Goal: Task Accomplishment & Management: Manage account settings

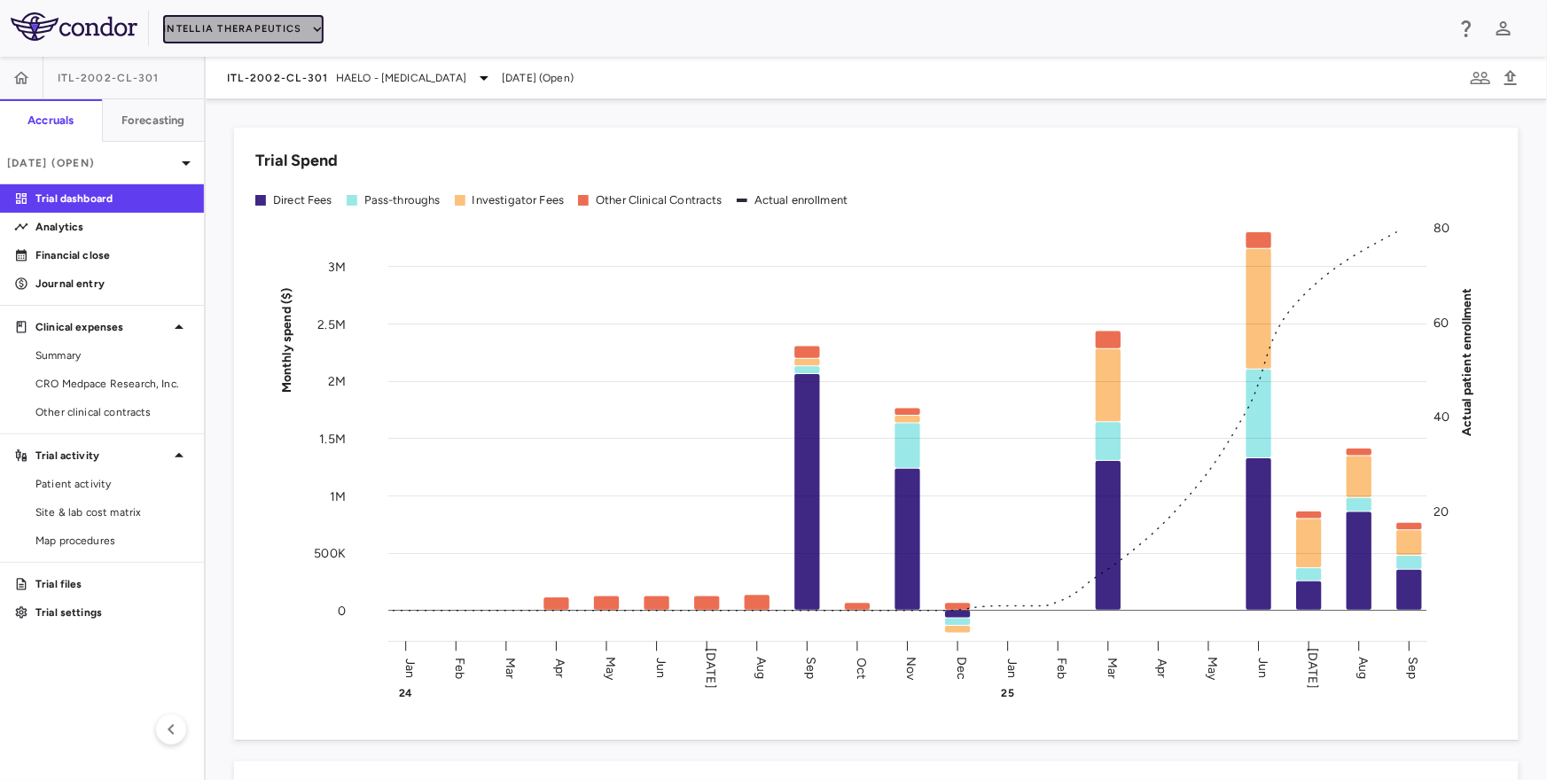
click at [266, 30] on button "Intellia Therapeutics" at bounding box center [243, 29] width 160 height 28
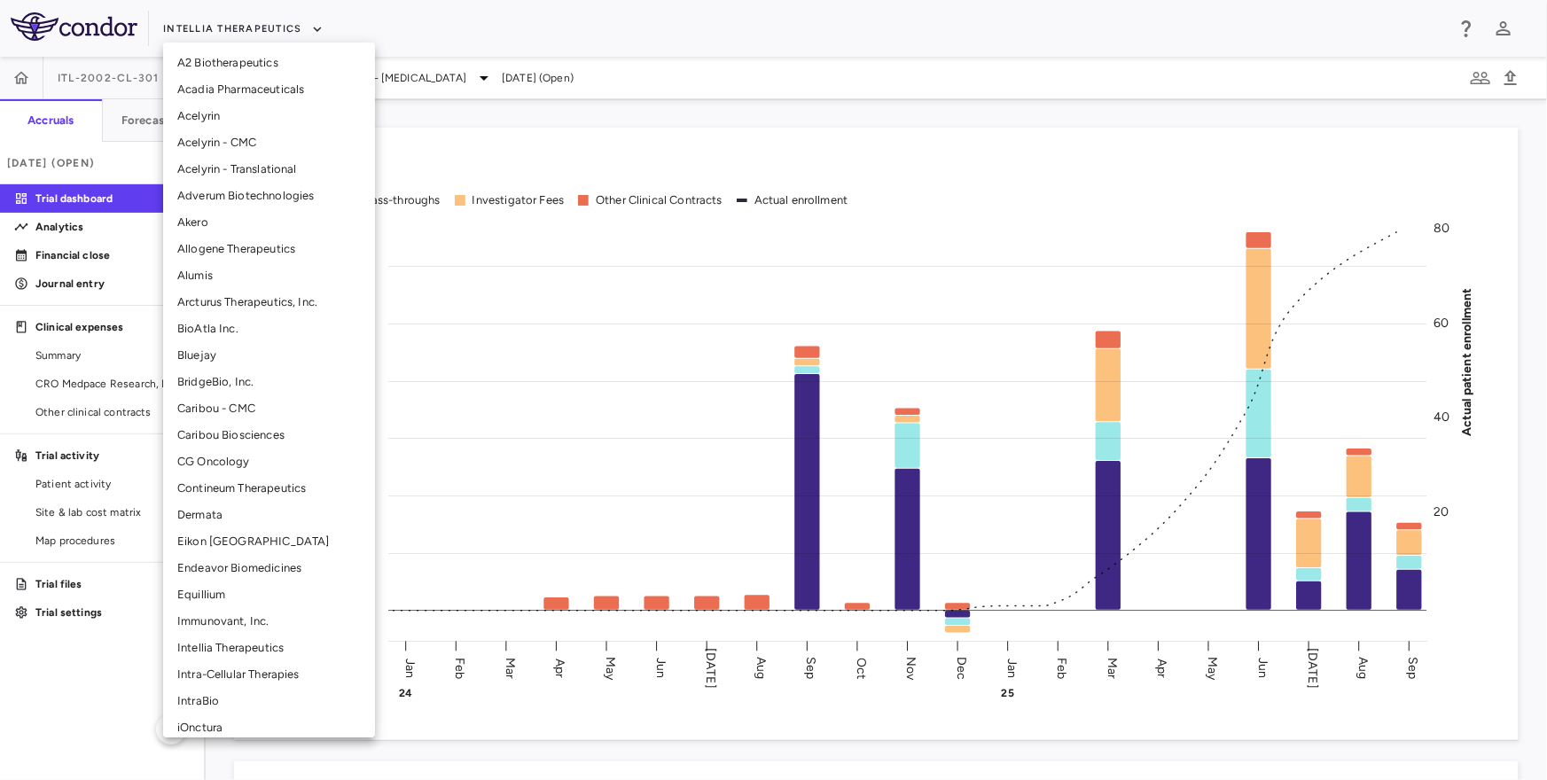
click at [248, 462] on li "CG Oncology" at bounding box center [269, 462] width 212 height 27
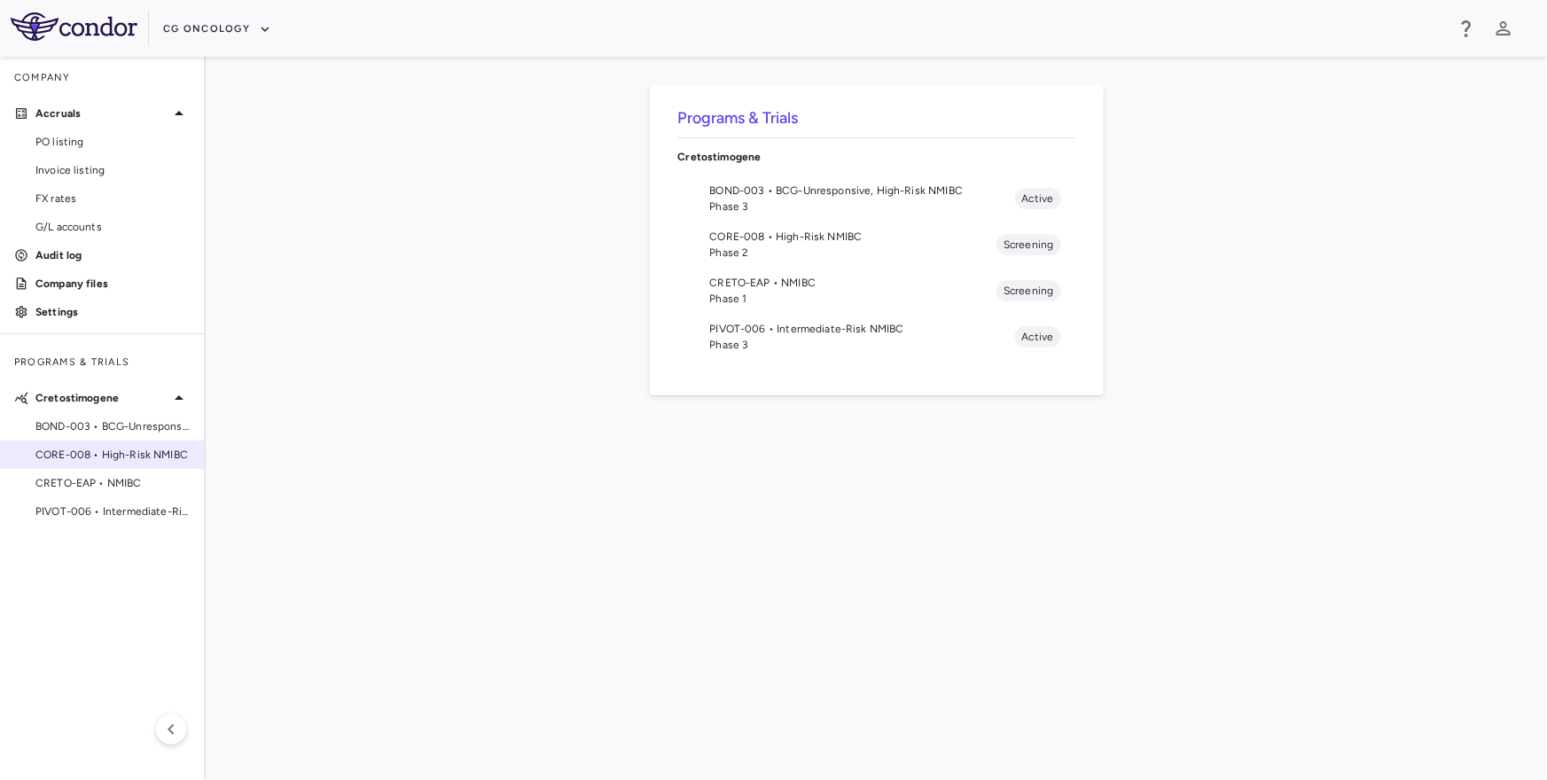
click at [121, 456] on span "CORE-008 • High-Risk NMIBC" at bounding box center [112, 455] width 154 height 16
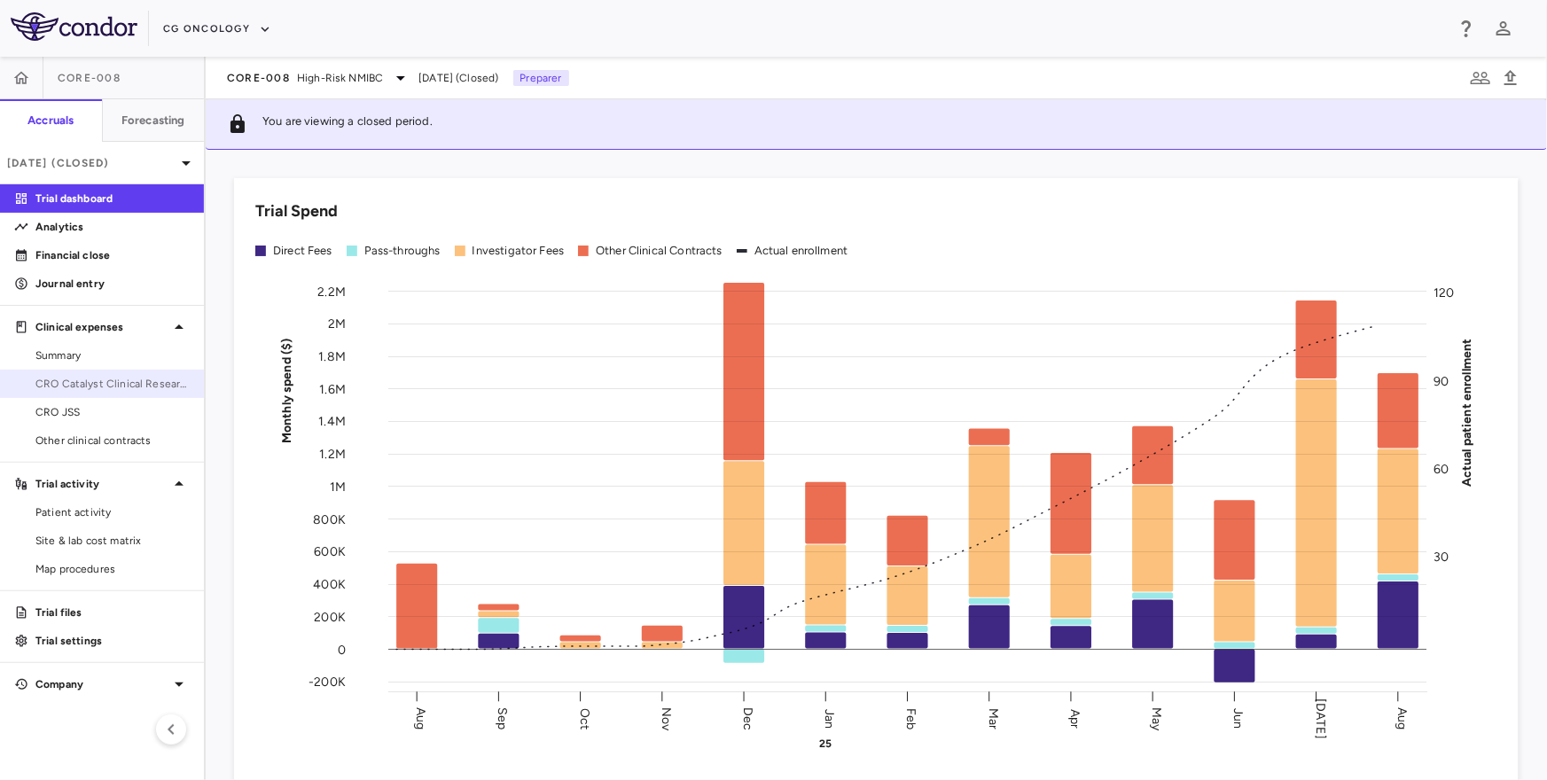
click at [145, 380] on span "CRO Catalyst Clinical Research" at bounding box center [112, 384] width 154 height 16
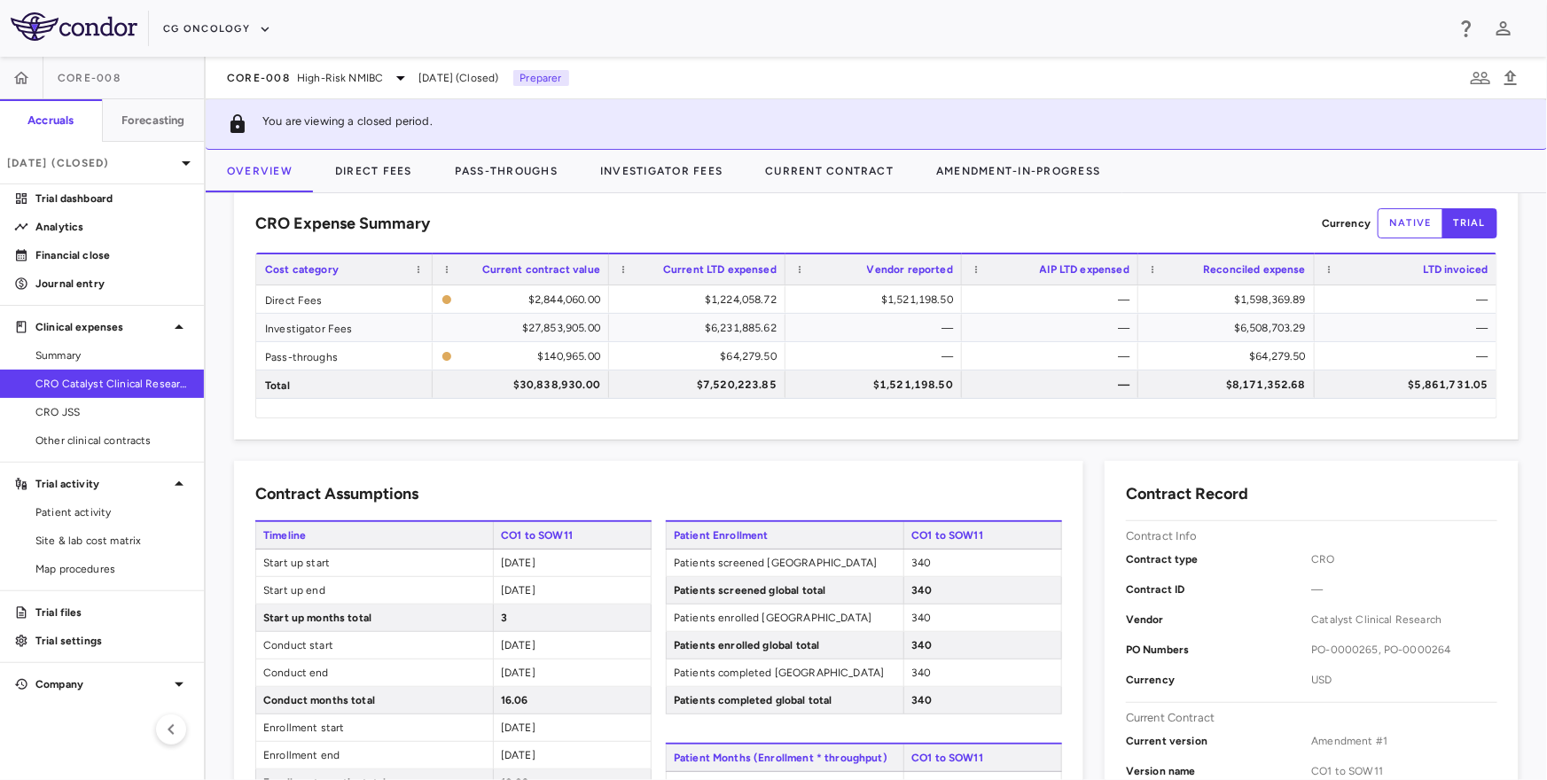
scroll to position [966, 0]
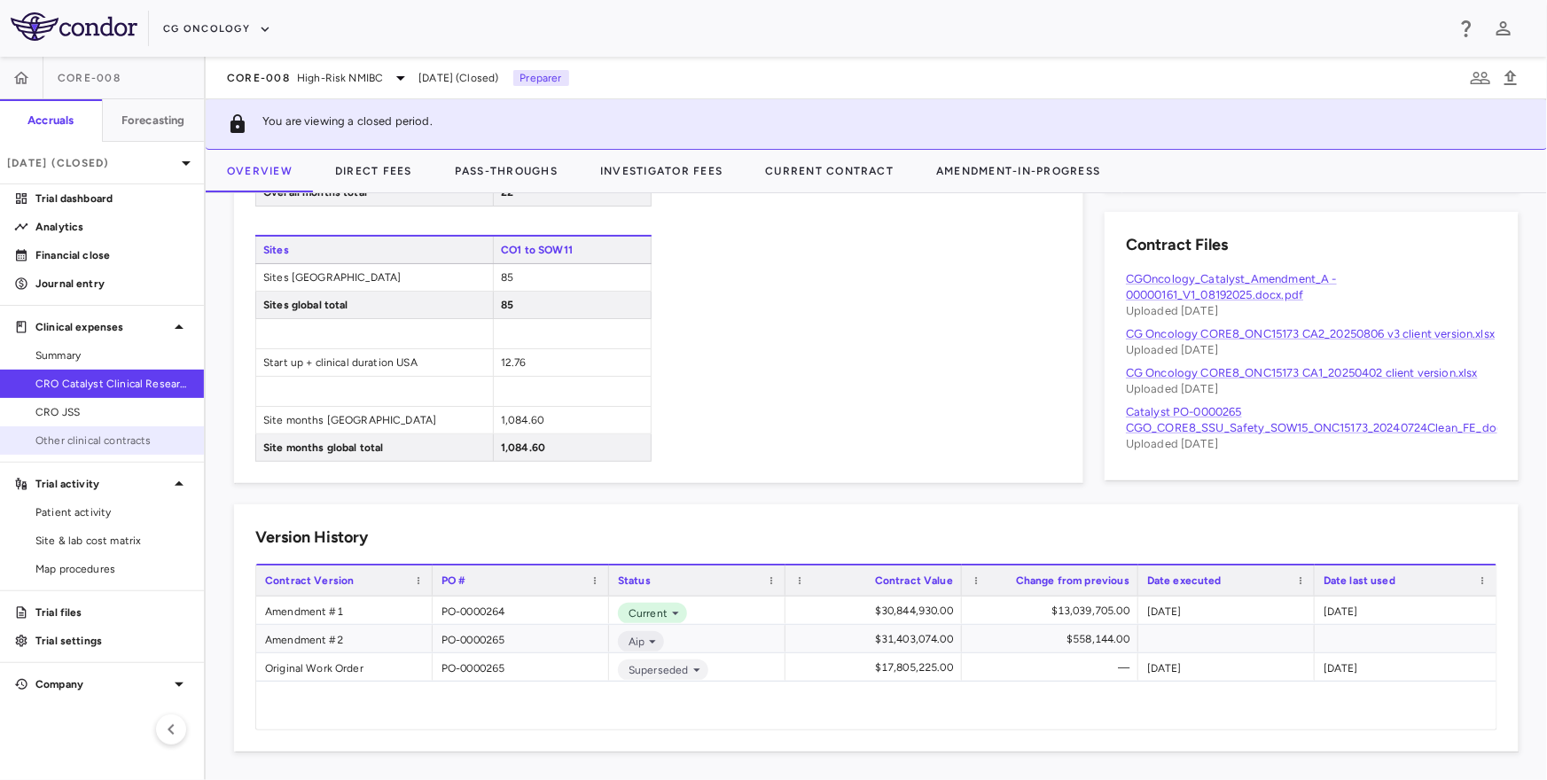
click at [150, 446] on span "Other clinical contracts" at bounding box center [112, 441] width 154 height 16
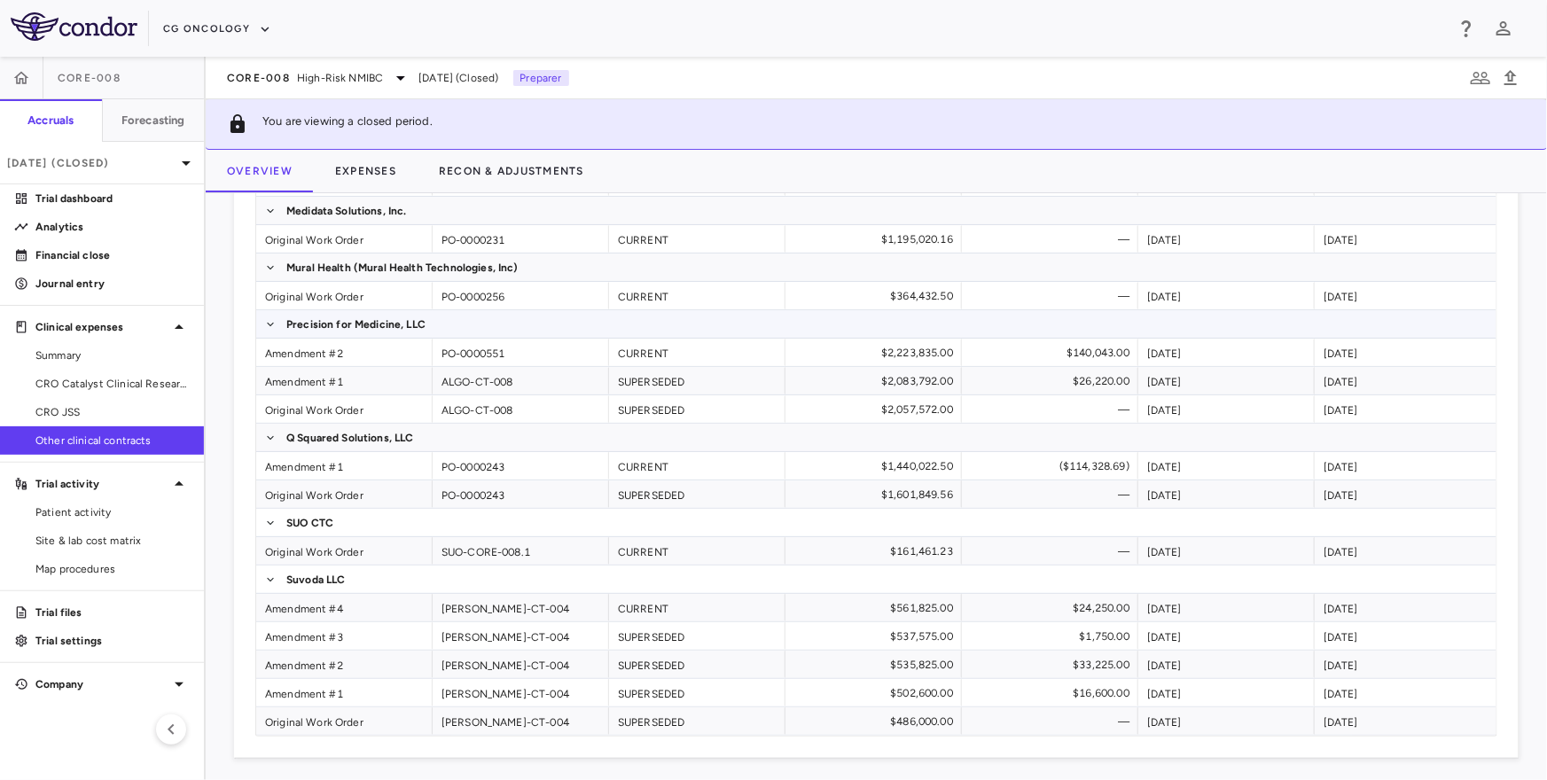
scroll to position [443, 0]
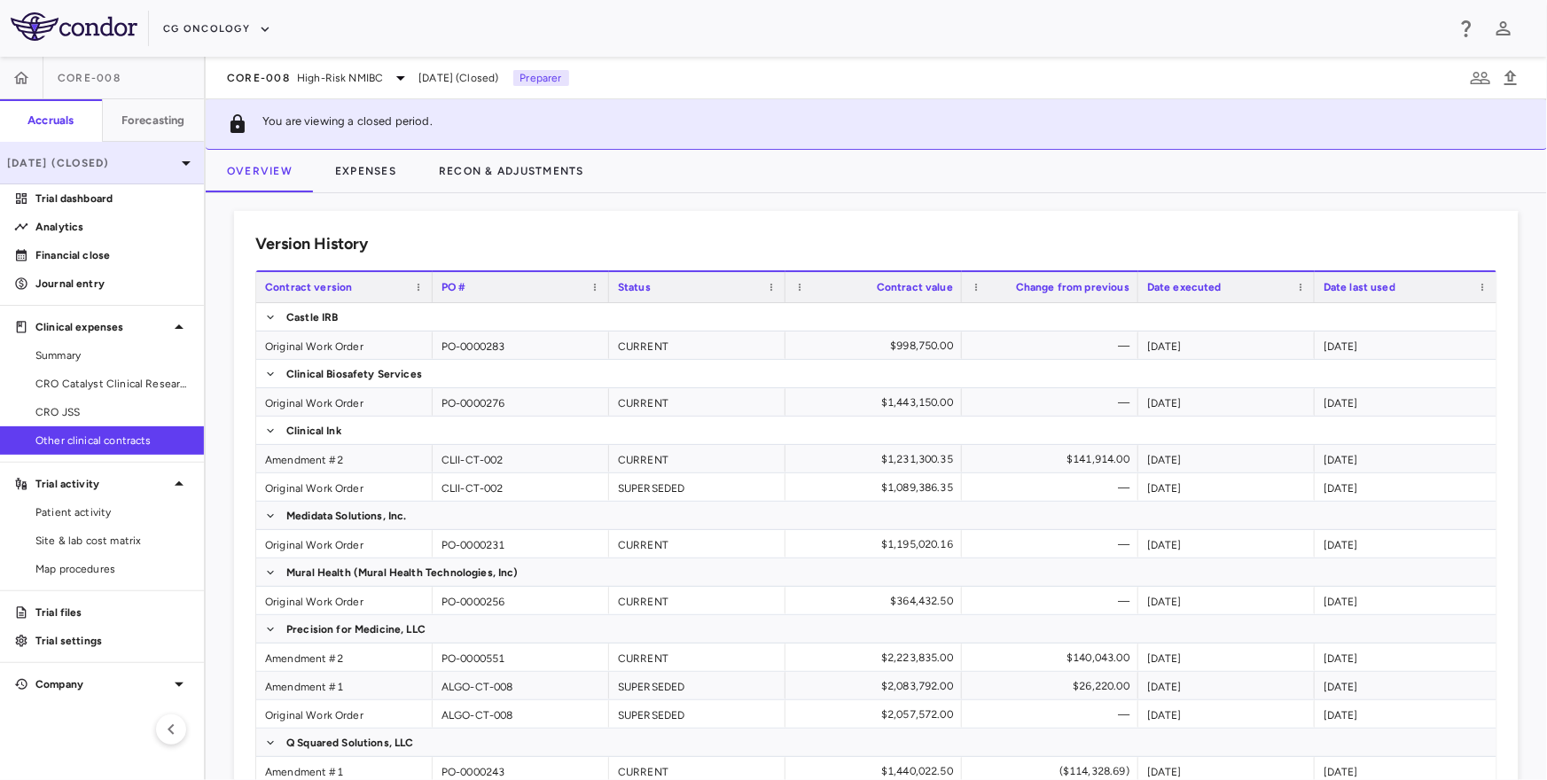
click at [112, 168] on p "[DATE] (Closed)" at bounding box center [91, 163] width 168 height 16
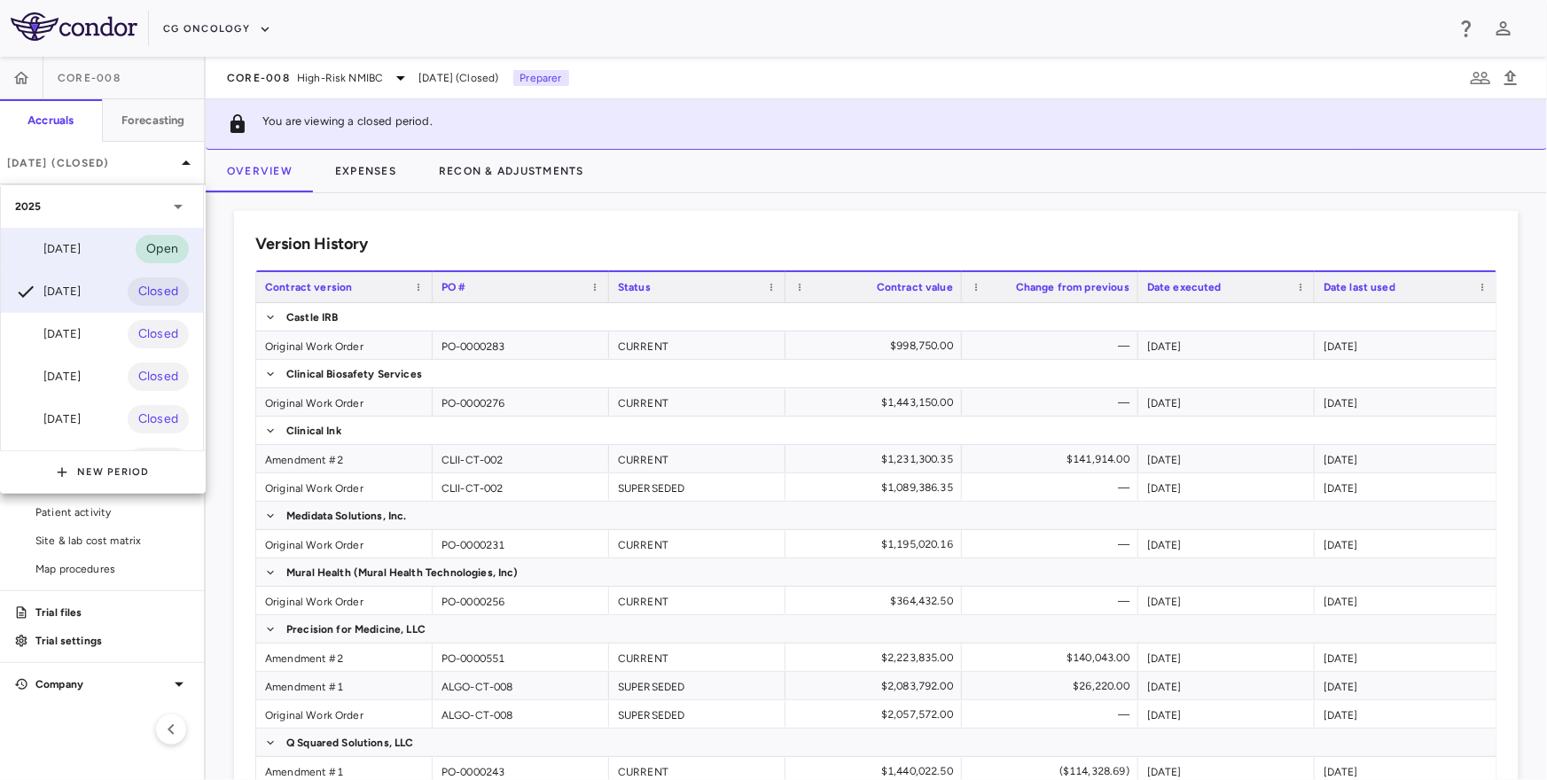
click at [96, 248] on div "[DATE] Open" at bounding box center [102, 249] width 202 height 43
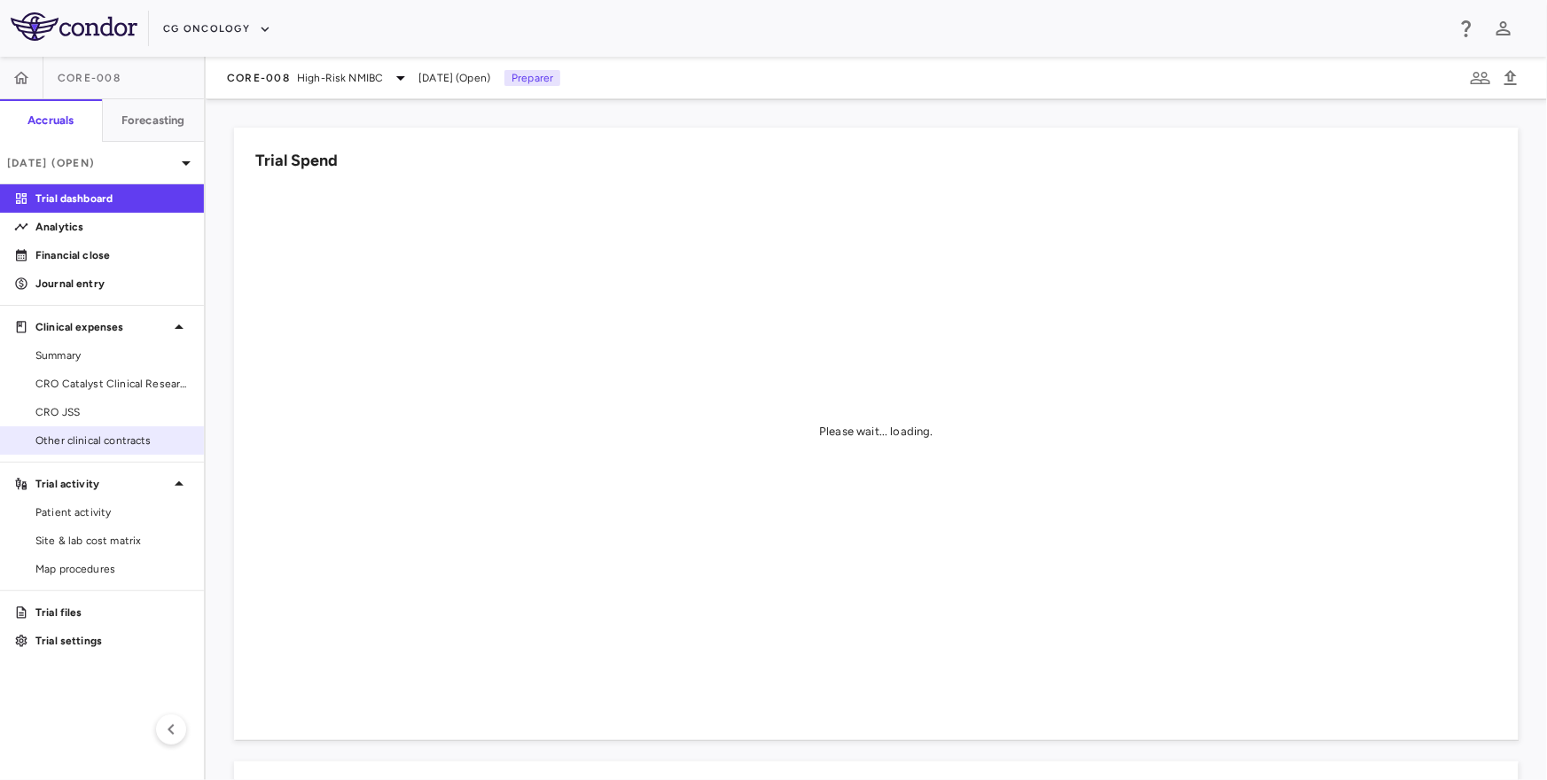
click at [102, 433] on span "Other clinical contracts" at bounding box center [112, 441] width 154 height 16
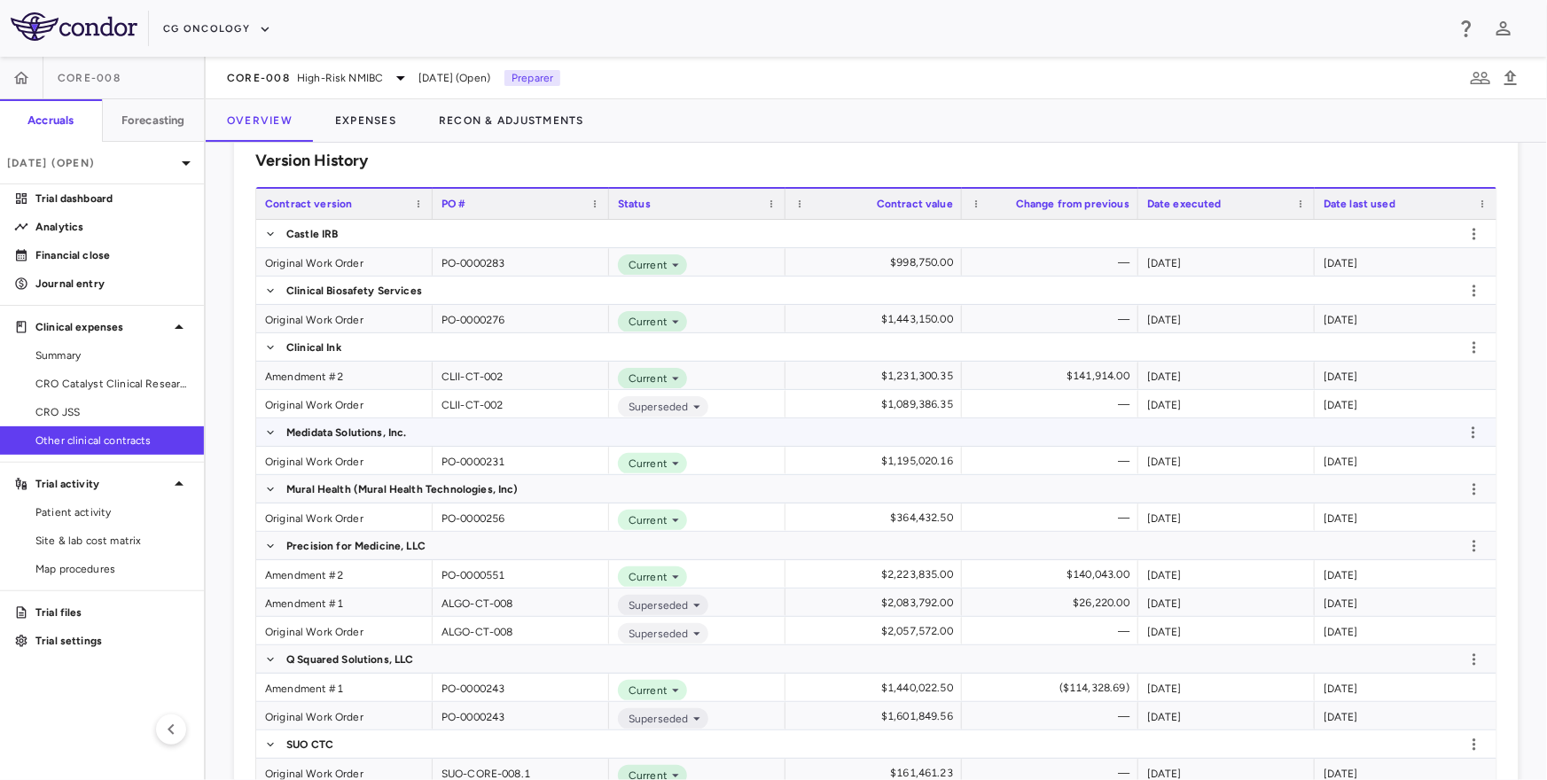
scroll to position [518, 0]
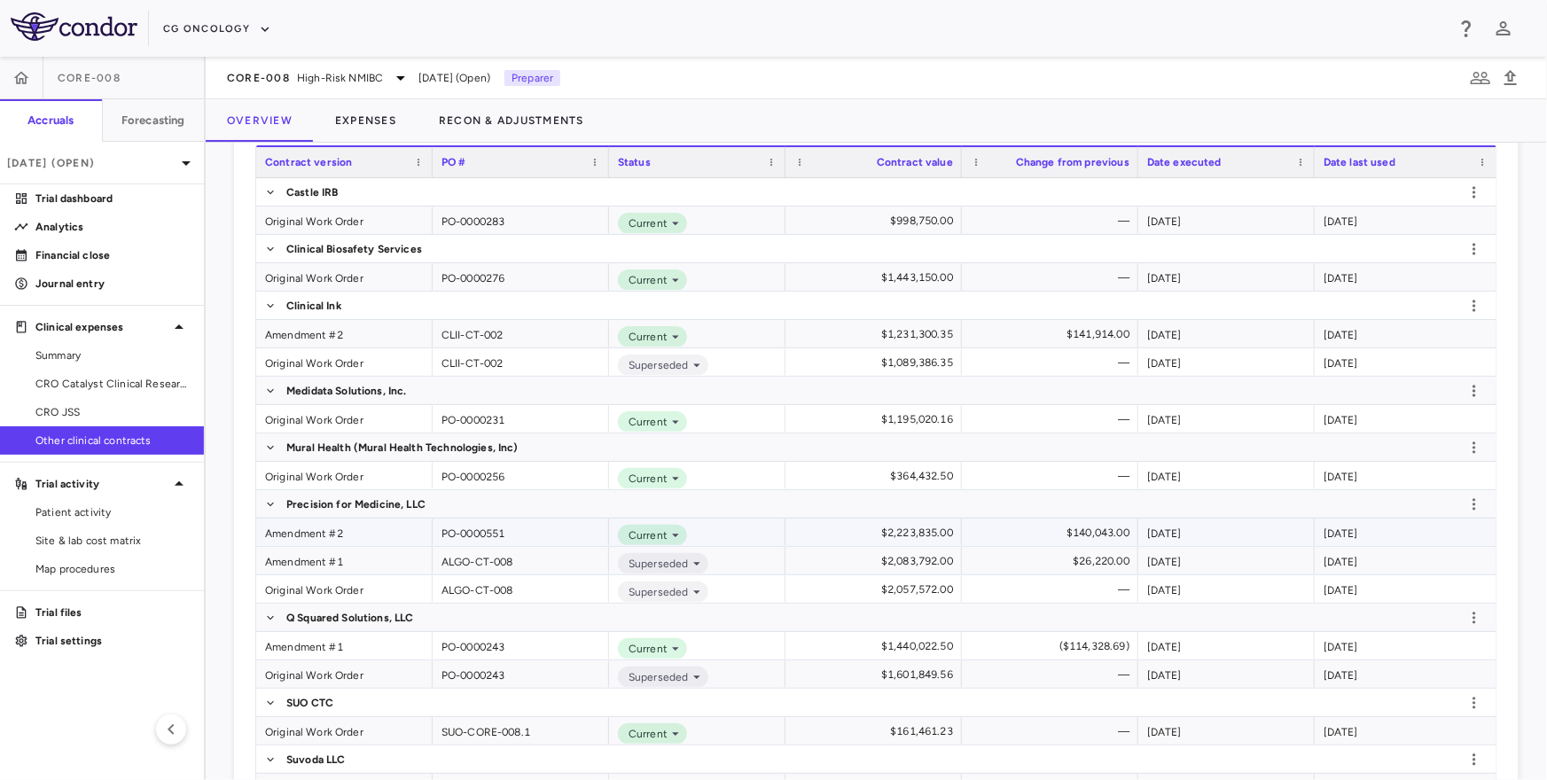
click at [307, 527] on div "Amendment #2" at bounding box center [344, 532] width 176 height 27
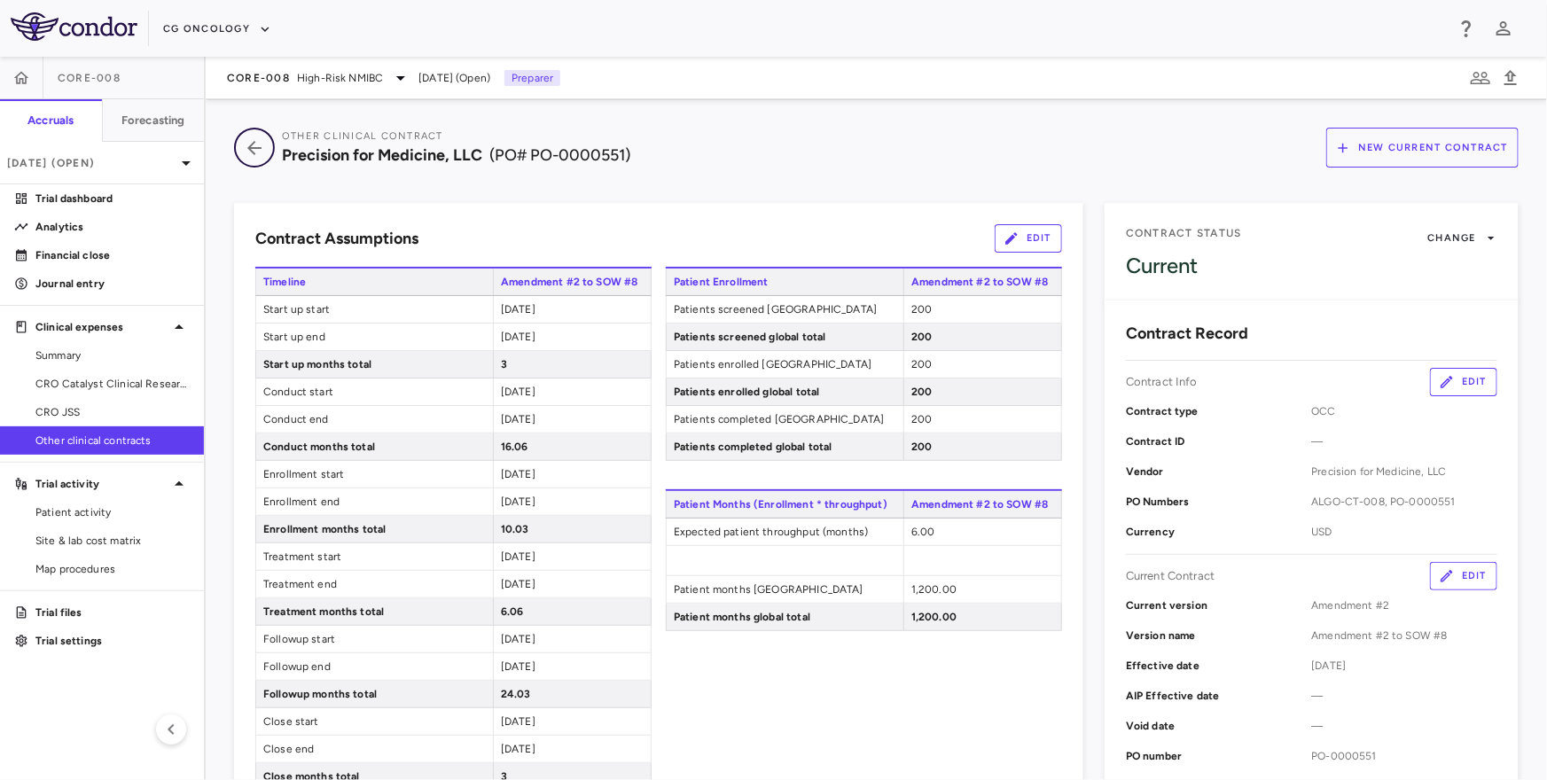
click at [265, 142] on icon "button" at bounding box center [254, 147] width 32 height 21
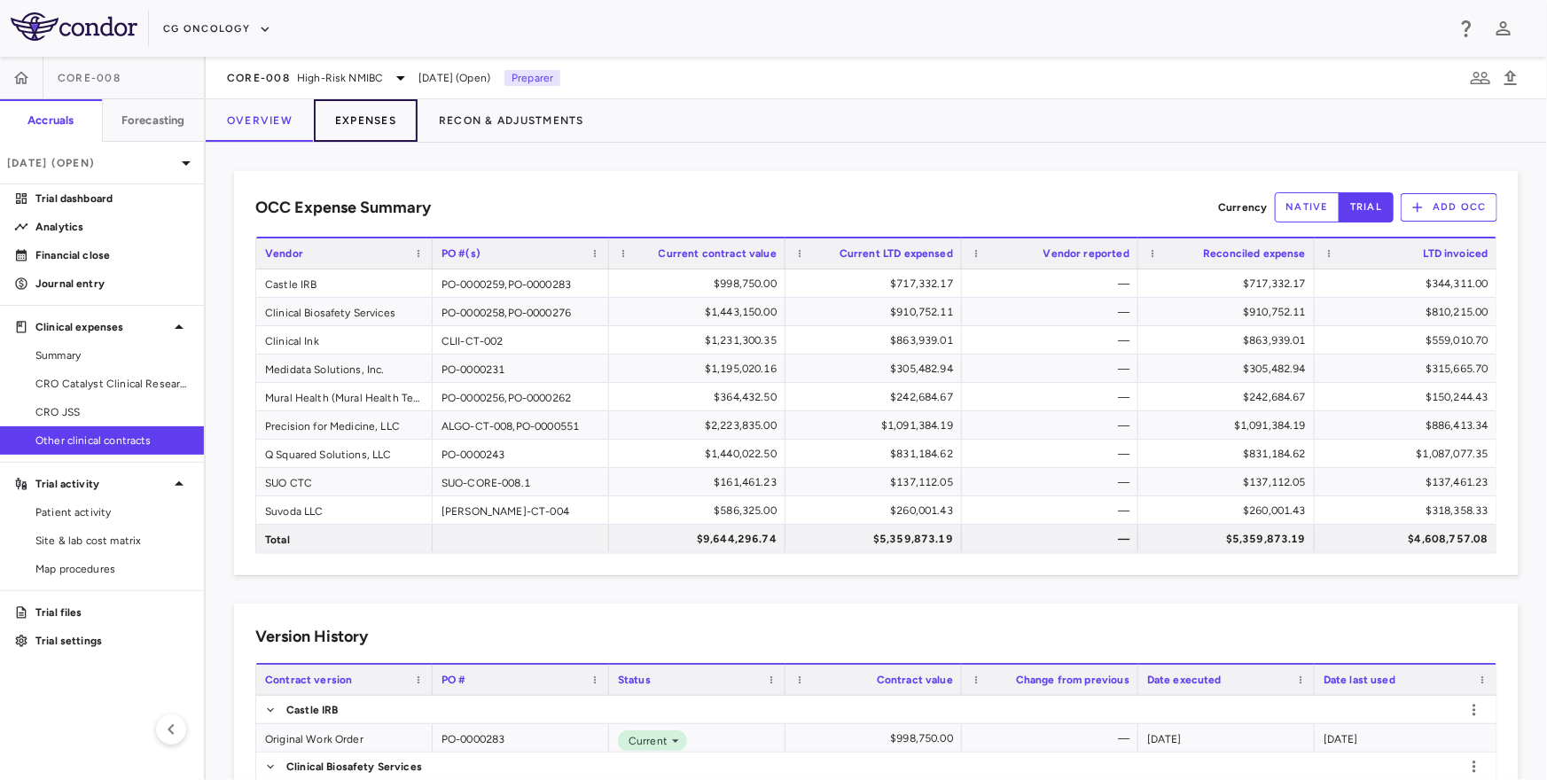
click at [376, 140] on button "Expenses" at bounding box center [366, 120] width 104 height 43
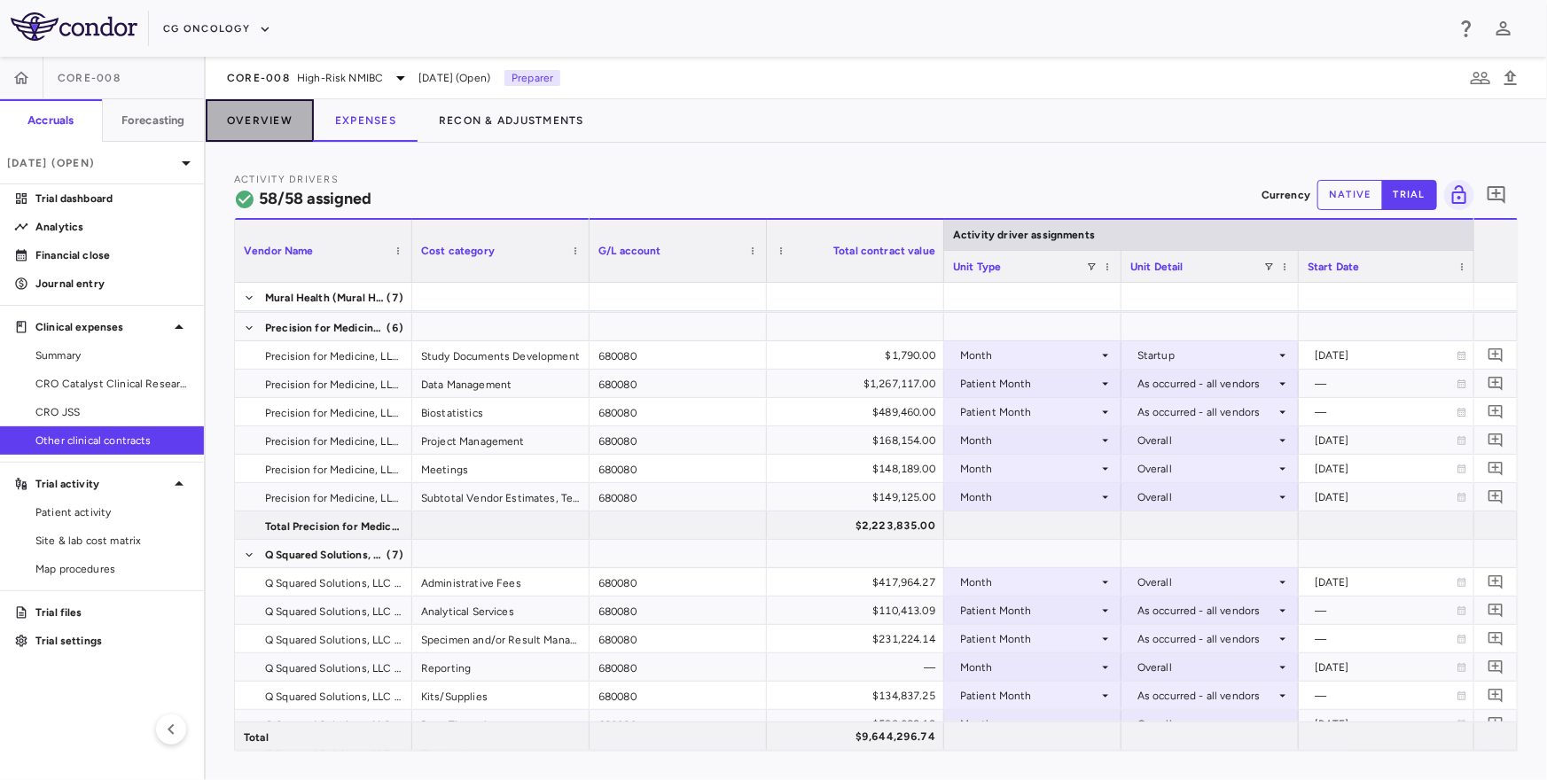
click at [277, 121] on button "Overview" at bounding box center [260, 120] width 108 height 43
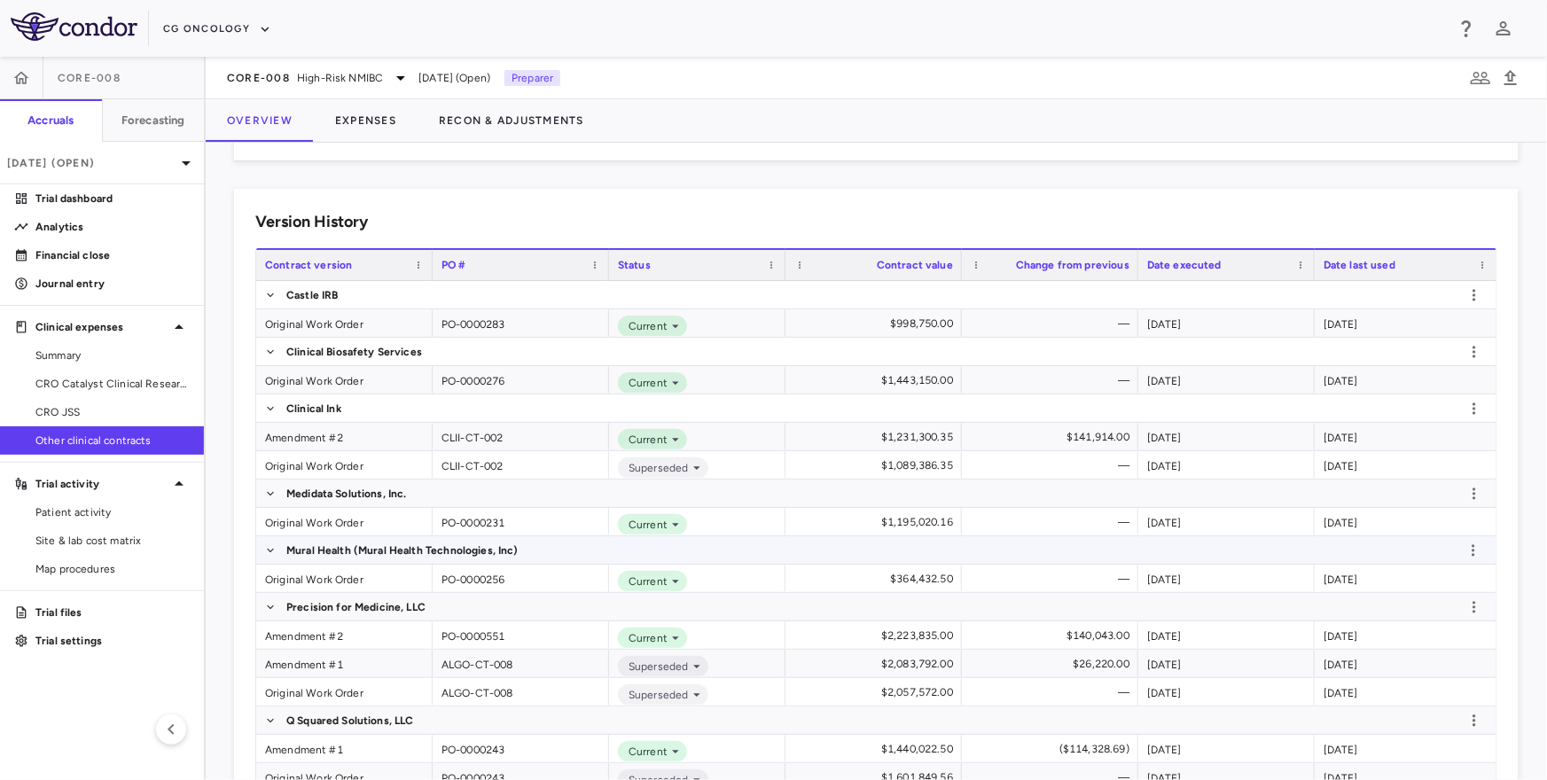
scroll to position [418, 0]
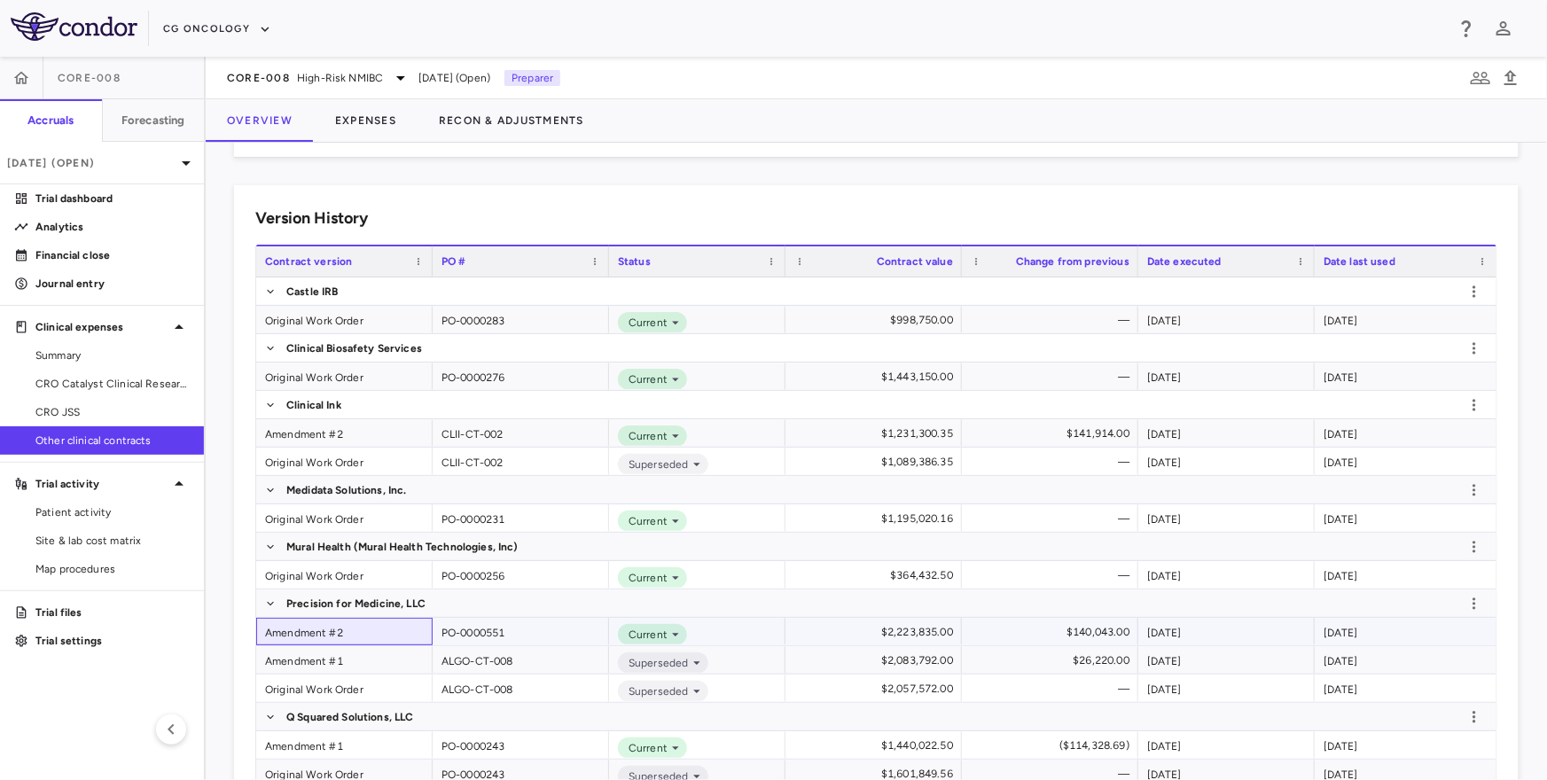
click at [344, 628] on div "Amendment #2" at bounding box center [344, 631] width 176 height 27
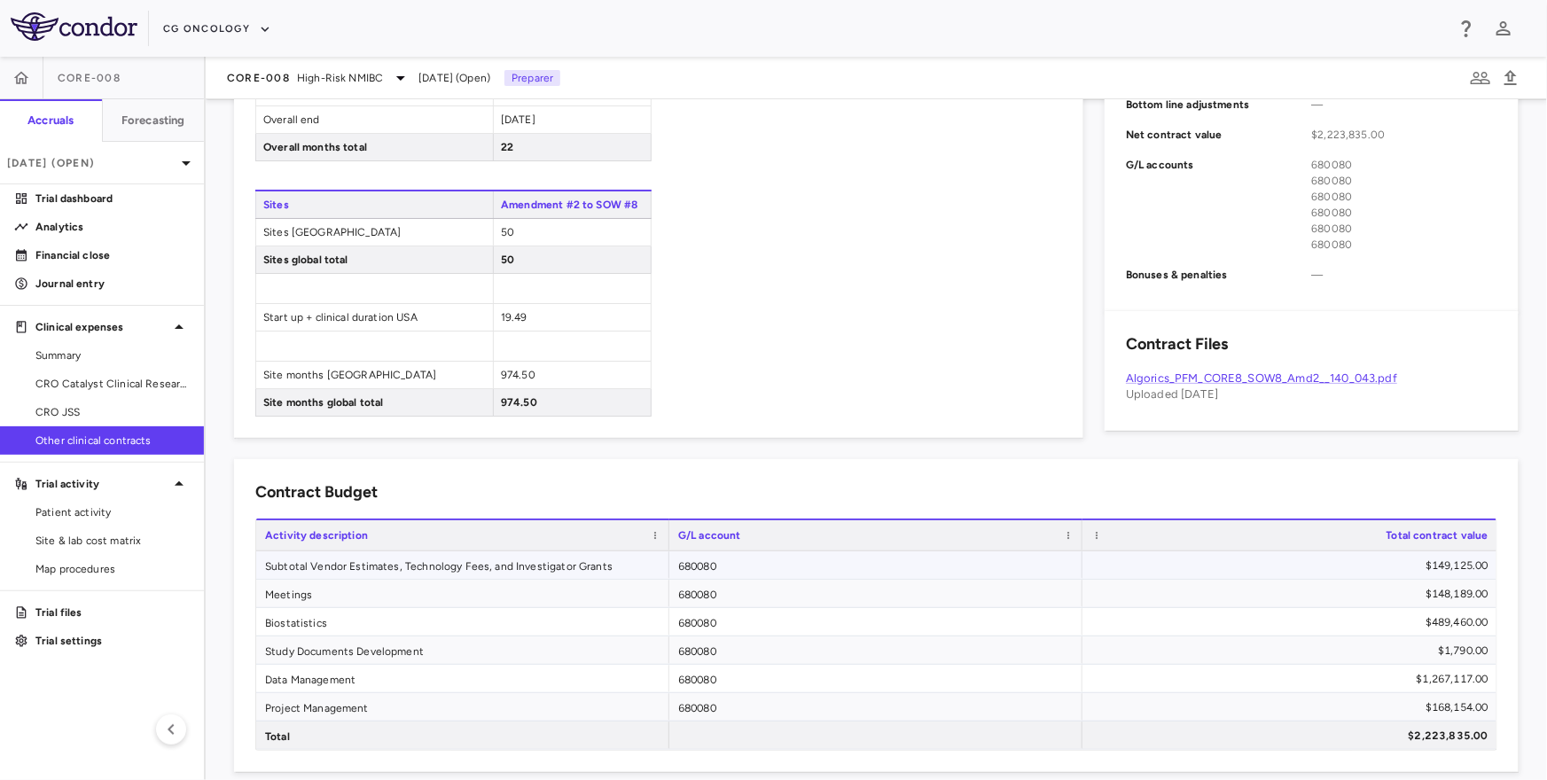
scroll to position [728, 0]
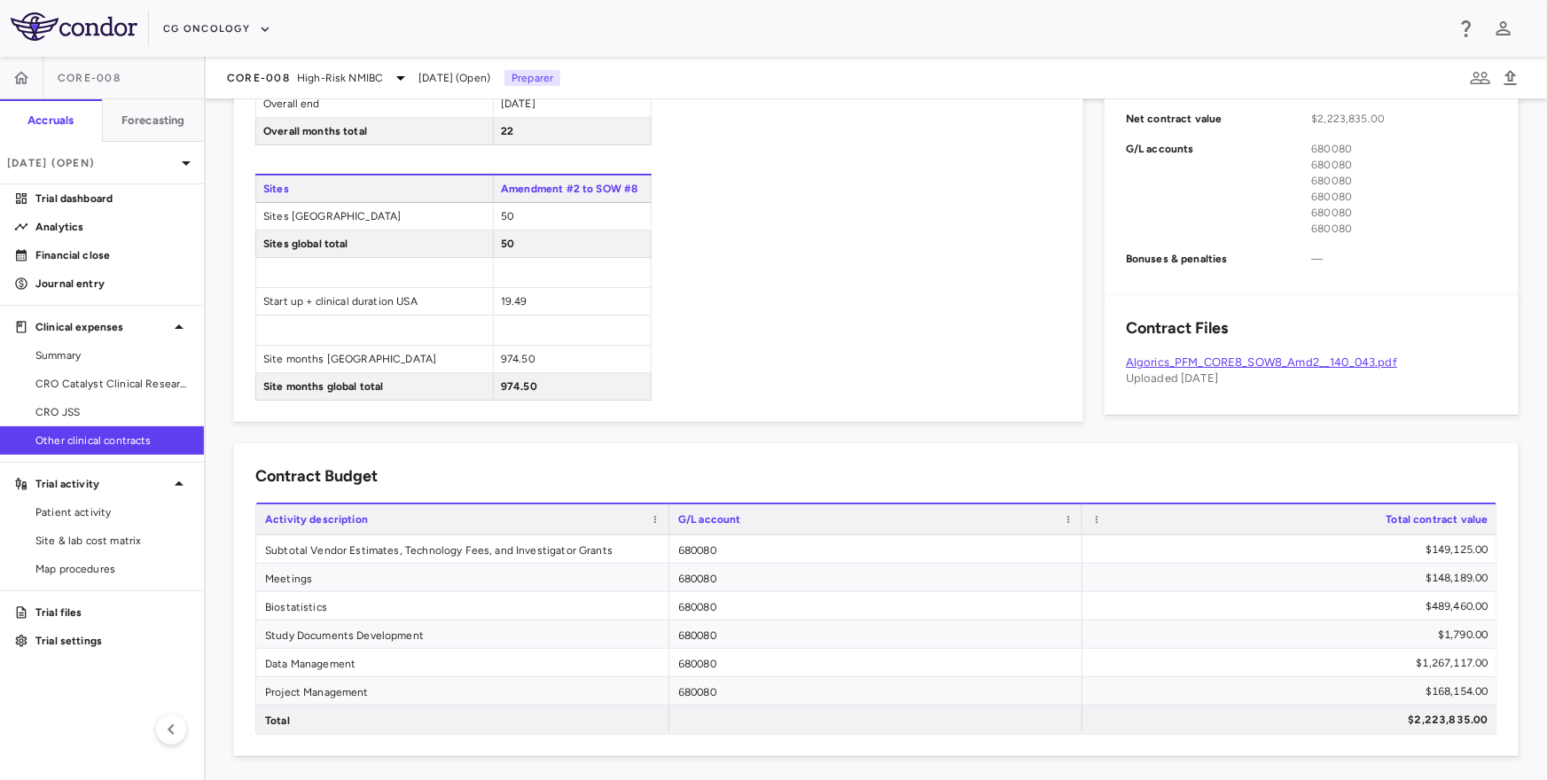
click at [1283, 363] on link "Algorics_PFM_CORE8_SOW8_Amd2__140_043.pdf" at bounding box center [1261, 361] width 271 height 13
click at [82, 446] on span "Other clinical contracts" at bounding box center [112, 441] width 154 height 16
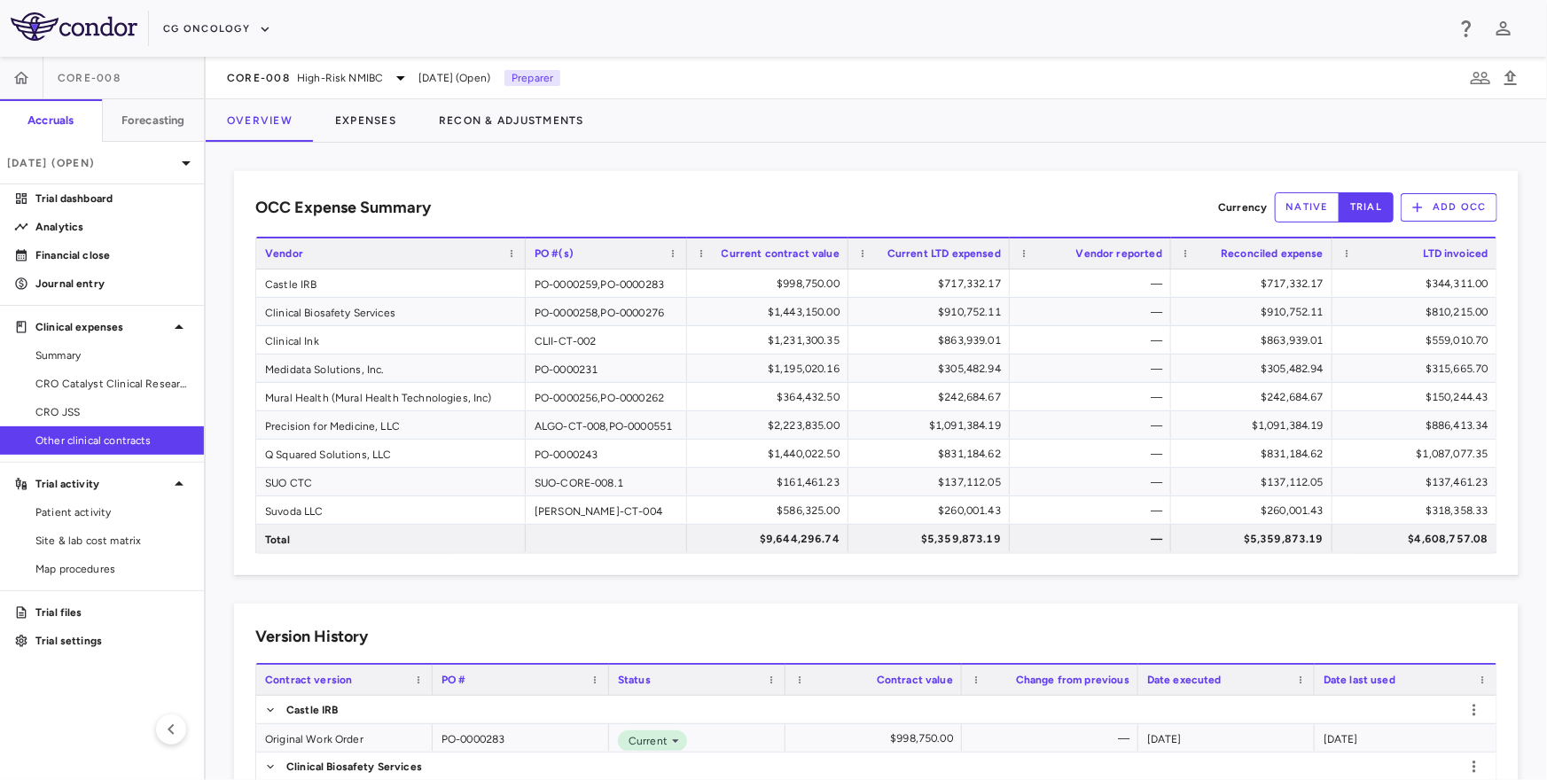
drag, startPoint x: 429, startPoint y: 256, endPoint x: 537, endPoint y: 256, distance: 108.1
click at [528, 256] on div at bounding box center [524, 253] width 7 height 30
click at [361, 121] on button "Expenses" at bounding box center [366, 120] width 104 height 43
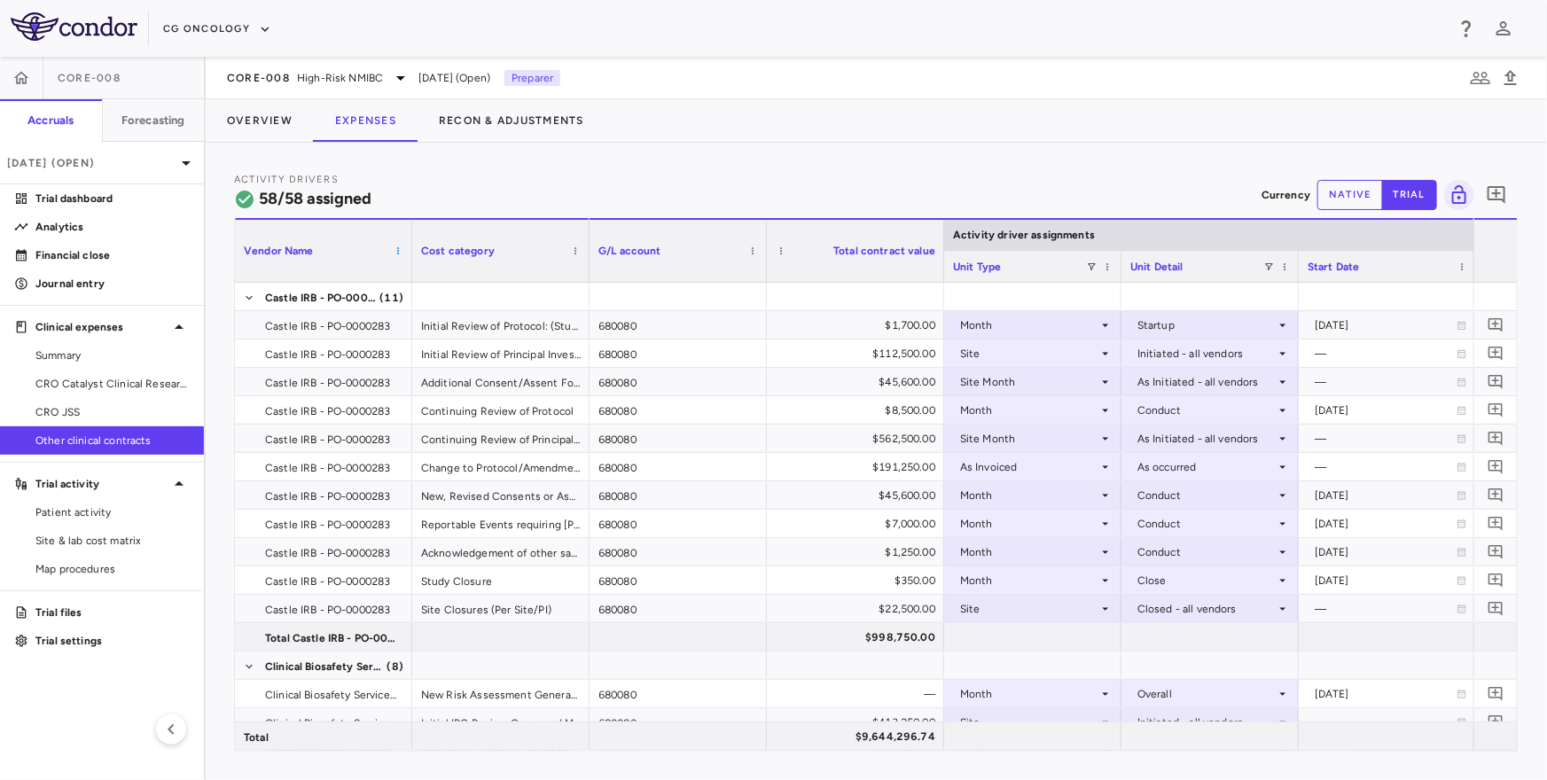
click at [397, 252] on span at bounding box center [398, 251] width 11 height 11
click at [435, 515] on span "Collapse All Row Groups" at bounding box center [488, 523] width 155 height 25
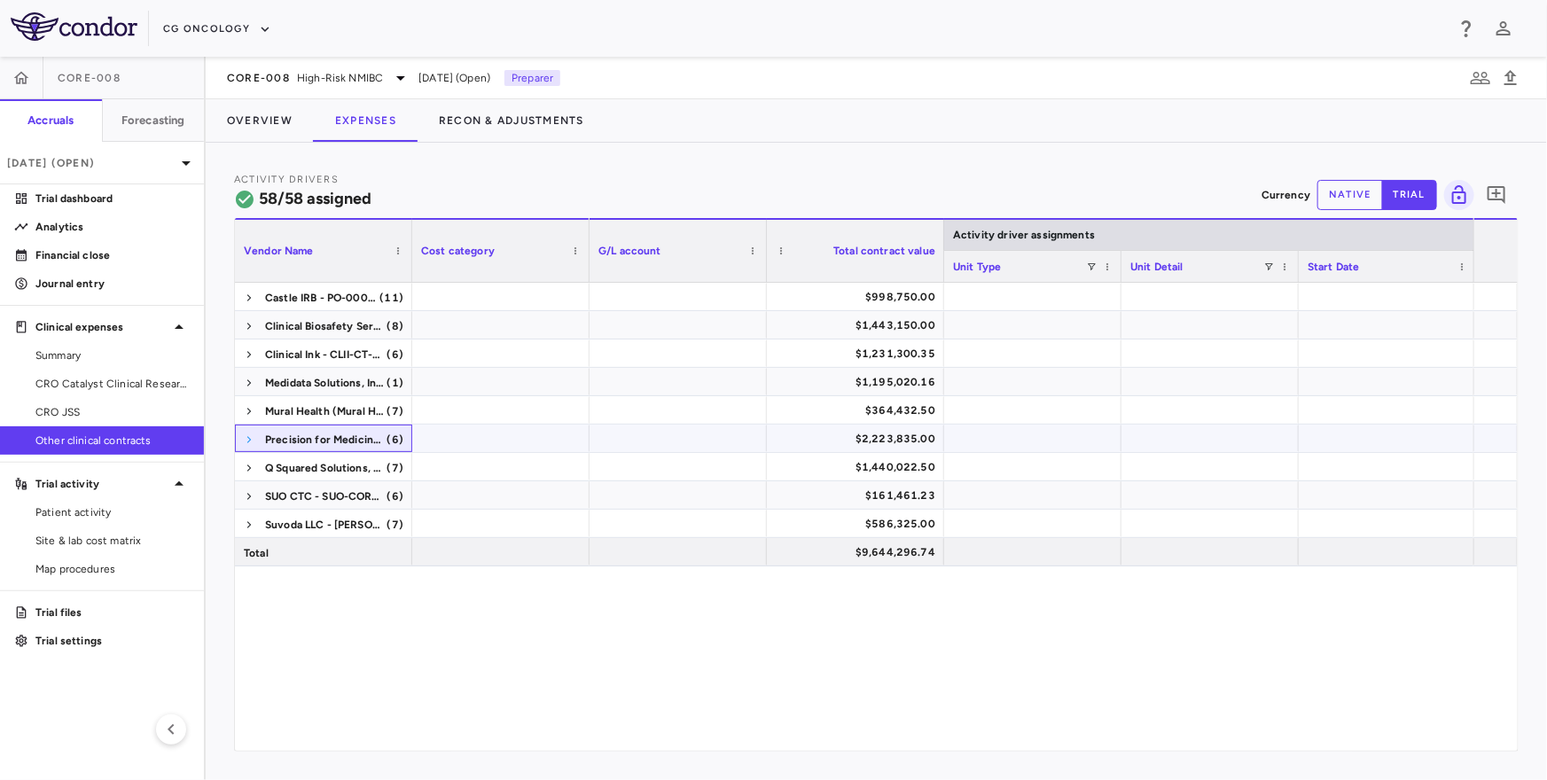
click at [245, 442] on span at bounding box center [249, 439] width 11 height 11
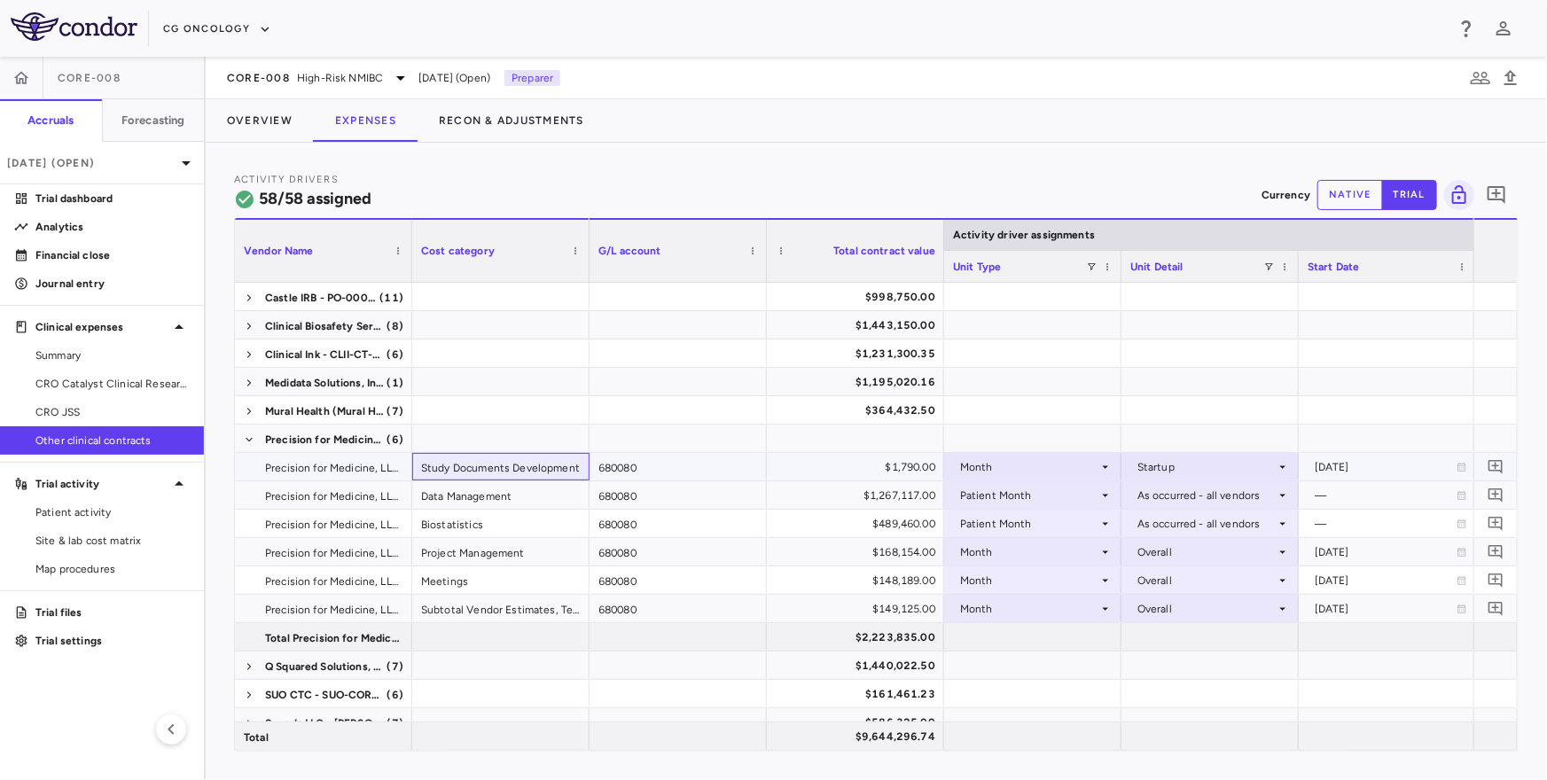
click at [437, 471] on div "Study Documents Development" at bounding box center [500, 466] width 177 height 27
click at [534, 501] on div "Data Management" at bounding box center [500, 494] width 177 height 27
click at [809, 506] on div "$1,267,117.00" at bounding box center [859, 495] width 152 height 28
click at [812, 636] on div "$2,223,835.00" at bounding box center [859, 637] width 152 height 28
click at [256, 442] on span "Precision for Medicine, LLC - PO-0000551 (6)" at bounding box center [324, 439] width 160 height 28
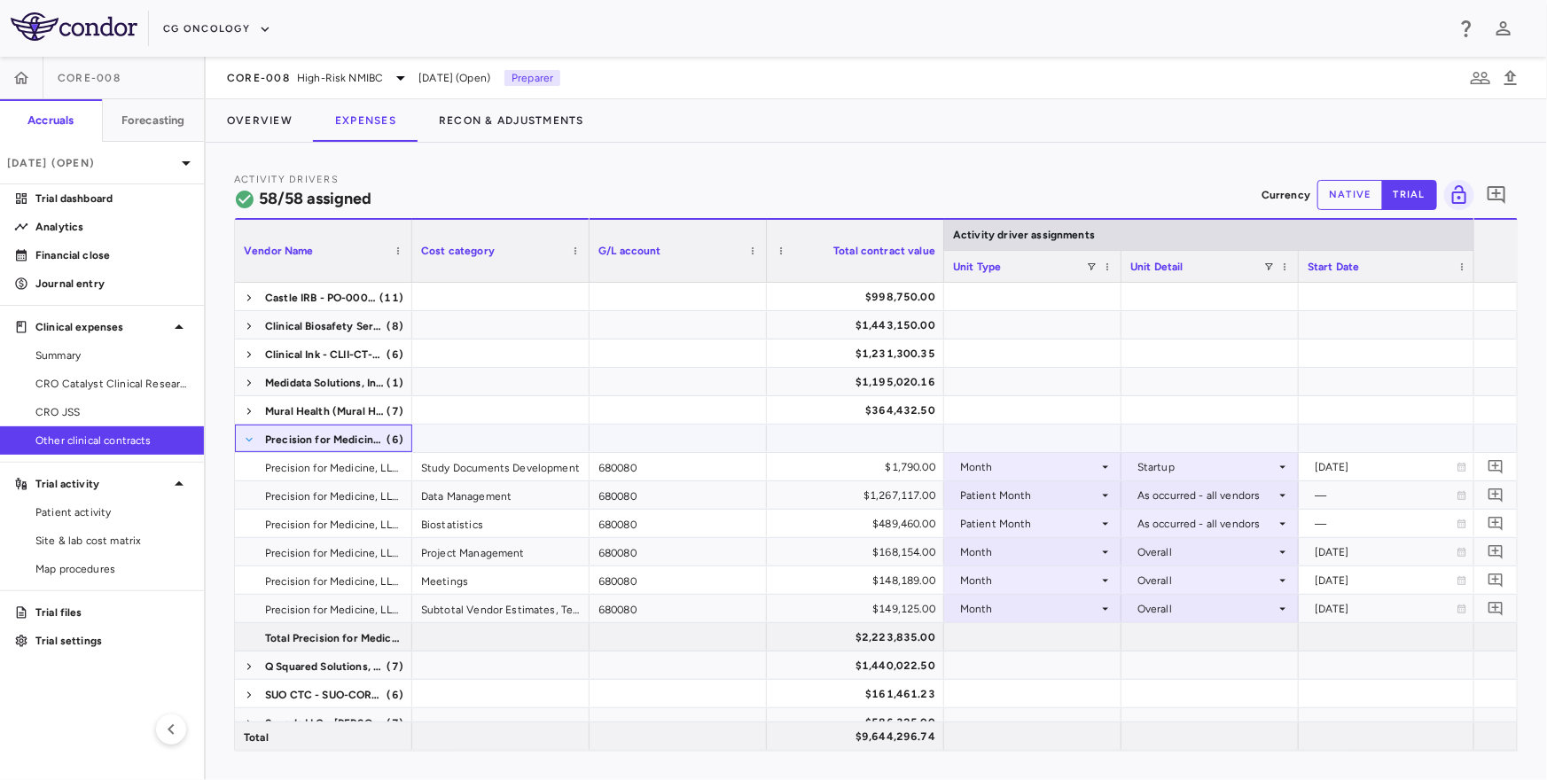
click at [251, 438] on span at bounding box center [249, 439] width 11 height 11
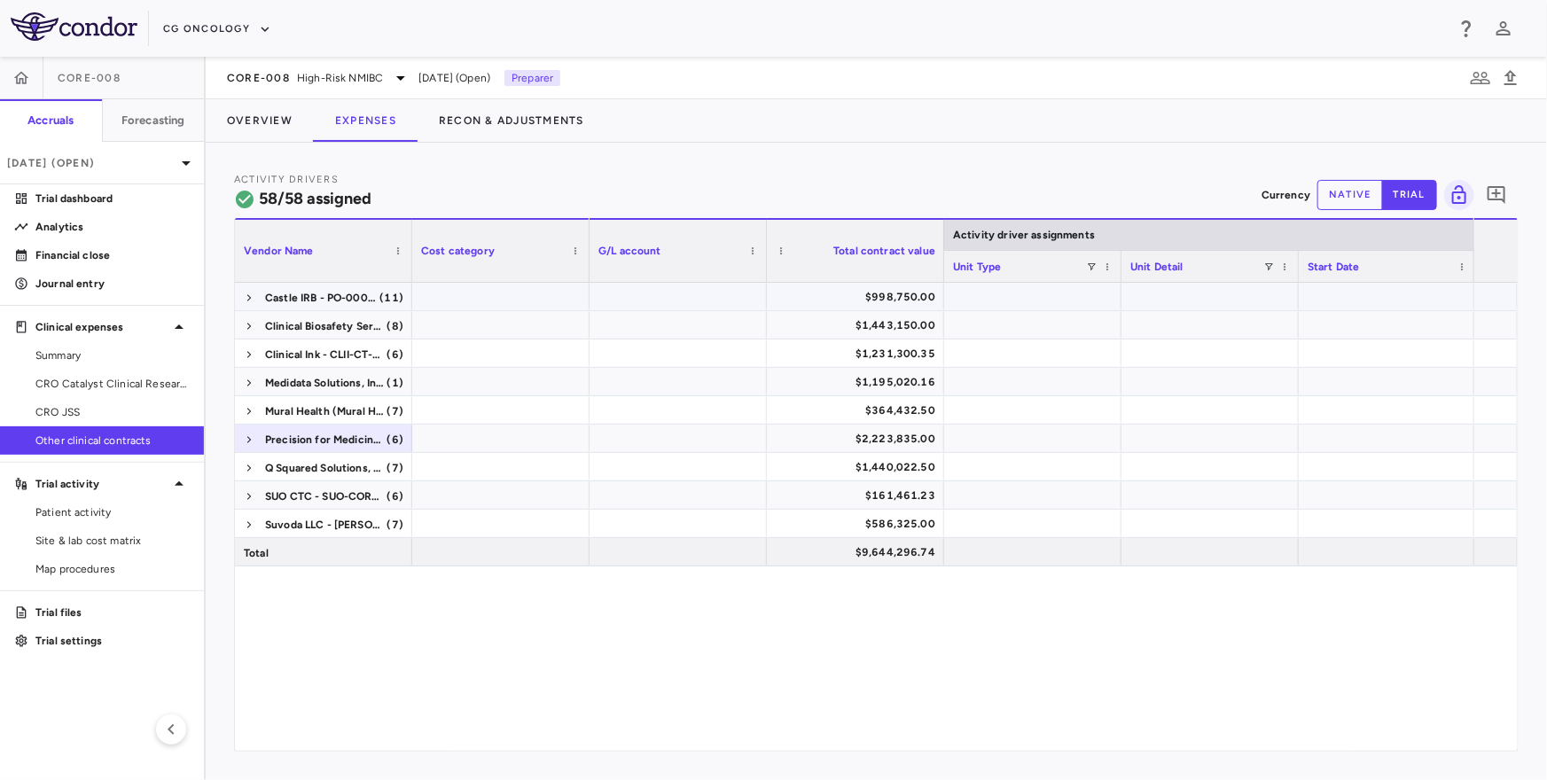
click at [244, 291] on span at bounding box center [249, 298] width 11 height 28
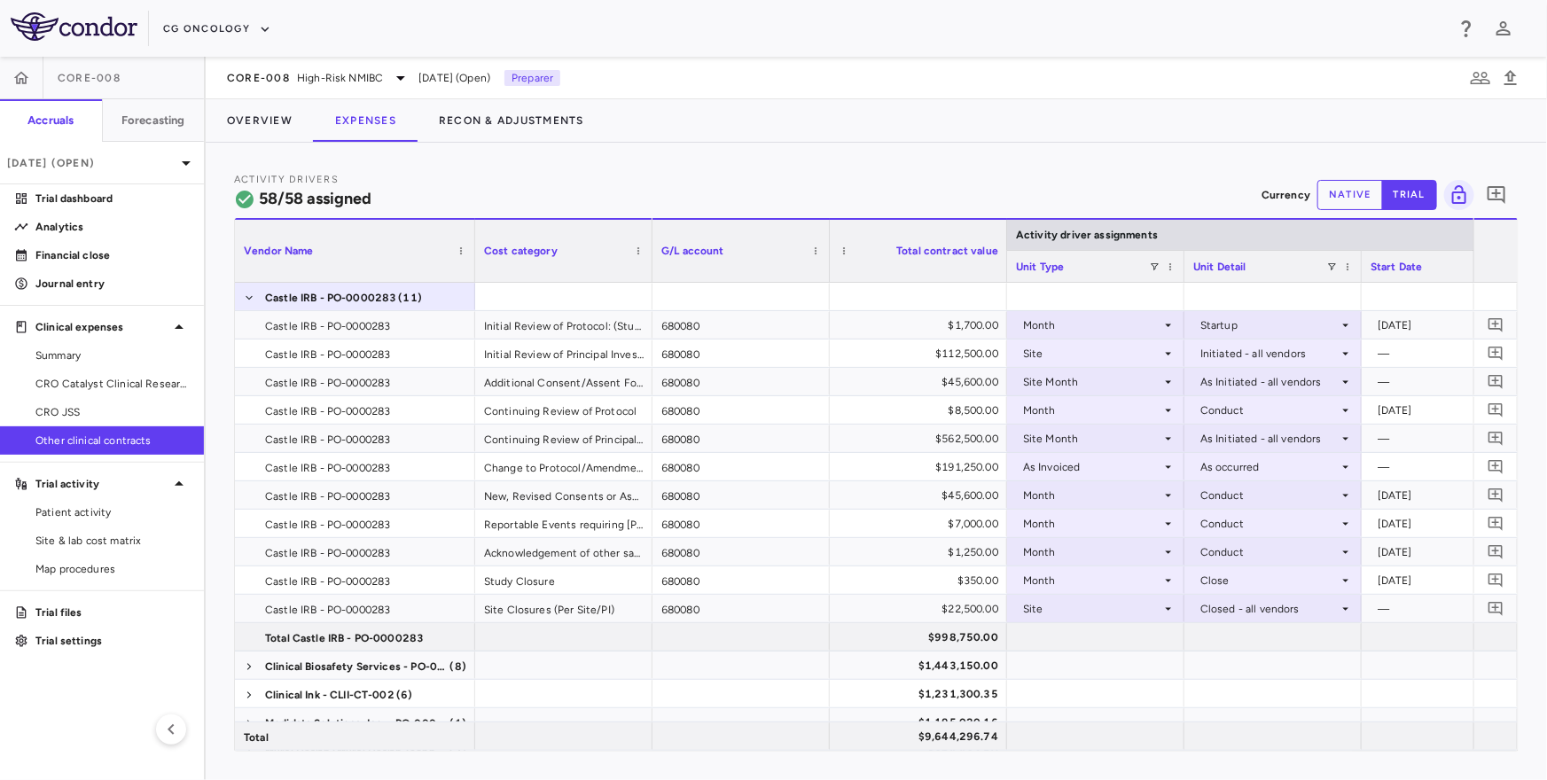
drag, startPoint x: 410, startPoint y: 261, endPoint x: 472, endPoint y: 264, distance: 62.1
click at [472, 264] on div at bounding box center [474, 251] width 7 height 62
click at [274, 120] on button "Overview" at bounding box center [260, 120] width 108 height 43
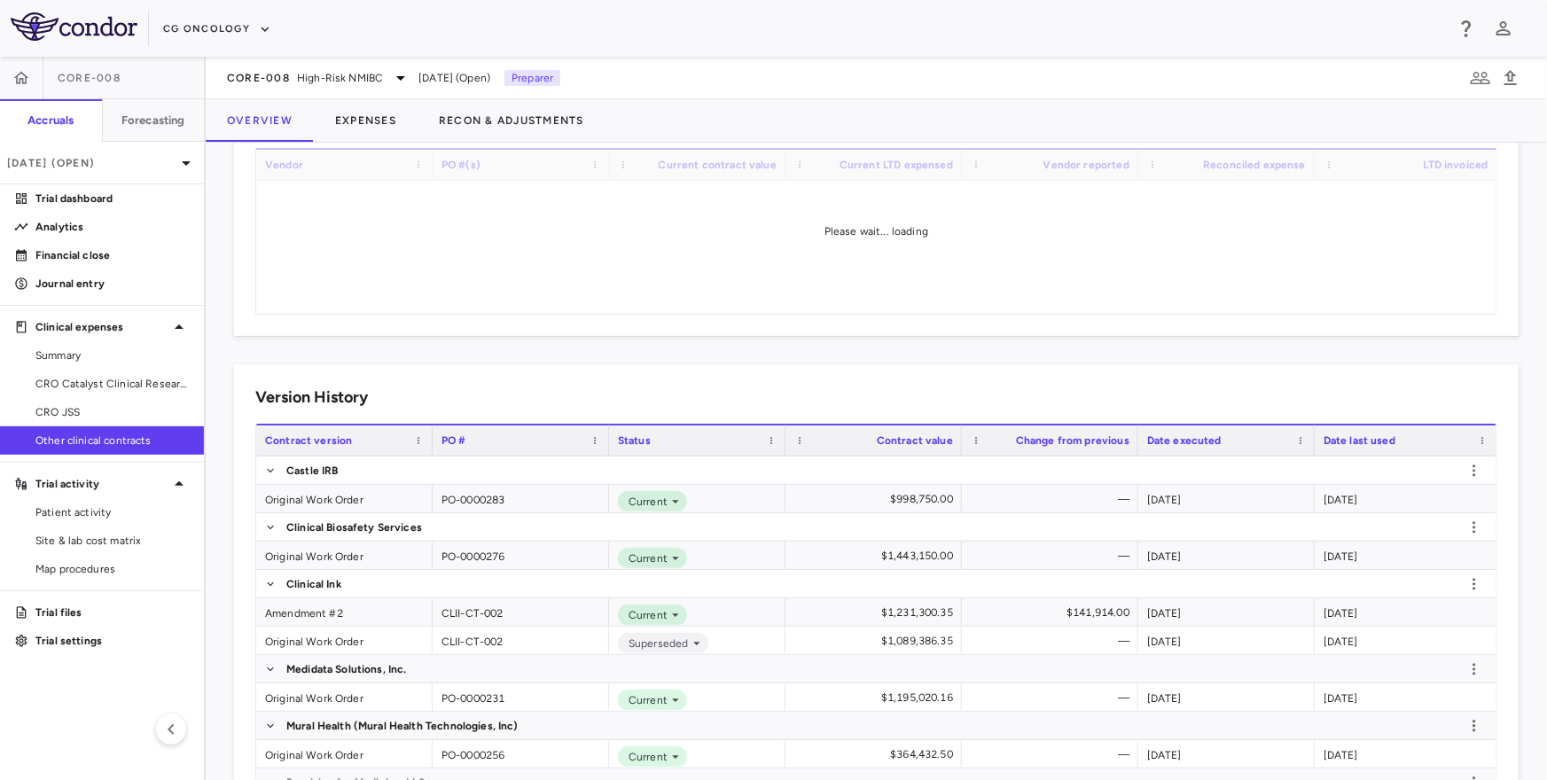
scroll to position [107, 0]
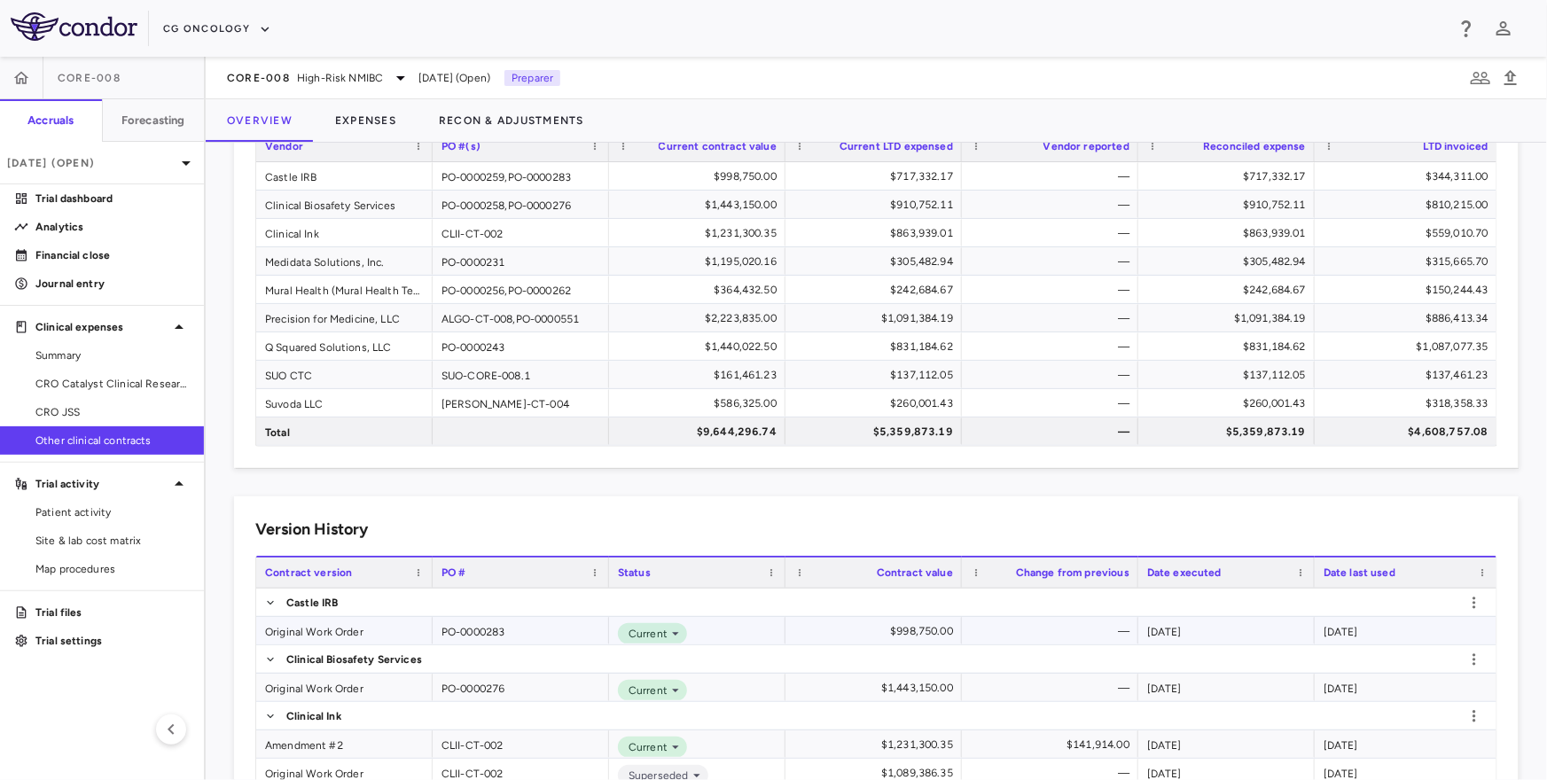
click at [303, 636] on div "Original Work Order" at bounding box center [344, 630] width 176 height 27
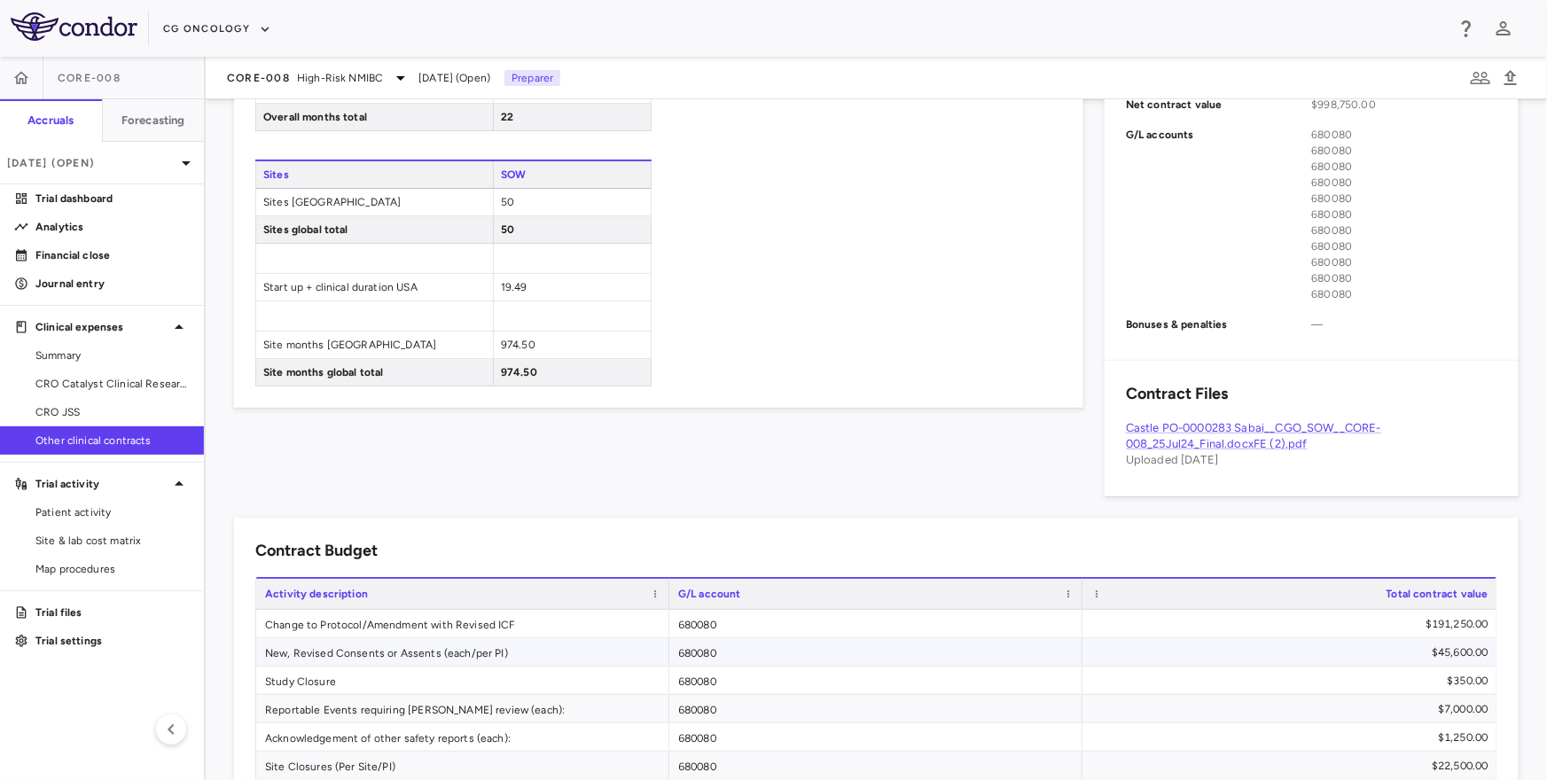
scroll to position [755, 0]
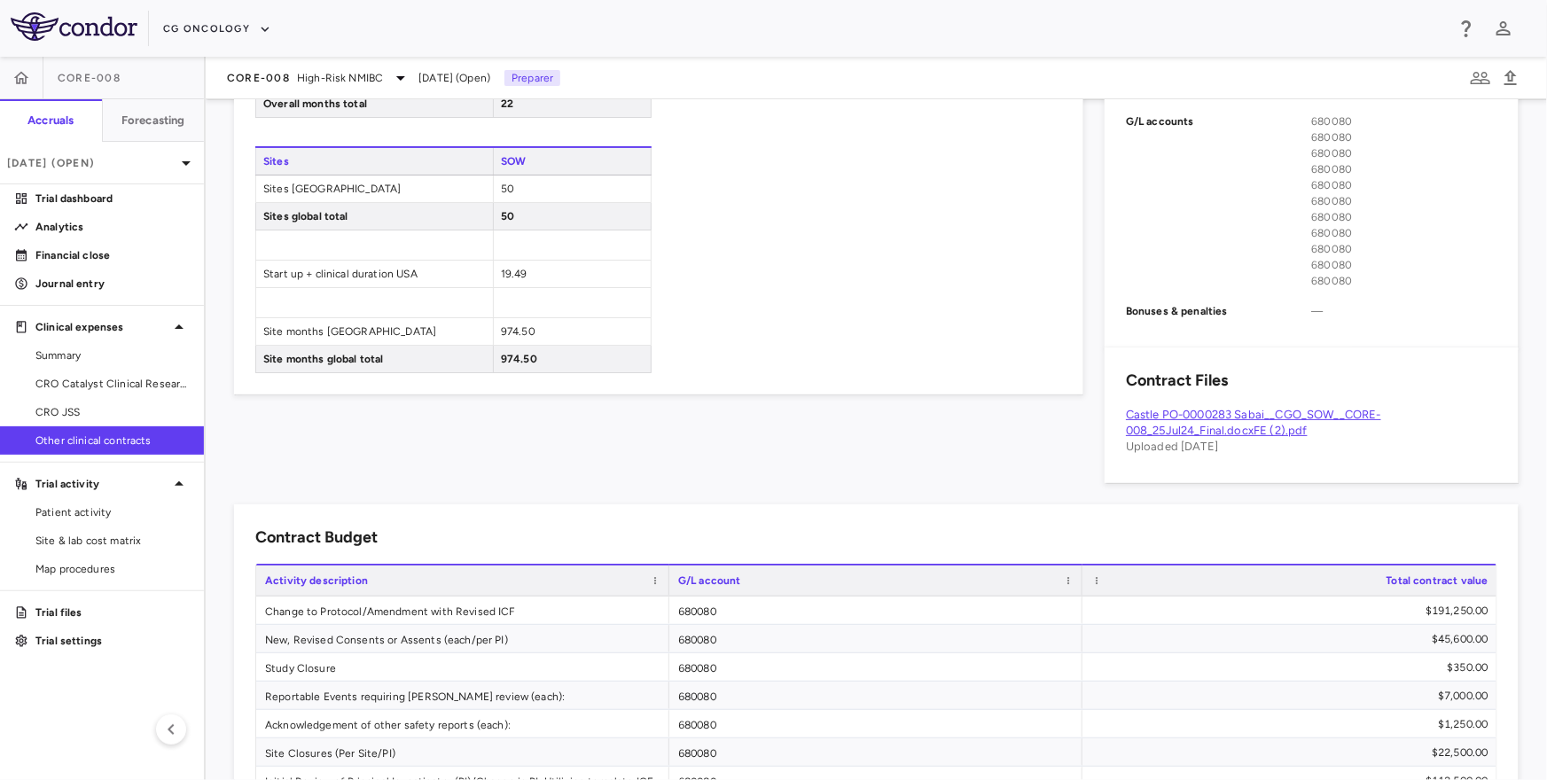
click at [1263, 419] on link "Castle PO-0000283 Sabai__CGO_SOW__CORE-008_25Jul24_Final.docxFE (2).pdf" at bounding box center [1253, 422] width 255 height 29
click at [120, 443] on span "Other clinical contracts" at bounding box center [112, 441] width 154 height 16
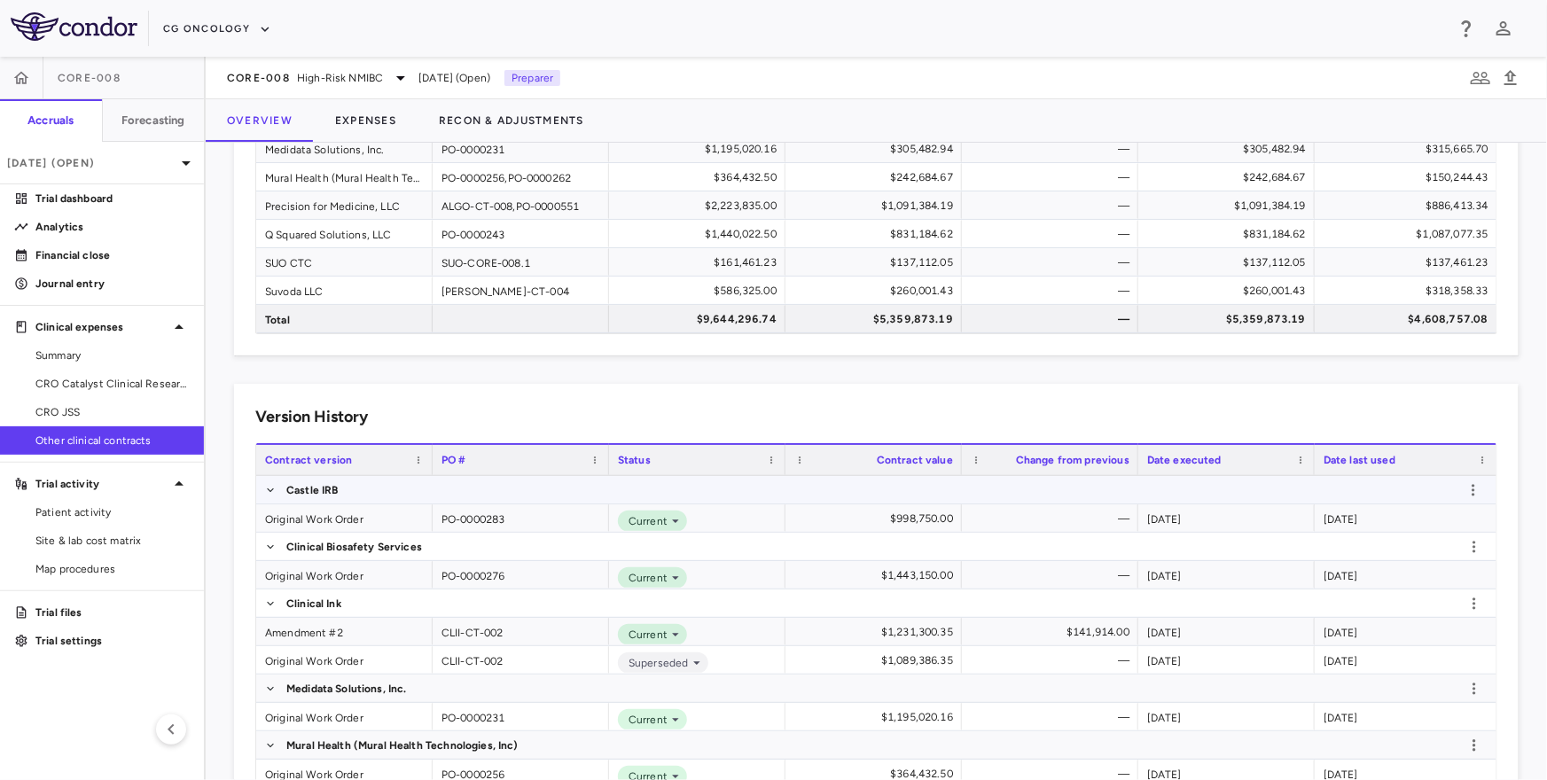
scroll to position [327, 0]
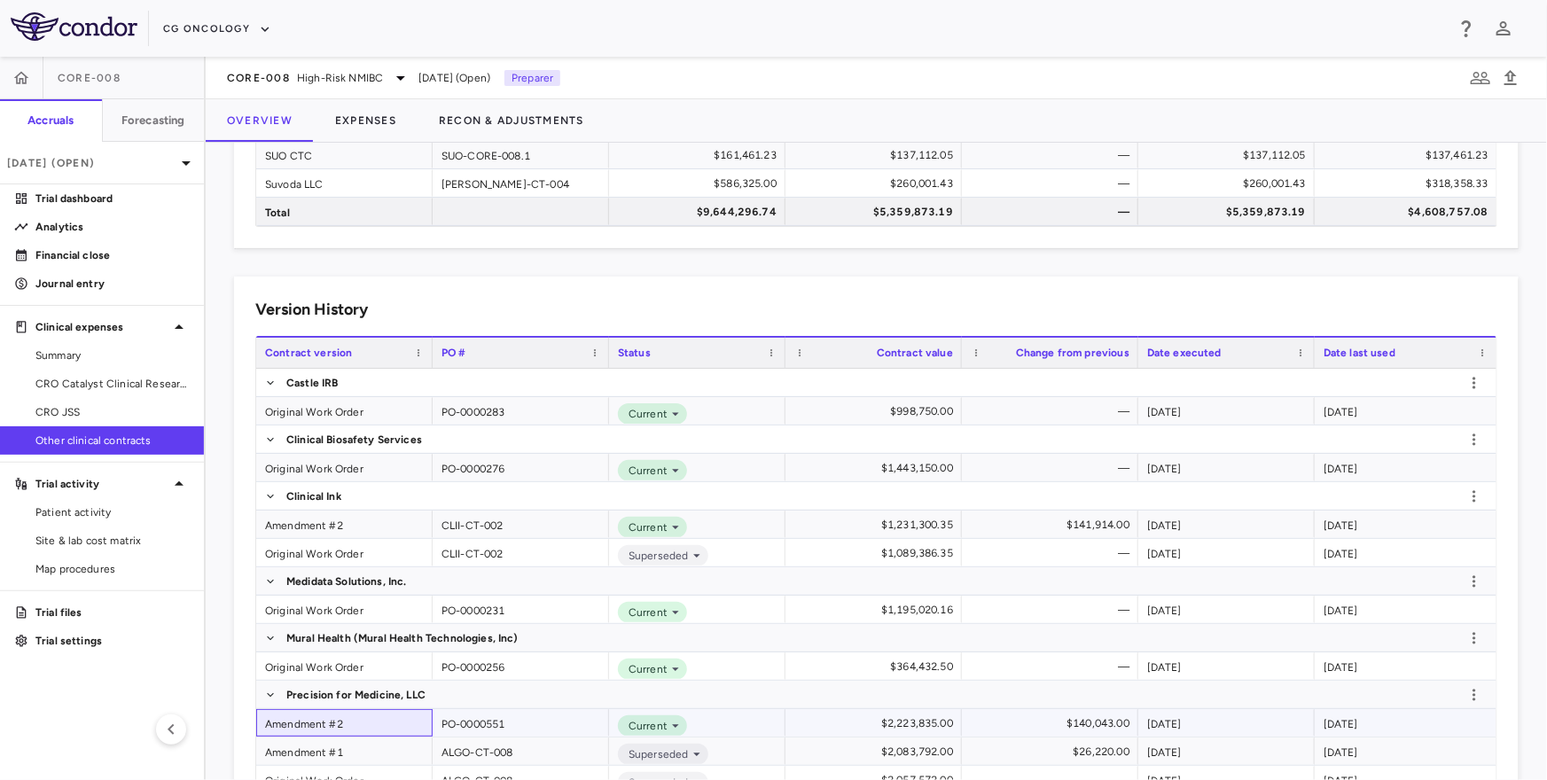
click at [301, 729] on div "Amendment #2" at bounding box center [344, 722] width 176 height 27
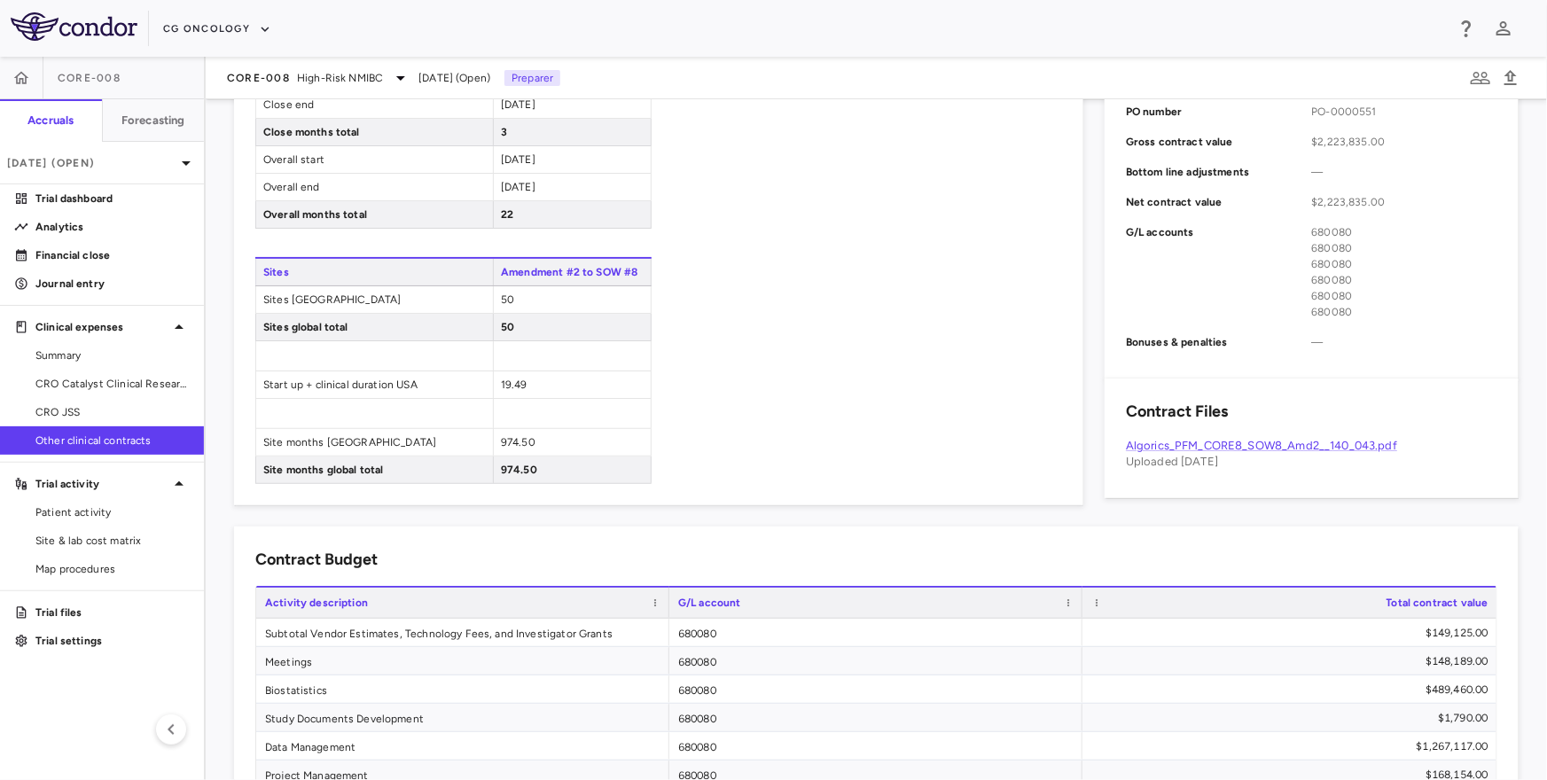
scroll to position [682, 0]
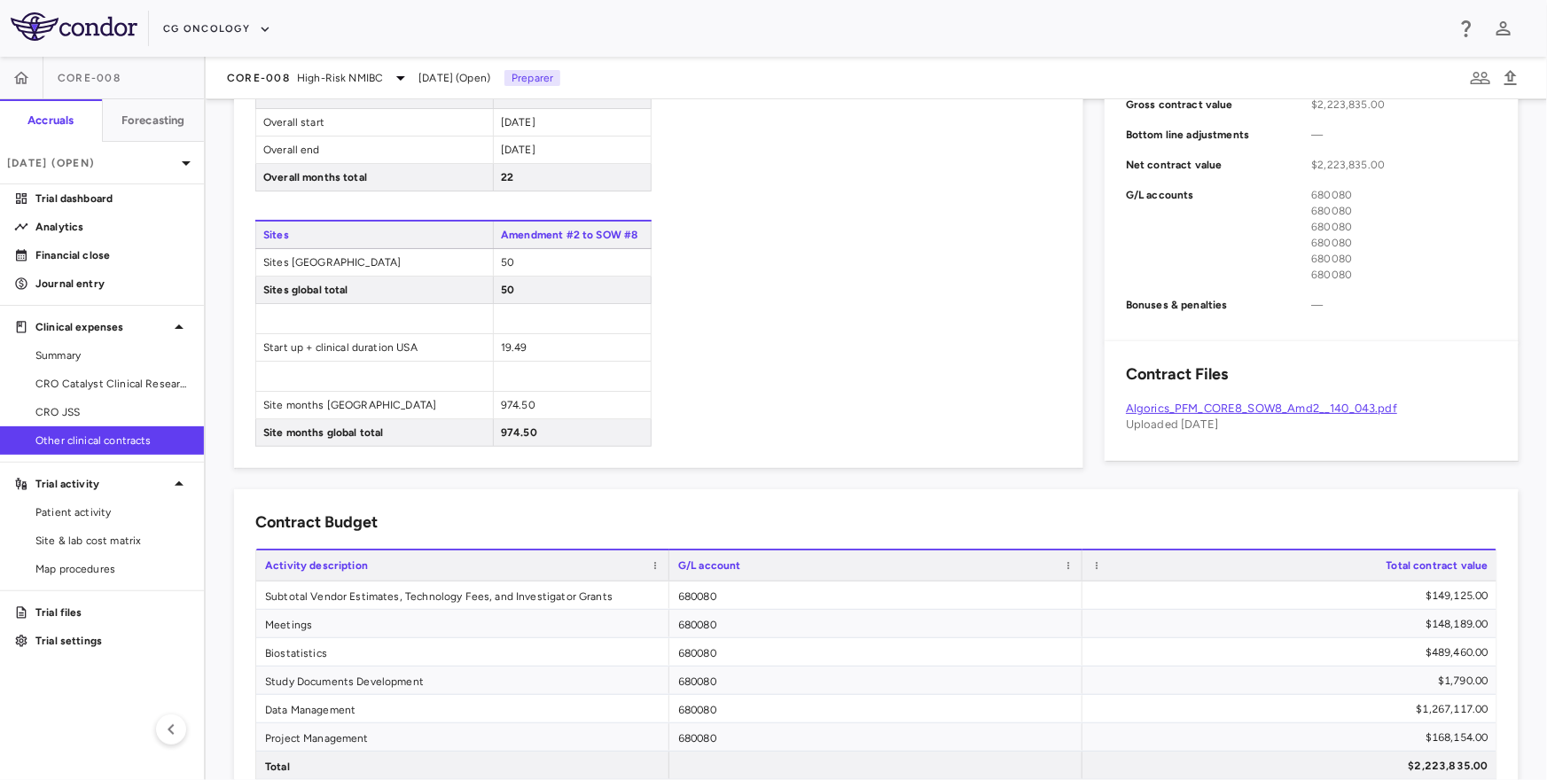
click at [1261, 405] on link "Algorics_PFM_CORE8_SOW8_Amd2__140_043.pdf" at bounding box center [1261, 408] width 271 height 13
click at [138, 439] on span "Other clinical contracts" at bounding box center [112, 441] width 154 height 16
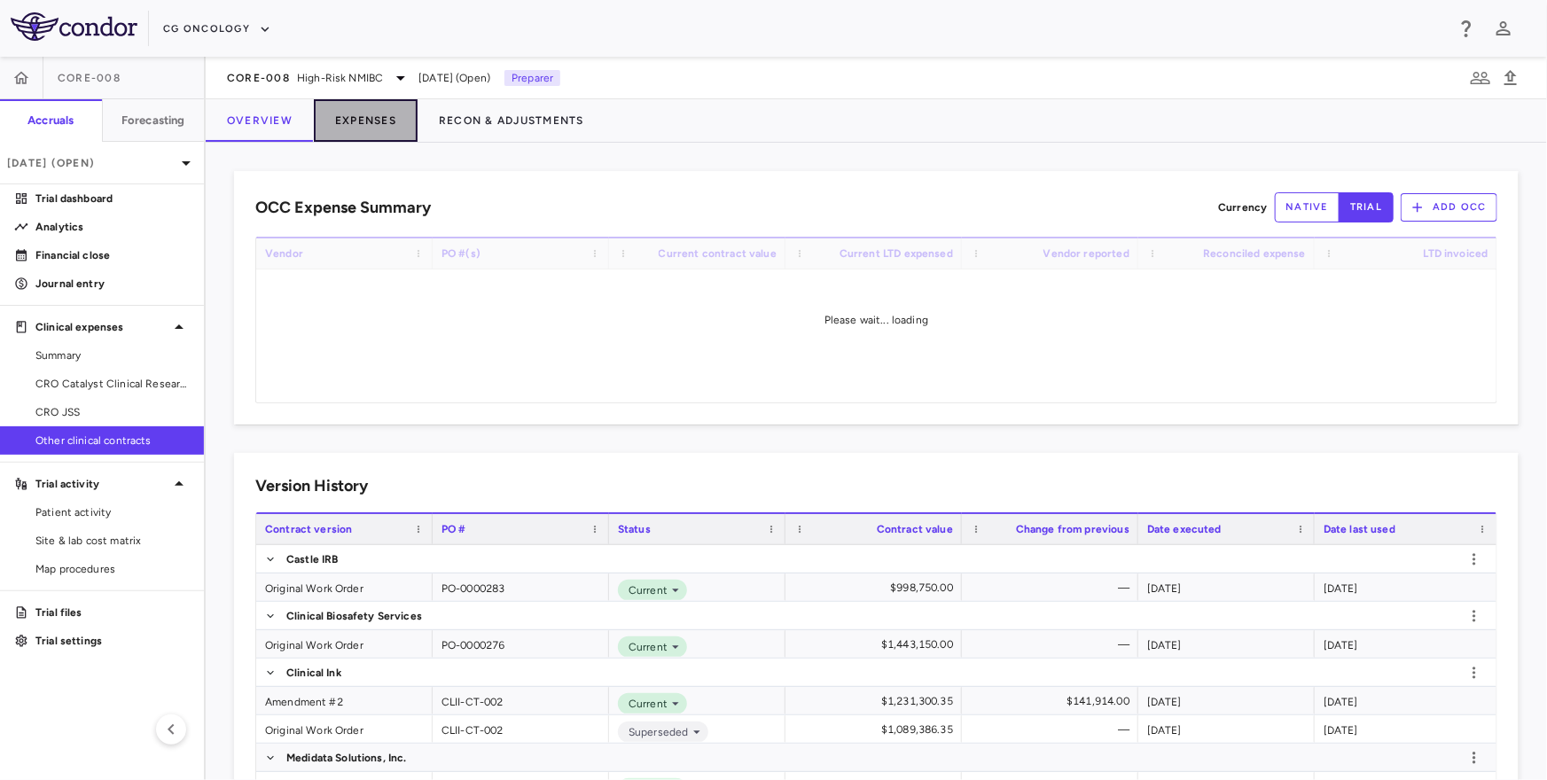
click at [371, 116] on button "Expenses" at bounding box center [366, 120] width 104 height 43
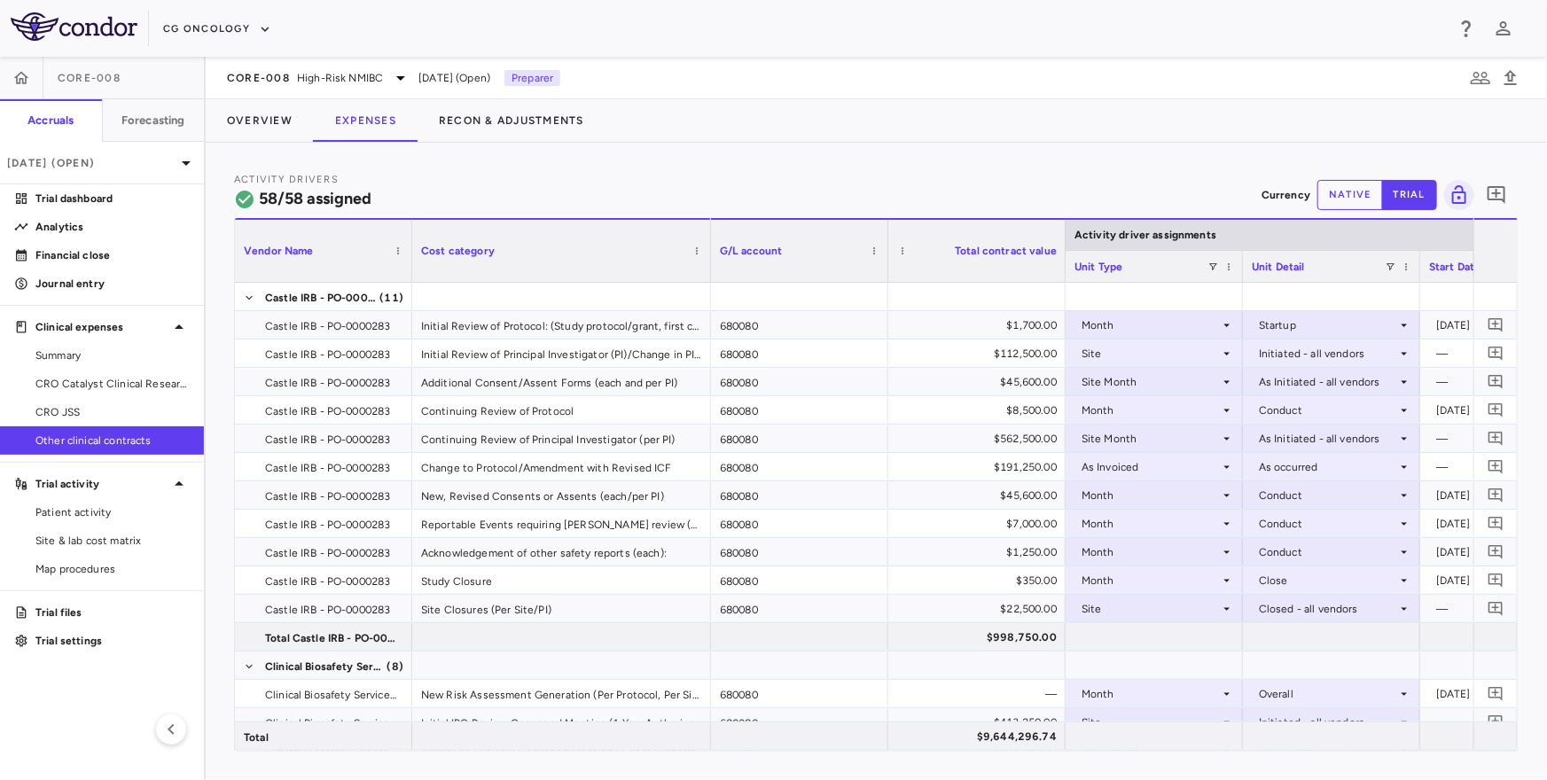
drag, startPoint x: 587, startPoint y: 270, endPoint x: 710, endPoint y: 267, distance: 123.3
click at [713, 268] on div at bounding box center [709, 251] width 7 height 62
click at [247, 297] on span at bounding box center [249, 298] width 11 height 11
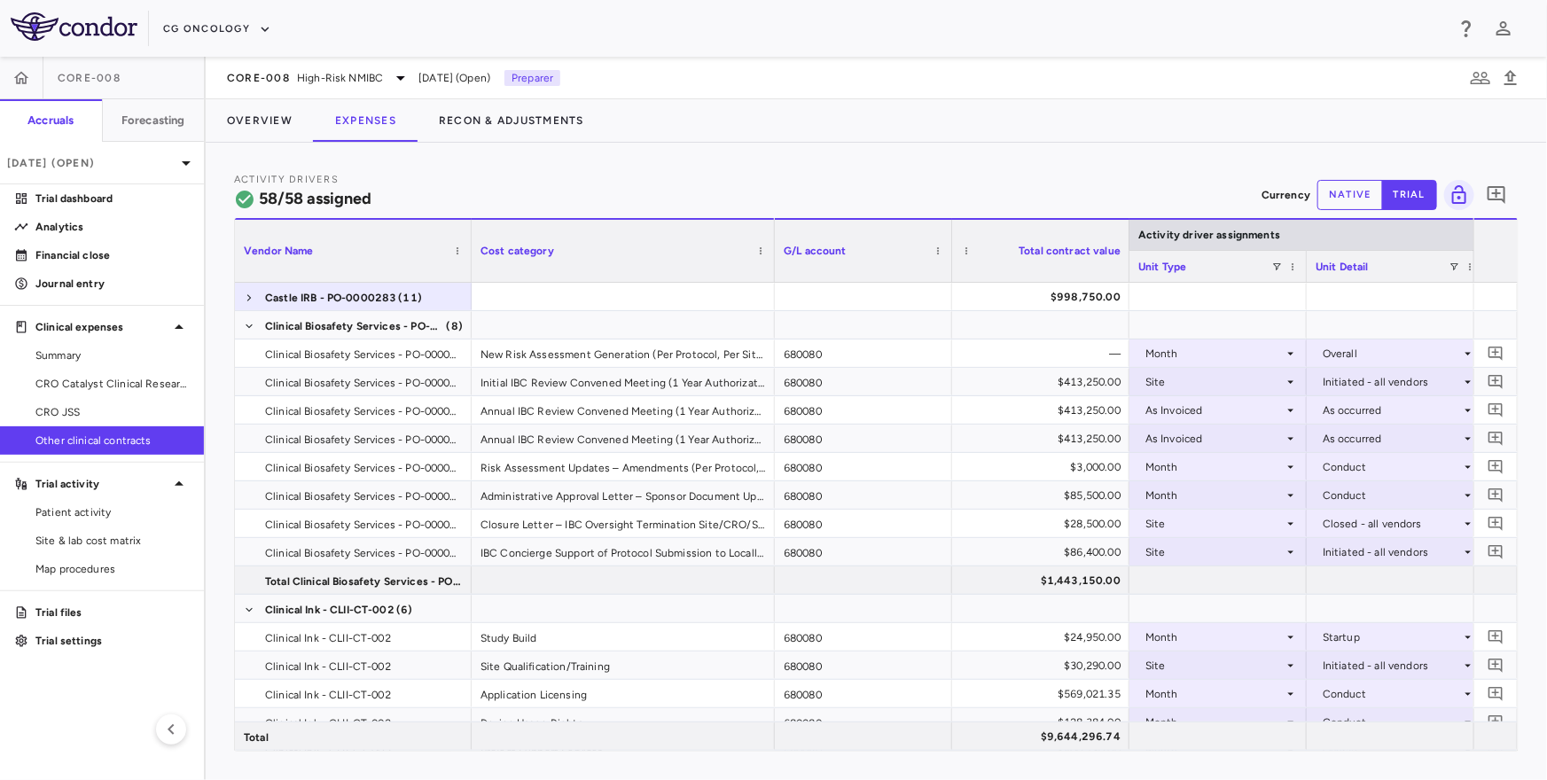
drag, startPoint x: 410, startPoint y: 269, endPoint x: 468, endPoint y: 268, distance: 57.6
click at [468, 269] on div at bounding box center [470, 251] width 7 height 62
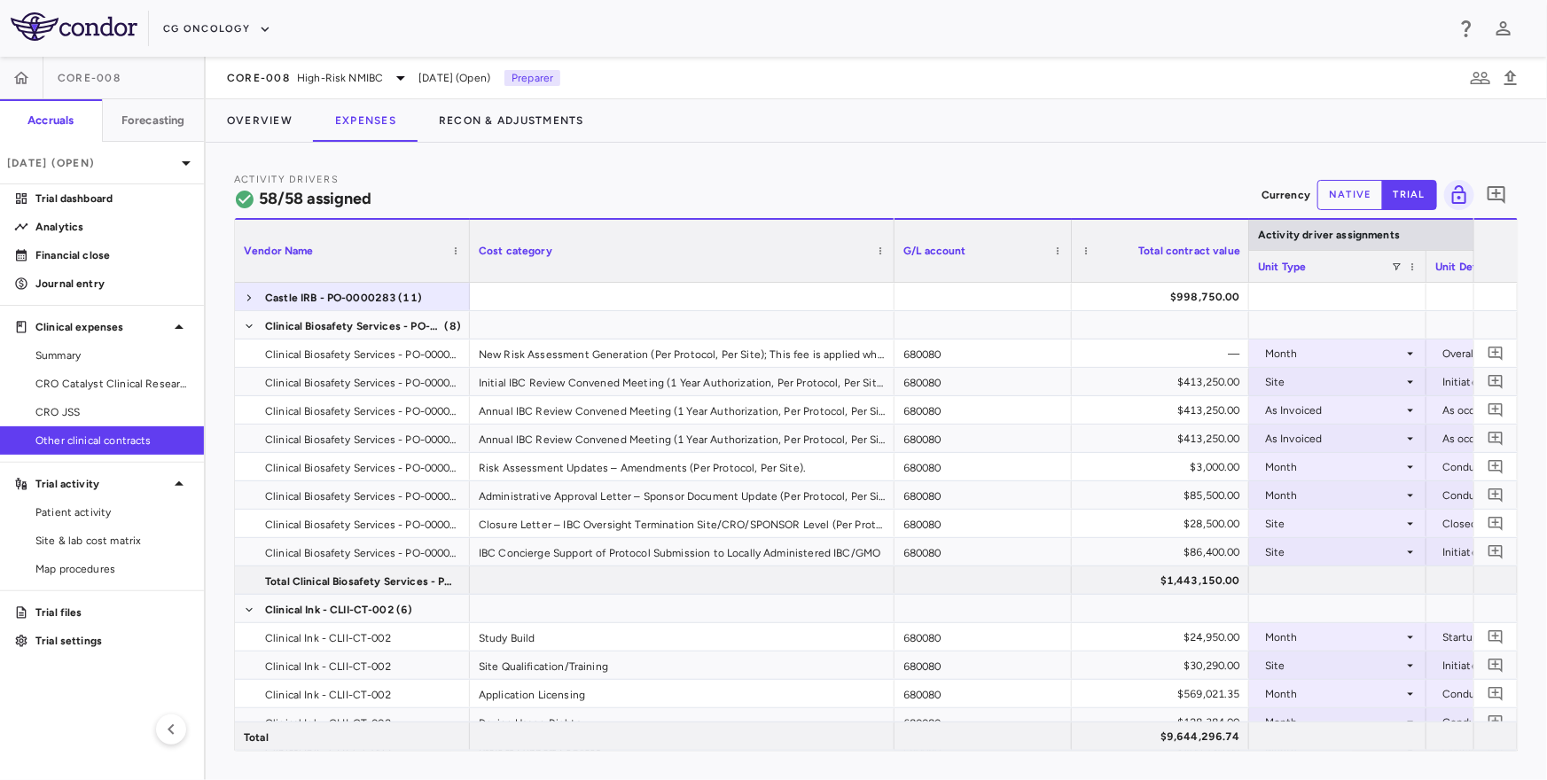
drag, startPoint x: 770, startPoint y: 278, endPoint x: 897, endPoint y: 282, distance: 126.8
click at [897, 283] on div "Vendor Name Cost category Activity driver assignments G/L account" at bounding box center [876, 484] width 1283 height 533
click at [245, 322] on span at bounding box center [249, 326] width 11 height 11
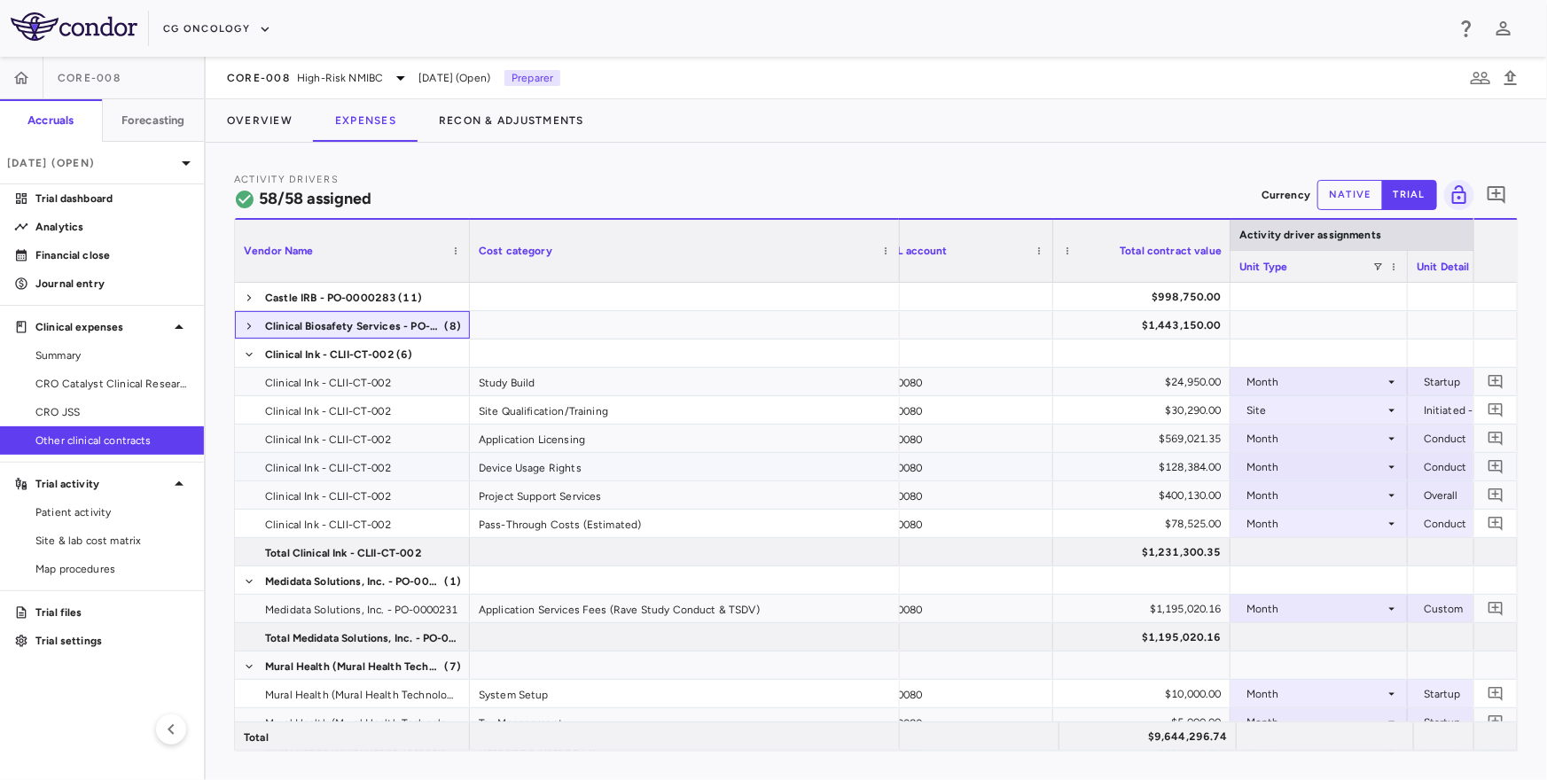
scroll to position [0, 29]
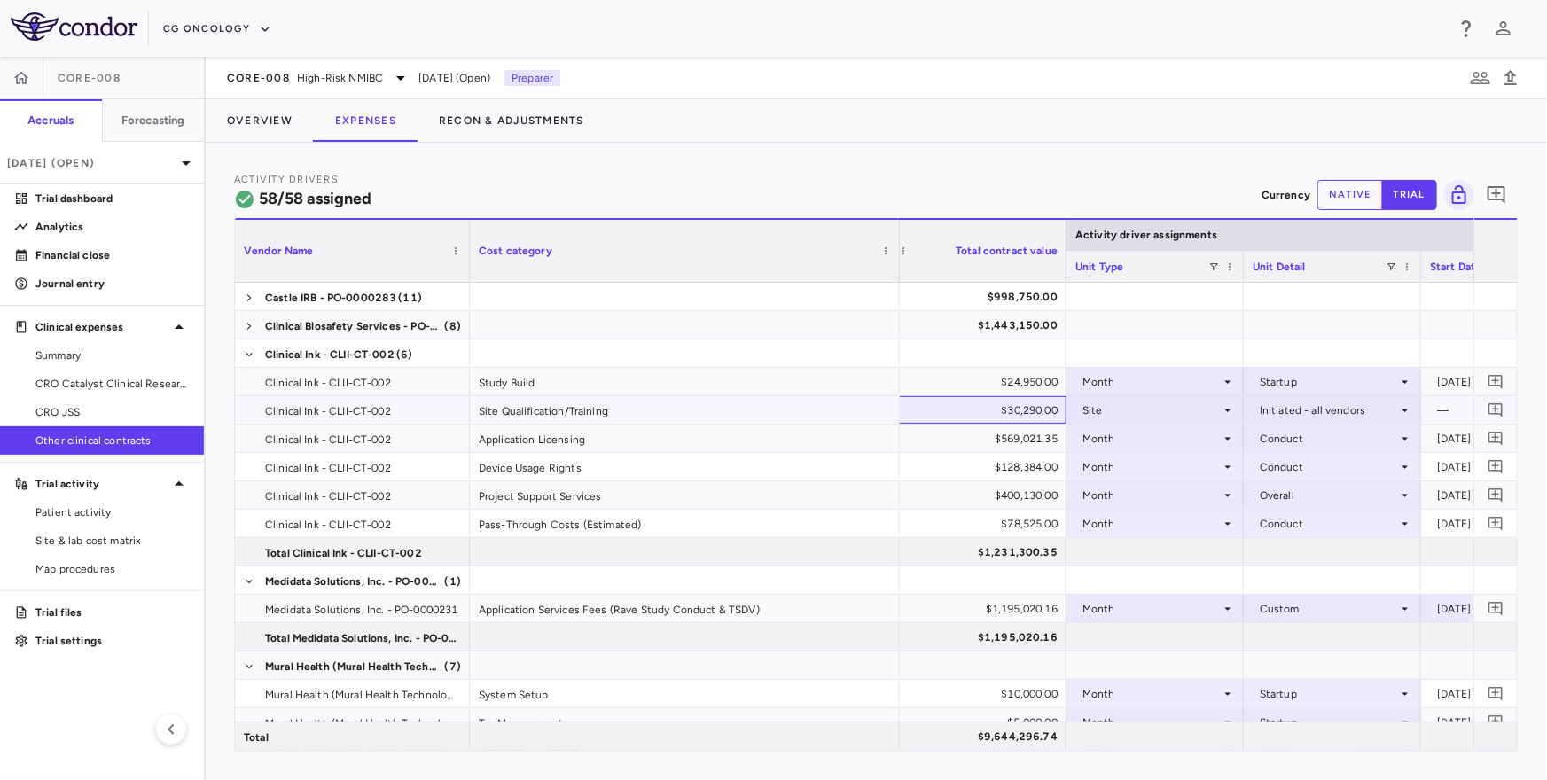
click at [1005, 410] on div "$30,290.00" at bounding box center [981, 410] width 152 height 28
click at [991, 439] on div "$569,021.35" at bounding box center [981, 439] width 152 height 28
click at [276, 123] on button "Overview" at bounding box center [260, 120] width 108 height 43
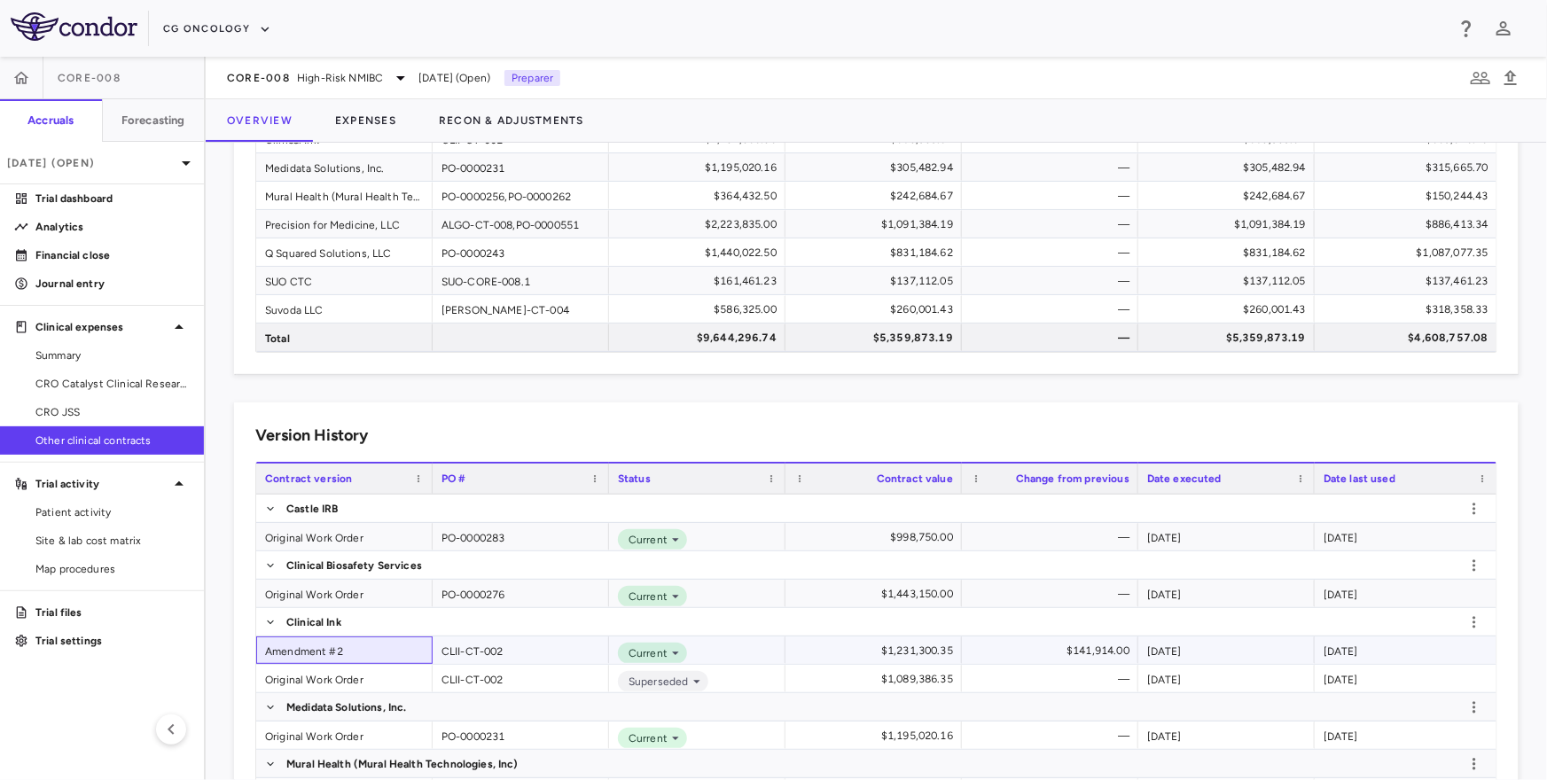
click at [308, 649] on div "Amendment #2" at bounding box center [344, 649] width 176 height 27
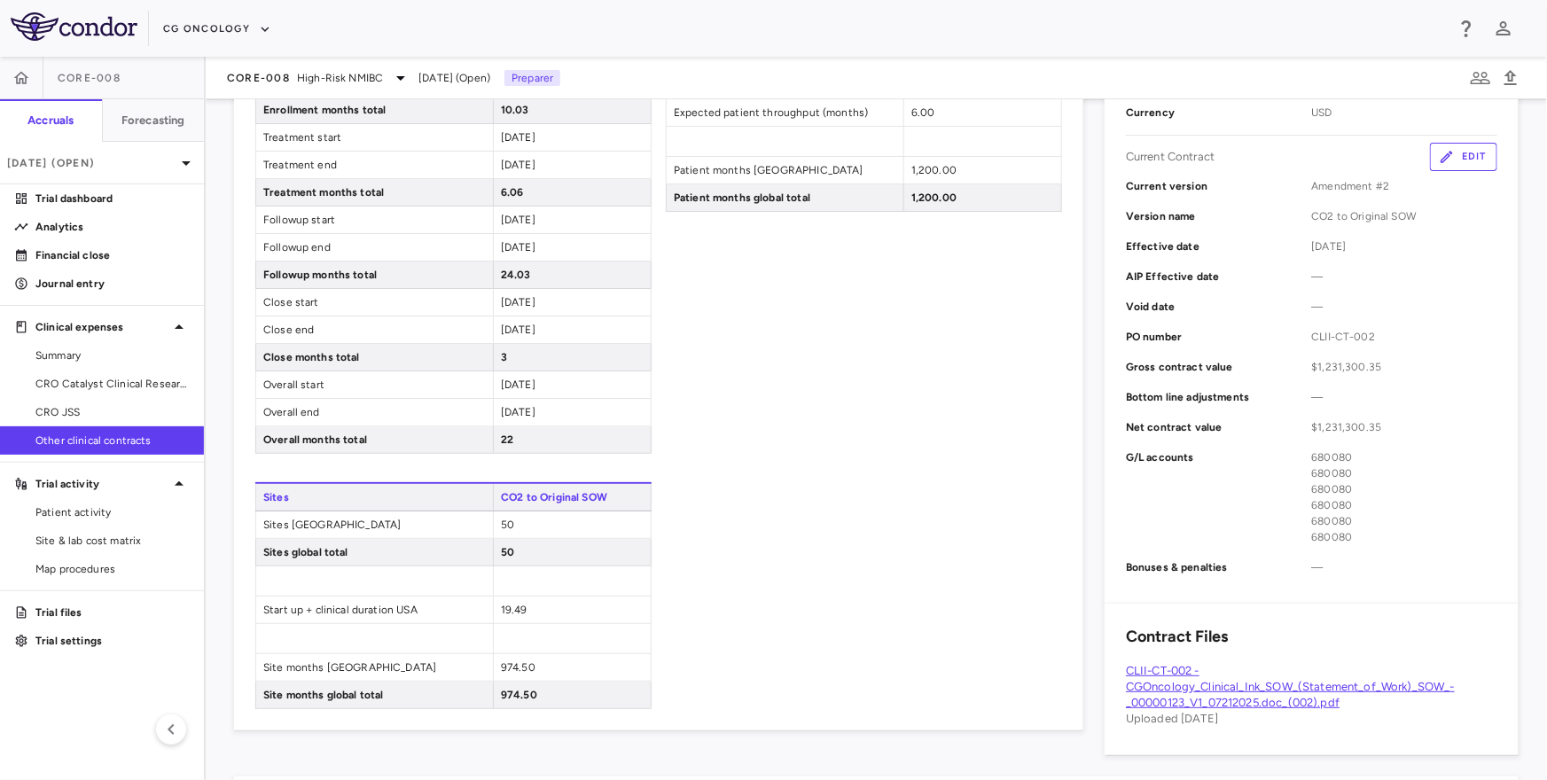
click at [1193, 698] on link "CLII-CT-002 - CGOncology_Clinical_Ink_SOW_(Statement_of_Work)_SOW_-_00000123_V1…" at bounding box center [1290, 686] width 329 height 45
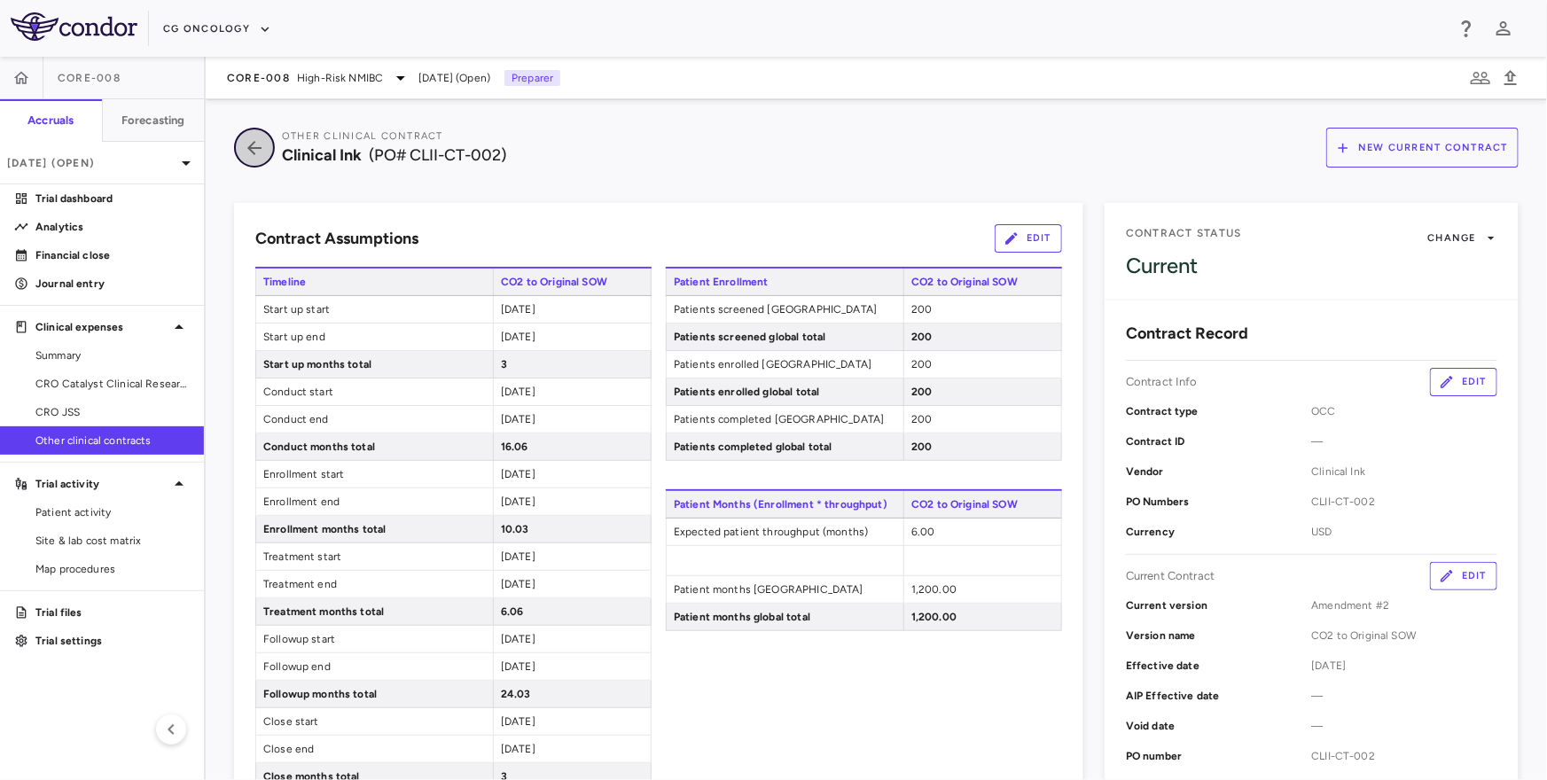
click at [235, 147] on button "button" at bounding box center [254, 148] width 41 height 40
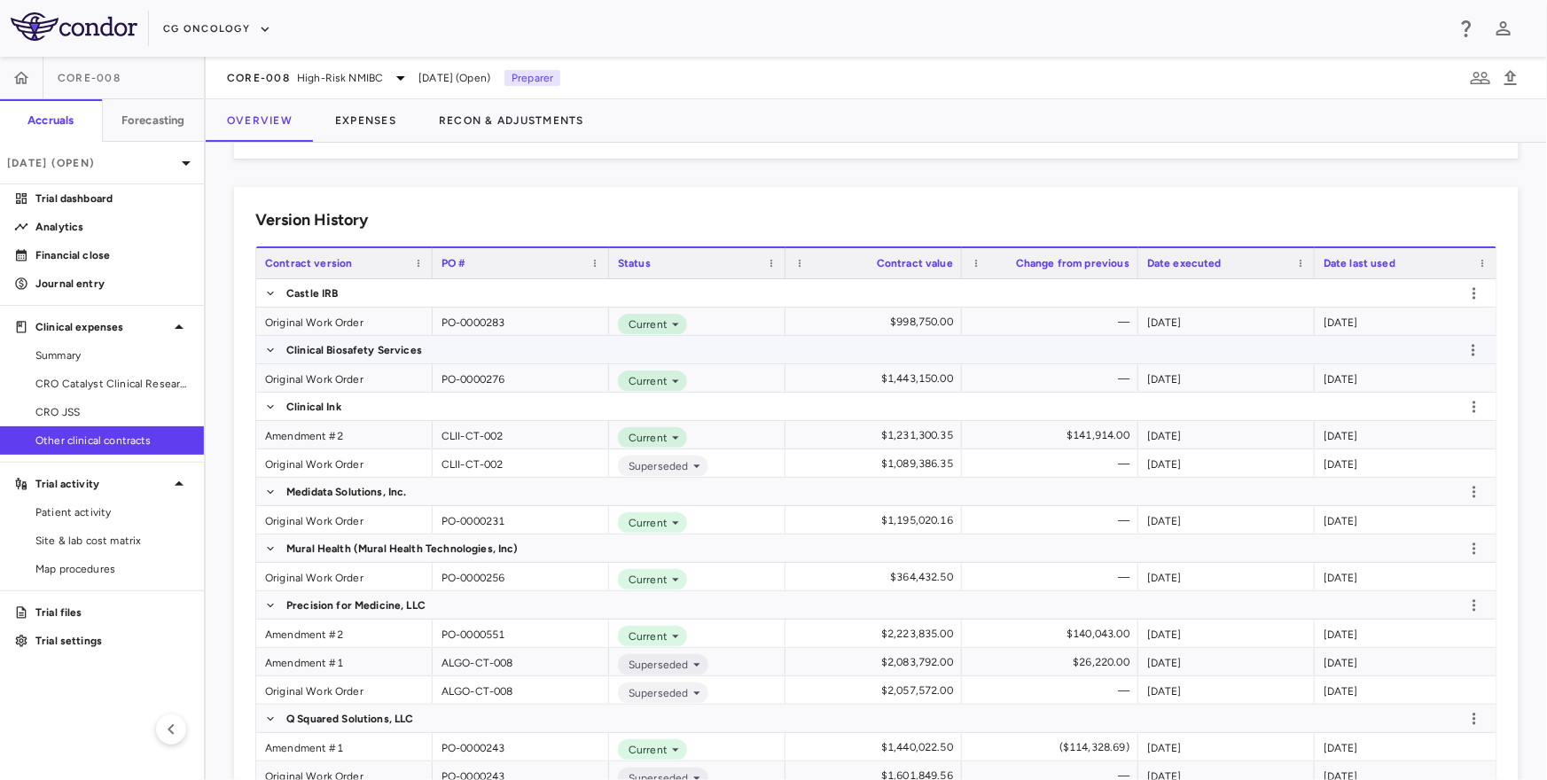
scroll to position [480, 0]
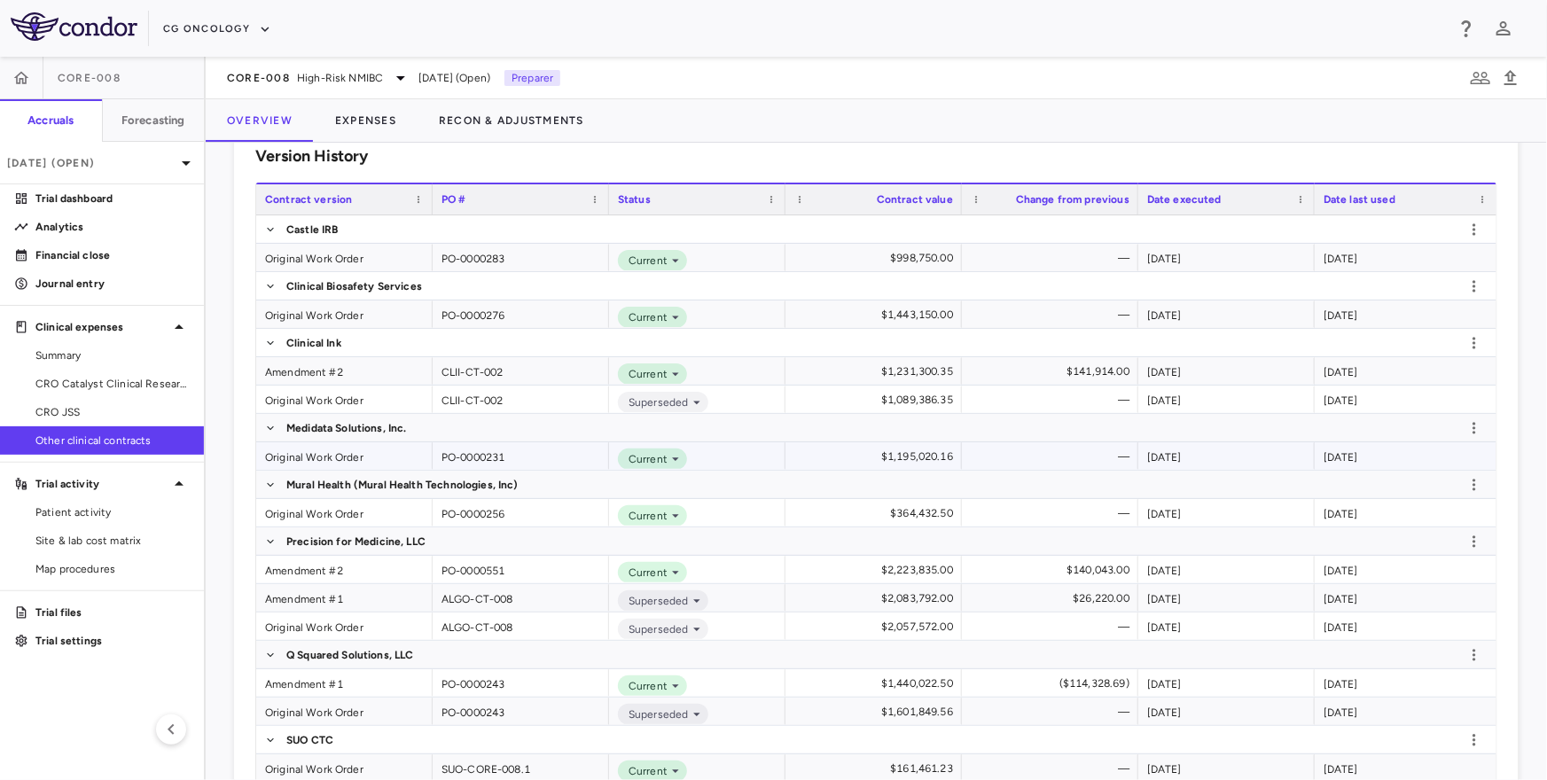
click at [299, 456] on div "Original Work Order" at bounding box center [344, 455] width 176 height 27
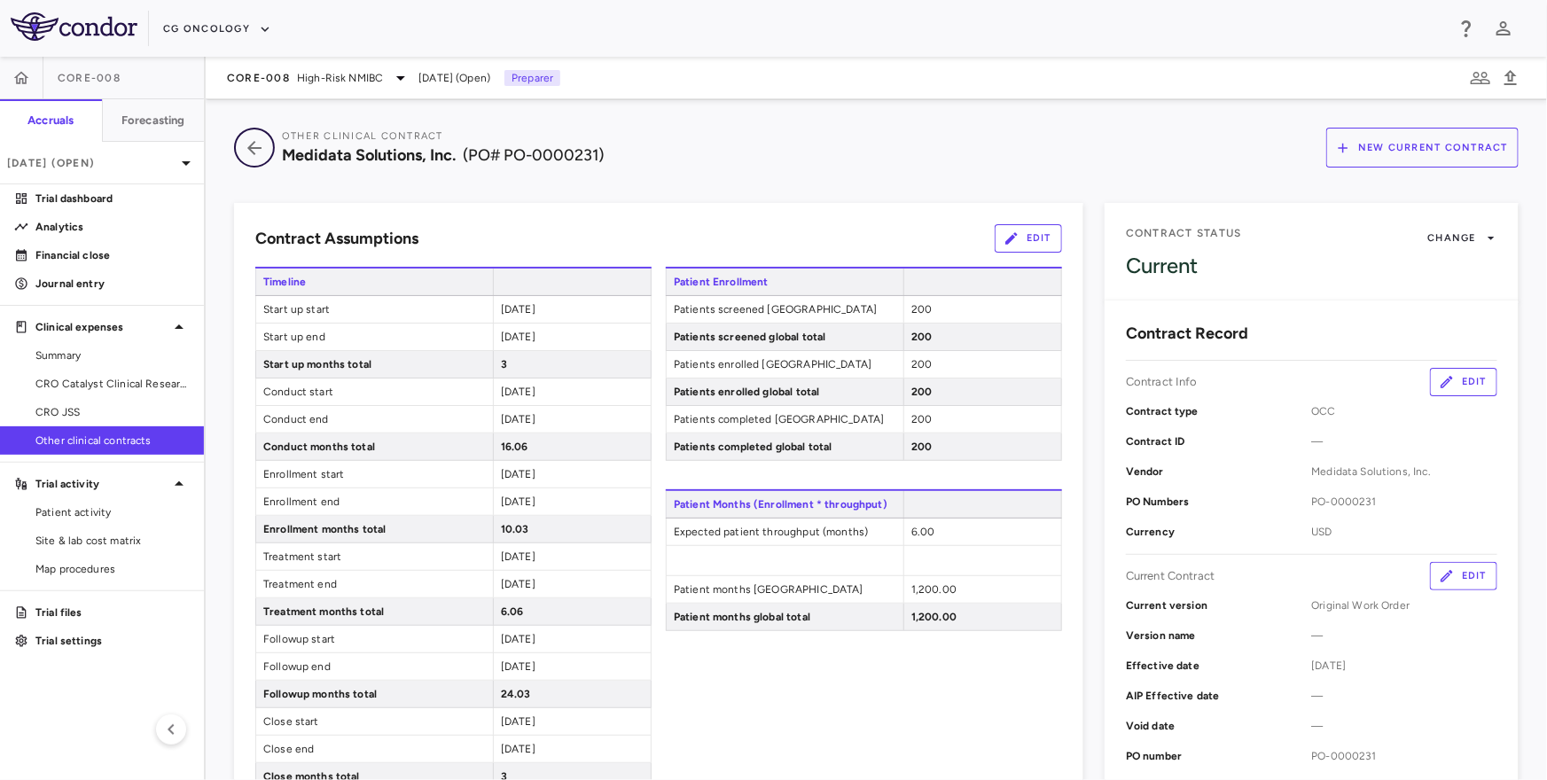
click at [263, 137] on icon "button" at bounding box center [254, 147] width 32 height 21
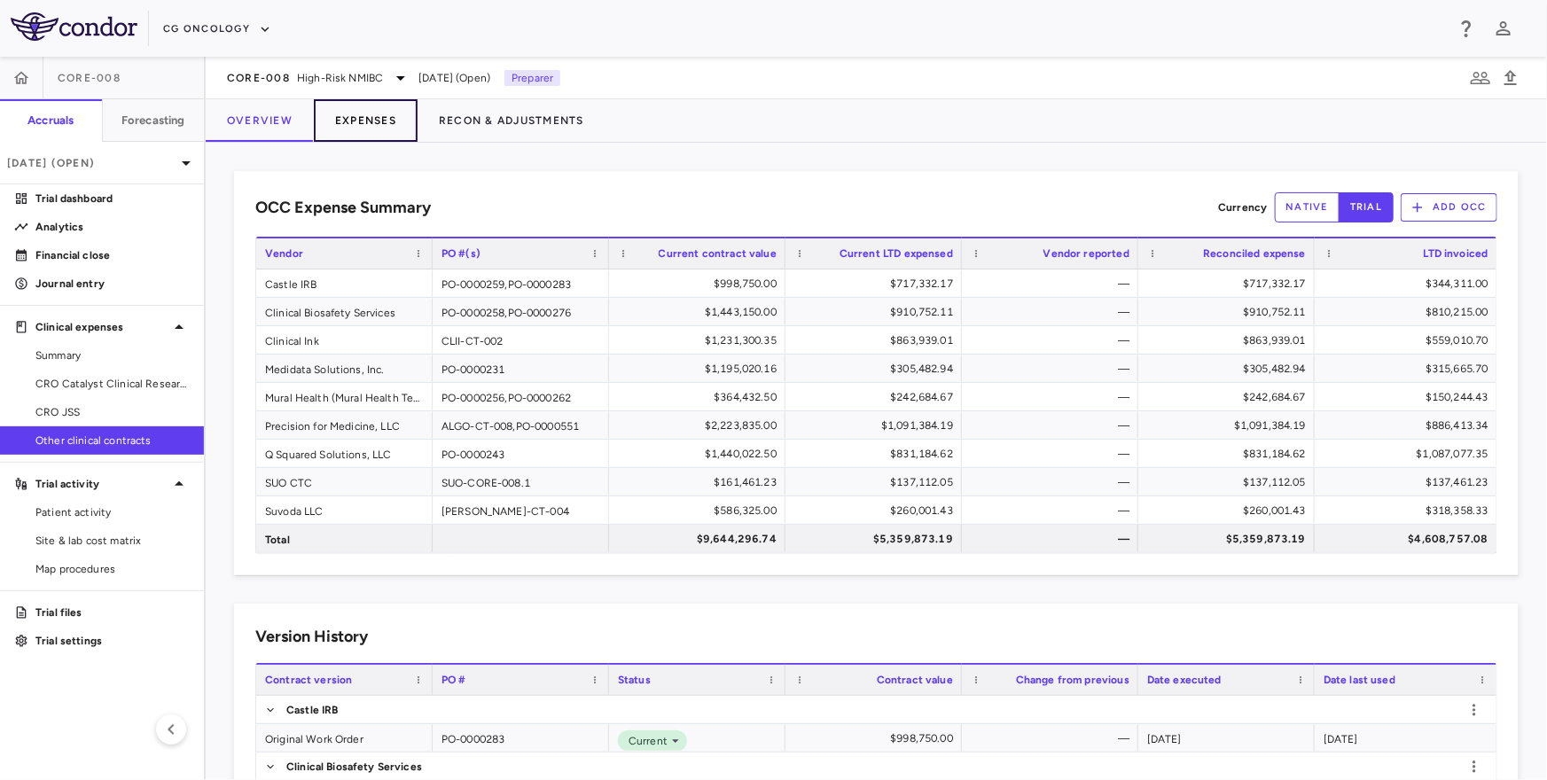
click at [375, 128] on button "Expenses" at bounding box center [366, 120] width 104 height 43
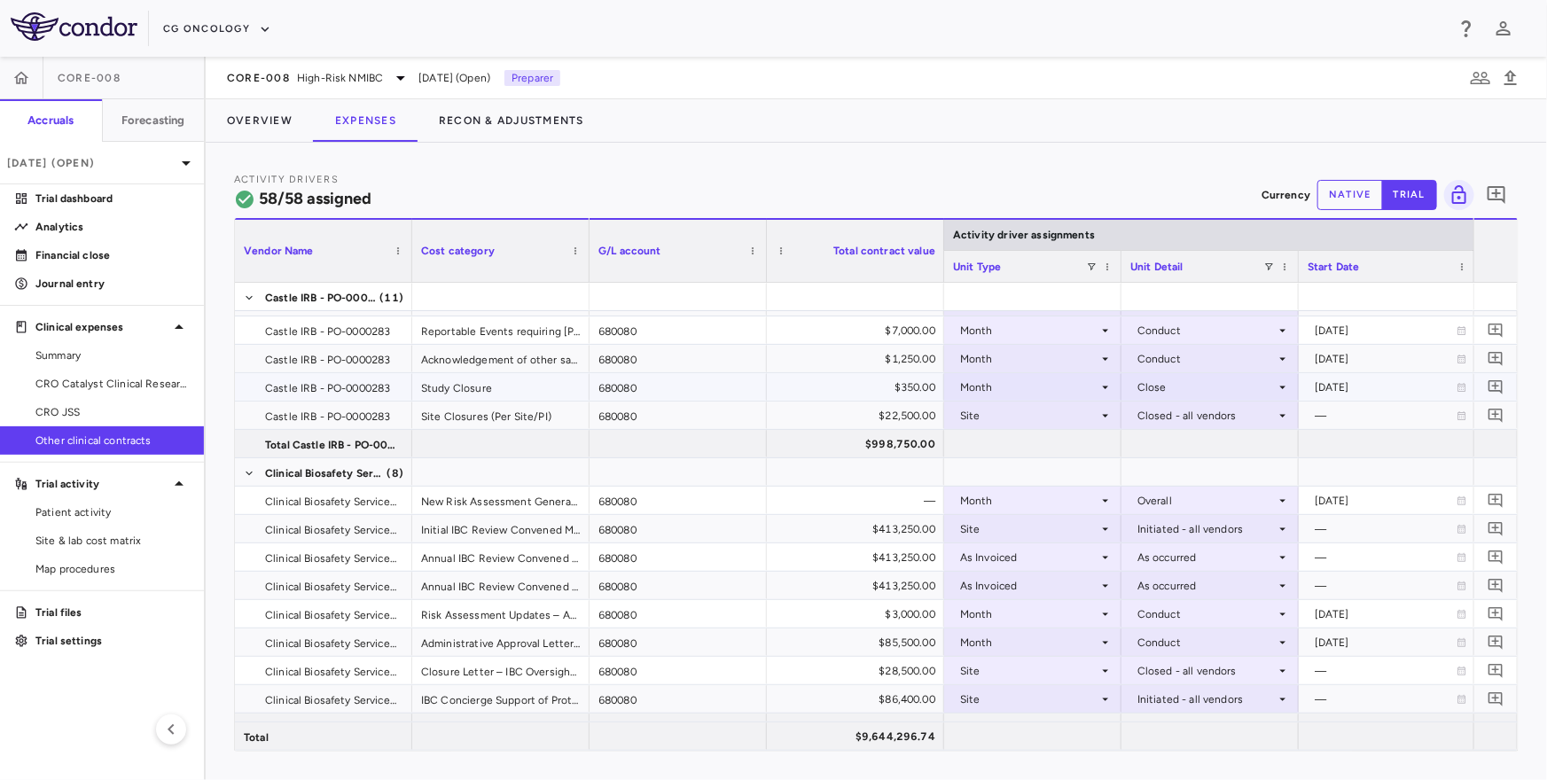
scroll to position [226, 0]
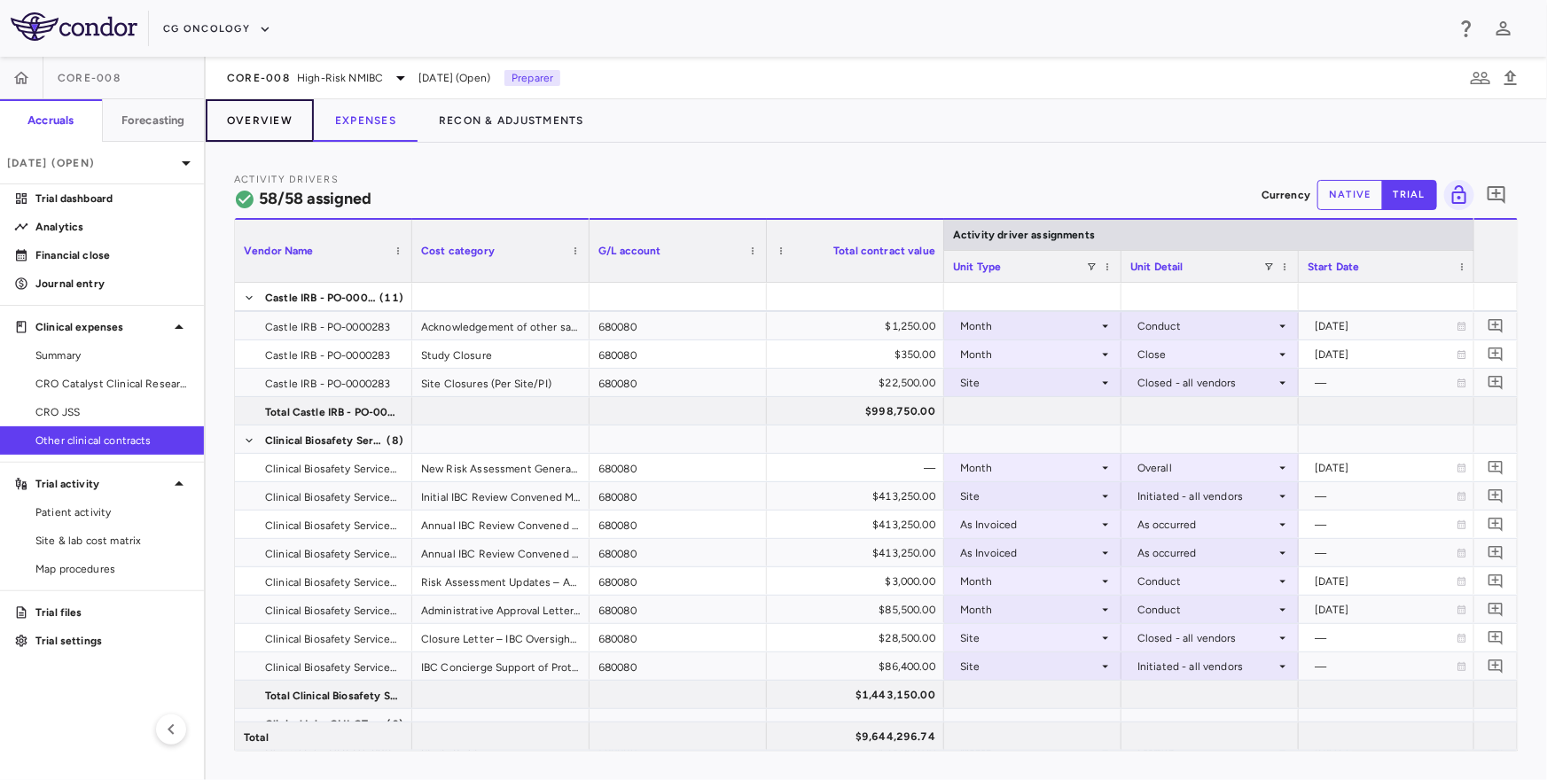
click at [277, 121] on button "Overview" at bounding box center [260, 120] width 108 height 43
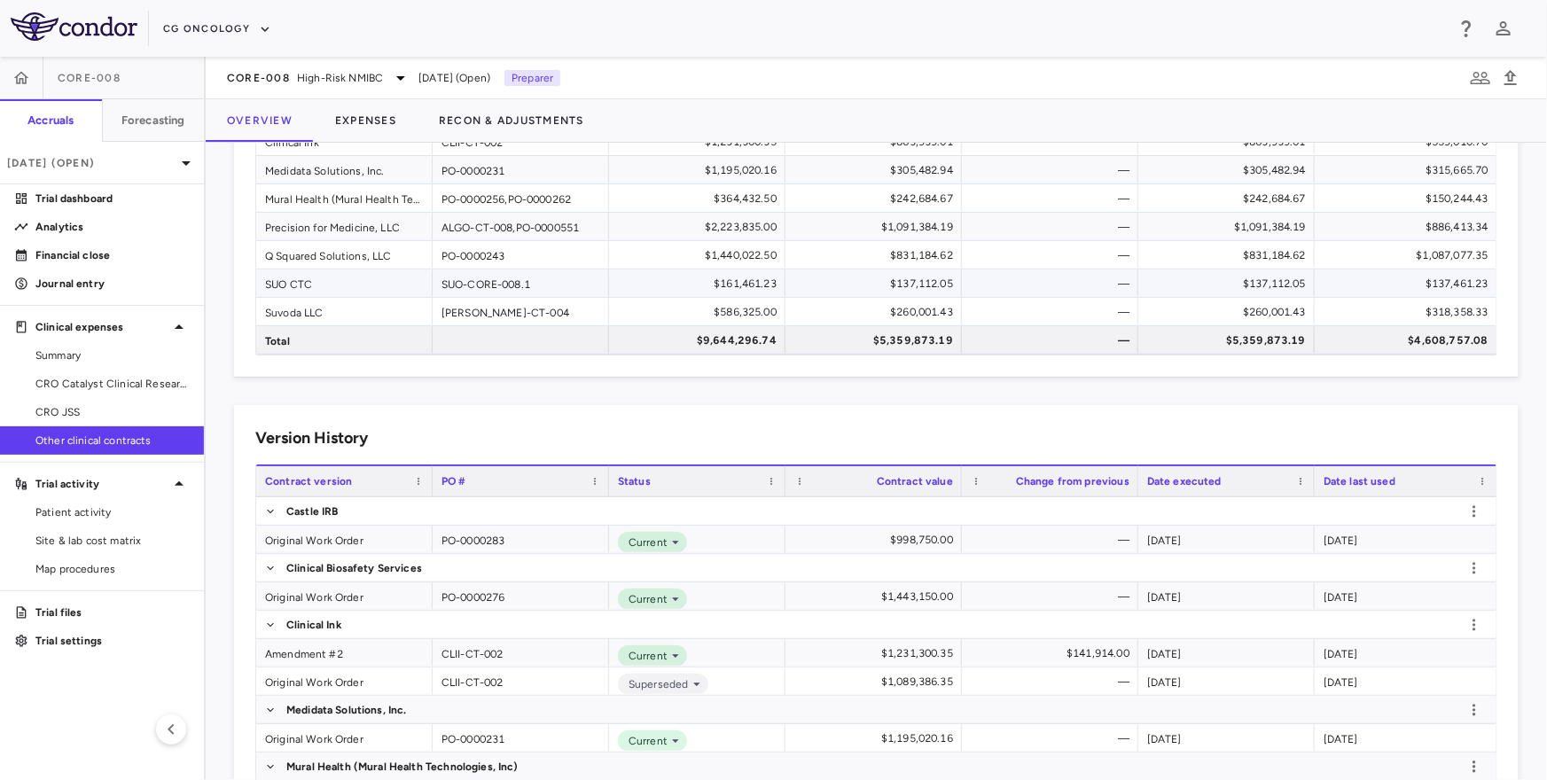
scroll to position [204, 0]
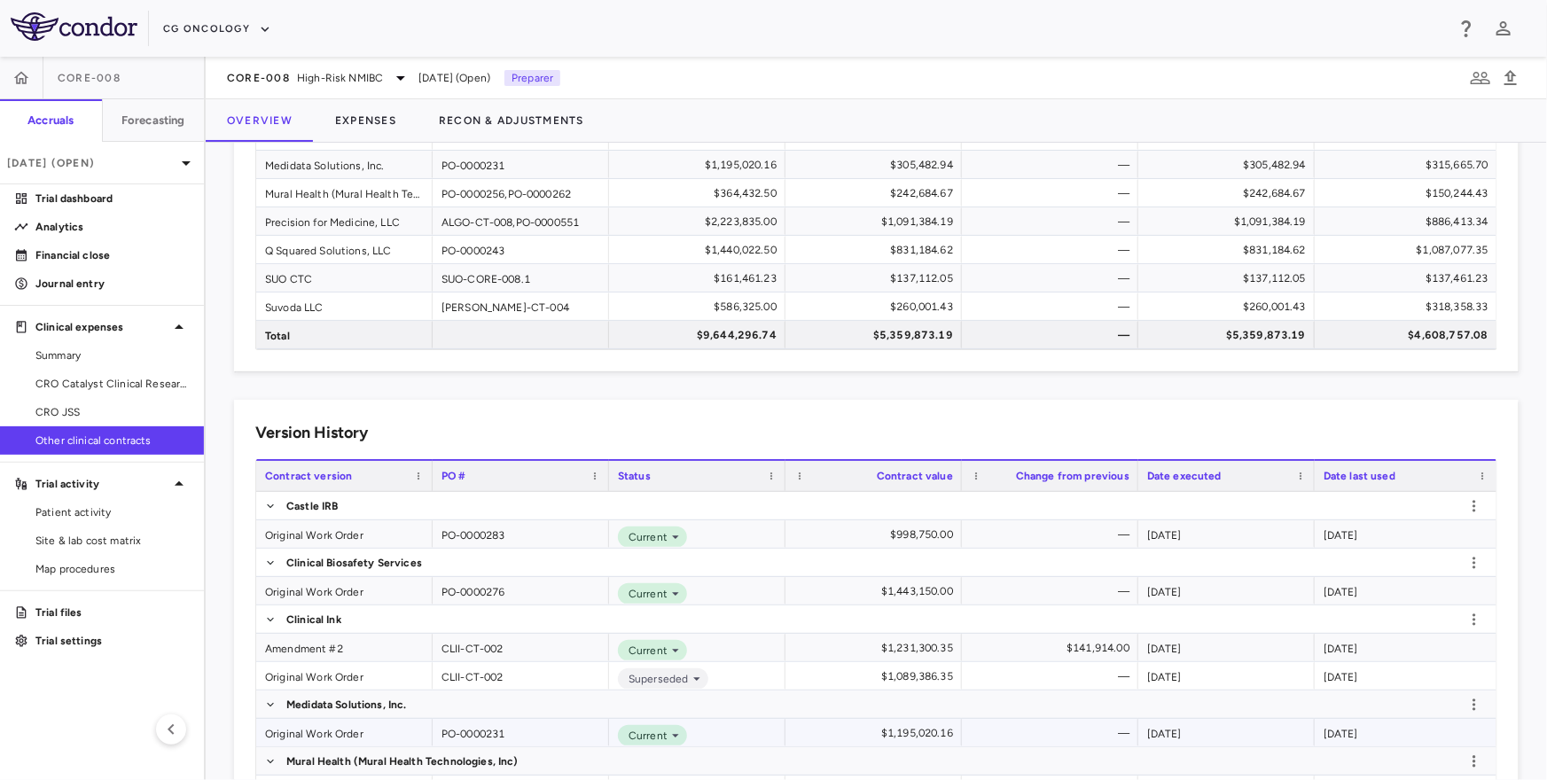
click at [324, 736] on div "Original Work Order" at bounding box center [344, 732] width 176 height 27
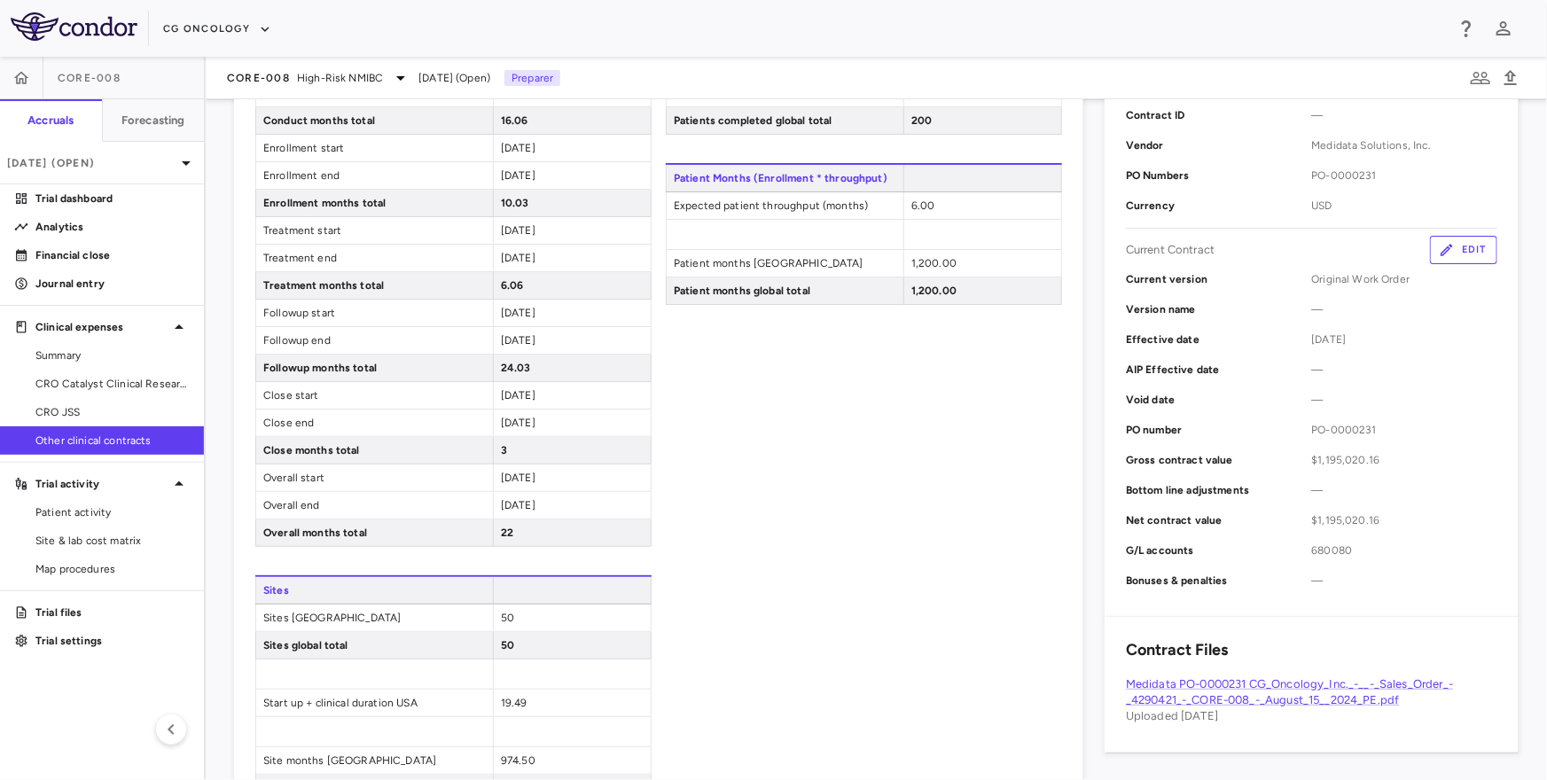
scroll to position [408, 0]
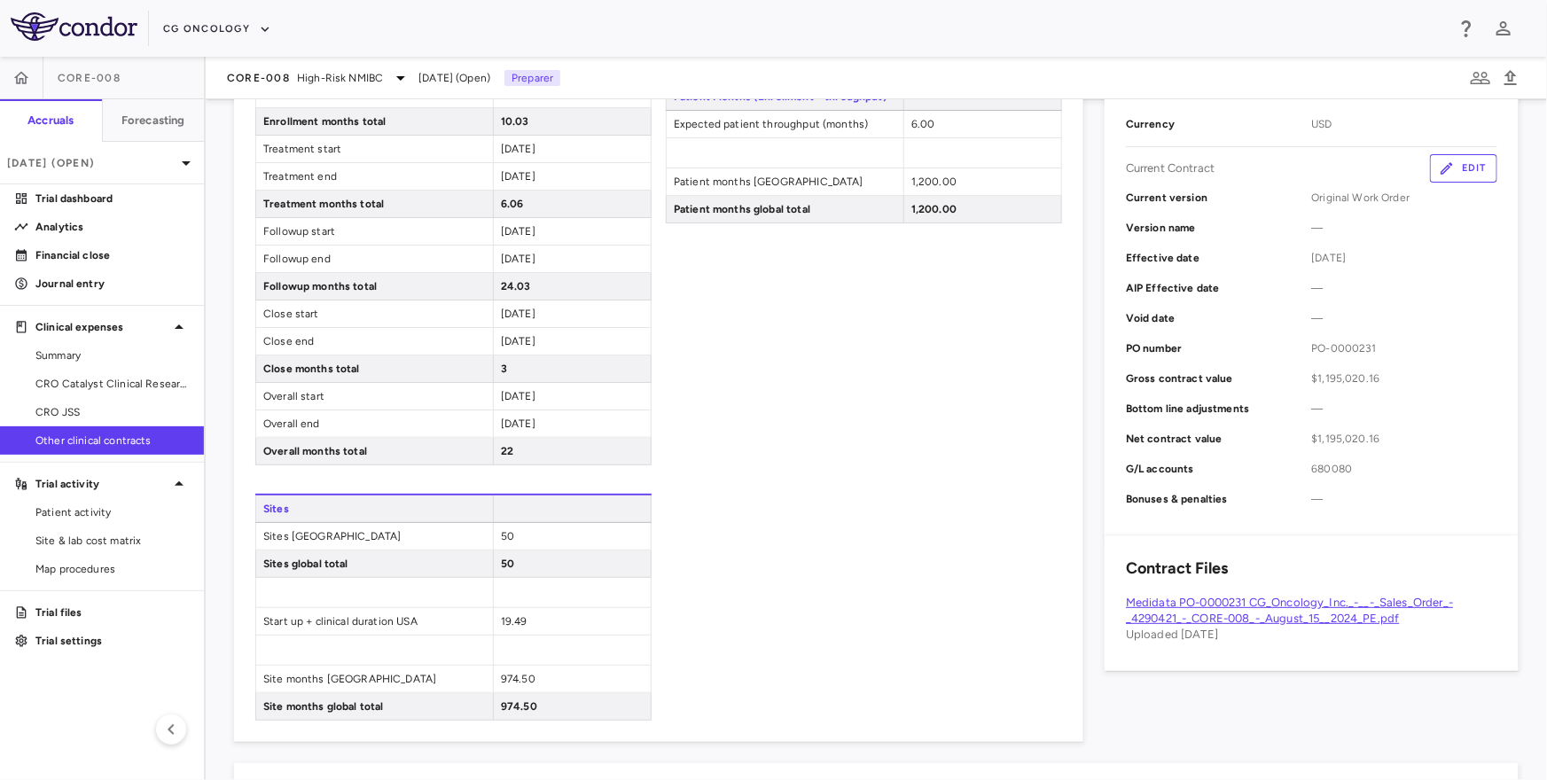
click at [1309, 612] on link "Medidata PO-0000231 CG_Oncology_Inc._-__-_Sales_Order_-_4290421_-_CORE-008_-_Au…" at bounding box center [1289, 610] width 327 height 29
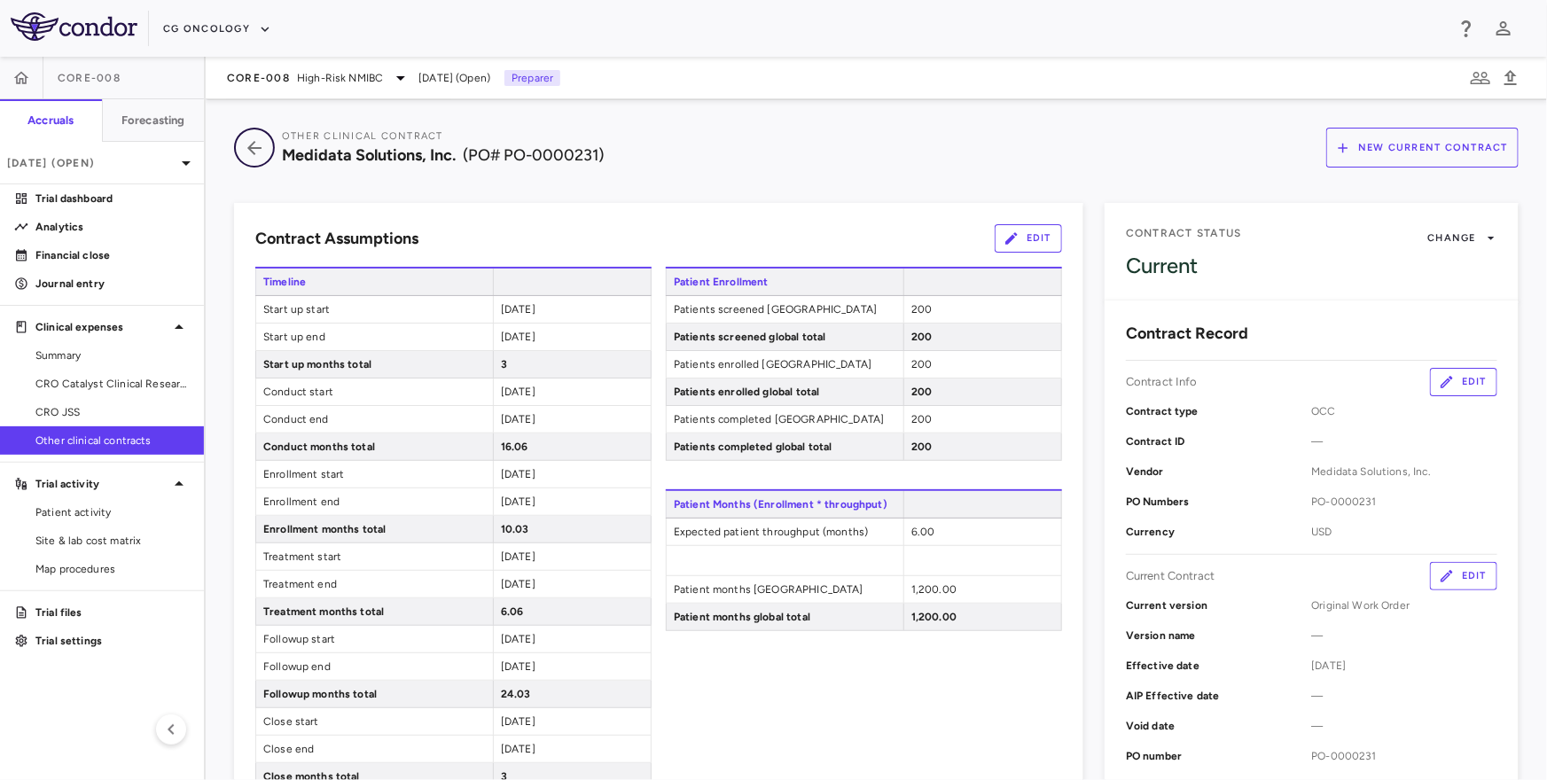
click at [259, 145] on icon "button" at bounding box center [254, 147] width 32 height 21
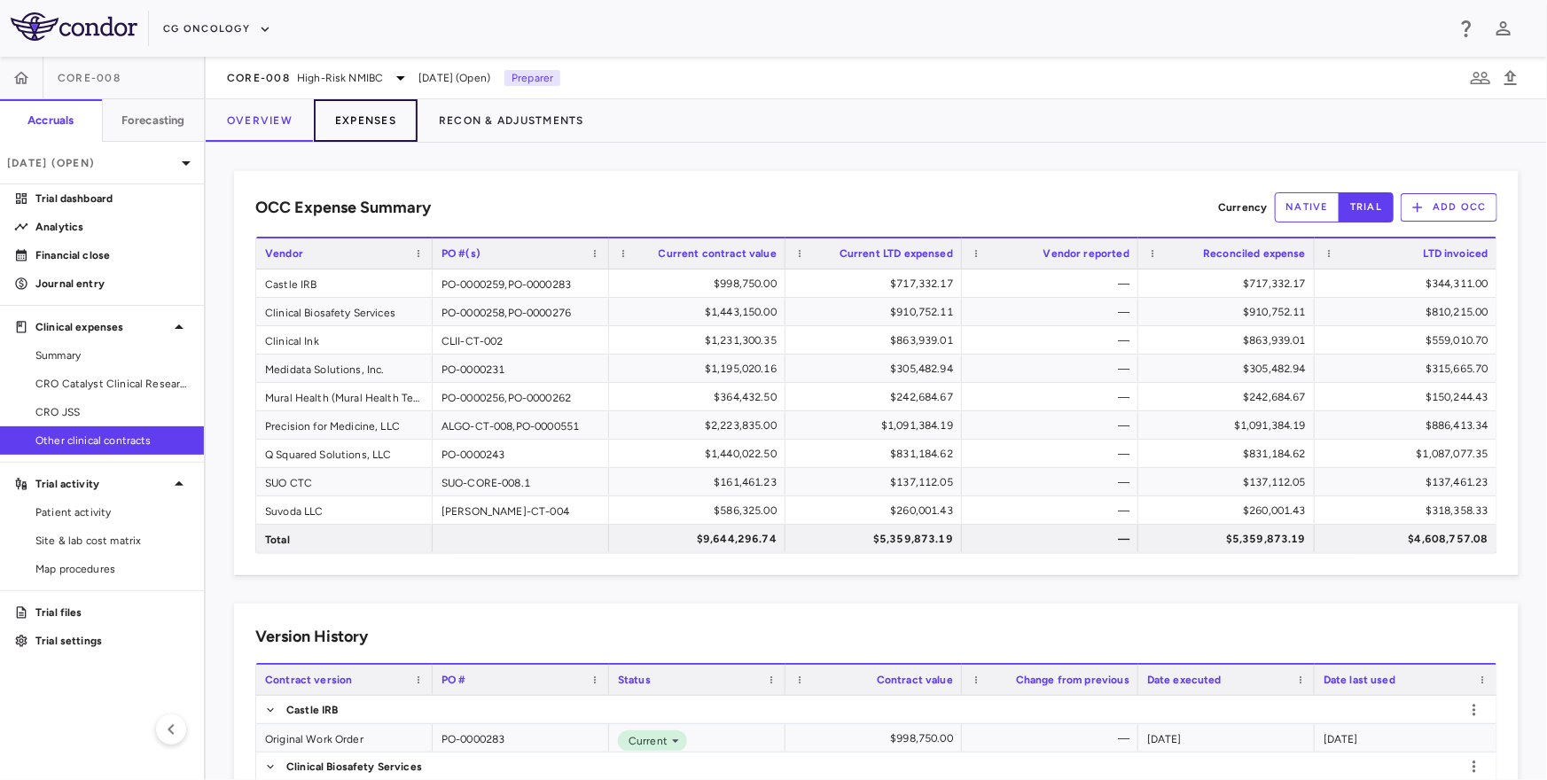
click at [371, 132] on button "Expenses" at bounding box center [366, 120] width 104 height 43
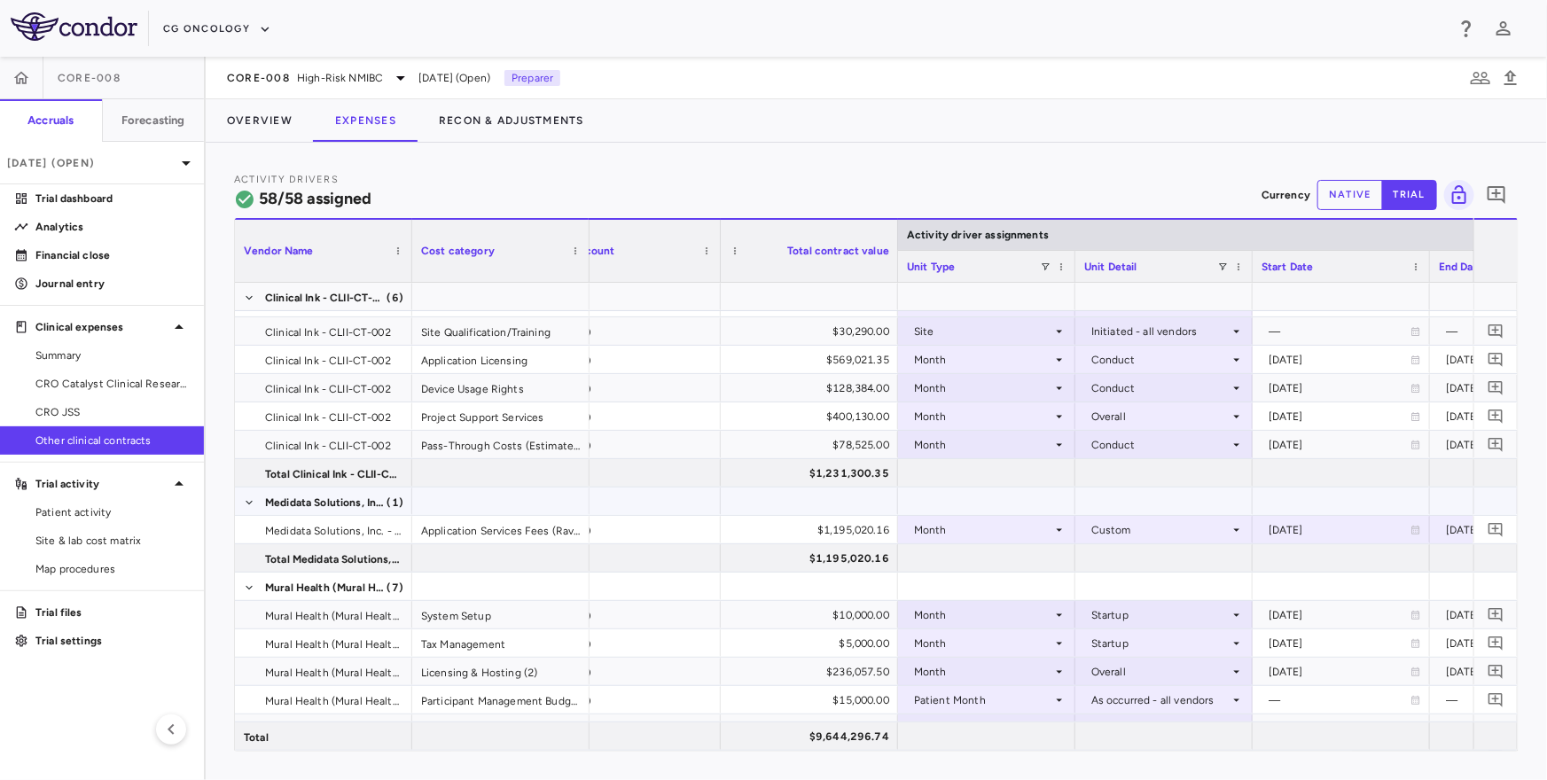
scroll to position [0, 66]
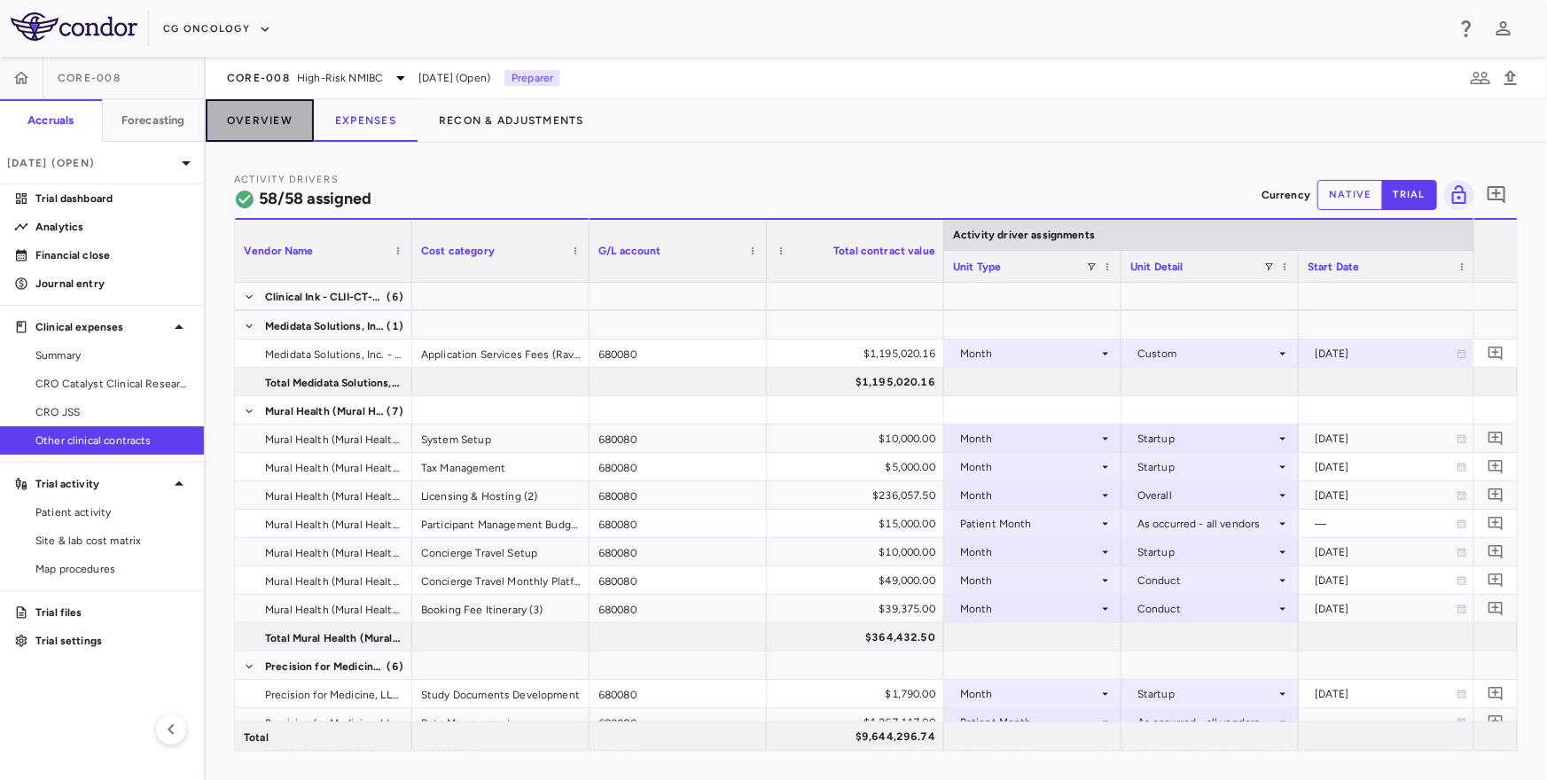
click at [270, 122] on button "Overview" at bounding box center [260, 120] width 108 height 43
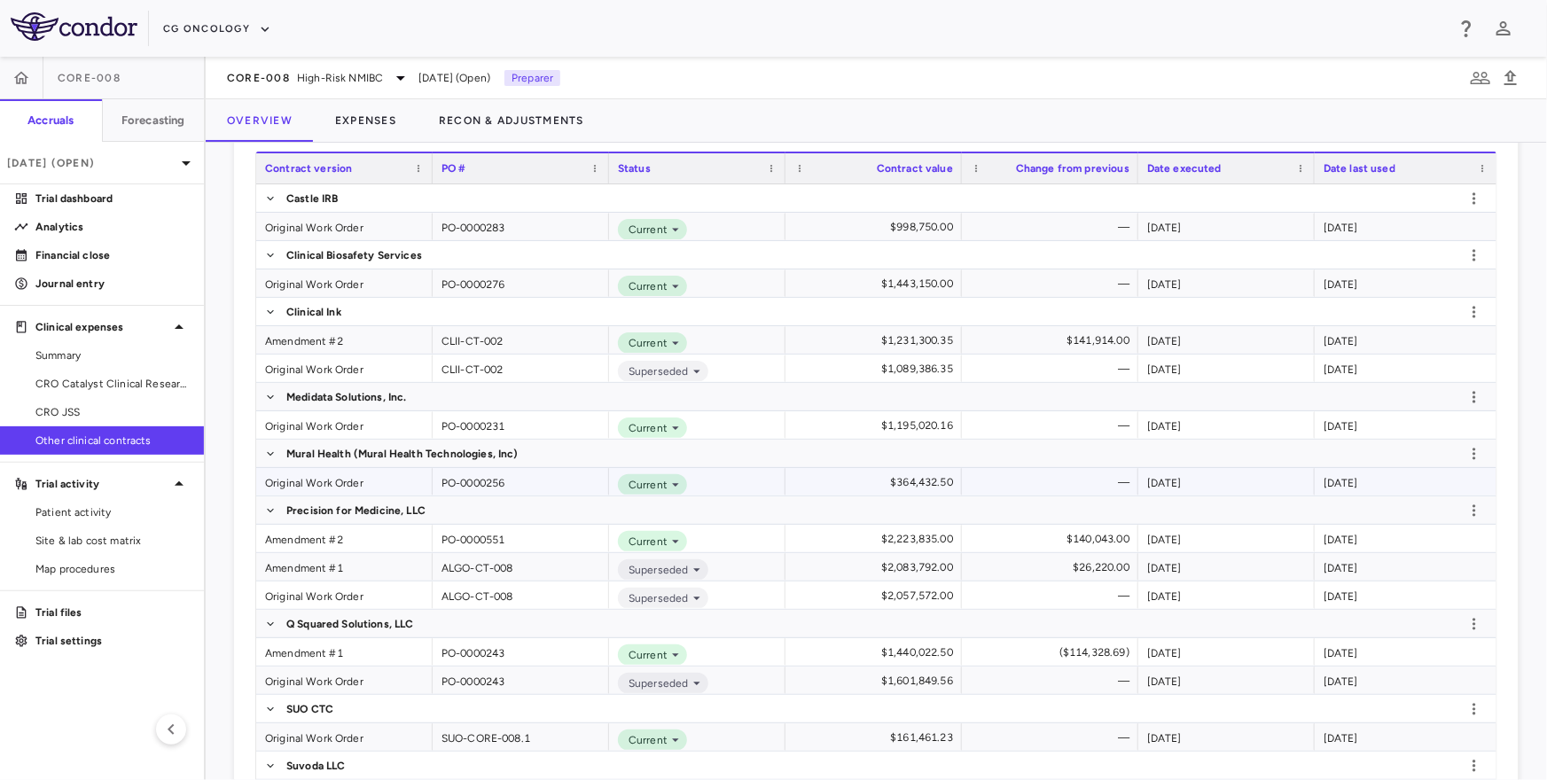
click at [312, 480] on div "Original Work Order" at bounding box center [344, 481] width 176 height 27
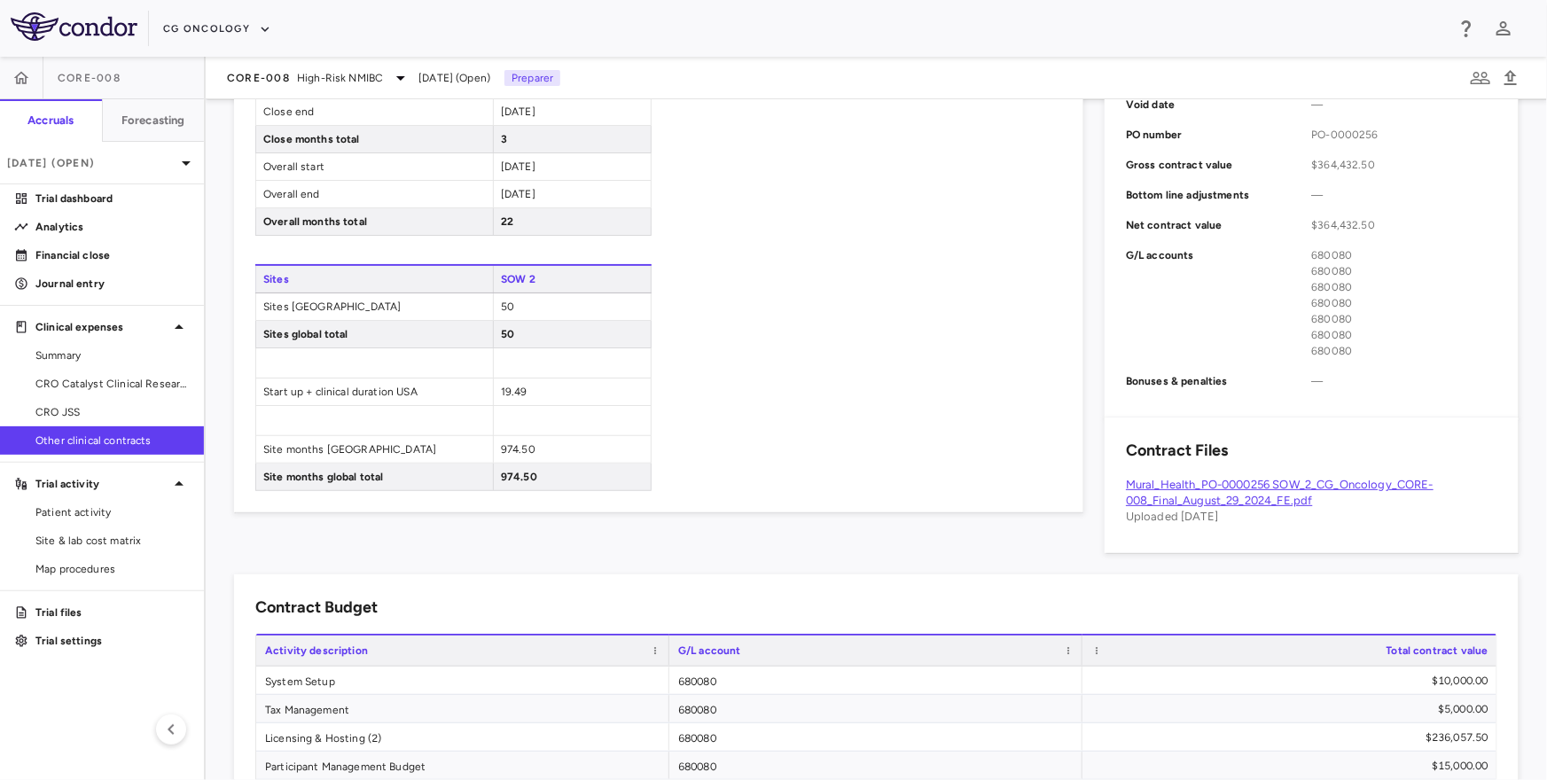
click at [1238, 494] on link "Mural_Health_PO-0000256 SOW_2_CG_Oncology_CORE-008_Final_August_29_2024_FE.pdf" at bounding box center [1280, 492] width 308 height 29
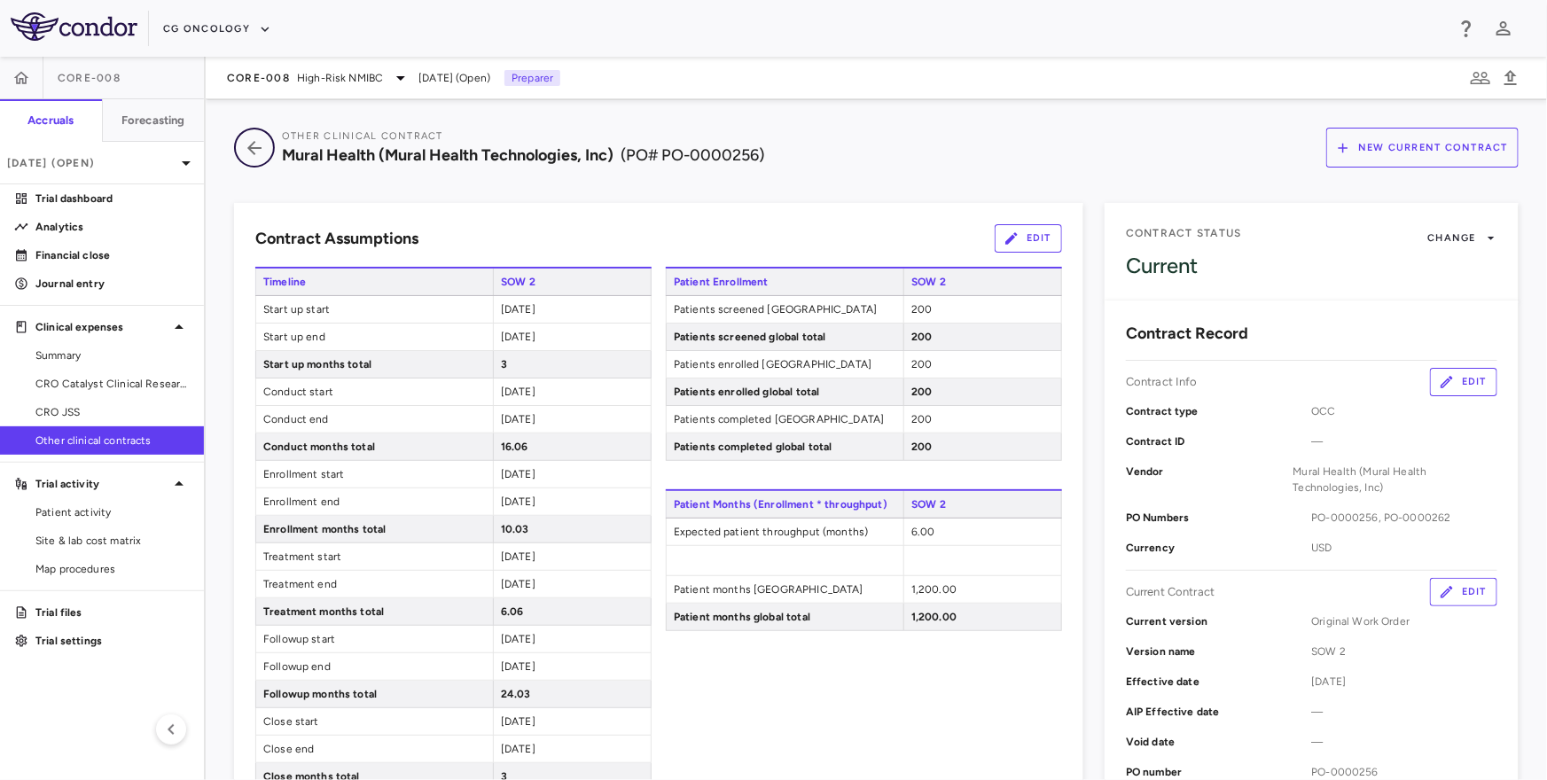
click at [250, 153] on icon "button" at bounding box center [254, 147] width 32 height 21
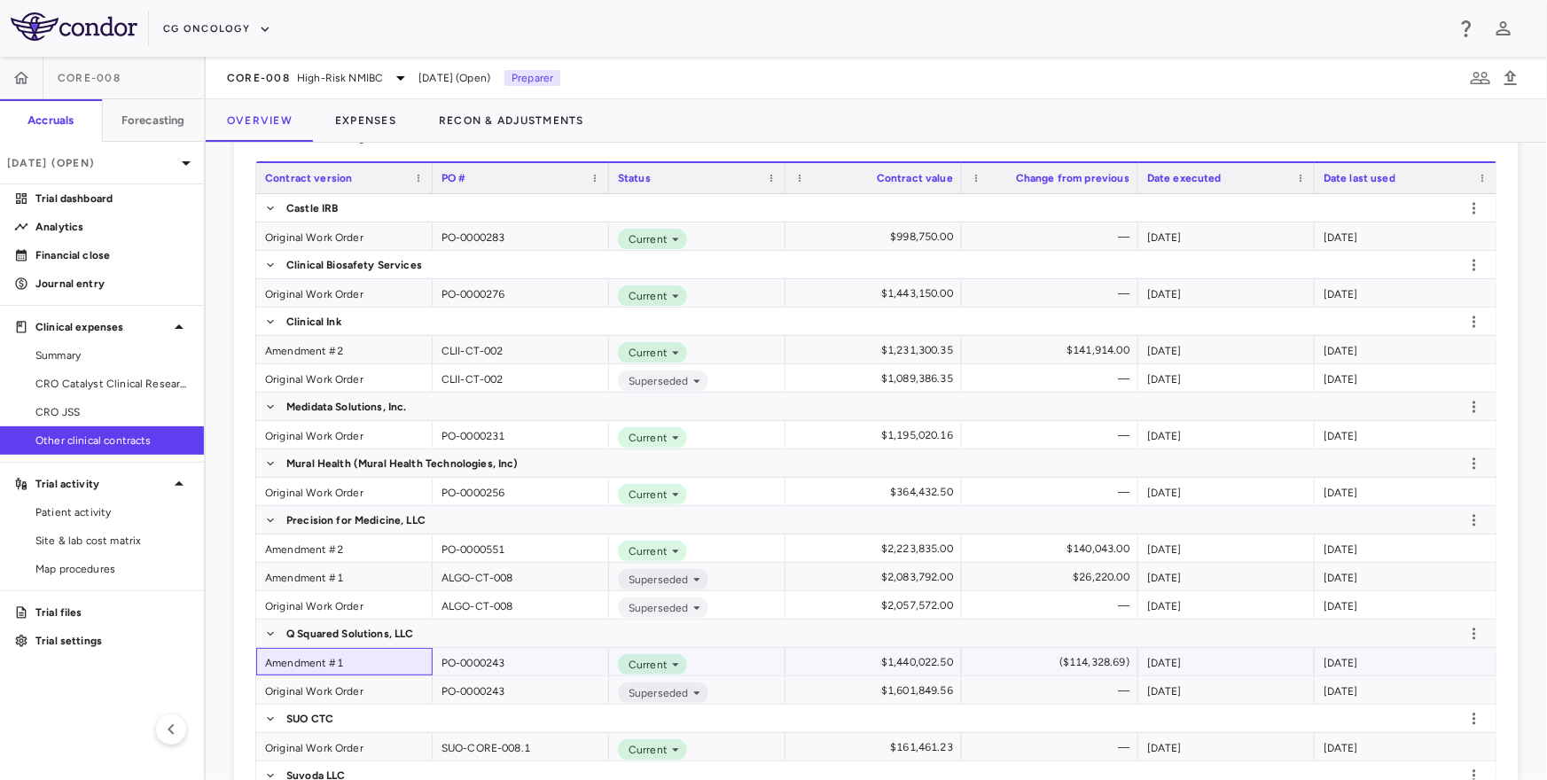
click at [318, 661] on div "Amendment #1" at bounding box center [344, 661] width 176 height 27
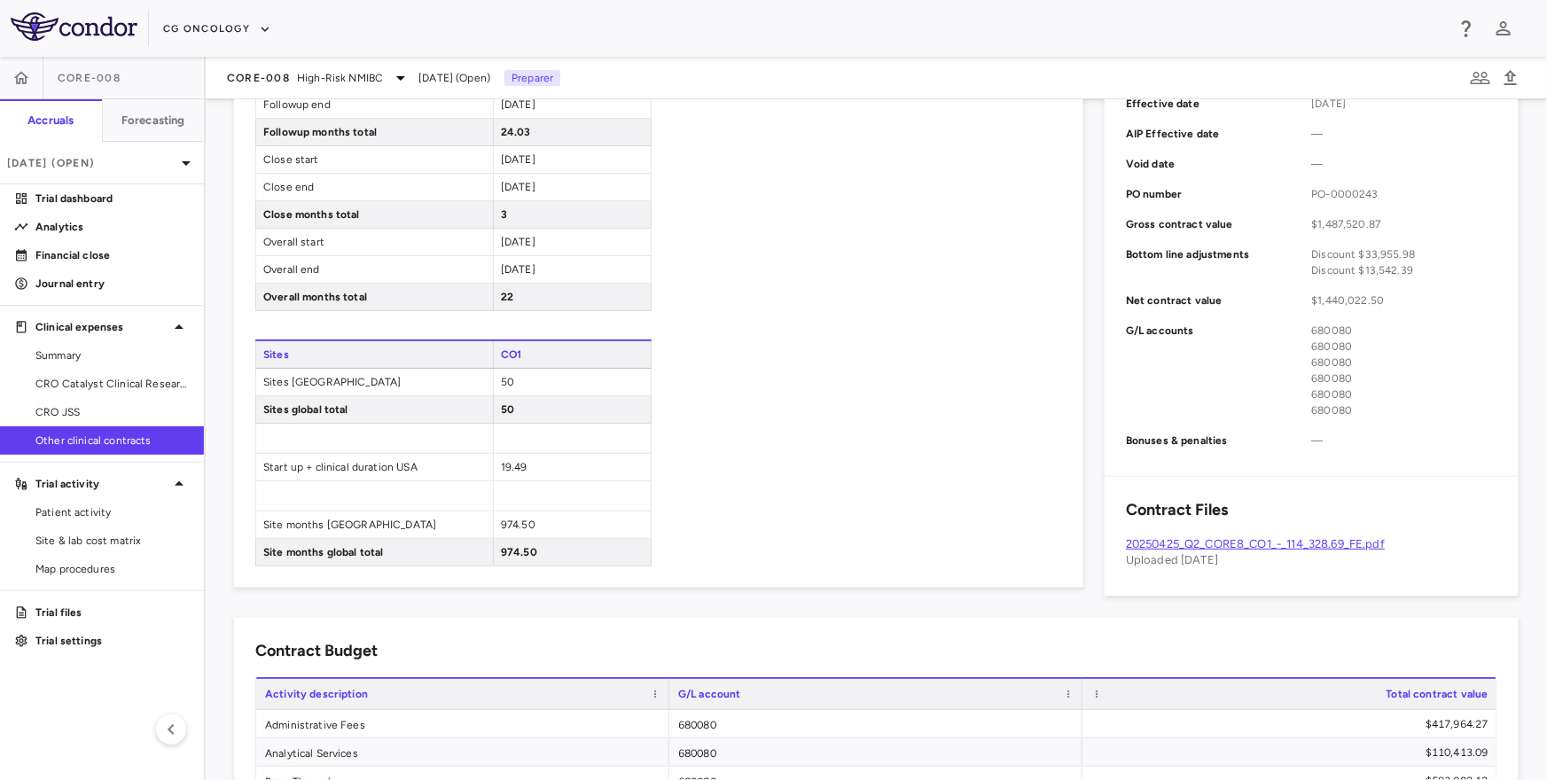
click at [1210, 541] on link "20250425_Q2_CORE8_CO1_-_114_328.69_FE.pdf" at bounding box center [1255, 543] width 259 height 13
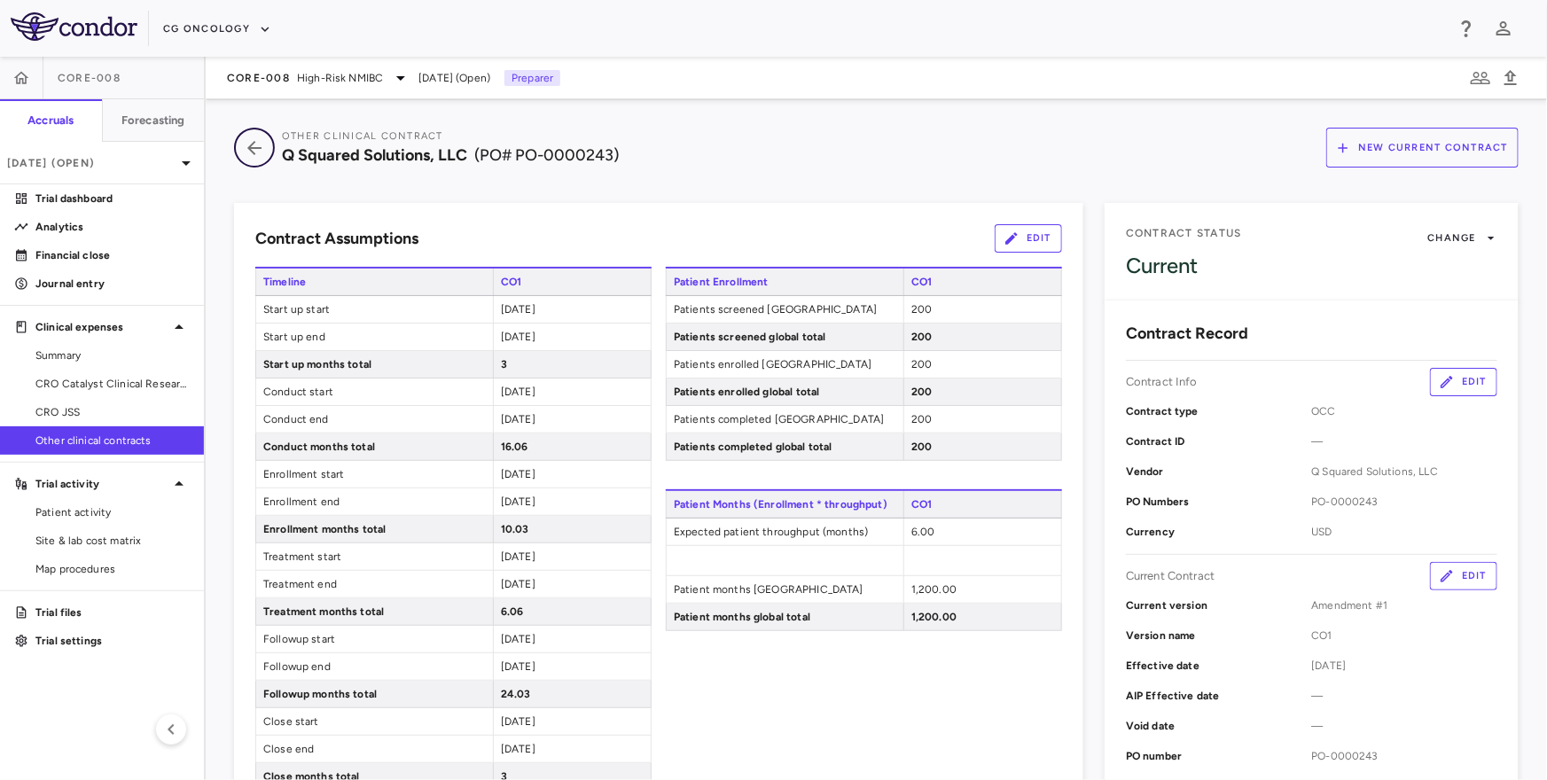
click at [247, 145] on icon "button" at bounding box center [254, 147] width 32 height 21
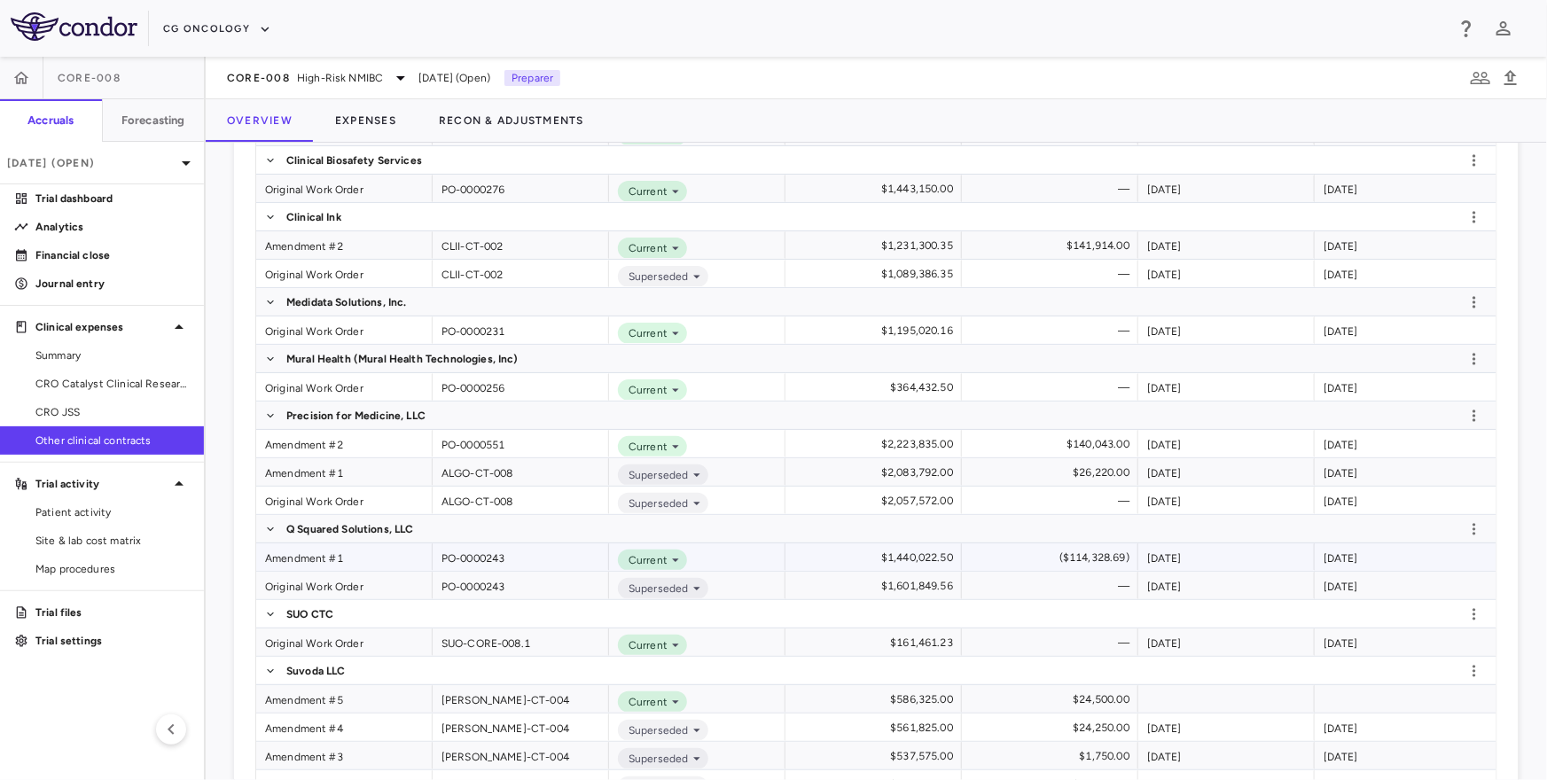
scroll to position [607, 0]
click at [124, 354] on span "Summary" at bounding box center [112, 355] width 154 height 16
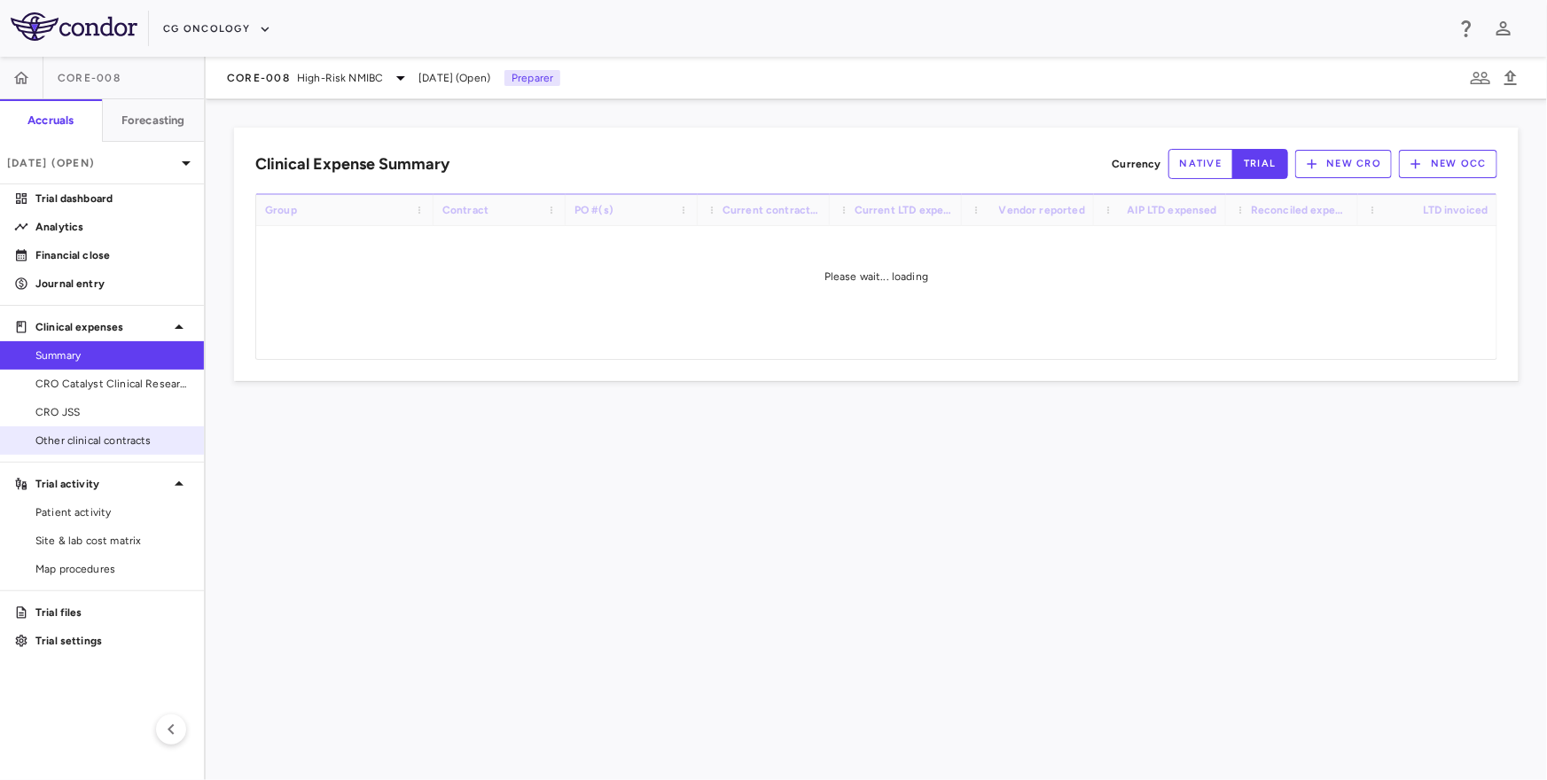
click at [22, 442] on link "Other clinical contracts" at bounding box center [102, 440] width 204 height 27
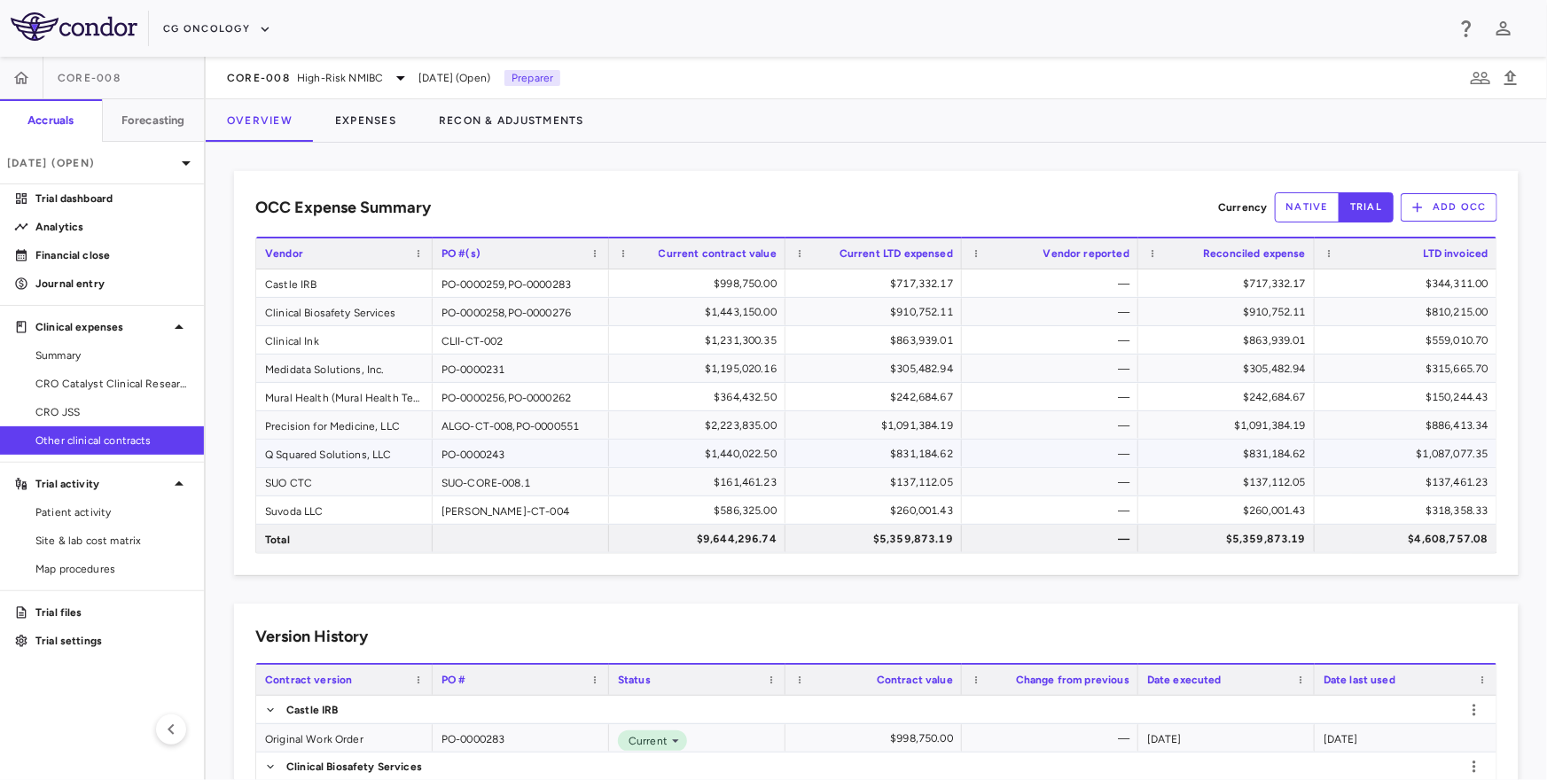
click at [1355, 454] on div "$1,087,077.35" at bounding box center [1409, 454] width 158 height 28
click at [1276, 449] on div "$831,184.62" at bounding box center [1230, 454] width 152 height 28
click at [355, 116] on button "Expenses" at bounding box center [366, 120] width 104 height 43
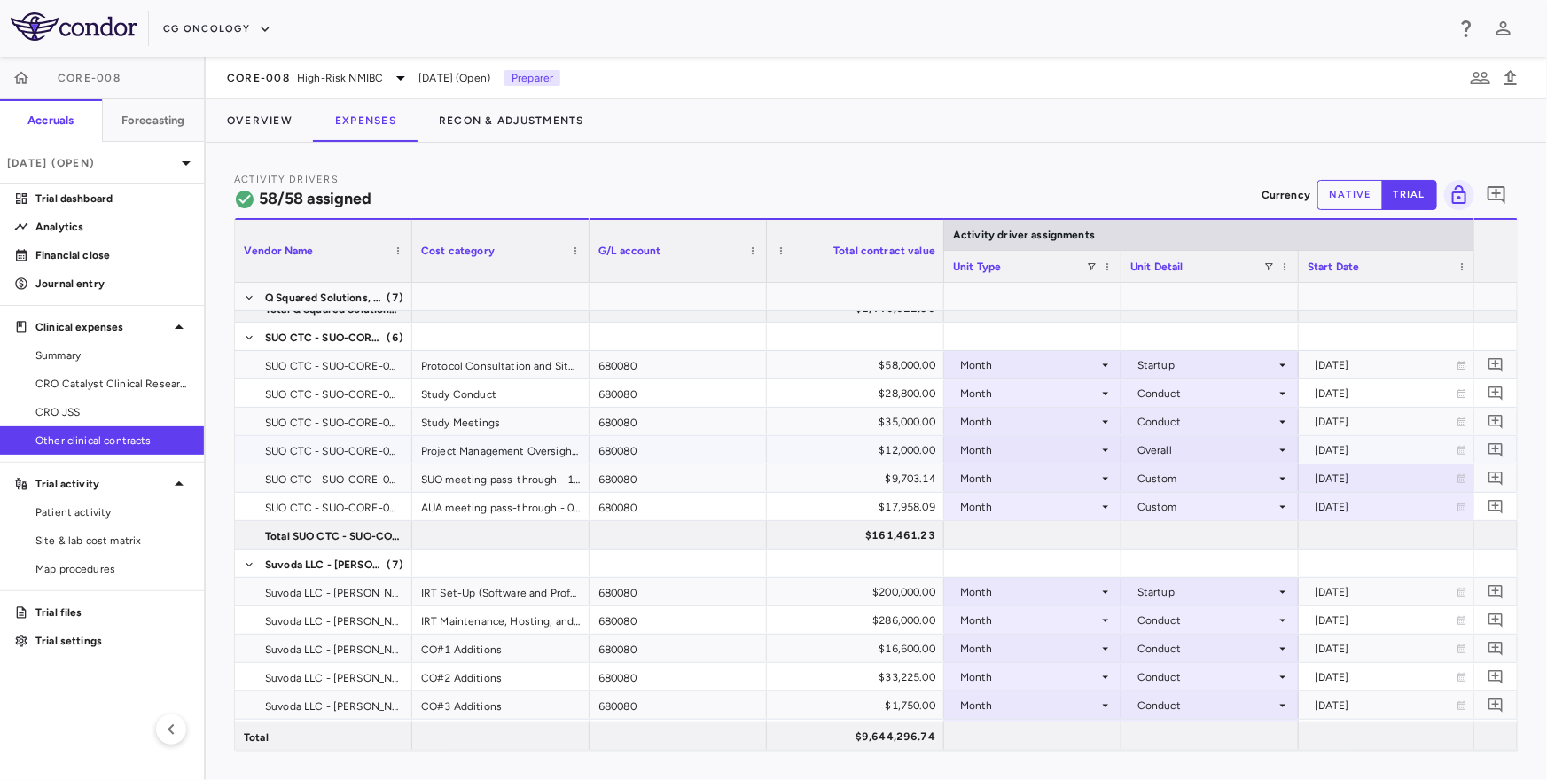
scroll to position [1647, 0]
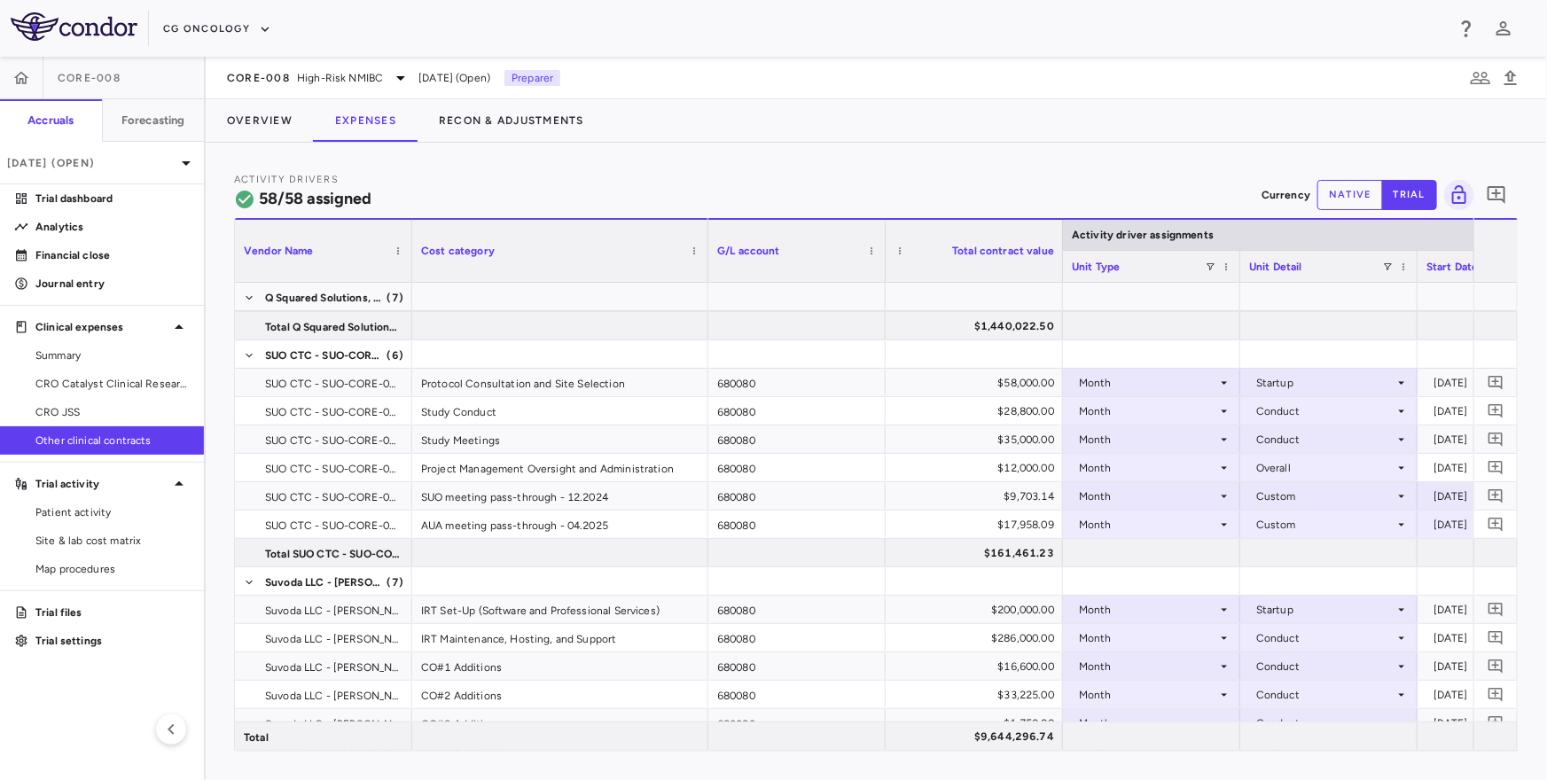
drag, startPoint x: 585, startPoint y: 259, endPoint x: 704, endPoint y: 259, distance: 118.8
click at [704, 259] on div at bounding box center [707, 251] width 7 height 62
click at [1013, 554] on div "$161,461.23" at bounding box center [977, 553] width 152 height 28
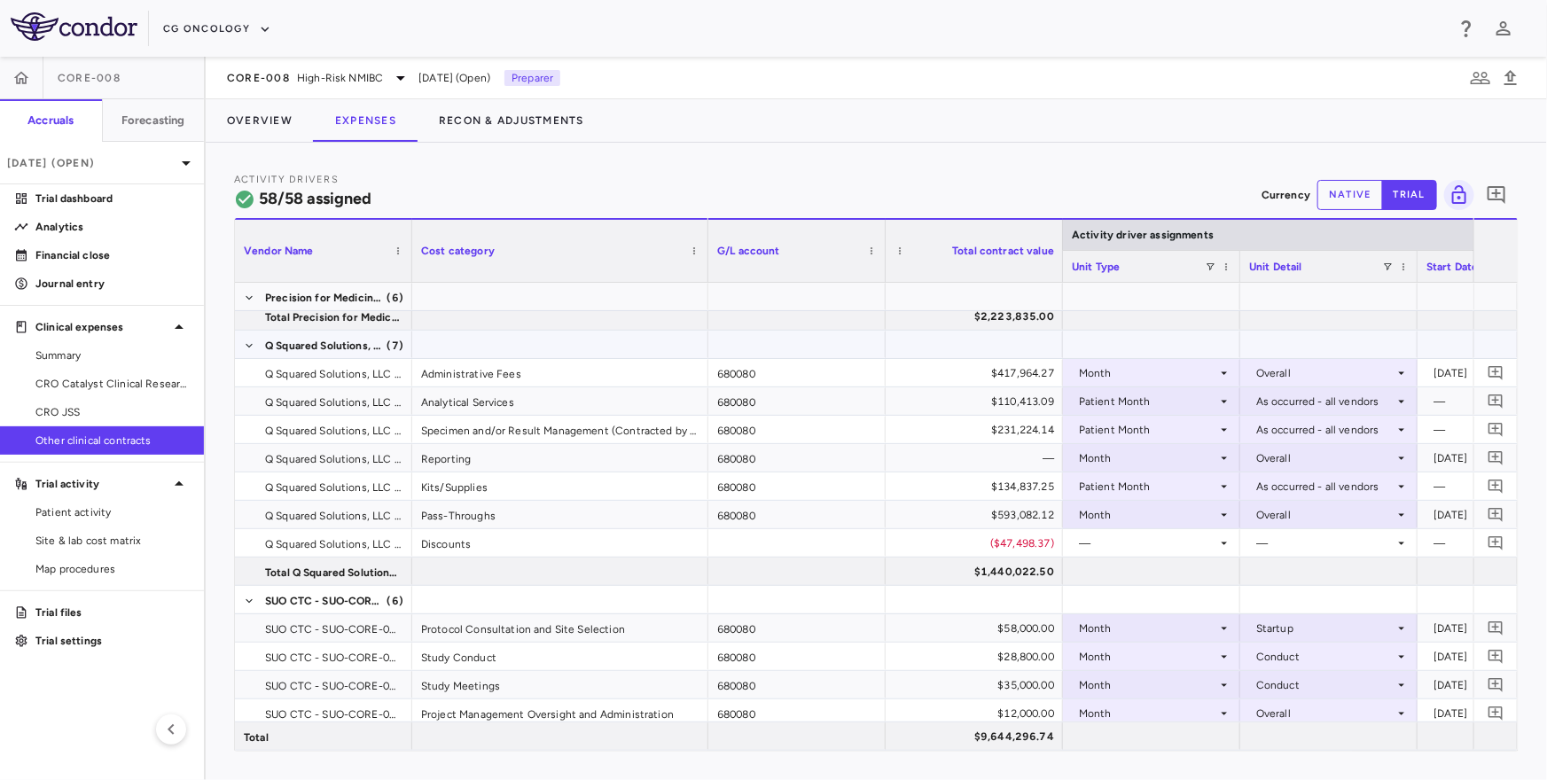
scroll to position [1344, 0]
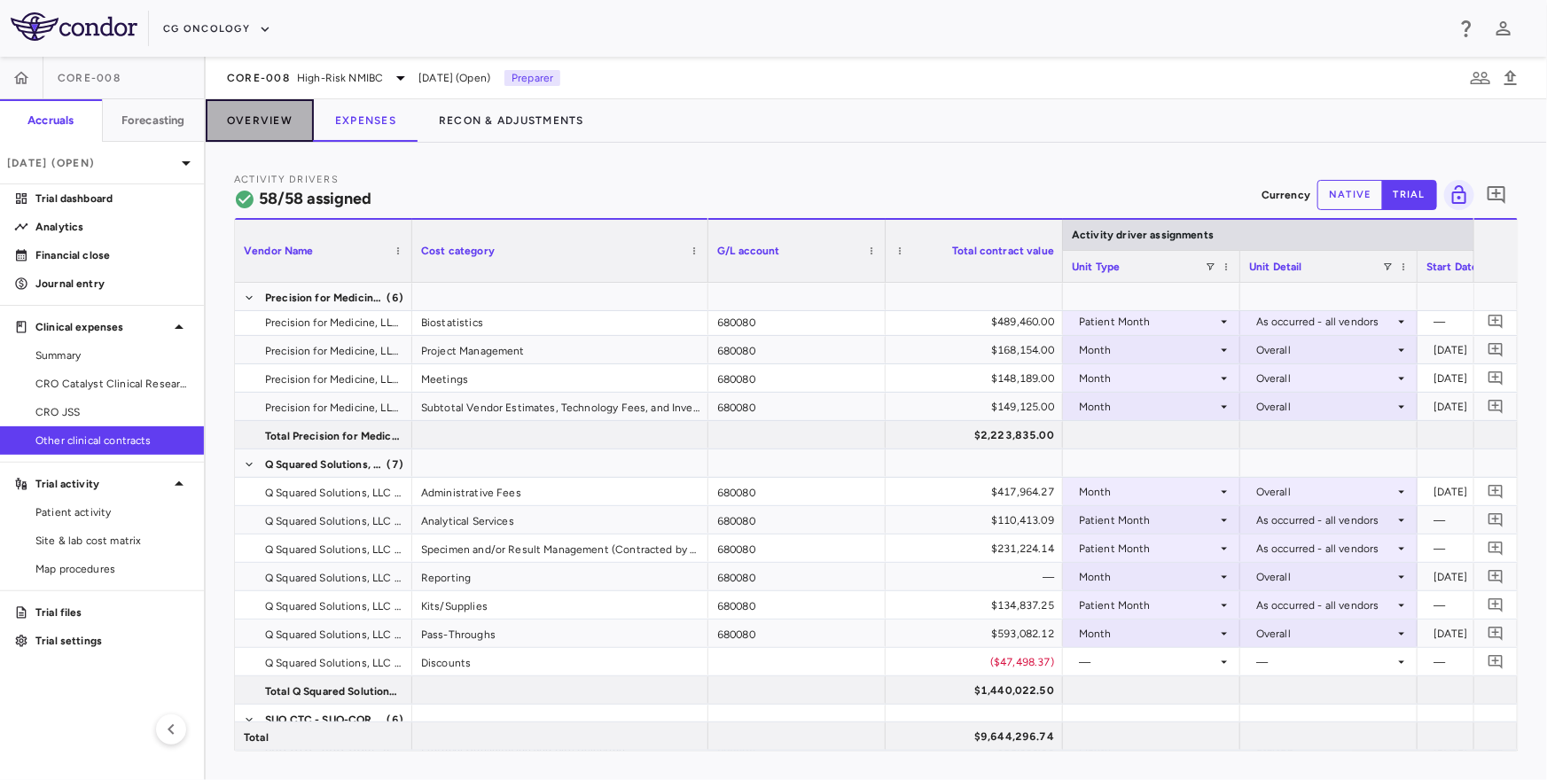
click at [264, 115] on button "Overview" at bounding box center [260, 120] width 108 height 43
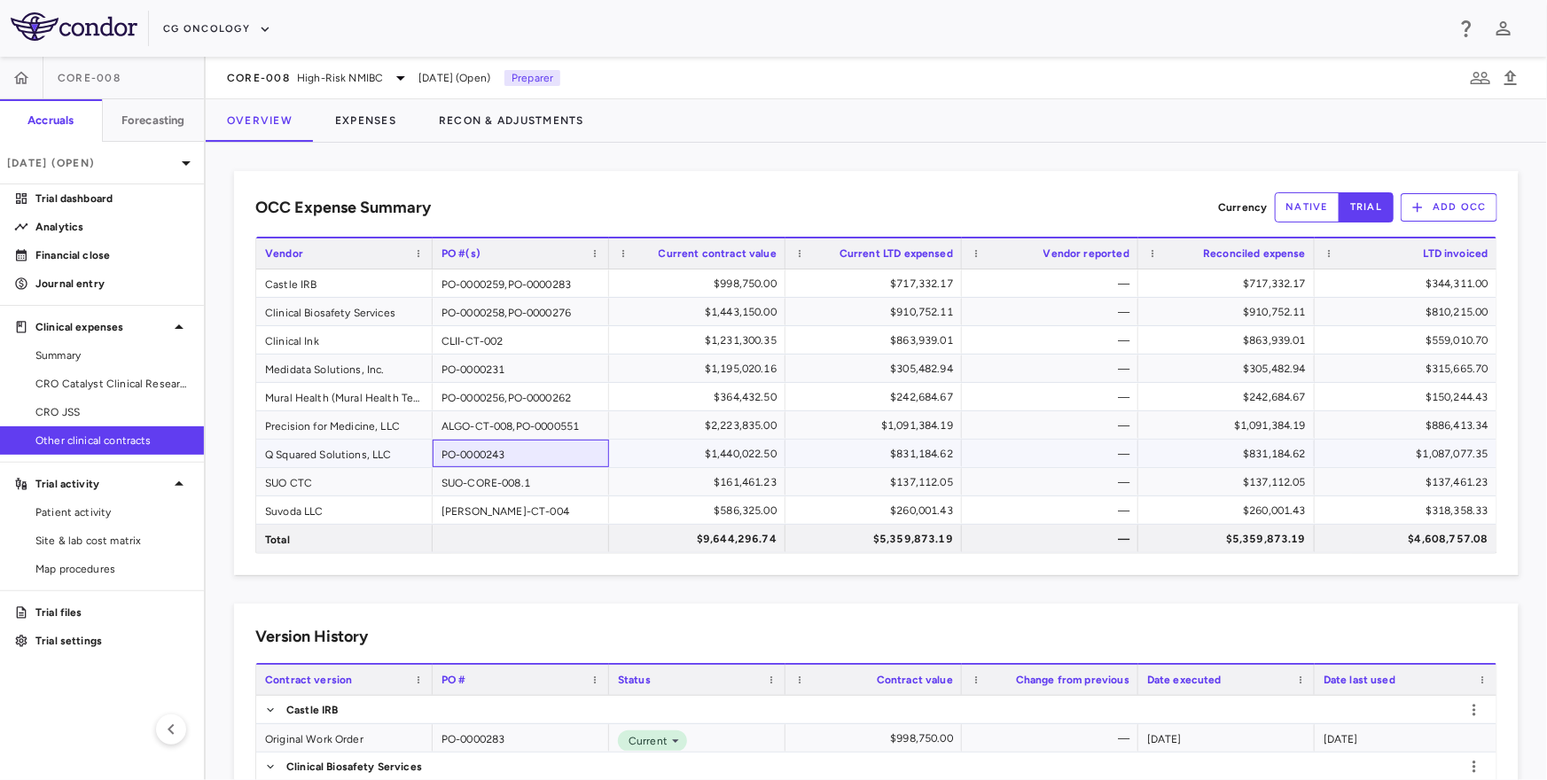
click at [465, 452] on div "PO-0000243" at bounding box center [521, 453] width 176 height 27
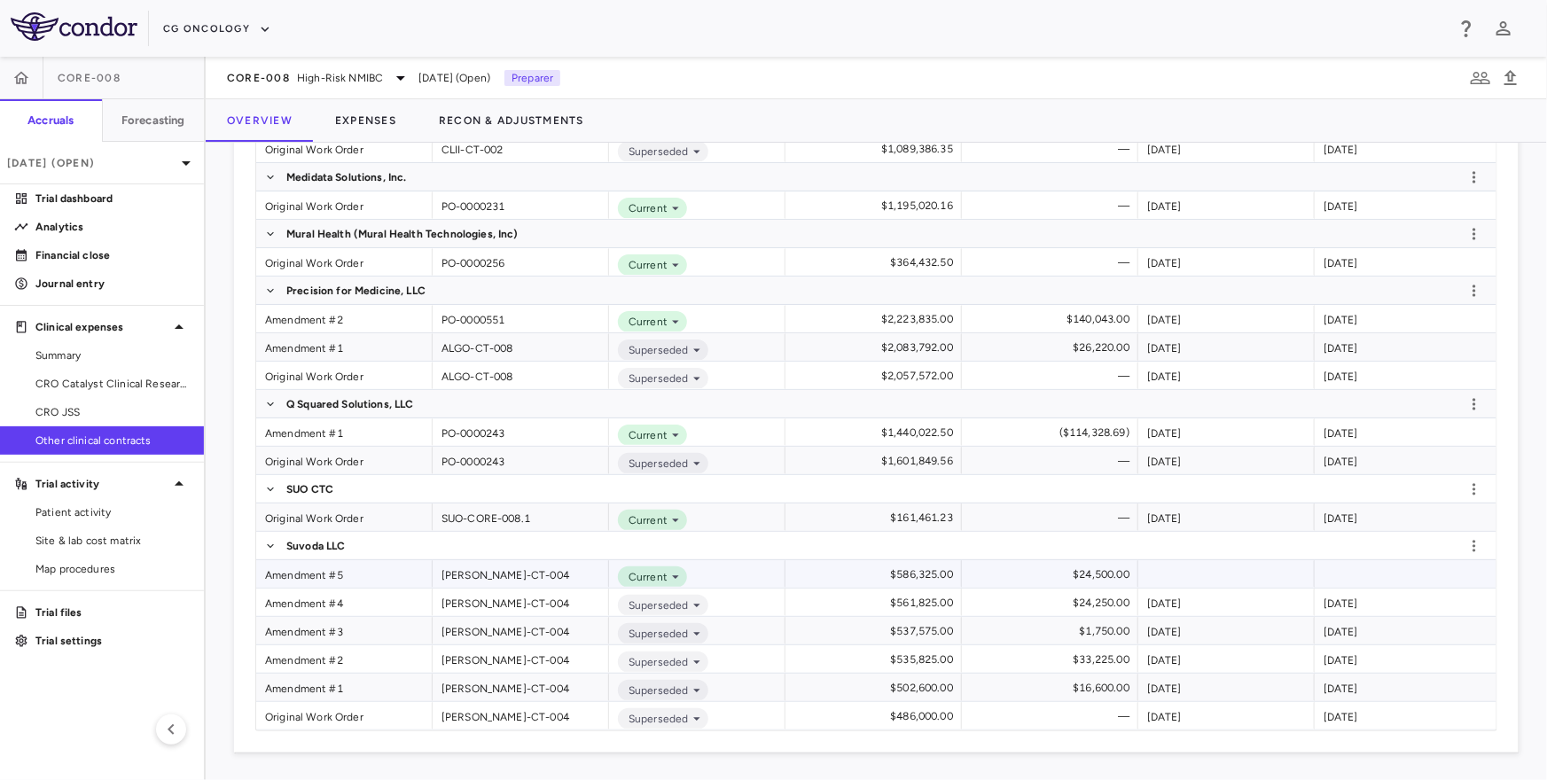
click at [308, 574] on div "Amendment #5" at bounding box center [344, 573] width 176 height 27
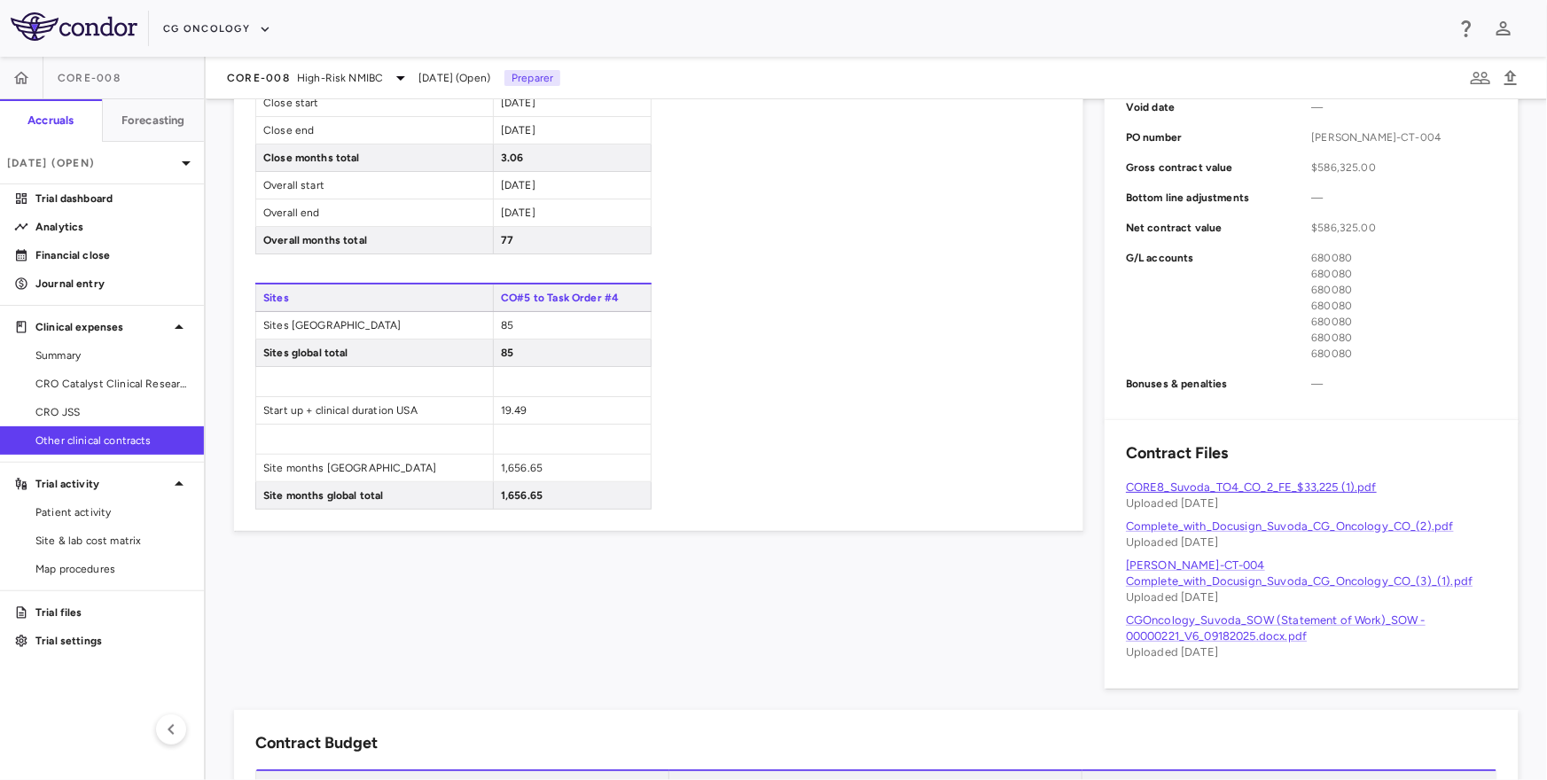
scroll to position [620, 0]
click at [1222, 479] on link "CORE8_Suvoda_TO4_CO_2_FE_$33,225 (1).pdf" at bounding box center [1251, 485] width 251 height 13
click at [150, 436] on span "Other clinical contracts" at bounding box center [112, 441] width 154 height 16
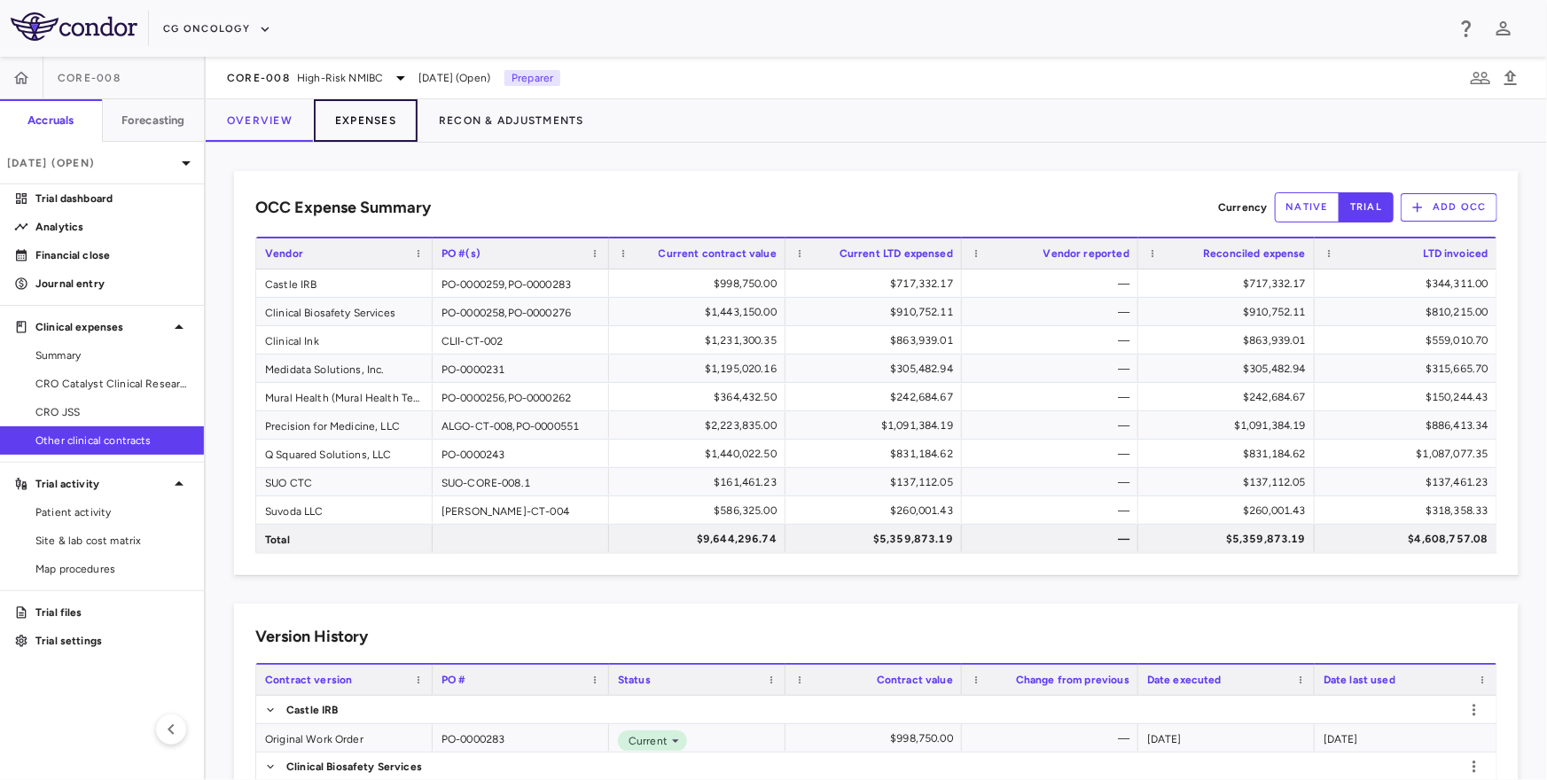
click at [362, 120] on button "Expenses" at bounding box center [366, 120] width 104 height 43
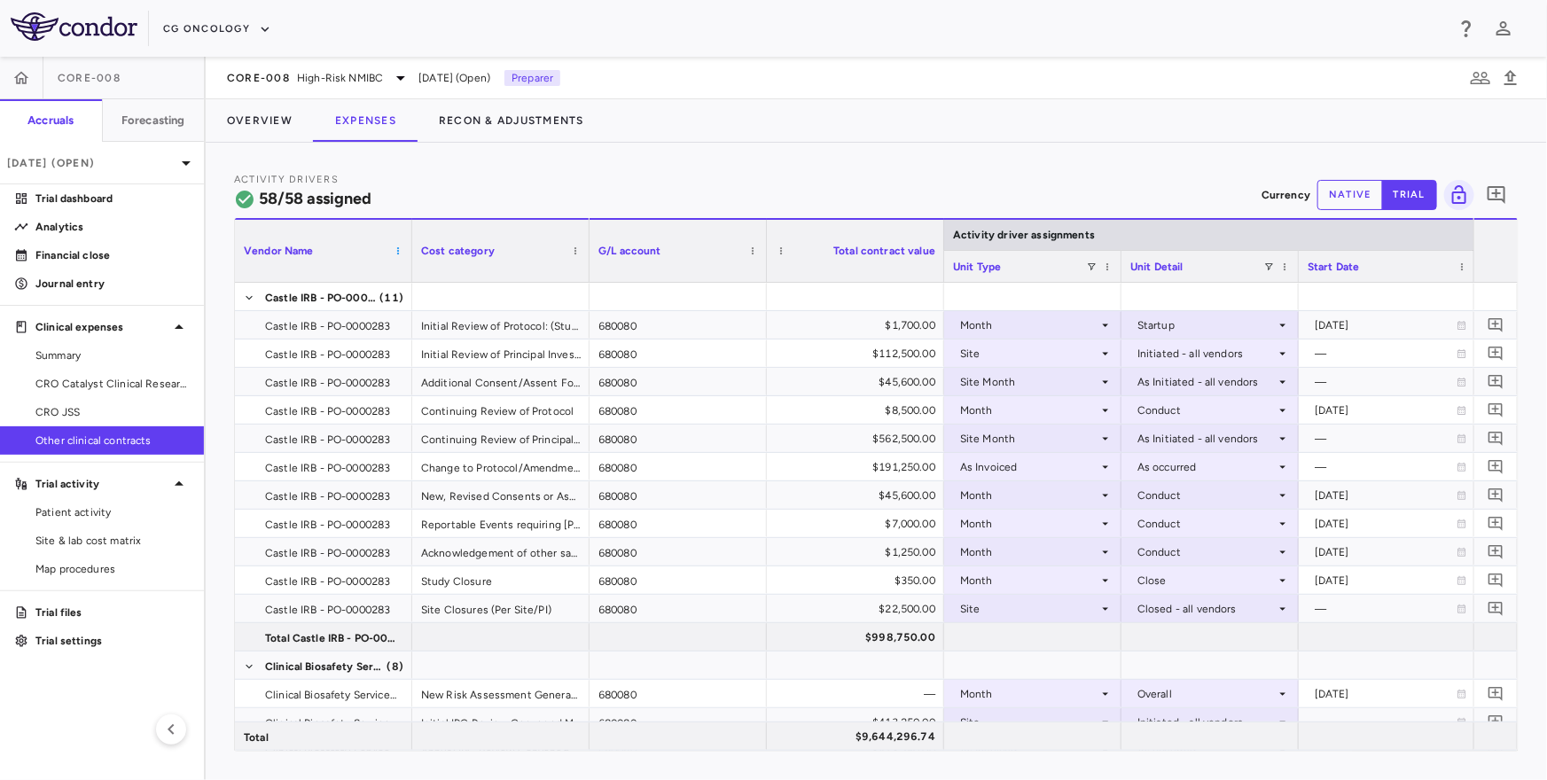
click at [401, 249] on span at bounding box center [398, 251] width 11 height 11
click at [429, 512] on span "Collapse All Row Groups" at bounding box center [488, 523] width 155 height 25
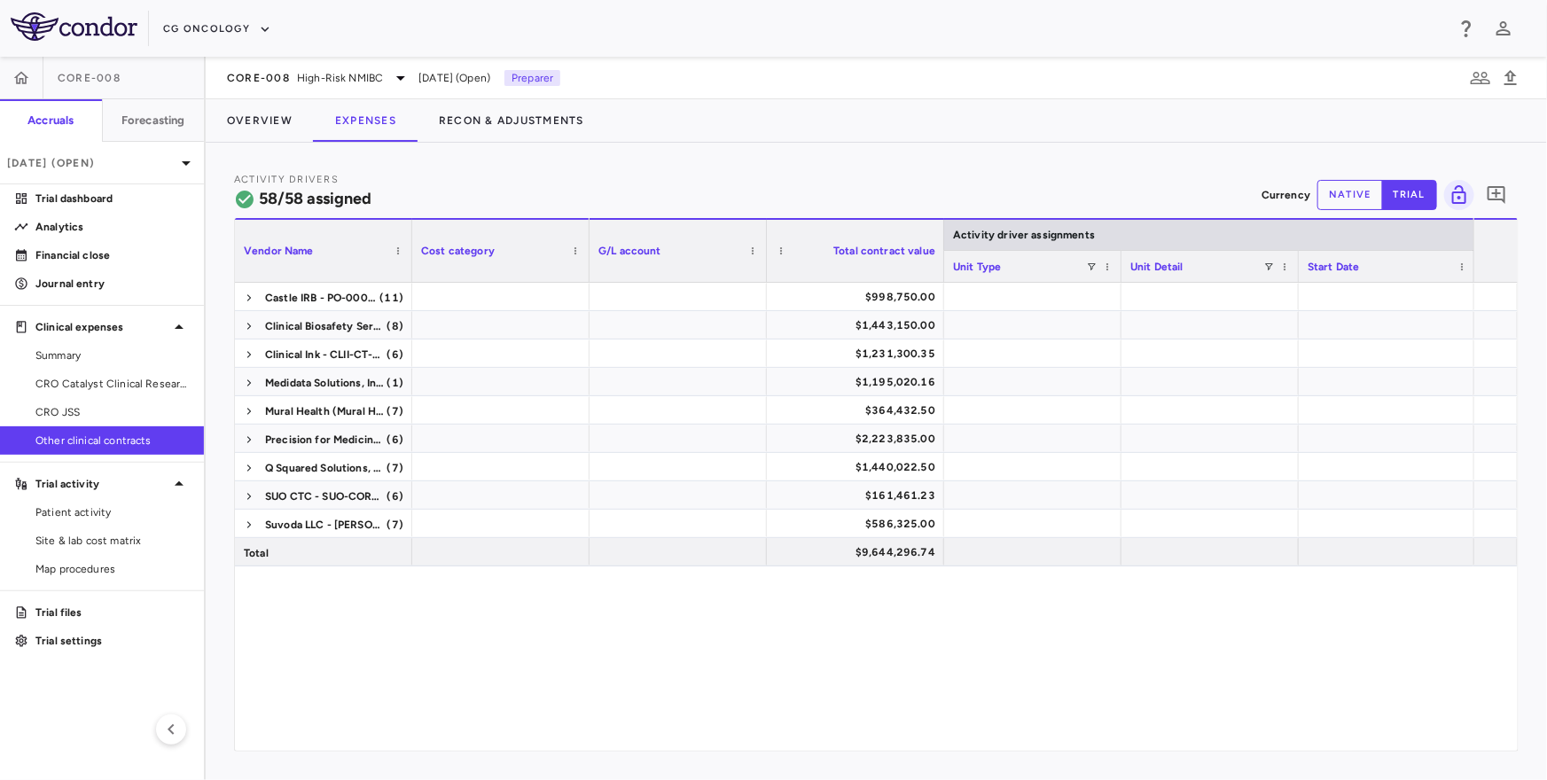
click at [347, 89] on div "CORE-008 High-Risk NMIBC Sep 2025 (Open) Preparer" at bounding box center [876, 78] width 1341 height 43
click at [347, 80] on span "High-Risk NMIBC" at bounding box center [340, 78] width 86 height 16
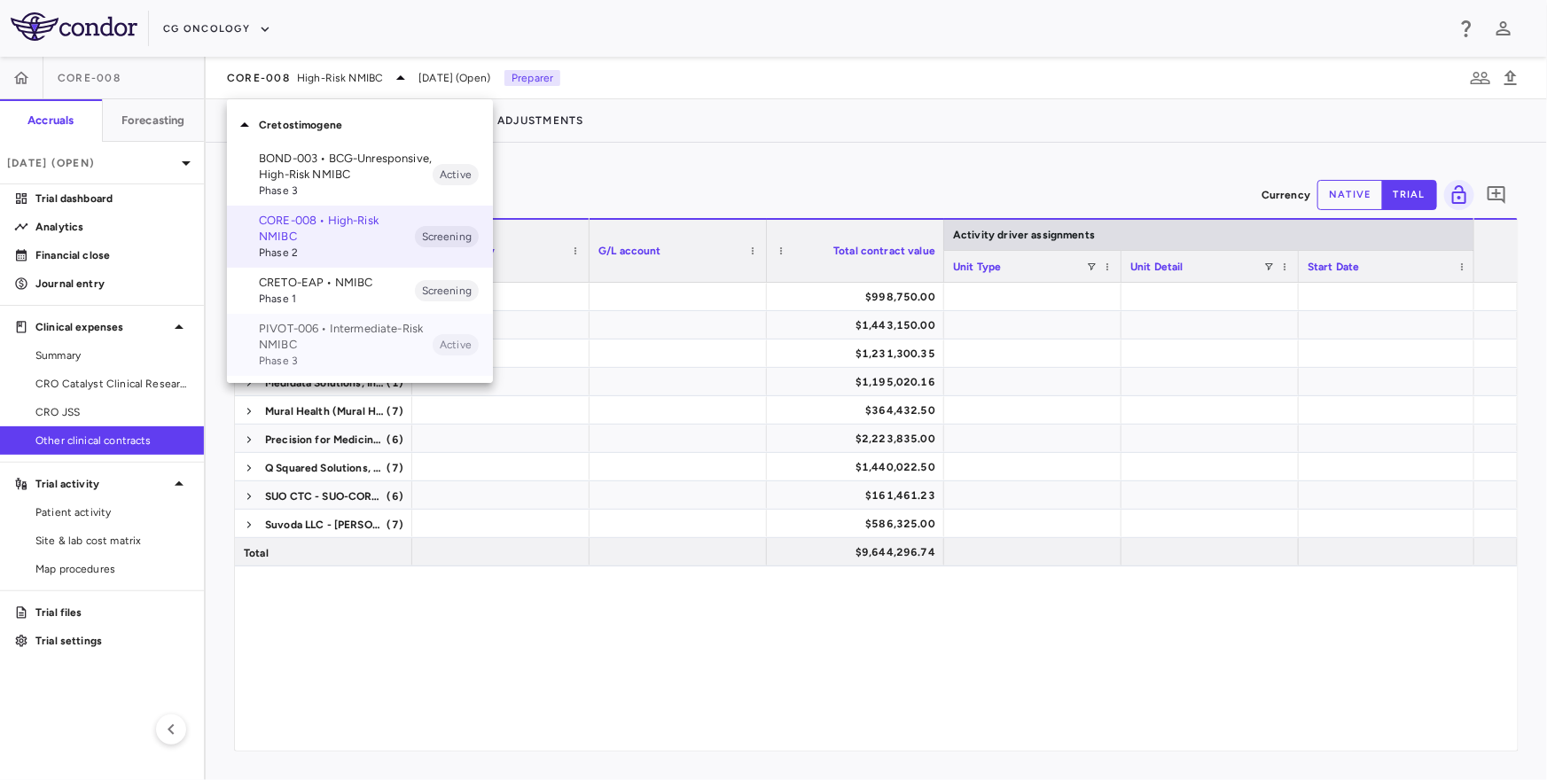
click at [295, 353] on span "Phase 3" at bounding box center [346, 361] width 174 height 16
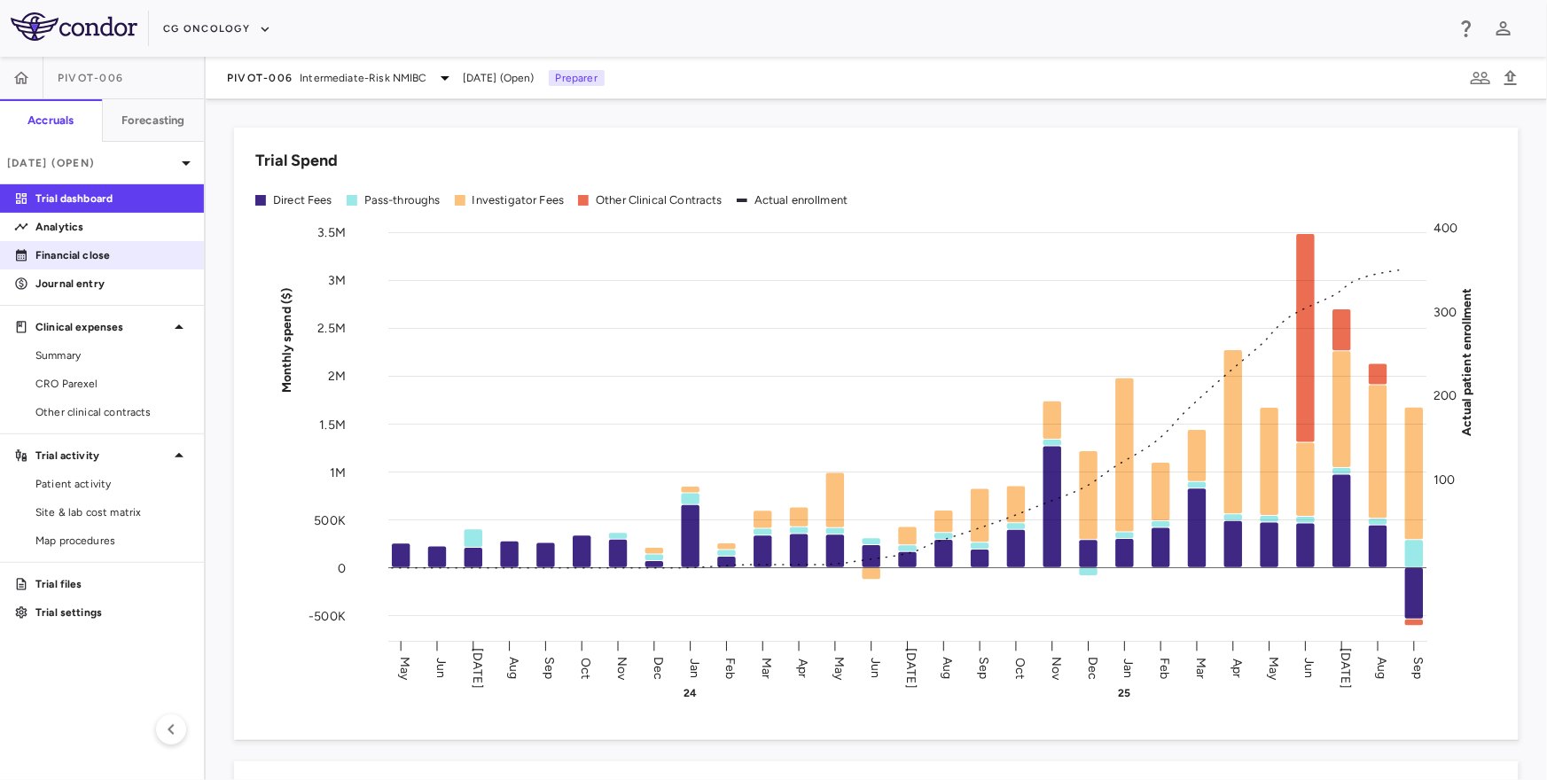
click at [129, 250] on p "Financial close" at bounding box center [112, 255] width 154 height 16
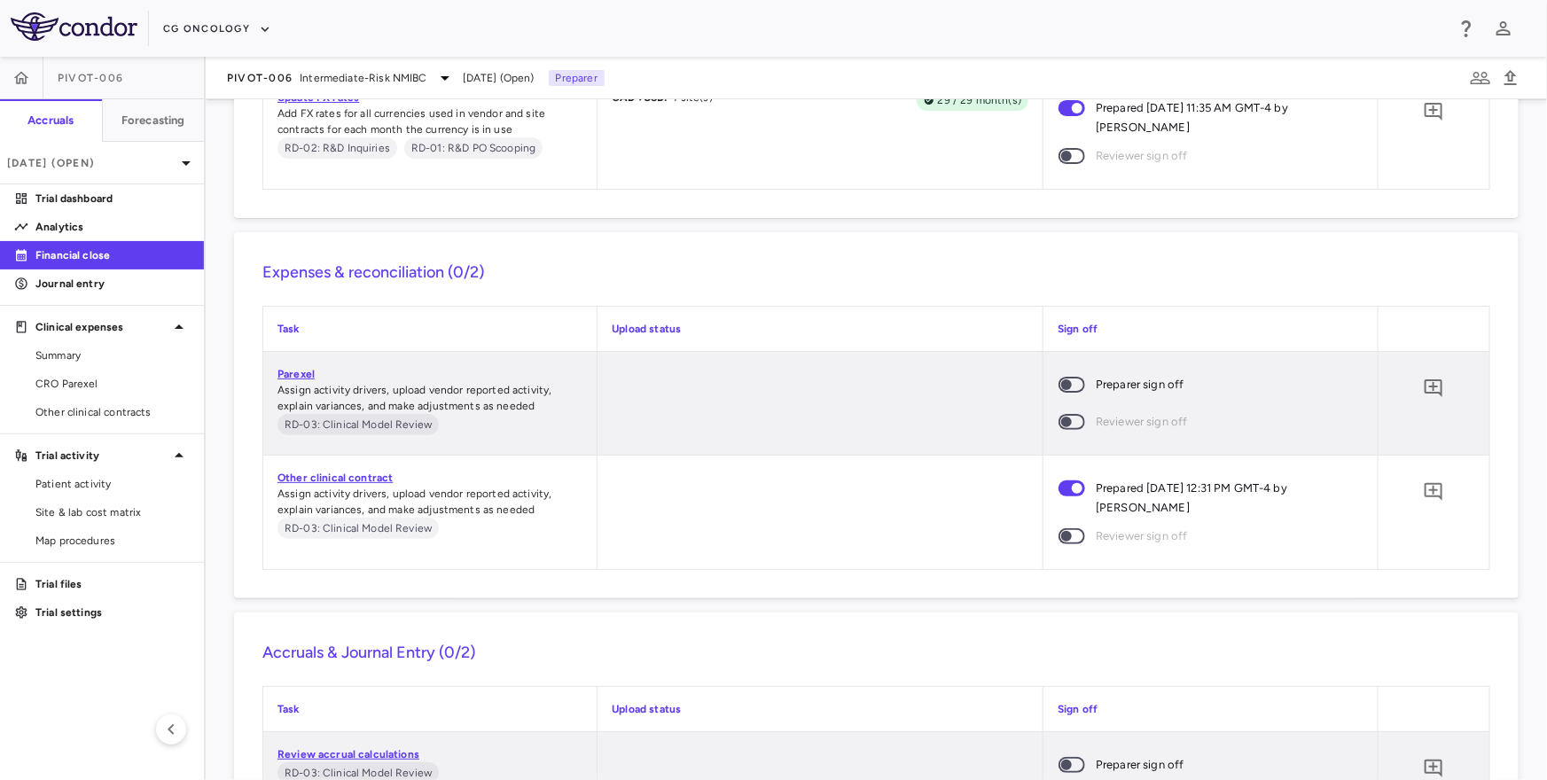
scroll to position [1798, 0]
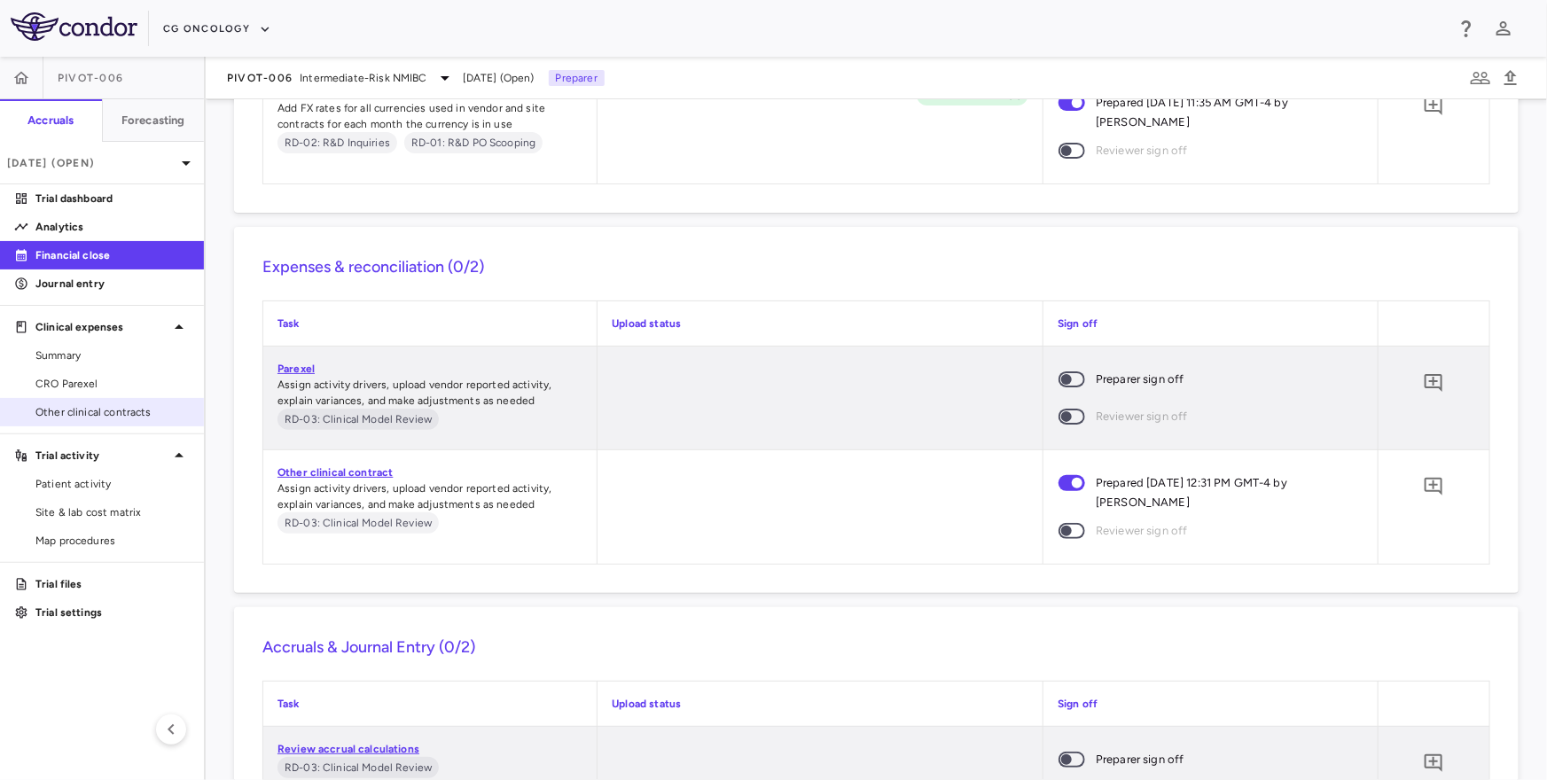
click at [82, 410] on span "Other clinical contracts" at bounding box center [112, 412] width 154 height 16
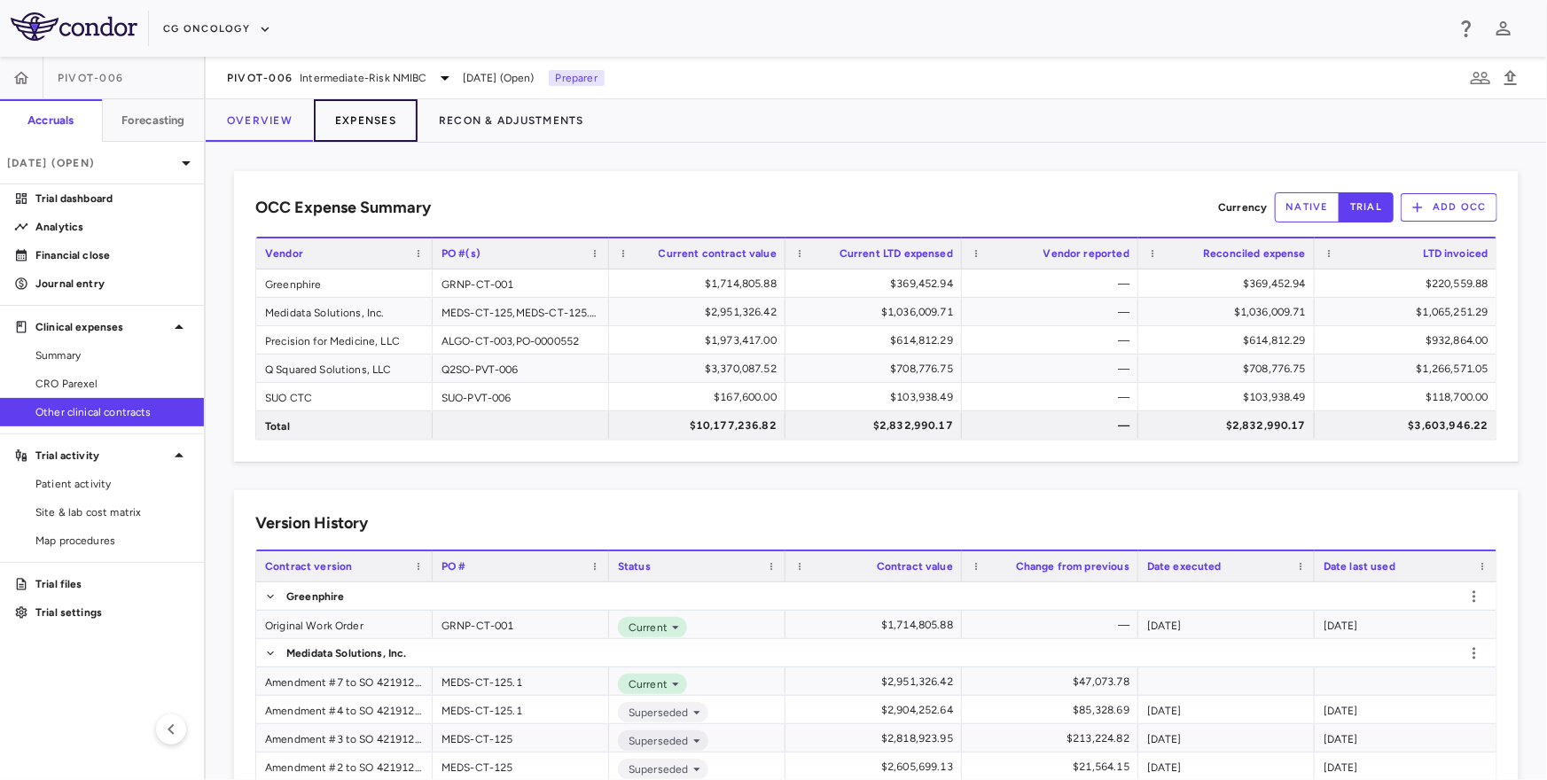
click at [361, 119] on button "Expenses" at bounding box center [366, 120] width 104 height 43
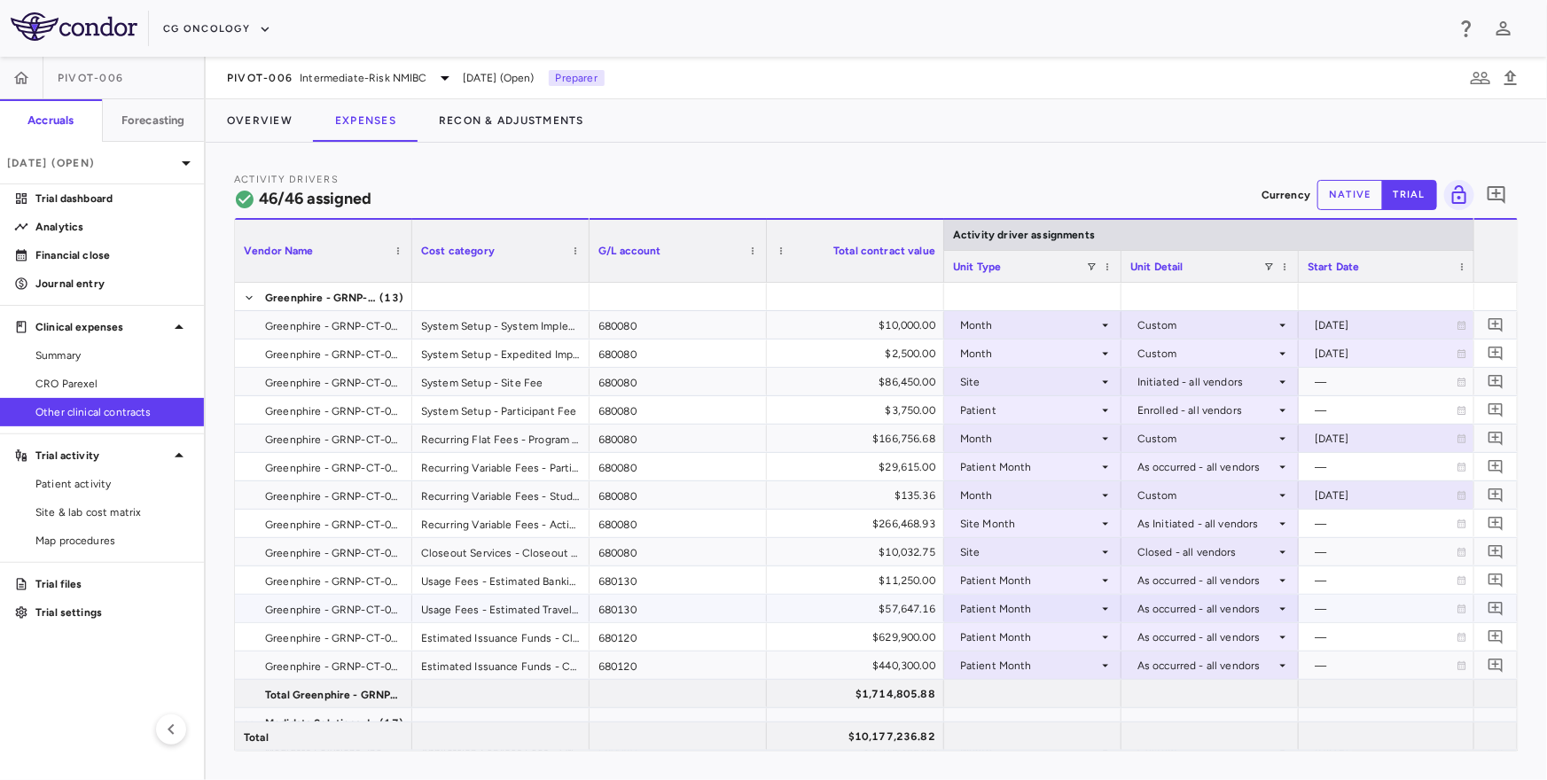
scroll to position [573, 0]
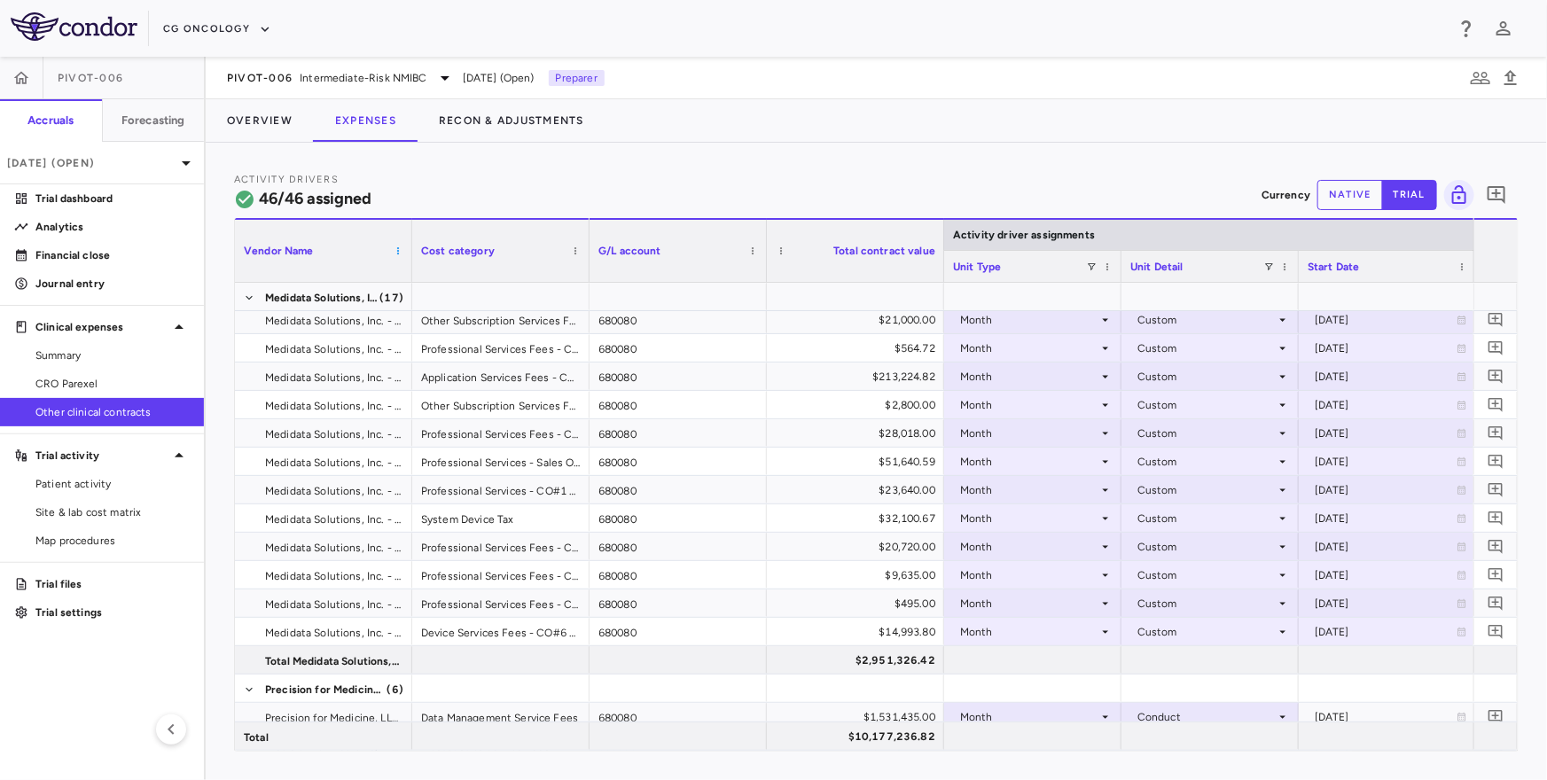
click at [396, 246] on span at bounding box center [398, 251] width 11 height 11
click at [469, 520] on span "Collapse All Row Groups" at bounding box center [488, 523] width 155 height 25
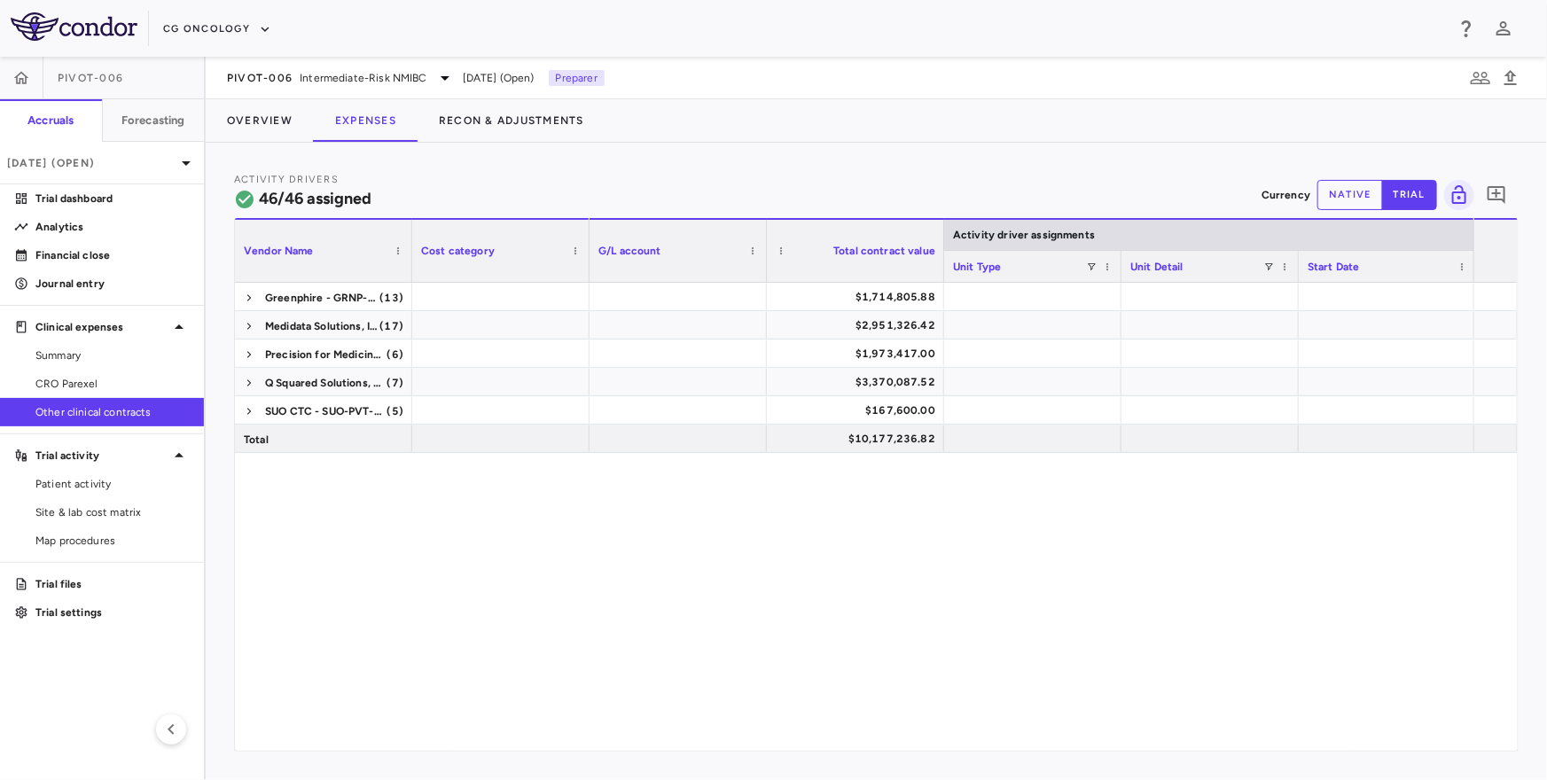
scroll to position [0, 0]
click at [270, 67] on div "PIVOT-006 Intermediate-Risk NMIBC" at bounding box center [341, 77] width 229 height 21
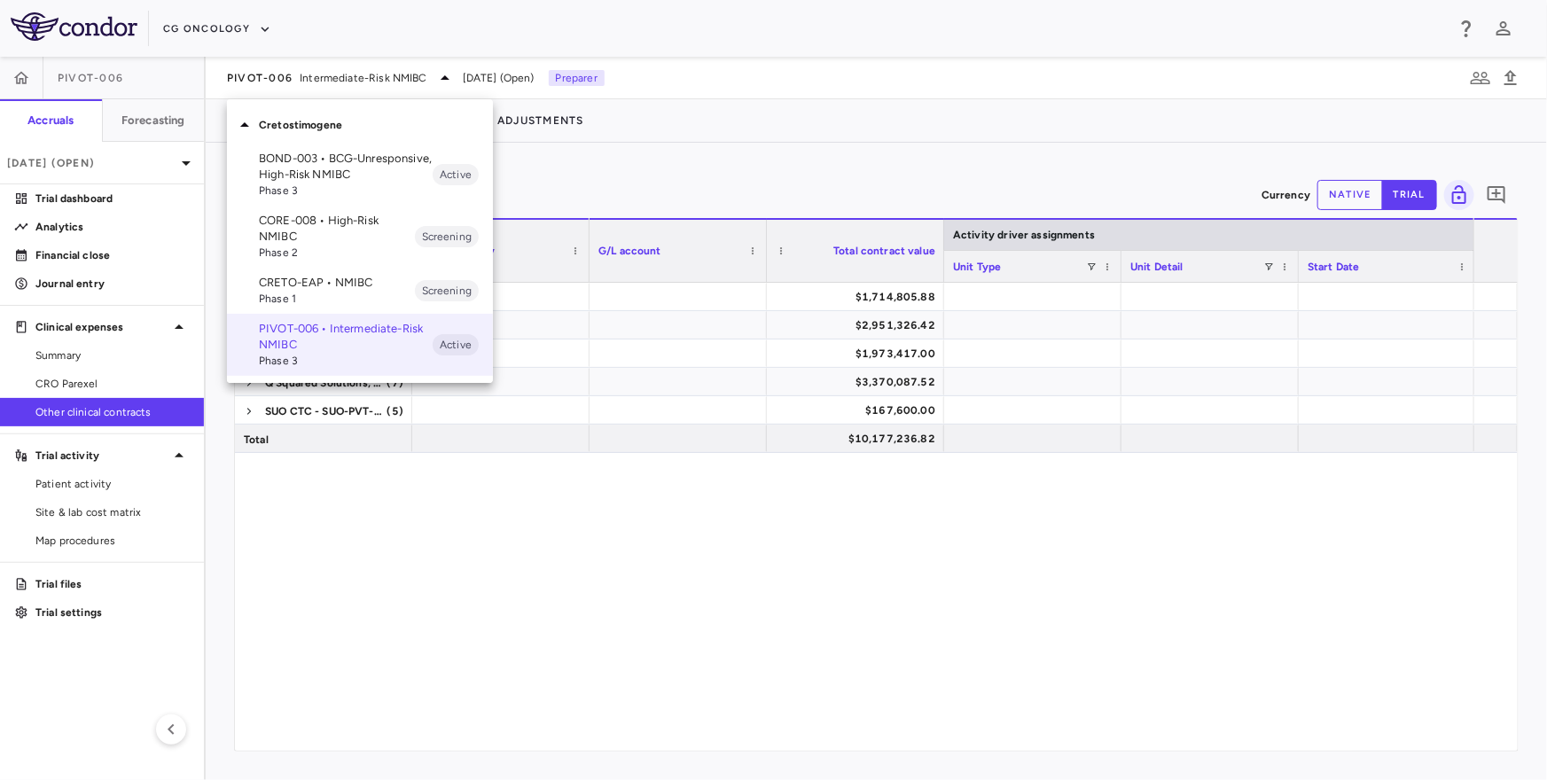
click at [306, 232] on p "CORE-008 • High-Risk NMIBC" at bounding box center [337, 229] width 156 height 32
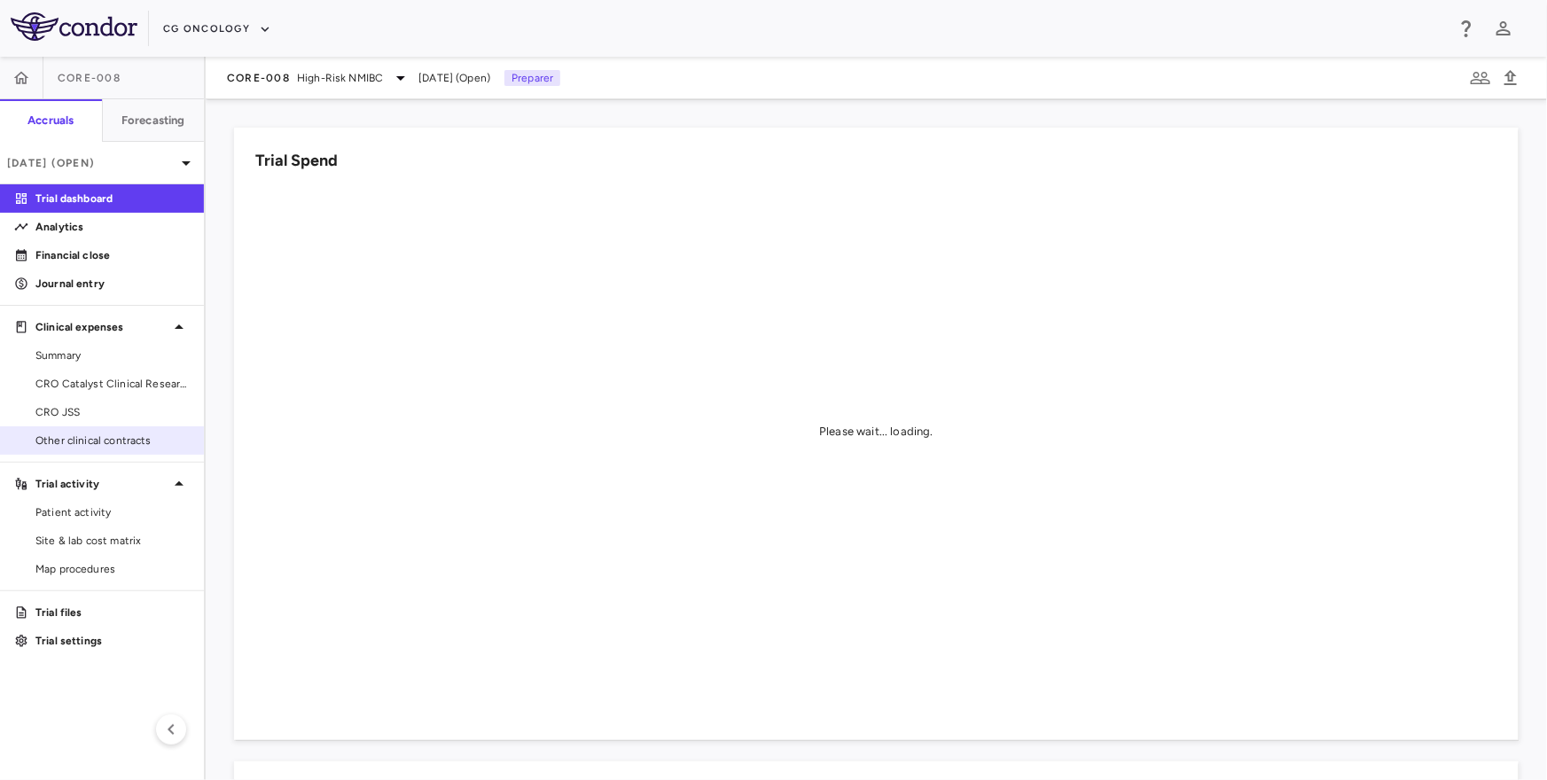
click at [71, 434] on span "Other clinical contracts" at bounding box center [112, 441] width 154 height 16
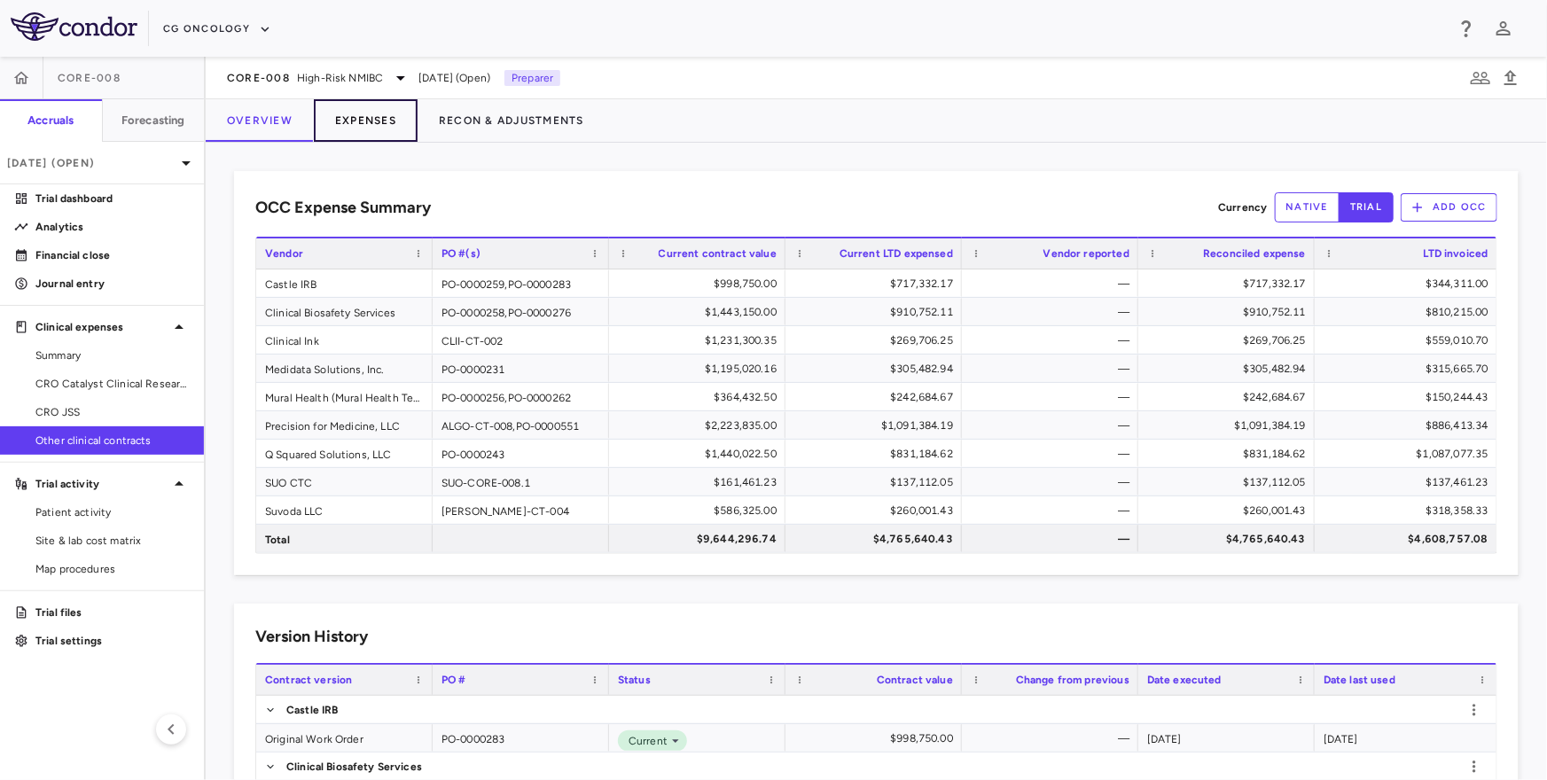
click at [366, 124] on button "Expenses" at bounding box center [366, 120] width 104 height 43
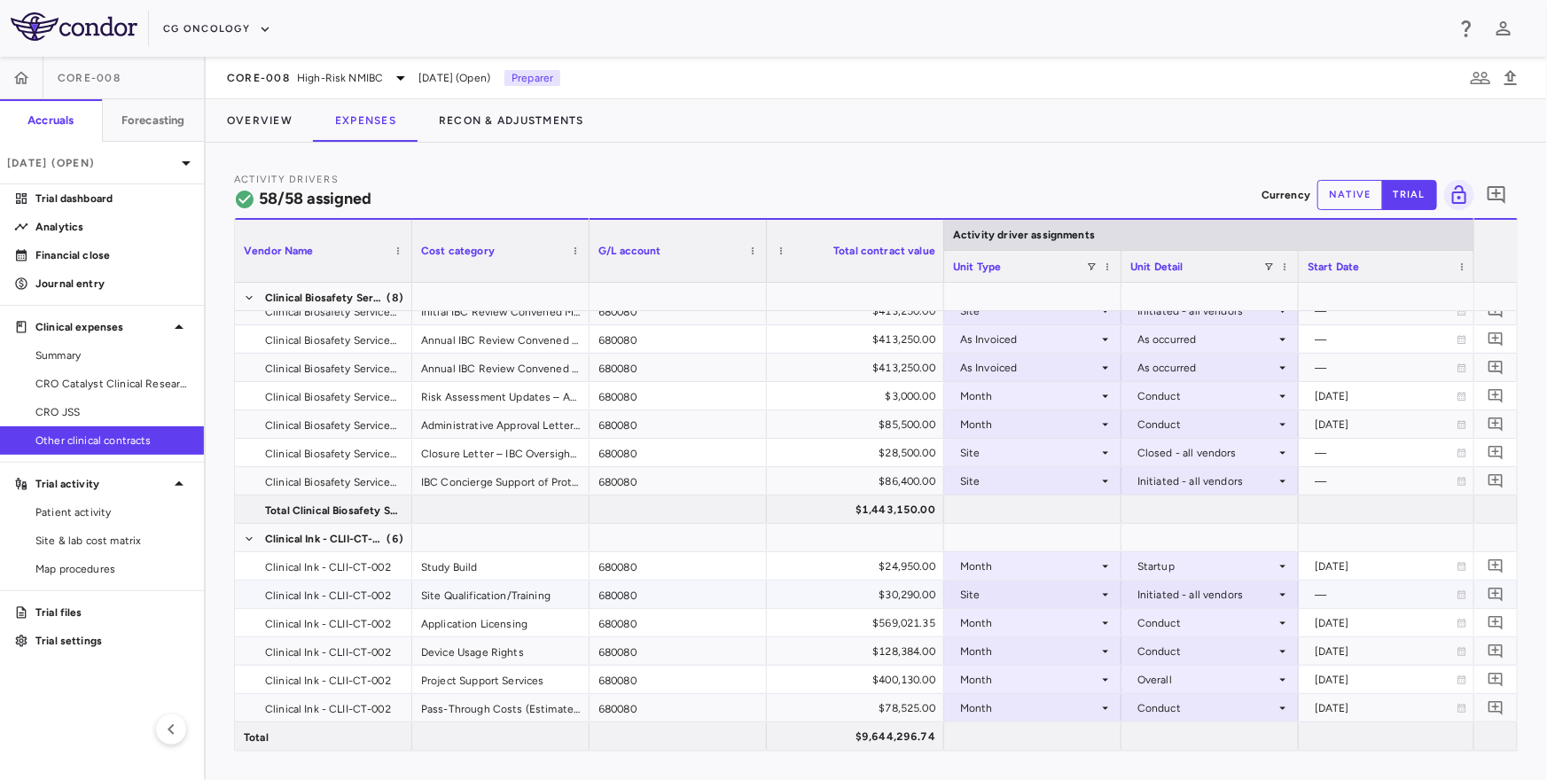
scroll to position [458, 0]
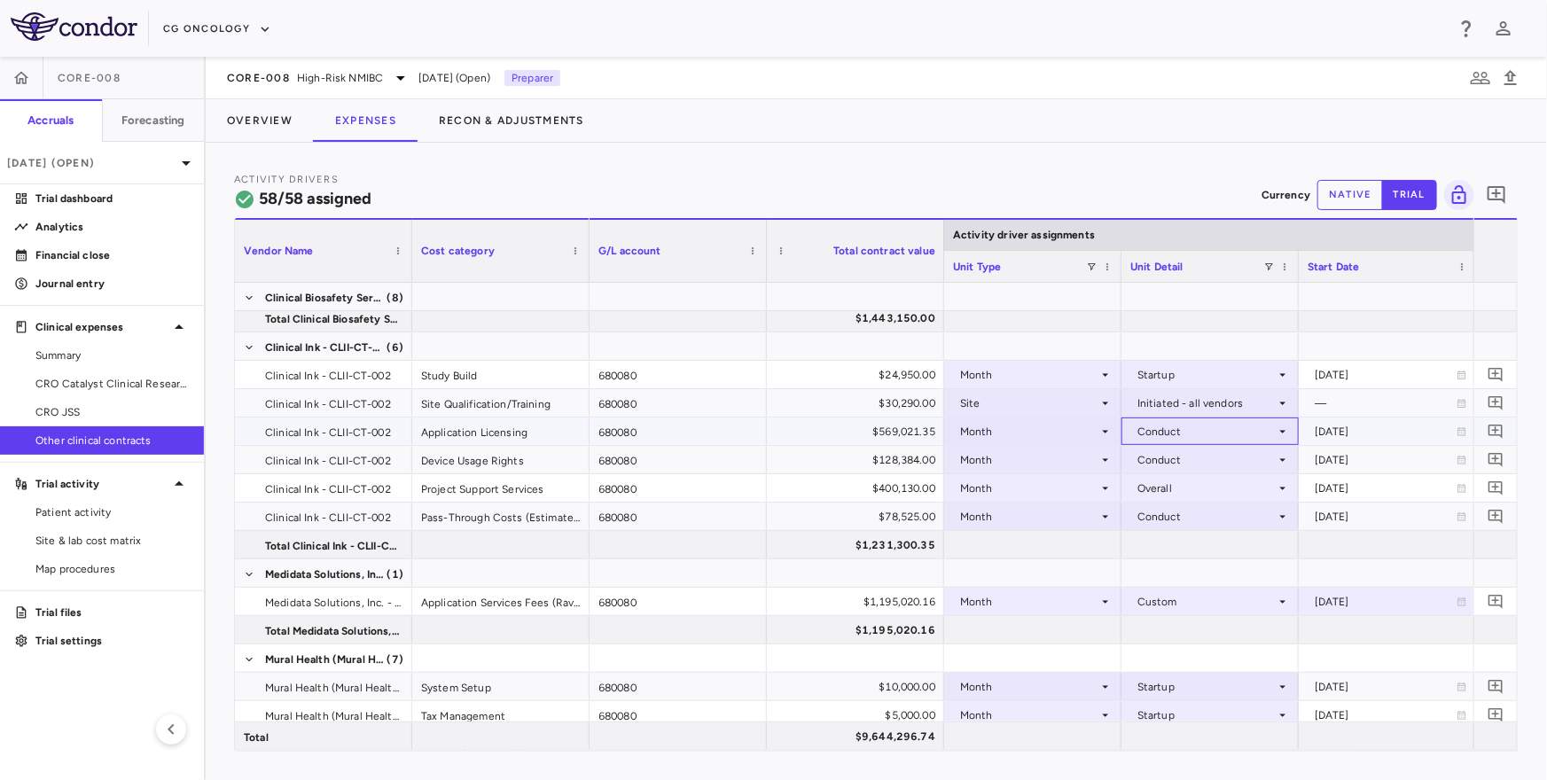
click at [1178, 439] on div "Conduct" at bounding box center [1206, 431] width 138 height 28
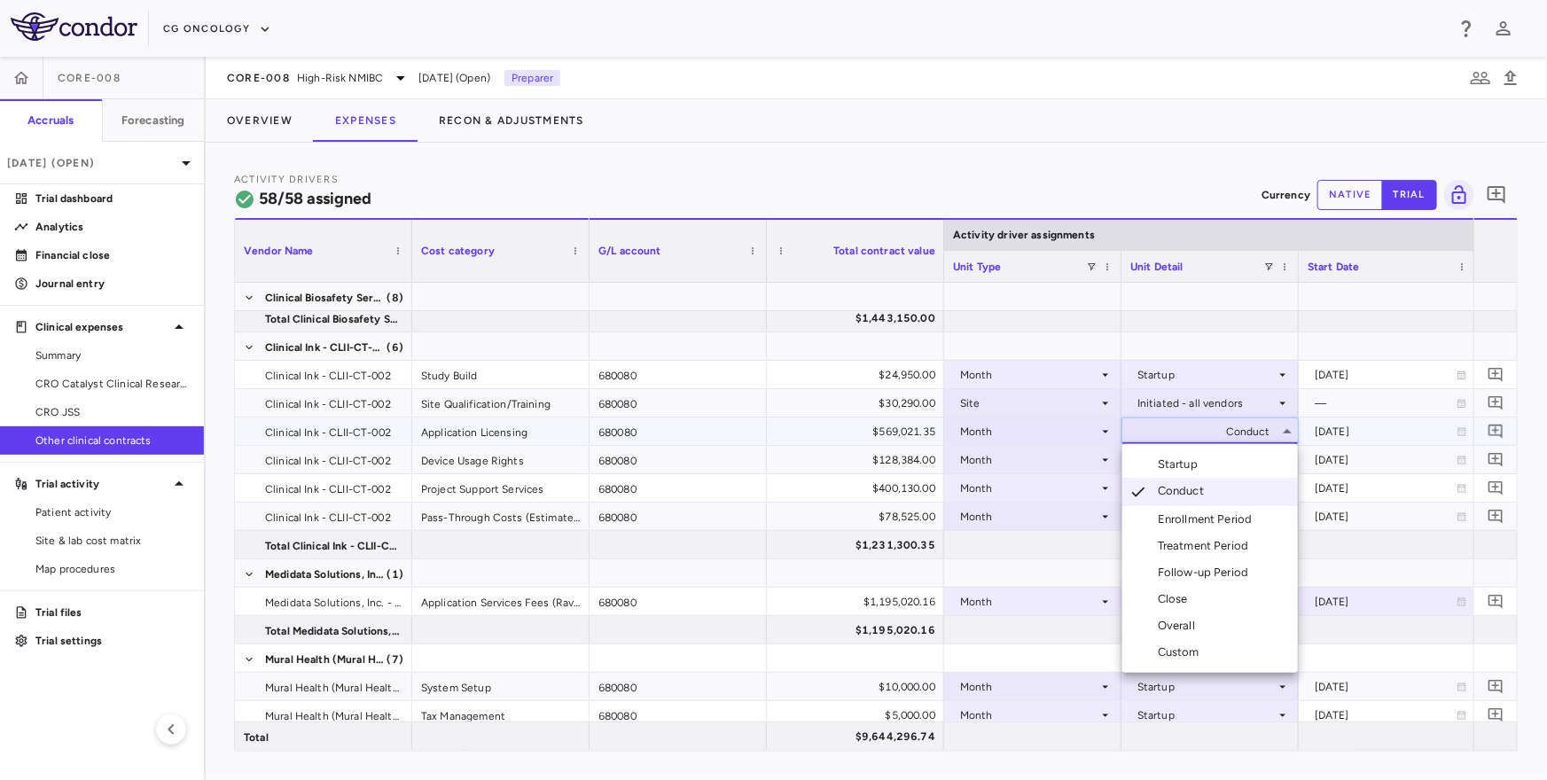
click at [1178, 439] on div at bounding box center [773, 390] width 1547 height 780
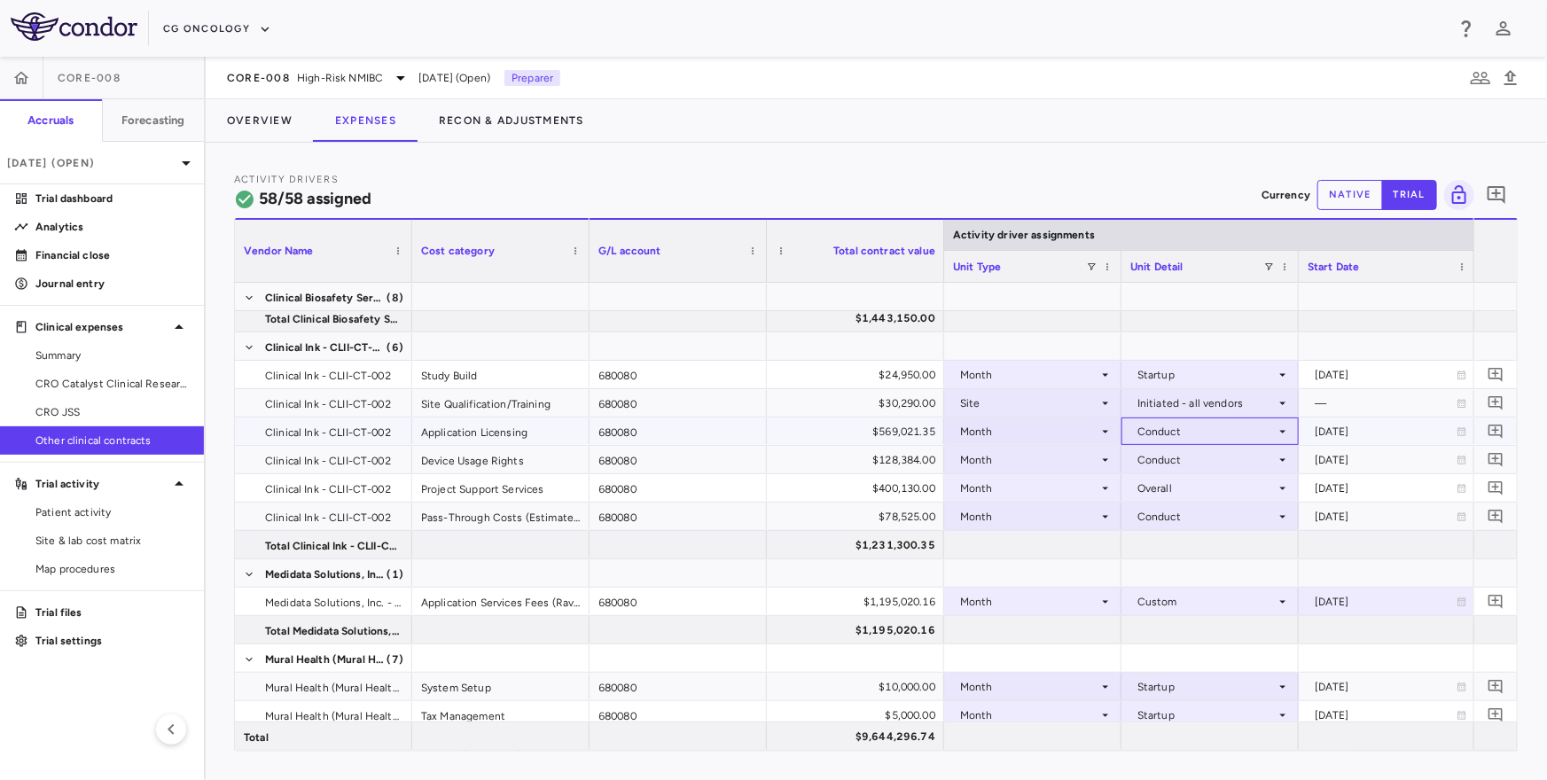
click at [1177, 432] on div "Conduct" at bounding box center [1206, 431] width 138 height 28
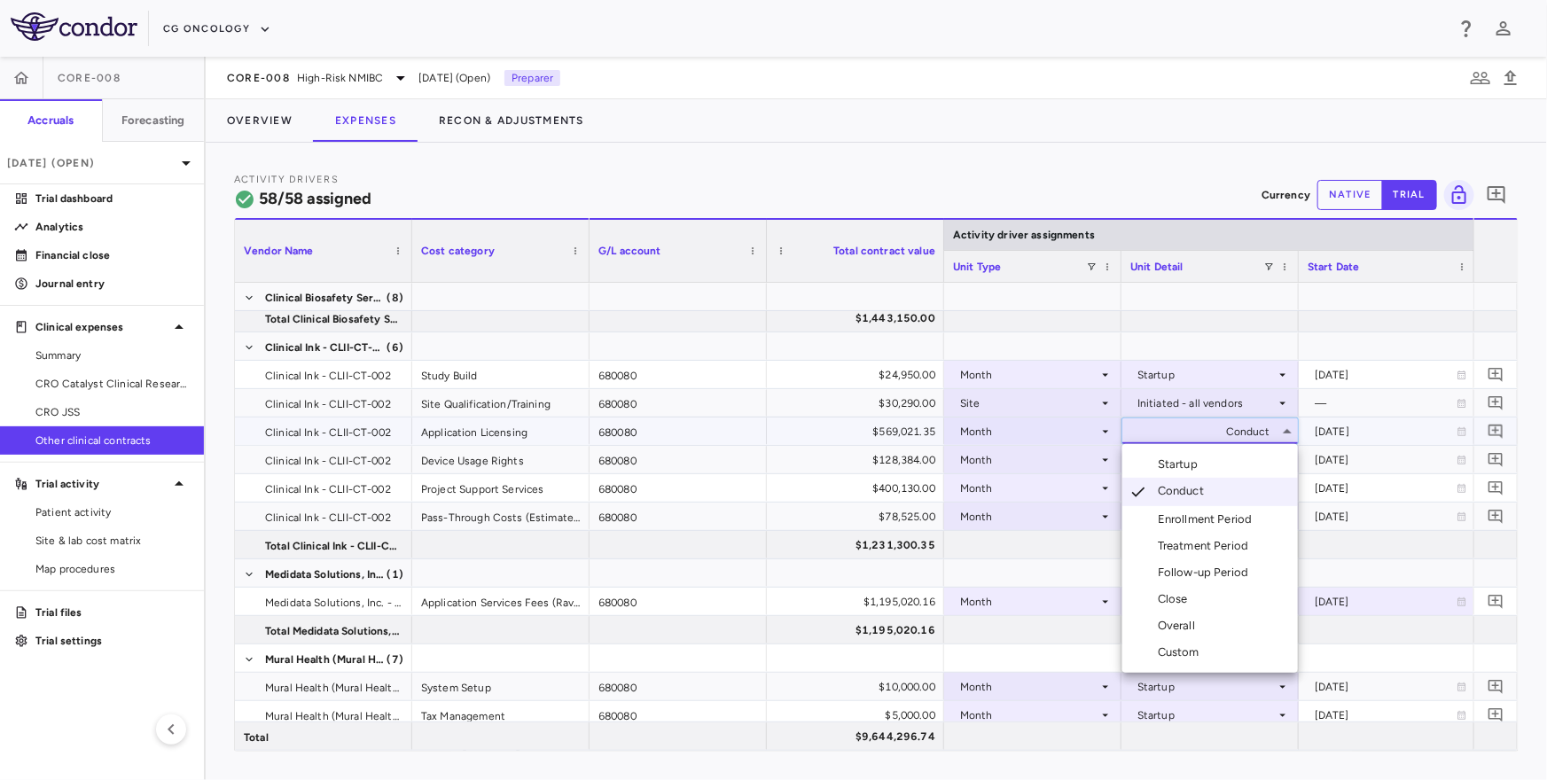
click at [1173, 552] on div "Treatment Period" at bounding box center [1207, 546] width 98 height 16
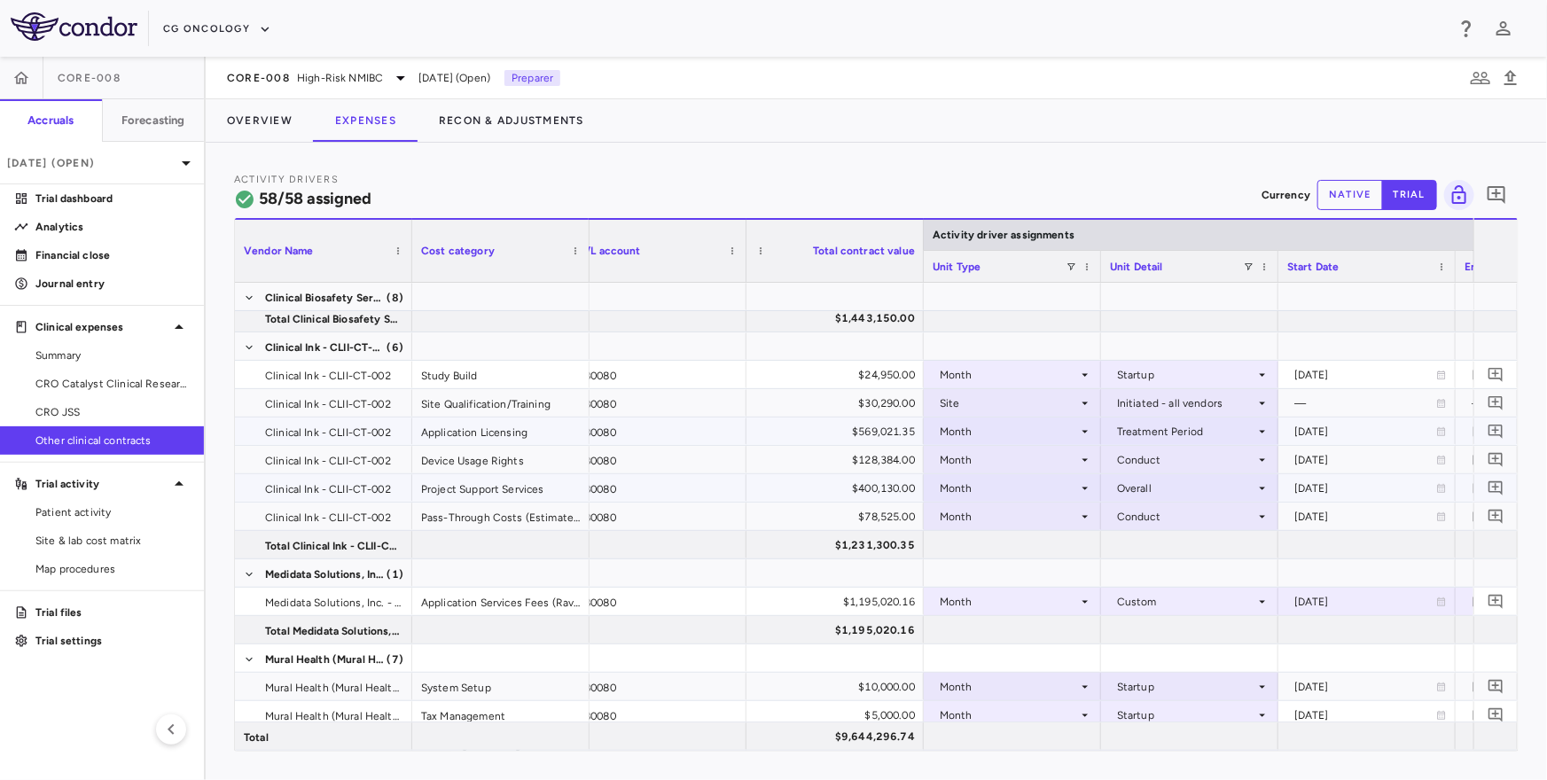
scroll to position [0, 59]
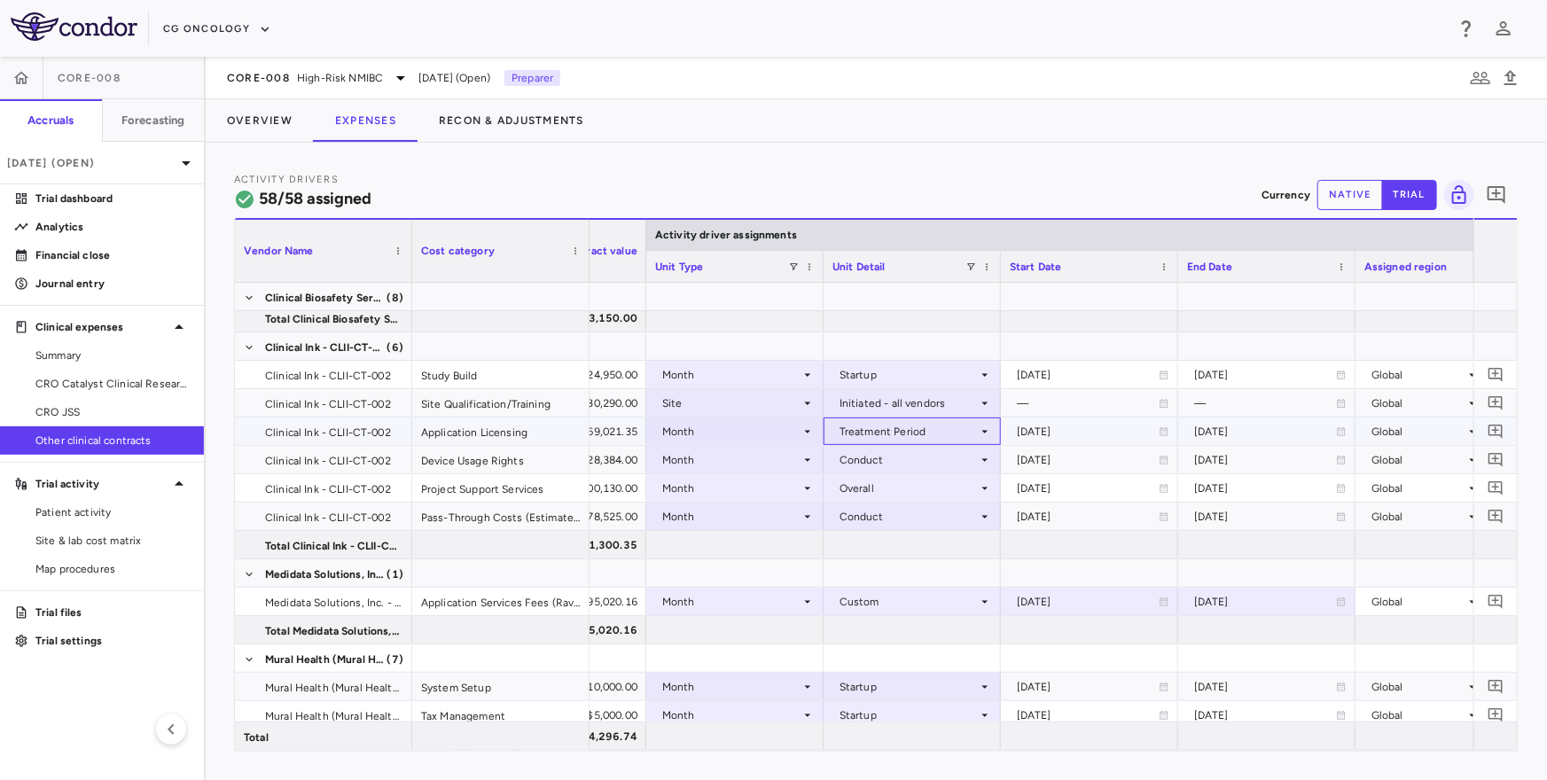
click at [932, 434] on div "Treatment Period" at bounding box center [908, 431] width 138 height 28
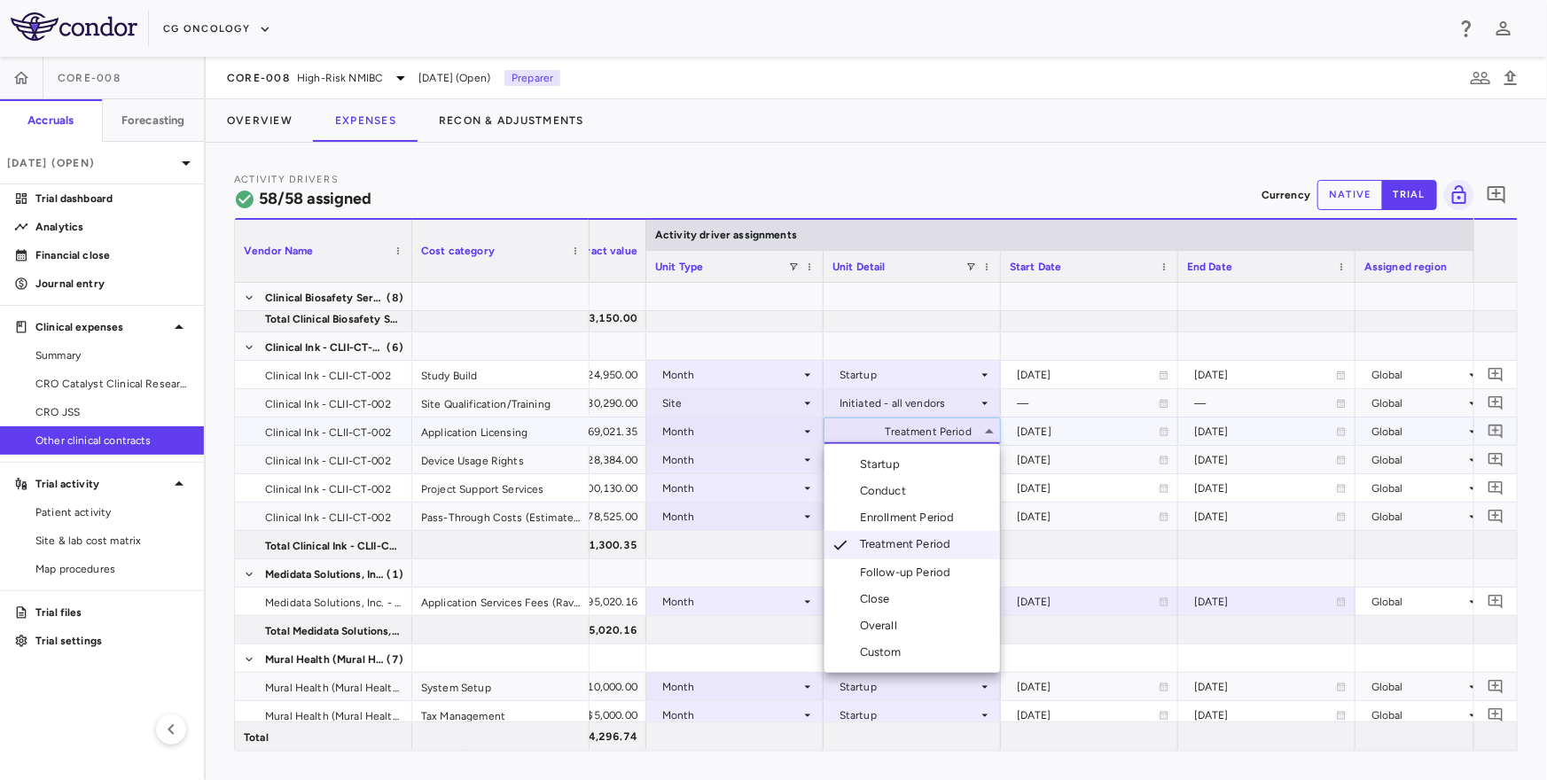
click at [893, 488] on div "Conduct" at bounding box center [886, 491] width 53 height 16
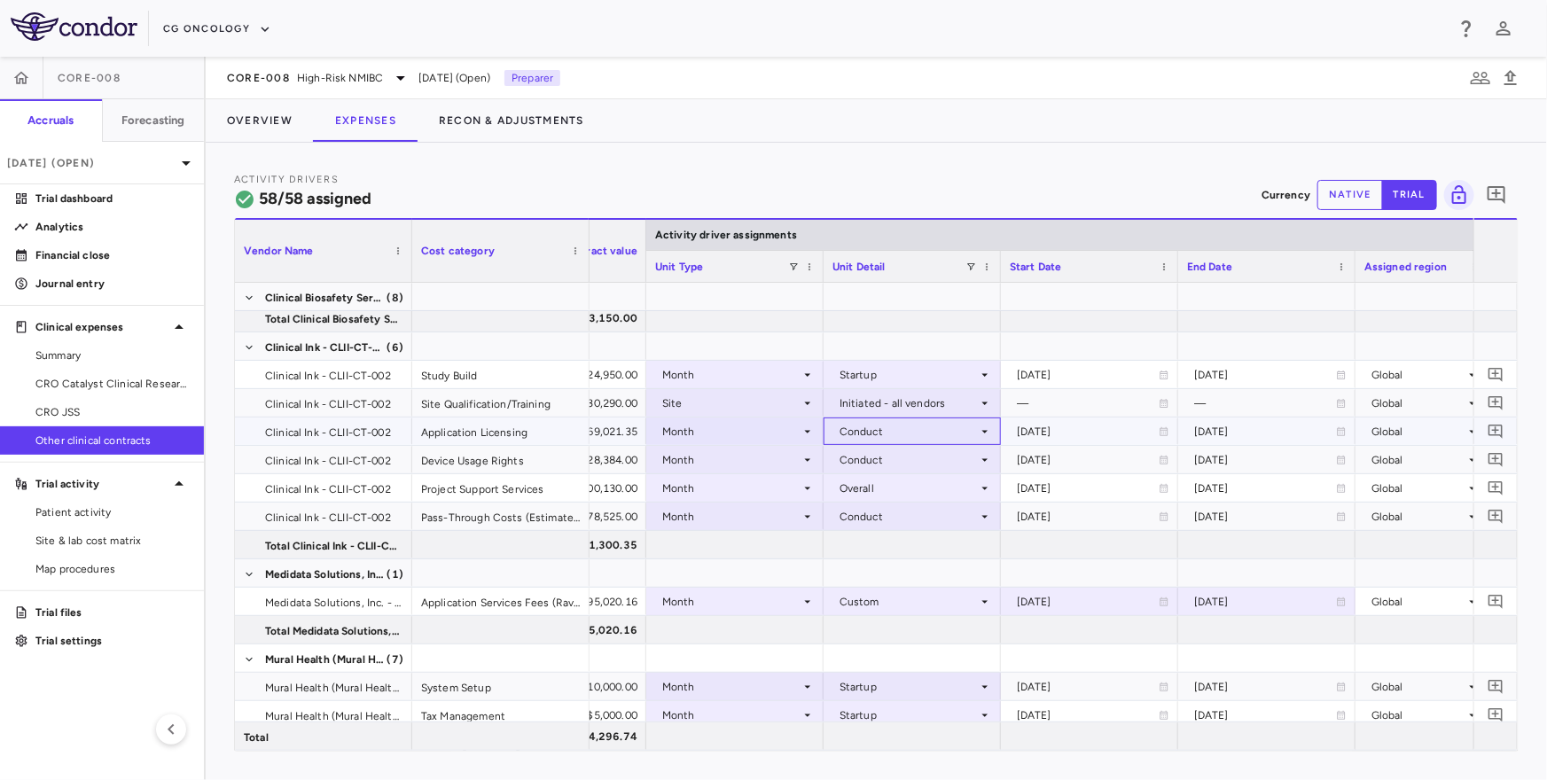
click at [877, 431] on div "Conduct" at bounding box center [908, 431] width 138 height 28
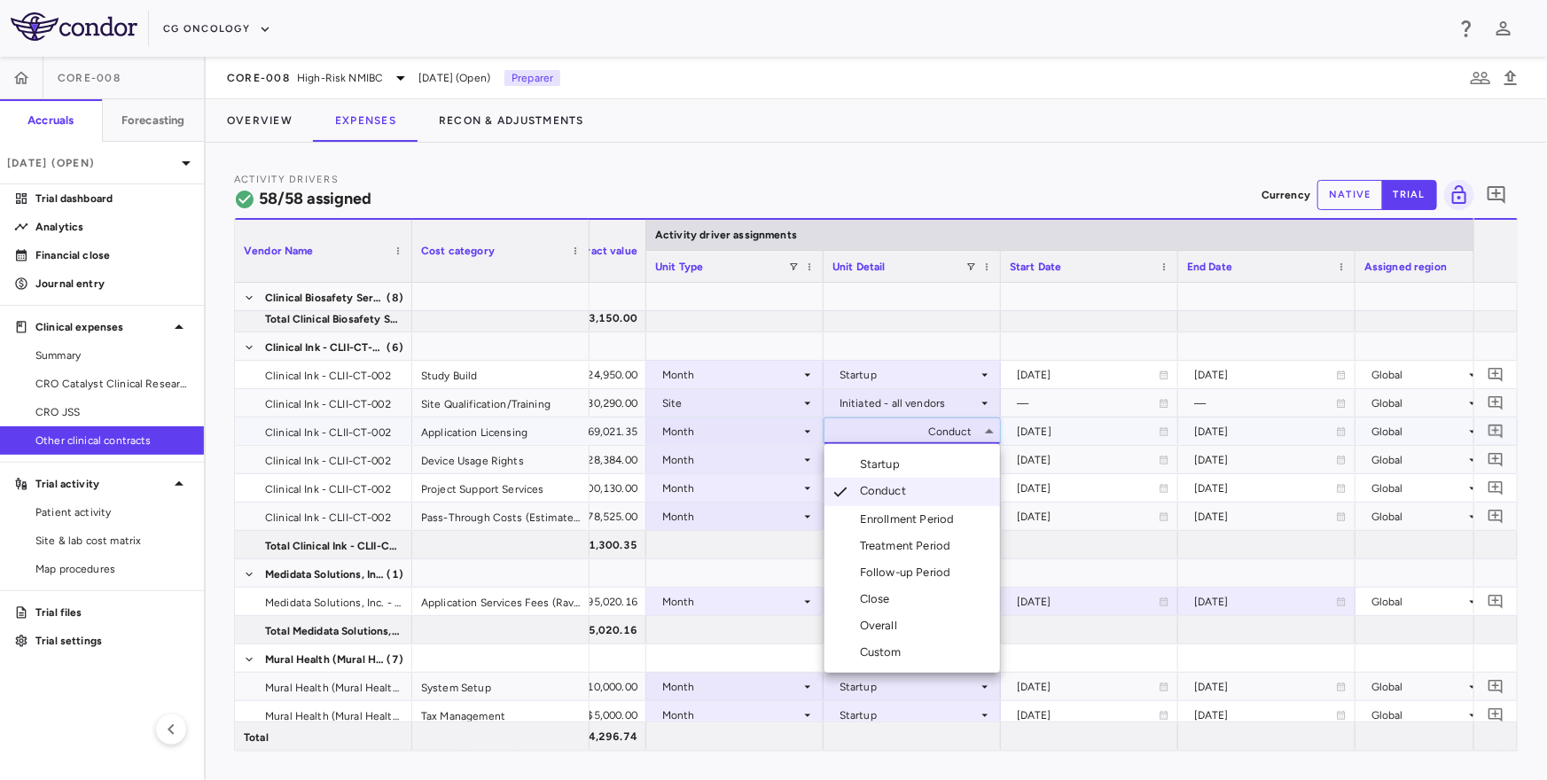
click at [898, 645] on div "Custom" at bounding box center [884, 652] width 49 height 16
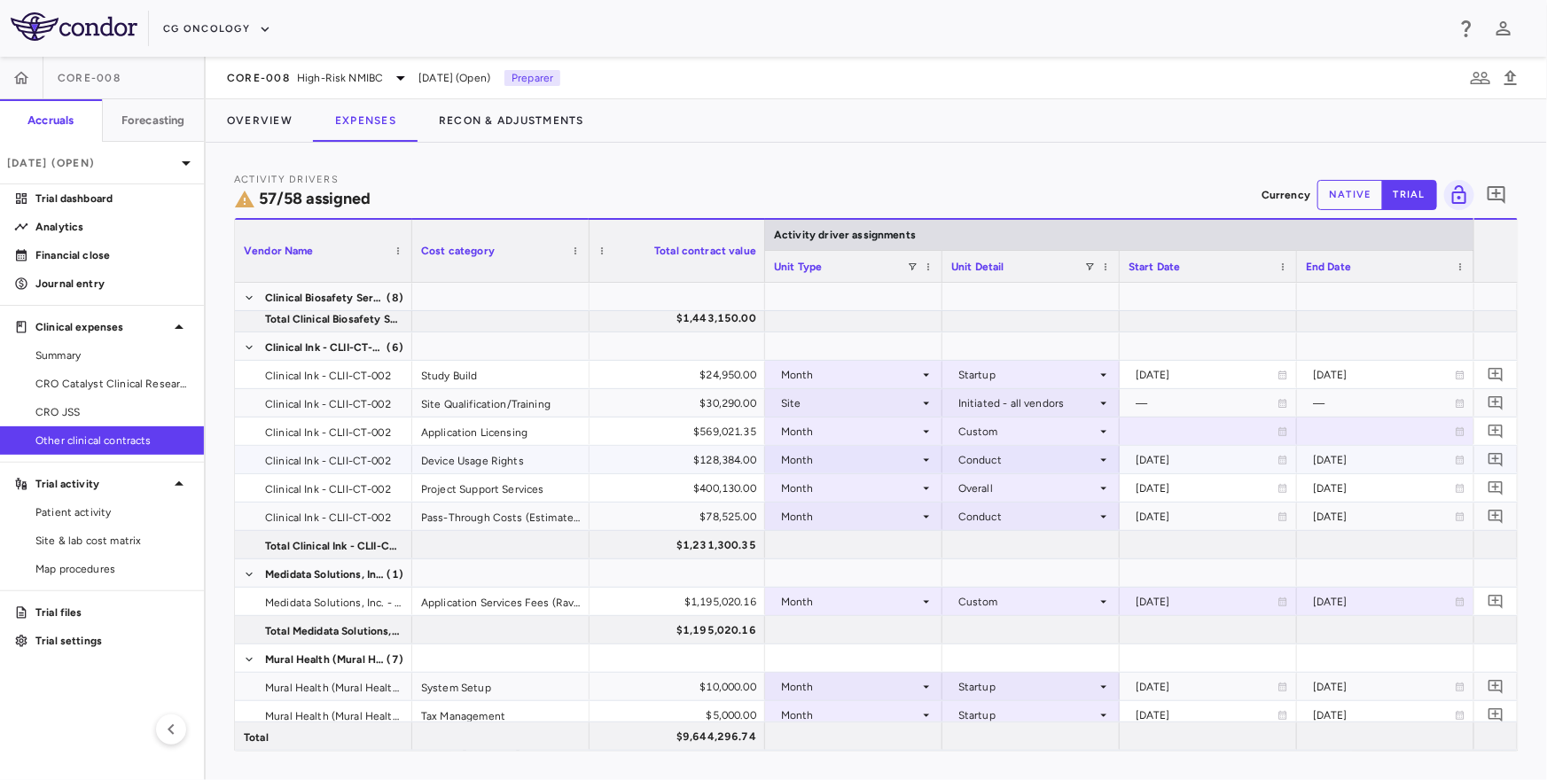
click at [999, 459] on div "Conduct" at bounding box center [1027, 460] width 138 height 28
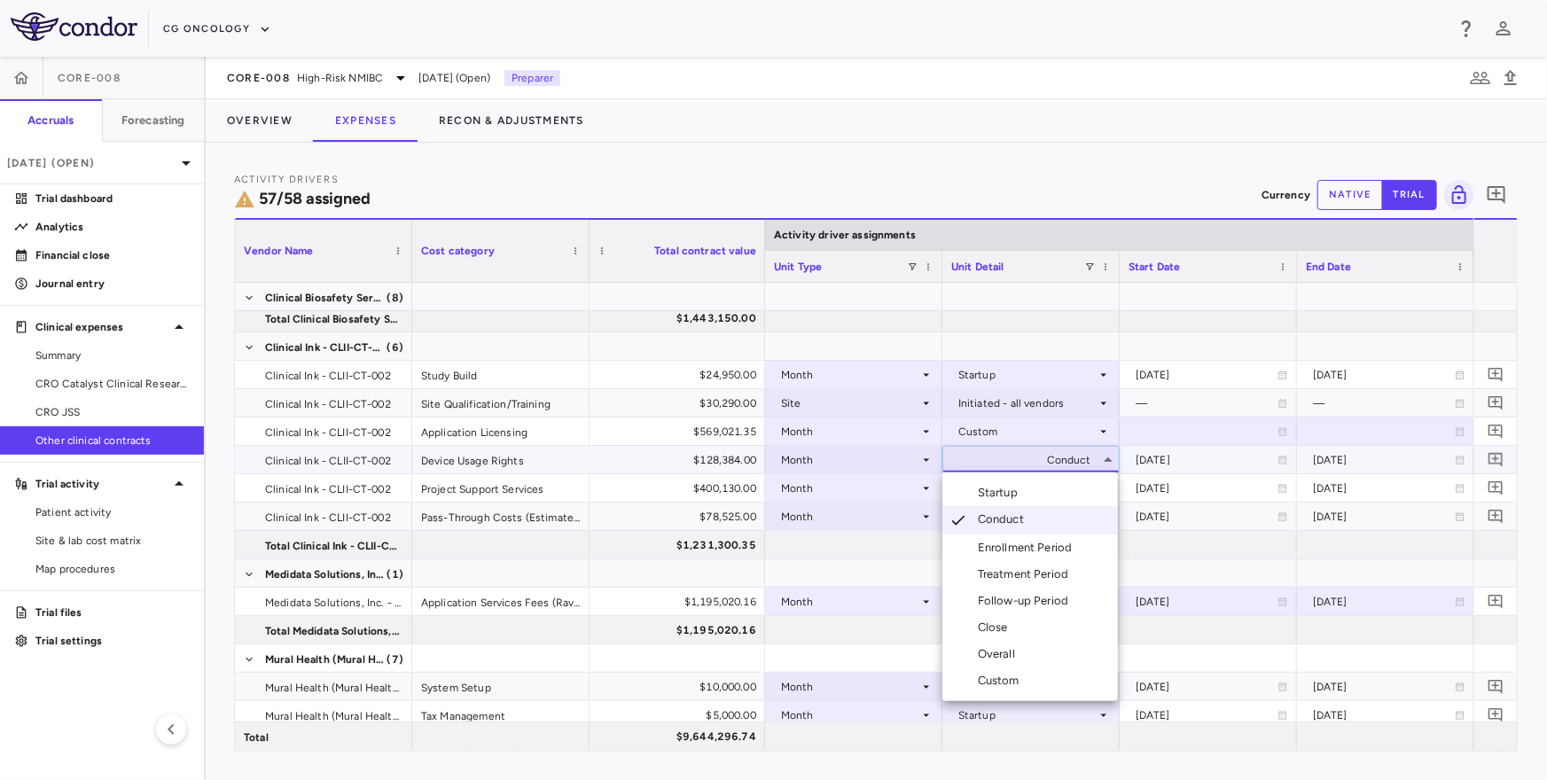
click at [991, 680] on div "Custom" at bounding box center [1002, 681] width 49 height 16
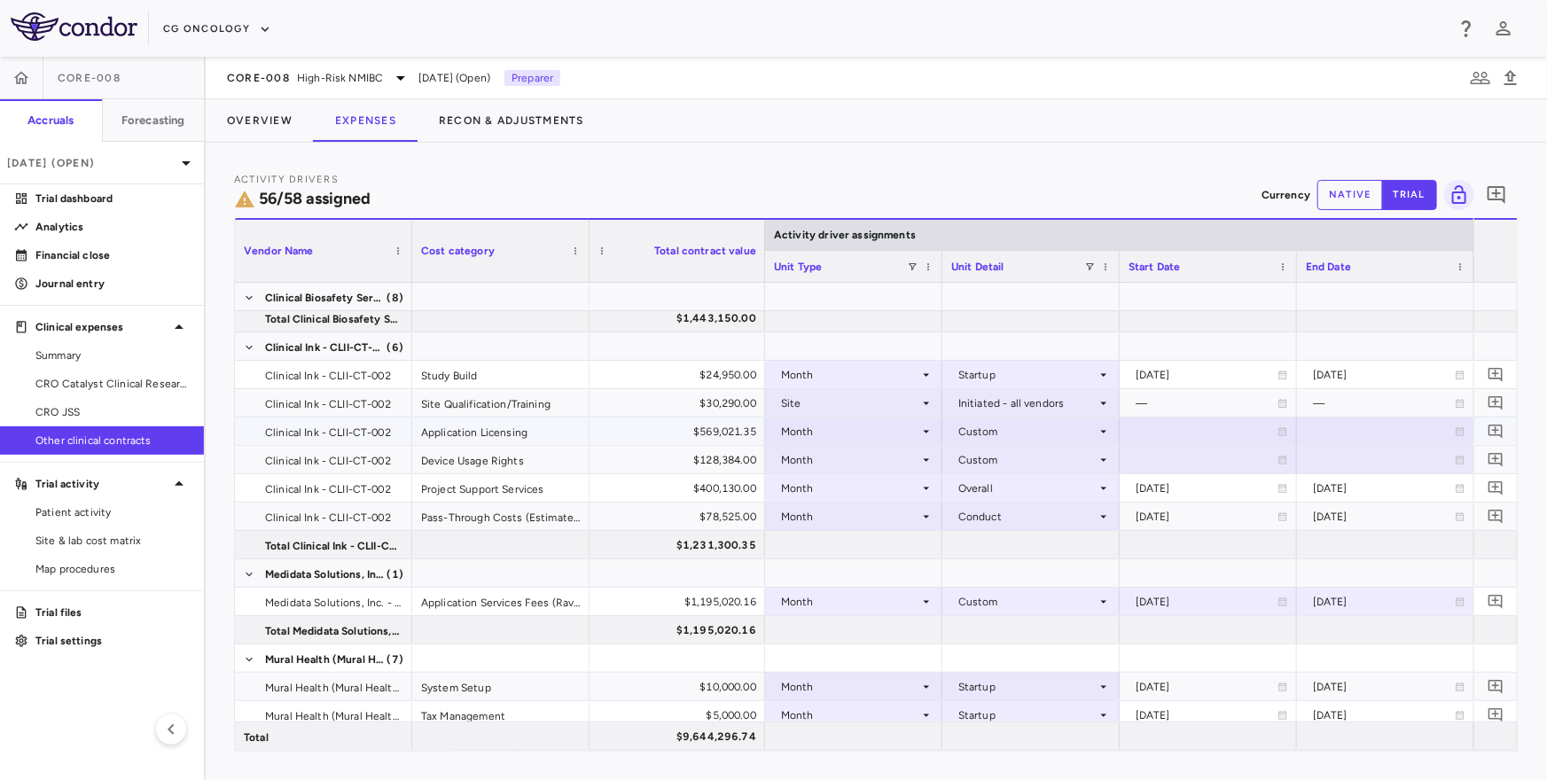
click at [1161, 436] on div at bounding box center [1208, 431] width 160 height 26
click at [1151, 434] on input "**********" at bounding box center [1192, 432] width 144 height 29
type input "**********"
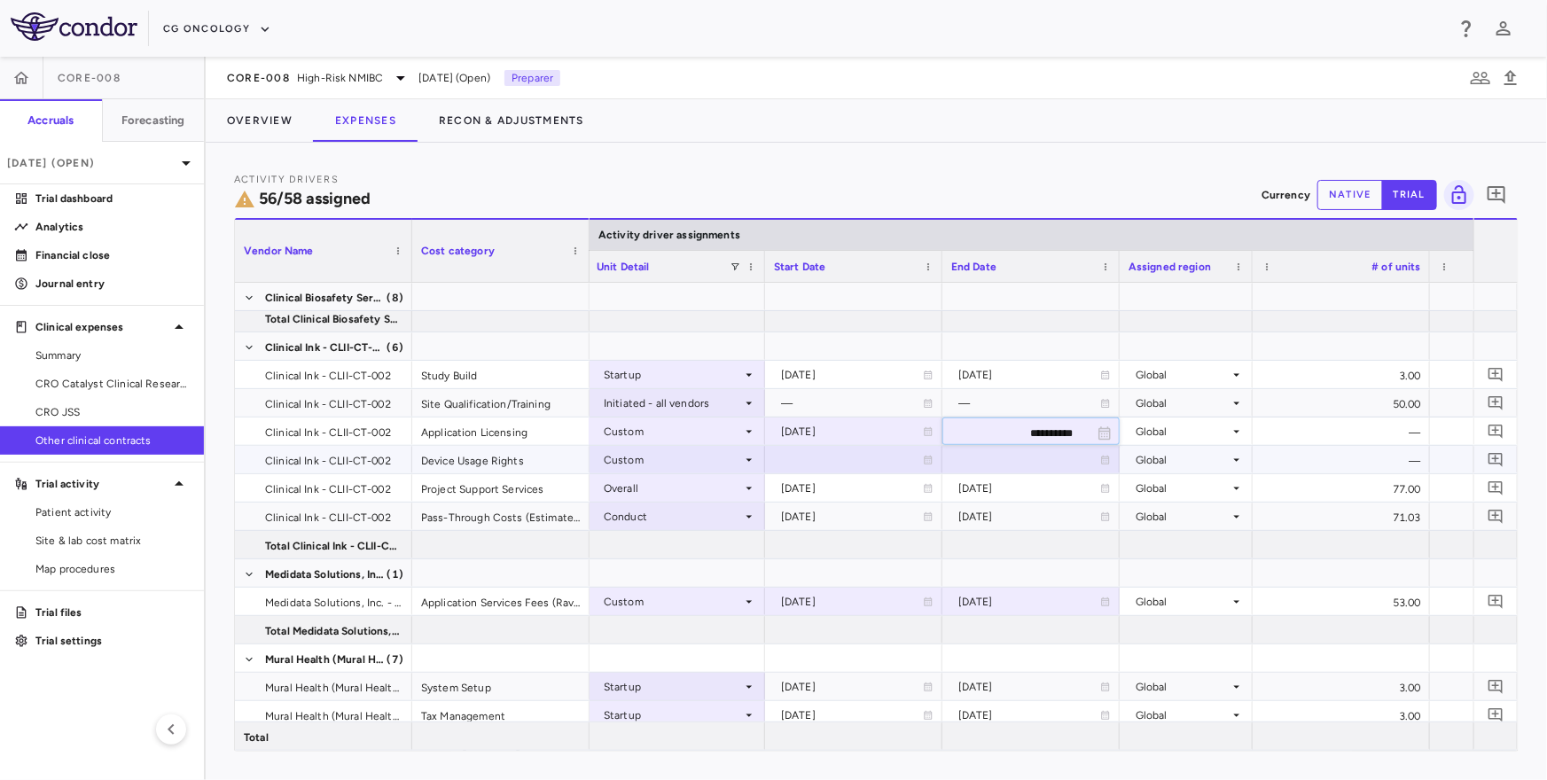
type input "**********"
click at [984, 427] on div "2025-06-01" at bounding box center [1020, 431] width 142 height 28
click at [1004, 441] on input "**********" at bounding box center [1006, 432] width 144 height 29
type input "**********"
click at [1014, 427] on div "2028-06-01" at bounding box center [1020, 431] width 142 height 28
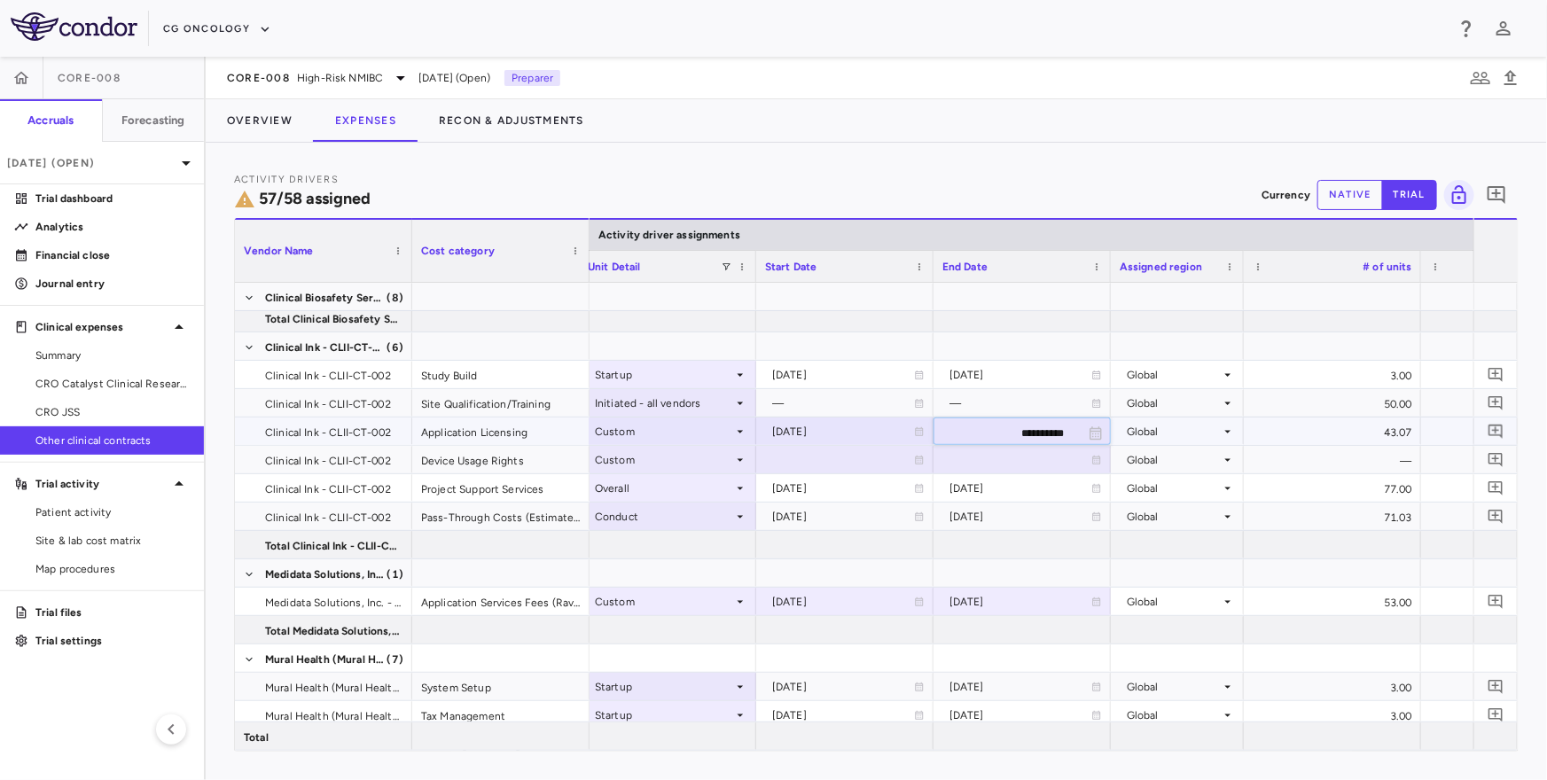
click at [1038, 431] on input "**********" at bounding box center [1006, 432] width 144 height 29
type input "**********"
click at [993, 430] on div "2028-05-31" at bounding box center [1020, 431] width 142 height 28
click at [1034, 435] on input "**********" at bounding box center [1006, 432] width 144 height 29
type input "**********"
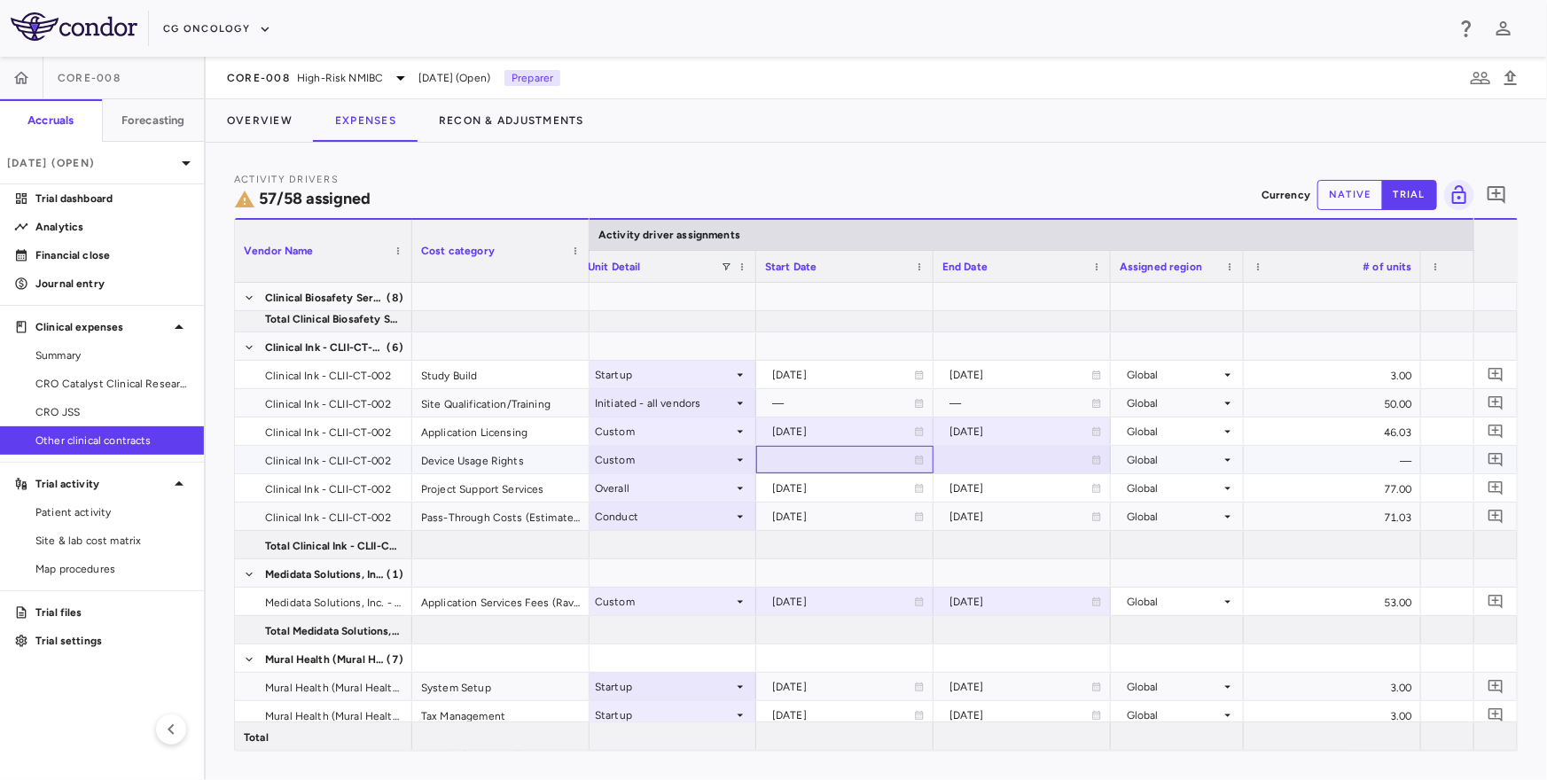
click at [839, 453] on div at bounding box center [845, 460] width 160 height 26
click at [815, 459] on input "**********" at bounding box center [829, 461] width 144 height 29
type input "**********"
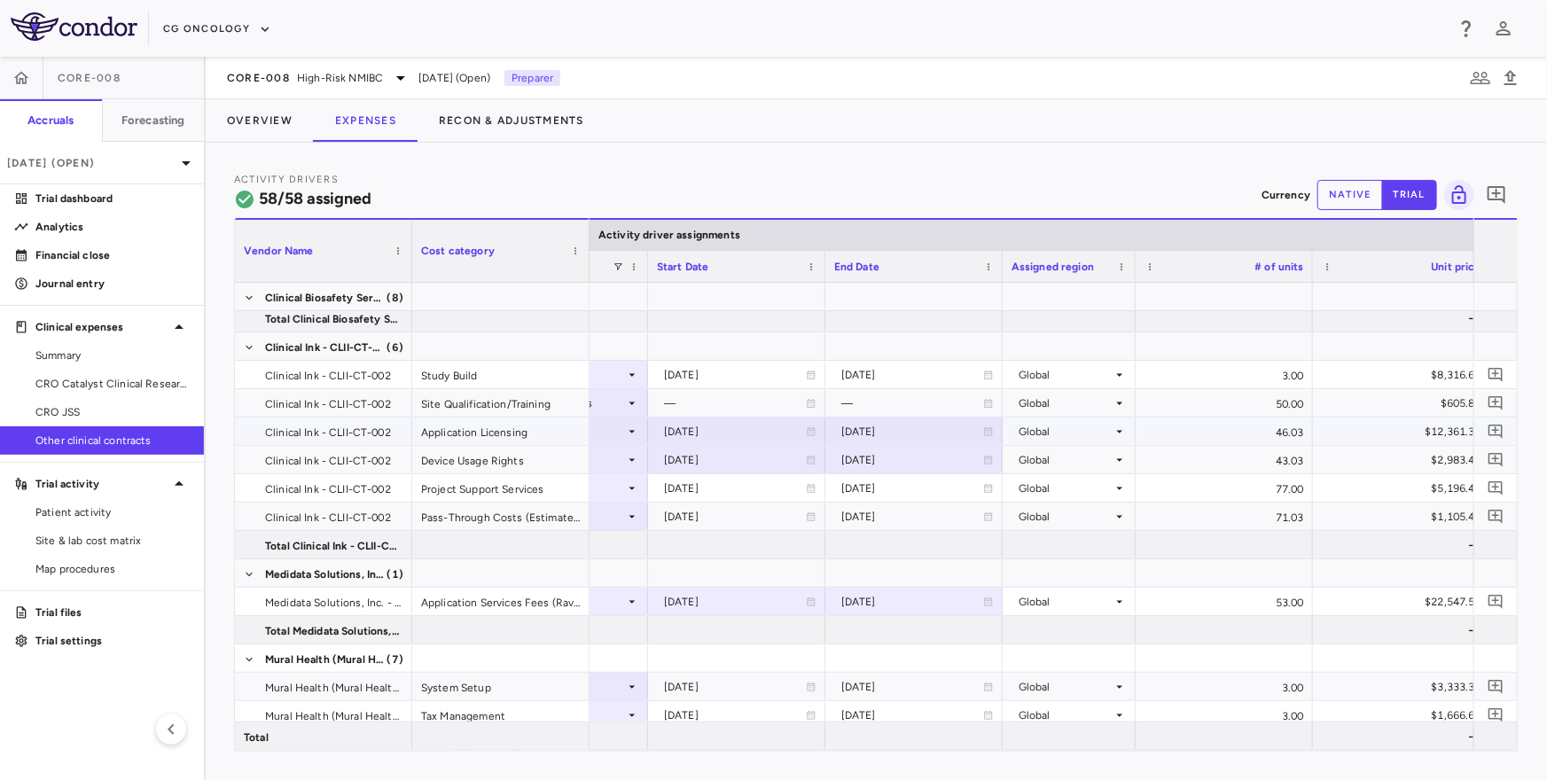
scroll to position [0, 808]
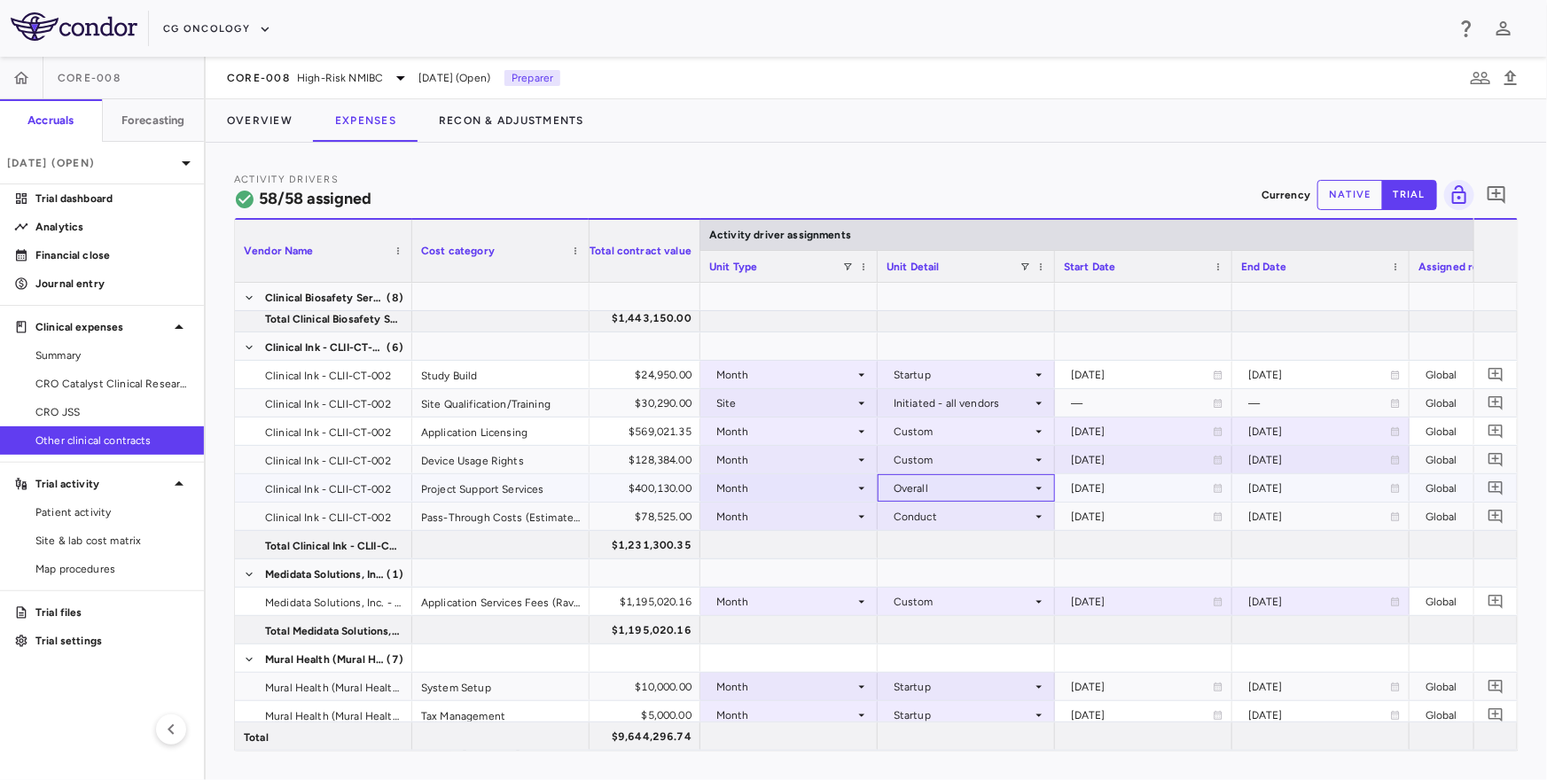
click at [994, 484] on div "Overall" at bounding box center [962, 488] width 138 height 28
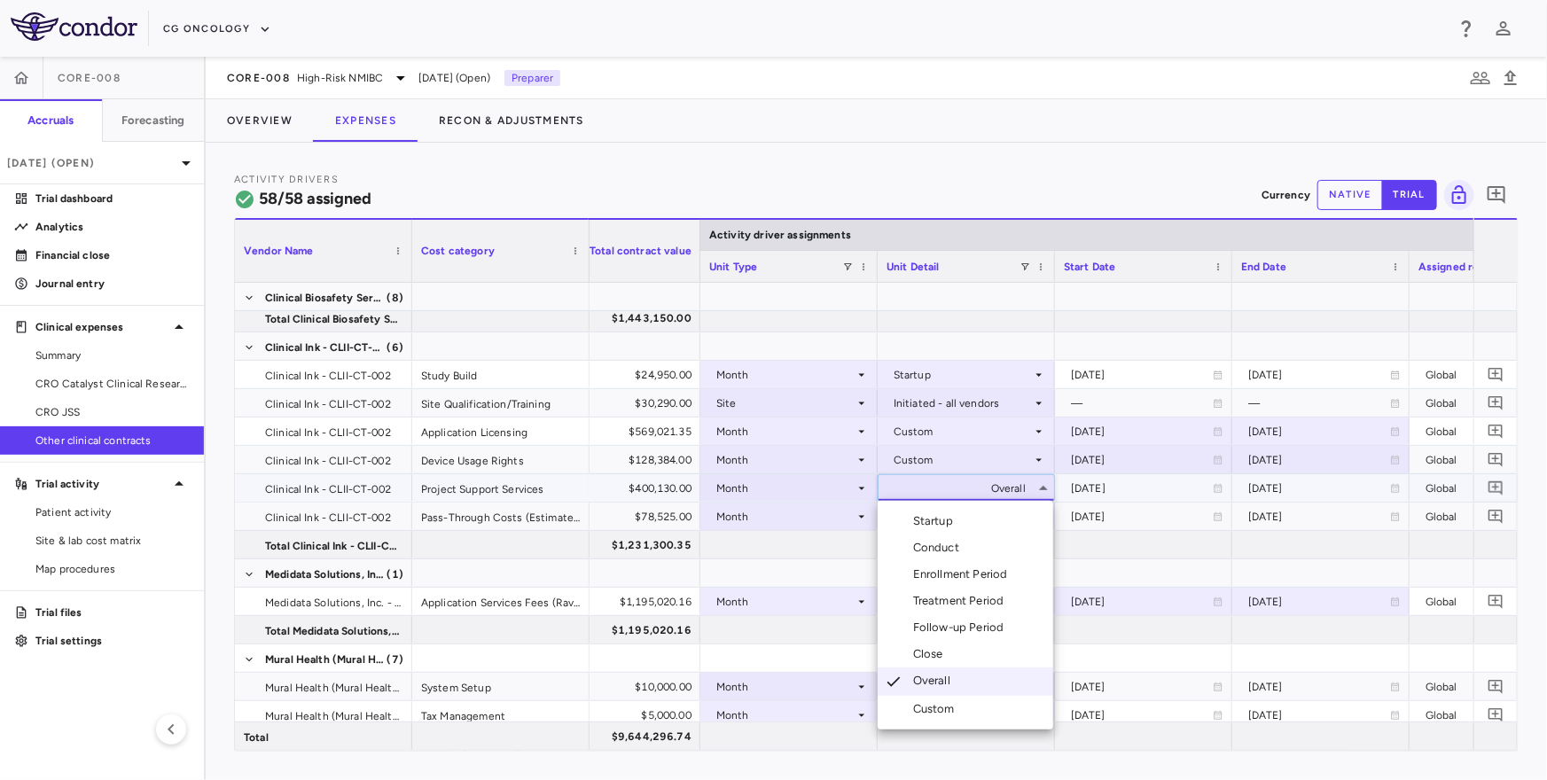
click at [933, 711] on div "Custom" at bounding box center [937, 709] width 49 height 16
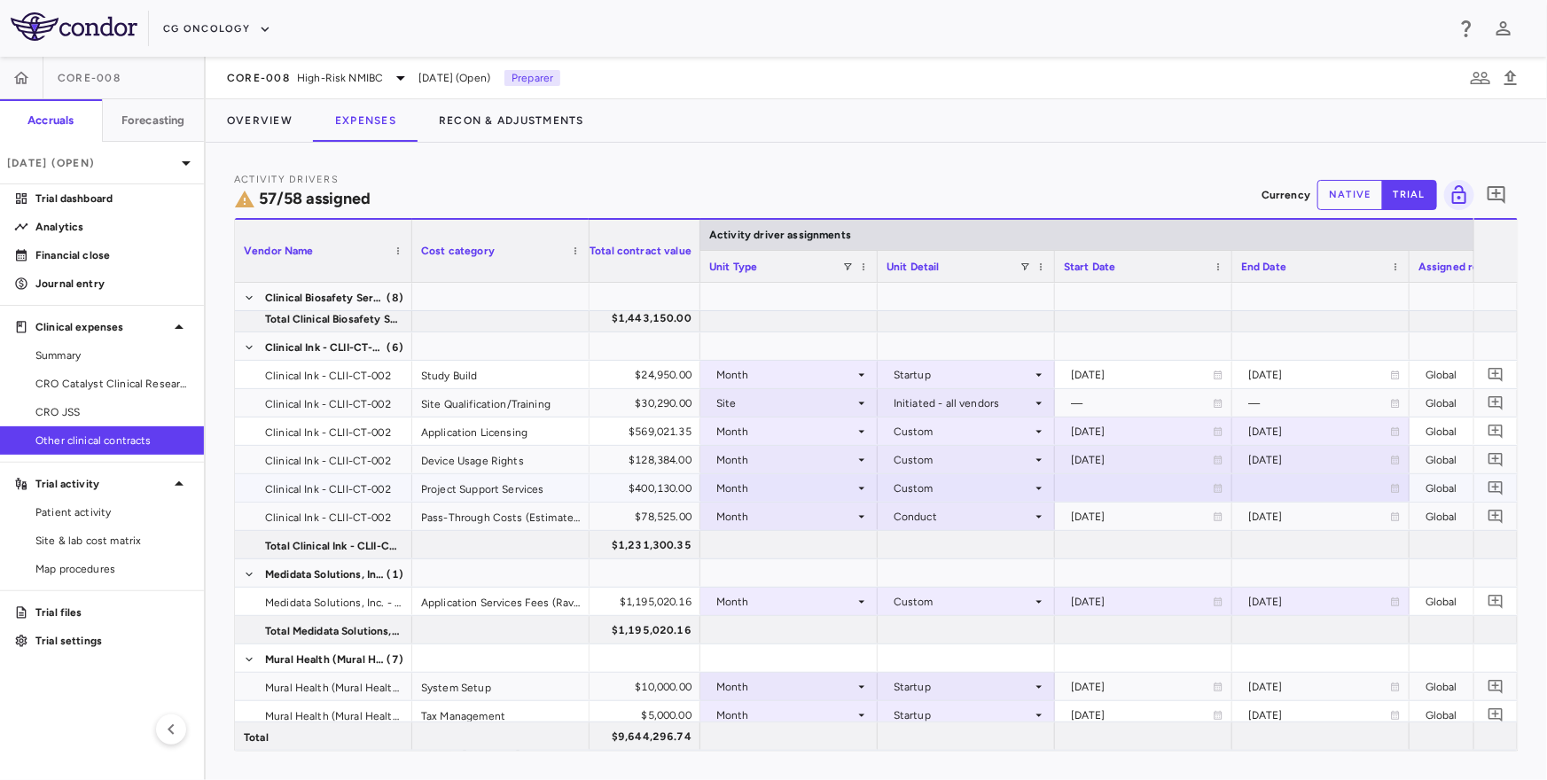
click at [1089, 488] on div at bounding box center [1144, 488] width 160 height 26
click at [1088, 488] on input "**********" at bounding box center [1128, 489] width 144 height 29
type input "**********"
click at [1497, 430] on icon "Add comment" at bounding box center [1495, 431] width 17 height 17
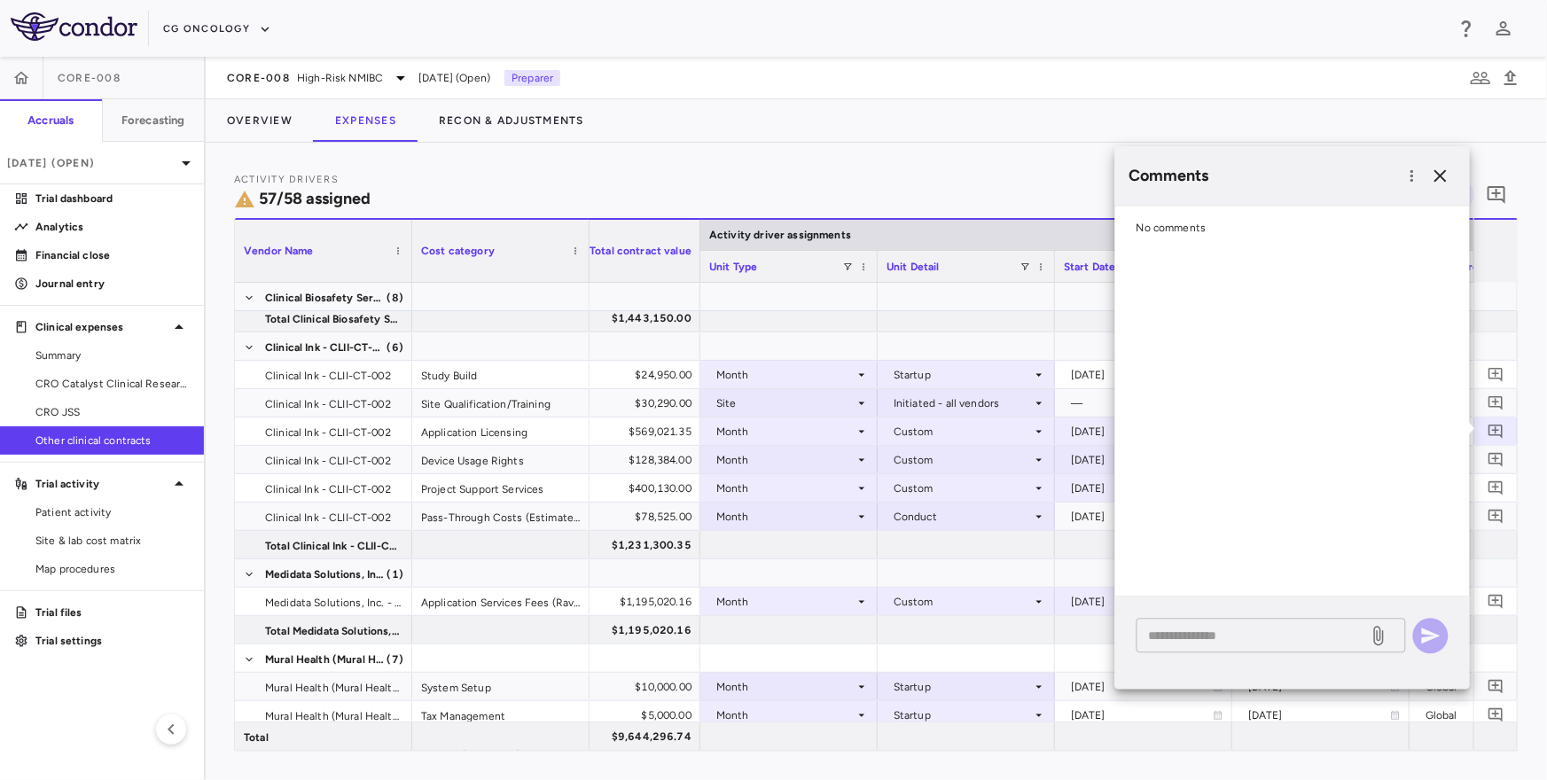
click at [1202, 636] on textarea at bounding box center [1252, 636] width 207 height 20
type textarea "**********"
click at [1432, 636] on icon "button" at bounding box center [1431, 636] width 19 height 16
click at [1499, 455] on icon "Add comment" at bounding box center [1495, 459] width 17 height 17
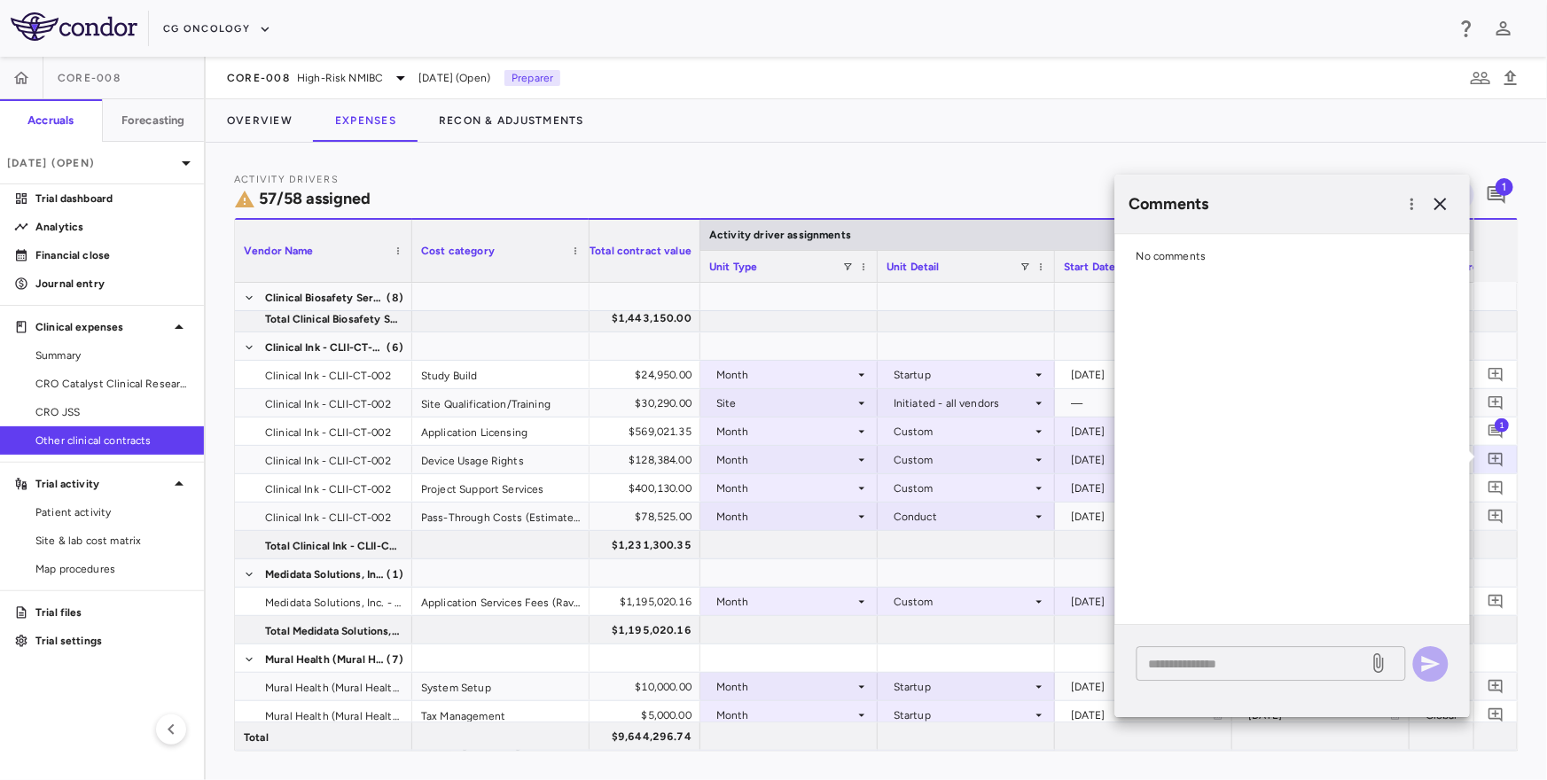
click at [1262, 666] on textarea at bounding box center [1252, 664] width 207 height 20
type textarea "**********"
click at [1438, 662] on icon "button" at bounding box center [1430, 663] width 21 height 21
click at [1445, 199] on icon "button" at bounding box center [1440, 204] width 12 height 12
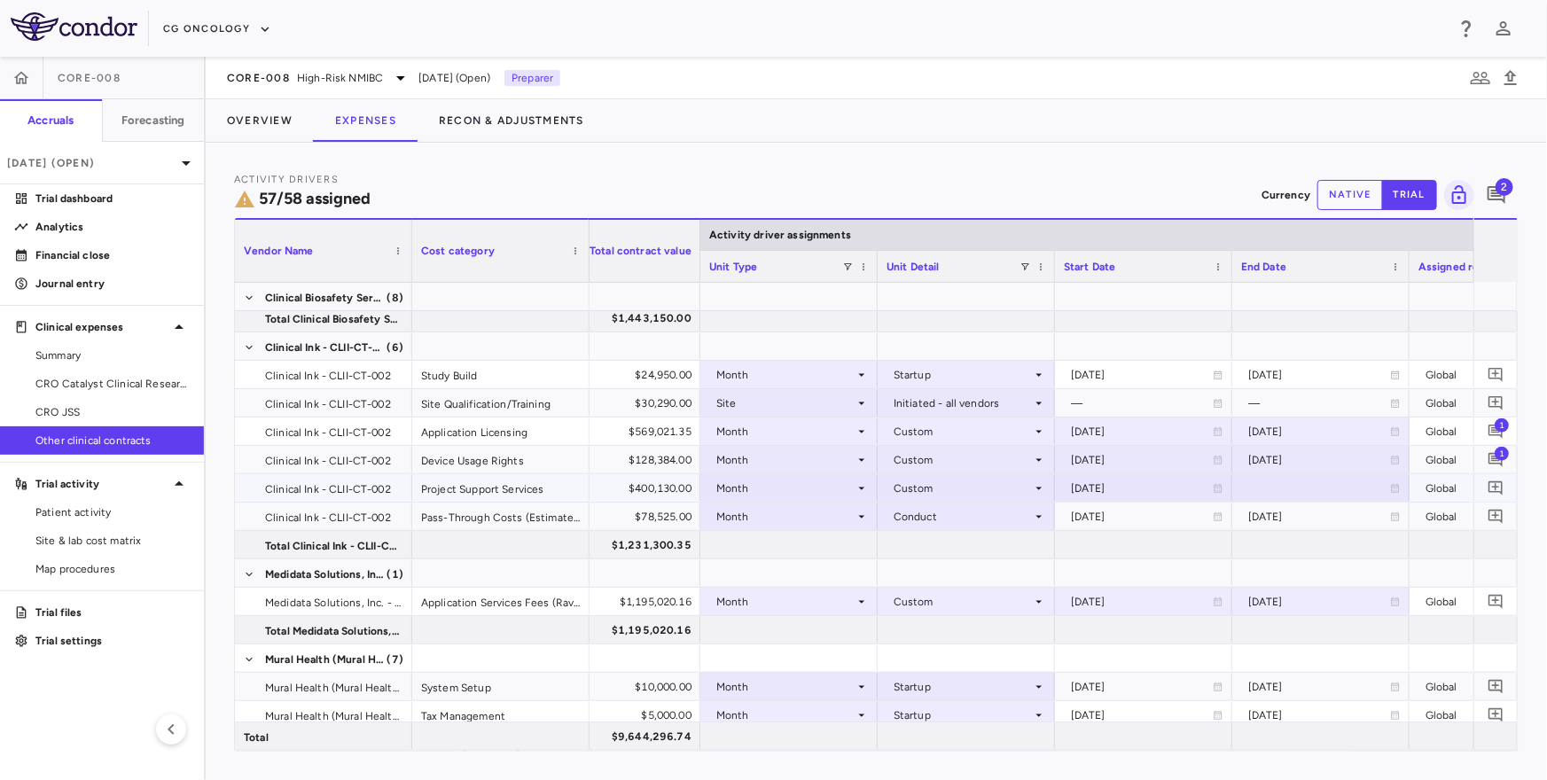
click at [1122, 491] on div "[DATE]" at bounding box center [1142, 488] width 142 height 28
click at [1258, 493] on div at bounding box center [1321, 488] width 160 height 26
click at [1269, 493] on input "**********" at bounding box center [1305, 489] width 144 height 29
type input "**********"
click at [1495, 483] on icon "Add comment" at bounding box center [1495, 488] width 14 height 14
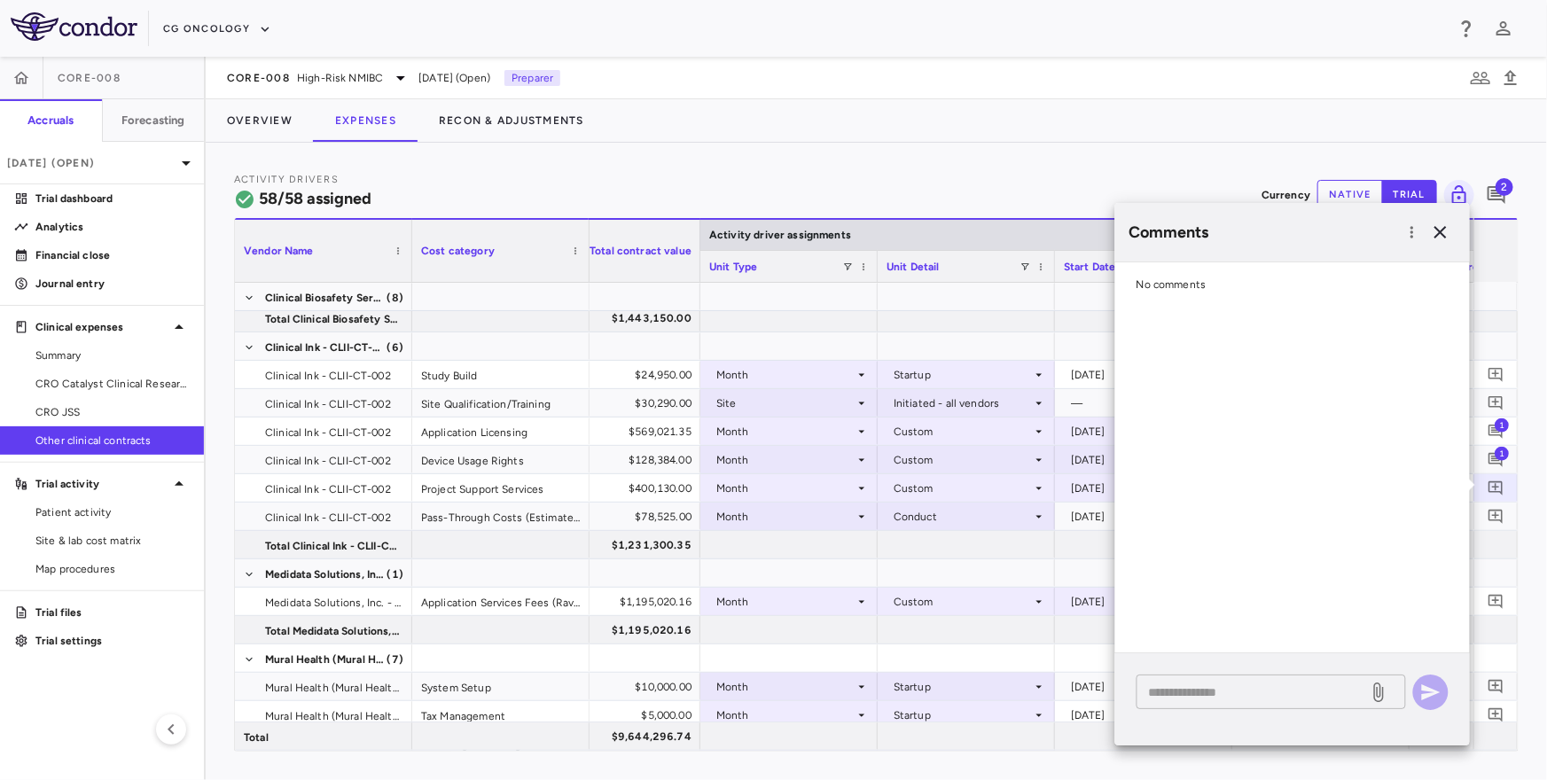
click at [1189, 692] on textarea at bounding box center [1252, 693] width 207 height 20
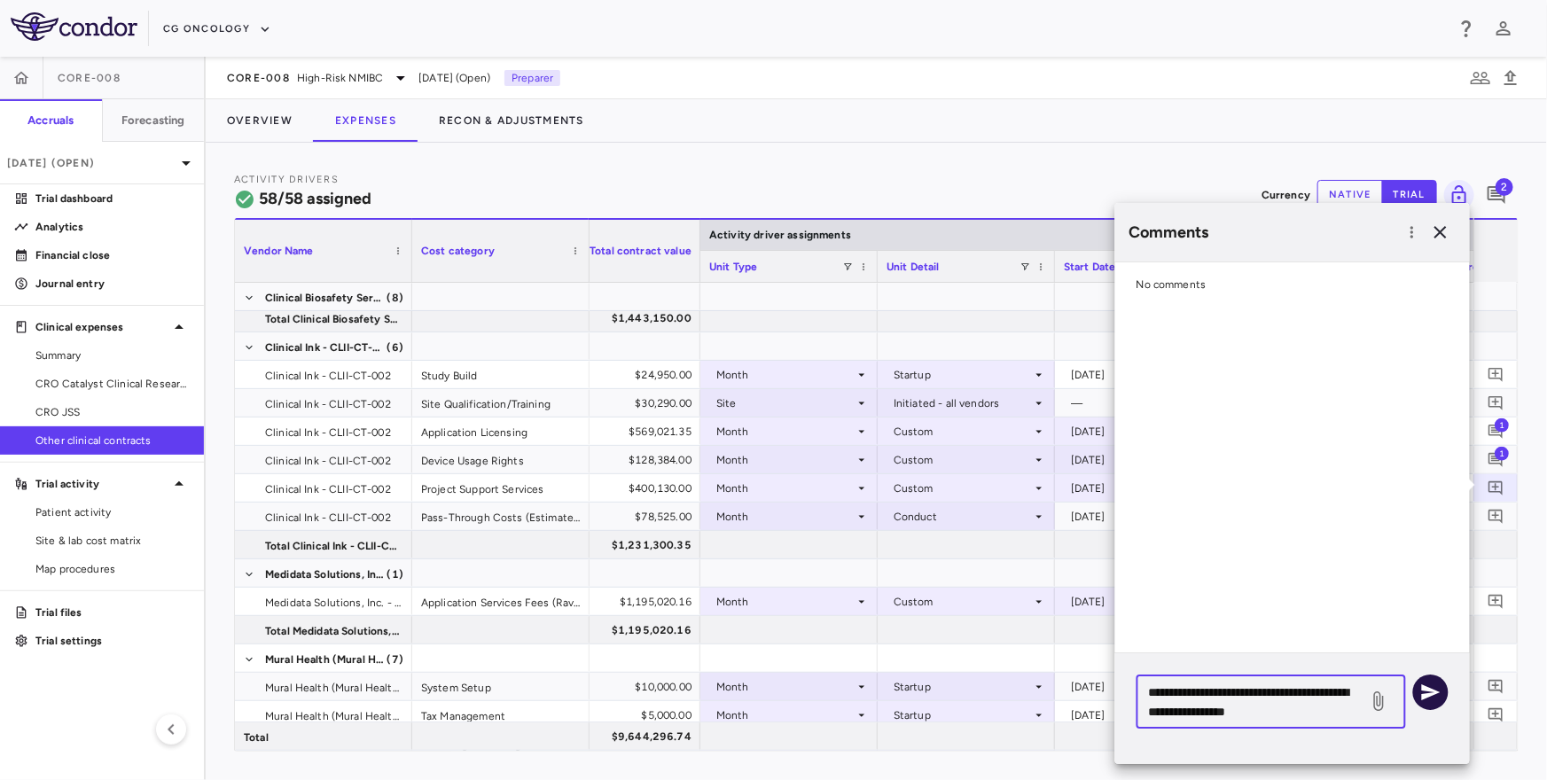
type textarea "**********"
click at [1420, 698] on icon "button" at bounding box center [1430, 692] width 21 height 21
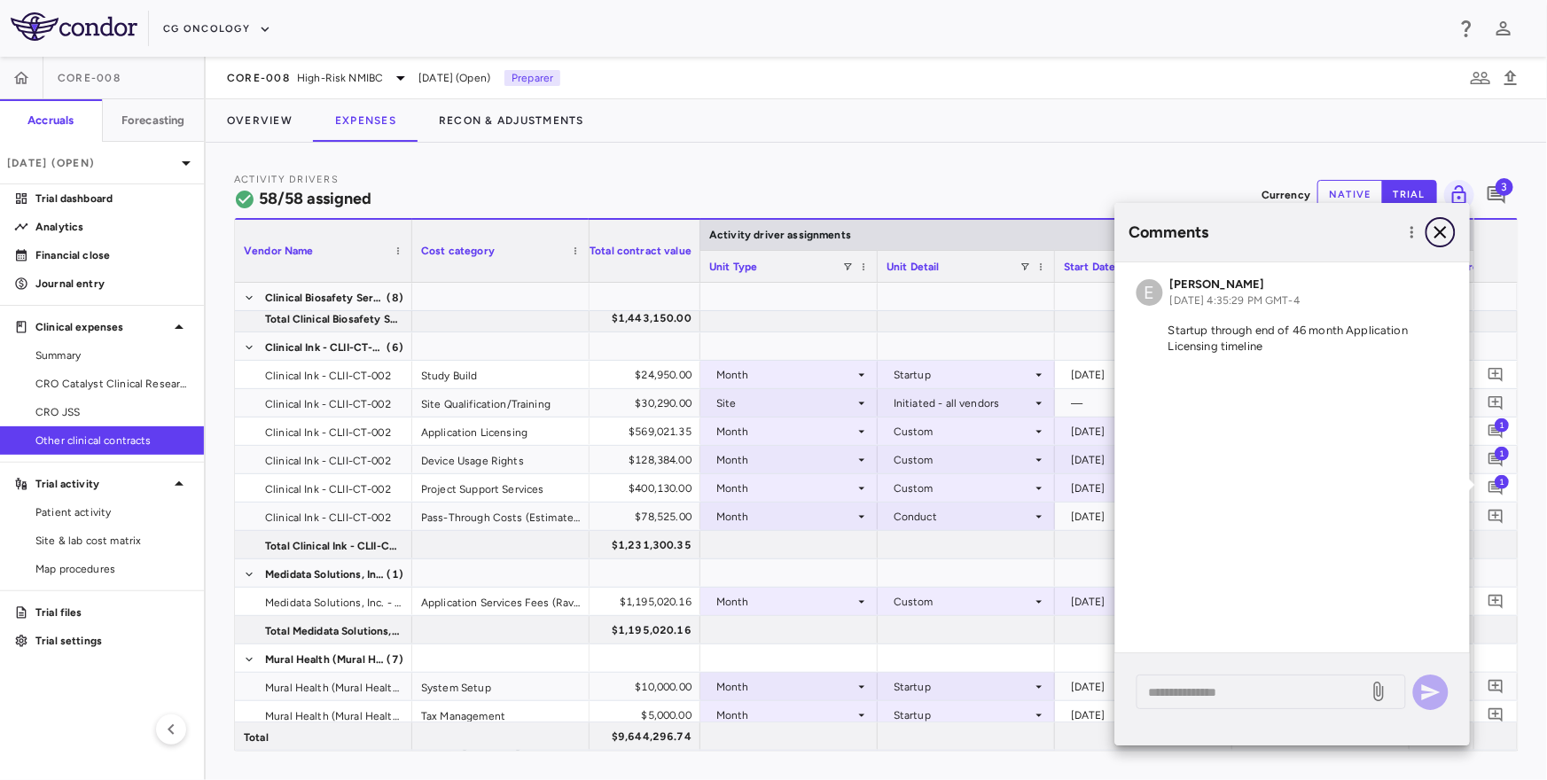
click at [1445, 232] on icon "button" at bounding box center [1440, 232] width 21 height 21
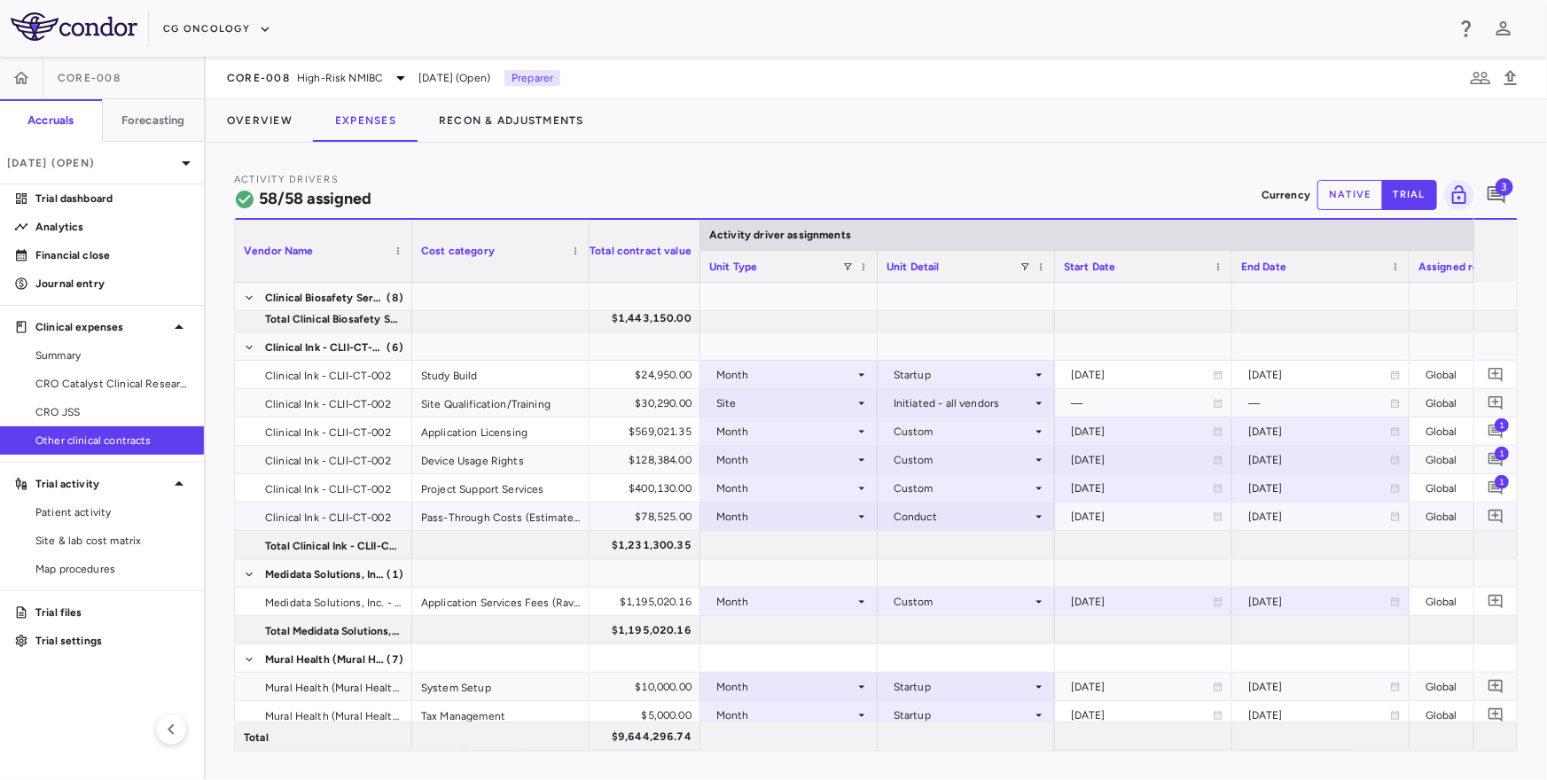
click at [969, 516] on div "Conduct" at bounding box center [962, 517] width 138 height 28
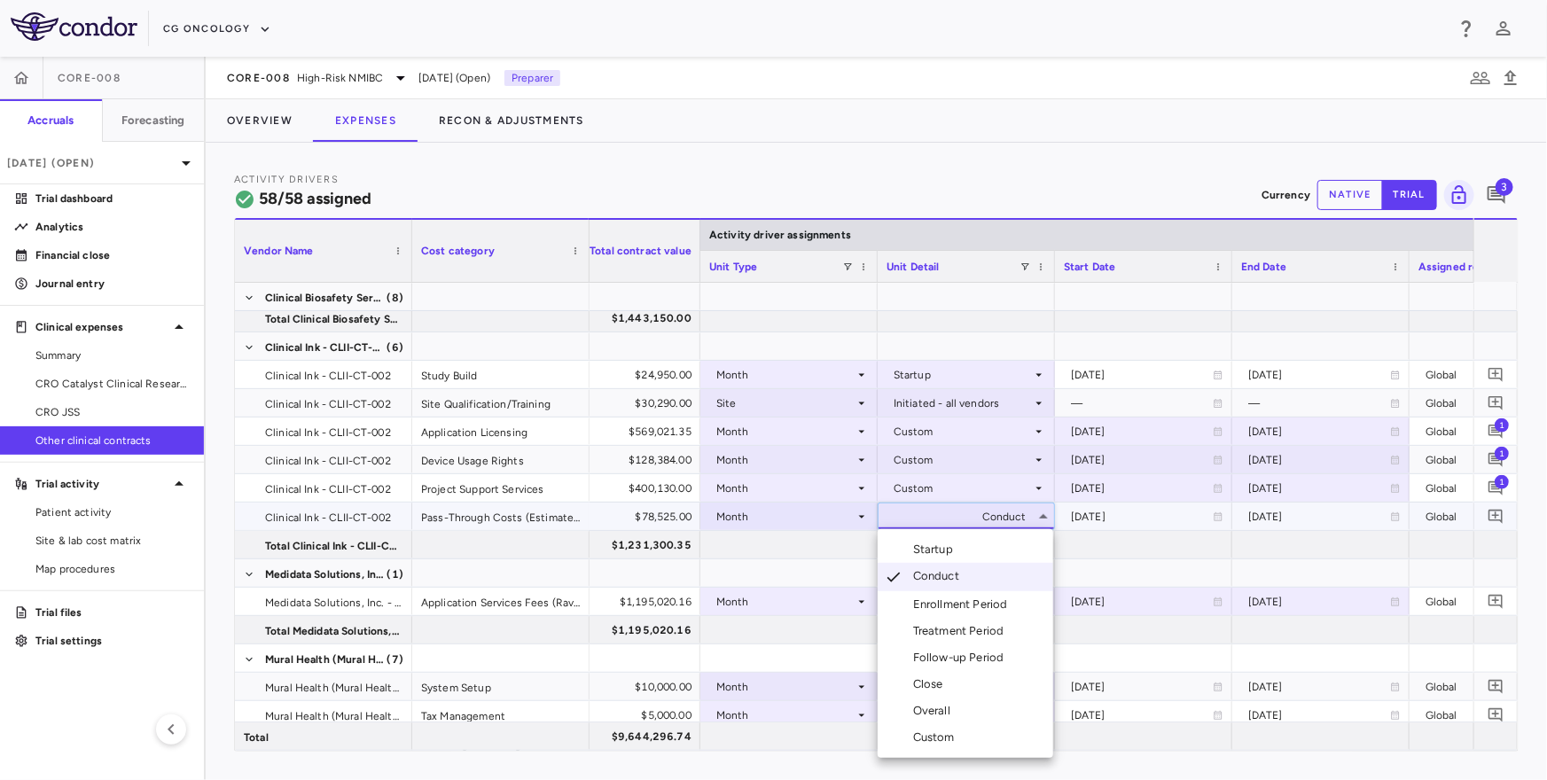
click at [933, 741] on div "Custom" at bounding box center [937, 738] width 49 height 16
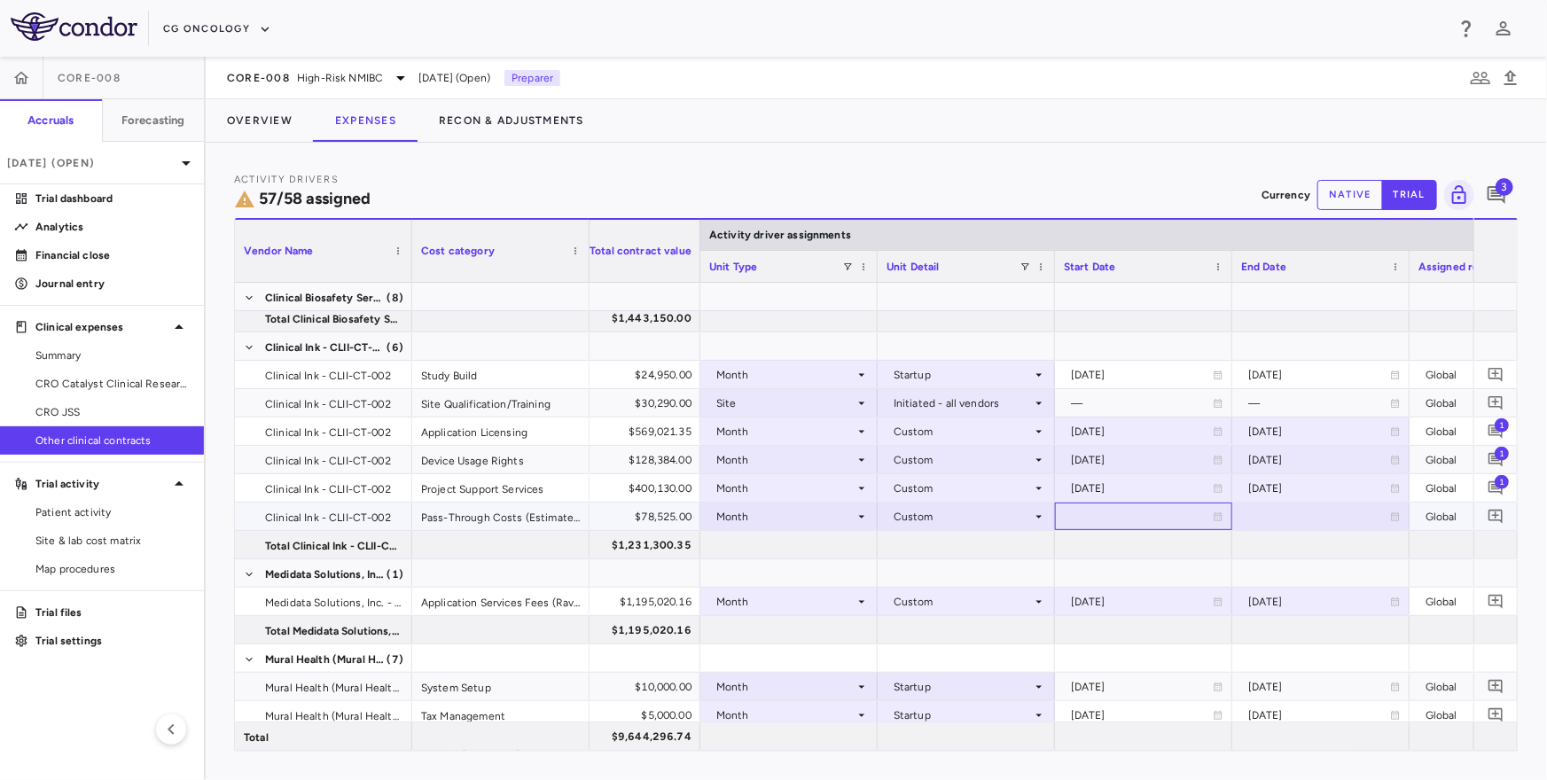
click at [1091, 517] on div at bounding box center [1144, 516] width 160 height 26
click at [1086, 517] on input "**********" at bounding box center [1128, 517] width 144 height 29
type input "**********"
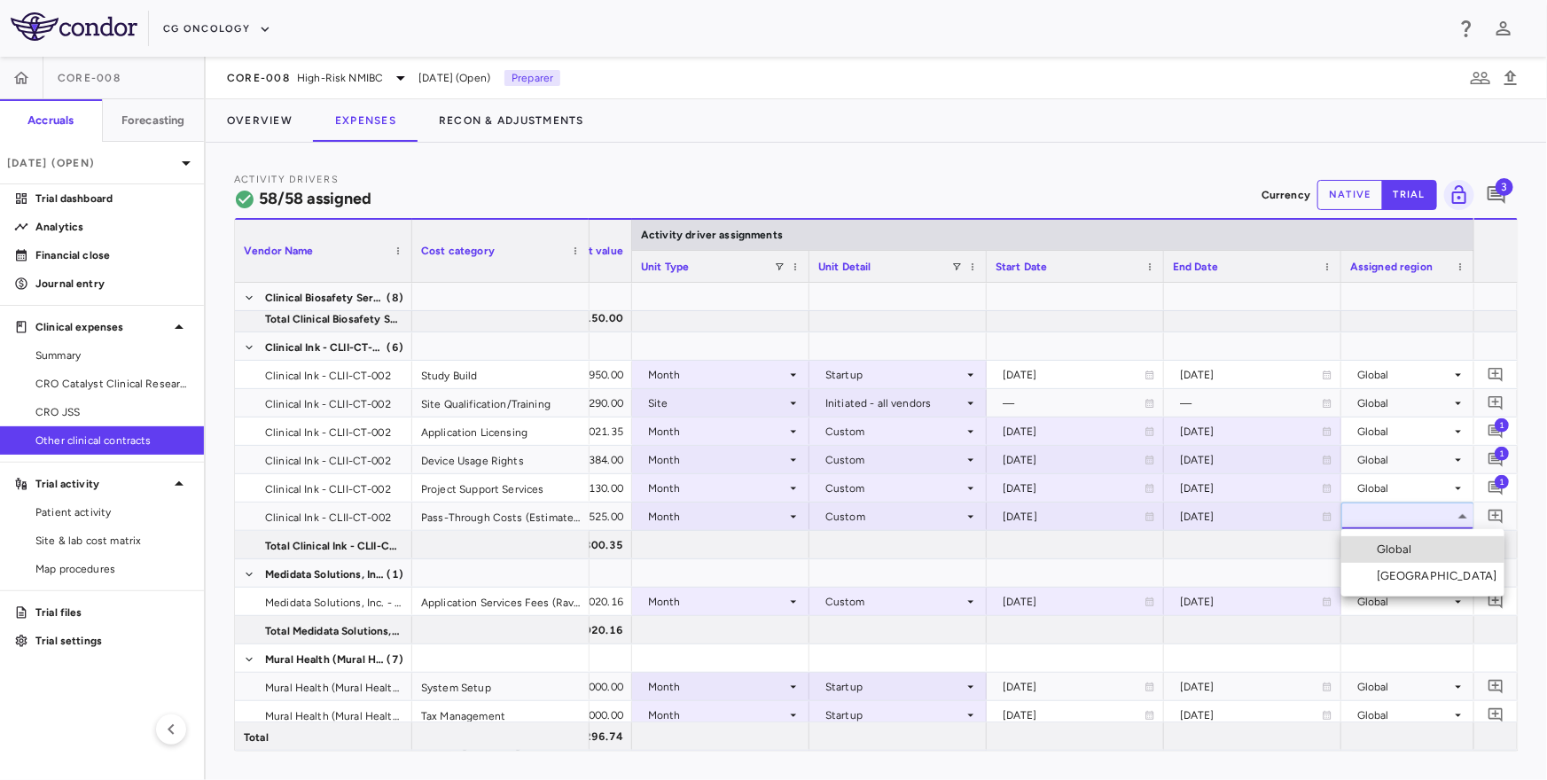
click at [1499, 484] on div at bounding box center [773, 390] width 1547 height 780
click at [1493, 487] on icon "Add comment" at bounding box center [1495, 488] width 17 height 17
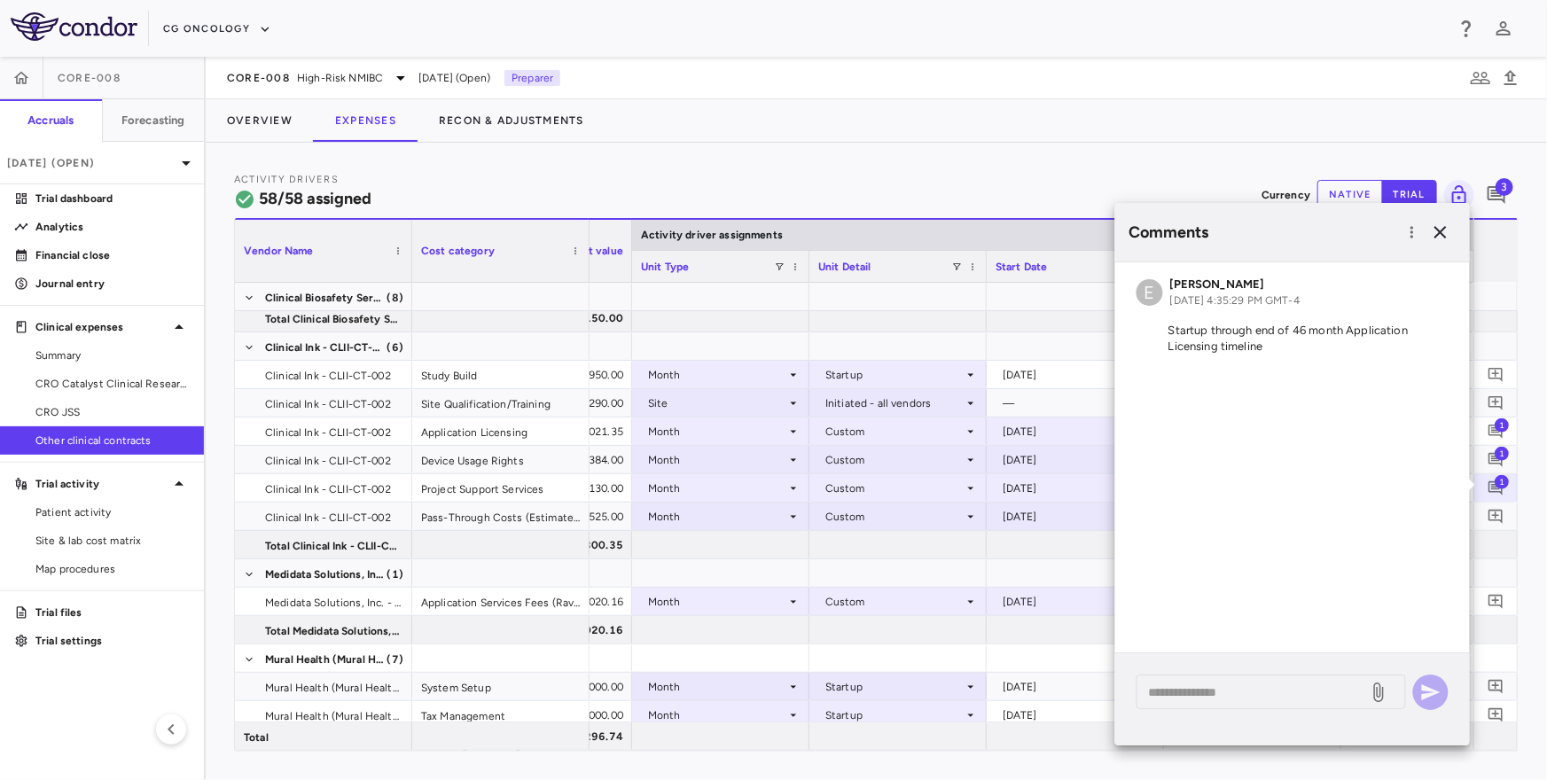
click at [1229, 346] on p "Startup through end of 46 month Application Licensing timeline" at bounding box center [1292, 339] width 312 height 32
copy div "E Emily Goldman Oct 09, 2025, 4:35:29 PM GMT-4"
click at [1438, 230] on icon "button" at bounding box center [1440, 232] width 21 height 21
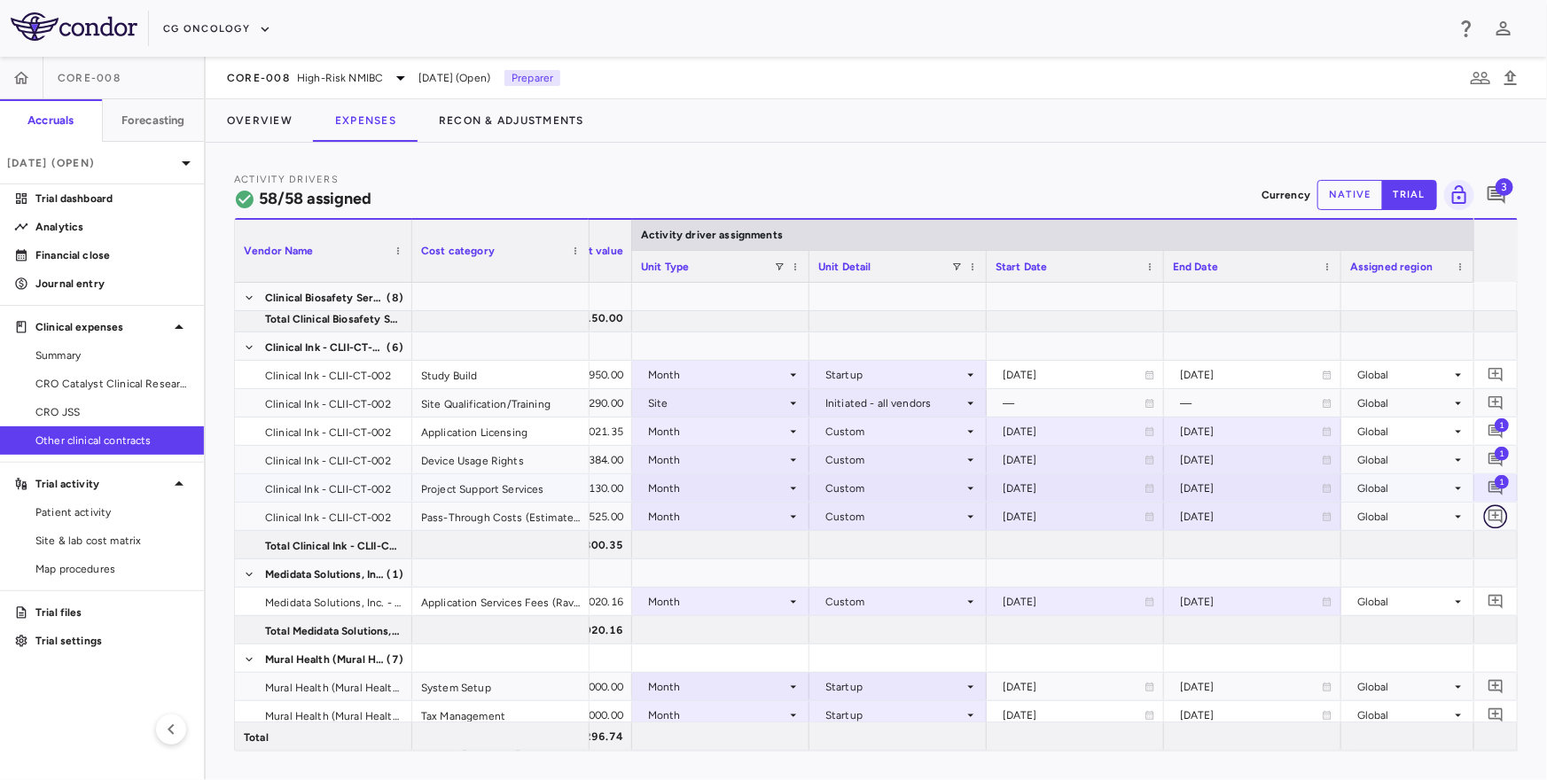
click at [1502, 505] on button "button" at bounding box center [1496, 516] width 24 height 24
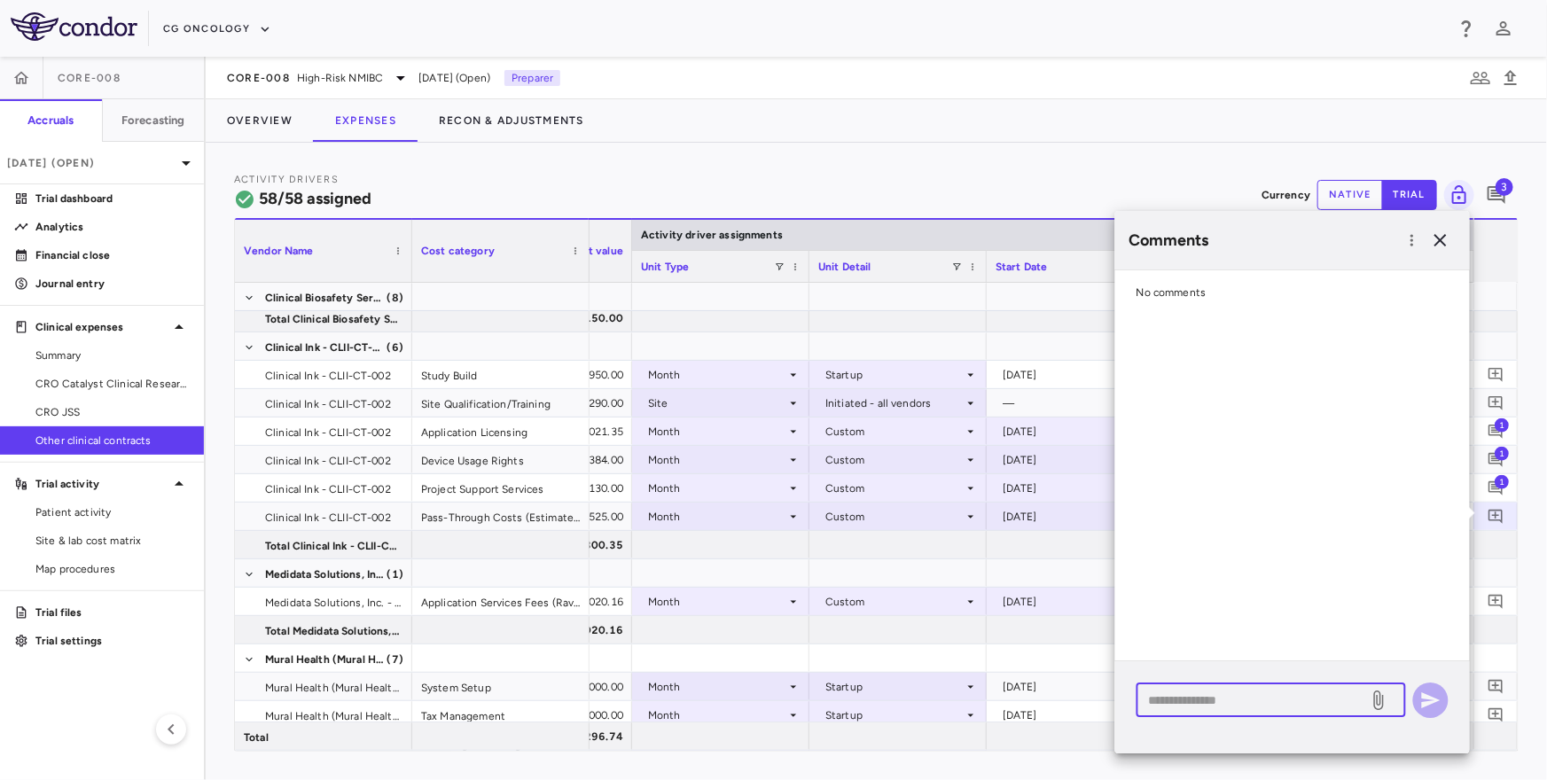
click at [1211, 700] on textarea at bounding box center [1252, 701] width 207 height 20
paste textarea "**********"
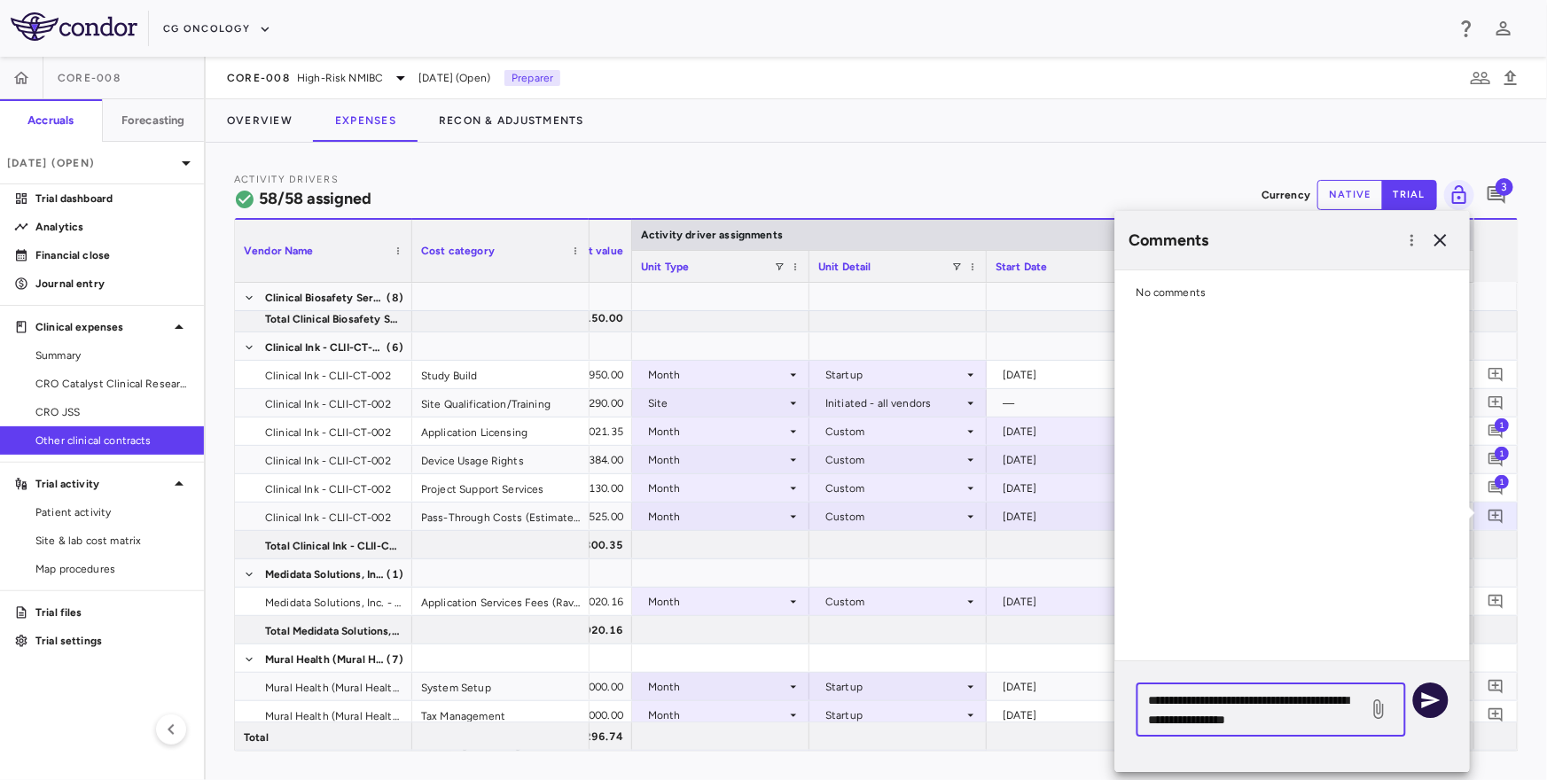
type textarea "**********"
click at [1434, 700] on icon "button" at bounding box center [1431, 700] width 19 height 16
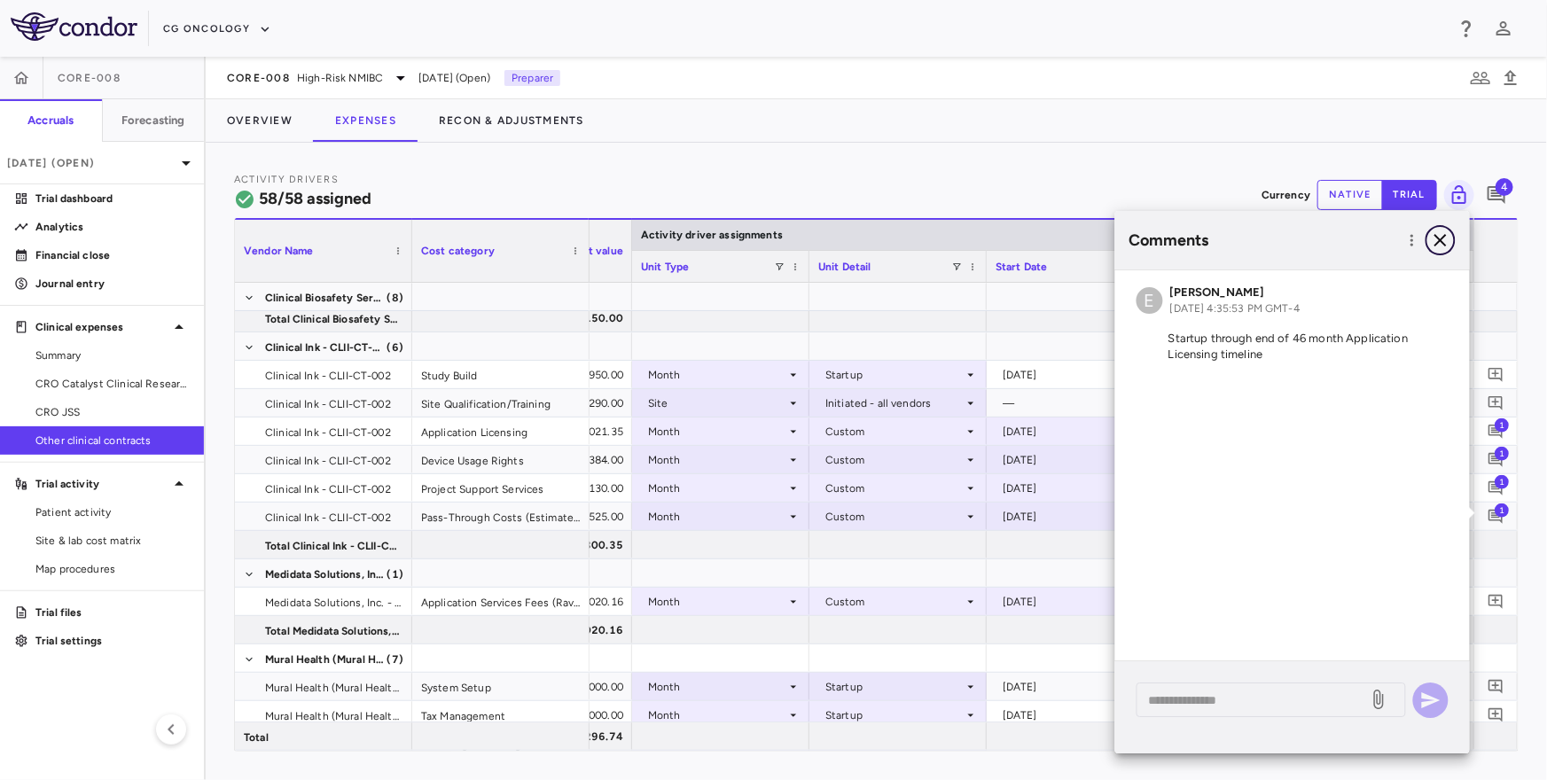
click at [1438, 241] on icon "button" at bounding box center [1440, 240] width 21 height 21
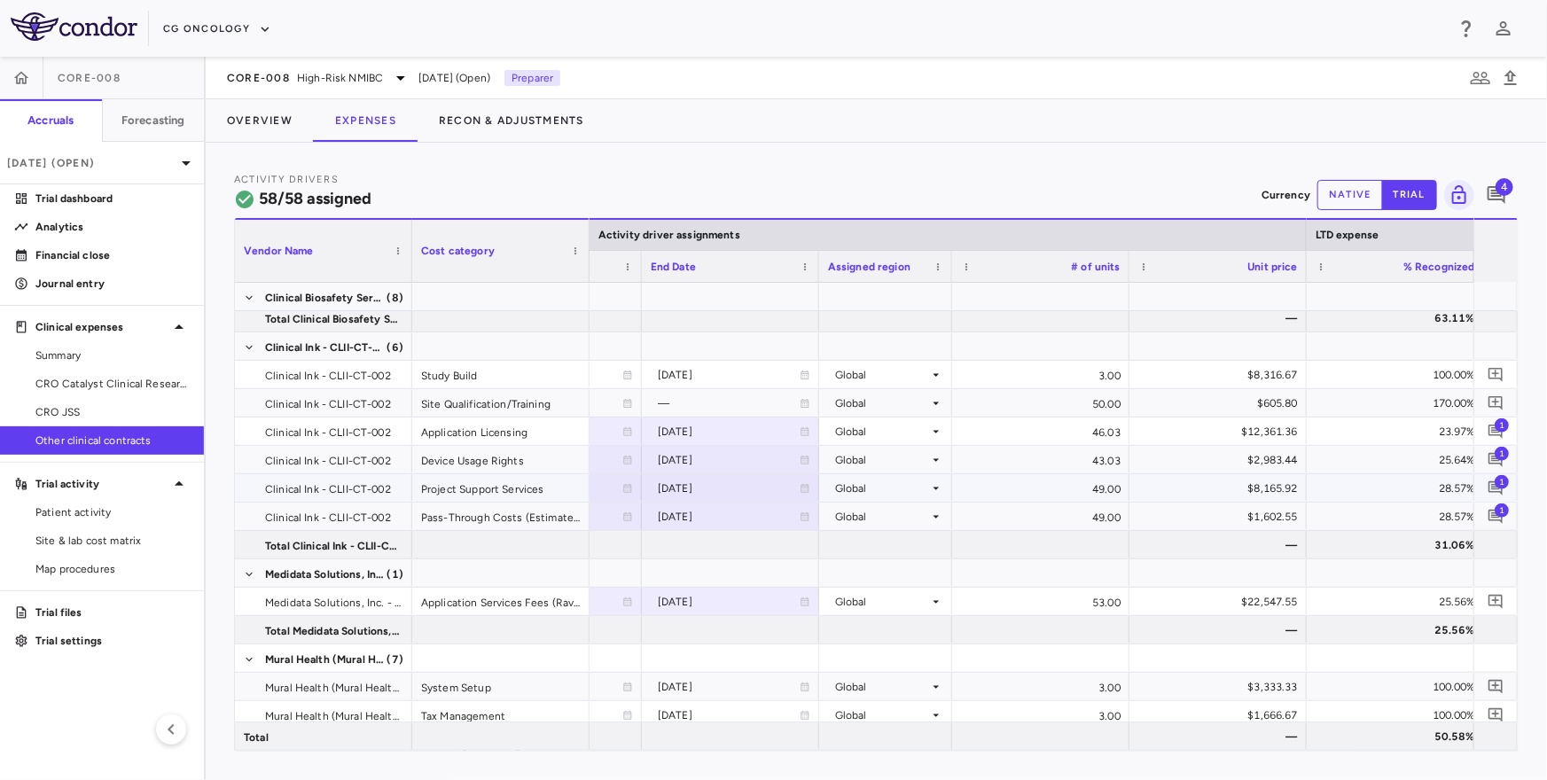
scroll to position [0, 866]
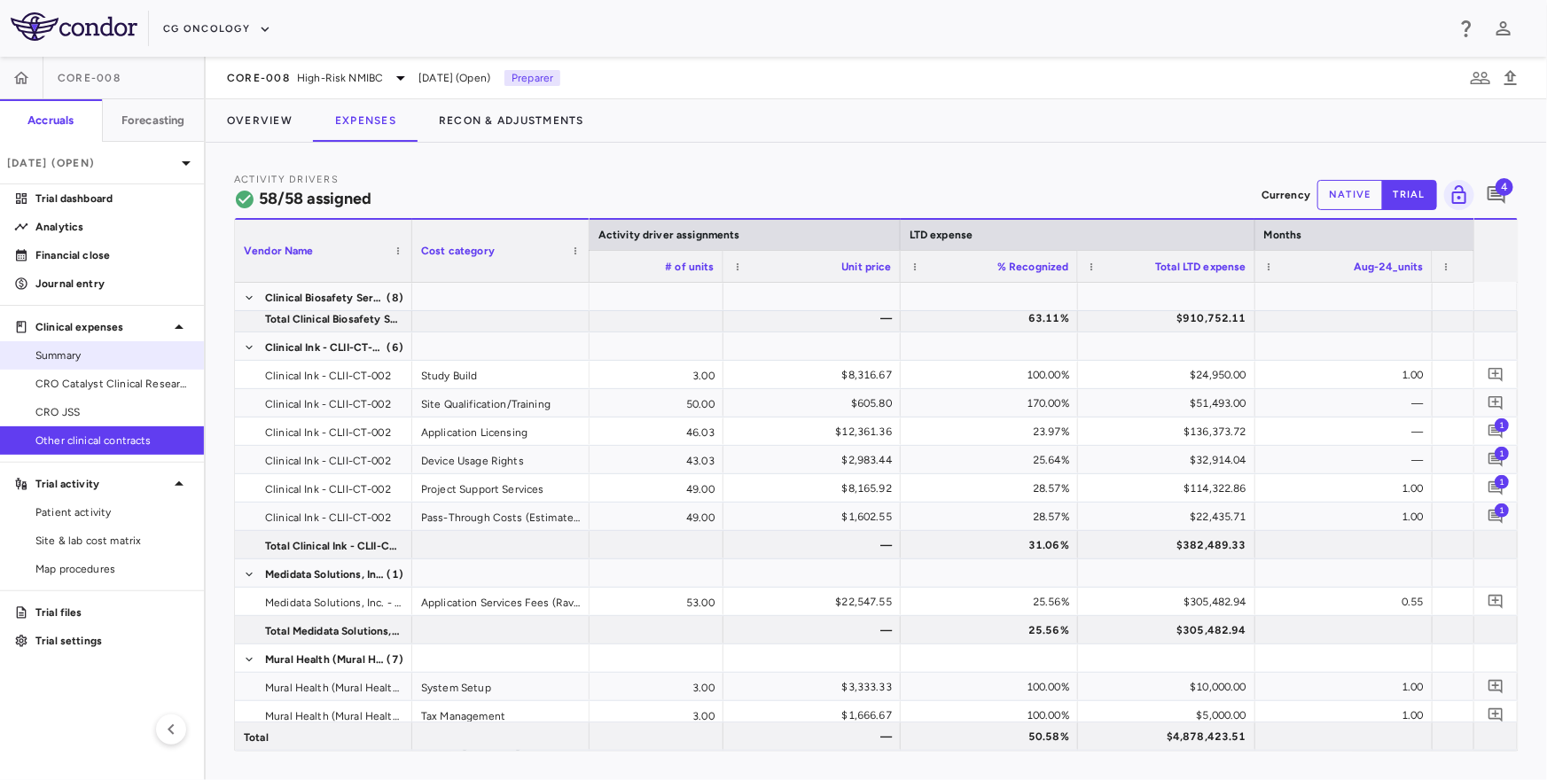
click at [108, 363] on link "Summary" at bounding box center [102, 355] width 204 height 27
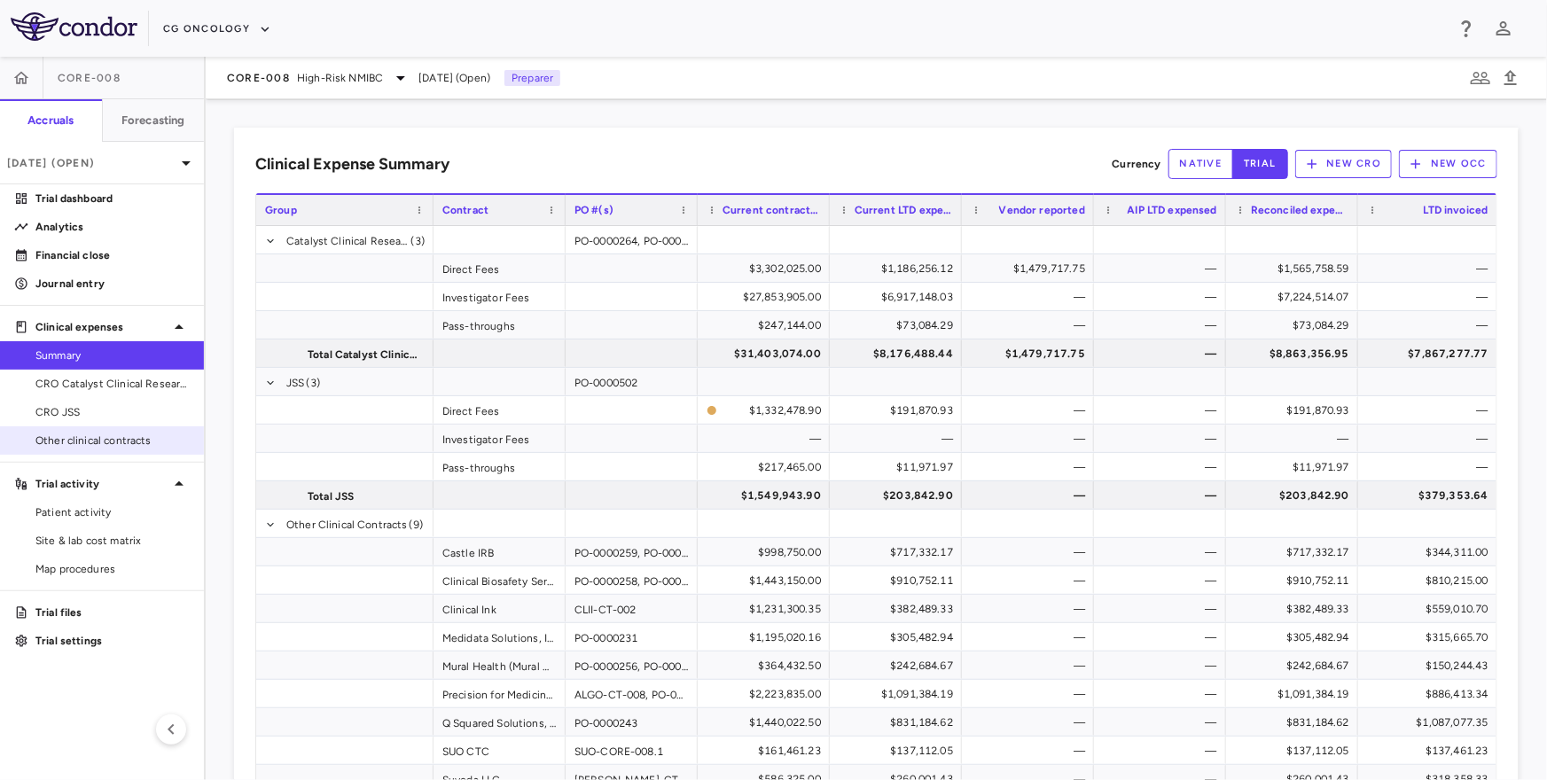
click at [152, 442] on span "Other clinical contracts" at bounding box center [112, 441] width 154 height 16
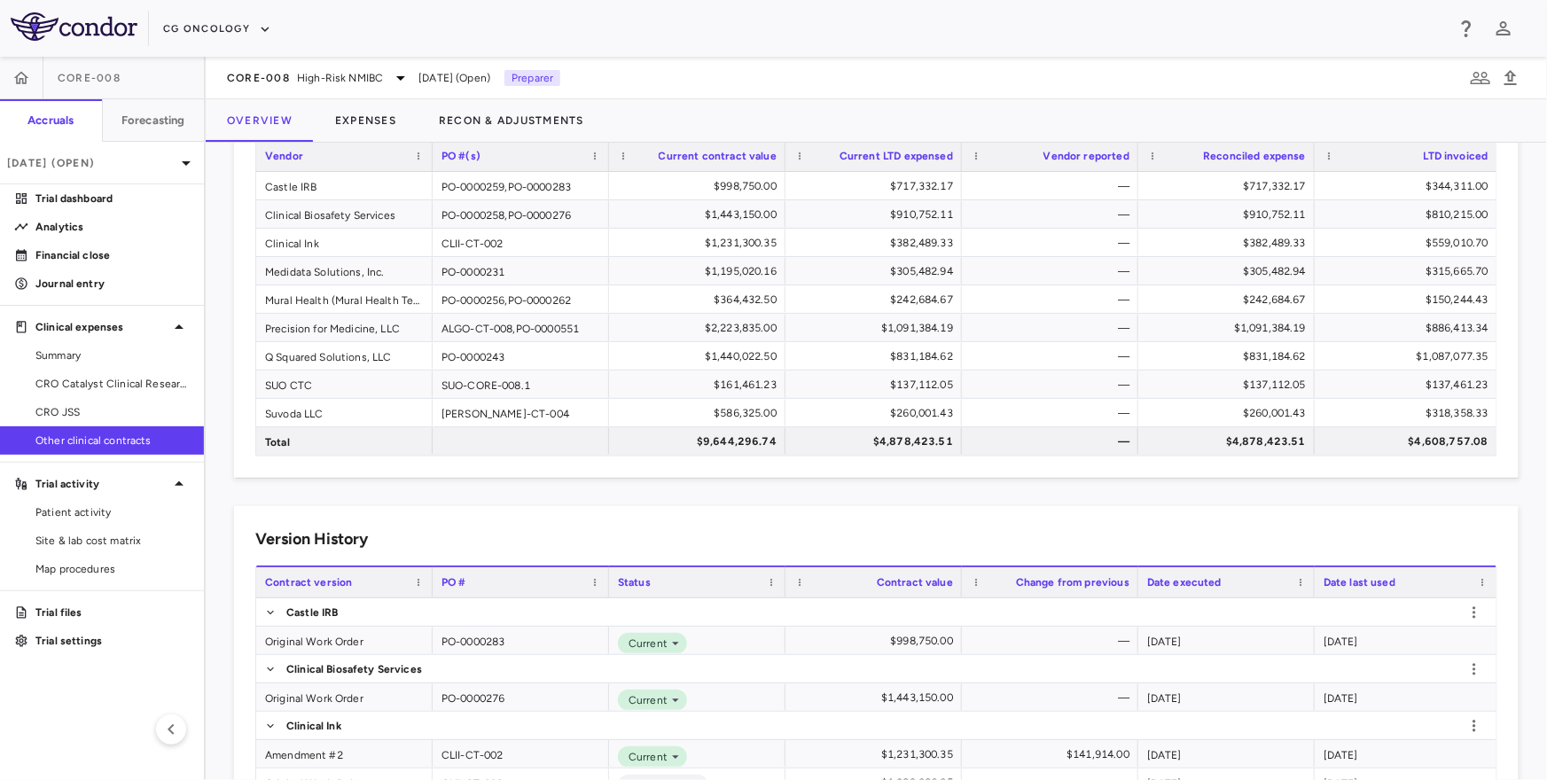
click at [84, 443] on span "Other clinical contracts" at bounding box center [112, 441] width 154 height 16
click at [373, 121] on button "Expenses" at bounding box center [366, 120] width 104 height 43
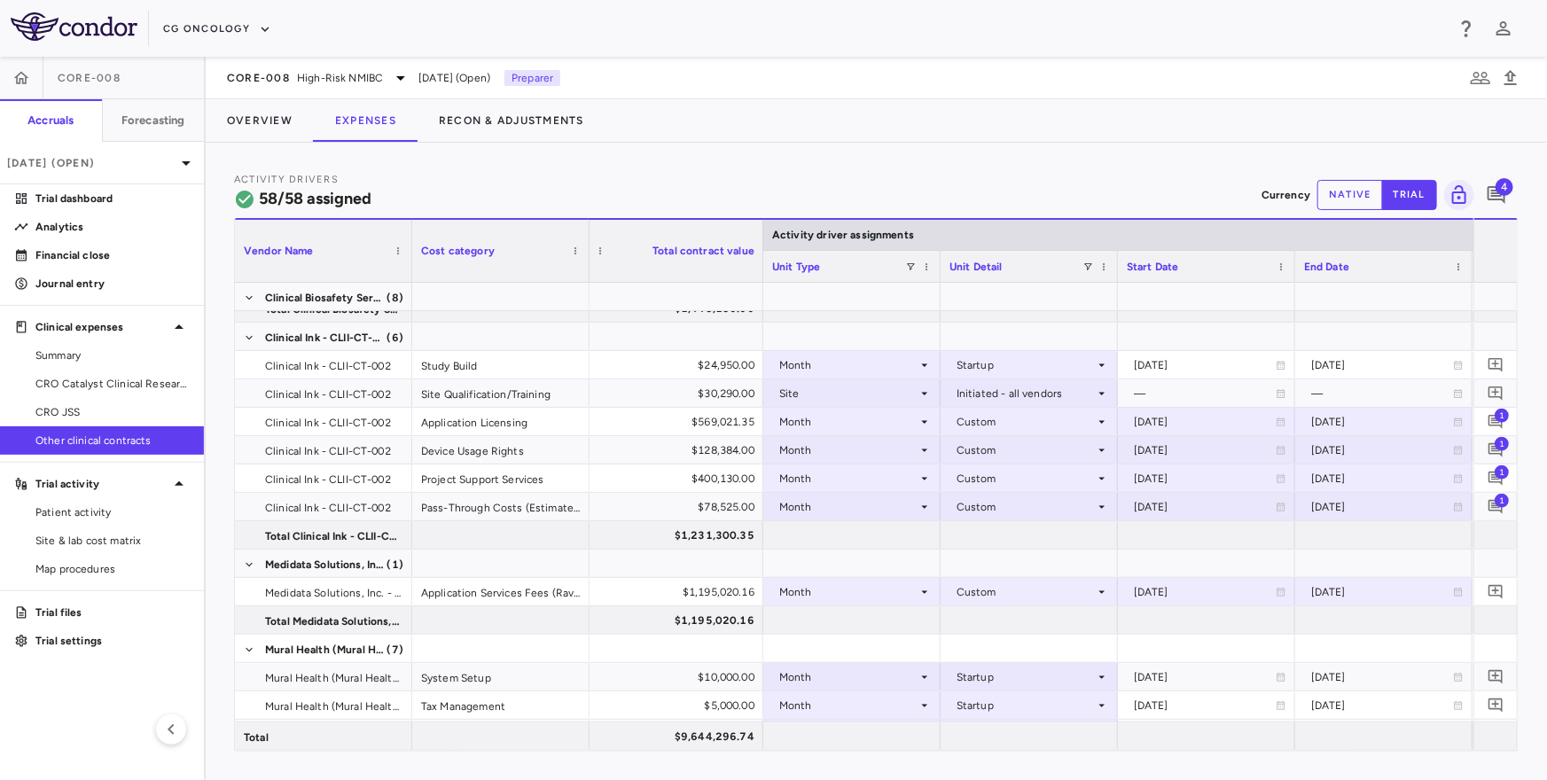
click at [118, 443] on span "Other clinical contracts" at bounding box center [112, 441] width 154 height 16
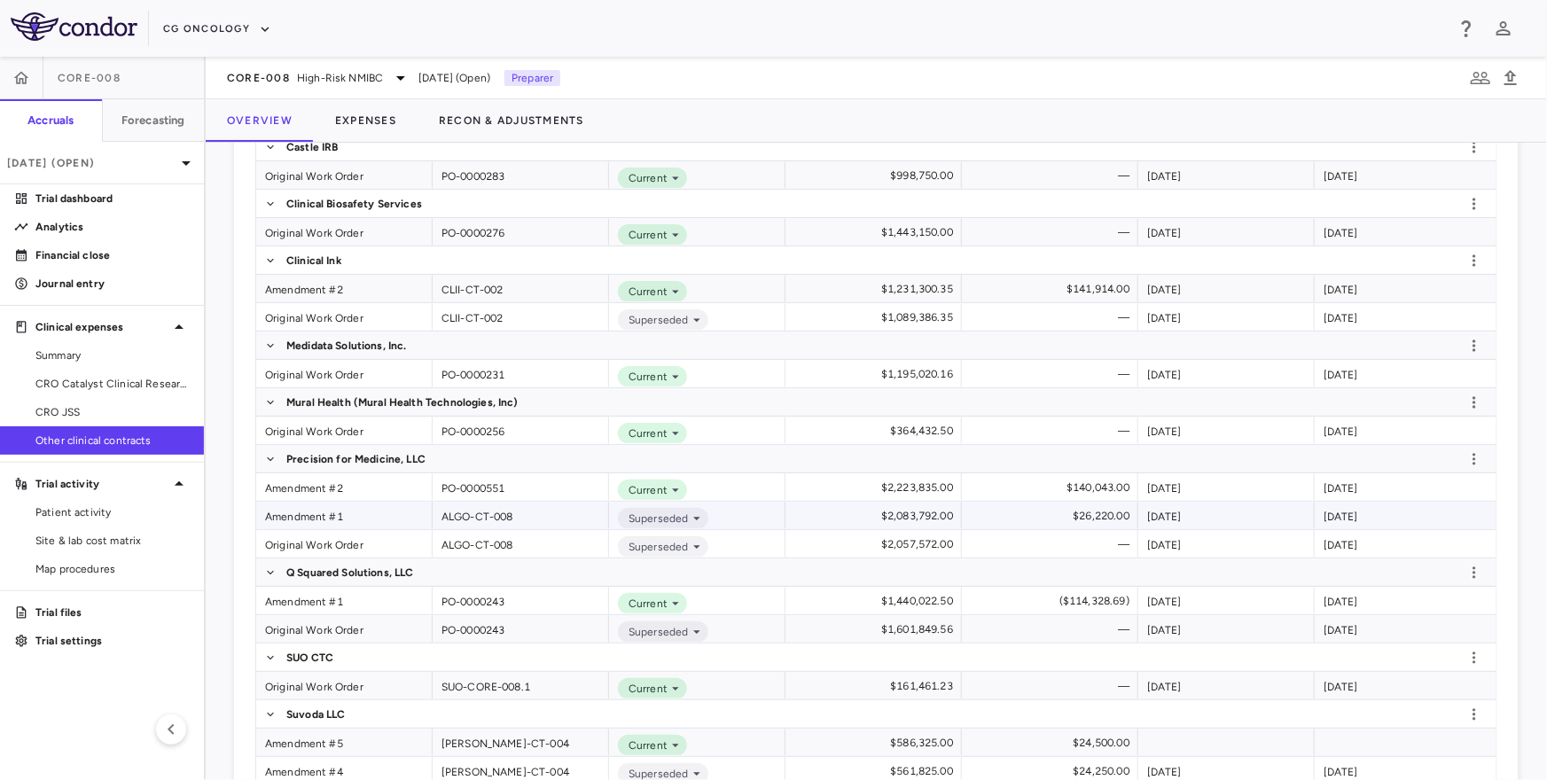
scroll to position [575, 0]
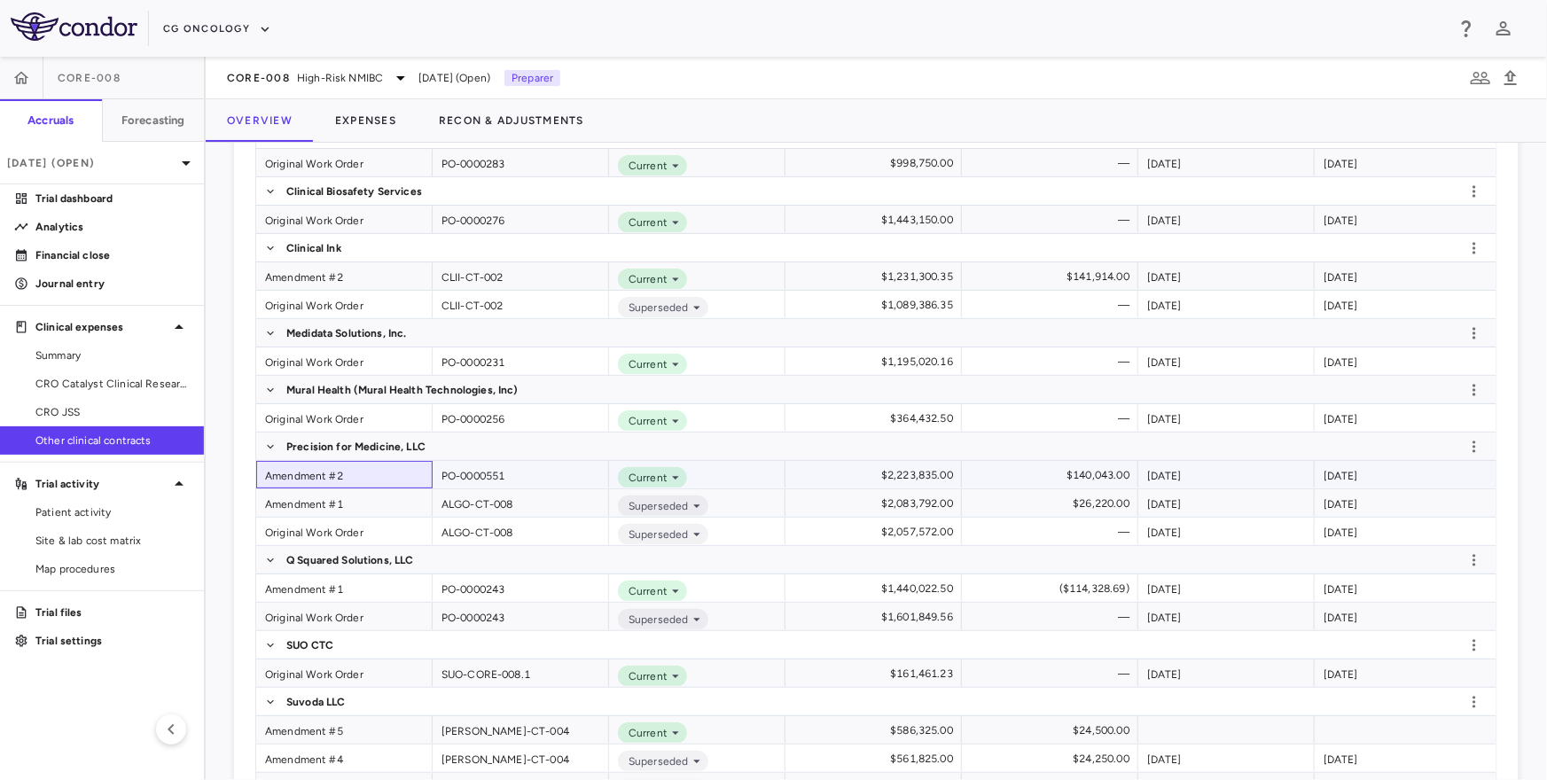
click at [308, 481] on div "Amendment #2" at bounding box center [344, 474] width 176 height 27
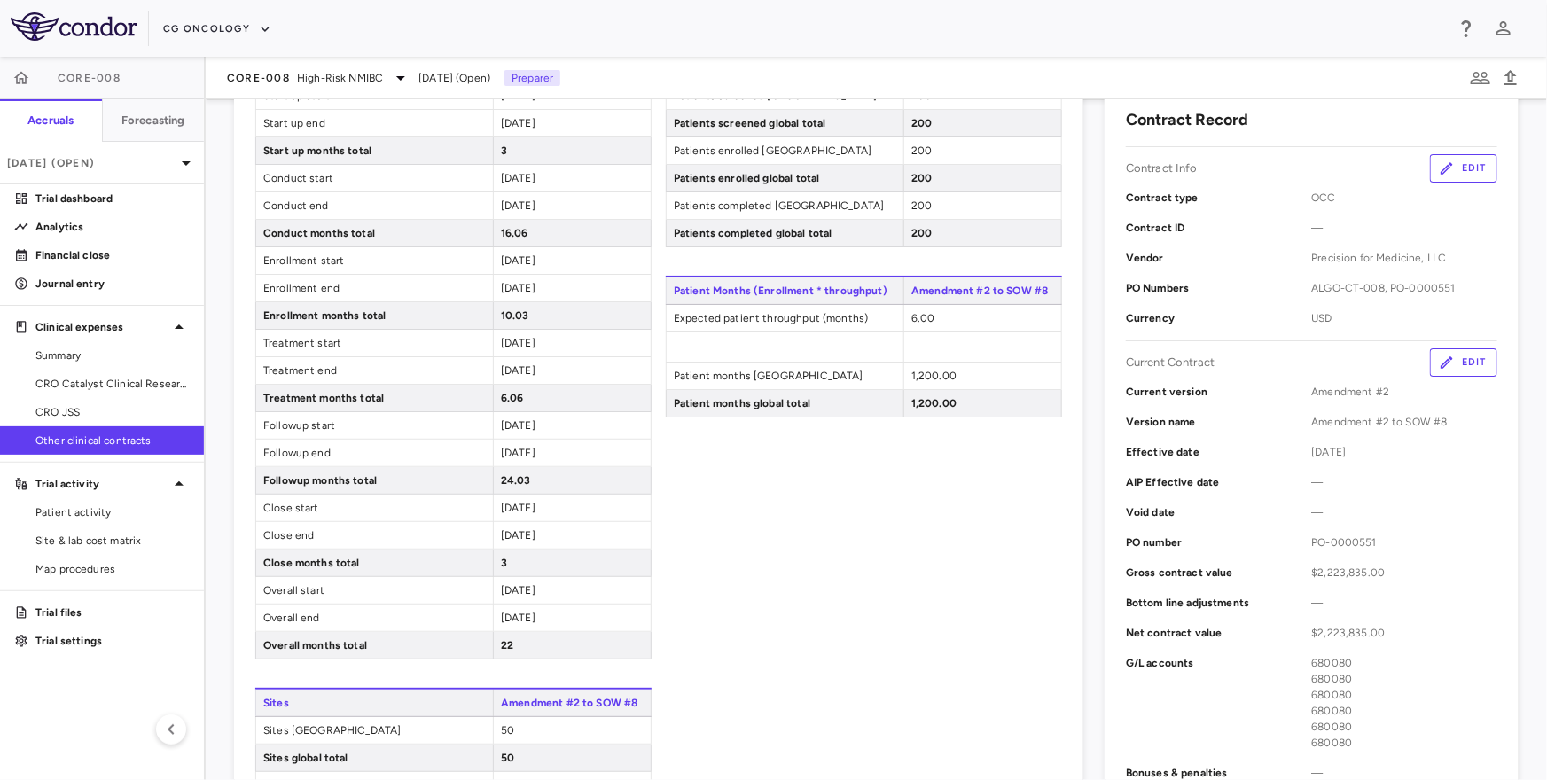
scroll to position [39, 0]
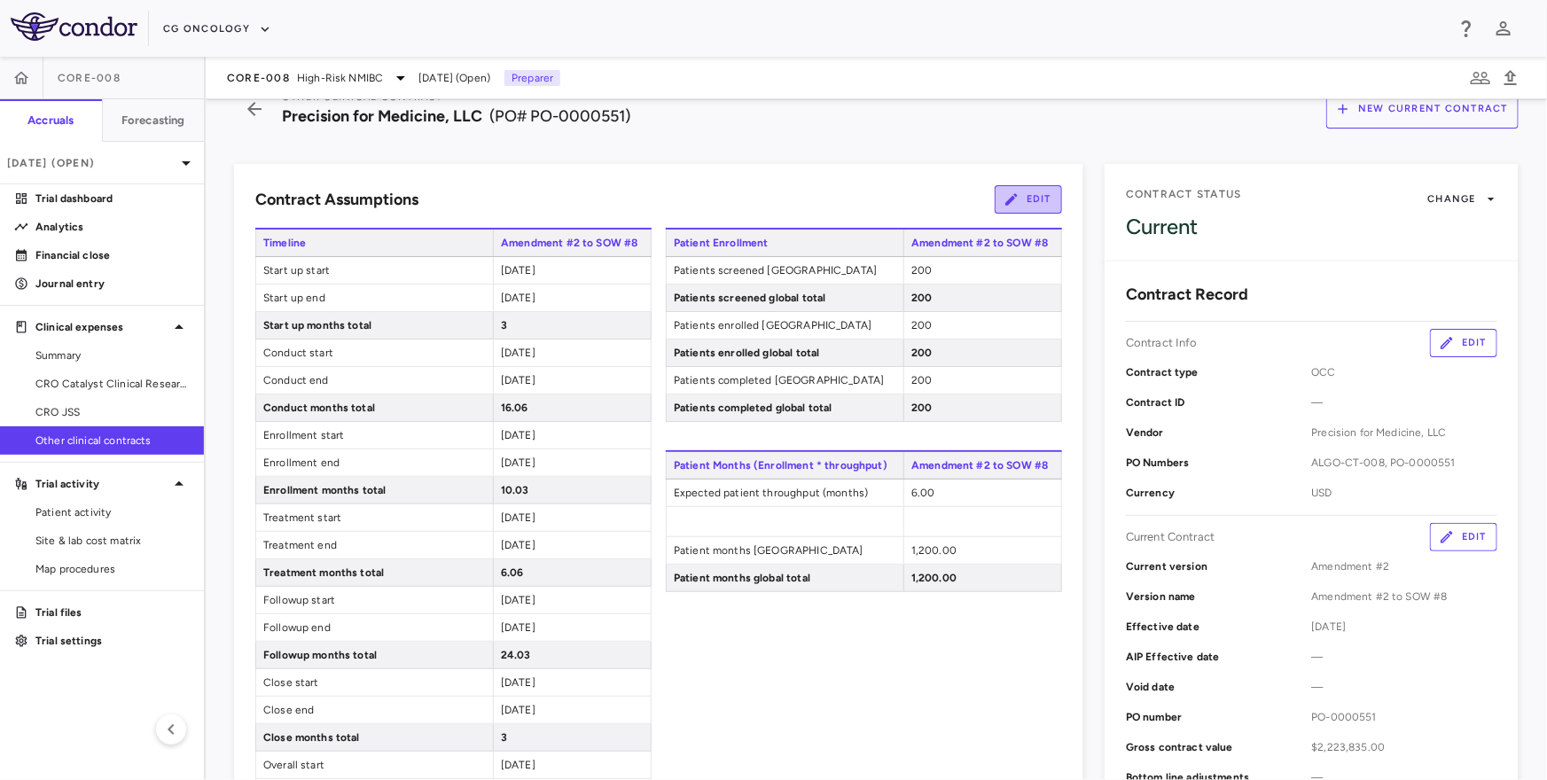
click at [1021, 204] on button "Edit" at bounding box center [1028, 199] width 67 height 28
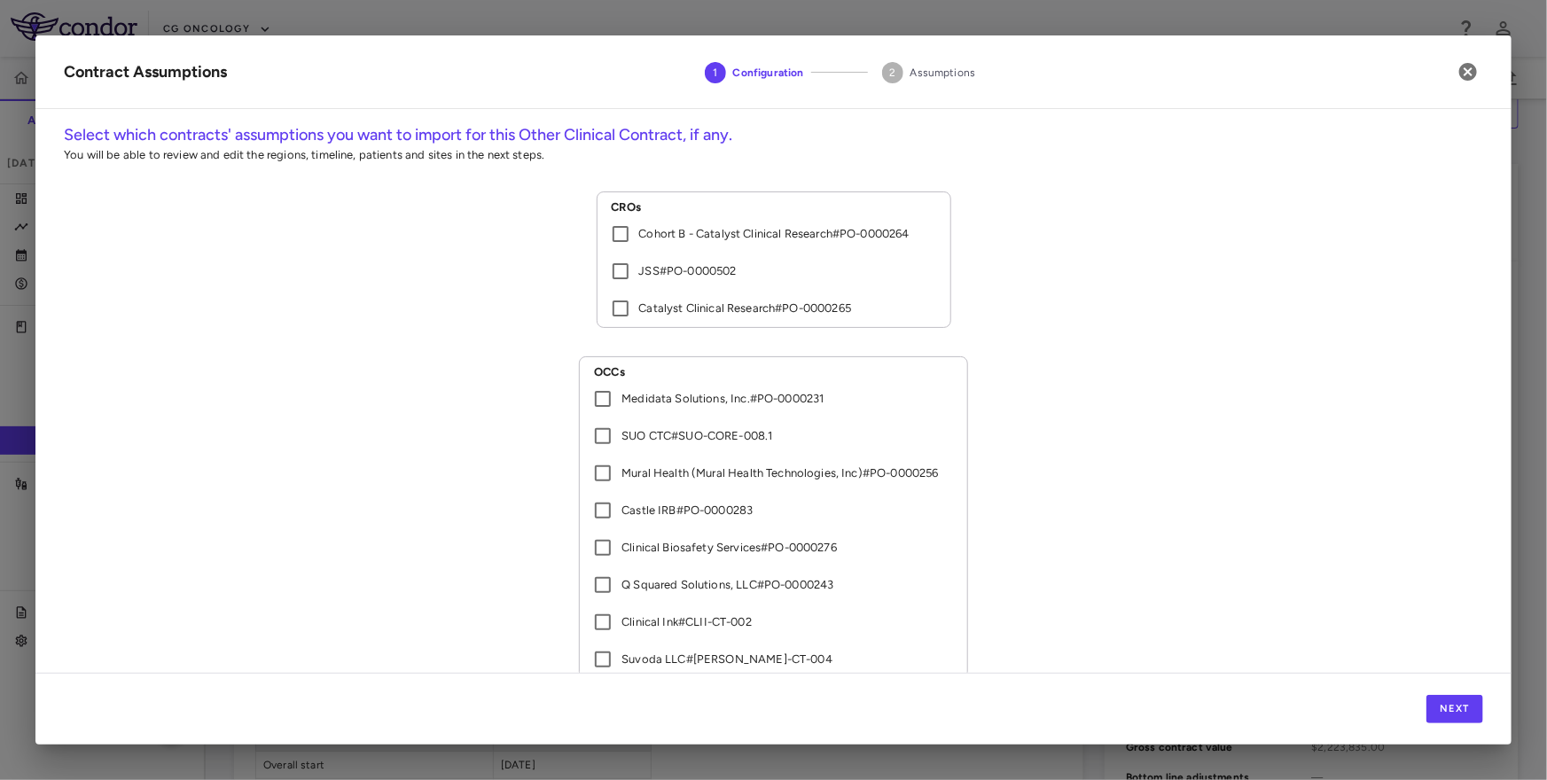
click at [706, 298] on label "Catalyst Clinical Research # PO-0000265" at bounding box center [762, 308] width 320 height 37
click at [1446, 714] on button "Next" at bounding box center [1454, 709] width 57 height 28
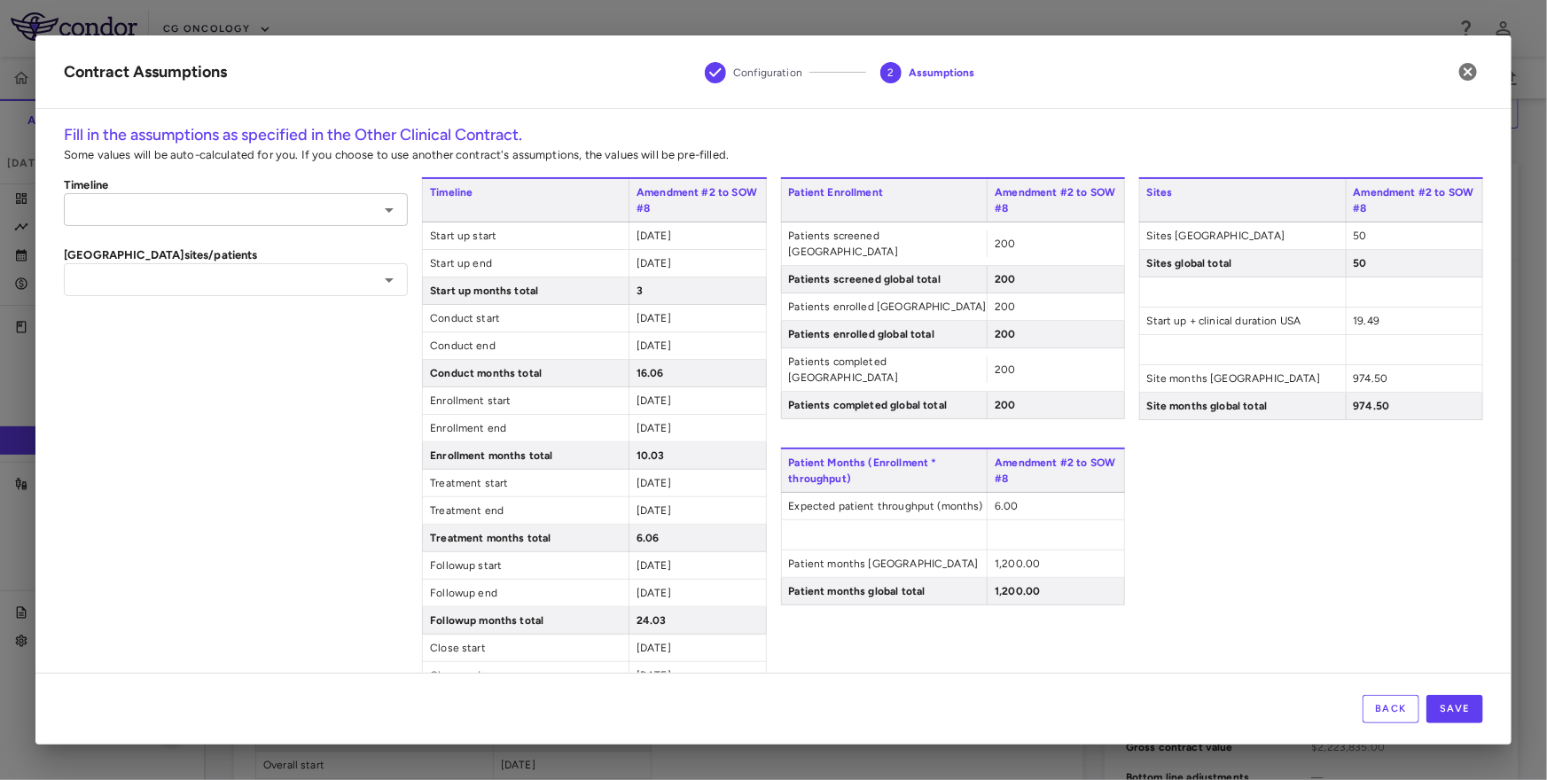
click at [250, 195] on div "​" at bounding box center [236, 209] width 344 height 33
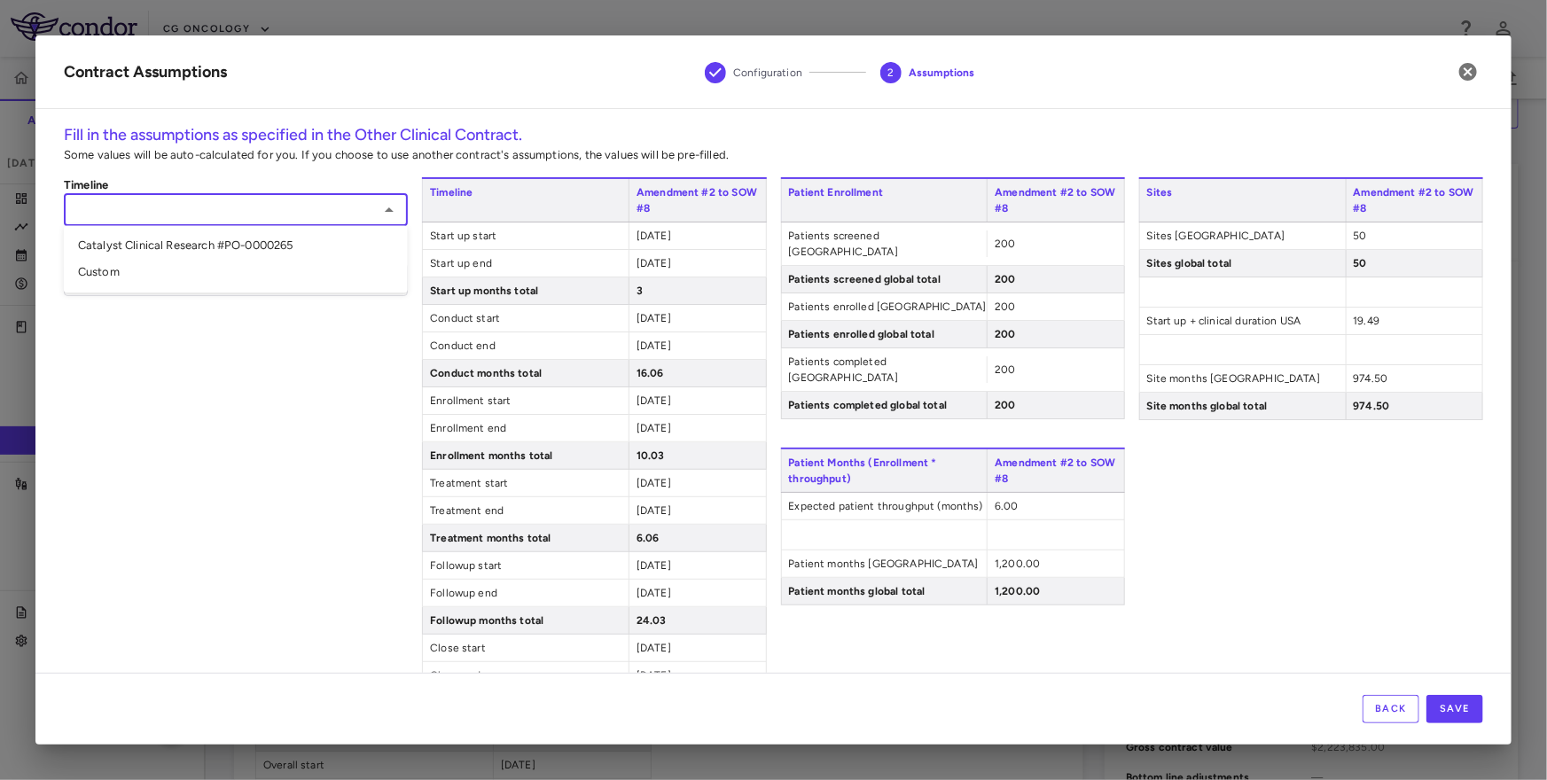
click at [231, 245] on li "Catalyst Clinical Research #PO-0000265" at bounding box center [236, 246] width 344 height 27
type input "**********"
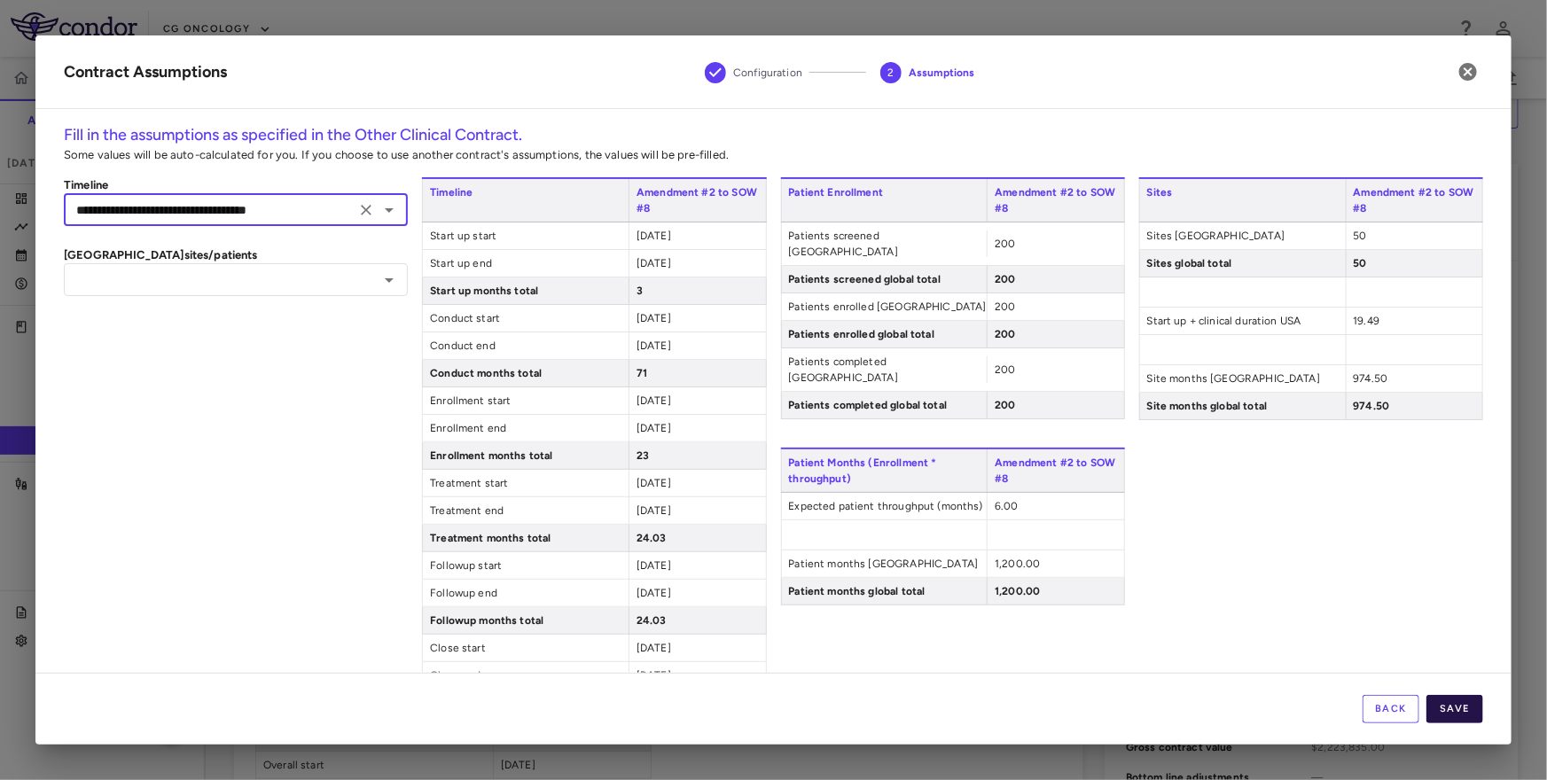
click at [1471, 703] on button "Save" at bounding box center [1454, 709] width 57 height 28
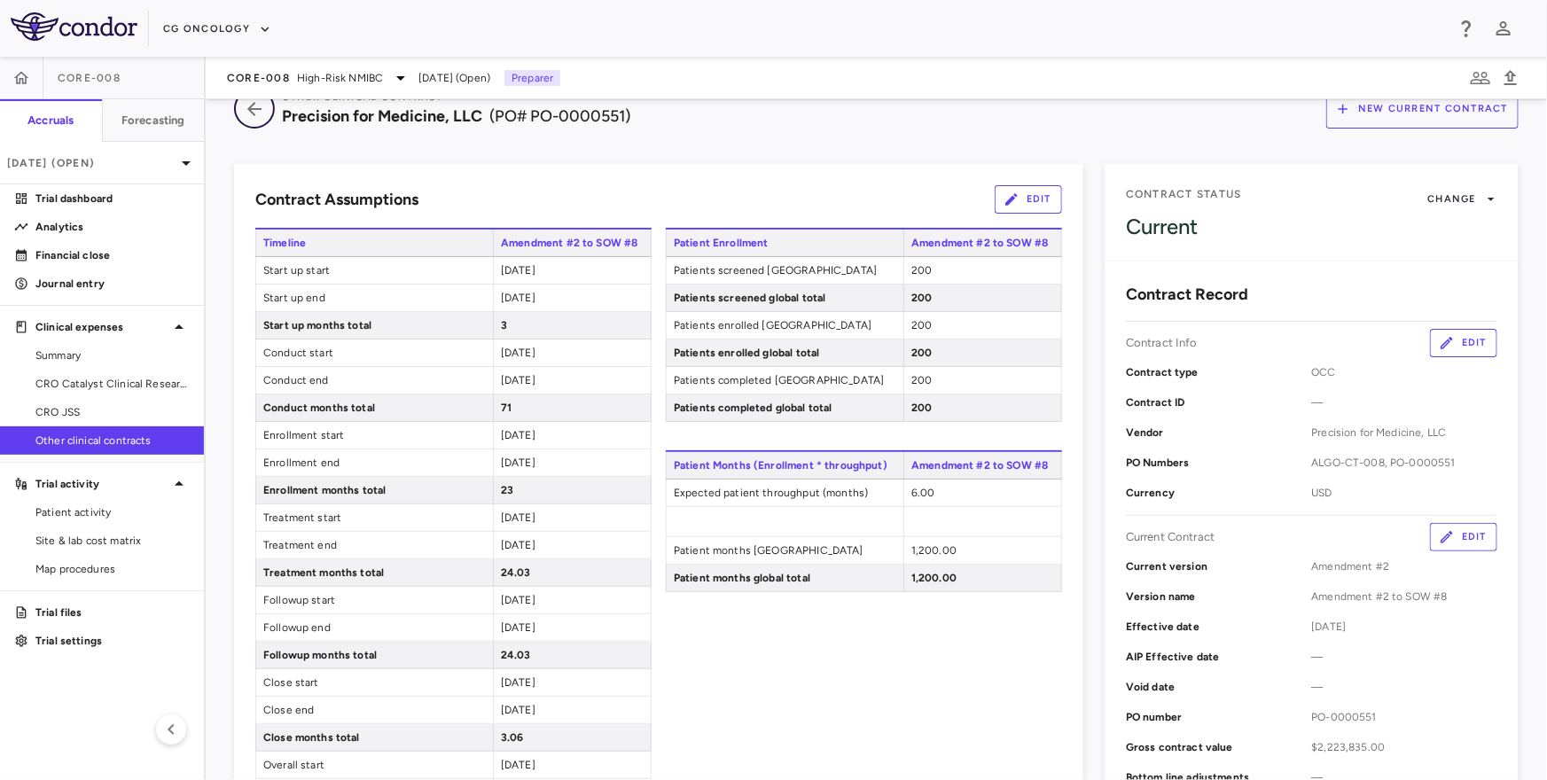
click at [250, 106] on icon "button" at bounding box center [254, 109] width 14 height 14
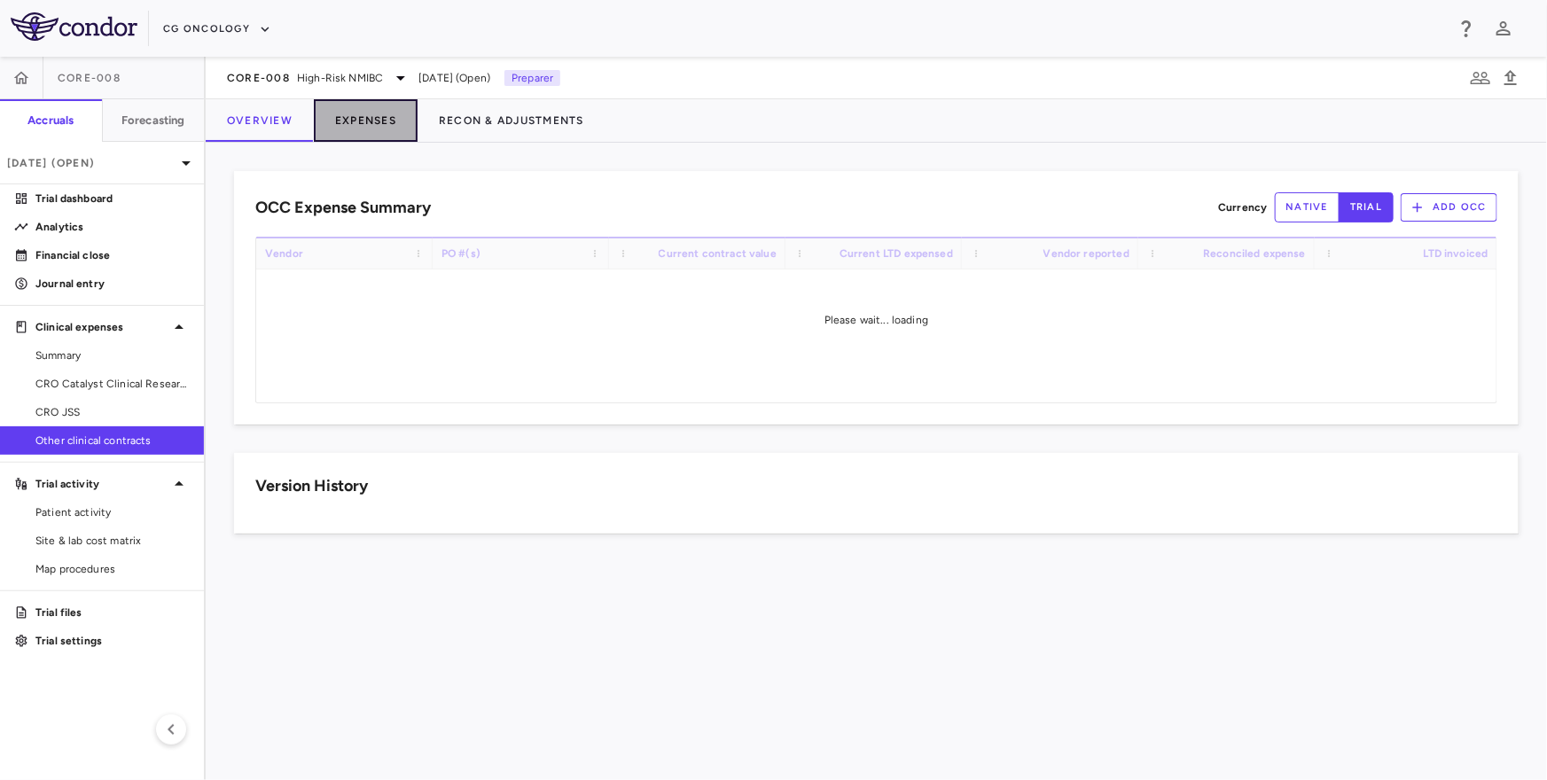
click at [361, 115] on button "Expenses" at bounding box center [366, 120] width 104 height 43
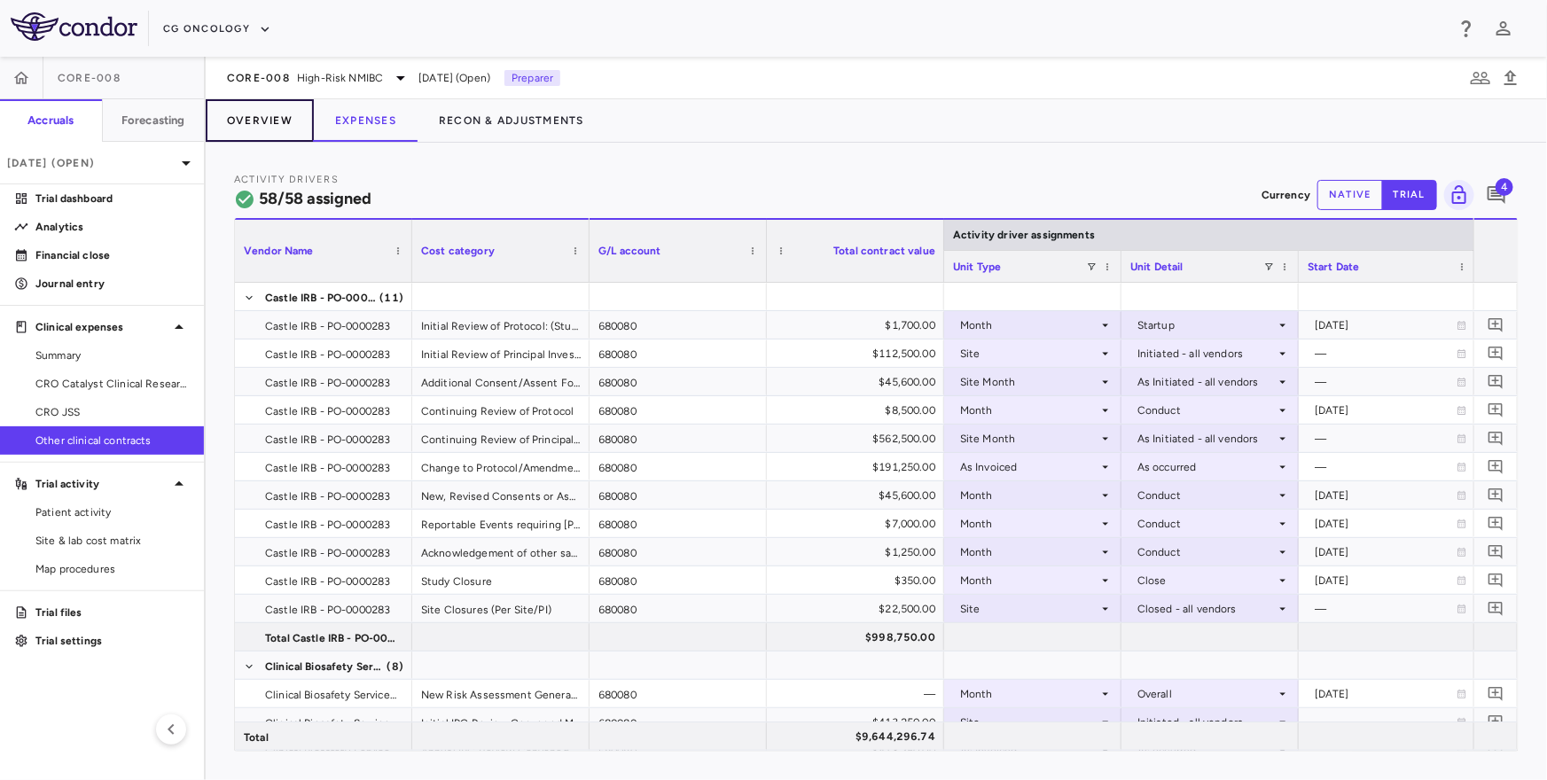
click at [272, 128] on button "Overview" at bounding box center [260, 120] width 108 height 43
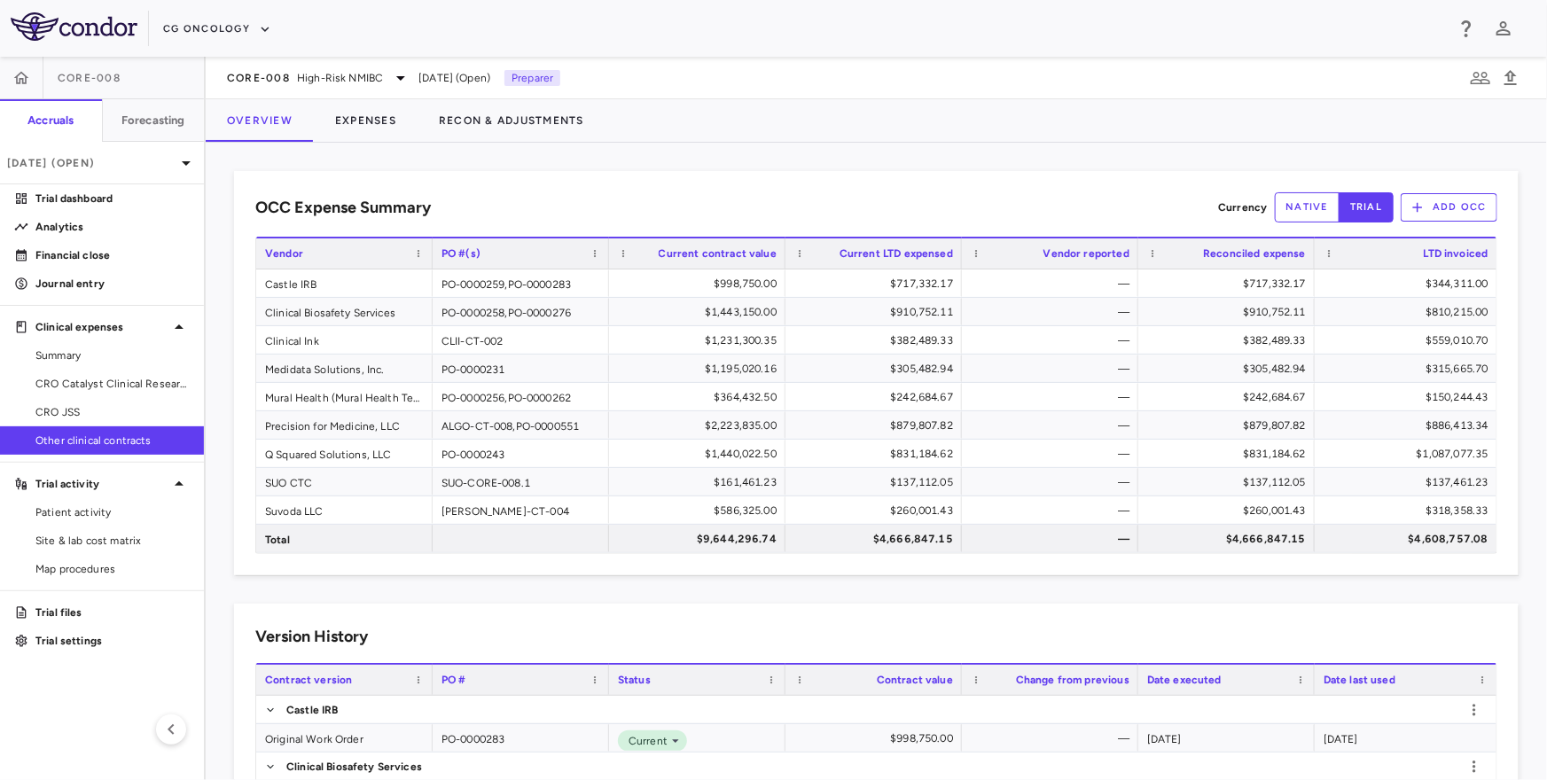
click at [956, 203] on div "OCC Expense Summary Currency native trial Add OCC" at bounding box center [876, 207] width 1242 height 30
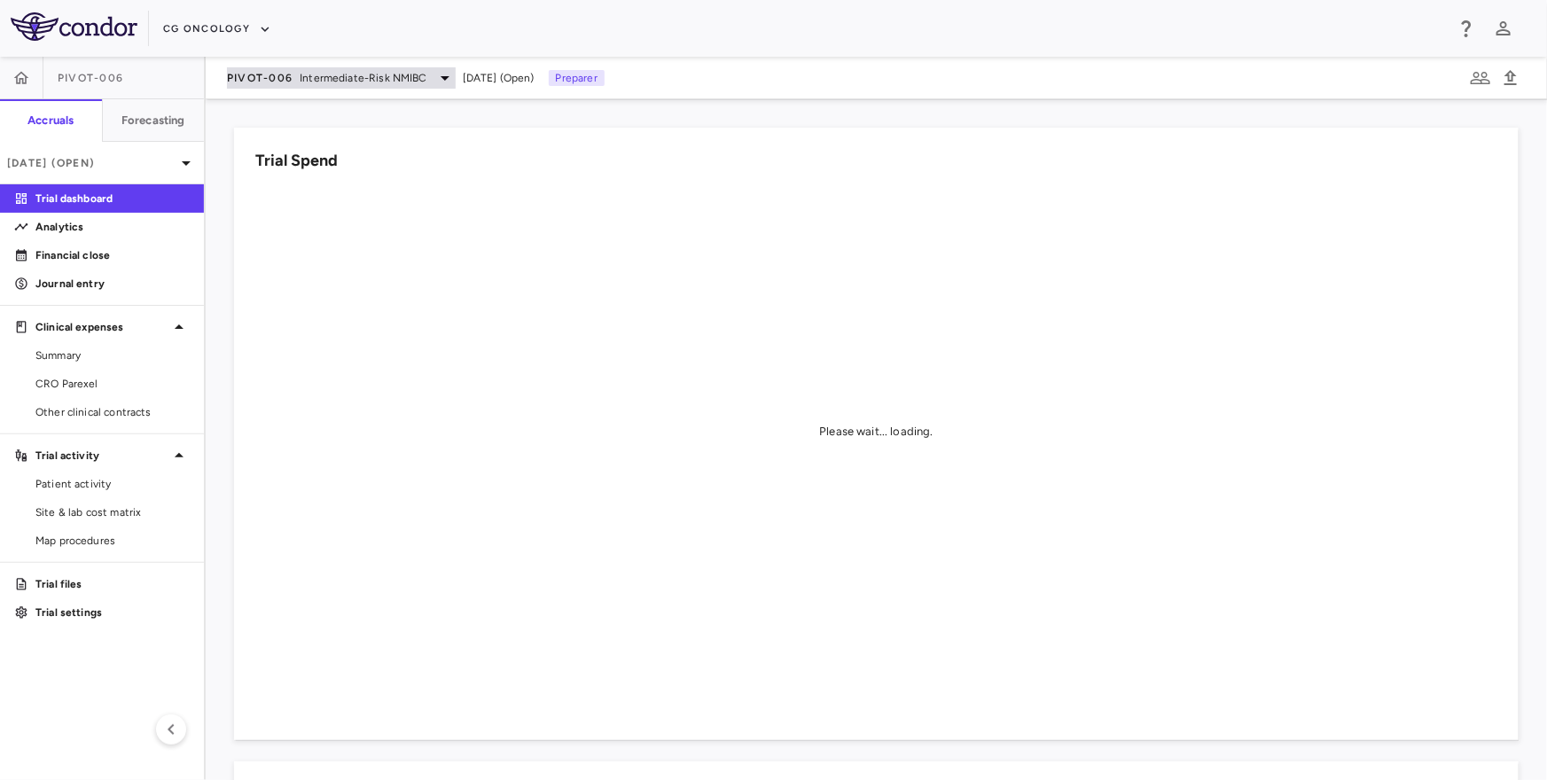
click at [246, 82] on span "PIVOT-006" at bounding box center [260, 78] width 66 height 14
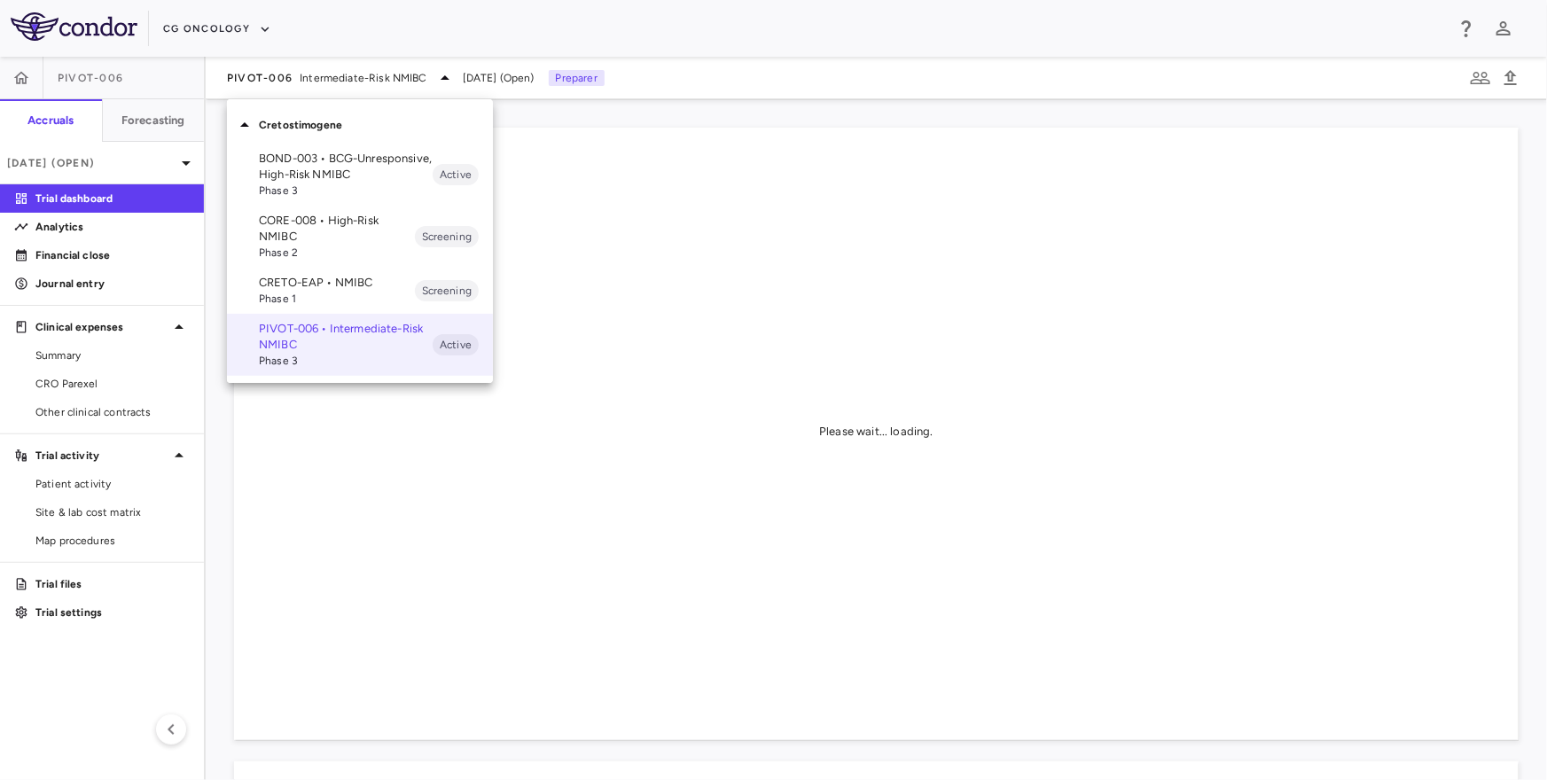
click at [298, 229] on p "CORE-008 • High-Risk NMIBC" at bounding box center [337, 229] width 156 height 32
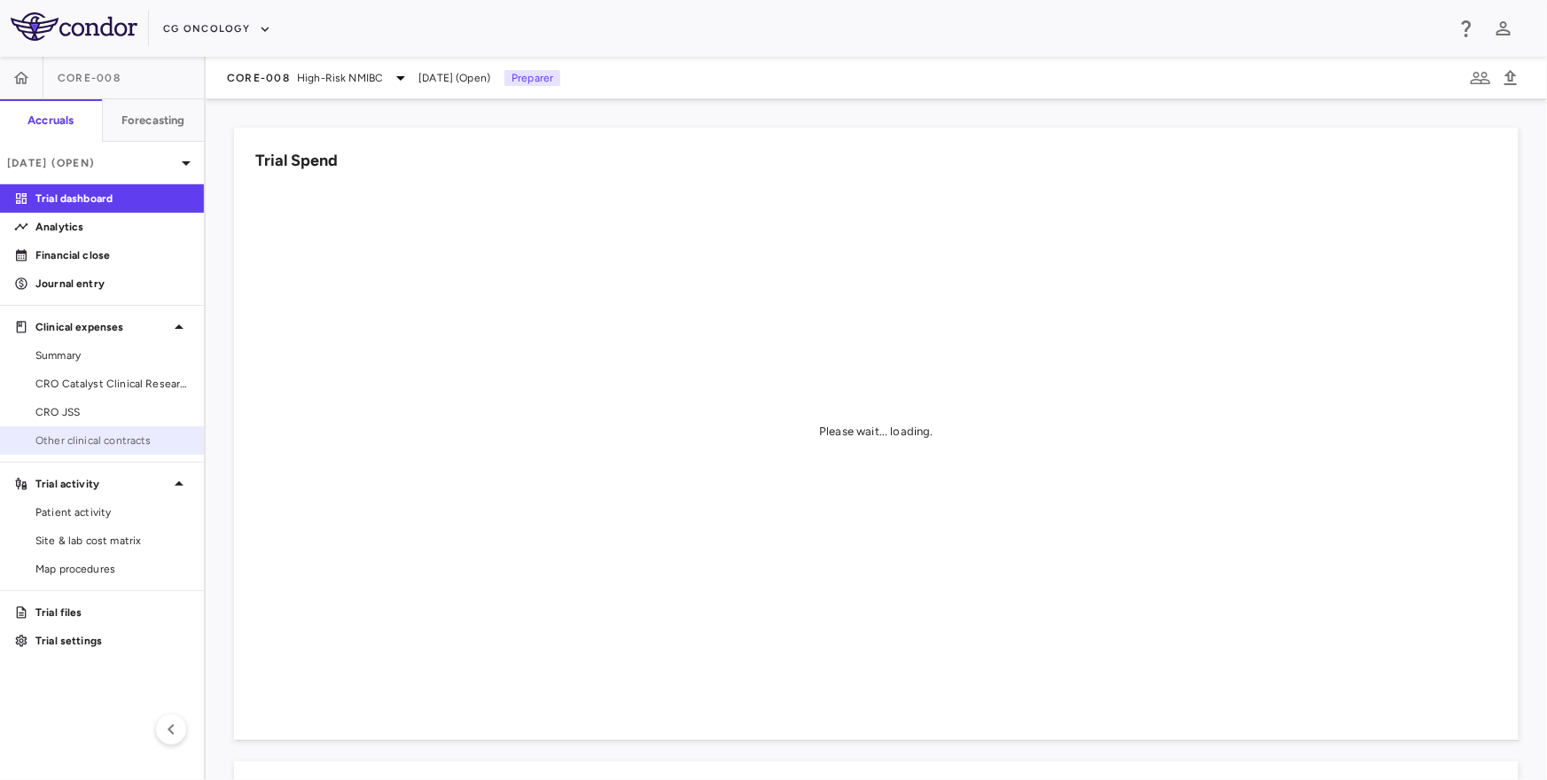
click at [114, 442] on span "Other clinical contracts" at bounding box center [112, 441] width 154 height 16
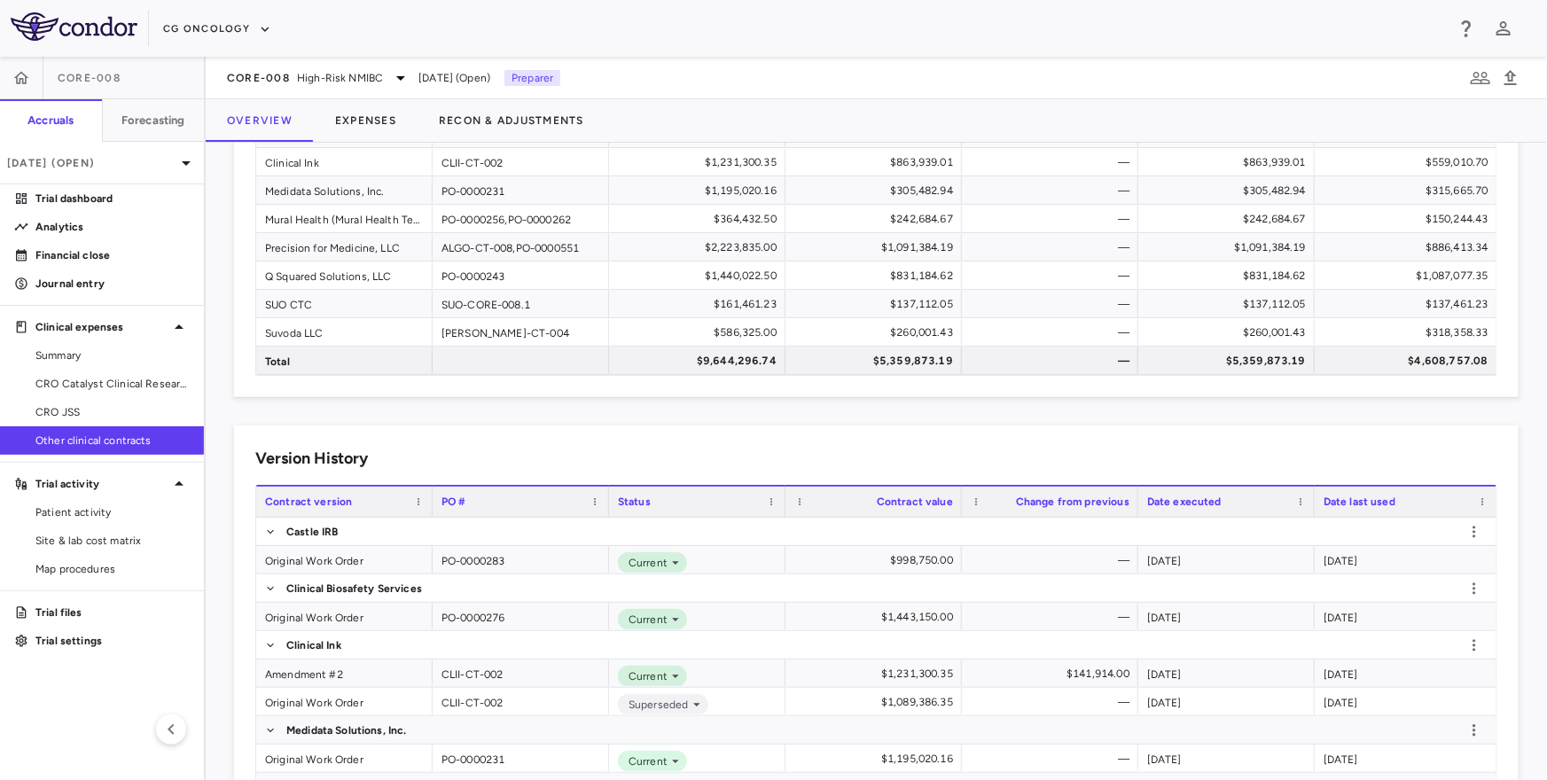
scroll to position [189, 0]
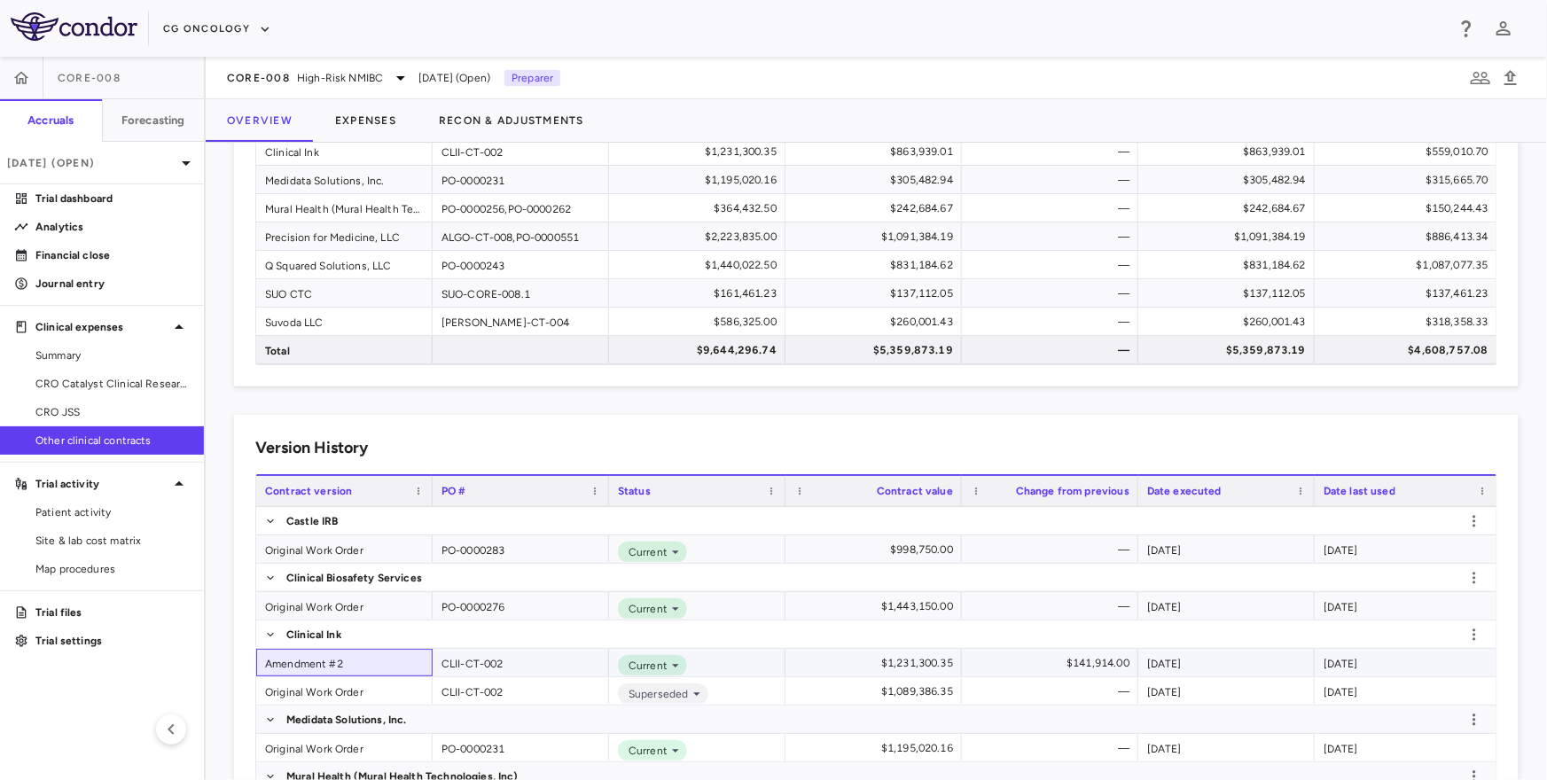
click at [309, 661] on div "Amendment #2" at bounding box center [344, 662] width 176 height 27
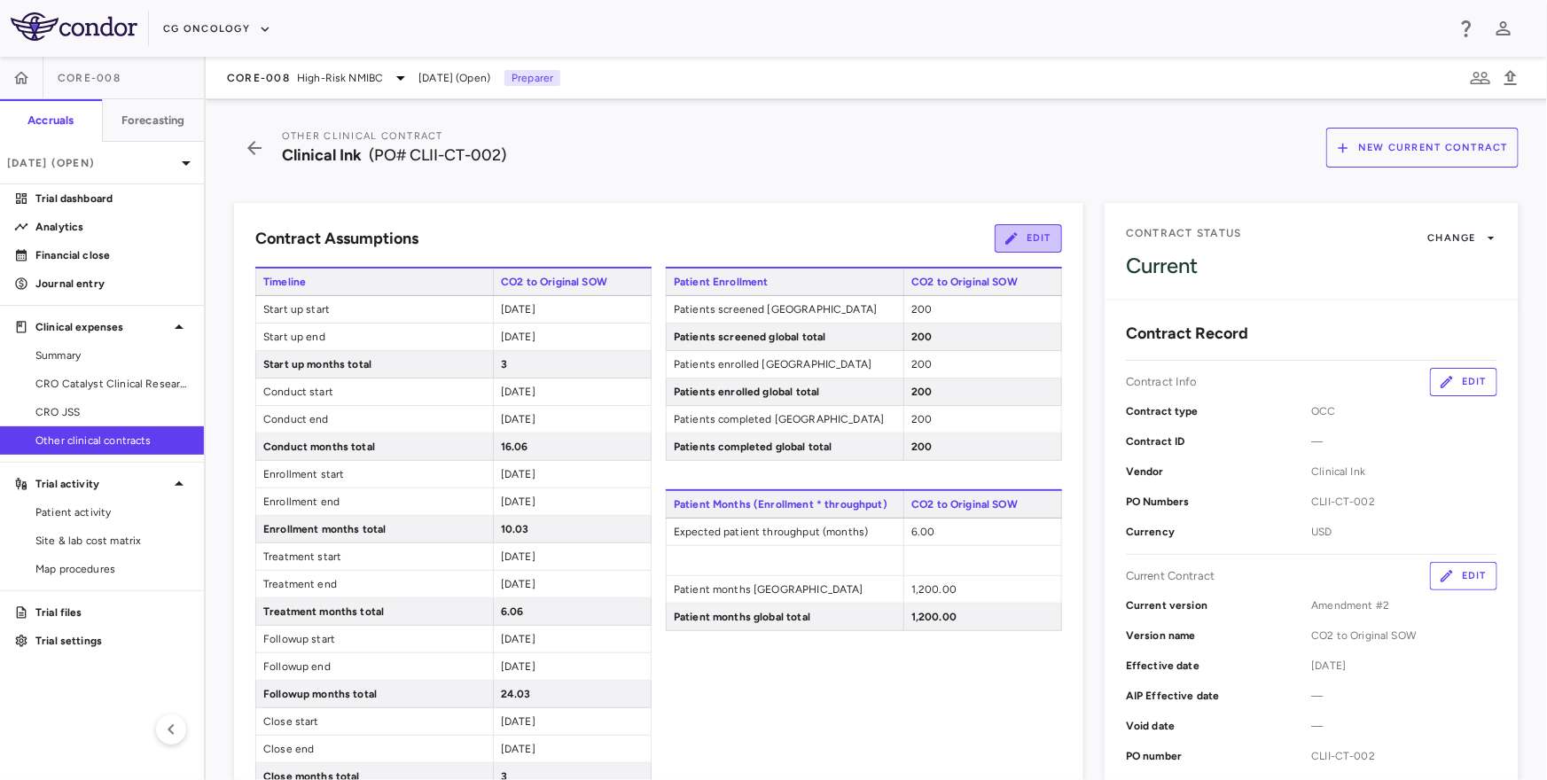
click at [1037, 237] on button "Edit" at bounding box center [1028, 238] width 67 height 28
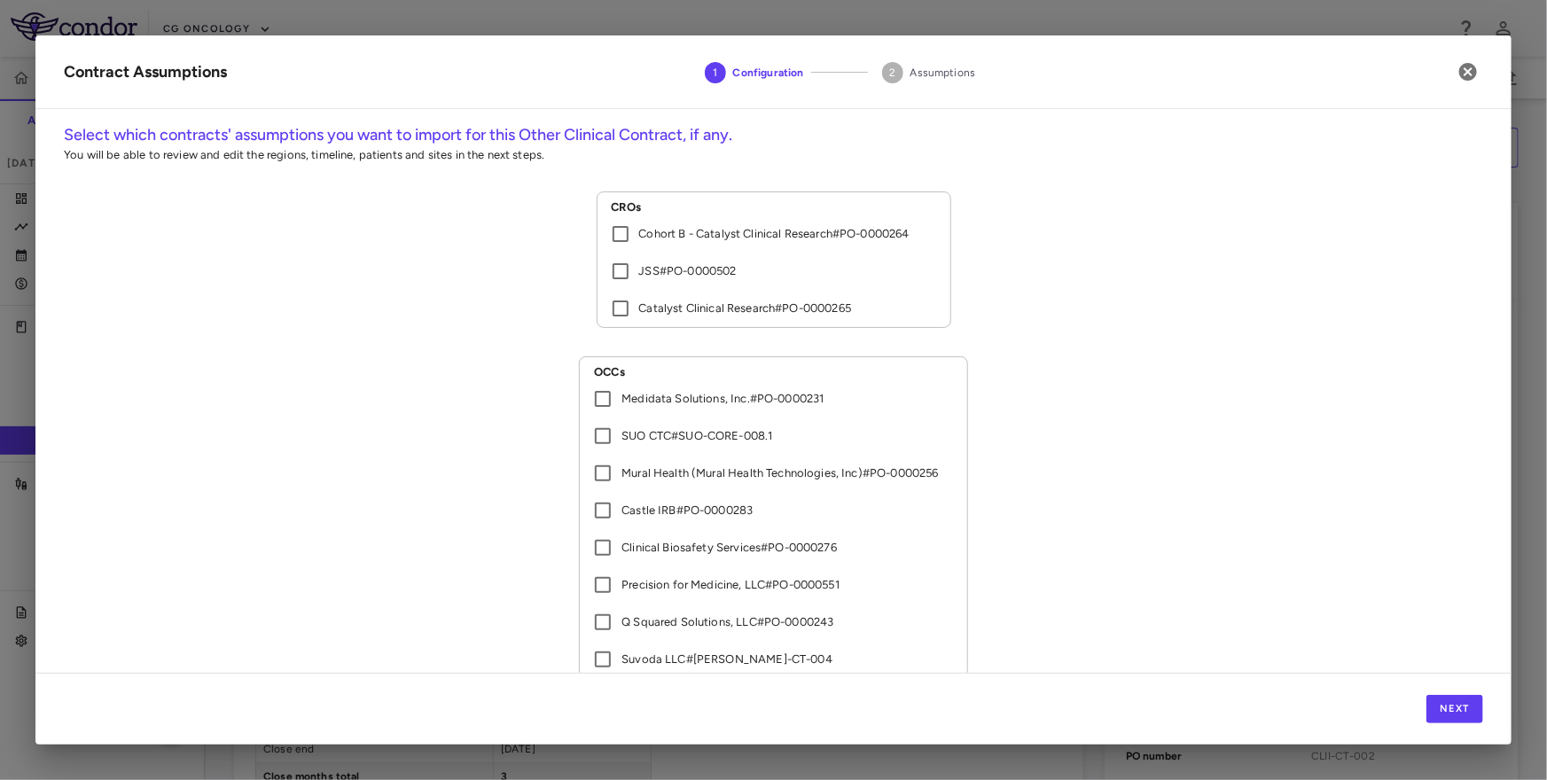
click at [679, 315] on p "Catalyst Clinical Research # PO-0000265" at bounding box center [745, 308] width 213 height 16
click at [1449, 700] on button "Next" at bounding box center [1454, 709] width 57 height 28
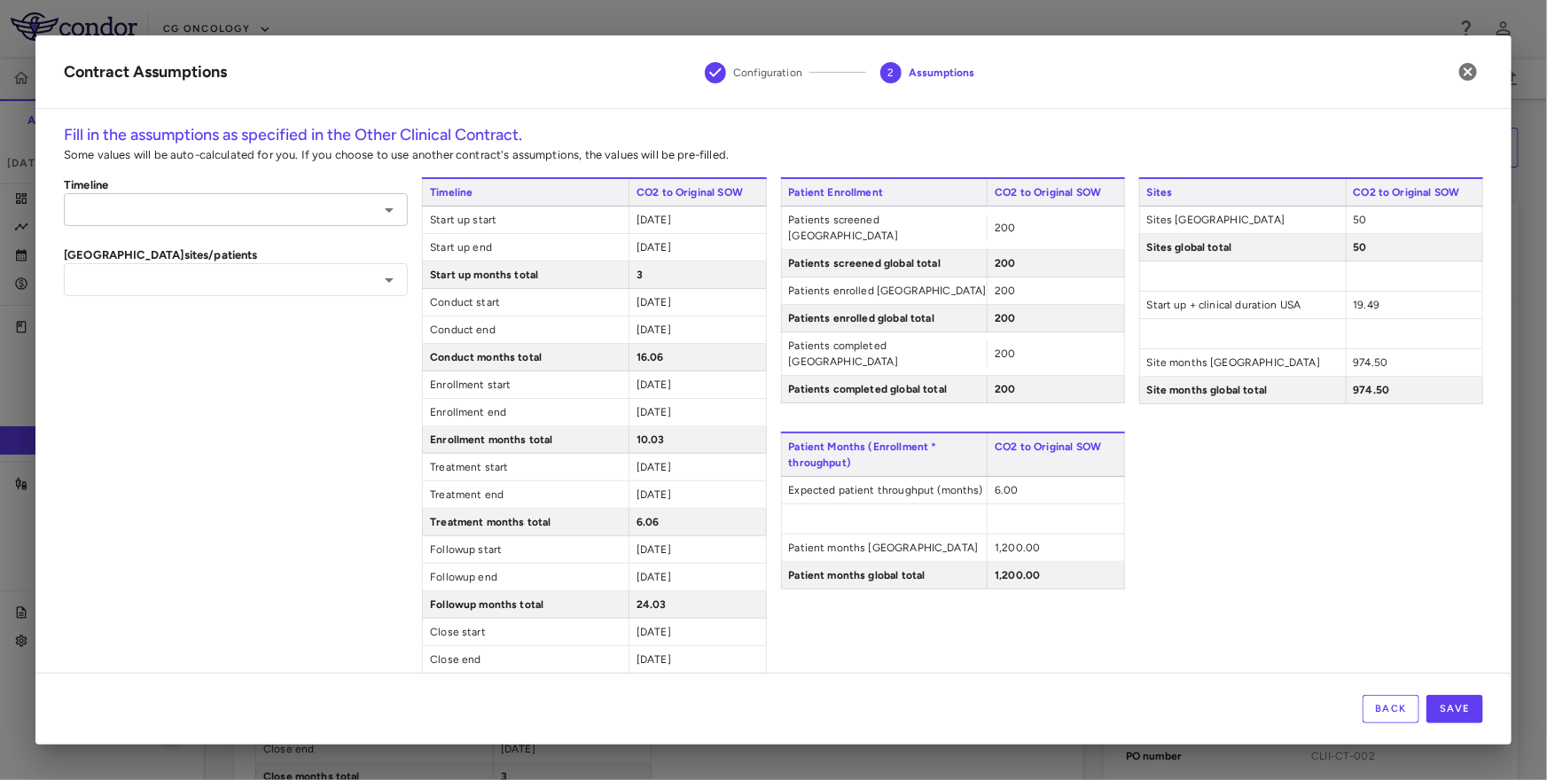
click at [264, 213] on input "text" at bounding box center [221, 210] width 304 height 22
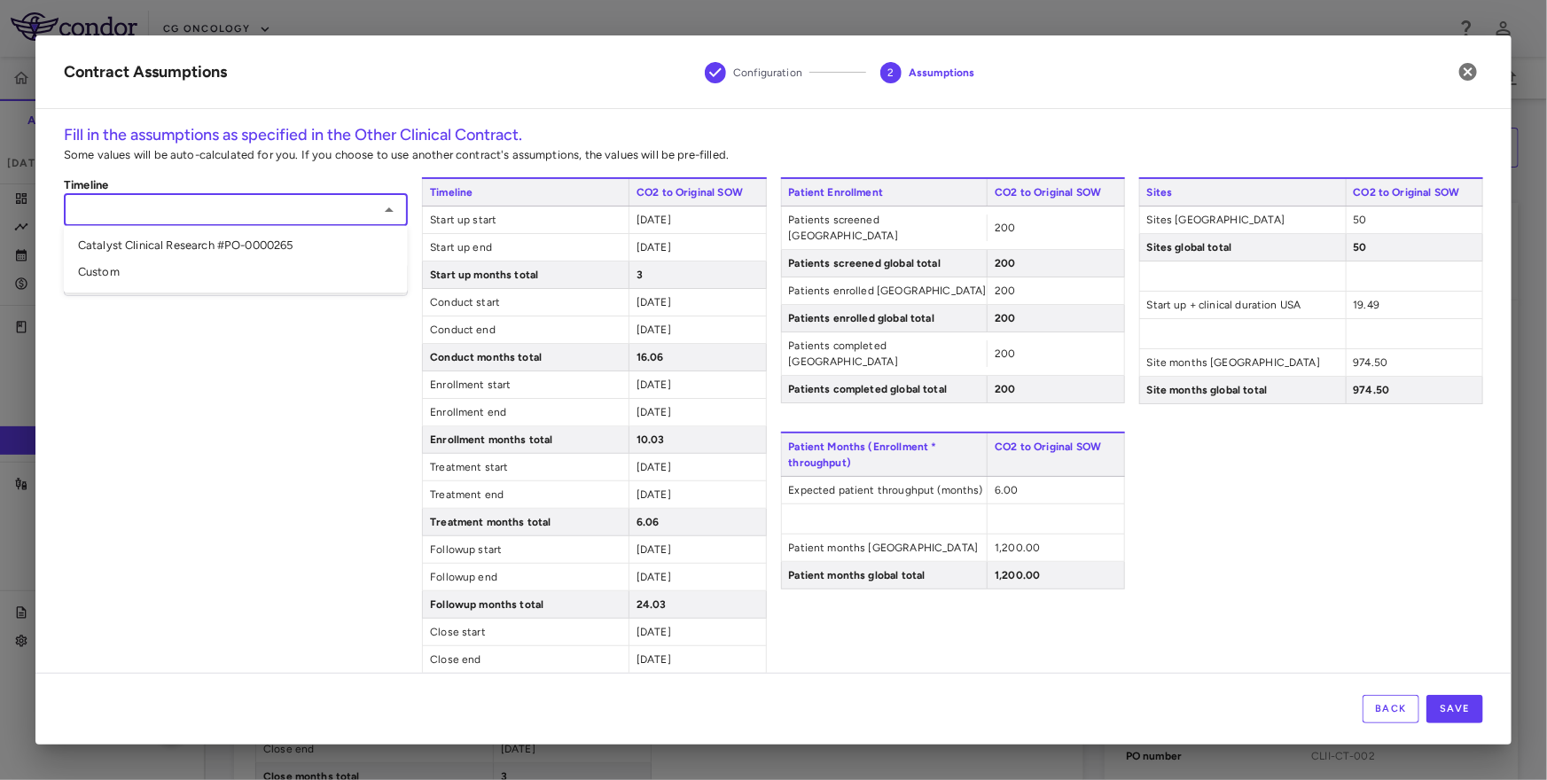
click at [245, 250] on li "Catalyst Clinical Research #PO-0000265" at bounding box center [236, 246] width 344 height 27
type input "**********"
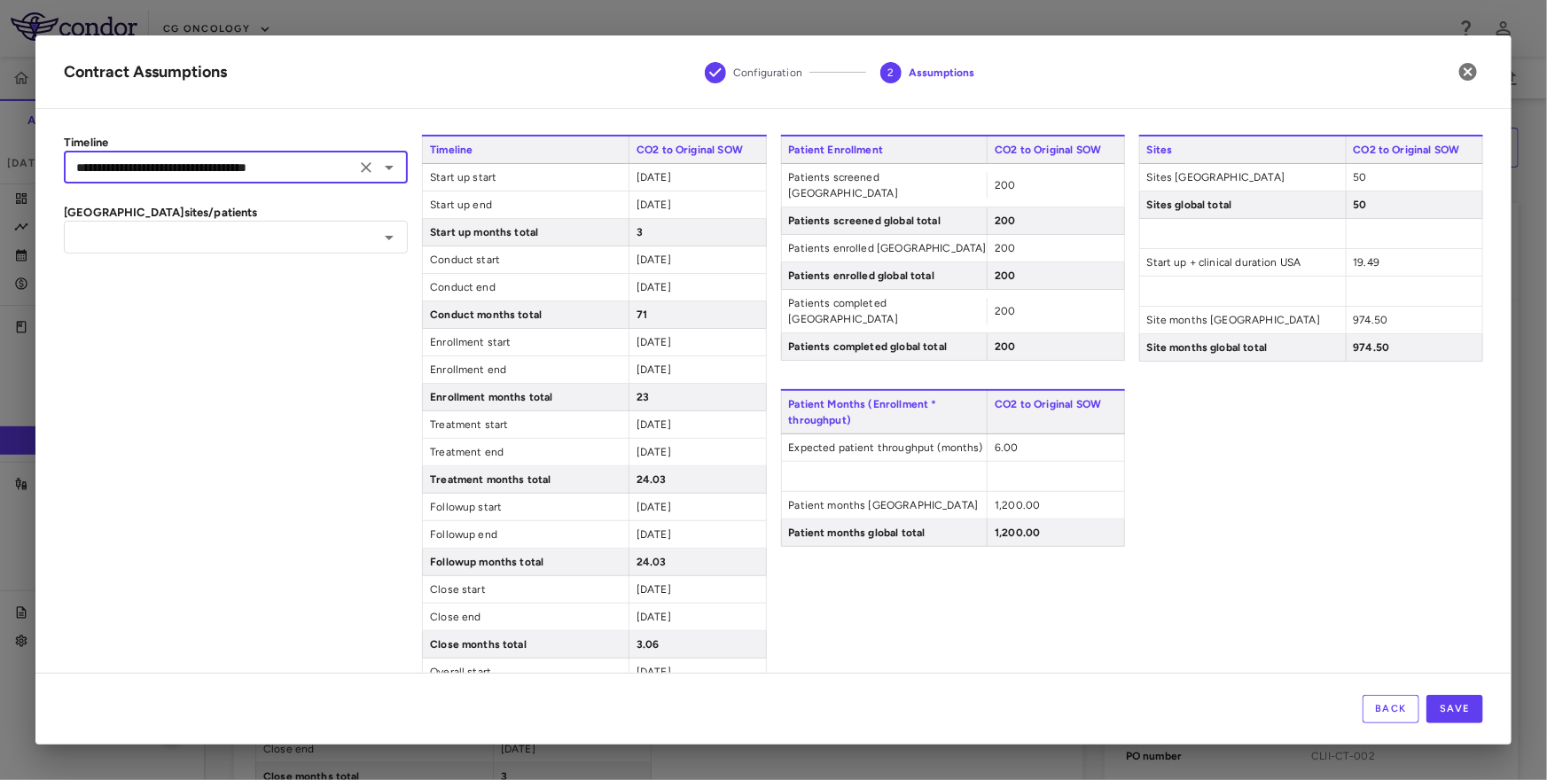
scroll to position [44, 0]
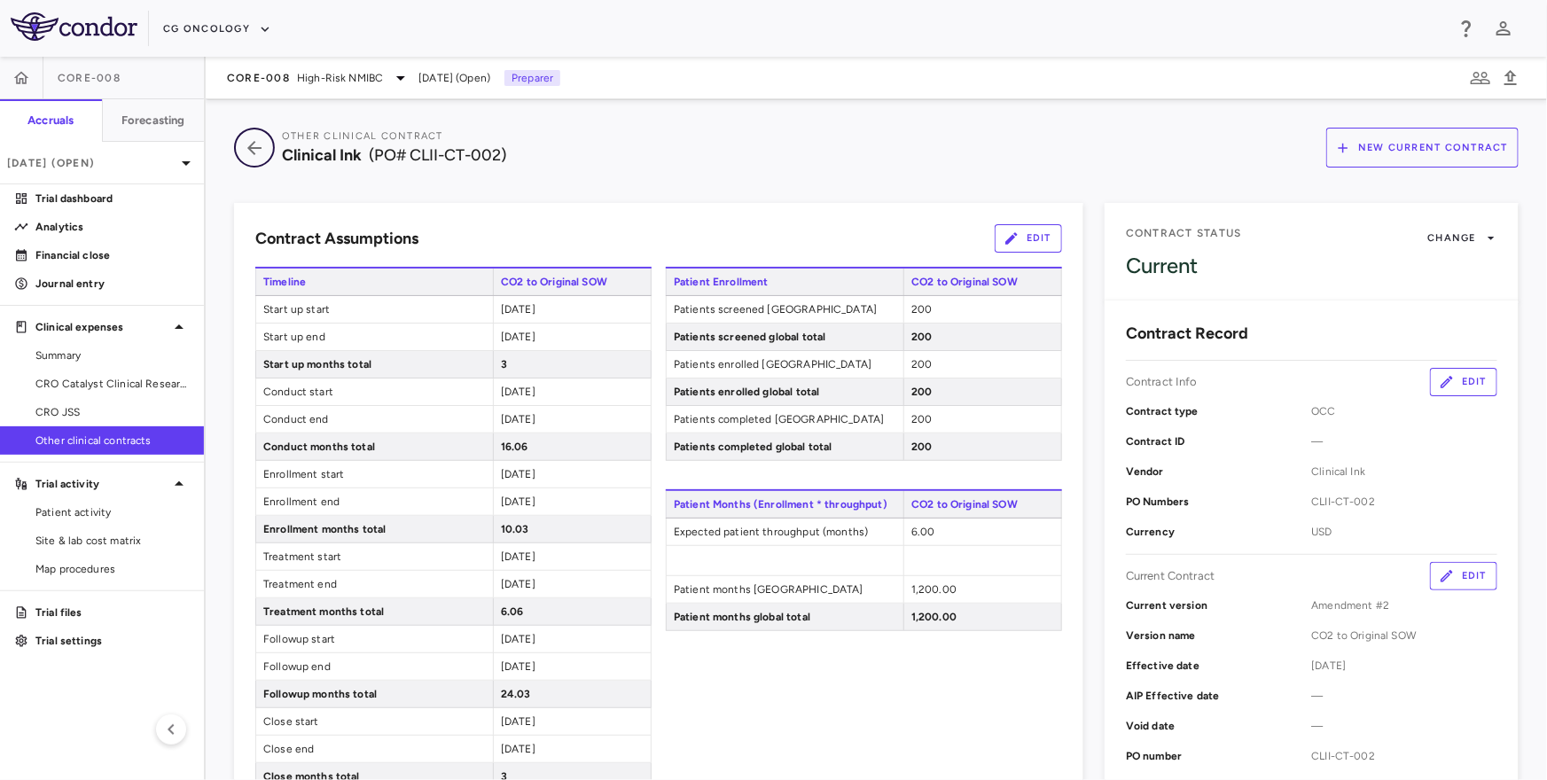
click at [242, 137] on icon "button" at bounding box center [254, 147] width 32 height 21
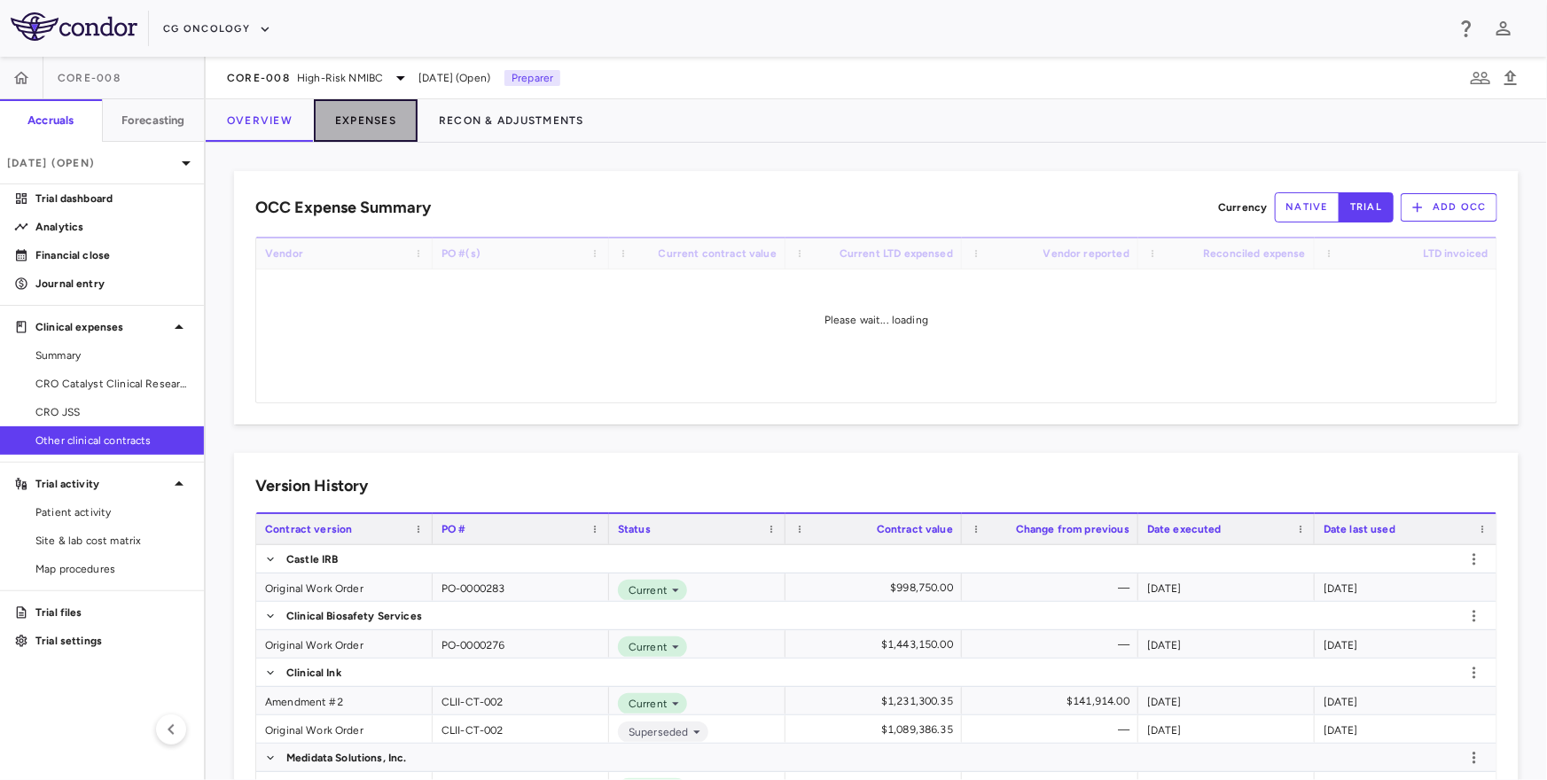
click at [369, 105] on button "Expenses" at bounding box center [366, 120] width 104 height 43
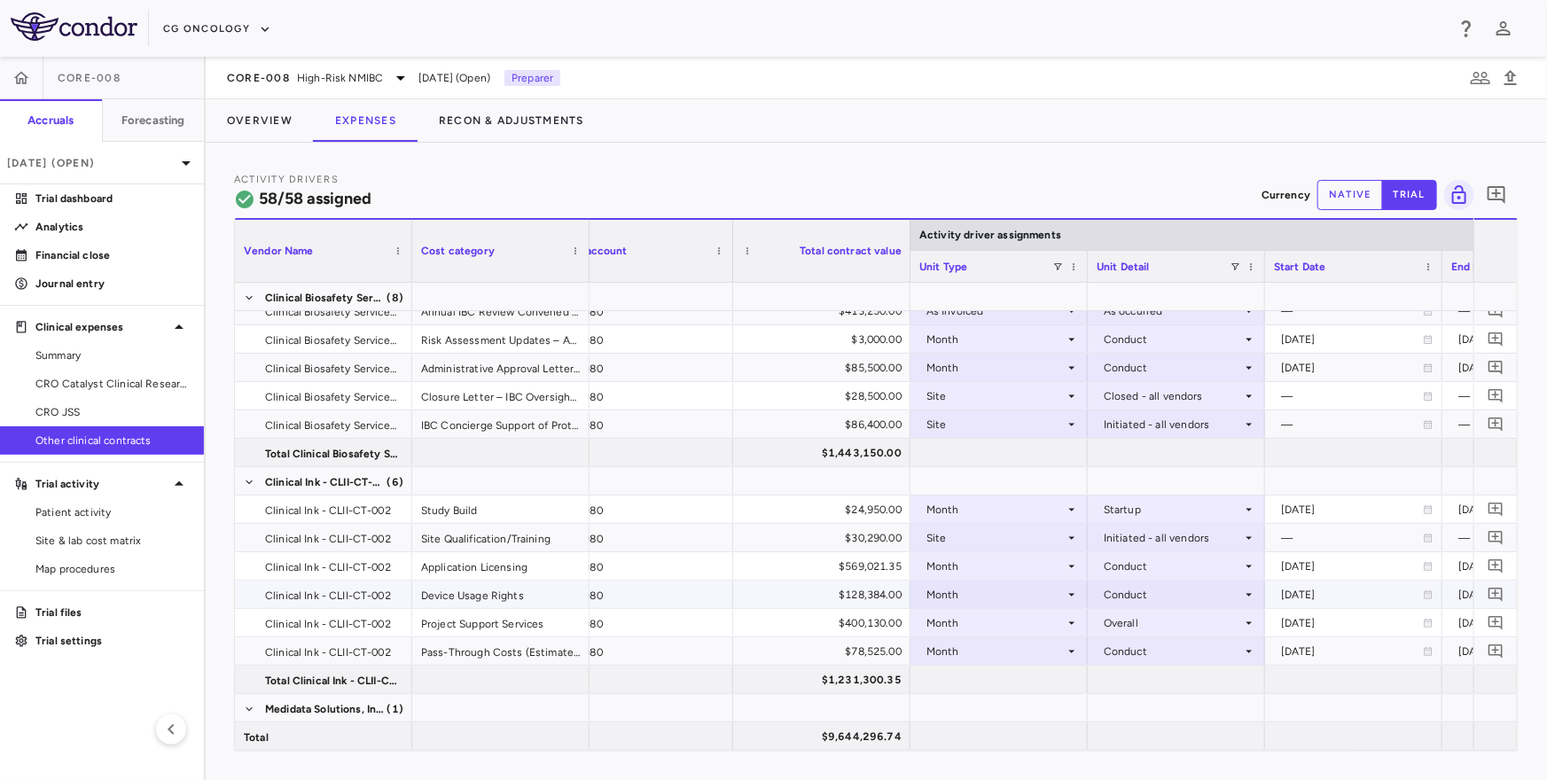
scroll to position [0, 49]
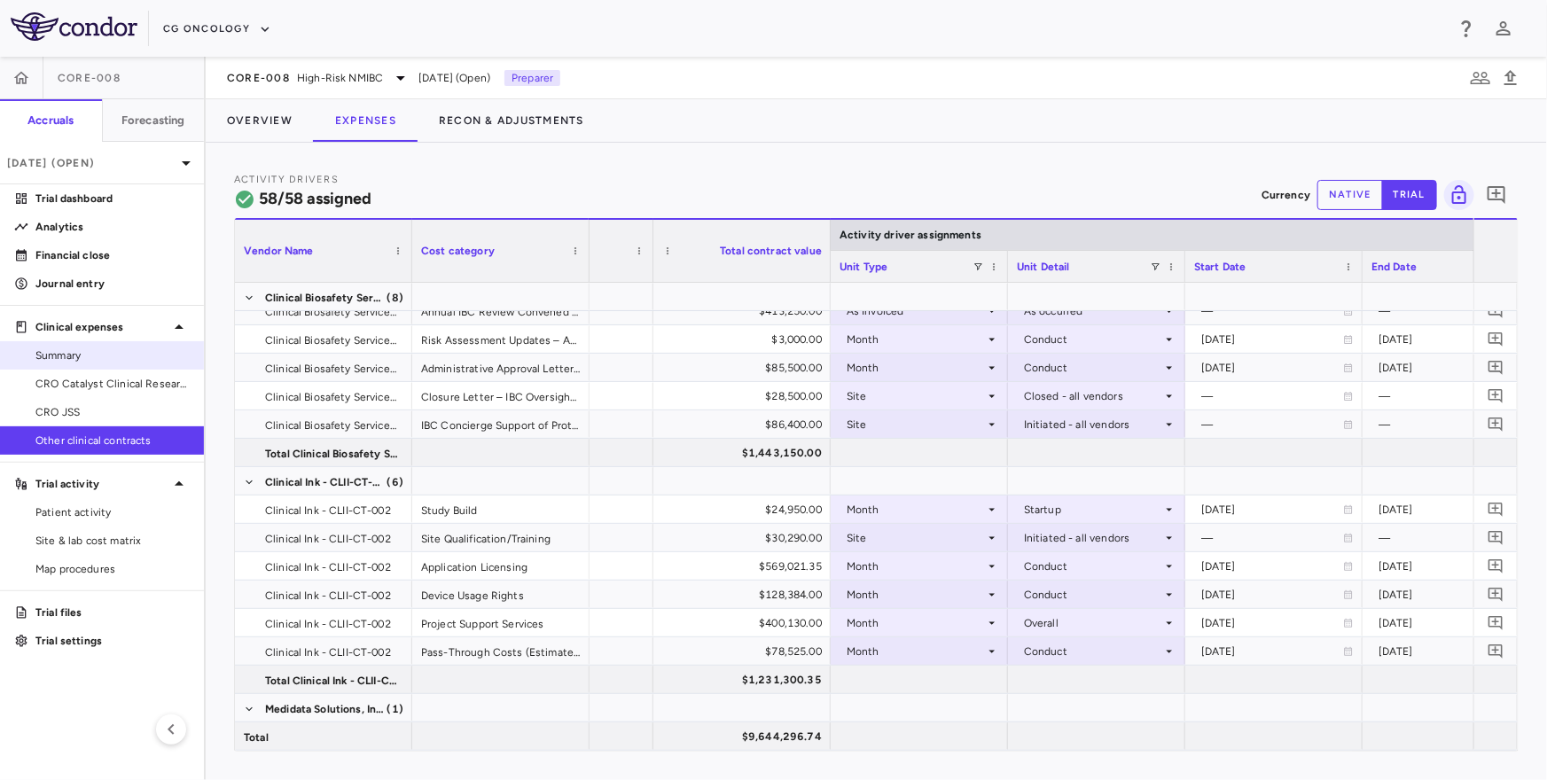
click at [134, 351] on span "Summary" at bounding box center [112, 355] width 154 height 16
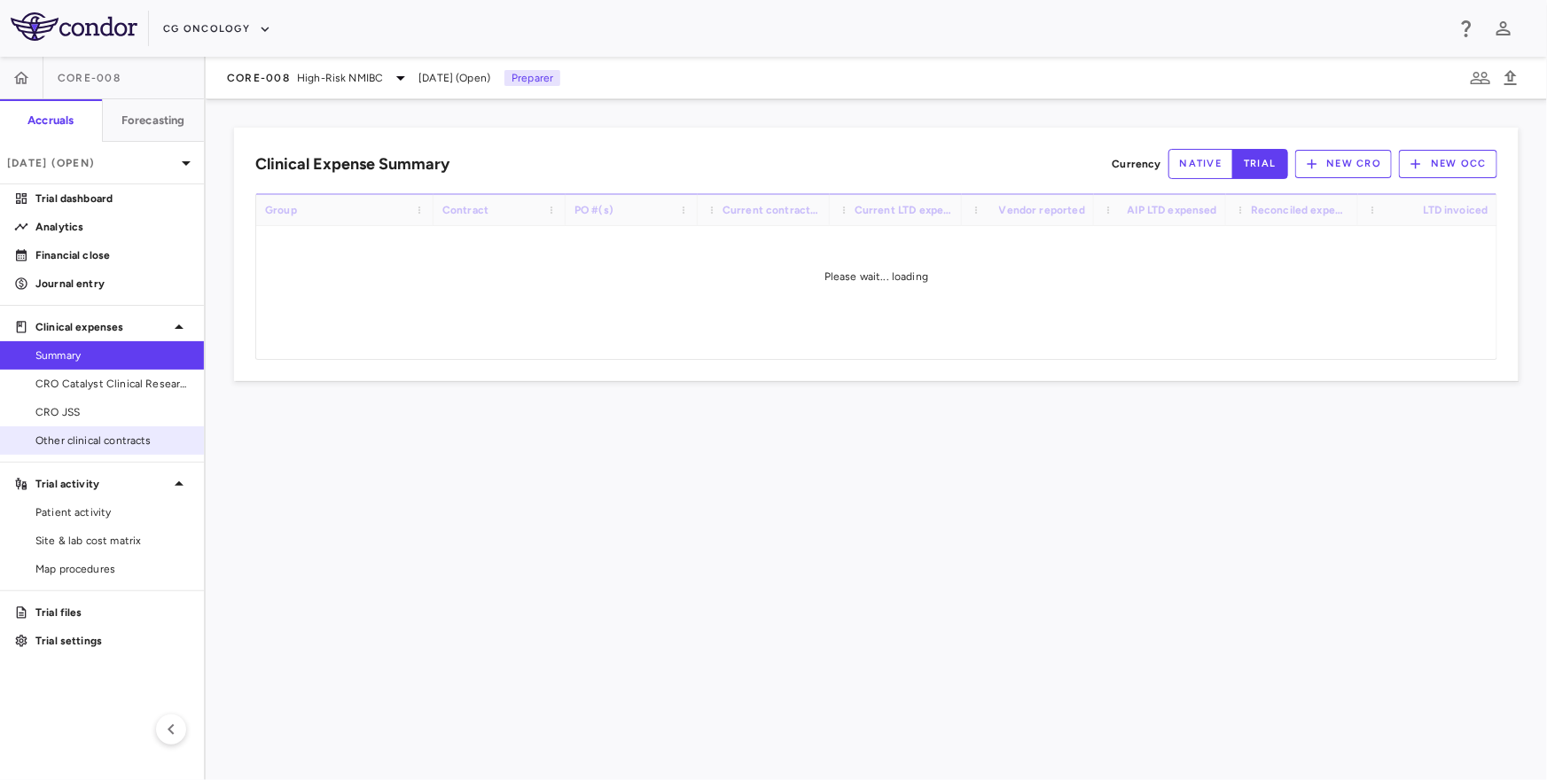
click at [77, 435] on span "Other clinical contracts" at bounding box center [112, 441] width 154 height 16
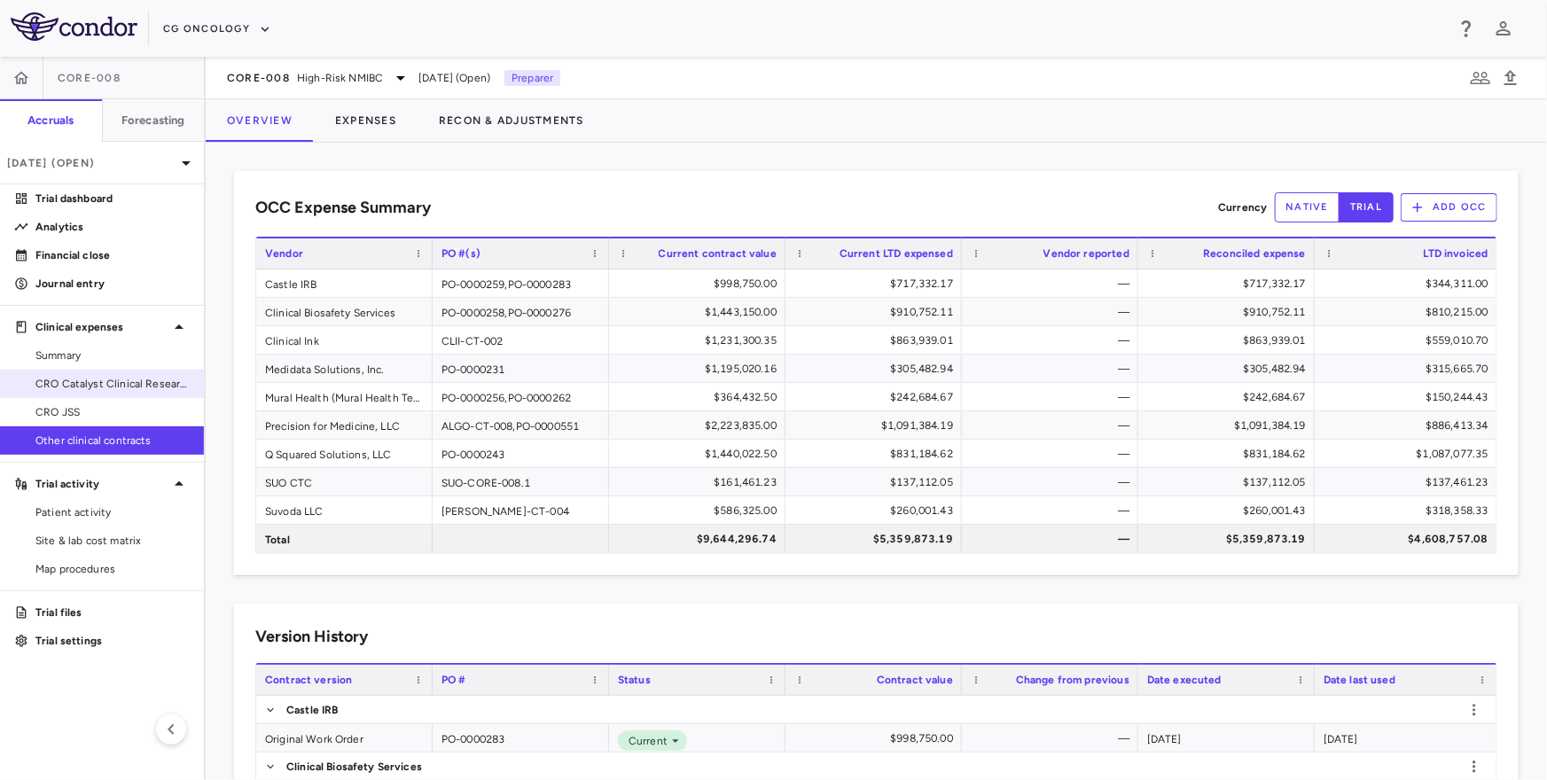
click at [139, 381] on span "CRO Catalyst Clinical Research" at bounding box center [112, 384] width 154 height 16
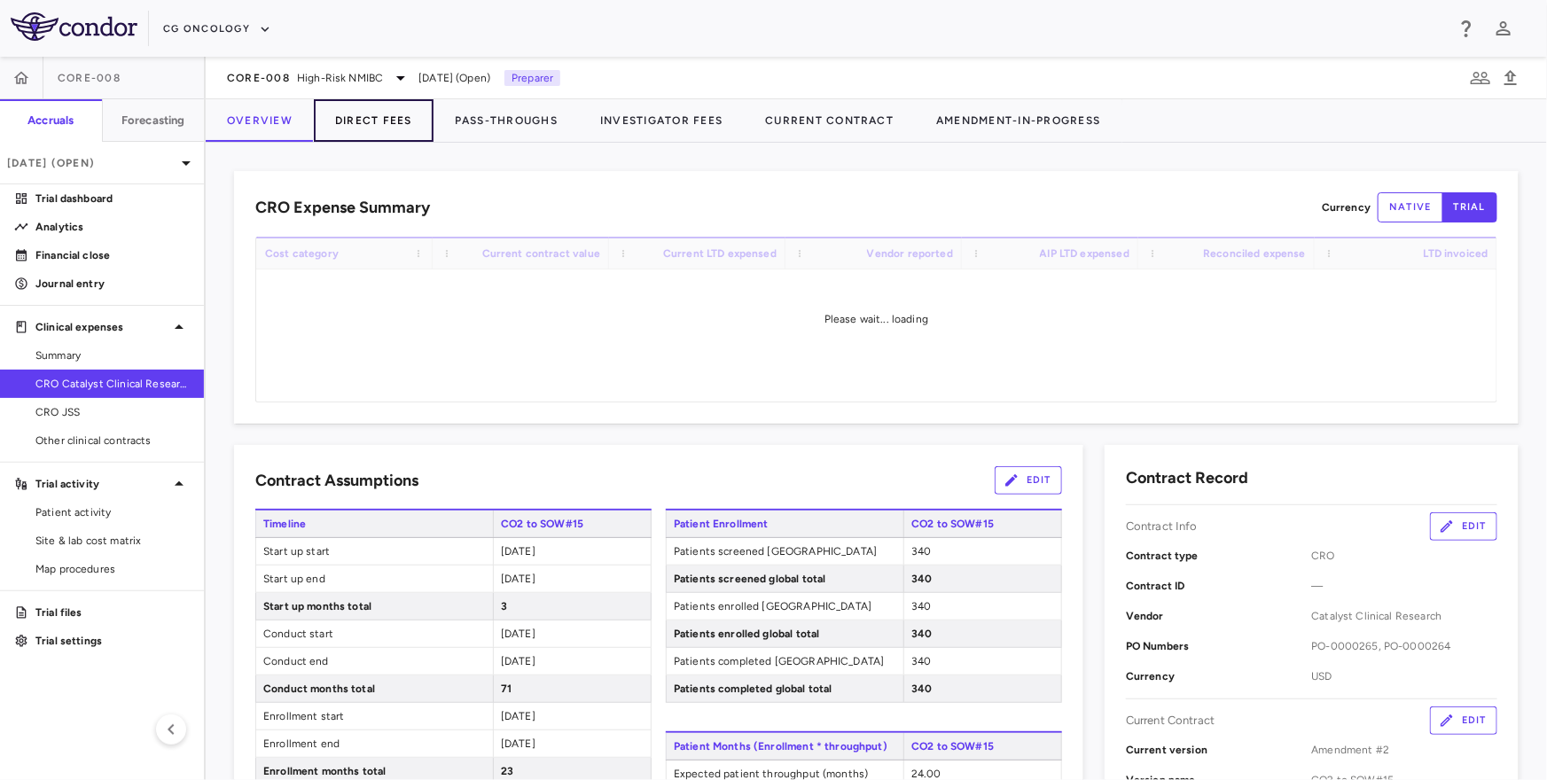
click at [350, 113] on button "Direct Fees" at bounding box center [374, 120] width 120 height 43
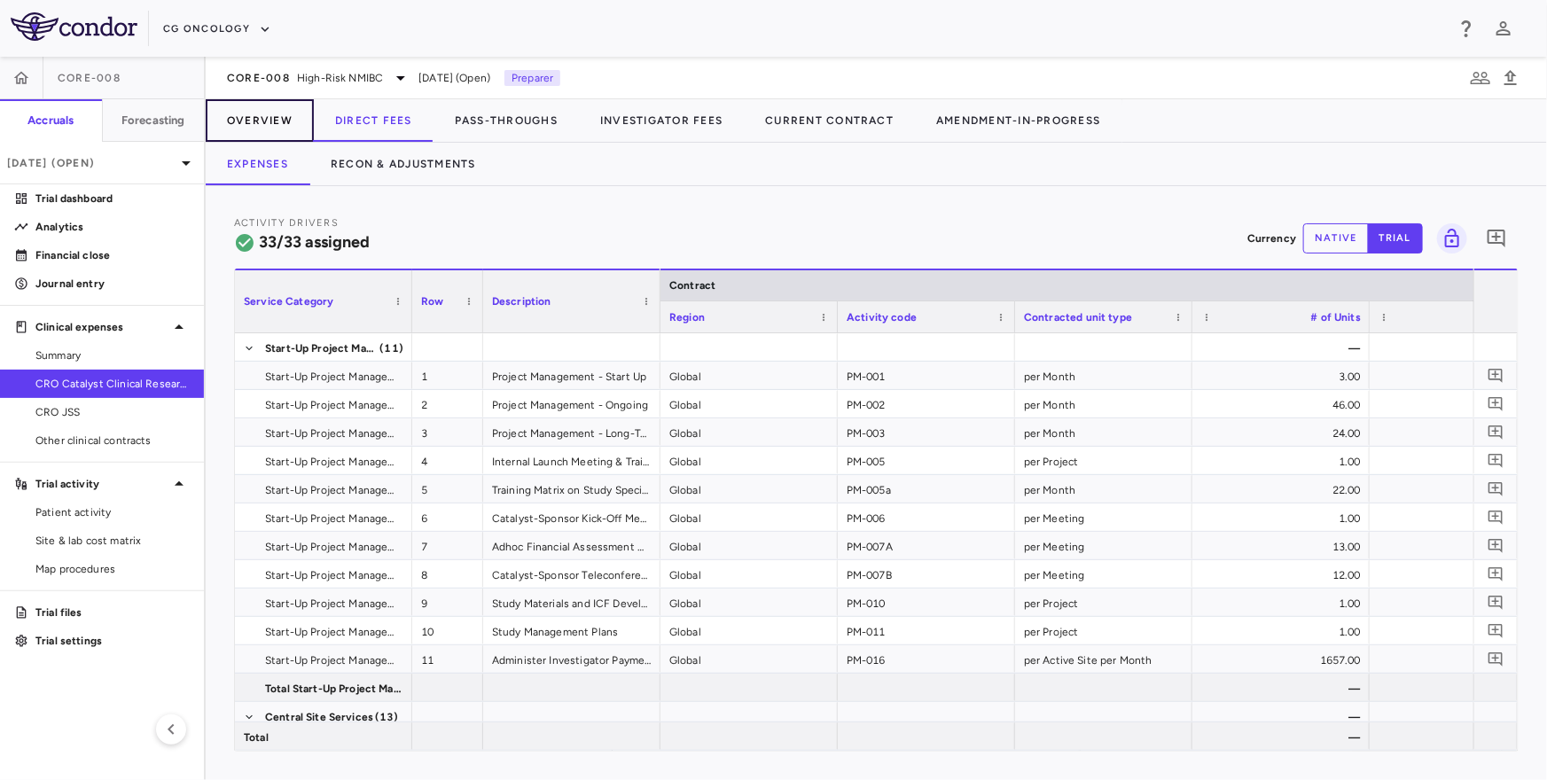
click at [268, 122] on button "Overview" at bounding box center [260, 120] width 108 height 43
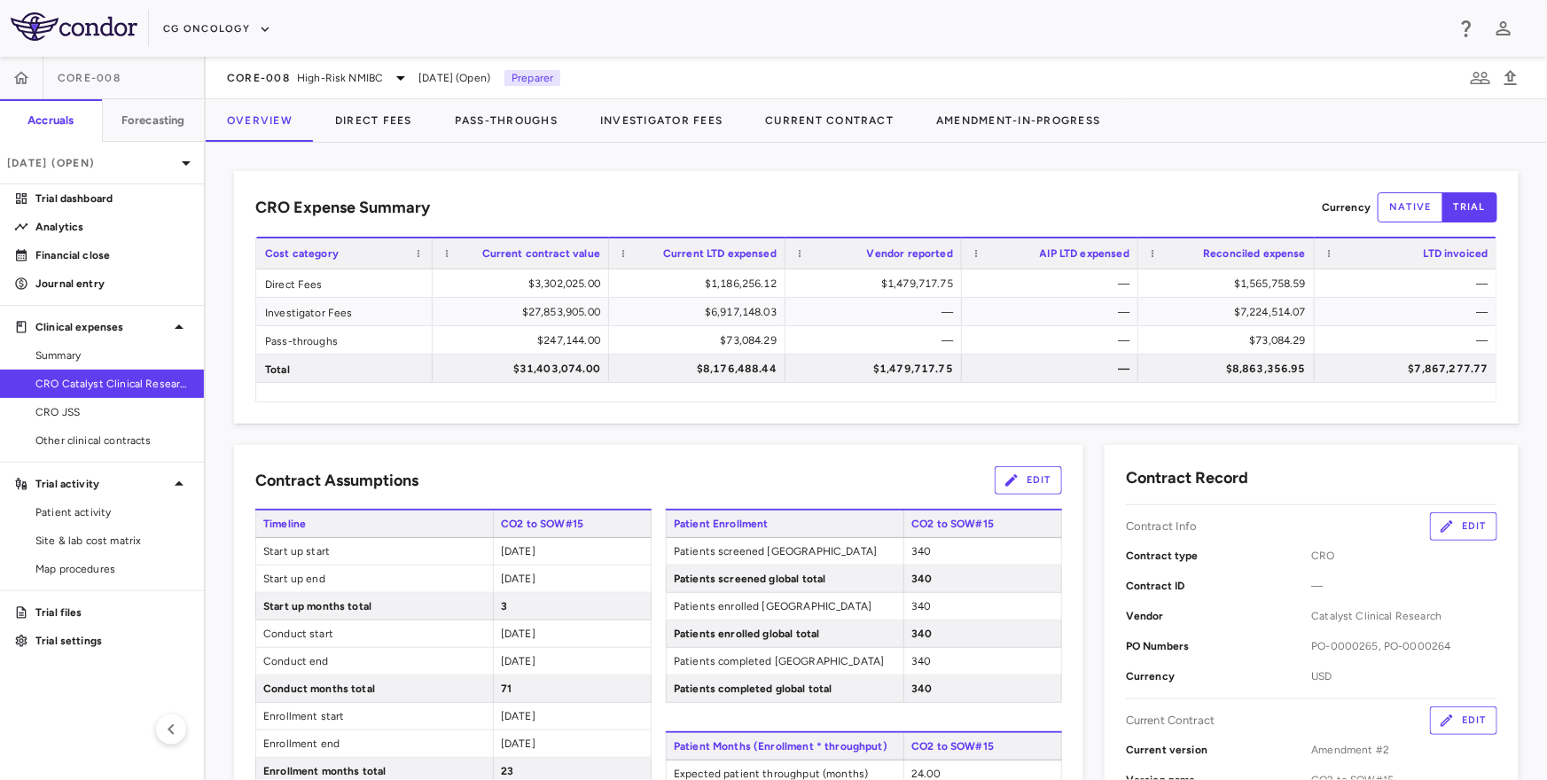
click at [1027, 479] on button "Edit" at bounding box center [1028, 480] width 67 height 28
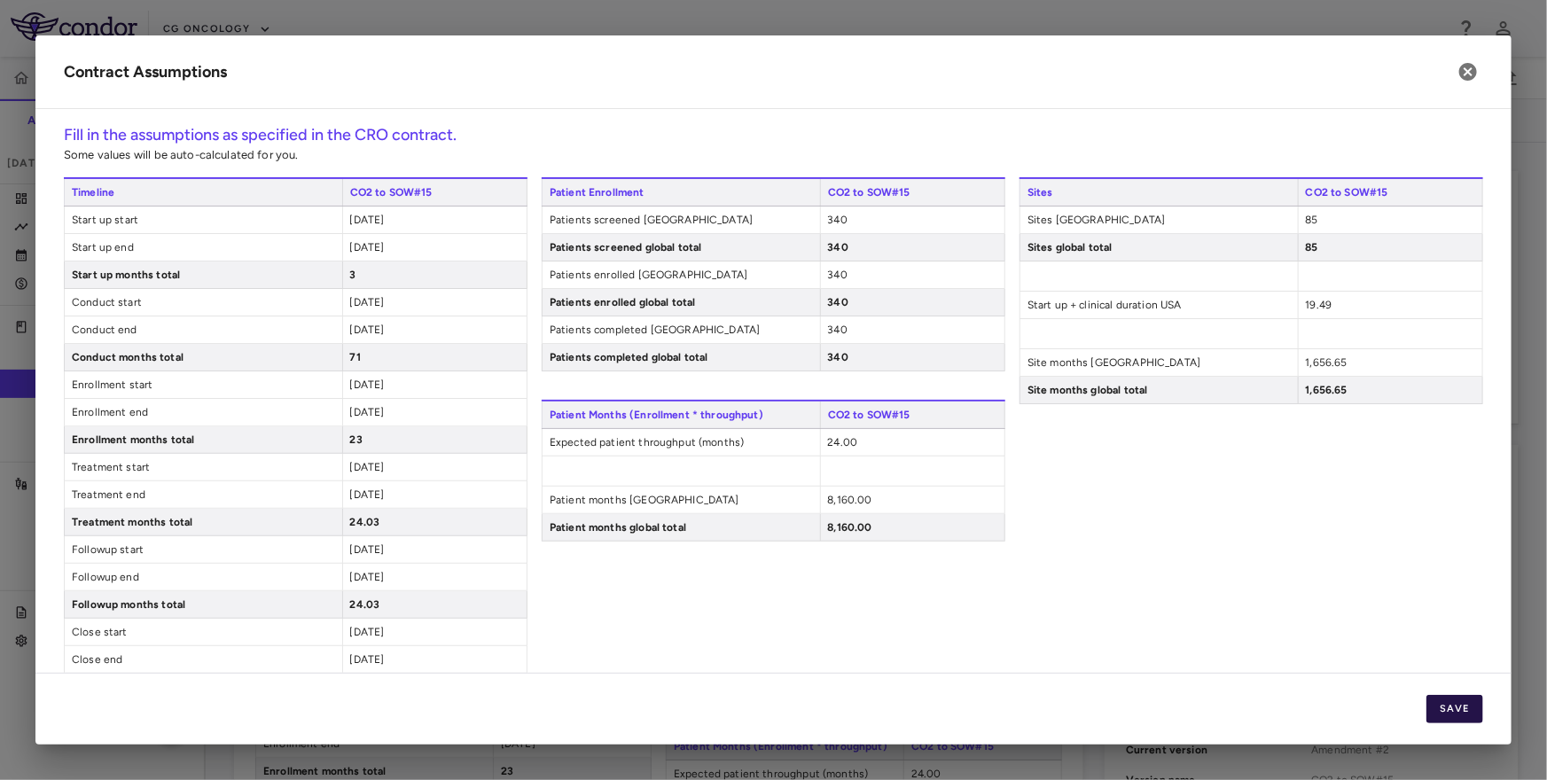
click at [1481, 706] on button "Save" at bounding box center [1454, 709] width 57 height 28
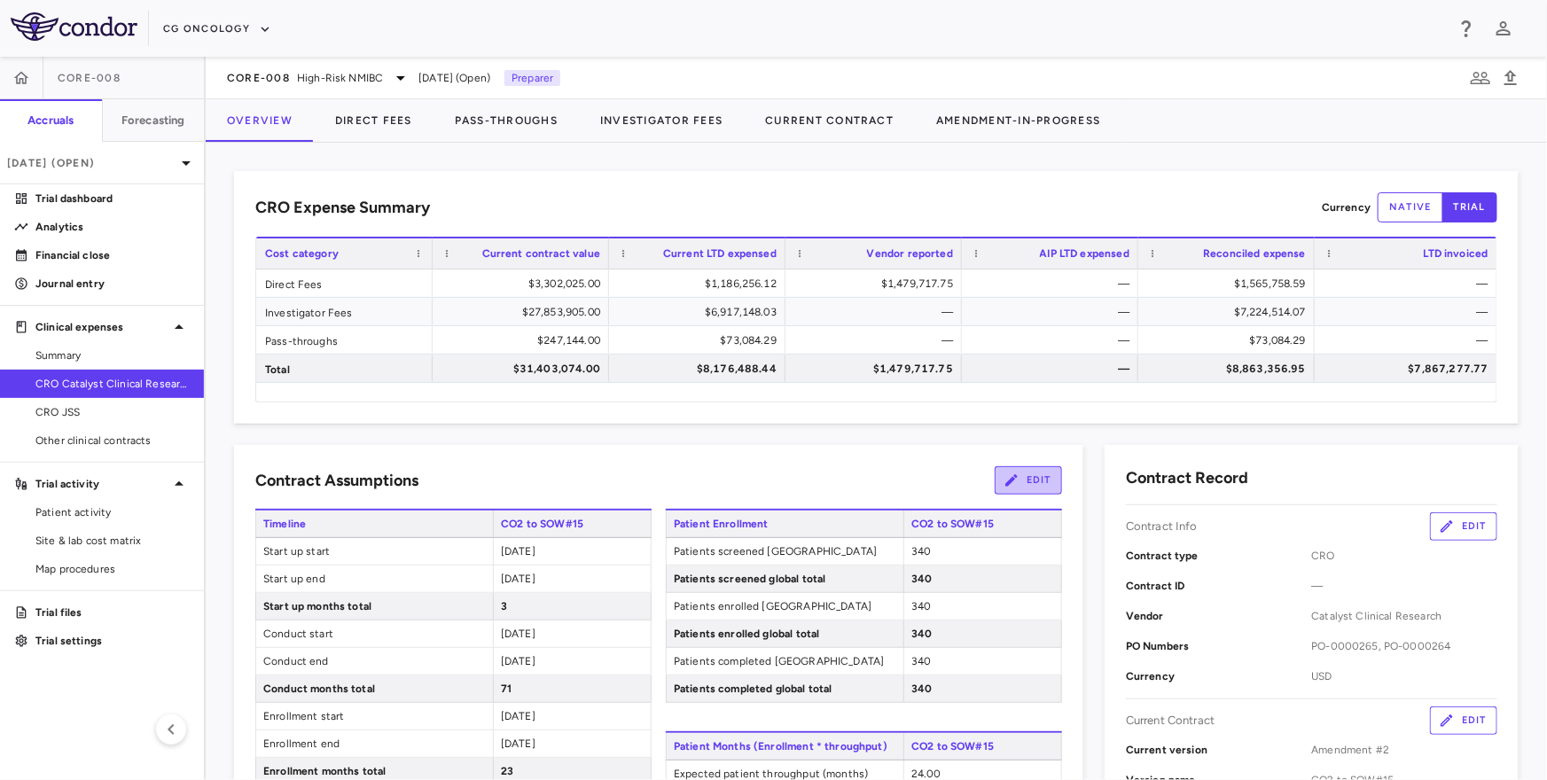
click at [1026, 486] on button "Edit" at bounding box center [1028, 480] width 67 height 28
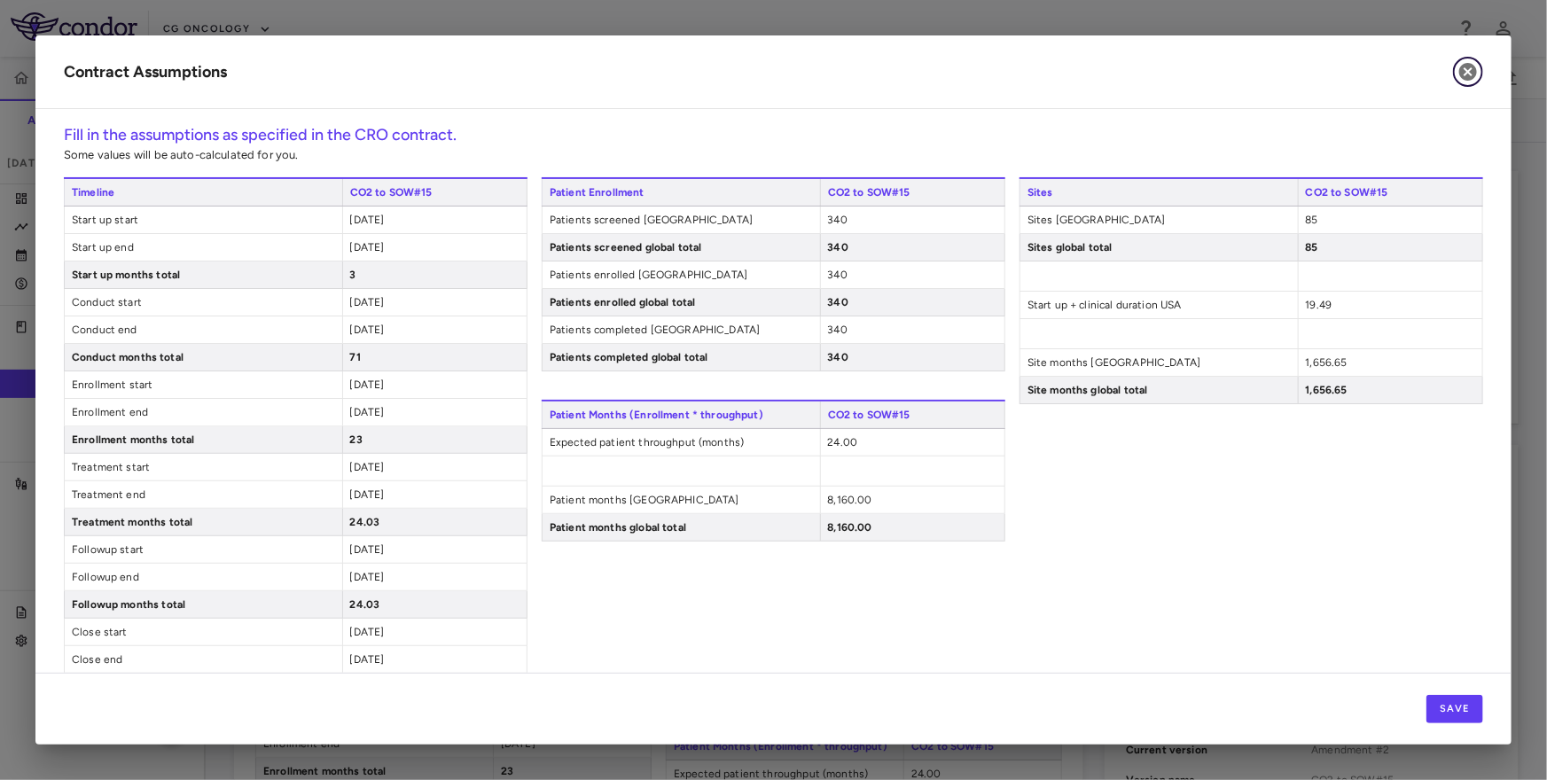
click at [1471, 77] on icon "button" at bounding box center [1468, 72] width 18 height 18
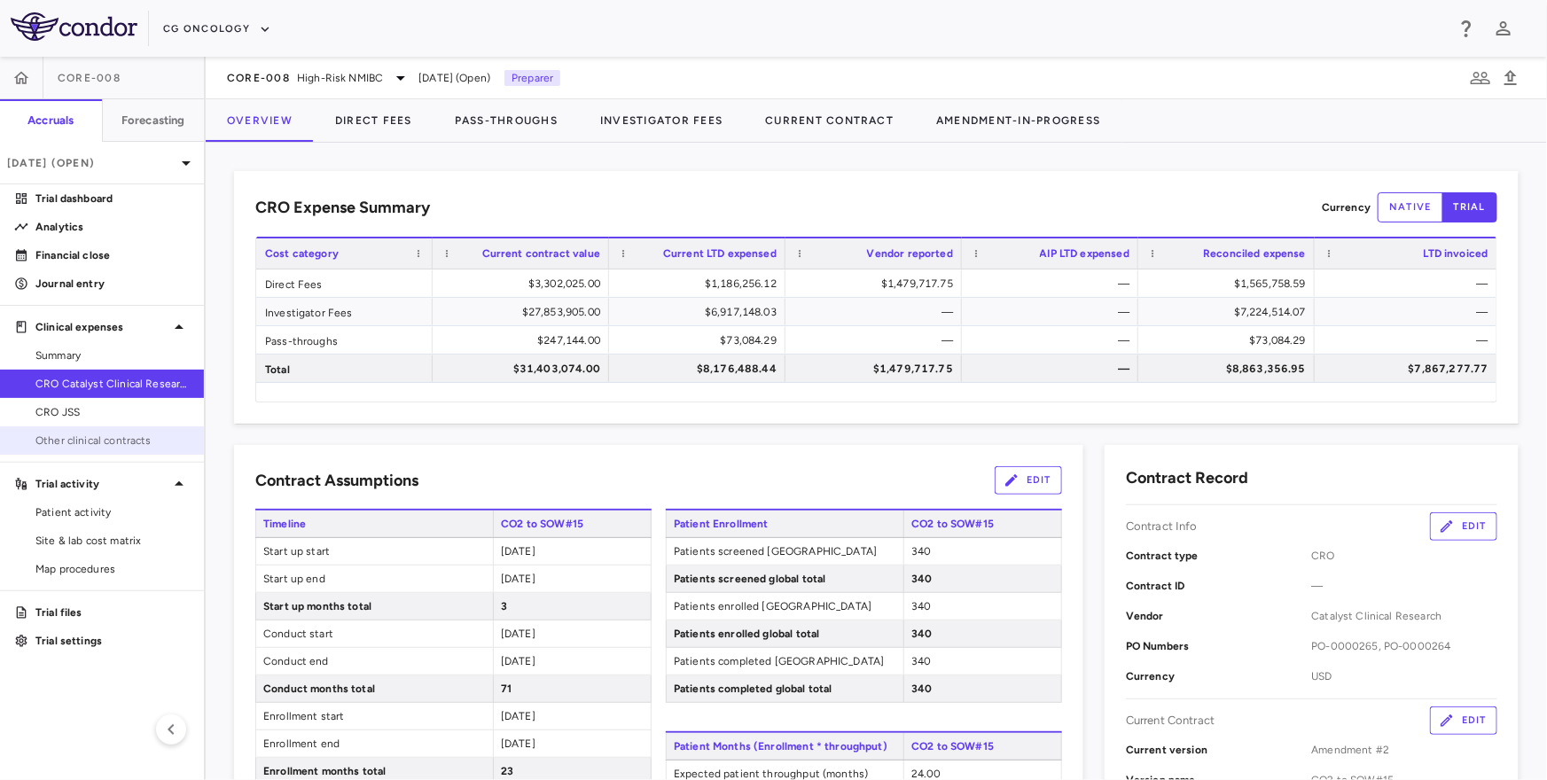
click at [72, 433] on span "Other clinical contracts" at bounding box center [112, 441] width 154 height 16
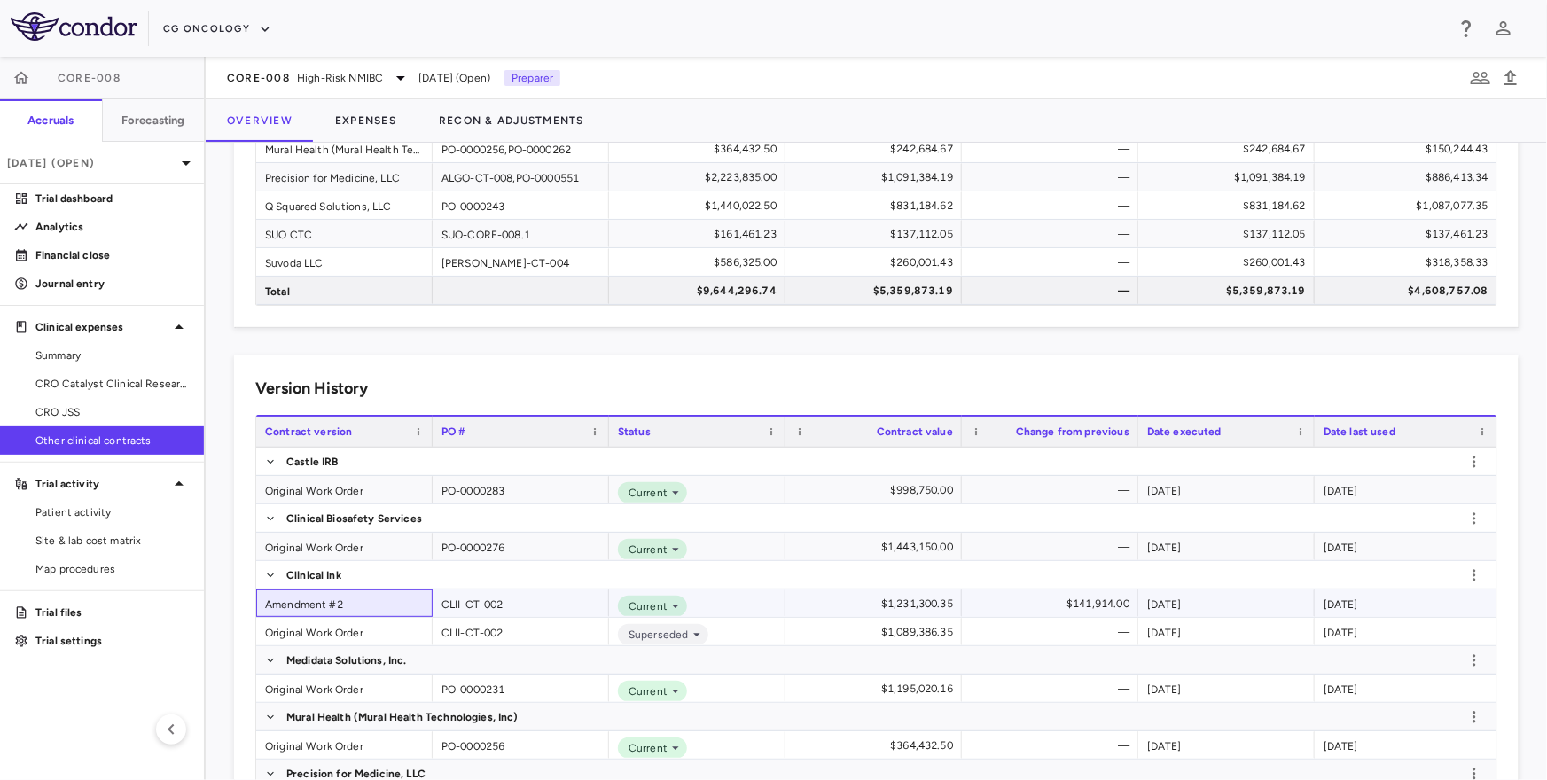
click at [308, 600] on div "Amendment #2" at bounding box center [344, 602] width 176 height 27
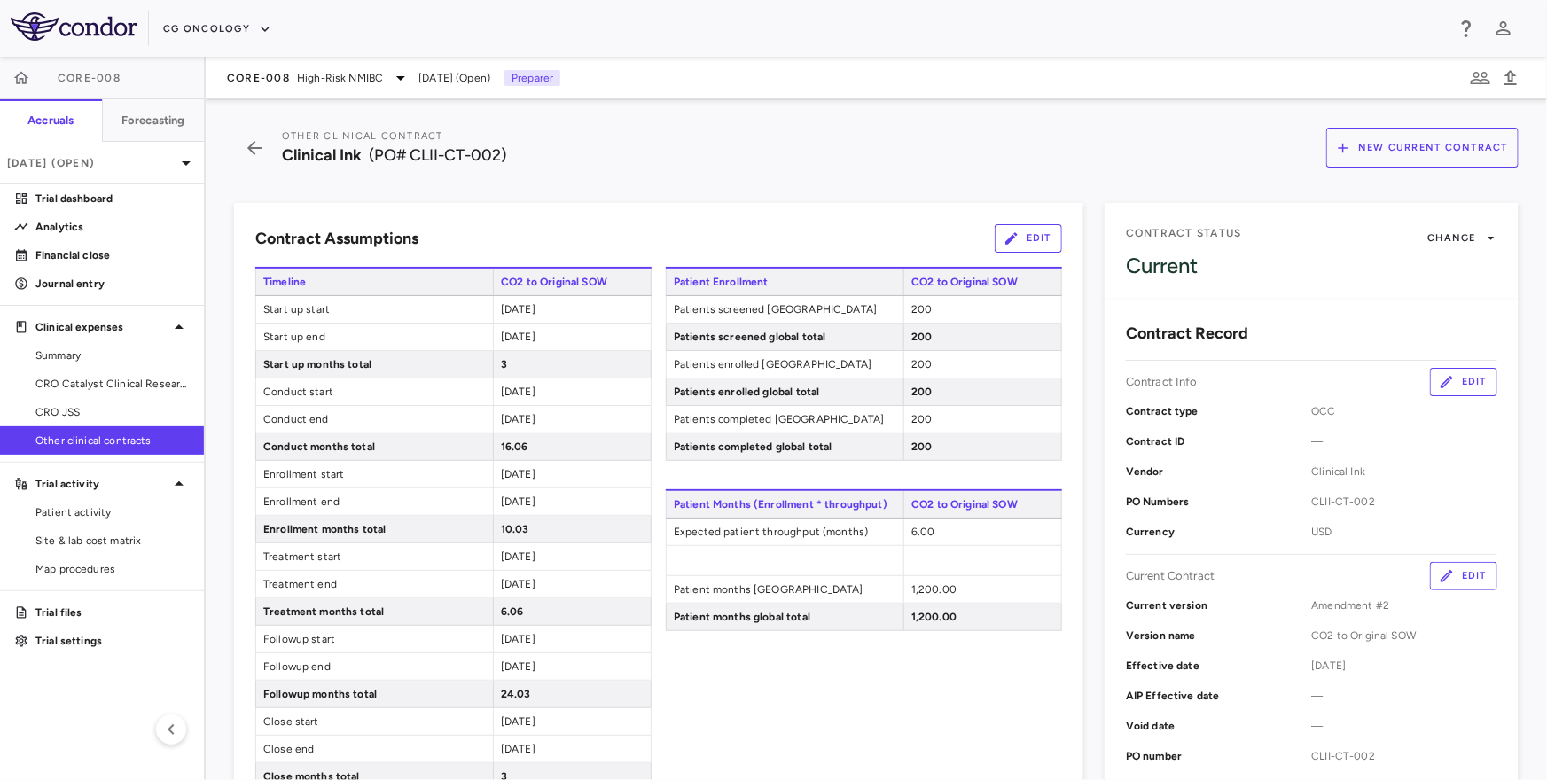
click at [1023, 227] on button "Edit" at bounding box center [1028, 238] width 67 height 28
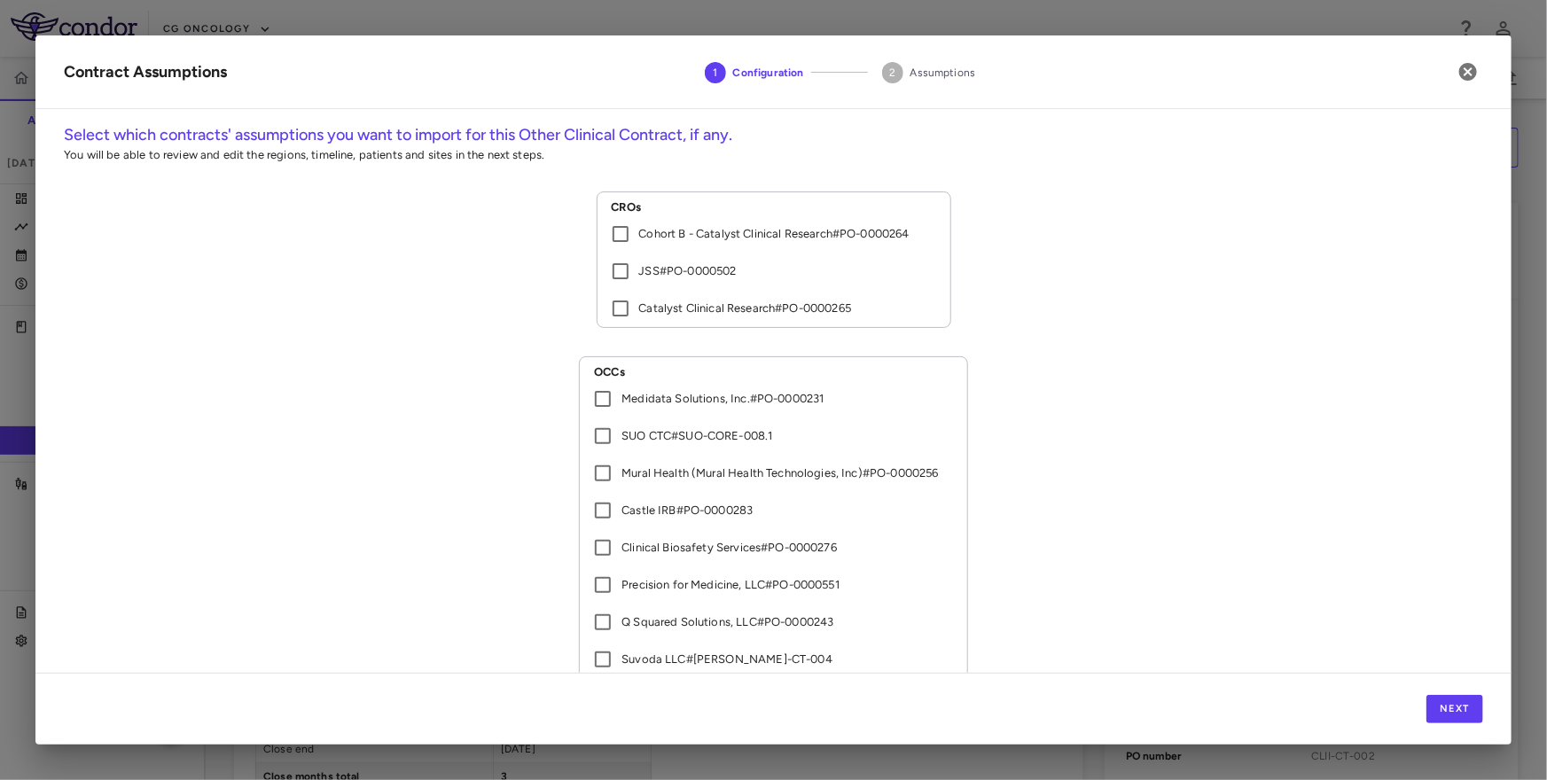
click at [745, 311] on p "Catalyst Clinical Research # PO-0000265" at bounding box center [745, 308] width 213 height 16
click at [1442, 700] on button "Next" at bounding box center [1454, 709] width 57 height 28
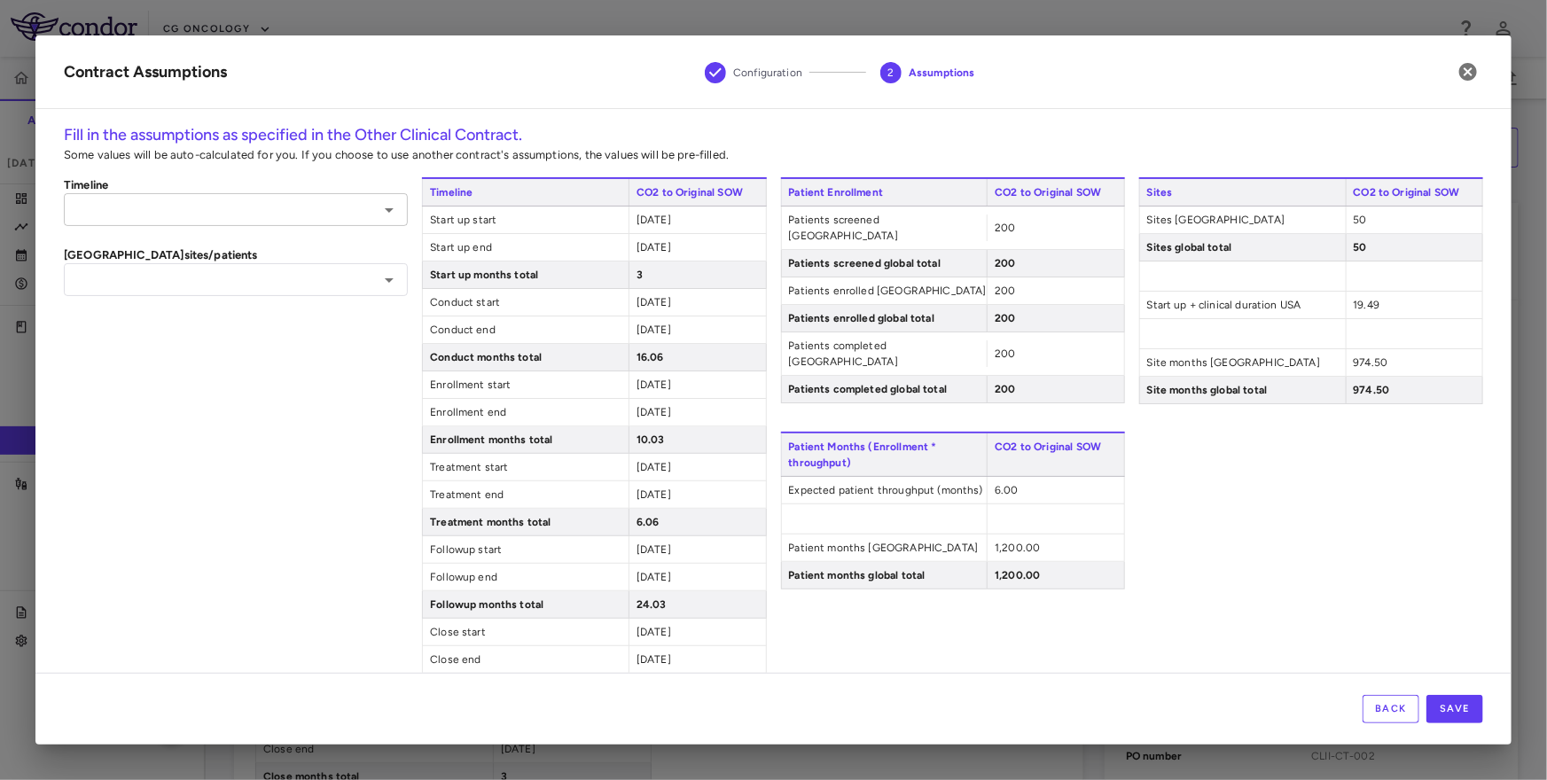
click at [355, 222] on div "​" at bounding box center [236, 209] width 344 height 33
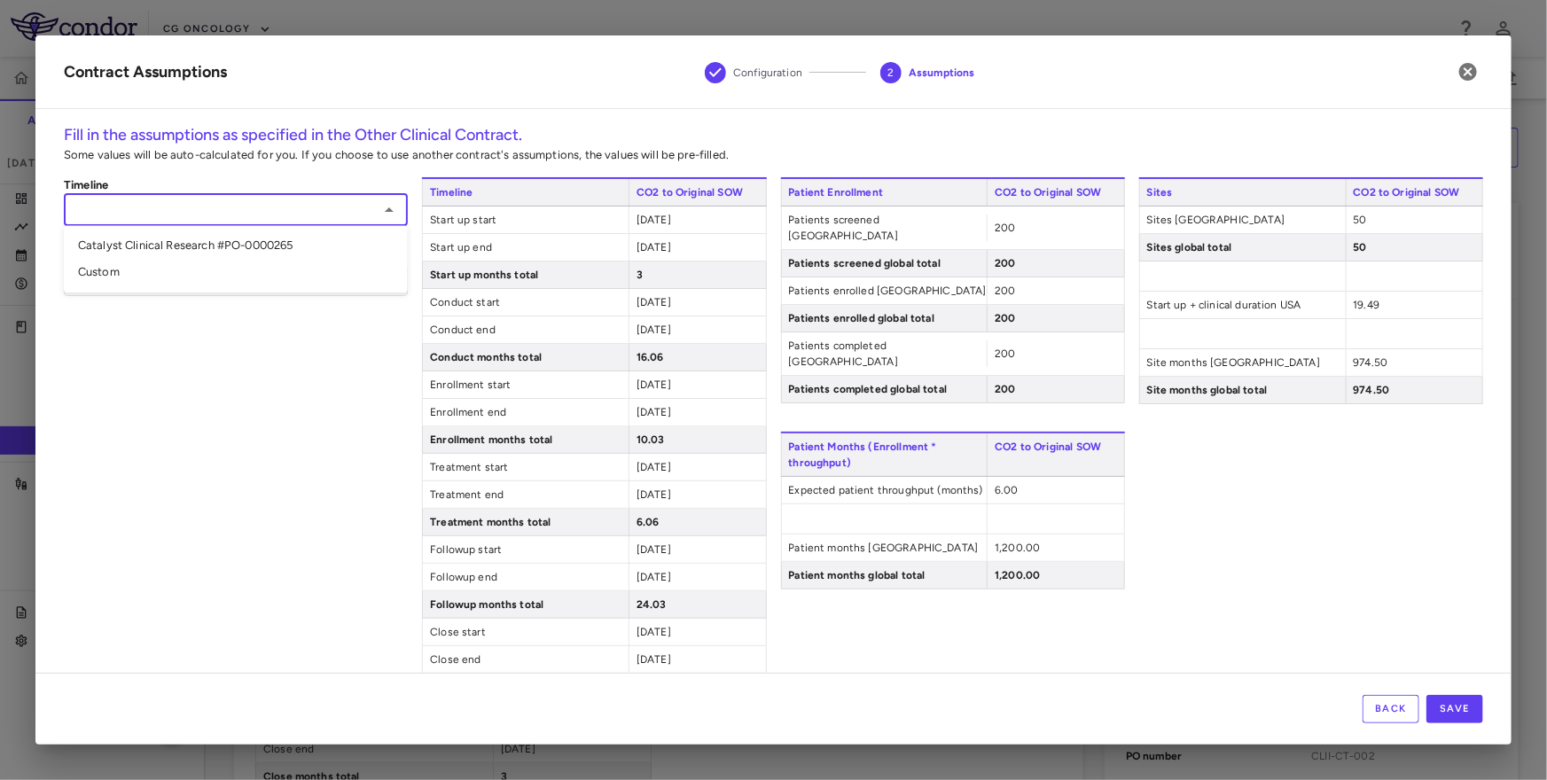
click at [327, 246] on li "Catalyst Clinical Research #PO-0000265" at bounding box center [236, 246] width 344 height 27
type input "**********"
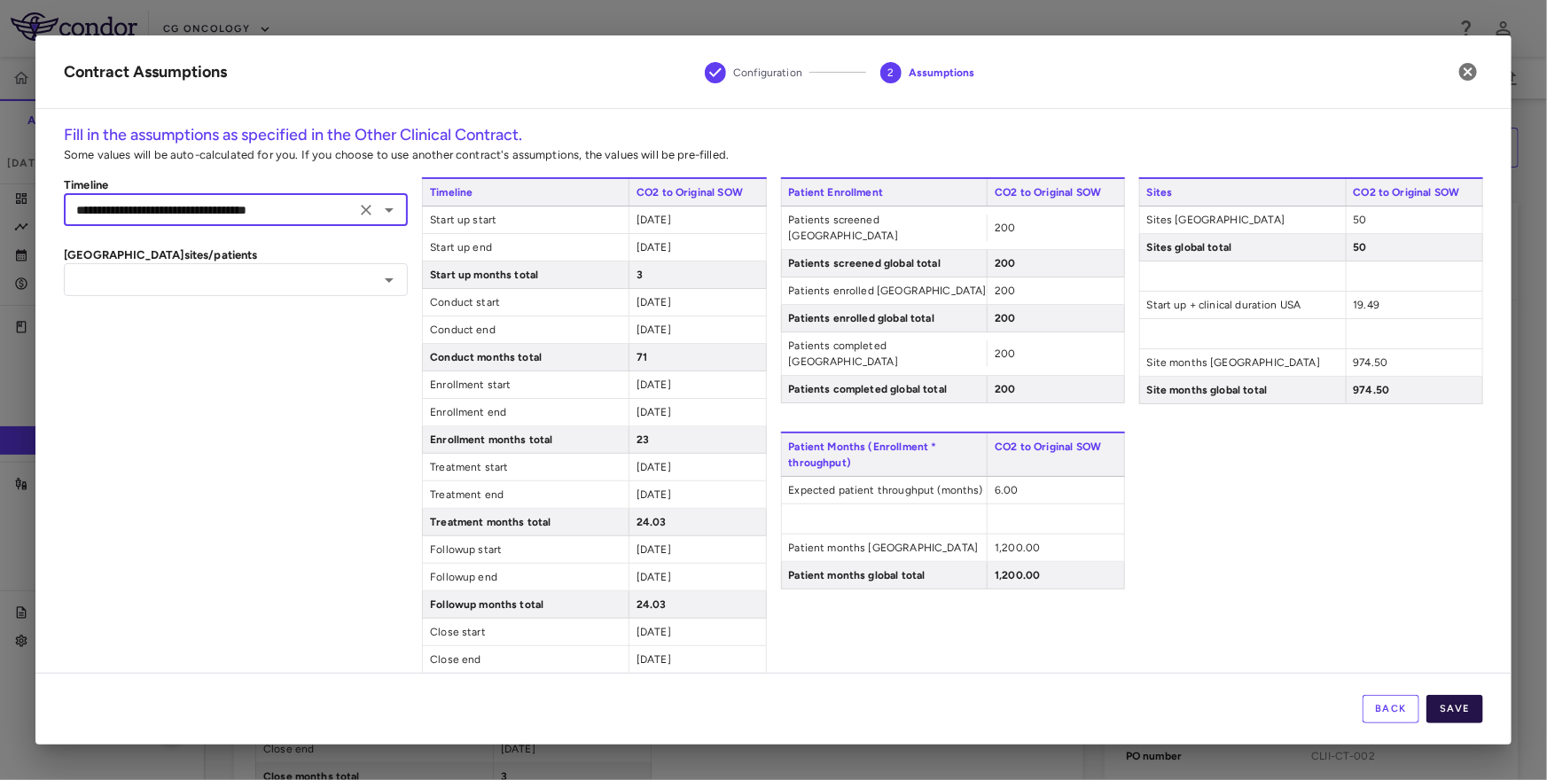
click at [1444, 707] on button "Save" at bounding box center [1454, 709] width 57 height 28
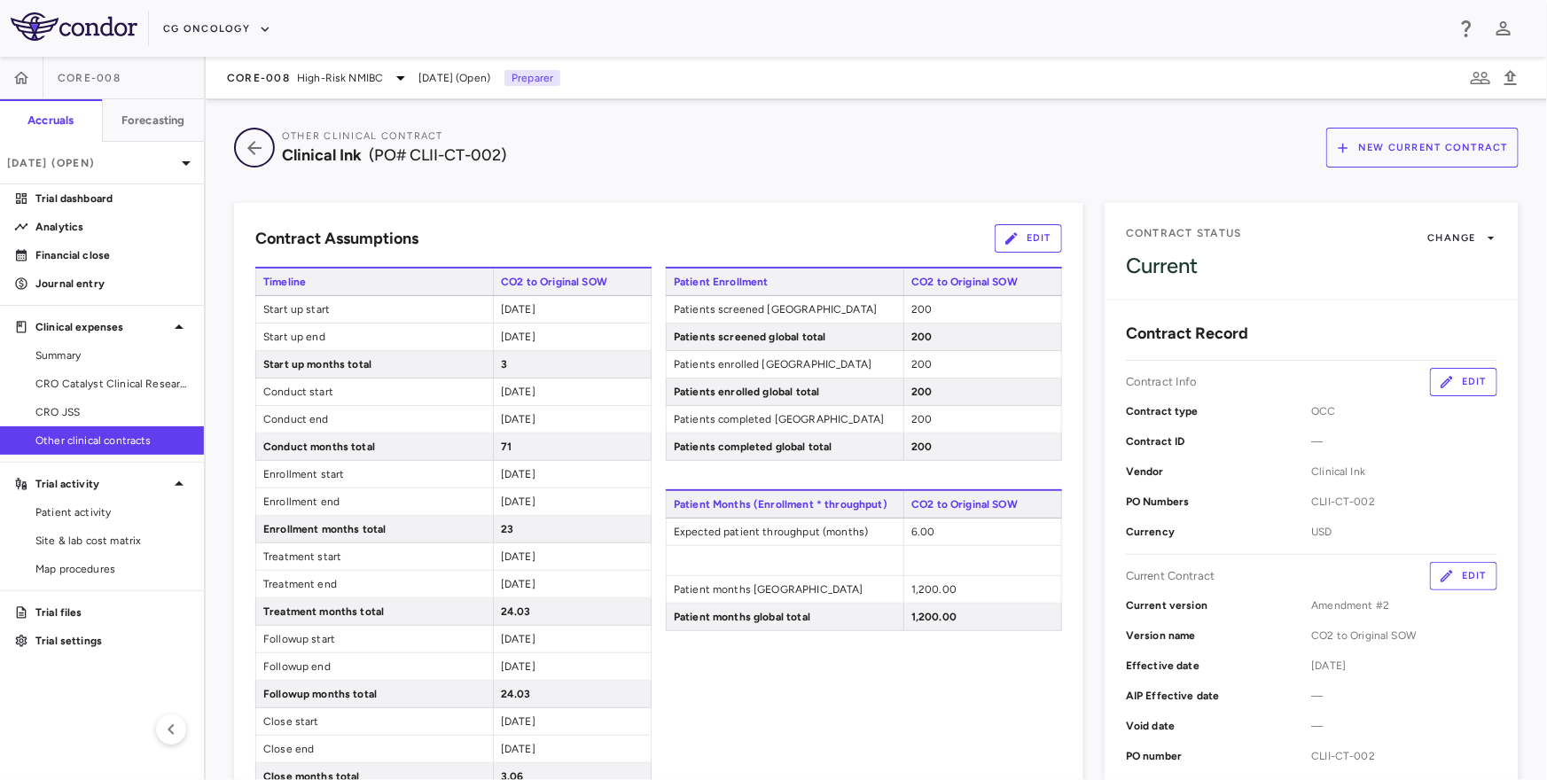
click at [250, 141] on icon "button" at bounding box center [254, 147] width 32 height 21
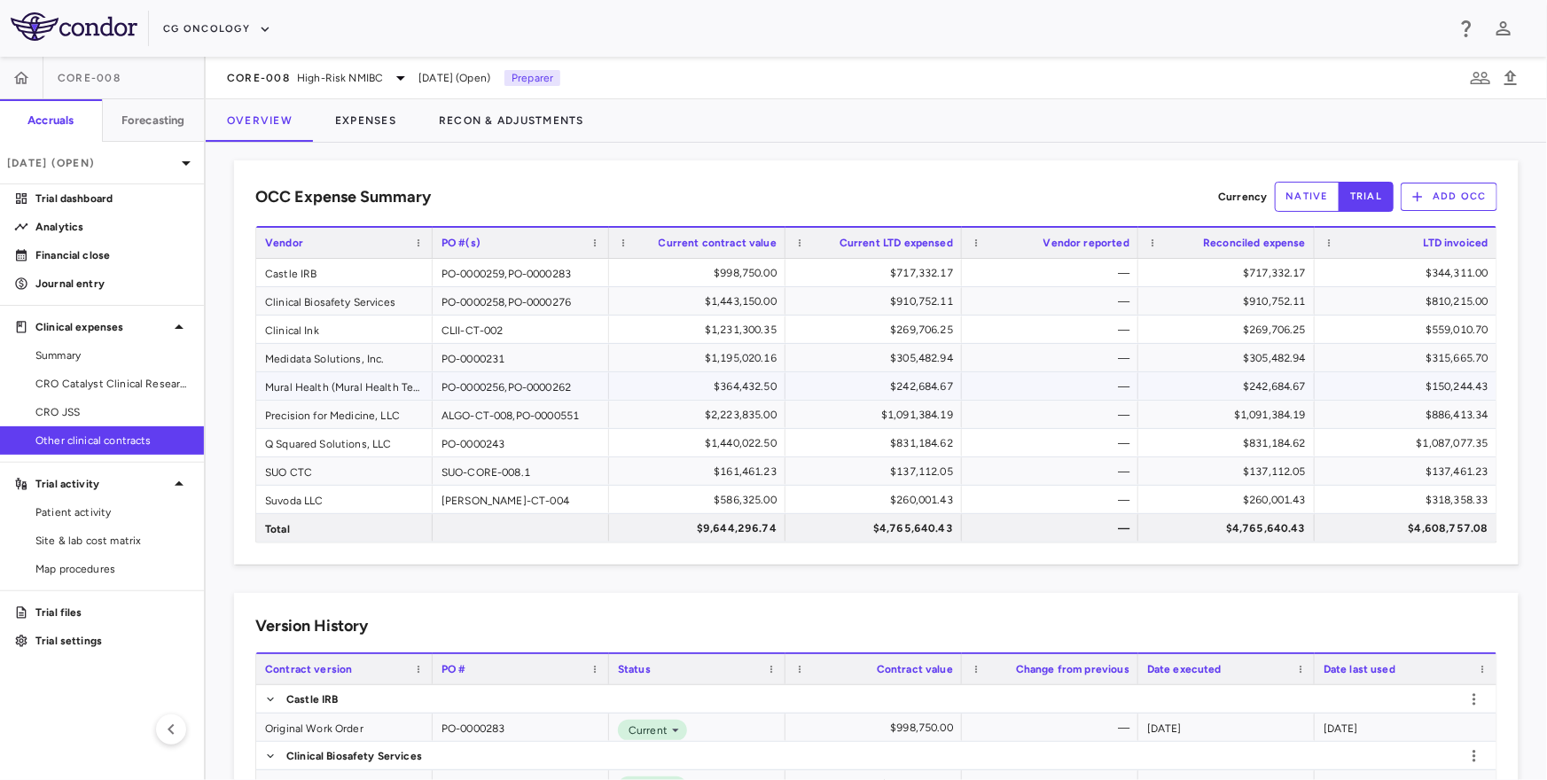
scroll to position [12, 0]
click at [365, 121] on button "Expenses" at bounding box center [366, 120] width 104 height 43
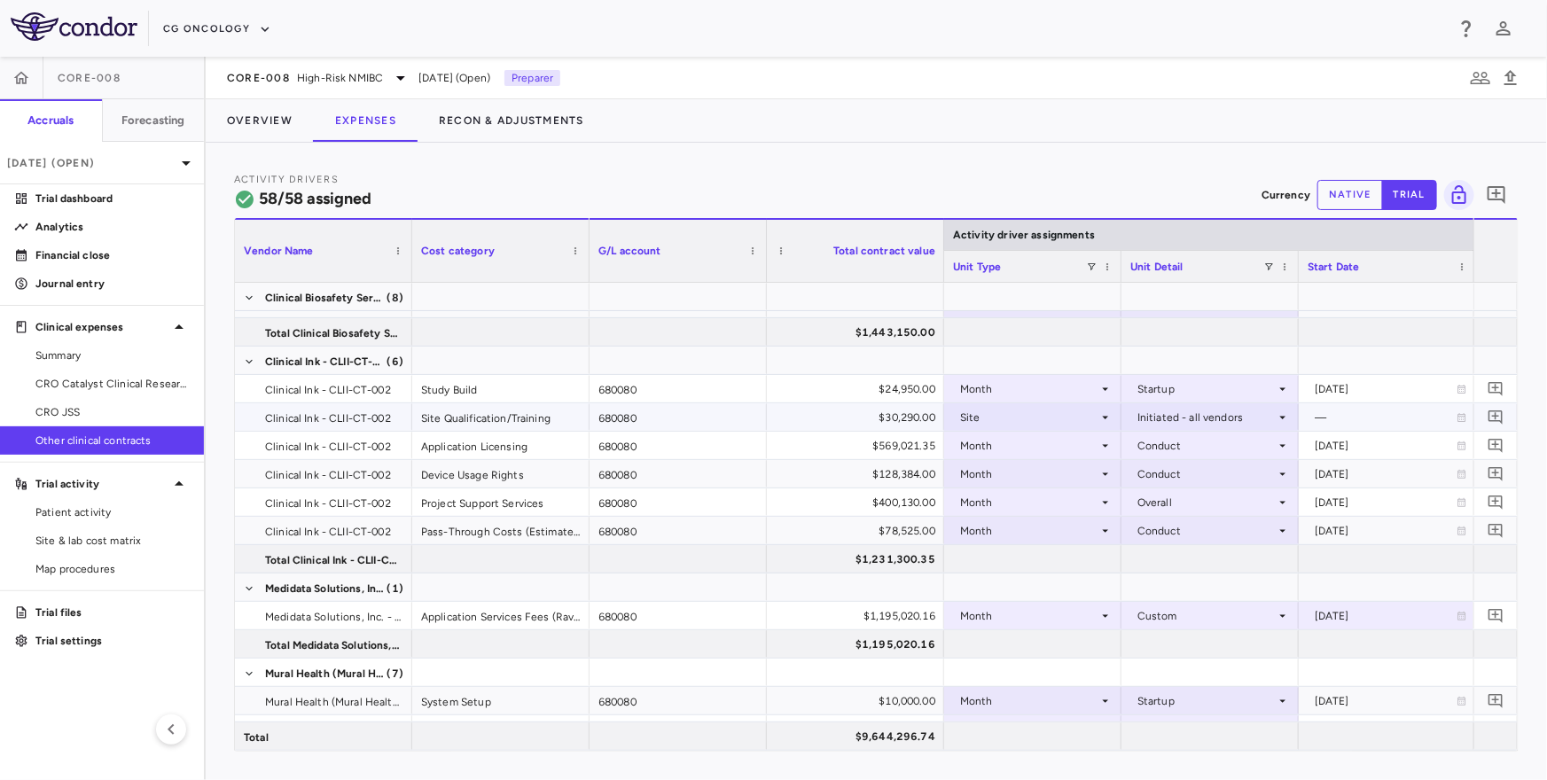
scroll to position [601, 0]
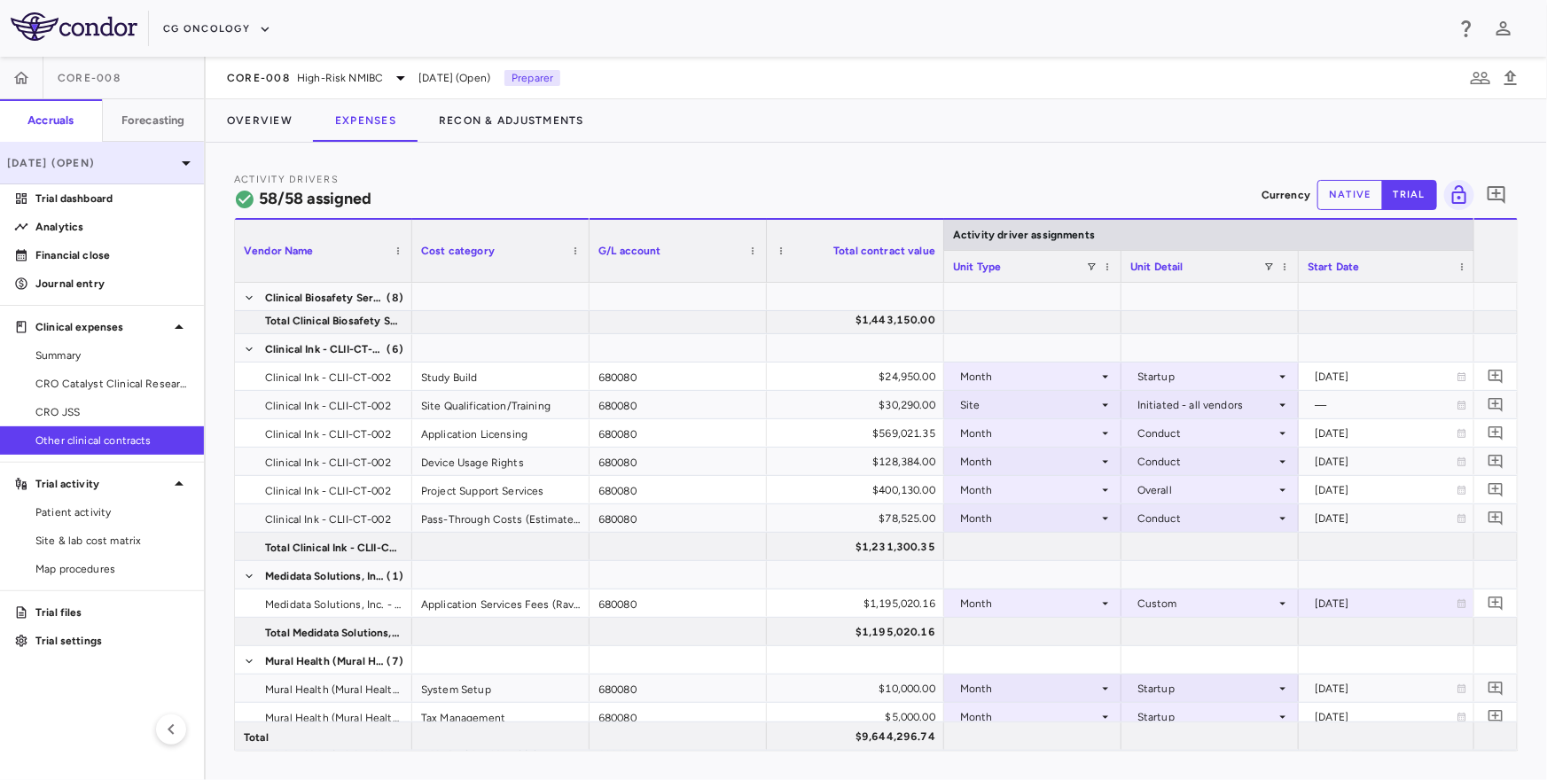
click at [168, 165] on p "[DATE] (Open)" at bounding box center [91, 163] width 168 height 16
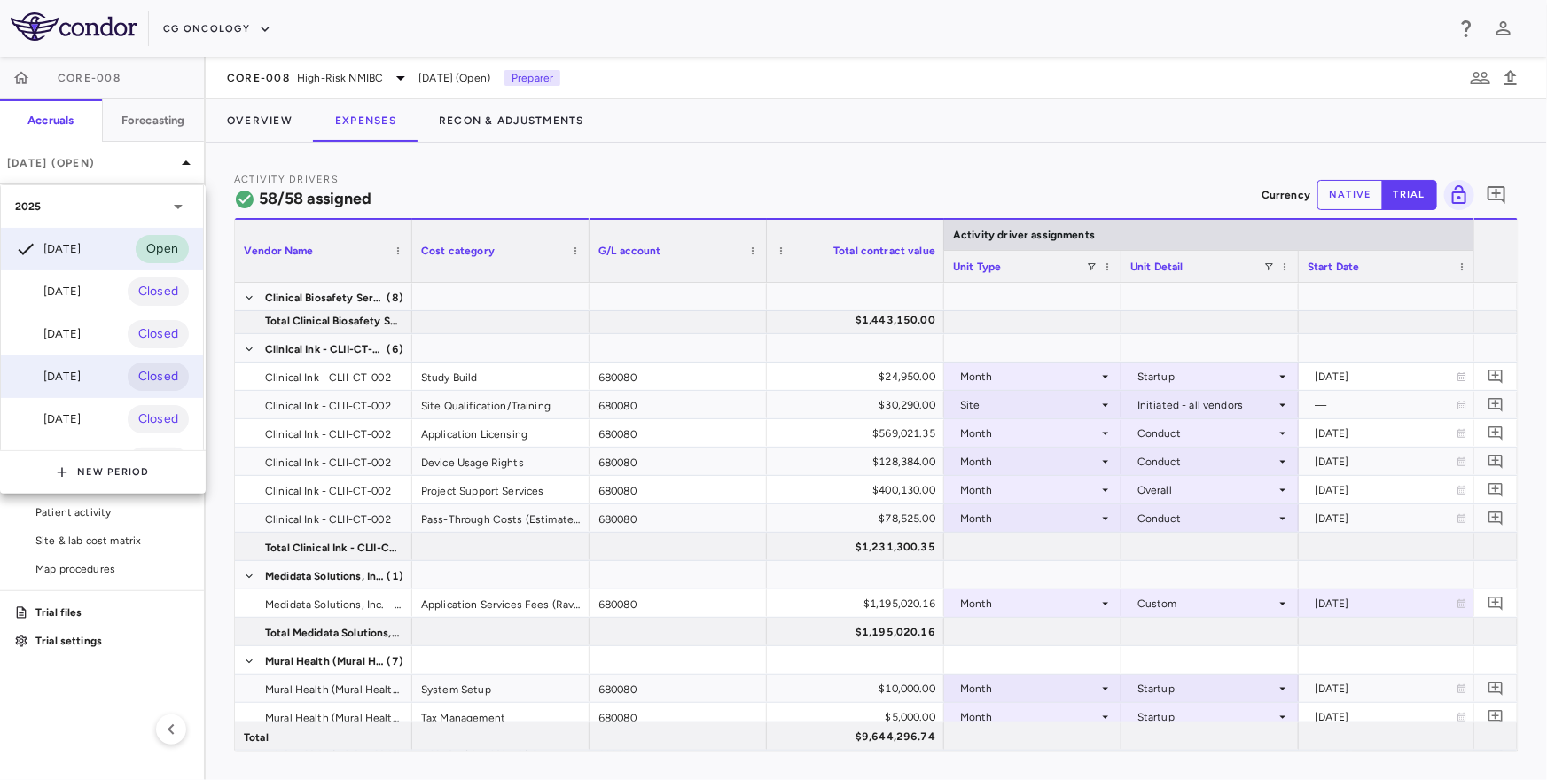
click at [81, 372] on div "Jun 2025" at bounding box center [48, 376] width 66 height 21
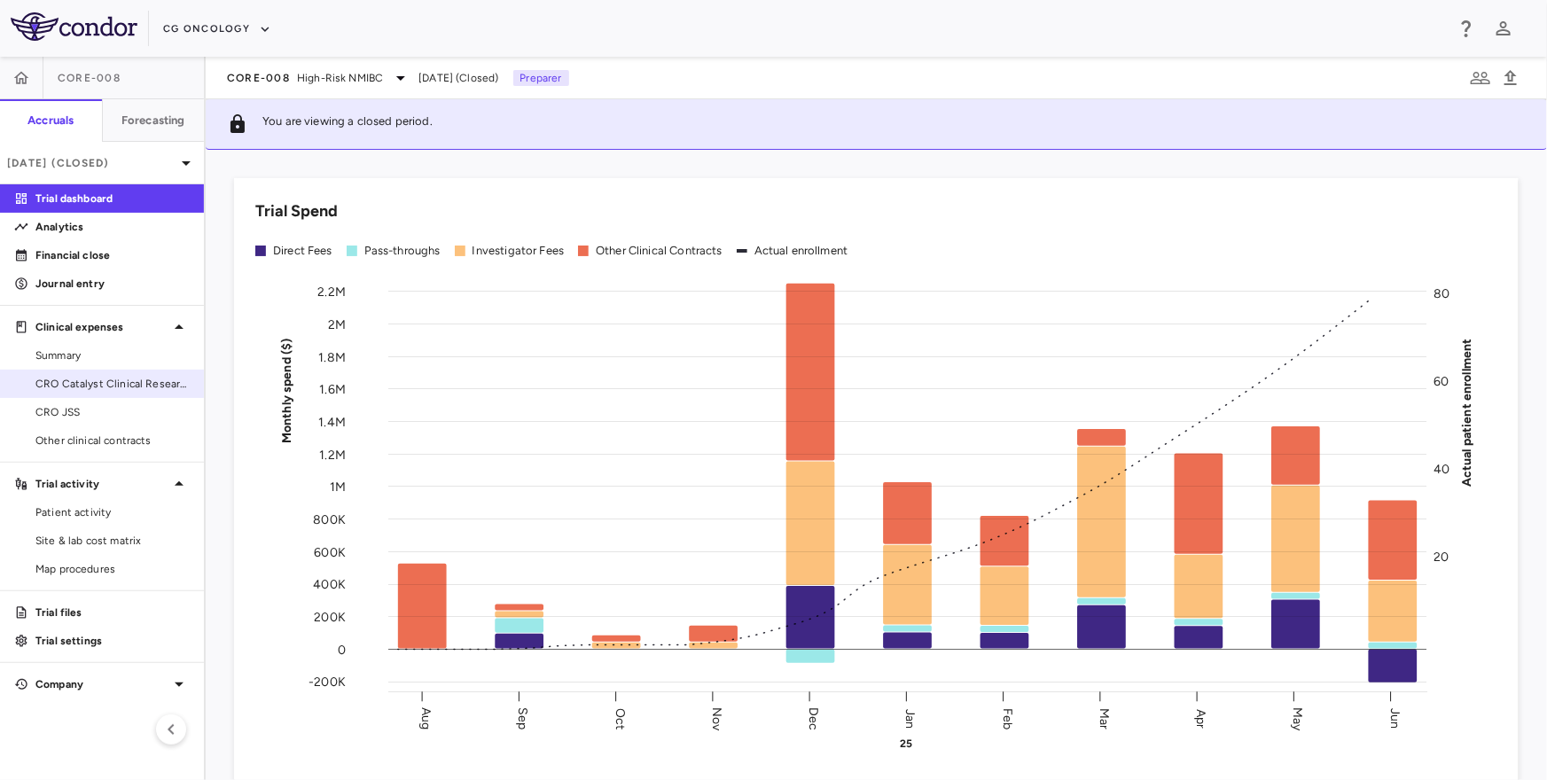
click at [116, 383] on span "CRO Catalyst Clinical Research" at bounding box center [112, 384] width 154 height 16
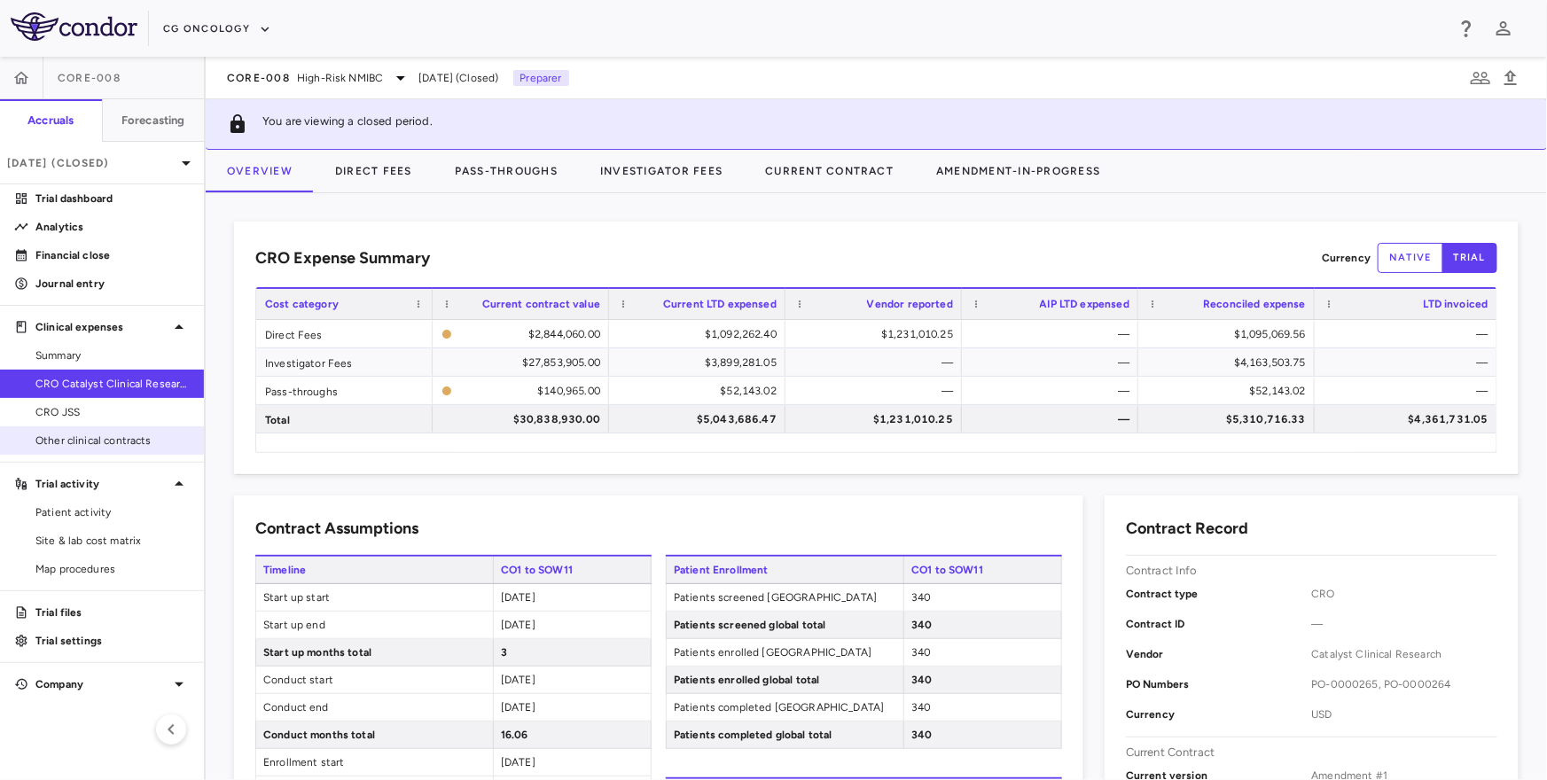
click at [90, 451] on link "Other clinical contracts" at bounding box center [102, 440] width 204 height 27
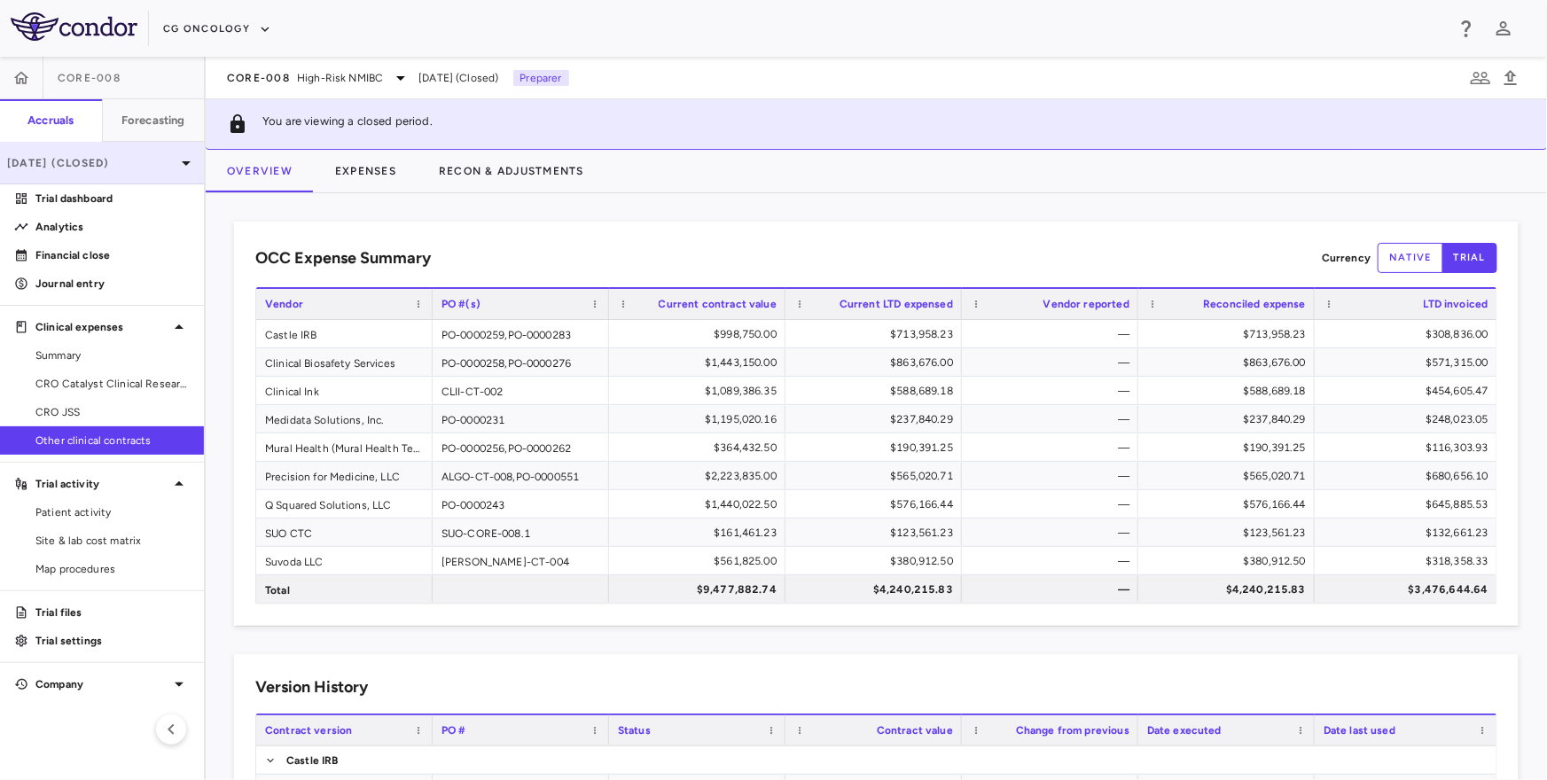
click at [105, 179] on div "Jun 2025 (Closed)" at bounding box center [102, 163] width 204 height 43
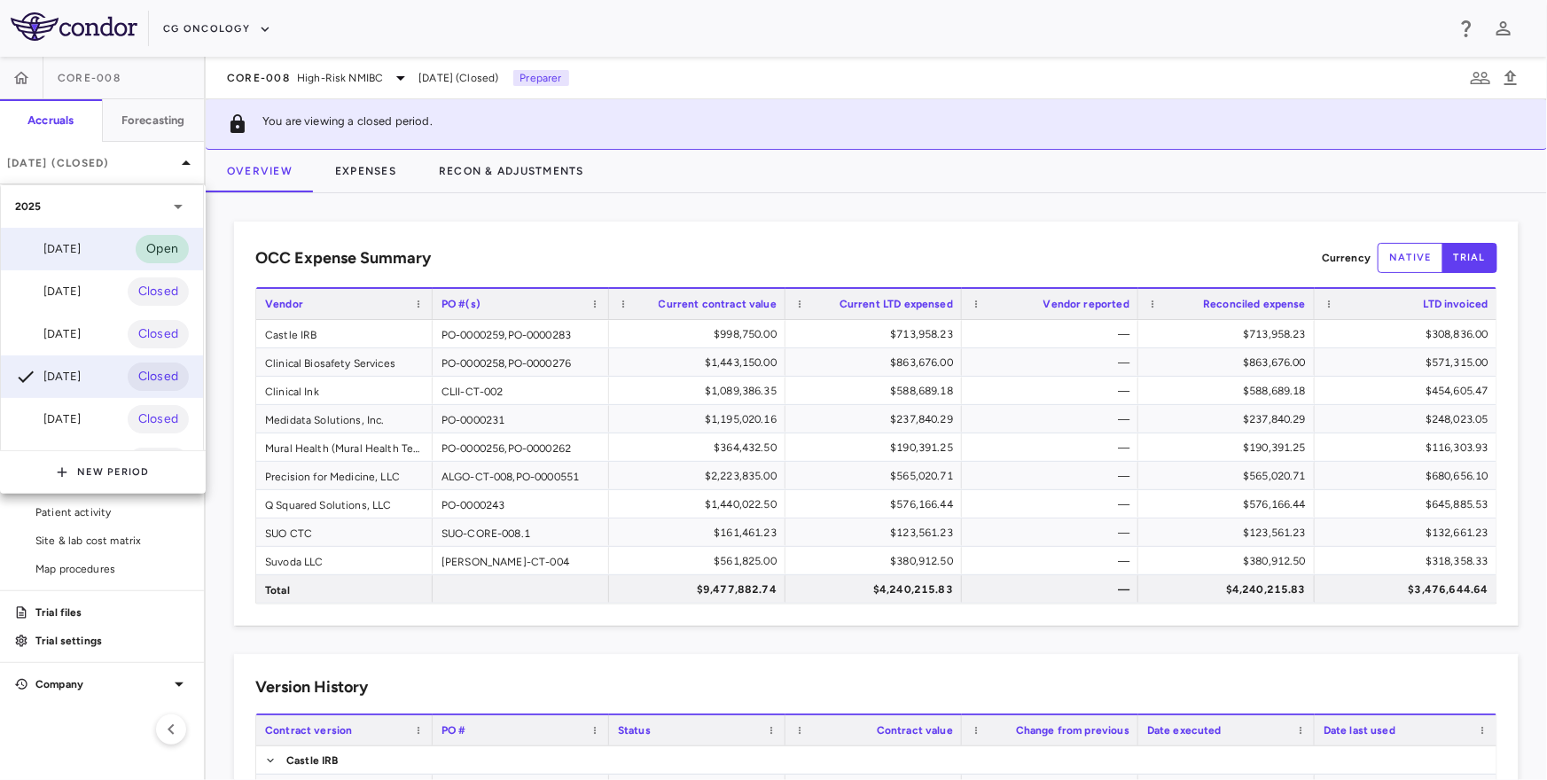
click at [83, 230] on div "Sep 2025 Open" at bounding box center [102, 249] width 202 height 43
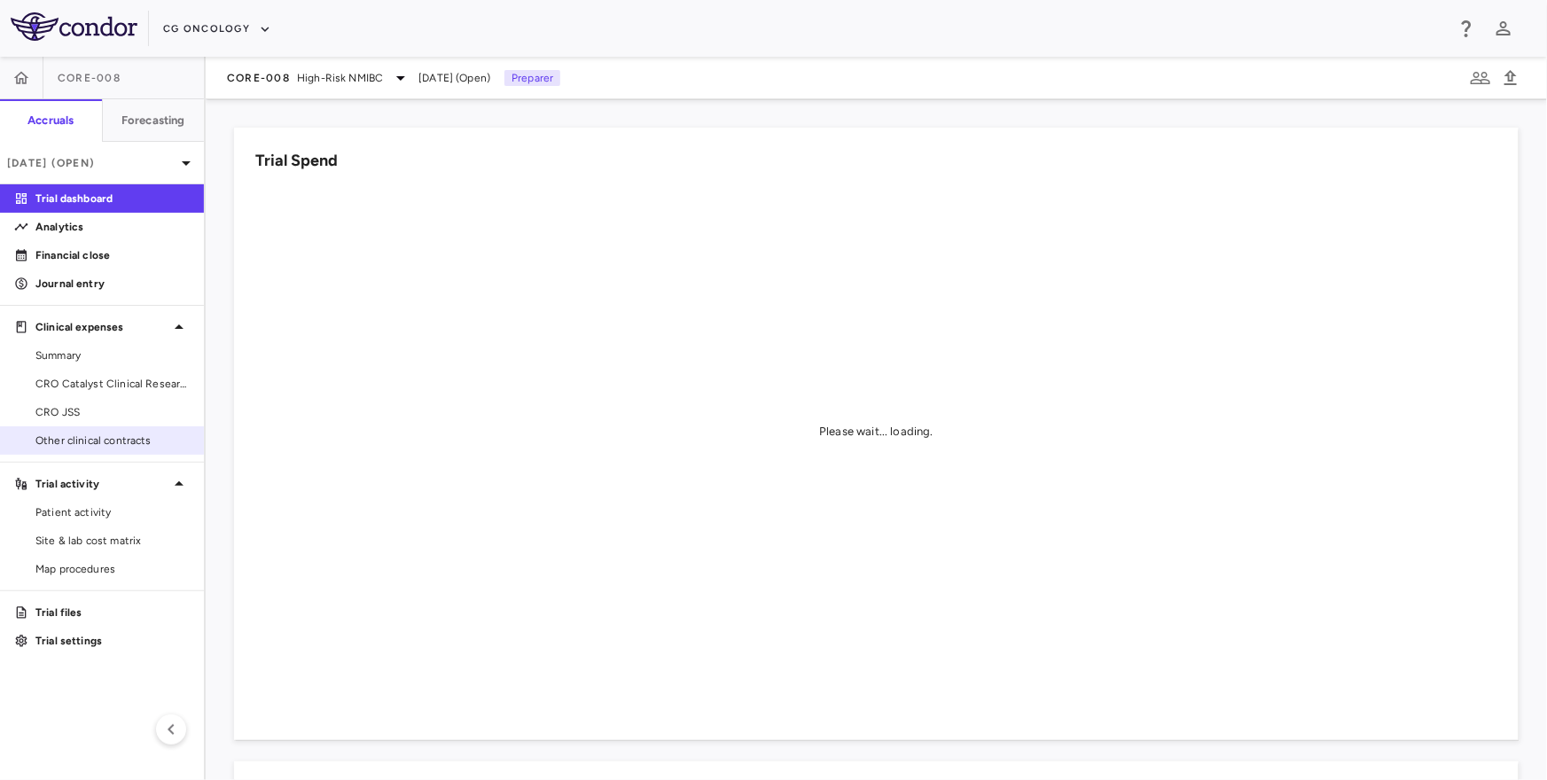
click at [68, 444] on span "Other clinical contracts" at bounding box center [112, 441] width 154 height 16
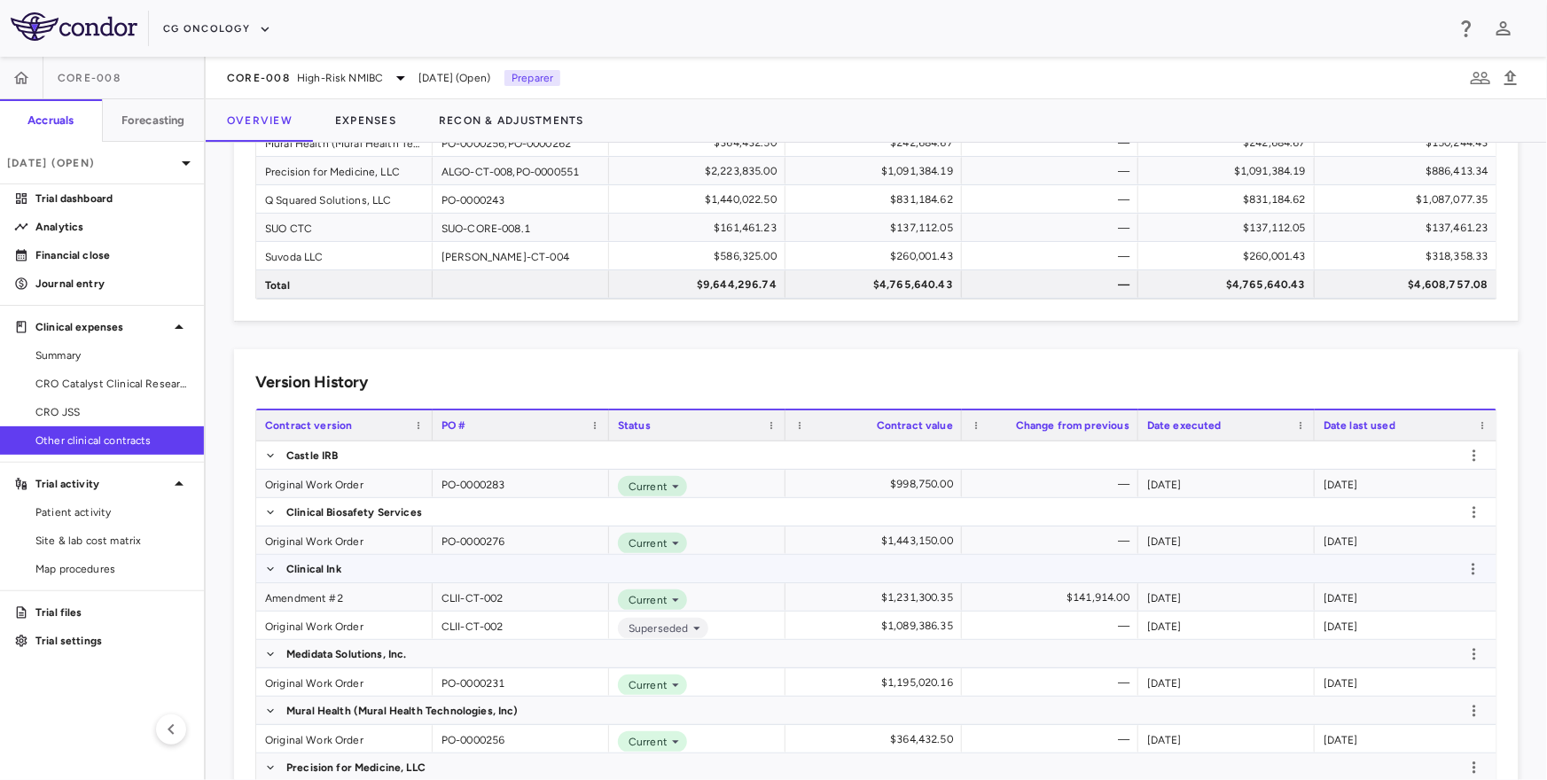
scroll to position [256, 0]
click at [333, 590] on div "Amendment #2" at bounding box center [344, 594] width 176 height 27
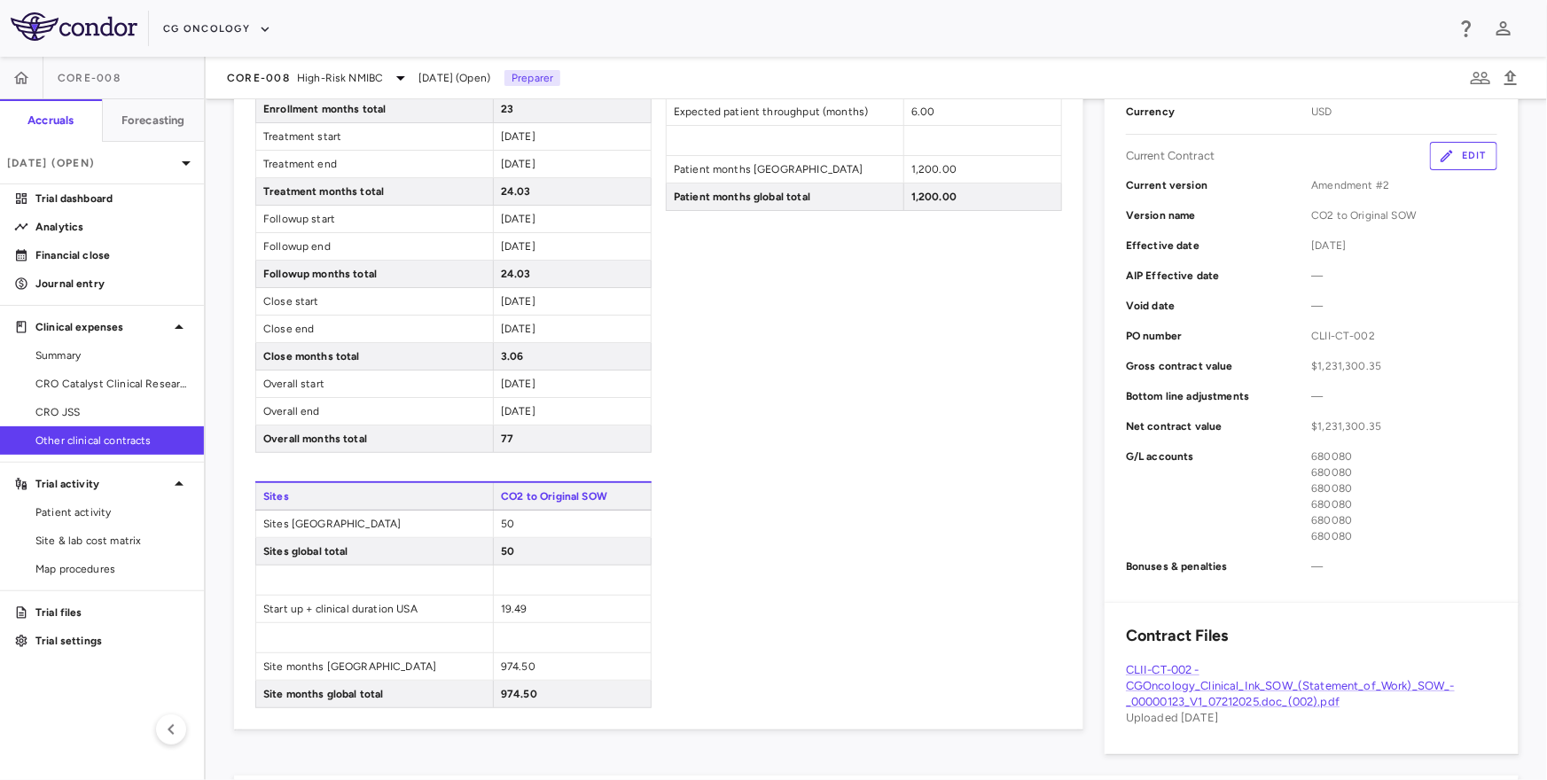
scroll to position [528, 0]
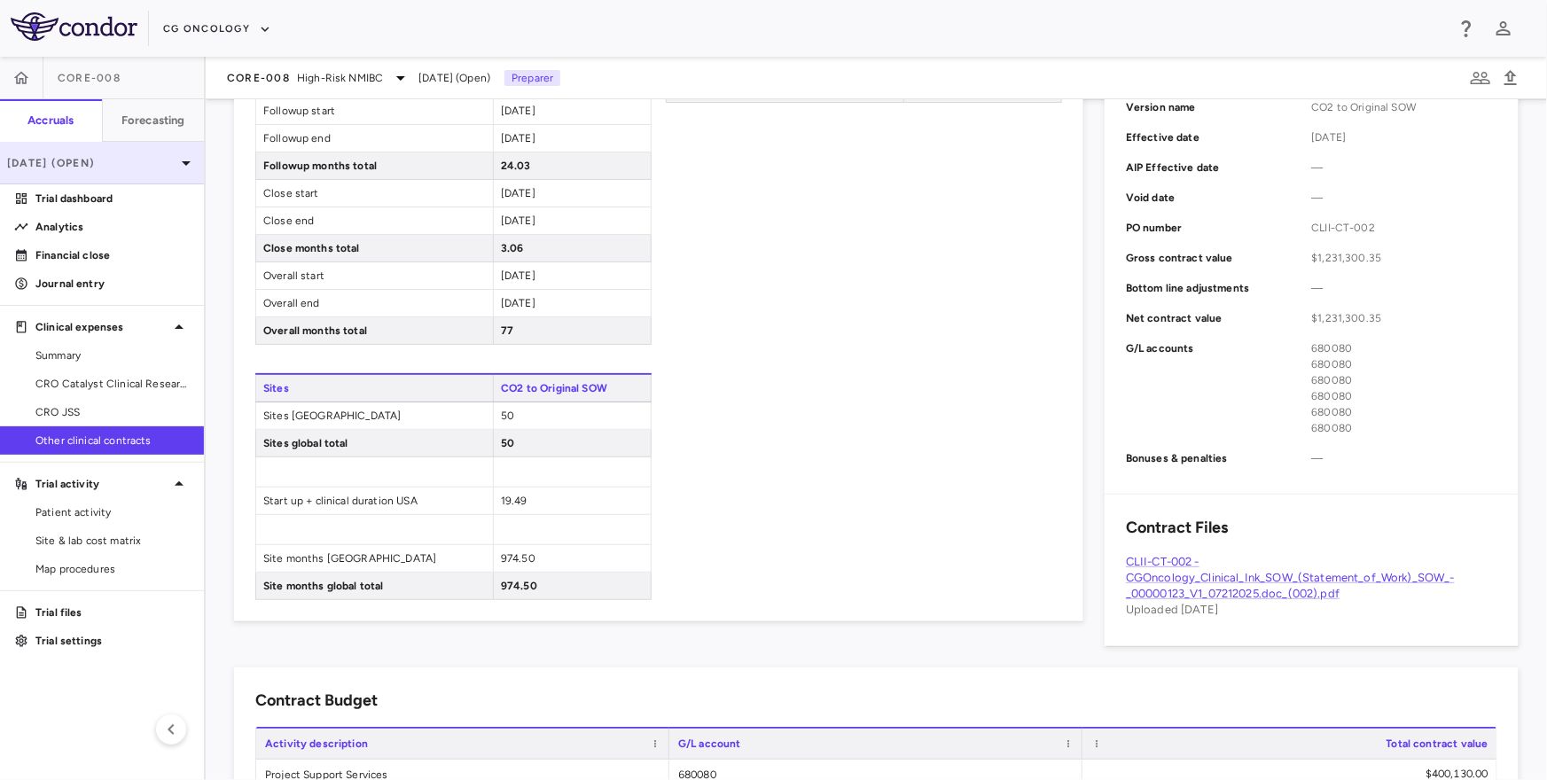
click at [171, 161] on p "[DATE] (Open)" at bounding box center [91, 163] width 168 height 16
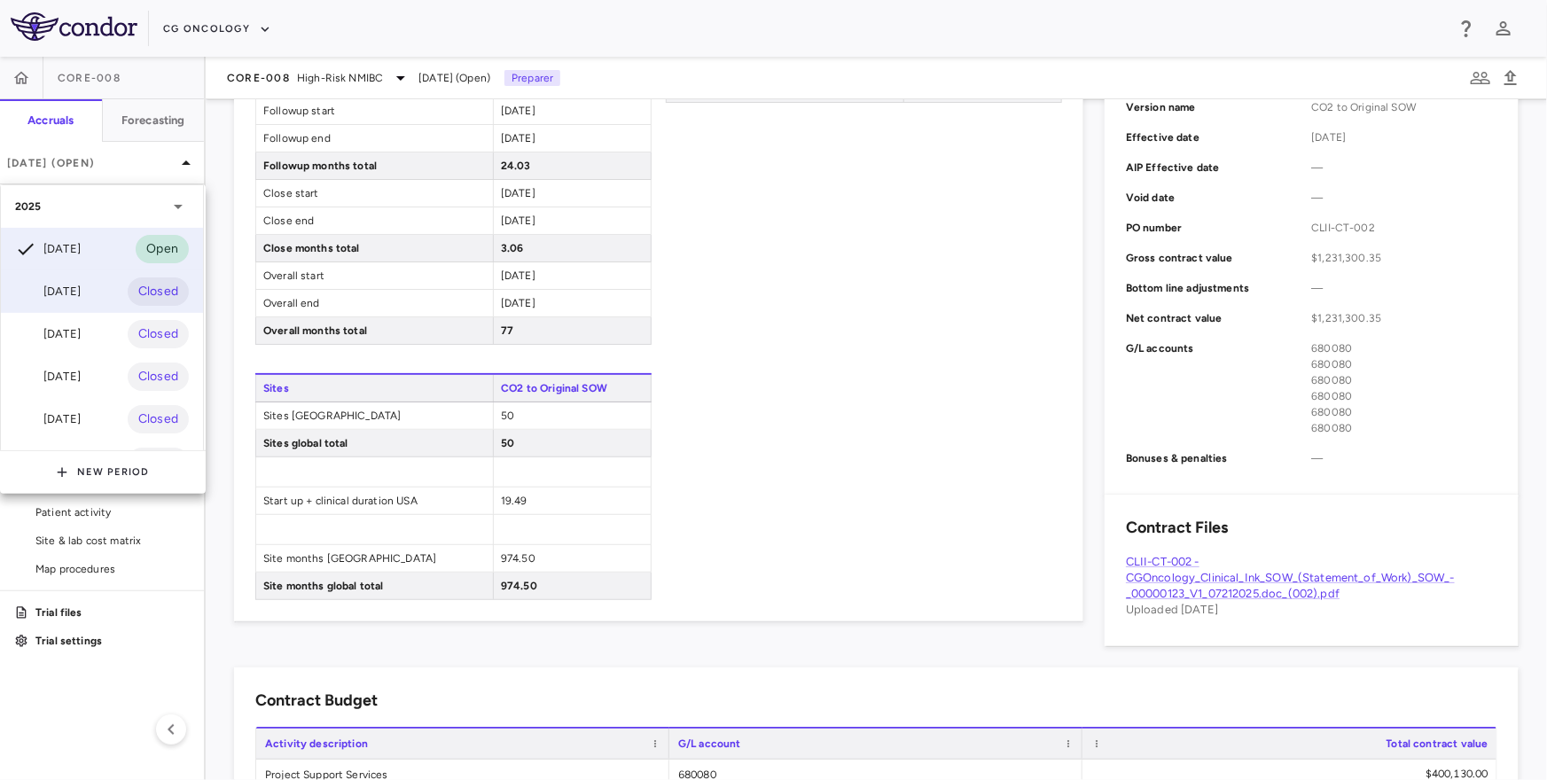
click at [108, 291] on div "Aug 2025 Closed" at bounding box center [102, 291] width 202 height 43
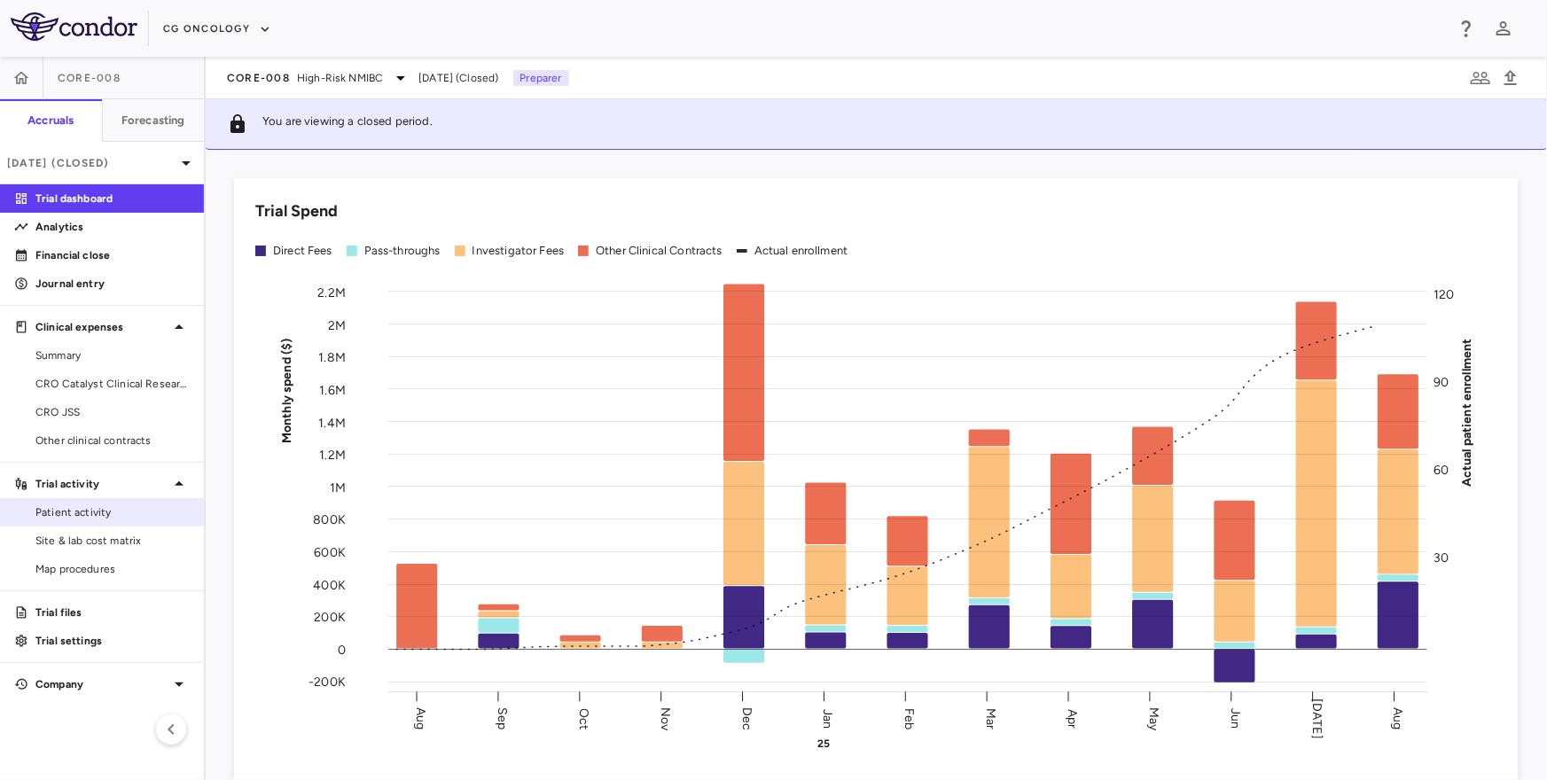
click at [85, 524] on link "Patient activity" at bounding box center [102, 512] width 204 height 27
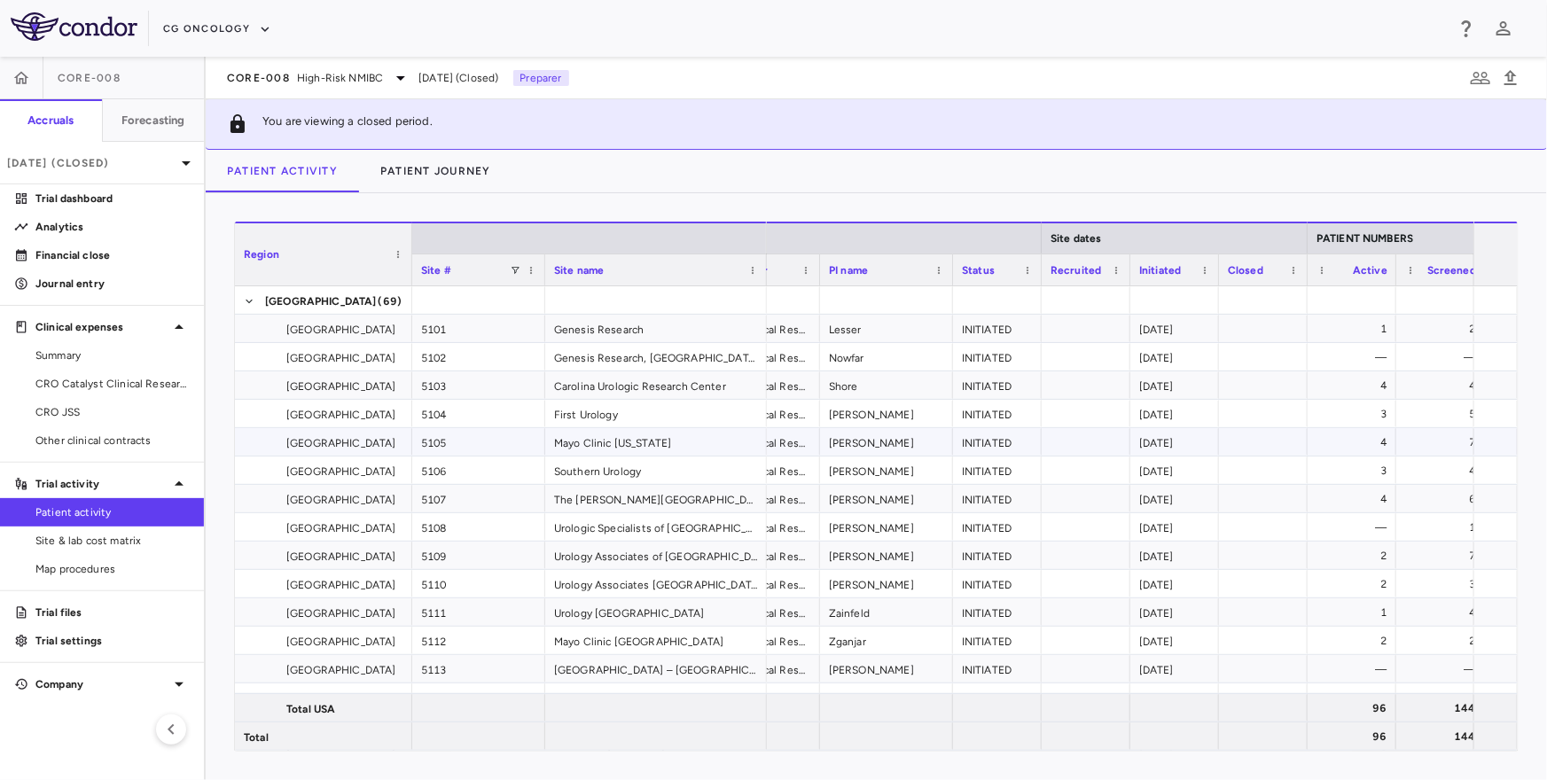
scroll to position [0, 102]
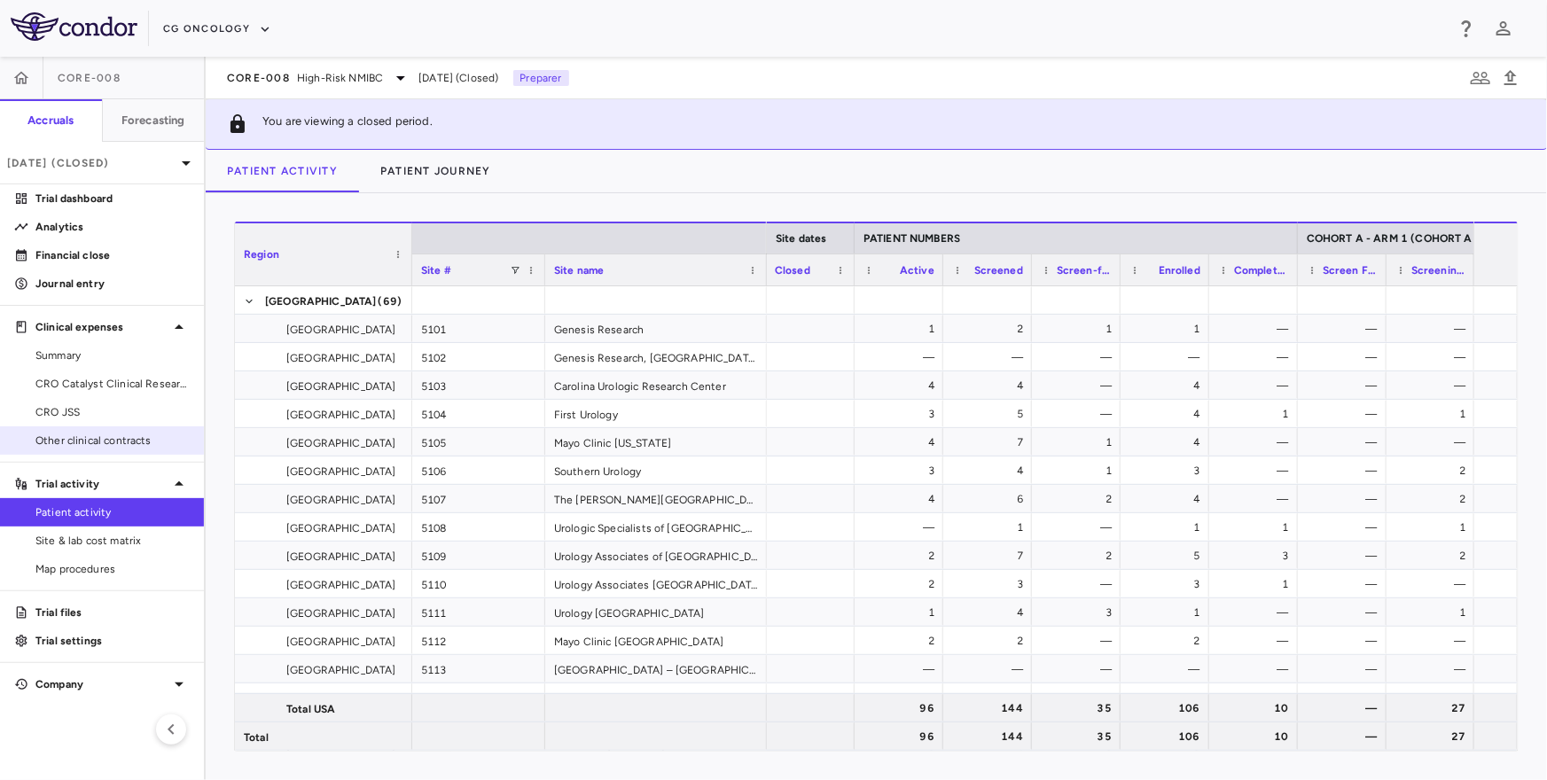
click at [118, 446] on span "Other clinical contracts" at bounding box center [112, 441] width 154 height 16
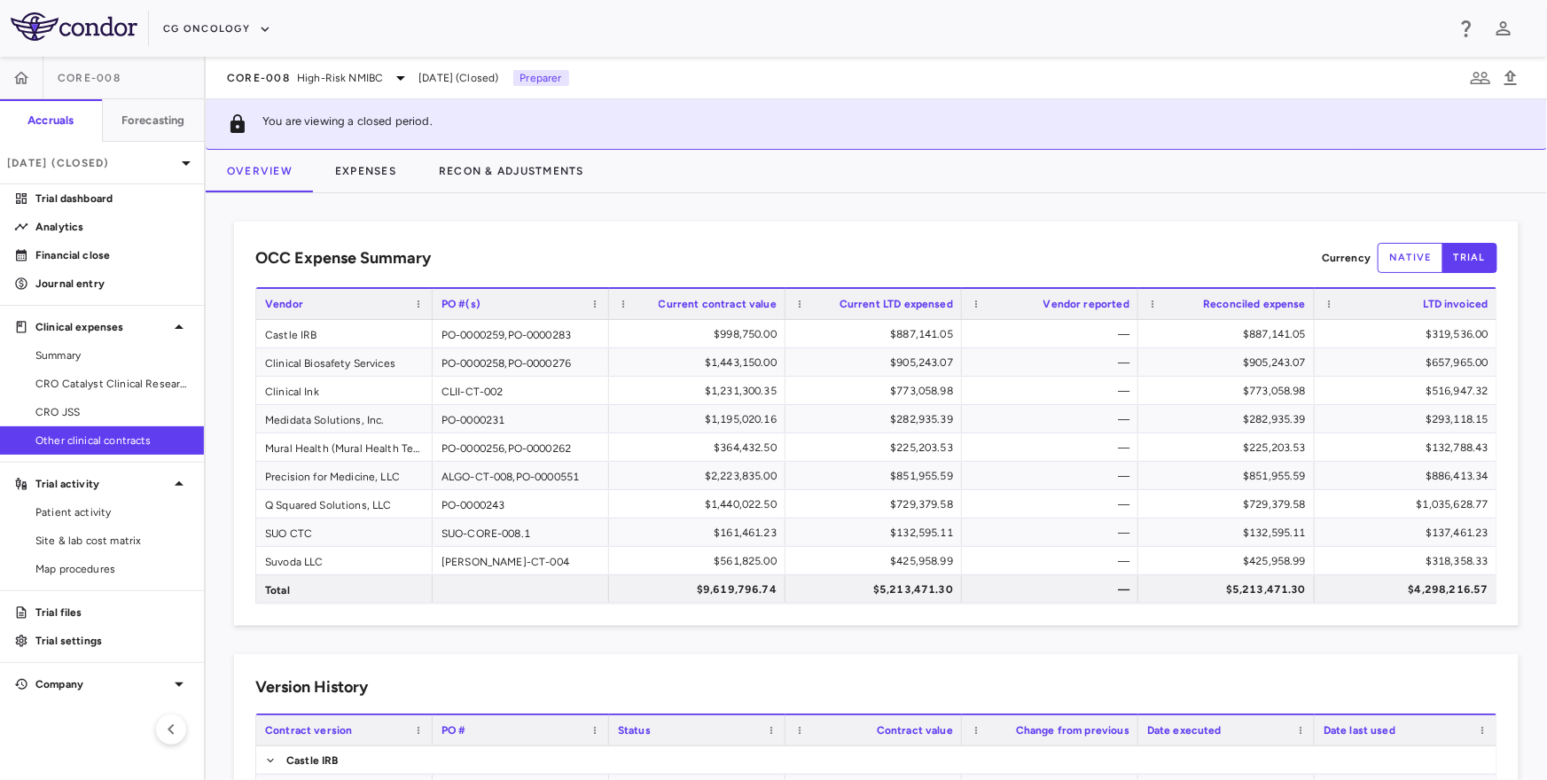
click at [350, 95] on div "CORE-008 High-Risk NMIBC Aug 2025 (Closed) Preparer" at bounding box center [876, 78] width 1341 height 43
click at [350, 82] on span "High-Risk NMIBC" at bounding box center [340, 78] width 86 height 16
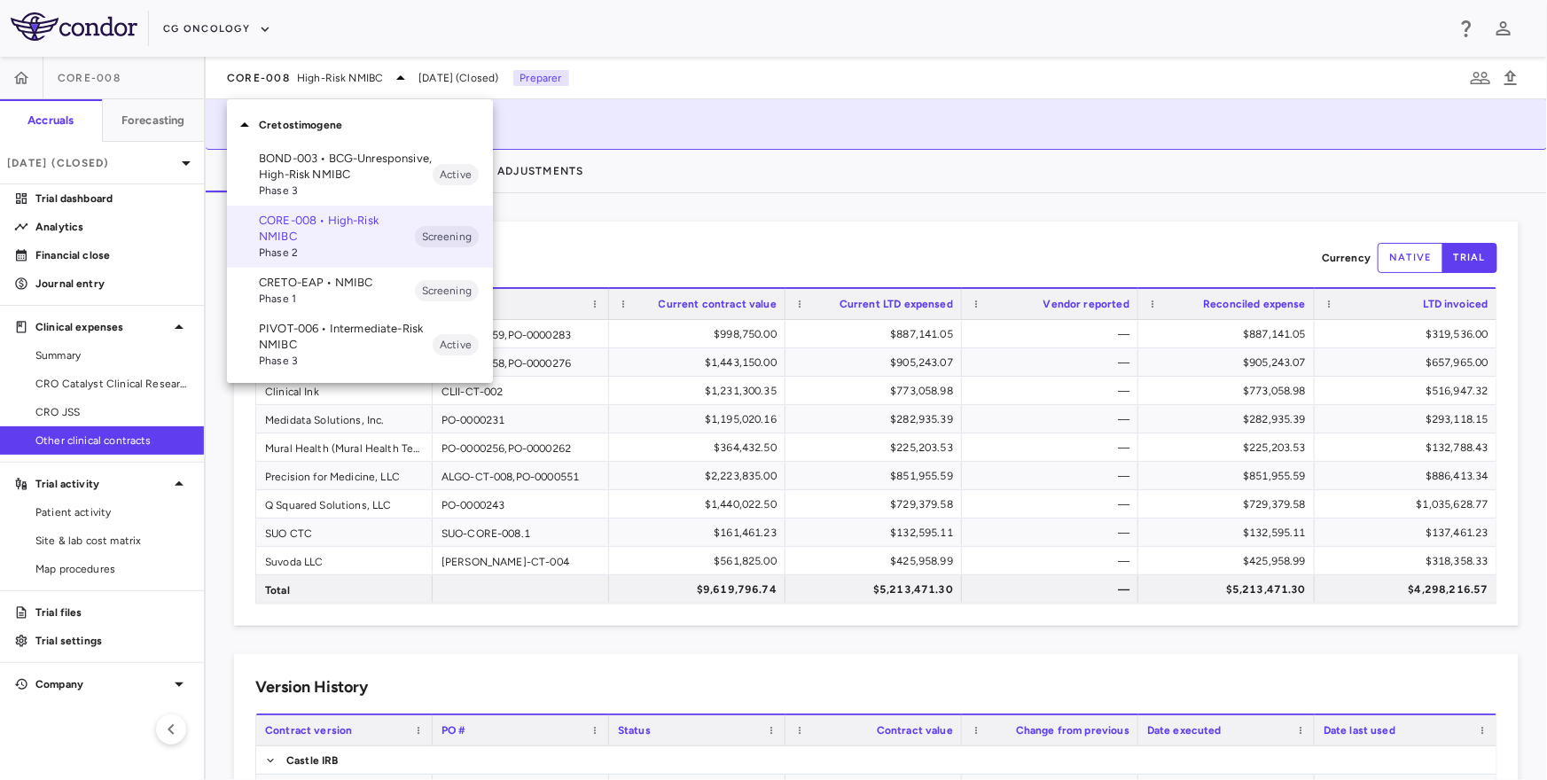
click at [312, 165] on p "BOND-003 • BCG-Unresponsive, High-Risk NMIBC" at bounding box center [346, 167] width 174 height 32
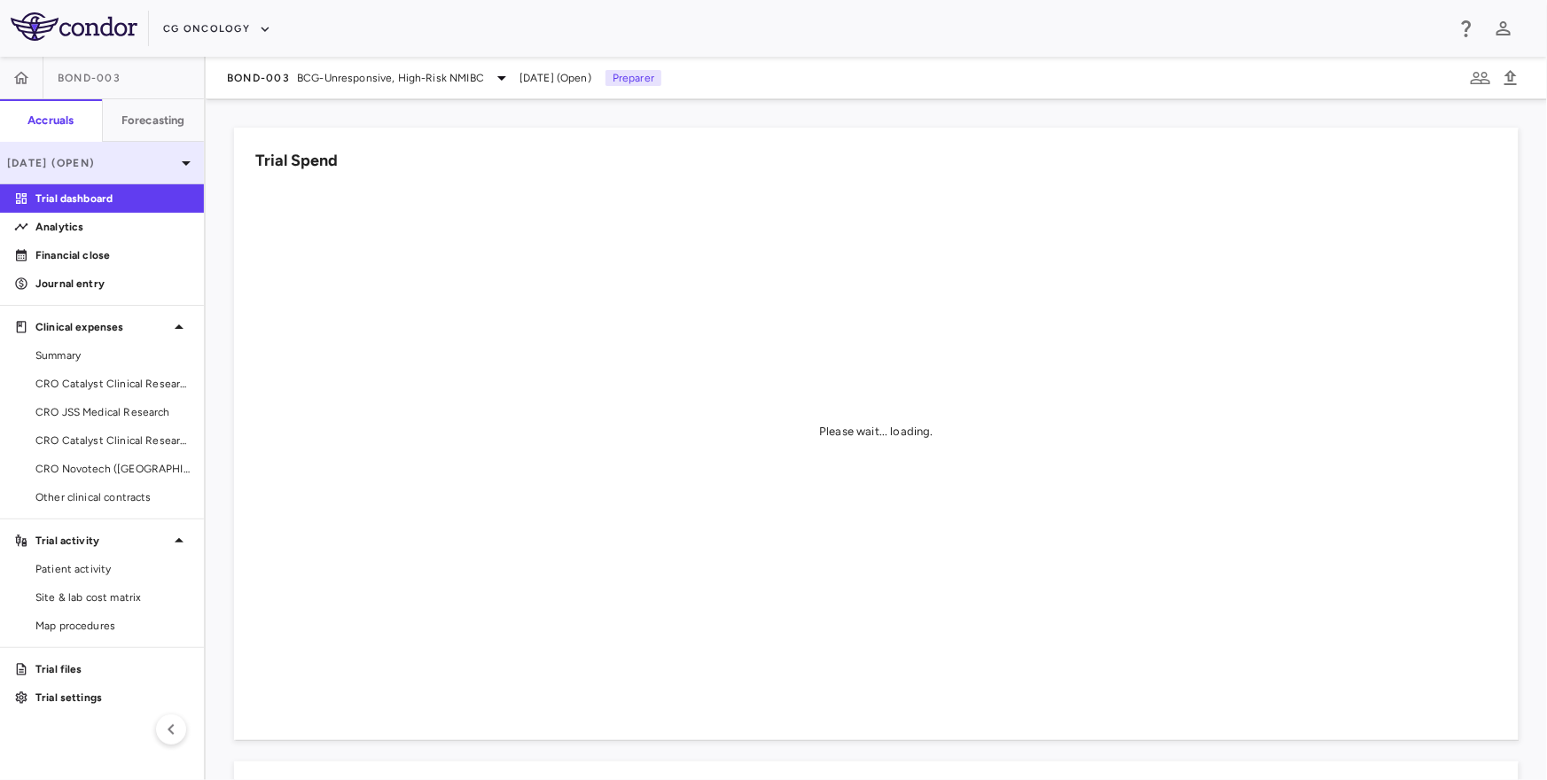
click at [152, 162] on p "[DATE] (Open)" at bounding box center [91, 163] width 168 height 16
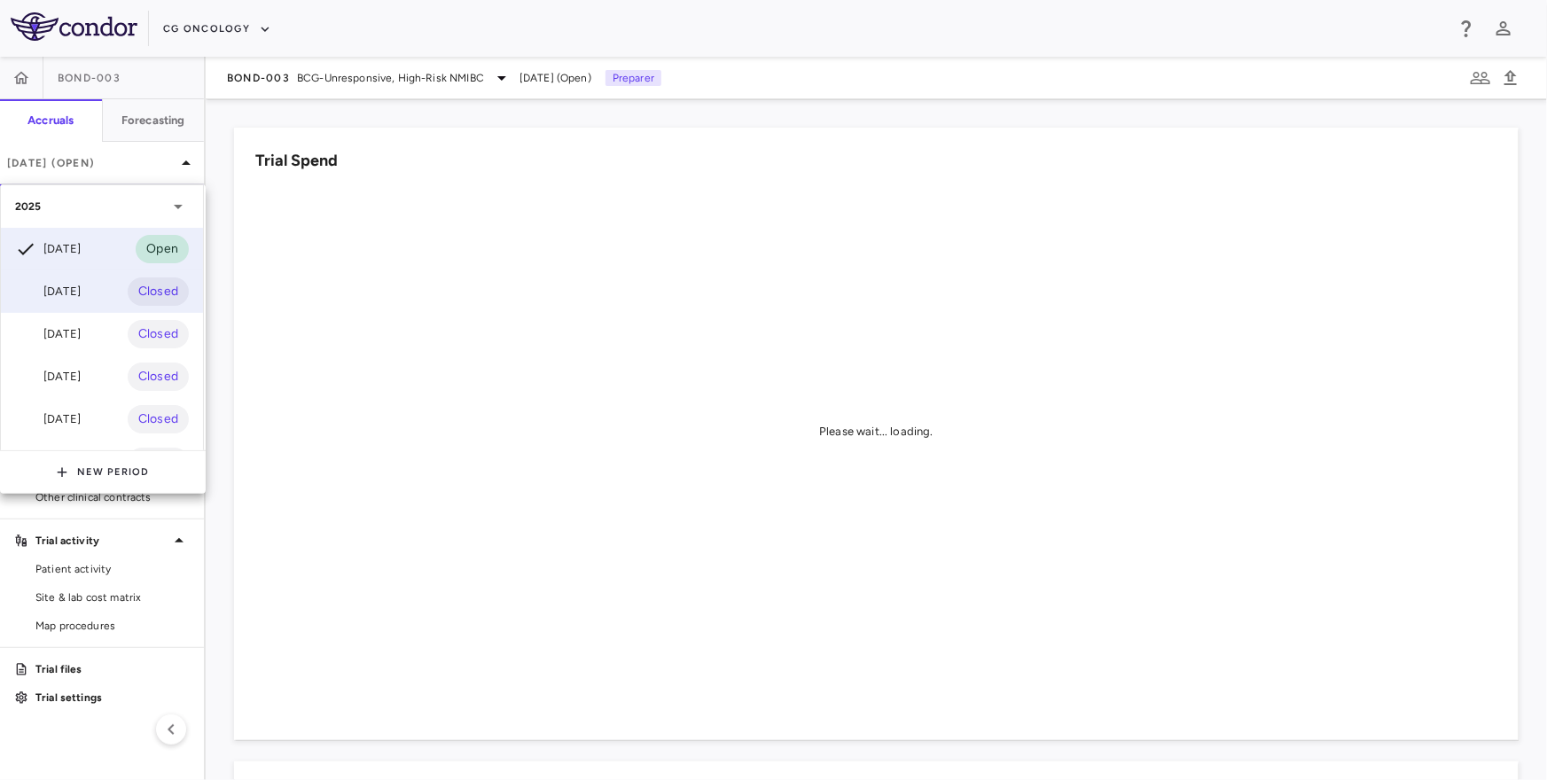
click at [81, 285] on div "Aug 2025" at bounding box center [48, 291] width 66 height 21
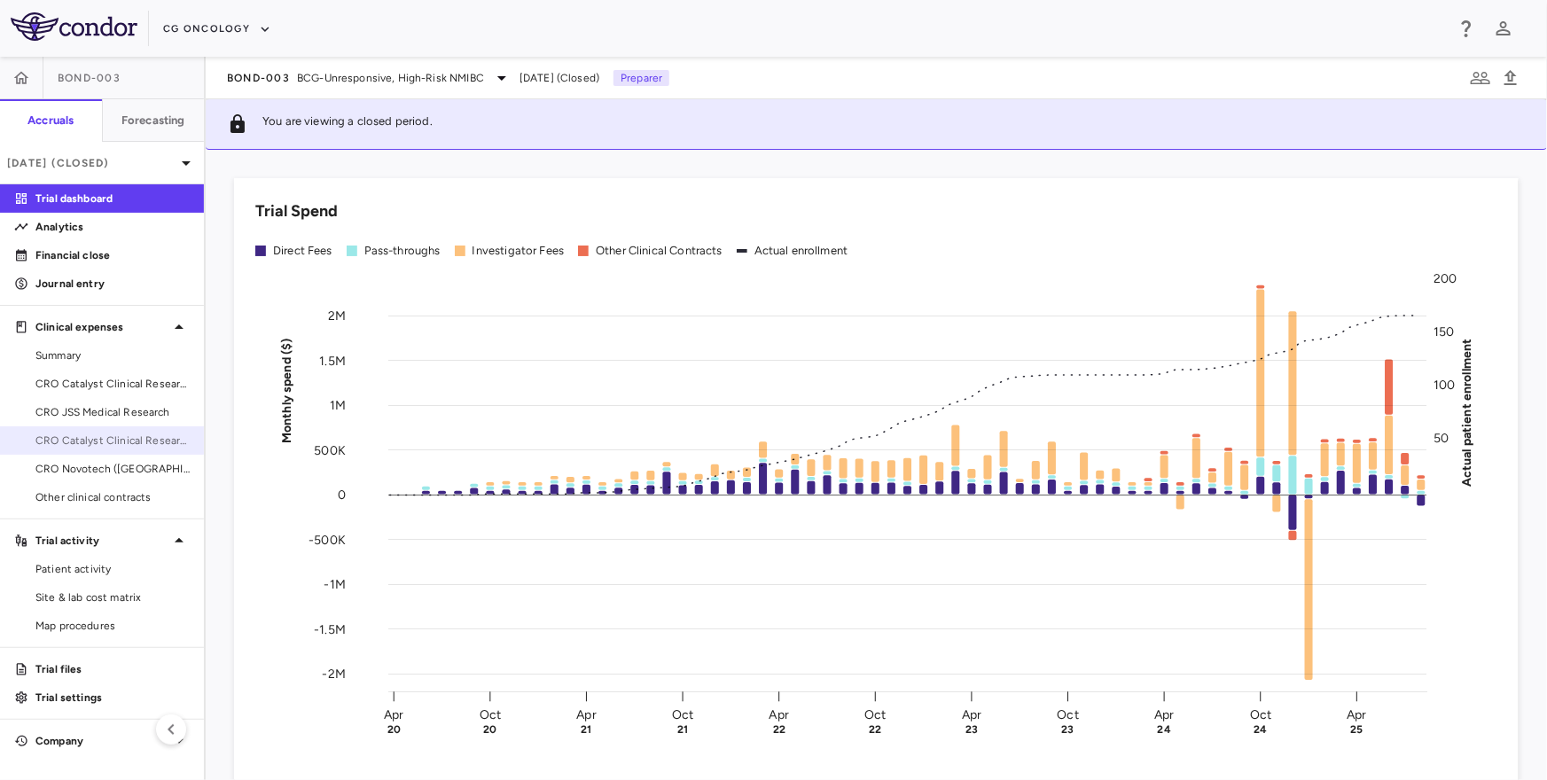
click at [113, 436] on span "CRO Catalyst Clinical Research" at bounding box center [112, 441] width 154 height 16
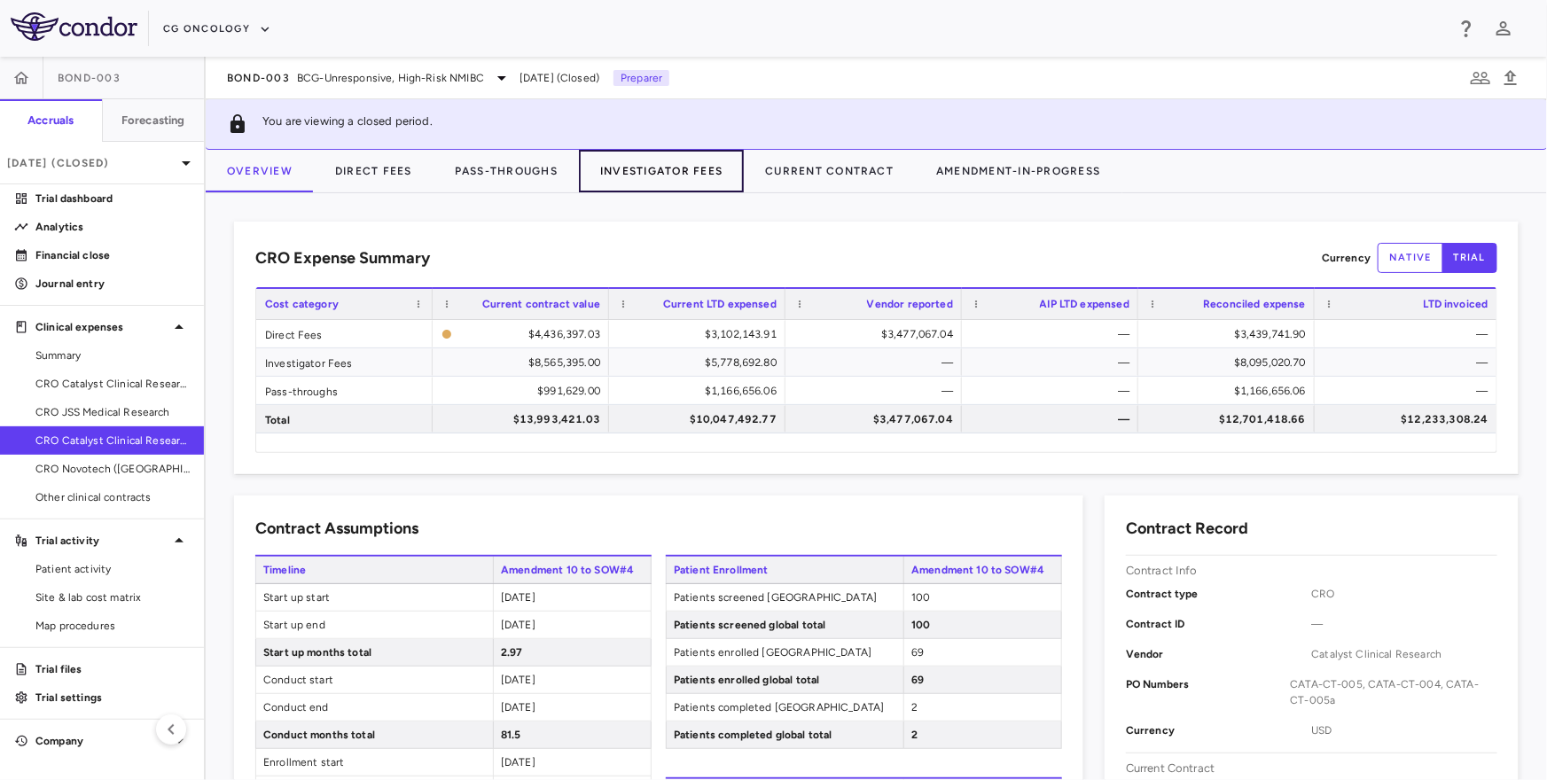
click at [673, 170] on button "Investigator Fees" at bounding box center [661, 171] width 165 height 43
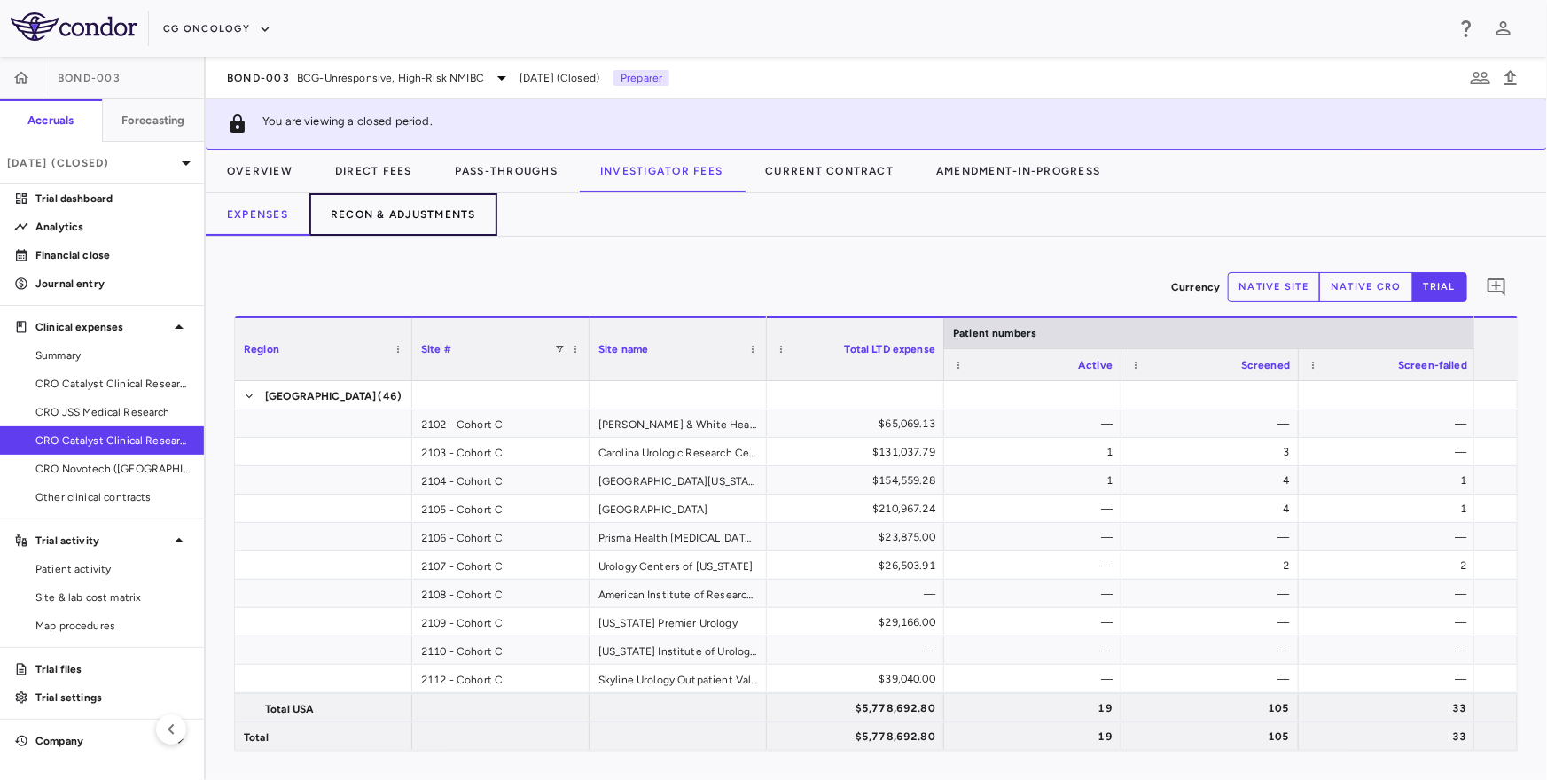
click at [465, 226] on button "Recon & Adjustments" at bounding box center [403, 214] width 188 height 43
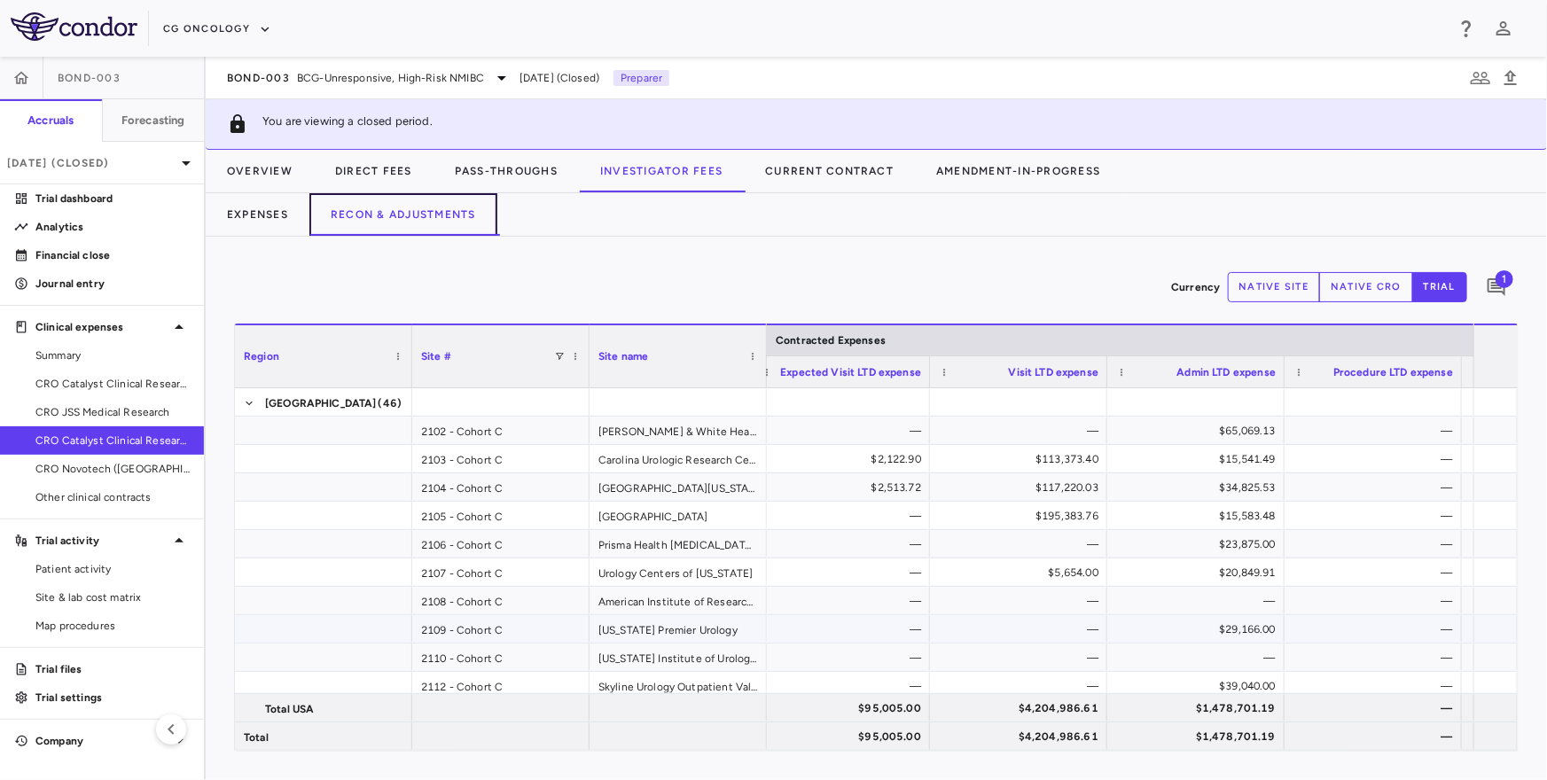
scroll to position [0, 22]
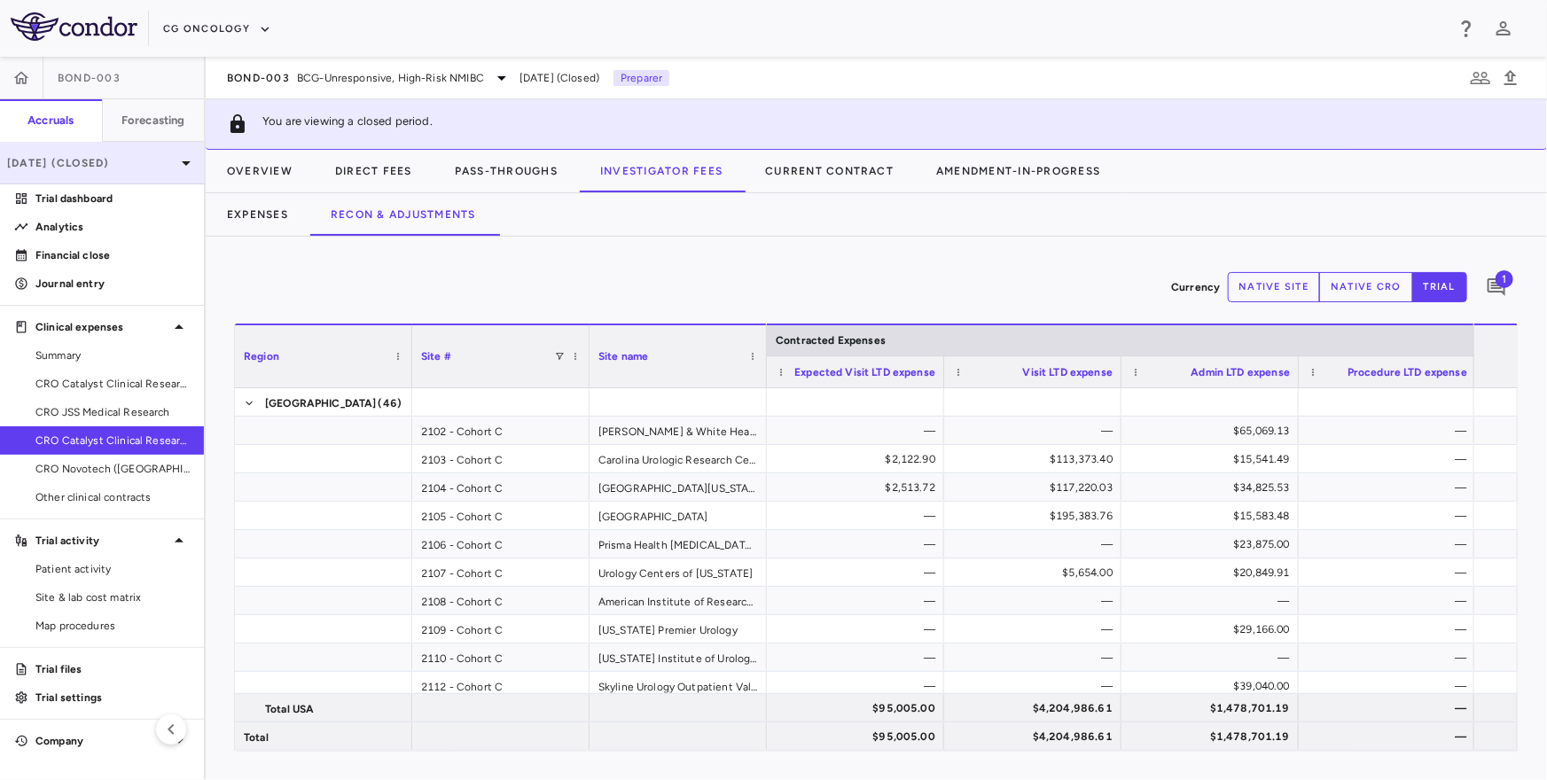
click at [90, 171] on div "Aug 2025 (Closed)" at bounding box center [102, 163] width 204 height 43
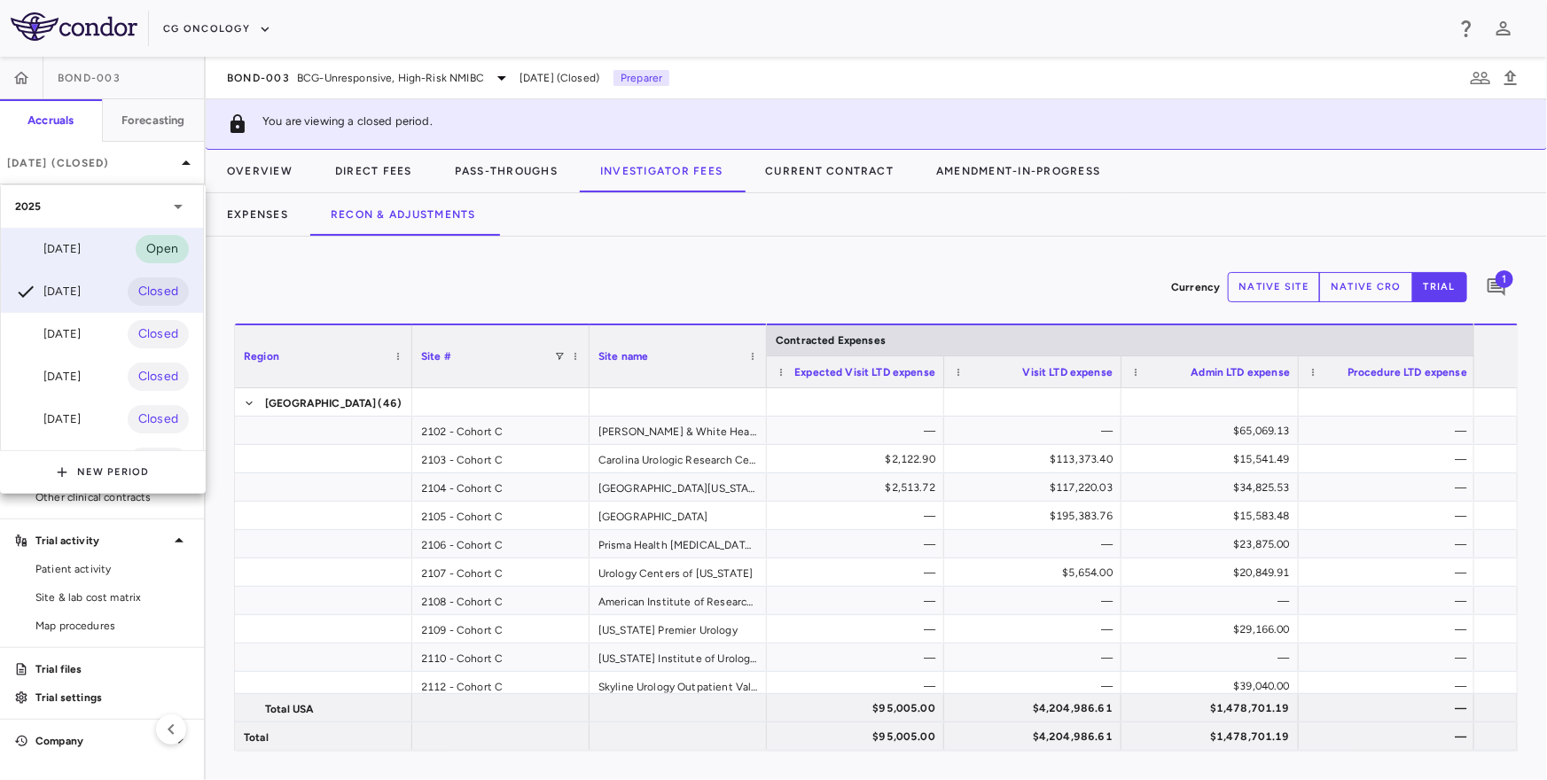
click at [81, 253] on div "Sep 2025" at bounding box center [48, 248] width 66 height 21
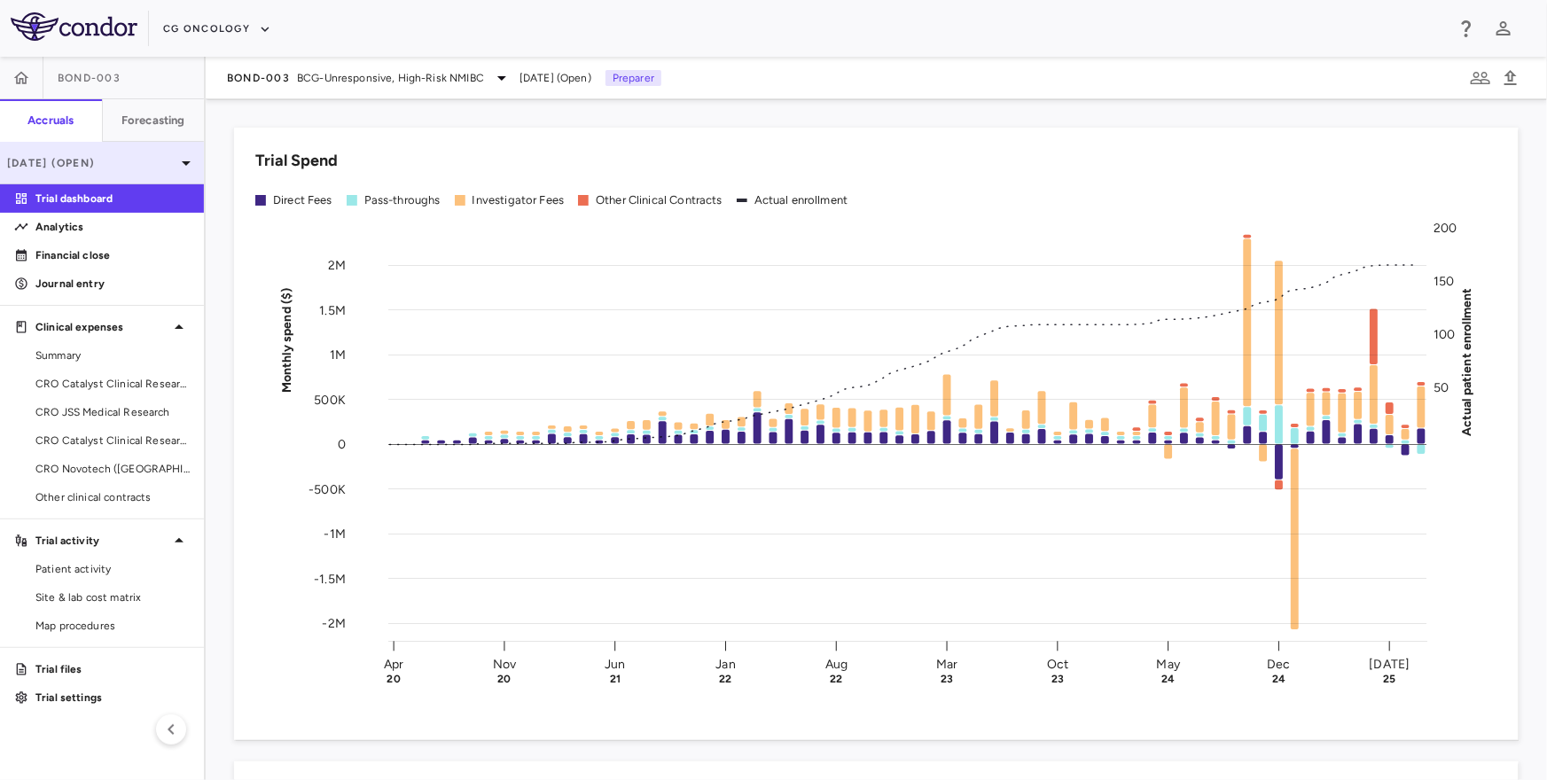
click at [125, 168] on p "[DATE] (Open)" at bounding box center [91, 163] width 168 height 16
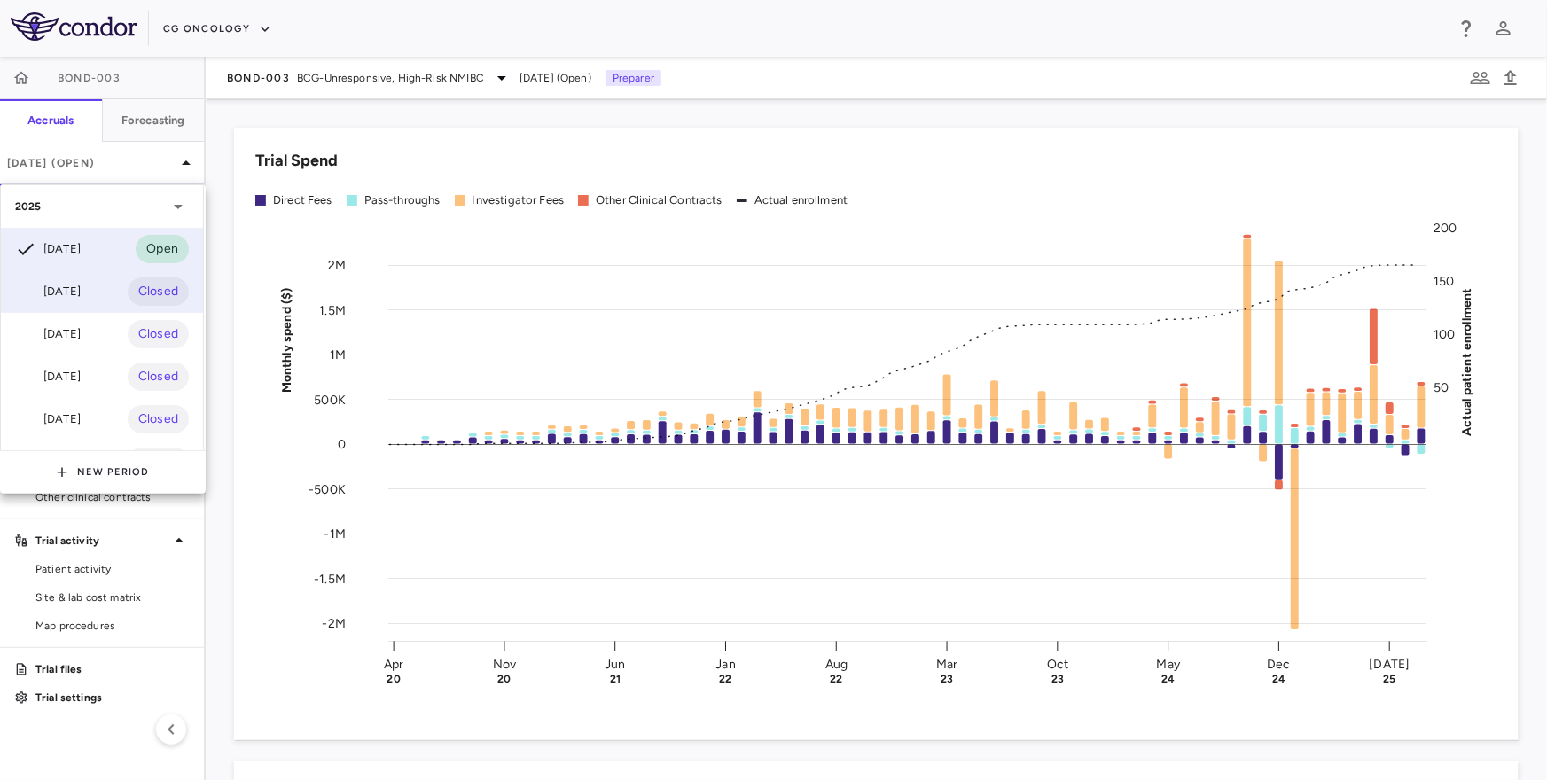
click at [74, 286] on div "Aug 2025" at bounding box center [48, 291] width 66 height 21
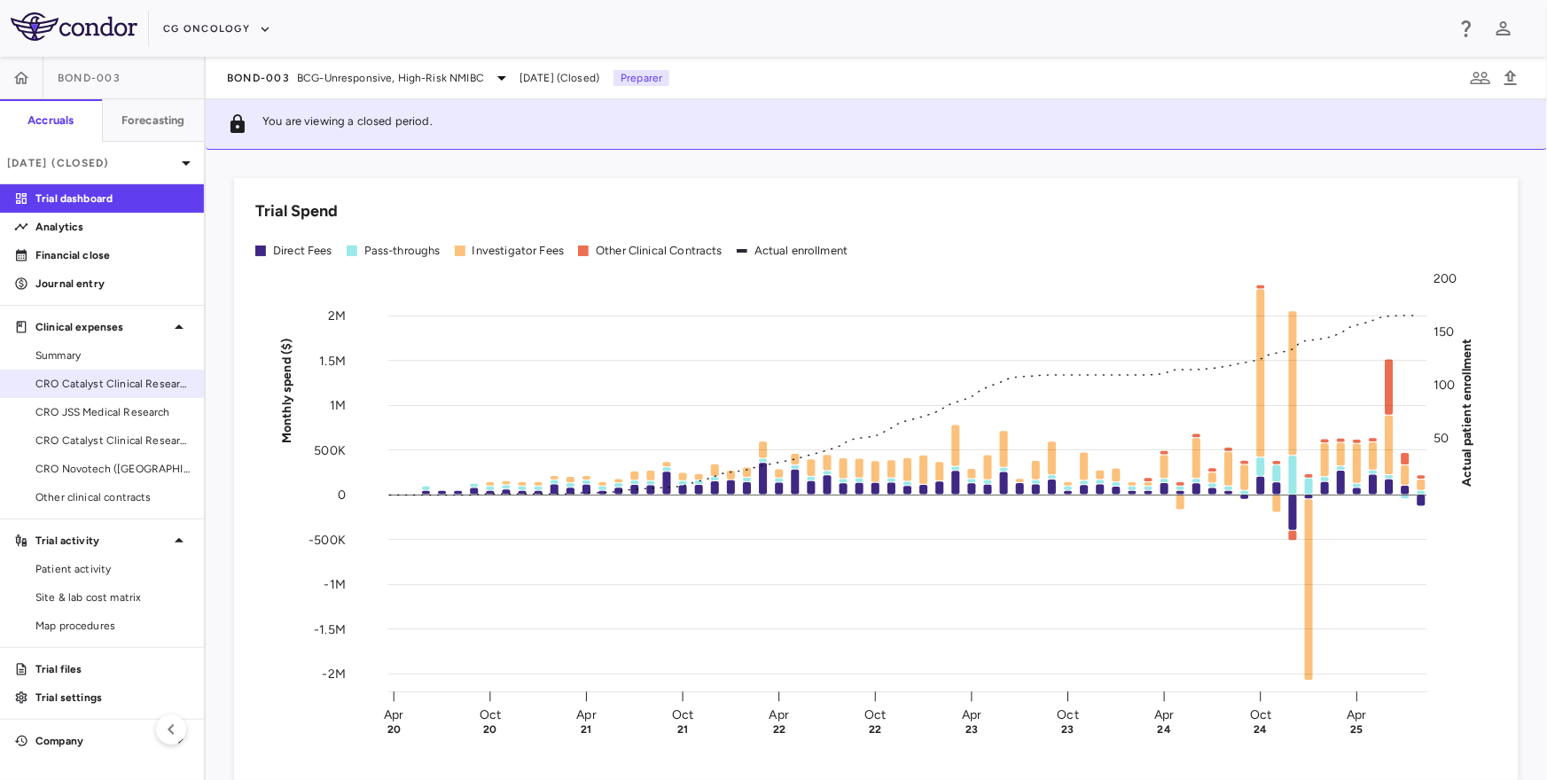
click at [122, 384] on span "CRO Catalyst Clinical Research - Cohort P" at bounding box center [112, 384] width 154 height 16
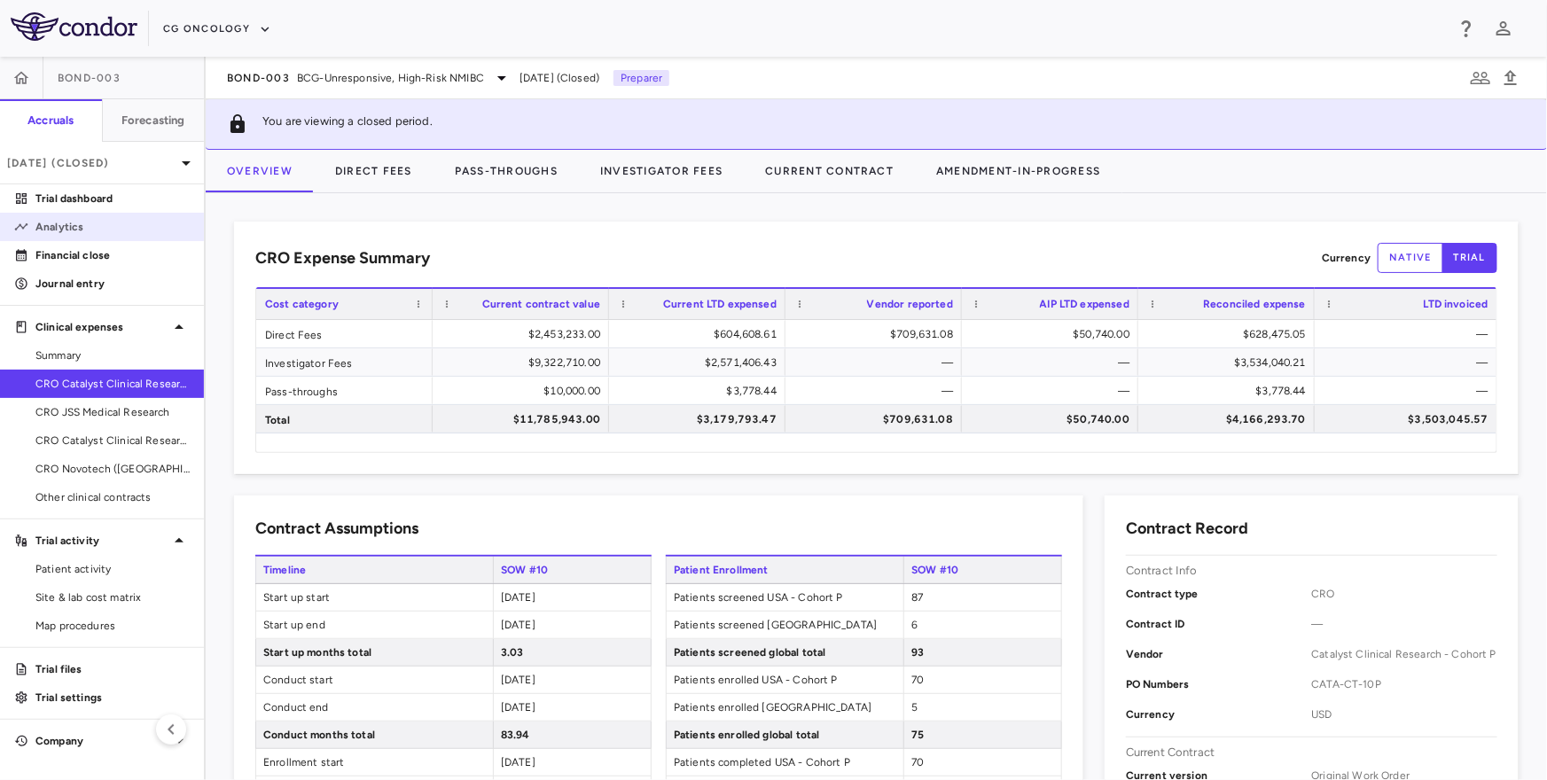
click at [66, 214] on link "Analytics" at bounding box center [102, 227] width 204 height 27
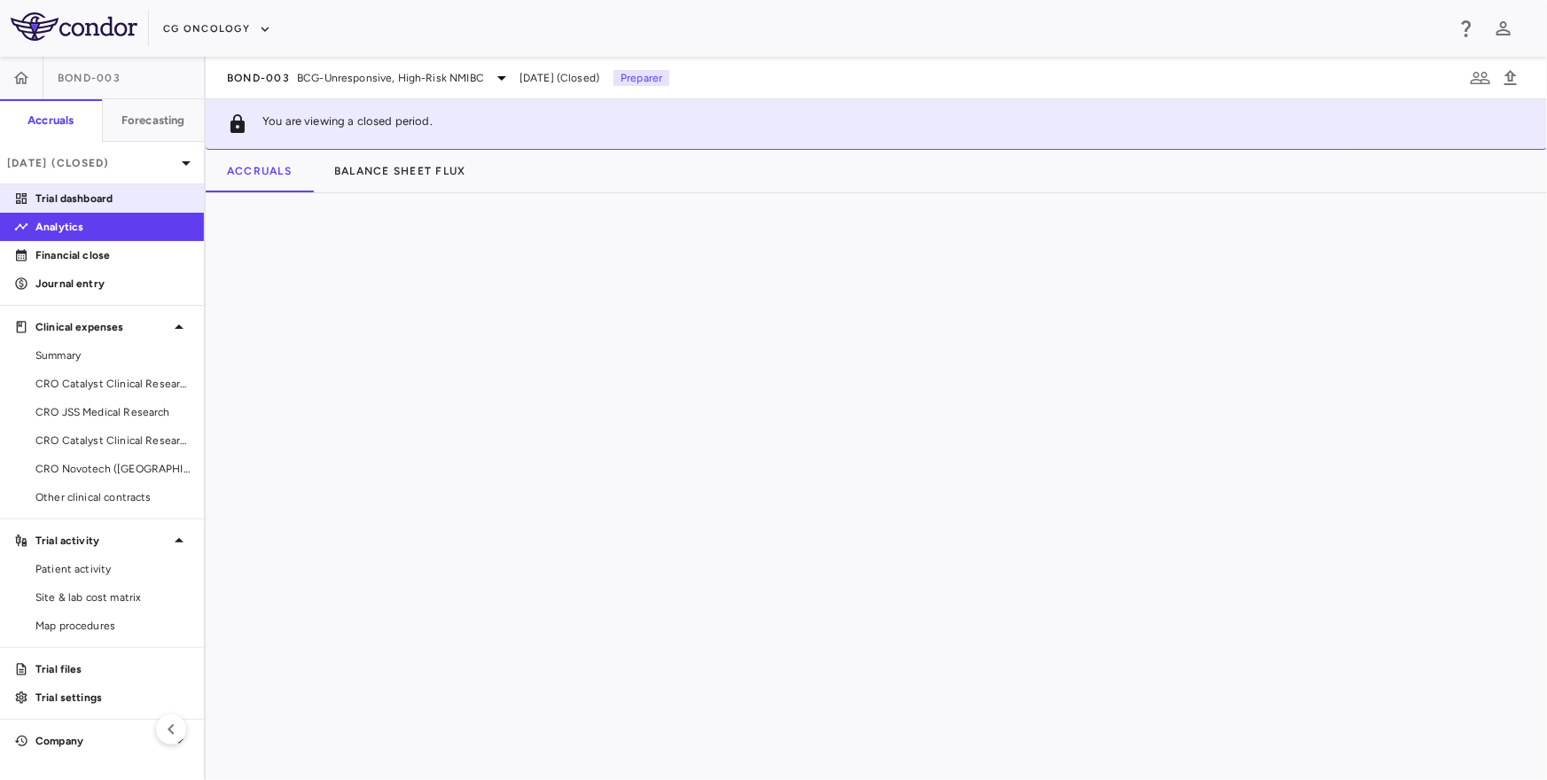
click at [74, 204] on p "Trial dashboard" at bounding box center [112, 199] width 154 height 16
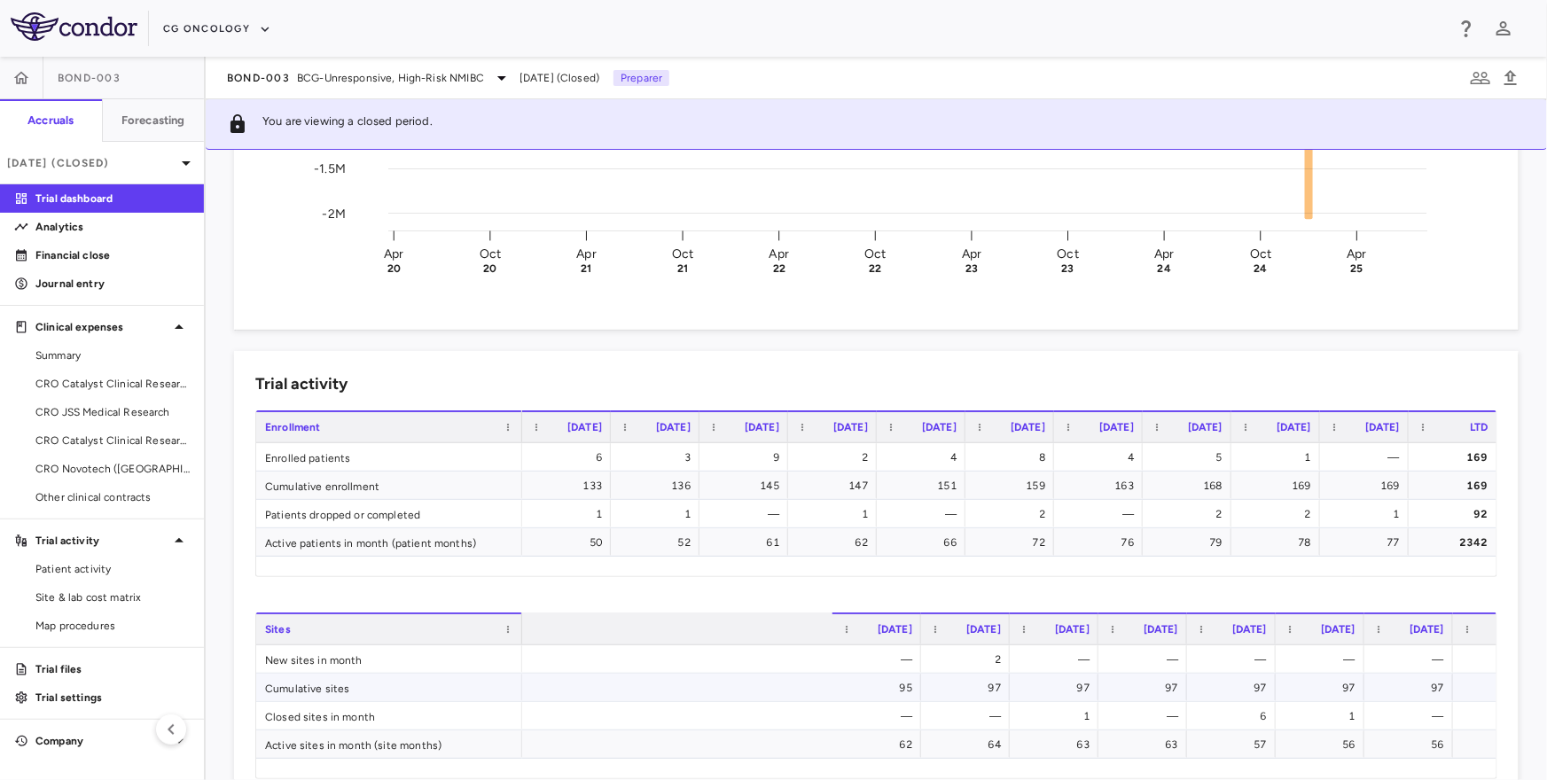
scroll to position [0, 4248]
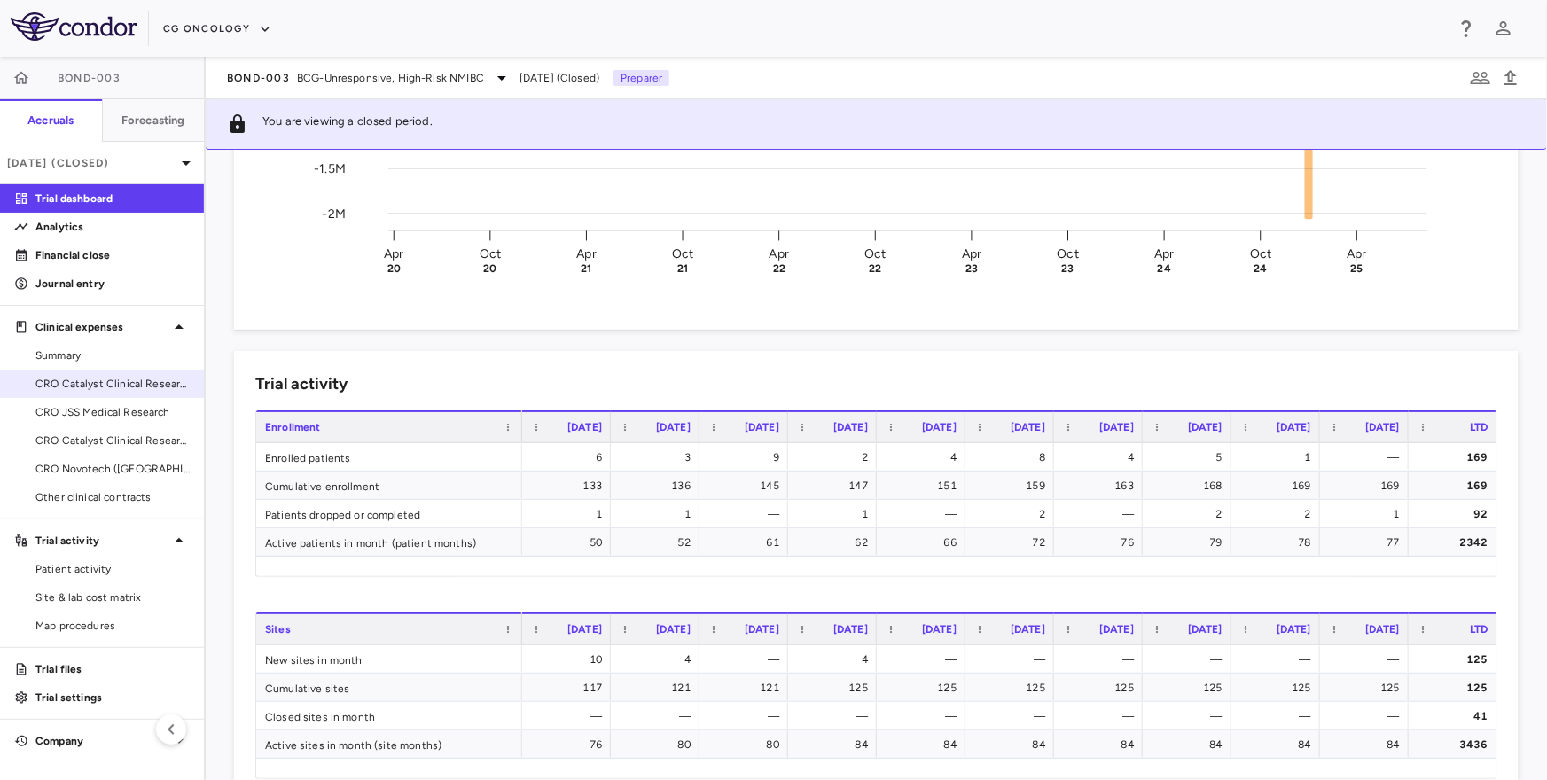
click at [137, 394] on link "CRO Catalyst Clinical Research - Cohort P" at bounding box center [102, 384] width 204 height 27
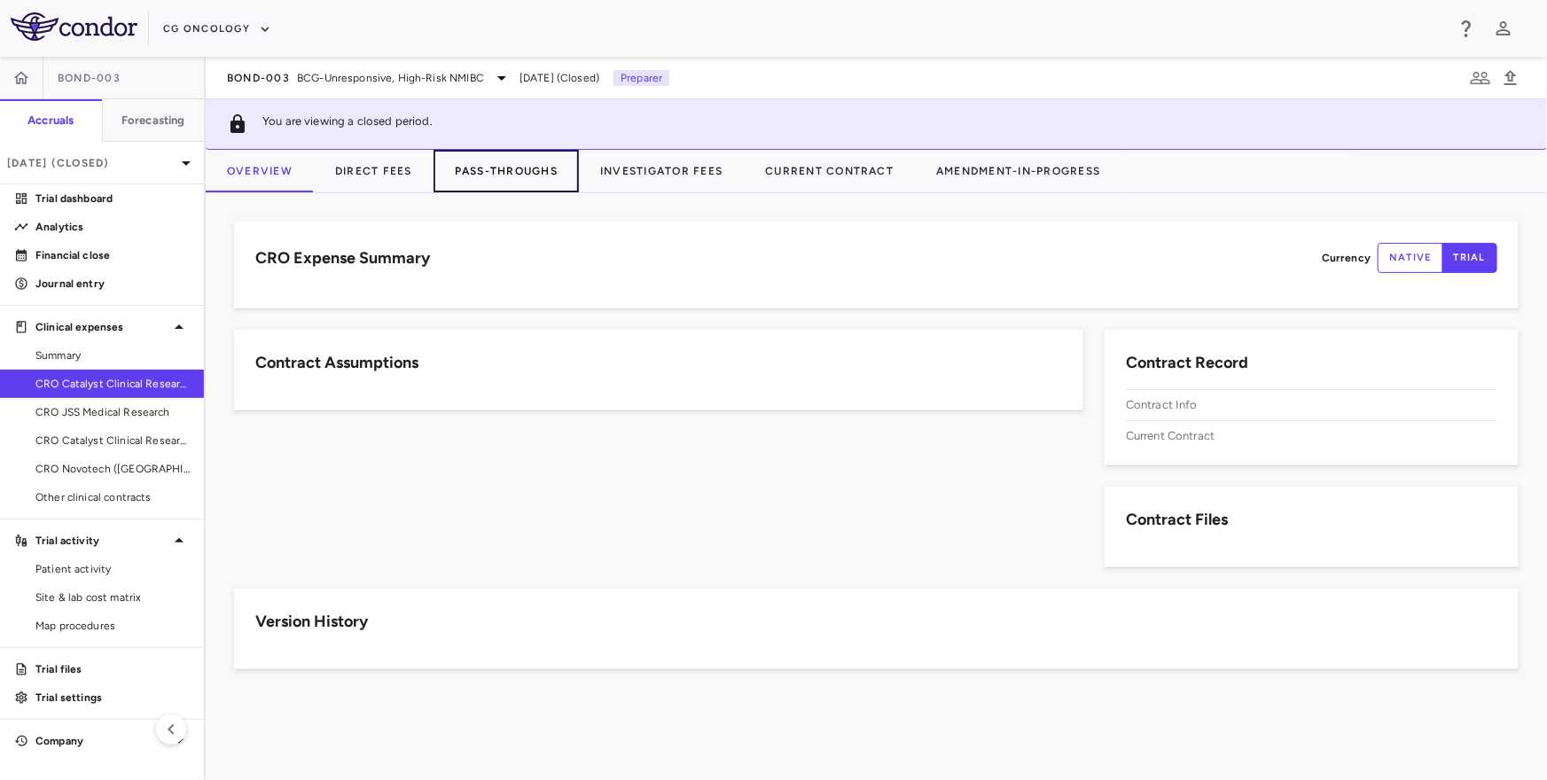
click at [498, 177] on button "Pass-Throughs" at bounding box center [505, 171] width 145 height 43
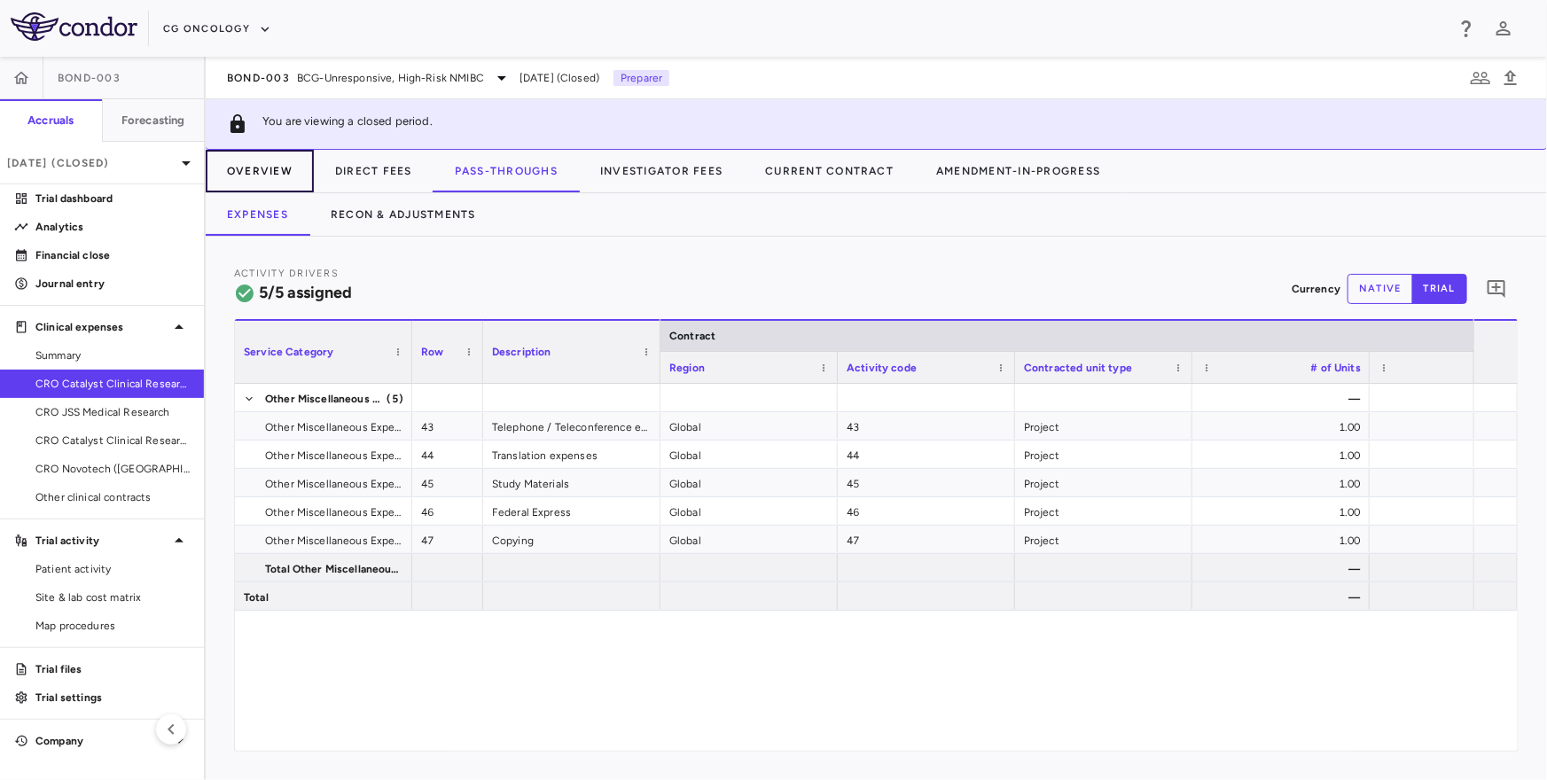
click at [259, 184] on button "Overview" at bounding box center [260, 171] width 108 height 43
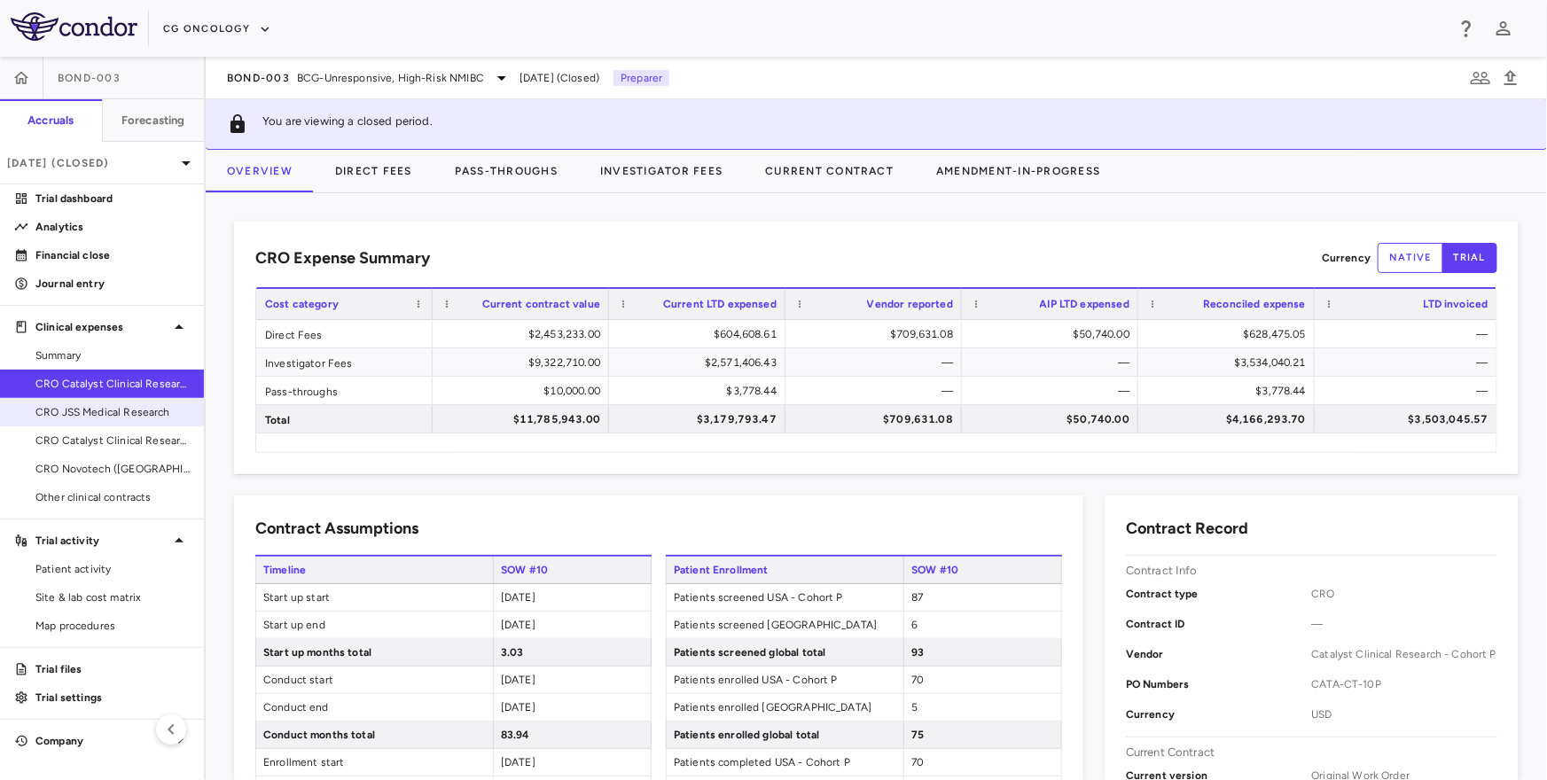
click at [155, 415] on span "CRO JSS Medical Research" at bounding box center [112, 412] width 154 height 16
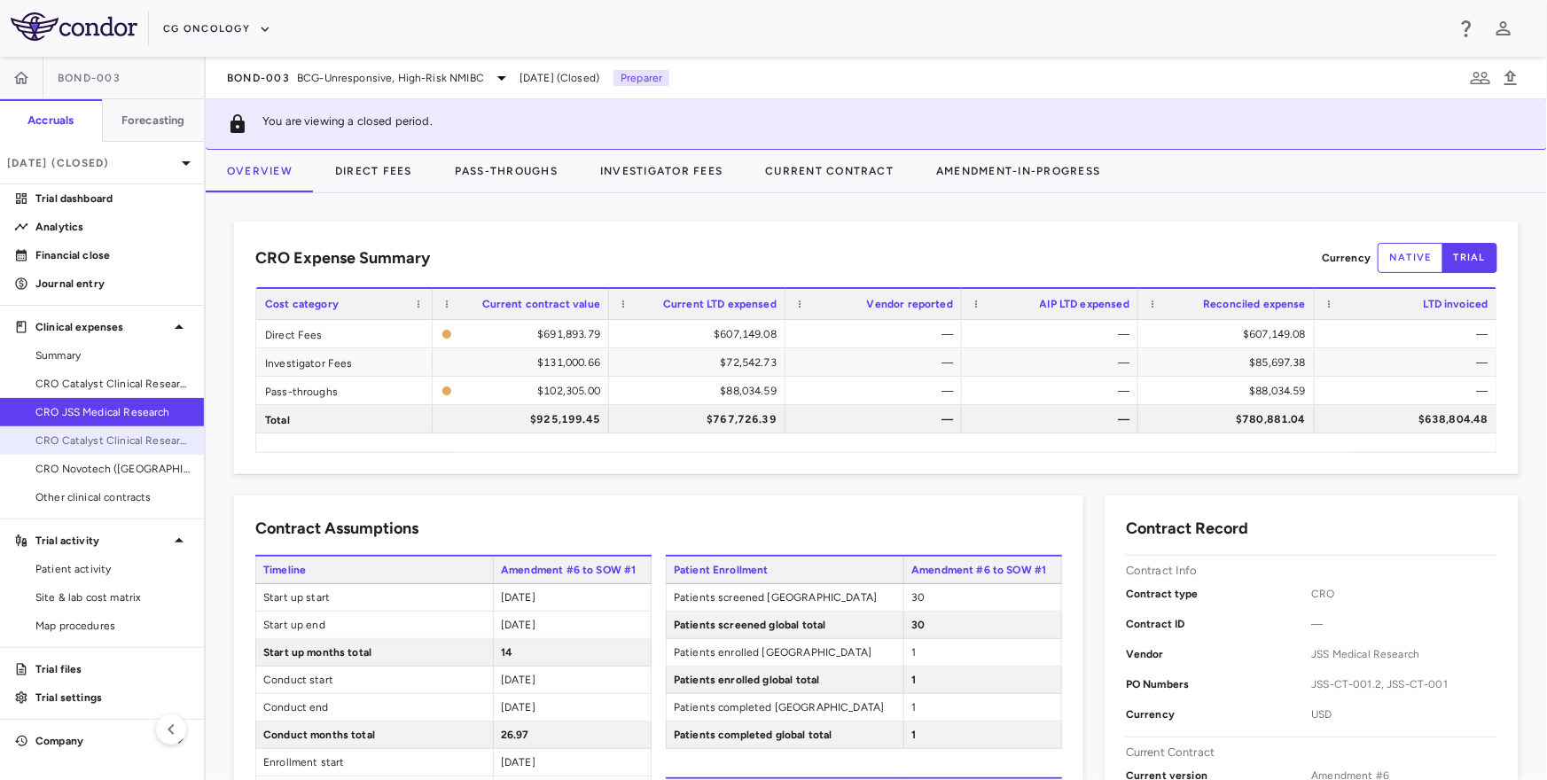
click at [167, 433] on span "CRO Catalyst Clinical Research" at bounding box center [112, 441] width 154 height 16
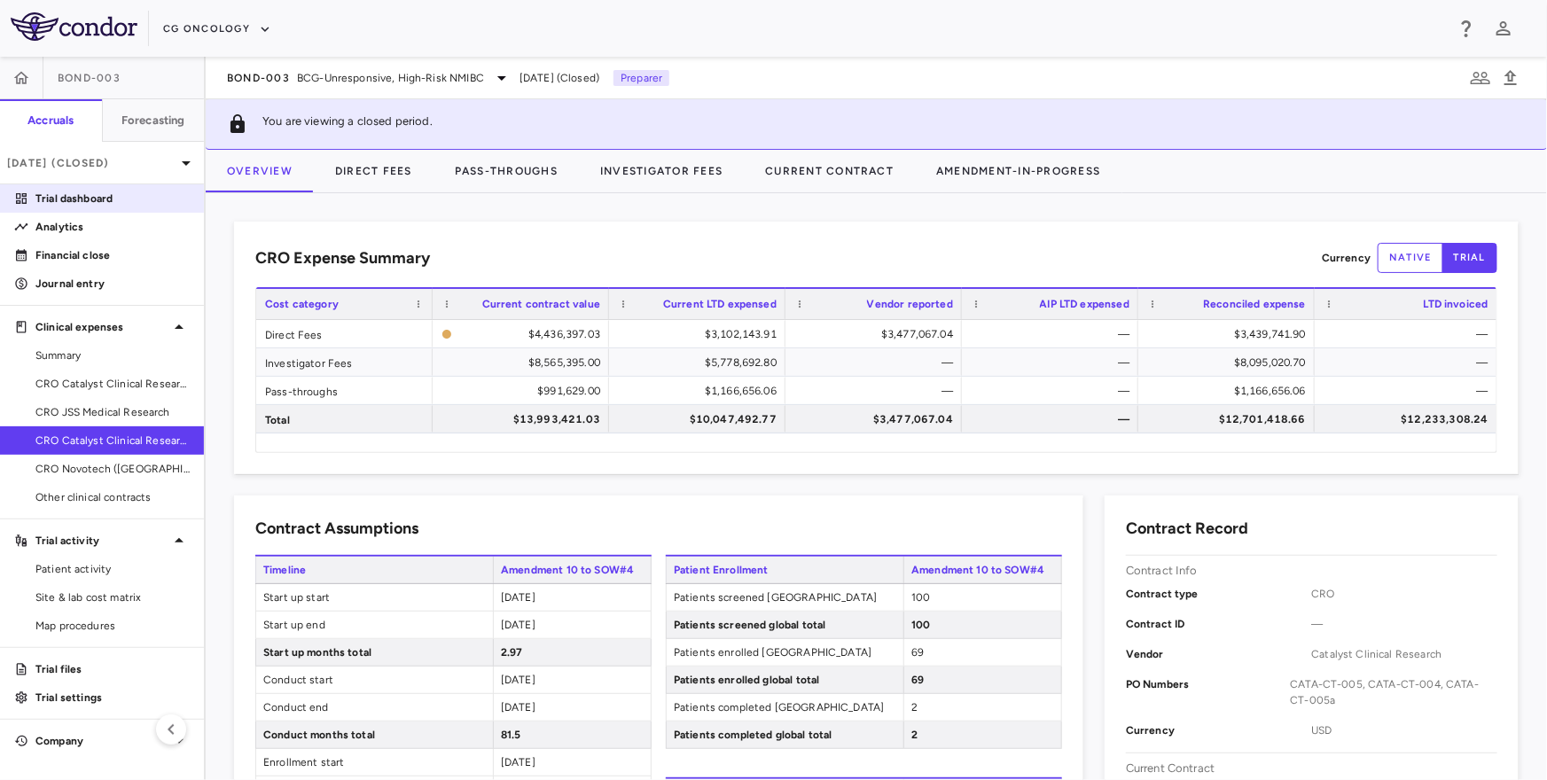
click at [119, 197] on p "Trial dashboard" at bounding box center [112, 199] width 154 height 16
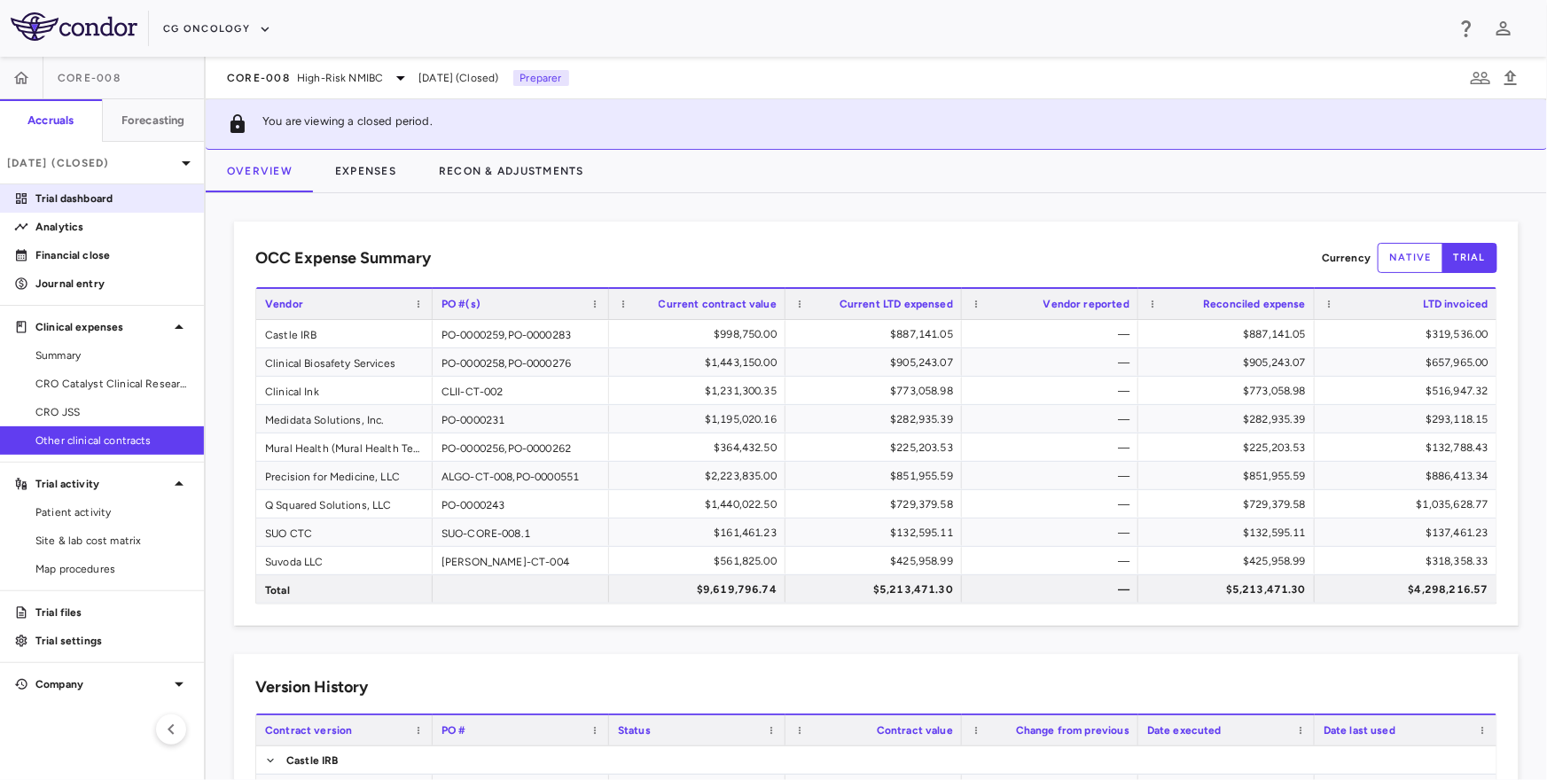
click at [161, 187] on link "Trial dashboard" at bounding box center [102, 198] width 204 height 27
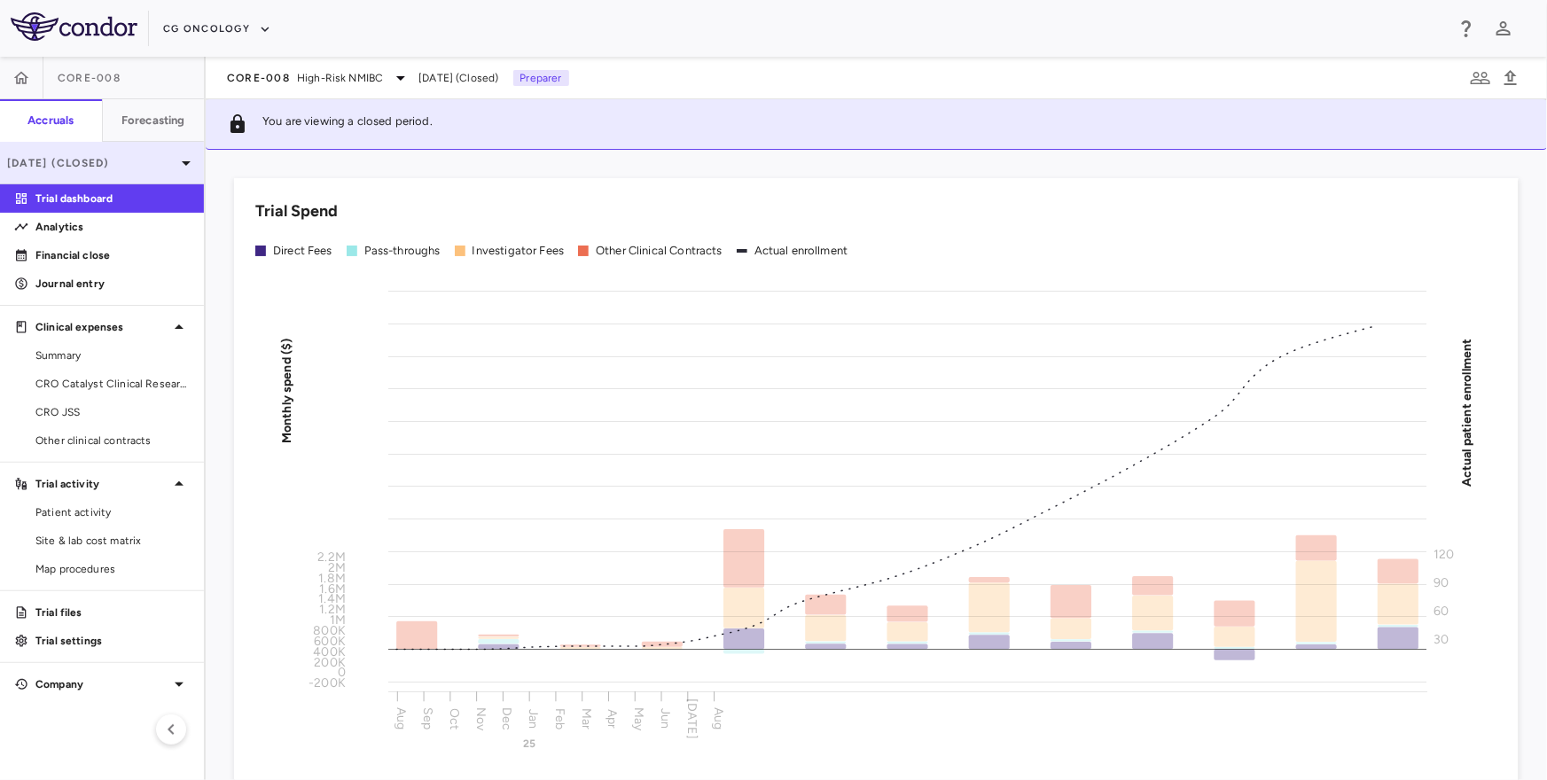
click at [161, 163] on p "[DATE] (Closed)" at bounding box center [91, 163] width 168 height 16
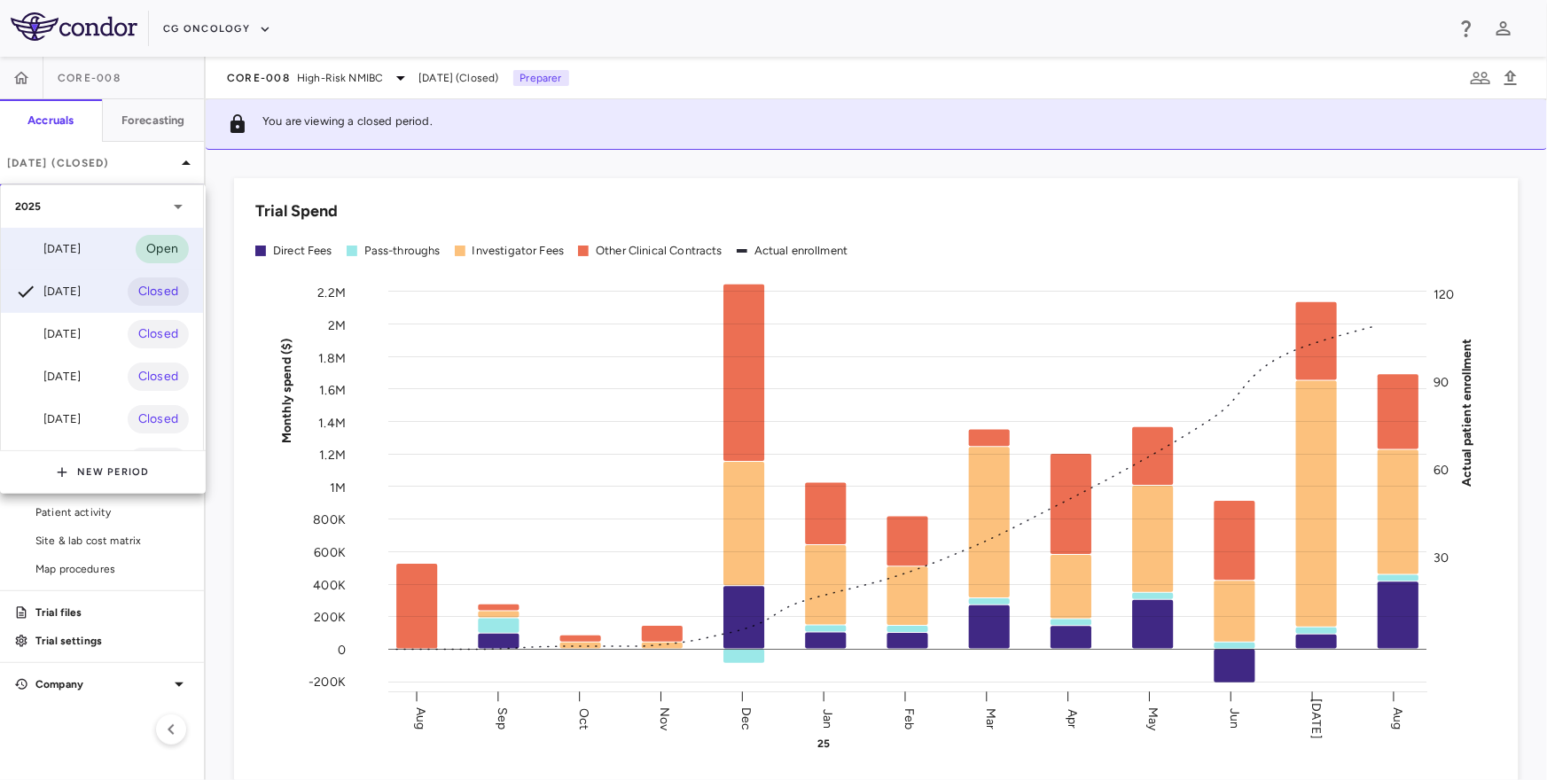
click at [124, 238] on div "[DATE] Open" at bounding box center [102, 249] width 202 height 43
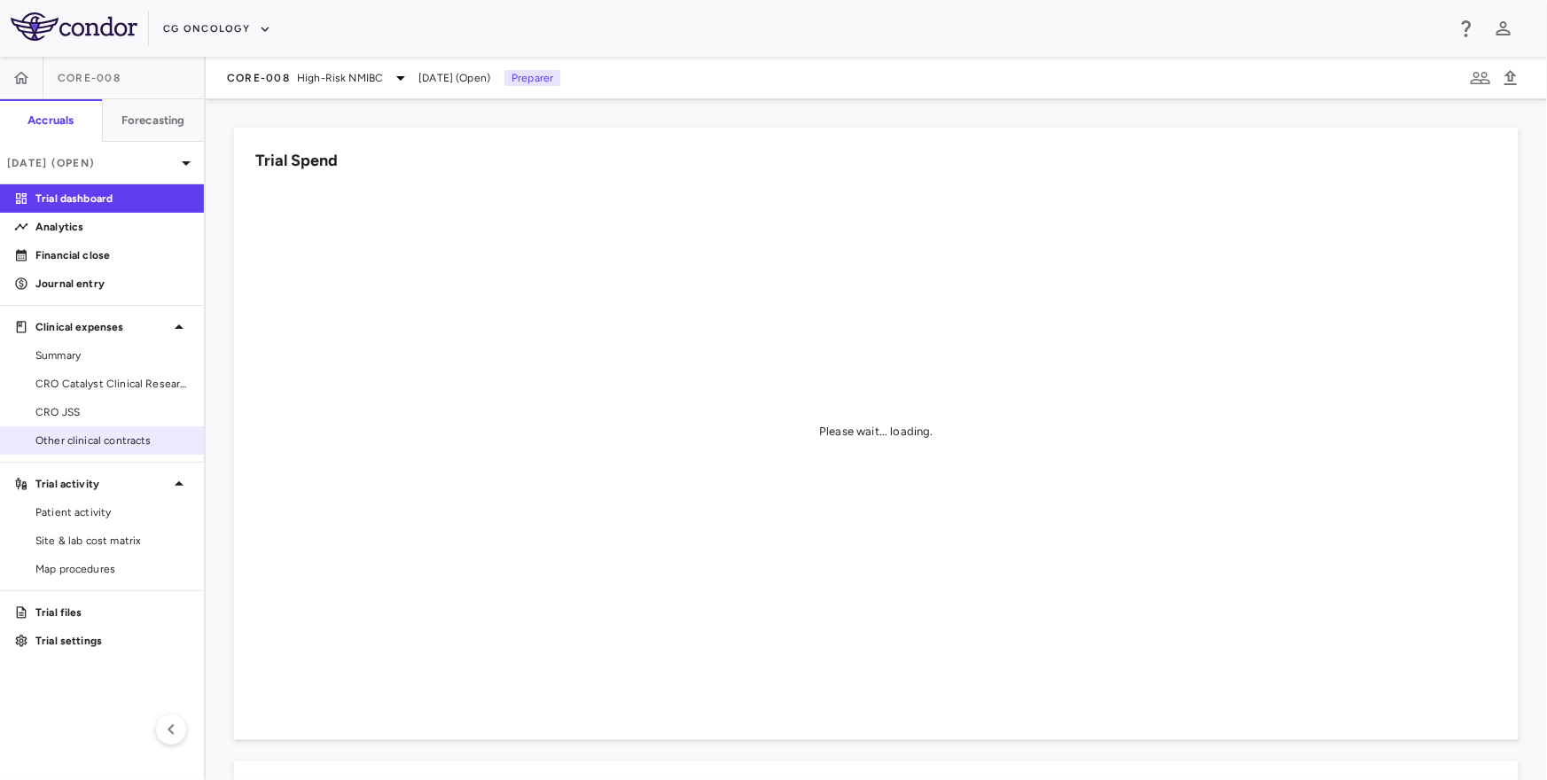
click at [77, 428] on link "Other clinical contracts" at bounding box center [102, 440] width 204 height 27
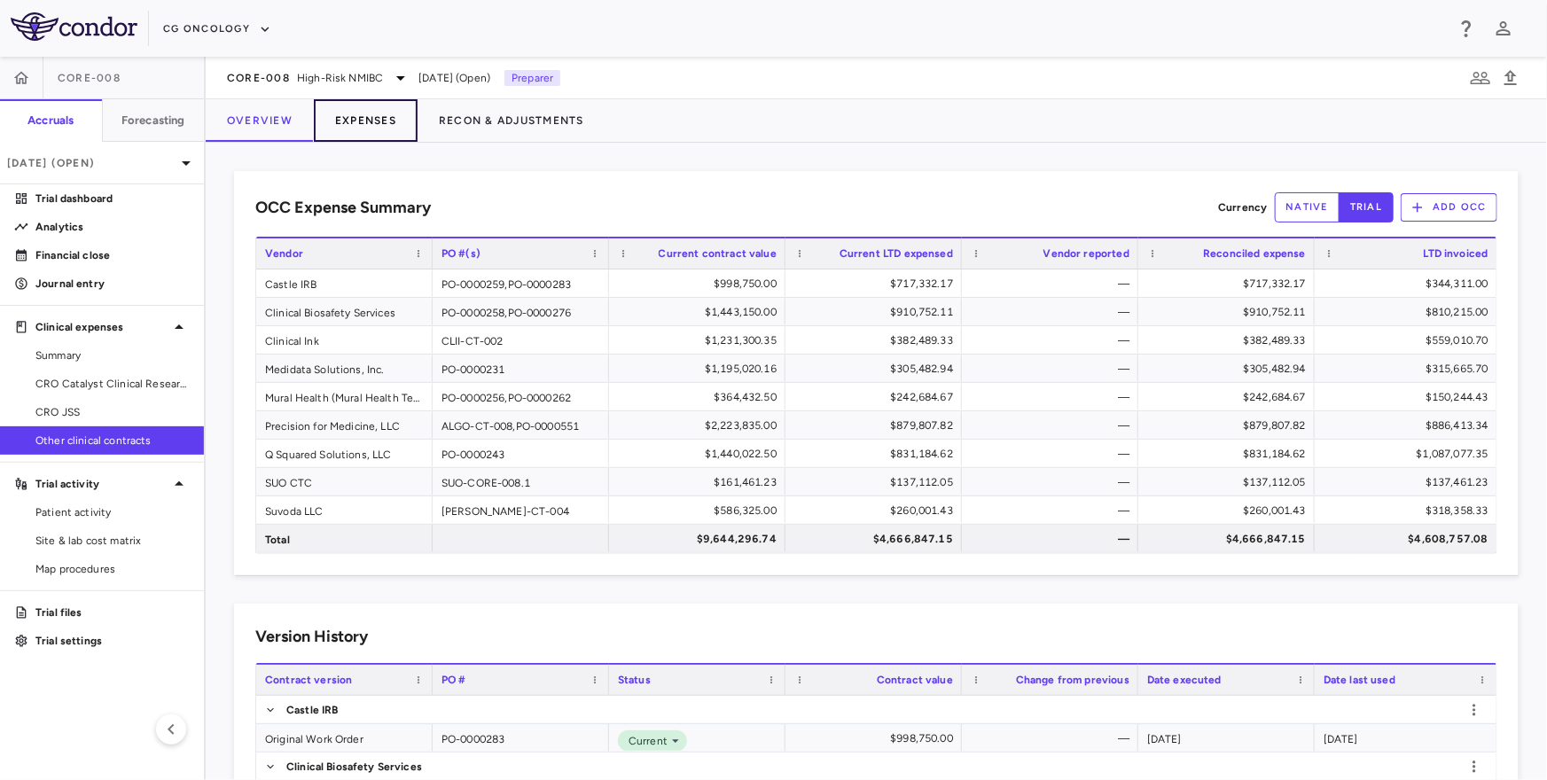
click at [355, 132] on button "Expenses" at bounding box center [366, 120] width 104 height 43
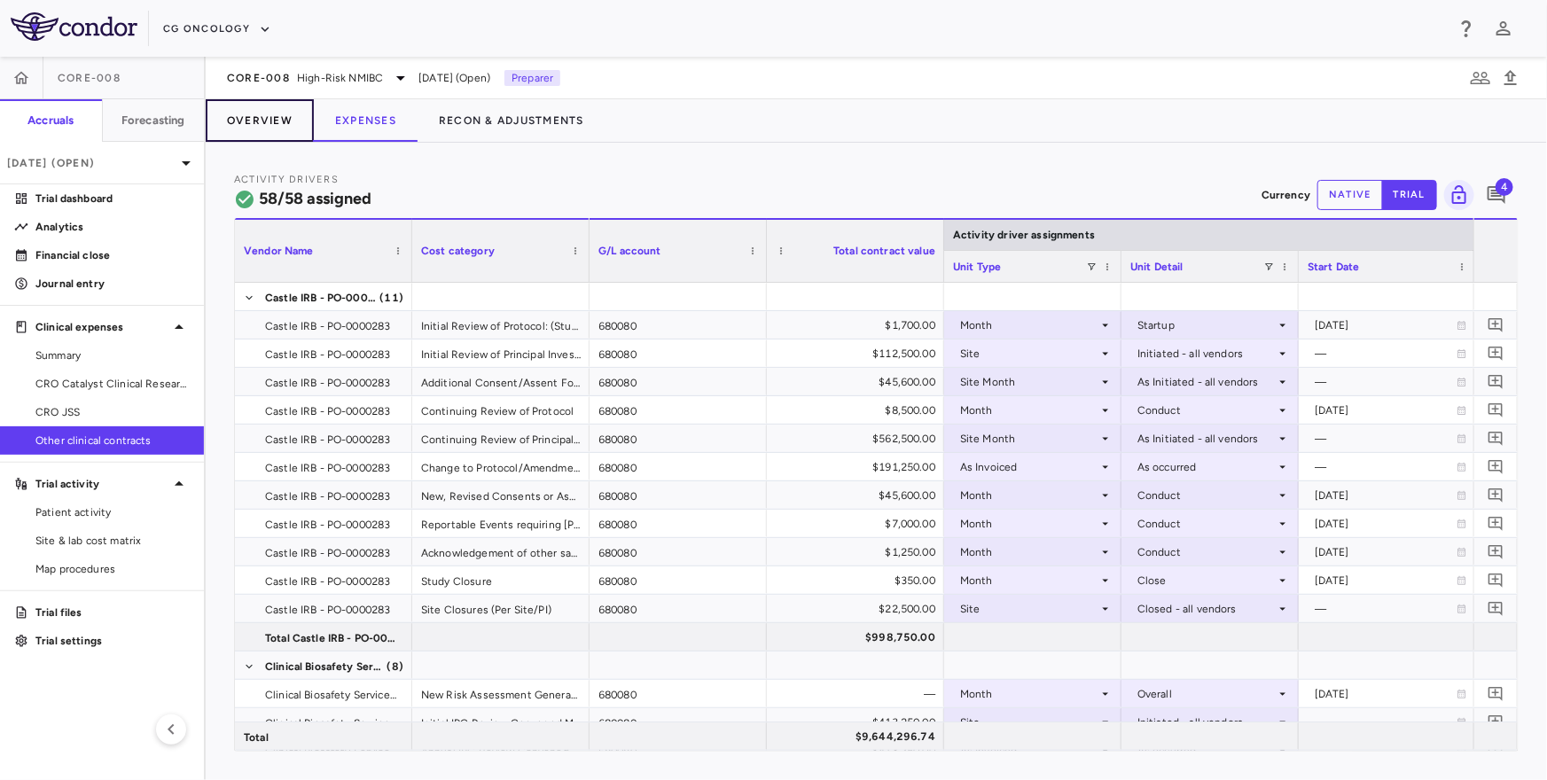
click at [231, 121] on button "Overview" at bounding box center [260, 120] width 108 height 43
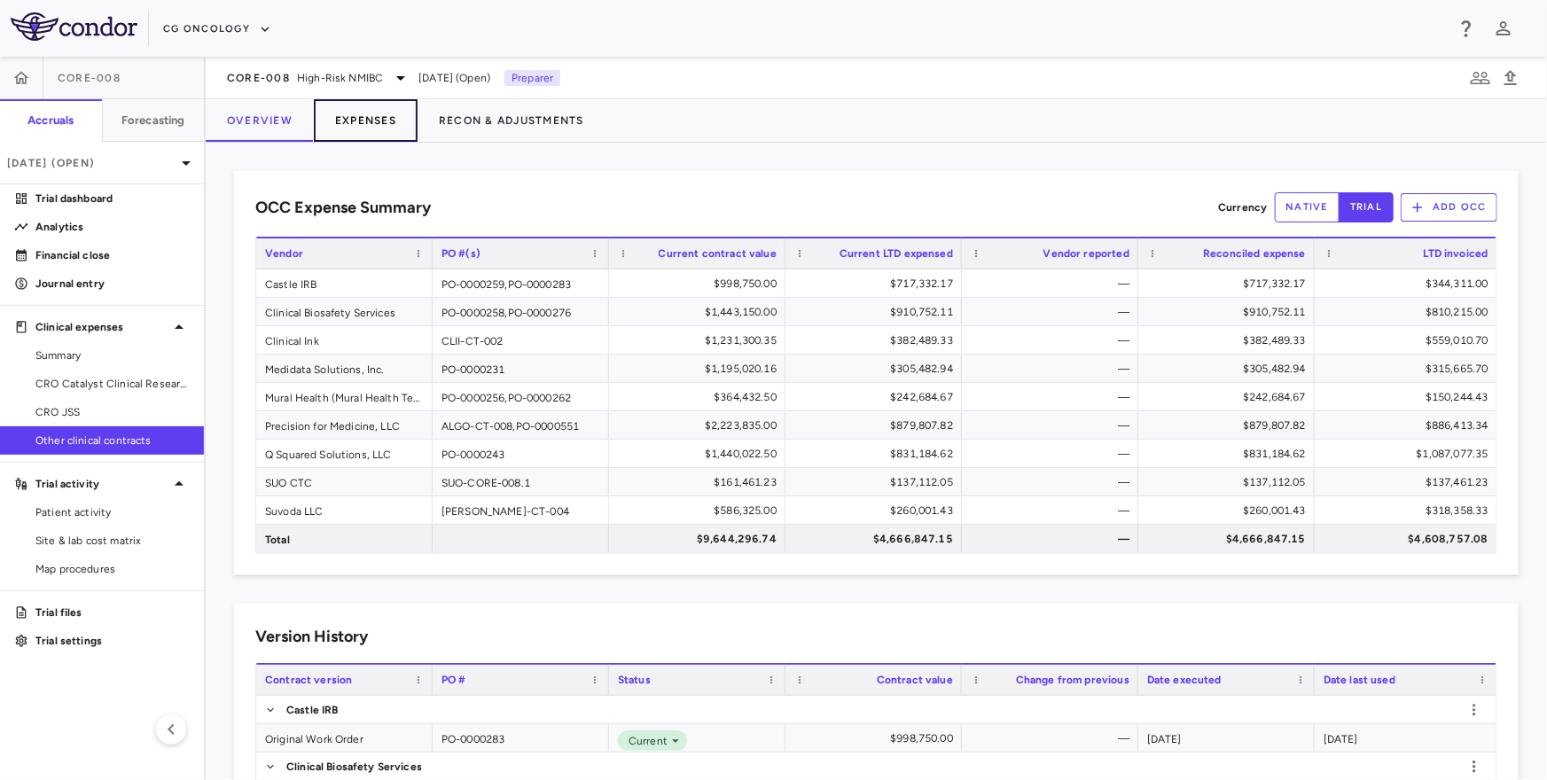
click at [363, 122] on button "Expenses" at bounding box center [366, 120] width 104 height 43
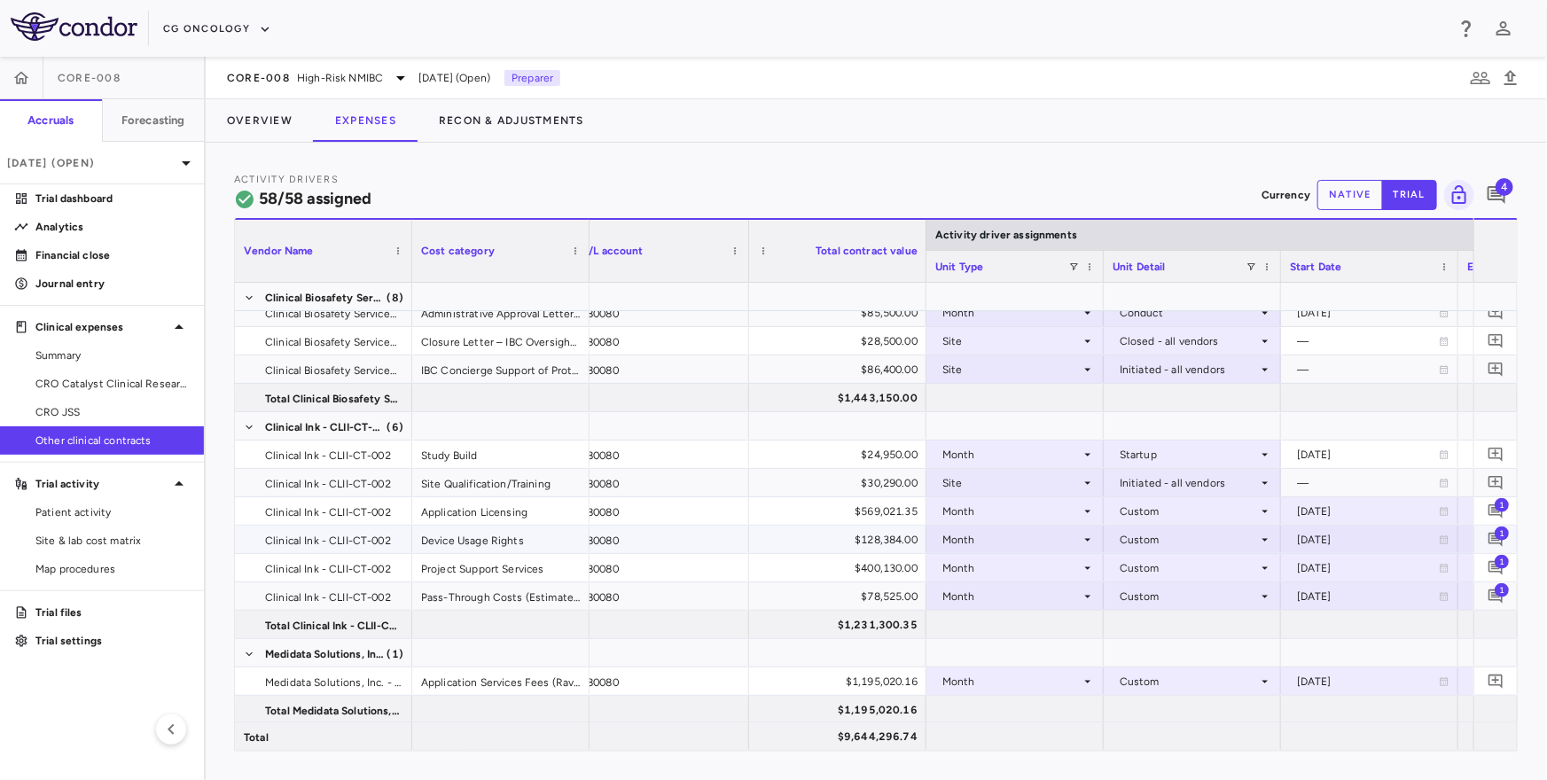
scroll to position [0, 27]
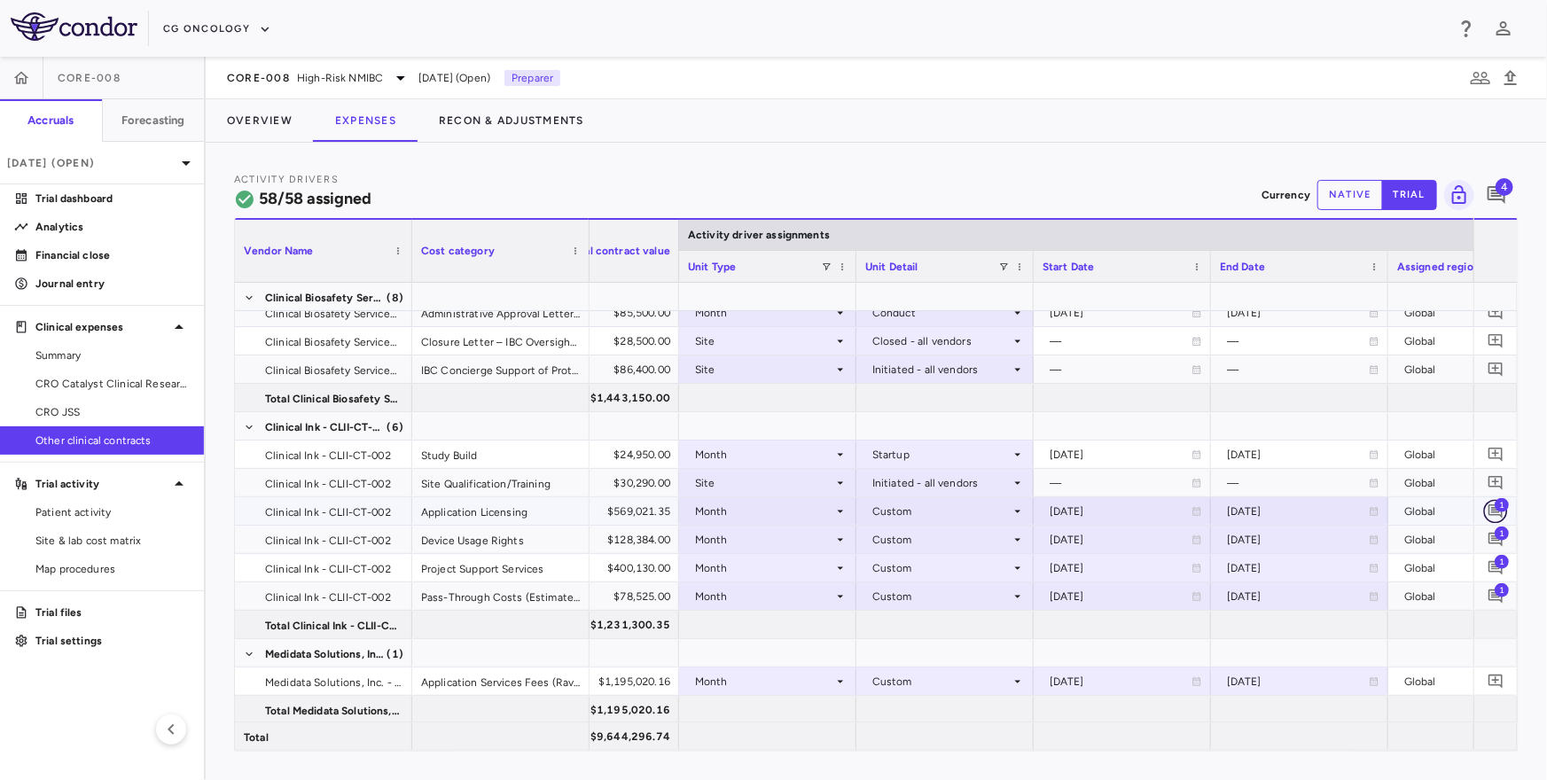
click at [1496, 510] on icon "Add comment" at bounding box center [1495, 511] width 14 height 14
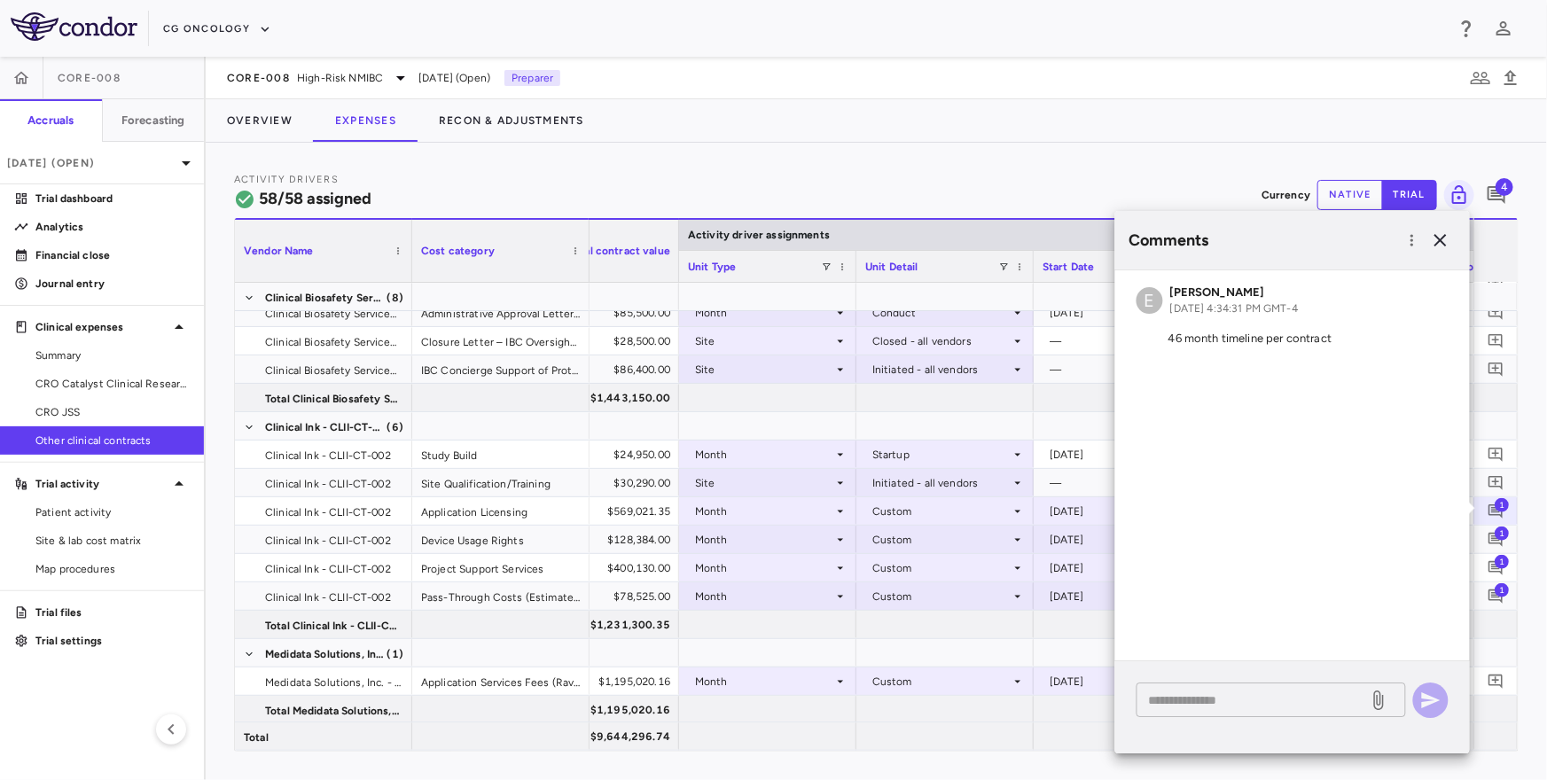
click at [1198, 693] on textarea at bounding box center [1252, 701] width 207 height 20
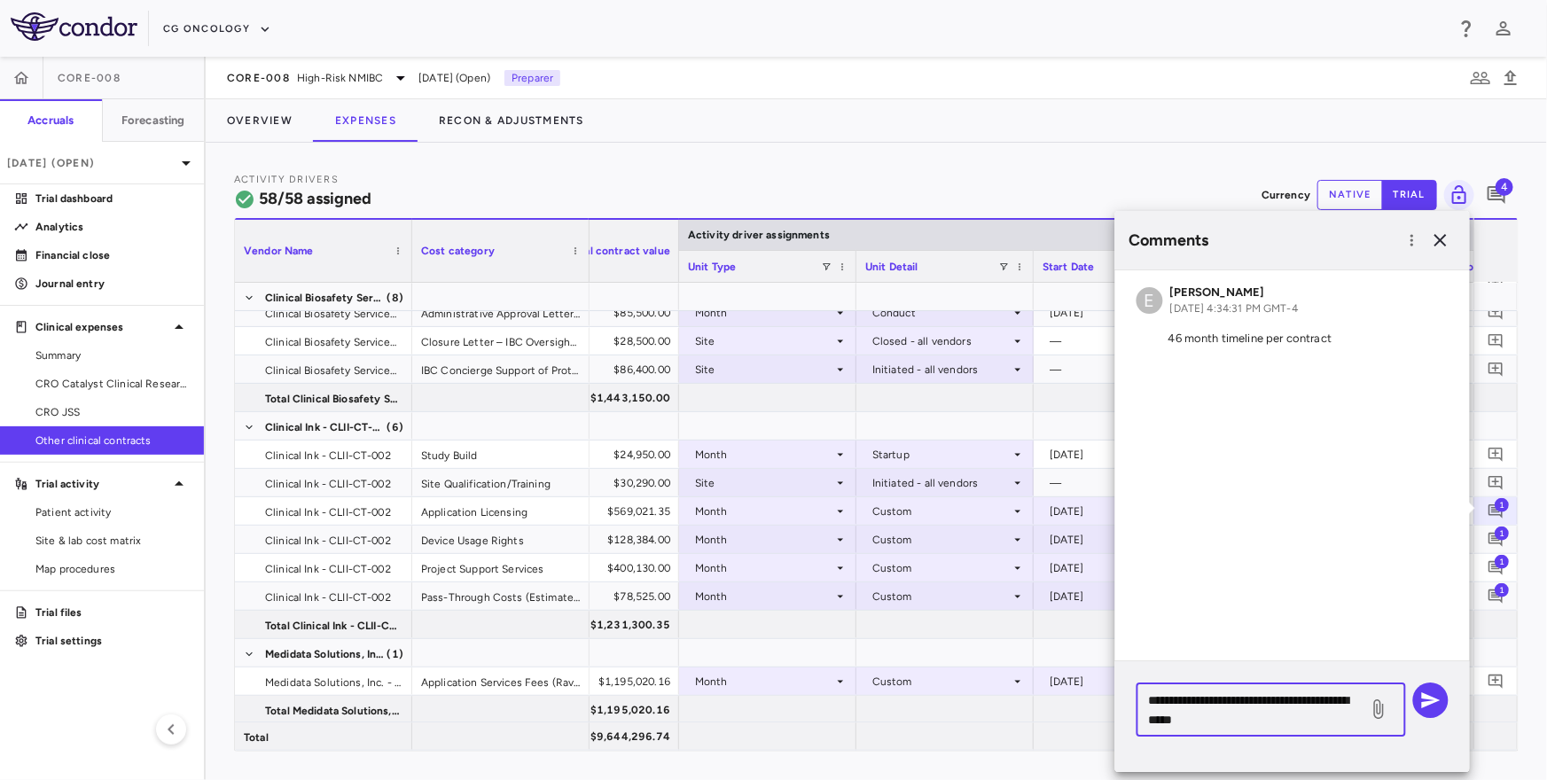
click at [1219, 712] on textarea "**********" at bounding box center [1252, 710] width 207 height 39
click at [1159, 702] on textarea "**********" at bounding box center [1252, 710] width 207 height 39
click at [1254, 702] on textarea "**********" at bounding box center [1252, 710] width 207 height 39
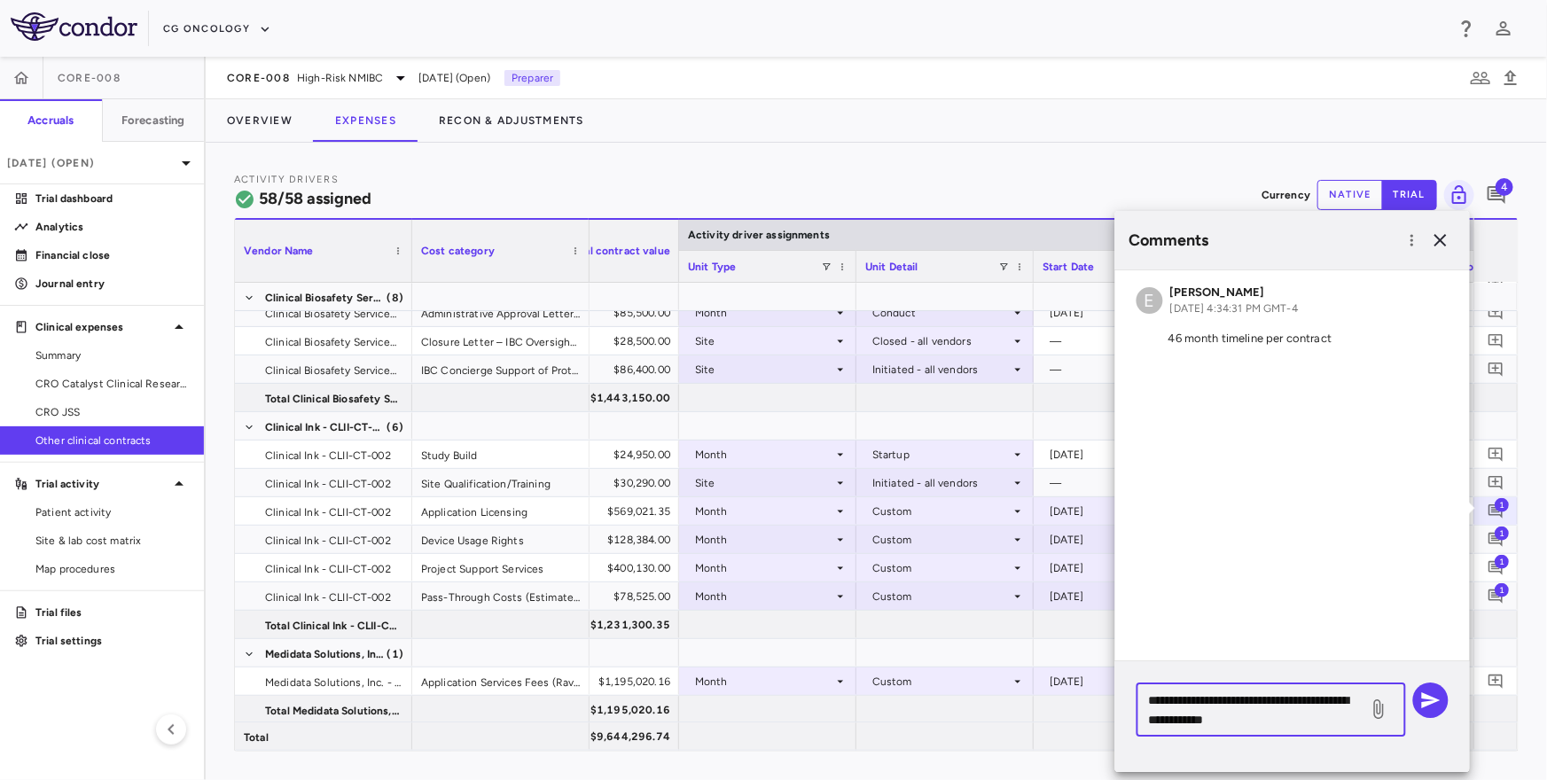
drag, startPoint x: 1301, startPoint y: 714, endPoint x: 1151, endPoint y: 684, distance: 153.5
click at [1151, 684] on div "**********" at bounding box center [1270, 710] width 269 height 54
type textarea "**********"
click at [1434, 702] on icon "button" at bounding box center [1431, 700] width 19 height 16
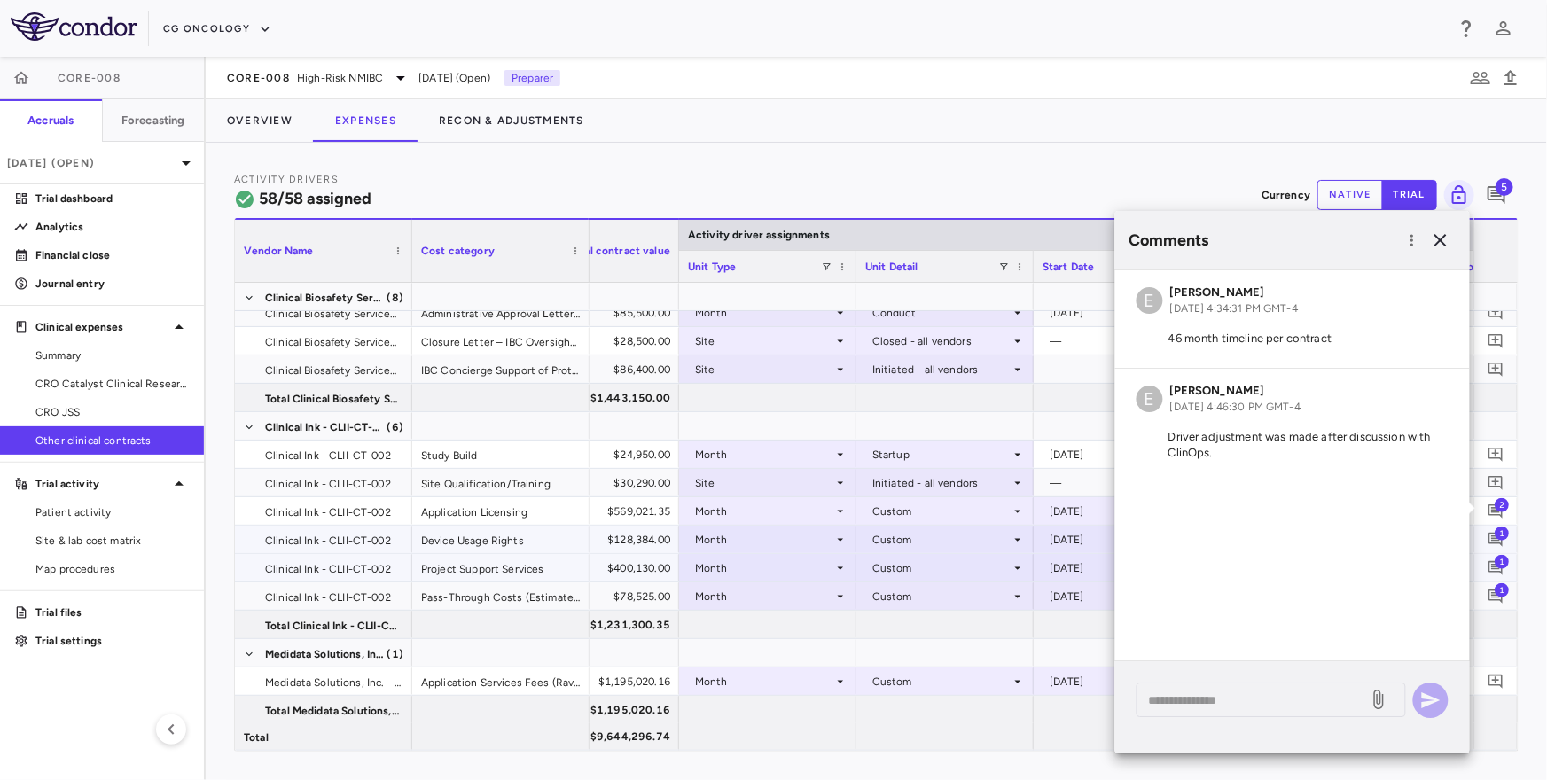
click at [1499, 537] on span "1" at bounding box center [1501, 533] width 14 height 14
click at [1242, 706] on textarea at bounding box center [1252, 701] width 207 height 20
paste textarea "**********"
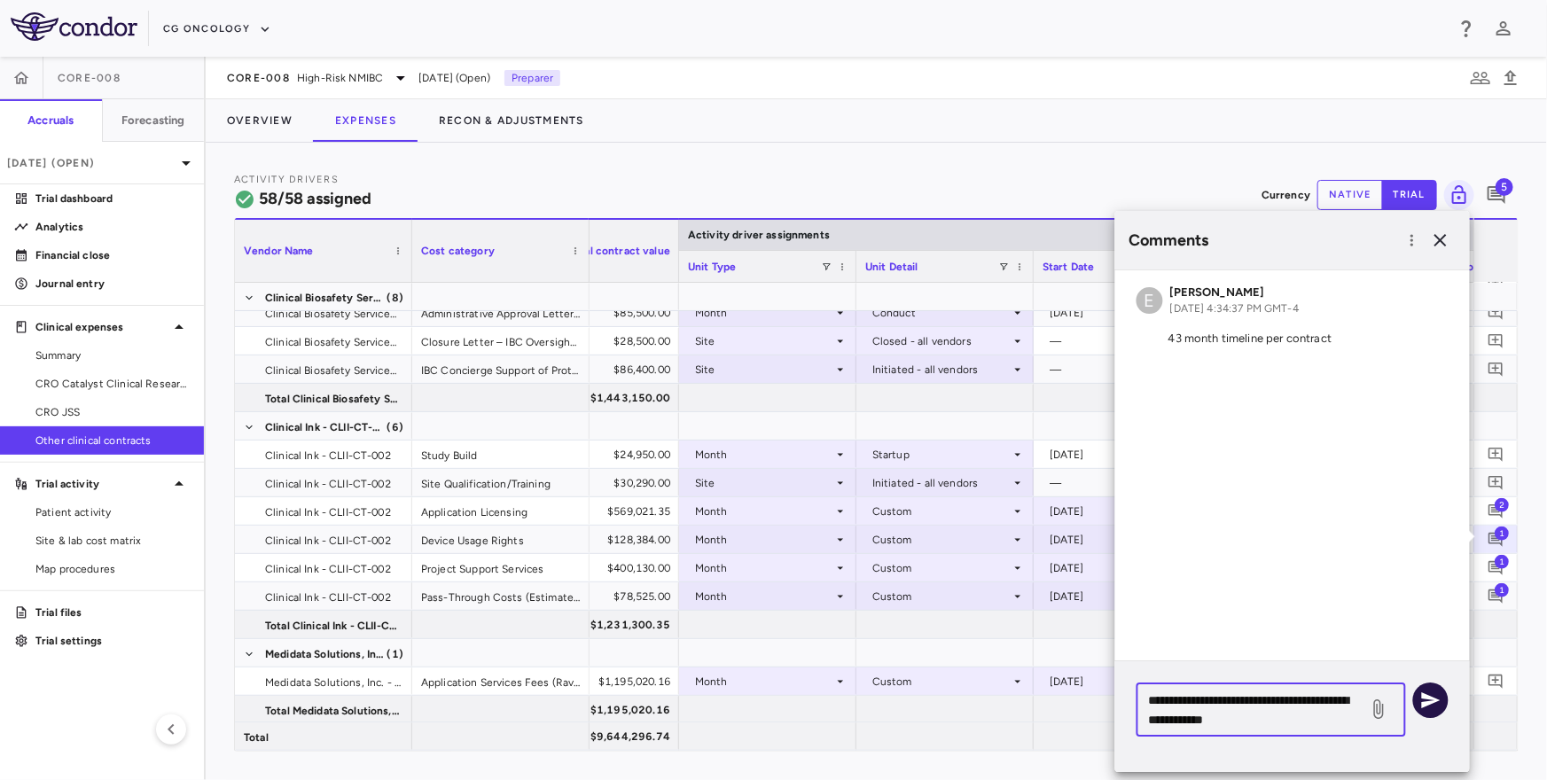
type textarea "**********"
click at [1438, 706] on icon "button" at bounding box center [1430, 700] width 21 height 21
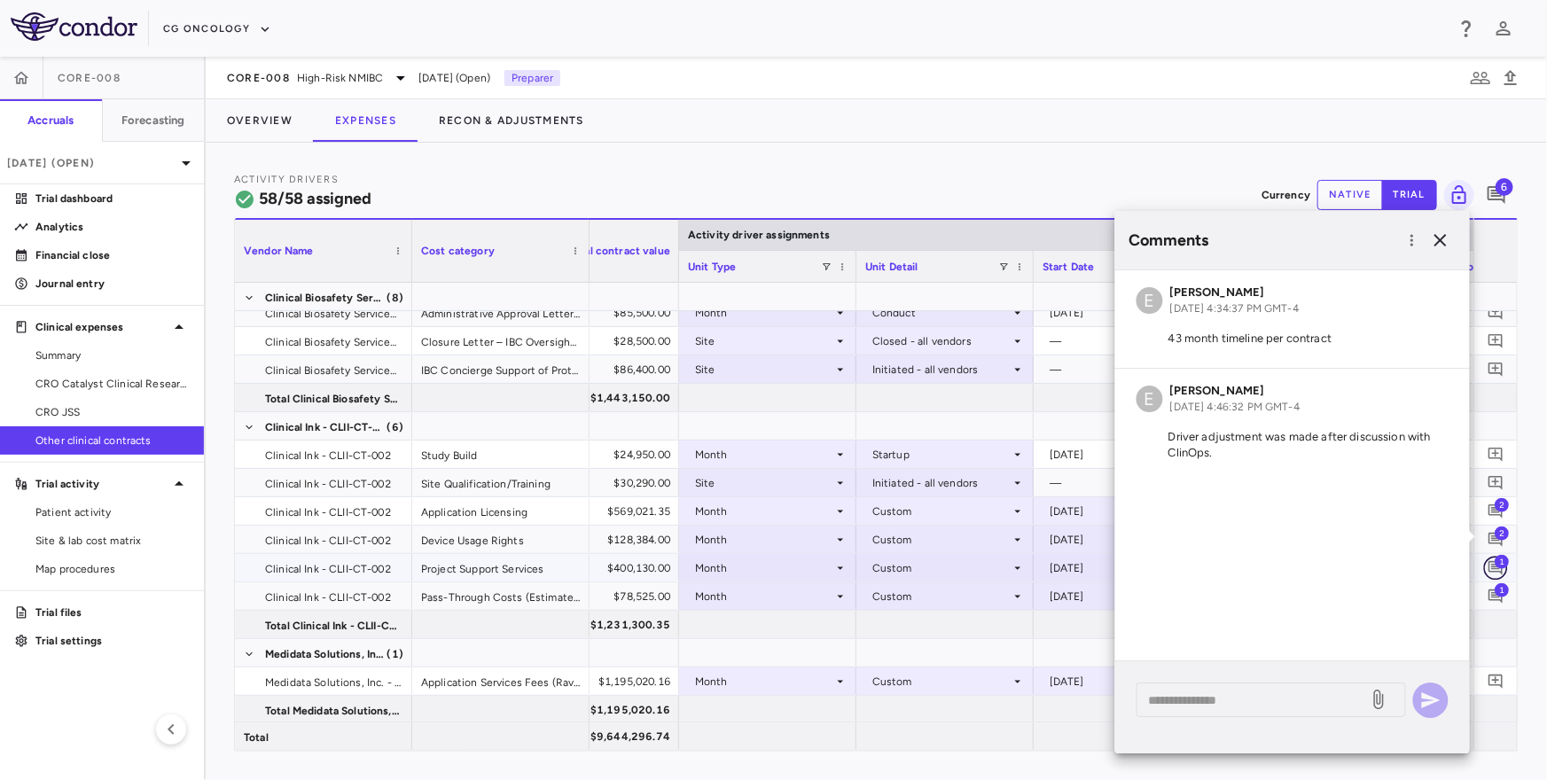
click at [1498, 567] on icon "Add comment" at bounding box center [1495, 568] width 14 height 14
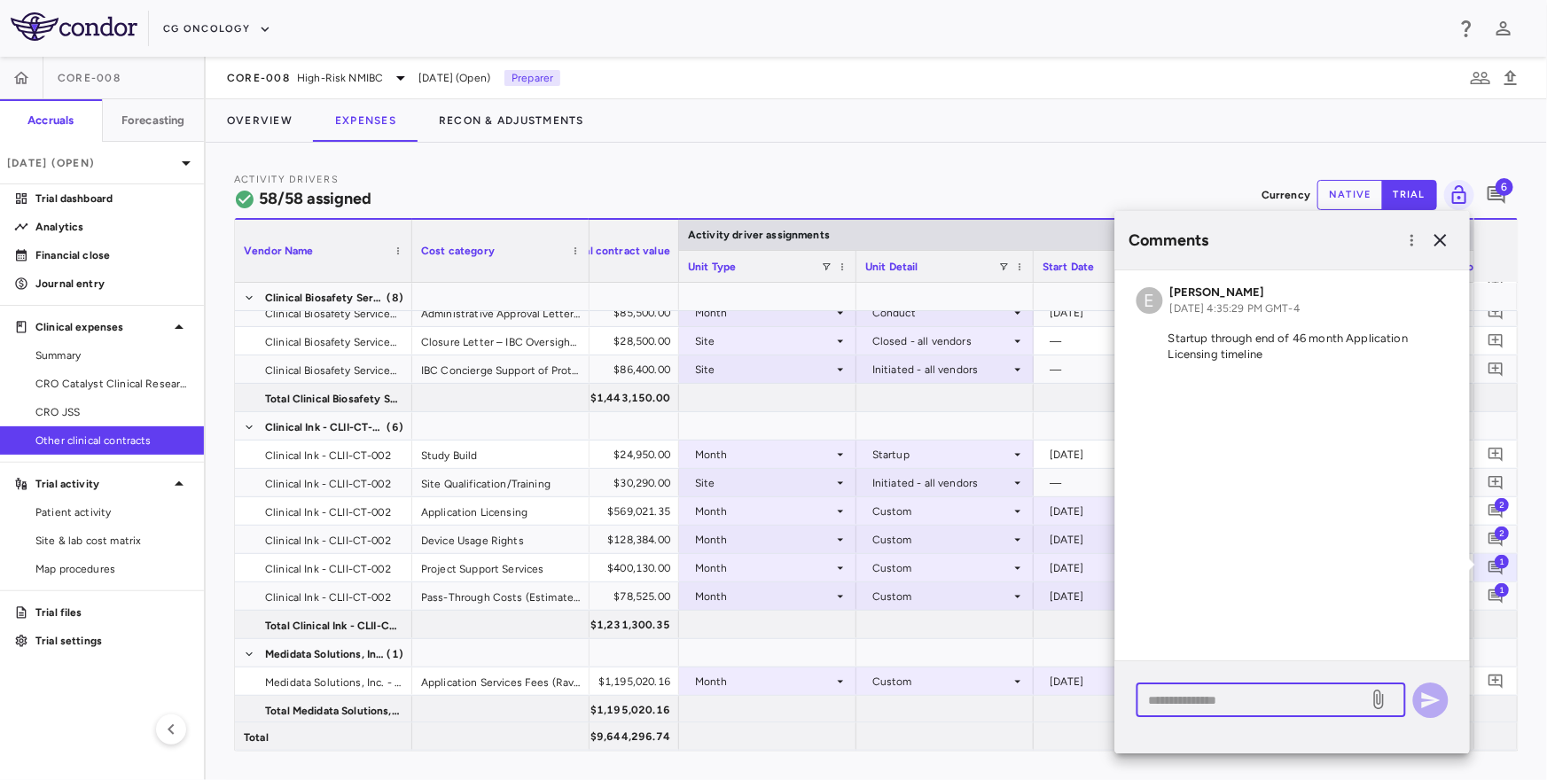
click at [1266, 703] on textarea at bounding box center [1252, 701] width 207 height 20
paste textarea "**********"
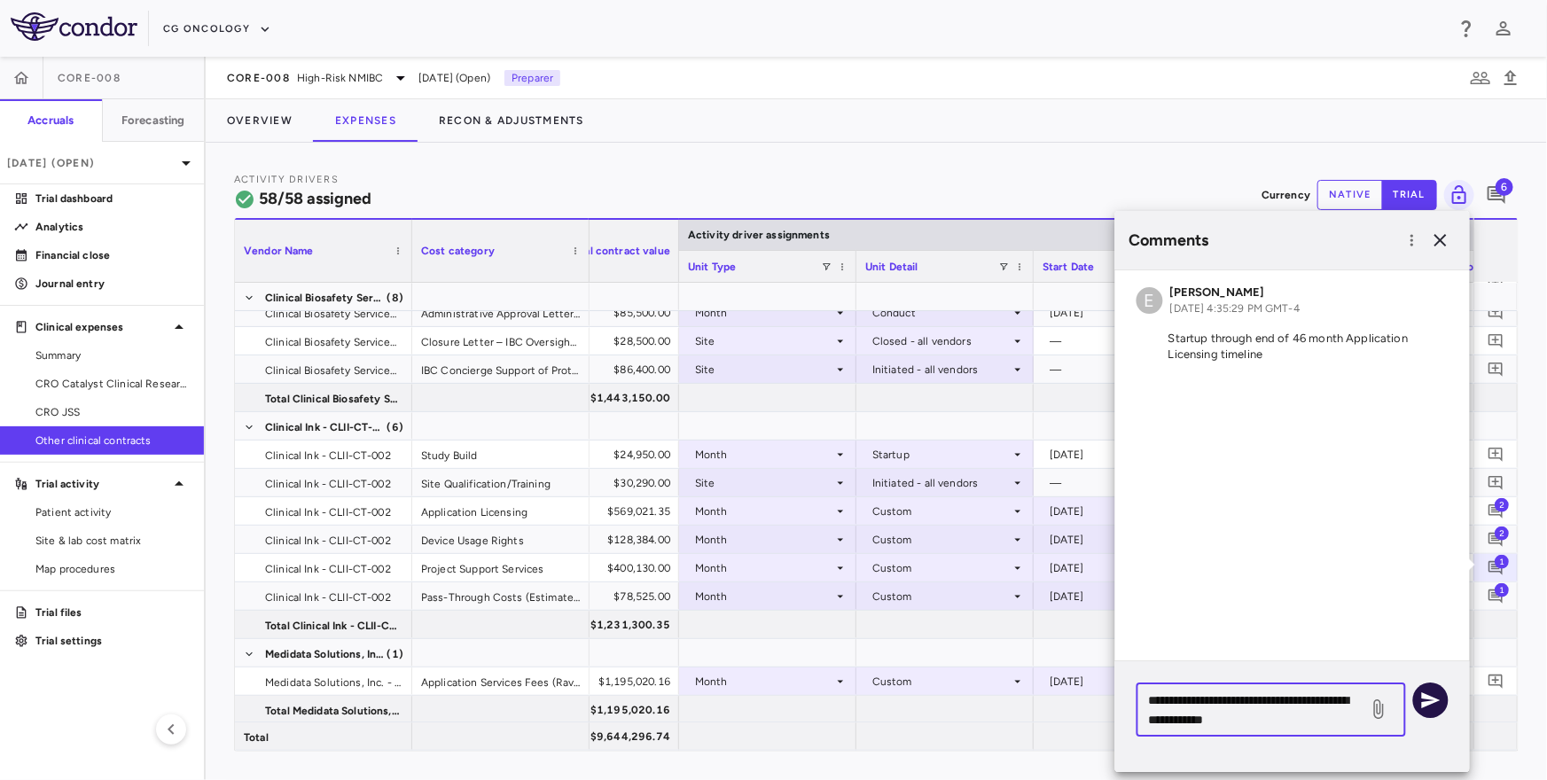
type textarea "**********"
click at [1428, 698] on icon "button" at bounding box center [1431, 700] width 19 height 16
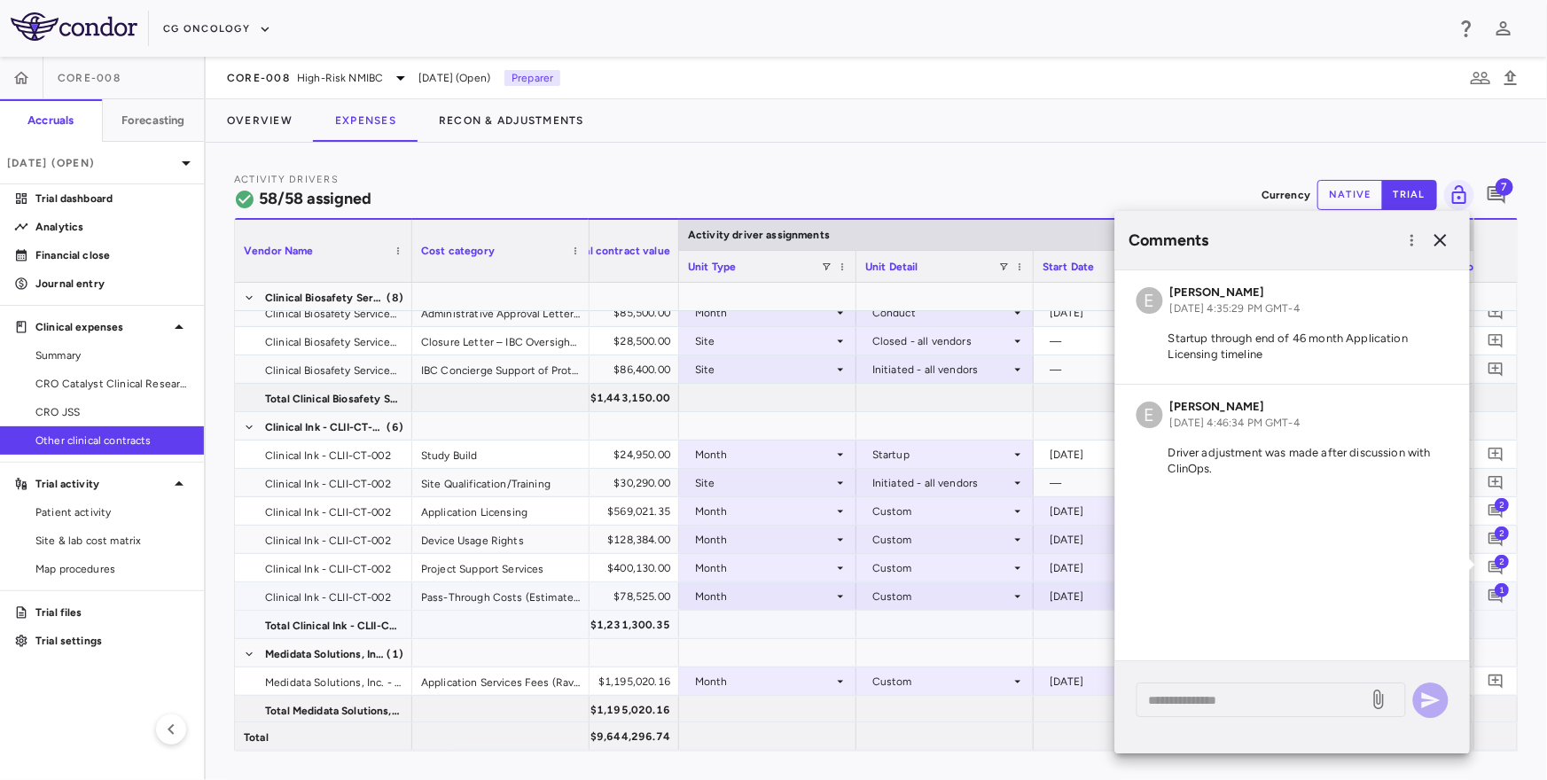
click at [1499, 595] on span "1" at bounding box center [1501, 589] width 14 height 14
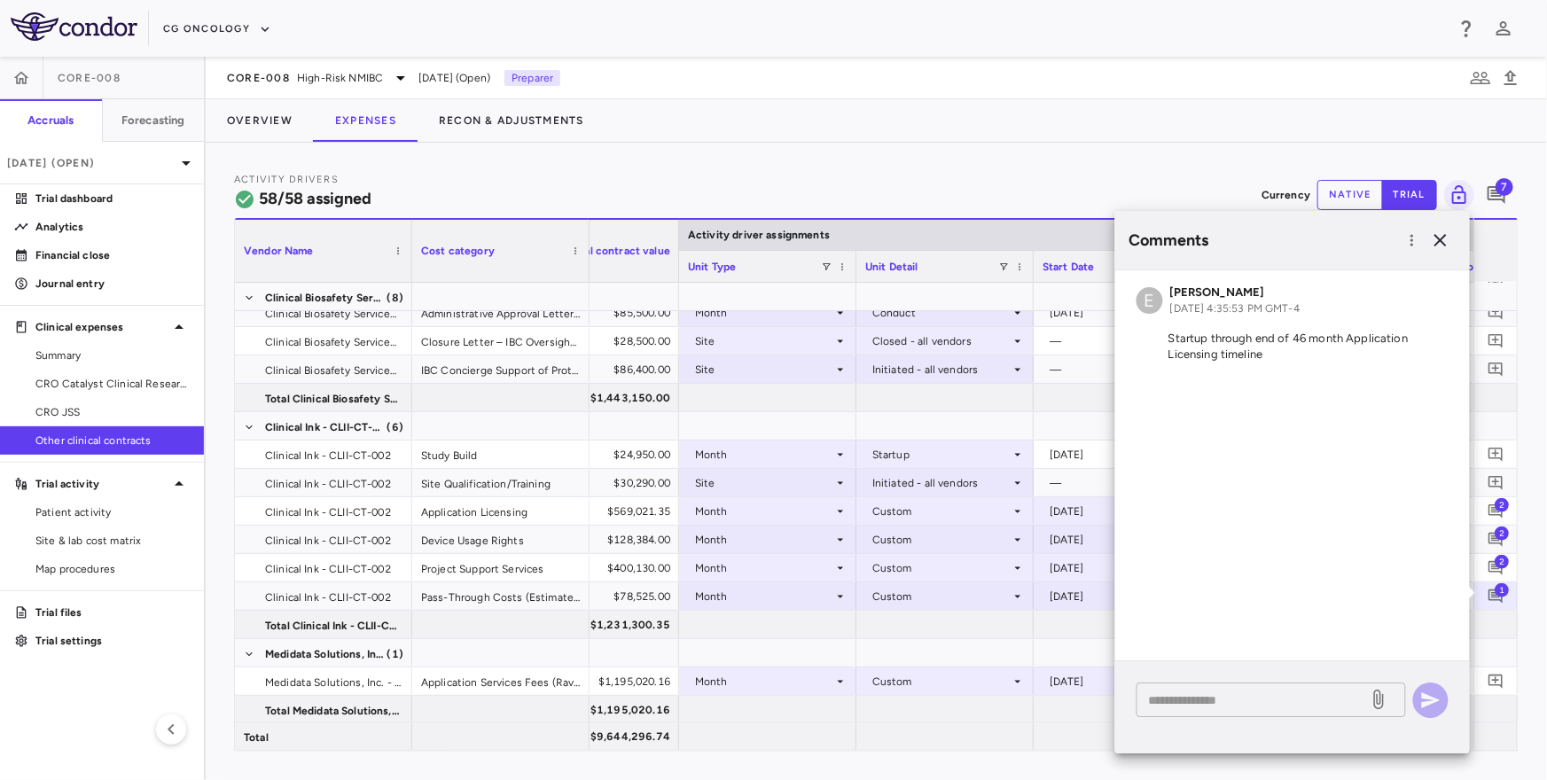
click at [1276, 711] on div "* ​" at bounding box center [1270, 700] width 269 height 35
paste textarea "**********"
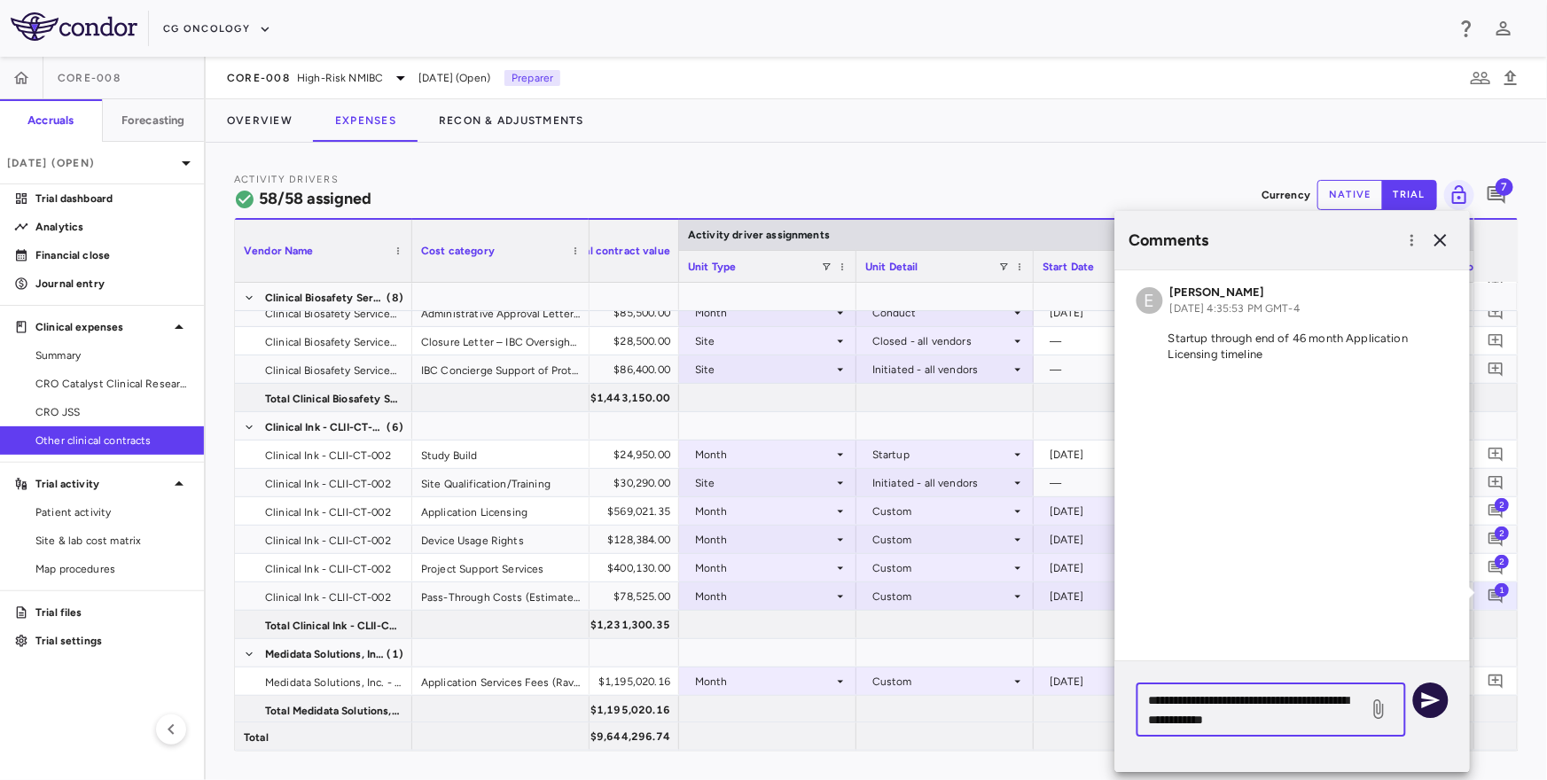
type textarea "**********"
click at [1430, 701] on icon "button" at bounding box center [1431, 700] width 19 height 16
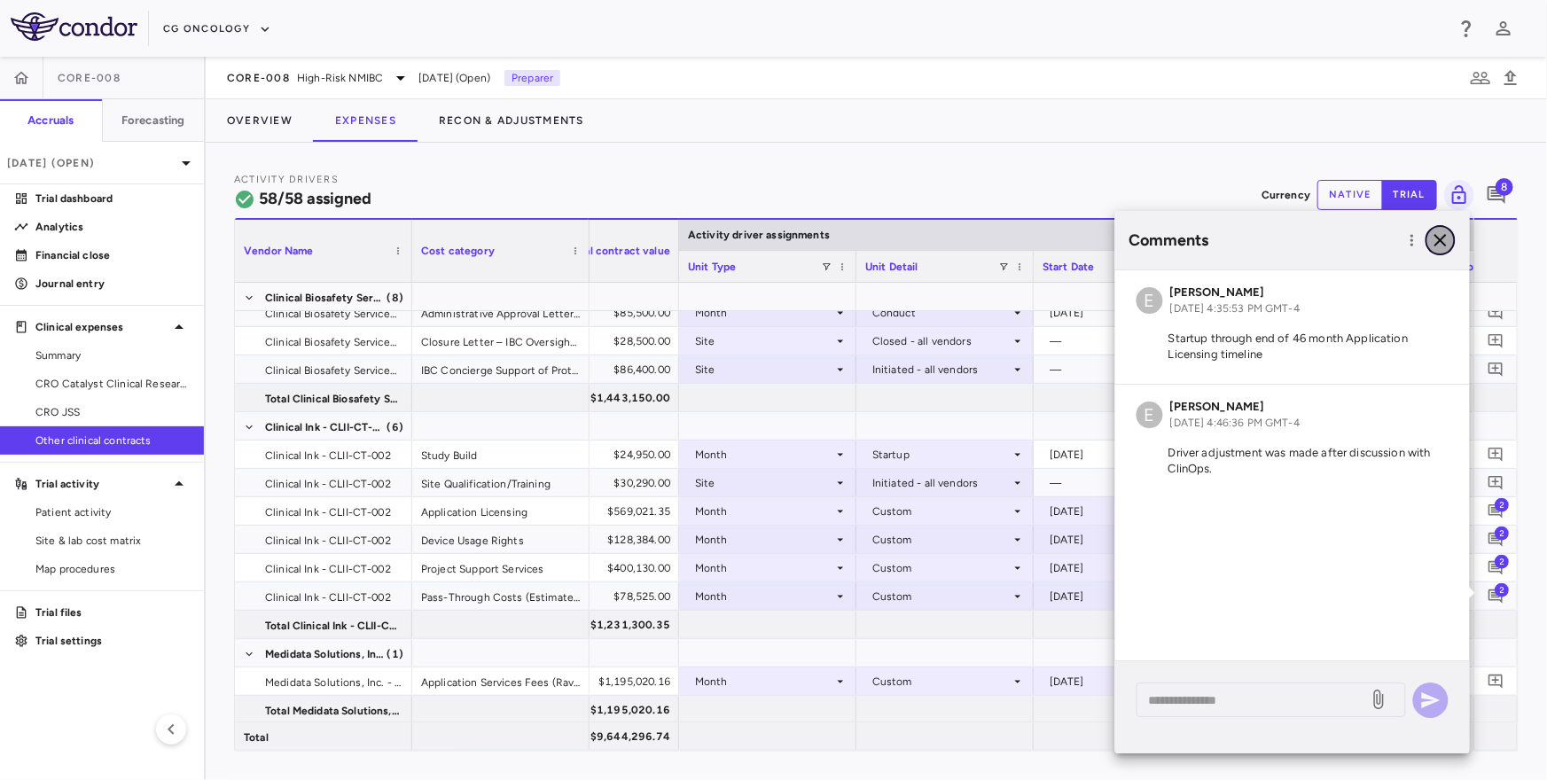
click at [1447, 246] on icon "button" at bounding box center [1440, 240] width 21 height 21
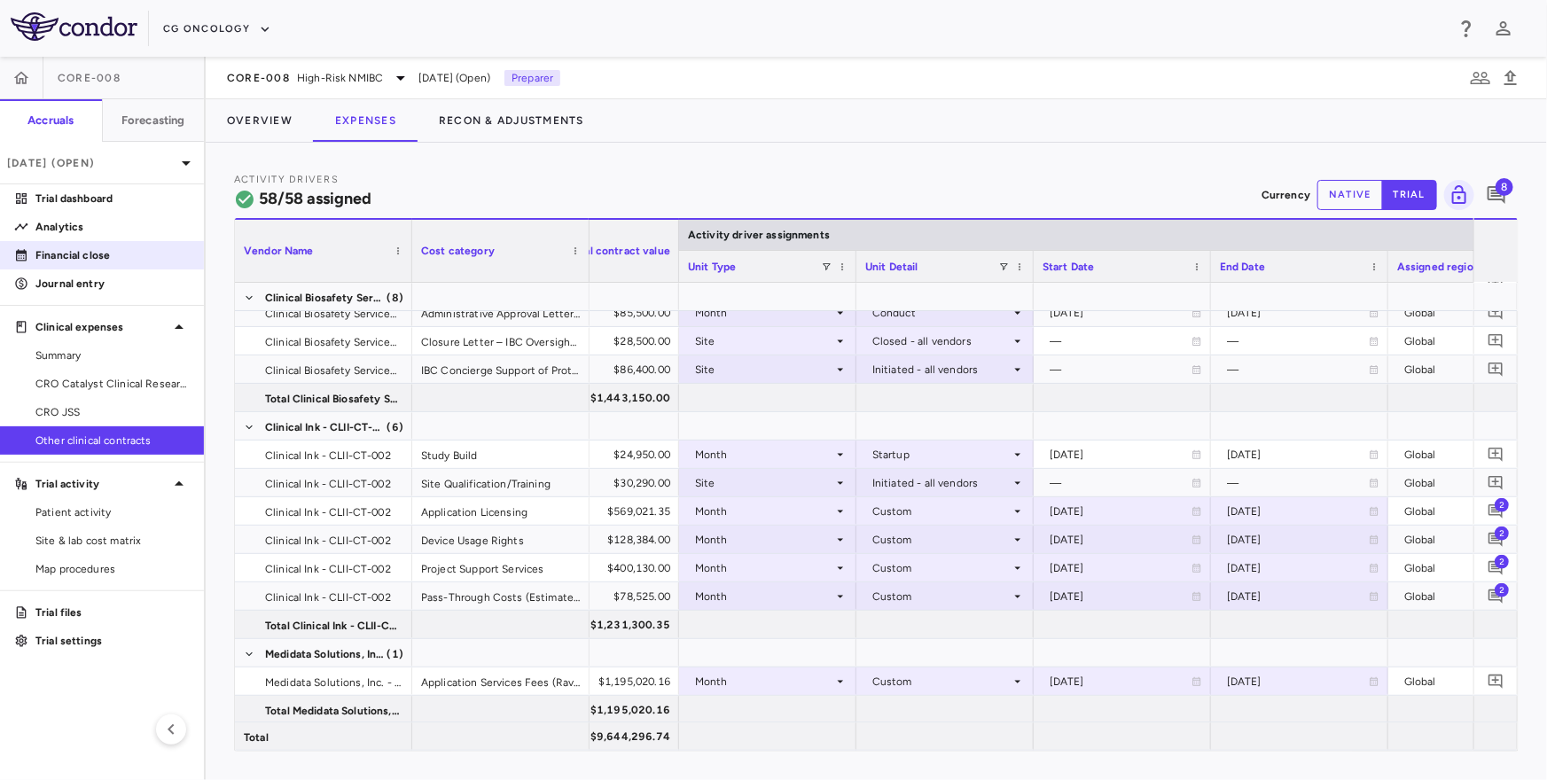
click at [105, 254] on p "Financial close" at bounding box center [112, 255] width 154 height 16
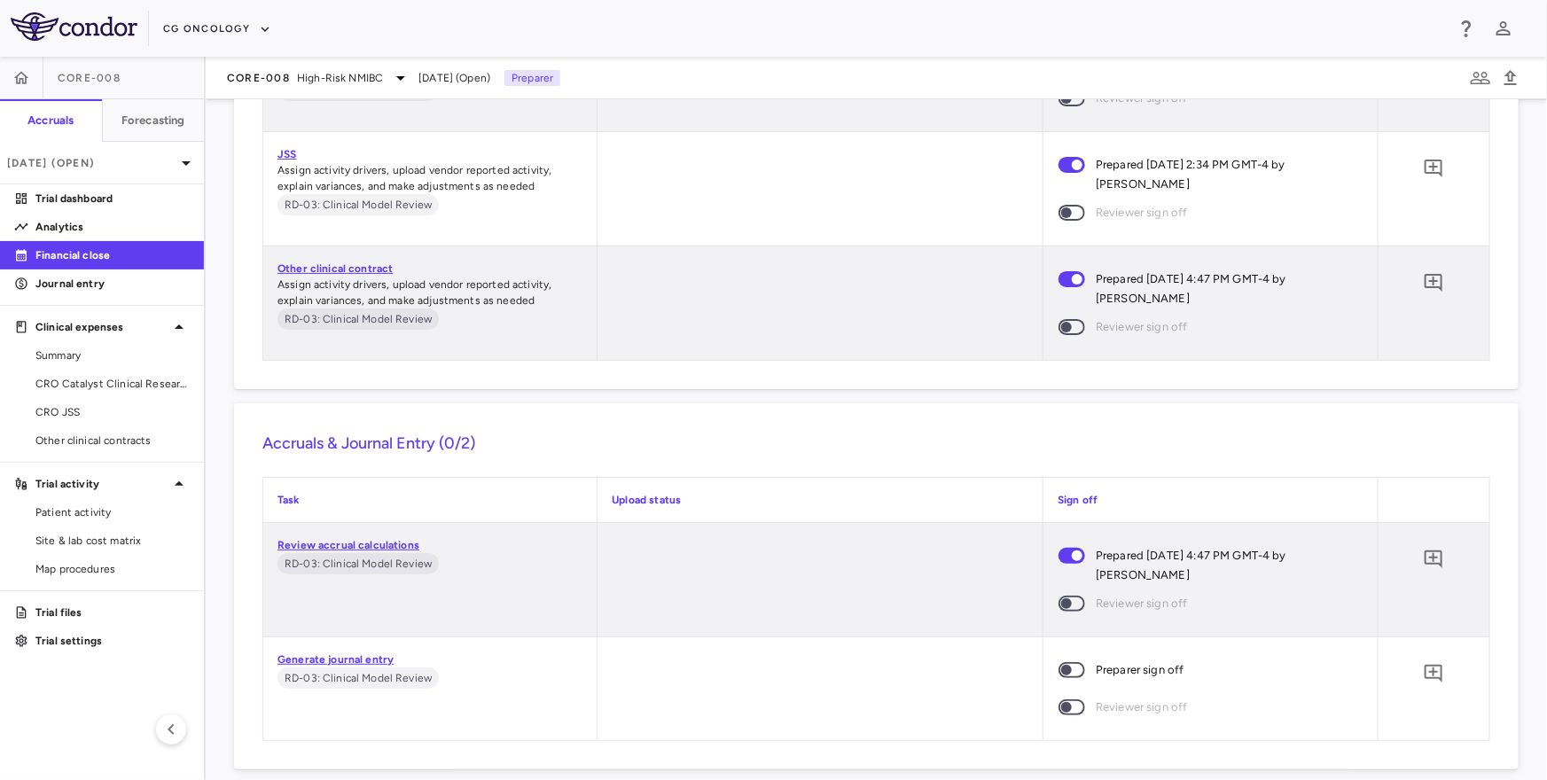
scroll to position [2394, 0]
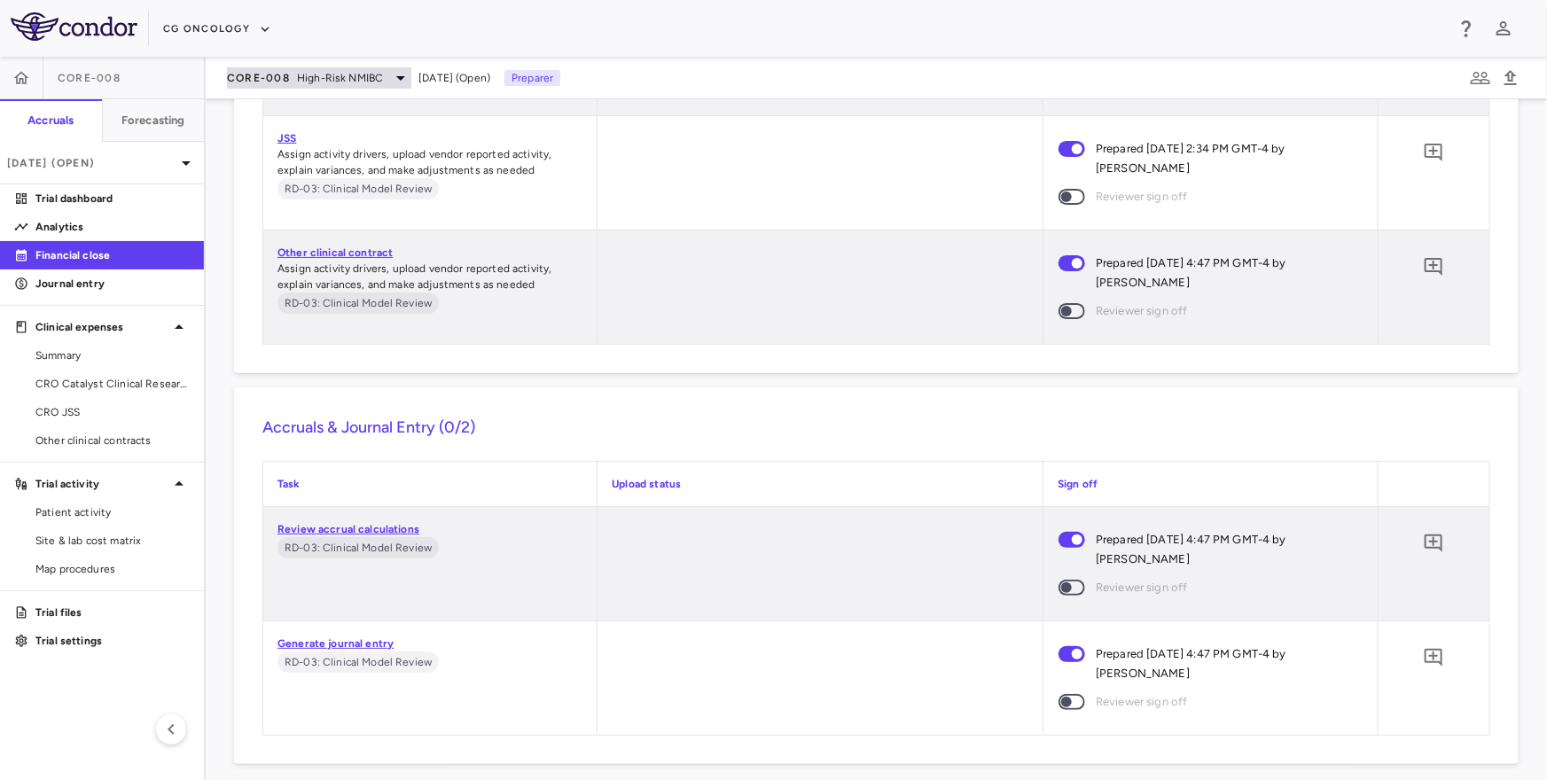
click at [312, 82] on span "High-Risk NMIBC" at bounding box center [340, 78] width 86 height 16
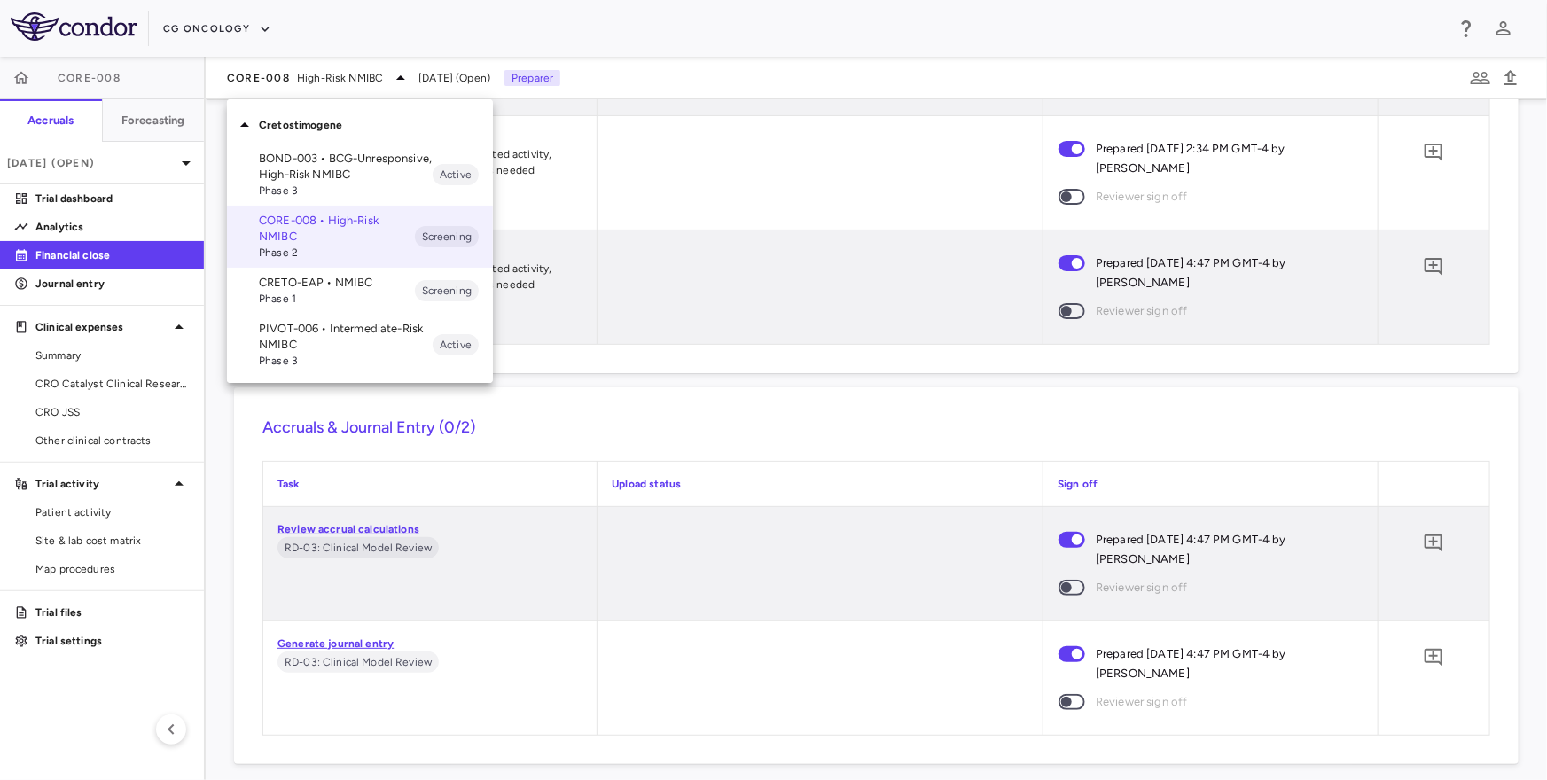
click at [309, 167] on p "BOND-003 • BCG-Unresponsive, High-Risk NMIBC" at bounding box center [346, 167] width 174 height 32
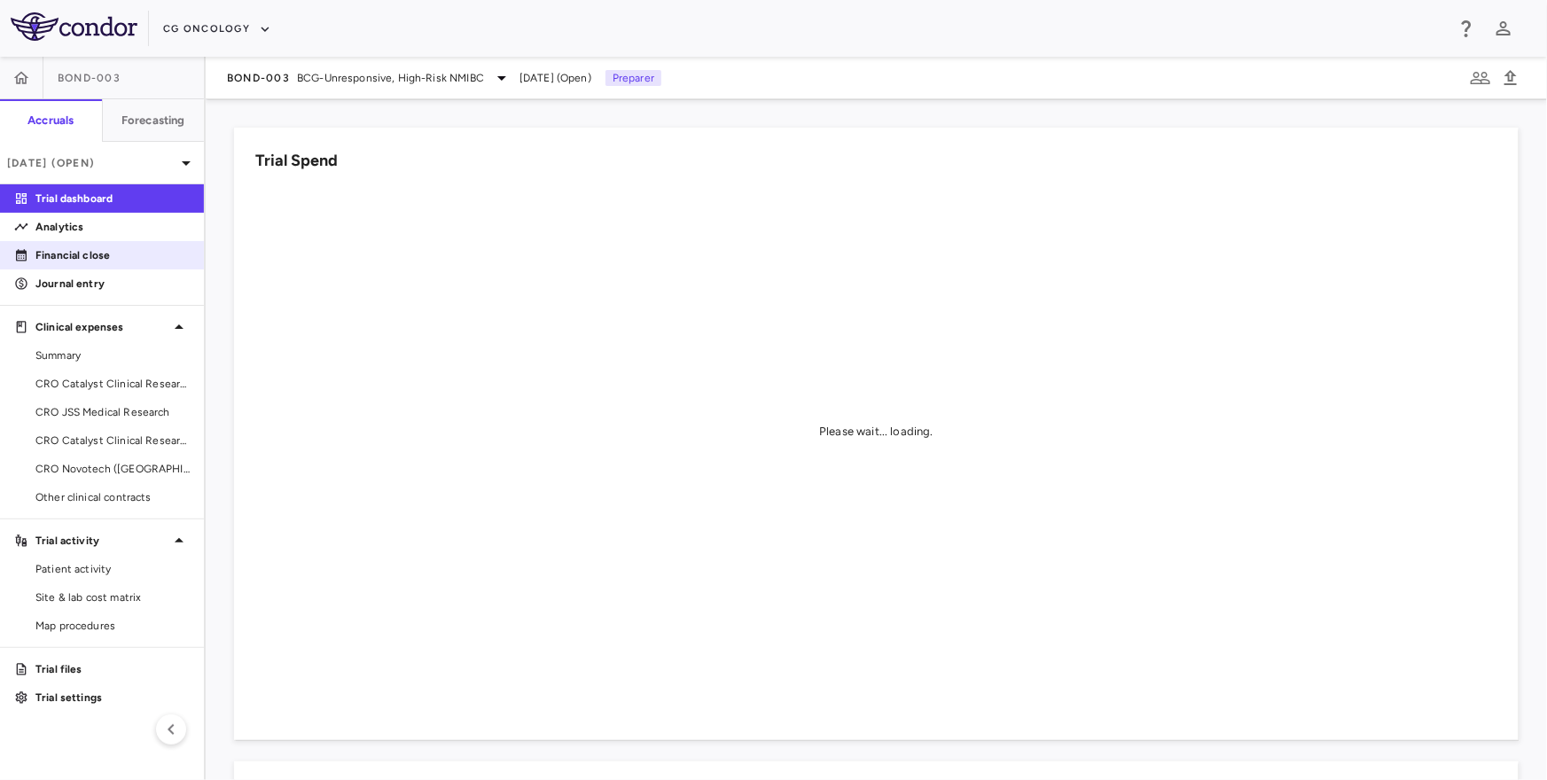
click at [95, 261] on p "Financial close" at bounding box center [112, 255] width 154 height 16
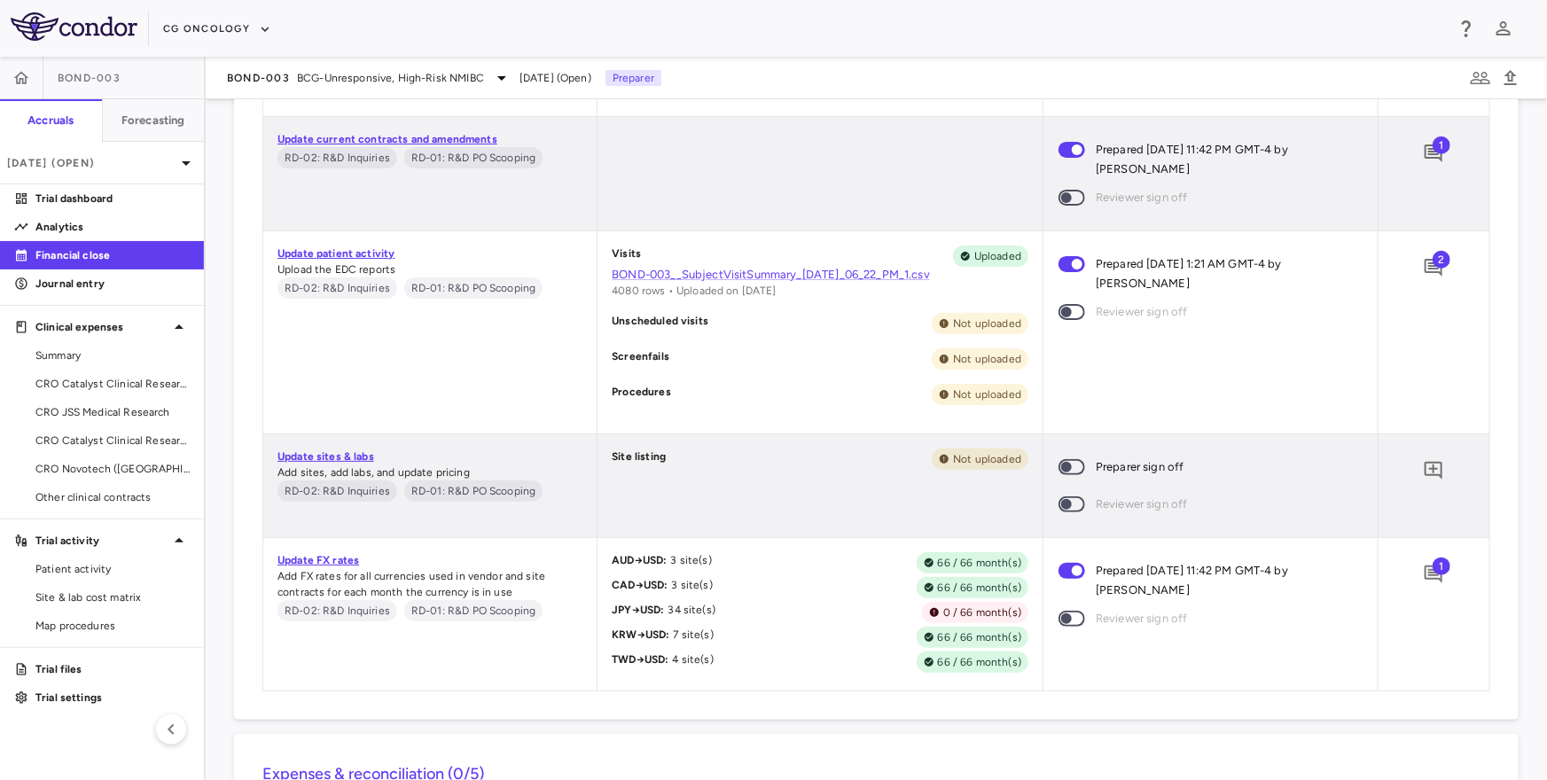
scroll to position [1160, 0]
click at [94, 597] on span "Site & lab cost matrix" at bounding box center [112, 597] width 154 height 16
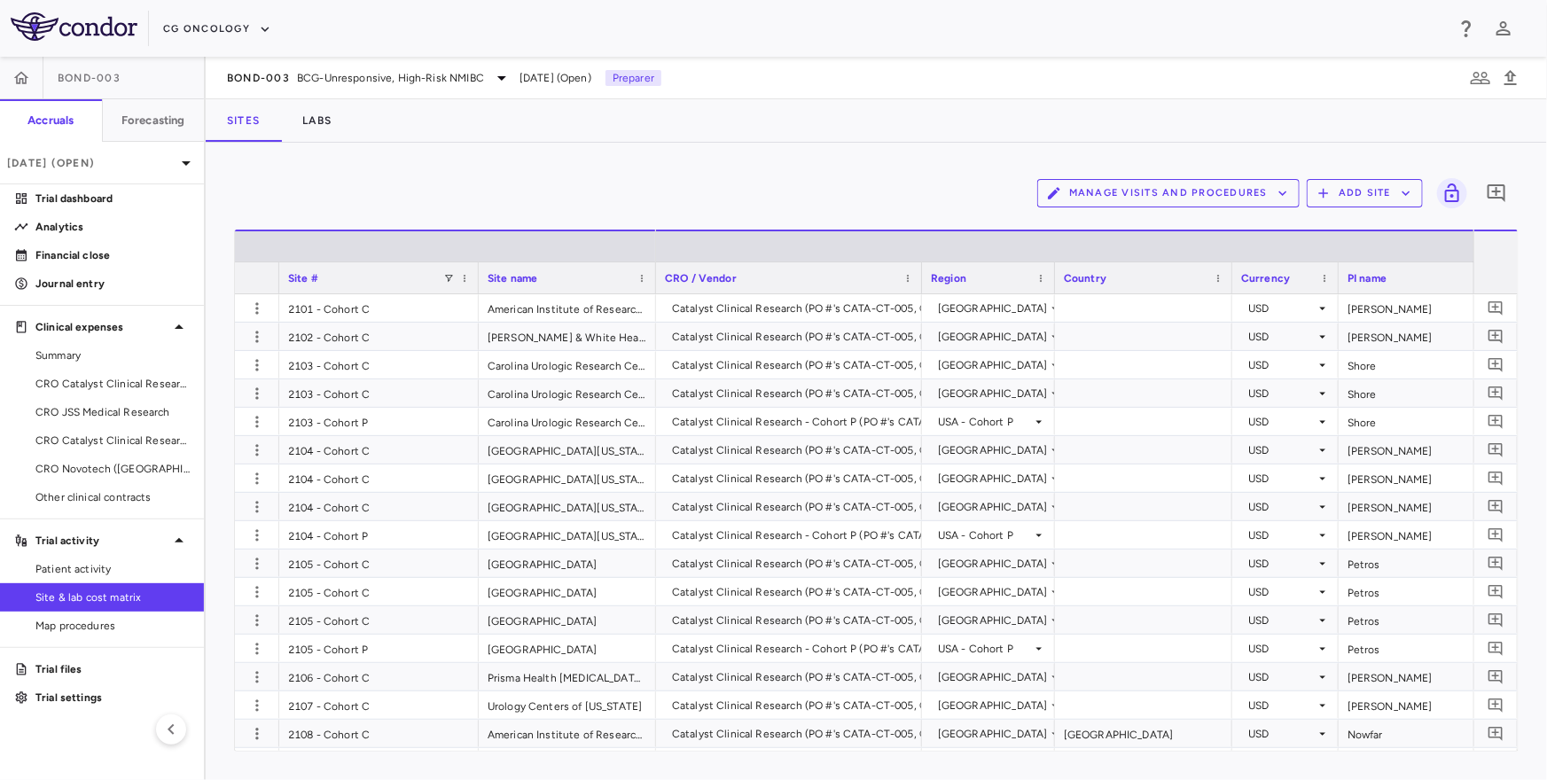
drag, startPoint x: 366, startPoint y: 276, endPoint x: 477, endPoint y: 294, distance: 112.4
click at [477, 294] on div "Site # Site name Cost overview" at bounding box center [876, 490] width 1283 height 521
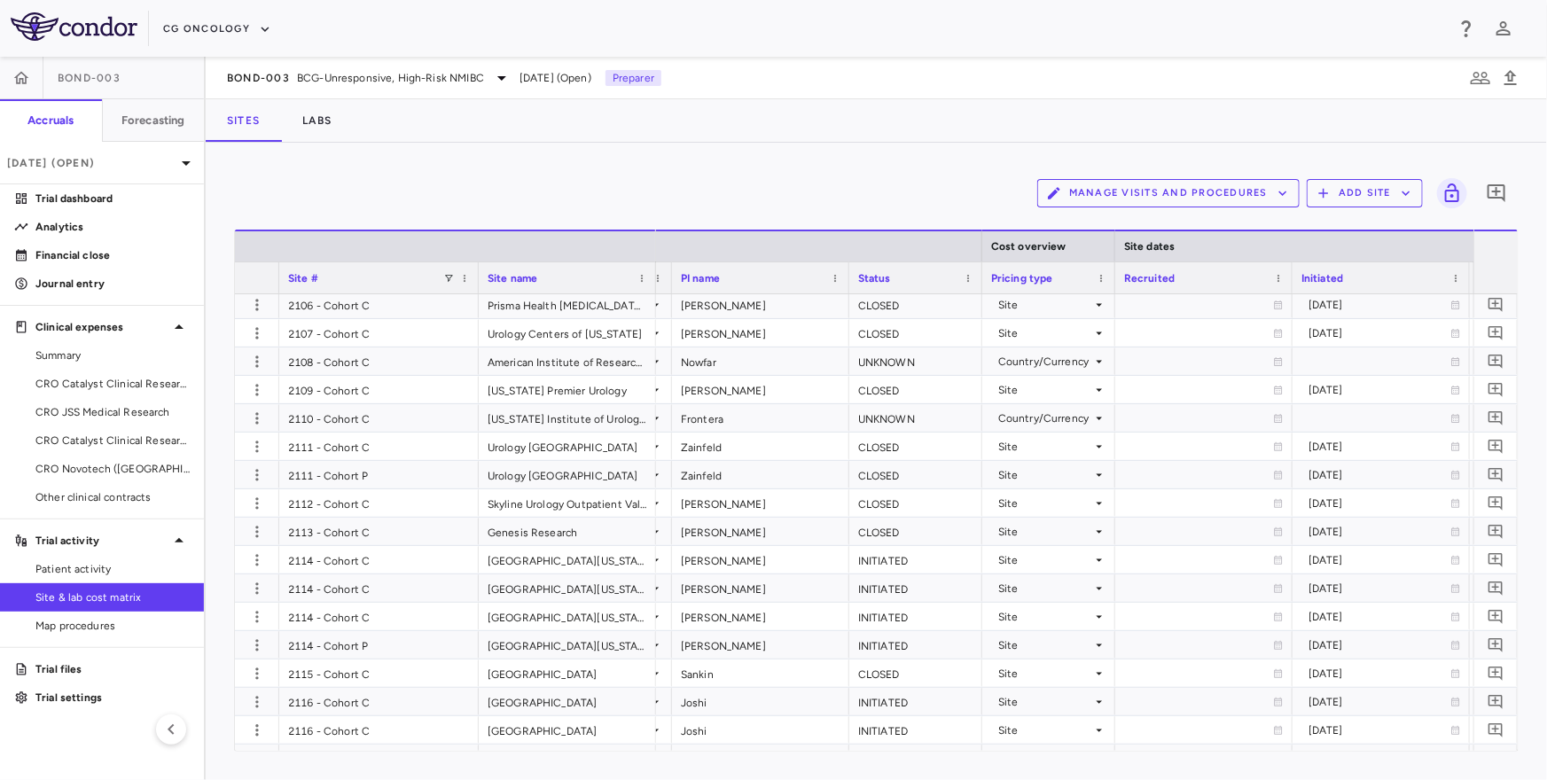
scroll to position [0, 876]
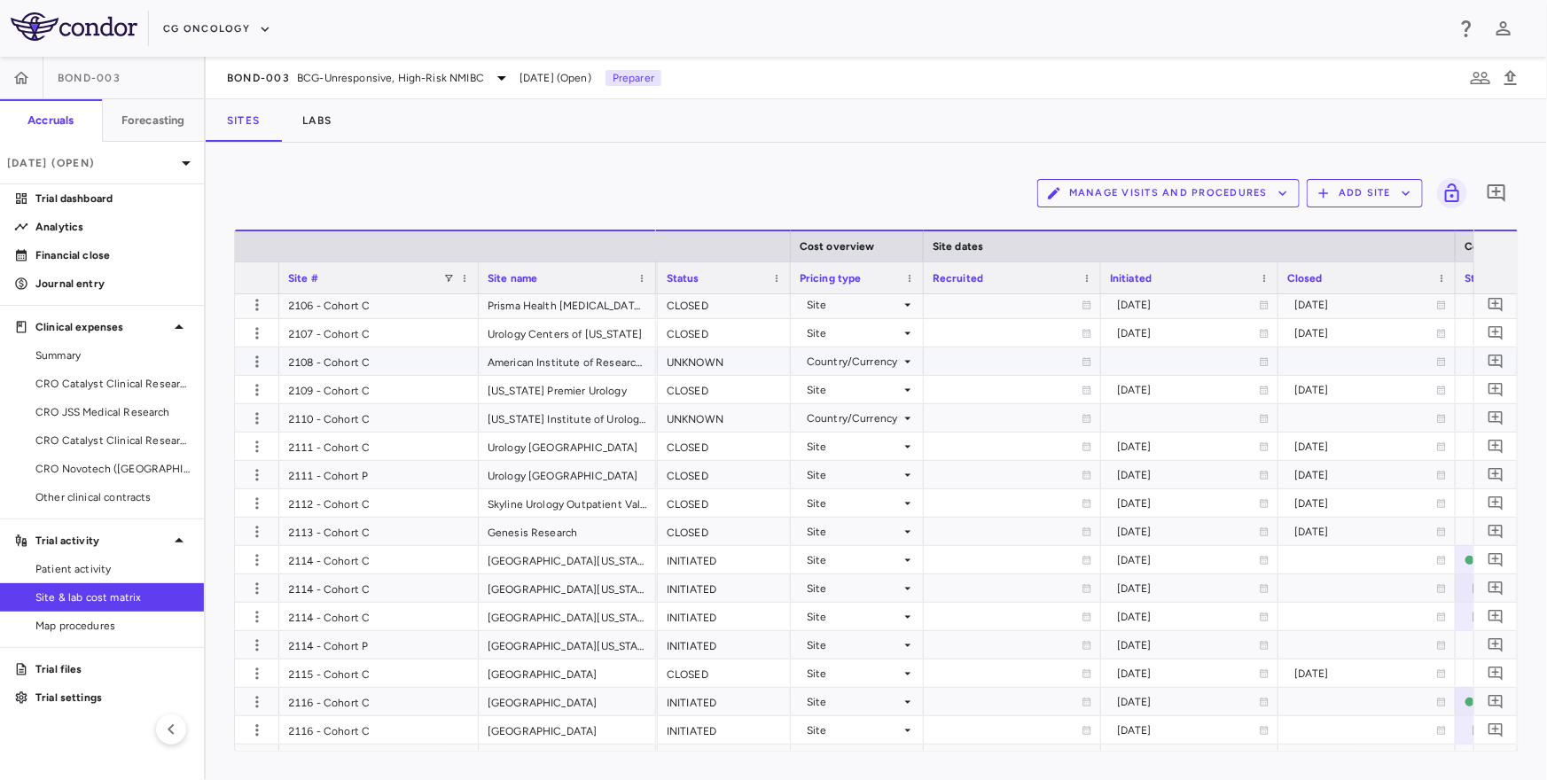
click at [863, 362] on div "Country/Currency" at bounding box center [854, 361] width 94 height 28
click at [847, 396] on div "Site" at bounding box center [837, 394] width 28 height 16
click at [851, 449] on li "Site" at bounding box center [856, 451] width 137 height 27
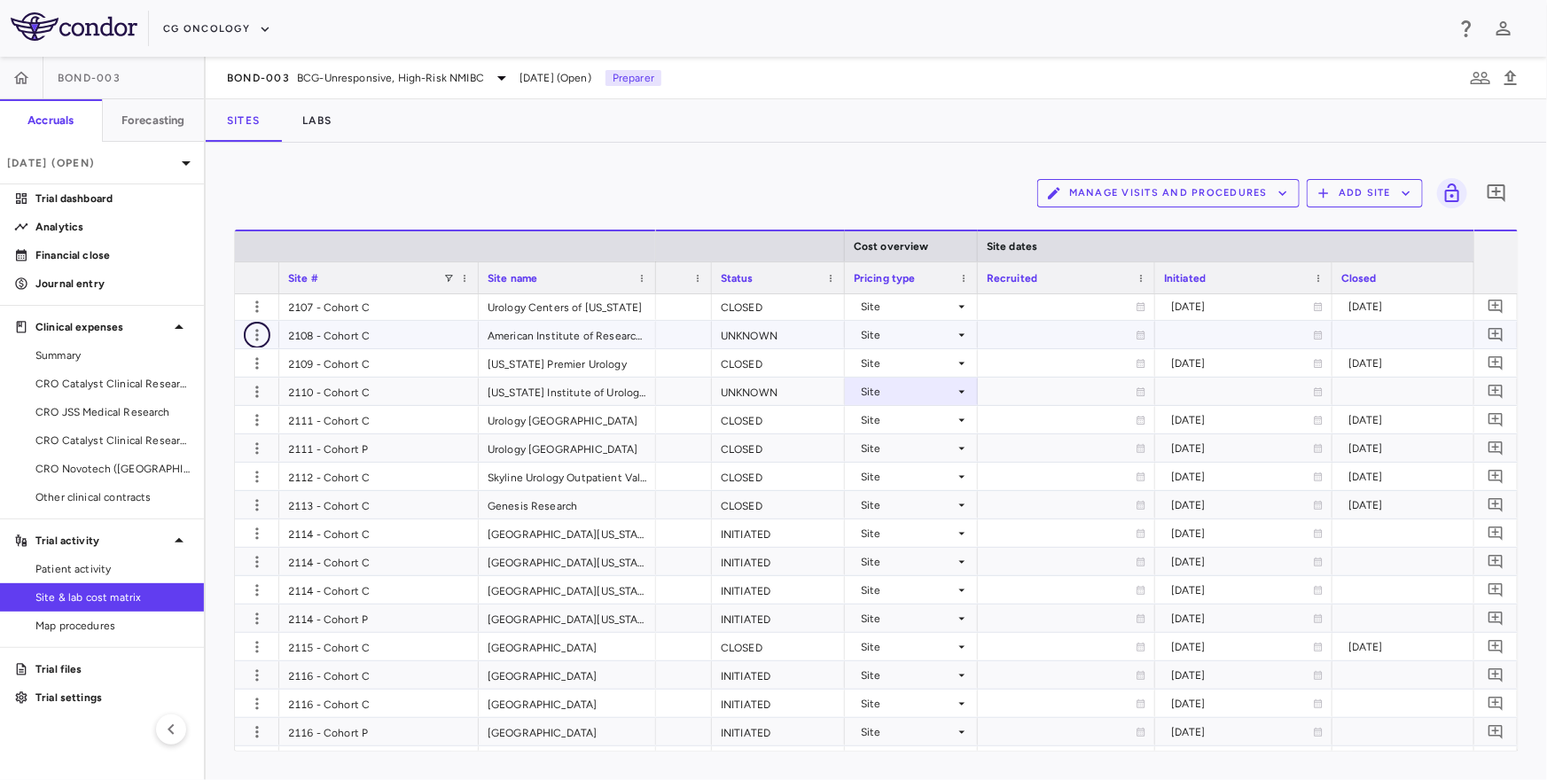
click at [254, 327] on icon "button" at bounding box center [257, 335] width 18 height 18
click at [203, 432] on div "Delete site" at bounding box center [187, 434] width 165 height 32
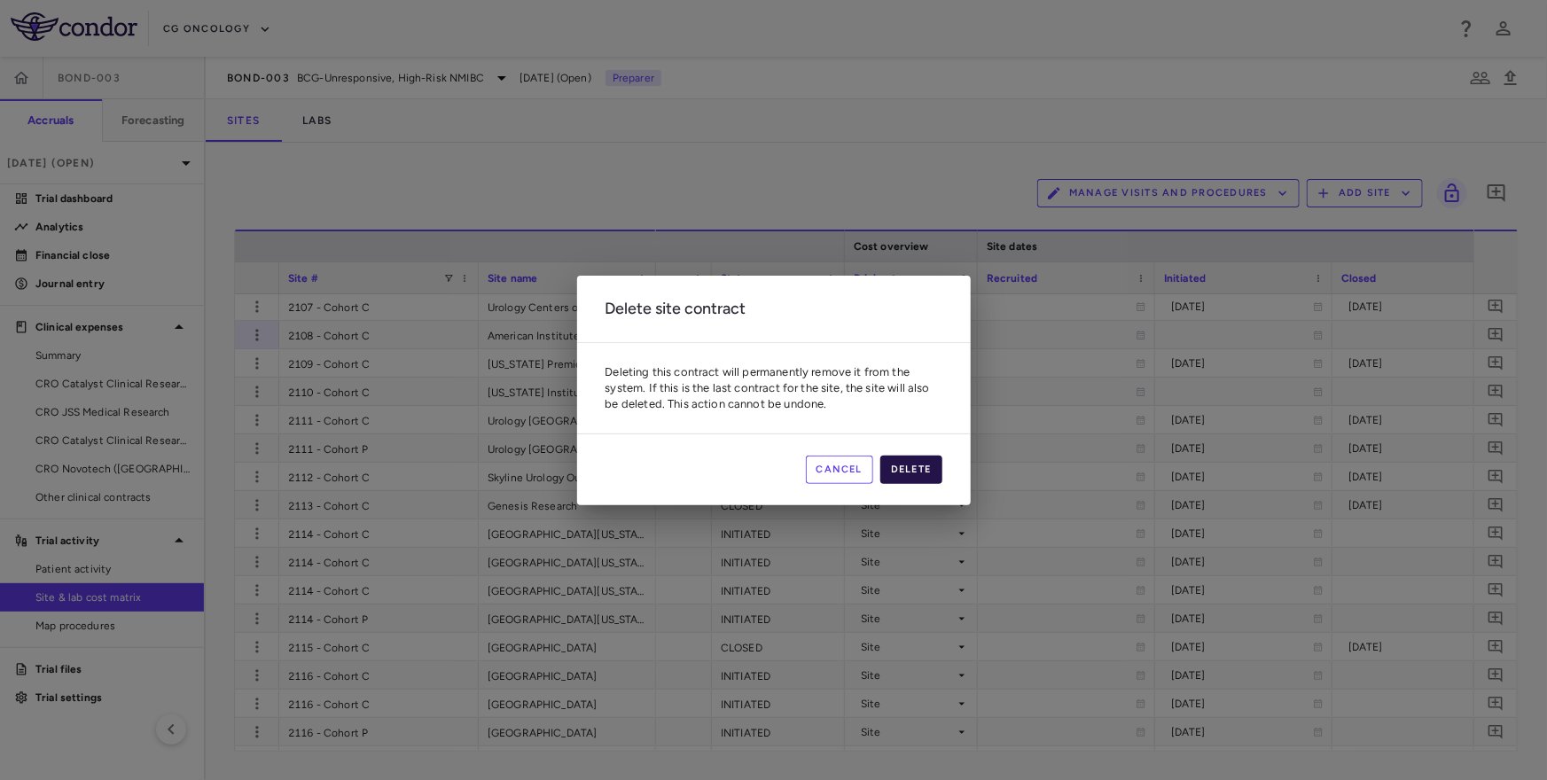
click at [923, 468] on button "Delete" at bounding box center [911, 470] width 62 height 28
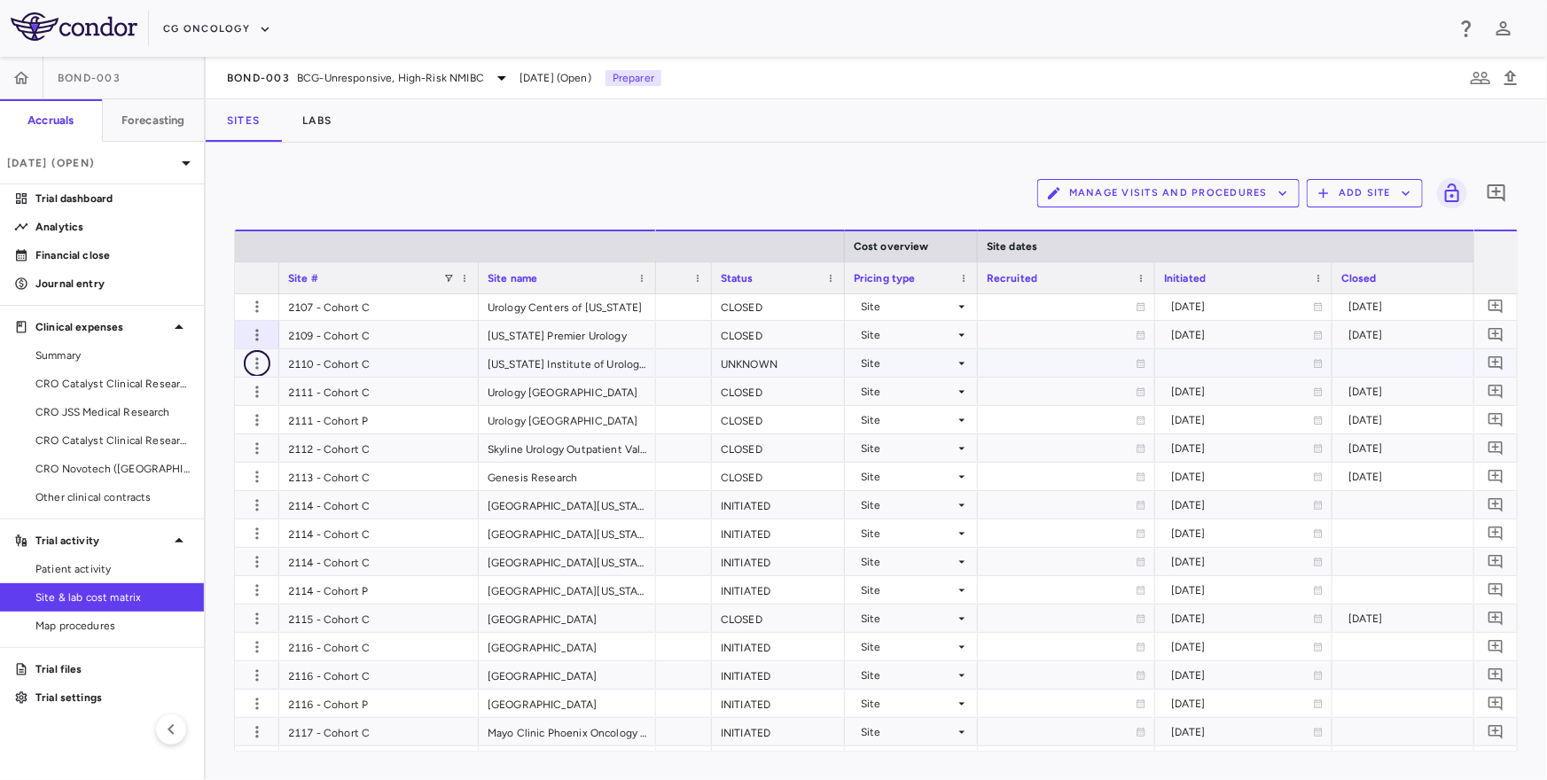
click at [254, 368] on icon "button" at bounding box center [257, 364] width 18 height 18
click at [198, 455] on div "Delete site" at bounding box center [187, 463] width 165 height 32
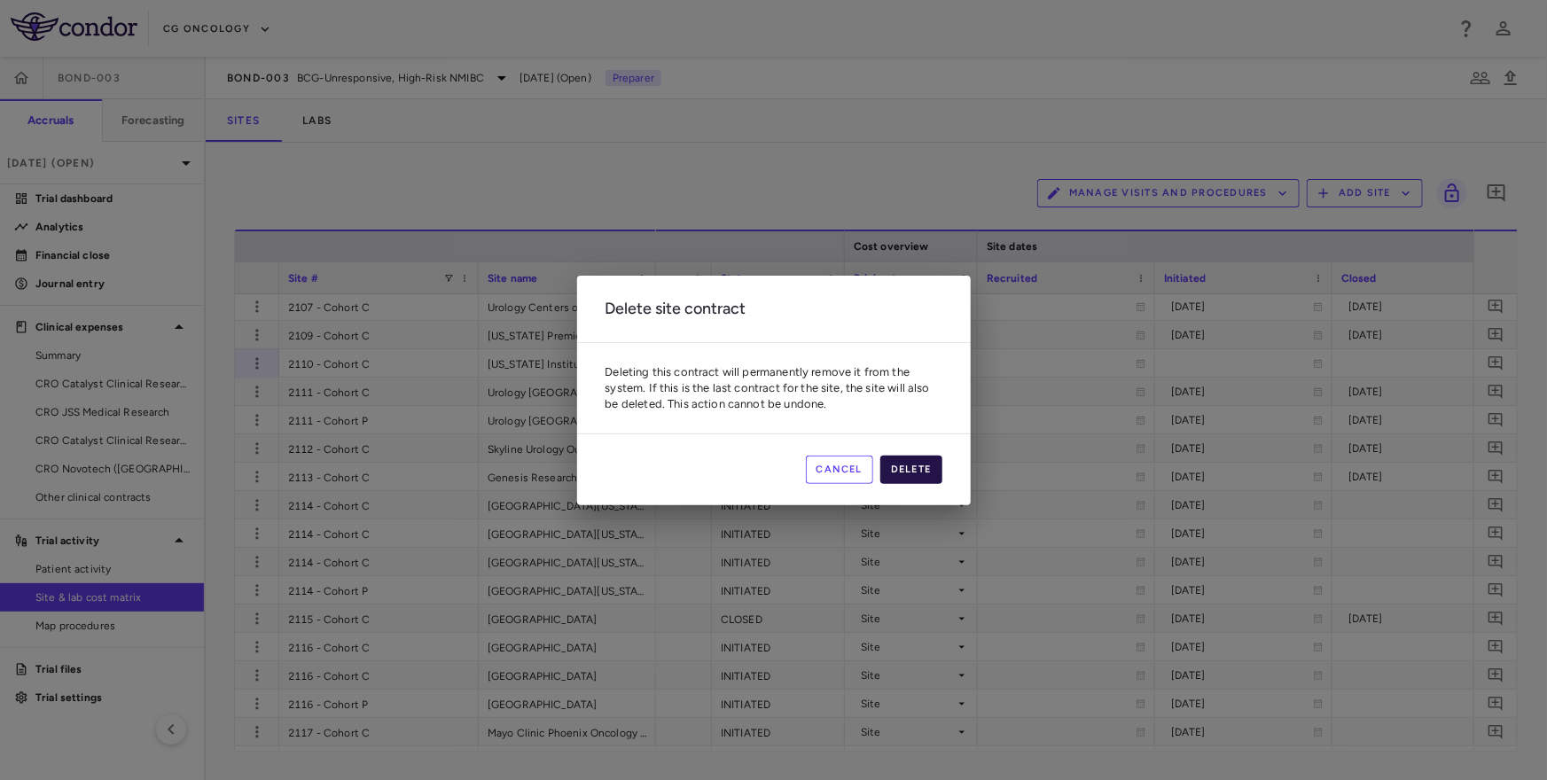
click at [907, 468] on button "Delete" at bounding box center [911, 470] width 62 height 28
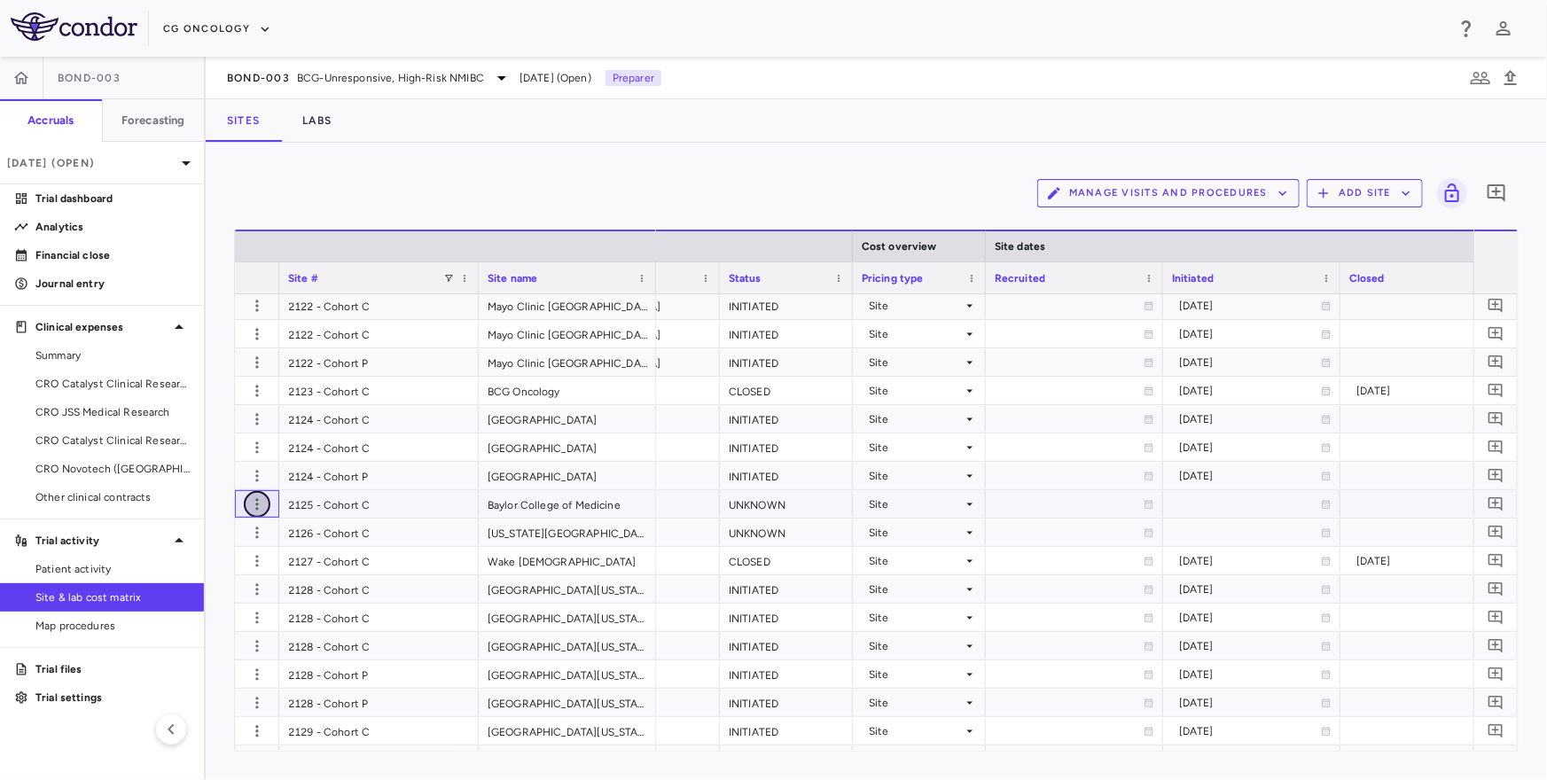
click at [249, 501] on icon "button" at bounding box center [257, 504] width 18 height 18
click at [200, 600] on div "Delete site" at bounding box center [187, 604] width 165 height 32
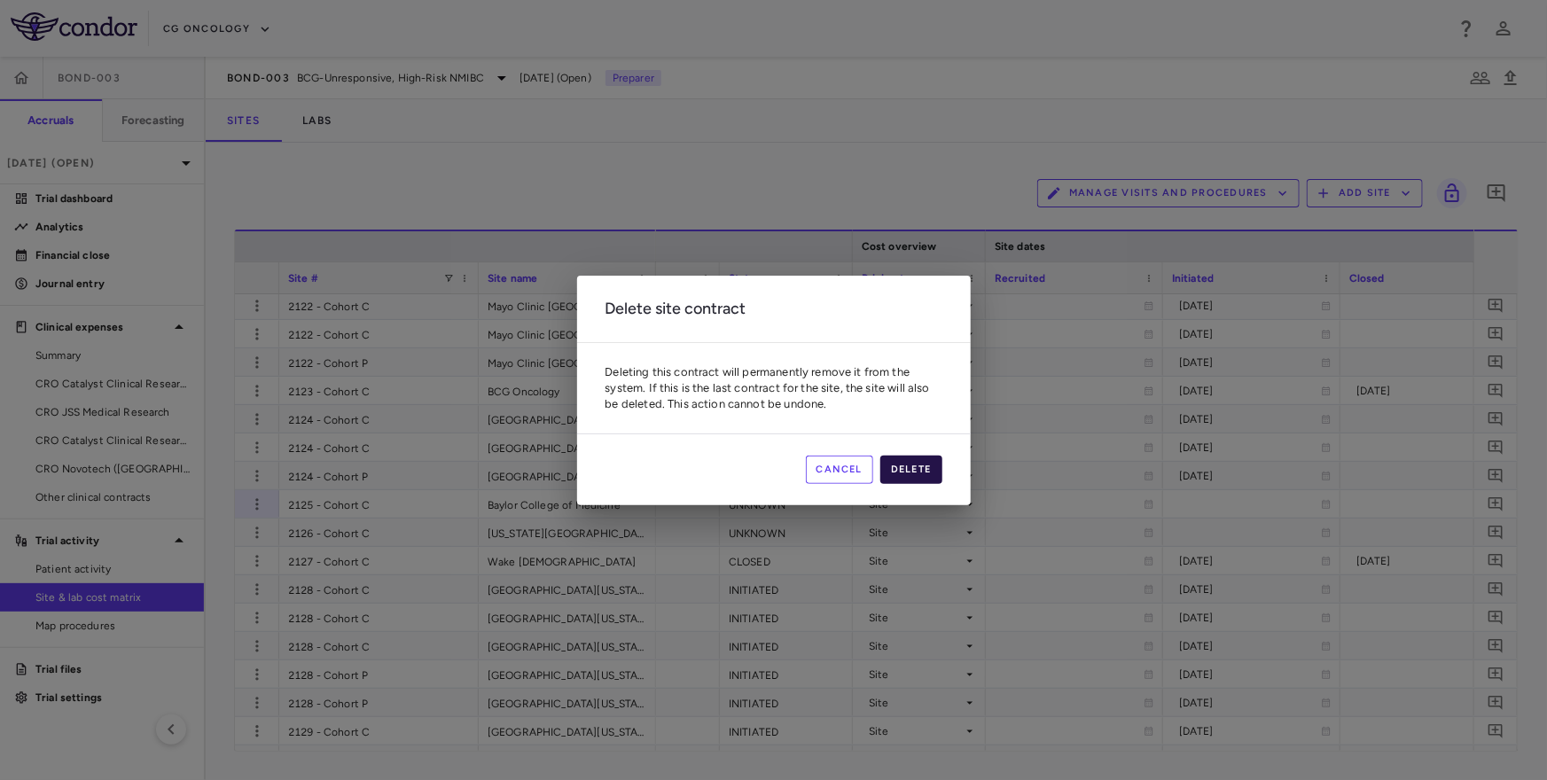
click at [928, 463] on button "Delete" at bounding box center [911, 470] width 62 height 28
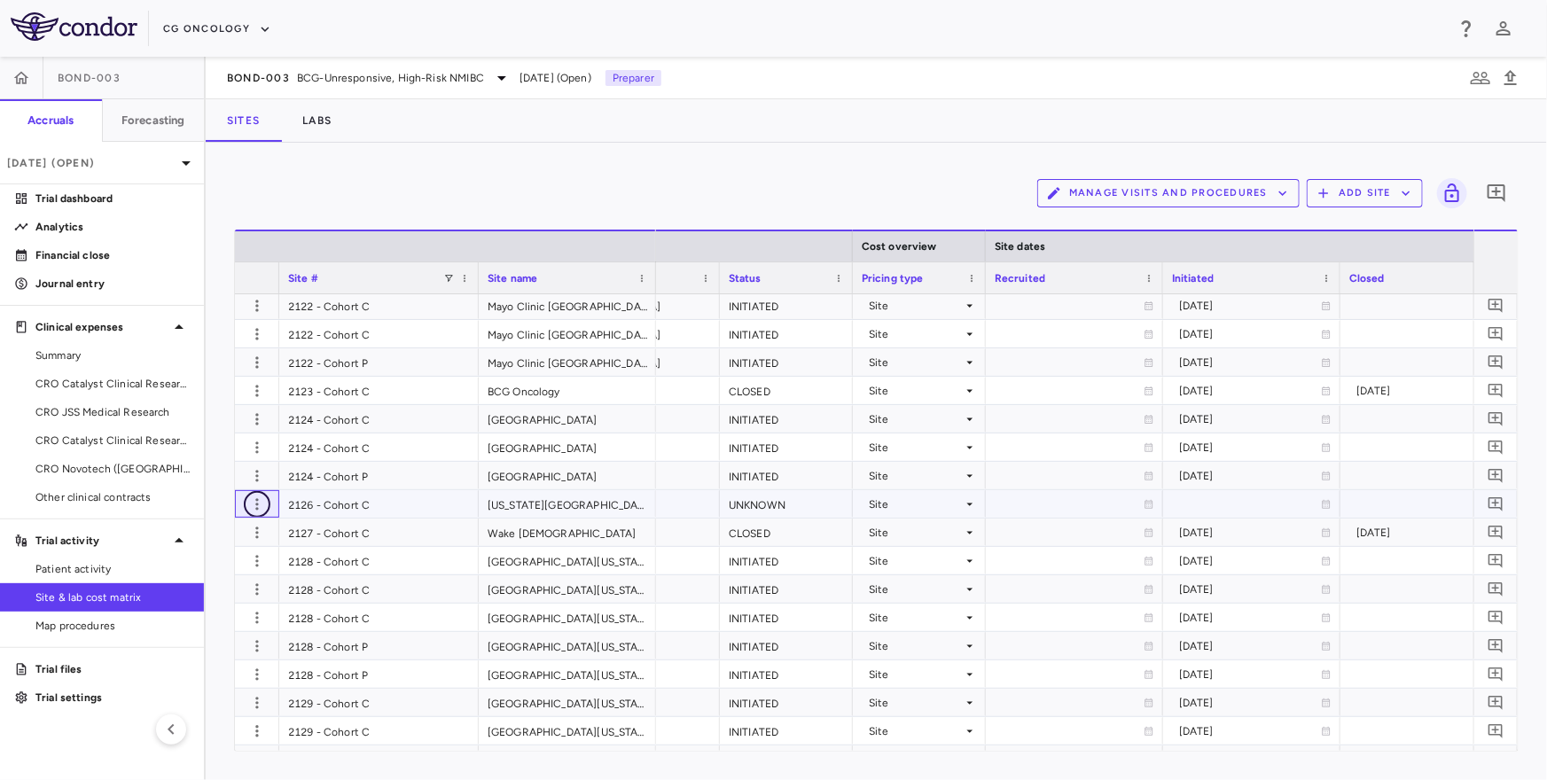
click at [256, 506] on icon "button" at bounding box center [256, 504] width 3 height 12
click at [215, 603] on div "Delete site" at bounding box center [187, 604] width 165 height 32
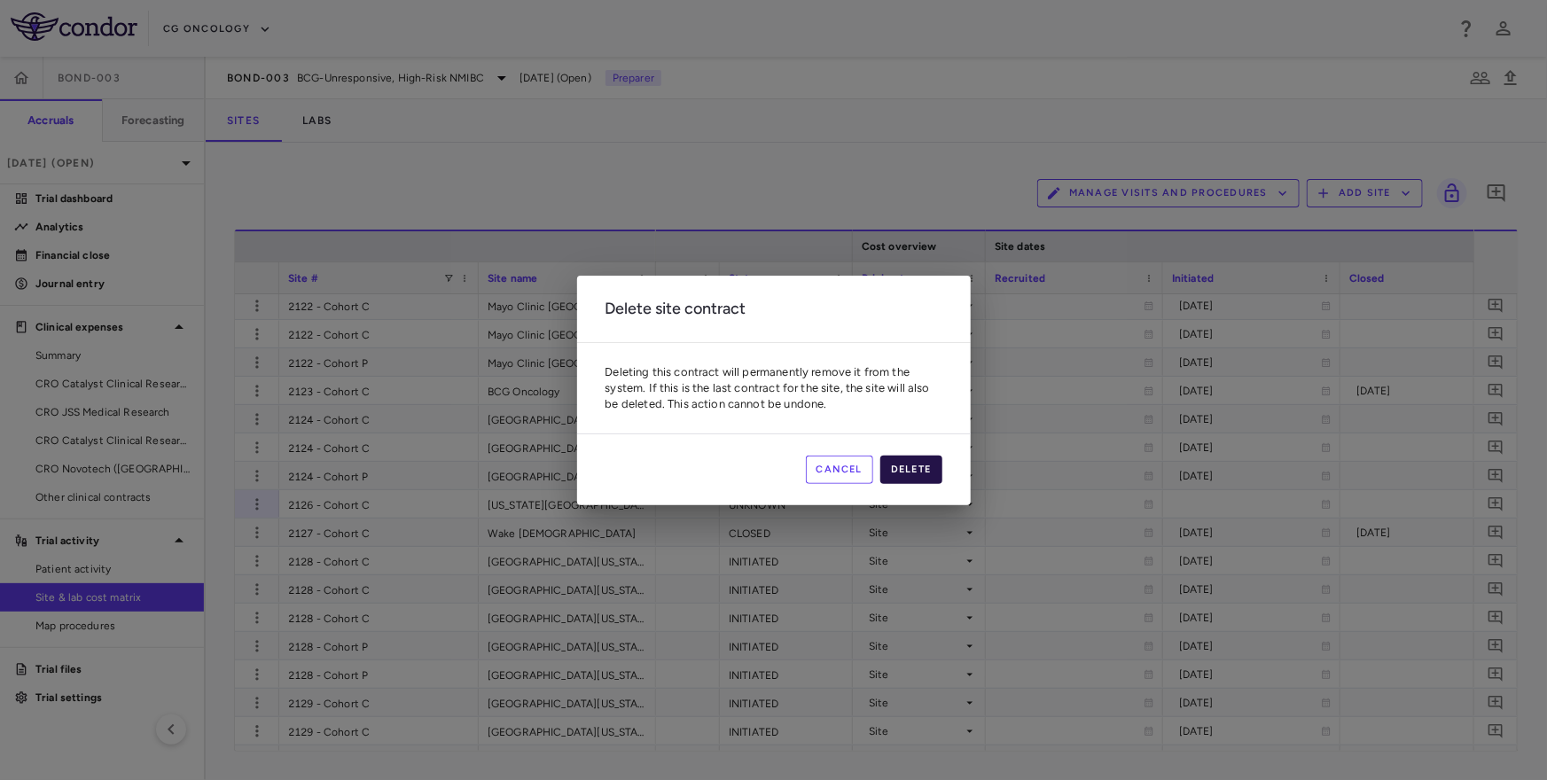
click at [913, 472] on button "Delete" at bounding box center [911, 470] width 62 height 28
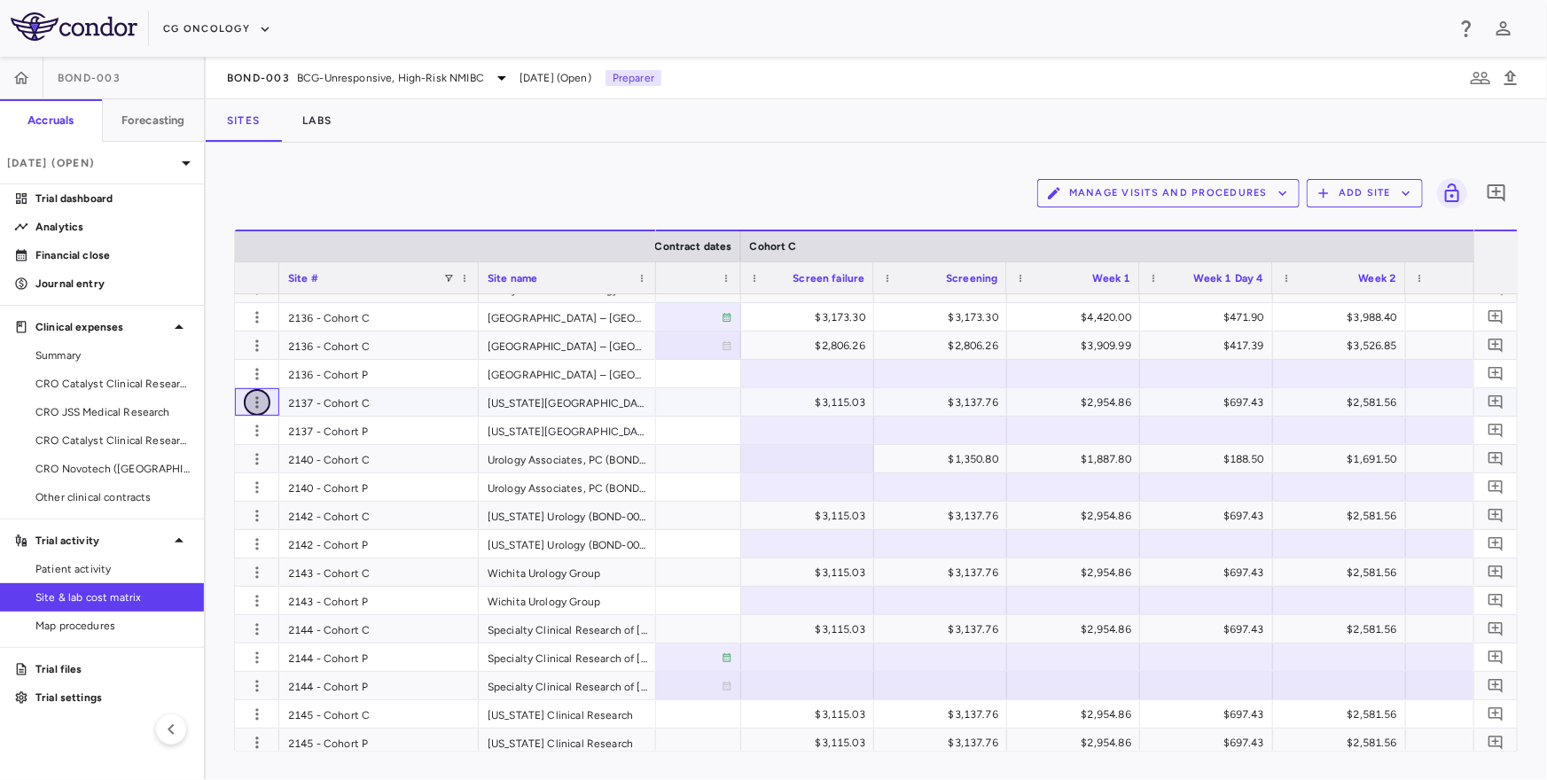
click at [252, 400] on icon "button" at bounding box center [257, 403] width 18 height 18
click at [207, 498] on div "Delete site" at bounding box center [187, 502] width 165 height 32
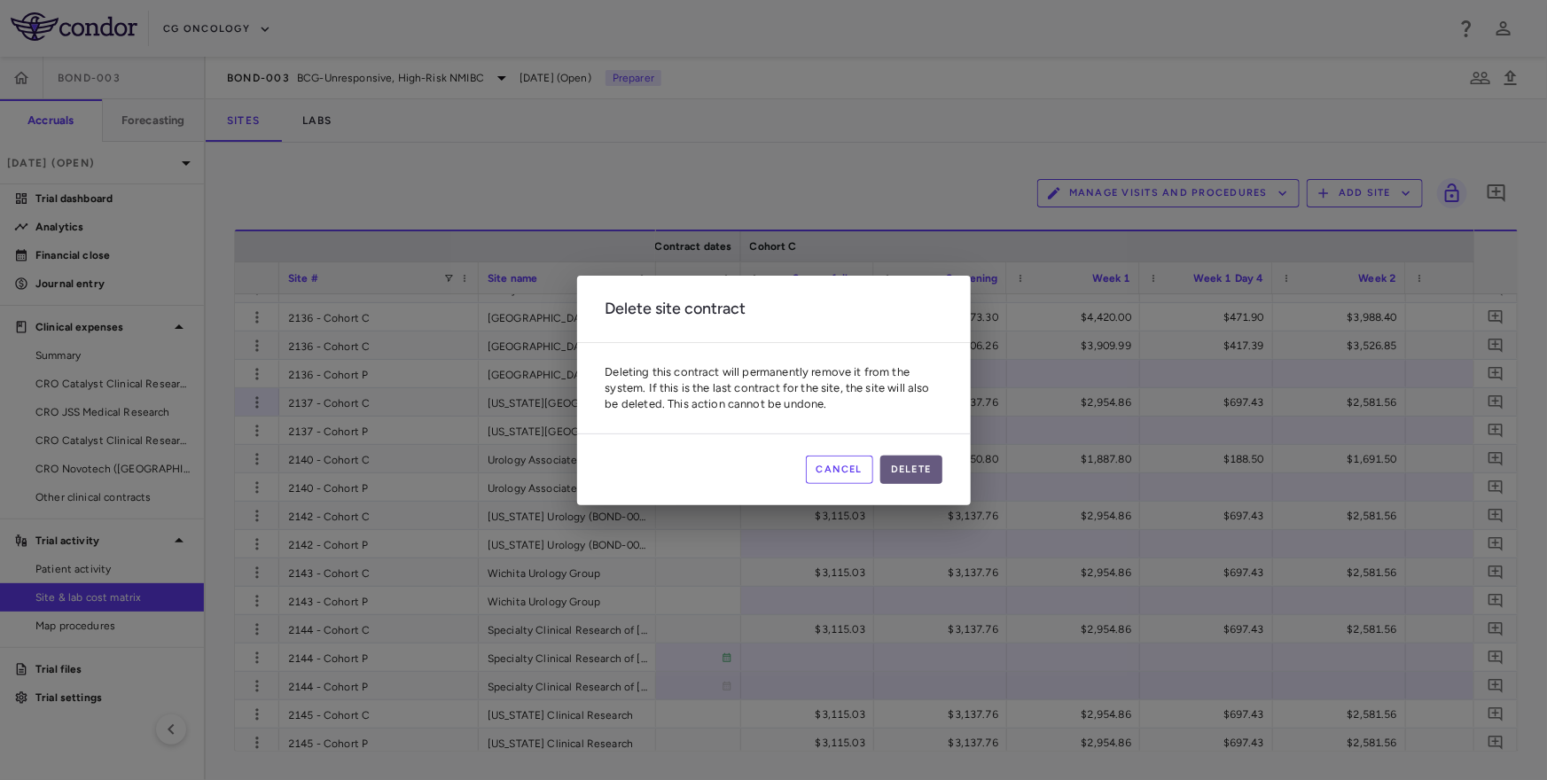
click at [906, 472] on button "Delete" at bounding box center [911, 470] width 62 height 28
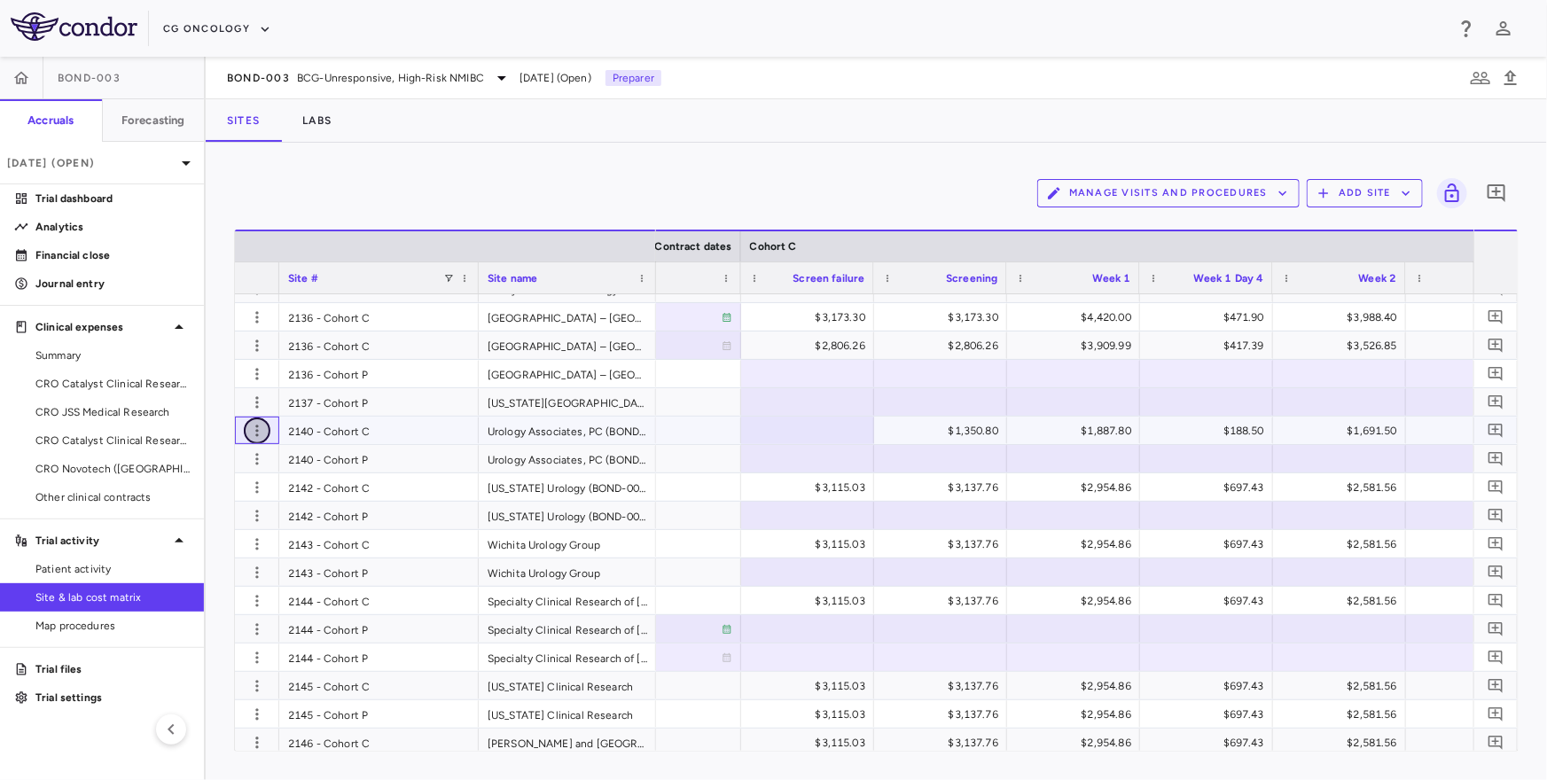
click at [257, 430] on icon "button" at bounding box center [256, 431] width 3 height 12
click at [207, 533] on div "Delete site" at bounding box center [187, 530] width 165 height 32
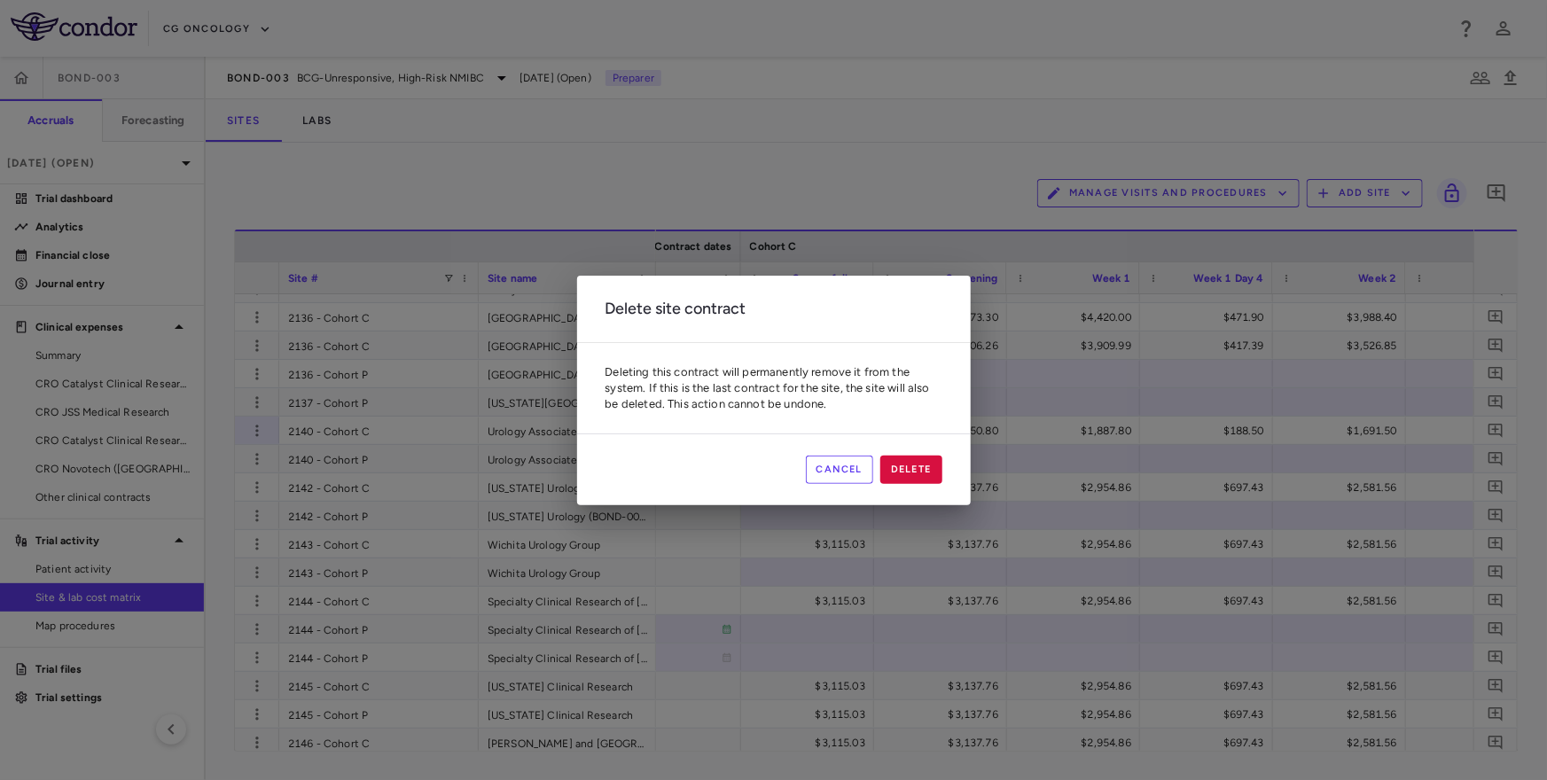
click at [842, 478] on button "Cancel" at bounding box center [840, 470] width 68 height 28
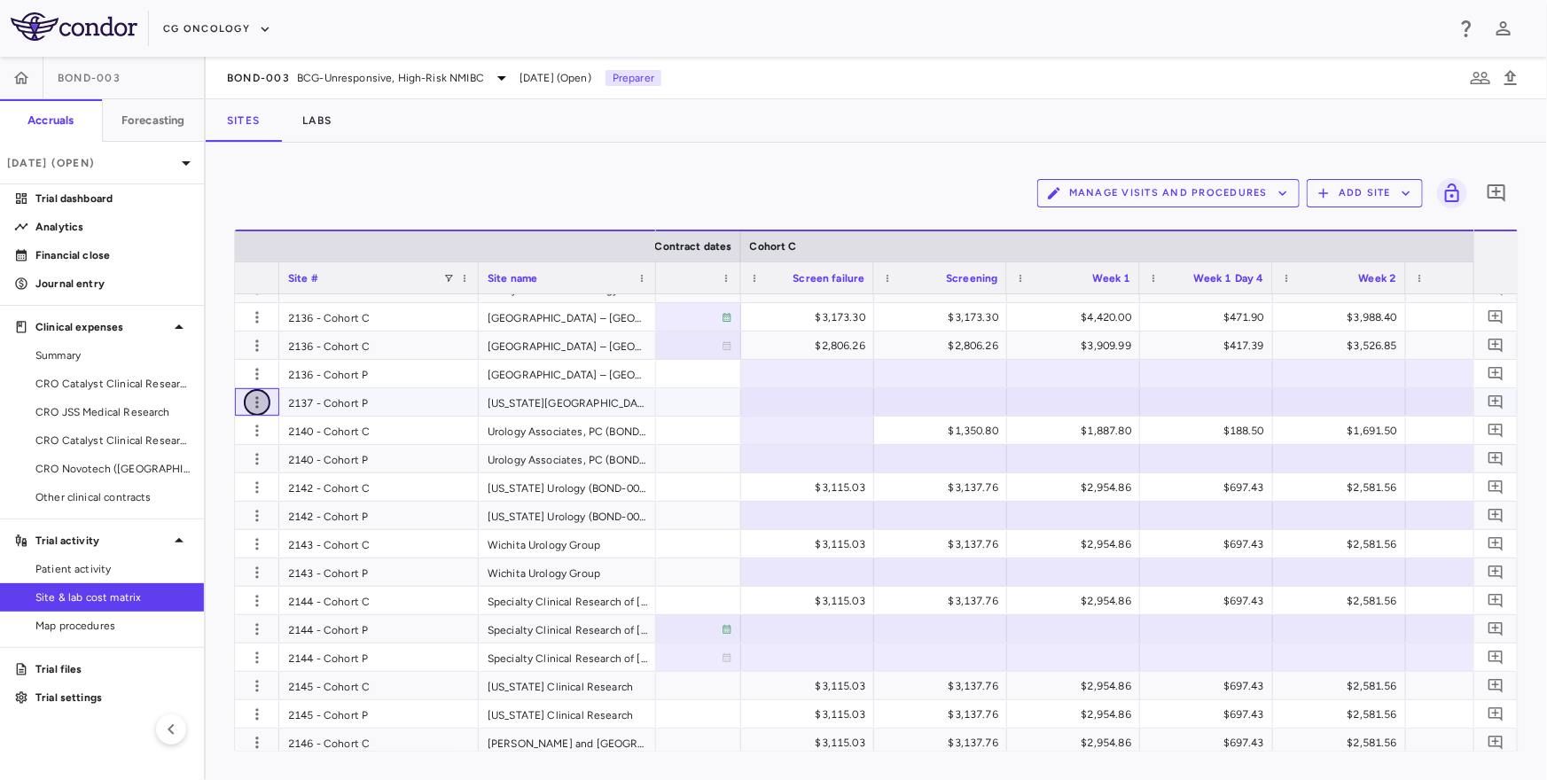
click at [249, 403] on icon "button" at bounding box center [257, 403] width 18 height 18
click at [250, 403] on div at bounding box center [773, 390] width 1547 height 780
click at [251, 438] on icon "button" at bounding box center [257, 431] width 18 height 18
click at [180, 531] on div "Delete site" at bounding box center [187, 530] width 165 height 32
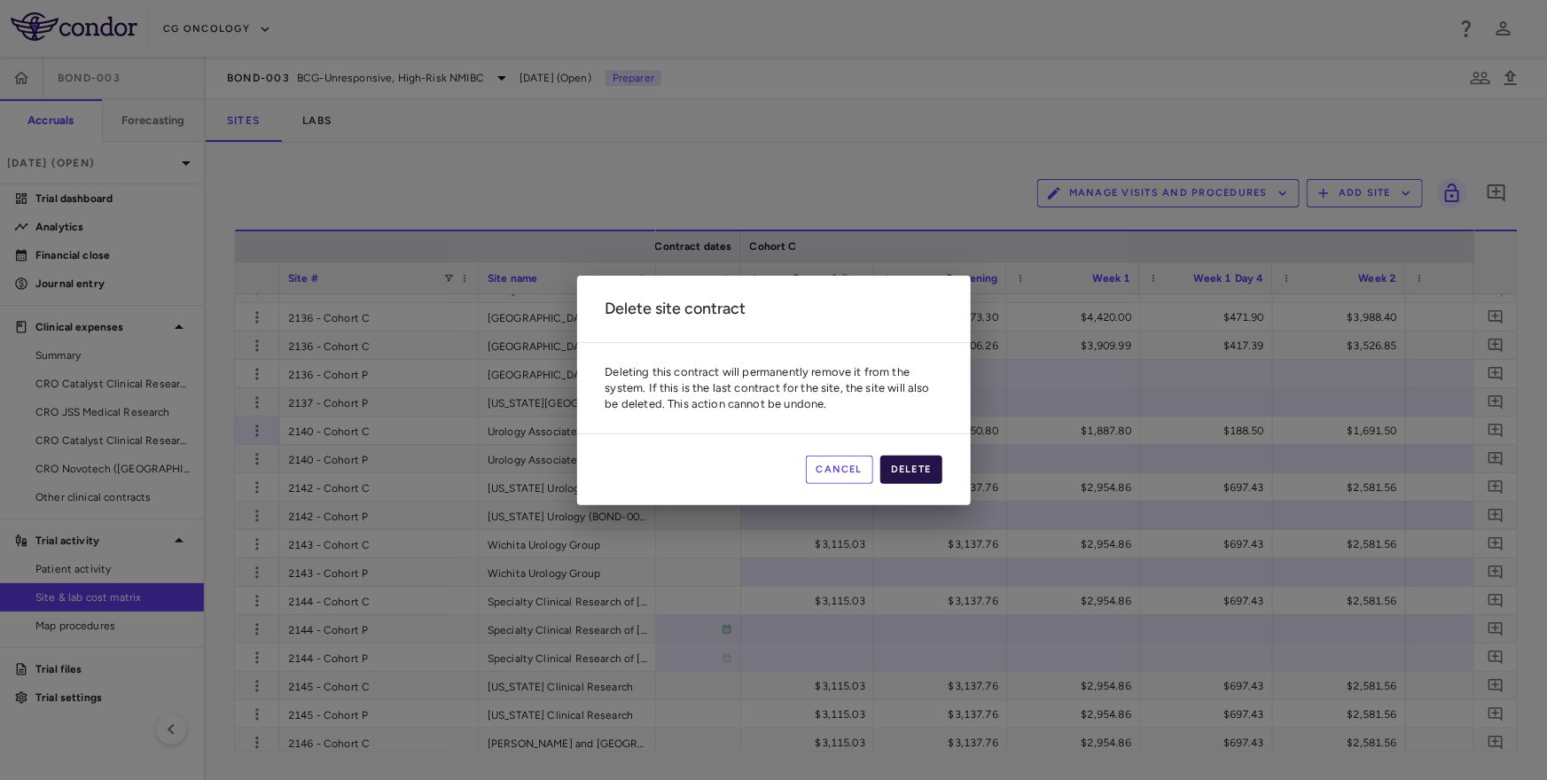
click at [929, 464] on button "Delete" at bounding box center [911, 470] width 62 height 28
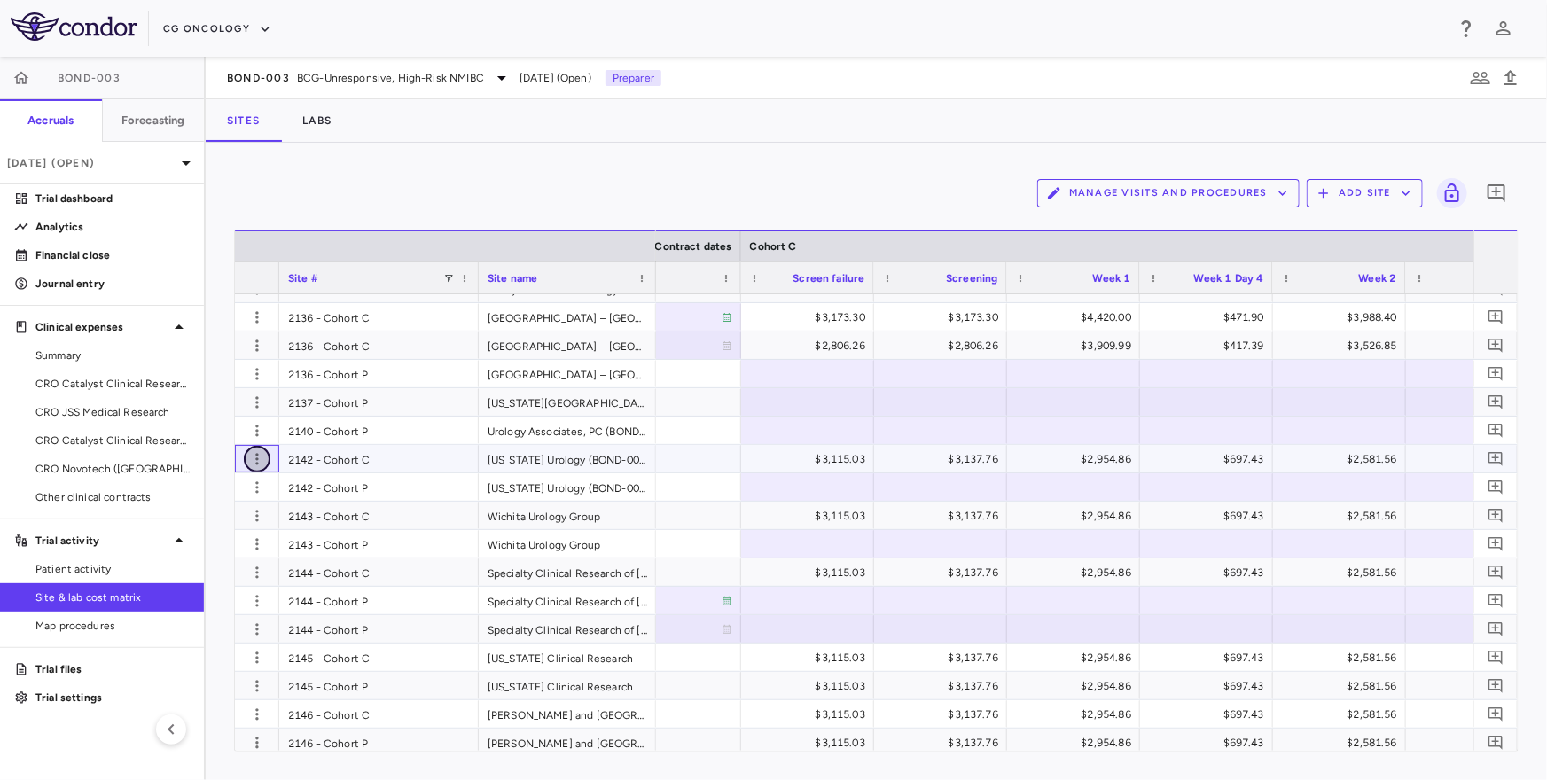
click at [254, 463] on icon "button" at bounding box center [257, 459] width 18 height 18
click at [682, 470] on div at bounding box center [773, 390] width 1547 height 780
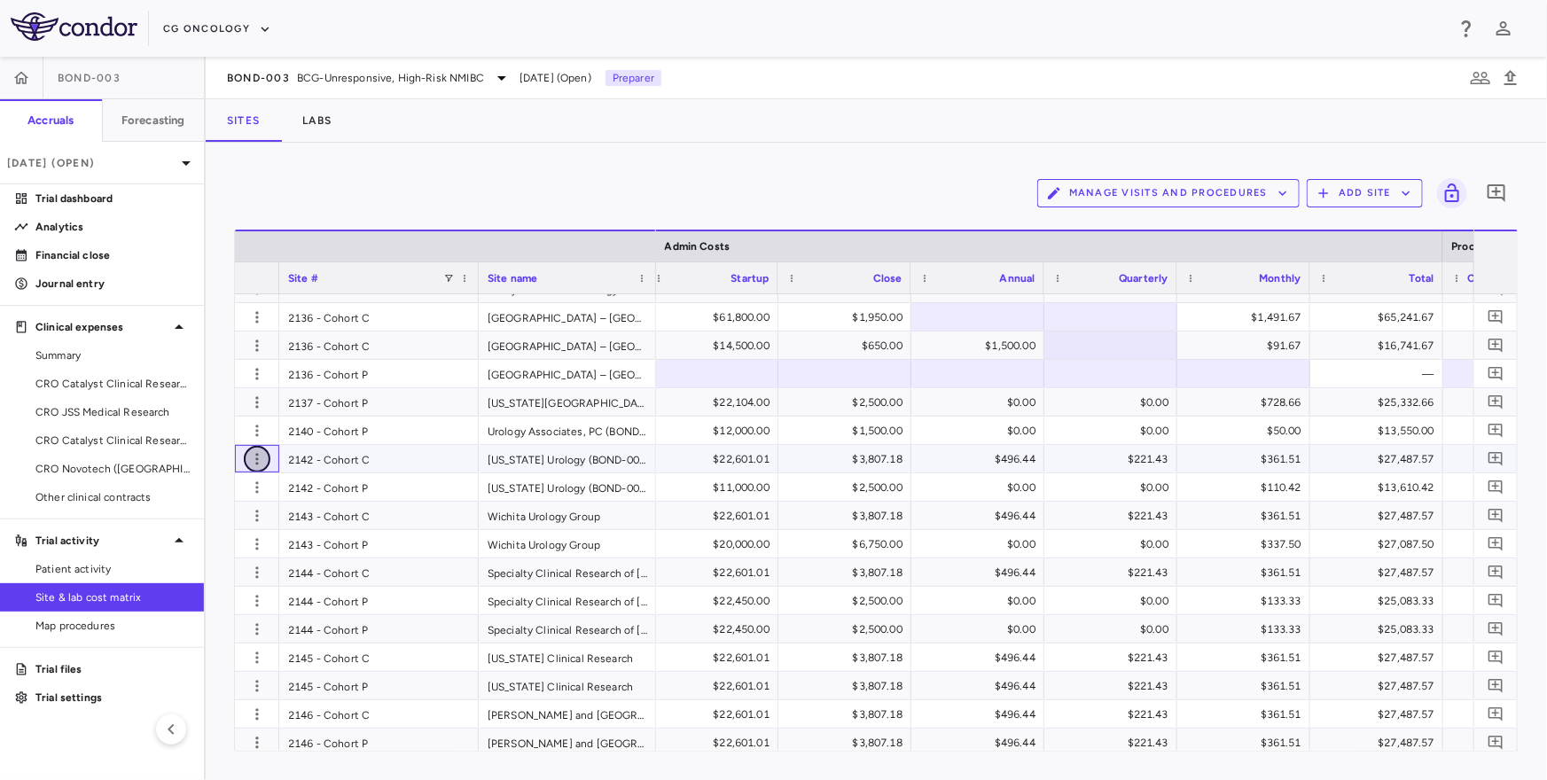
click at [256, 458] on icon "button" at bounding box center [256, 459] width 3 height 12
click at [216, 527] on div "Edit site" at bounding box center [187, 527] width 165 height 32
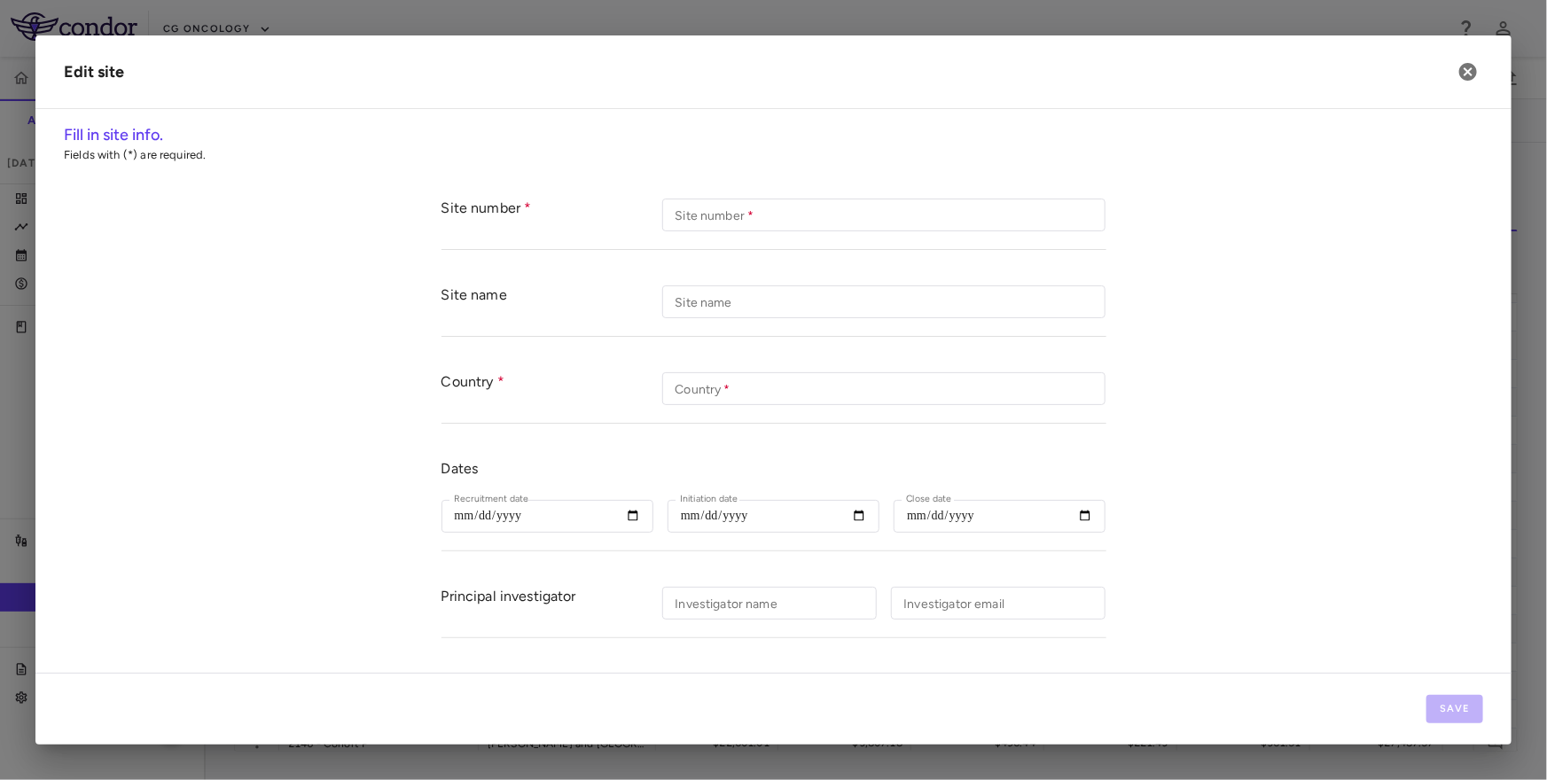
type input "**********"
type input "*********"
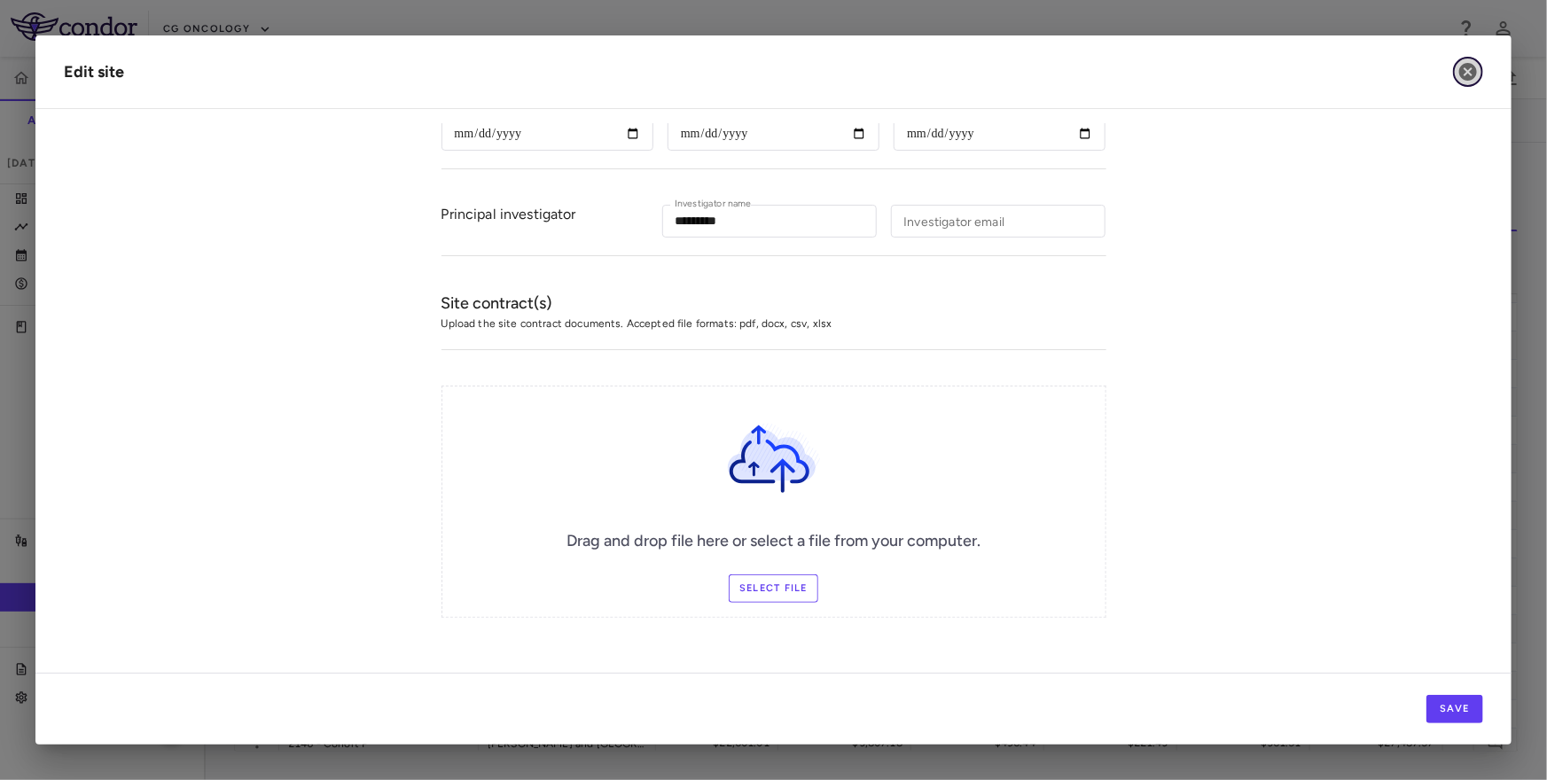
click at [1468, 74] on icon "button" at bounding box center [1468, 72] width 18 height 18
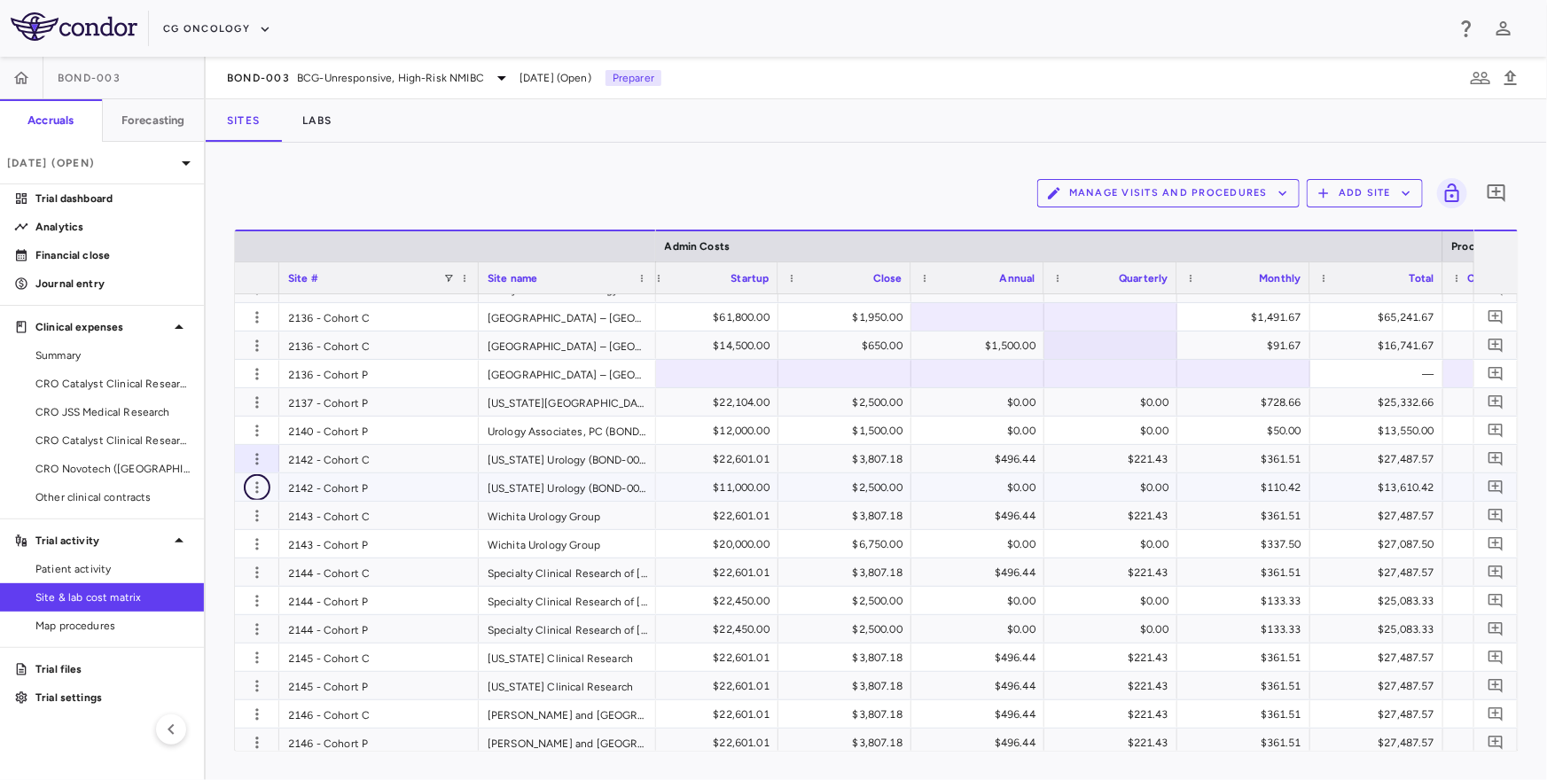
click at [256, 482] on icon "button" at bounding box center [256, 487] width 3 height 12
click at [199, 558] on div "Edit site" at bounding box center [187, 555] width 165 height 32
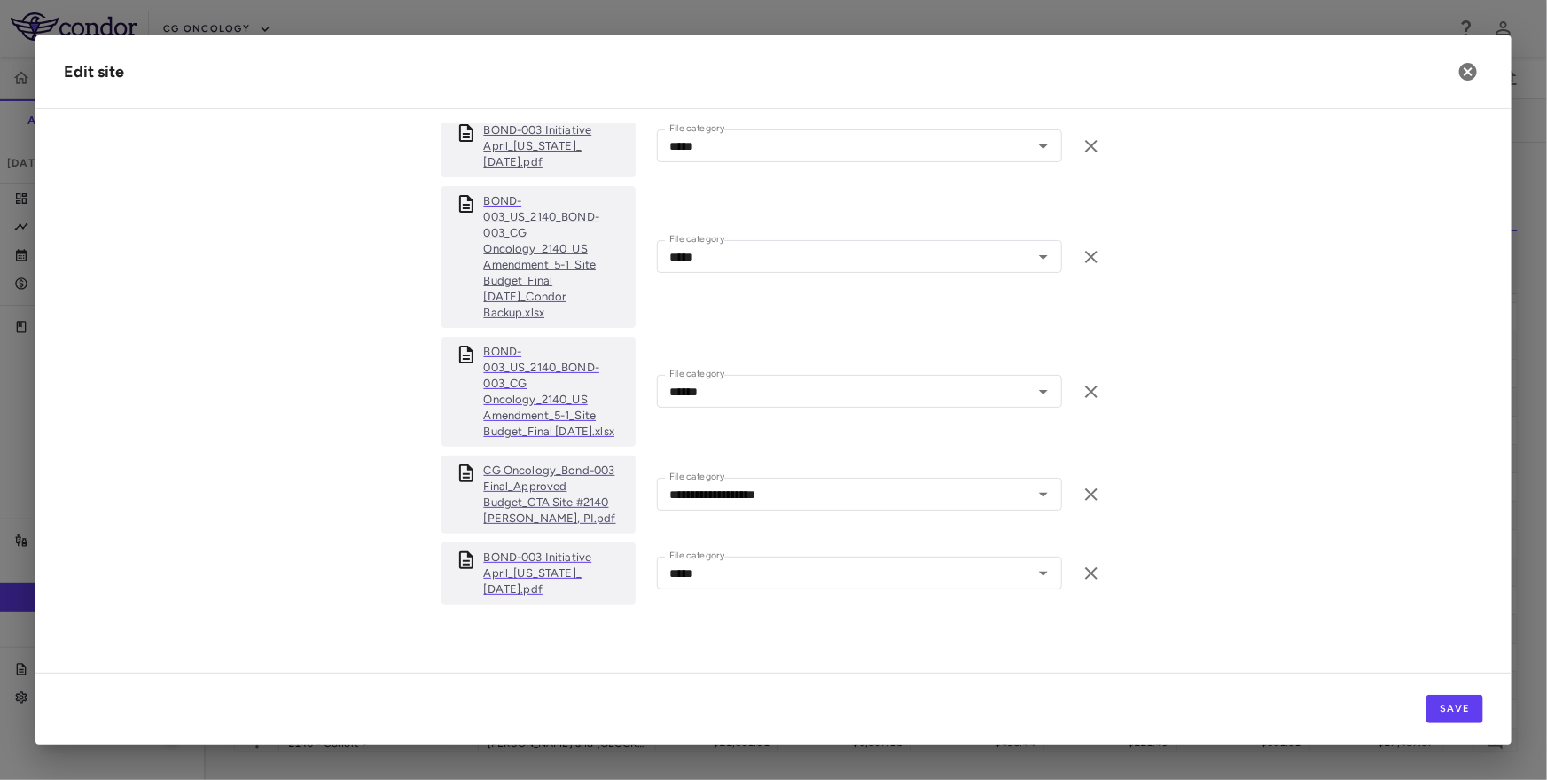
click at [534, 276] on p "BOND-003_US_2140_BOND-003_CG Oncology_2140_US Amendment_5-1_Site Budget_Final 2…" at bounding box center [556, 257] width 144 height 128
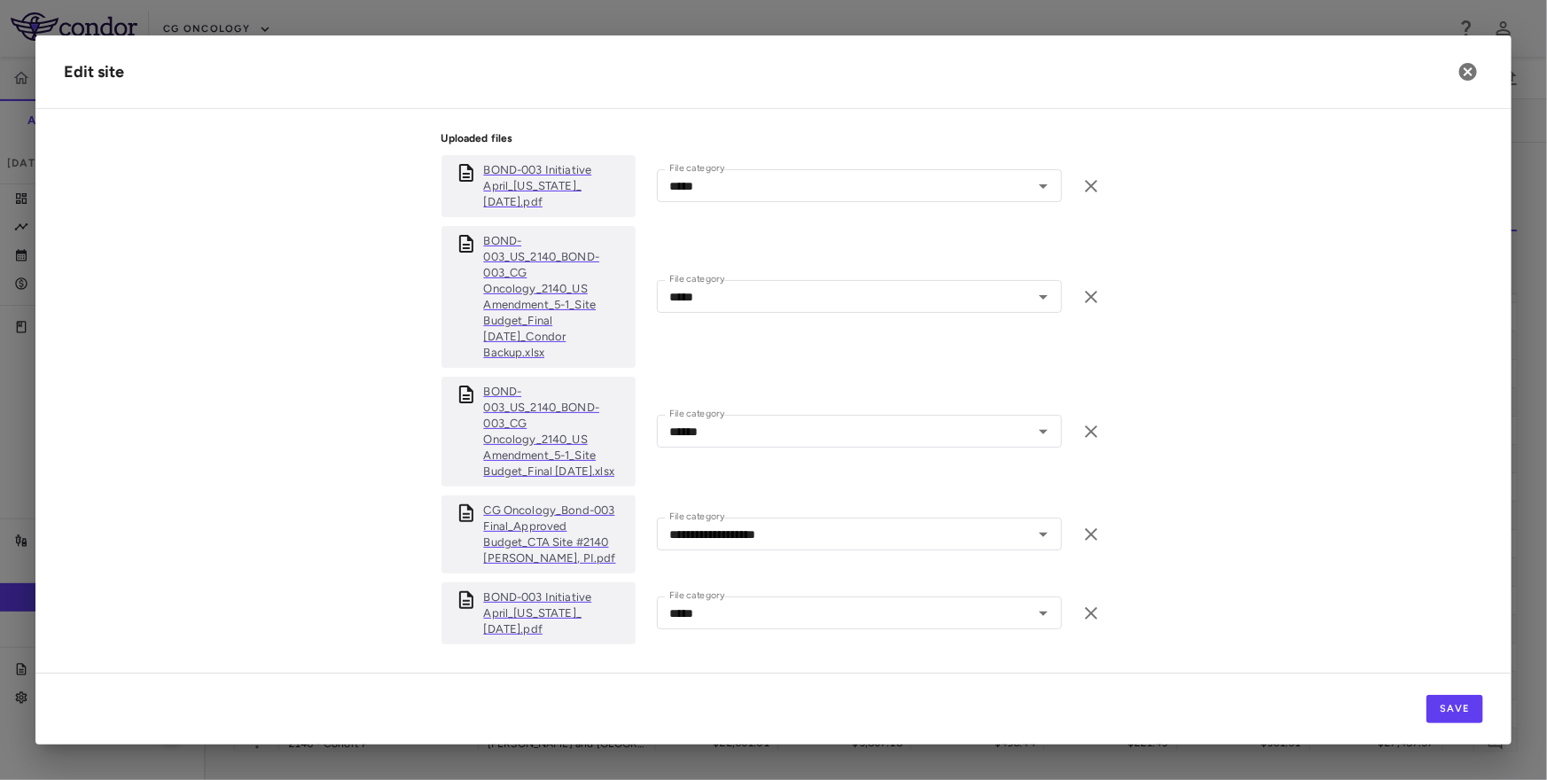
scroll to position [904, 0]
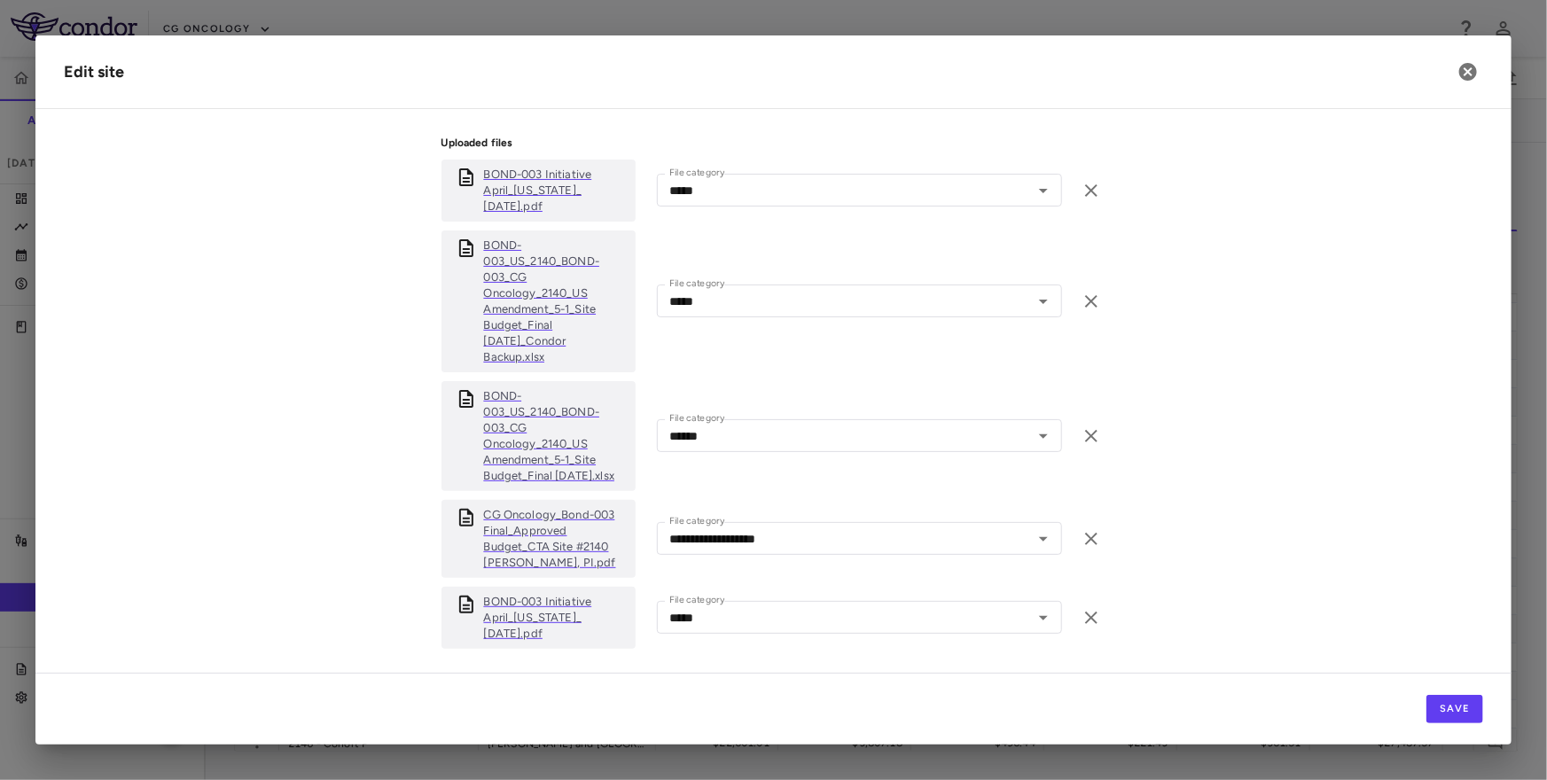
click at [523, 183] on p "BOND-003 Initiative April_Arkansas_ 02April25.pdf" at bounding box center [556, 191] width 144 height 48
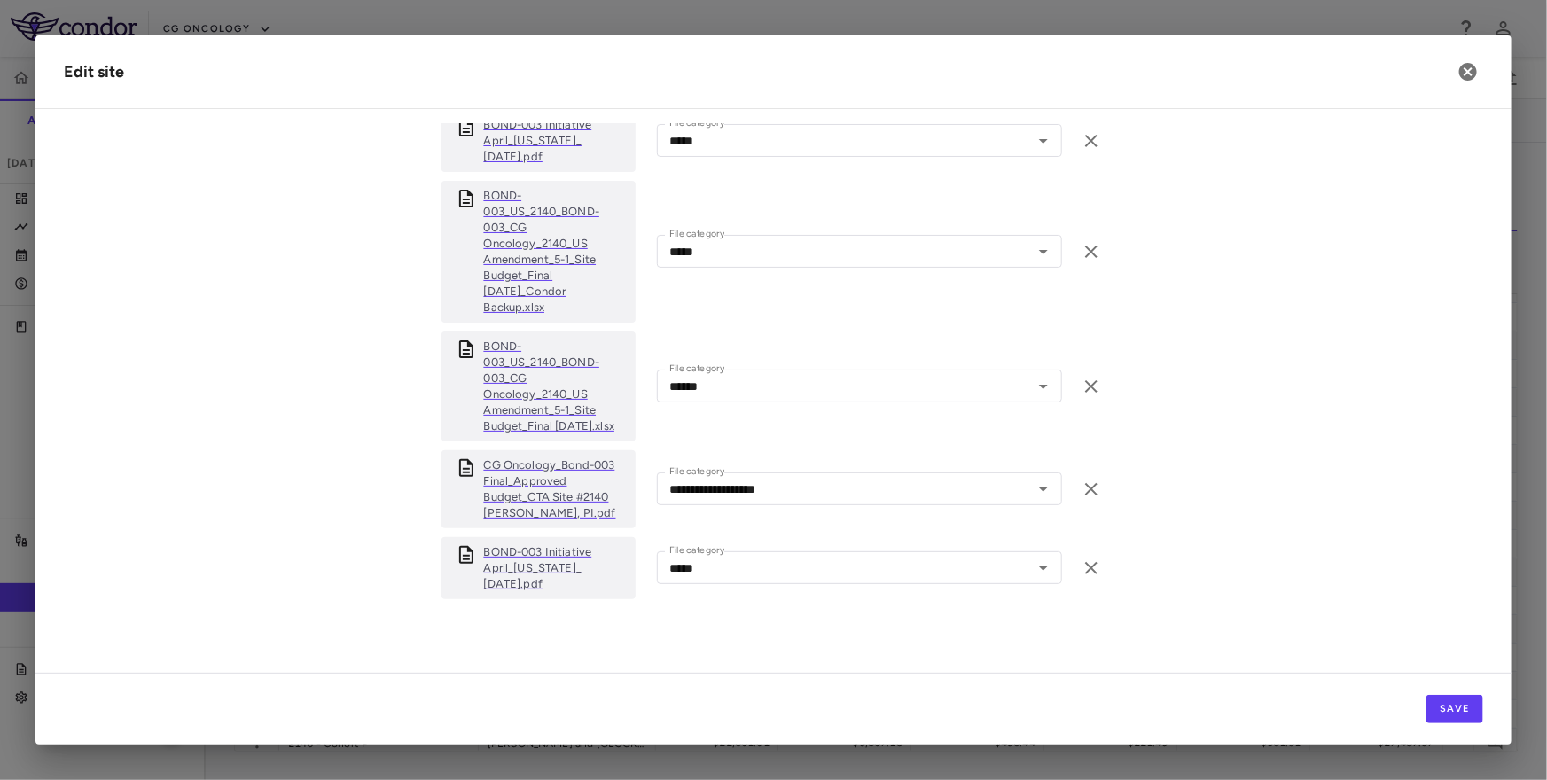
click at [525, 509] on p "CG Oncology_Bond-003 Final_Approved Budget_CTA Site #2140 Jayram, PI.pdf" at bounding box center [556, 489] width 144 height 64
click at [1463, 69] on icon "button" at bounding box center [1468, 72] width 18 height 18
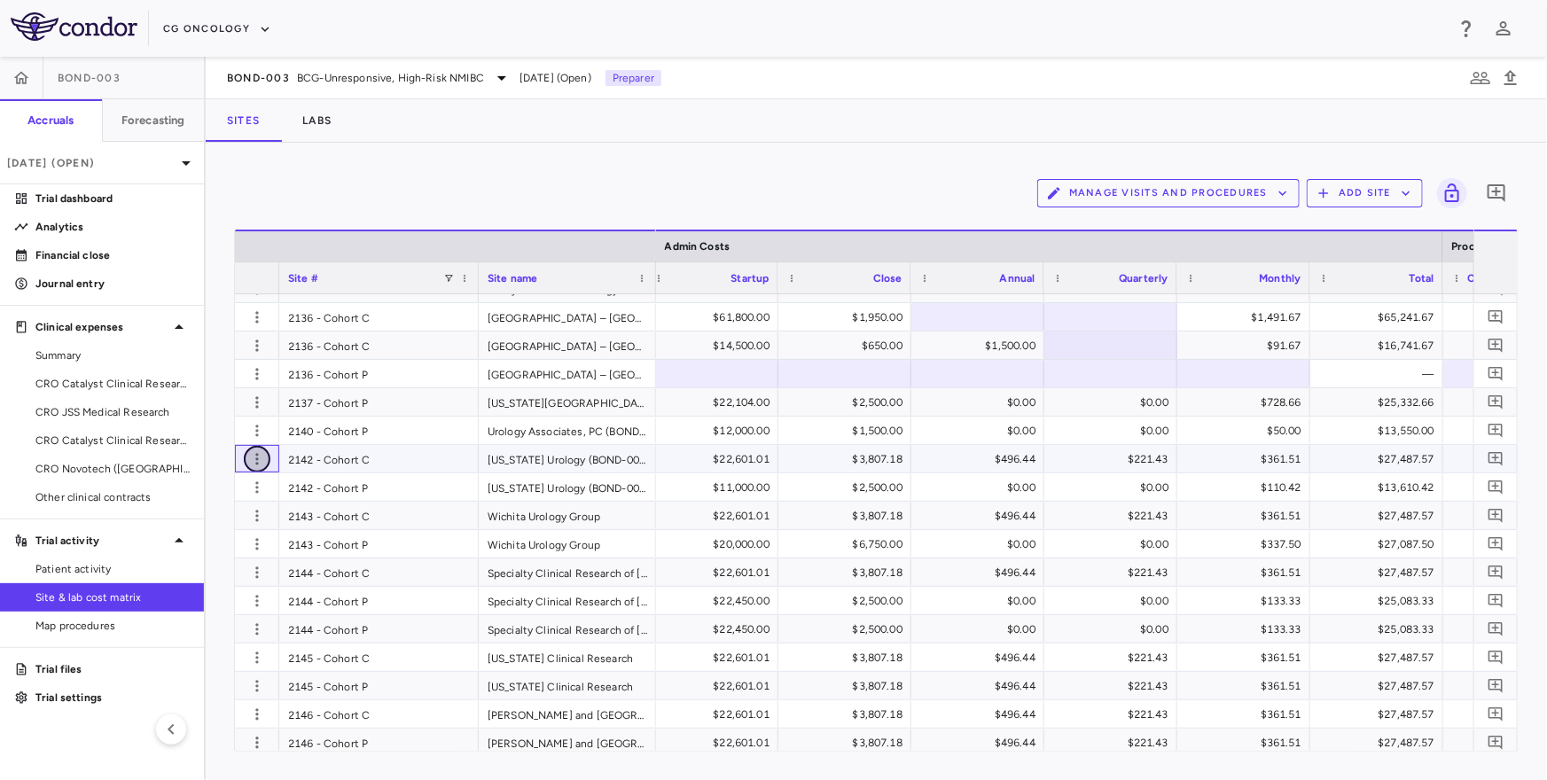
click at [261, 455] on icon "button" at bounding box center [257, 459] width 18 height 18
click at [199, 564] on div "Delete site" at bounding box center [187, 558] width 165 height 32
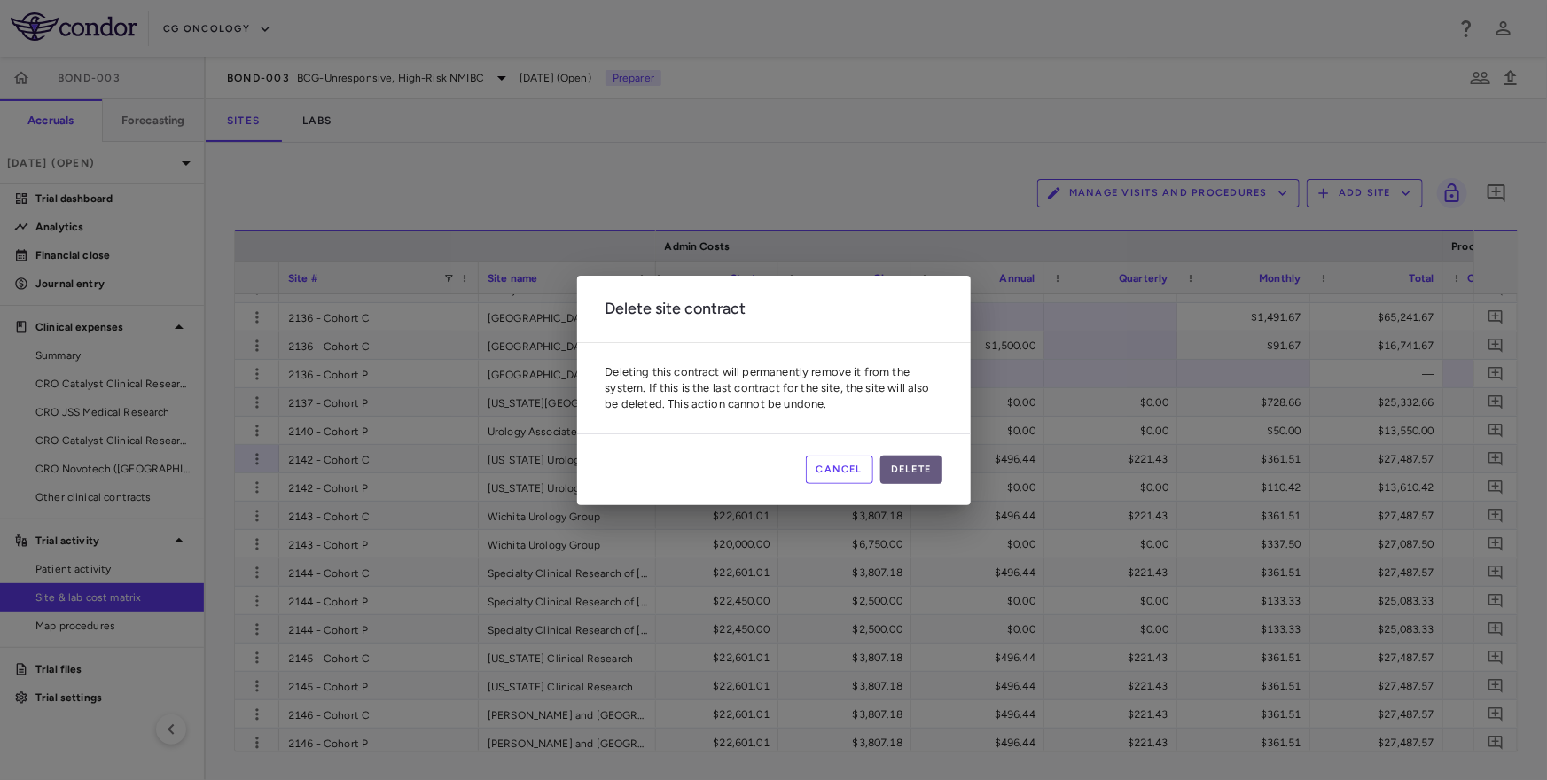
click at [909, 461] on button "Delete" at bounding box center [911, 470] width 62 height 28
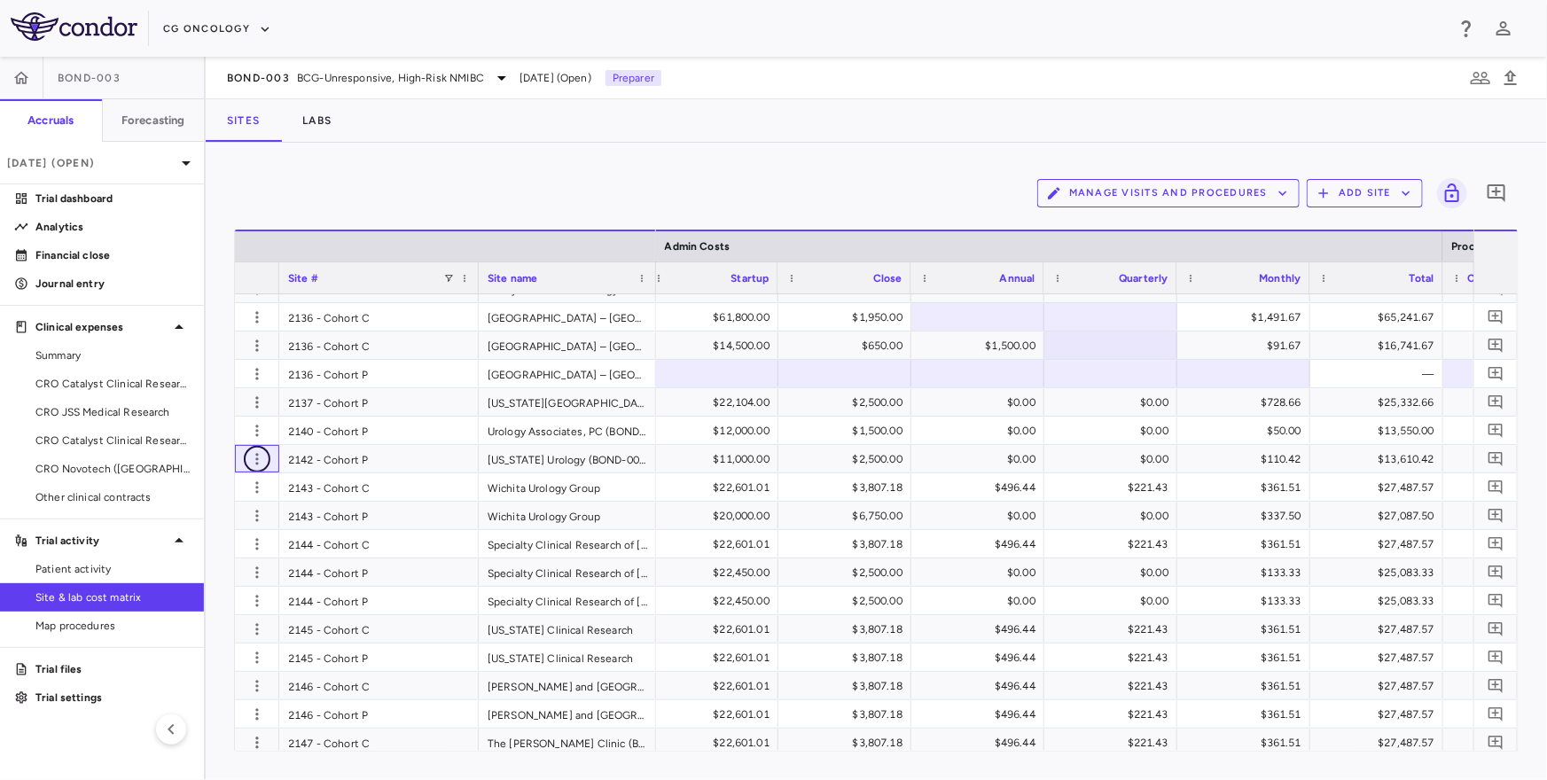
click at [255, 456] on icon "button" at bounding box center [257, 459] width 18 height 18
click at [255, 456] on div at bounding box center [773, 390] width 1547 height 780
click at [255, 456] on icon "button" at bounding box center [257, 459] width 18 height 18
click at [238, 520] on div "Edit site" at bounding box center [187, 527] width 165 height 32
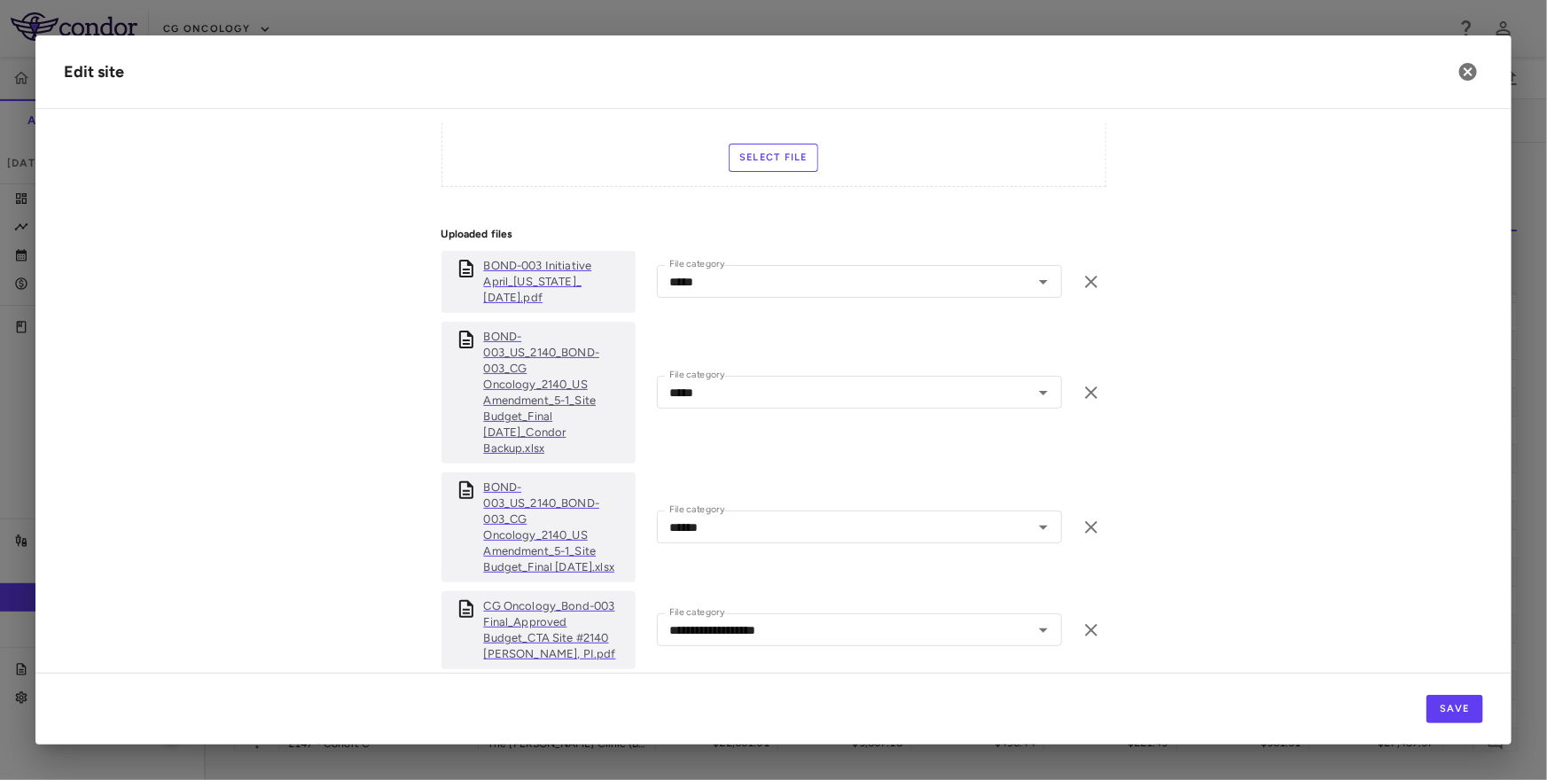
scroll to position [809, 0]
click at [1469, 65] on icon "button" at bounding box center [1468, 72] width 18 height 18
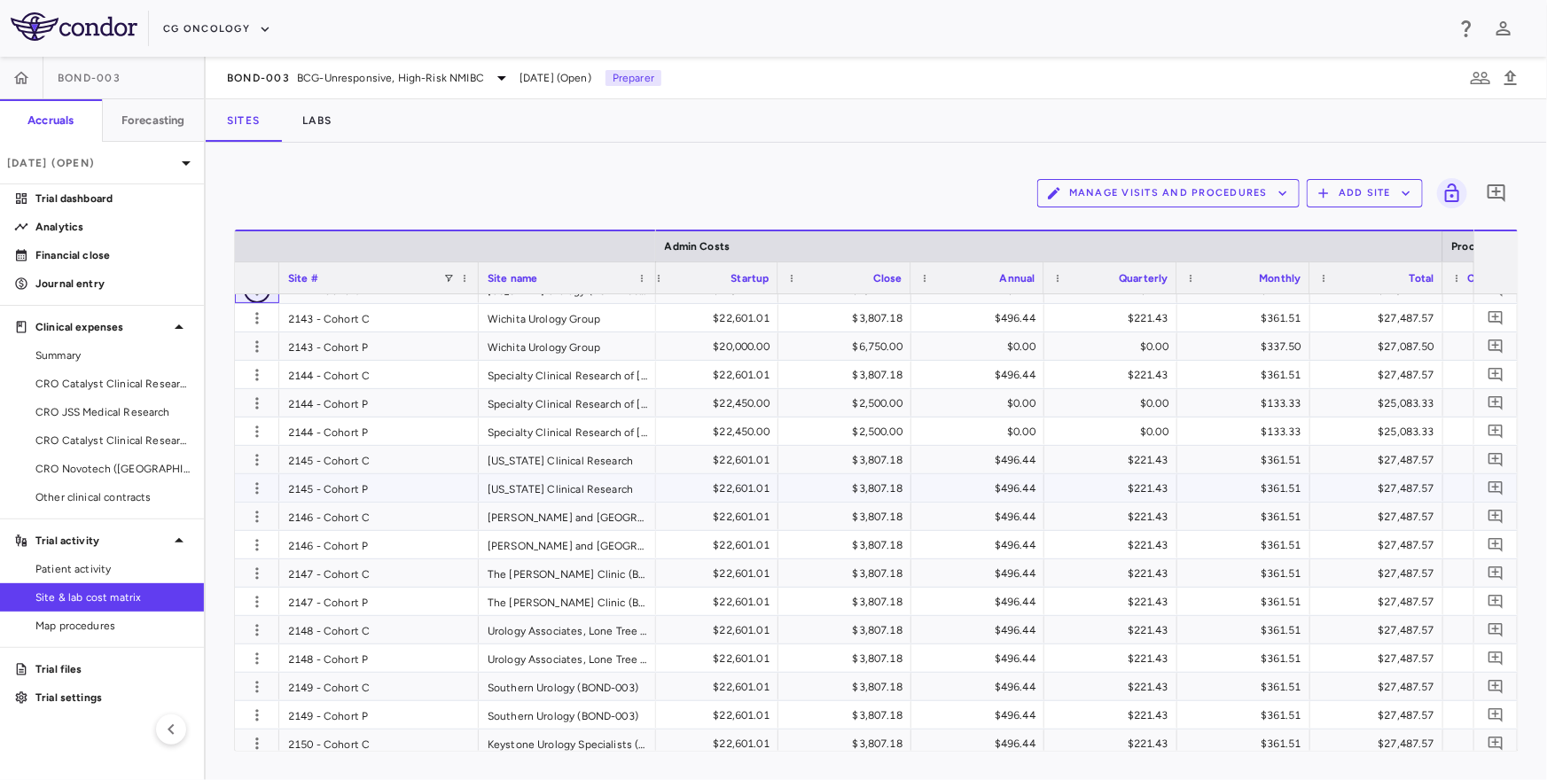
scroll to position [2146, 0]
click at [257, 316] on icon "button" at bounding box center [256, 318] width 3 height 12
click at [230, 385] on div "Edit site" at bounding box center [187, 386] width 165 height 32
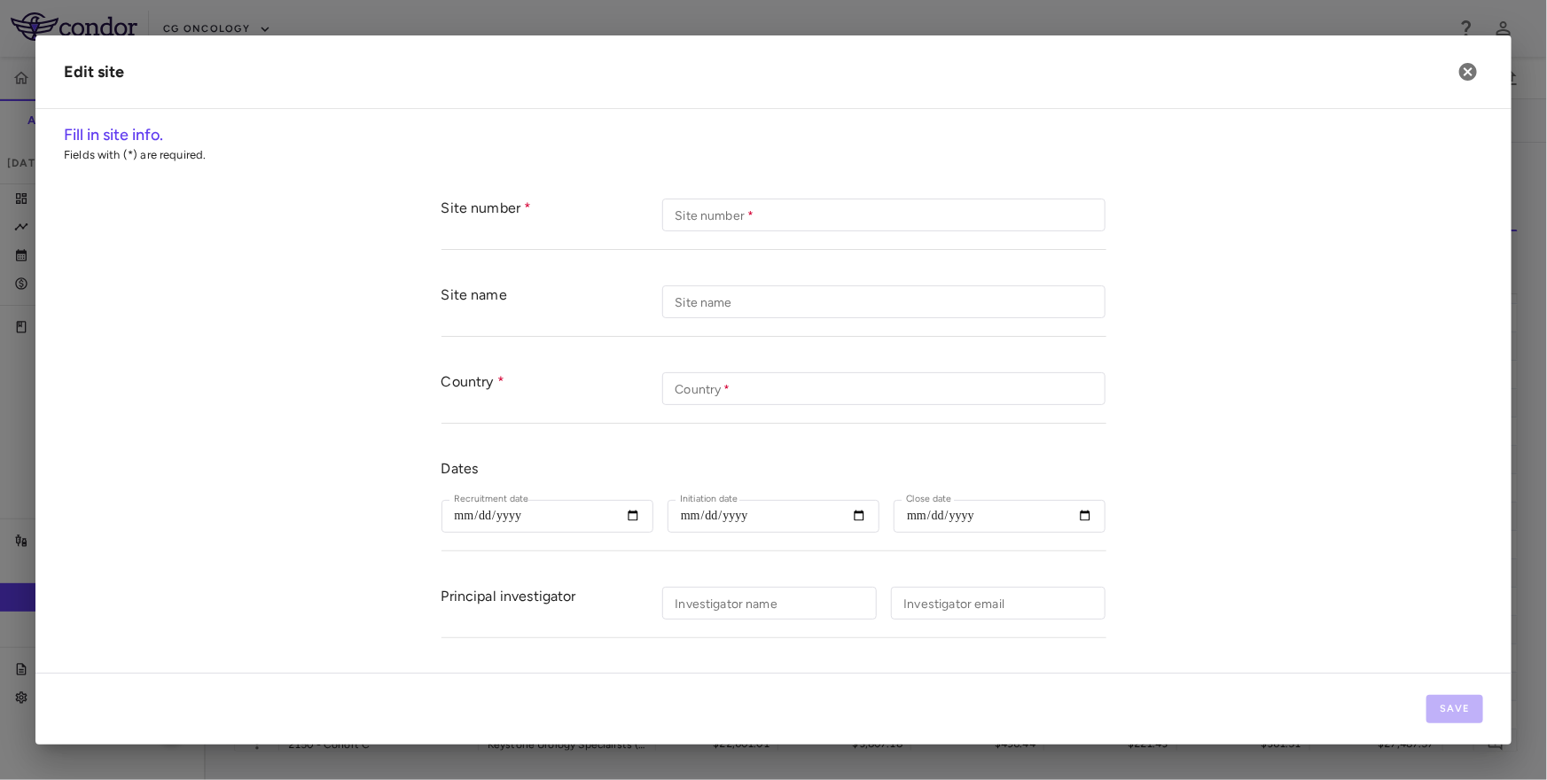
type input "**********"
type input "*******"
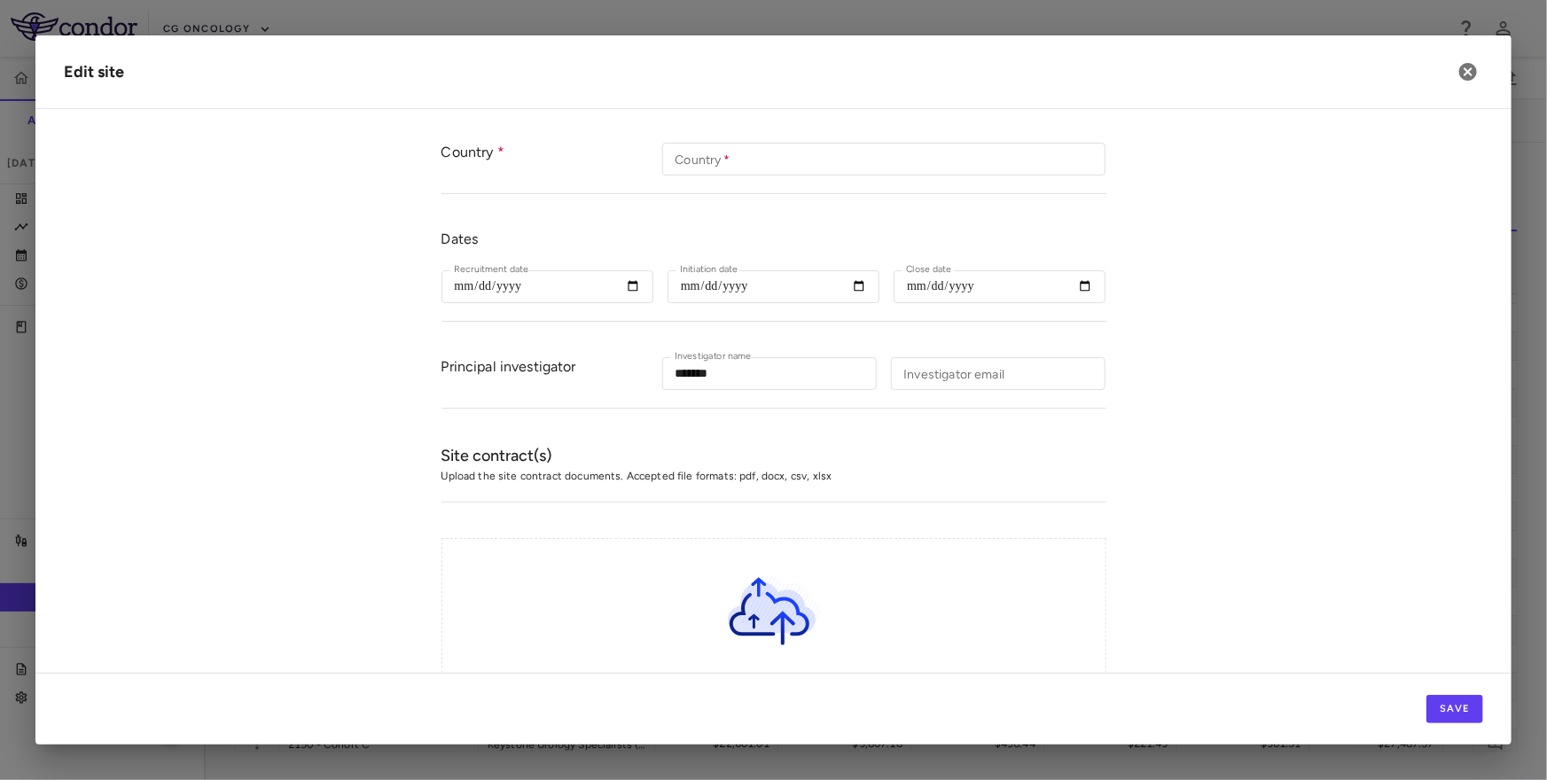
scroll to position [382, 0]
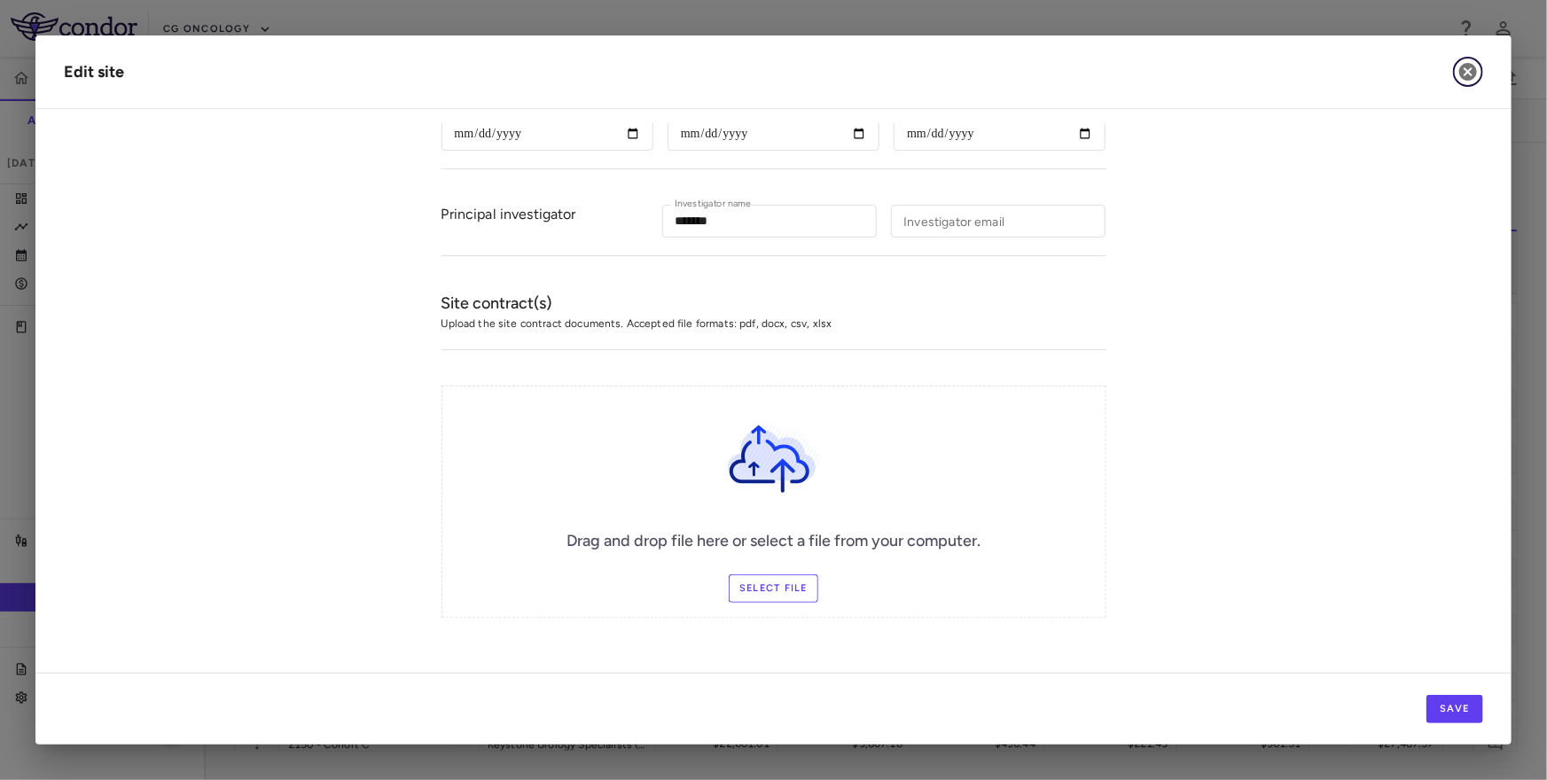
click at [1465, 76] on icon "button" at bounding box center [1468, 72] width 18 height 18
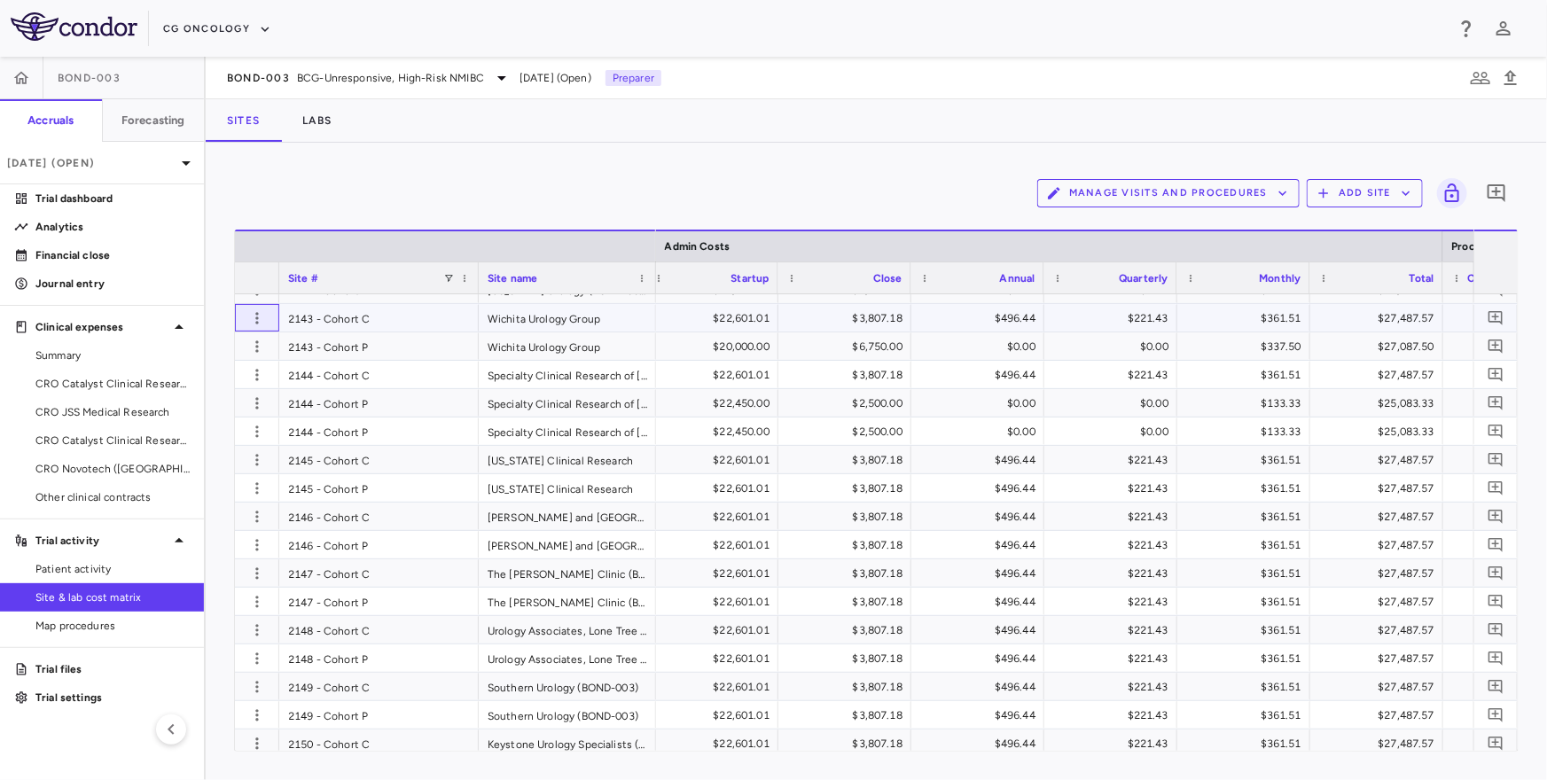
click at [272, 328] on div at bounding box center [257, 317] width 44 height 27
click at [267, 336] on div at bounding box center [257, 345] width 44 height 27
click at [261, 348] on icon "button" at bounding box center [257, 347] width 18 height 18
click at [233, 421] on div "Edit site" at bounding box center [187, 414] width 165 height 32
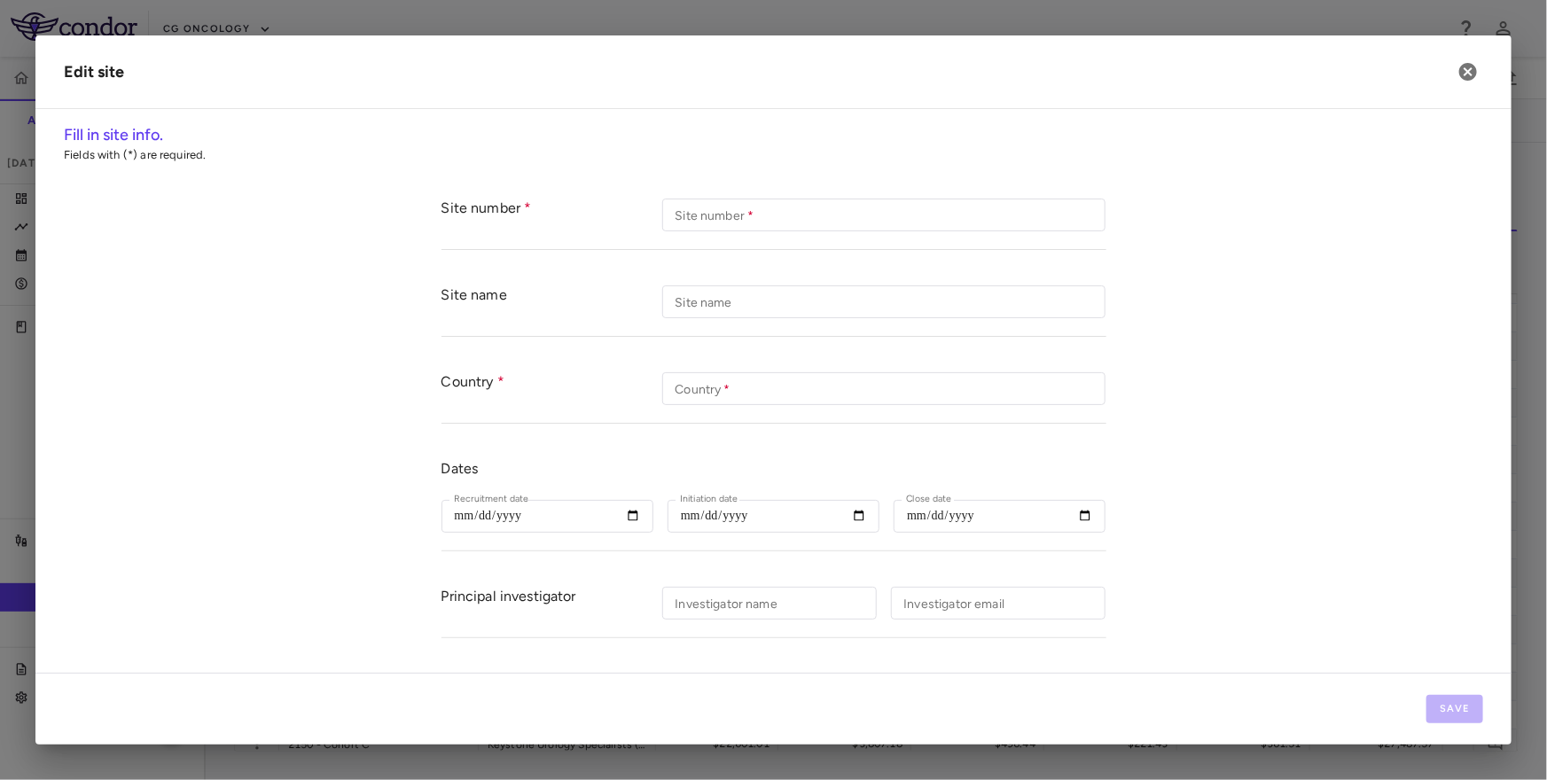
type input "**********"
type input "*******"
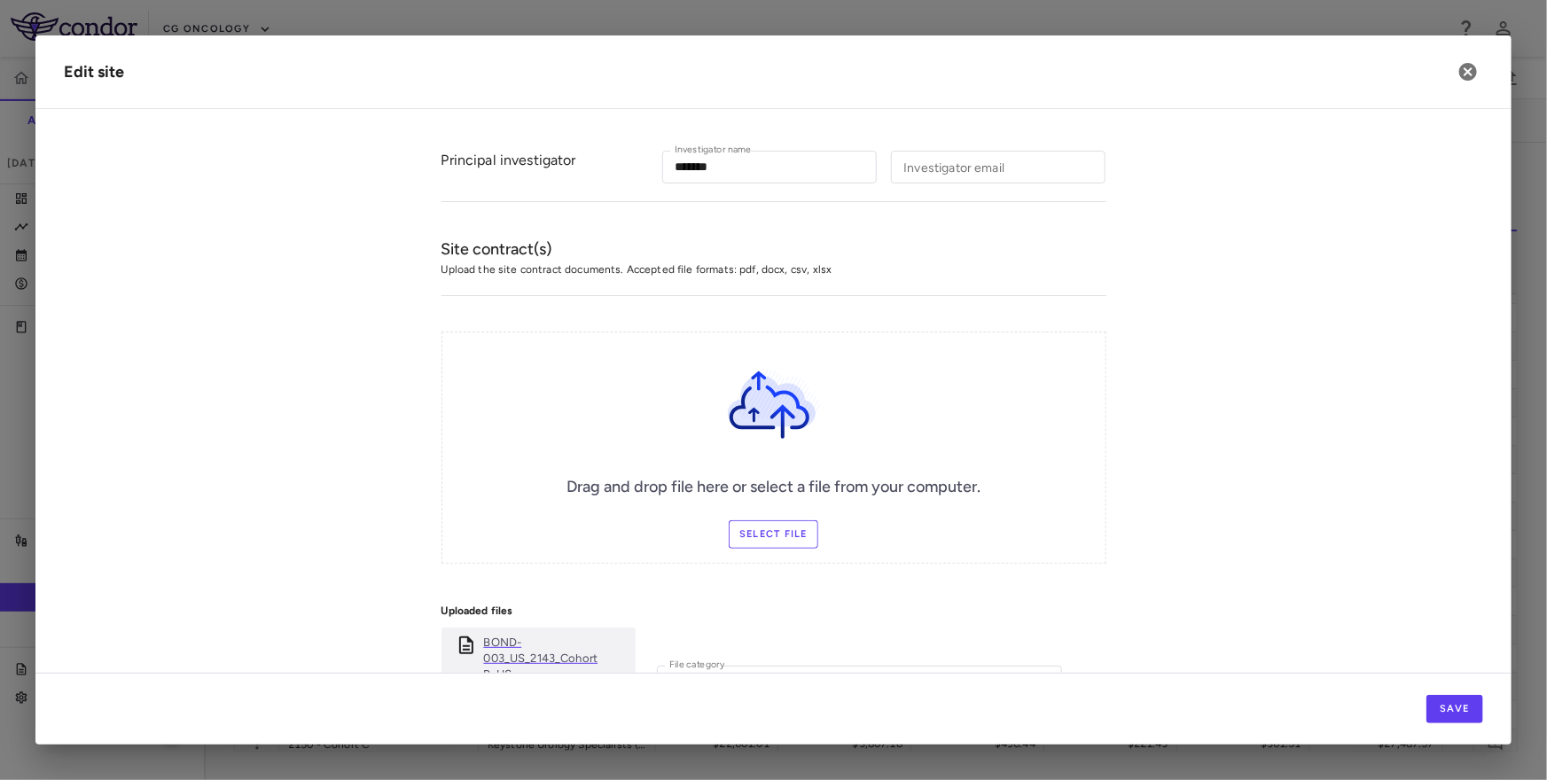
scroll to position [772, 0]
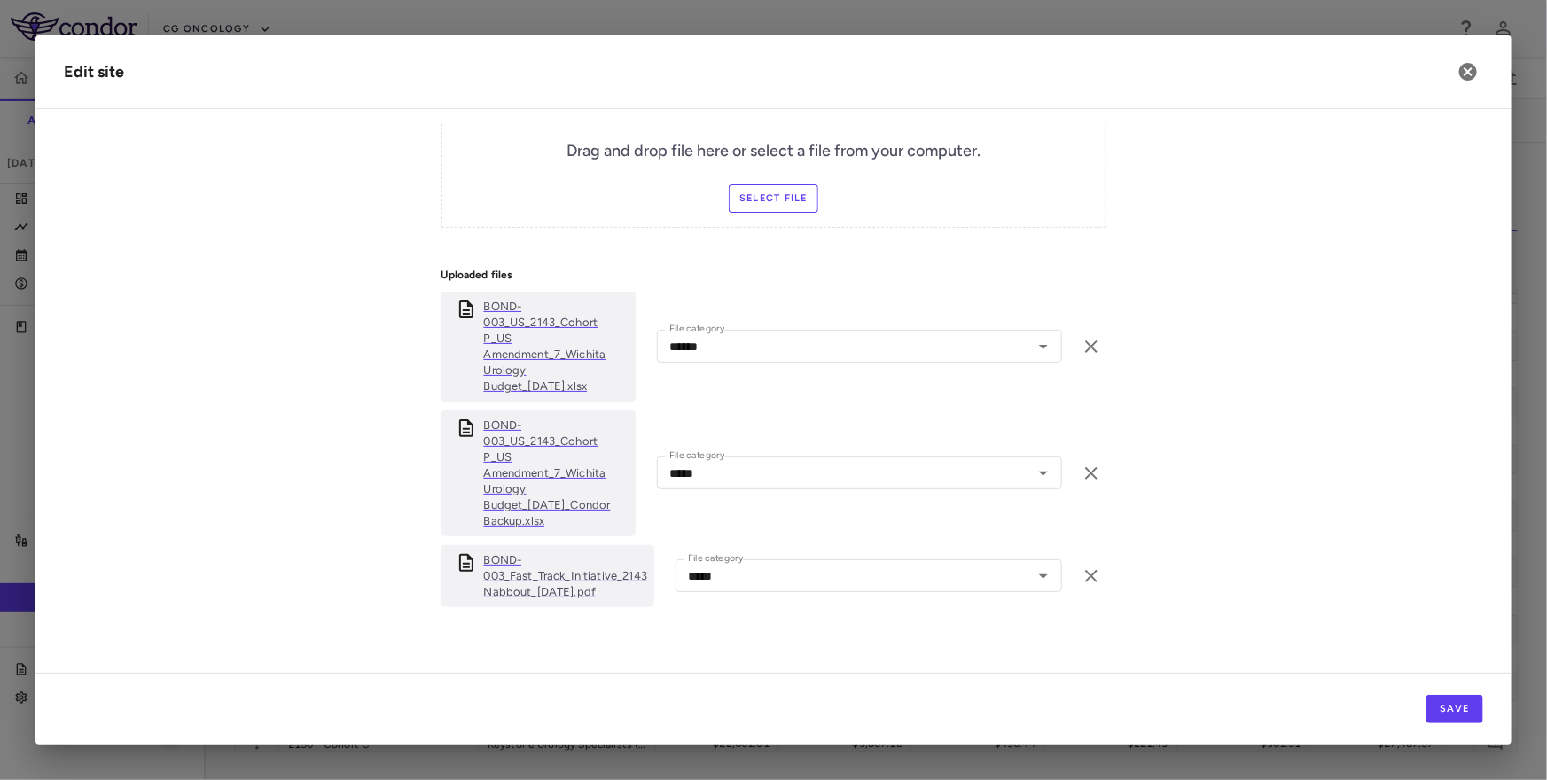
click at [507, 453] on p "BOND-003_US_2143_Cohort P_US Amendment_7_Wichita Urology Budget_25Nov2024_Condo…" at bounding box center [556, 473] width 144 height 112
click at [1465, 68] on icon "button" at bounding box center [1467, 71] width 21 height 21
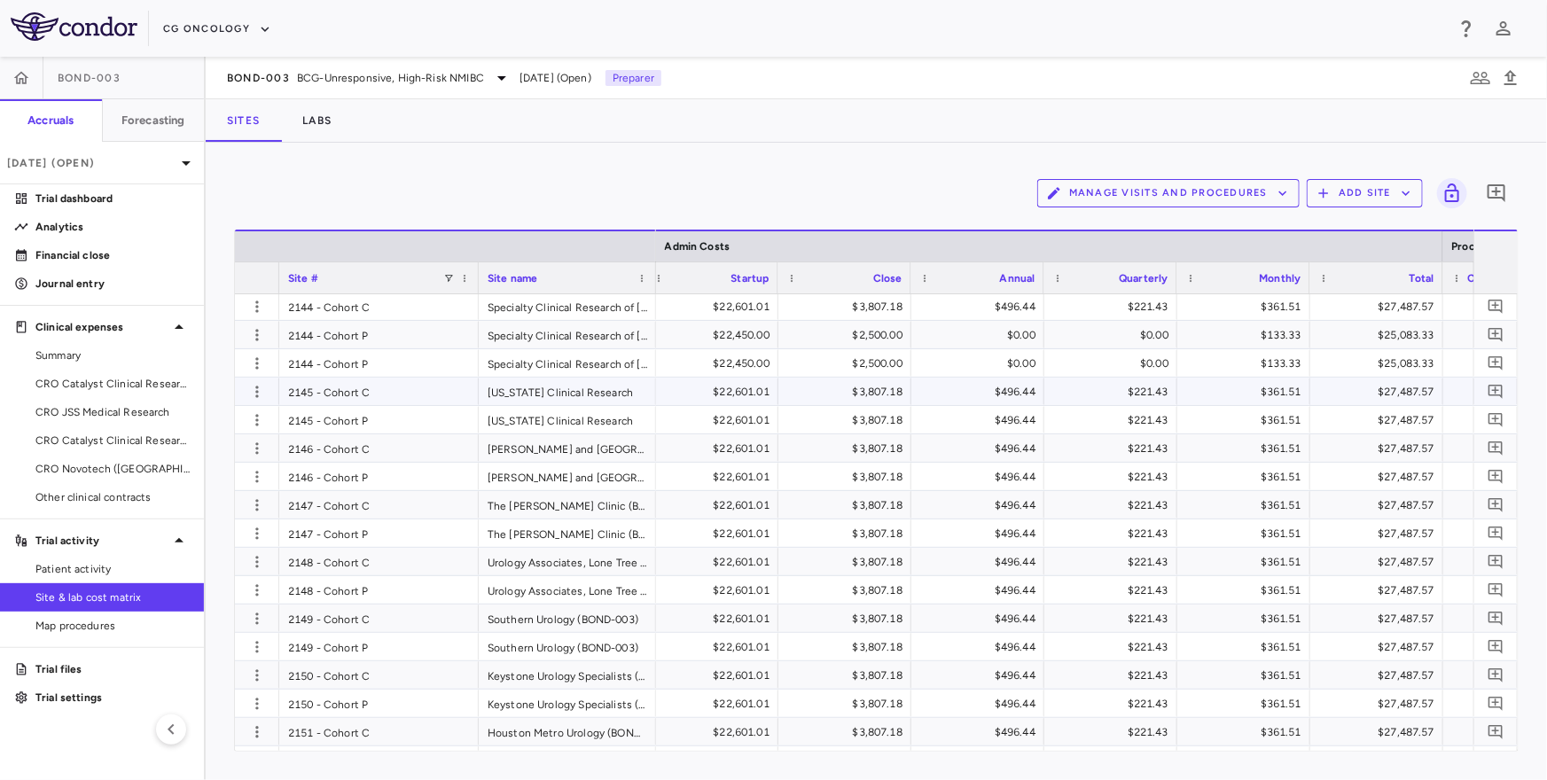
scroll to position [2248, 0]
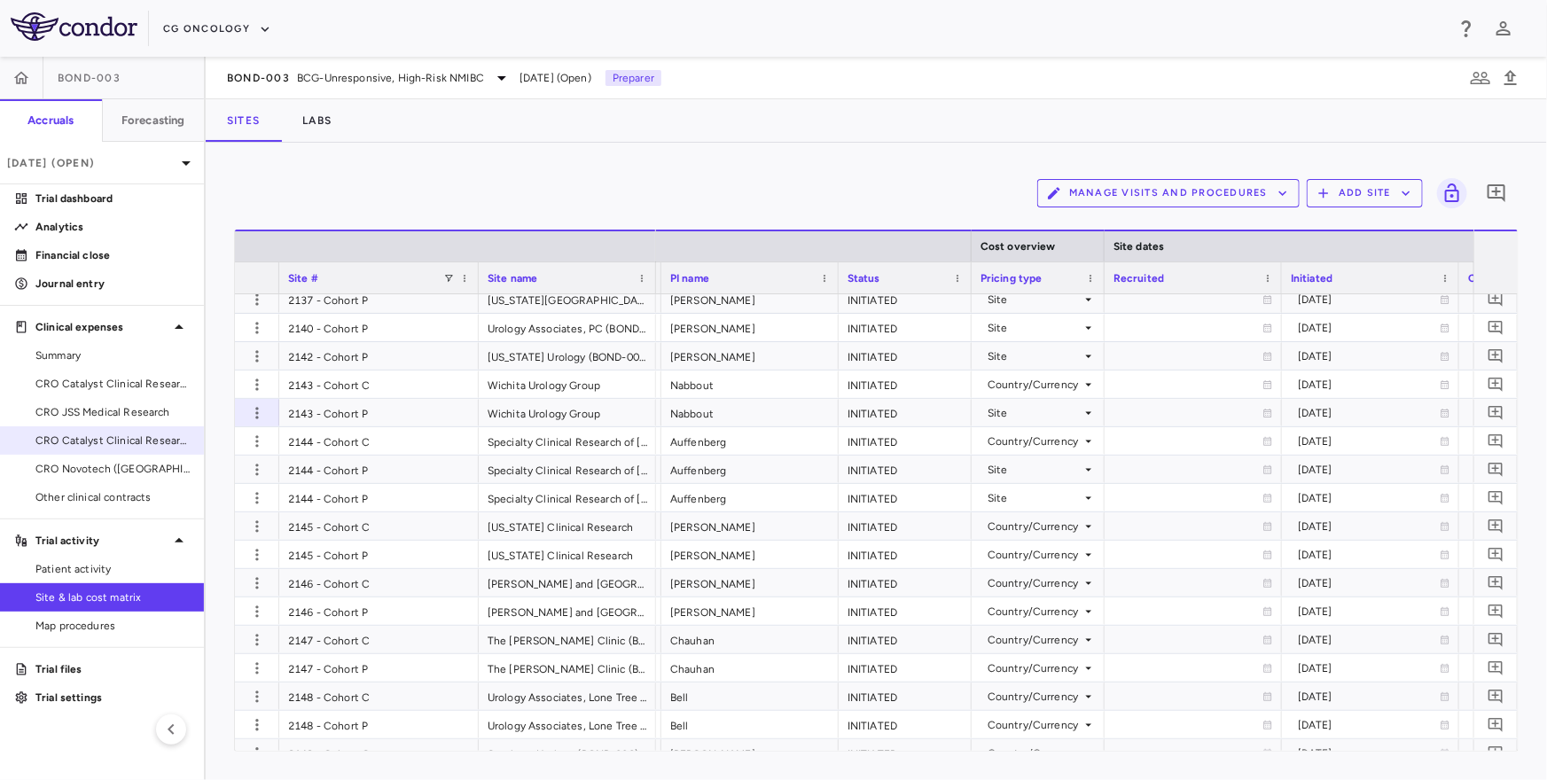
click at [137, 441] on span "CRO Catalyst Clinical Research" at bounding box center [112, 441] width 154 height 16
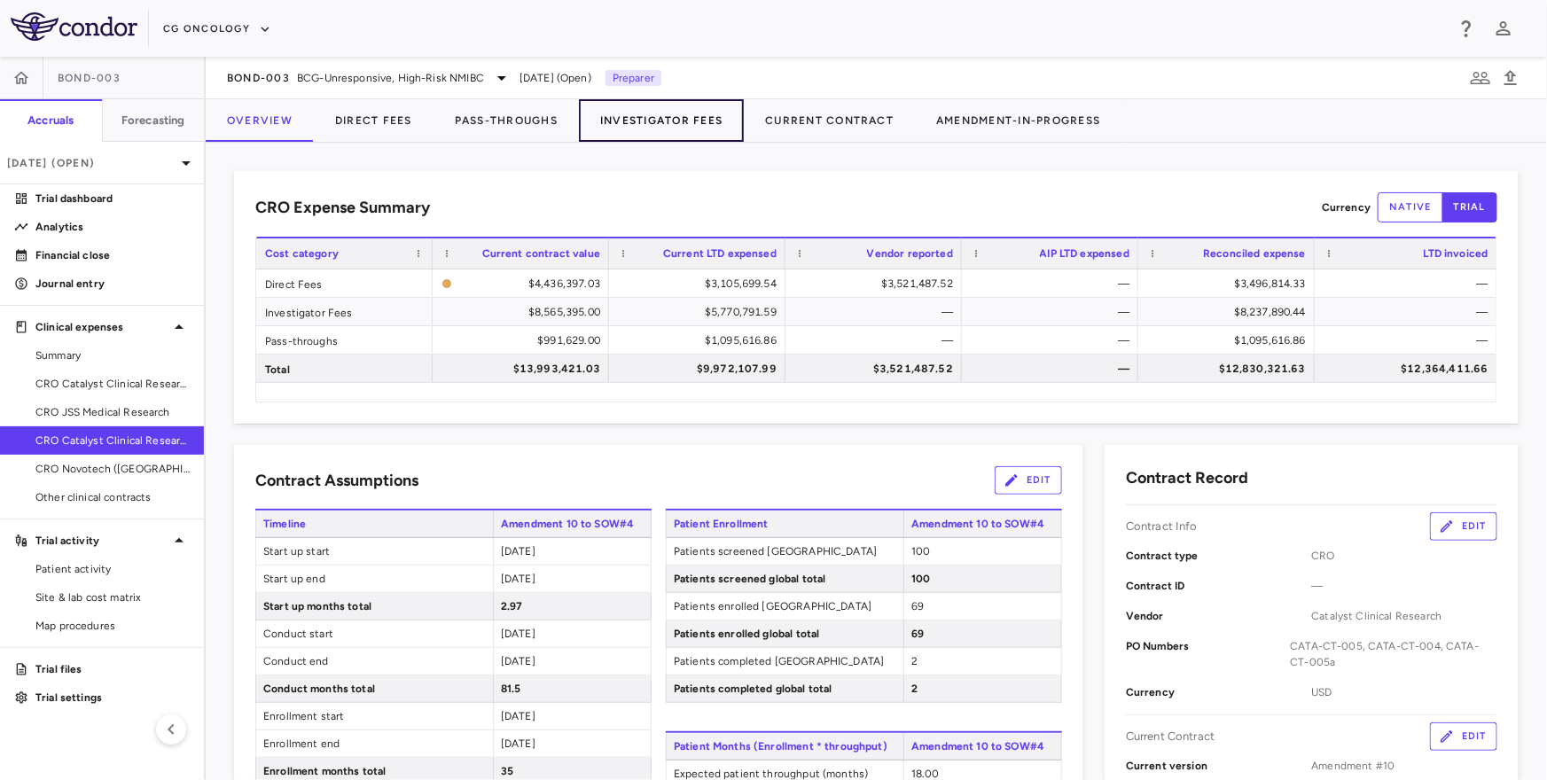
click at [678, 120] on button "Investigator Fees" at bounding box center [661, 120] width 165 height 43
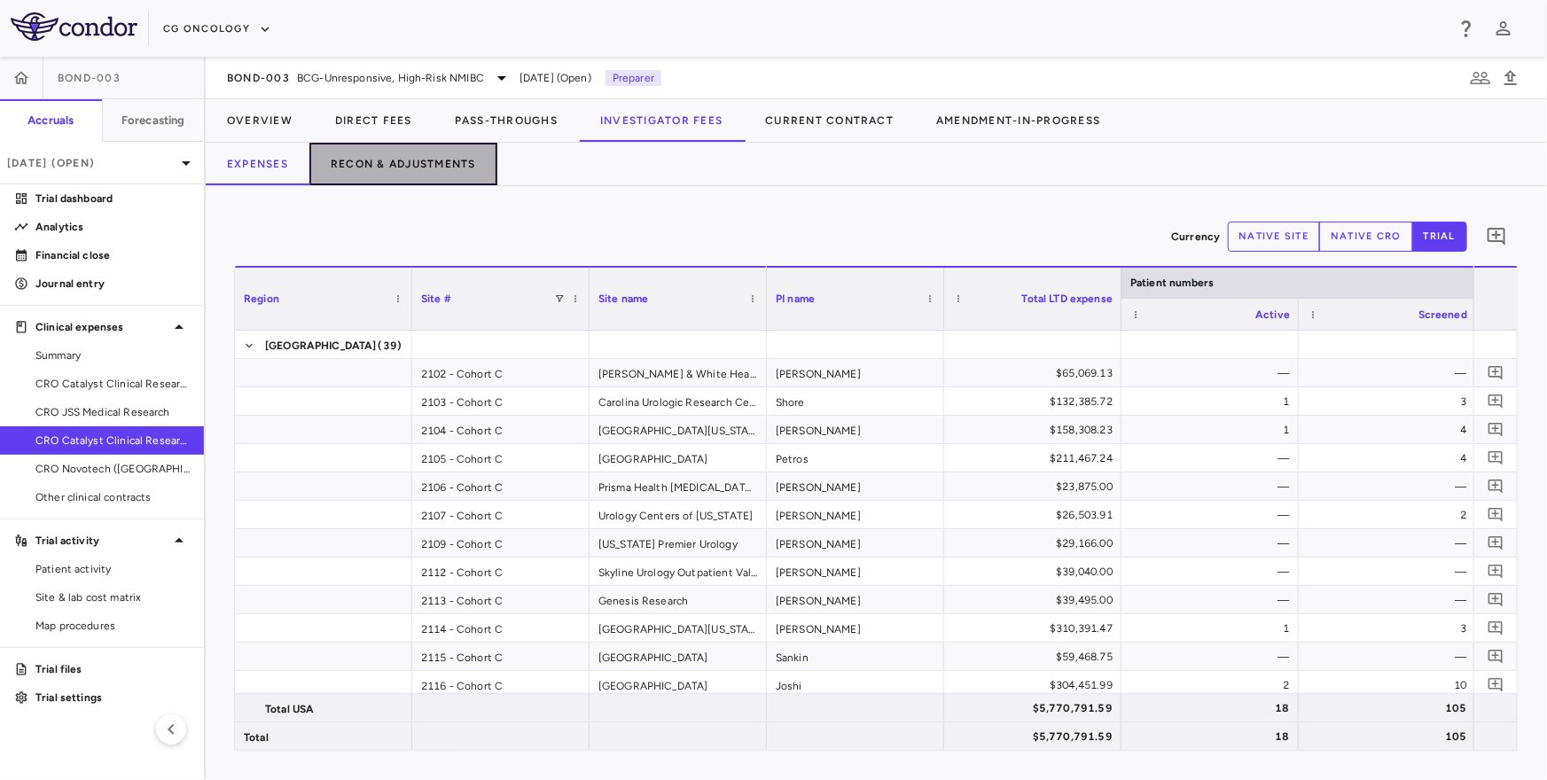
click at [416, 154] on button "Recon & Adjustments" at bounding box center [403, 164] width 188 height 43
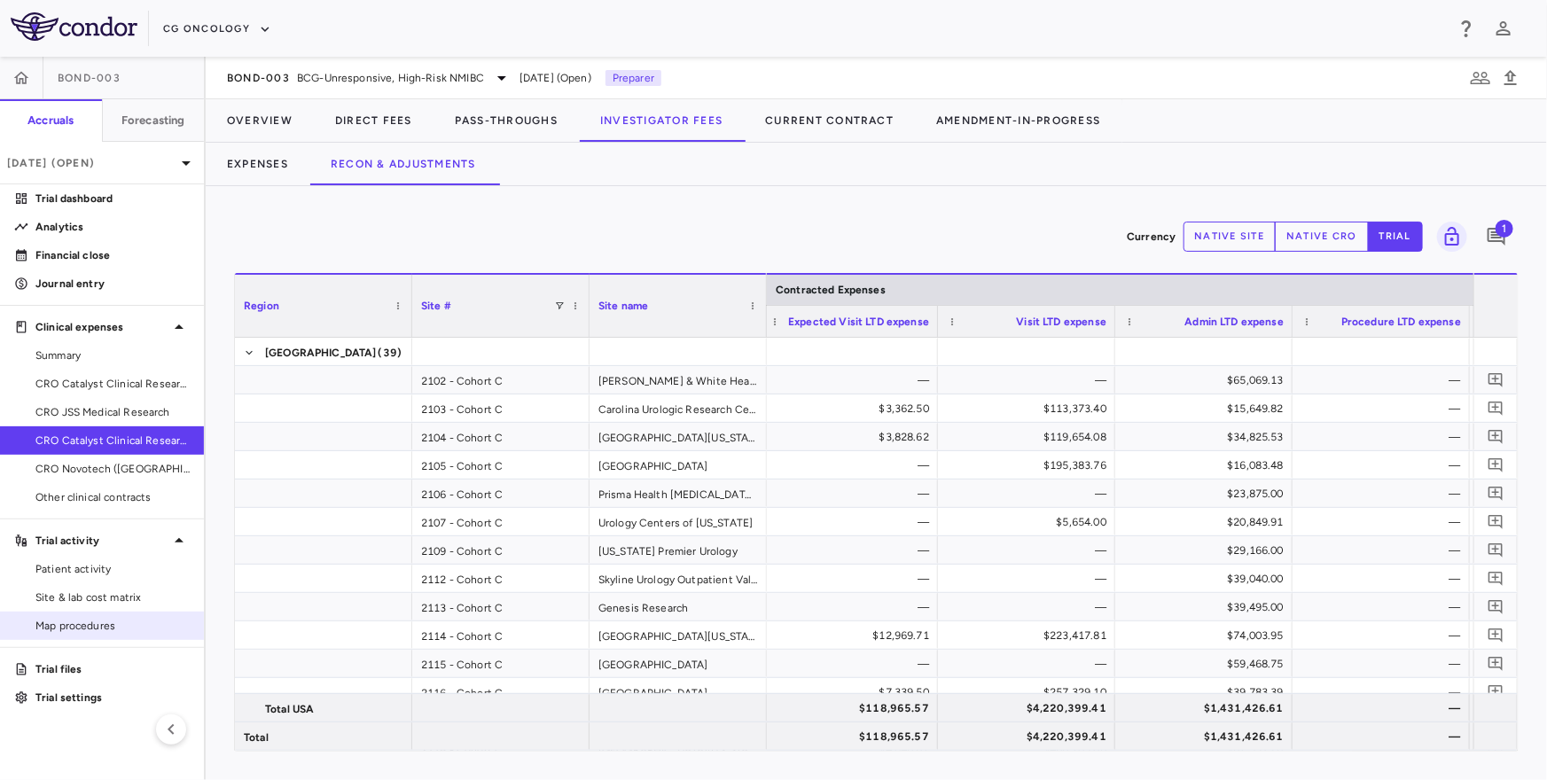
click at [106, 612] on div "Map procedures" at bounding box center [102, 626] width 204 height 28
click at [108, 591] on span "Site & lab cost matrix" at bounding box center [112, 597] width 154 height 16
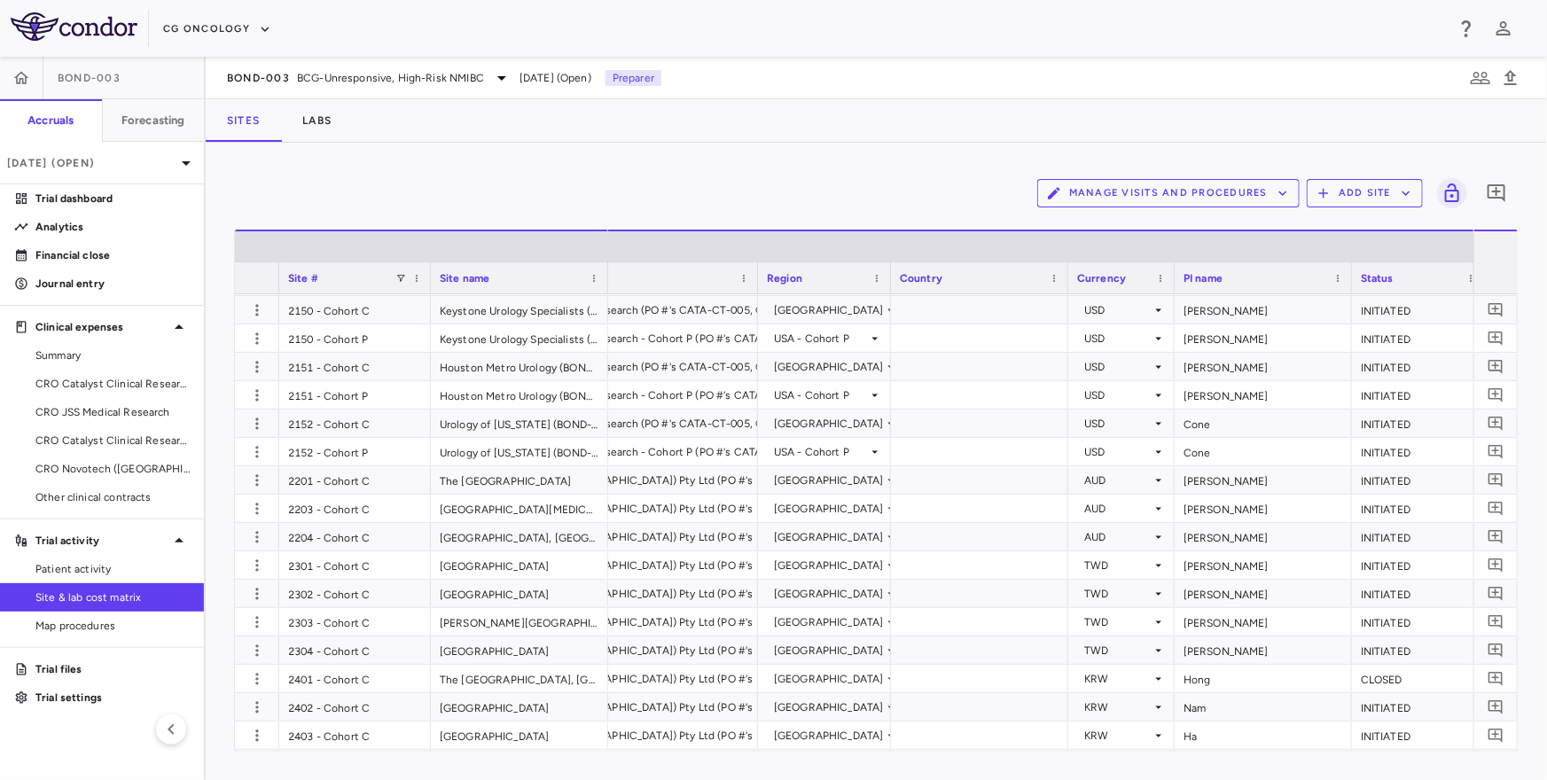
drag, startPoint x: 365, startPoint y: 283, endPoint x: 425, endPoint y: 303, distance: 63.6
click at [425, 303] on div "Site # Site name Cost overview Site dates" at bounding box center [876, 490] width 1283 height 521
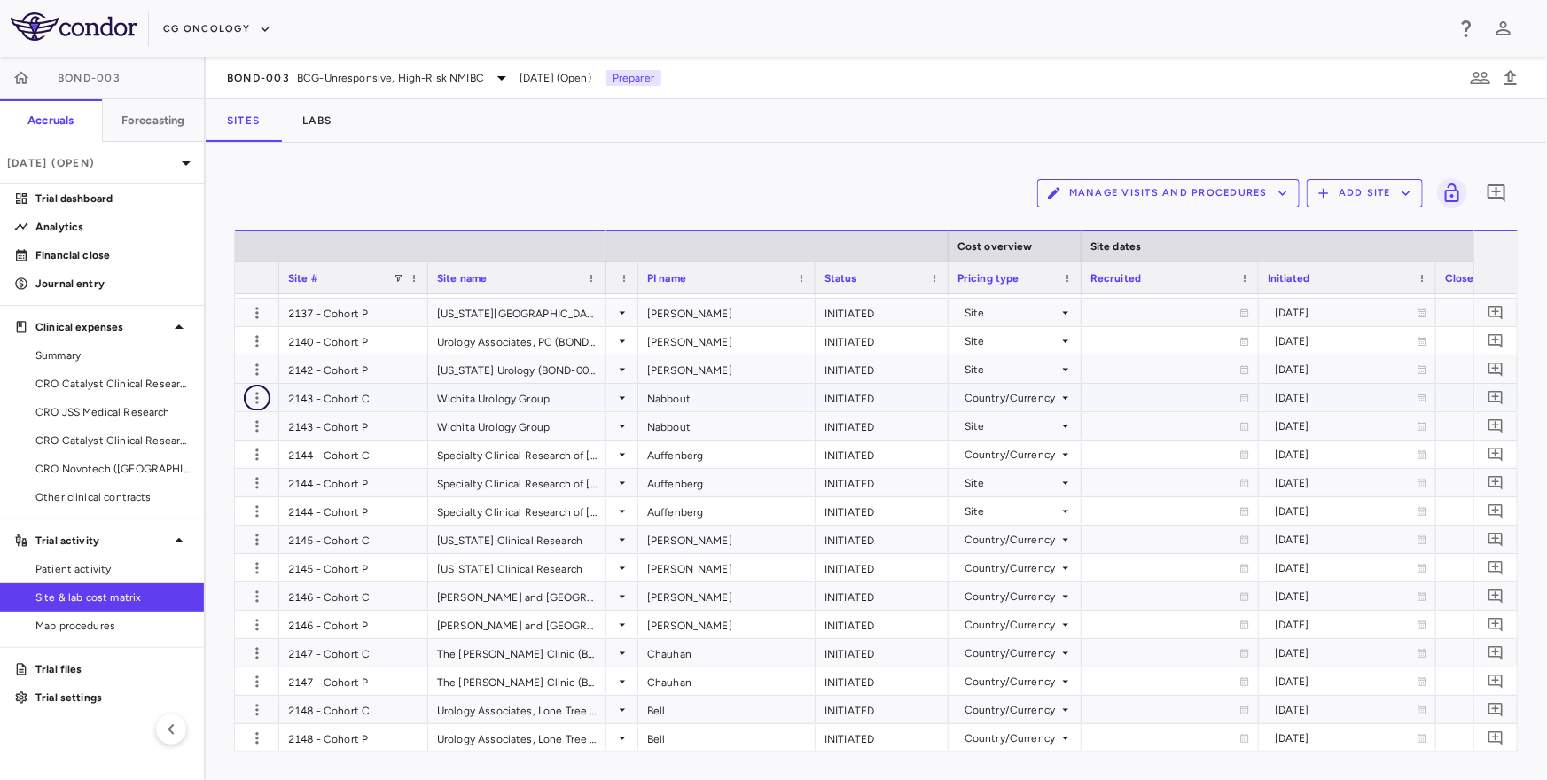
click at [251, 397] on icon "button" at bounding box center [257, 398] width 18 height 18
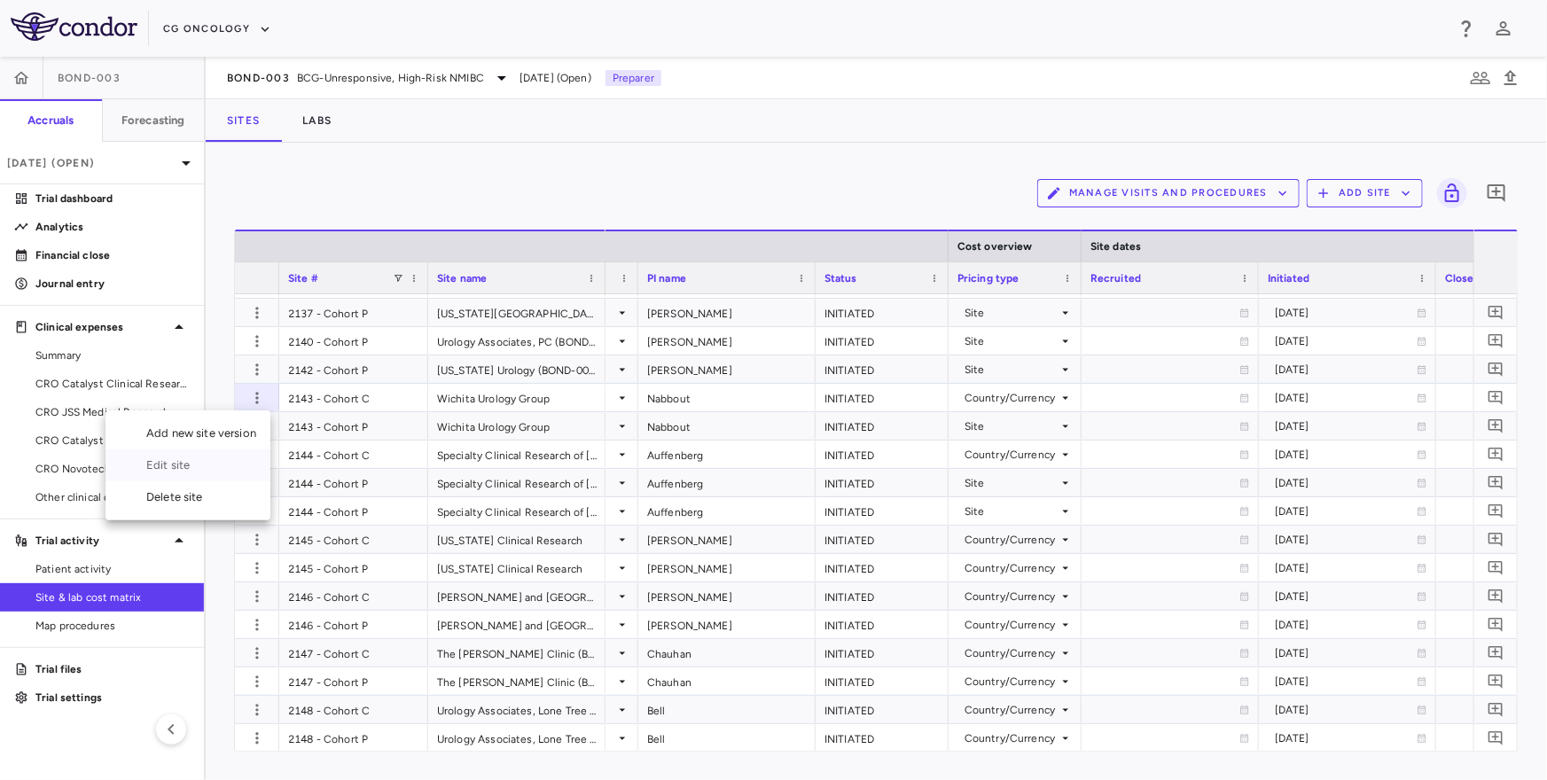
click at [224, 469] on div "Edit site" at bounding box center [187, 465] width 165 height 32
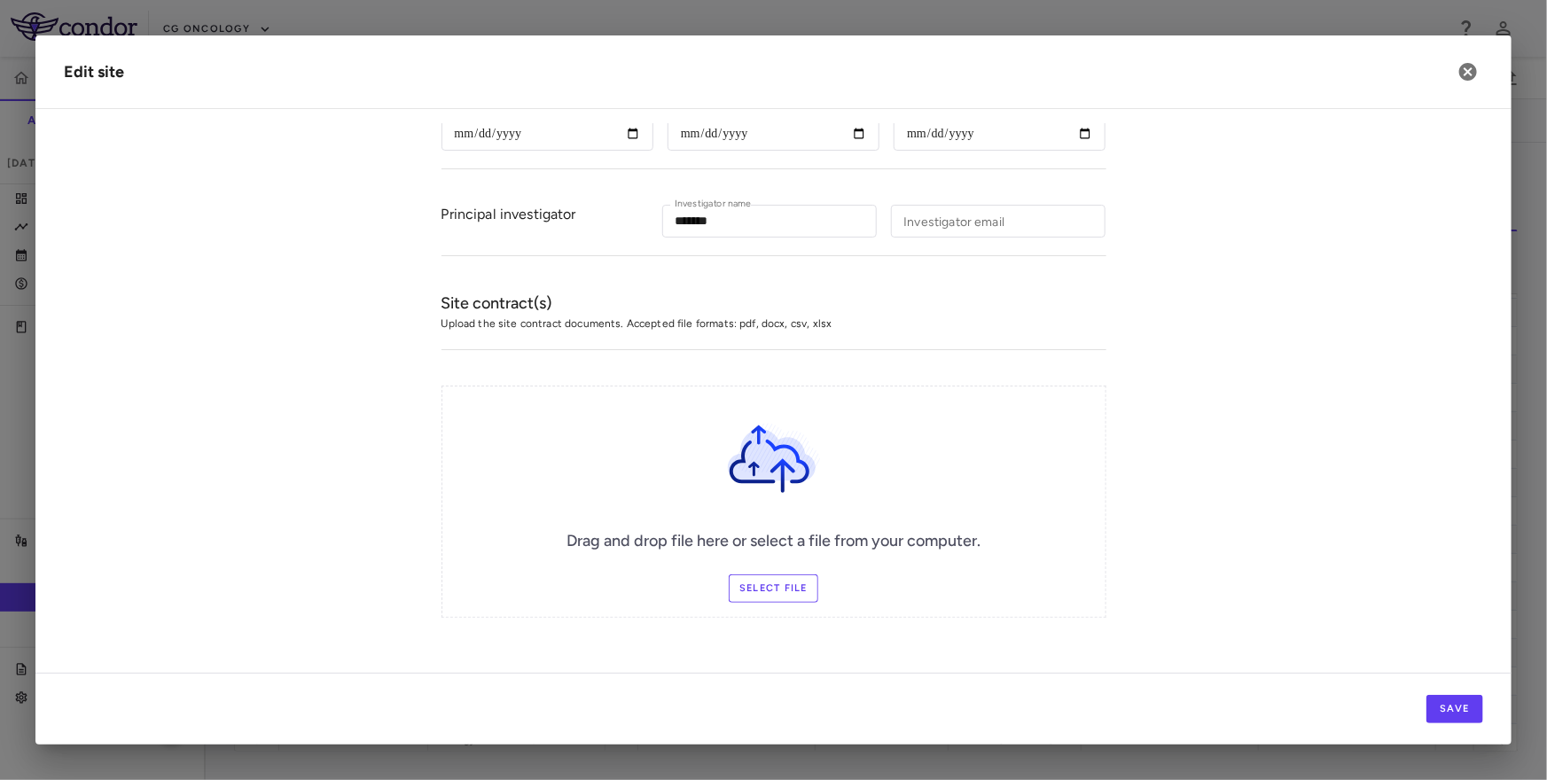
click at [1449, 81] on h2 "Edit site" at bounding box center [773, 72] width 1476 height 74
click at [1467, 75] on icon "button" at bounding box center [1468, 72] width 18 height 18
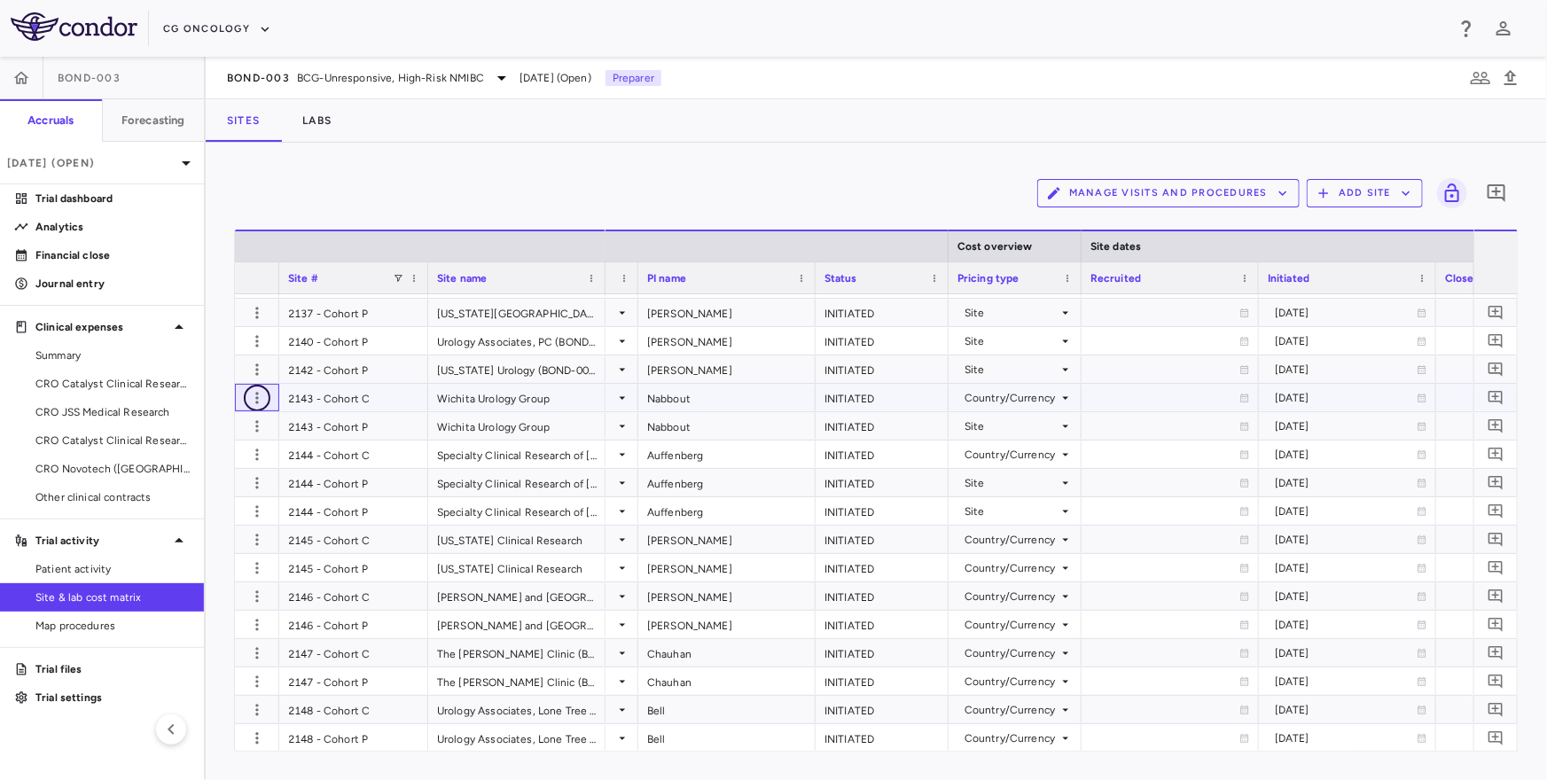
click at [250, 394] on icon "button" at bounding box center [257, 398] width 18 height 18
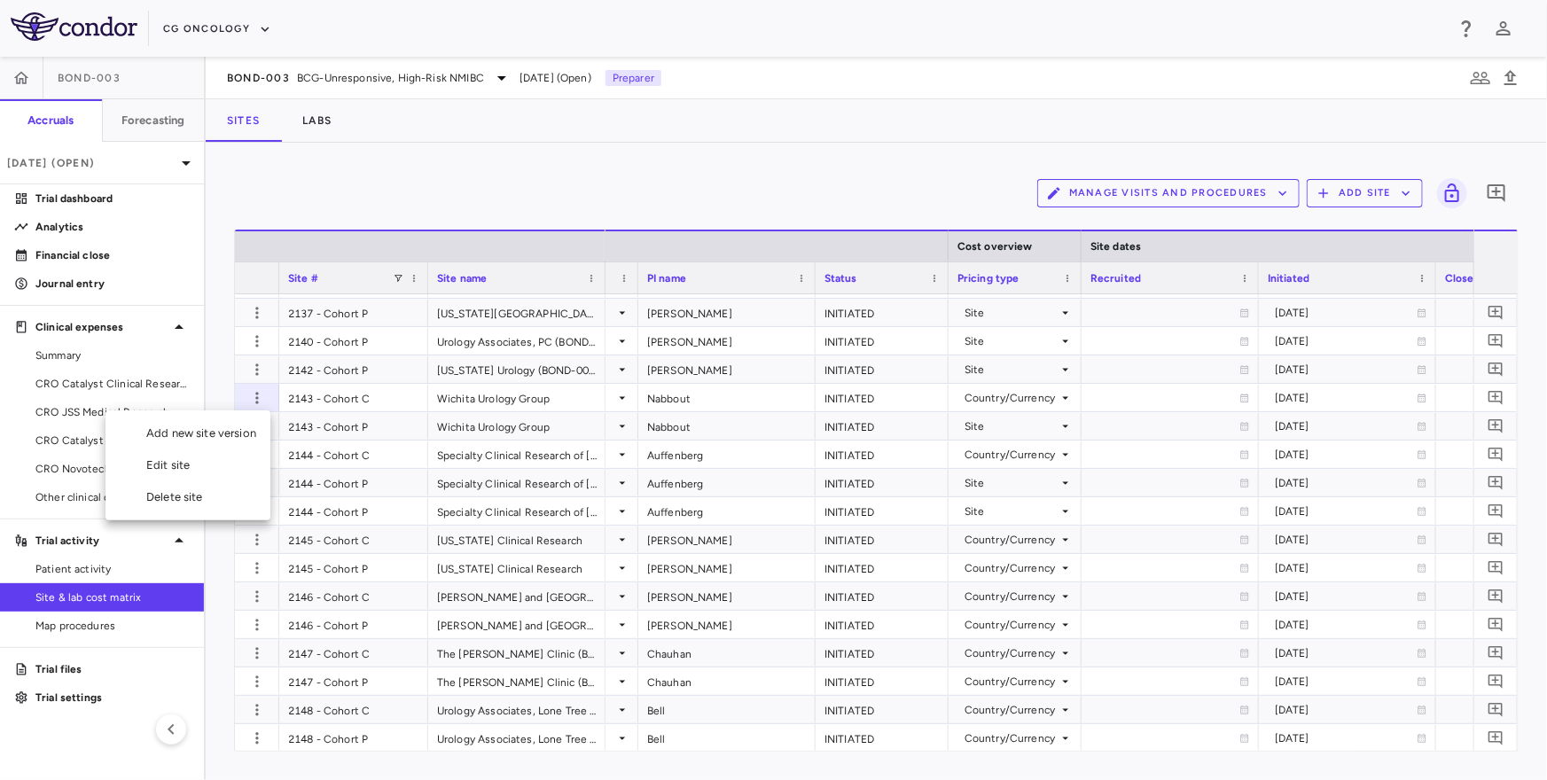
click at [203, 504] on div "Delete site" at bounding box center [187, 497] width 165 height 32
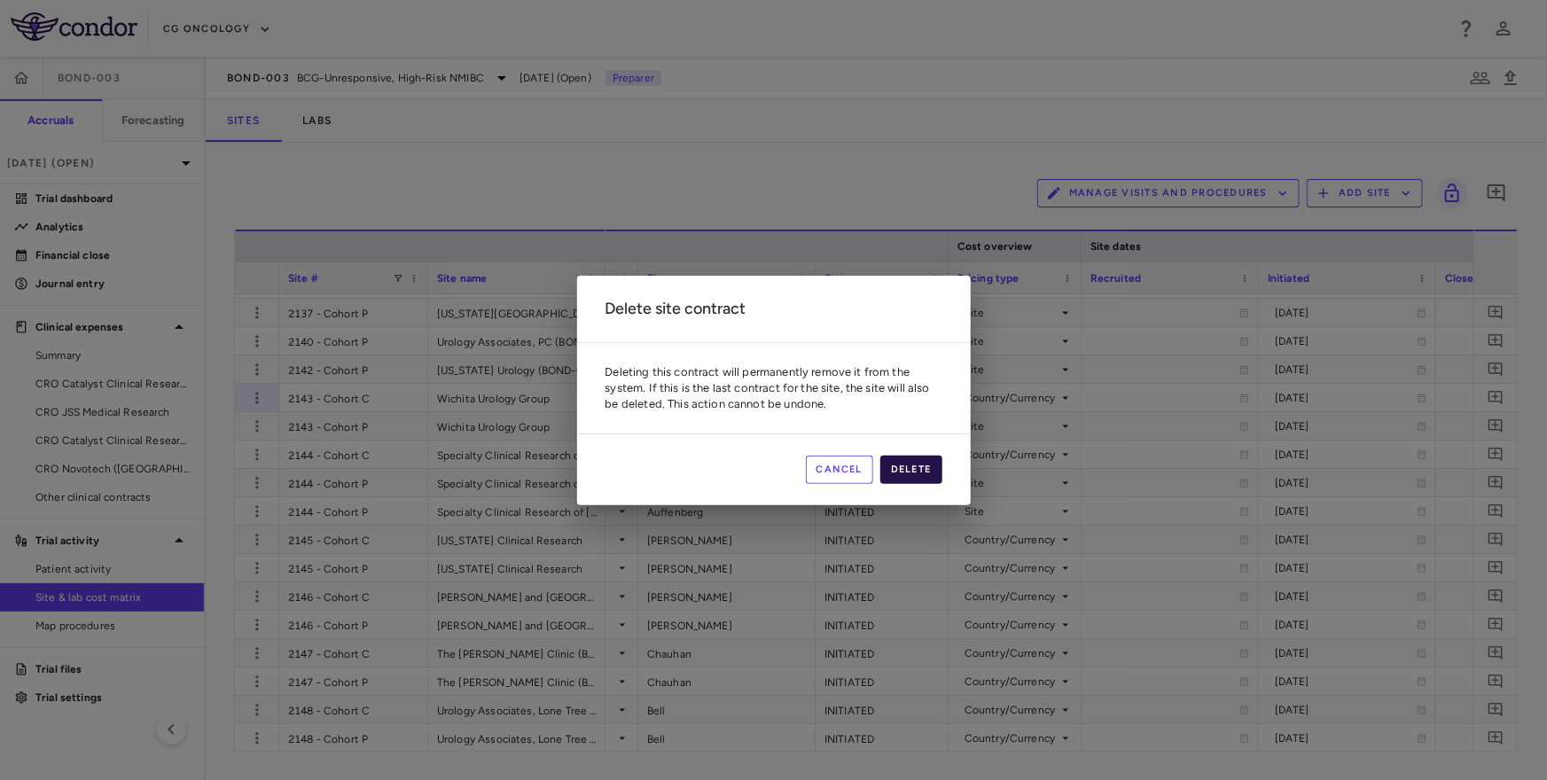
click at [901, 463] on button "Delete" at bounding box center [911, 470] width 62 height 28
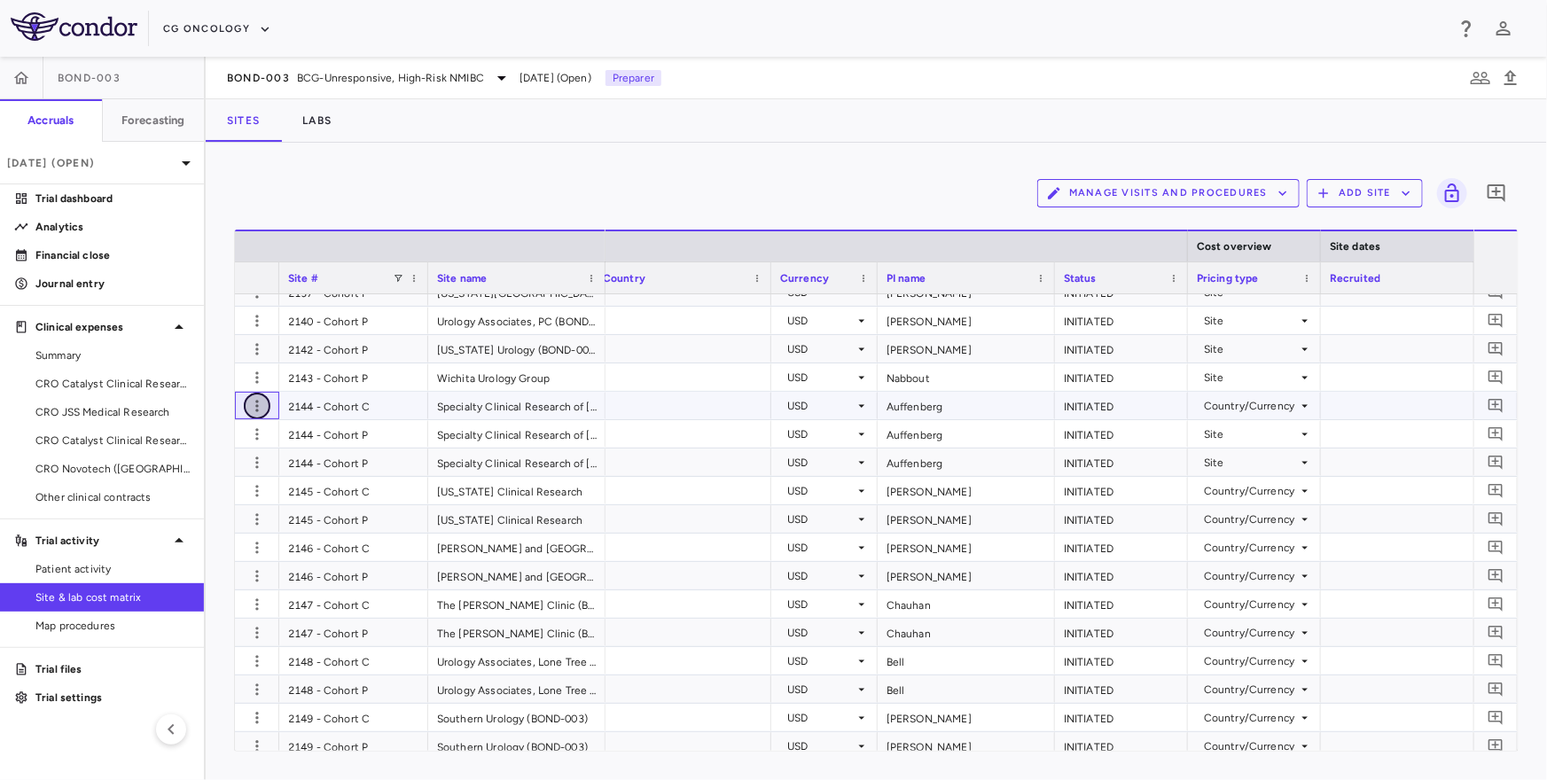
click at [254, 405] on icon "button" at bounding box center [257, 406] width 18 height 18
click at [218, 473] on div "Edit site" at bounding box center [187, 473] width 165 height 32
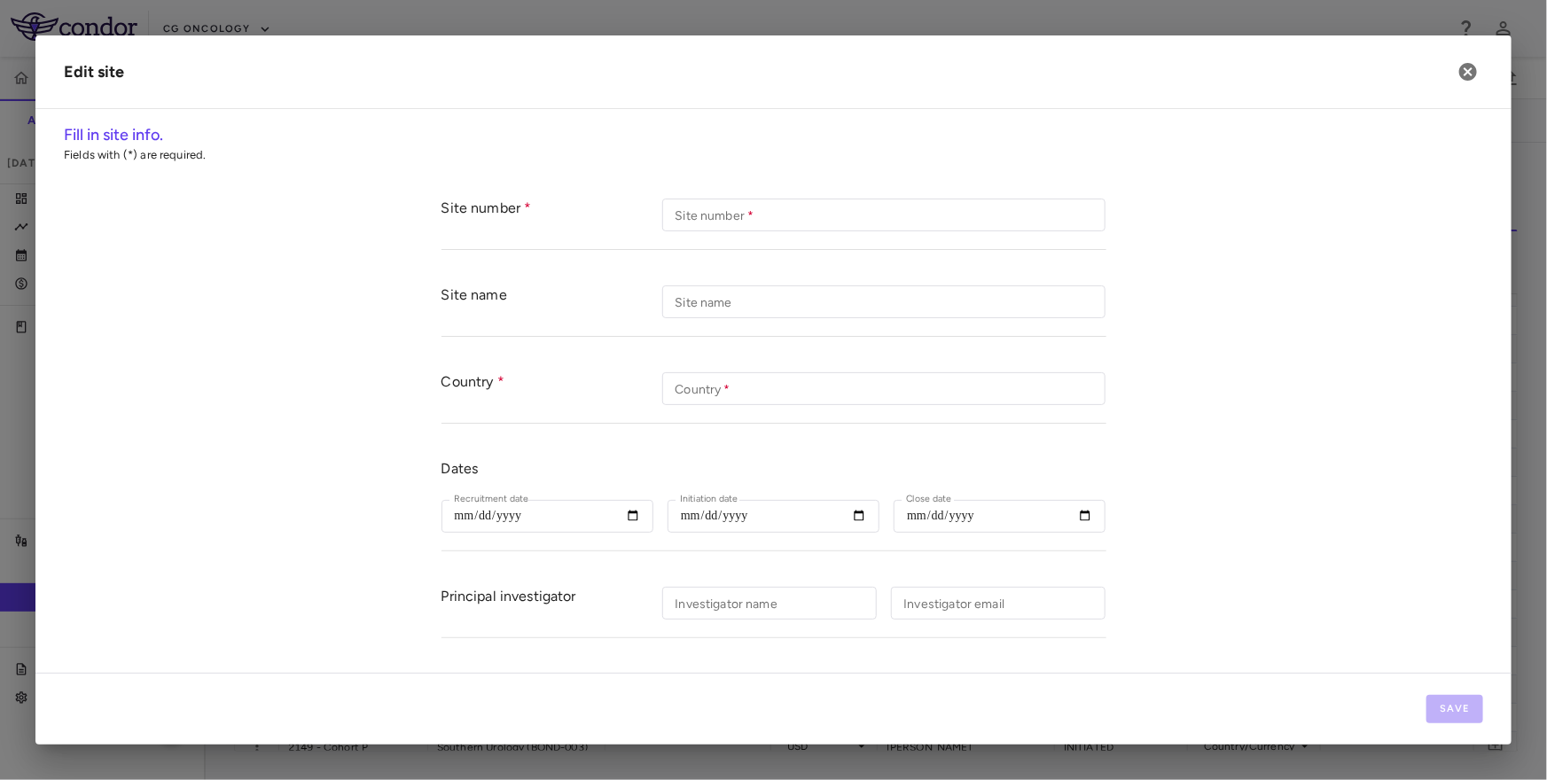
type input "**********"
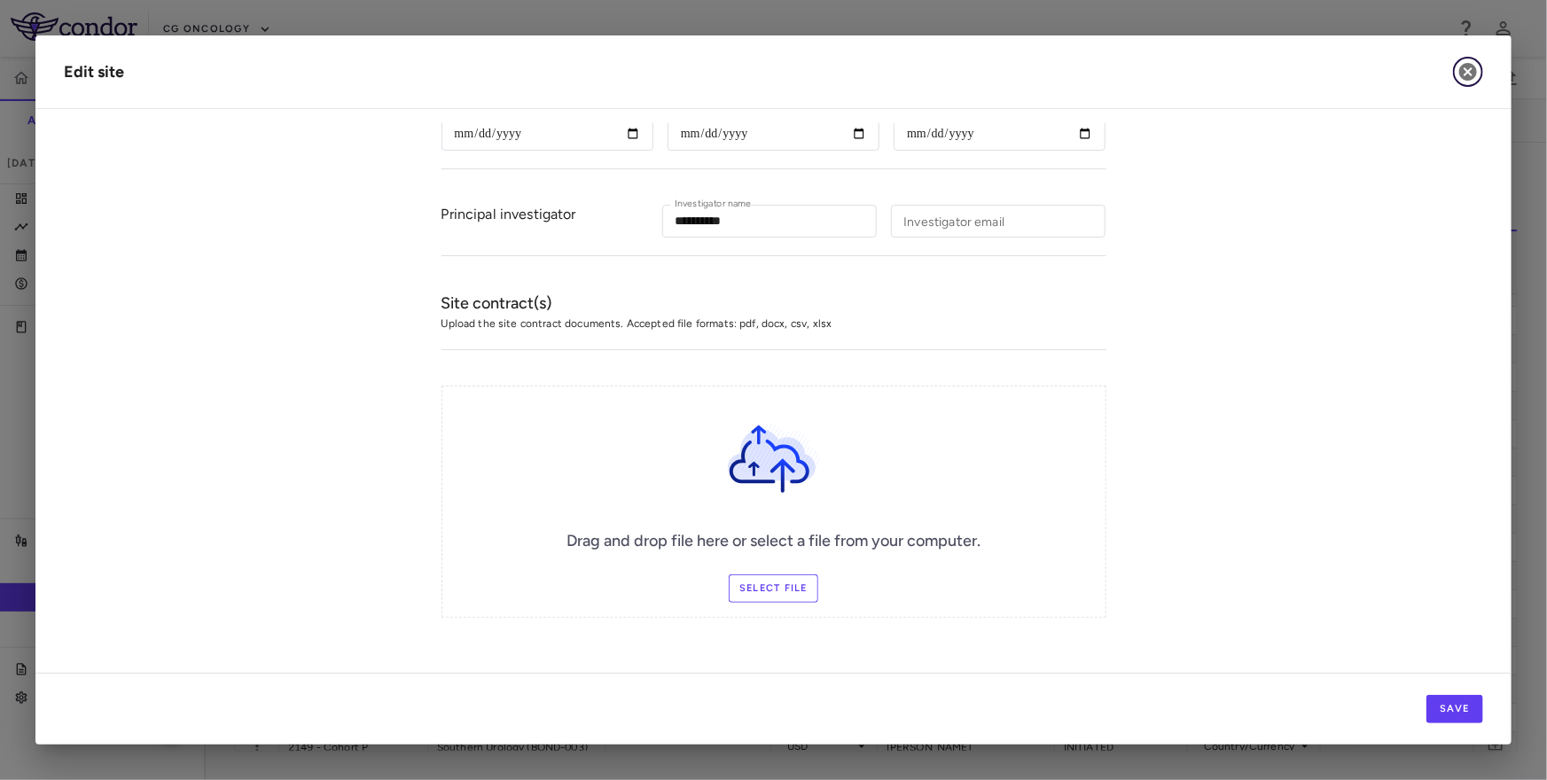
click at [1468, 70] on icon "button" at bounding box center [1467, 71] width 21 height 21
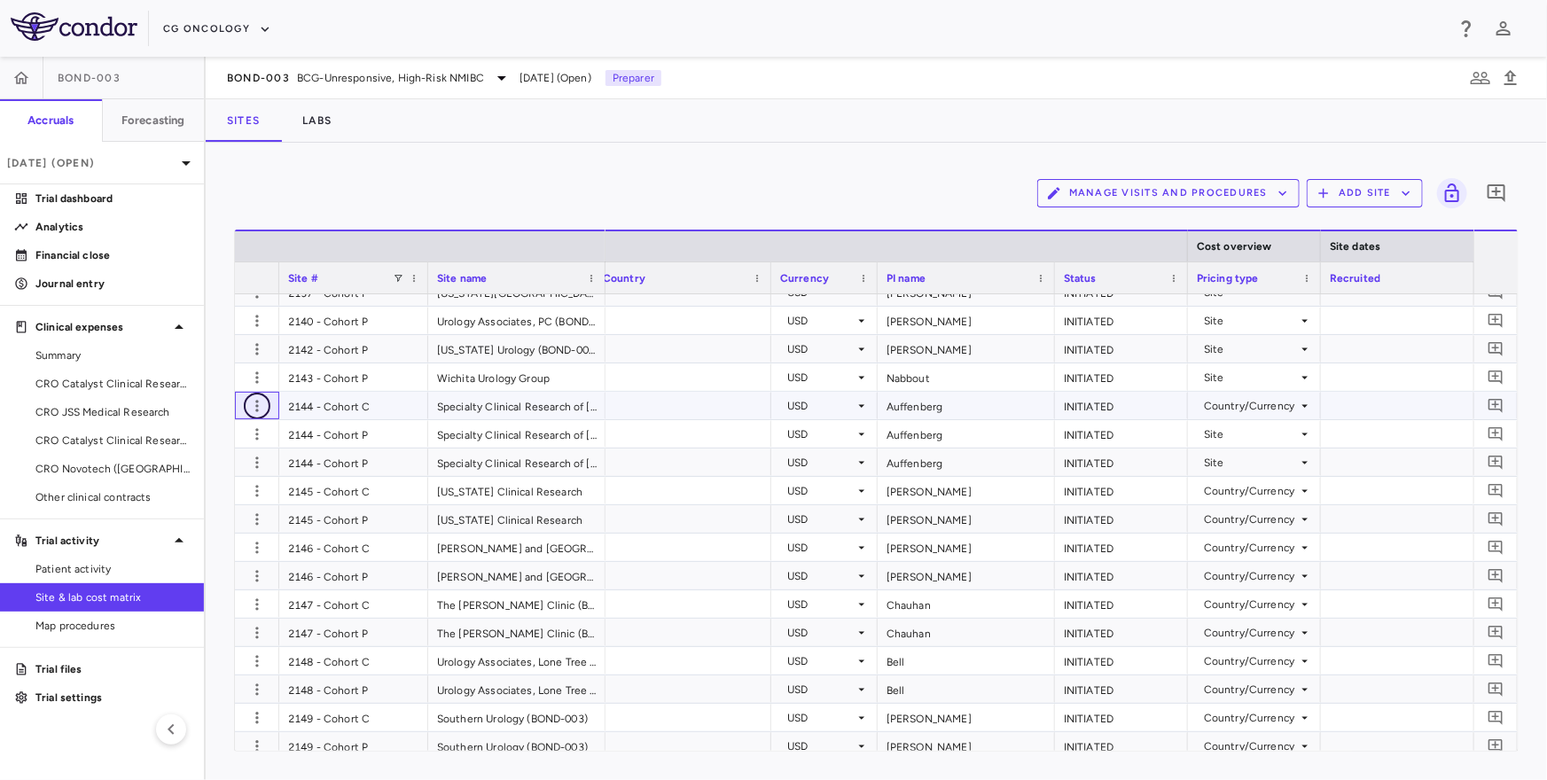
click at [246, 409] on button "button" at bounding box center [257, 406] width 27 height 27
click at [189, 506] on div "Delete site" at bounding box center [187, 505] width 165 height 32
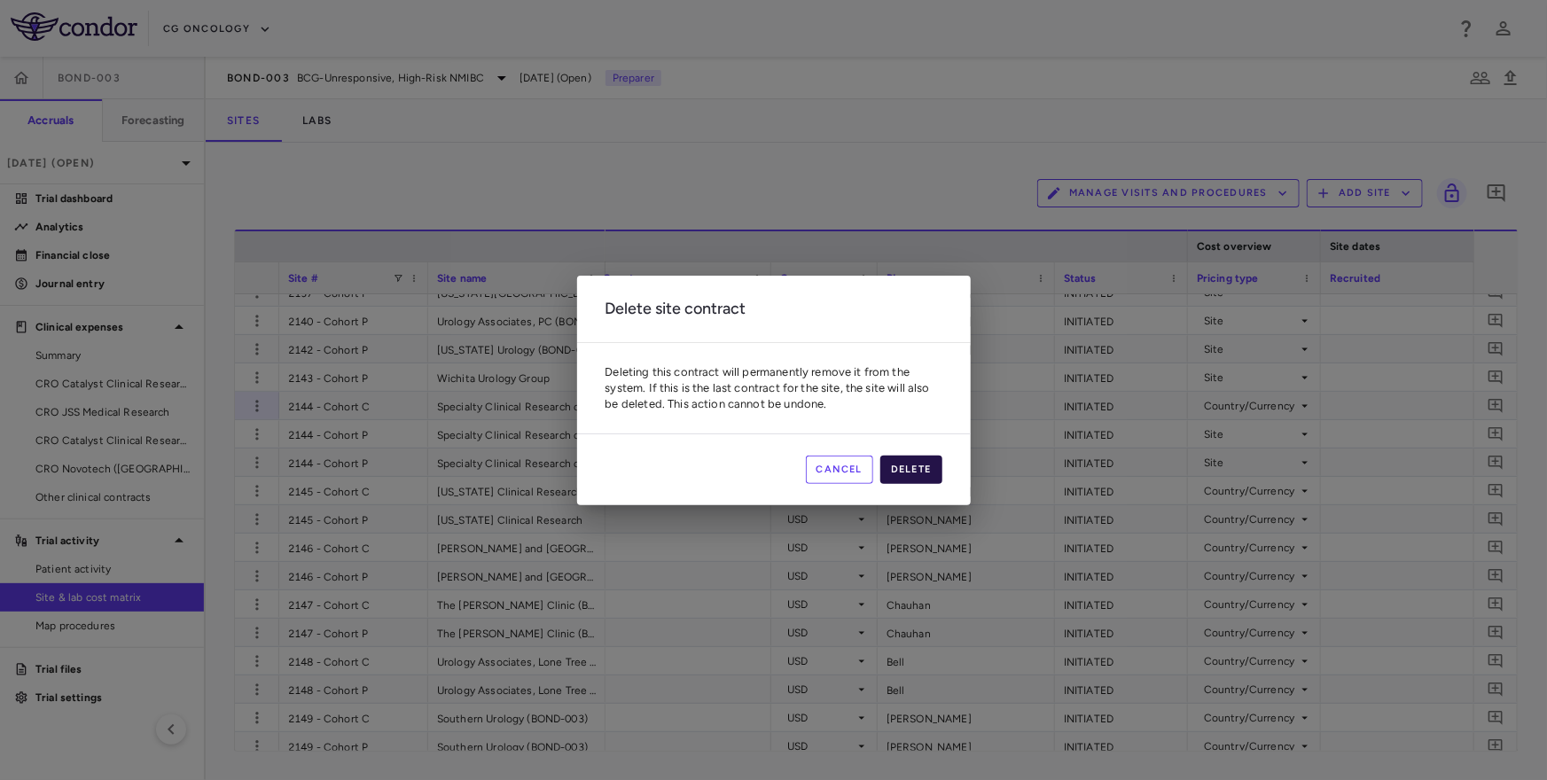
click at [907, 459] on button "Delete" at bounding box center [911, 470] width 62 height 28
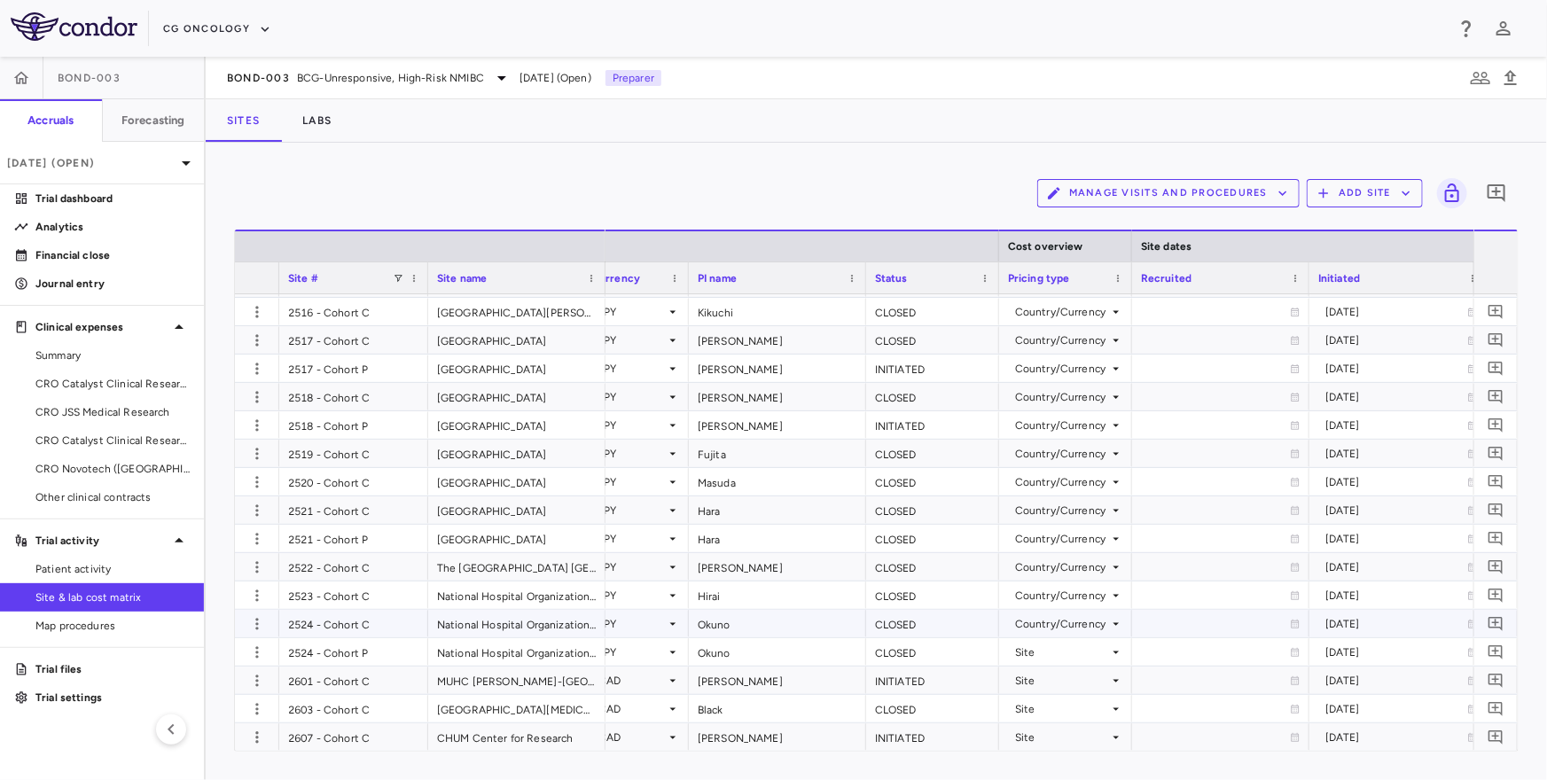
click at [1048, 619] on div "Country/Currency" at bounding box center [1062, 624] width 94 height 28
click at [1030, 655] on div "Site" at bounding box center [1028, 657] width 64 height 16
click at [1049, 593] on div "Country/Currency" at bounding box center [1062, 595] width 94 height 28
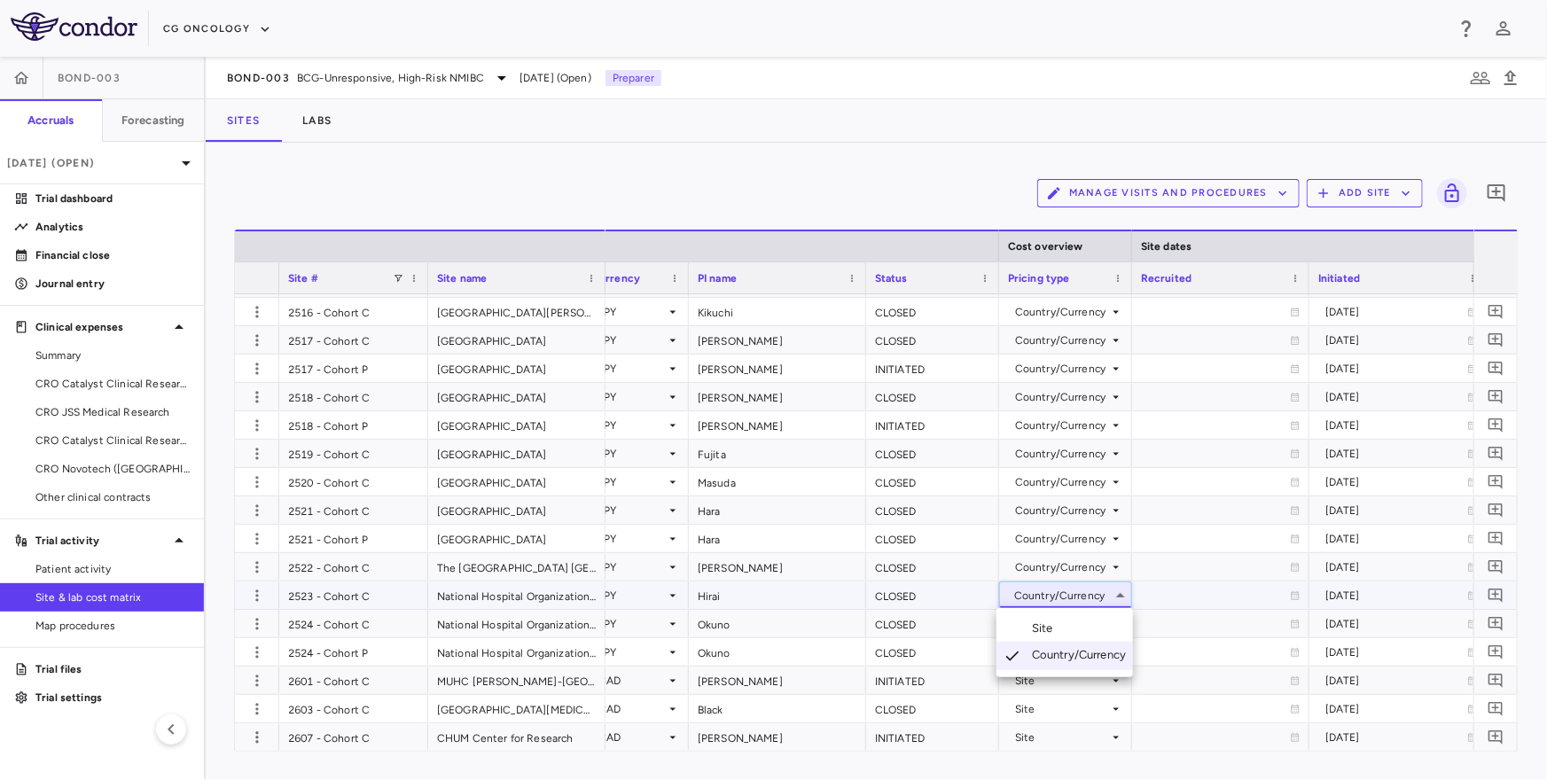
click at [1042, 629] on div "Site" at bounding box center [1046, 628] width 28 height 16
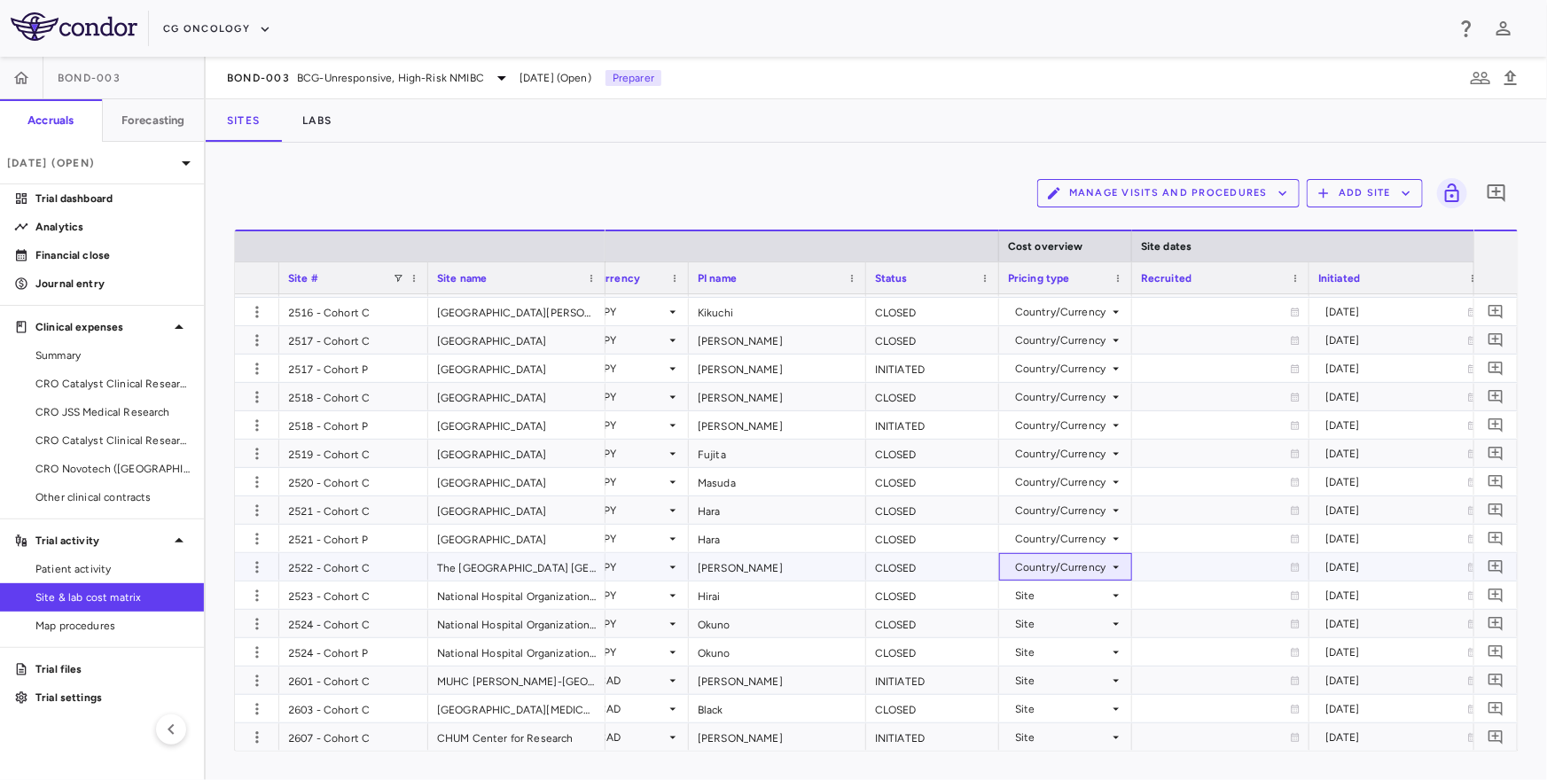
click at [1057, 566] on div "Country/Currency" at bounding box center [1062, 567] width 94 height 28
click at [1050, 596] on div "Site" at bounding box center [1046, 600] width 28 height 16
click at [1057, 542] on div "Country/Currency" at bounding box center [1062, 539] width 94 height 28
click at [1051, 566] on div "Site" at bounding box center [1046, 572] width 28 height 16
click at [1052, 512] on div "Country/Currency" at bounding box center [1062, 510] width 94 height 28
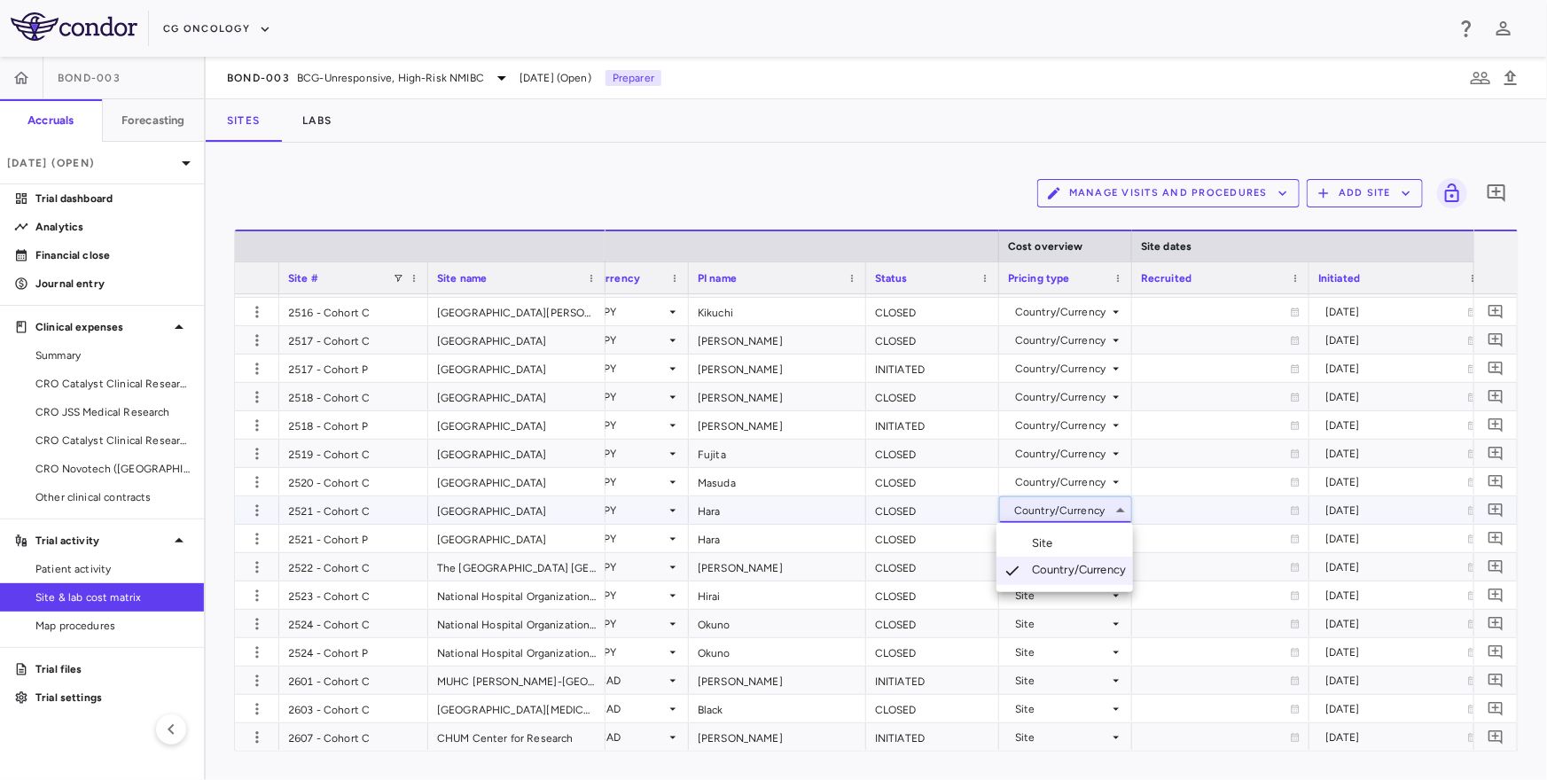
click at [1051, 537] on div "Site" at bounding box center [1046, 543] width 28 height 16
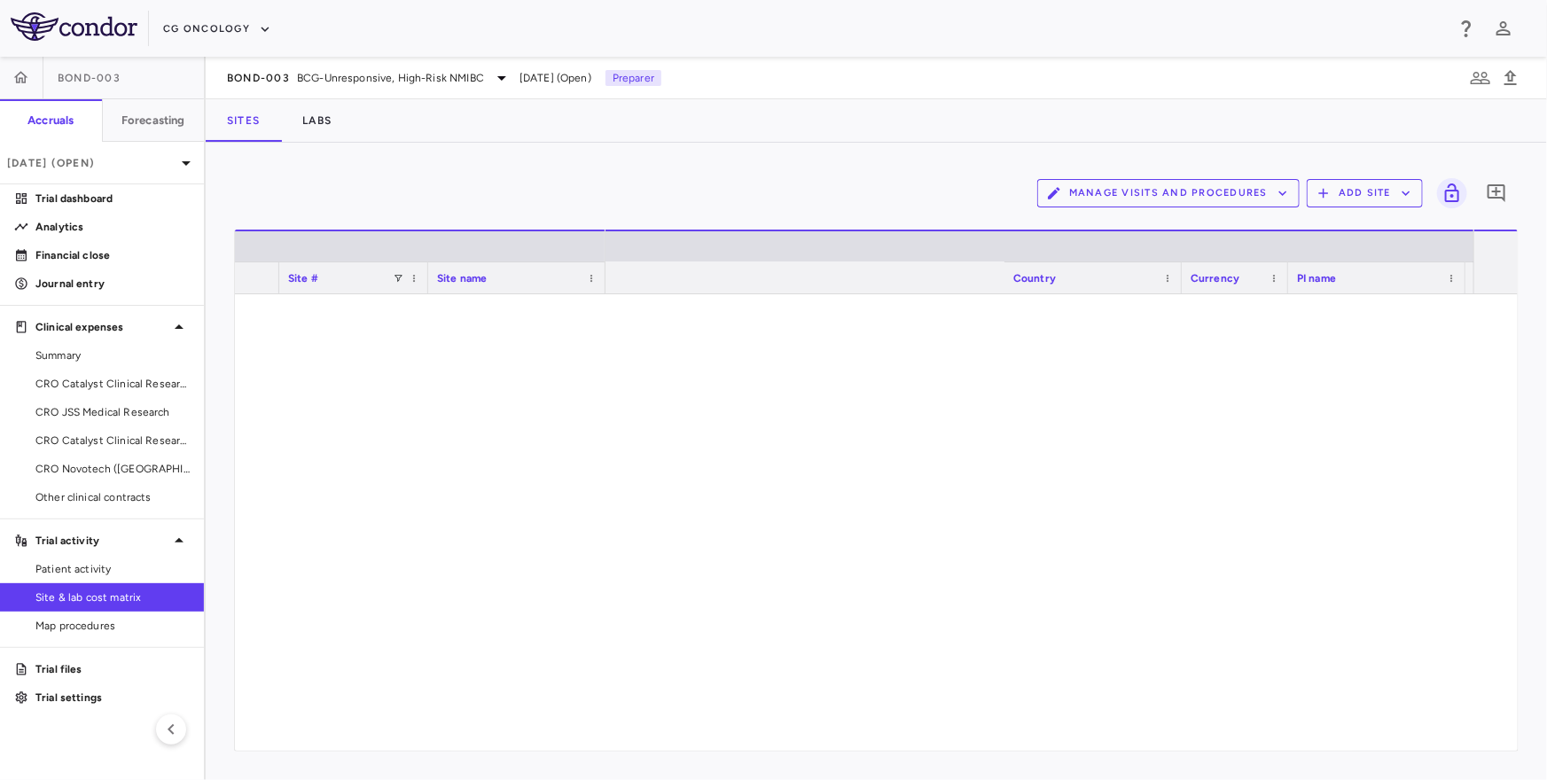
scroll to position [0, 599]
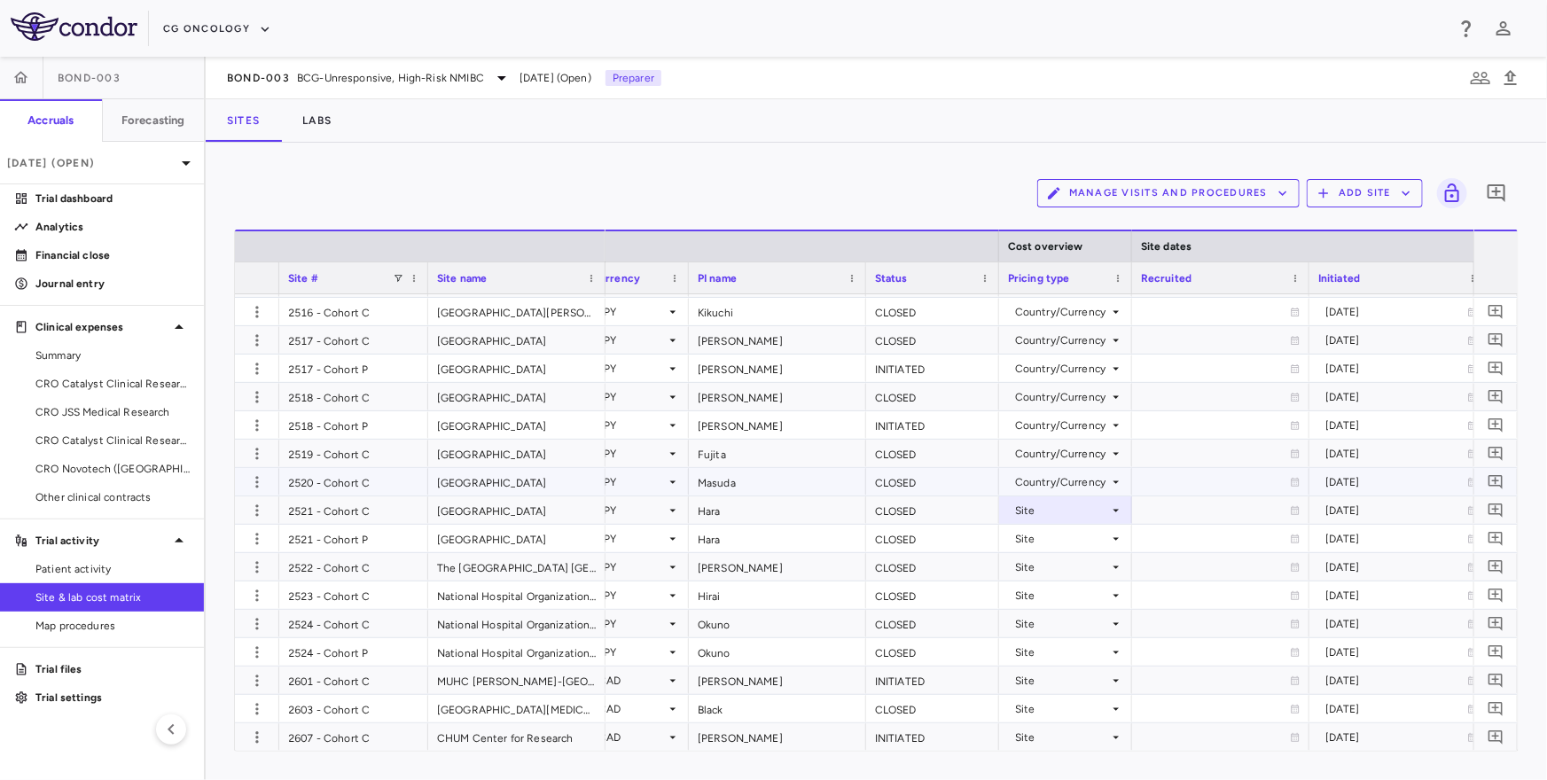
click at [1065, 487] on div "Country/Currency" at bounding box center [1062, 482] width 94 height 28
click at [1054, 511] on div "Site" at bounding box center [1046, 515] width 28 height 16
click at [1068, 451] on div "Country/Currency" at bounding box center [1062, 454] width 94 height 28
click at [1060, 477] on li "Site" at bounding box center [1064, 486] width 137 height 27
click at [1075, 426] on div "Country/Currency" at bounding box center [1062, 425] width 94 height 28
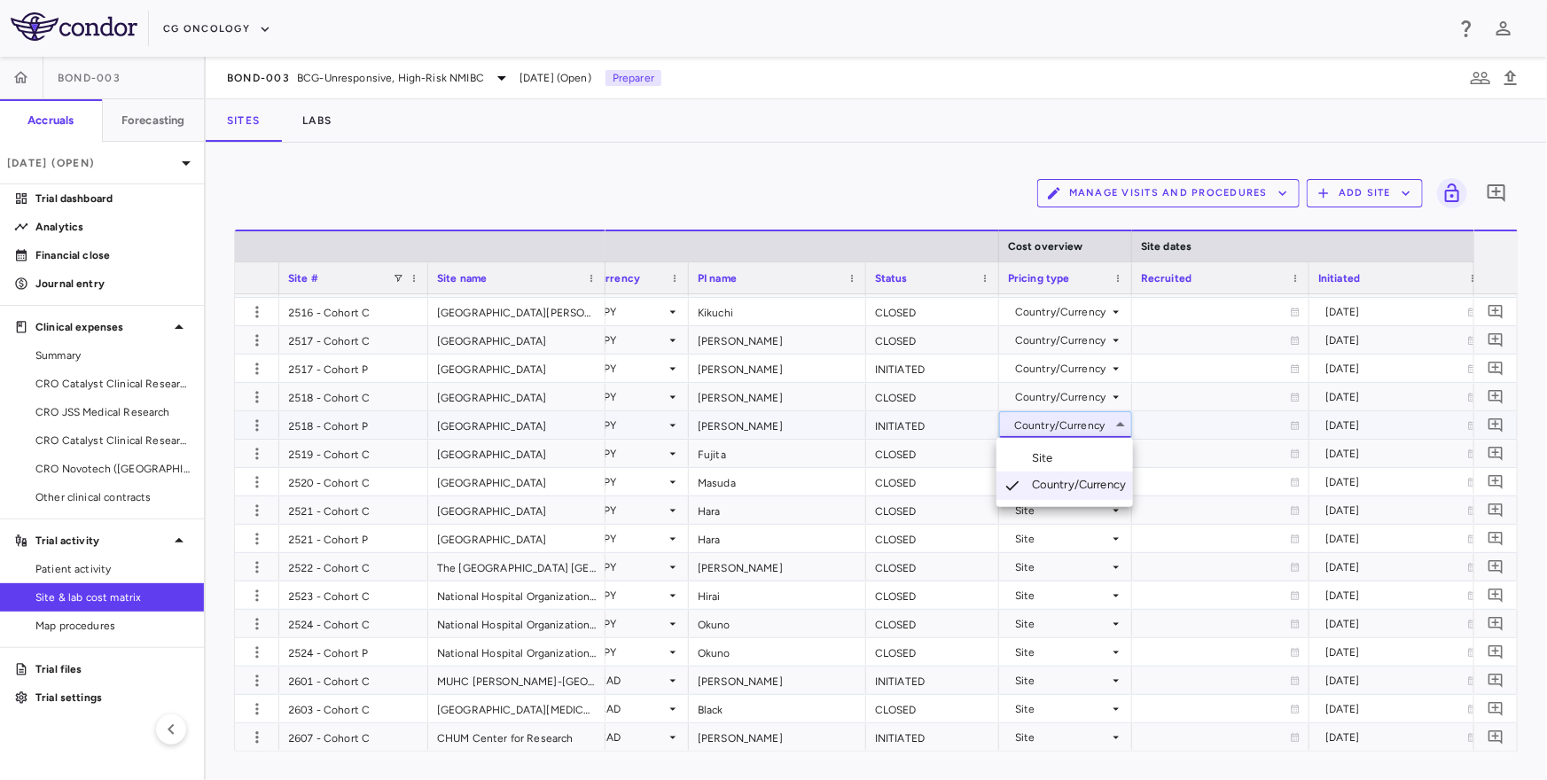
click at [1073, 456] on li "Site" at bounding box center [1064, 458] width 137 height 27
click at [1076, 400] on div "Country/Currency" at bounding box center [1062, 397] width 94 height 28
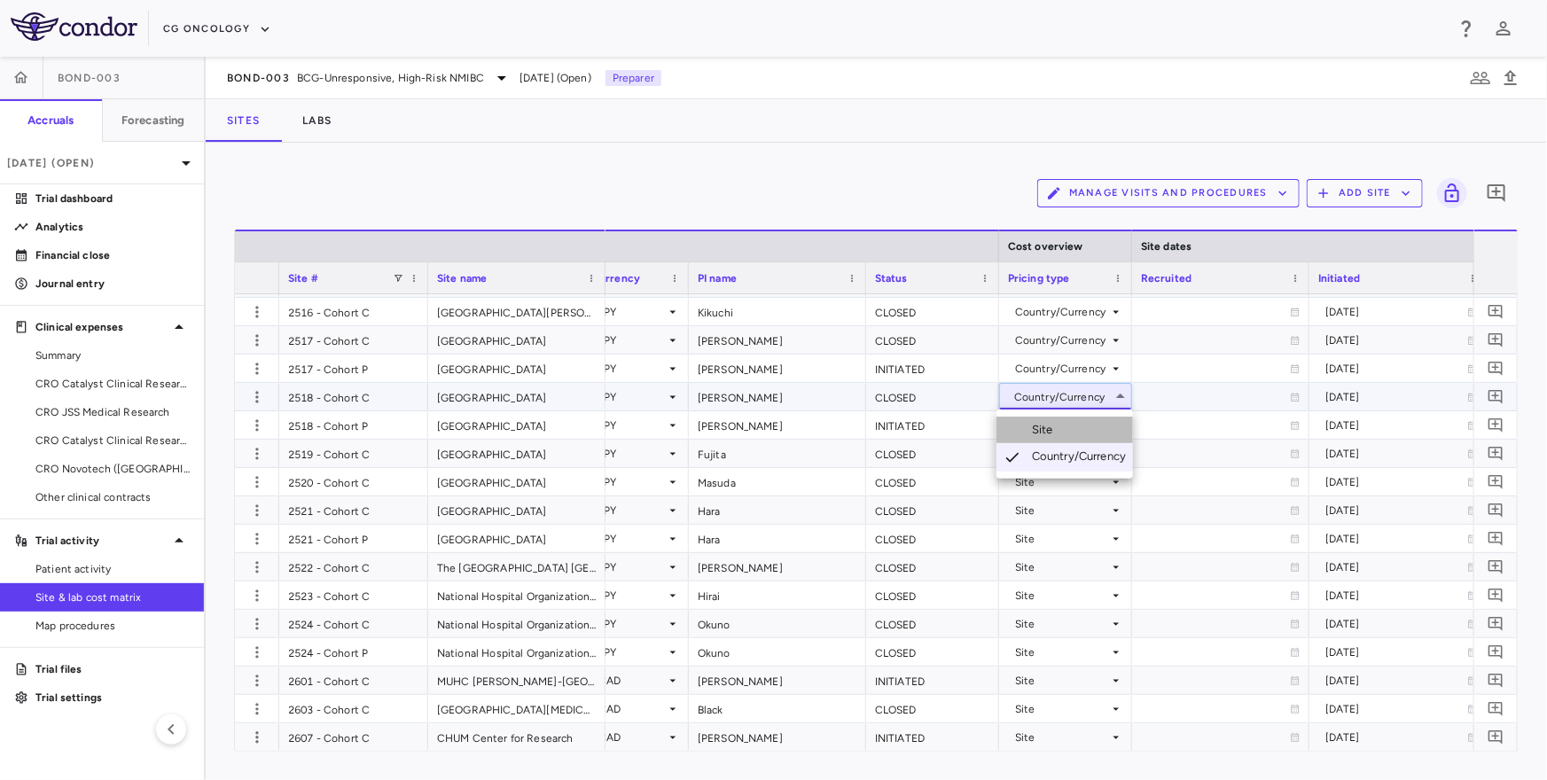
click at [1072, 422] on li "Site" at bounding box center [1064, 430] width 137 height 27
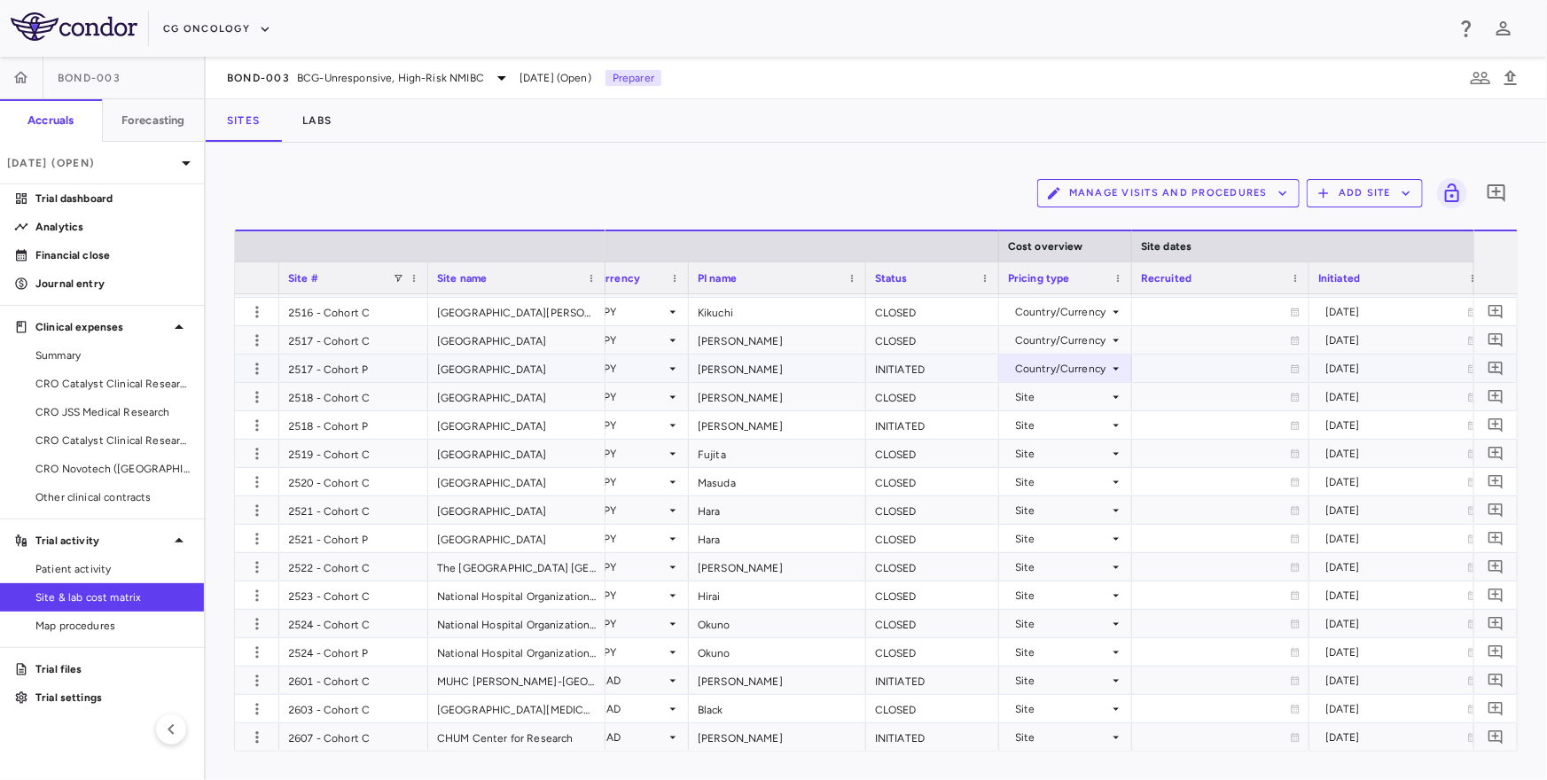
click at [1080, 370] on div "Country/Currency" at bounding box center [1062, 369] width 94 height 28
click at [1069, 398] on li "Site" at bounding box center [1064, 401] width 137 height 27
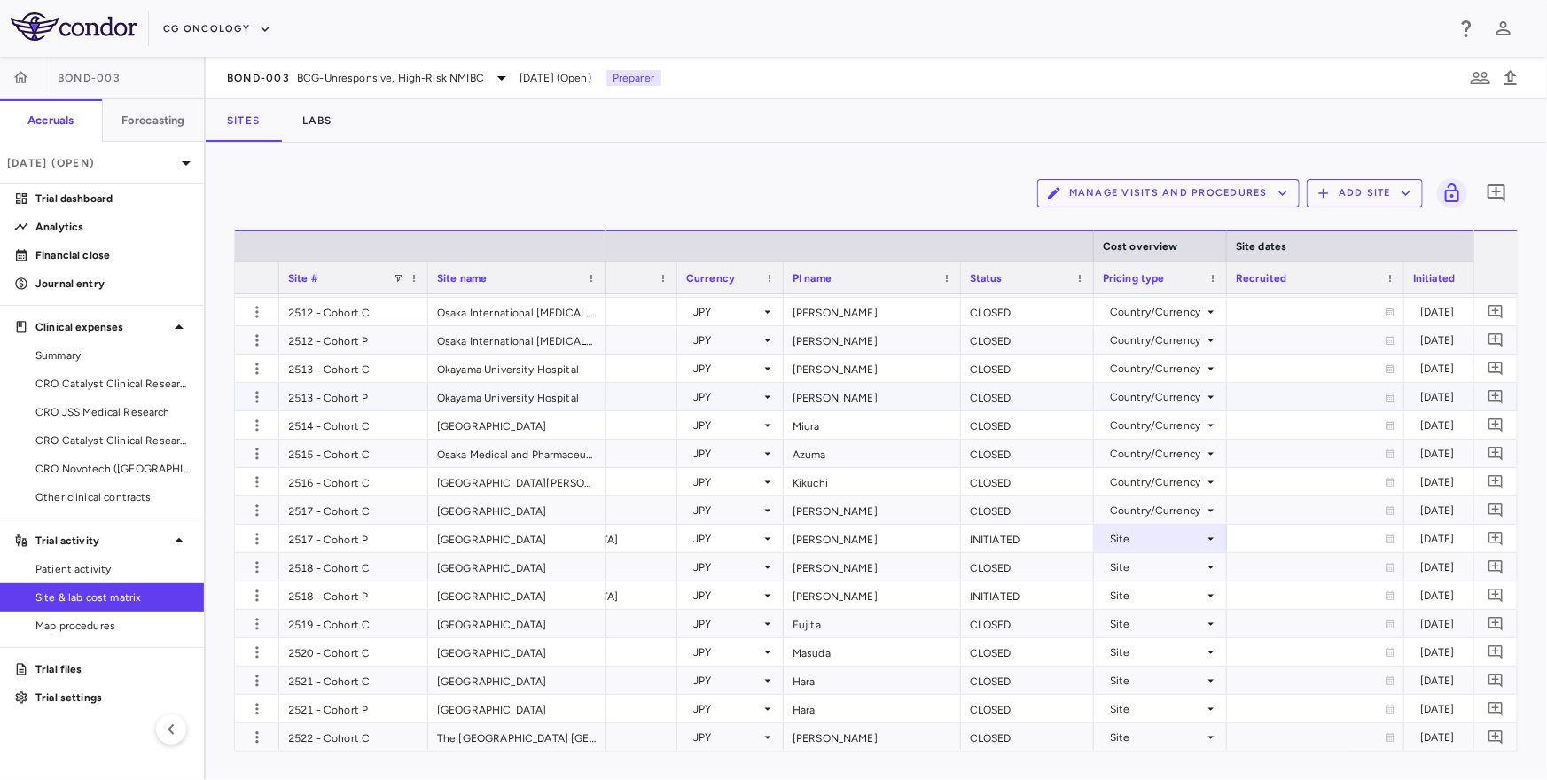
scroll to position [3495, 0]
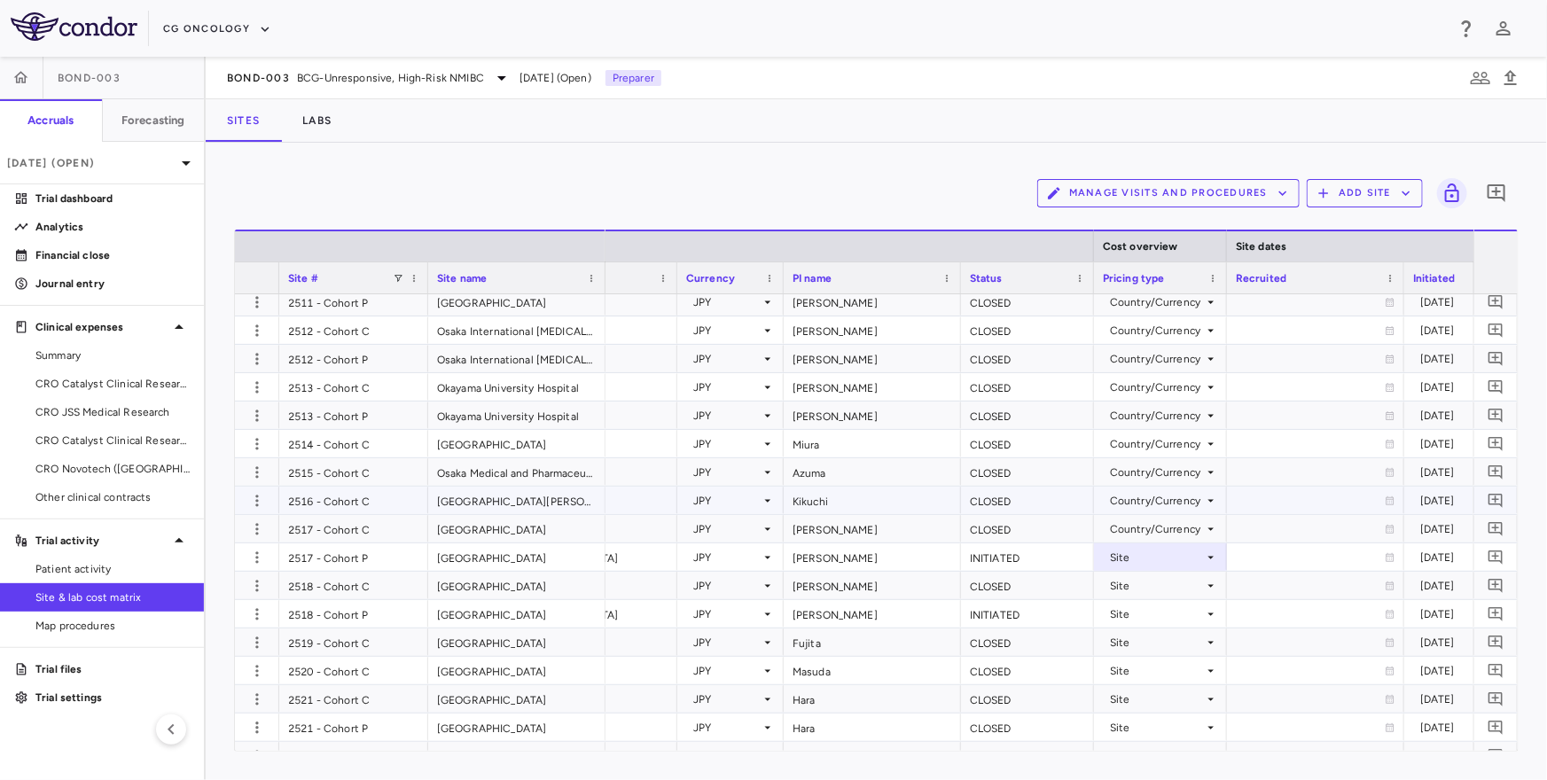
click at [1165, 515] on div "Country/Currency" at bounding box center [1157, 529] width 94 height 28
click at [1149, 544] on ul "Select Site Country/Currency" at bounding box center [1159, 575] width 137 height 69
click at [1143, 550] on li "Site" at bounding box center [1159, 561] width 137 height 27
click at [1143, 499] on div "Country/Currency" at bounding box center [1157, 501] width 94 height 28
click at [1136, 536] on div "Site" at bounding box center [1141, 533] width 28 height 16
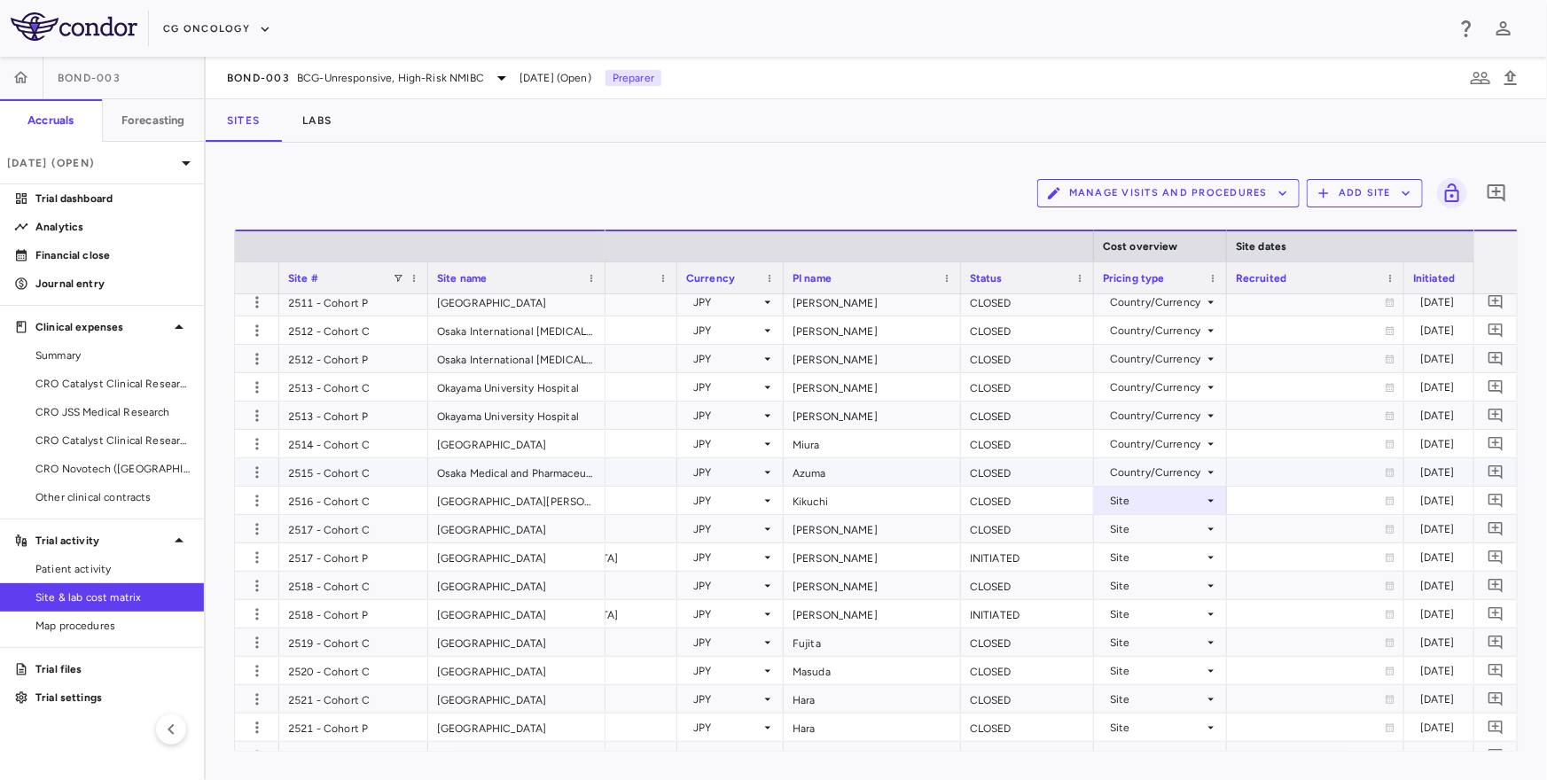
click at [1150, 472] on div "Country/Currency" at bounding box center [1157, 472] width 94 height 28
click at [1148, 492] on li "Site" at bounding box center [1159, 504] width 137 height 27
click at [1156, 449] on div "Country/Currency" at bounding box center [1157, 444] width 94 height 28
click at [1154, 475] on div "Site" at bounding box center [1141, 476] width 28 height 16
click at [1162, 417] on div "Country/Currency" at bounding box center [1157, 416] width 94 height 28
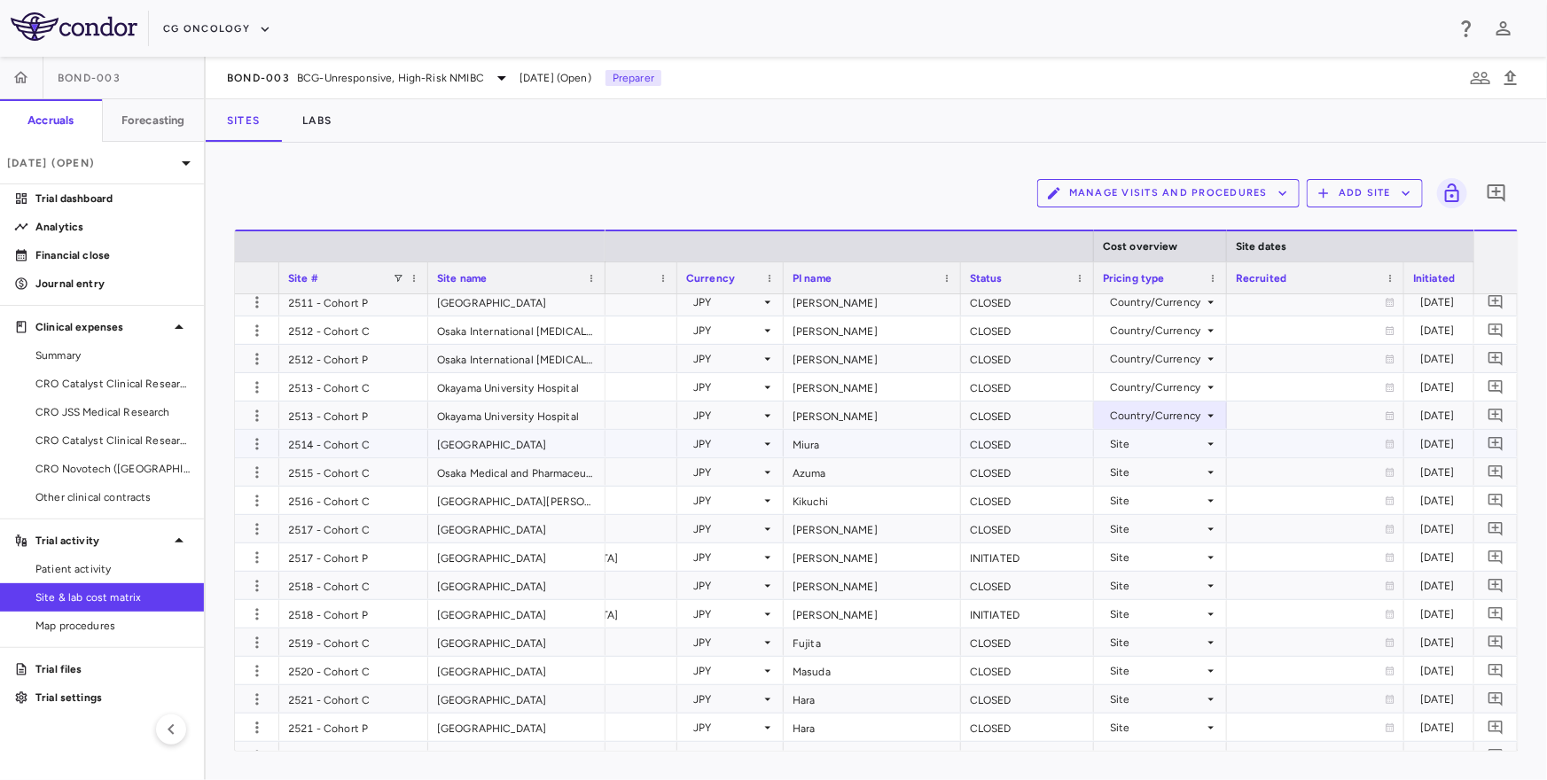
click at [1159, 449] on div "Site" at bounding box center [1157, 444] width 94 height 28
click at [1161, 416] on div at bounding box center [773, 390] width 1547 height 780
click at [1151, 417] on div "Country/Currency" at bounding box center [1157, 416] width 94 height 28
click at [1141, 449] on div "Site" at bounding box center [1141, 448] width 28 height 16
click at [1156, 391] on div "Country/Currency" at bounding box center [1157, 387] width 94 height 28
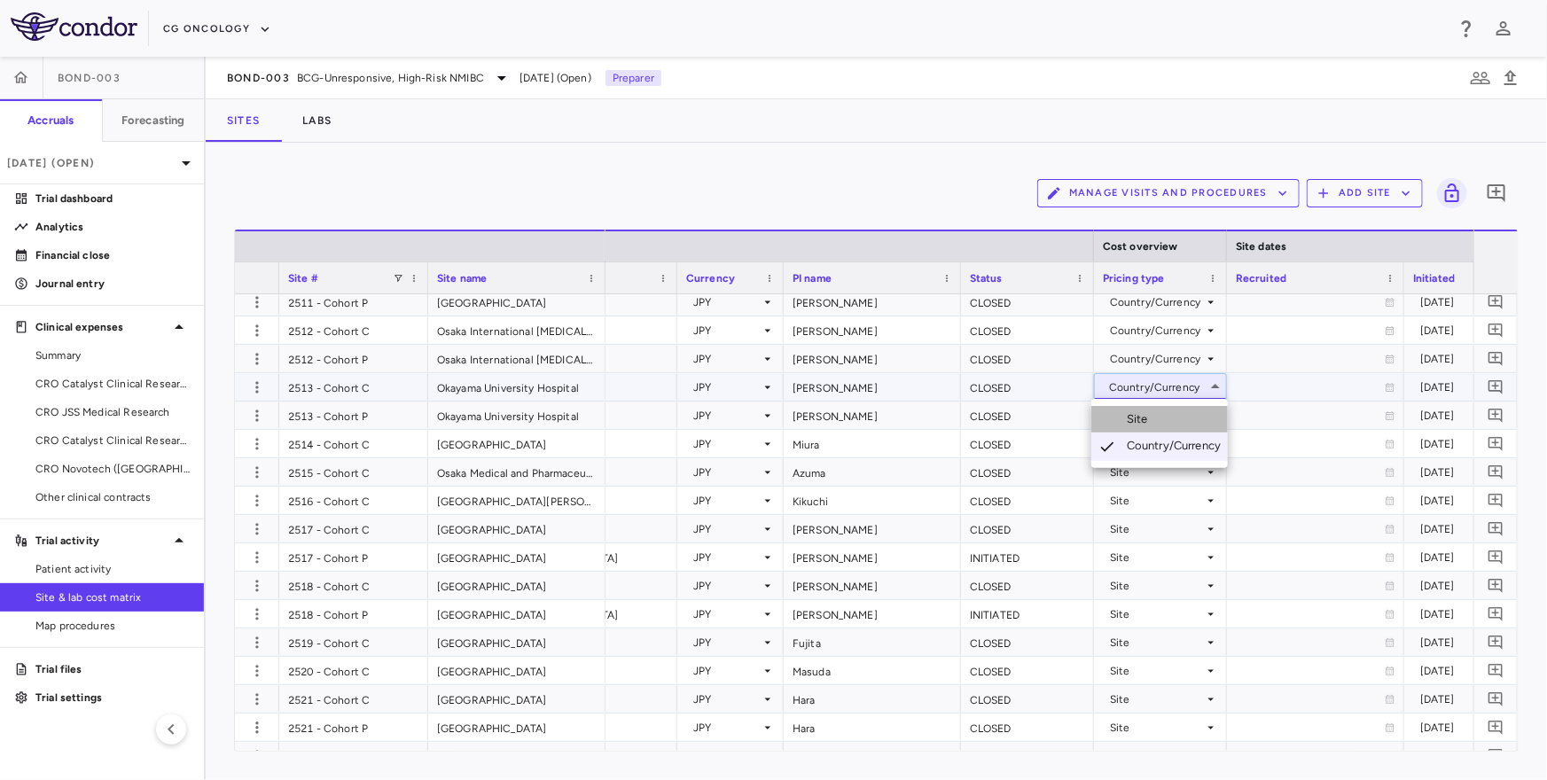
click at [1151, 411] on div "Site" at bounding box center [1141, 419] width 28 height 16
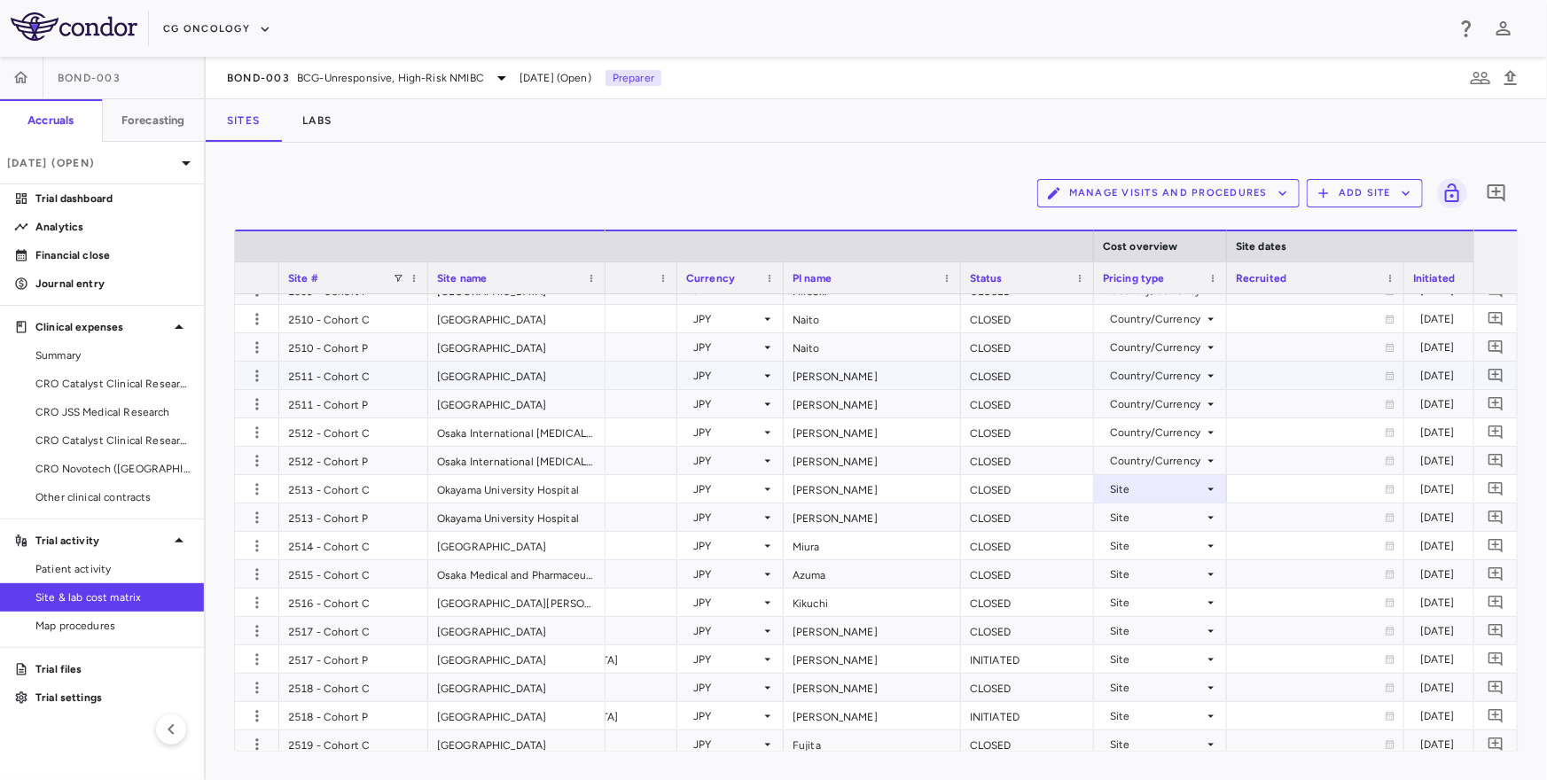
scroll to position [3382, 0]
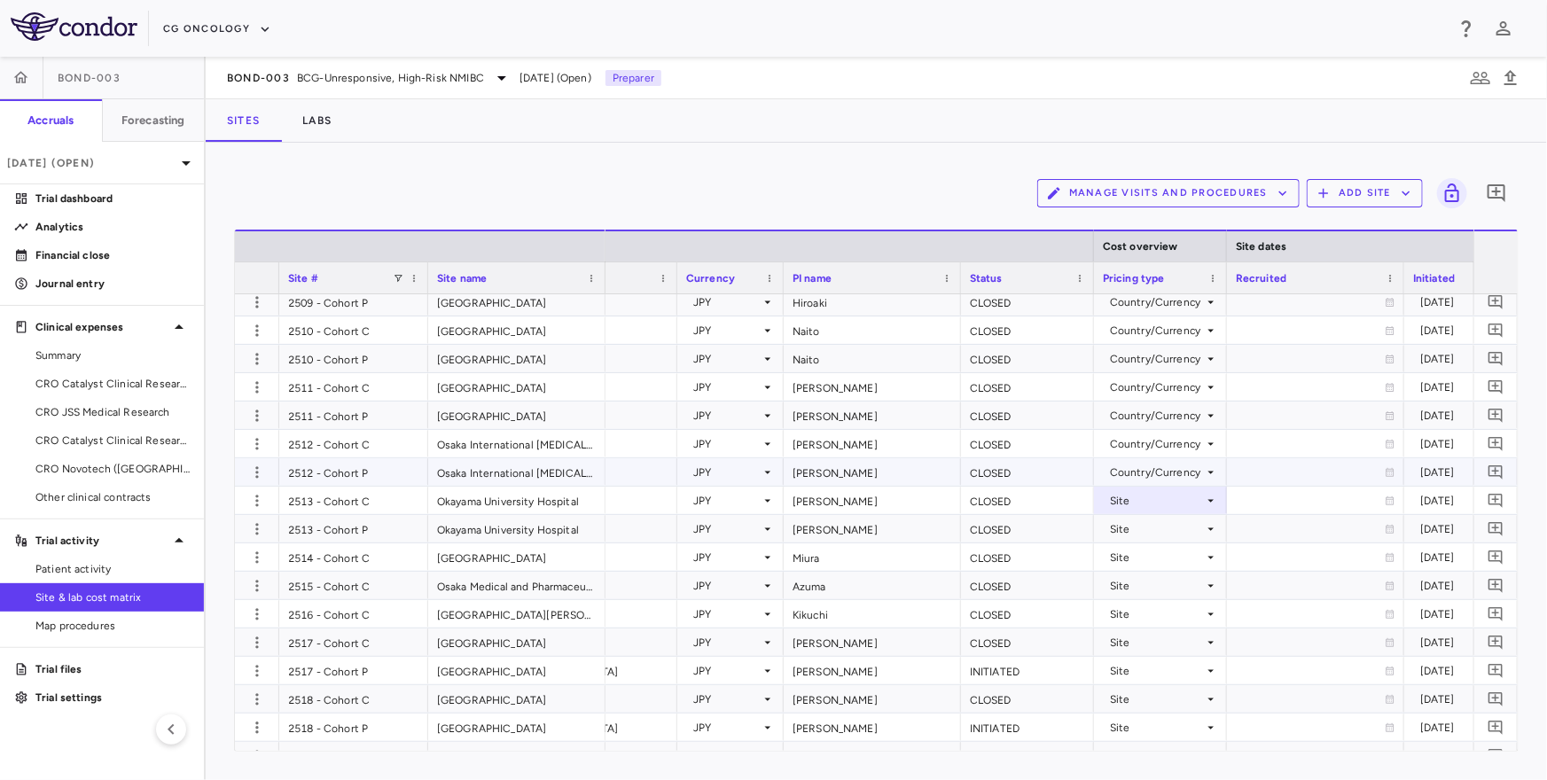
click at [1163, 461] on div "Country/Currency" at bounding box center [1157, 472] width 94 height 28
click at [1155, 495] on li "Site" at bounding box center [1159, 505] width 137 height 27
click at [1159, 440] on div "Country/Currency" at bounding box center [1157, 444] width 94 height 28
click at [1145, 484] on div "Site" at bounding box center [1141, 477] width 28 height 16
click at [1161, 417] on div "Country/Currency" at bounding box center [1157, 416] width 94 height 28
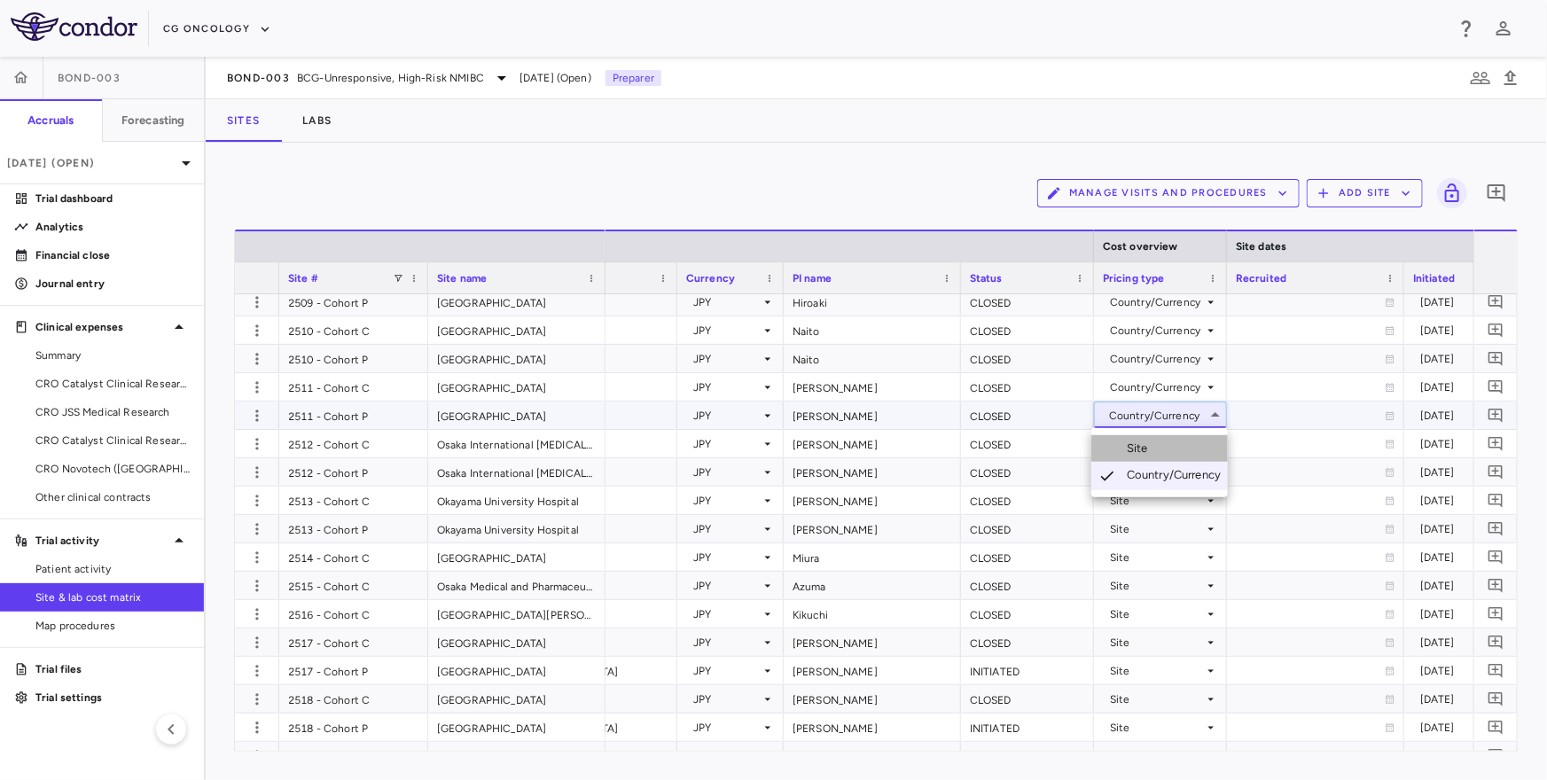
click at [1157, 443] on li "Site" at bounding box center [1159, 448] width 137 height 27
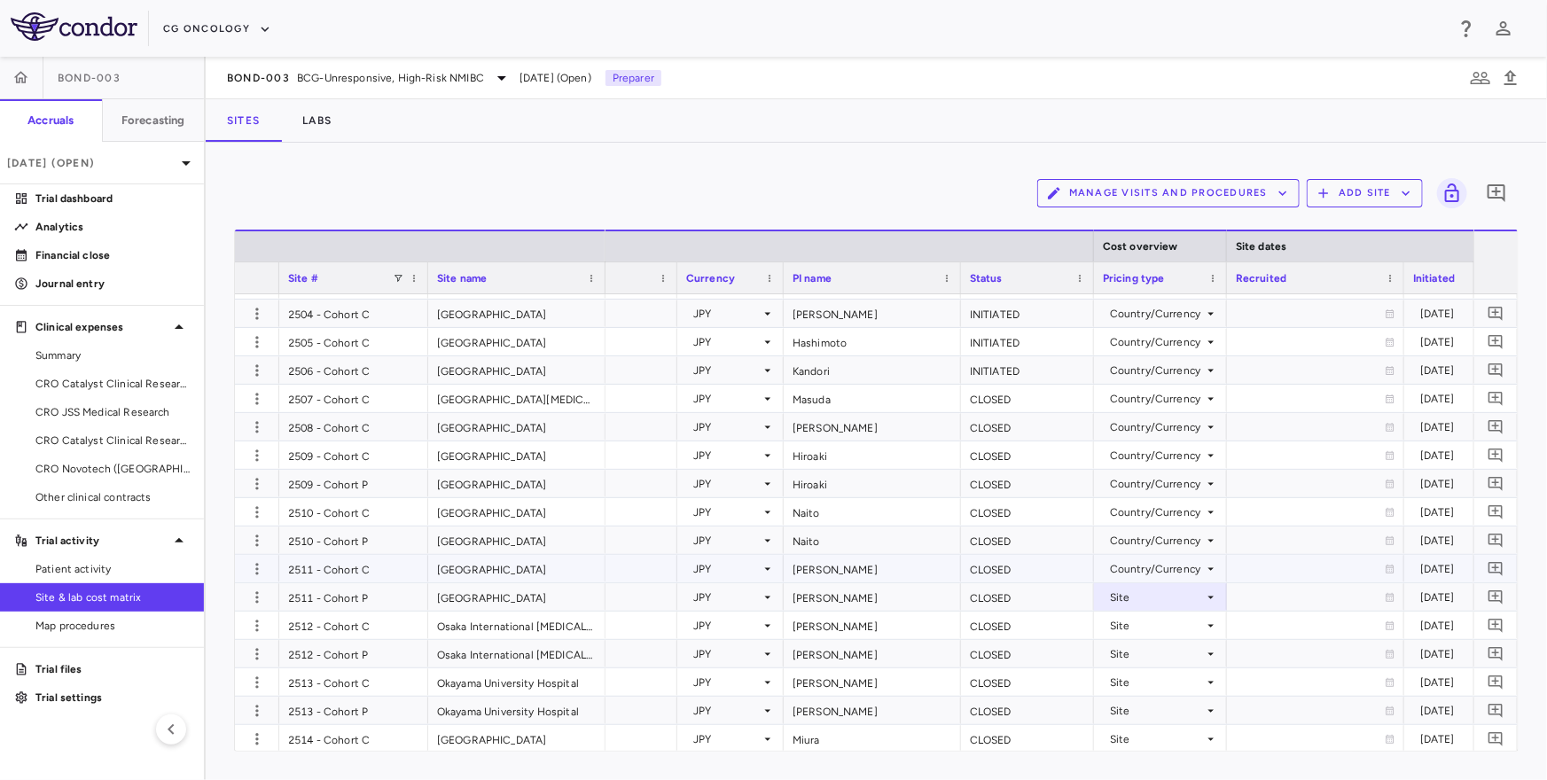
click at [1147, 563] on div "Country/Currency" at bounding box center [1157, 569] width 94 height 28
click at [1141, 591] on li "Site" at bounding box center [1159, 602] width 137 height 27
click at [1145, 538] on div "Country/Currency" at bounding box center [1157, 541] width 94 height 28
click at [1142, 569] on div "Site" at bounding box center [1157, 569] width 94 height 28
click at [1147, 545] on div at bounding box center [773, 390] width 1547 height 780
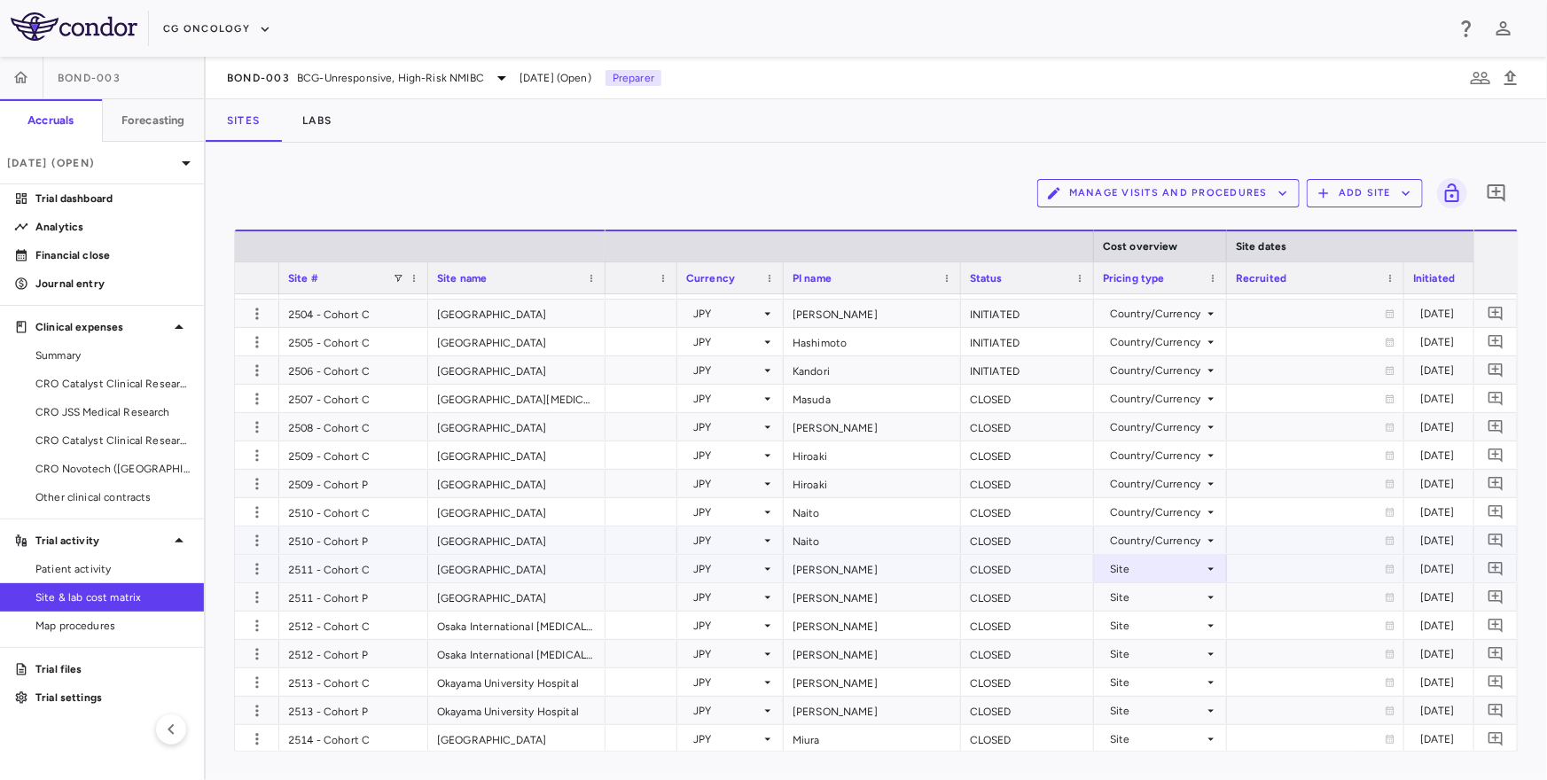
click at [1139, 544] on div "Country/Currency" at bounding box center [1157, 541] width 94 height 28
click at [1135, 566] on div "Site" at bounding box center [1141, 574] width 28 height 16
click at [1148, 534] on li "Site" at bounding box center [1159, 545] width 137 height 27
click at [1151, 482] on div "Country/Currency" at bounding box center [1157, 484] width 94 height 28
click at [1150, 515] on div "Site" at bounding box center [1141, 517] width 28 height 16
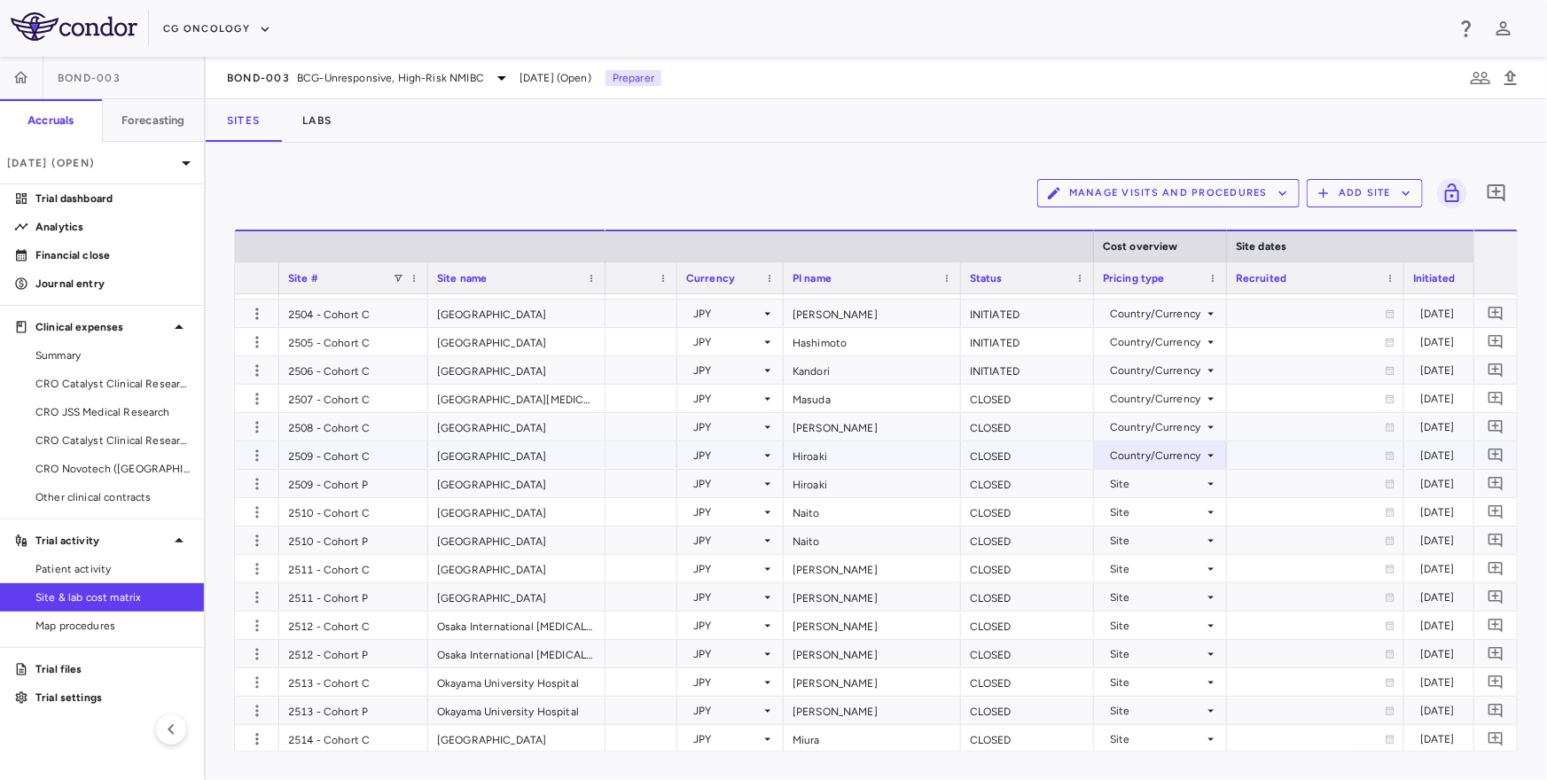
click at [1158, 452] on div "Country/Currency" at bounding box center [1157, 455] width 94 height 28
click at [1151, 497] on li "Site" at bounding box center [1159, 488] width 137 height 27
click at [1170, 426] on div "Country/Currency" at bounding box center [1157, 427] width 94 height 28
click at [1166, 451] on li "Site" at bounding box center [1159, 460] width 137 height 27
click at [1176, 394] on div "Country/Currency" at bounding box center [1157, 399] width 94 height 28
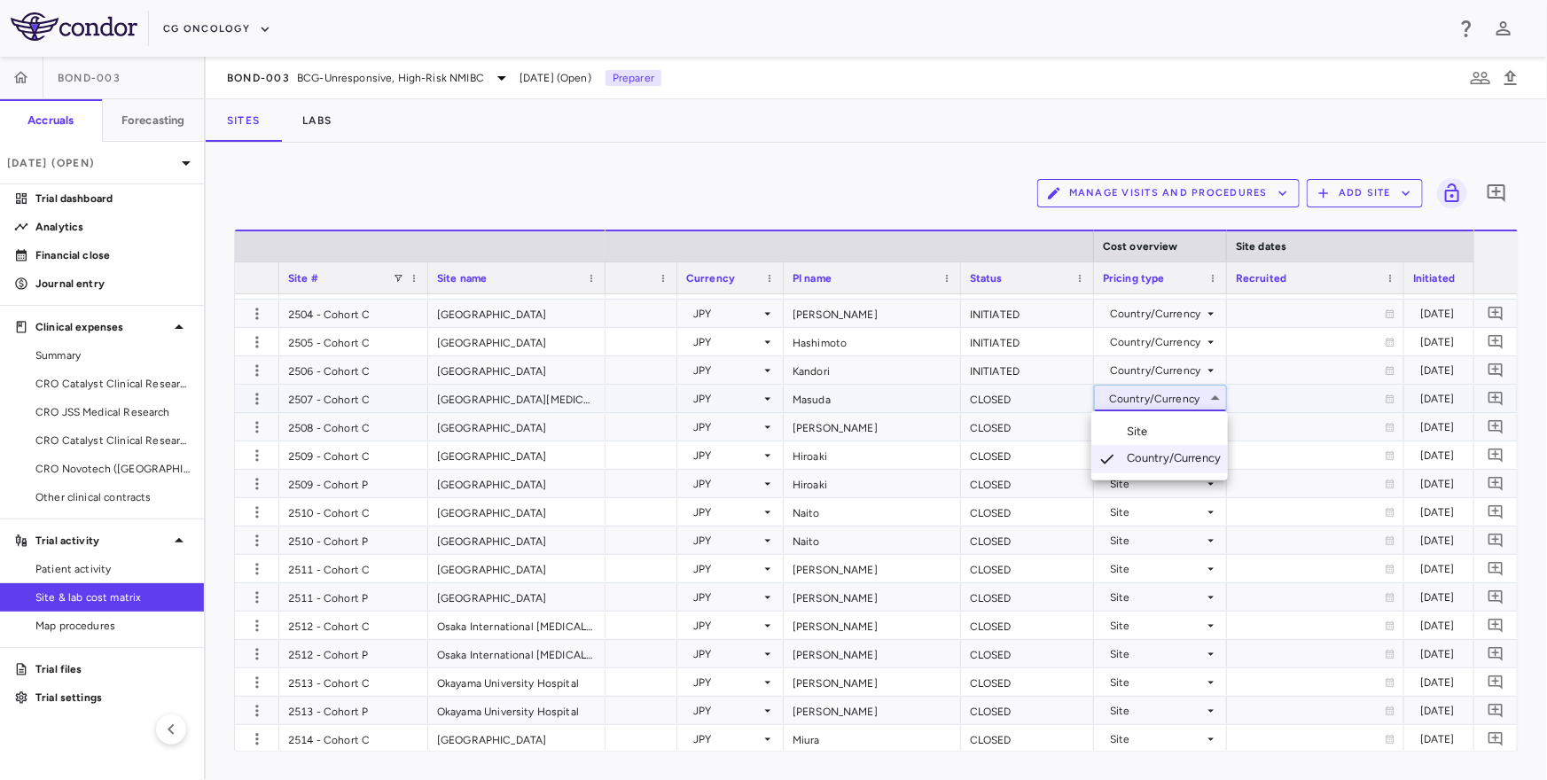
click at [1167, 425] on li "Site" at bounding box center [1159, 431] width 137 height 27
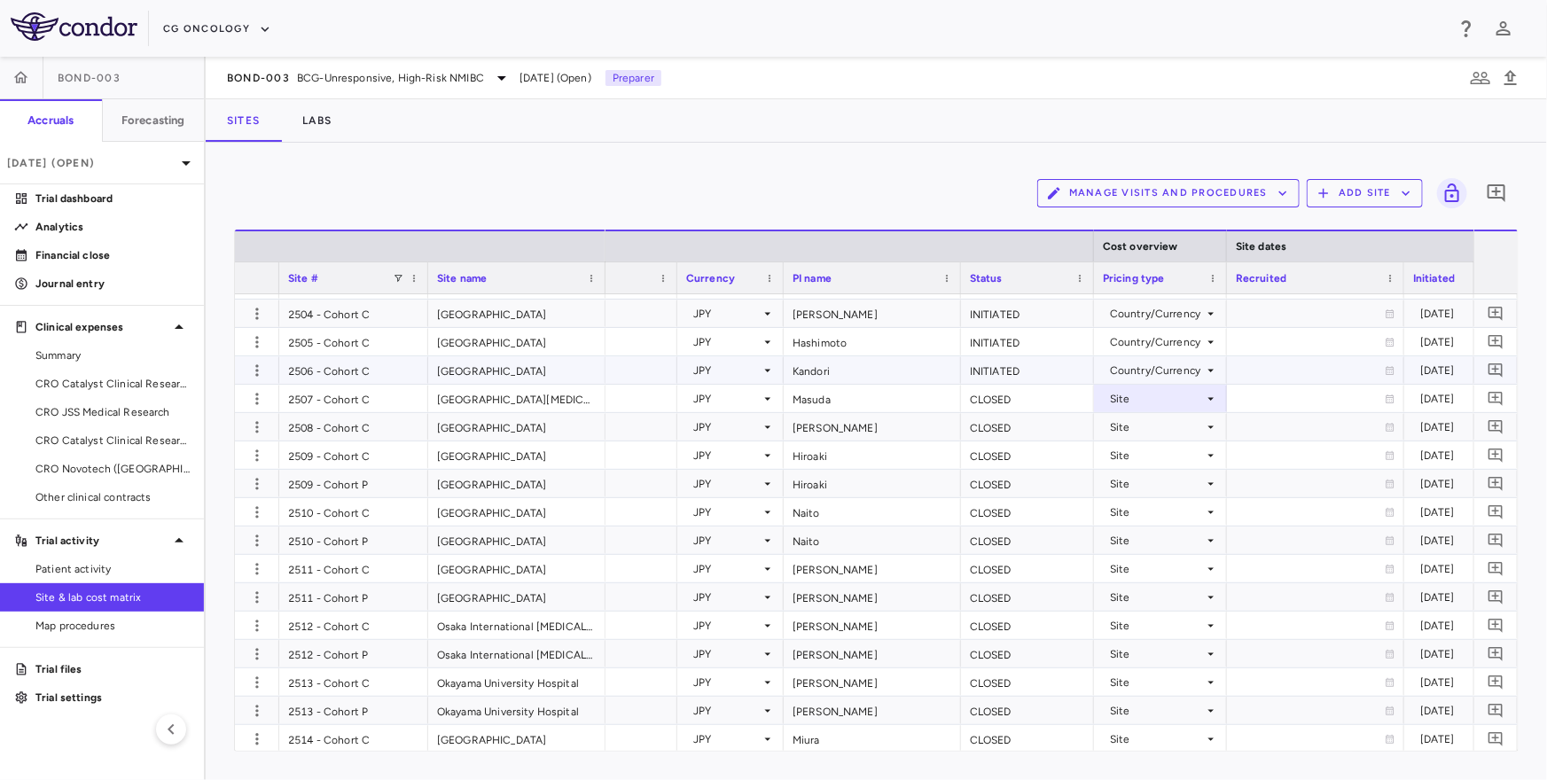
click at [1173, 365] on div "Country/Currency" at bounding box center [1157, 370] width 94 height 28
click at [1167, 392] on li "Site" at bounding box center [1159, 403] width 137 height 27
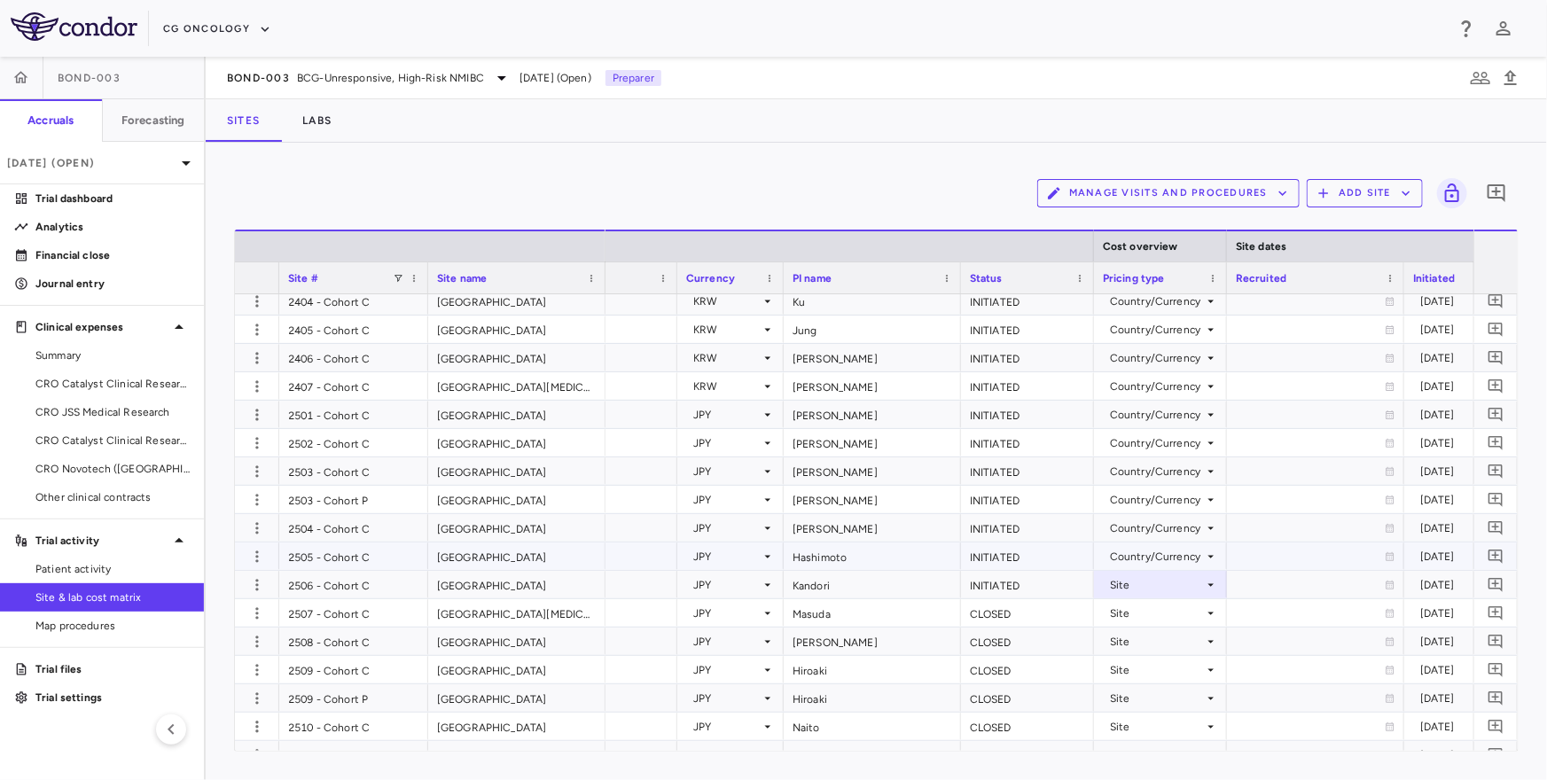
click at [1151, 550] on div "Country/Currency" at bounding box center [1157, 556] width 94 height 28
click at [1144, 581] on div "Site" at bounding box center [1141, 589] width 28 height 16
click at [1144, 528] on div "Country/Currency" at bounding box center [1157, 528] width 94 height 28
click at [1143, 559] on div "Site" at bounding box center [1141, 561] width 28 height 16
click at [1142, 501] on div "Country/Currency" at bounding box center [1157, 500] width 94 height 28
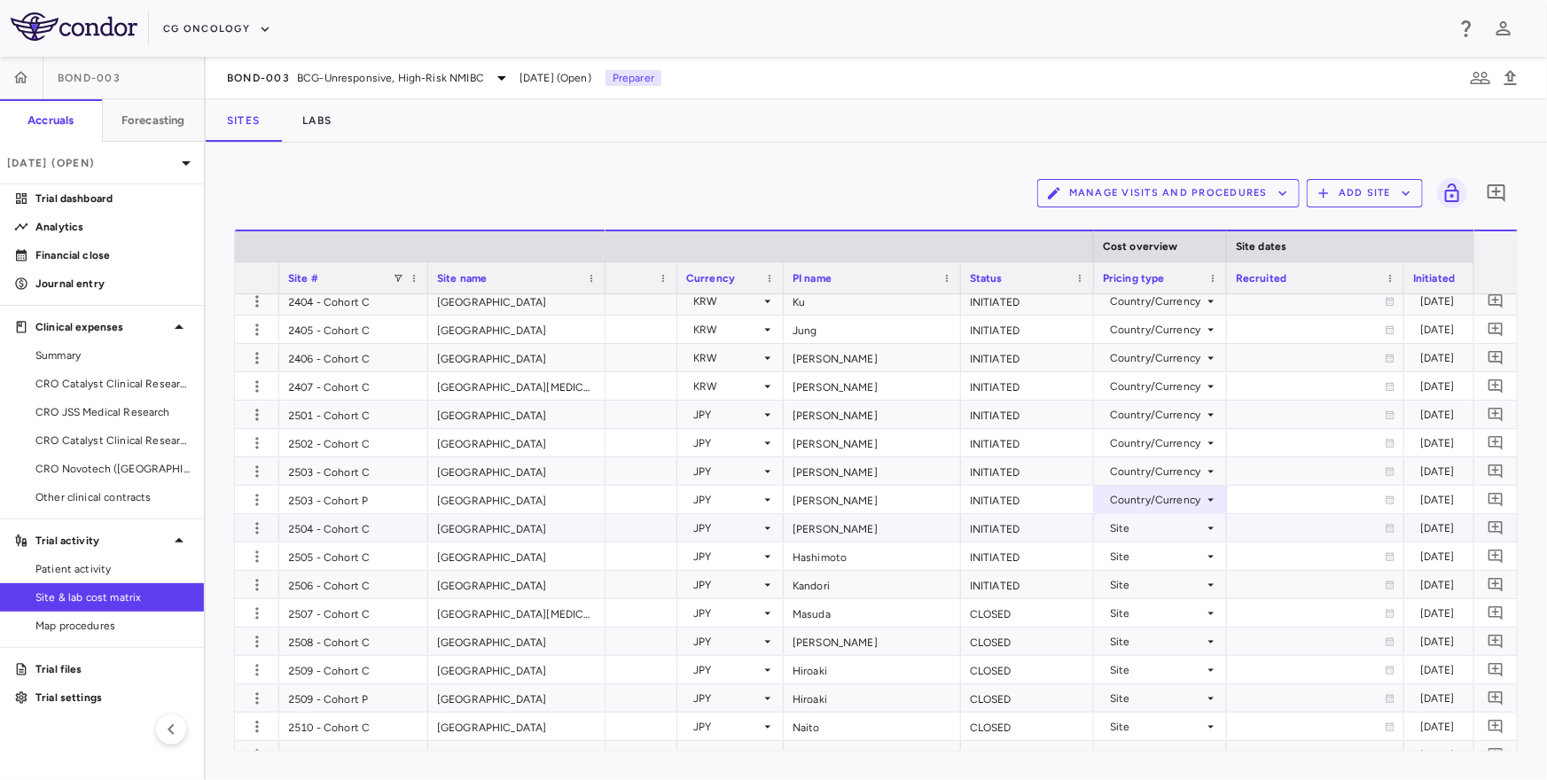
click at [1142, 527] on div "Site" at bounding box center [1157, 528] width 94 height 28
click at [1145, 497] on div at bounding box center [773, 390] width 1547 height 780
click at [1137, 499] on div "Country/Currency" at bounding box center [1157, 500] width 94 height 28
click at [1135, 518] on ul "Select Site Country/Currency" at bounding box center [1159, 546] width 137 height 69
click at [1135, 526] on div "Site" at bounding box center [1141, 533] width 28 height 16
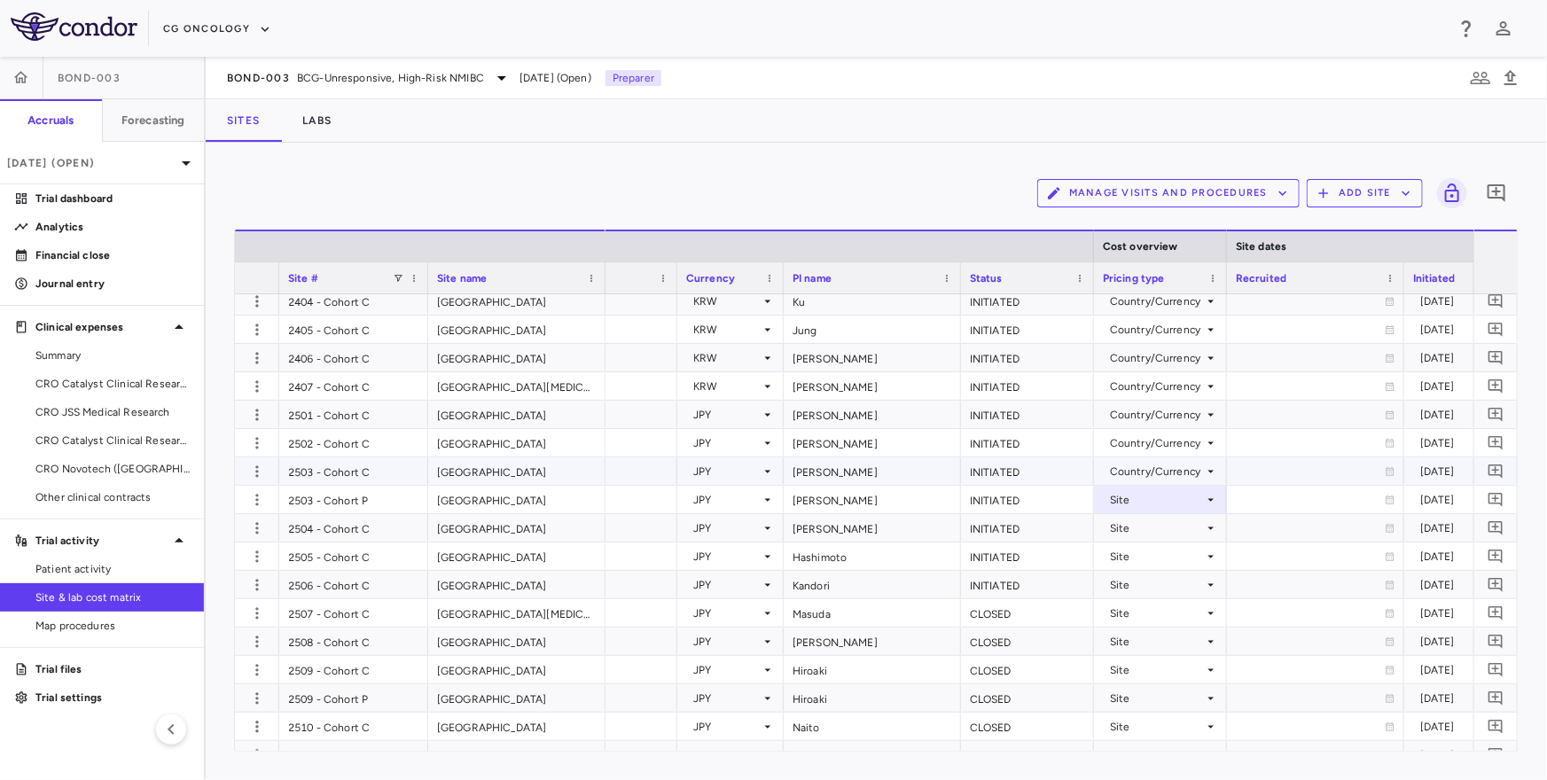
click at [1140, 477] on div "Country/Currency" at bounding box center [1157, 471] width 94 height 28
click at [1142, 497] on div "Site" at bounding box center [1141, 504] width 28 height 16
click at [1143, 472] on div "Site" at bounding box center [1157, 471] width 94 height 28
click at [1155, 534] on ul "Select Site Country/Currency" at bounding box center [1159, 518] width 137 height 69
click at [1160, 472] on div at bounding box center [773, 390] width 1547 height 780
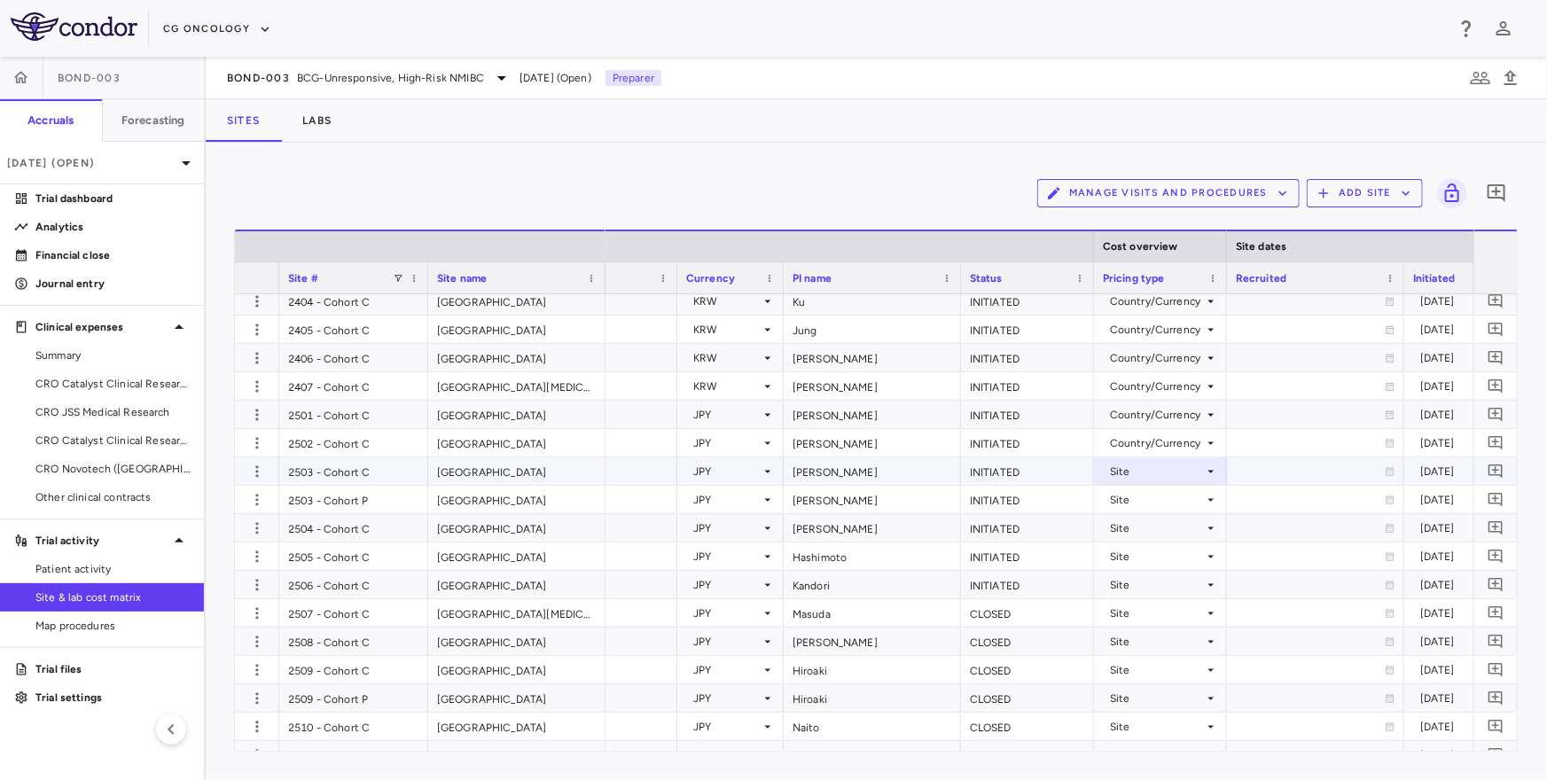
scroll to position [0, 438]
click at [1171, 449] on div "Country/Currency" at bounding box center [1152, 443] width 94 height 28
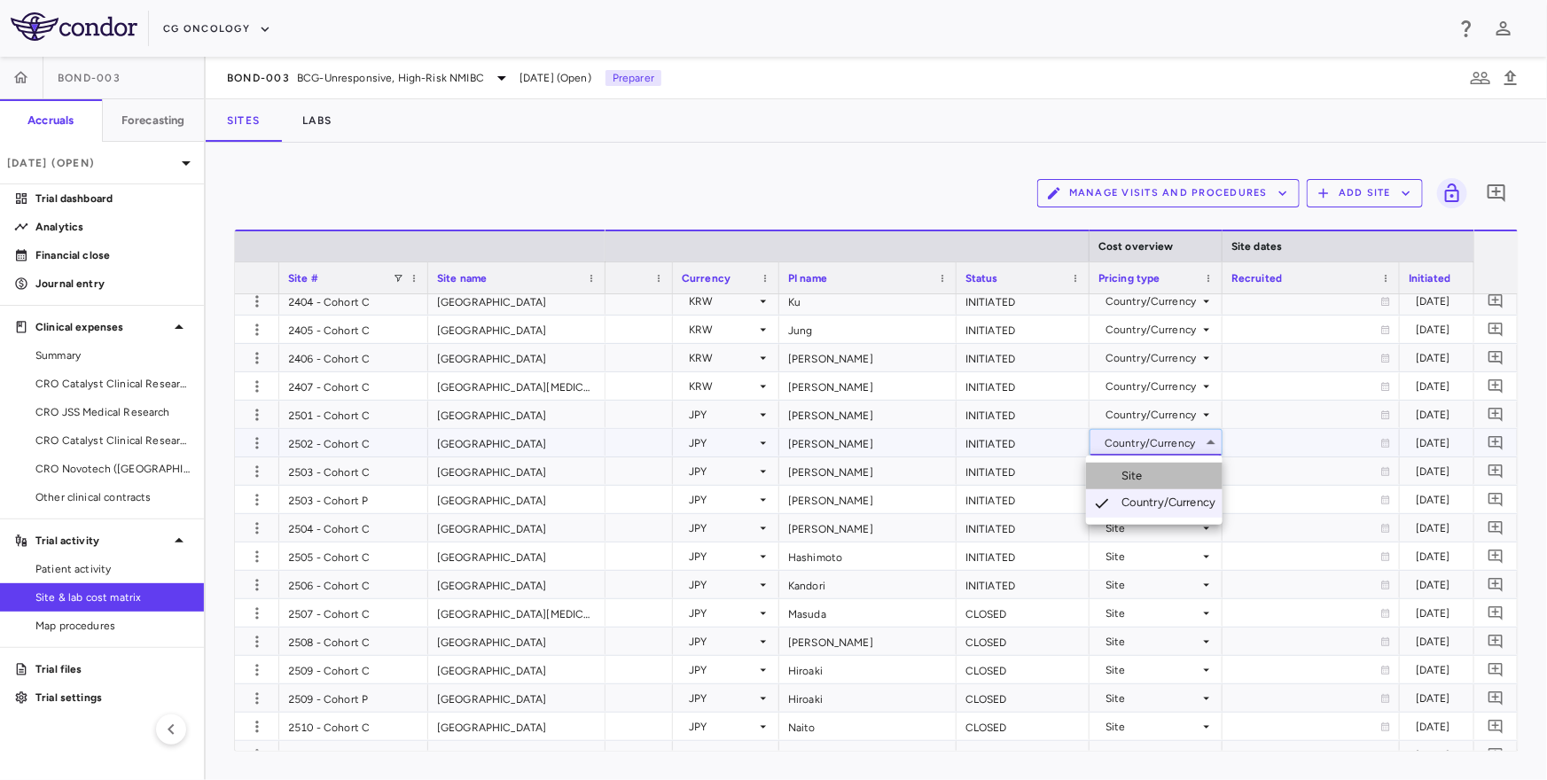
click at [1165, 477] on li "Site" at bounding box center [1154, 476] width 137 height 27
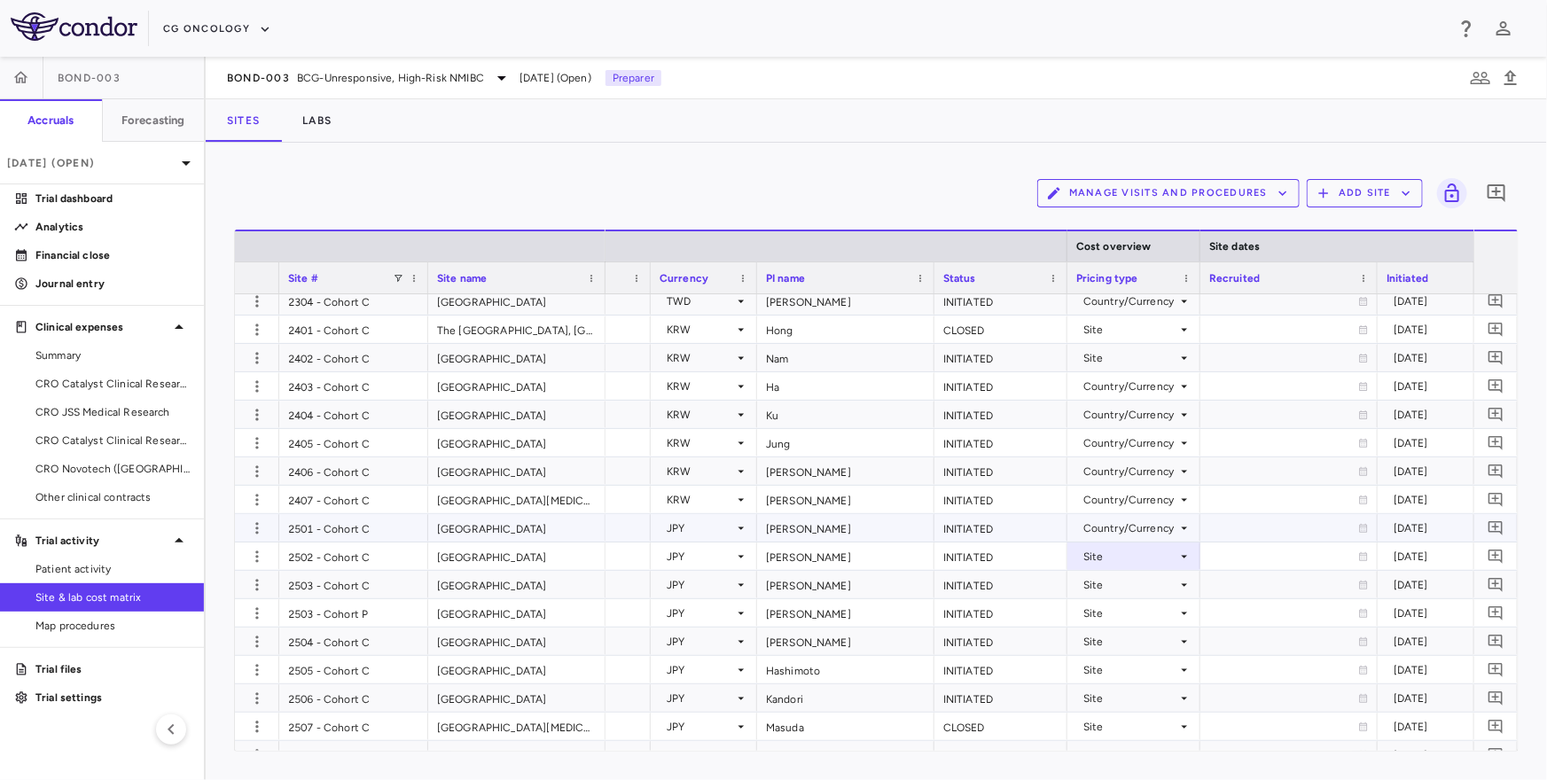
click at [1132, 527] on div "Country/Currency" at bounding box center [1130, 528] width 94 height 28
click at [1127, 559] on div "Site" at bounding box center [1114, 561] width 28 height 16
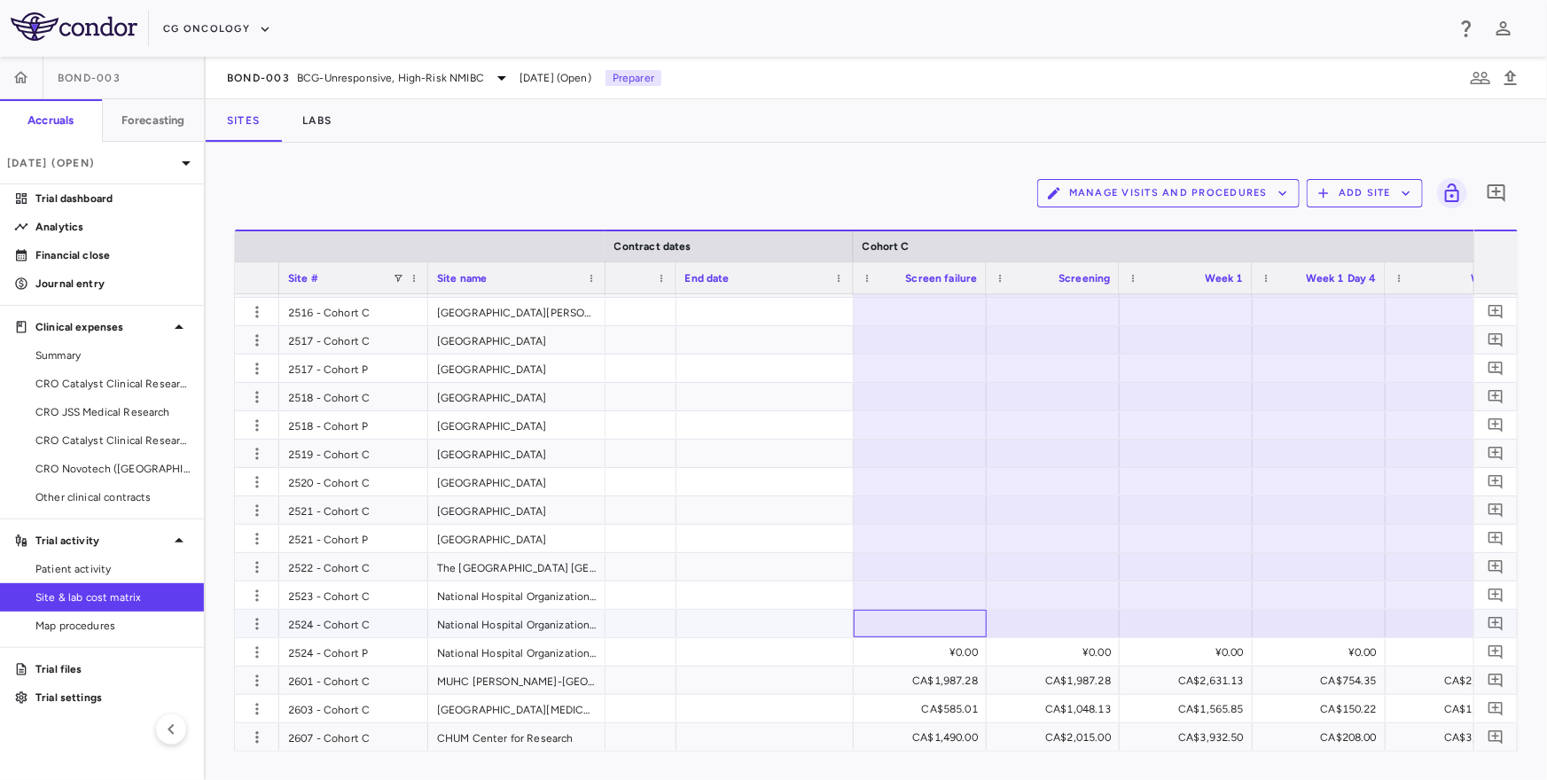
click at [930, 623] on div at bounding box center [919, 624] width 115 height 26
type input "*"
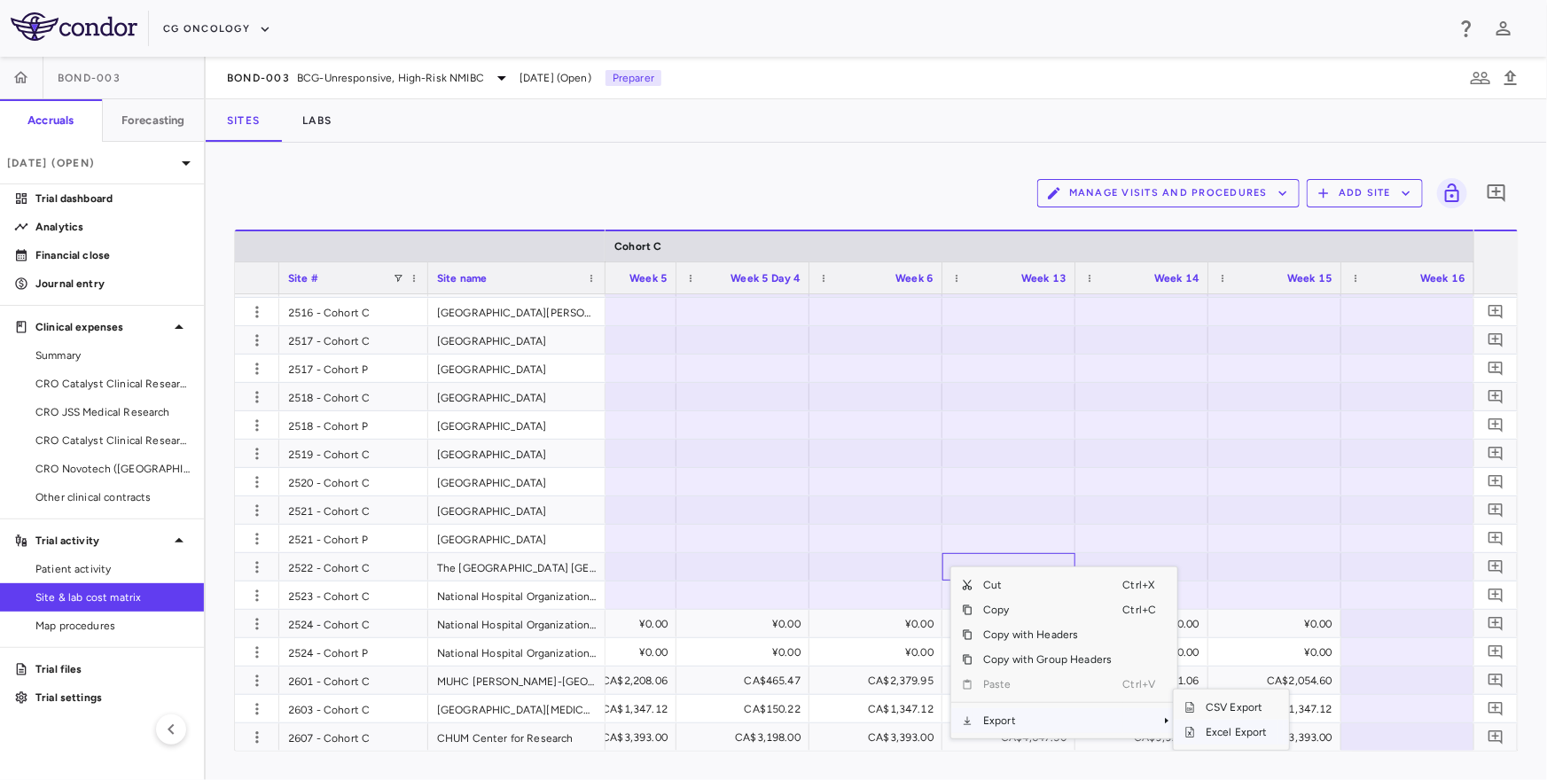
click at [1196, 733] on span "Excel Export" at bounding box center [1236, 732] width 83 height 25
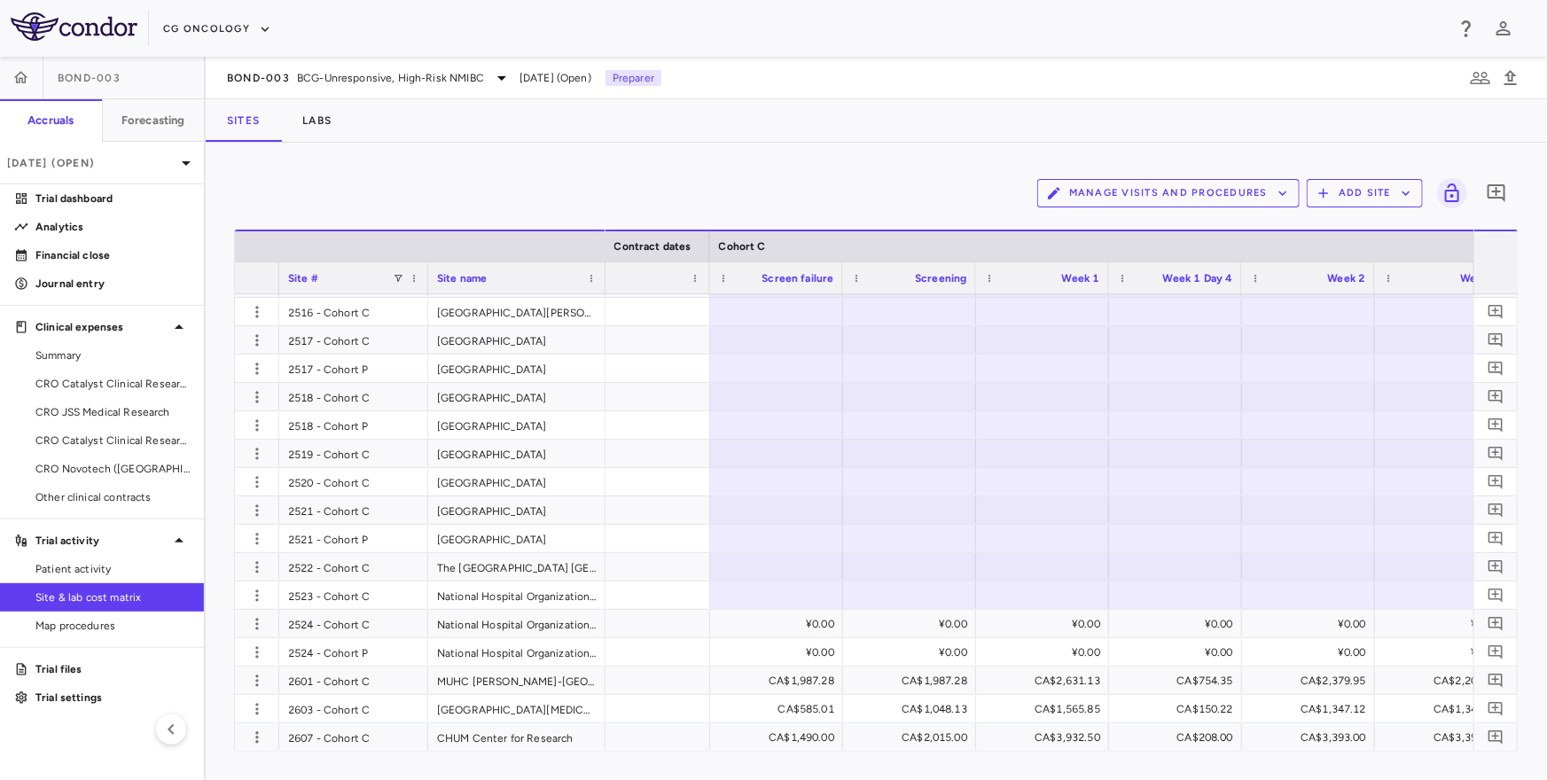
click at [731, 620] on div "¥0.00" at bounding box center [780, 624] width 108 height 28
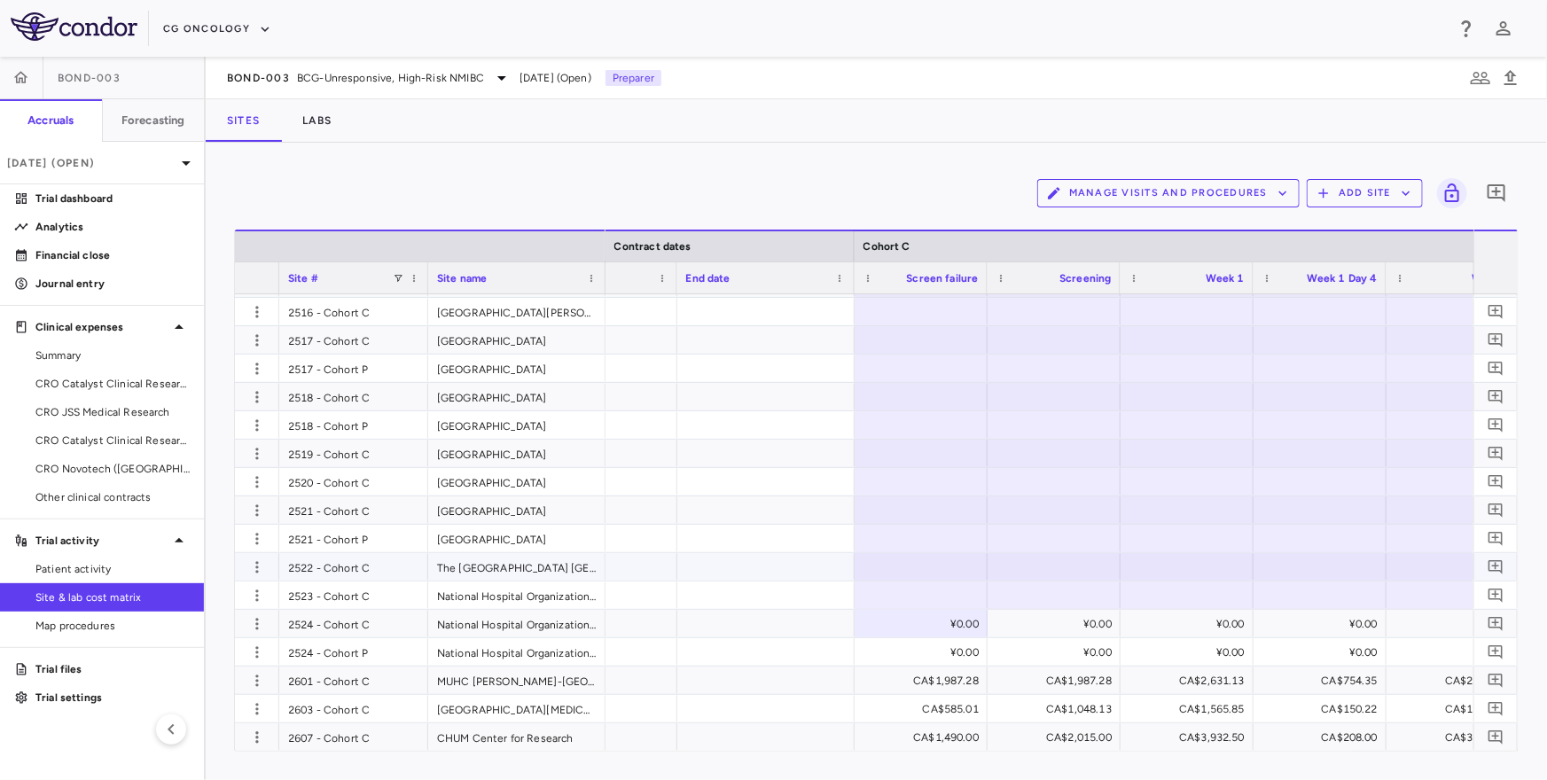
click at [977, 572] on div at bounding box center [920, 567] width 115 height 26
click at [930, 587] on div at bounding box center [920, 595] width 115 height 26
type input "**********"
click at [930, 724] on input "**********" at bounding box center [907, 738] width 105 height 29
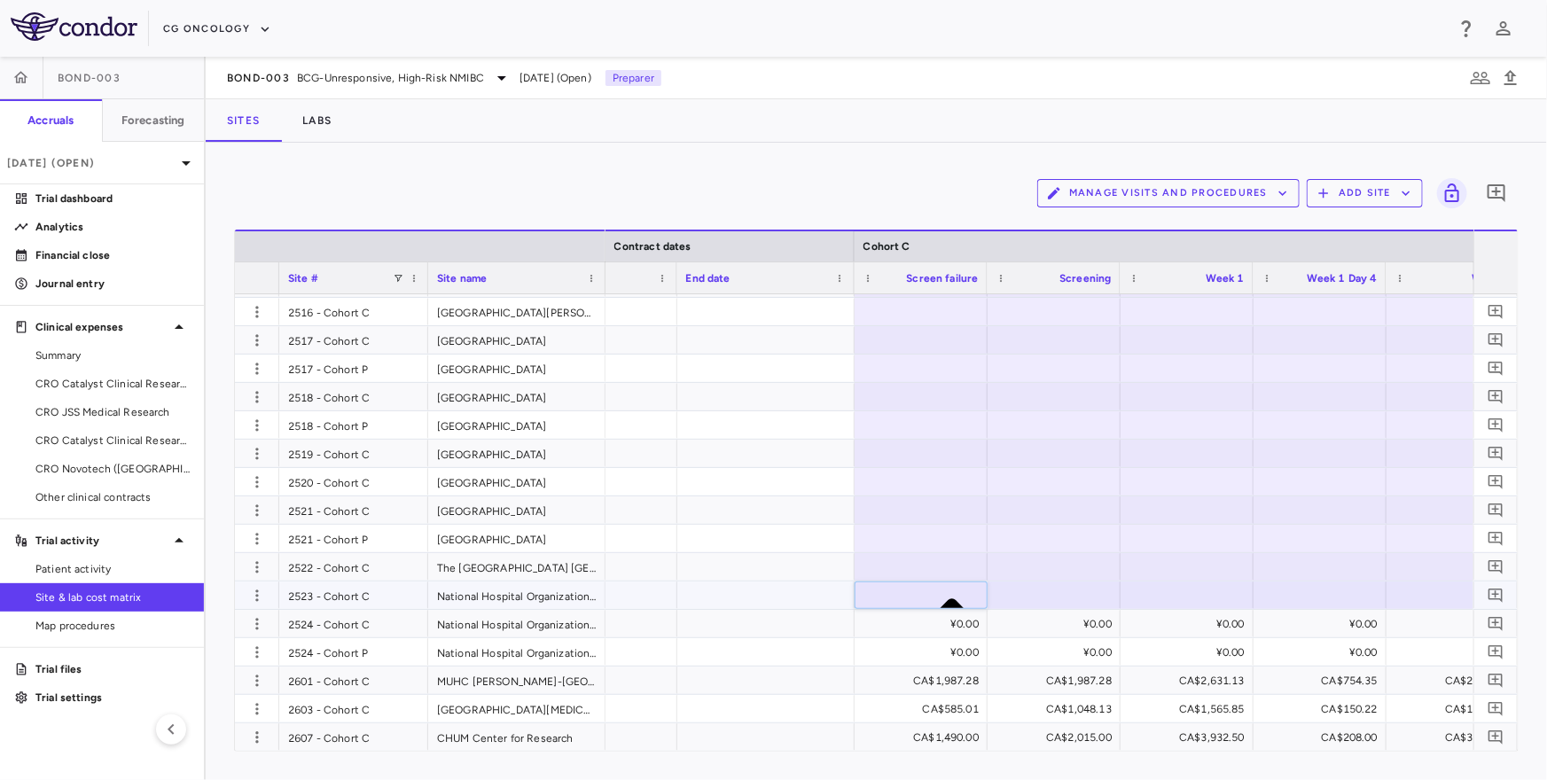
click at [930, 724] on input "**********" at bounding box center [907, 738] width 105 height 29
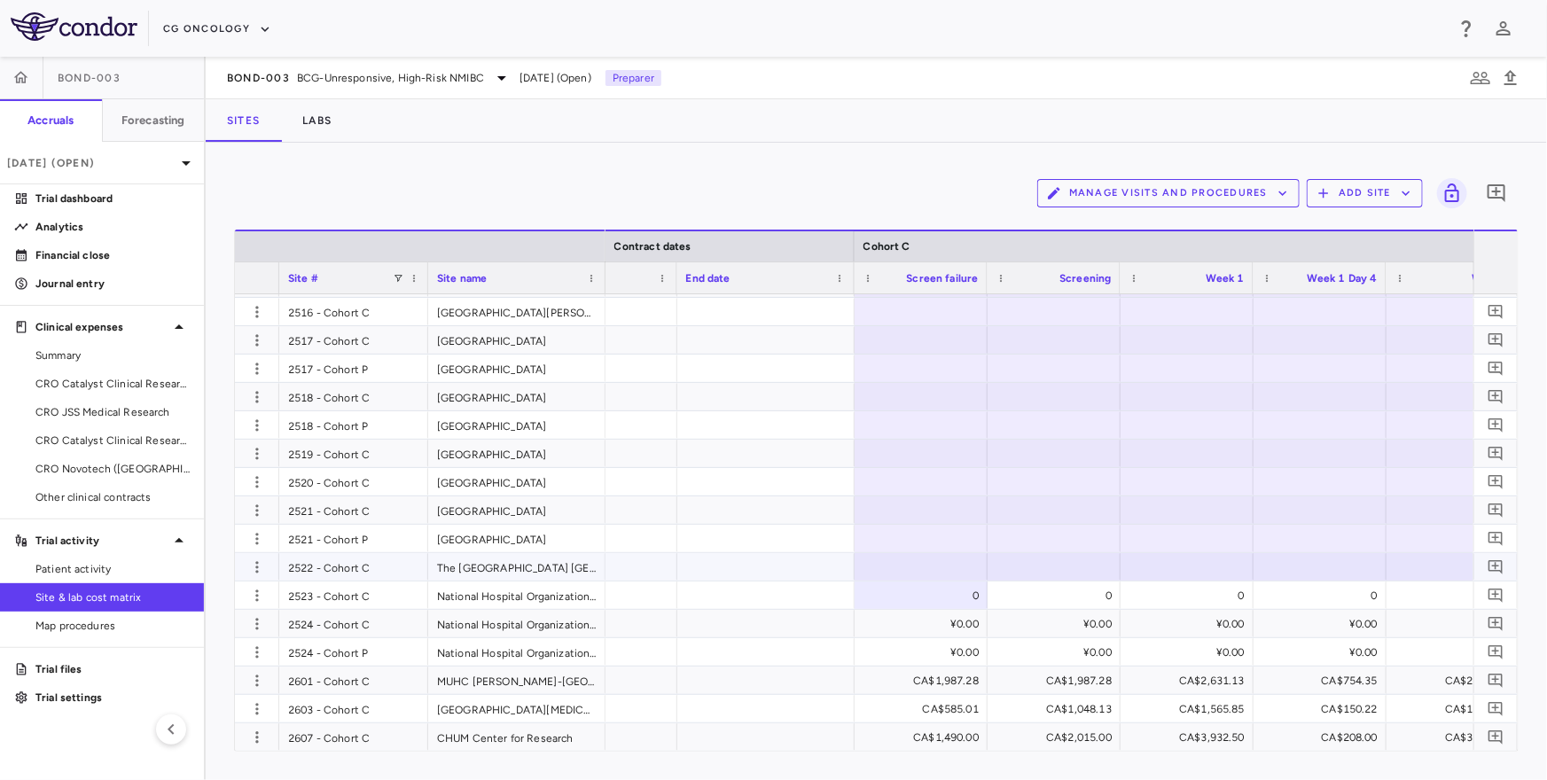
click at [922, 566] on div at bounding box center [920, 567] width 115 height 26
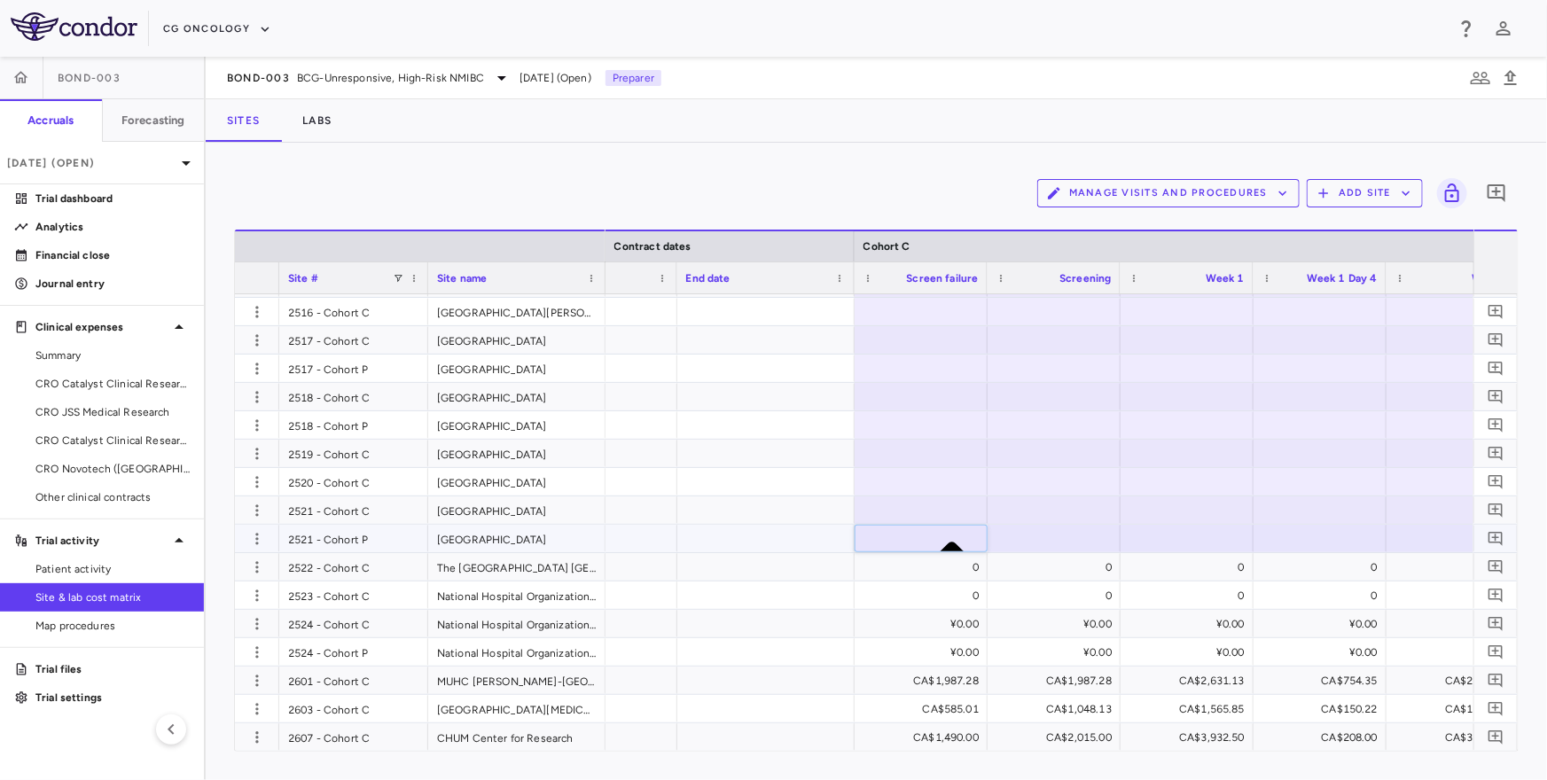
type input "**********"
click at [918, 532] on div "0 0 0 0 0 0 0 0 0 0 0 0 0 0 0 0 0 0 0 0 0 0 0 0 0 0 0 0 0 0 0 0 0 0 0 0 0 0 0 0…" at bounding box center [1407, 539] width 1074 height 28
click at [918, 667] on input "**********" at bounding box center [935, 683] width 160 height 32
click at [934, 534] on div at bounding box center [920, 539] width 115 height 26
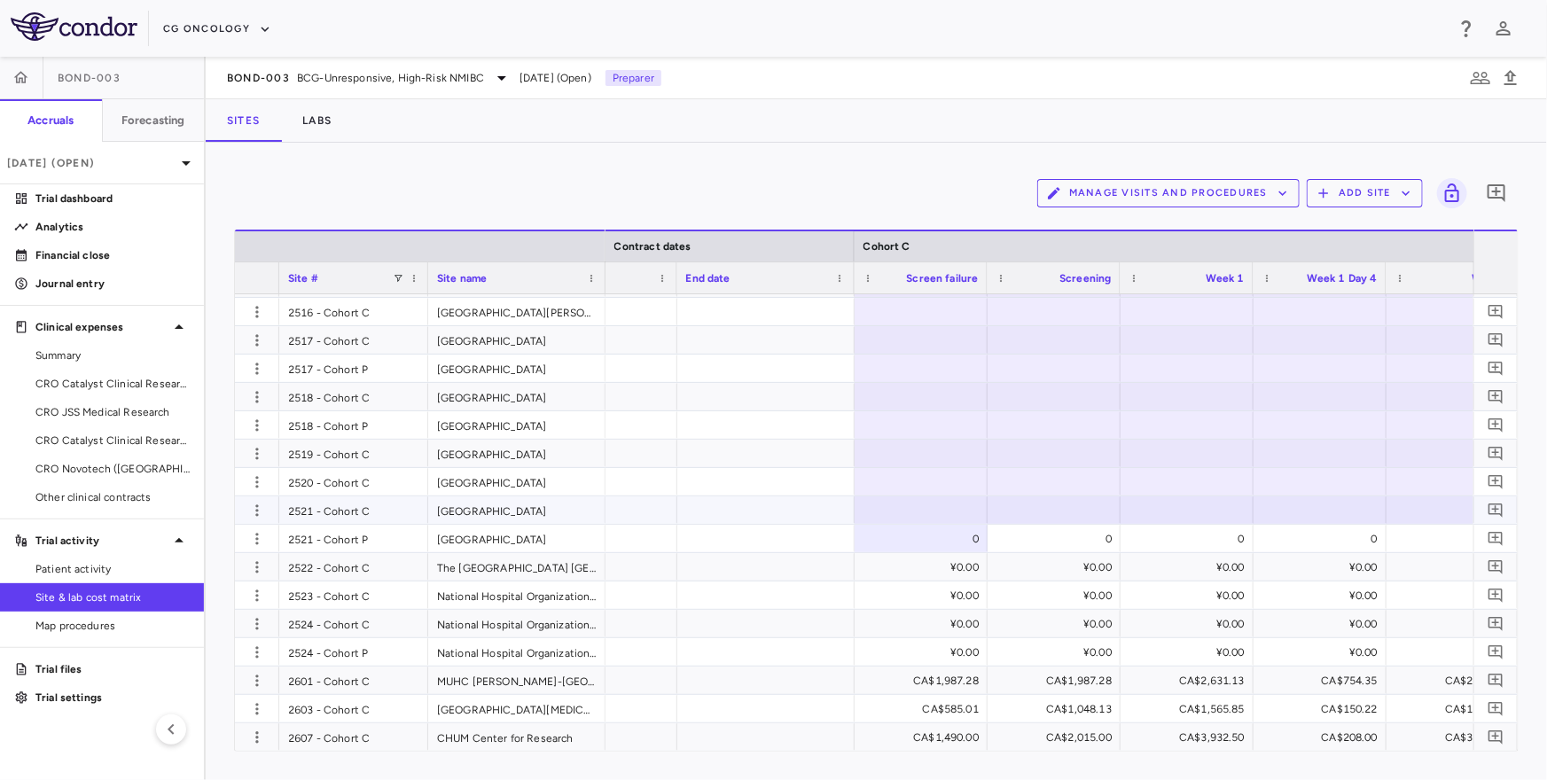
click at [940, 508] on div at bounding box center [920, 510] width 115 height 26
click at [943, 482] on div at bounding box center [920, 482] width 115 height 26
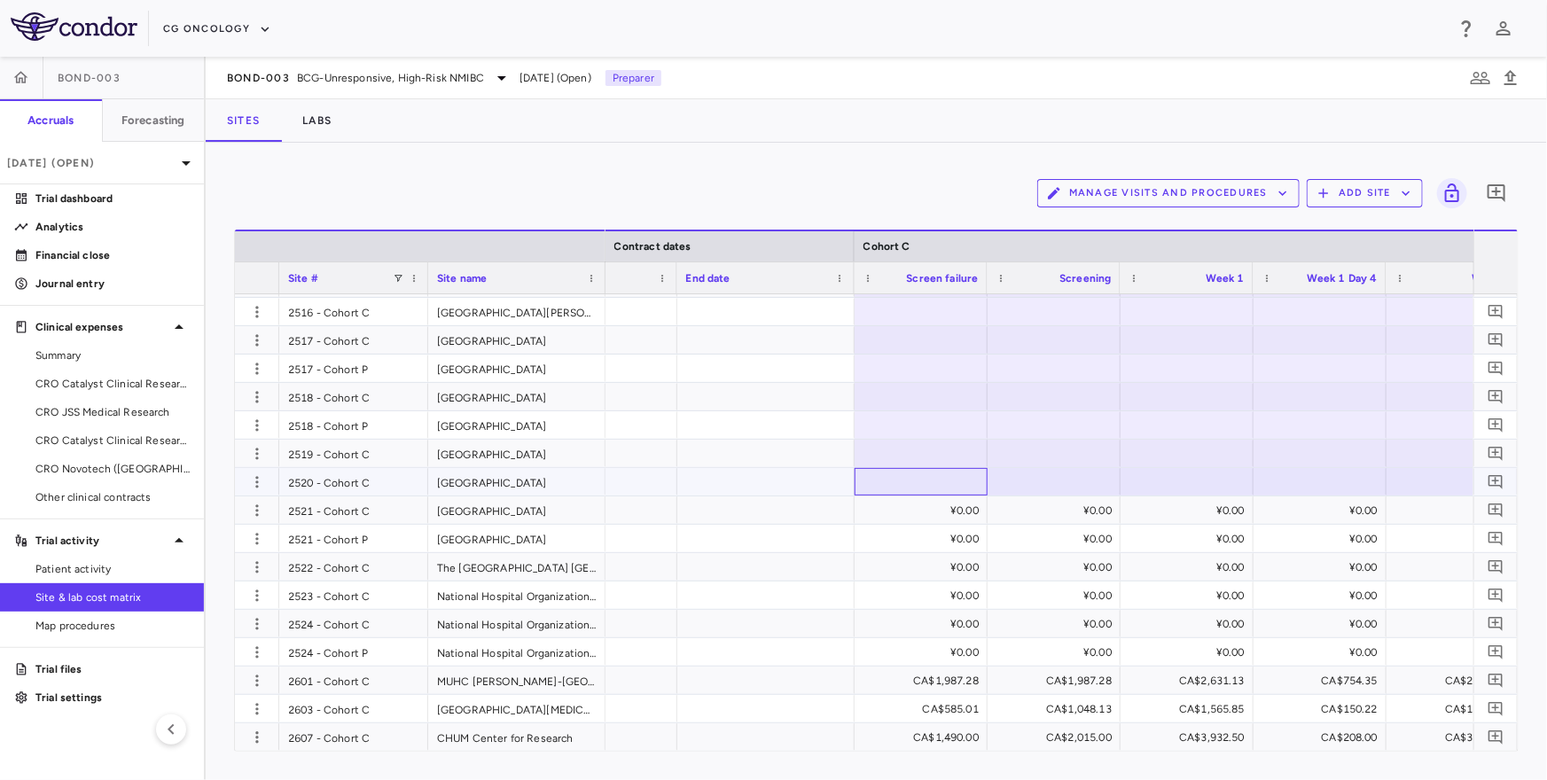
click at [943, 482] on div at bounding box center [920, 482] width 115 height 26
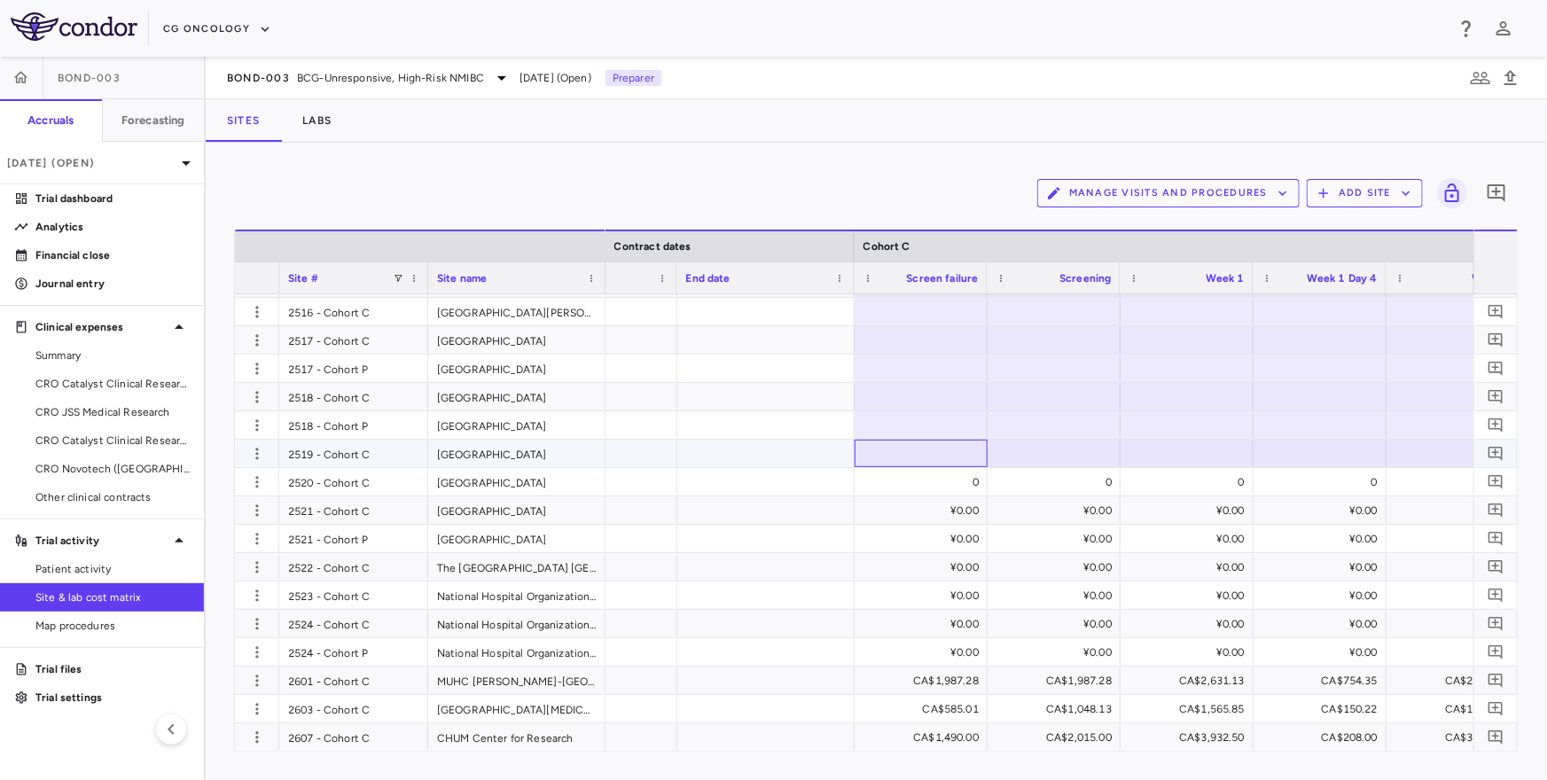
click at [948, 449] on div at bounding box center [920, 454] width 115 height 26
click at [942, 444] on div at bounding box center [920, 454] width 115 height 26
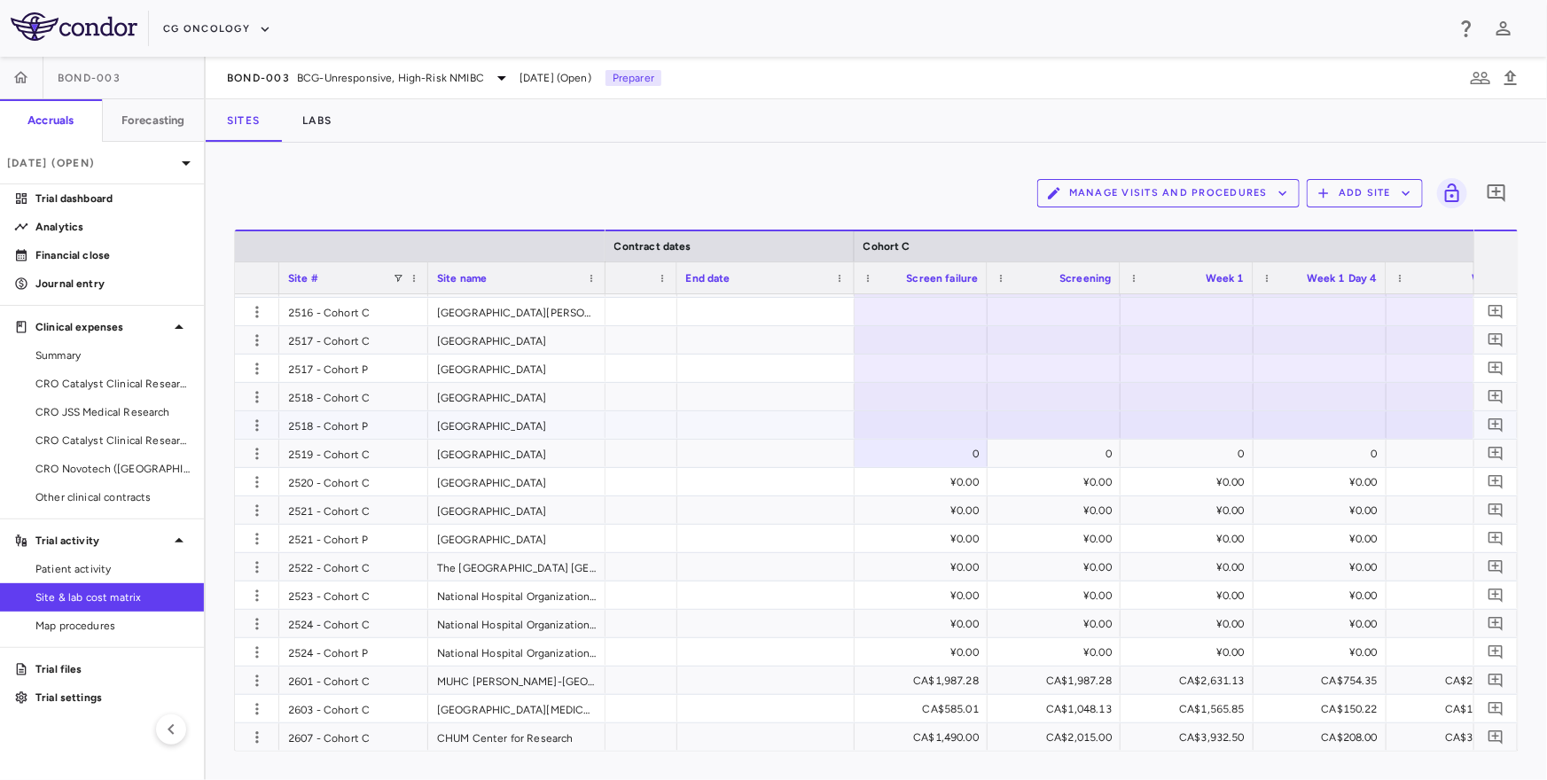
click at [944, 423] on div at bounding box center [920, 425] width 115 height 26
click at [946, 394] on div at bounding box center [920, 397] width 115 height 26
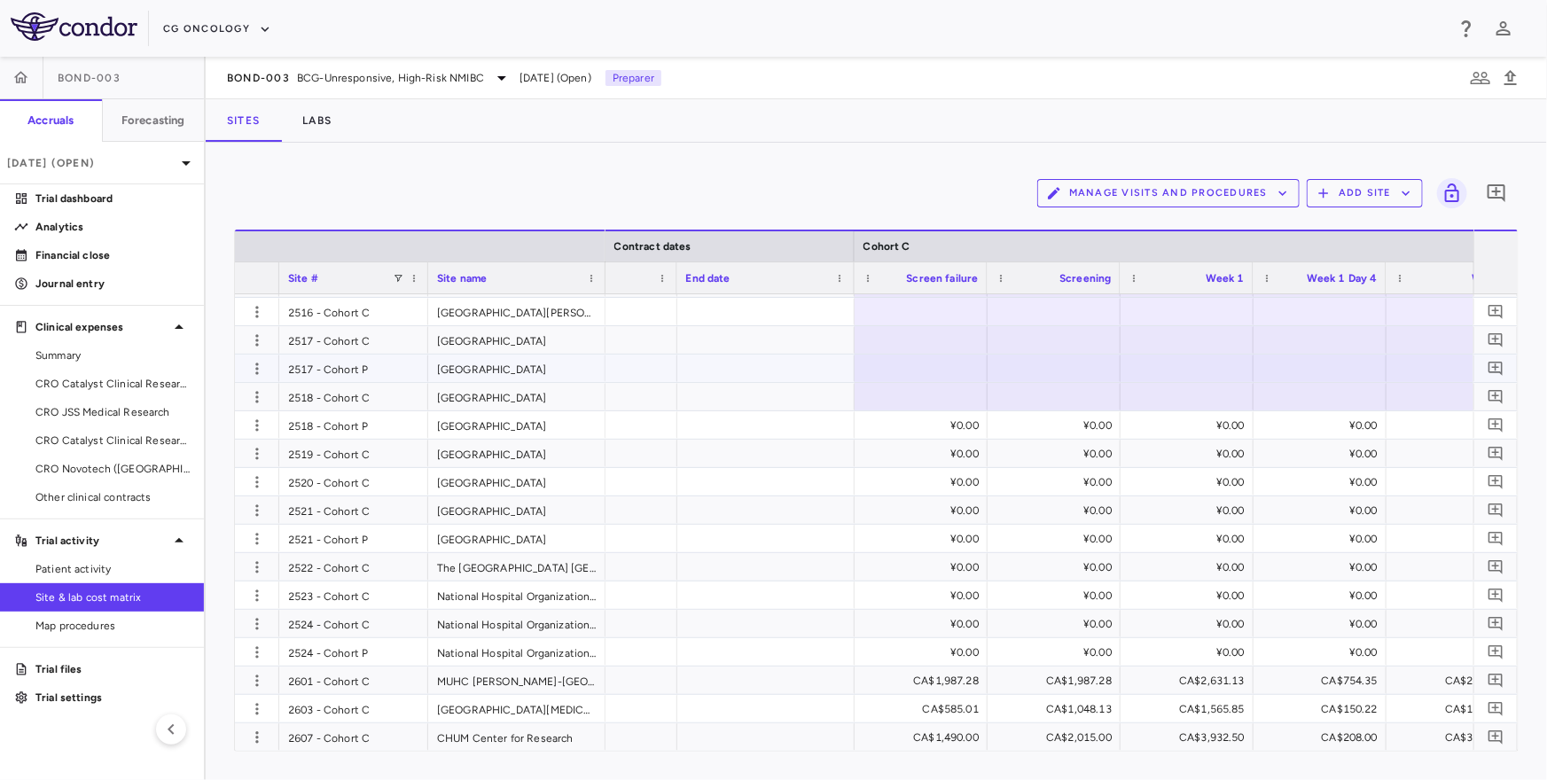
click at [951, 364] on div at bounding box center [920, 368] width 115 height 26
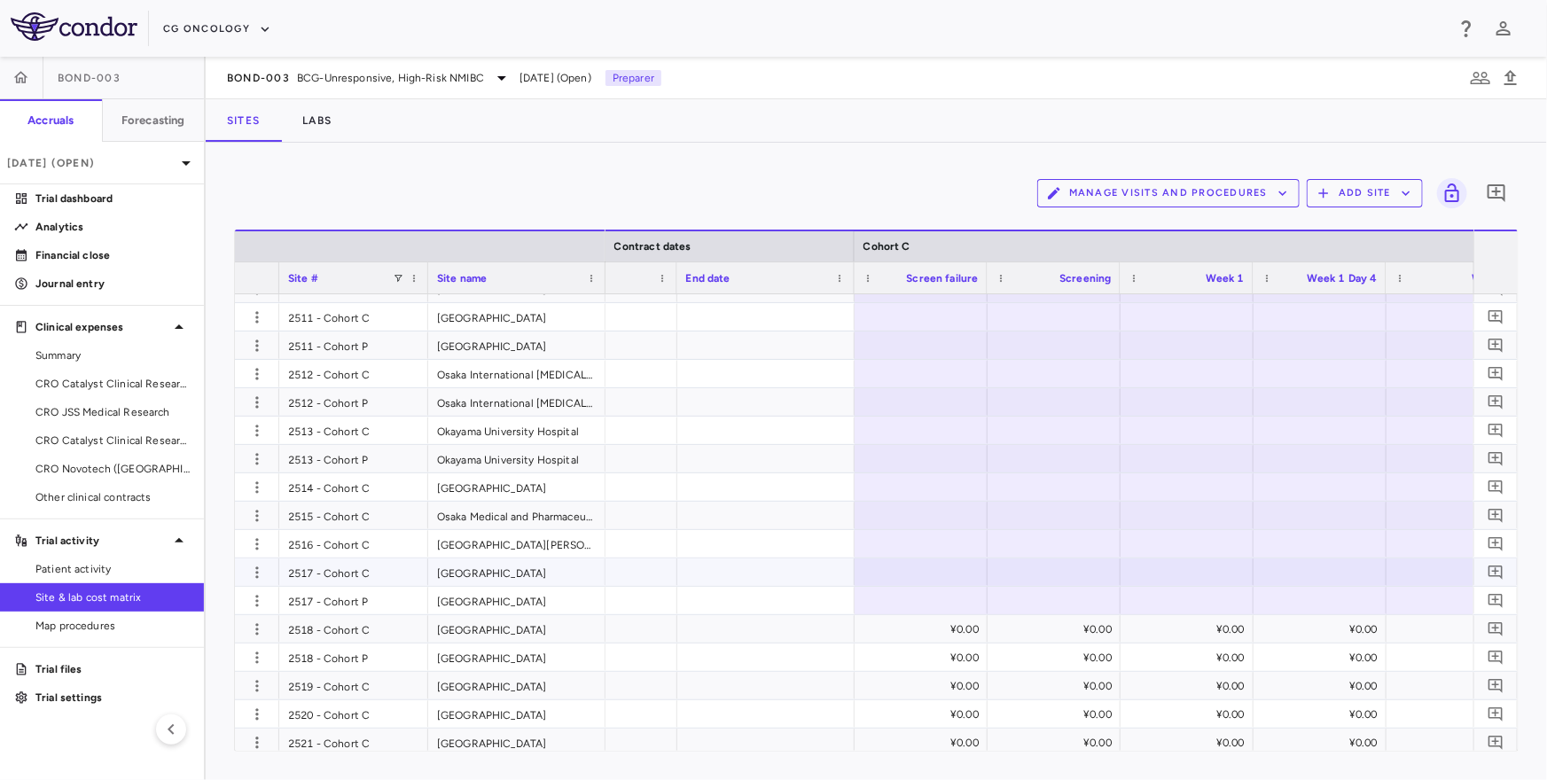
click at [910, 568] on div at bounding box center [920, 572] width 115 height 26
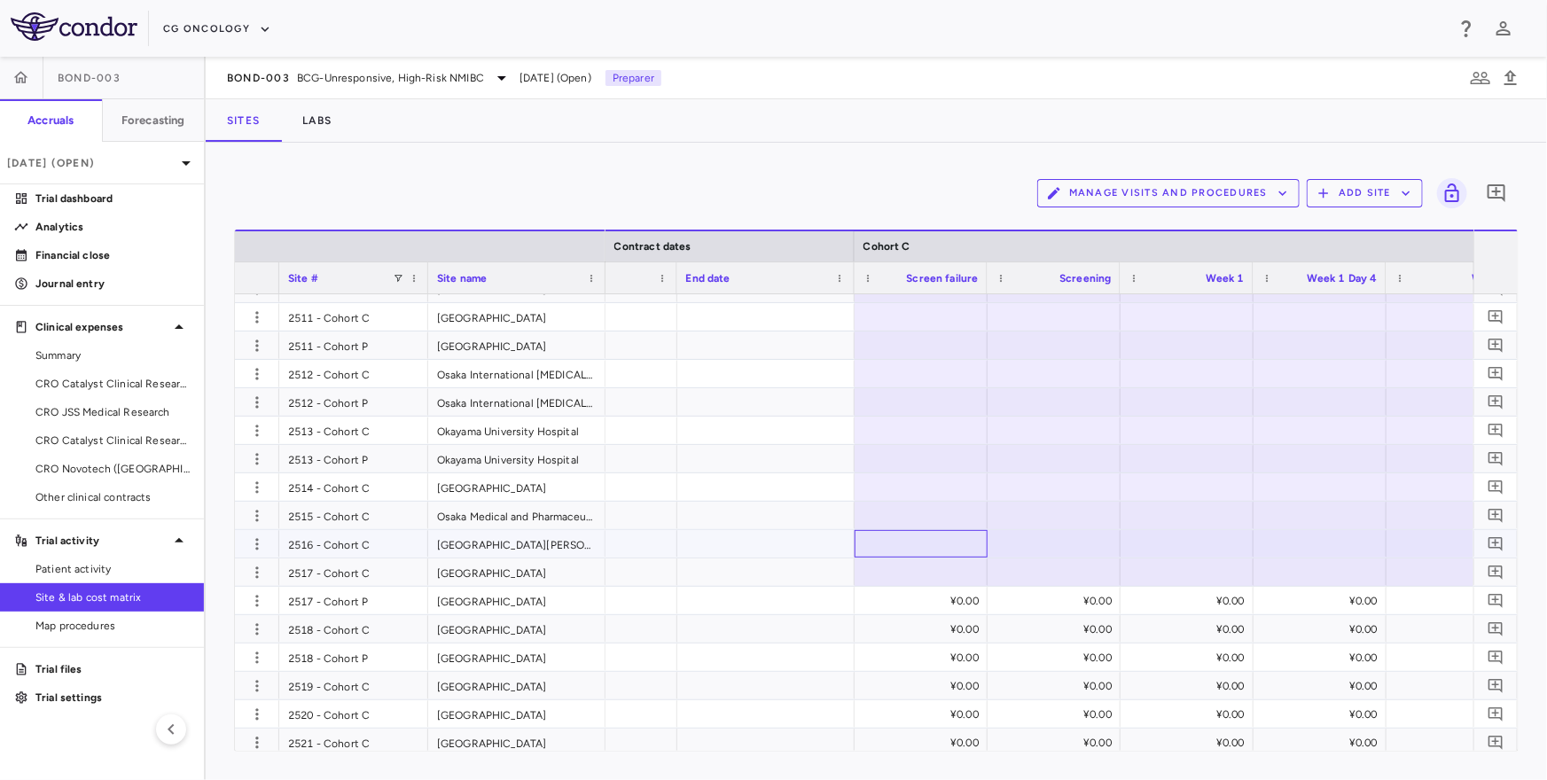
click at [925, 544] on div at bounding box center [920, 544] width 115 height 26
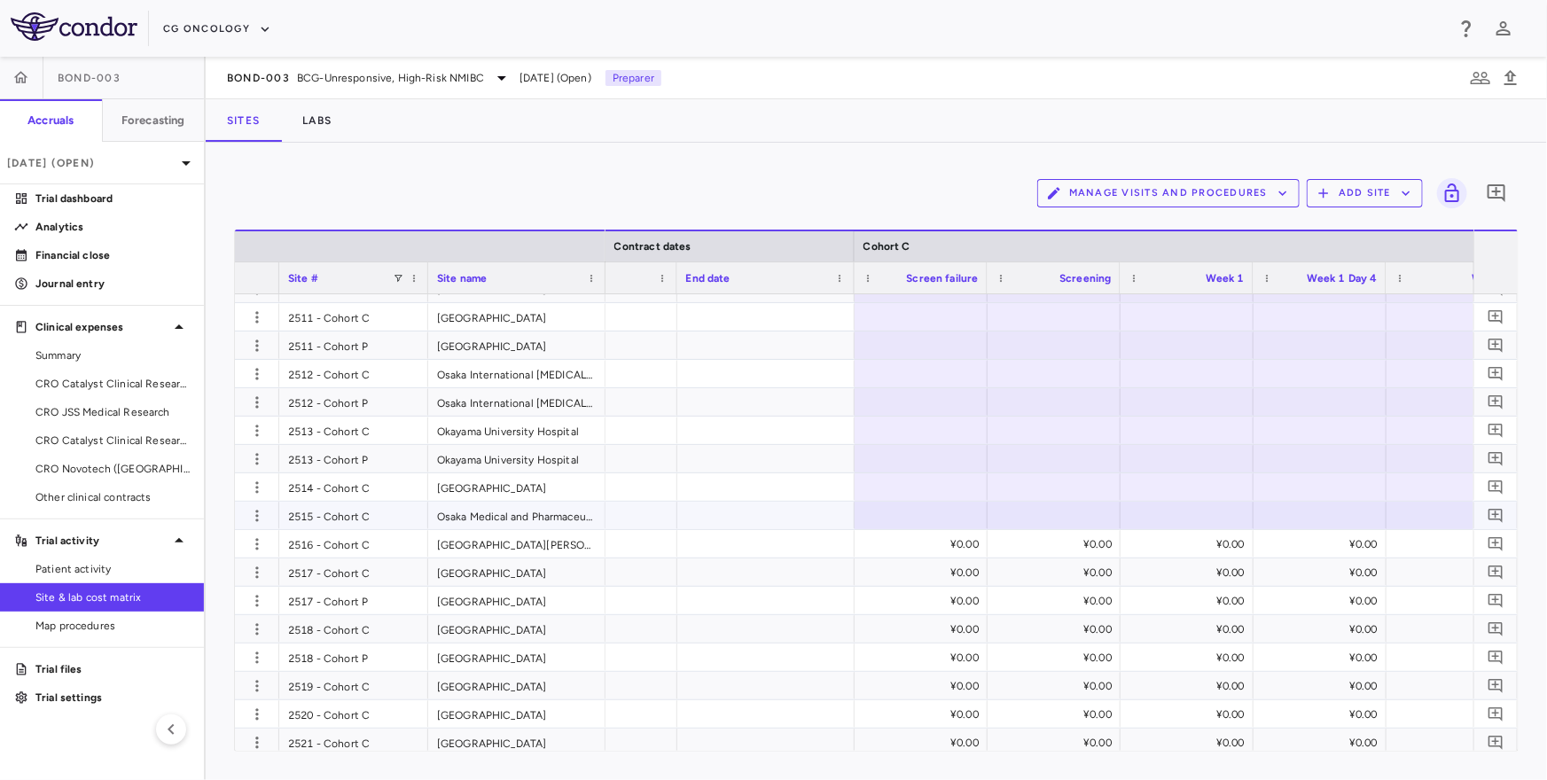
click at [927, 515] on div at bounding box center [920, 516] width 115 height 26
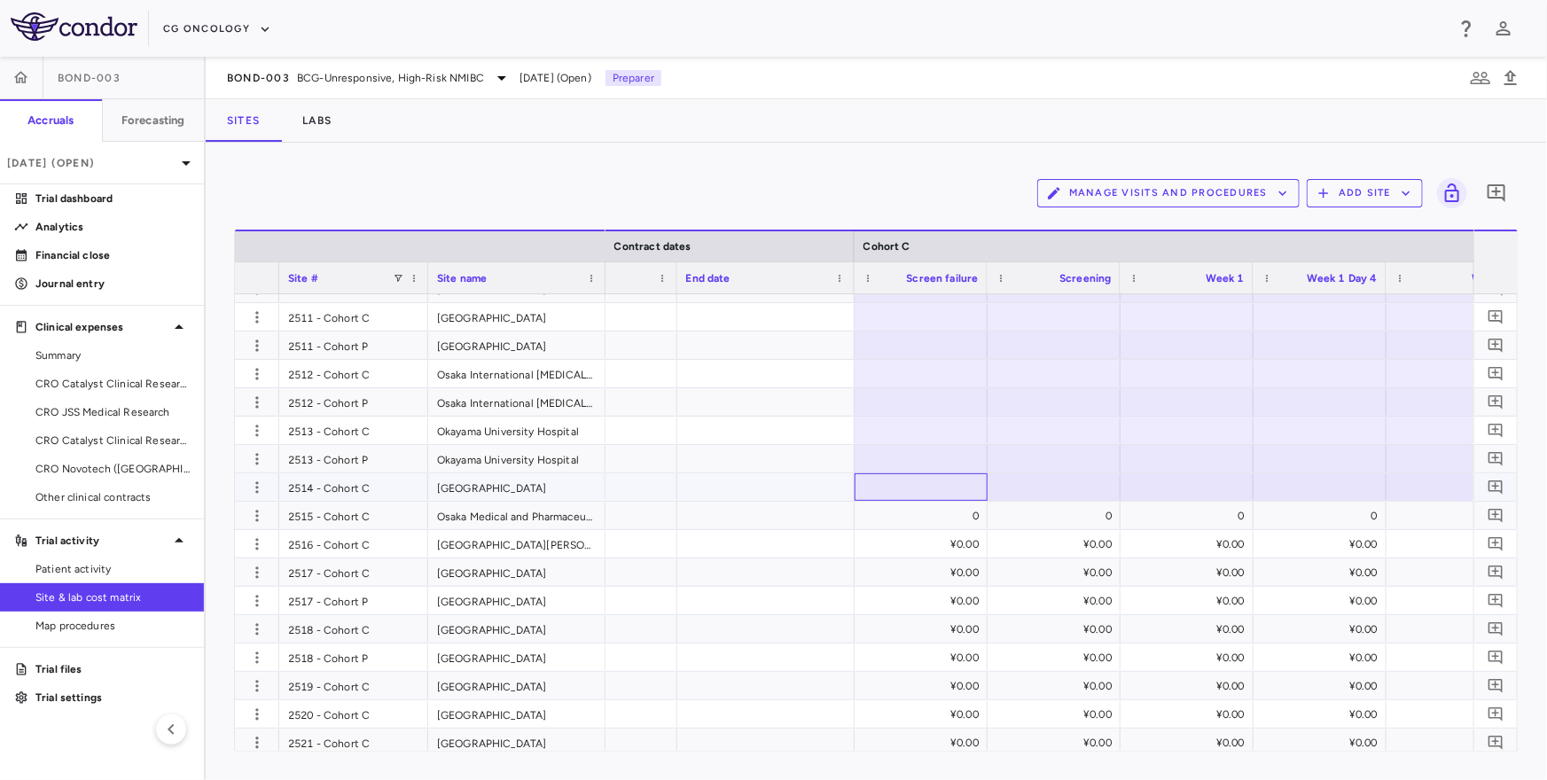
click at [933, 484] on div at bounding box center [920, 487] width 115 height 26
click at [931, 456] on div at bounding box center [920, 459] width 115 height 26
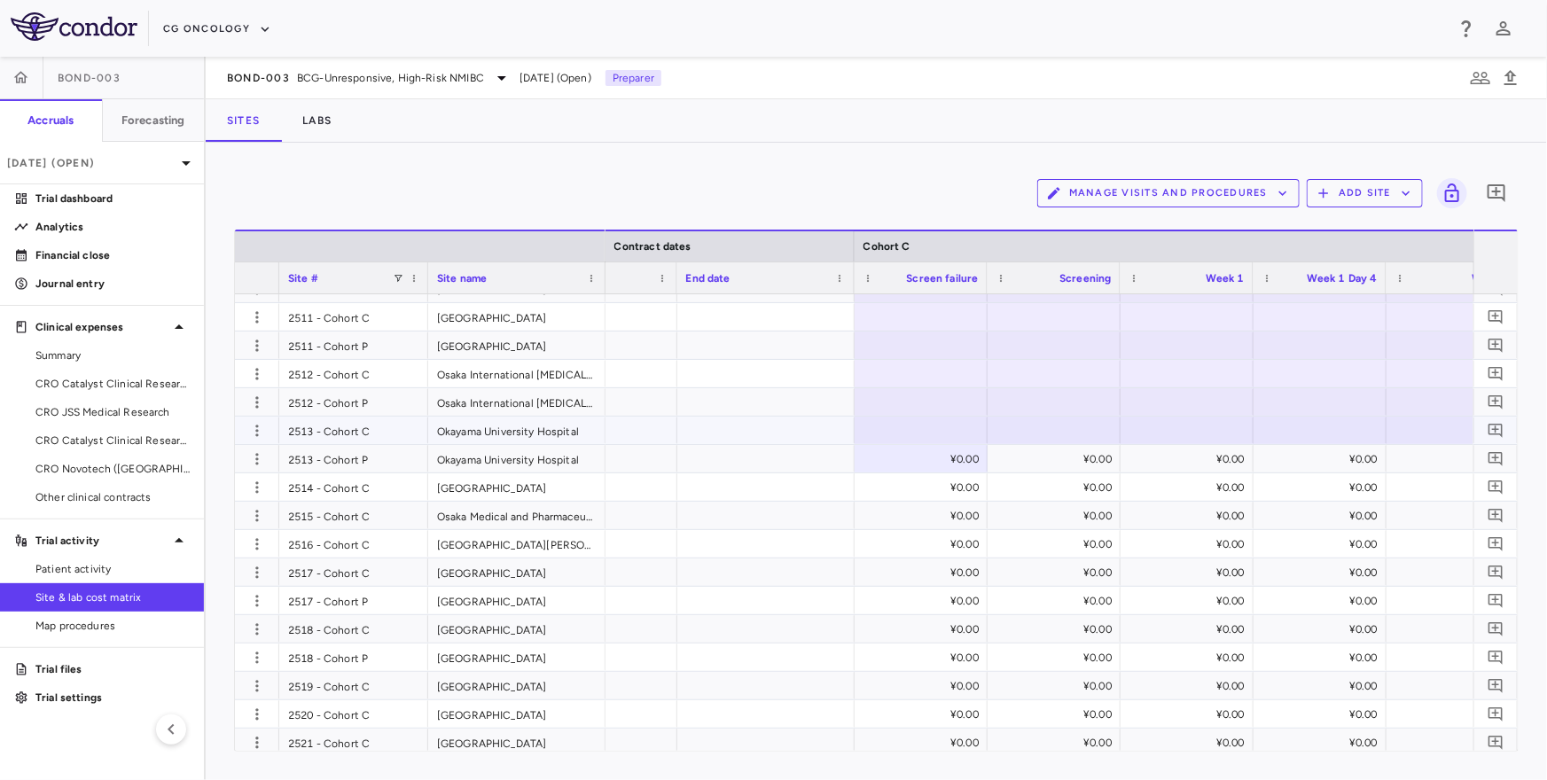
click at [926, 429] on div at bounding box center [920, 430] width 115 height 26
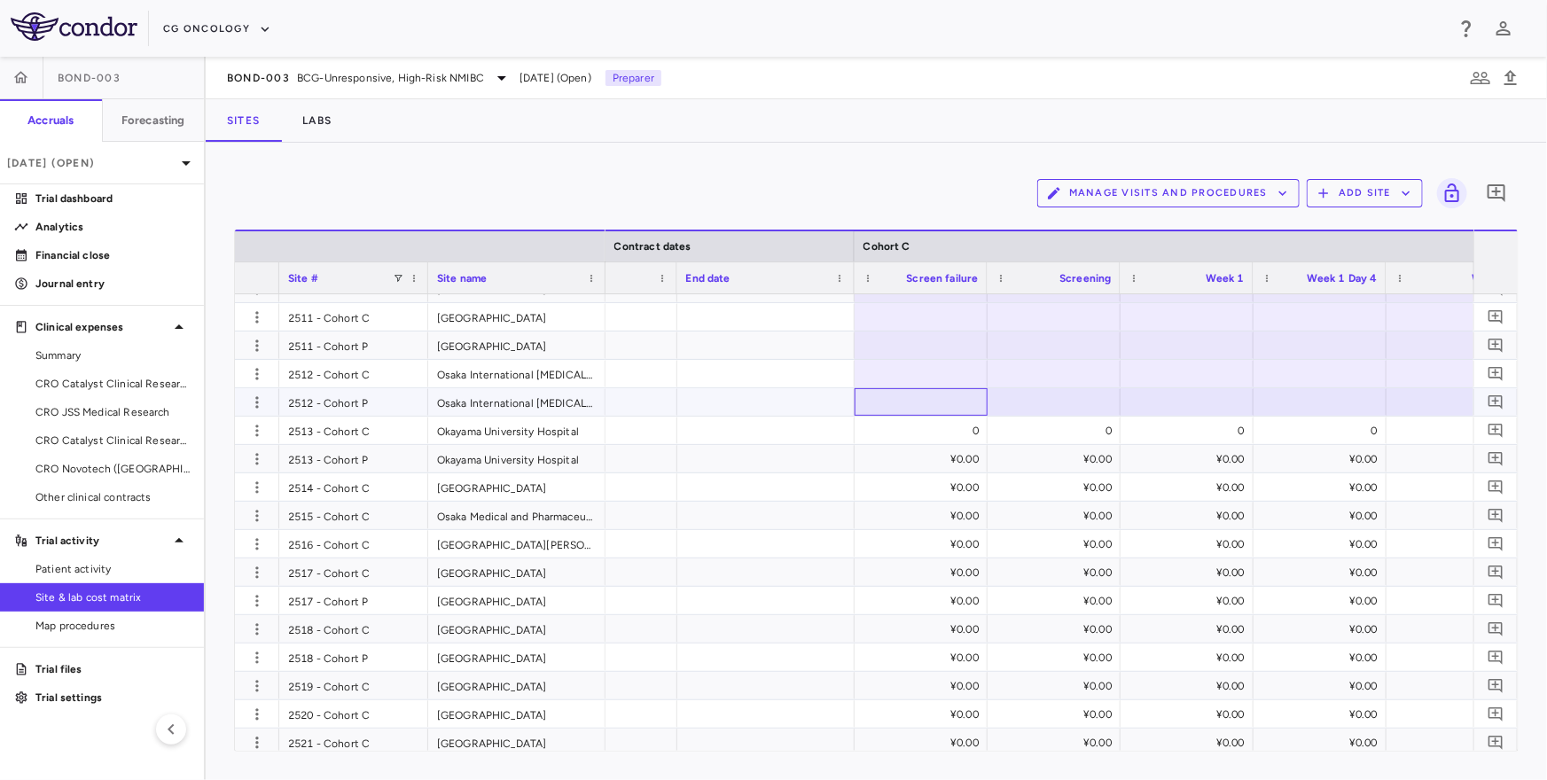
click at [932, 399] on div at bounding box center [920, 402] width 115 height 26
click at [920, 369] on div at bounding box center [920, 374] width 115 height 26
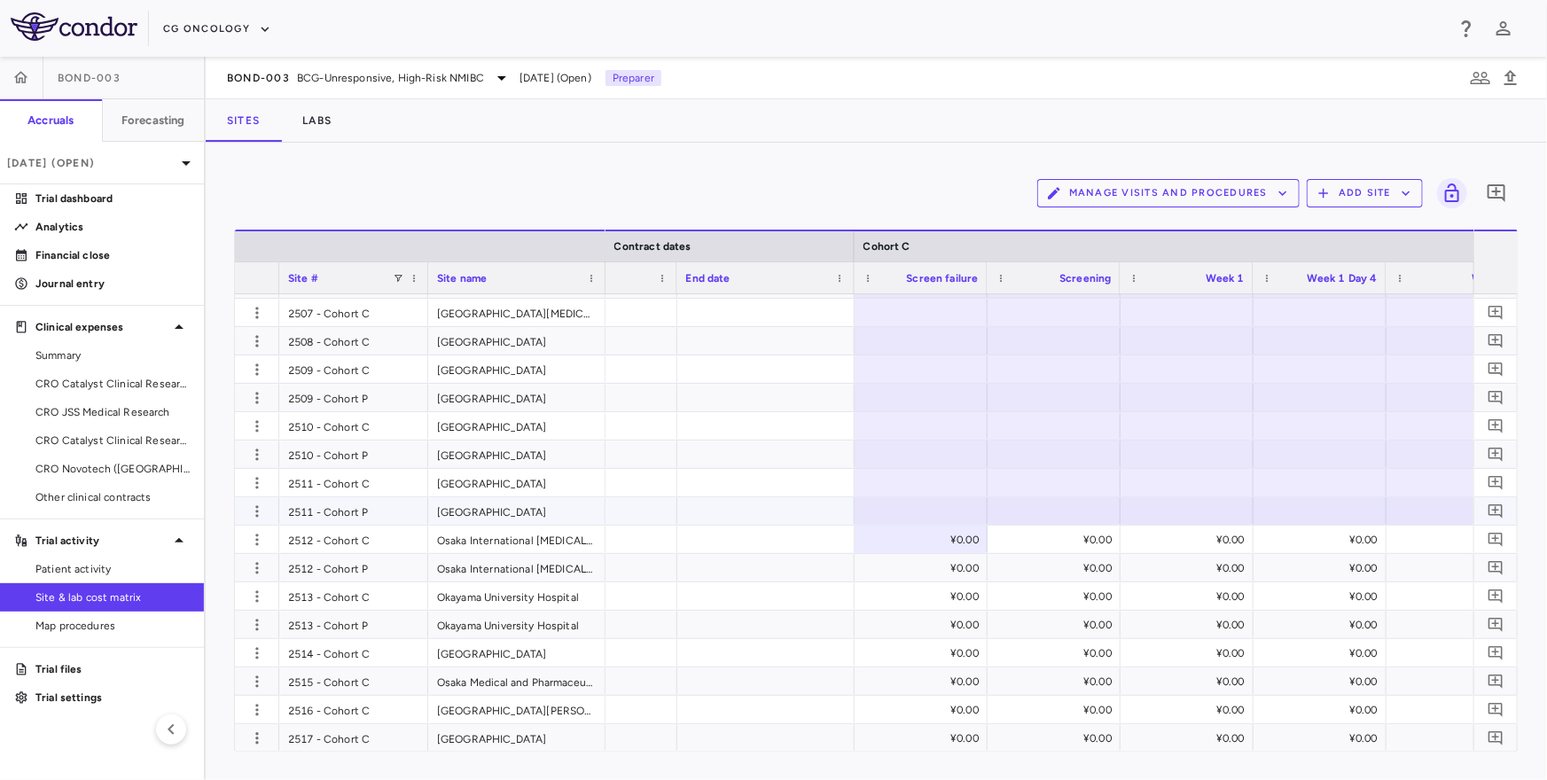
click at [907, 511] on div at bounding box center [920, 511] width 115 height 26
click at [925, 478] on div at bounding box center [920, 483] width 115 height 26
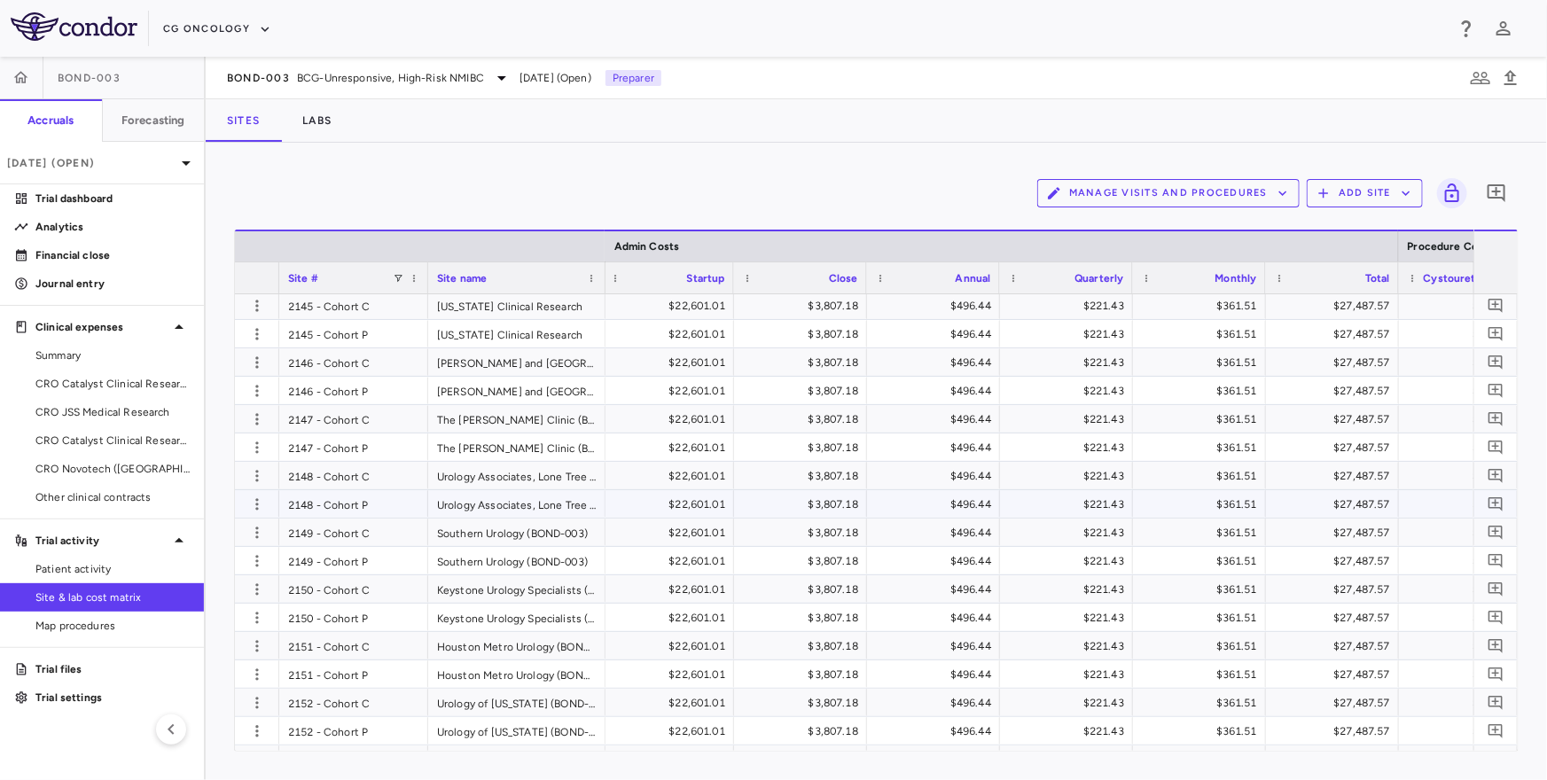
scroll to position [2243, 0]
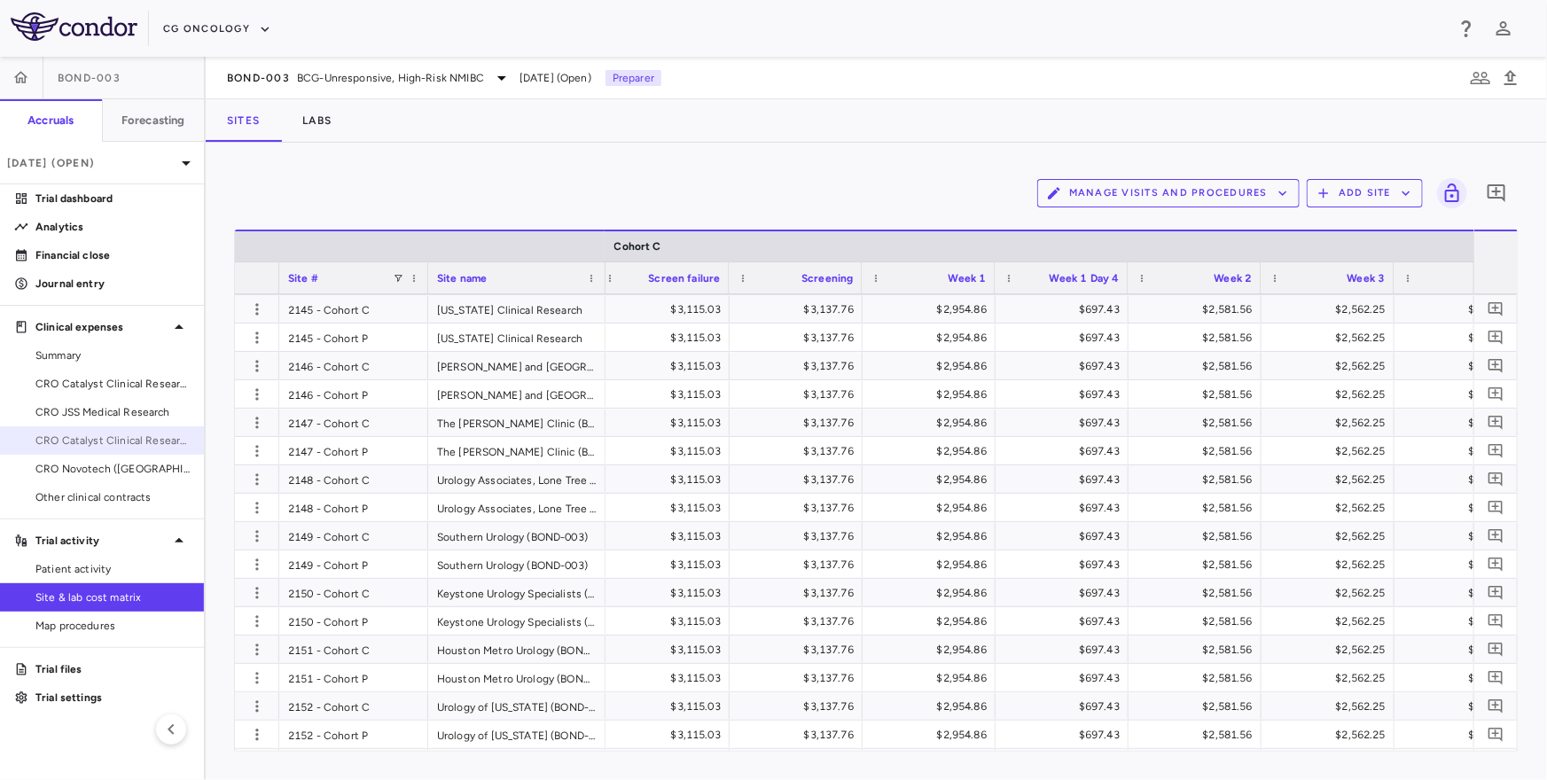
click at [78, 434] on span "CRO Catalyst Clinical Research" at bounding box center [112, 441] width 154 height 16
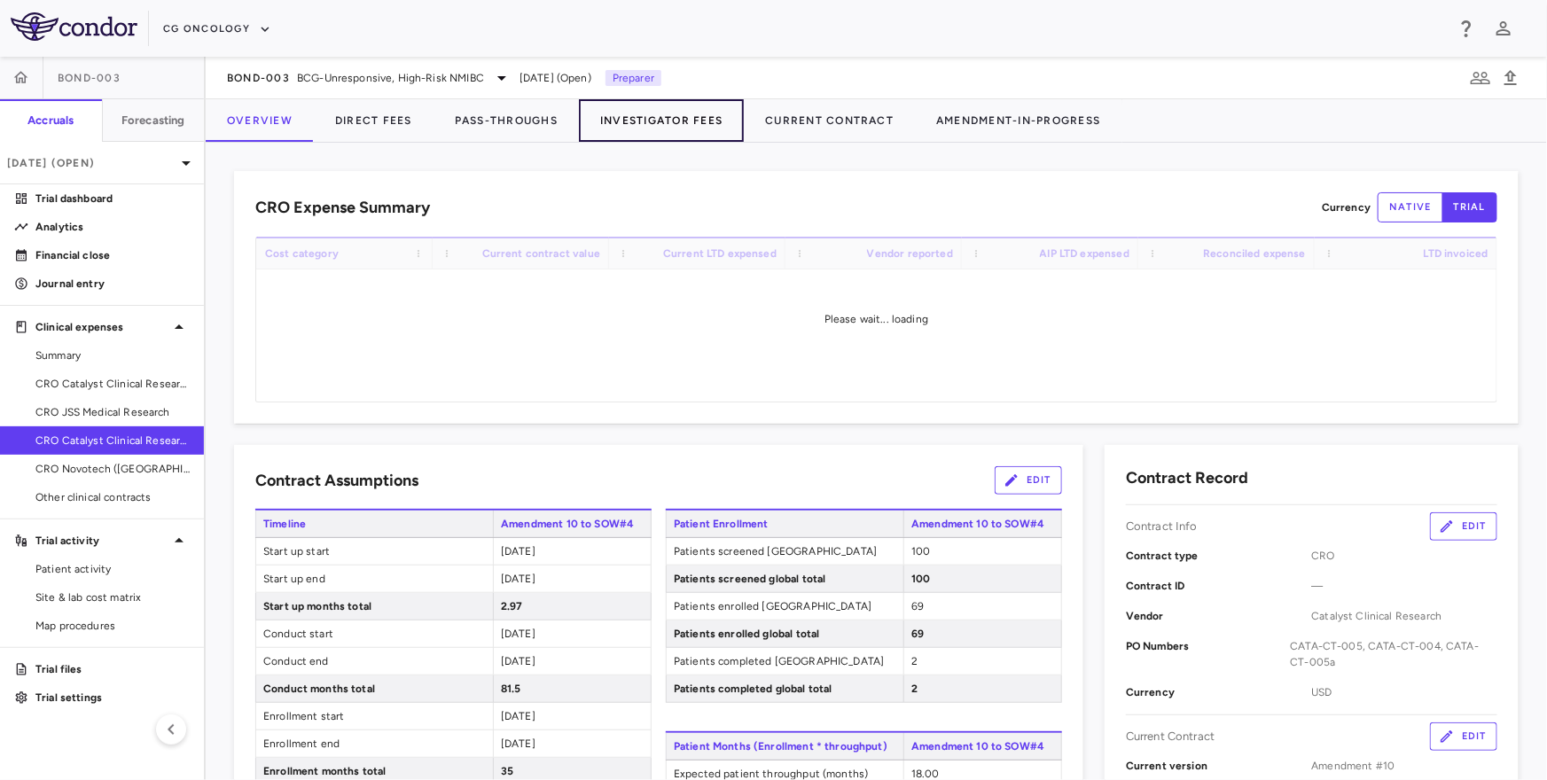
click at [681, 122] on button "Investigator Fees" at bounding box center [661, 120] width 165 height 43
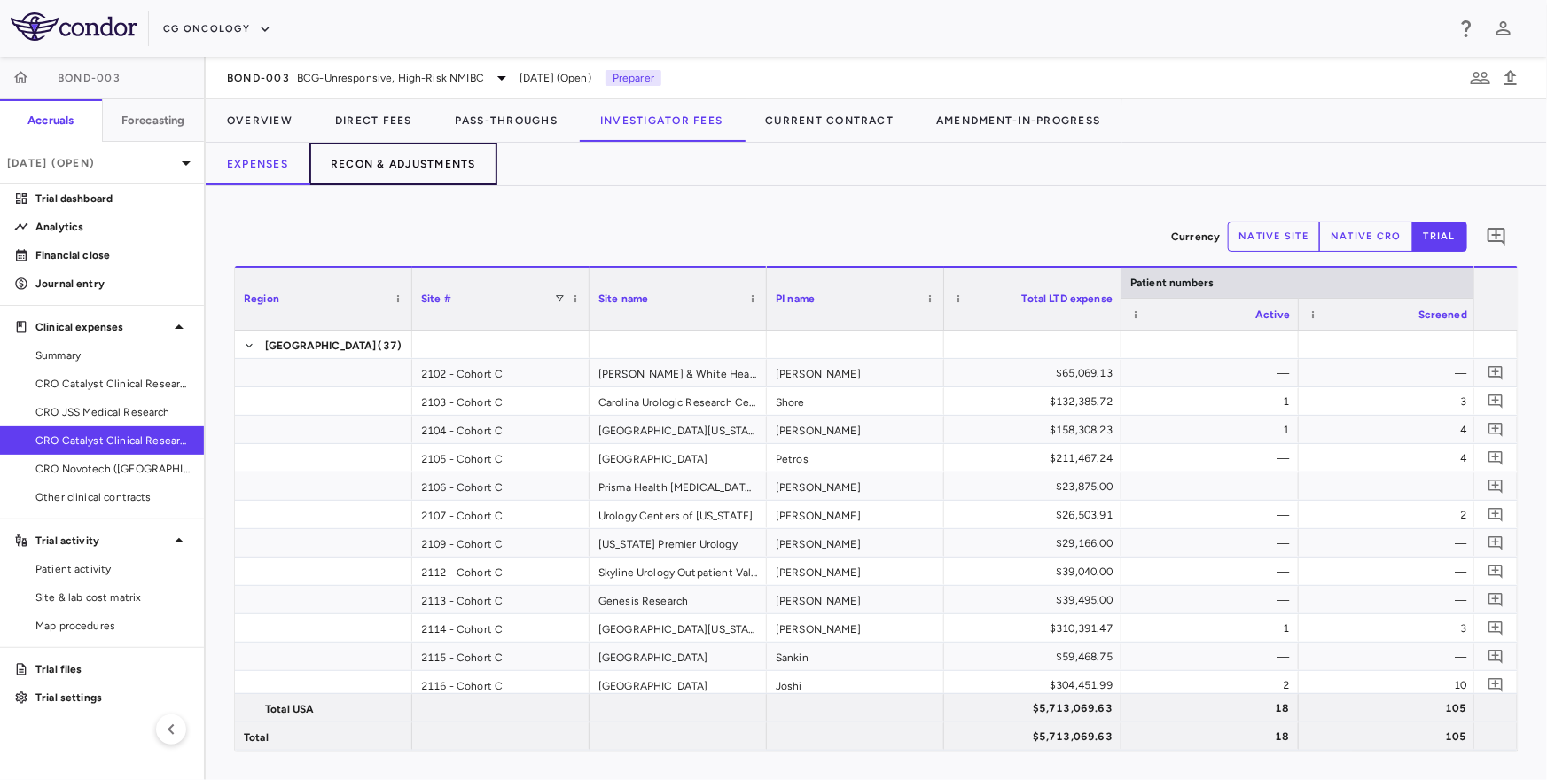
click at [441, 161] on button "Recon & Adjustments" at bounding box center [403, 164] width 188 height 43
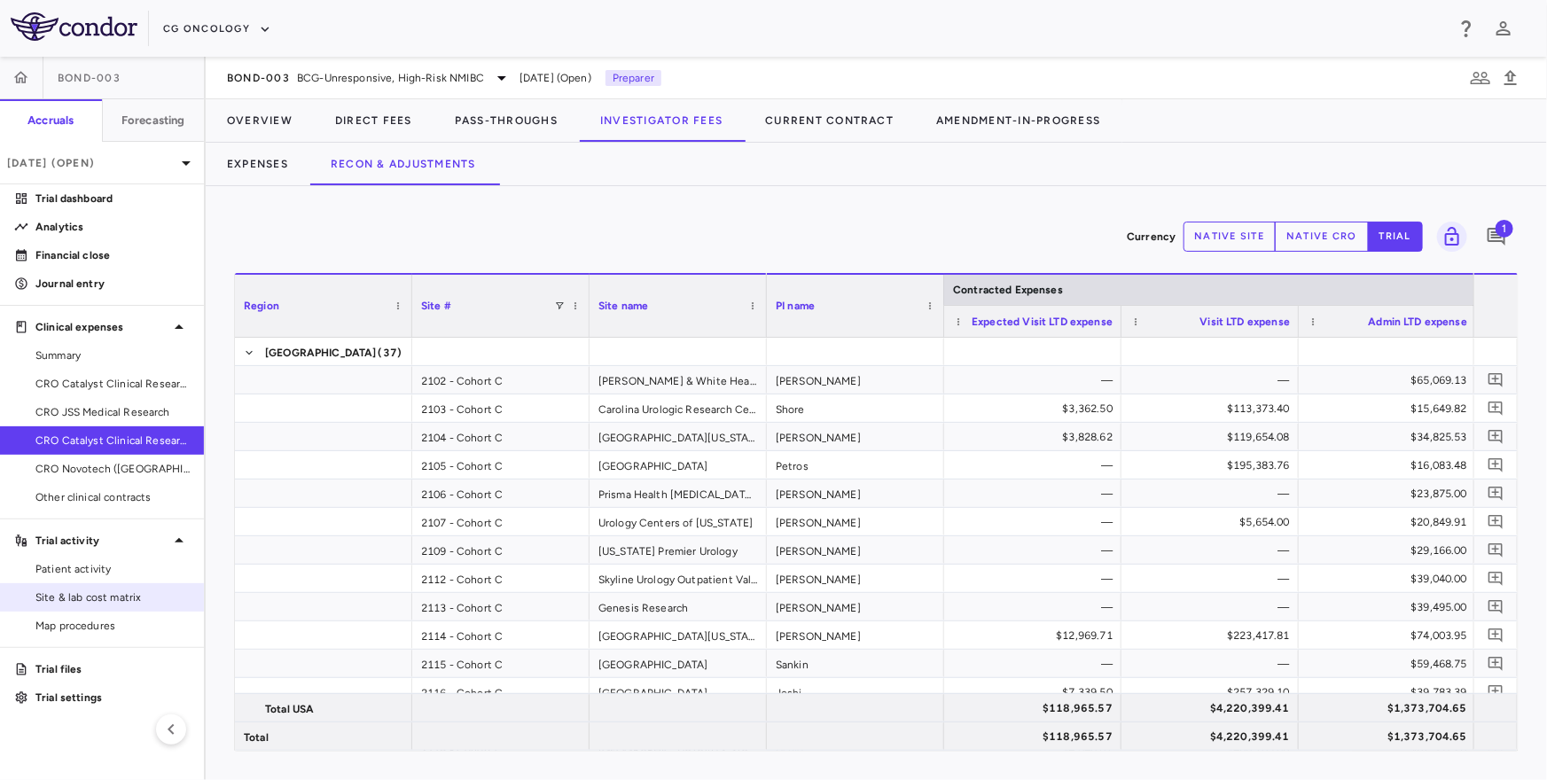
click at [136, 590] on span "Site & lab cost matrix" at bounding box center [112, 597] width 154 height 16
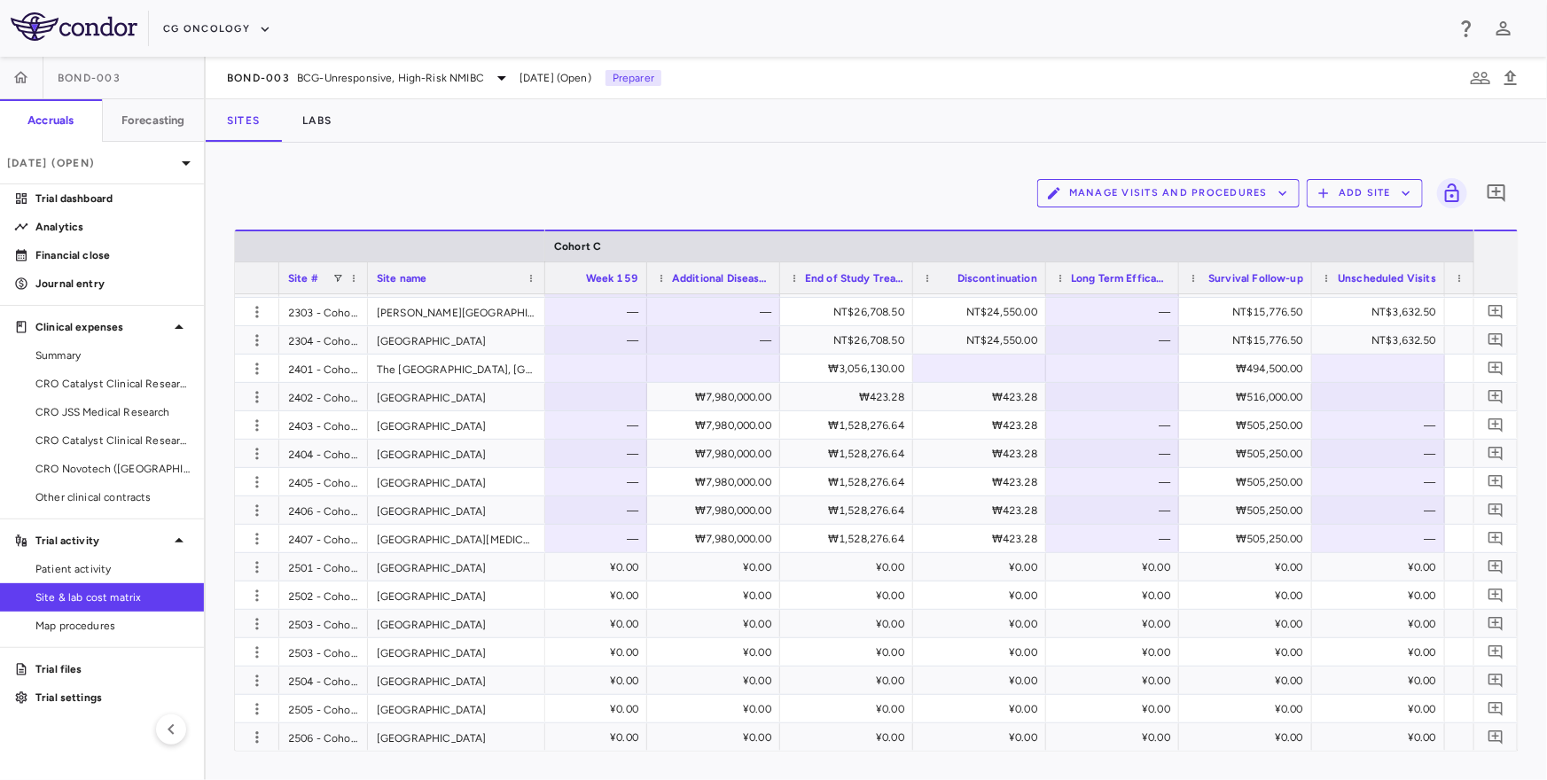
click at [898, 185] on div "Manage Visits and Procedures Add Site 0" at bounding box center [876, 193] width 1284 height 44
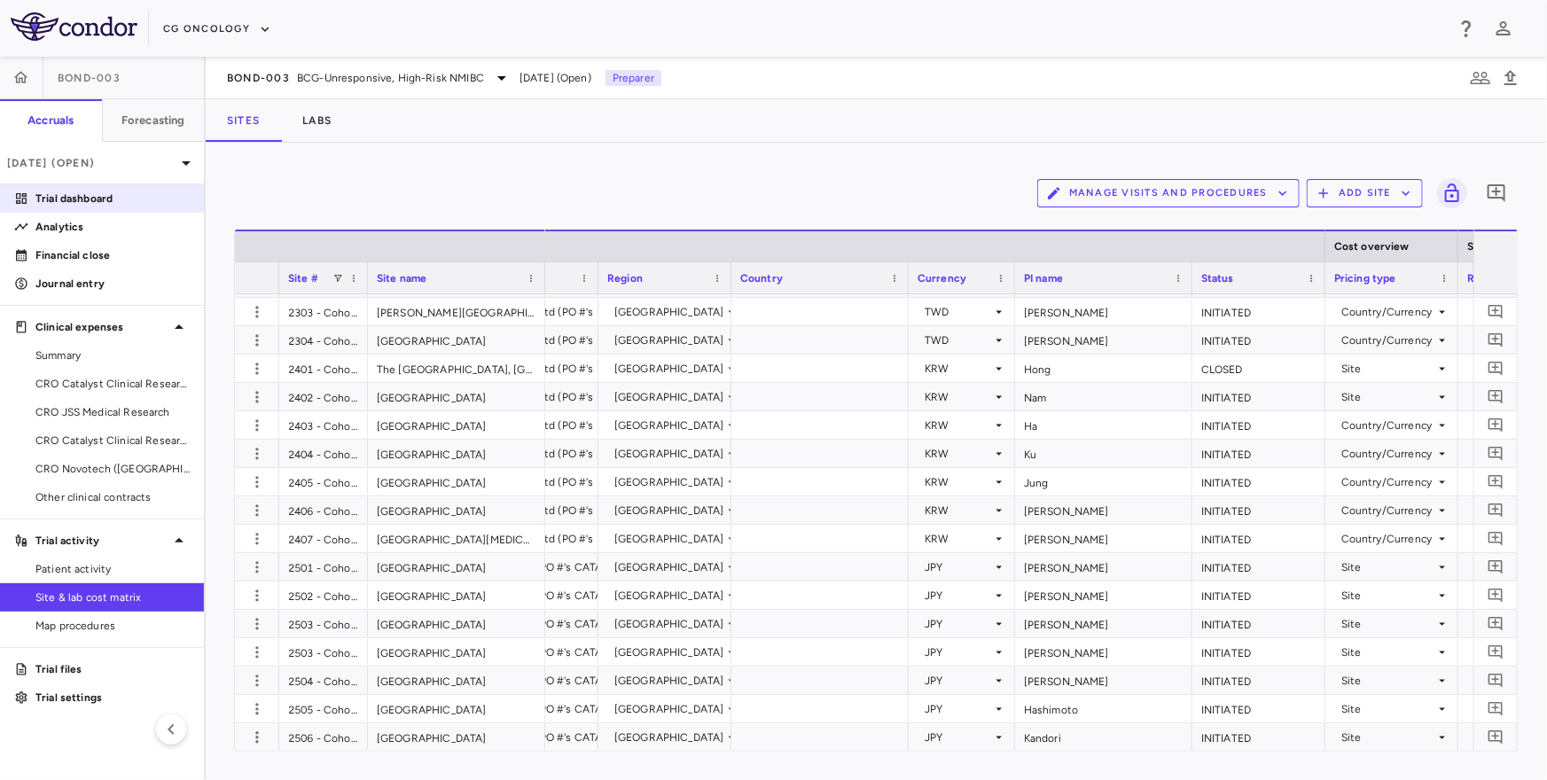
click at [111, 195] on p "Trial dashboard" at bounding box center [112, 199] width 154 height 16
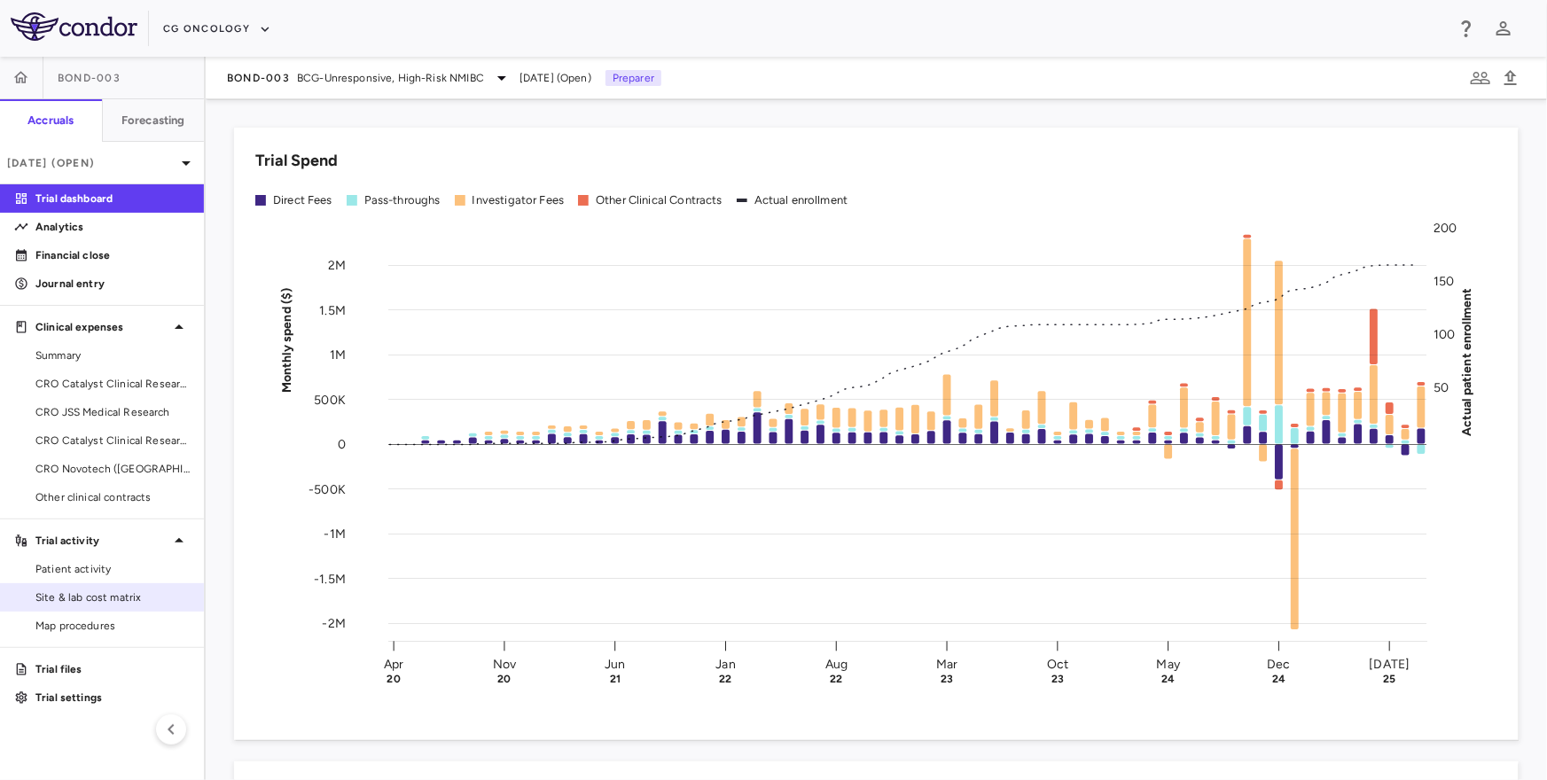
click at [113, 586] on link "Site & lab cost matrix" at bounding box center [102, 597] width 204 height 27
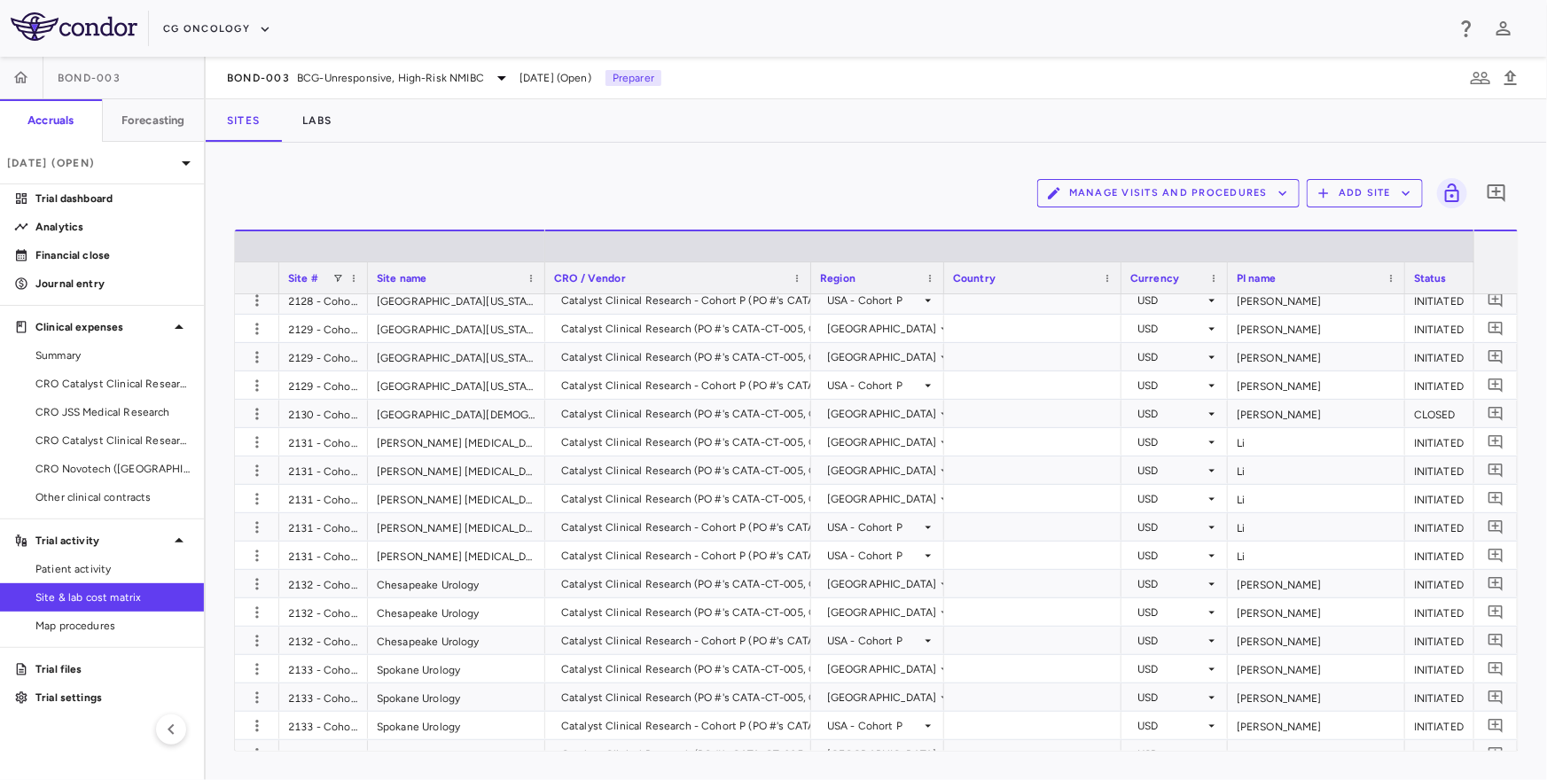
scroll to position [1628, 0]
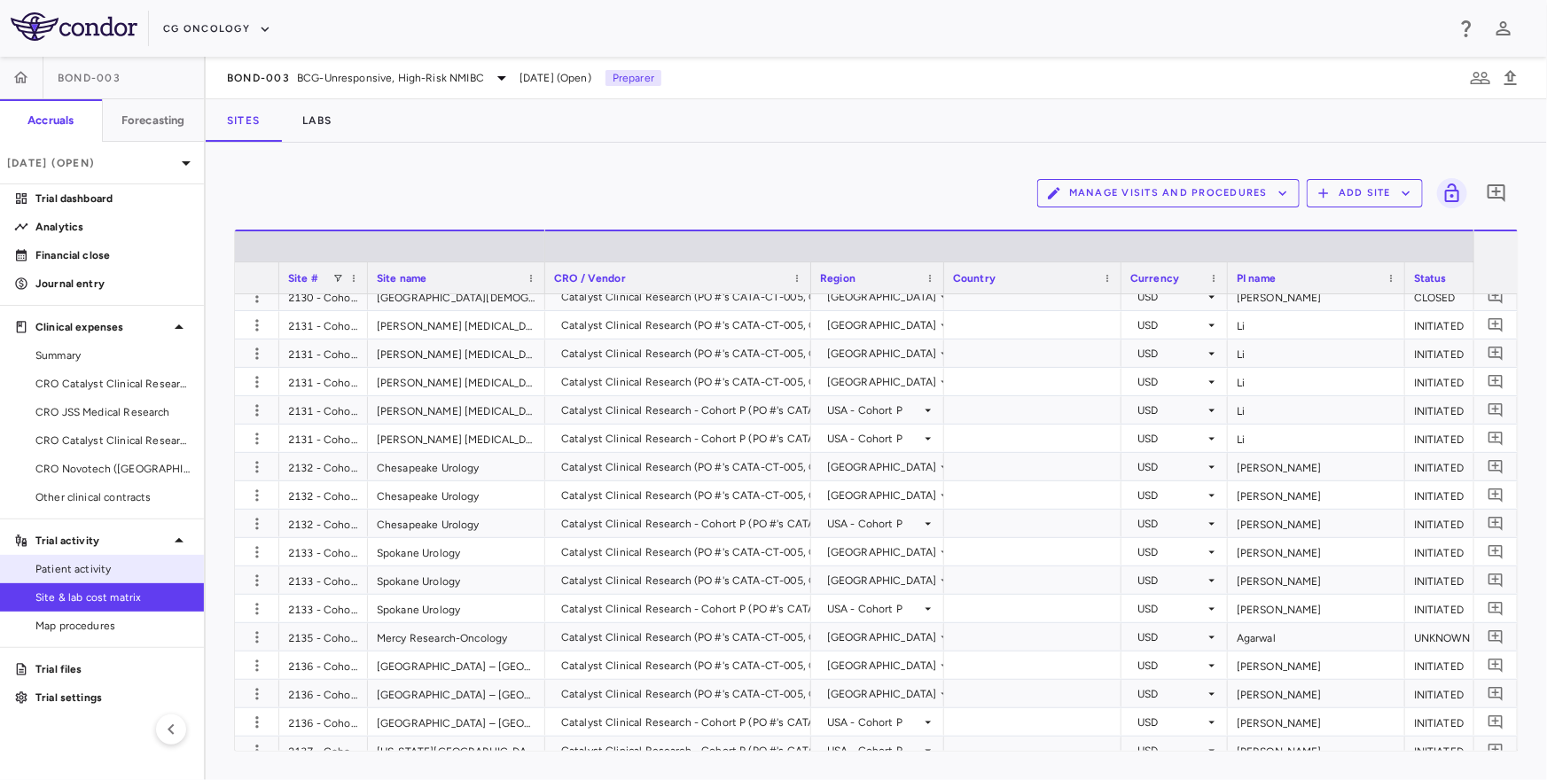
click at [92, 559] on link "Patient activity" at bounding box center [102, 569] width 204 height 27
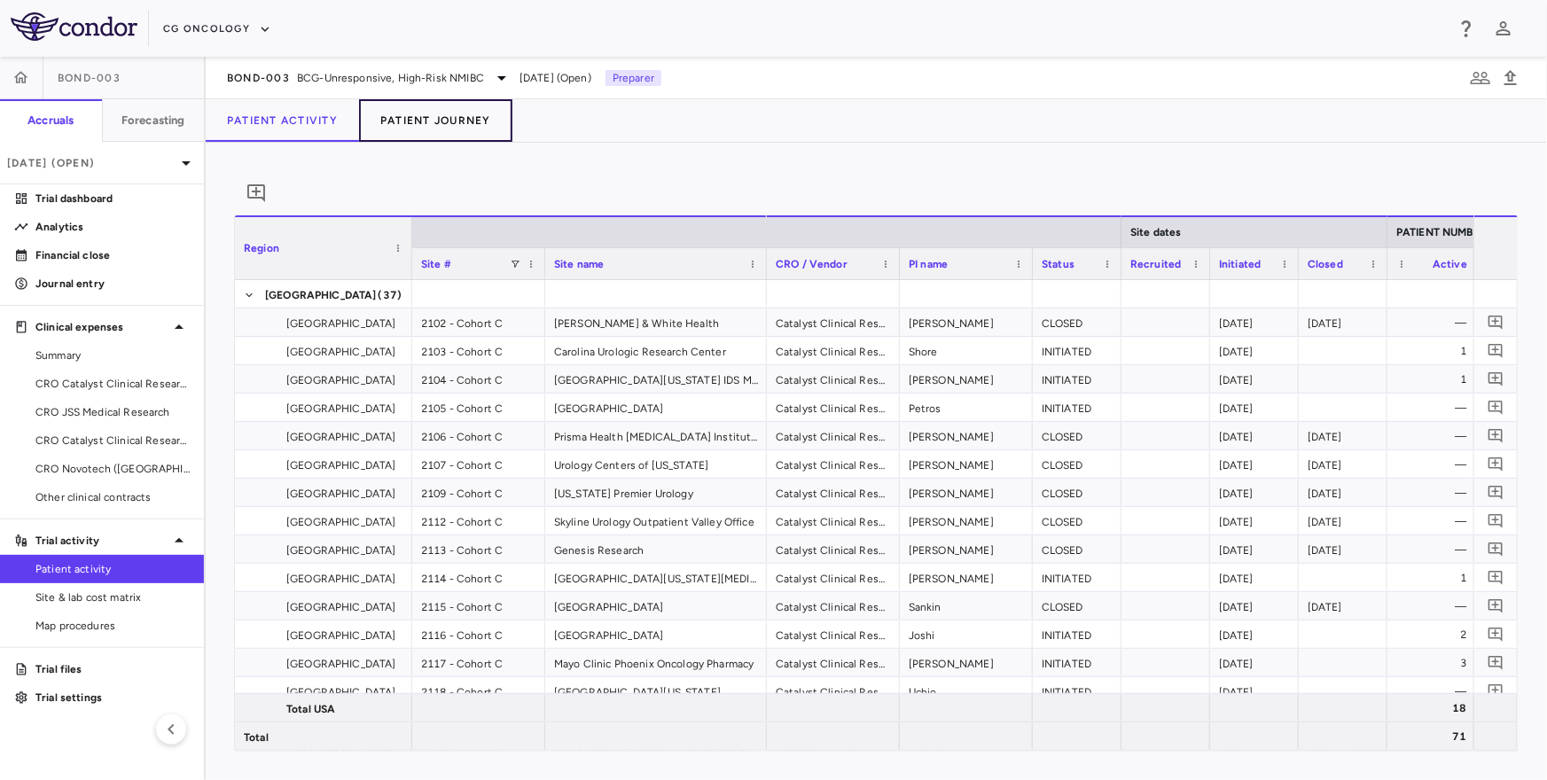
click at [432, 134] on button "Patient Journey" at bounding box center [435, 120] width 153 height 43
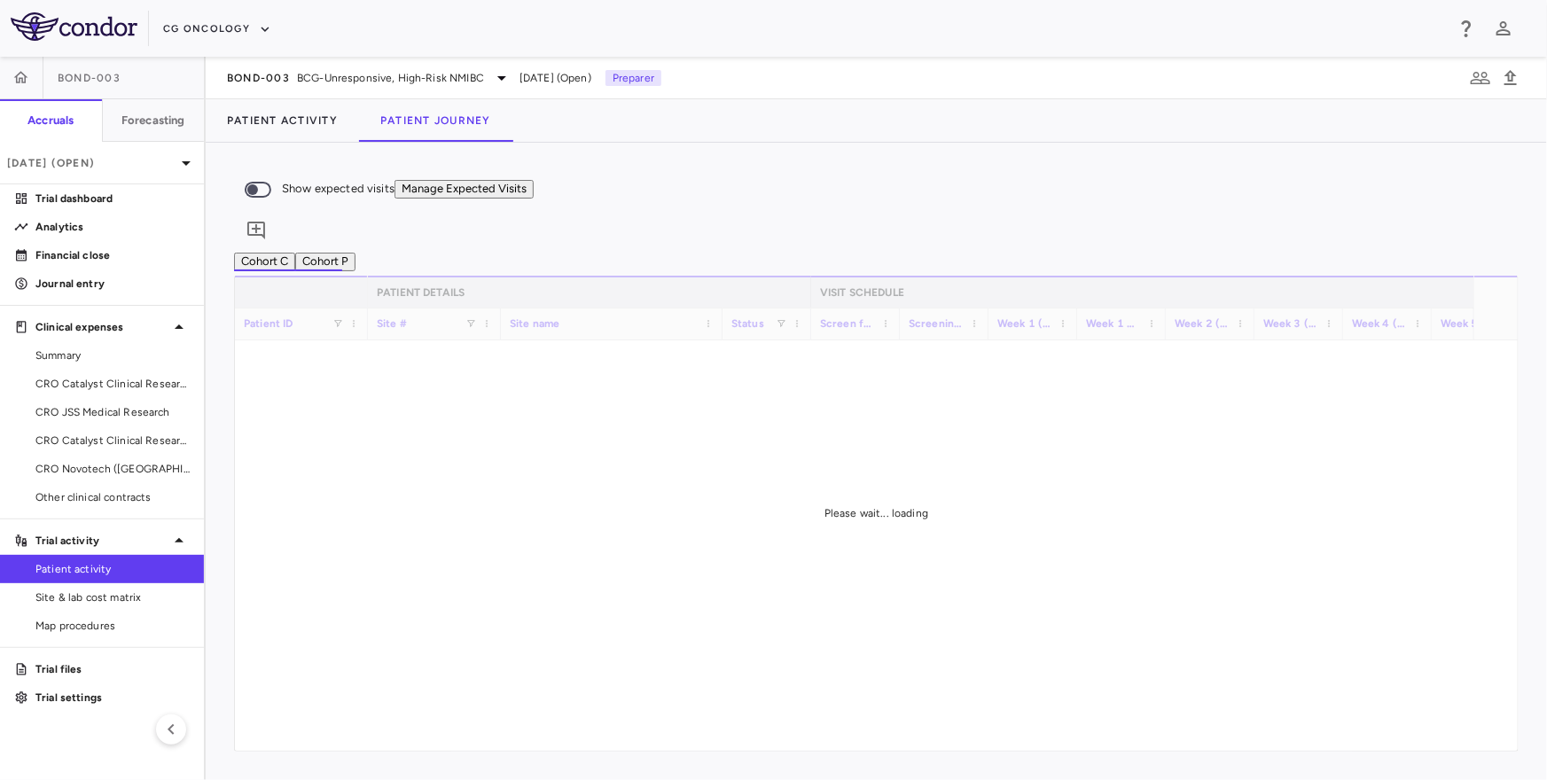
click at [355, 253] on button "Cohort P" at bounding box center [325, 262] width 60 height 19
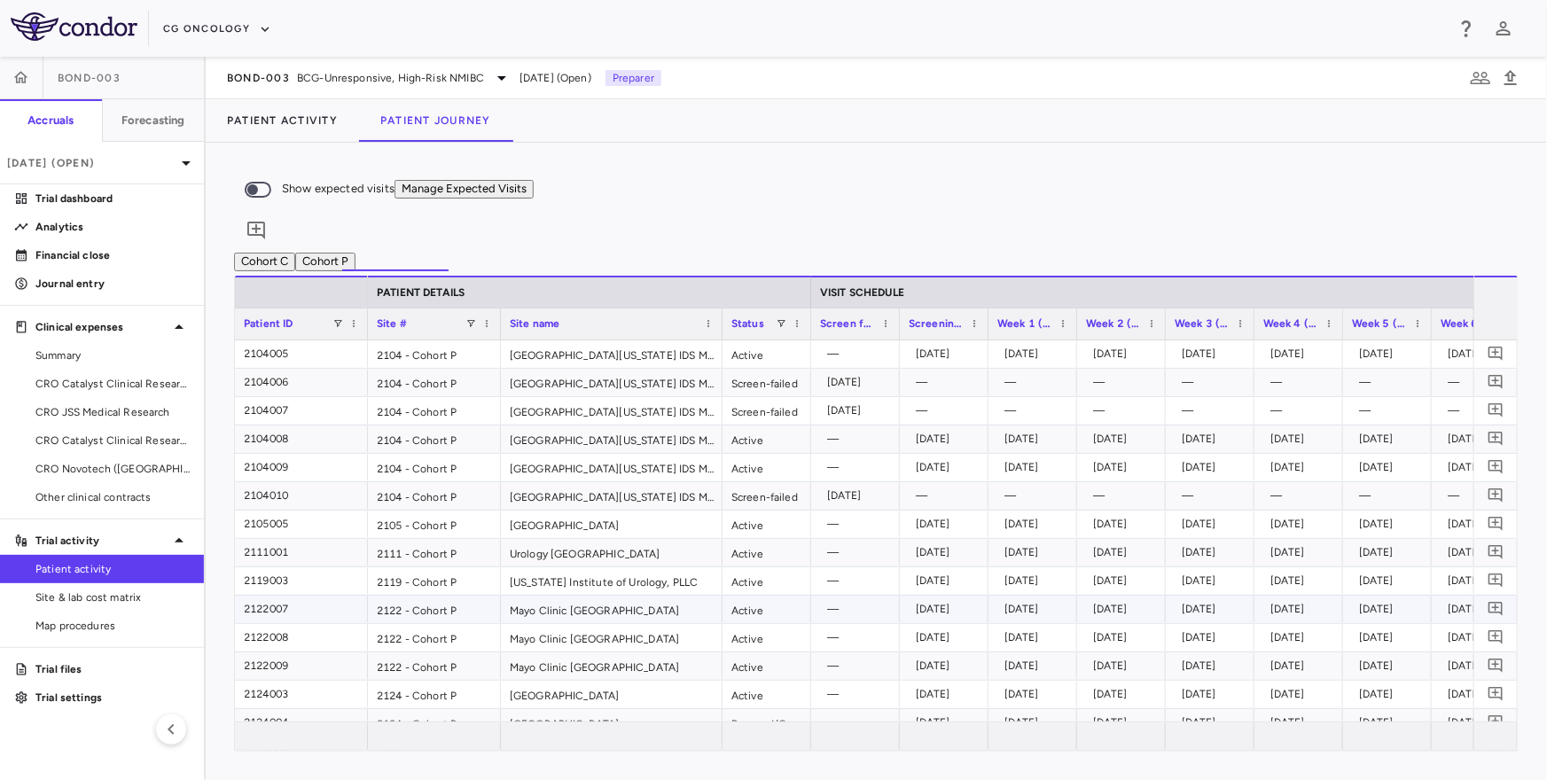
scroll to position [1762, 0]
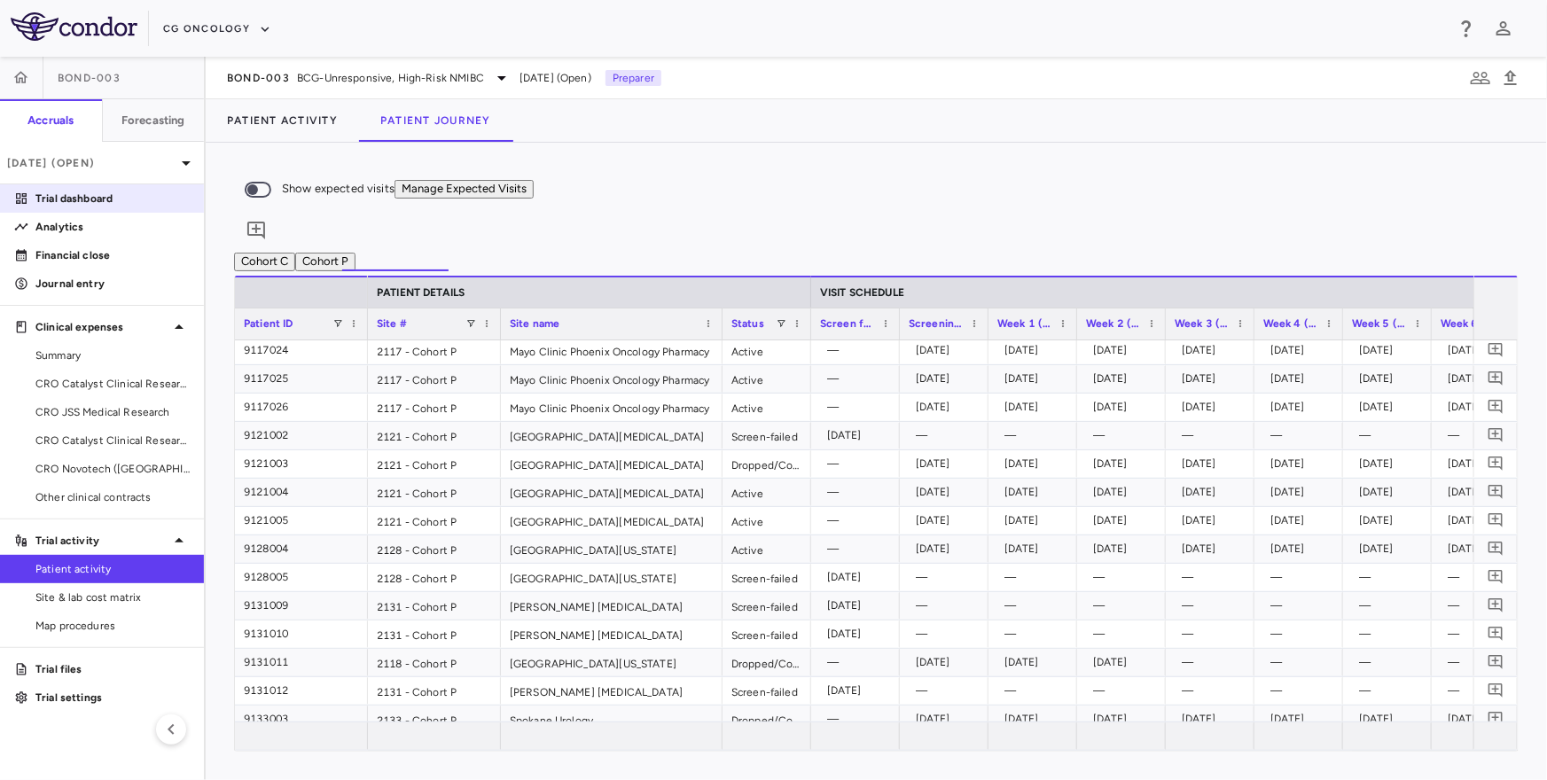
click at [67, 195] on p "Trial dashboard" at bounding box center [112, 199] width 154 height 16
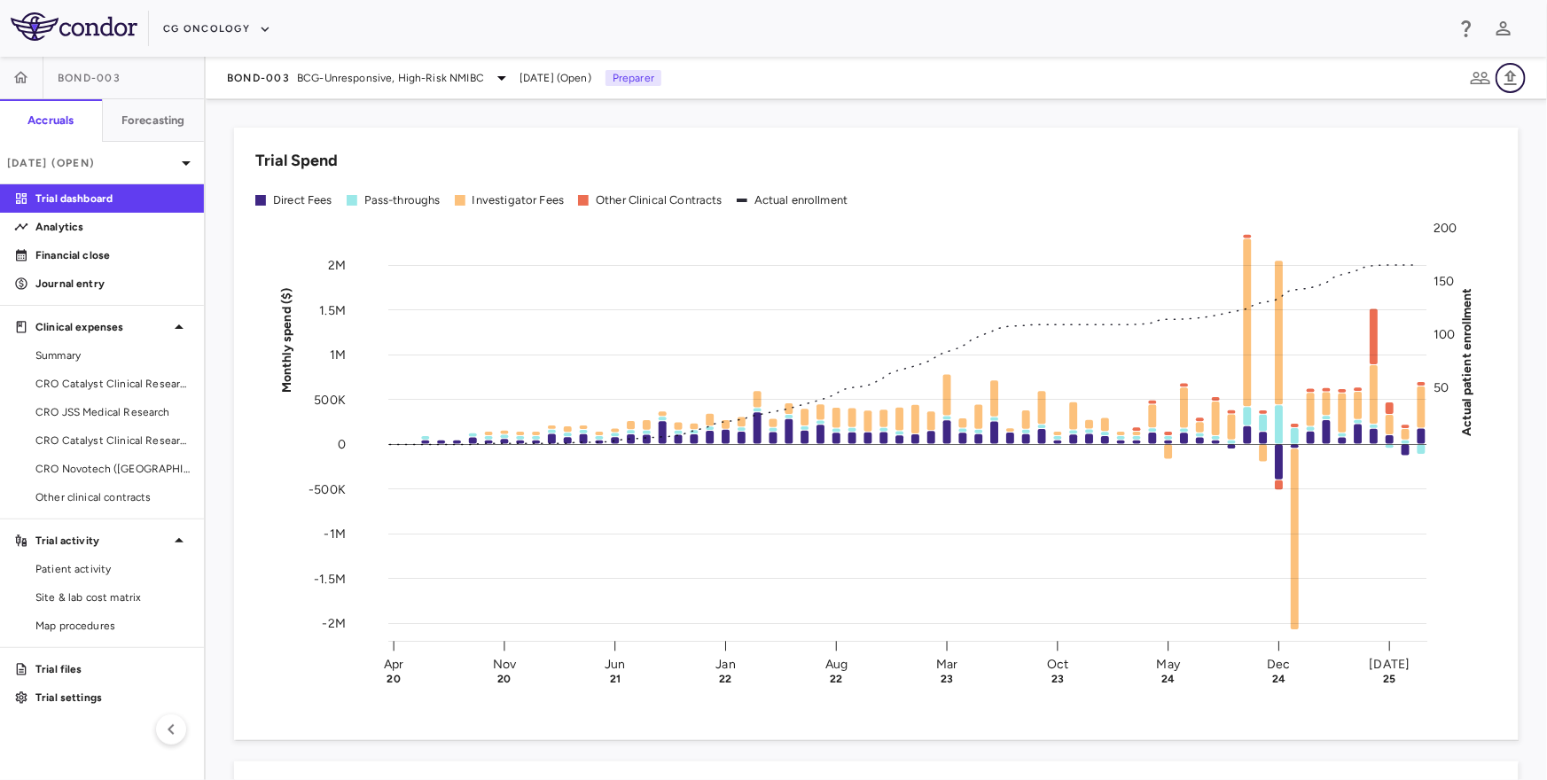
click at [1507, 73] on icon "button" at bounding box center [1510, 77] width 21 height 21
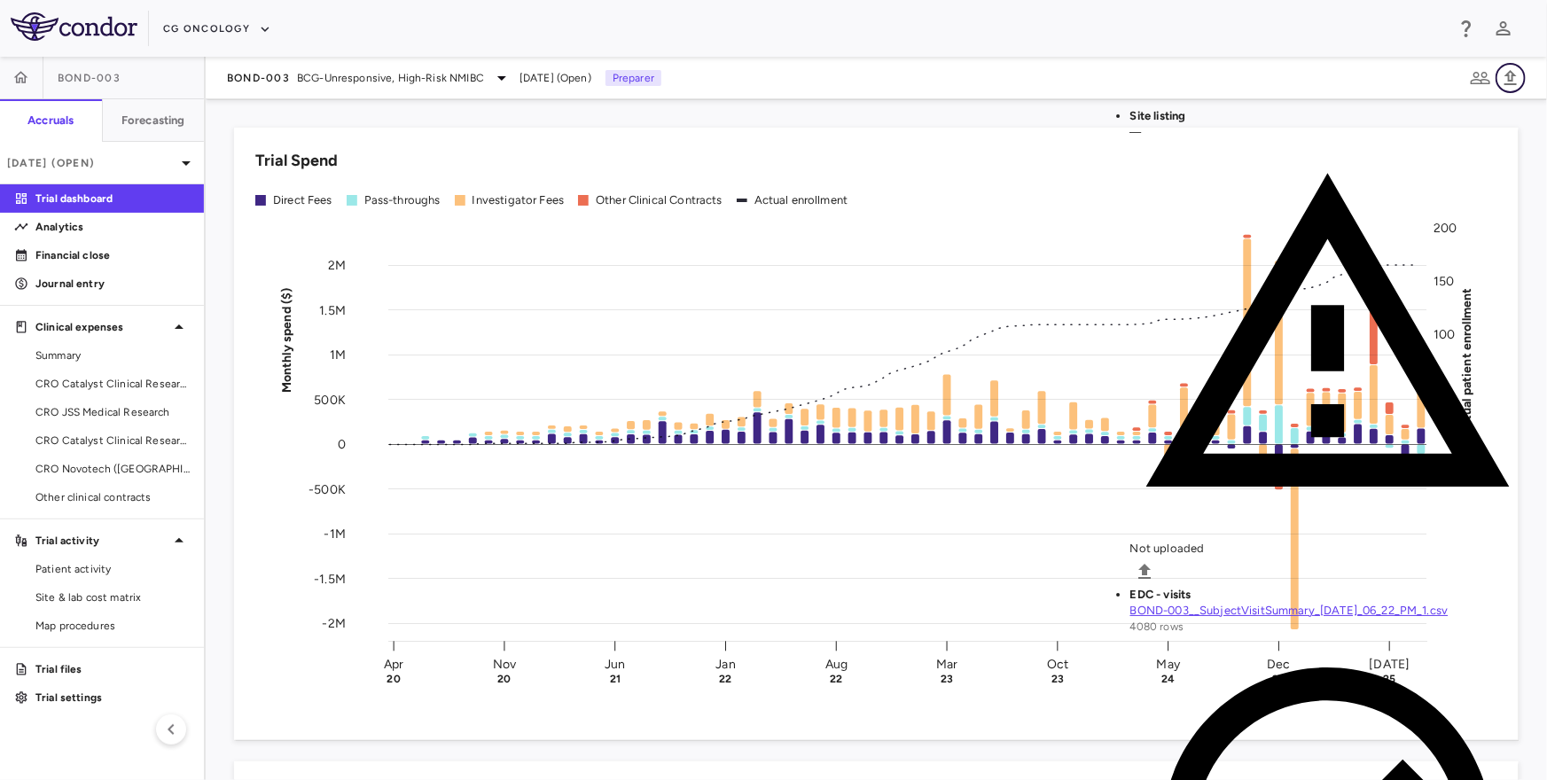
click at [1513, 79] on icon "button" at bounding box center [1510, 77] width 12 height 15
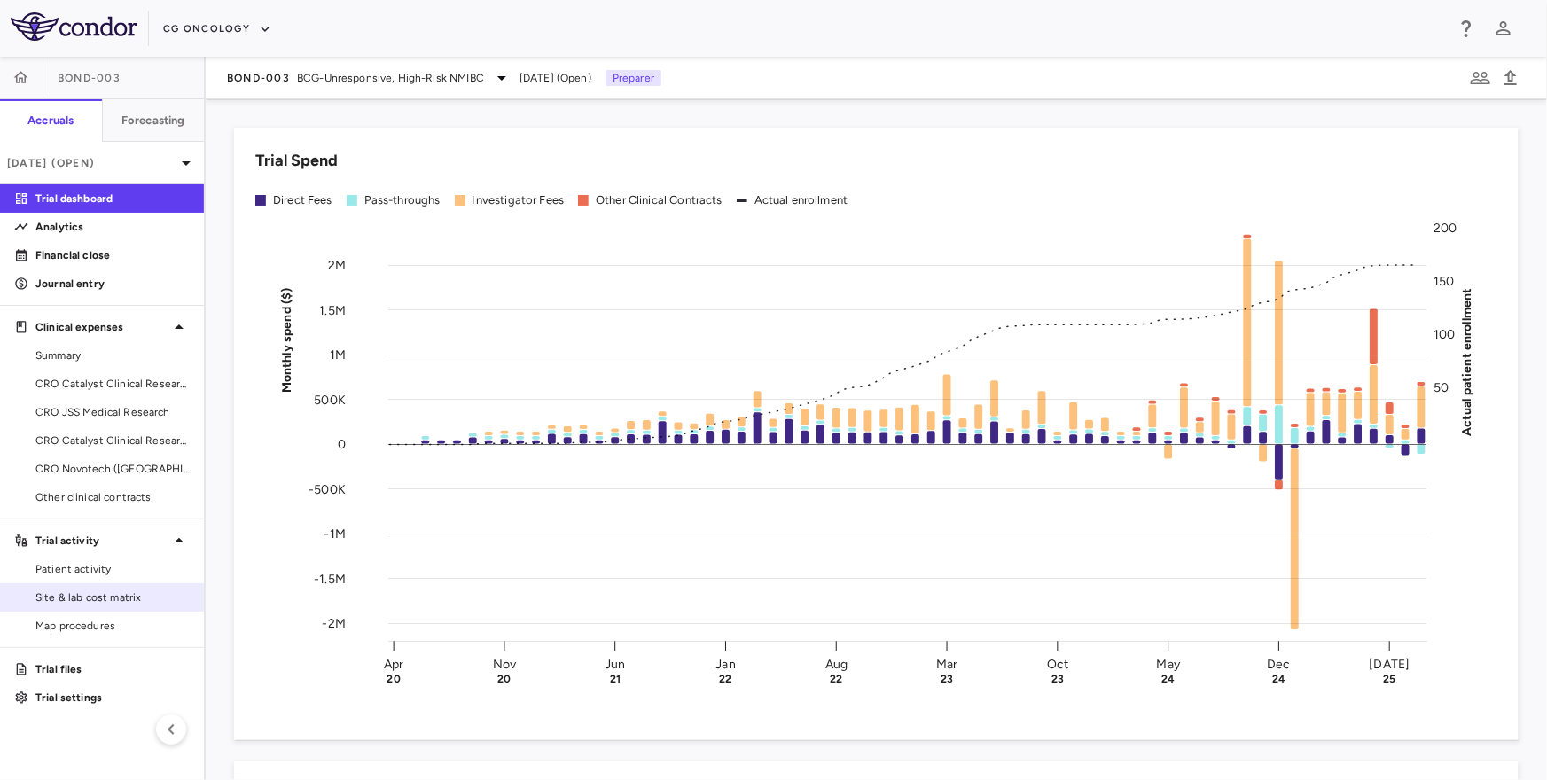
click at [98, 590] on span "Site & lab cost matrix" at bounding box center [112, 597] width 154 height 16
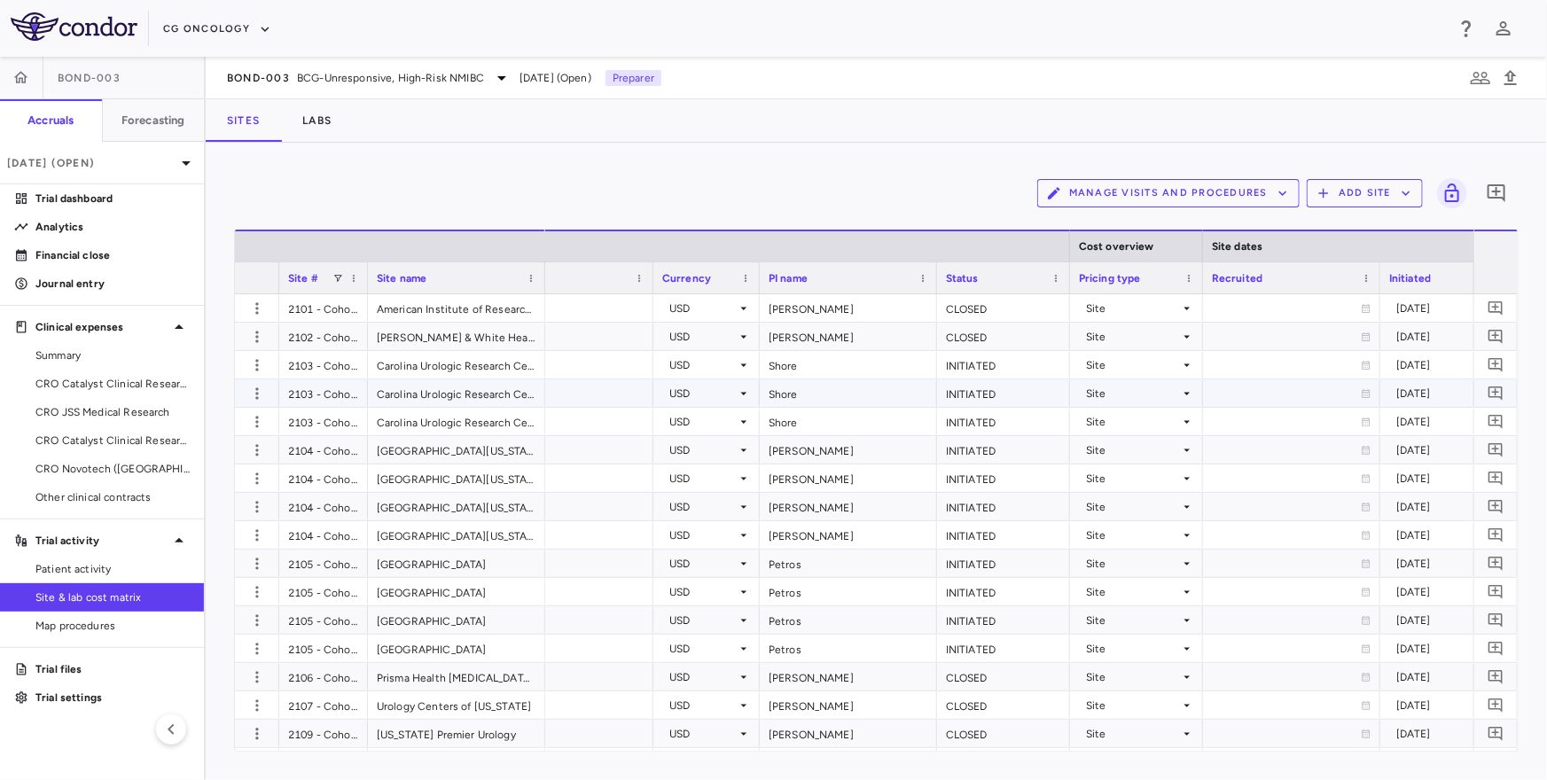
scroll to position [0, 547]
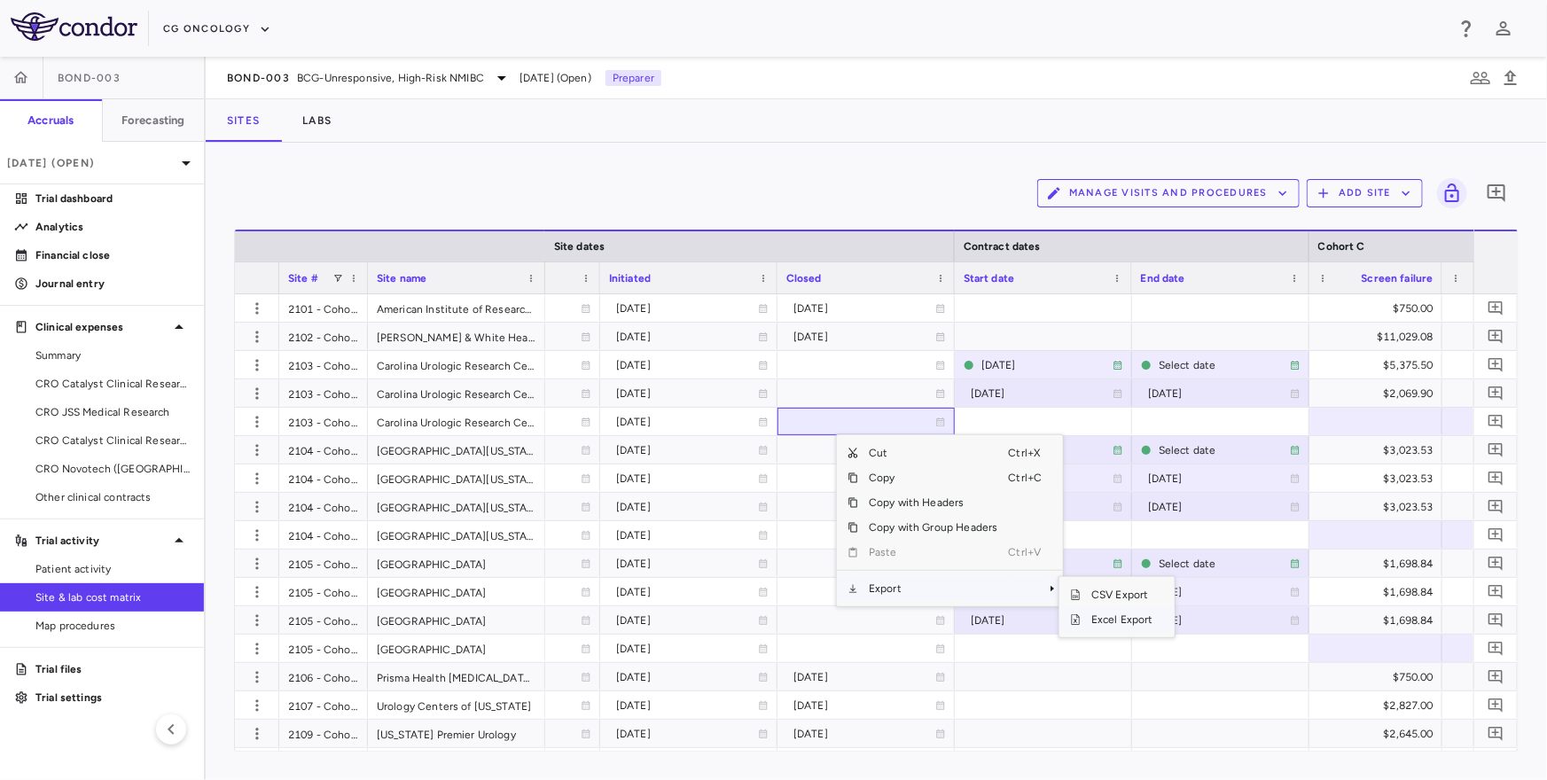
click at [1125, 624] on span "Excel Export" at bounding box center [1122, 619] width 83 height 25
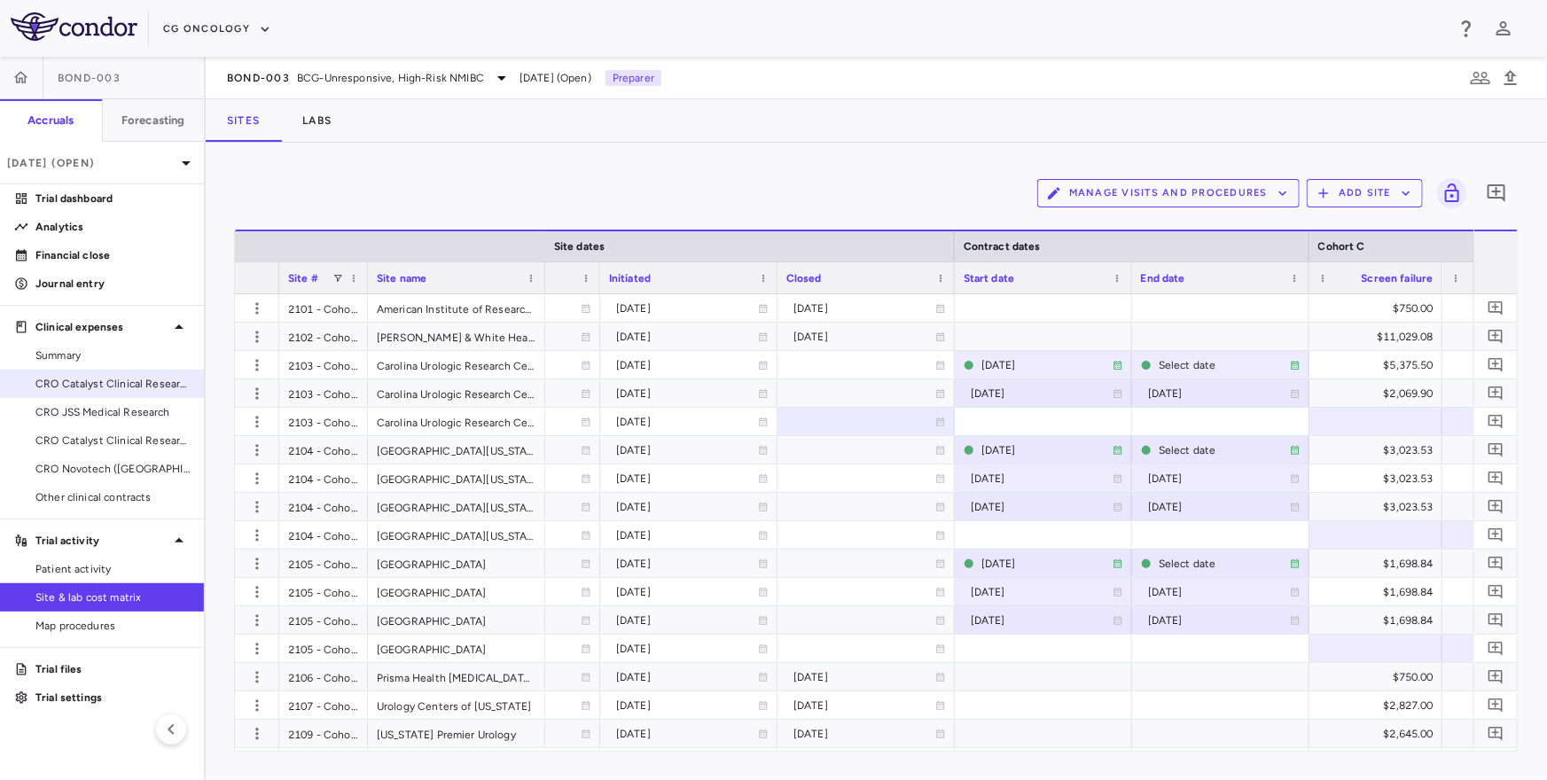
click at [129, 383] on span "CRO Catalyst Clinical Research - Cohort P" at bounding box center [112, 384] width 154 height 16
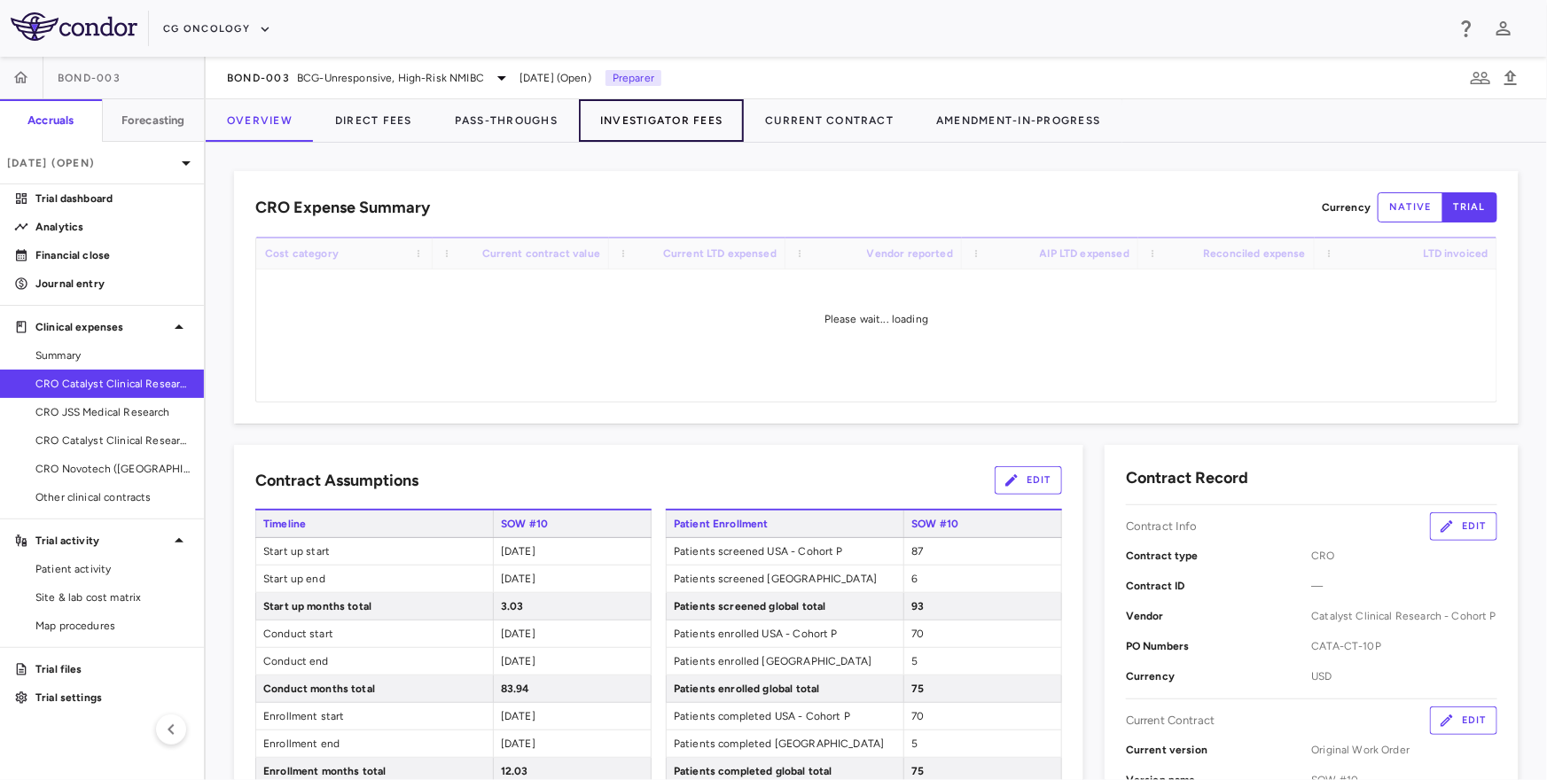
click at [629, 110] on button "Investigator Fees" at bounding box center [661, 120] width 165 height 43
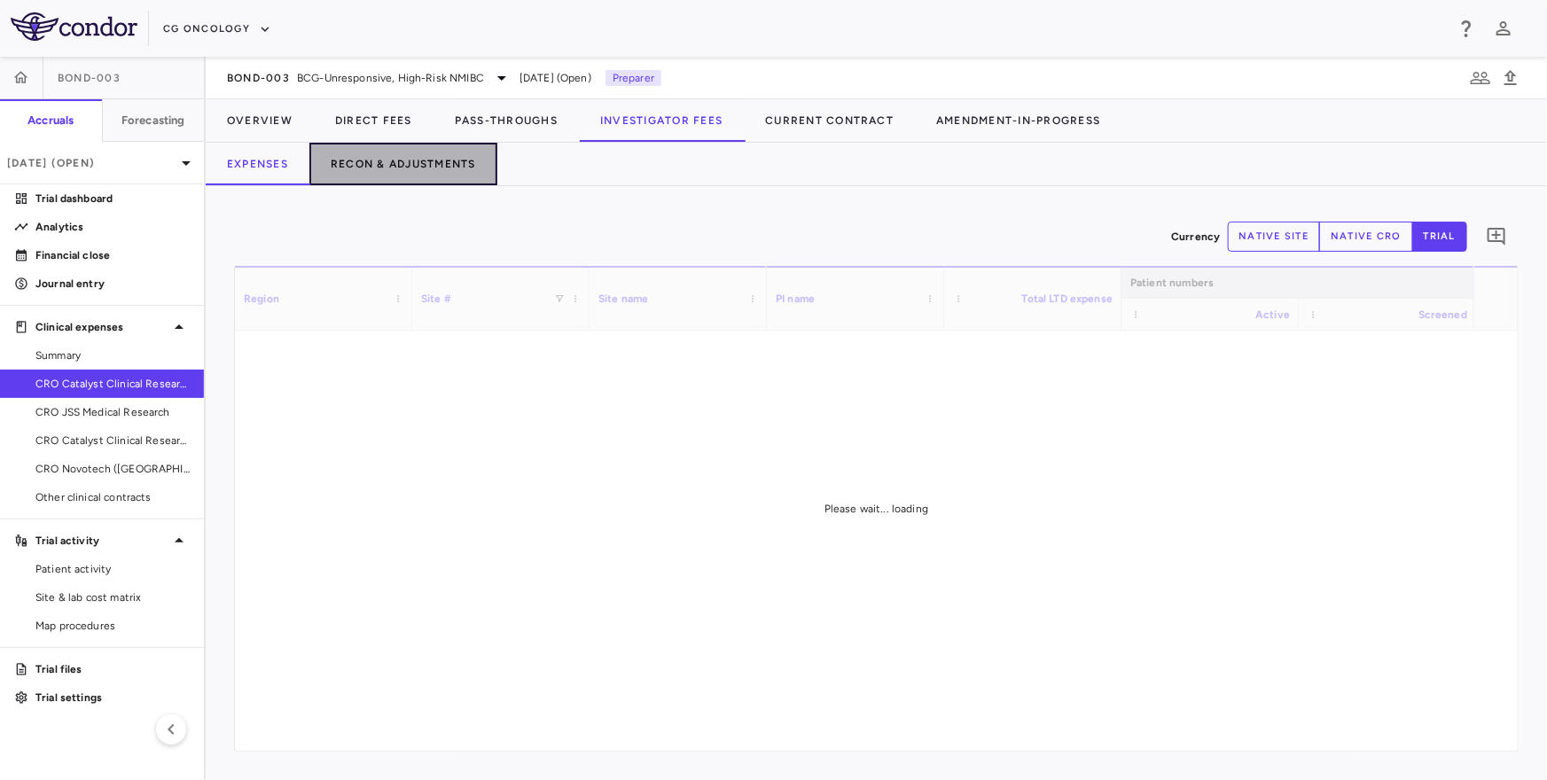
click at [448, 174] on button "Recon & Adjustments" at bounding box center [403, 164] width 188 height 43
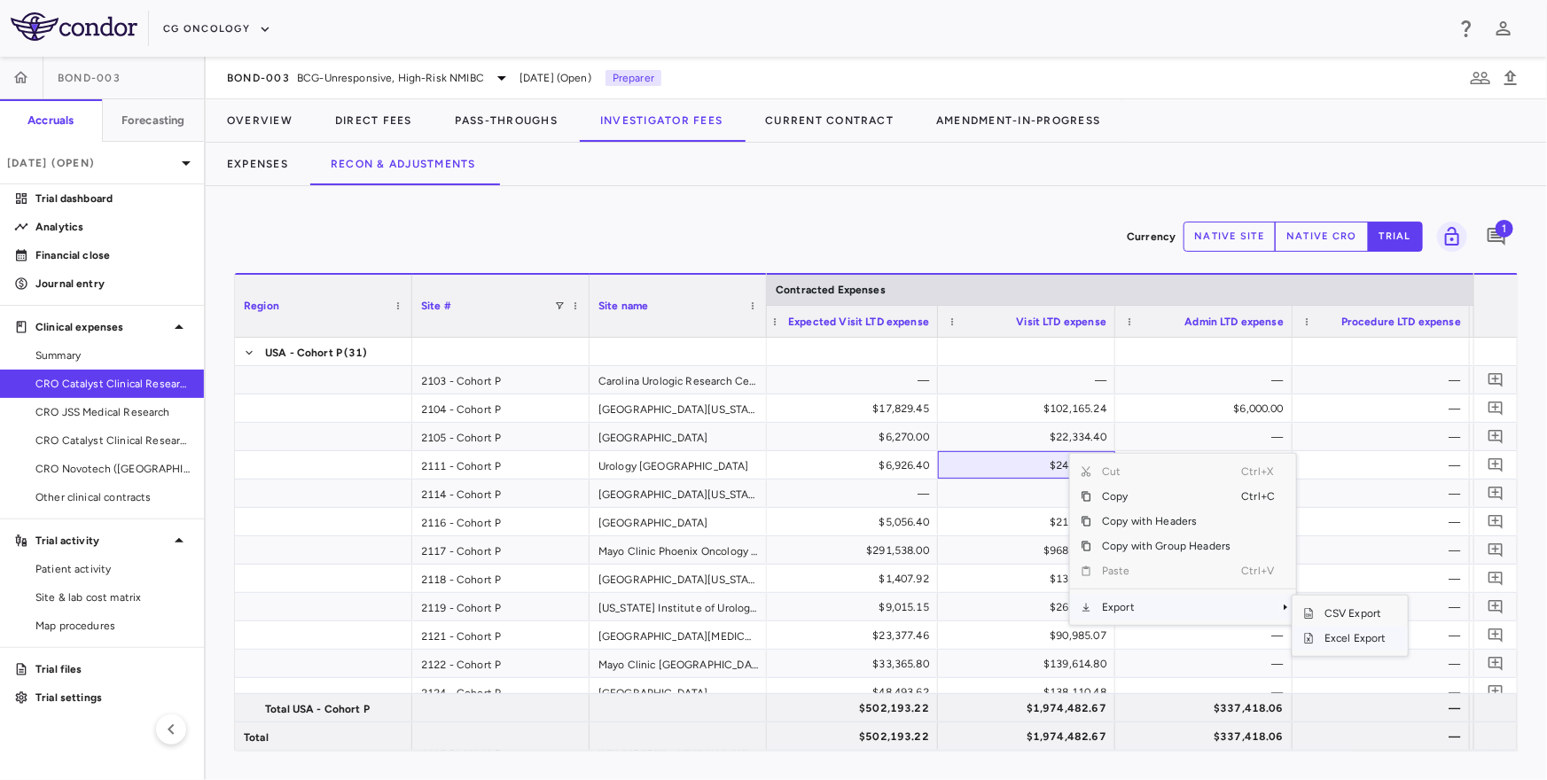
click at [1323, 637] on span "Excel Export" at bounding box center [1355, 638] width 83 height 25
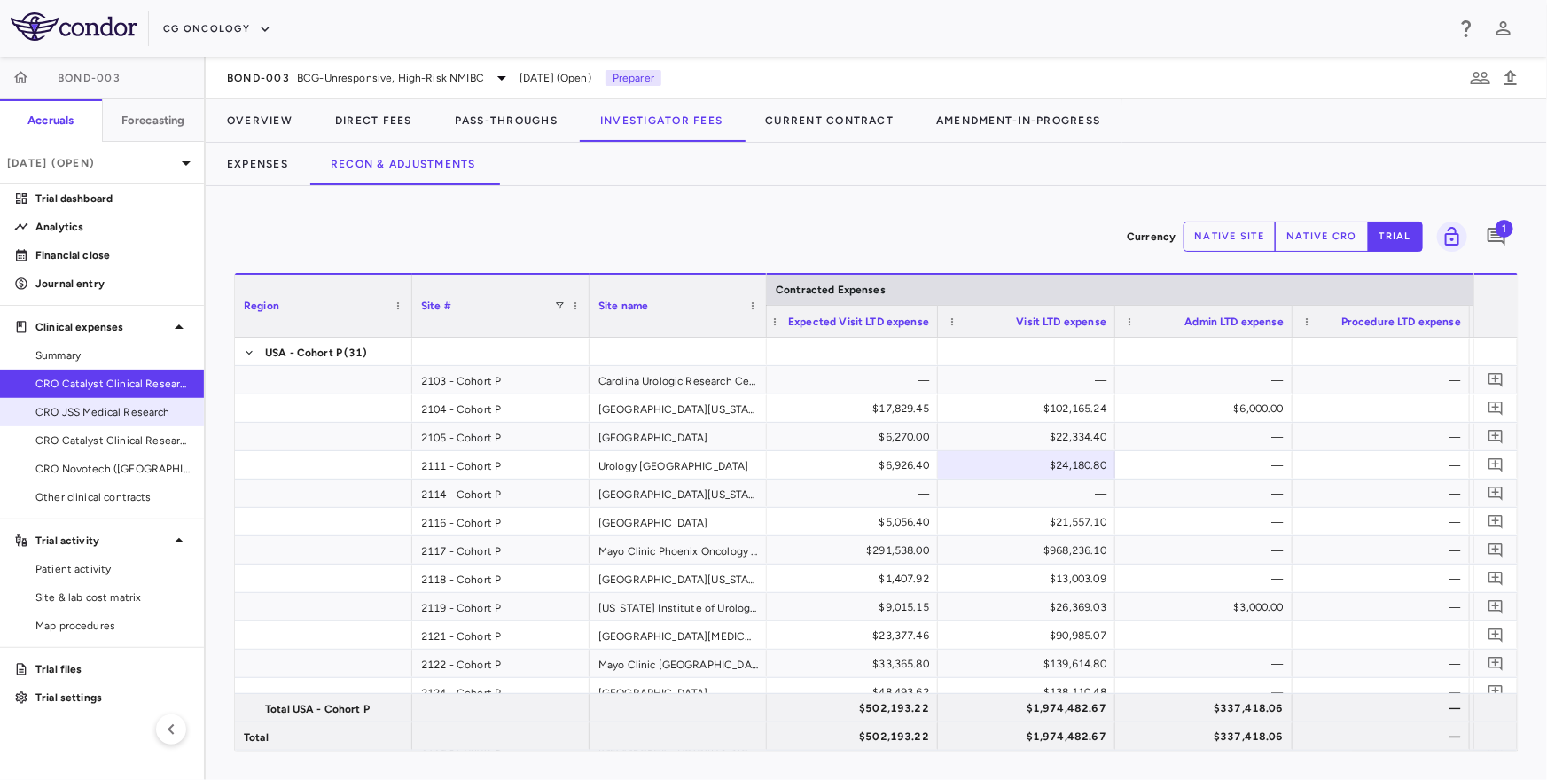
click at [121, 409] on span "CRO JSS Medical Research" at bounding box center [112, 412] width 154 height 16
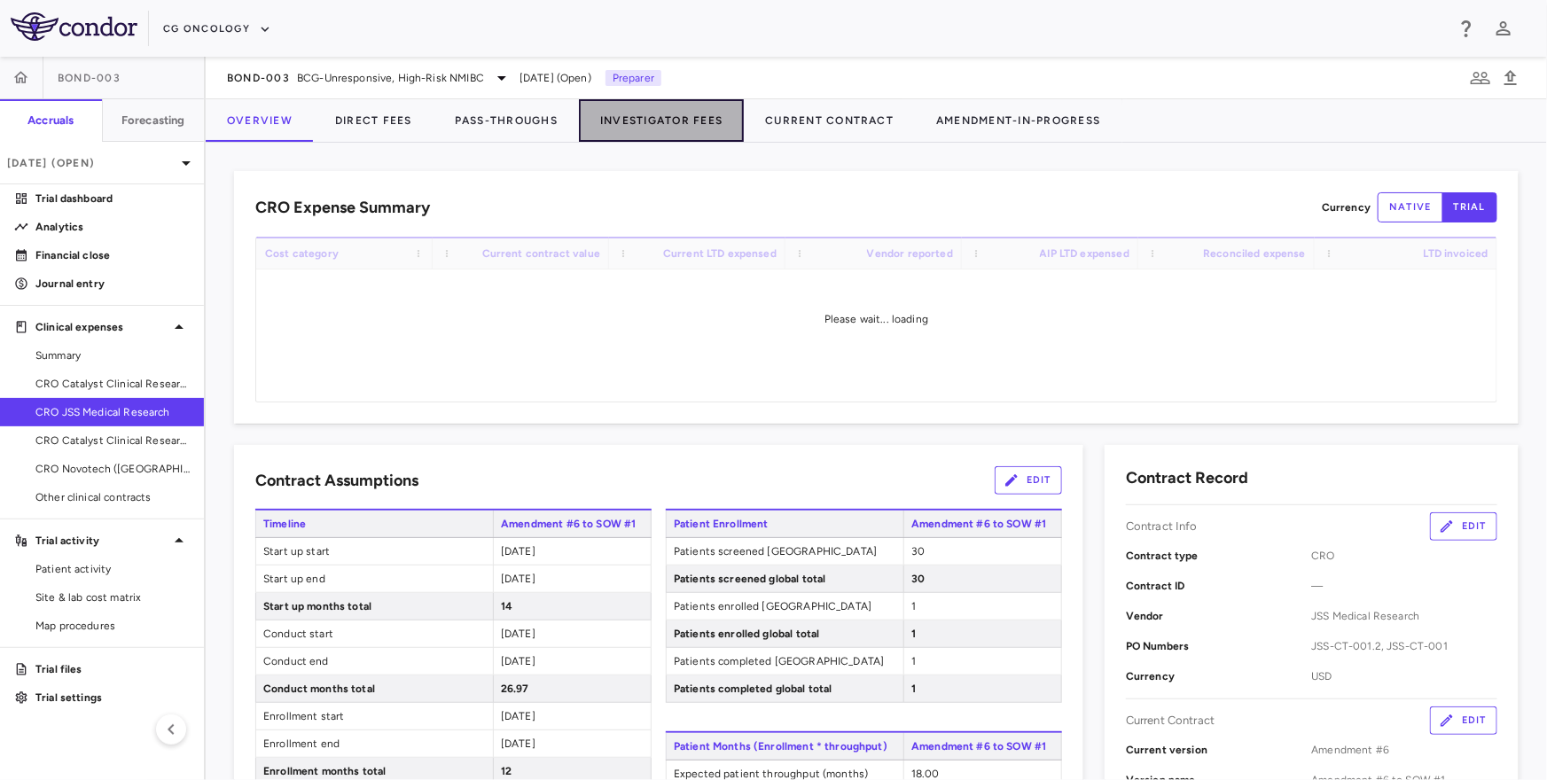
click at [678, 133] on button "Investigator Fees" at bounding box center [661, 120] width 165 height 43
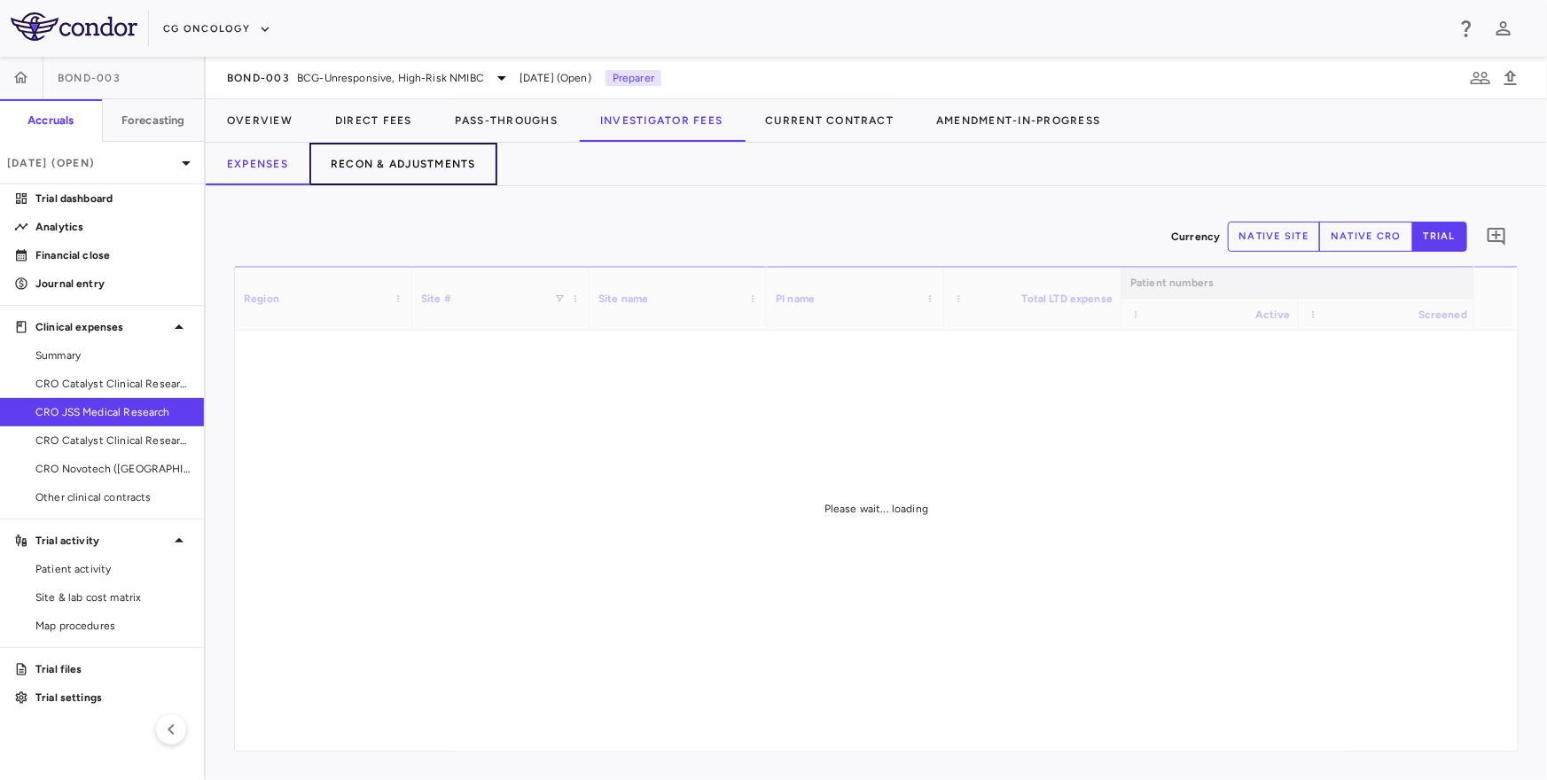
click at [467, 168] on button "Recon & Adjustments" at bounding box center [403, 164] width 188 height 43
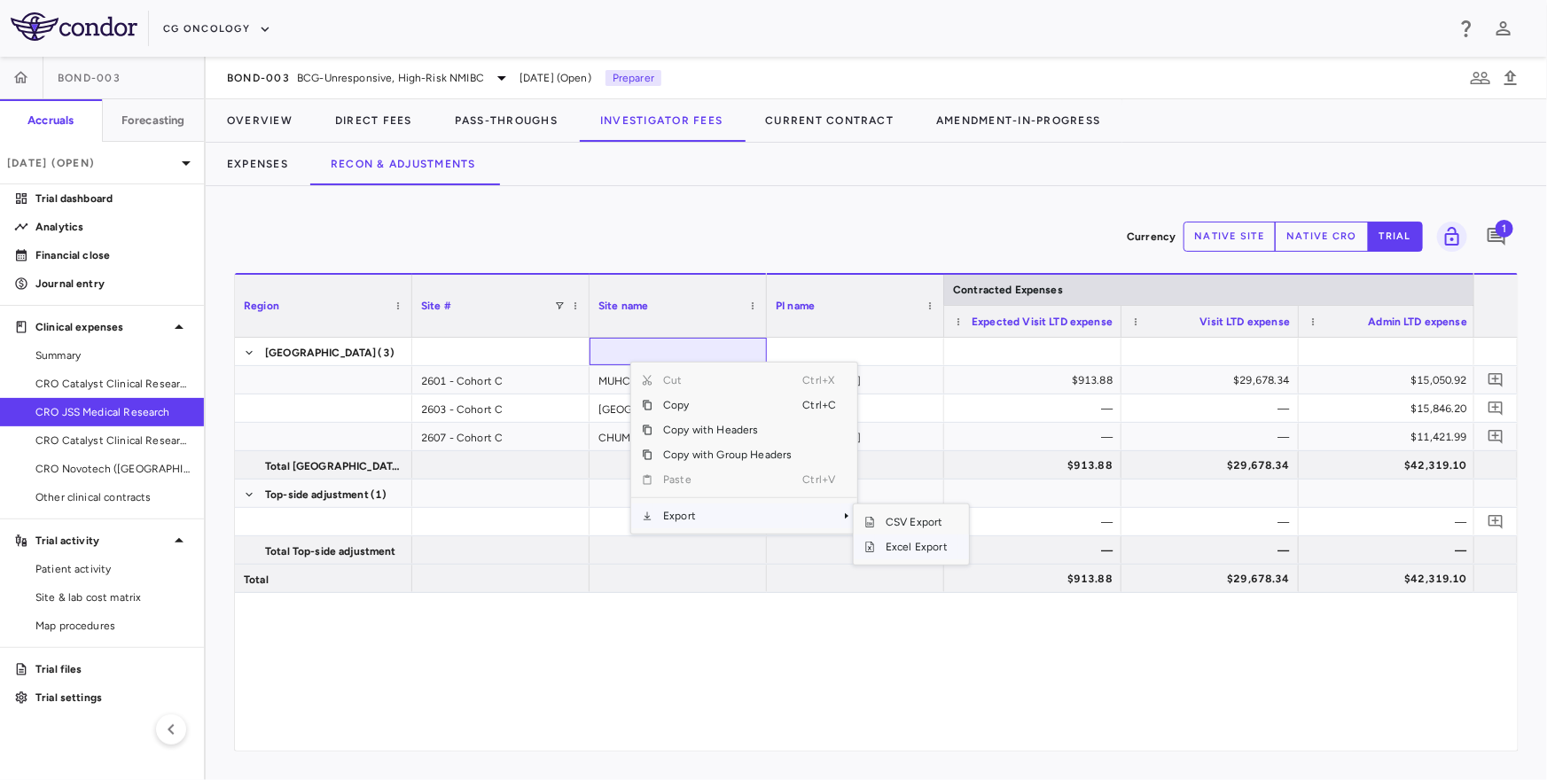
click at [951, 550] on span "Excel Export" at bounding box center [916, 546] width 83 height 25
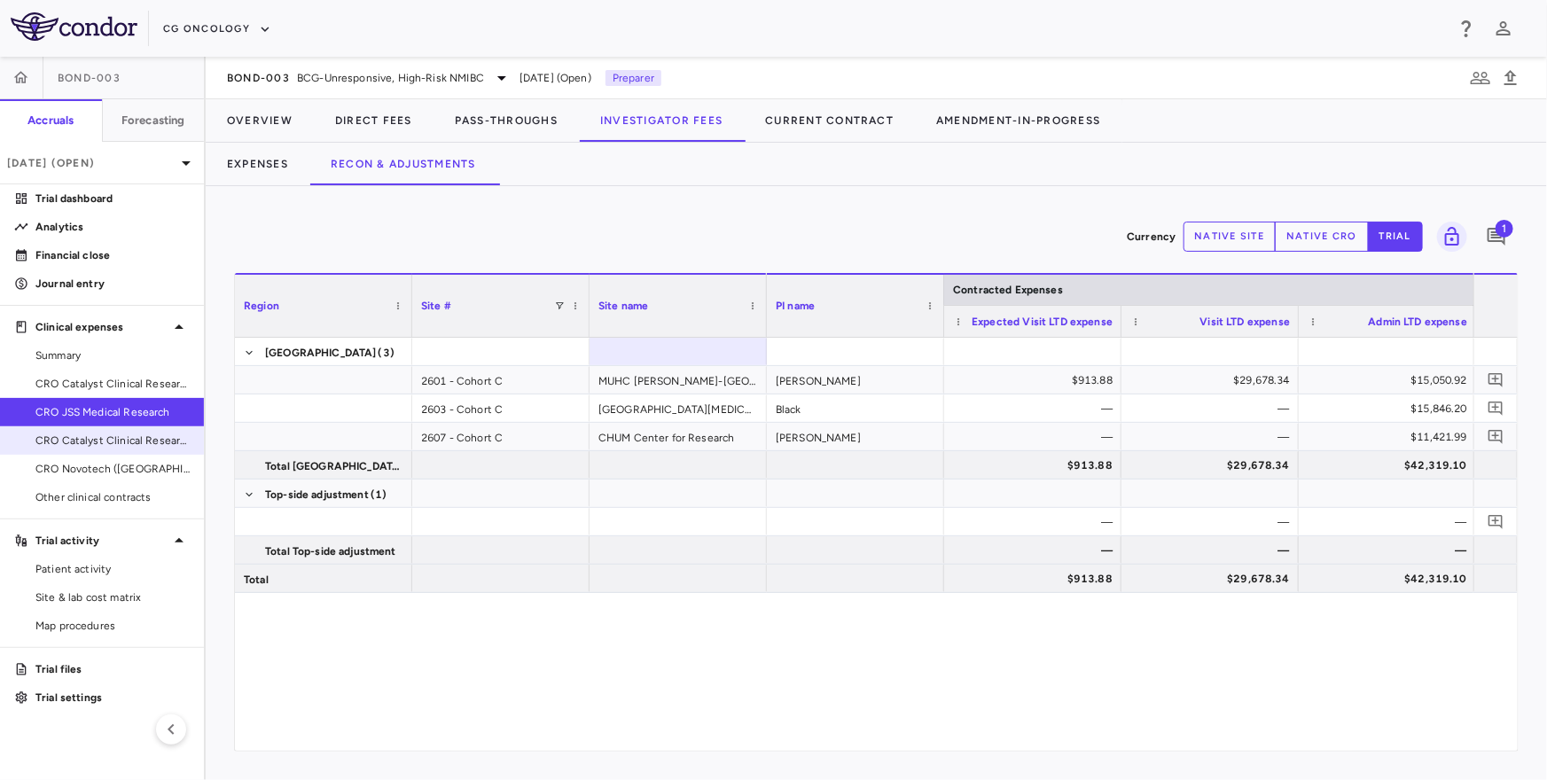
click at [125, 436] on span "CRO Catalyst Clinical Research" at bounding box center [112, 441] width 154 height 16
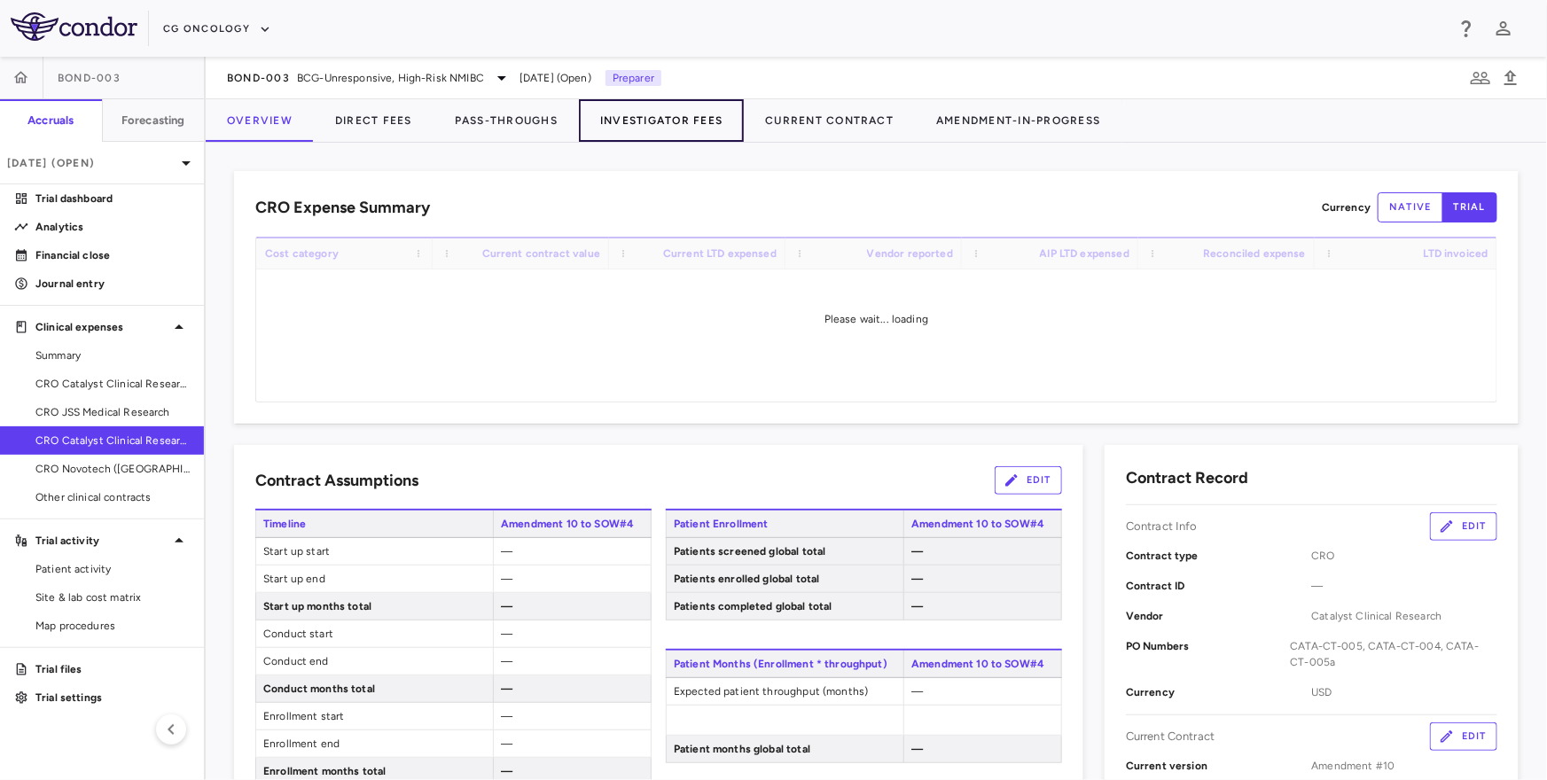
click at [658, 125] on button "Investigator Fees" at bounding box center [661, 120] width 165 height 43
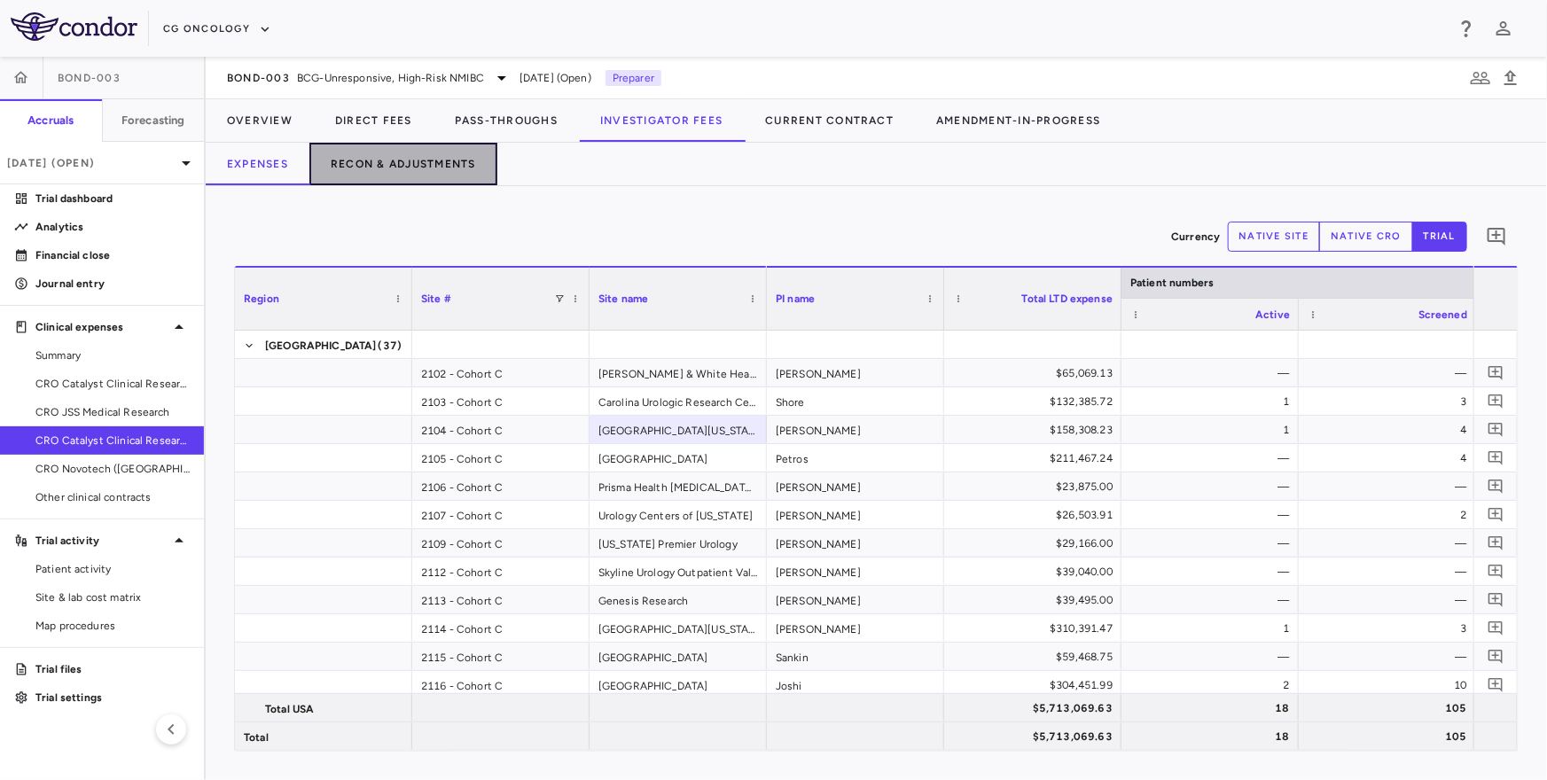
click at [450, 145] on button "Recon & Adjustments" at bounding box center [403, 164] width 188 height 43
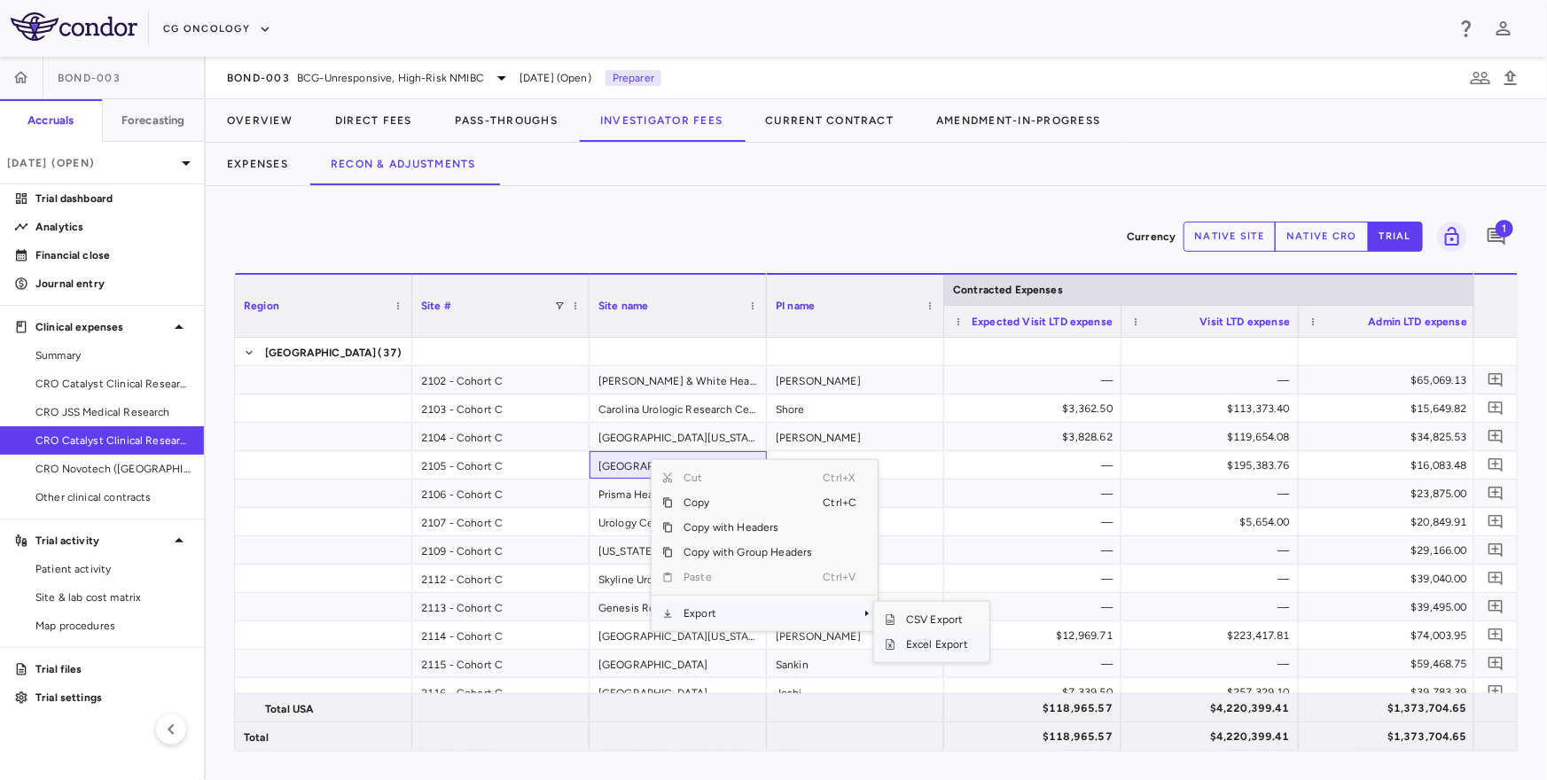
click at [925, 646] on span "Excel Export" at bounding box center [936, 644] width 83 height 25
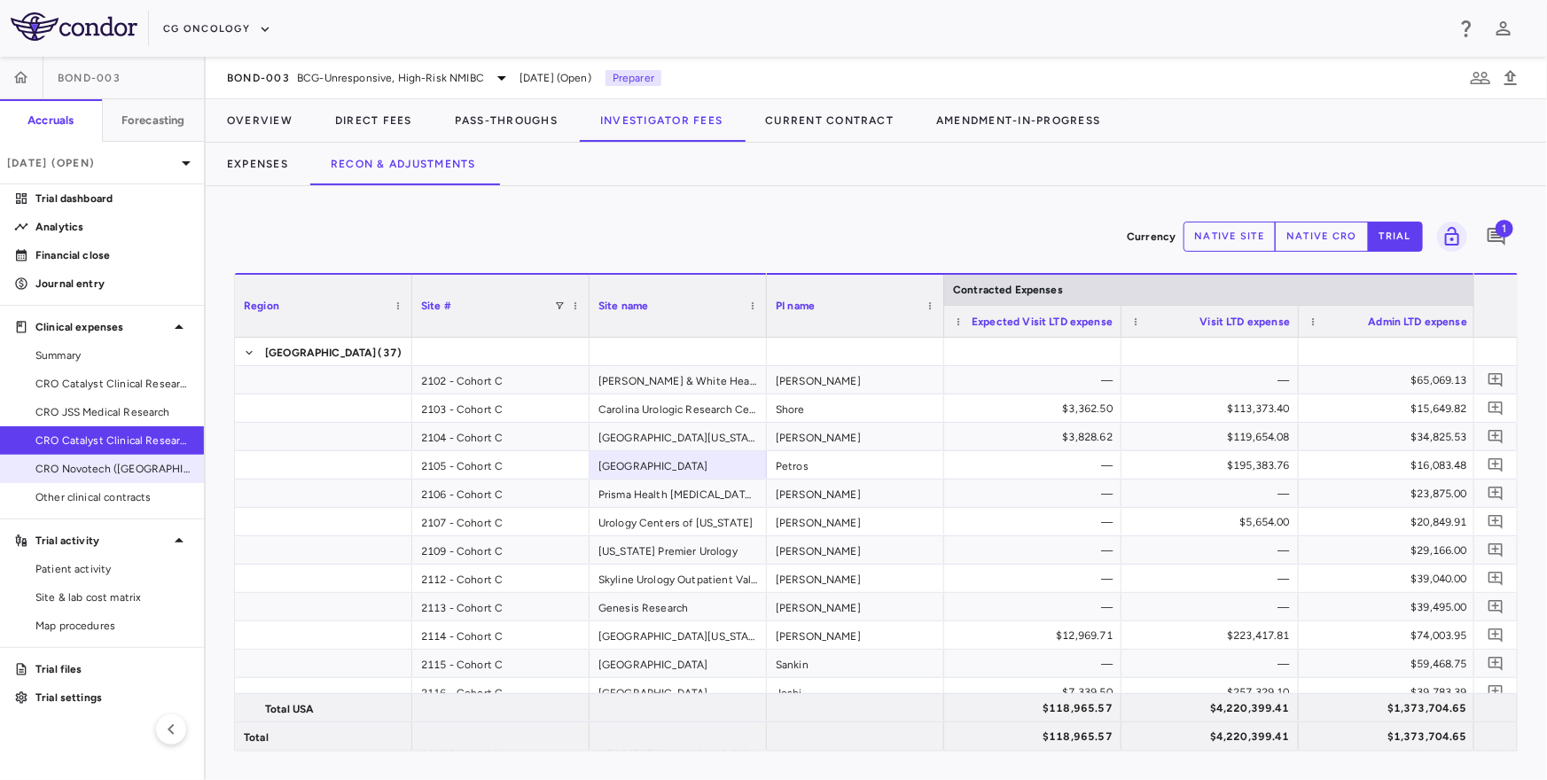
click at [113, 472] on span "CRO Novotech ([GEOGRAPHIC_DATA]) Pty Ltd" at bounding box center [112, 469] width 154 height 16
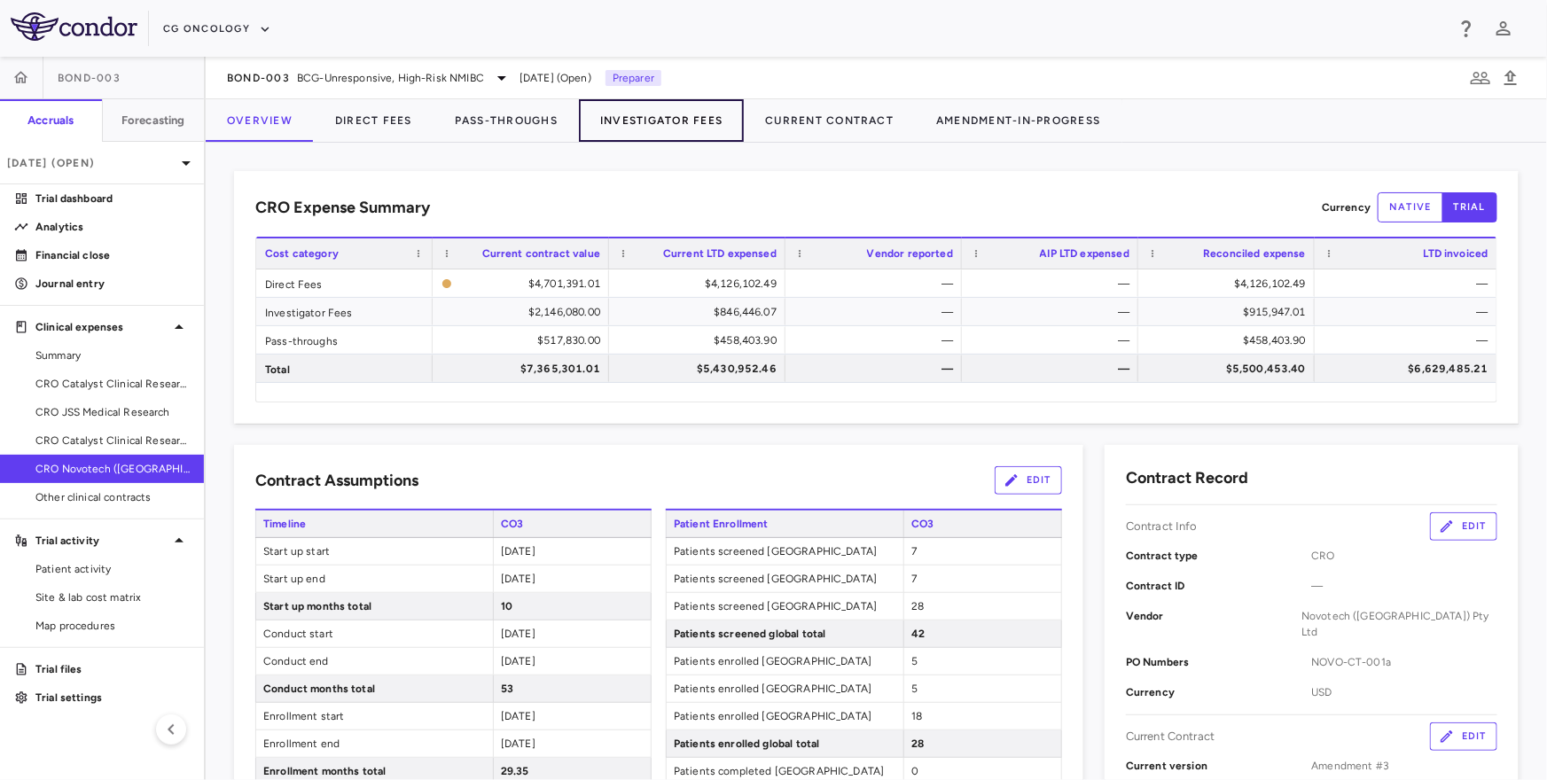
click at [688, 131] on button "Investigator Fees" at bounding box center [661, 120] width 165 height 43
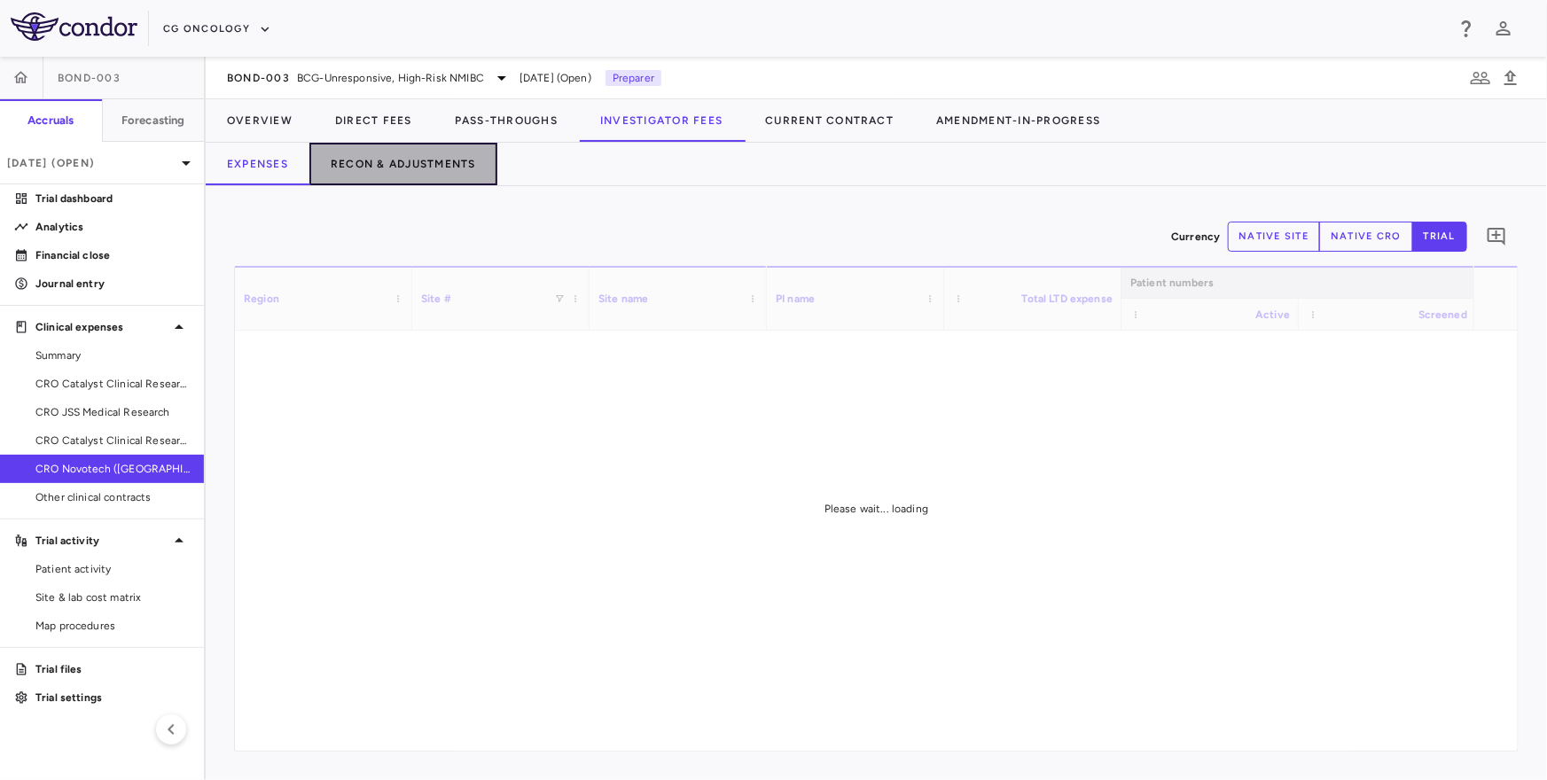
click at [406, 159] on button "Recon & Adjustments" at bounding box center [403, 164] width 188 height 43
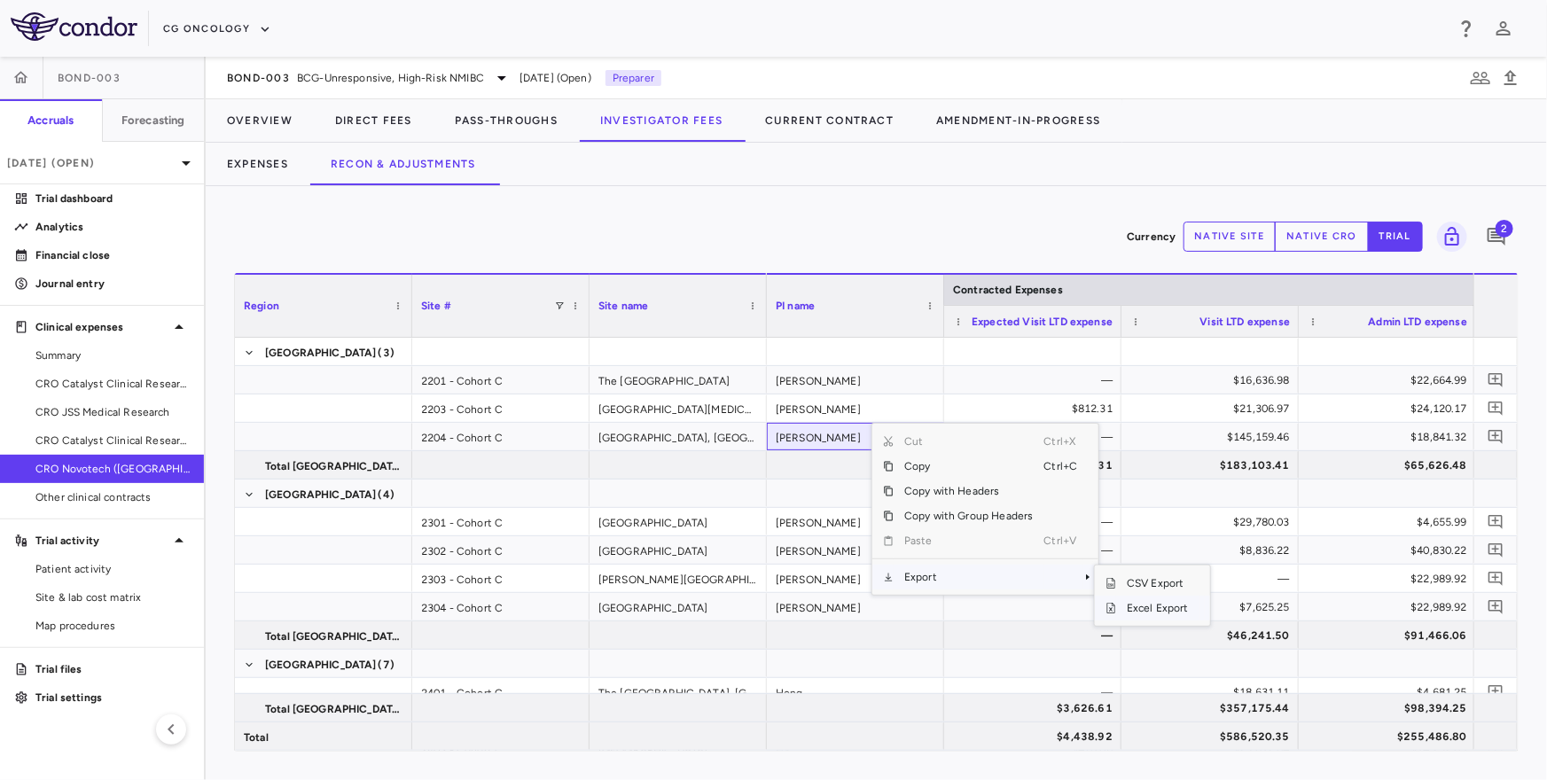
click at [1141, 601] on span "Excel Export" at bounding box center [1157, 608] width 83 height 25
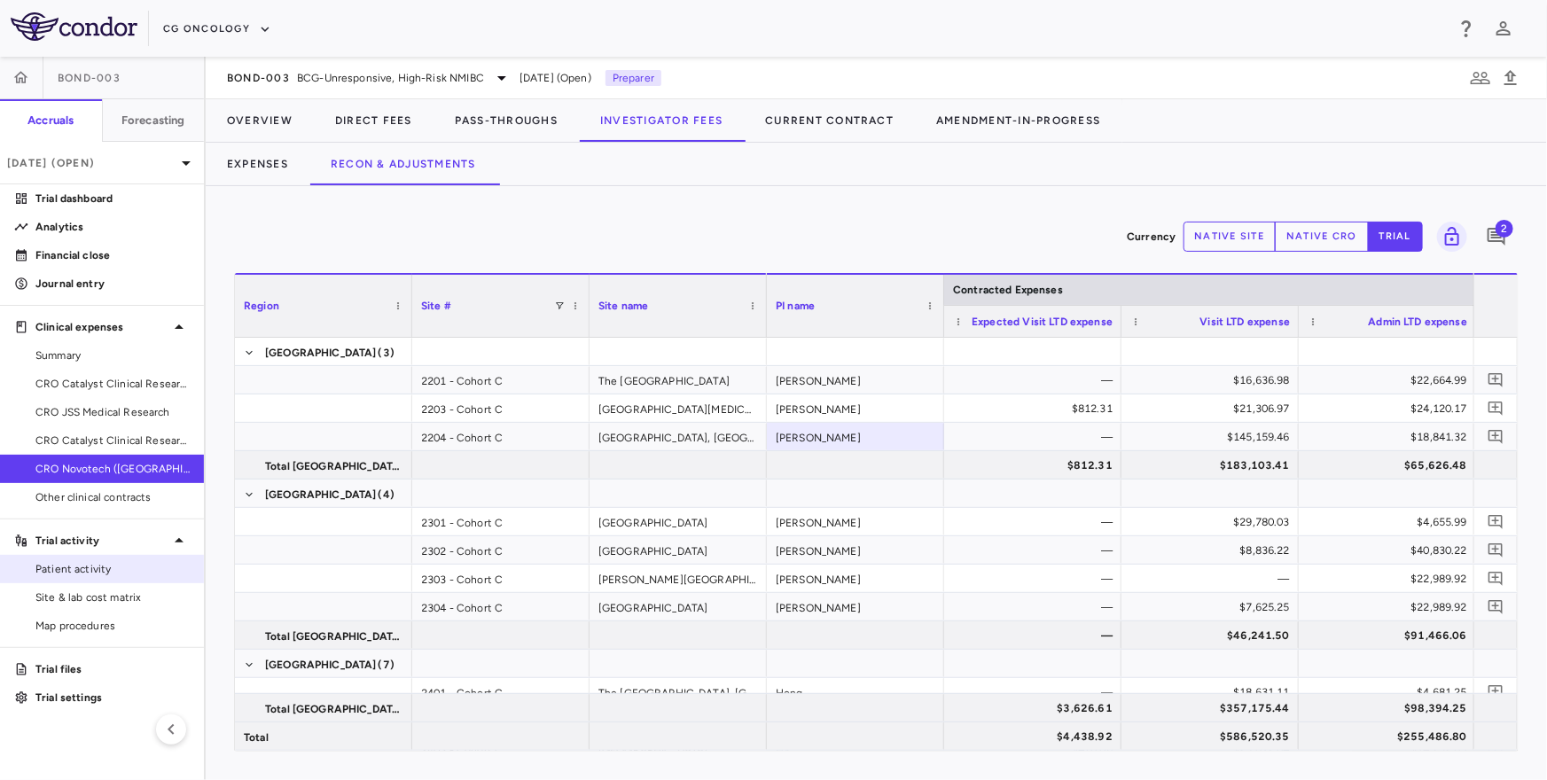
click at [115, 565] on span "Patient activity" at bounding box center [112, 569] width 154 height 16
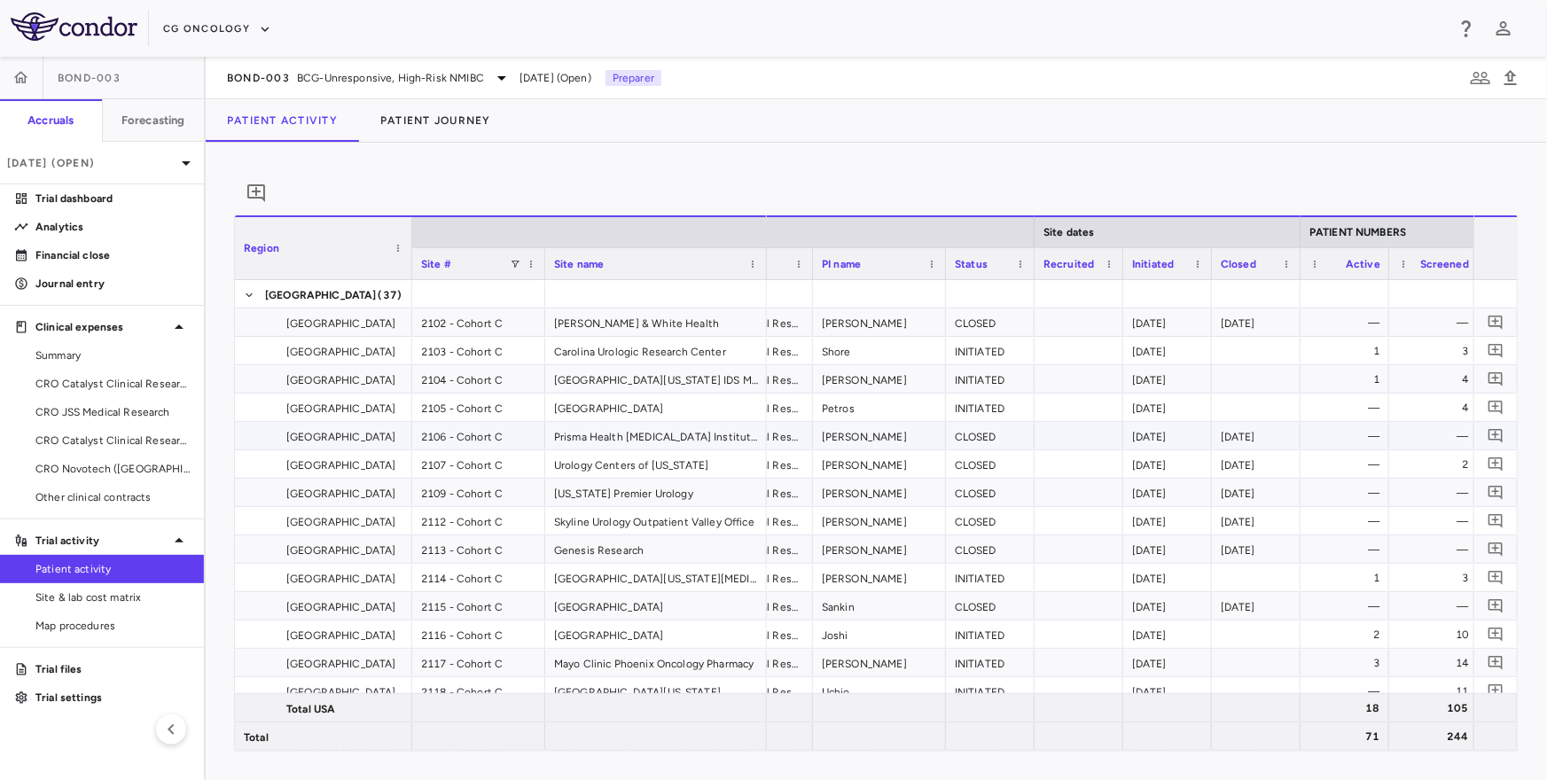
scroll to position [0, 283]
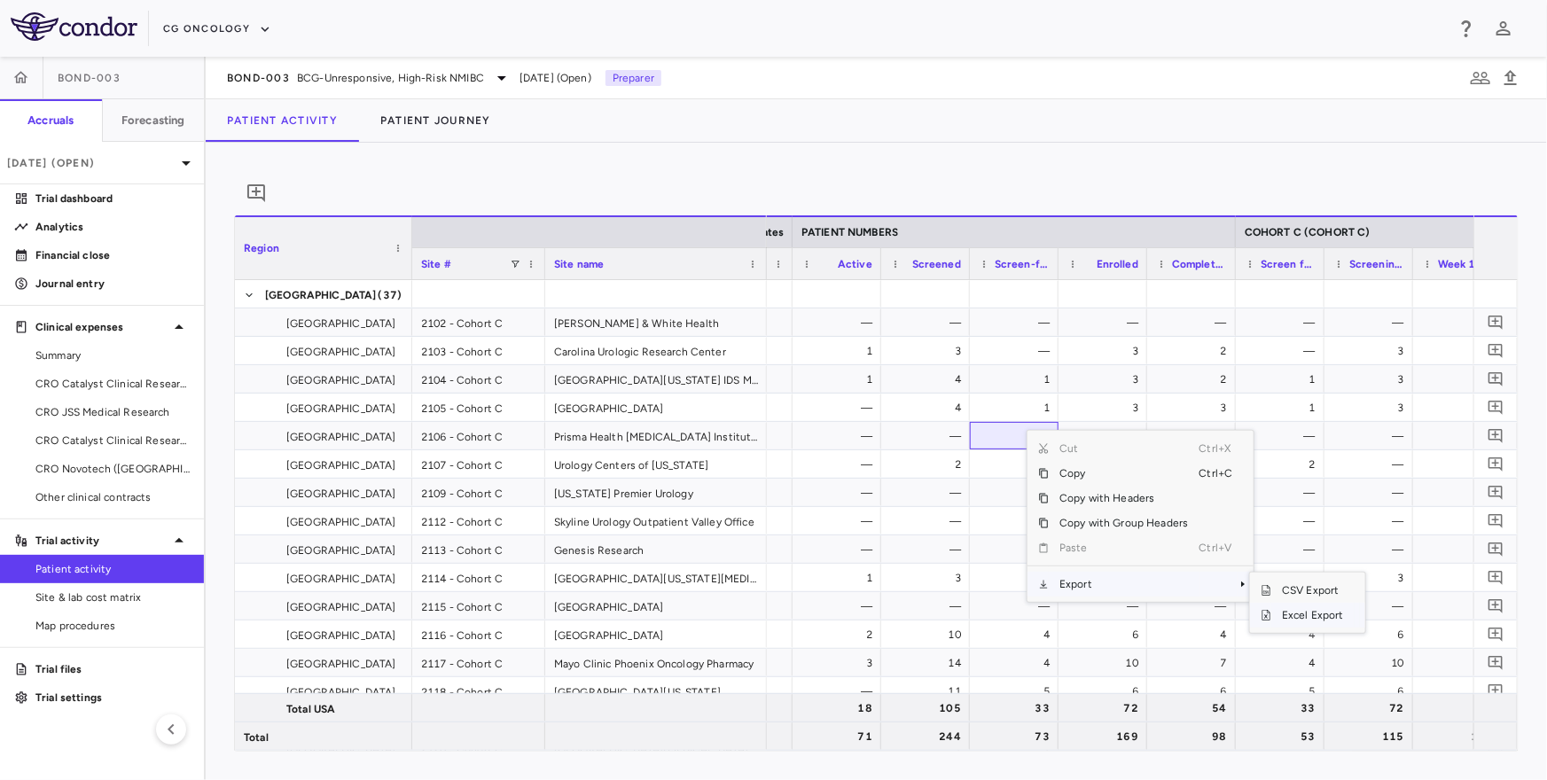
click at [1286, 626] on span "Excel Export" at bounding box center [1312, 615] width 83 height 25
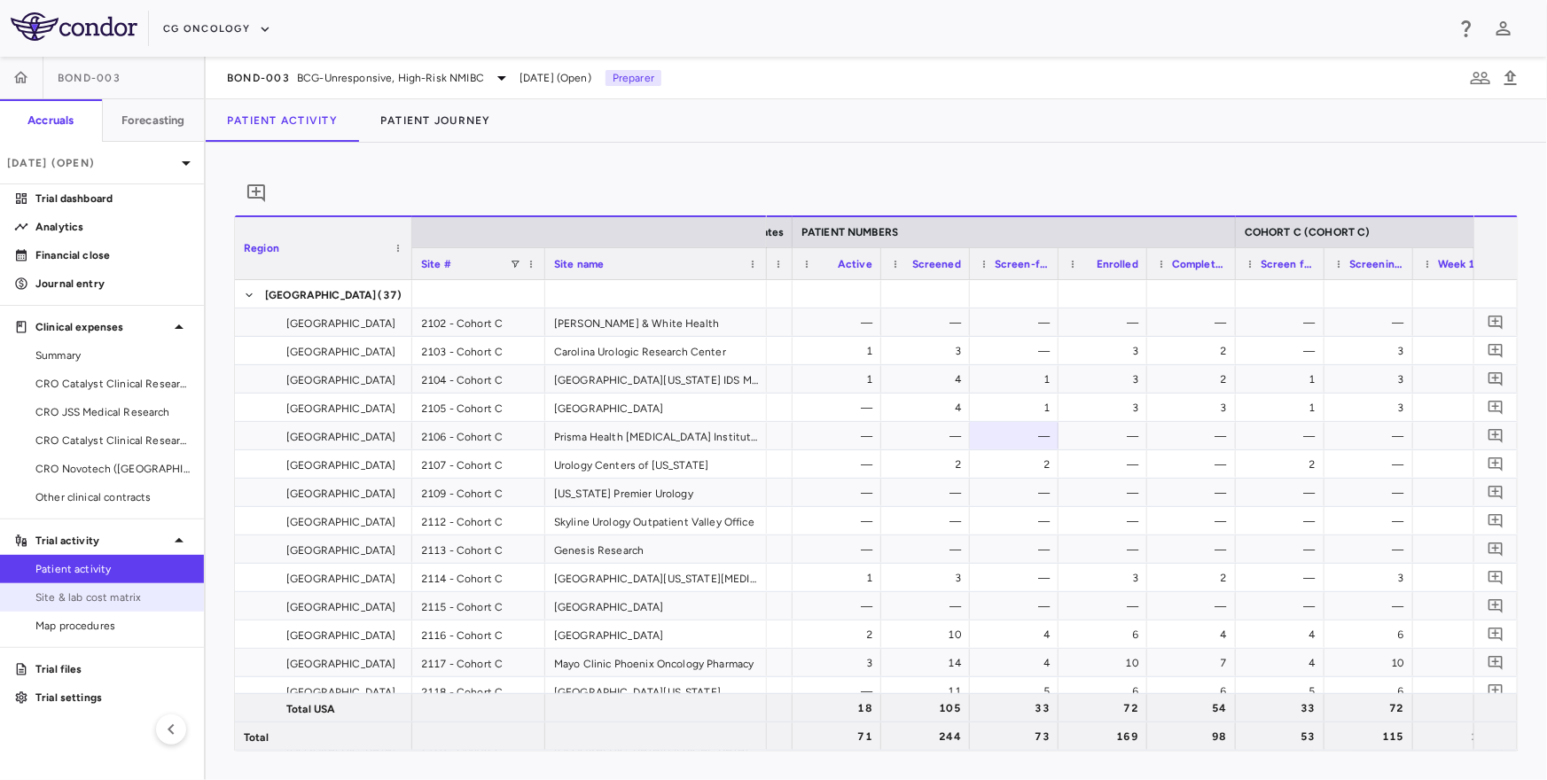
click at [81, 593] on span "Site & lab cost matrix" at bounding box center [112, 597] width 154 height 16
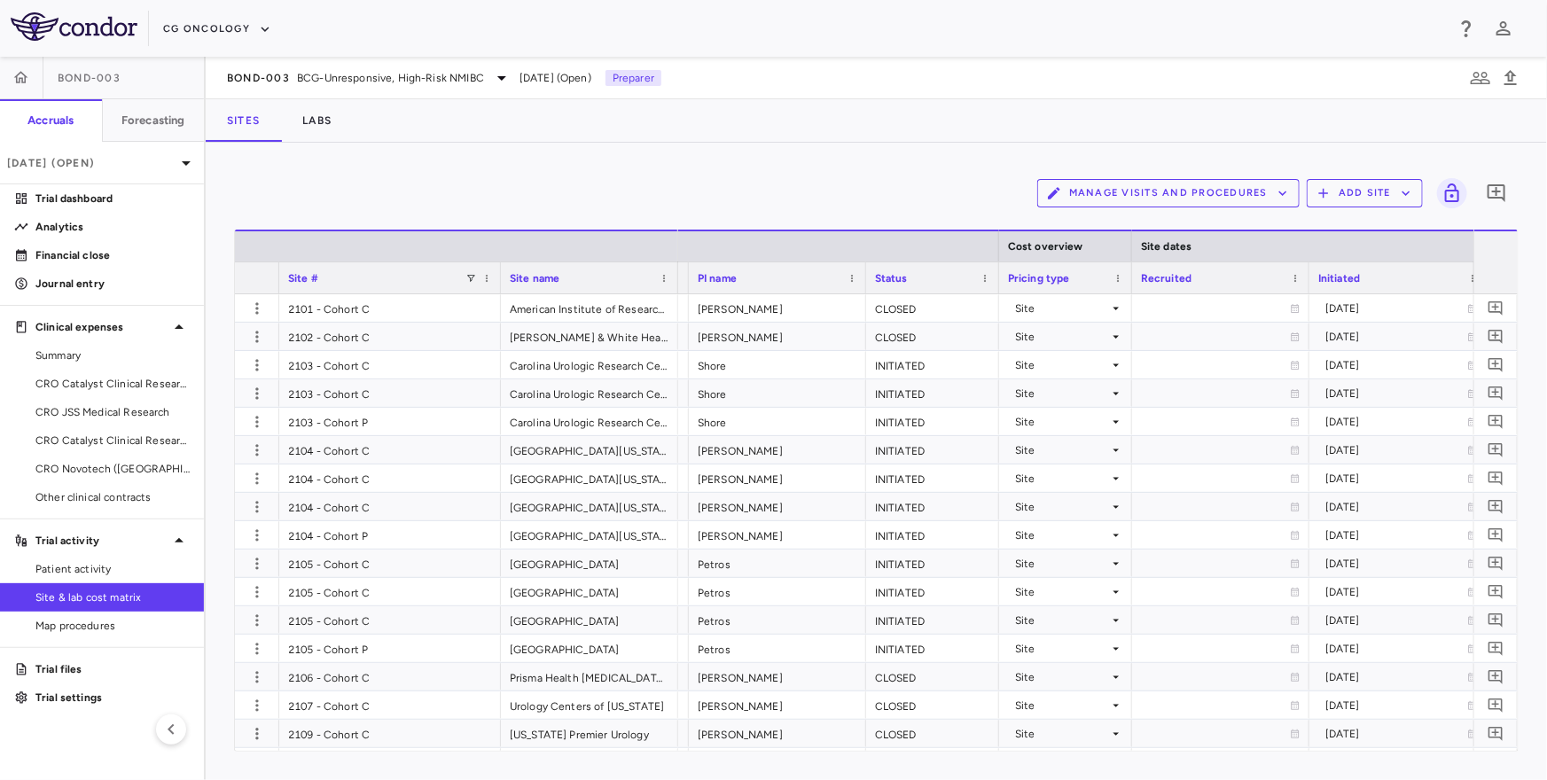
drag, startPoint x: 367, startPoint y: 277, endPoint x: 500, endPoint y: 283, distance: 133.1
click at [500, 283] on div at bounding box center [499, 277] width 7 height 31
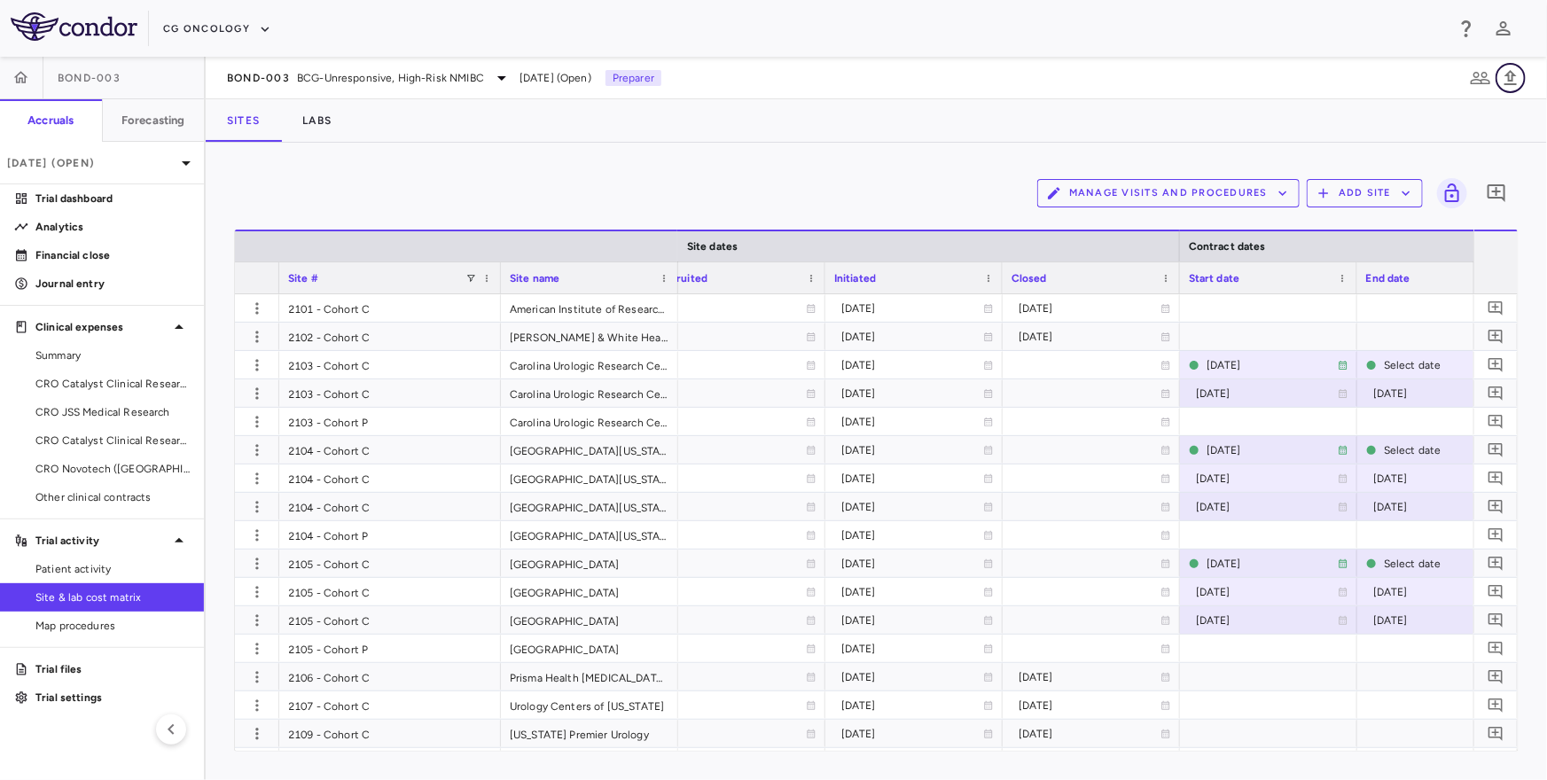
click at [1516, 79] on icon "button" at bounding box center [1510, 77] width 21 height 21
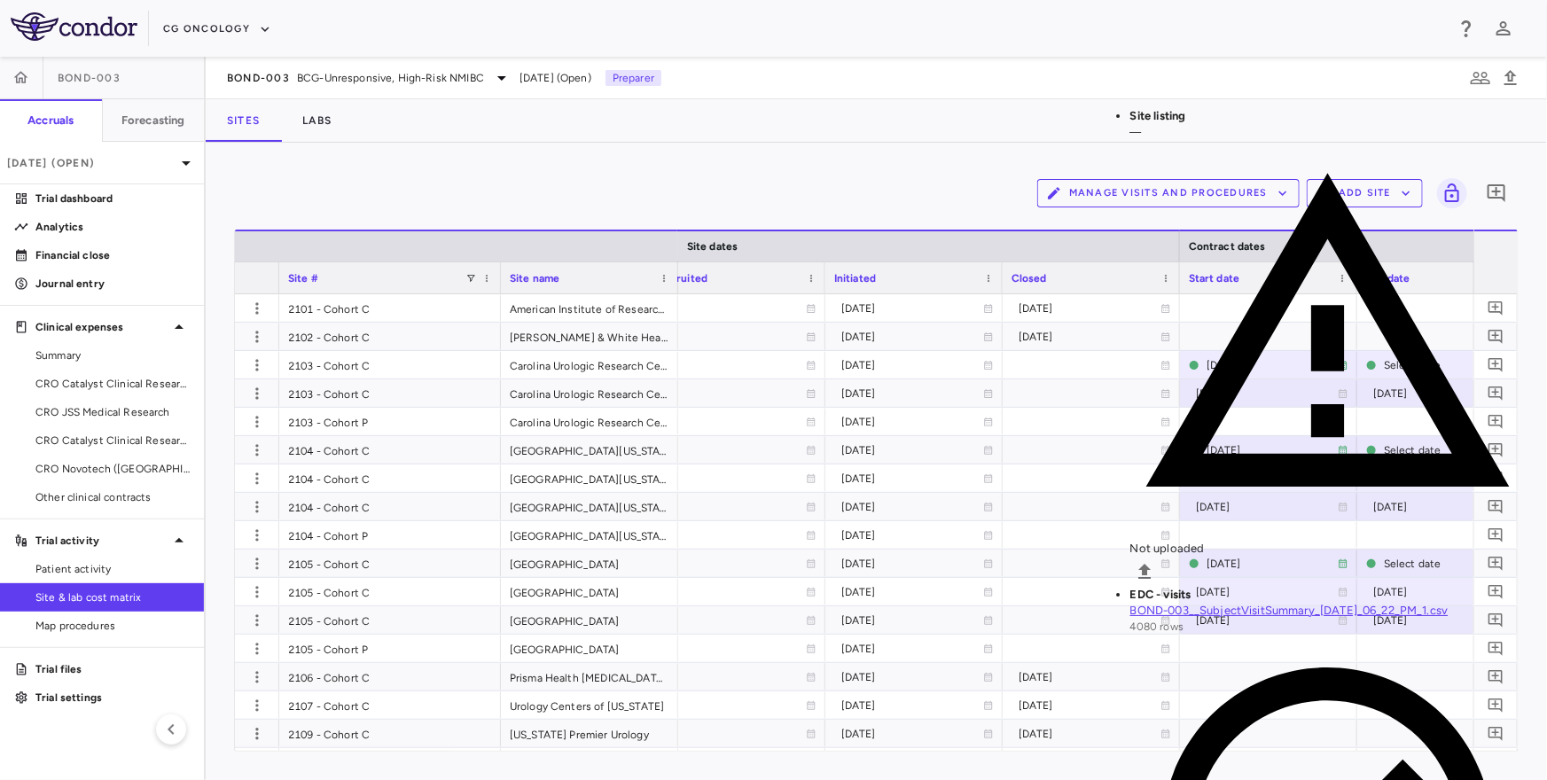
click at [1466, 161] on li "Site listing — Not uploaded" at bounding box center [1328, 347] width 396 height 479
click at [1156, 561] on icon "Upload" at bounding box center [1145, 571] width 21 height 21
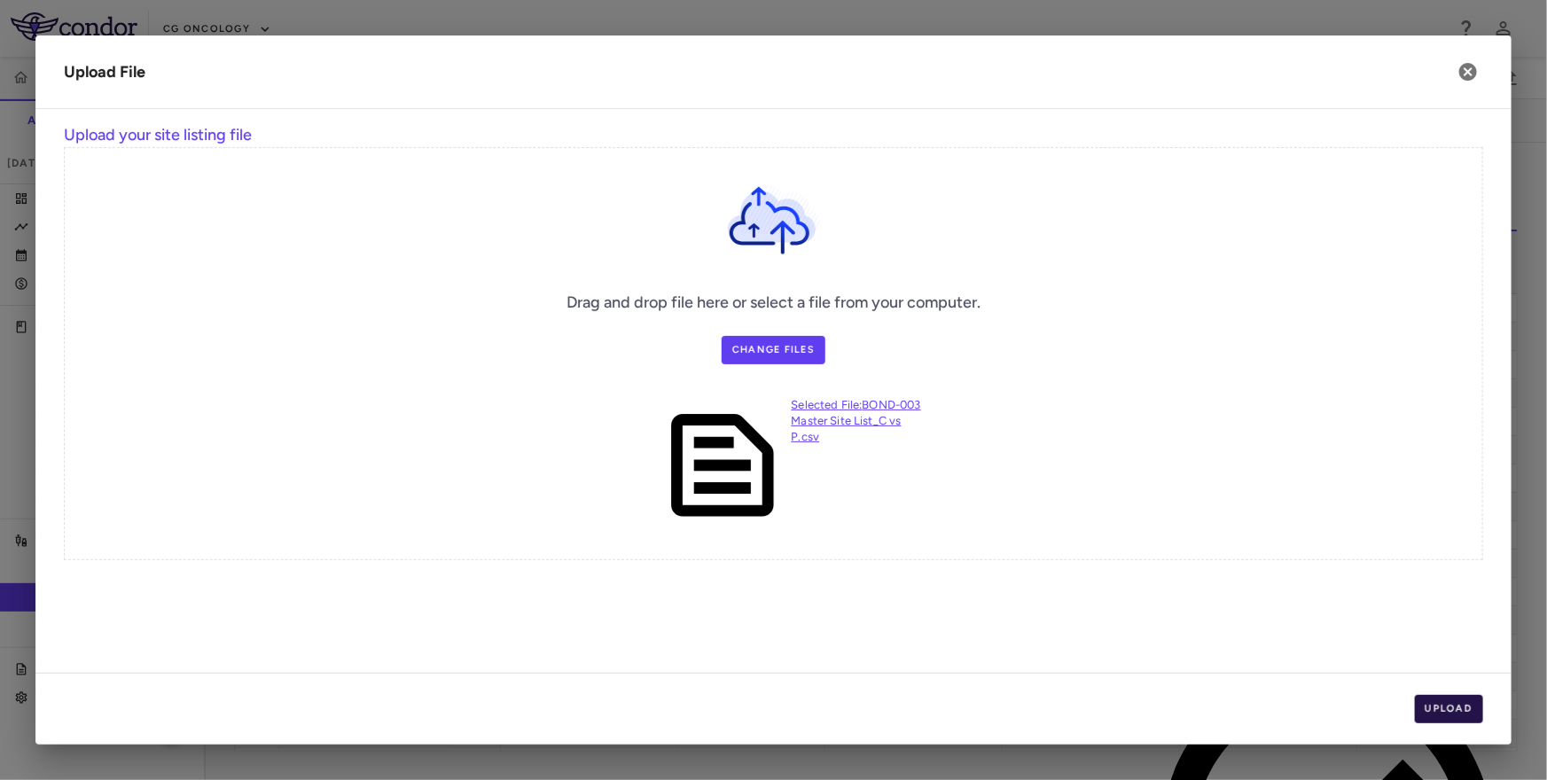
click at [1432, 714] on button "Upload" at bounding box center [1449, 709] width 69 height 28
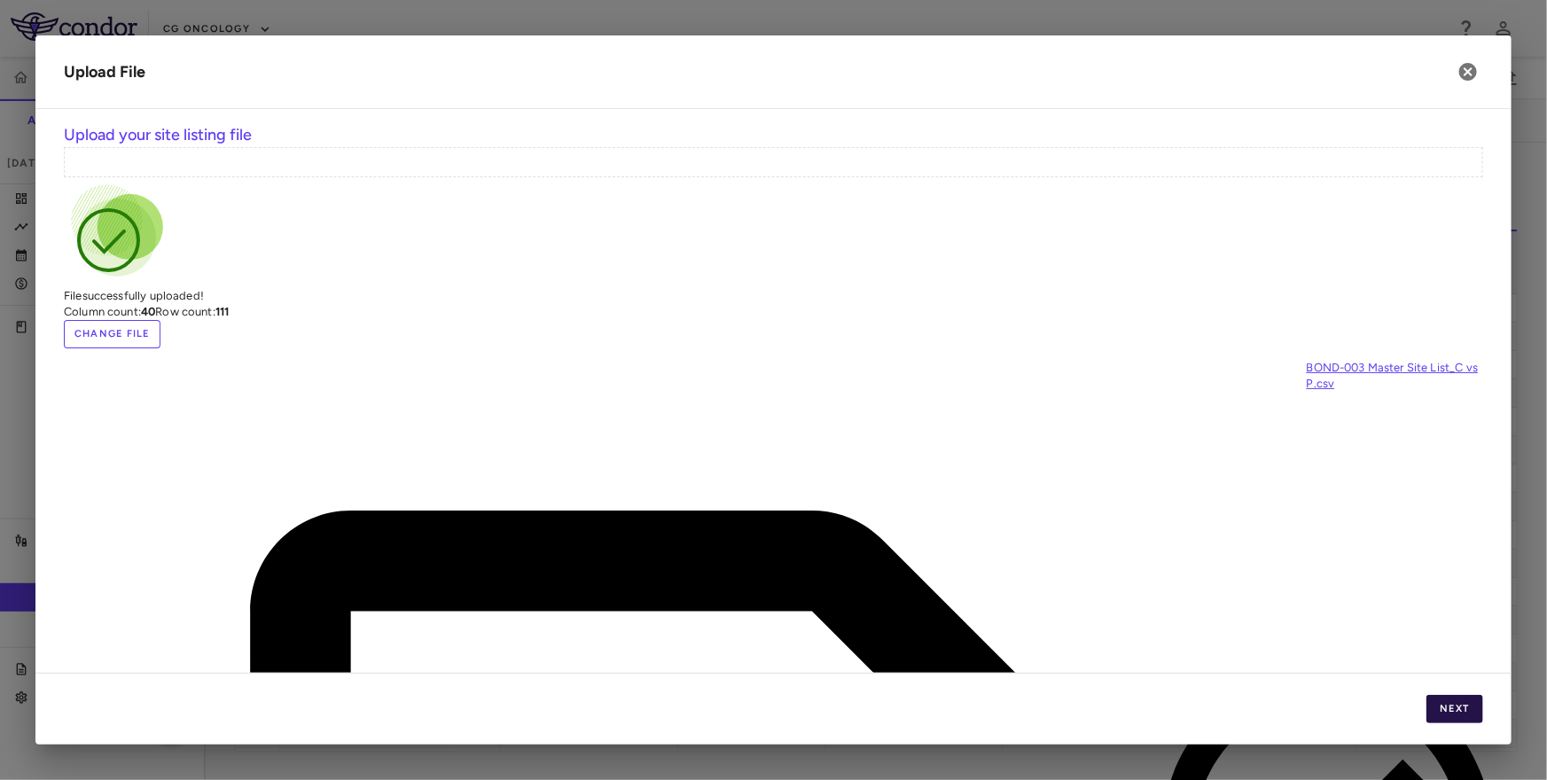
click at [1432, 714] on button "Next" at bounding box center [1454, 709] width 57 height 28
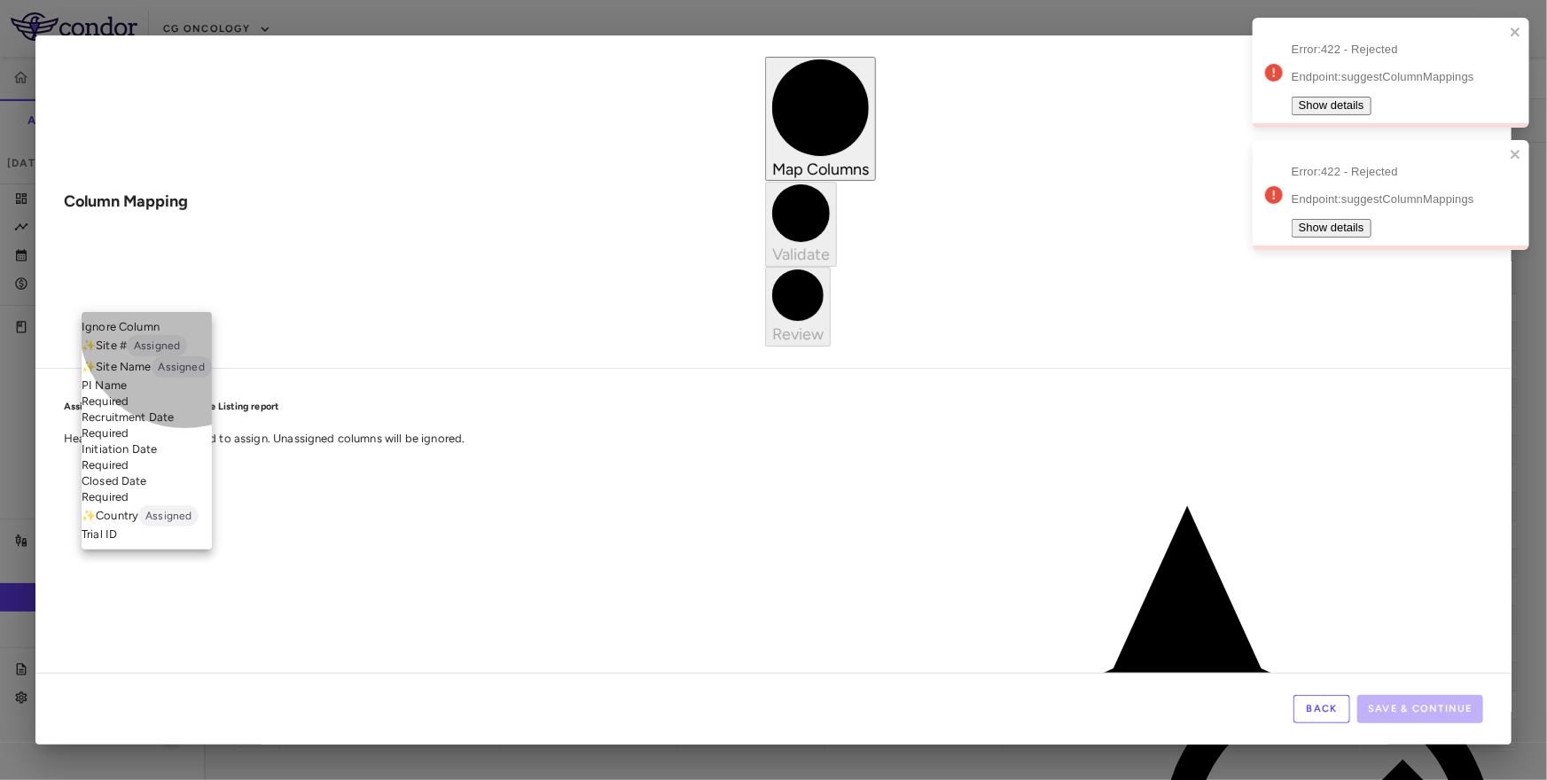
click at [184, 355] on li "✨ Site # Assigned" at bounding box center [147, 345] width 130 height 21
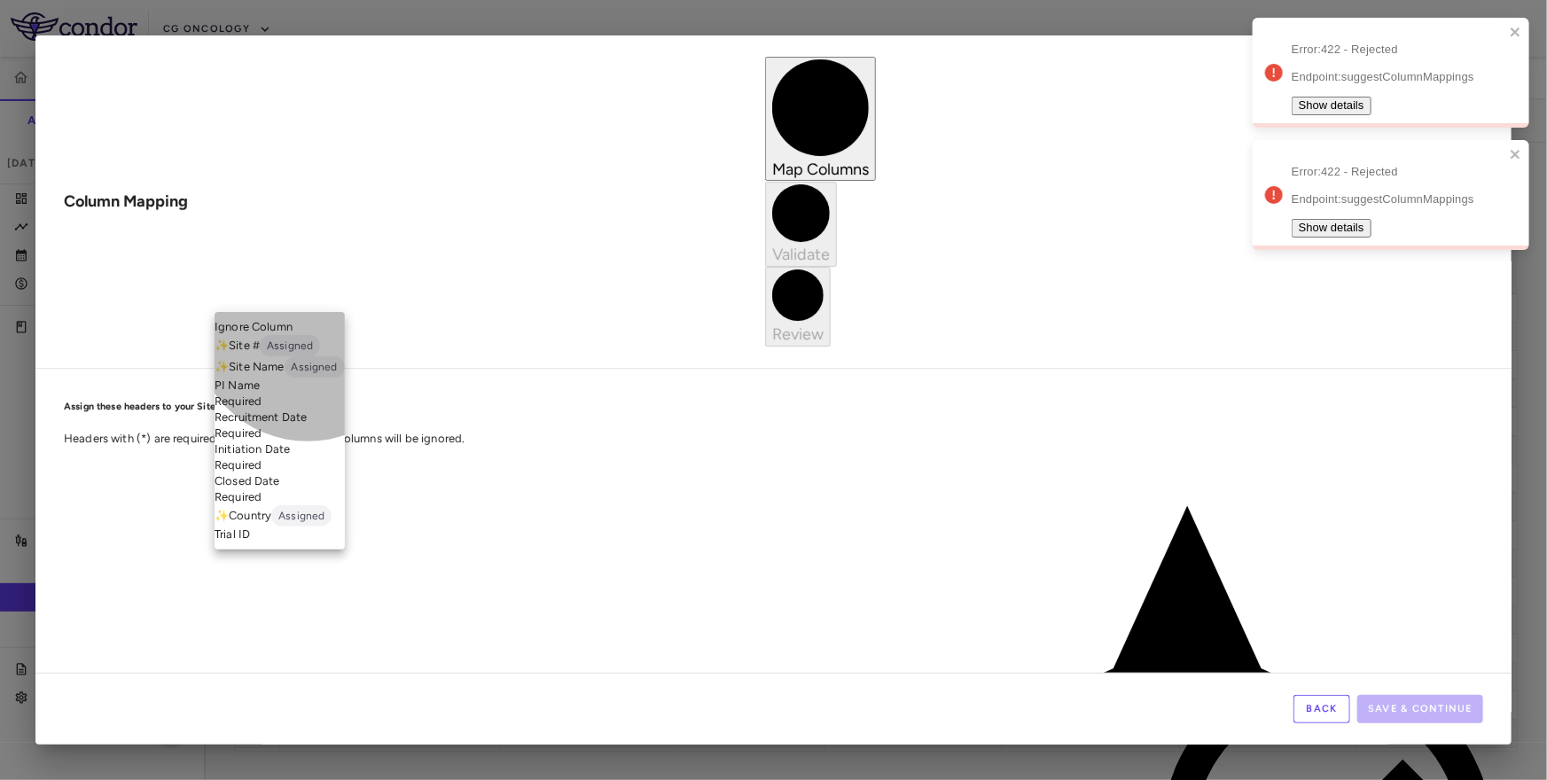
click at [308, 334] on li "Ignore Column" at bounding box center [280, 327] width 130 height 16
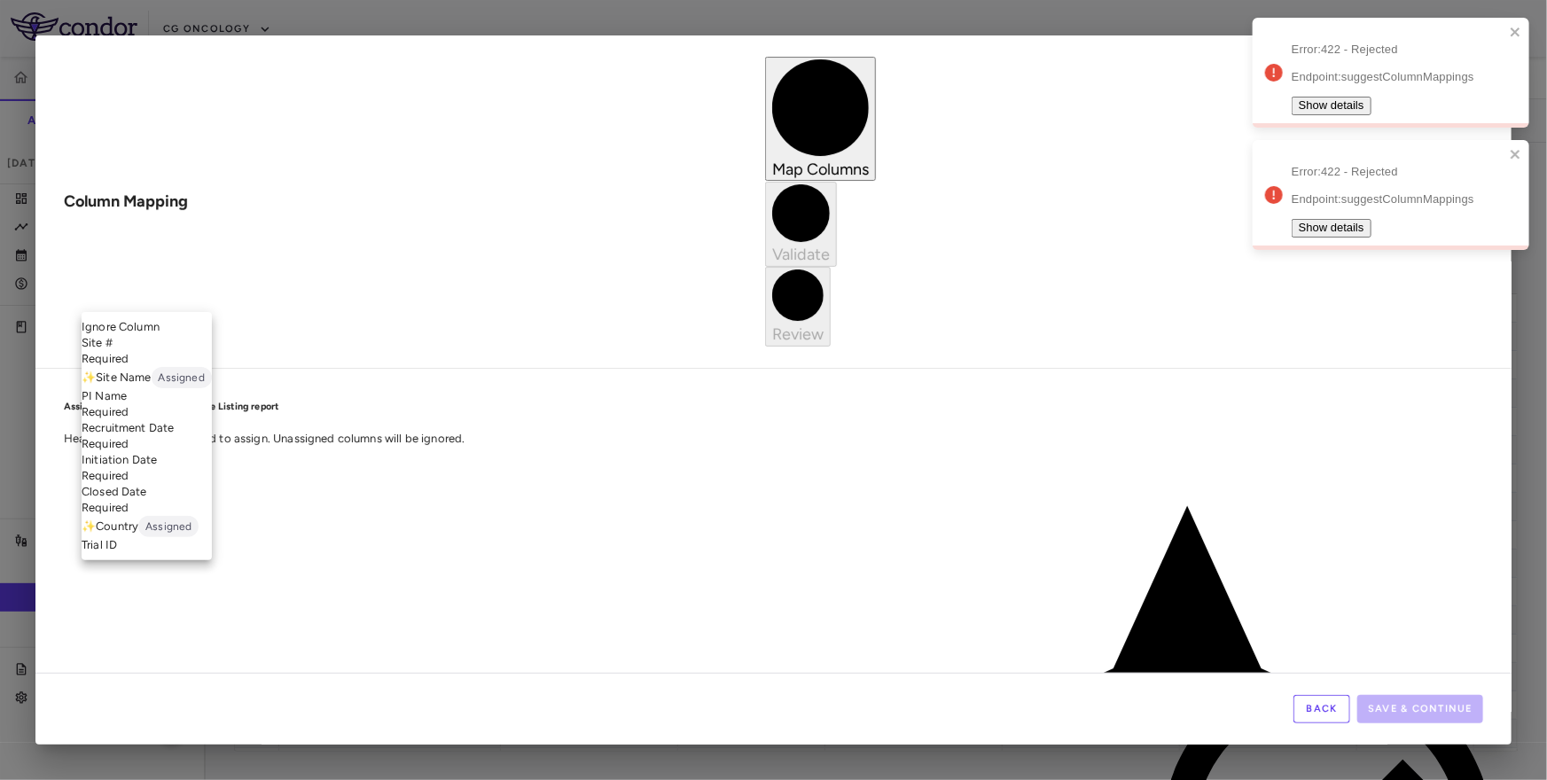
click at [190, 363] on li "Site # Required" at bounding box center [147, 351] width 130 height 32
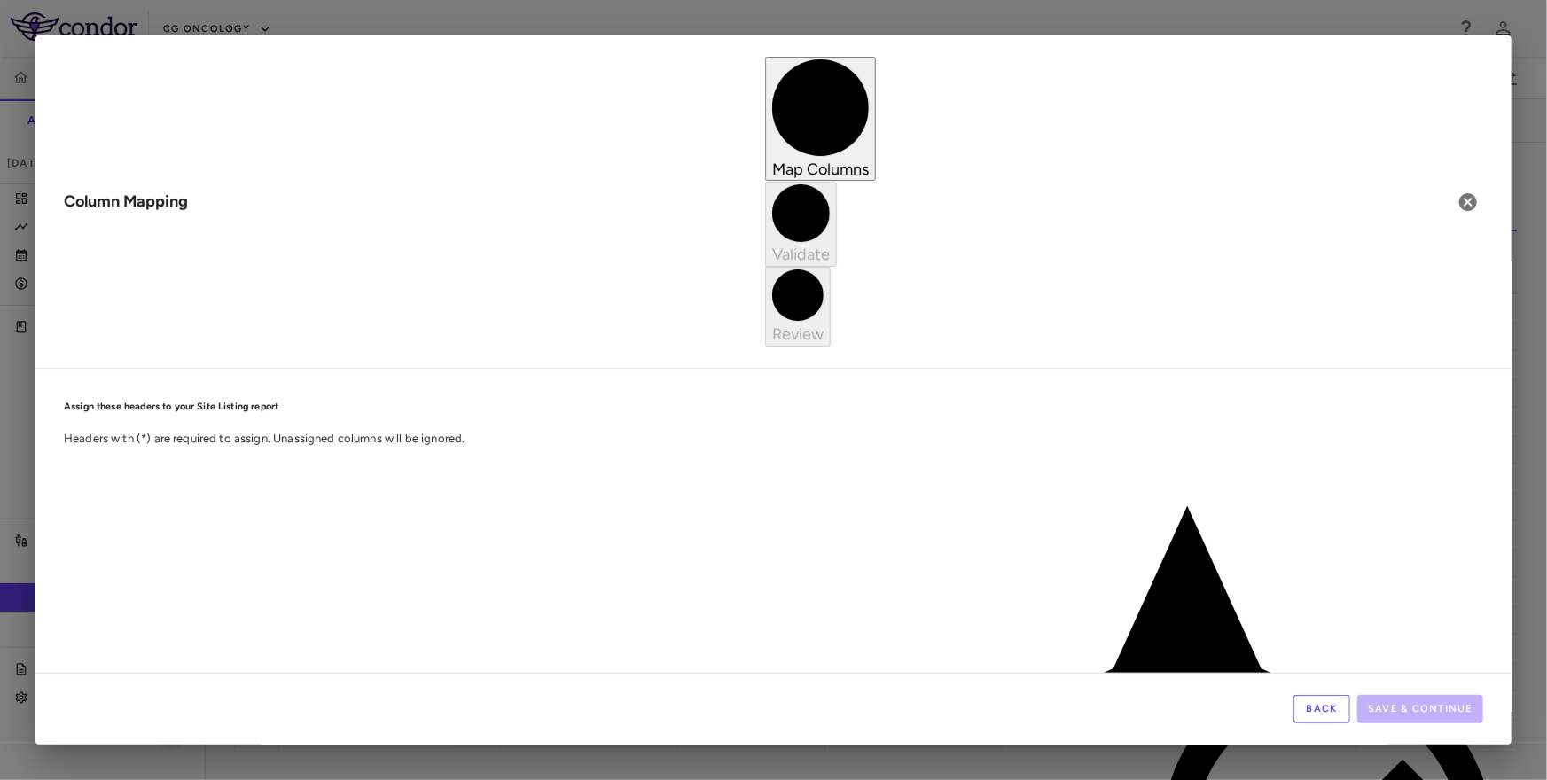
click at [1323, 708] on button "Back" at bounding box center [1321, 709] width 57 height 28
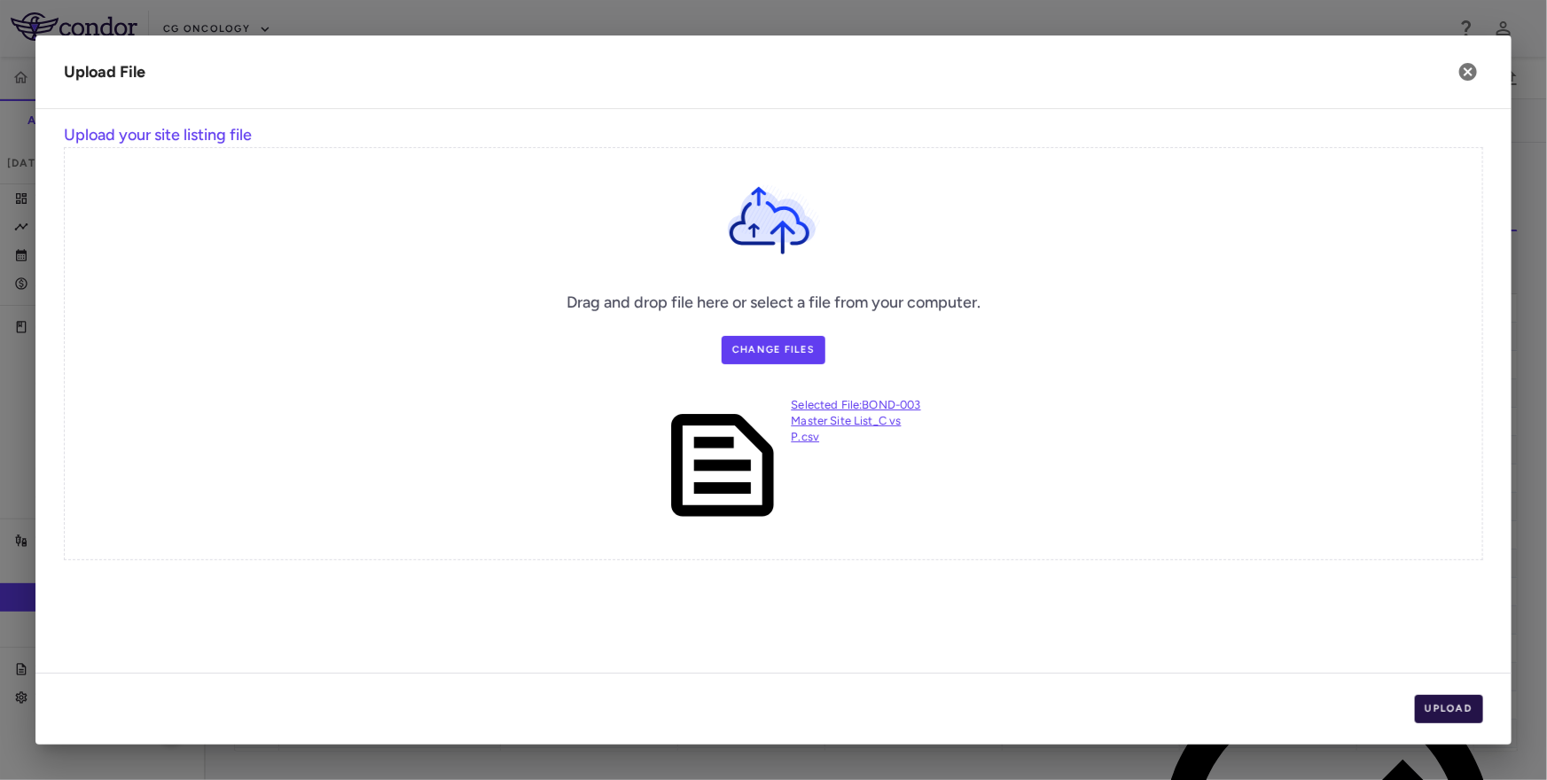
click at [1450, 706] on button "Upload" at bounding box center [1449, 709] width 69 height 28
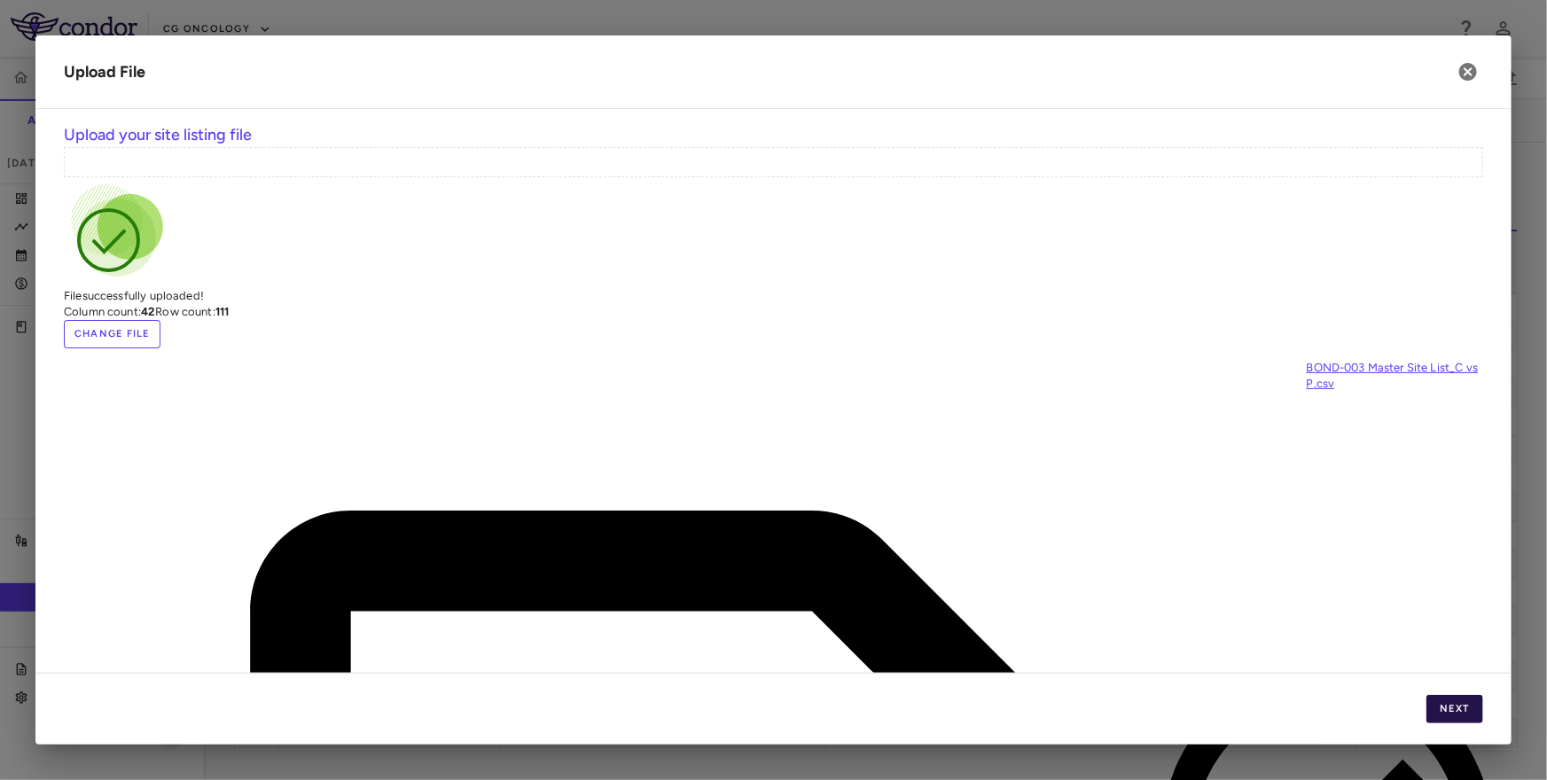
click at [1449, 705] on button "Next" at bounding box center [1454, 709] width 57 height 28
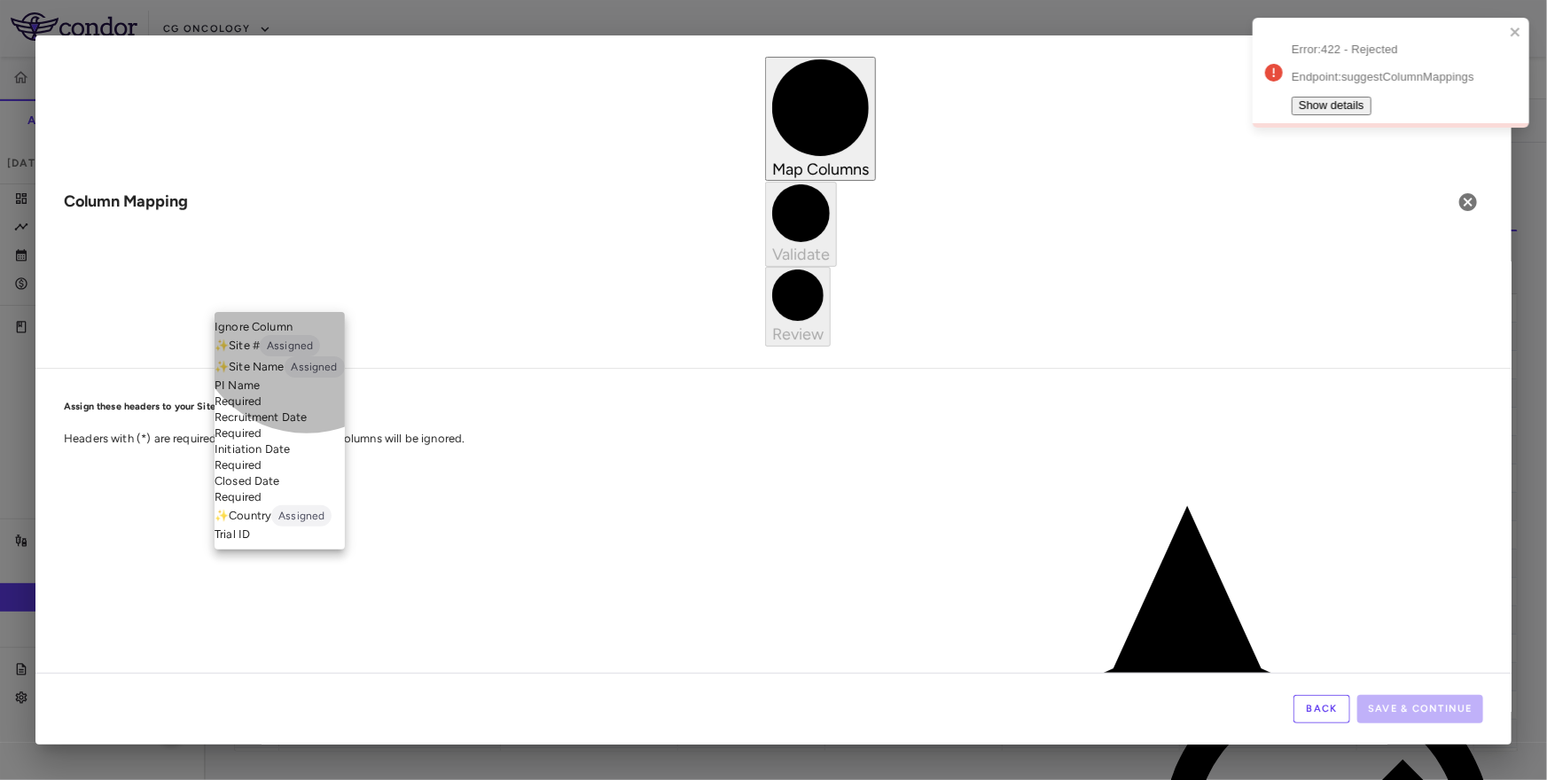
drag, startPoint x: 316, startPoint y: 300, endPoint x: 314, endPoint y: 314, distance: 14.4
click at [312, 324] on li "Ignore Column" at bounding box center [280, 327] width 130 height 16
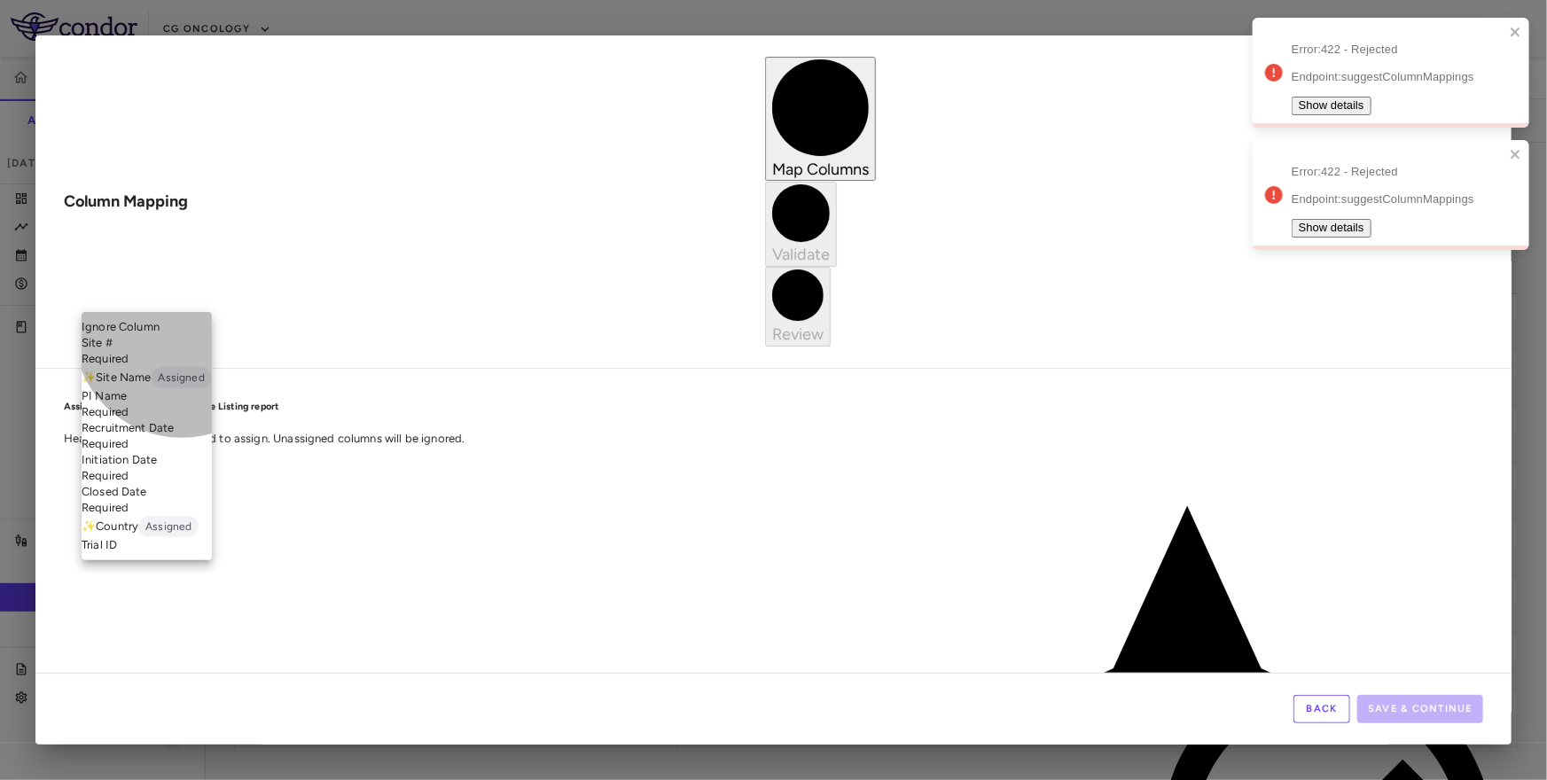
click at [182, 363] on li "Site # Required" at bounding box center [147, 351] width 130 height 32
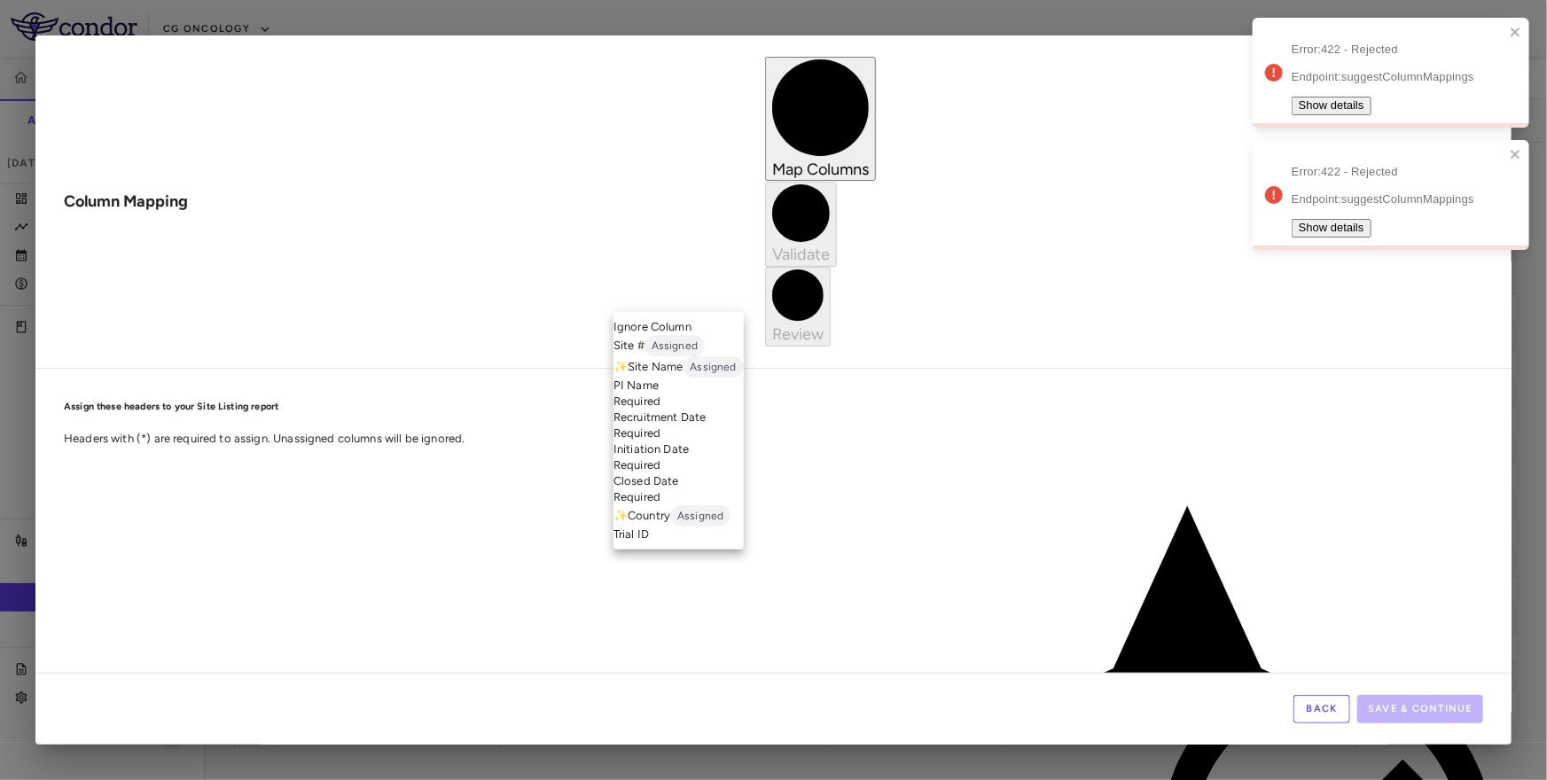
click at [703, 410] on li "PI Name Required" at bounding box center [678, 394] width 130 height 32
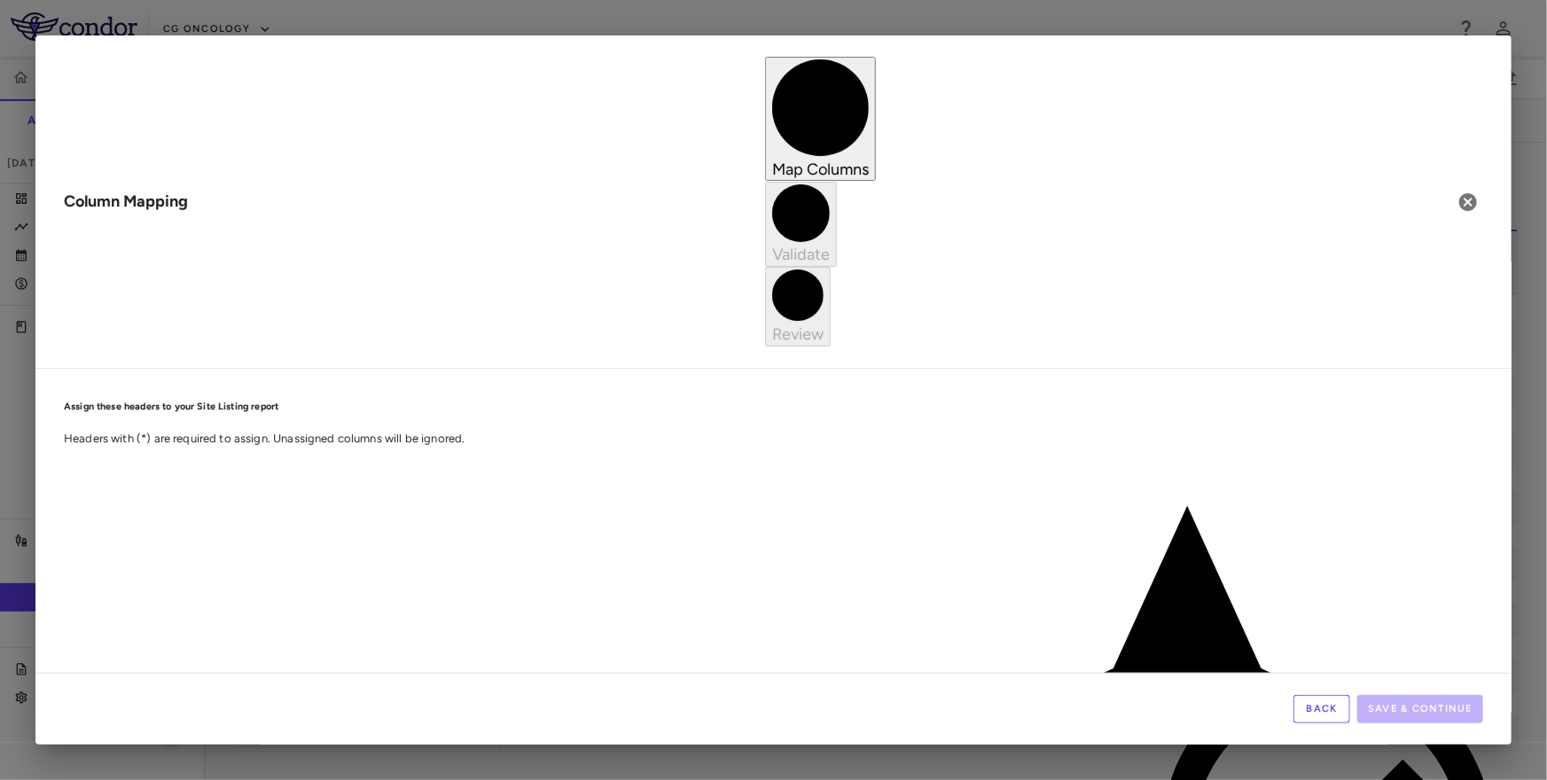
scroll to position [0, 638]
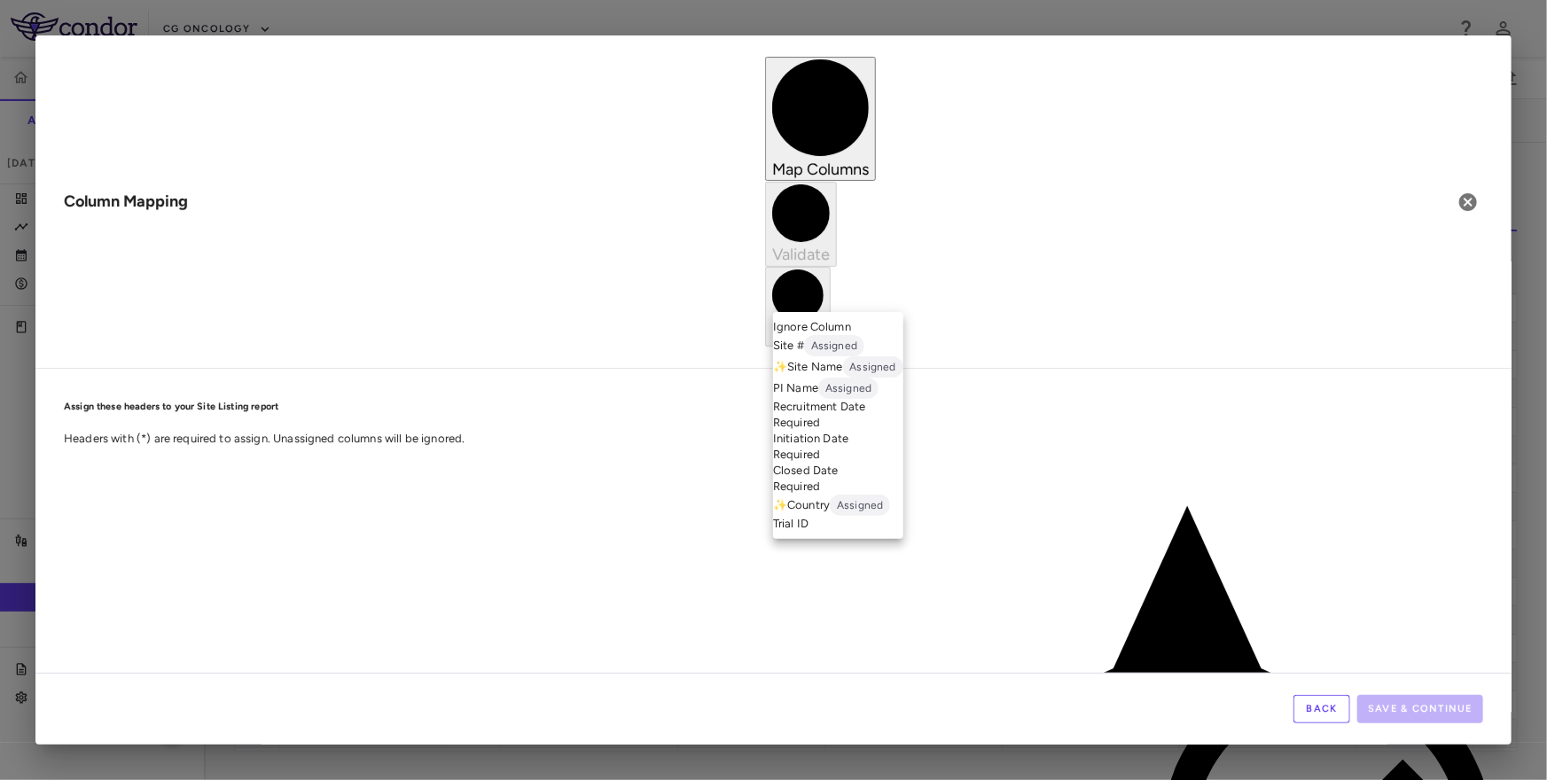
click at [826, 516] on li "✨ Country Assigned" at bounding box center [838, 505] width 130 height 21
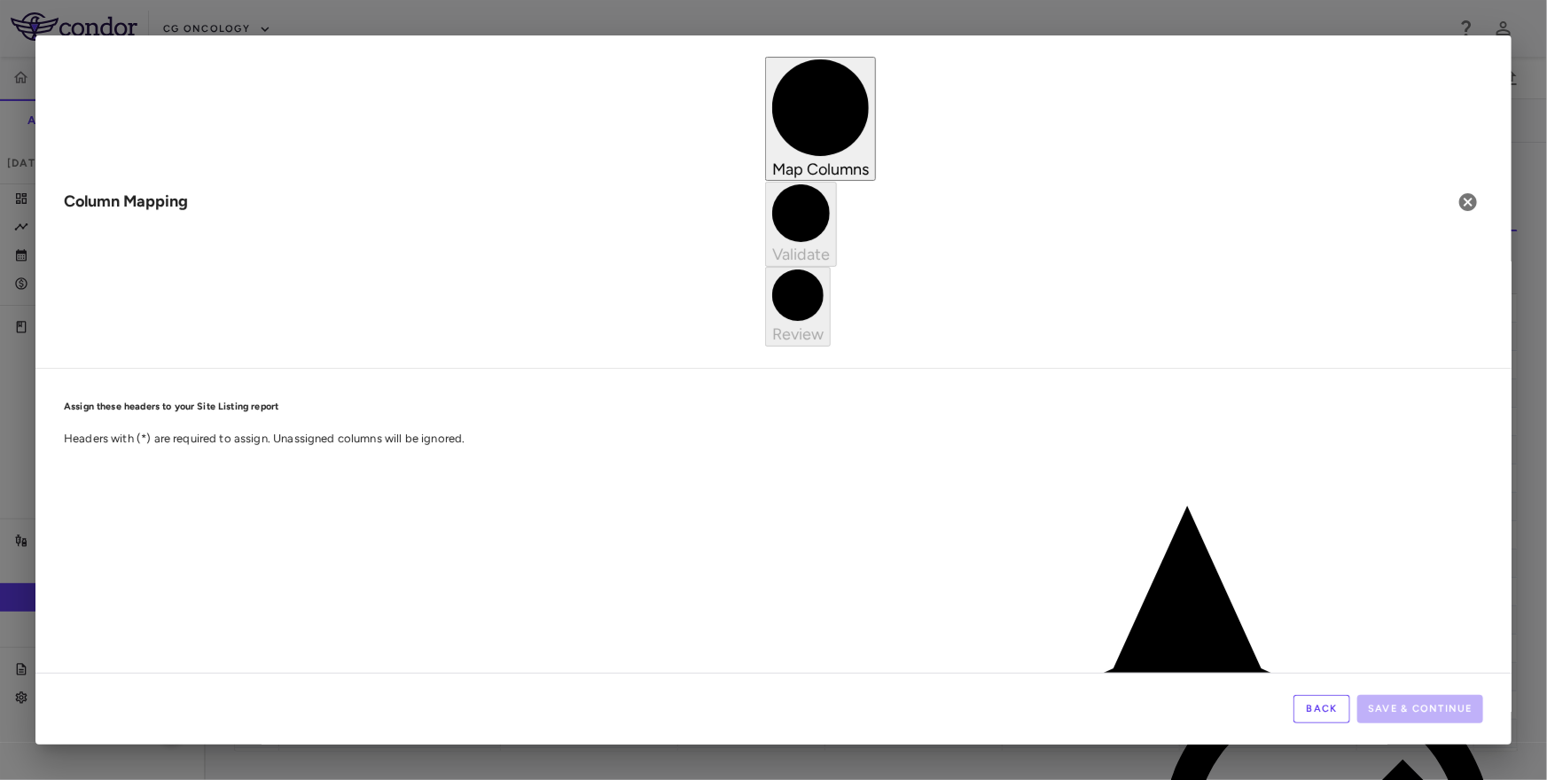
scroll to position [0, 722]
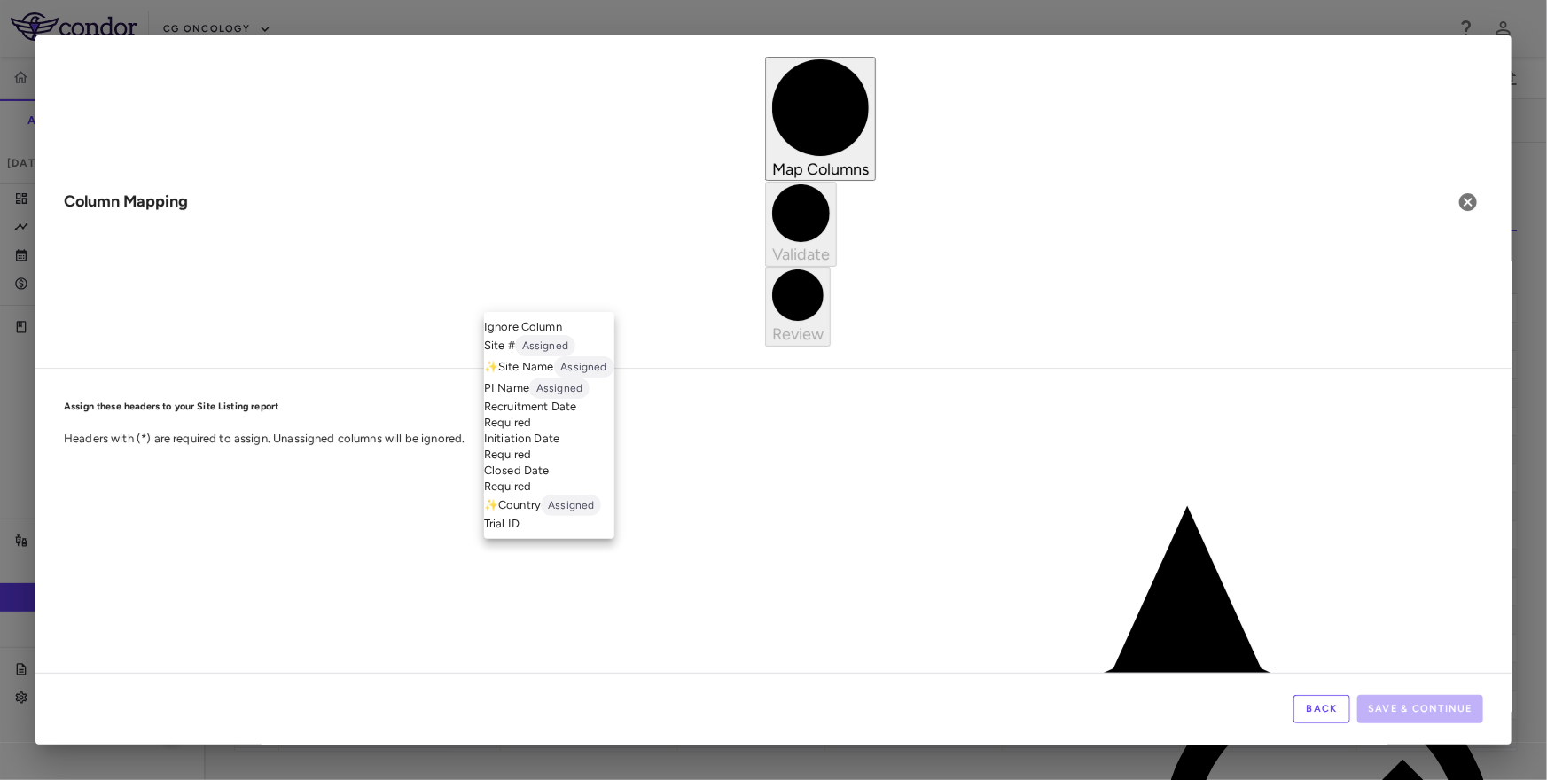
click at [562, 333] on span "Ignore Column" at bounding box center [523, 326] width 78 height 13
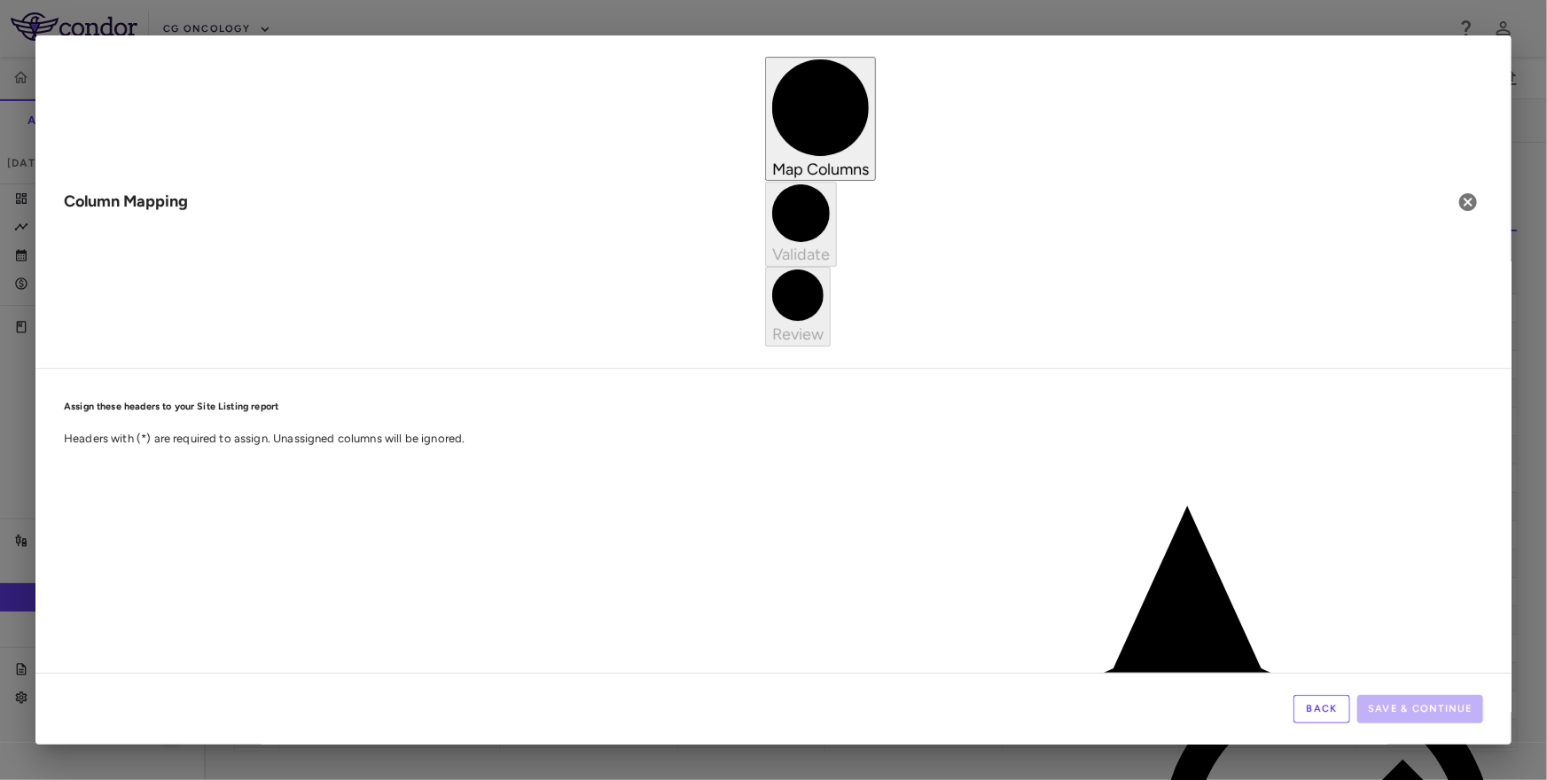
click at [1330, 709] on button "Back" at bounding box center [1321, 709] width 57 height 28
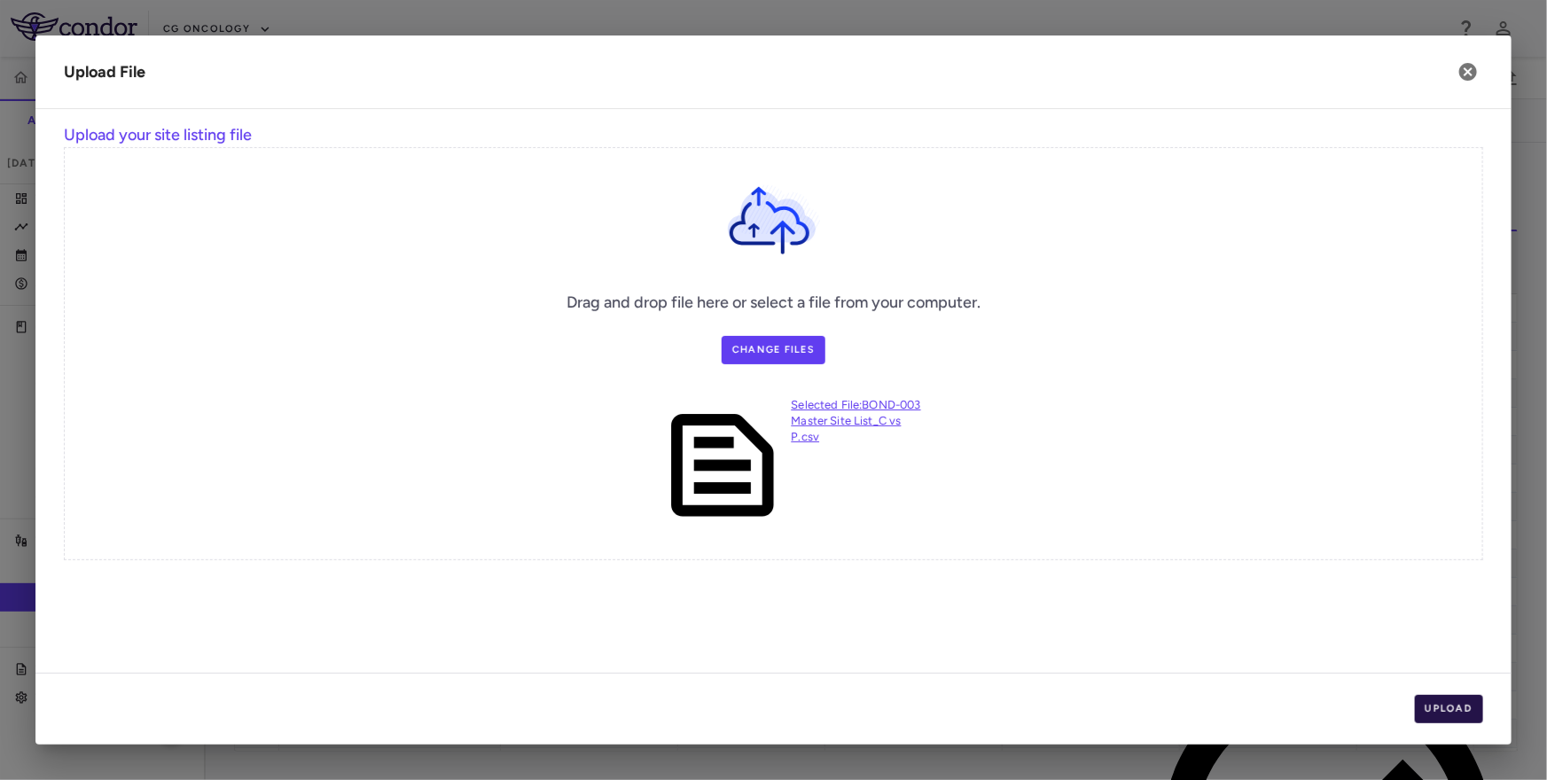
click at [1444, 705] on button "Upload" at bounding box center [1449, 709] width 69 height 28
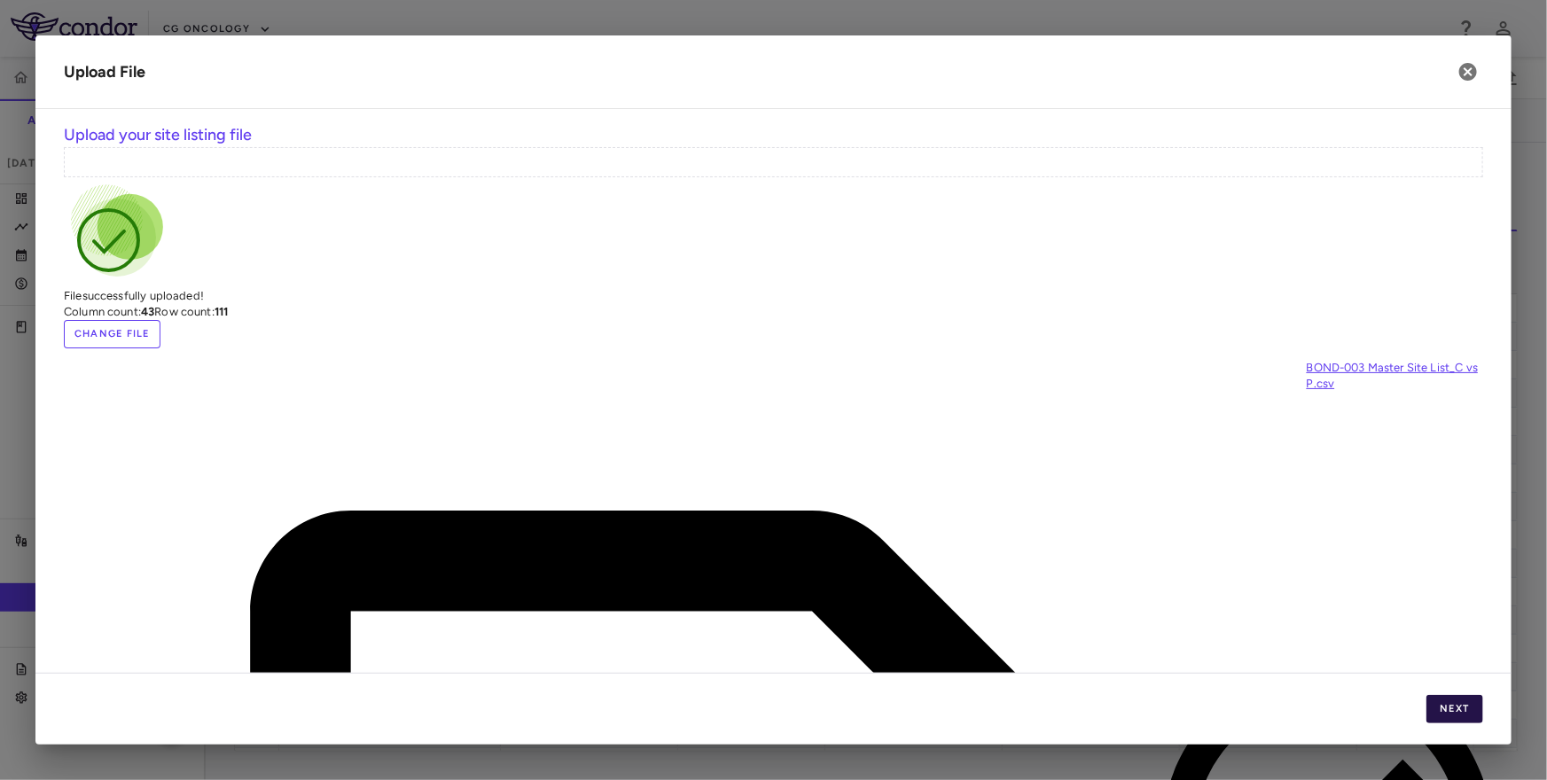
click at [1444, 705] on button "Next" at bounding box center [1454, 709] width 57 height 28
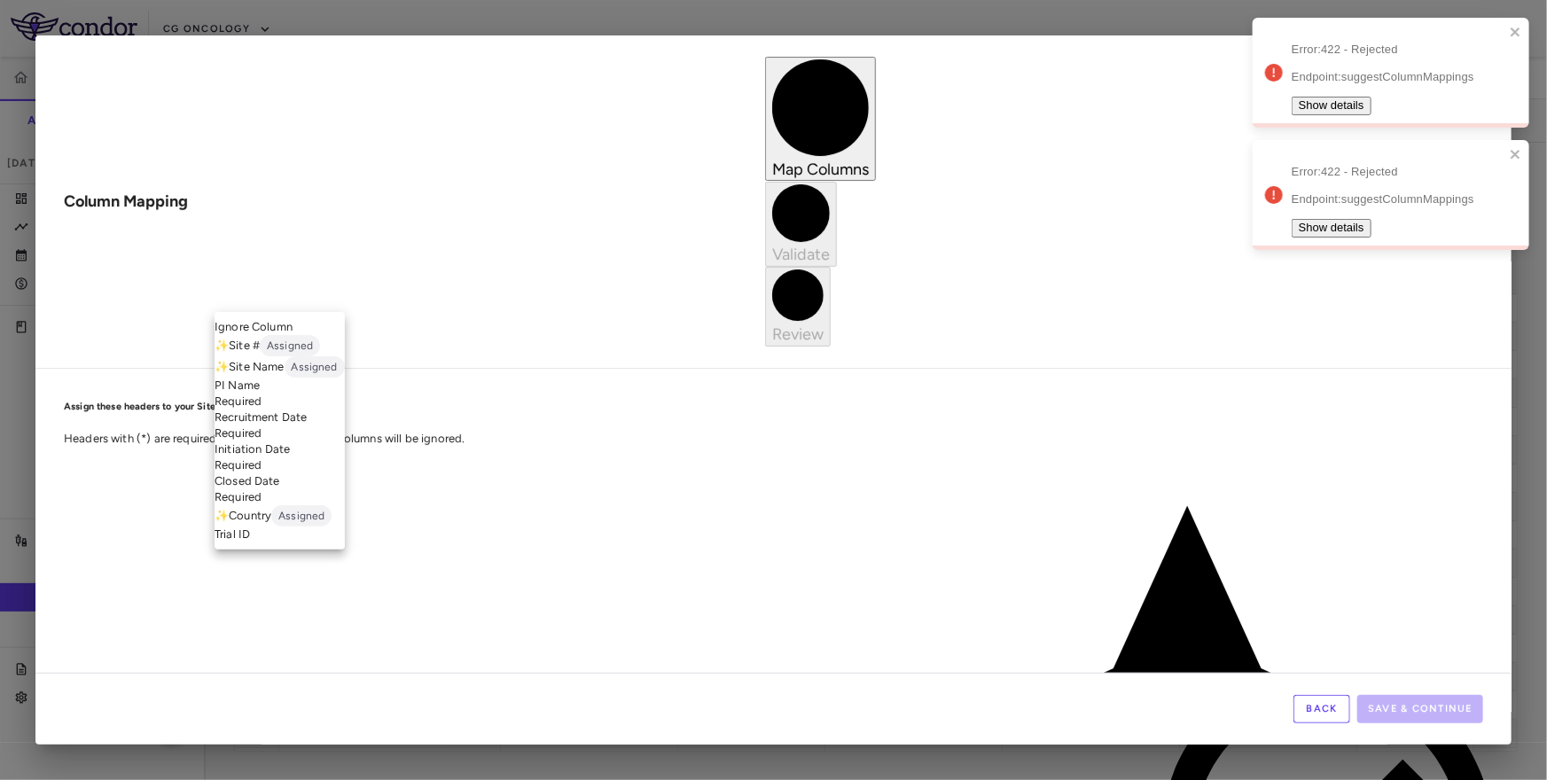
click at [324, 325] on li "Ignore Column" at bounding box center [280, 327] width 130 height 16
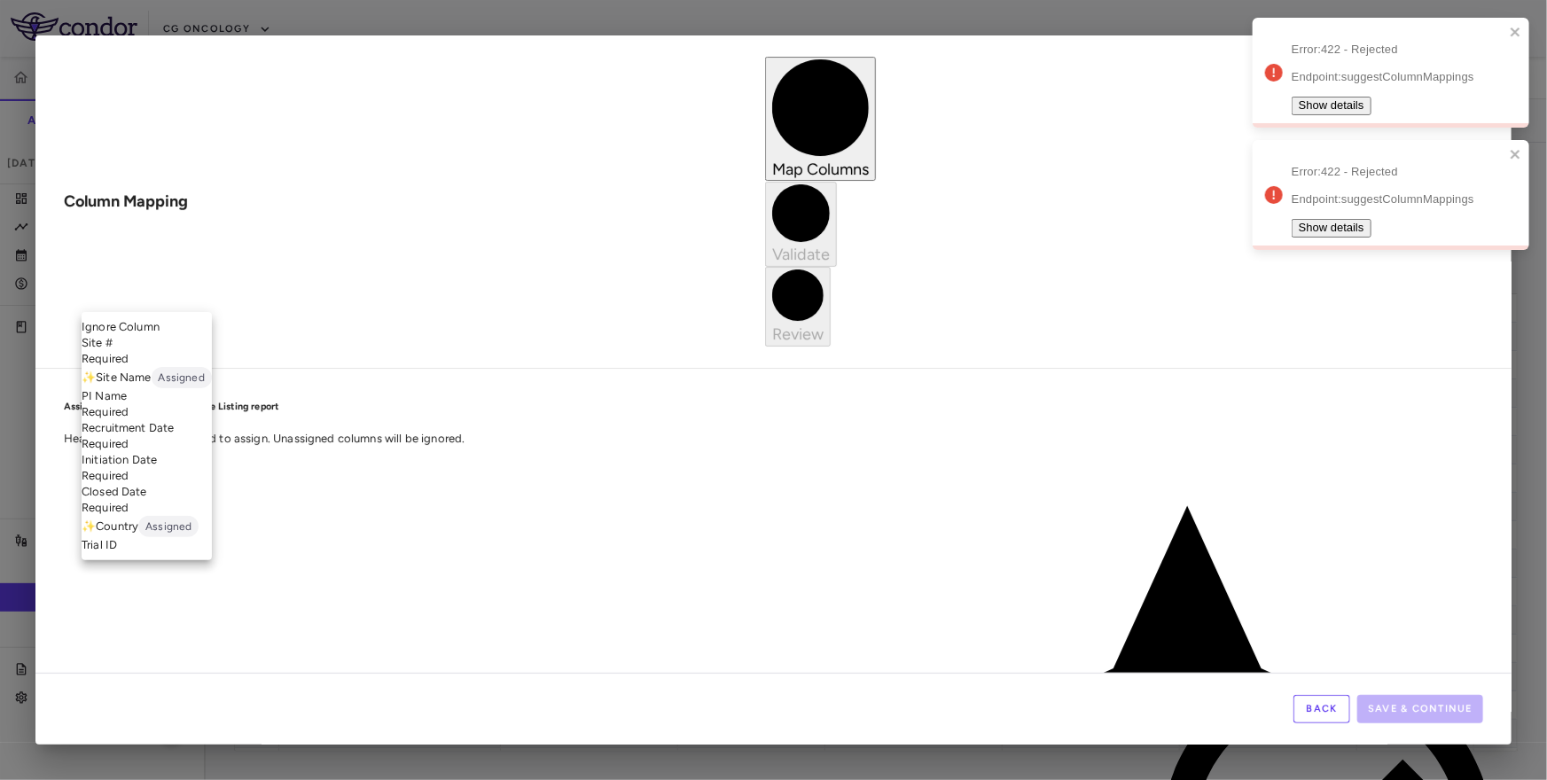
click at [163, 358] on li "Site # Required" at bounding box center [147, 351] width 130 height 32
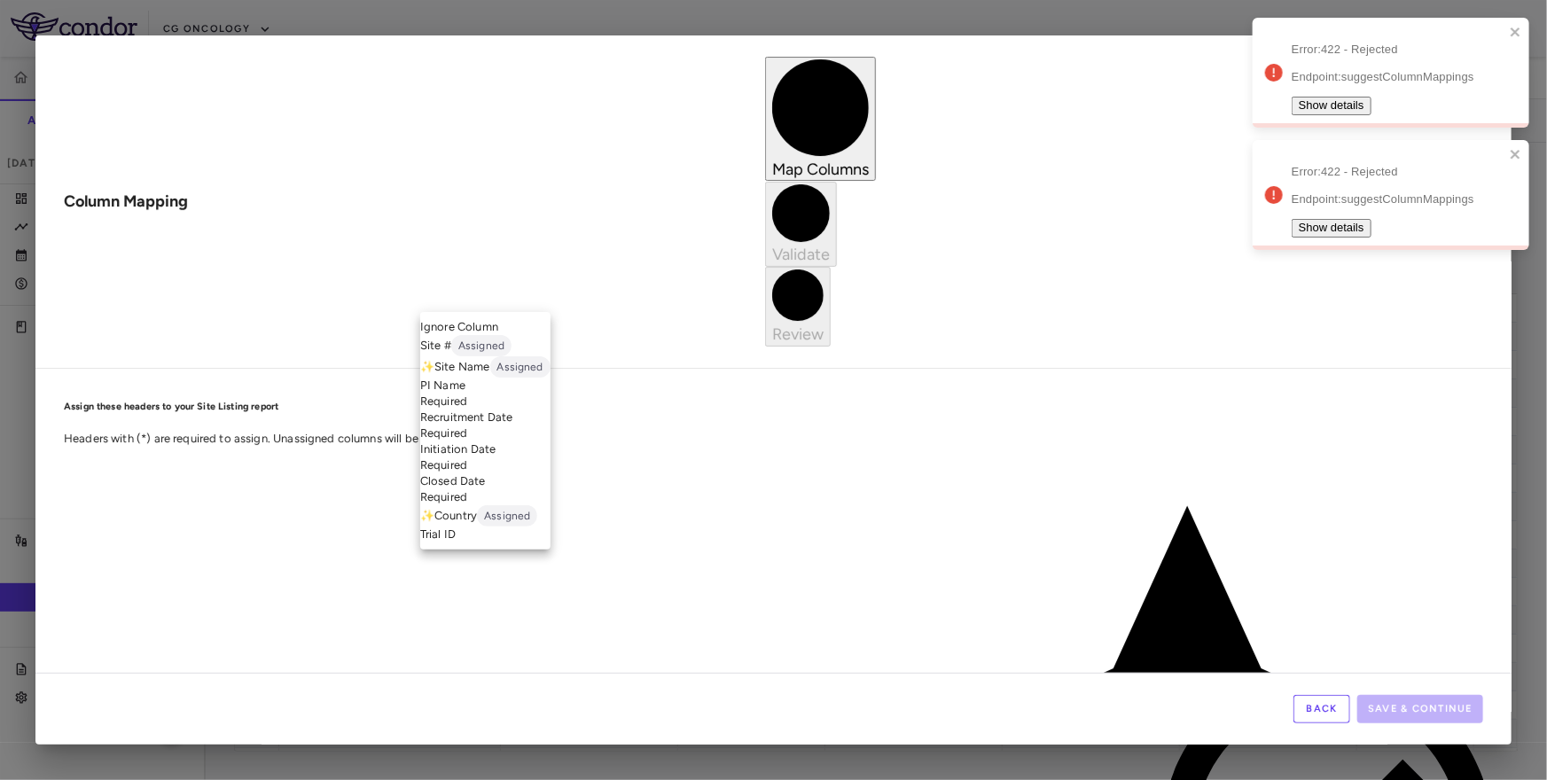
click at [487, 410] on li "PI Name Required" at bounding box center [485, 394] width 130 height 32
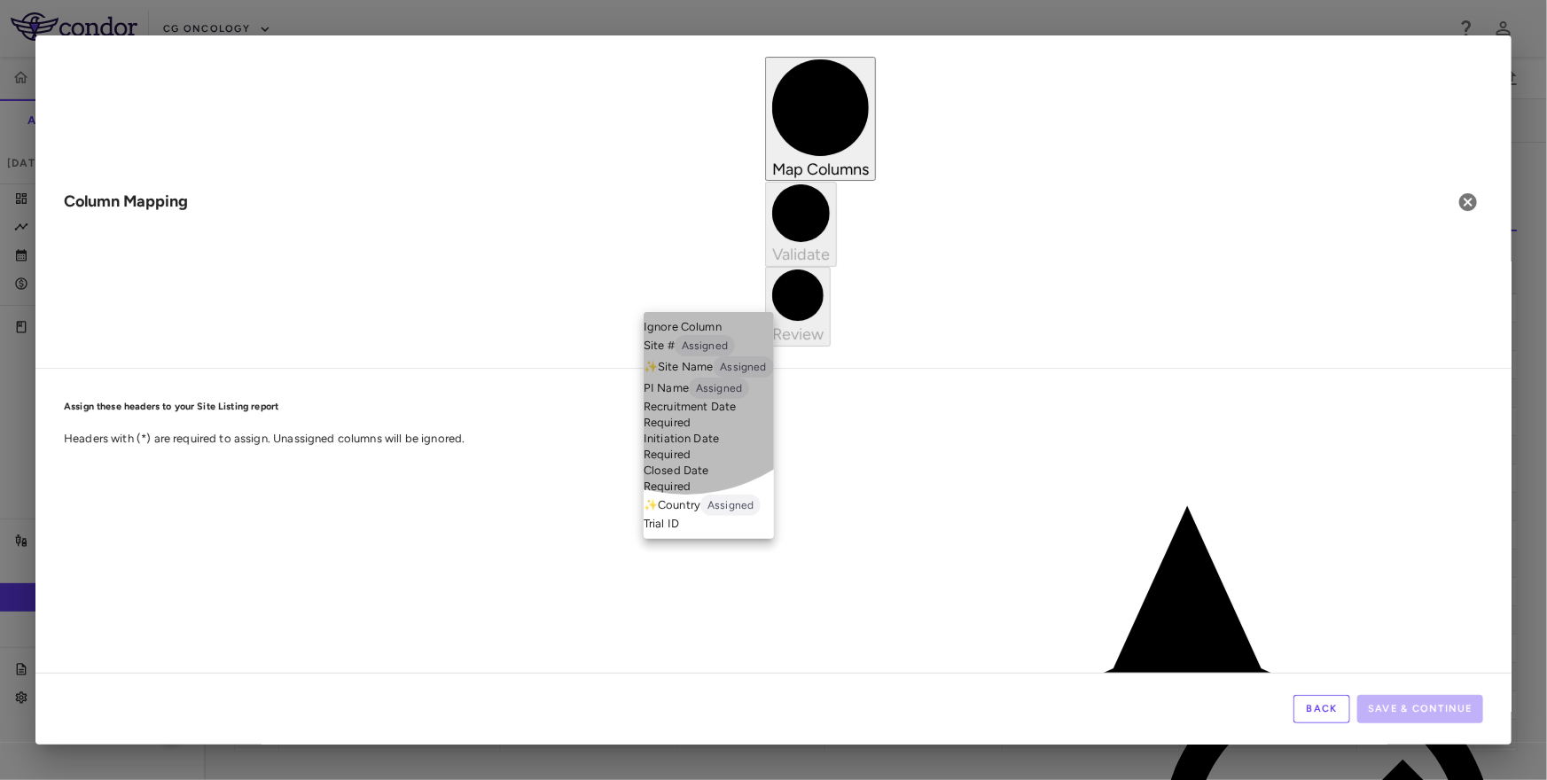
click at [686, 463] on li "Initiation Date Required" at bounding box center [709, 447] width 130 height 32
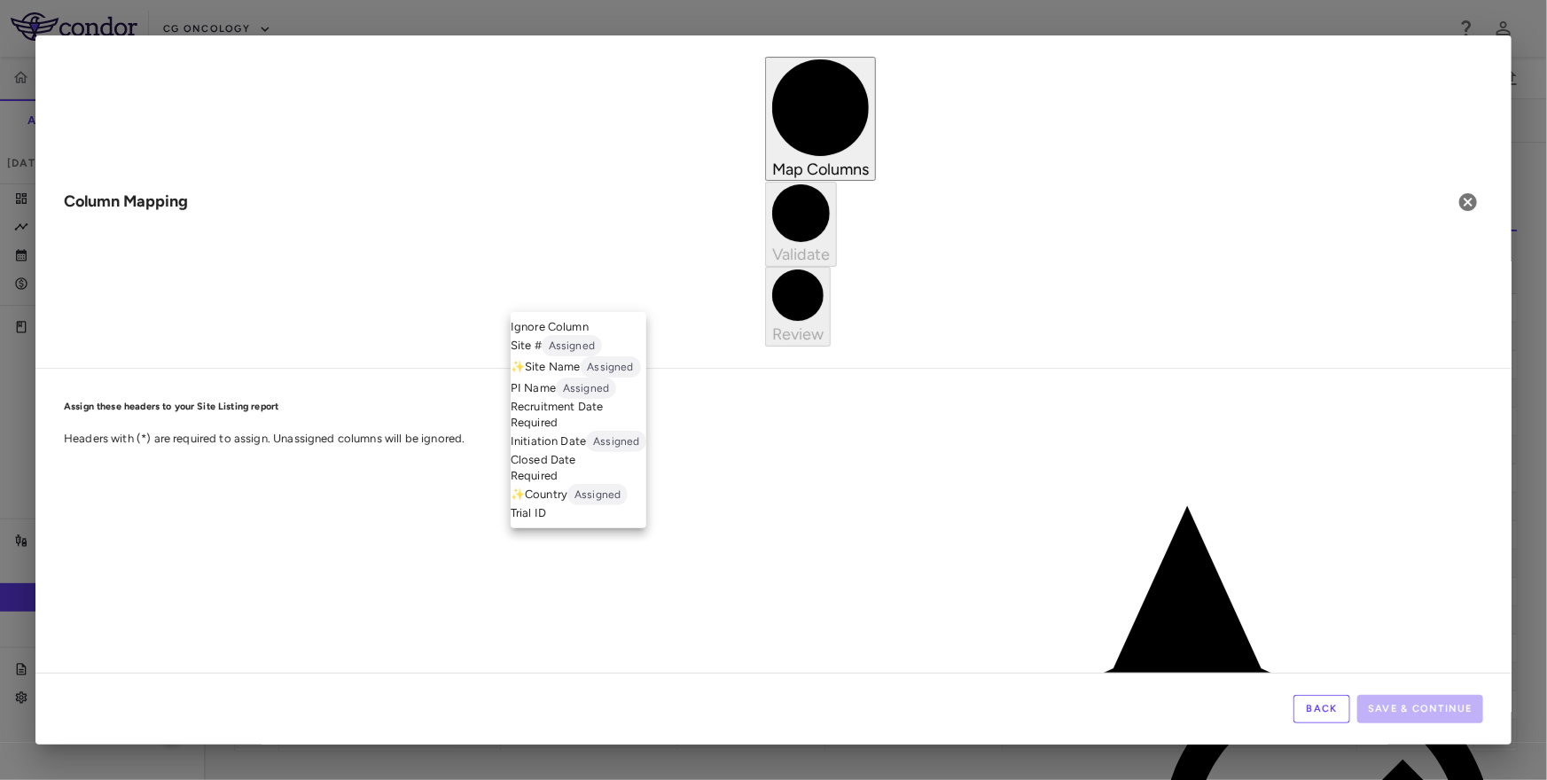
click at [573, 431] on li "Recruitment Date Required" at bounding box center [579, 415] width 136 height 32
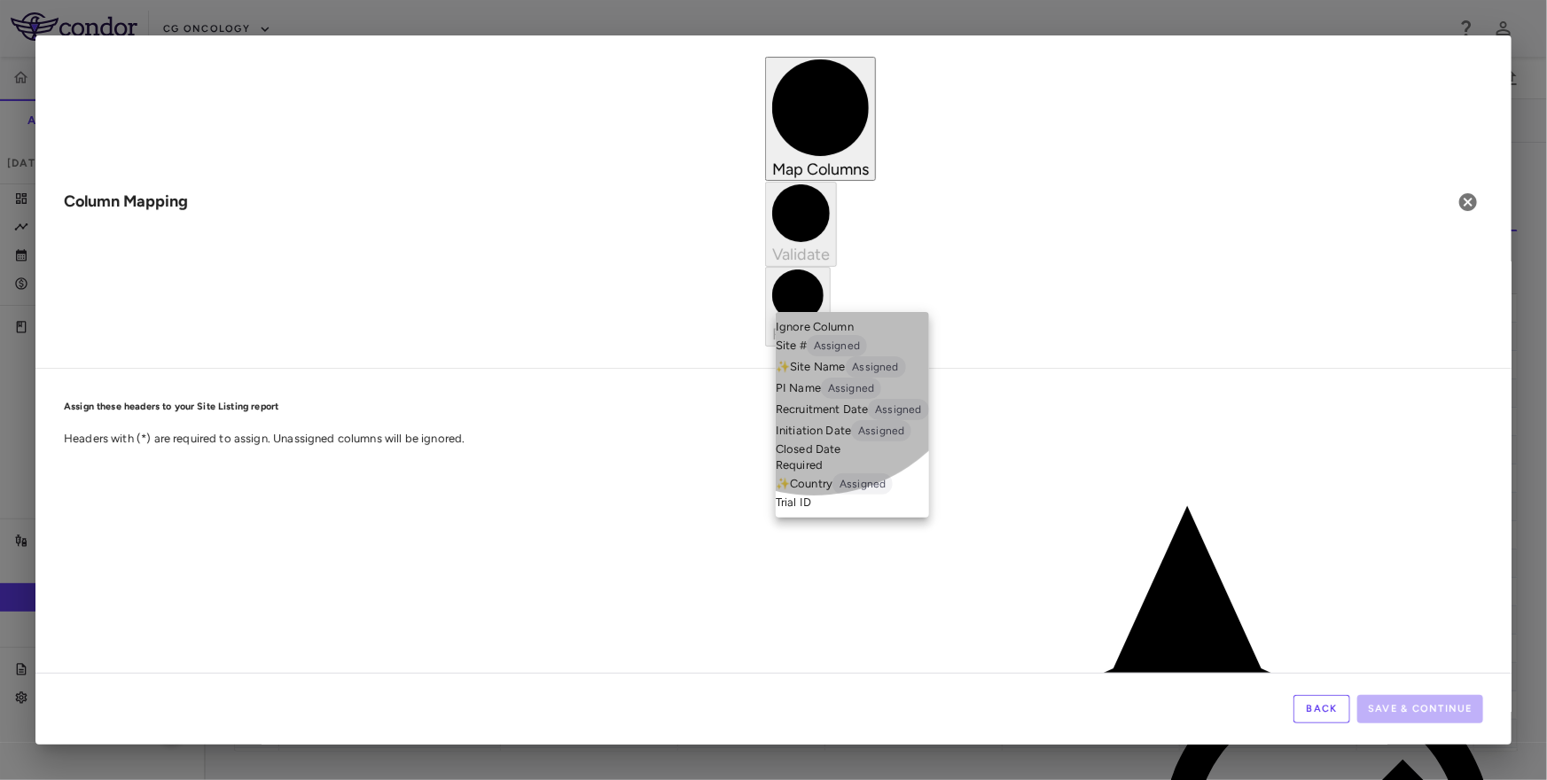
click at [815, 473] on li "Closed Date Required" at bounding box center [852, 457] width 153 height 32
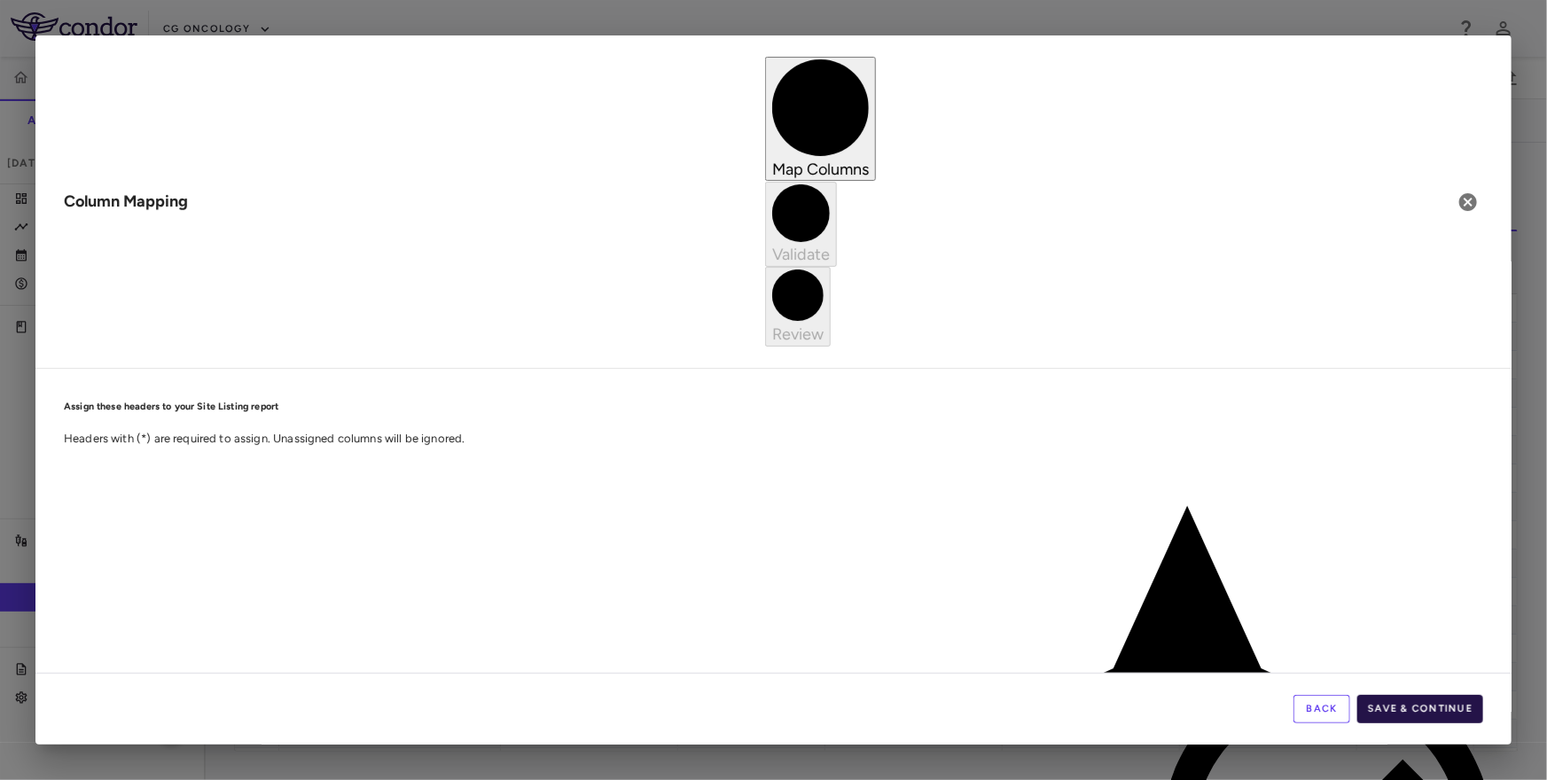
click at [1390, 702] on button "Save & Continue" at bounding box center [1420, 709] width 126 height 28
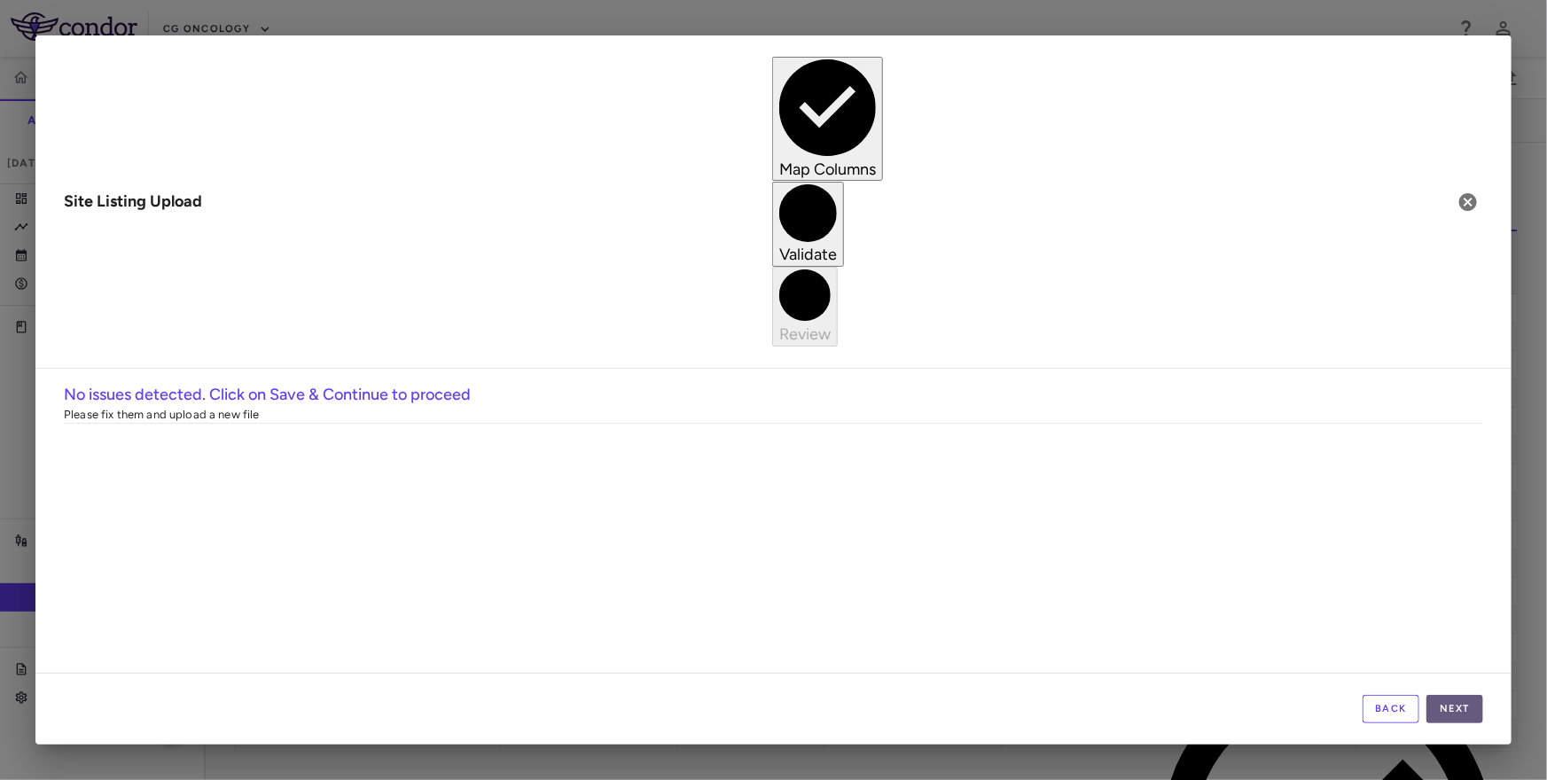
click at [1427, 710] on button "Next" at bounding box center [1454, 709] width 57 height 28
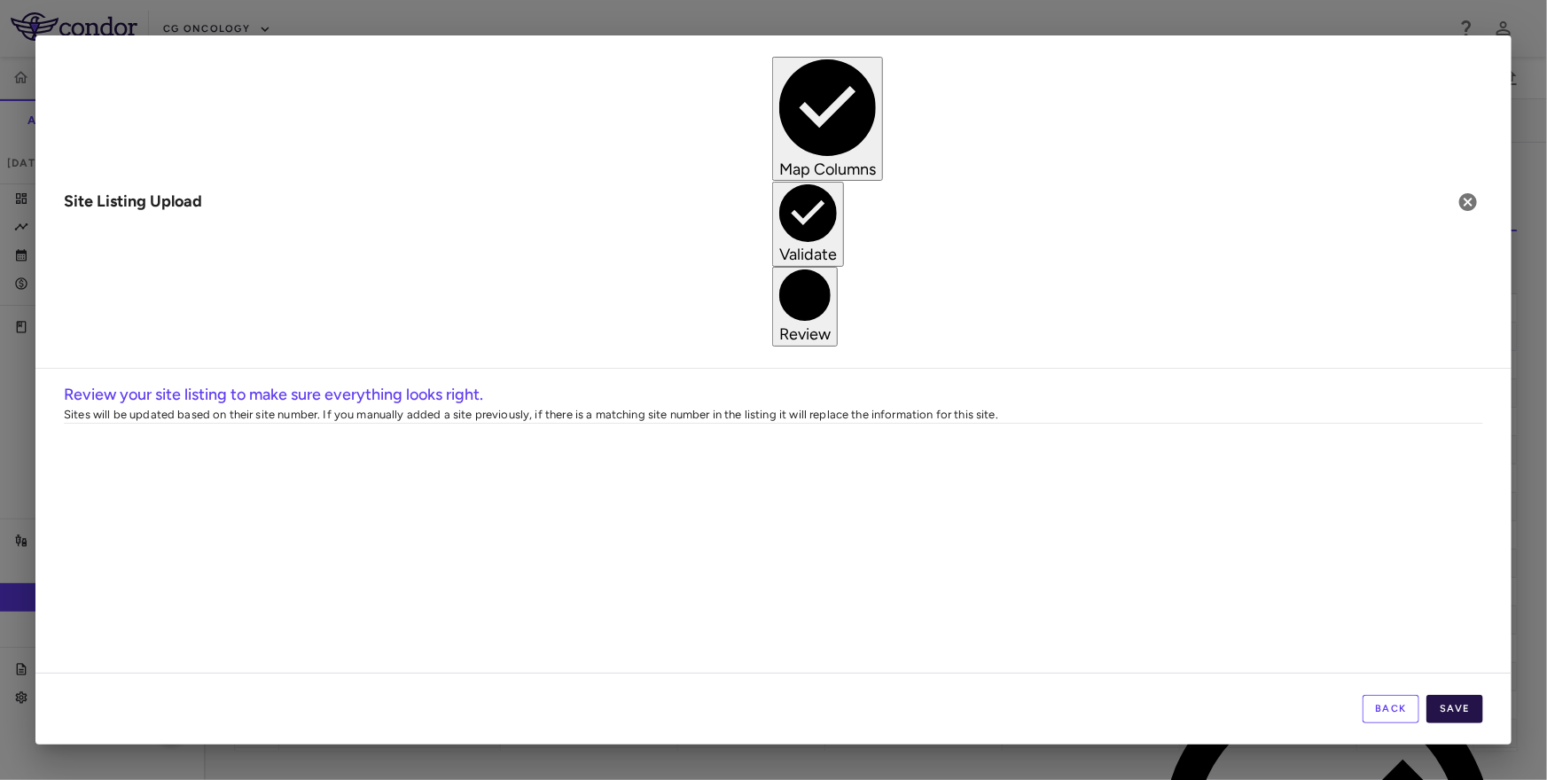
click at [1454, 707] on button "Save" at bounding box center [1454, 709] width 57 height 28
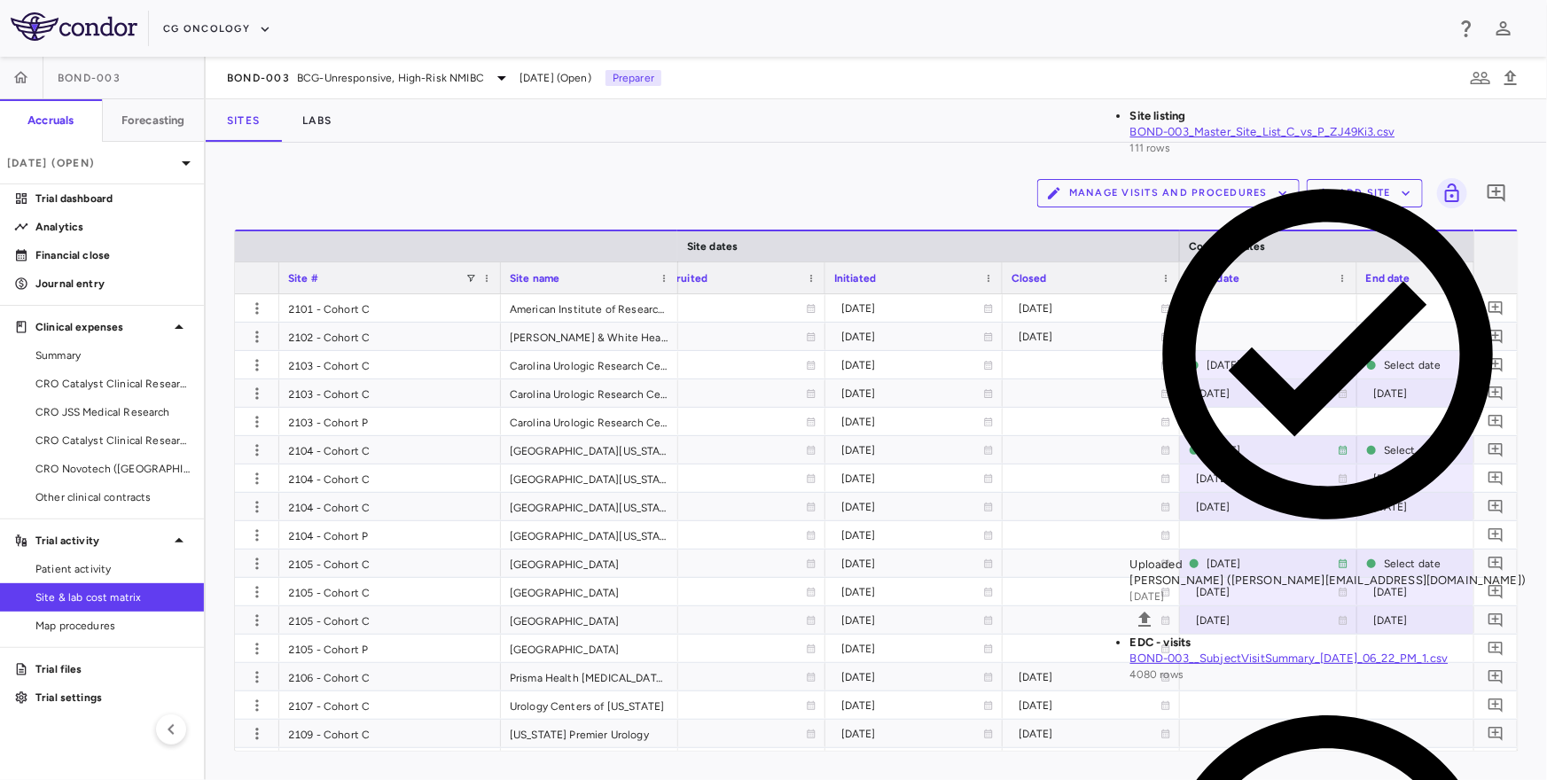
click at [625, 196] on div "Manage Visits and Procedures Add Site 0" at bounding box center [876, 193] width 1284 height 44
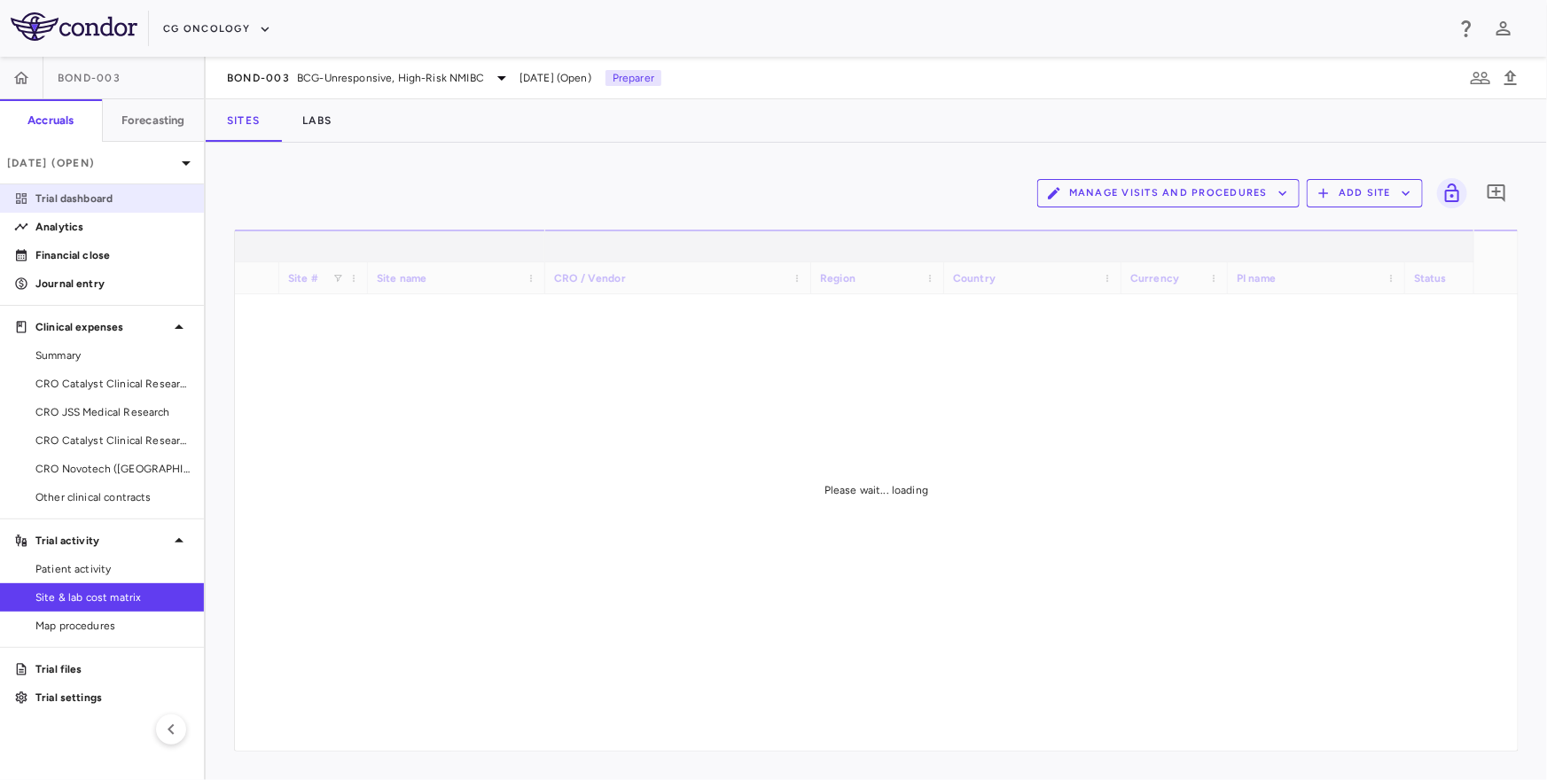
click at [114, 192] on p "Trial dashboard" at bounding box center [112, 199] width 154 height 16
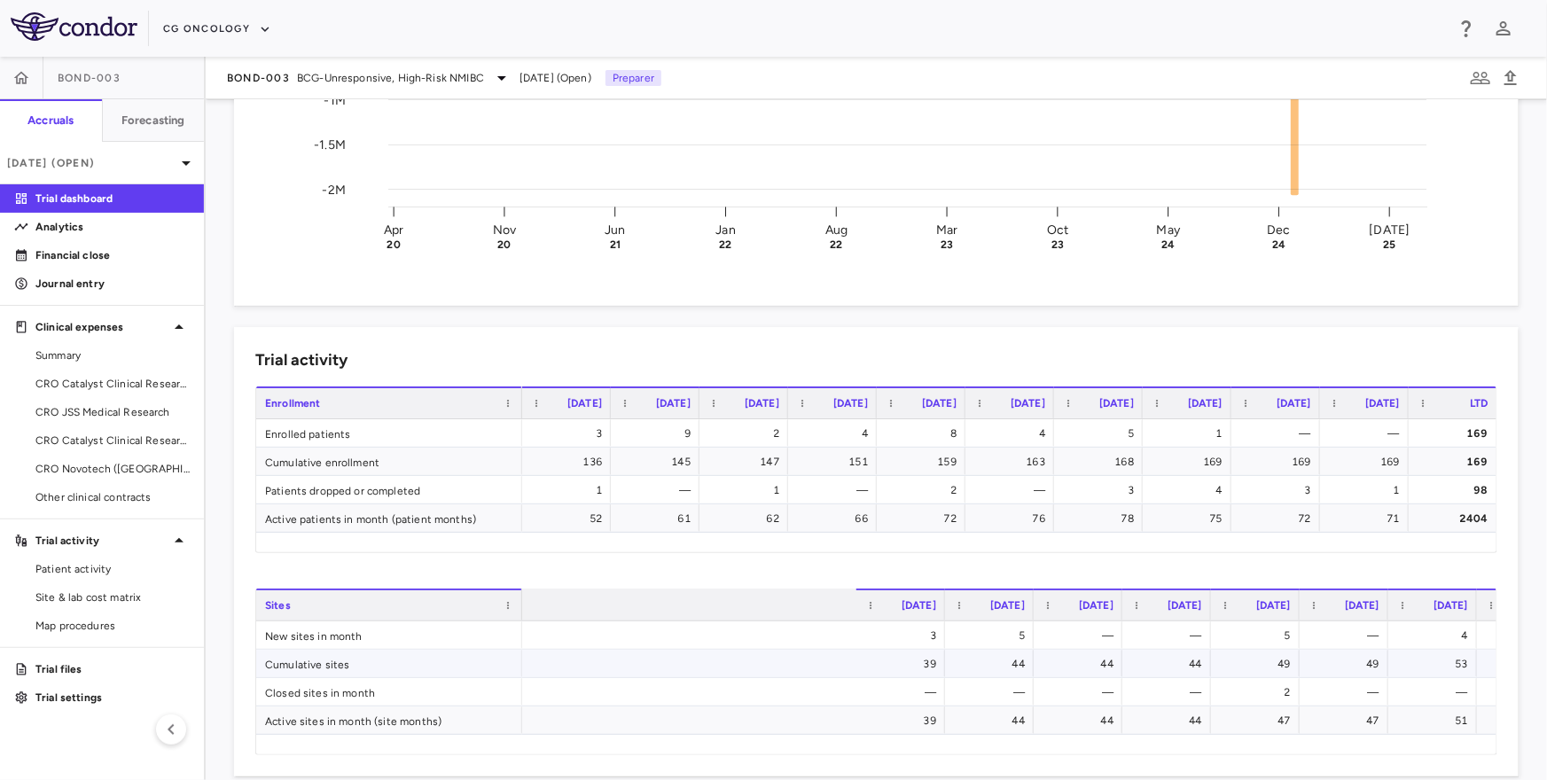
scroll to position [0, 2730]
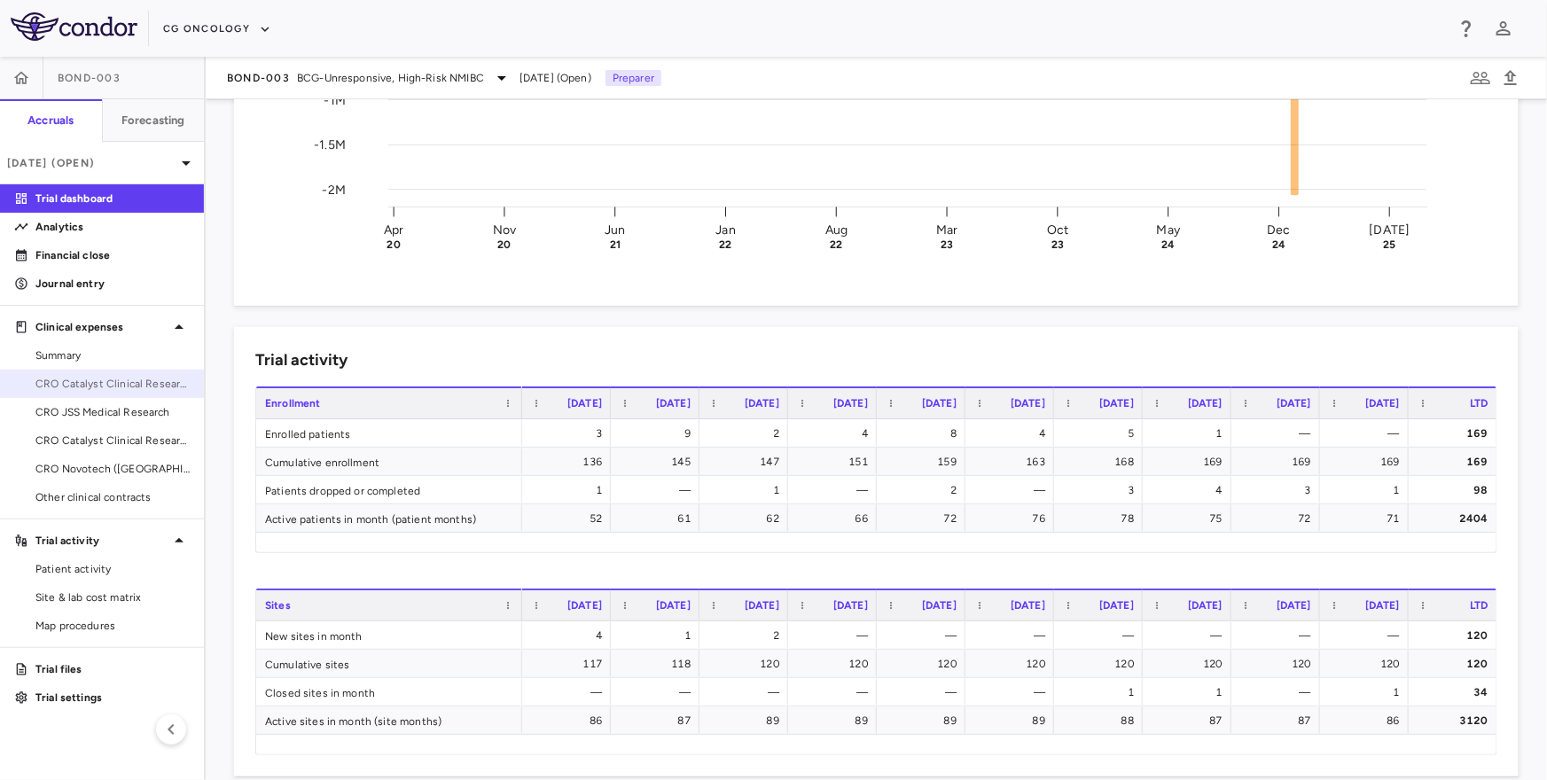
click at [137, 388] on span "CRO Catalyst Clinical Research - Cohort P" at bounding box center [112, 384] width 154 height 16
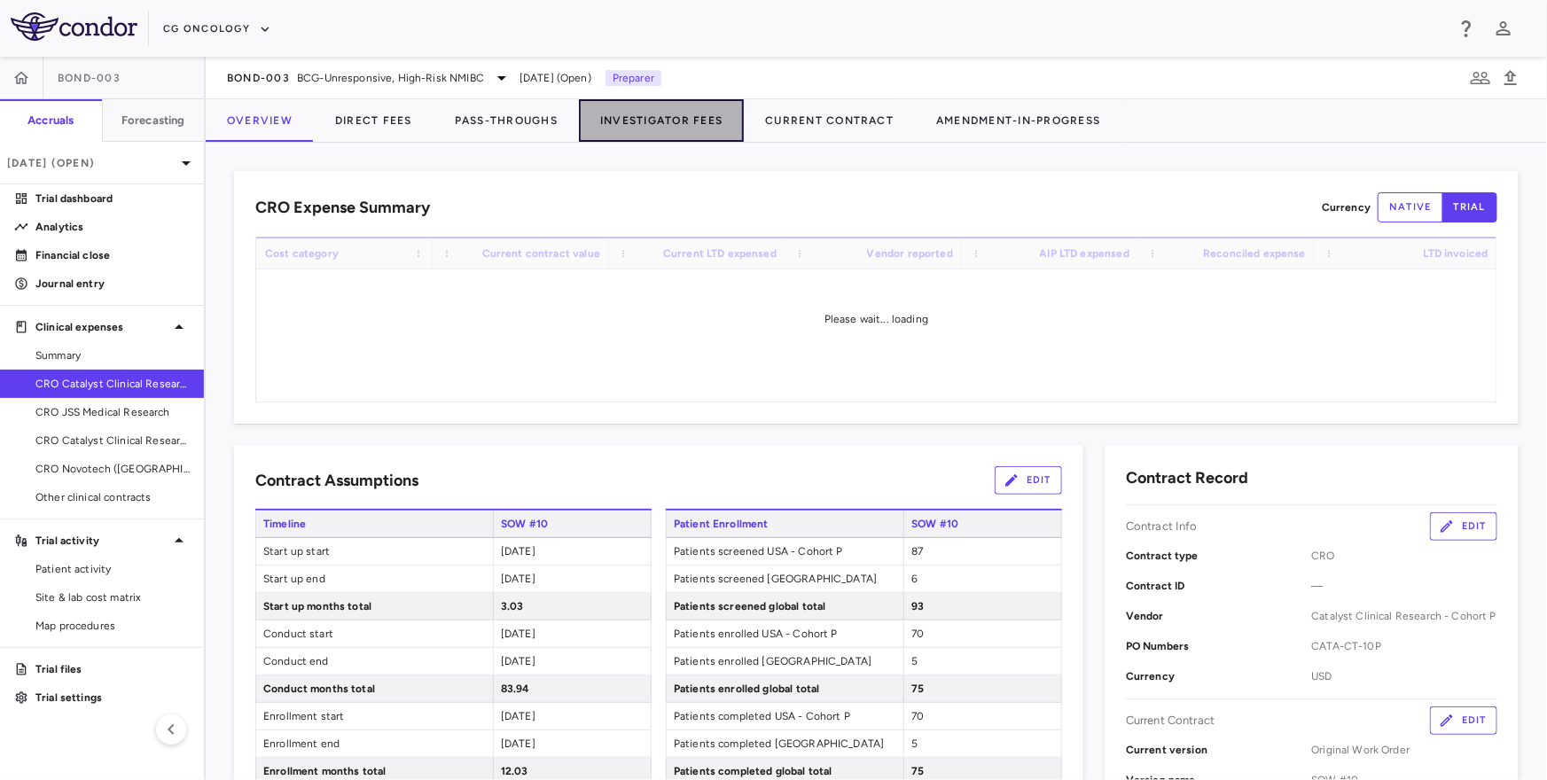
click at [636, 120] on button "Investigator Fees" at bounding box center [661, 120] width 165 height 43
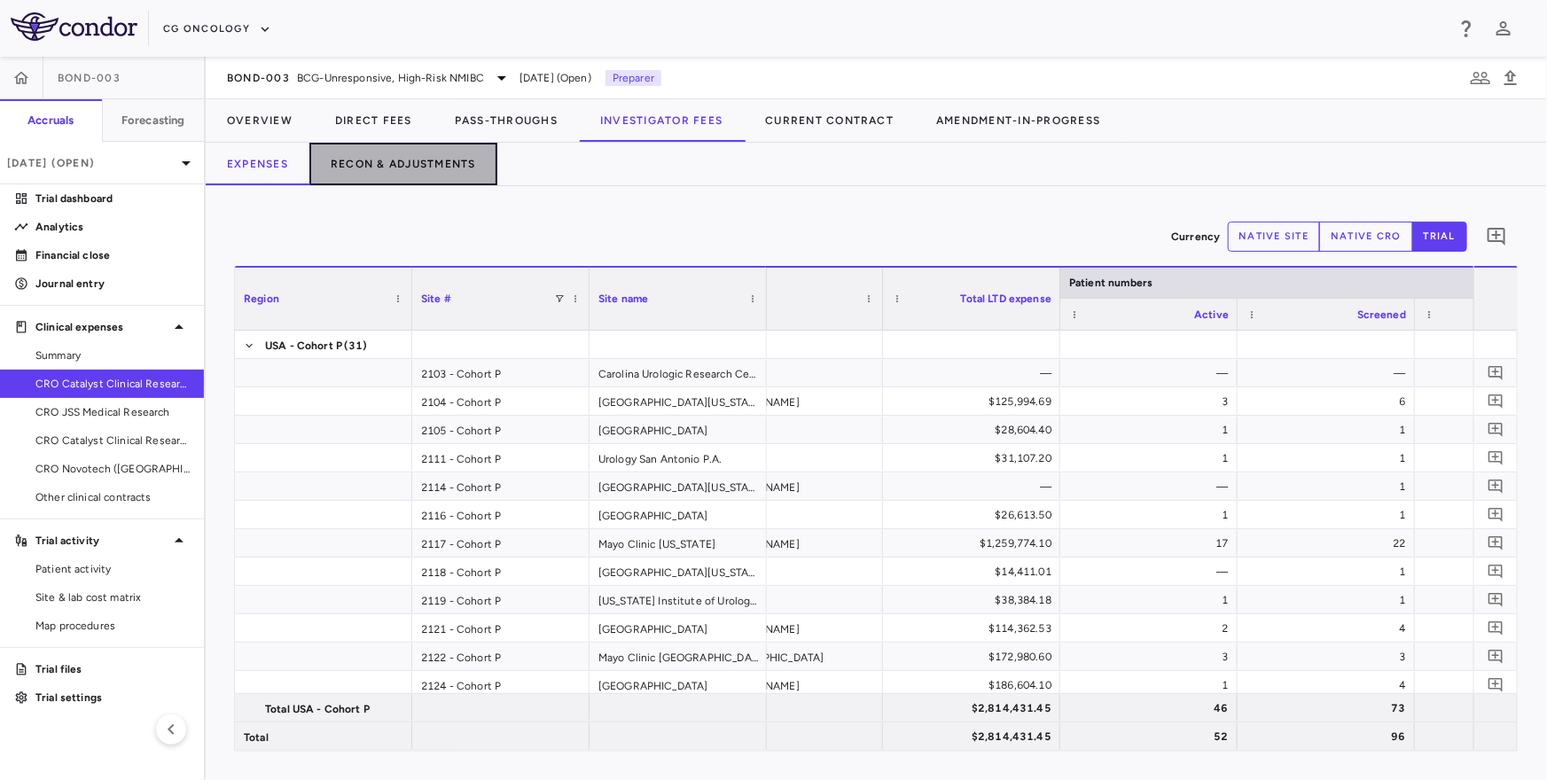
click at [416, 167] on button "Recon & Adjustments" at bounding box center [403, 164] width 188 height 43
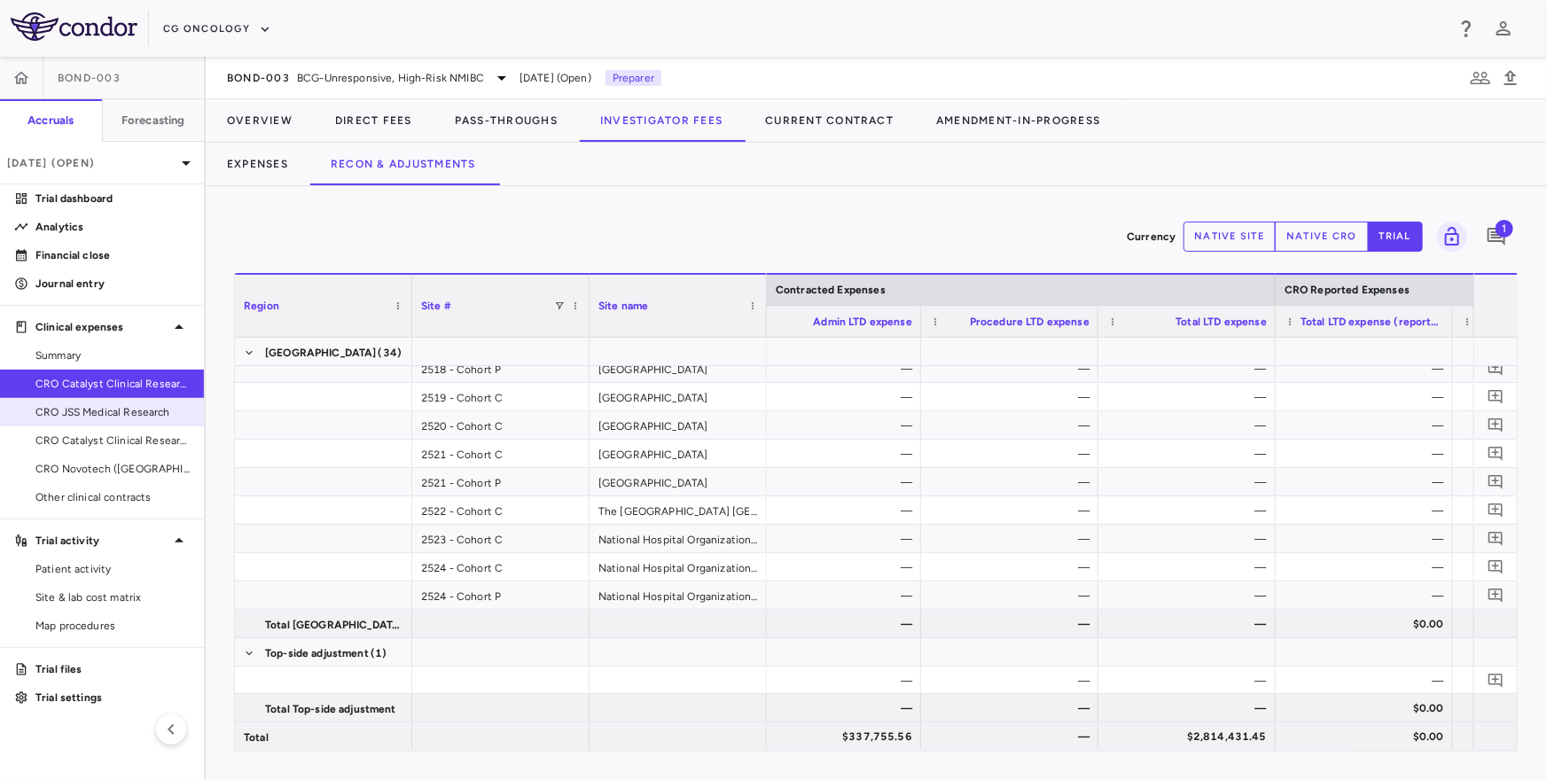
click at [66, 415] on span "CRO JSS Medical Research" at bounding box center [112, 412] width 154 height 16
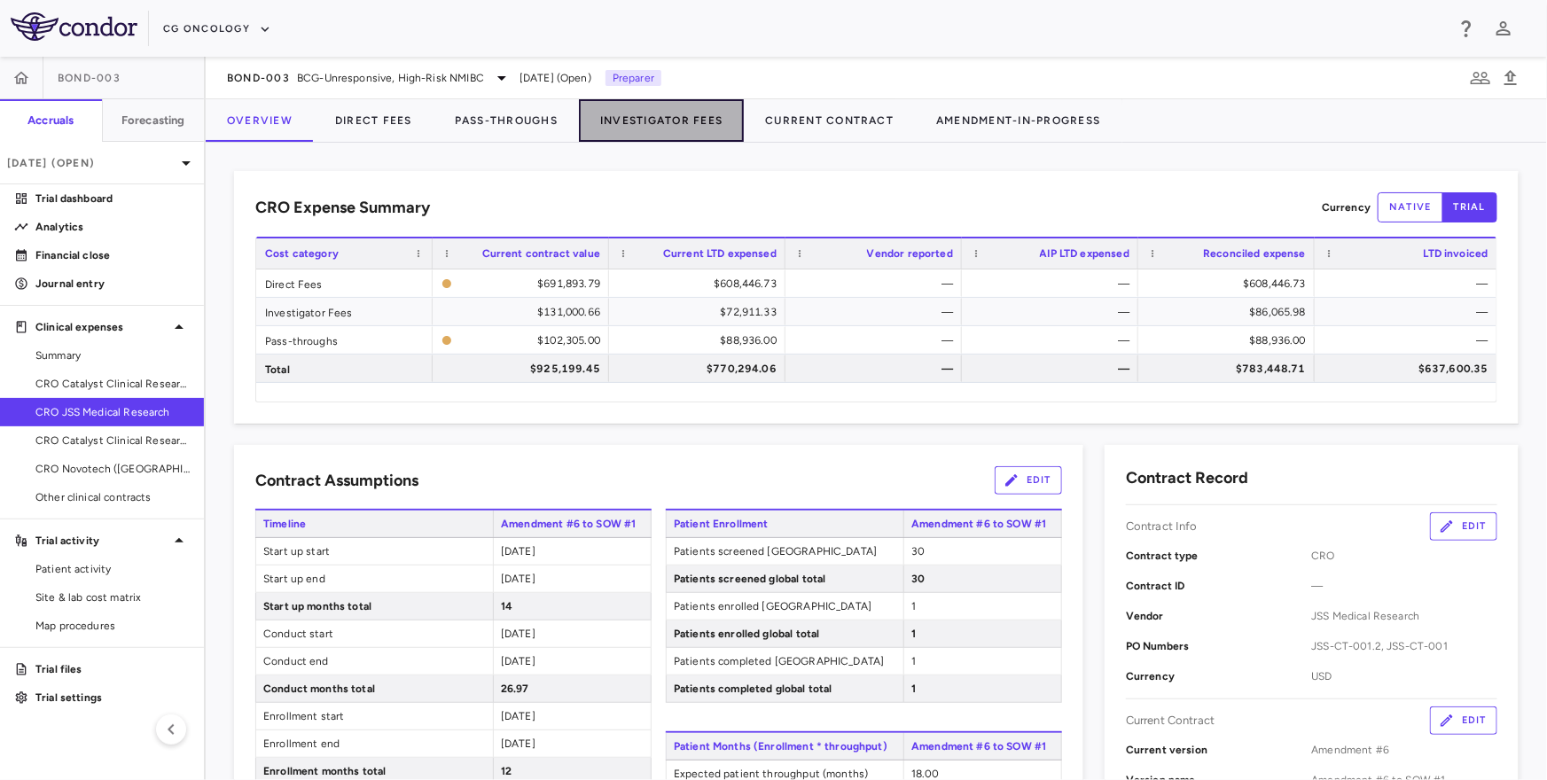
click at [655, 112] on button "Investigator Fees" at bounding box center [661, 120] width 165 height 43
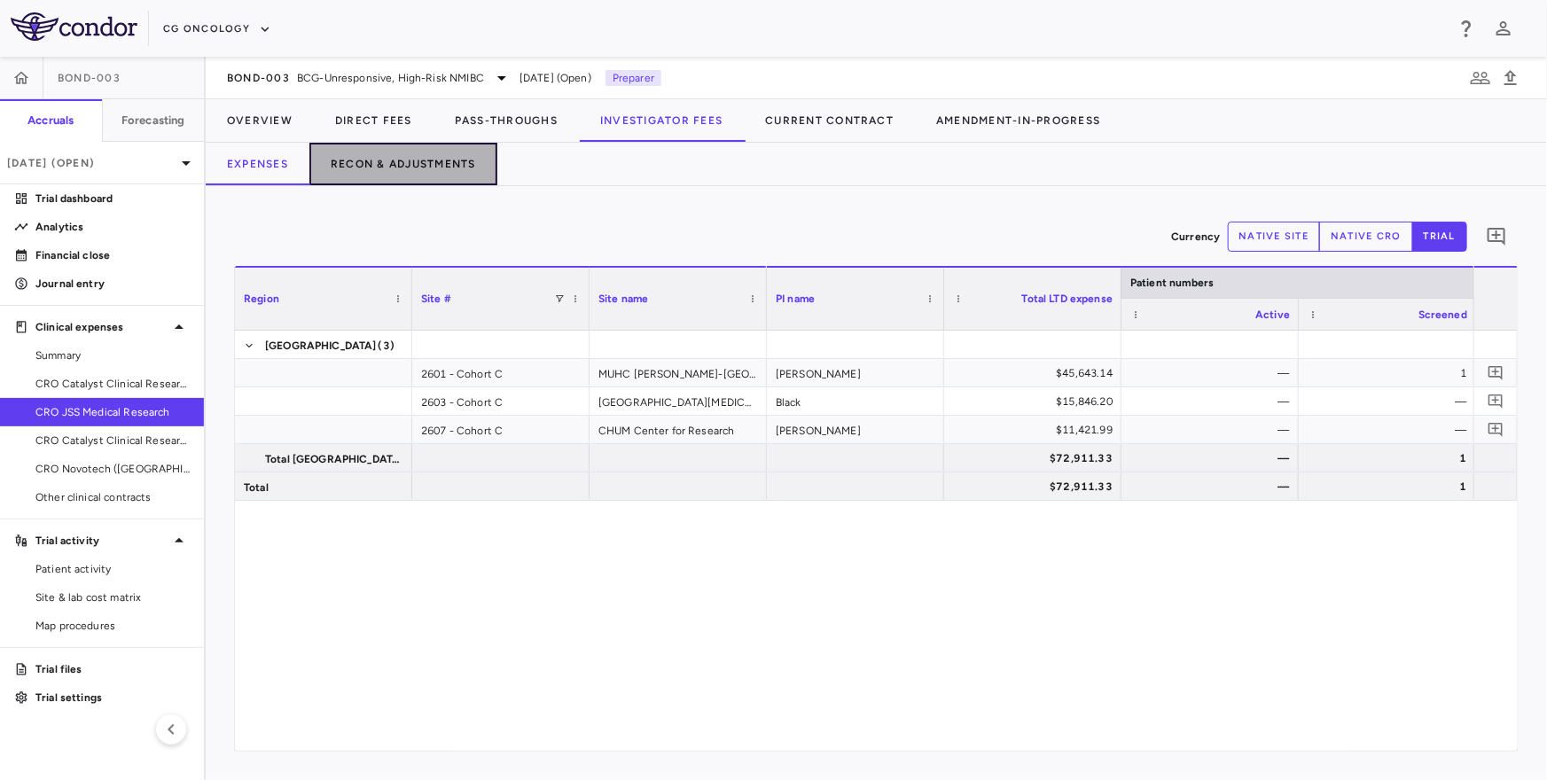
click at [368, 168] on button "Recon & Adjustments" at bounding box center [403, 164] width 188 height 43
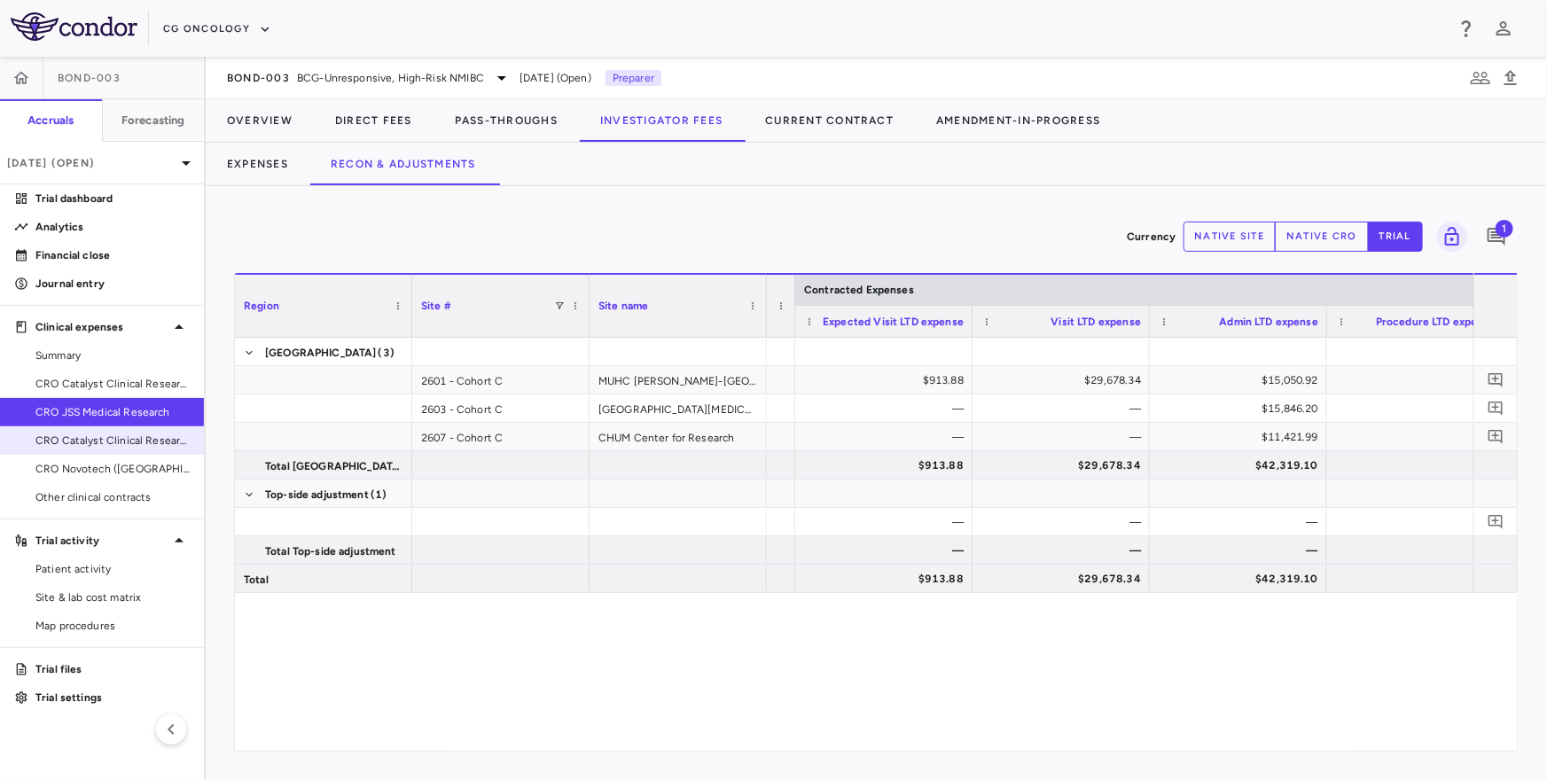
click at [74, 438] on span "CRO Catalyst Clinical Research" at bounding box center [112, 441] width 154 height 16
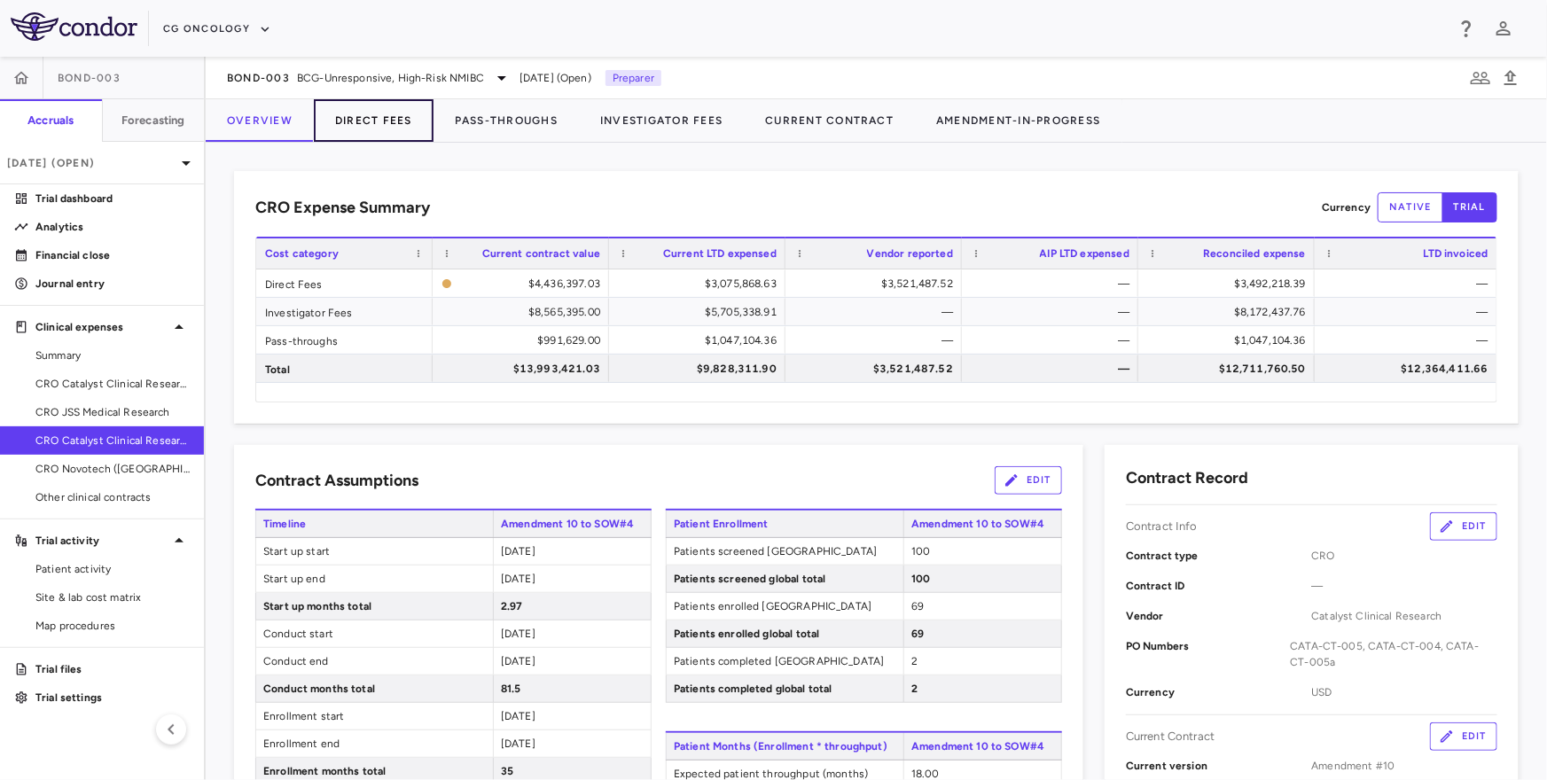
click at [379, 125] on button "Direct Fees" at bounding box center [374, 120] width 120 height 43
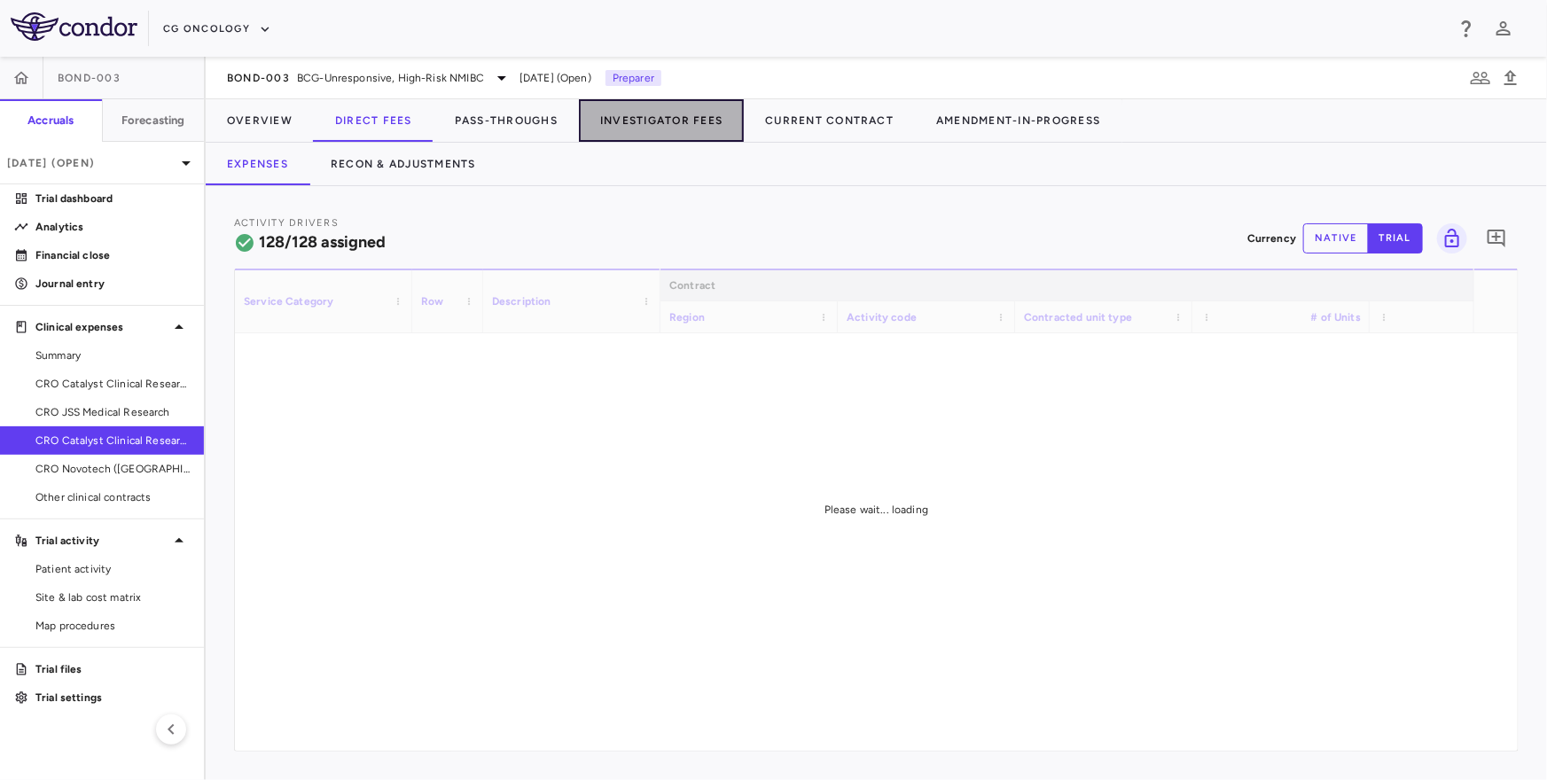
click at [639, 124] on button "Investigator Fees" at bounding box center [661, 120] width 165 height 43
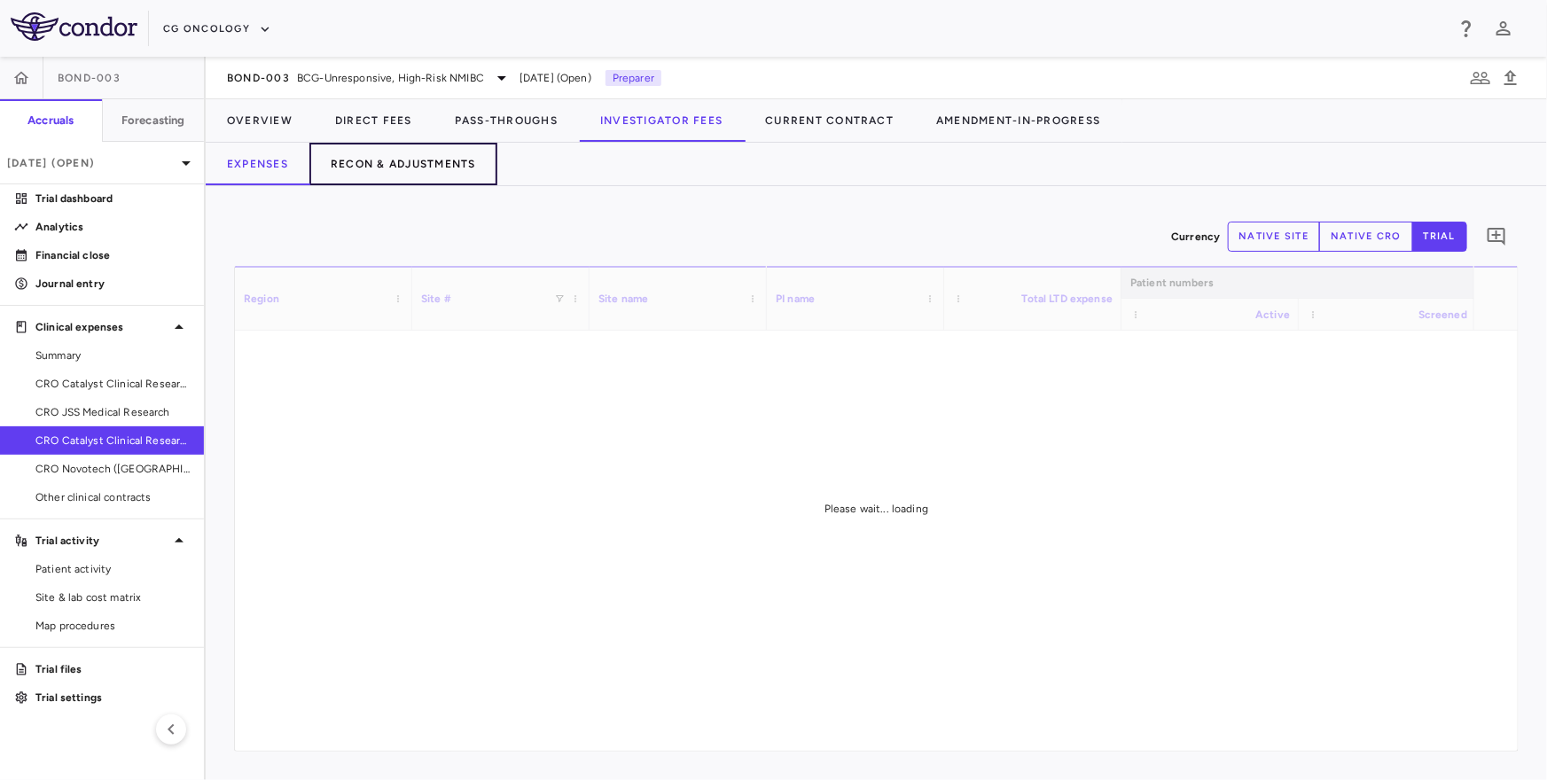
click at [456, 163] on button "Recon & Adjustments" at bounding box center [403, 164] width 188 height 43
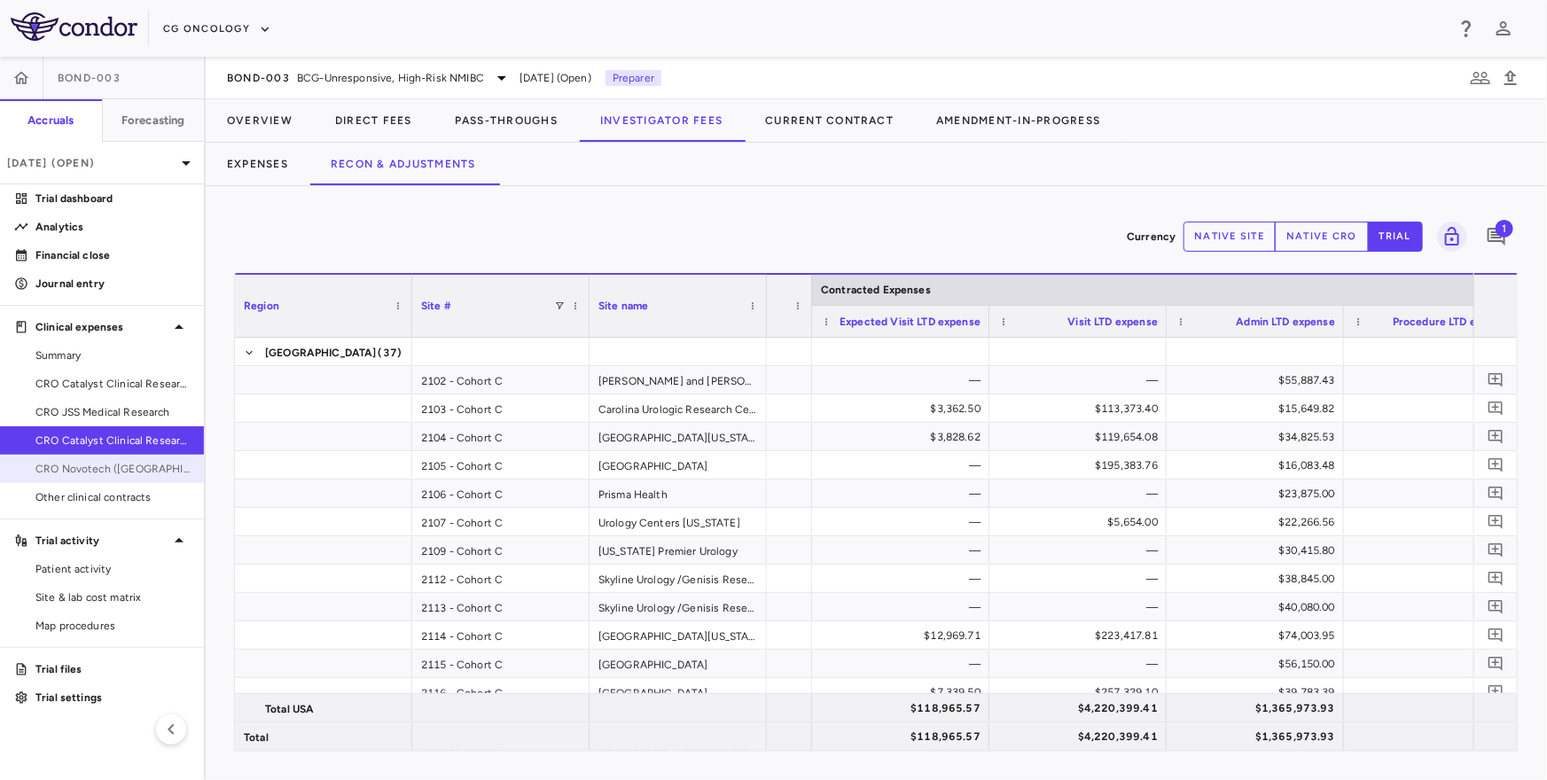
click at [118, 464] on span "CRO Novotech ([GEOGRAPHIC_DATA]) Pty Ltd" at bounding box center [112, 469] width 154 height 16
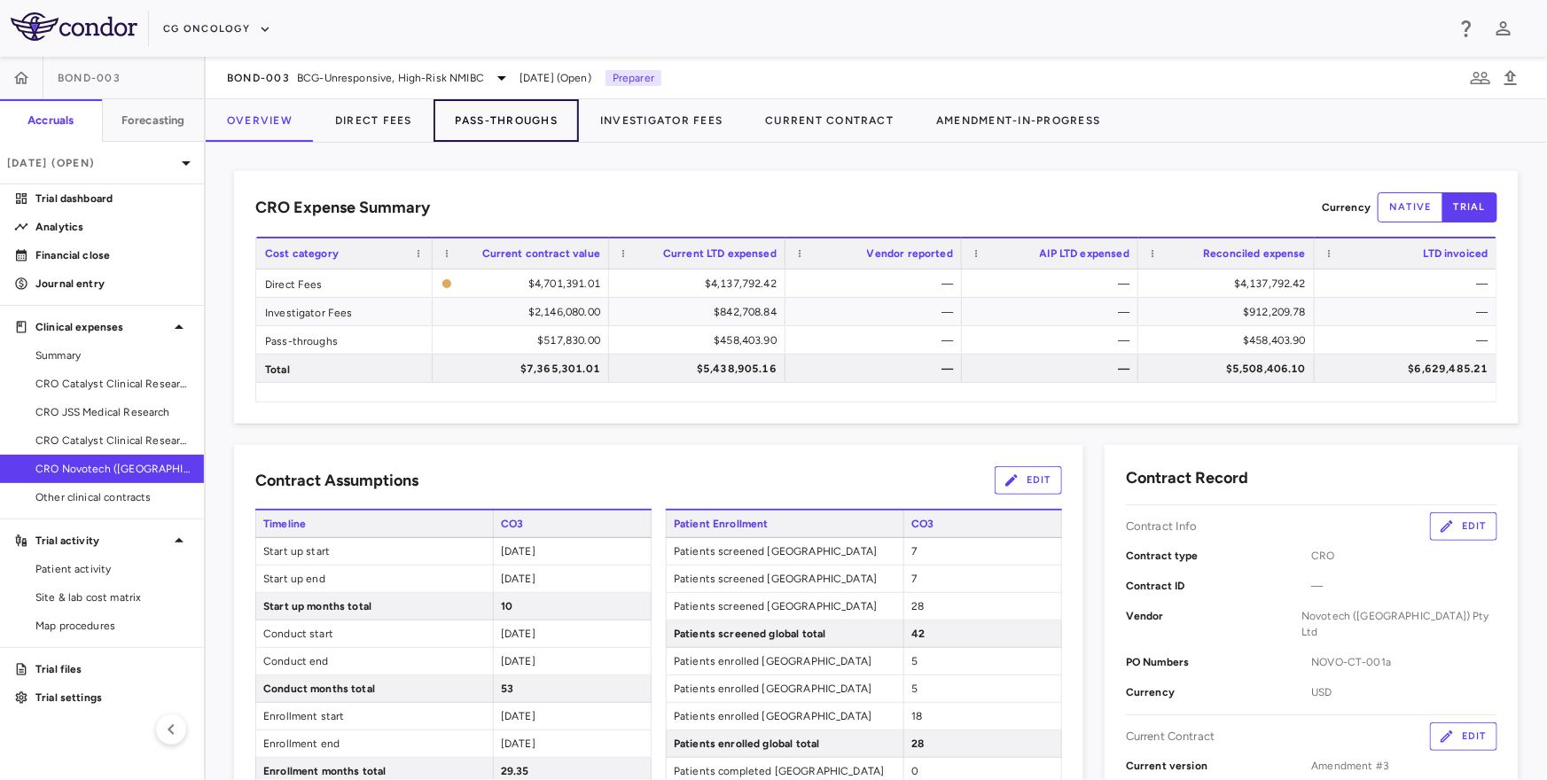
click at [518, 129] on button "Pass-Throughs" at bounding box center [505, 120] width 145 height 43
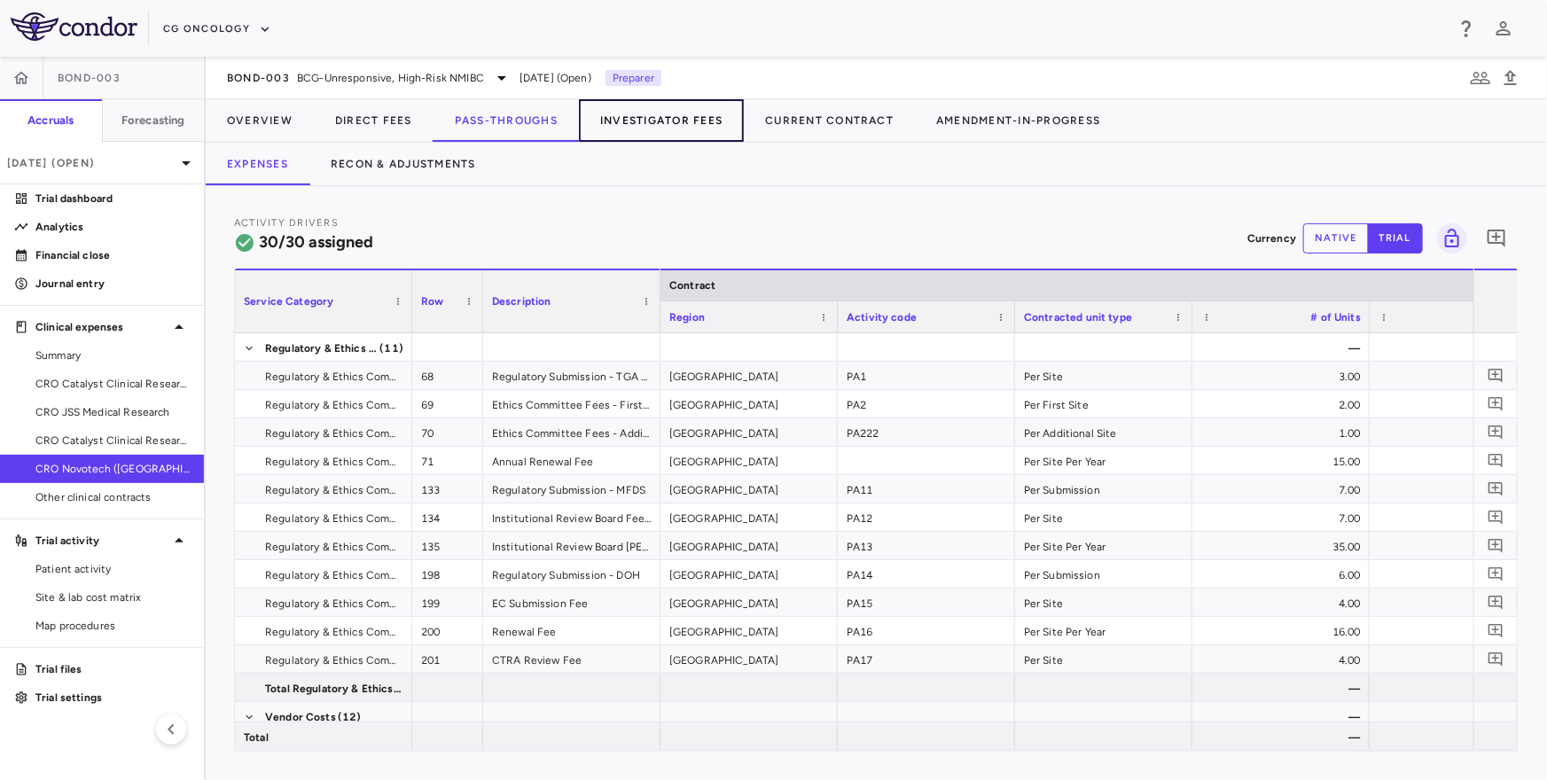
click at [654, 118] on button "Investigator Fees" at bounding box center [661, 120] width 165 height 43
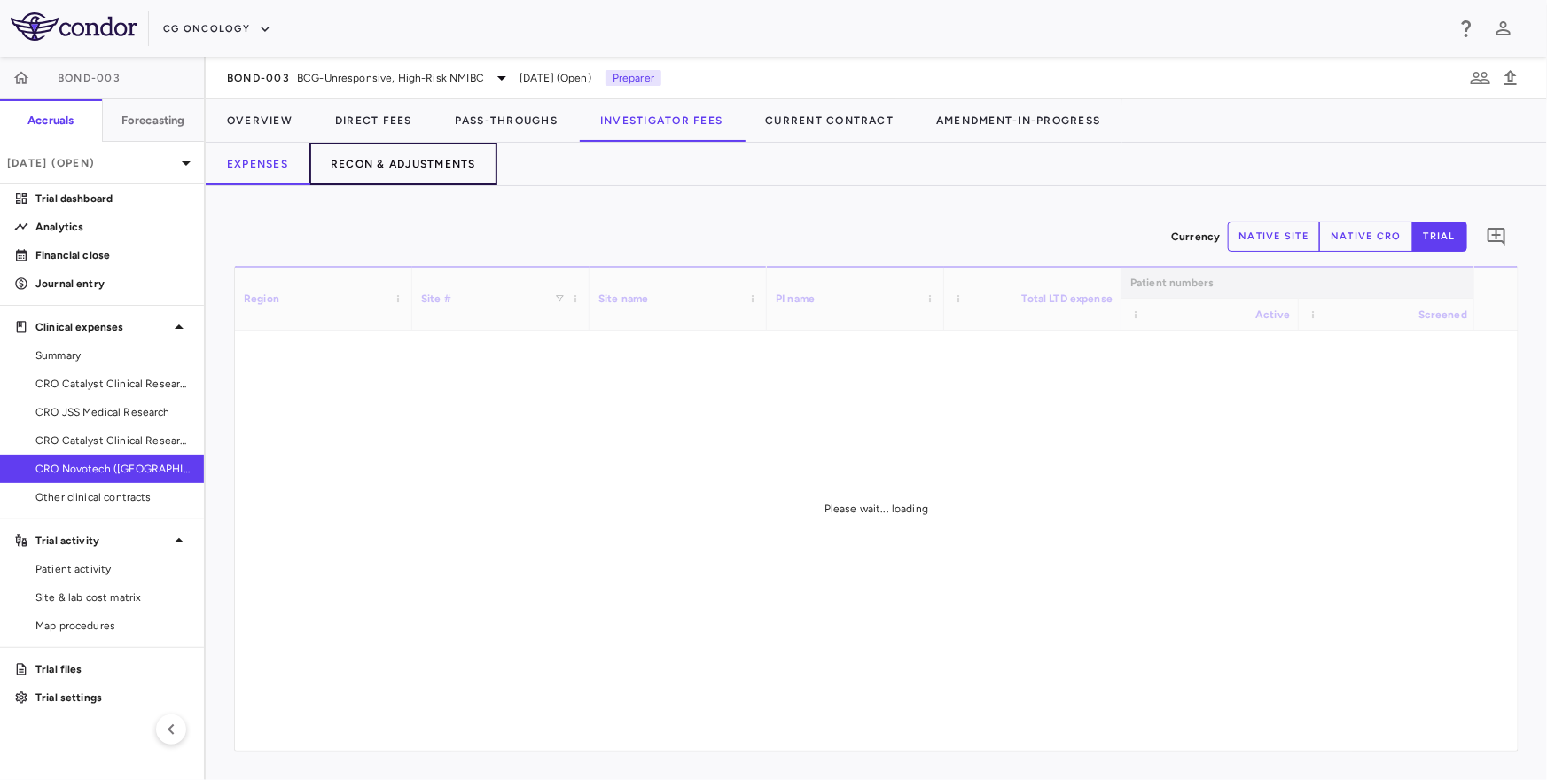
click at [404, 147] on button "Recon & Adjustments" at bounding box center [403, 164] width 188 height 43
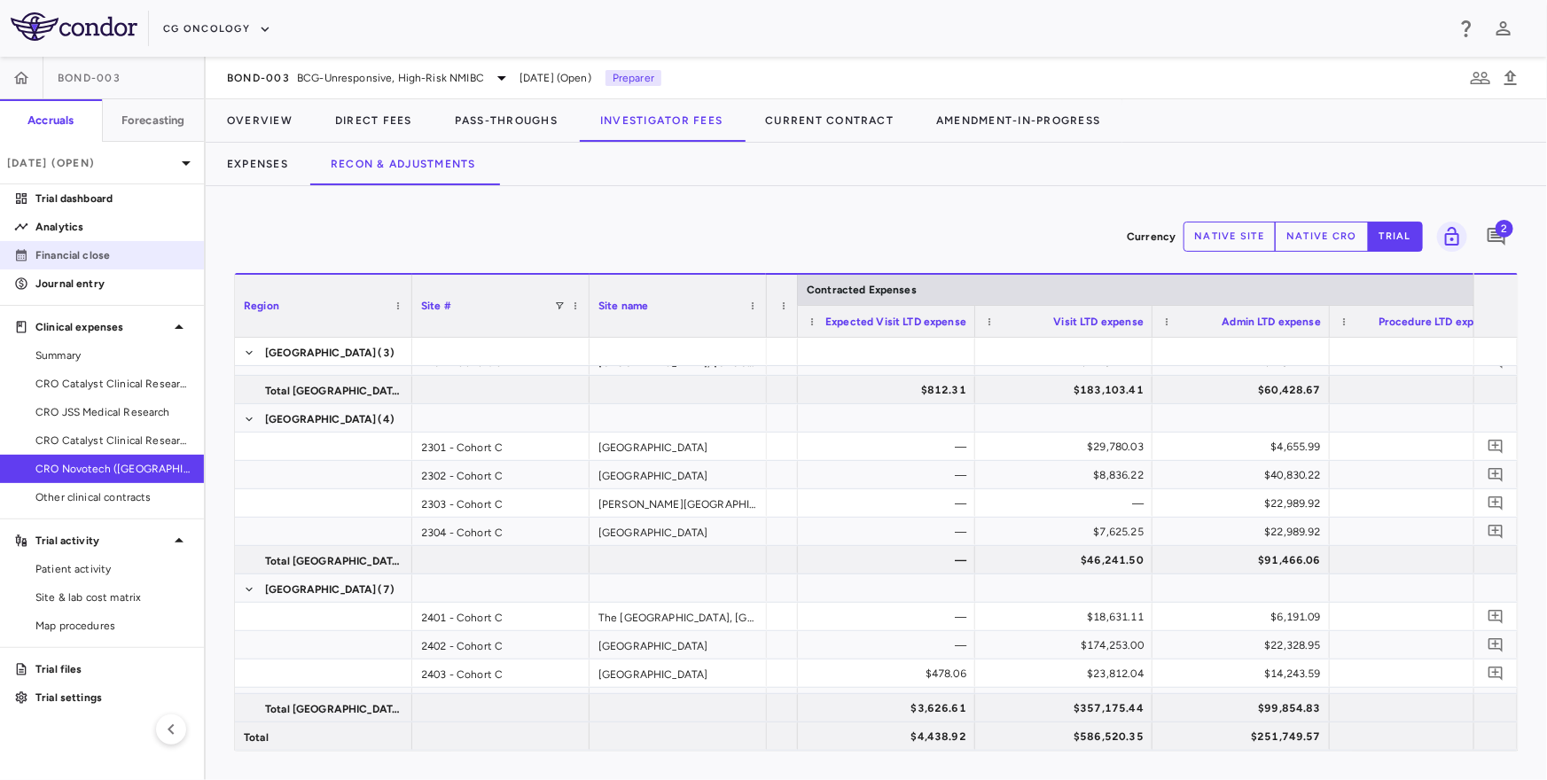
click at [54, 254] on p "Financial close" at bounding box center [112, 255] width 154 height 16
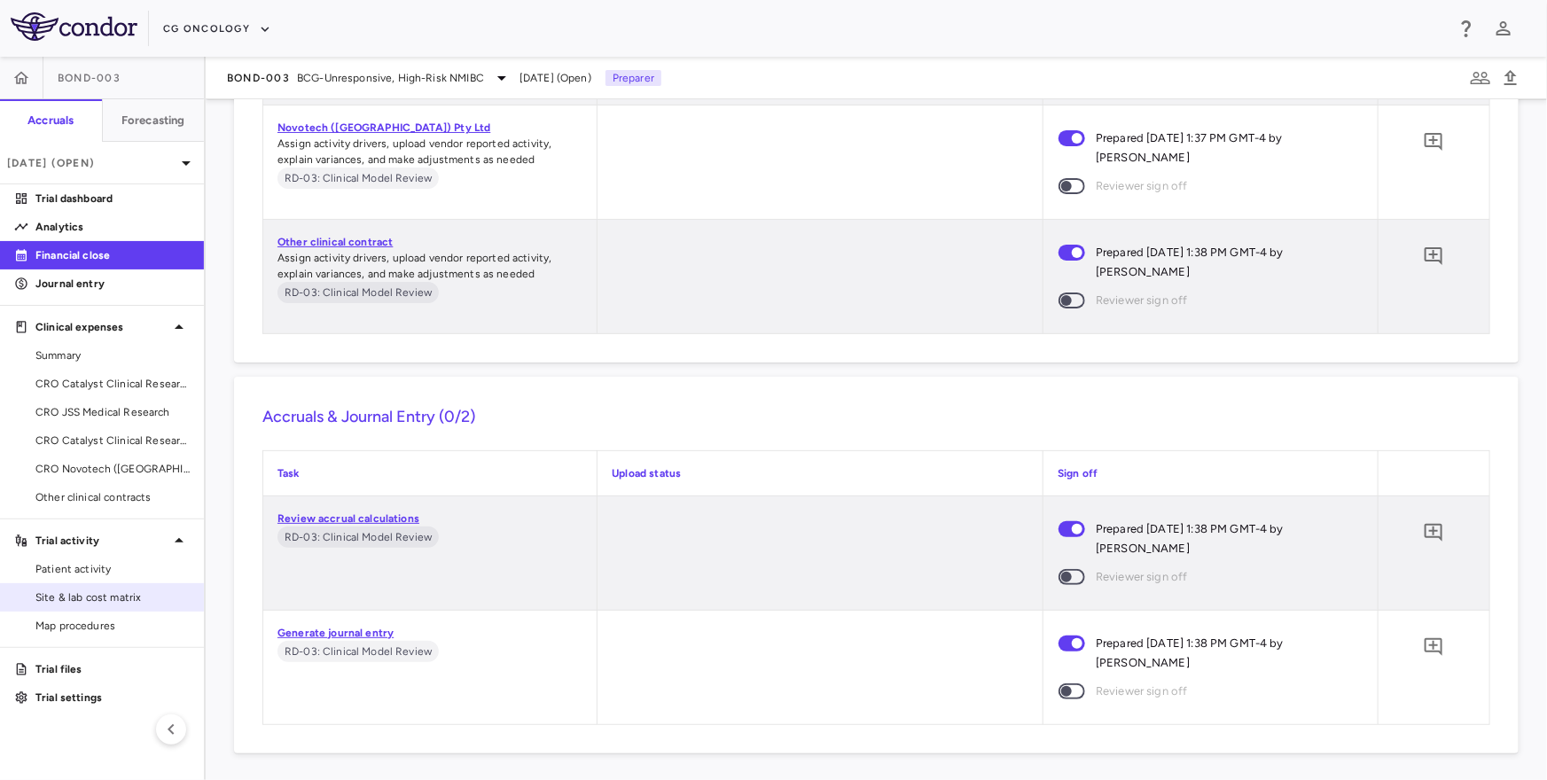
click at [93, 590] on span "Site & lab cost matrix" at bounding box center [112, 597] width 154 height 16
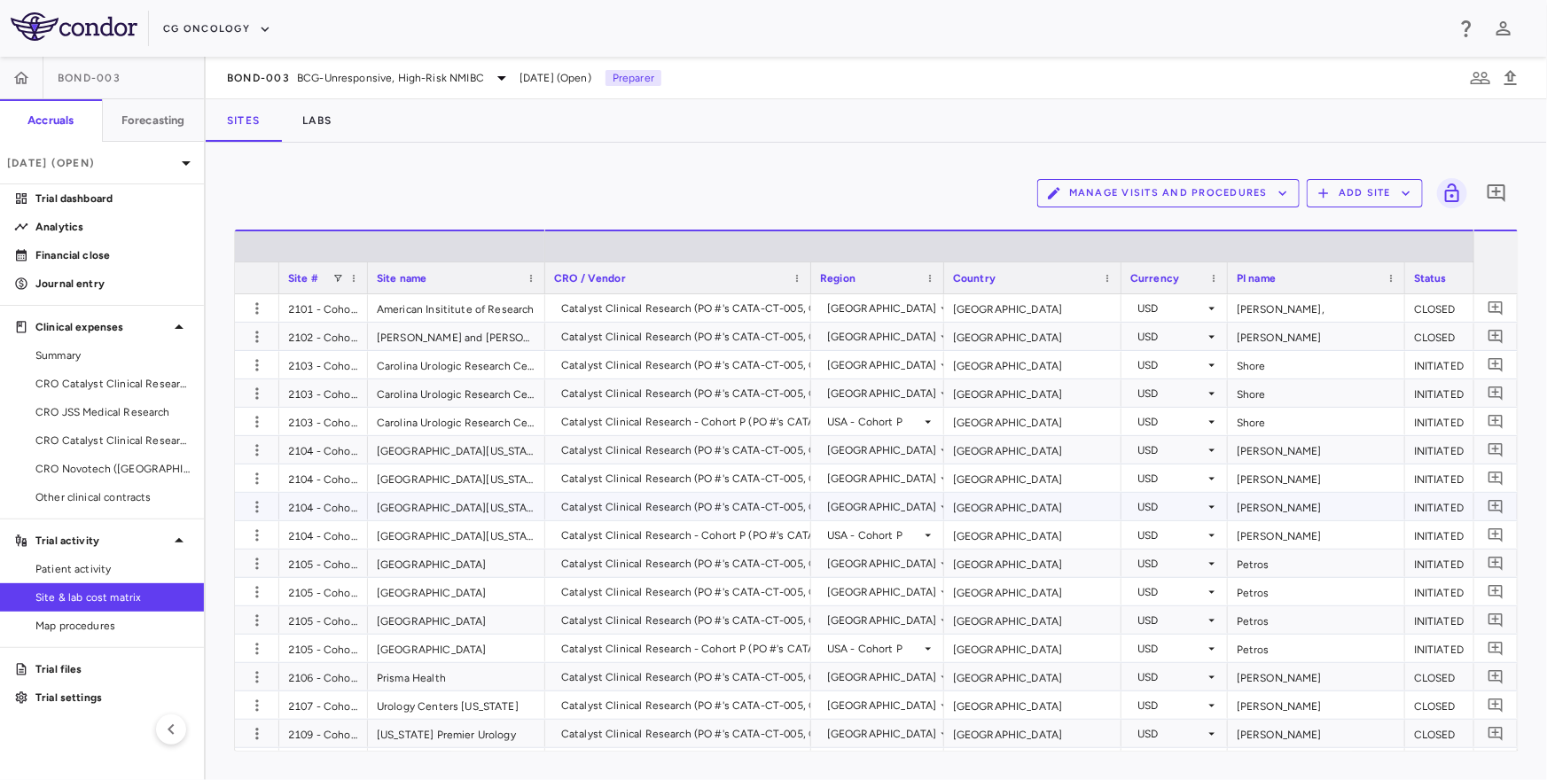
scroll to position [447, 0]
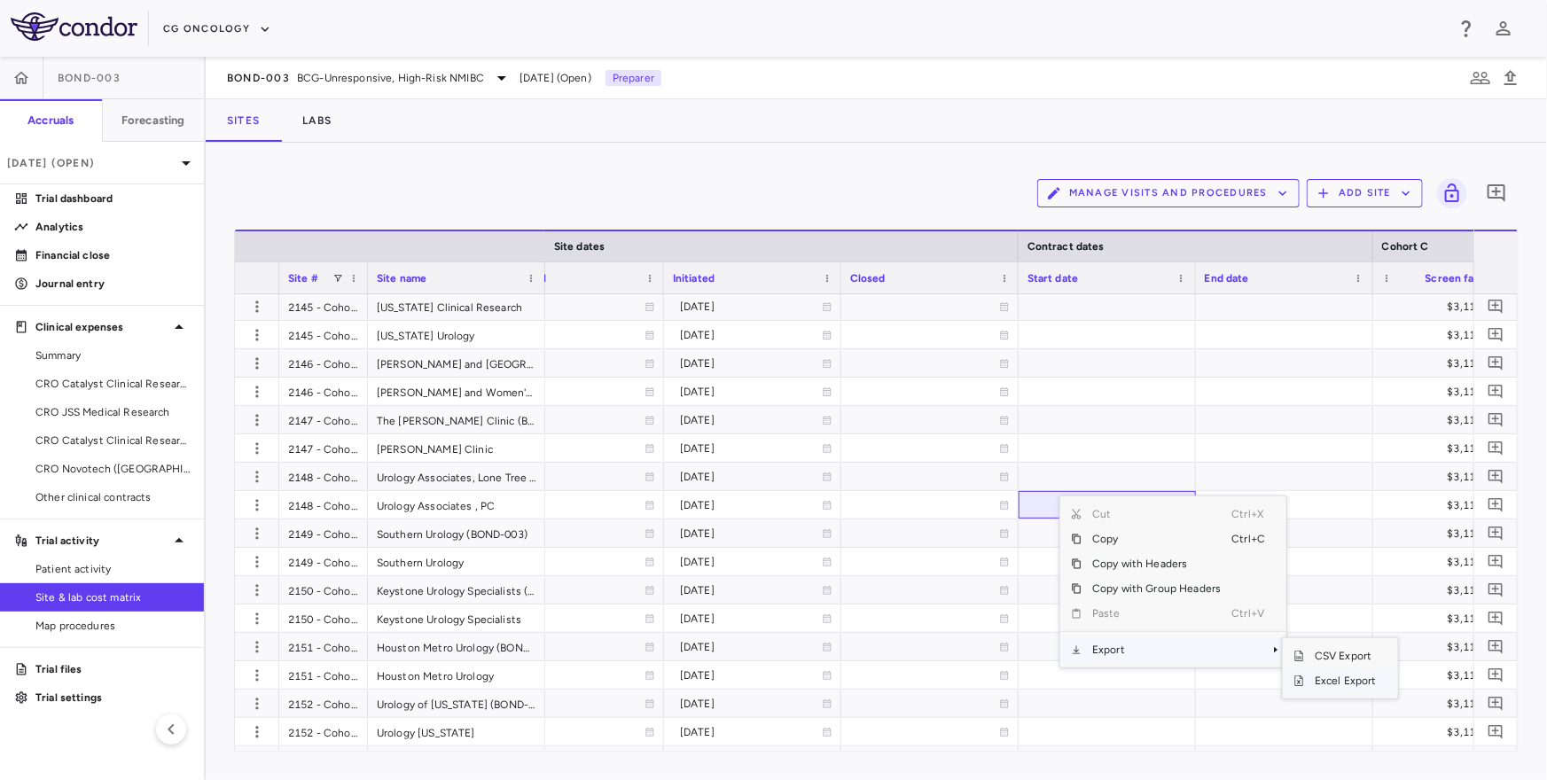
click at [1317, 678] on span "Excel Export" at bounding box center [1345, 680] width 83 height 25
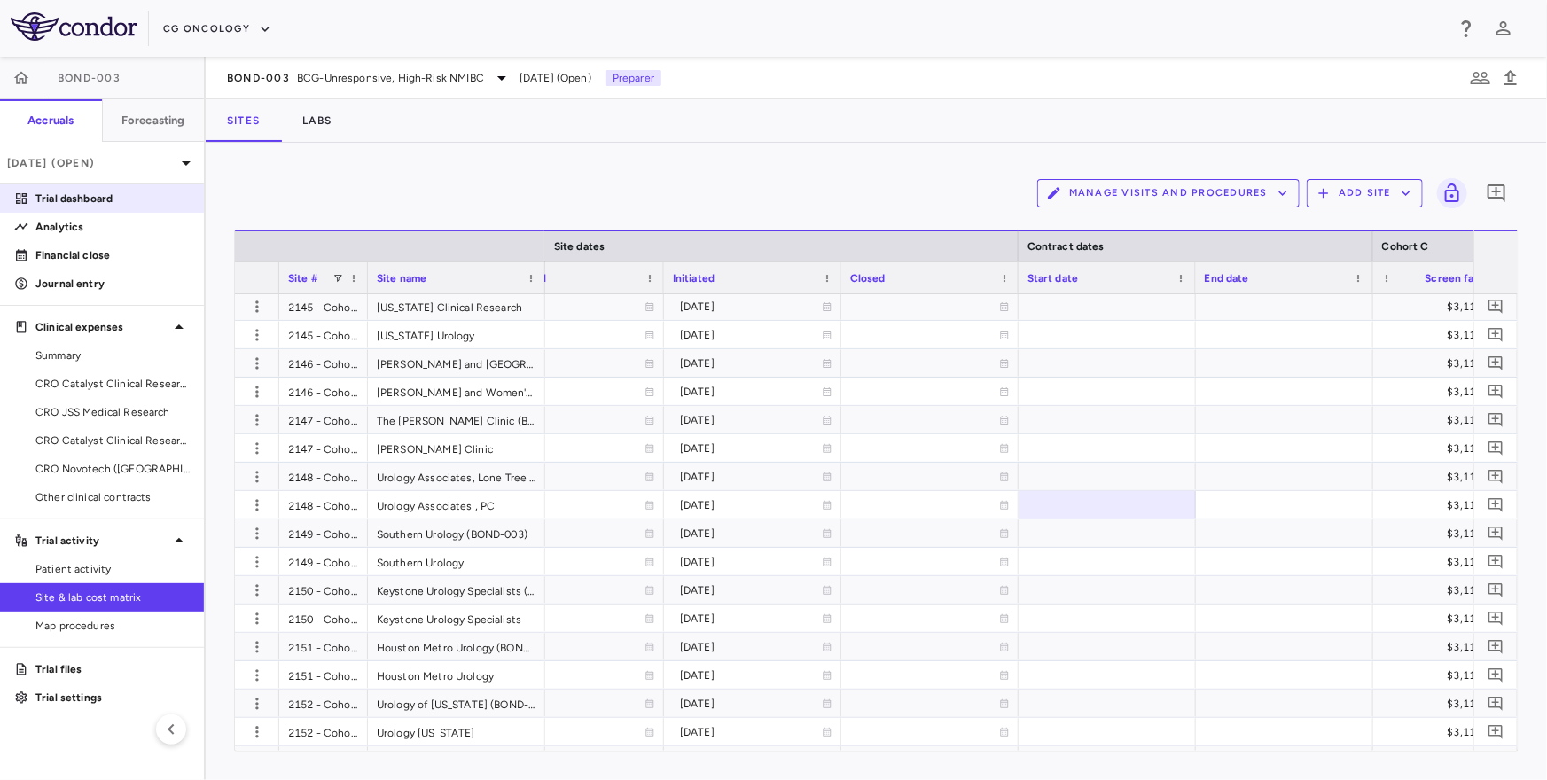
click at [57, 199] on p "Trial dashboard" at bounding box center [112, 199] width 154 height 16
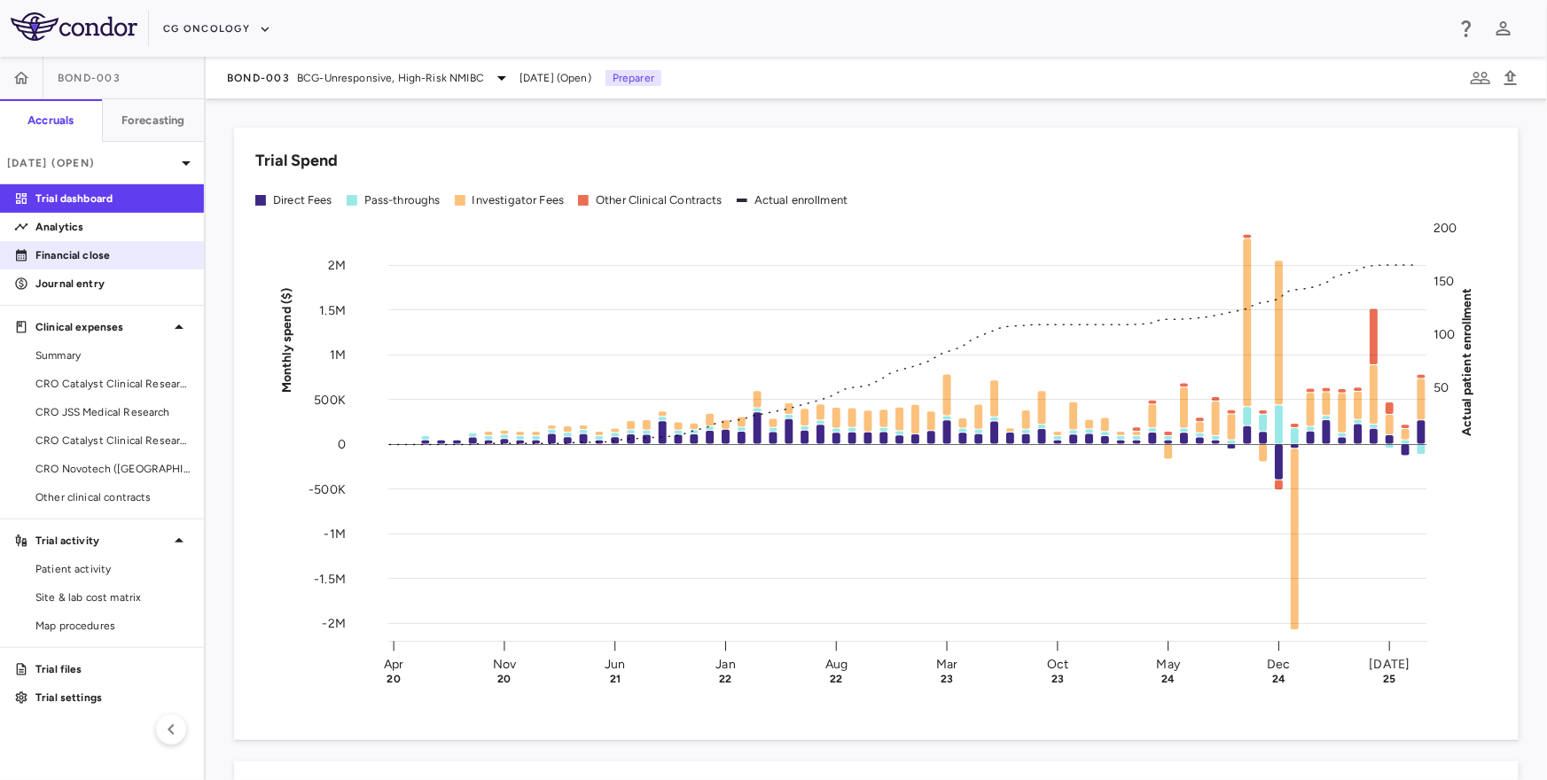
click at [122, 262] on p "Financial close" at bounding box center [112, 255] width 154 height 16
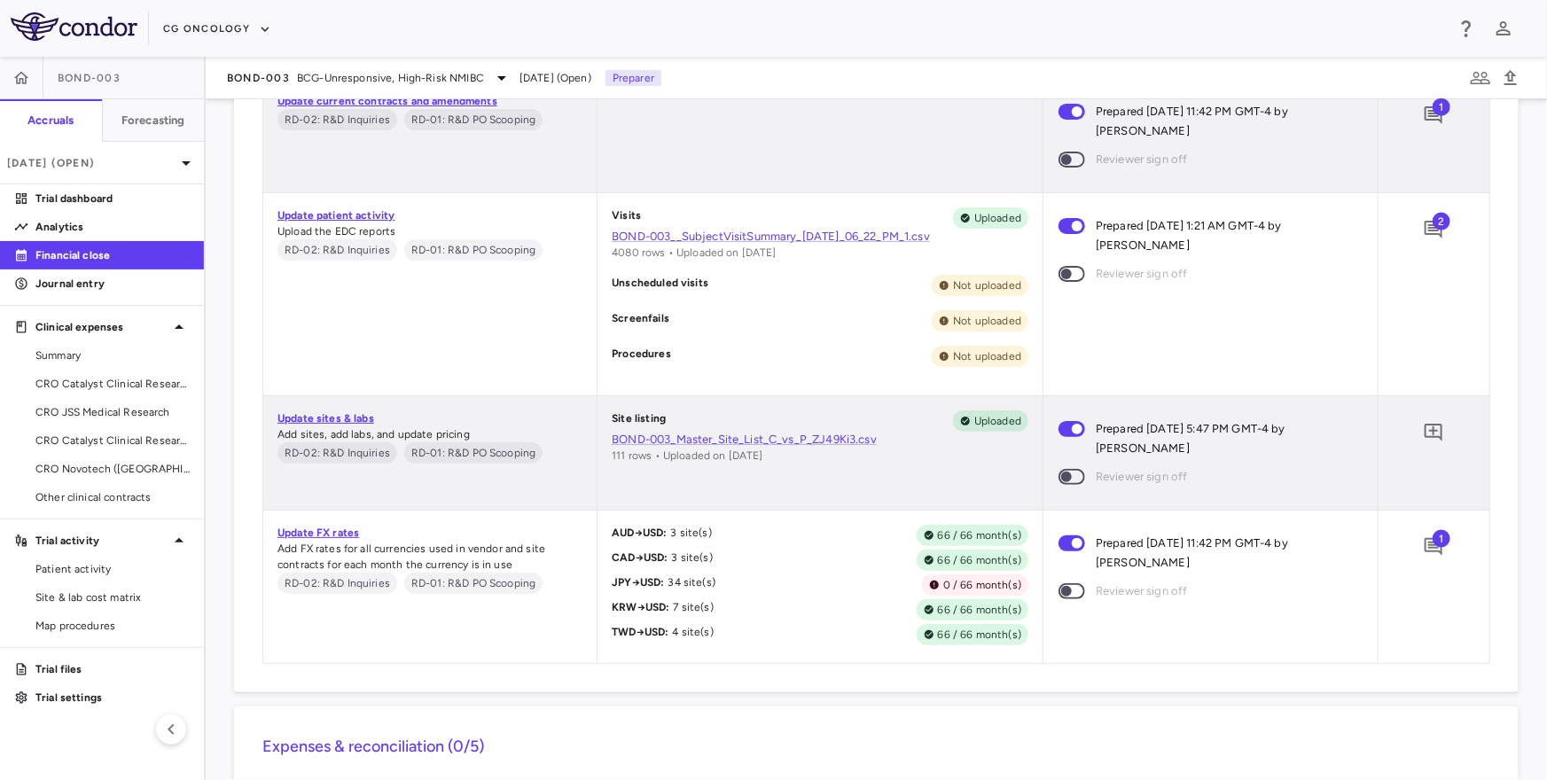
scroll to position [1161, 0]
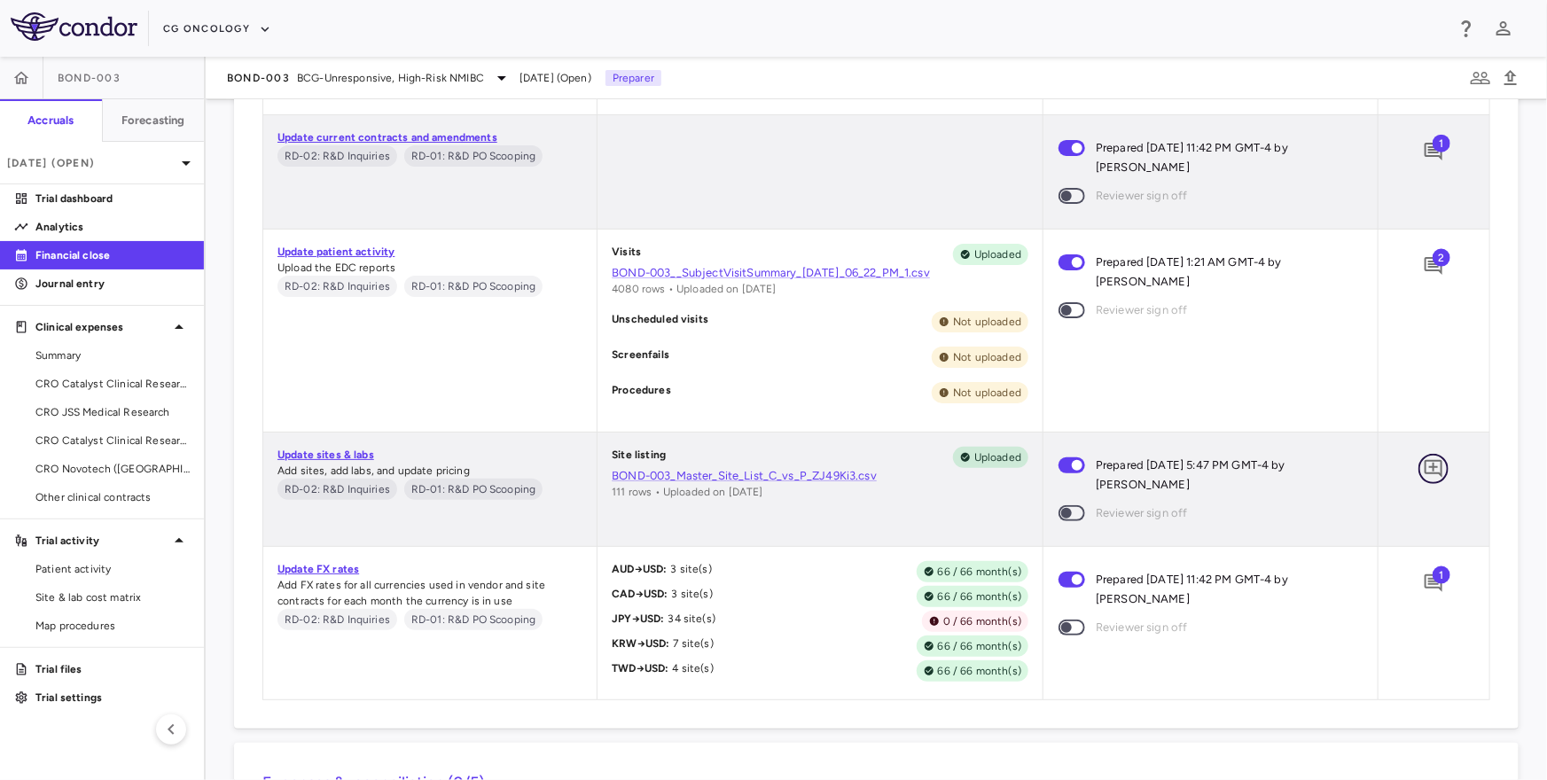
click at [1437, 474] on icon "Add comment" at bounding box center [1433, 468] width 21 height 21
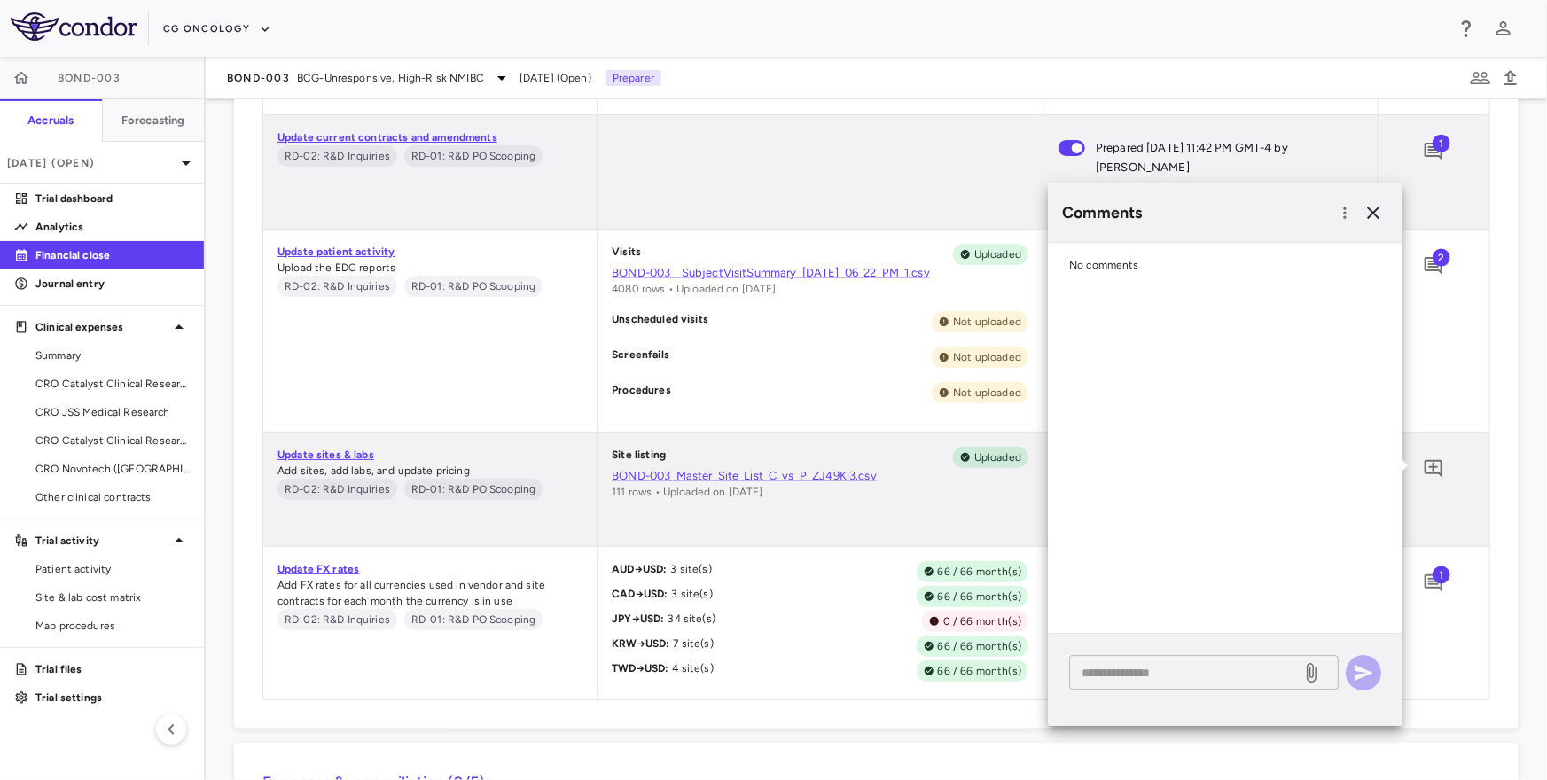
click at [1087, 680] on textarea at bounding box center [1184, 673] width 207 height 20
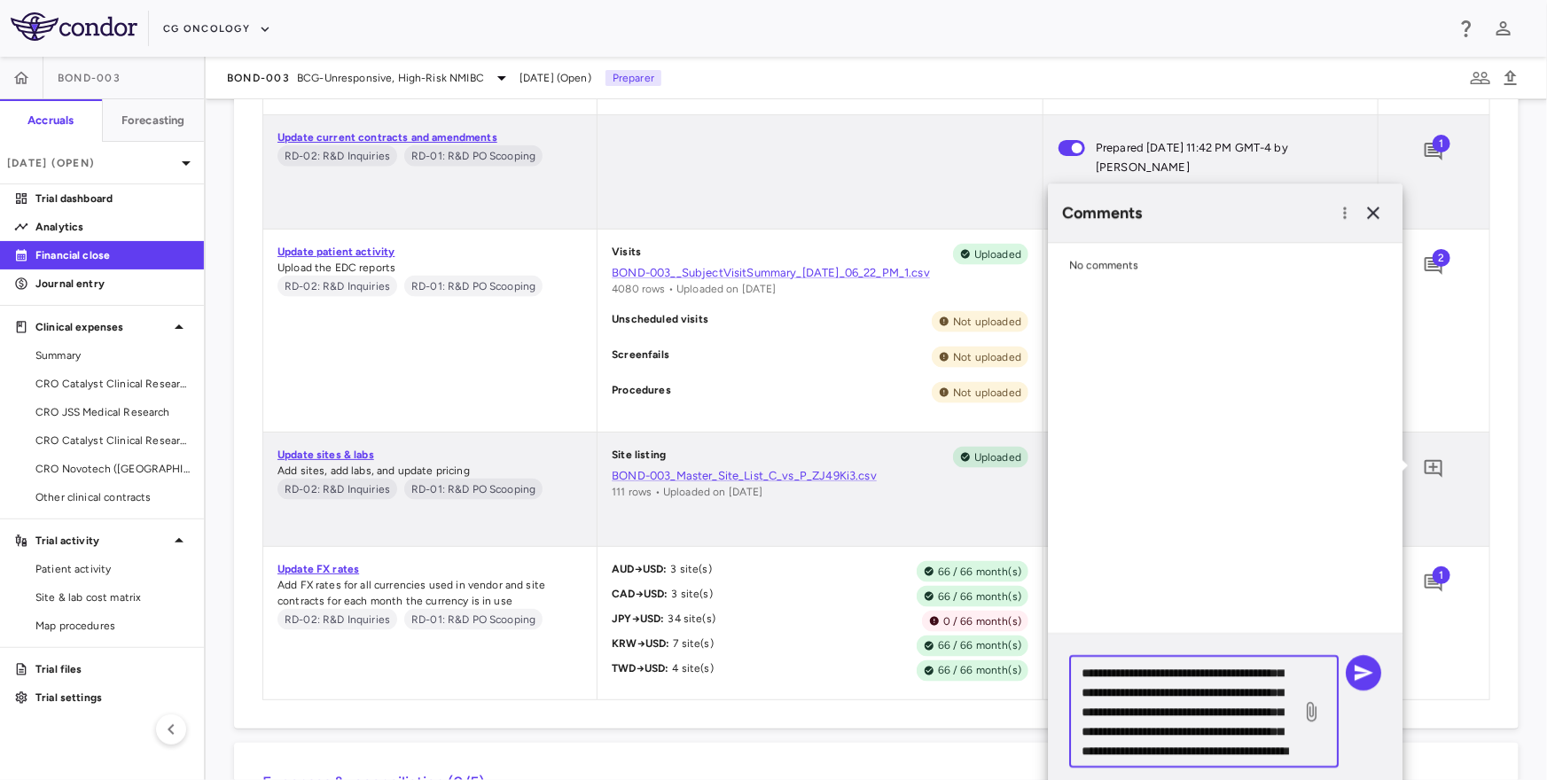
scroll to position [96, 0]
type textarea "**********"
drag, startPoint x: 1275, startPoint y: 202, endPoint x: 1275, endPoint y: 158, distance: 44.3
click at [1275, 160] on body "Skip to sidebar Skip to main content CG Oncology BOND-003 Accruals Forecasting …" at bounding box center [773, 390] width 1547 height 780
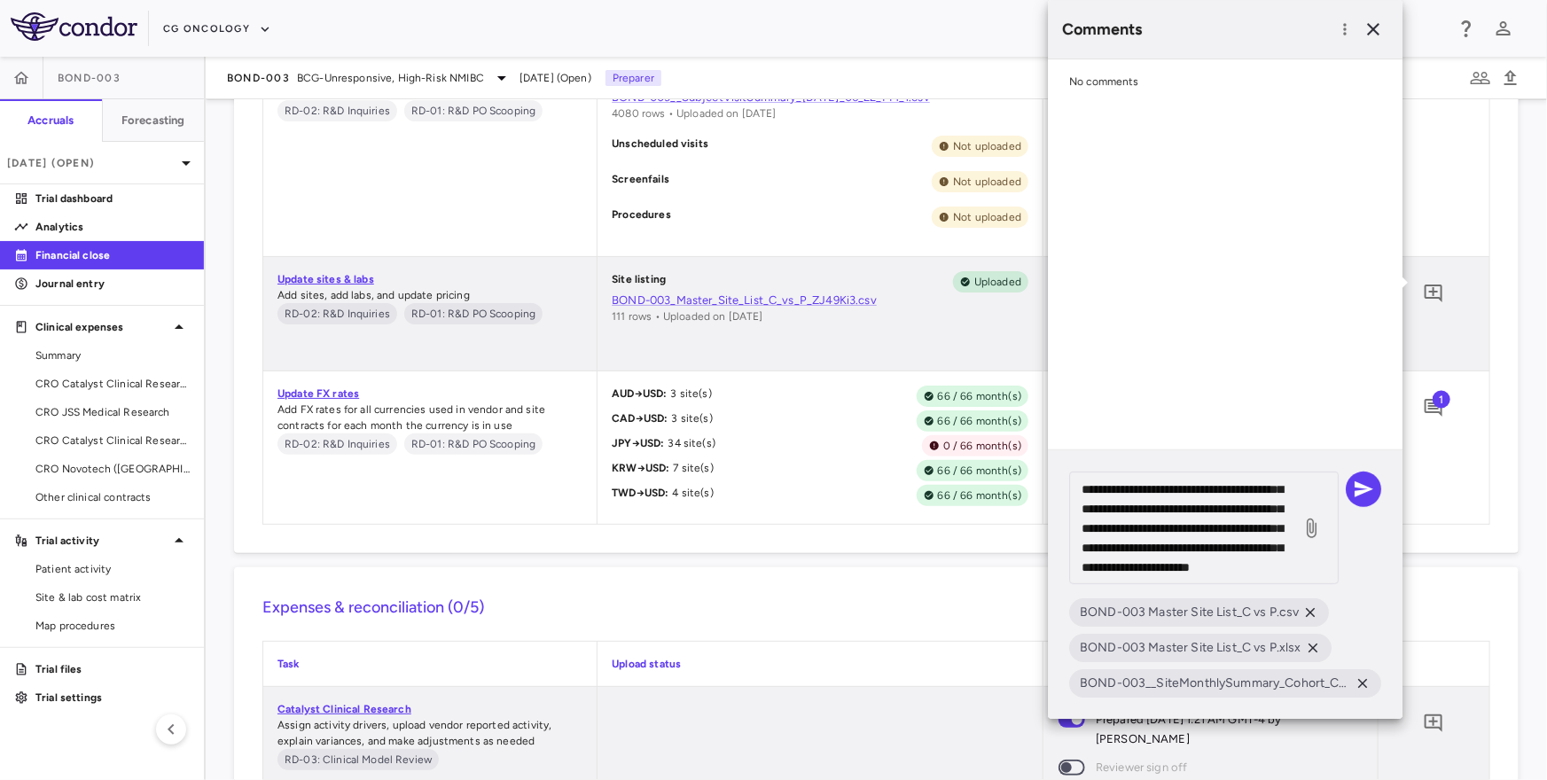
scroll to position [1357, 0]
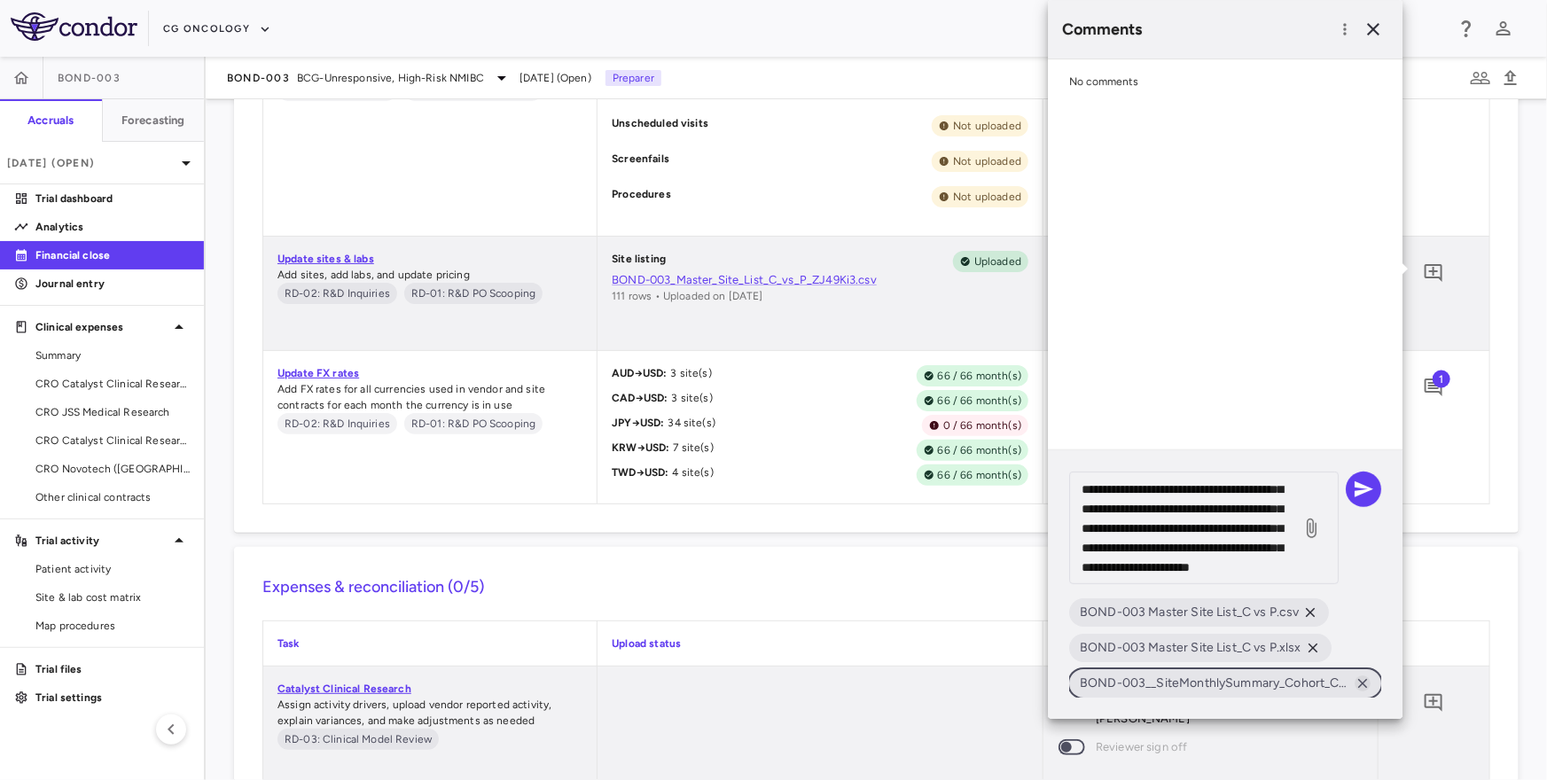
click at [1364, 678] on icon at bounding box center [1362, 683] width 16 height 16
click at [1351, 683] on icon at bounding box center [1346, 683] width 16 height 16
click at [1366, 486] on icon "button" at bounding box center [1363, 489] width 19 height 16
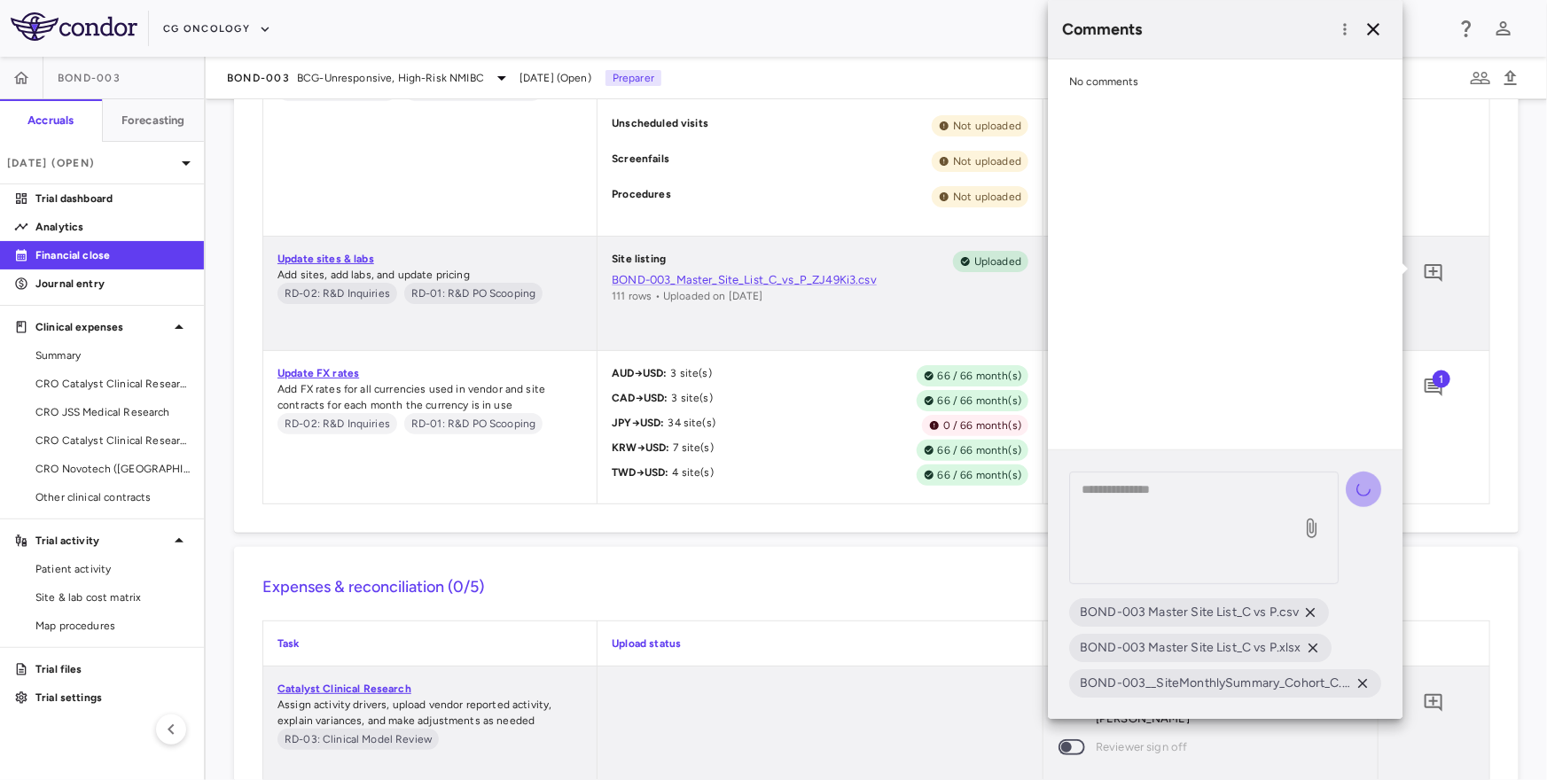
scroll to position [0, 0]
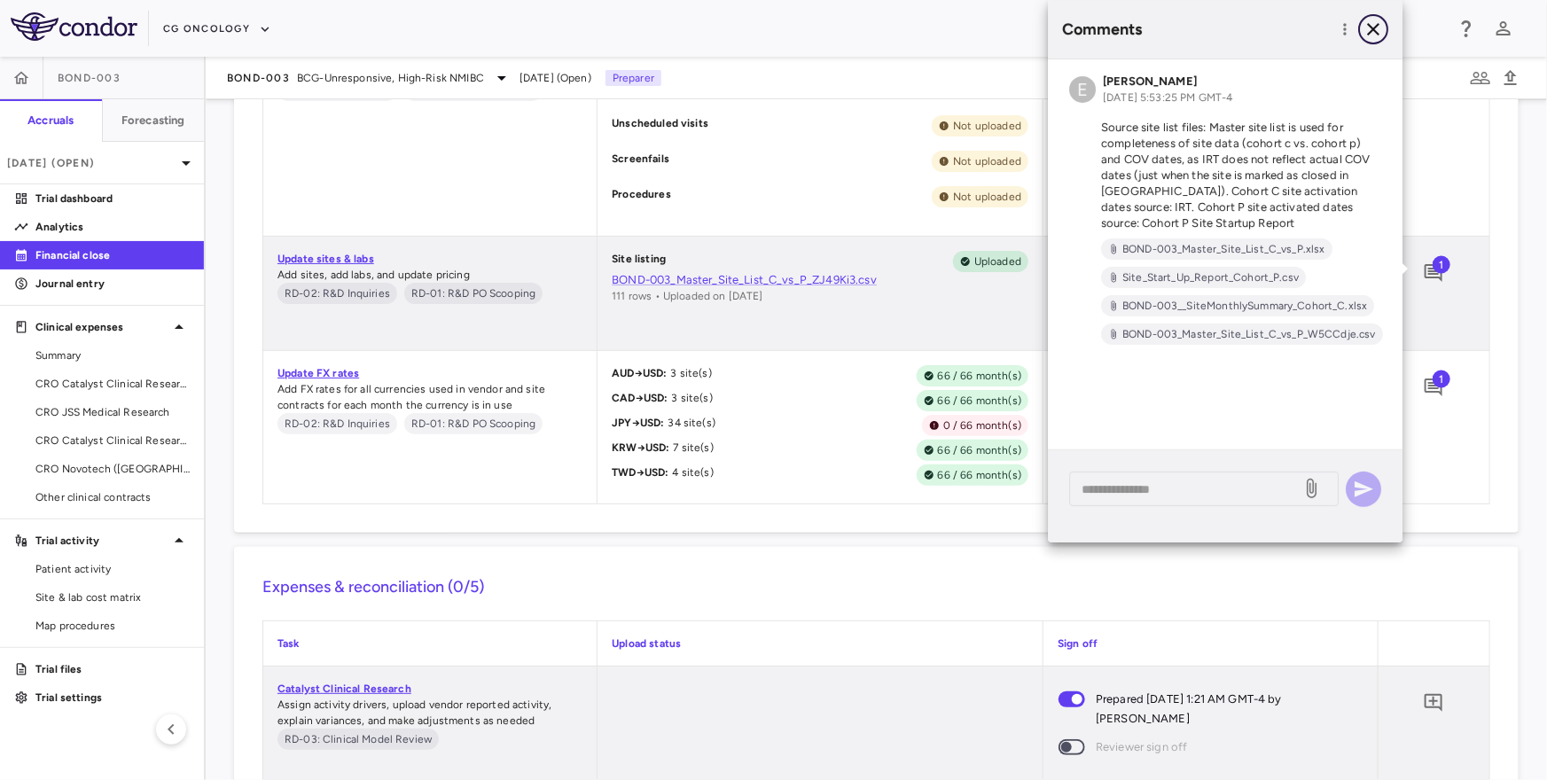
click at [1369, 33] on icon "button" at bounding box center [1373, 29] width 12 height 12
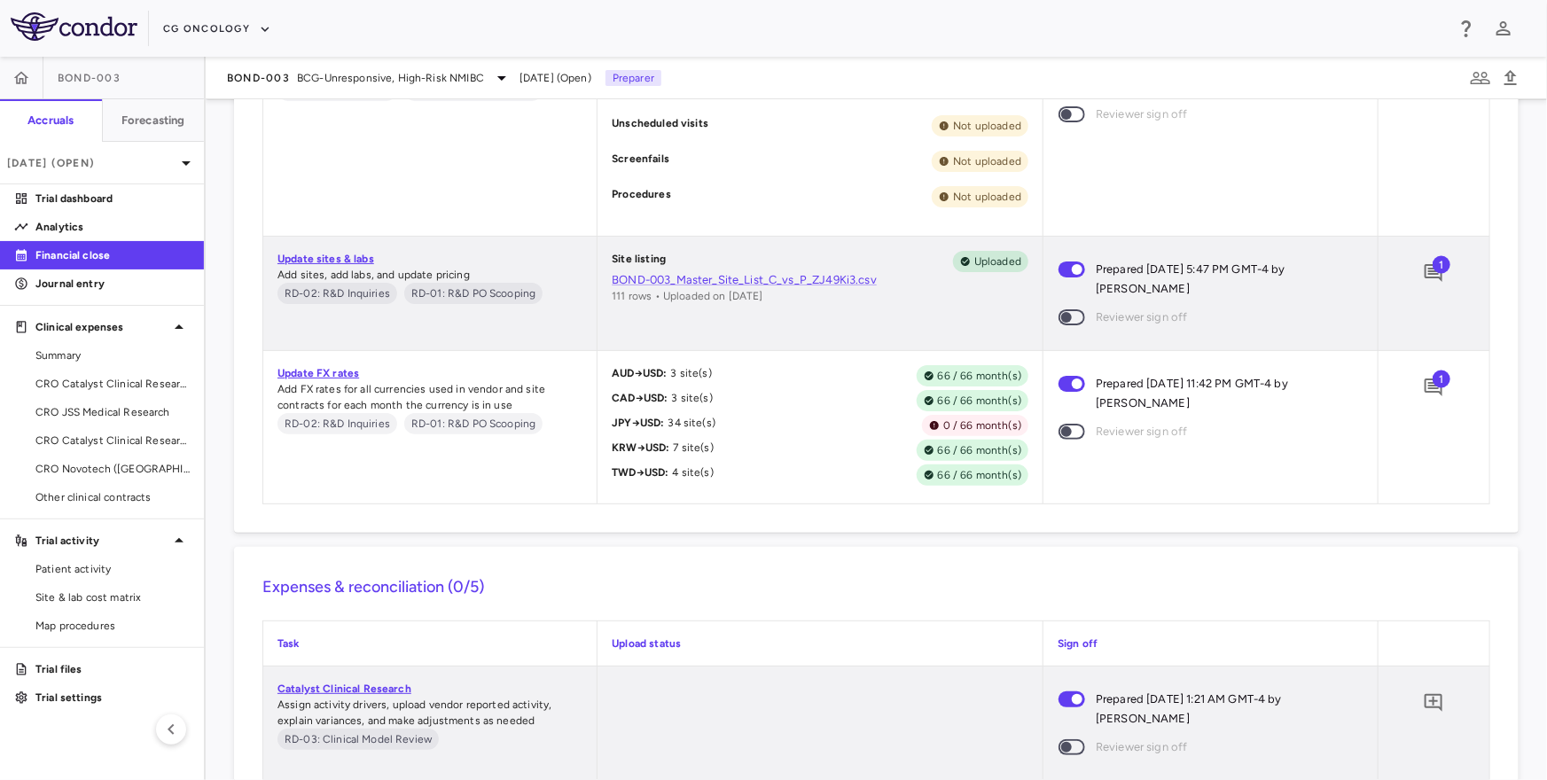
click at [973, 317] on div "Site listing Uploaded BOND-003_Master_Site_List_C_vs_P_ZJ49Ki3.csv 111 rows • U…" at bounding box center [819, 293] width 445 height 113
click at [83, 594] on span "Site & lab cost matrix" at bounding box center [112, 597] width 154 height 16
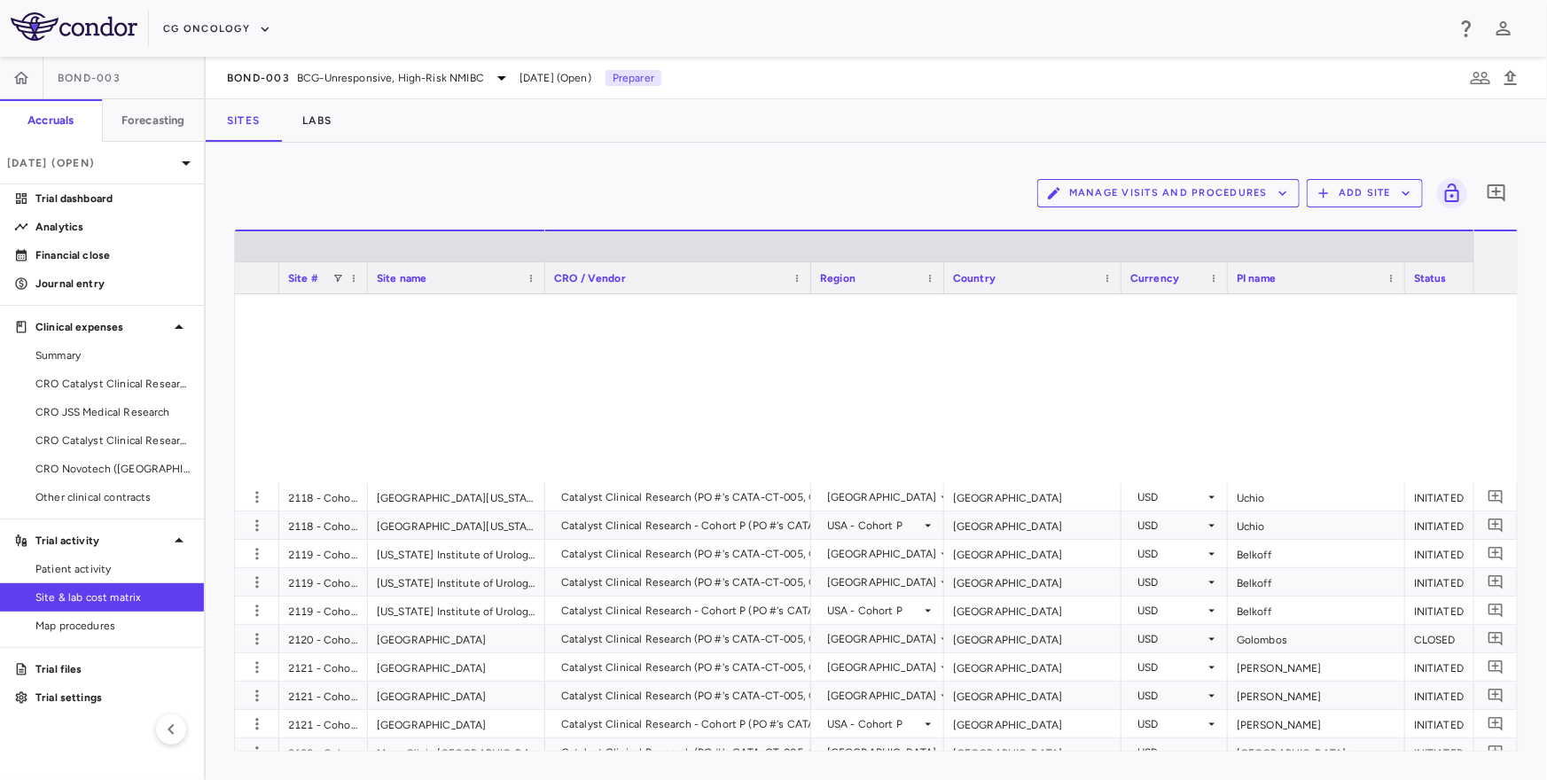
scroll to position [1229, 0]
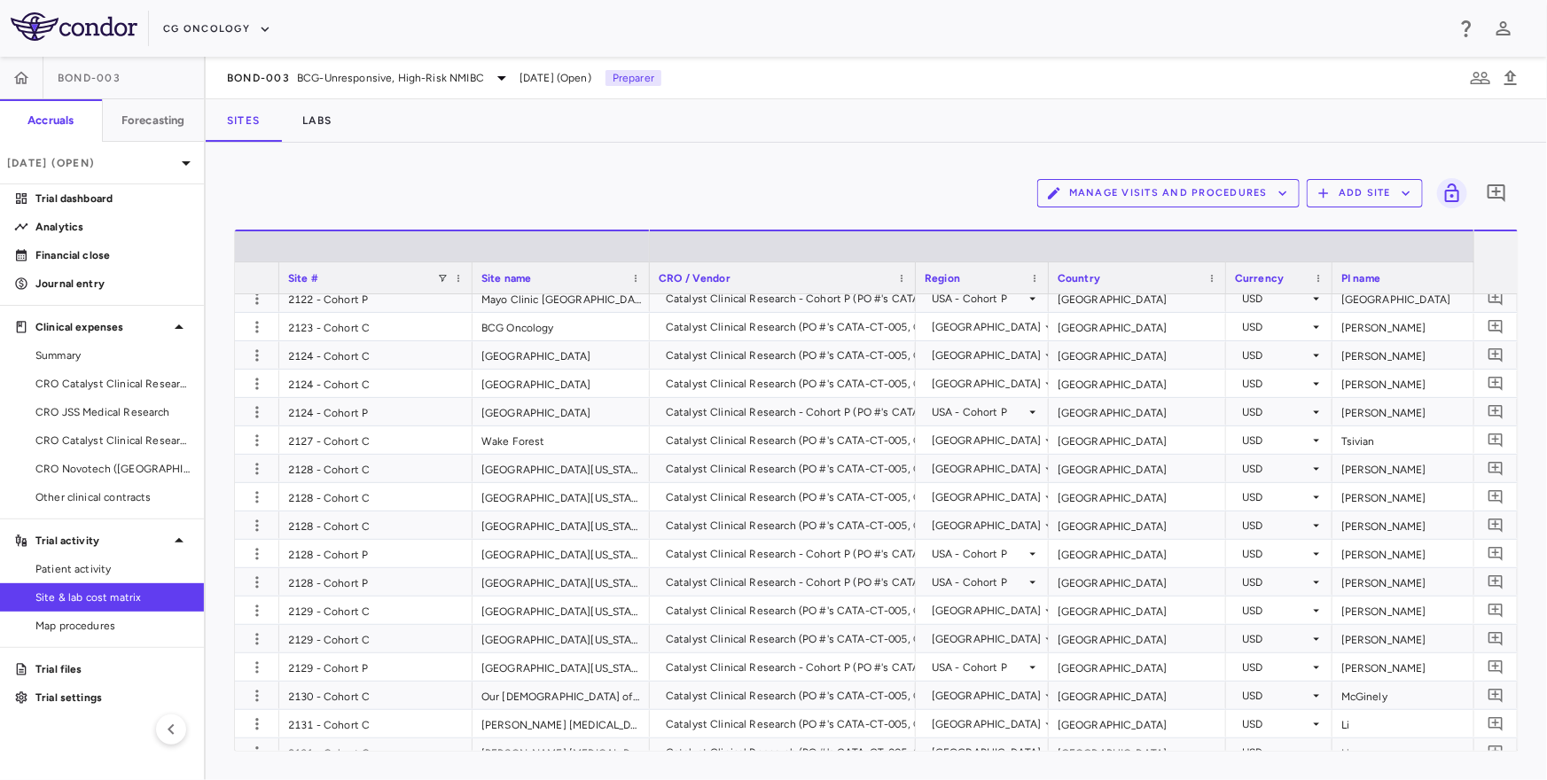
drag, startPoint x: 366, startPoint y: 279, endPoint x: 453, endPoint y: 305, distance: 90.6
click at [454, 305] on div "Site # Site name Cost overview" at bounding box center [876, 490] width 1283 height 521
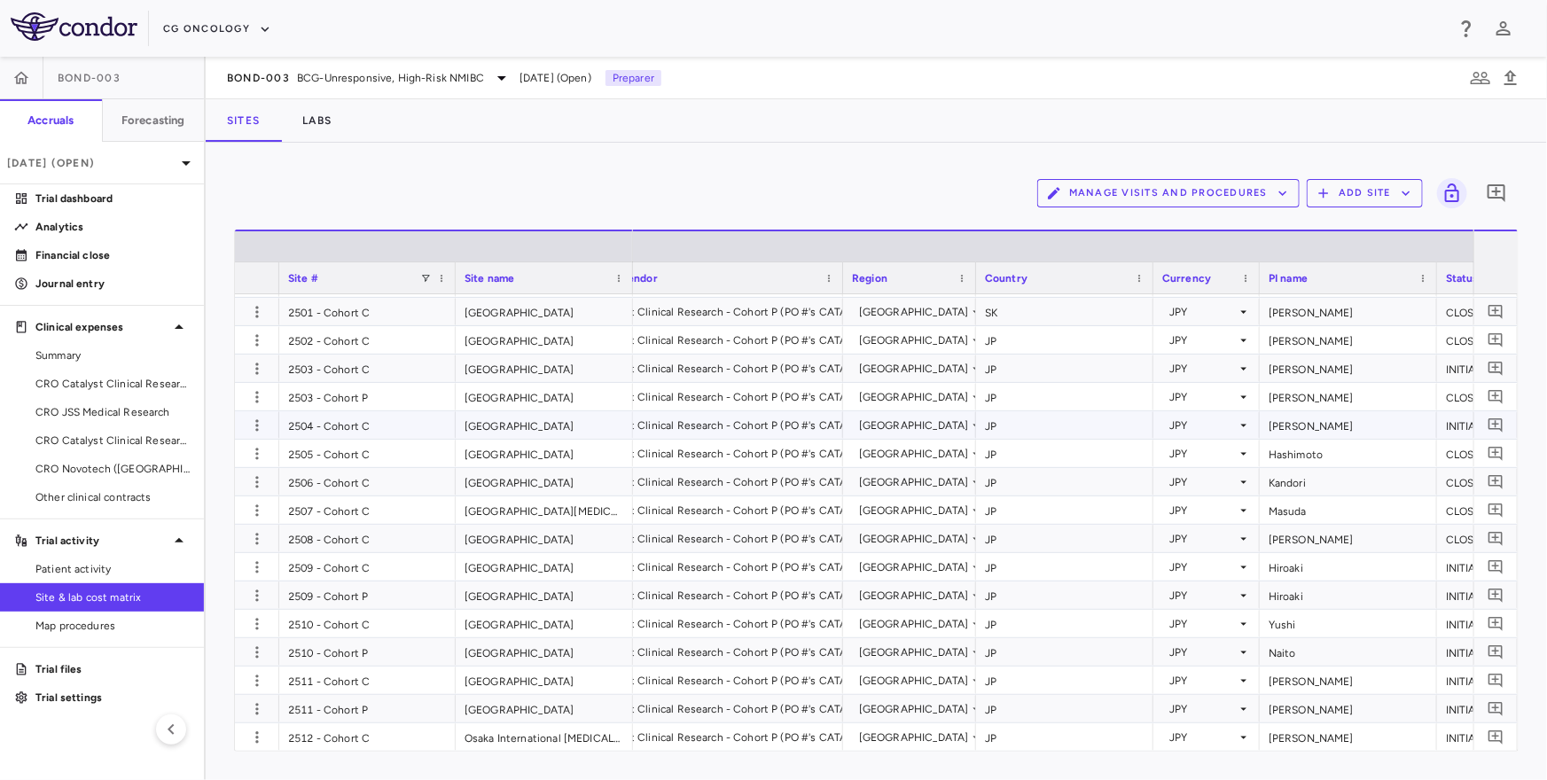
scroll to position [0, 99]
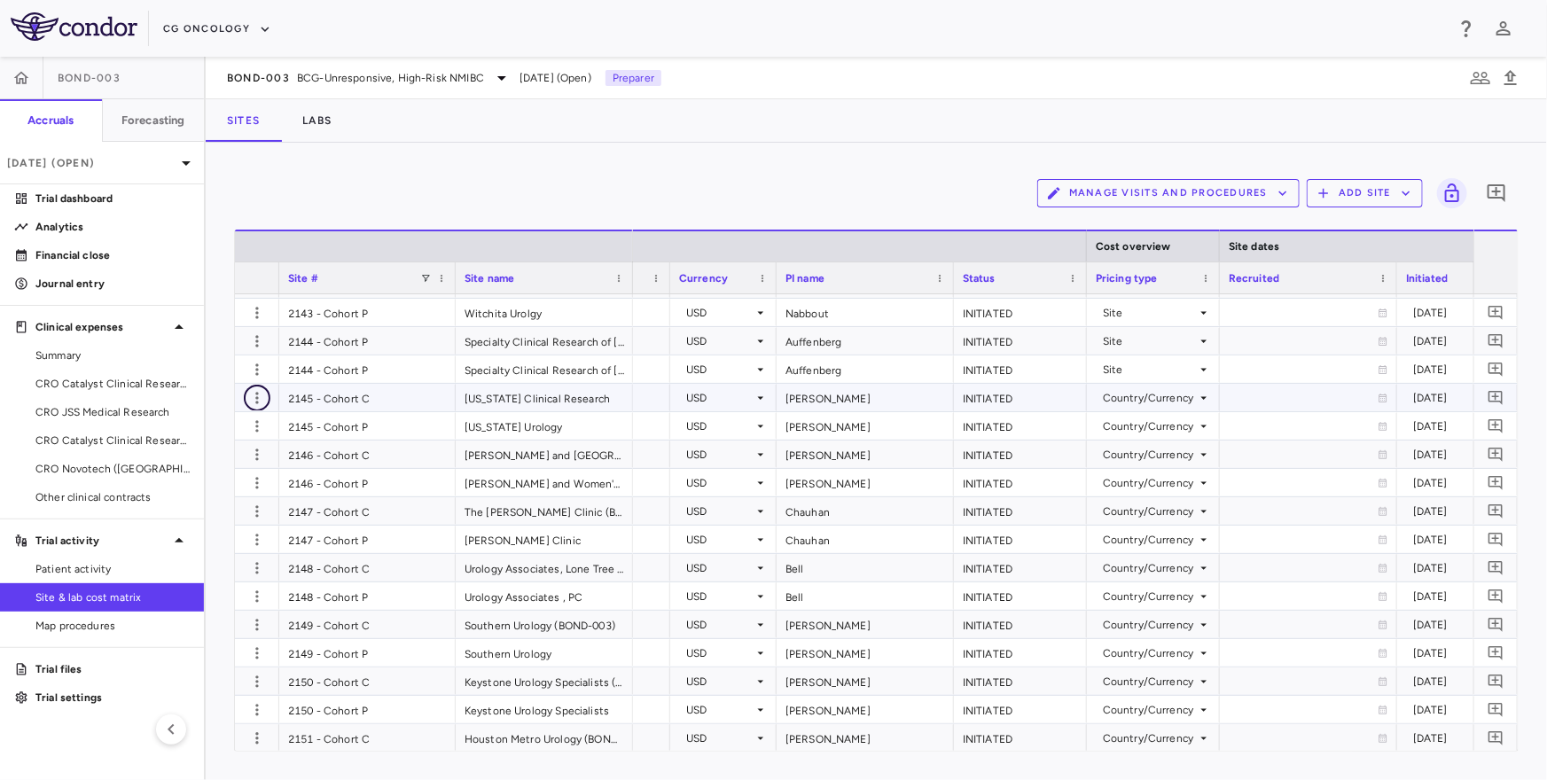
click at [257, 395] on icon "button" at bounding box center [257, 398] width 18 height 18
click at [214, 499] on div "Delete site" at bounding box center [187, 497] width 165 height 32
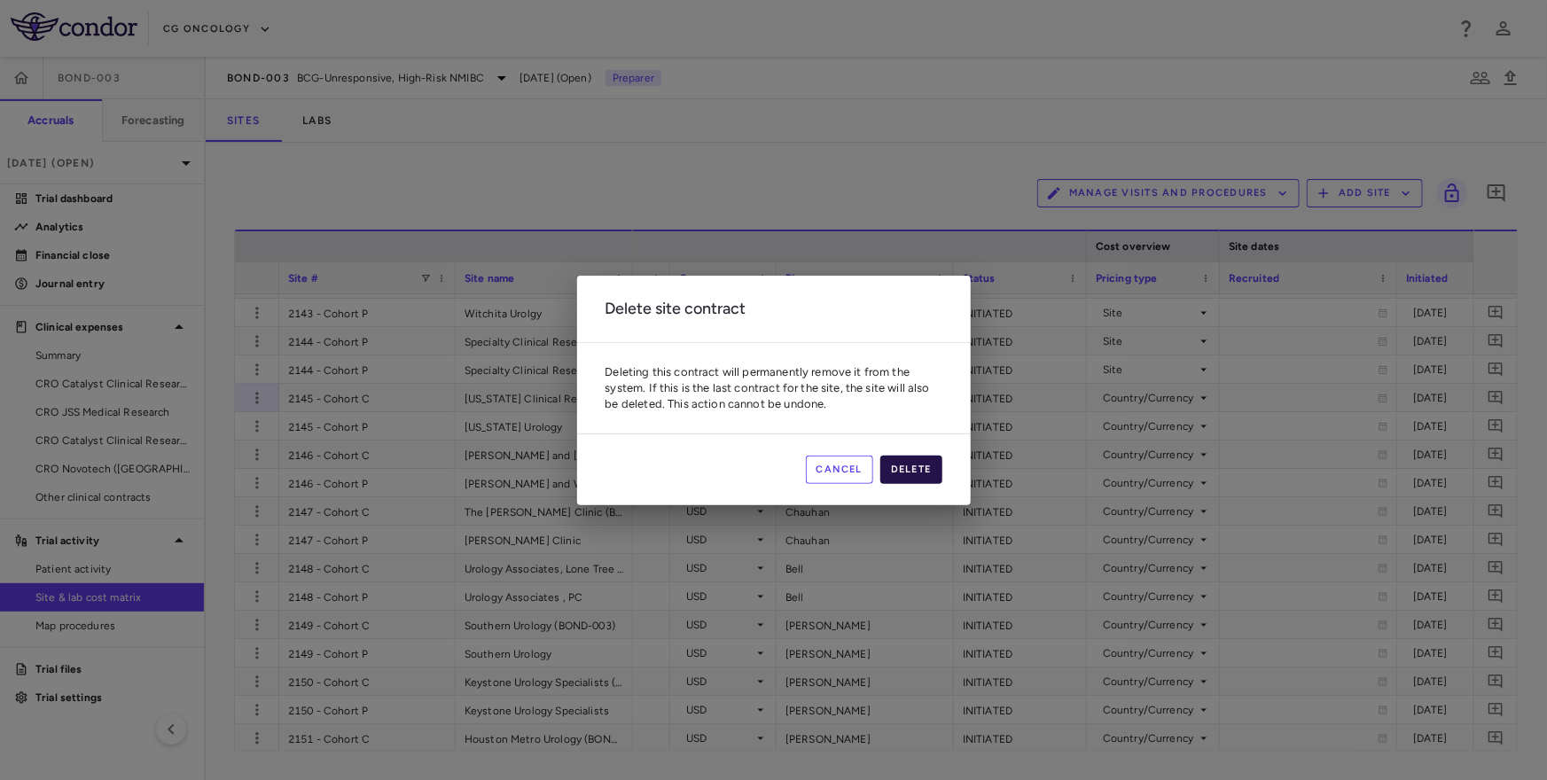
click at [907, 466] on button "Delete" at bounding box center [911, 470] width 62 height 28
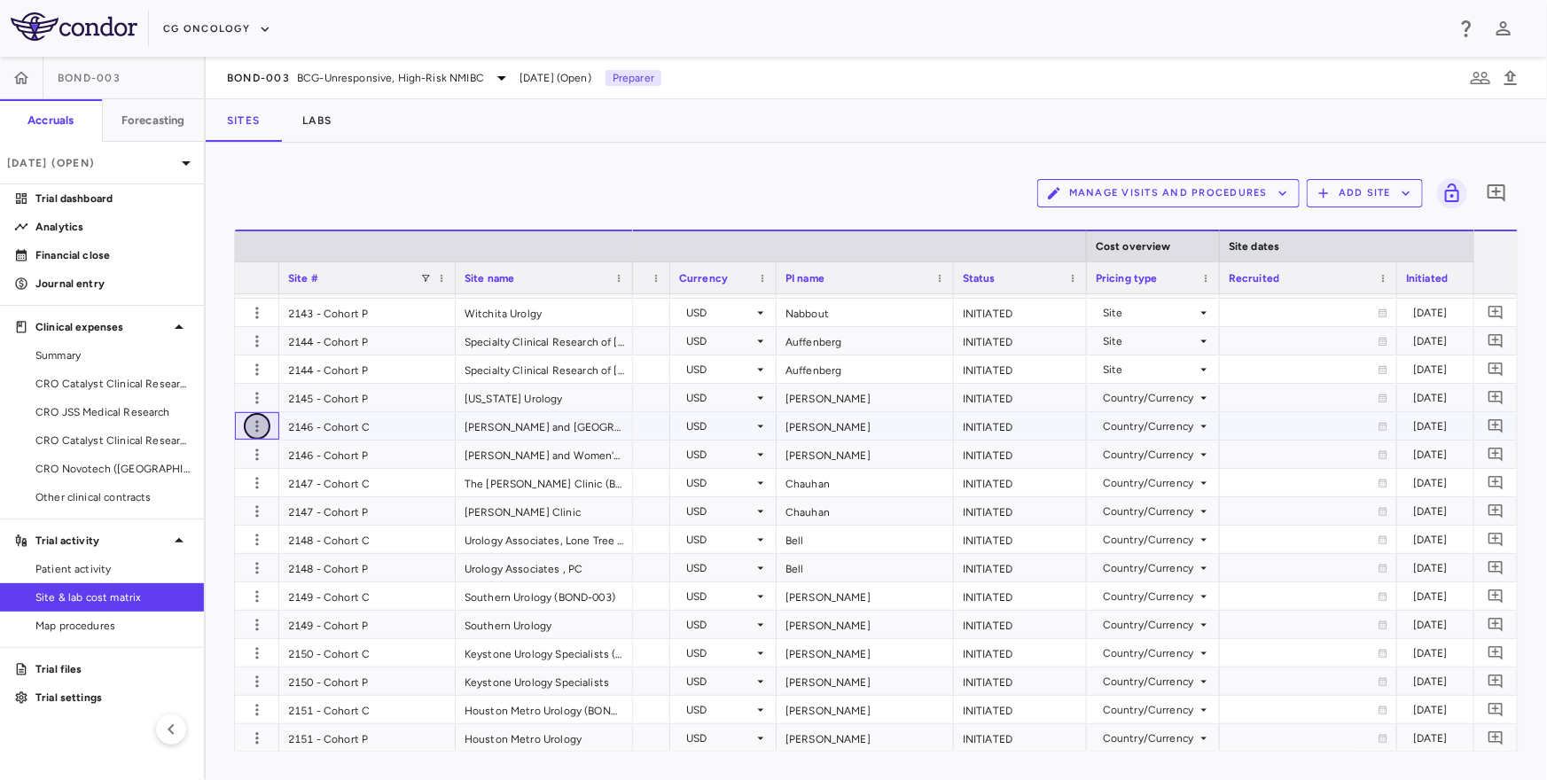
click at [257, 420] on icon "button" at bounding box center [256, 426] width 3 height 12
click at [226, 475] on div "Add new site version" at bounding box center [187, 462] width 165 height 32
click at [252, 426] on icon "button" at bounding box center [257, 426] width 18 height 18
click at [219, 496] on div "Edit site" at bounding box center [187, 494] width 165 height 32
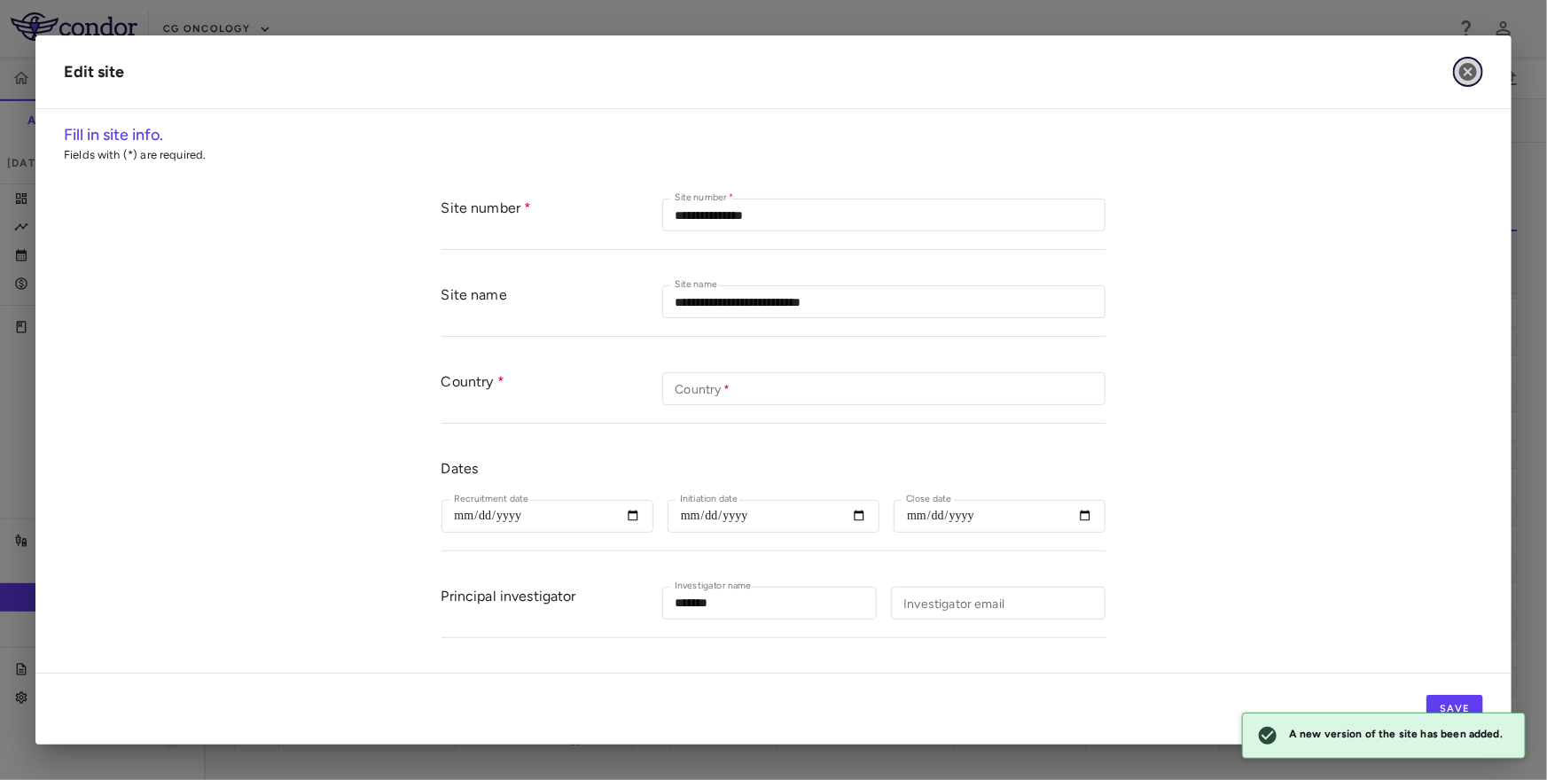
click at [1469, 59] on button "button" at bounding box center [1468, 72] width 30 height 30
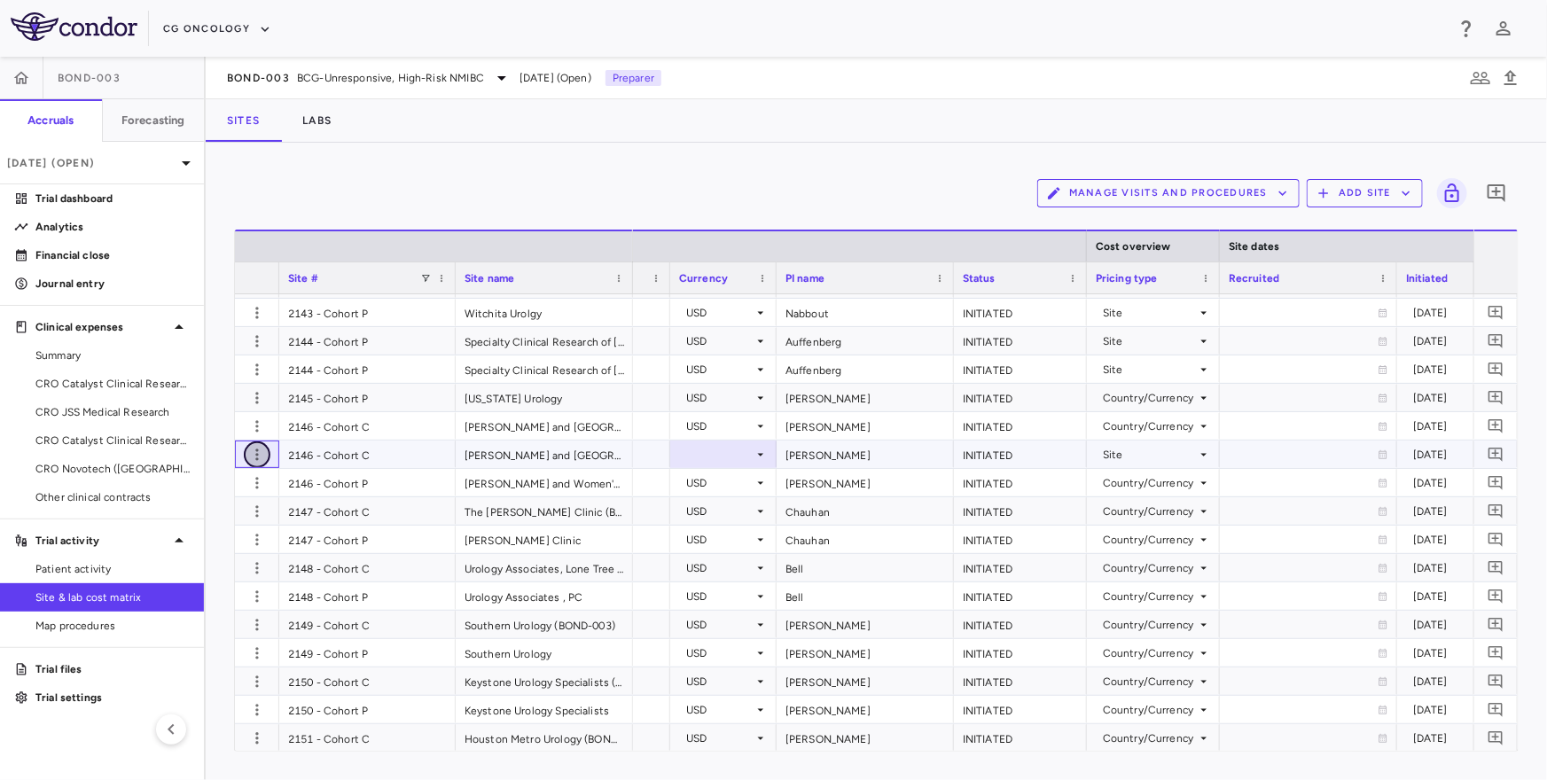
click at [258, 456] on icon "button" at bounding box center [257, 455] width 18 height 18
click at [225, 551] on div "Delete site" at bounding box center [187, 554] width 165 height 32
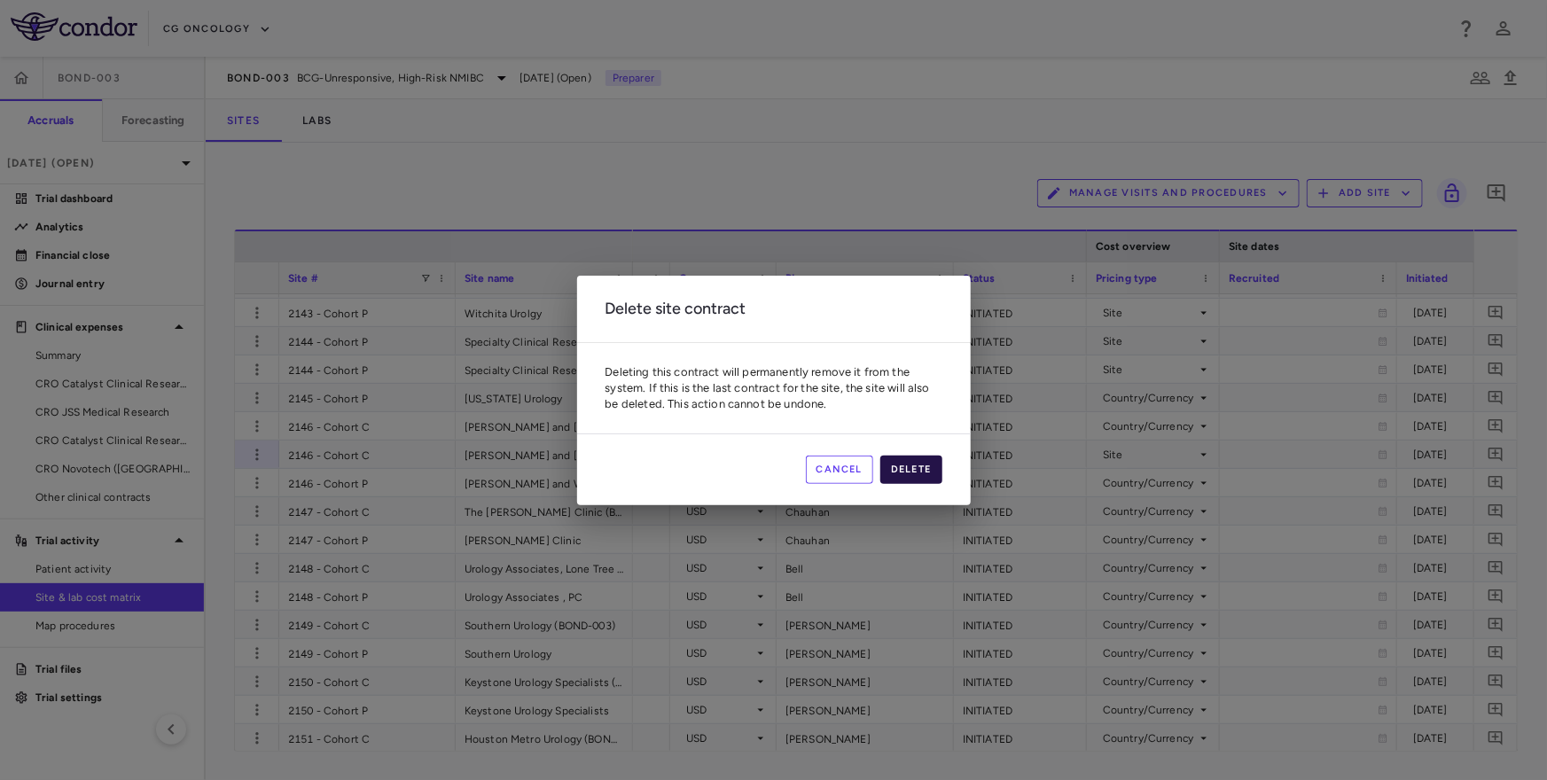
click at [893, 466] on button "Delete" at bounding box center [911, 470] width 62 height 28
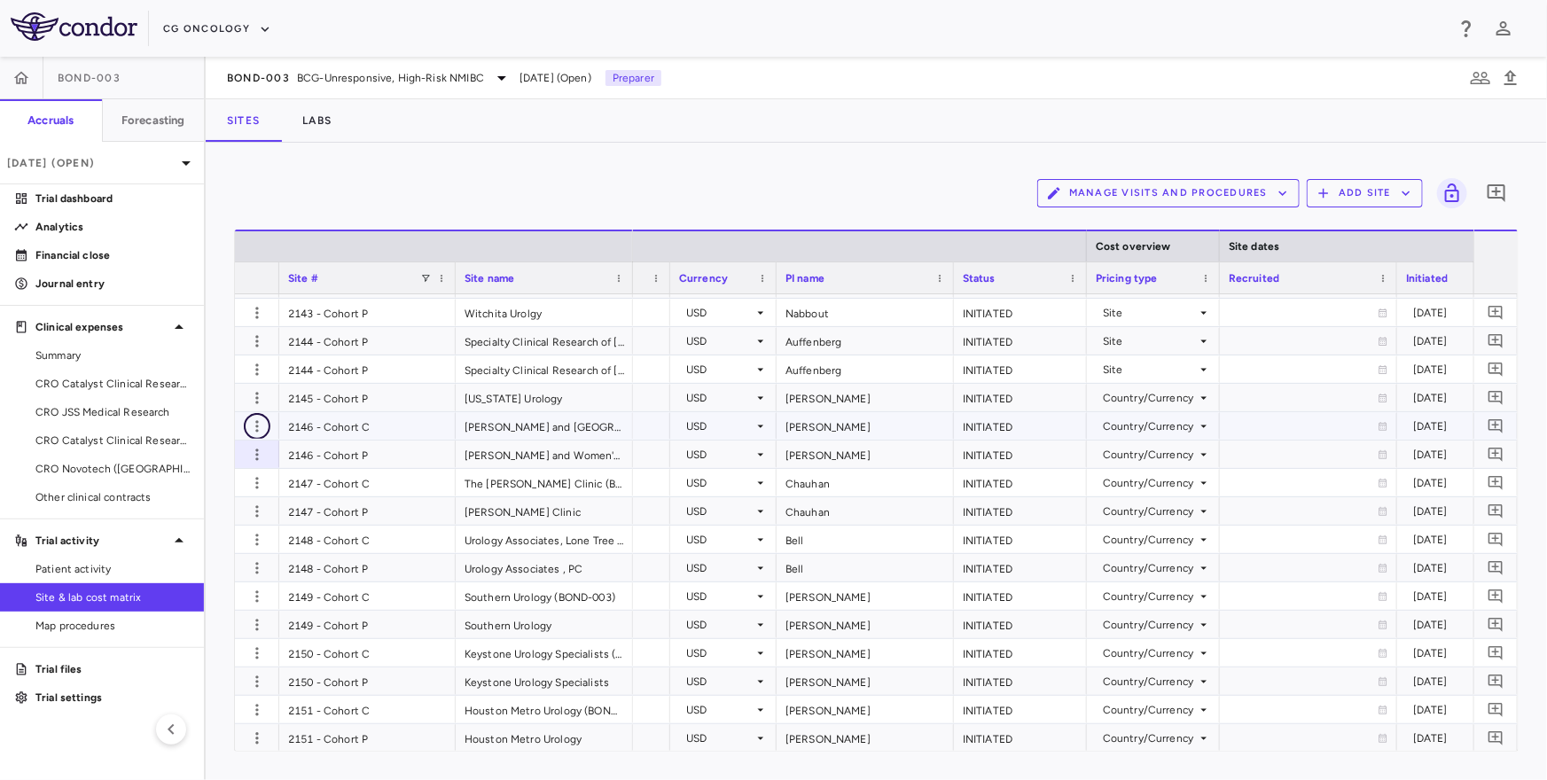
click at [255, 423] on icon "button" at bounding box center [257, 426] width 18 height 18
click at [239, 519] on div "Delete site" at bounding box center [187, 526] width 165 height 32
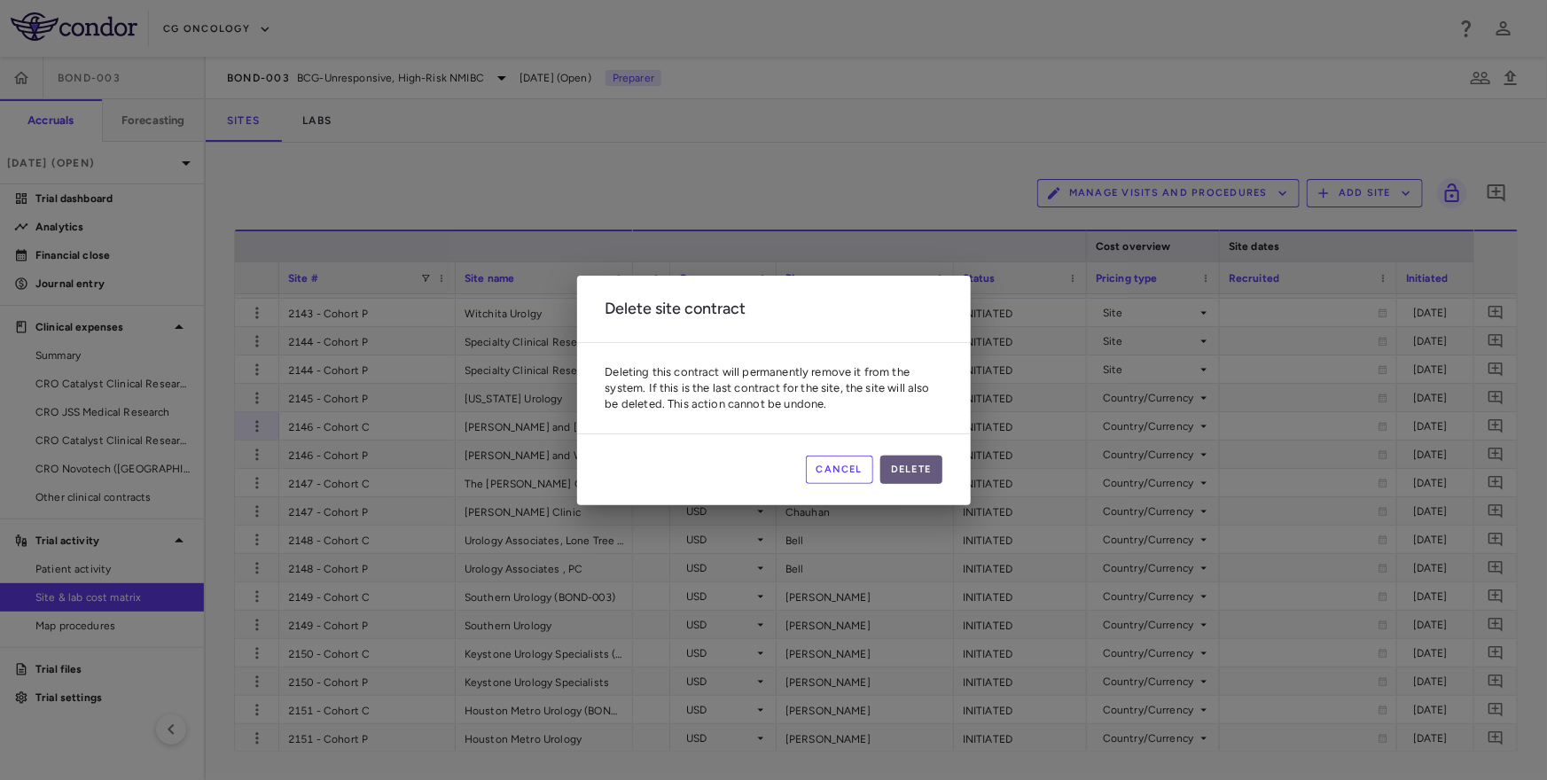
click at [899, 465] on button "Delete" at bounding box center [911, 470] width 62 height 28
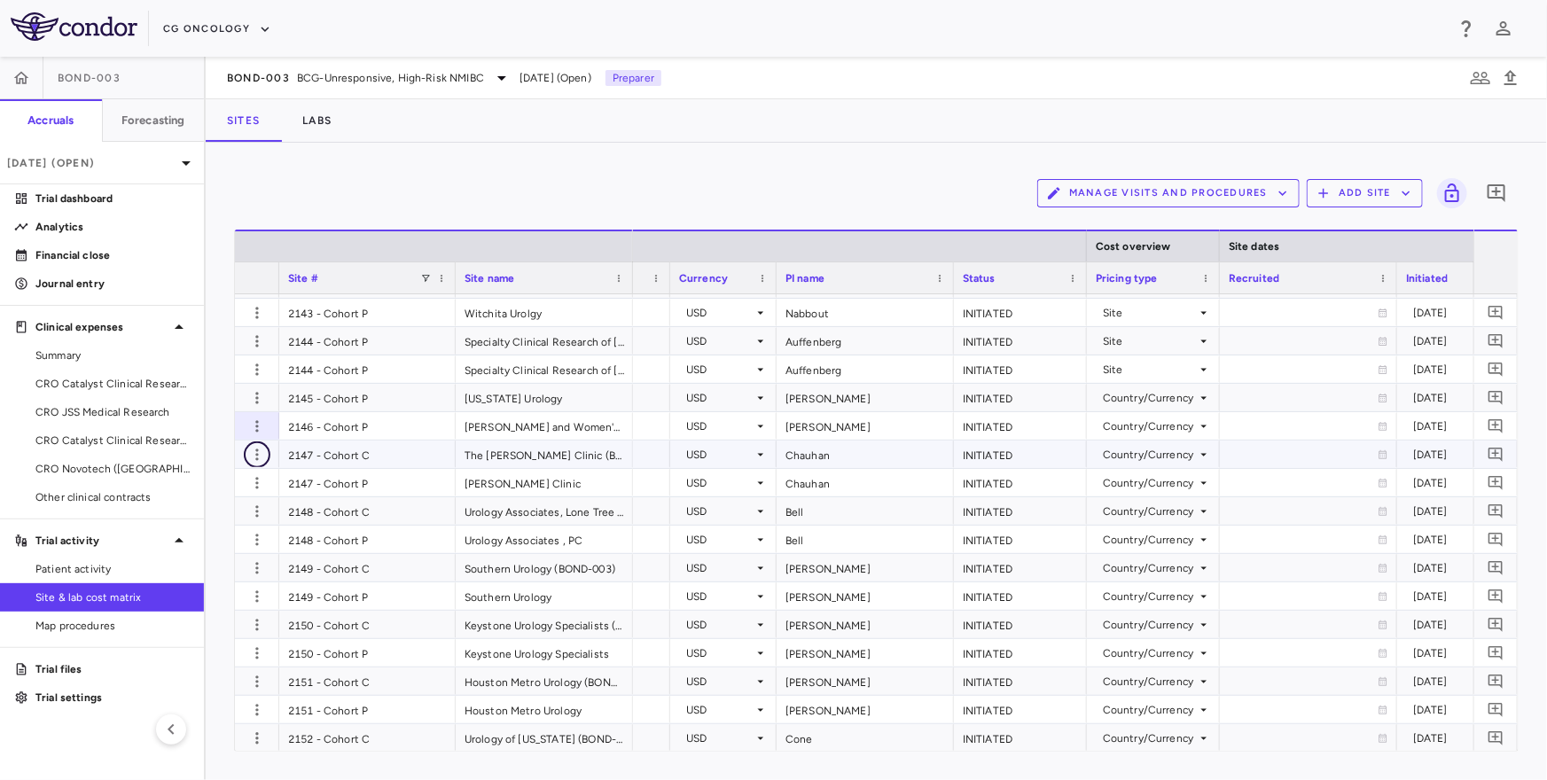
click at [259, 456] on icon "button" at bounding box center [257, 455] width 18 height 18
click at [229, 527] on div "Edit site" at bounding box center [187, 522] width 165 height 32
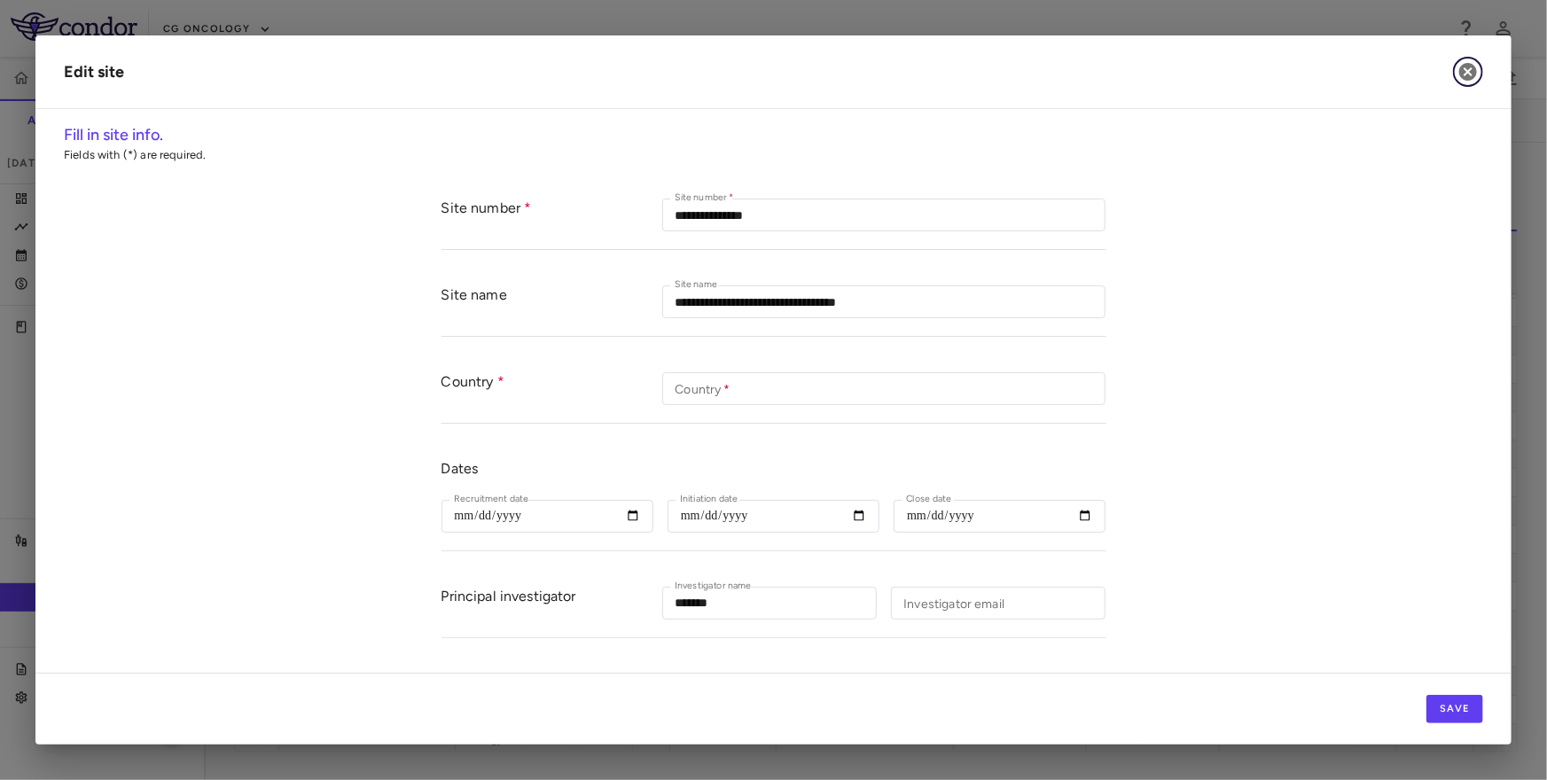
click at [1470, 63] on icon "button" at bounding box center [1468, 72] width 18 height 18
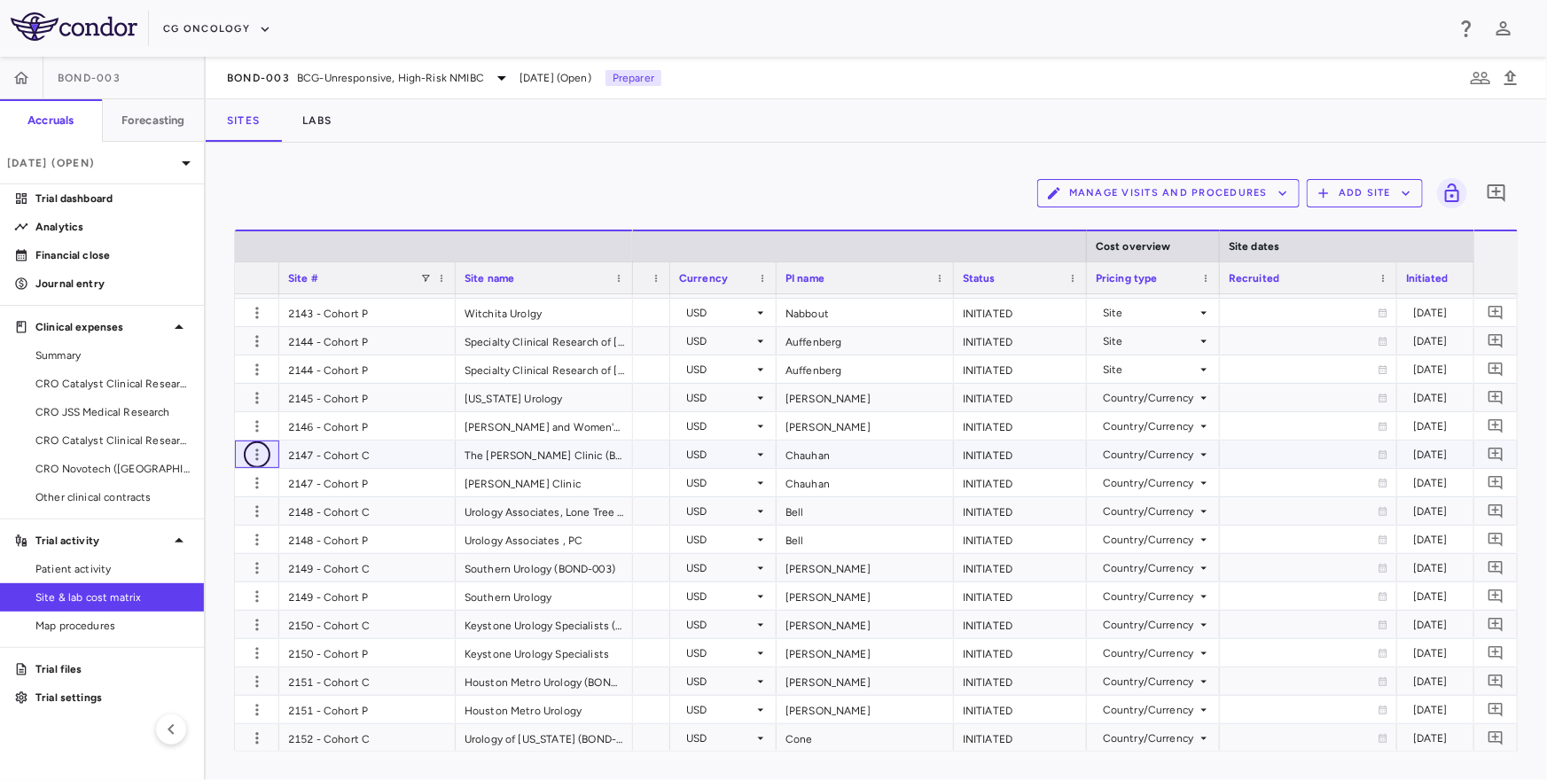
click at [264, 456] on icon "button" at bounding box center [257, 455] width 18 height 18
click at [192, 551] on div "Delete site" at bounding box center [187, 554] width 165 height 32
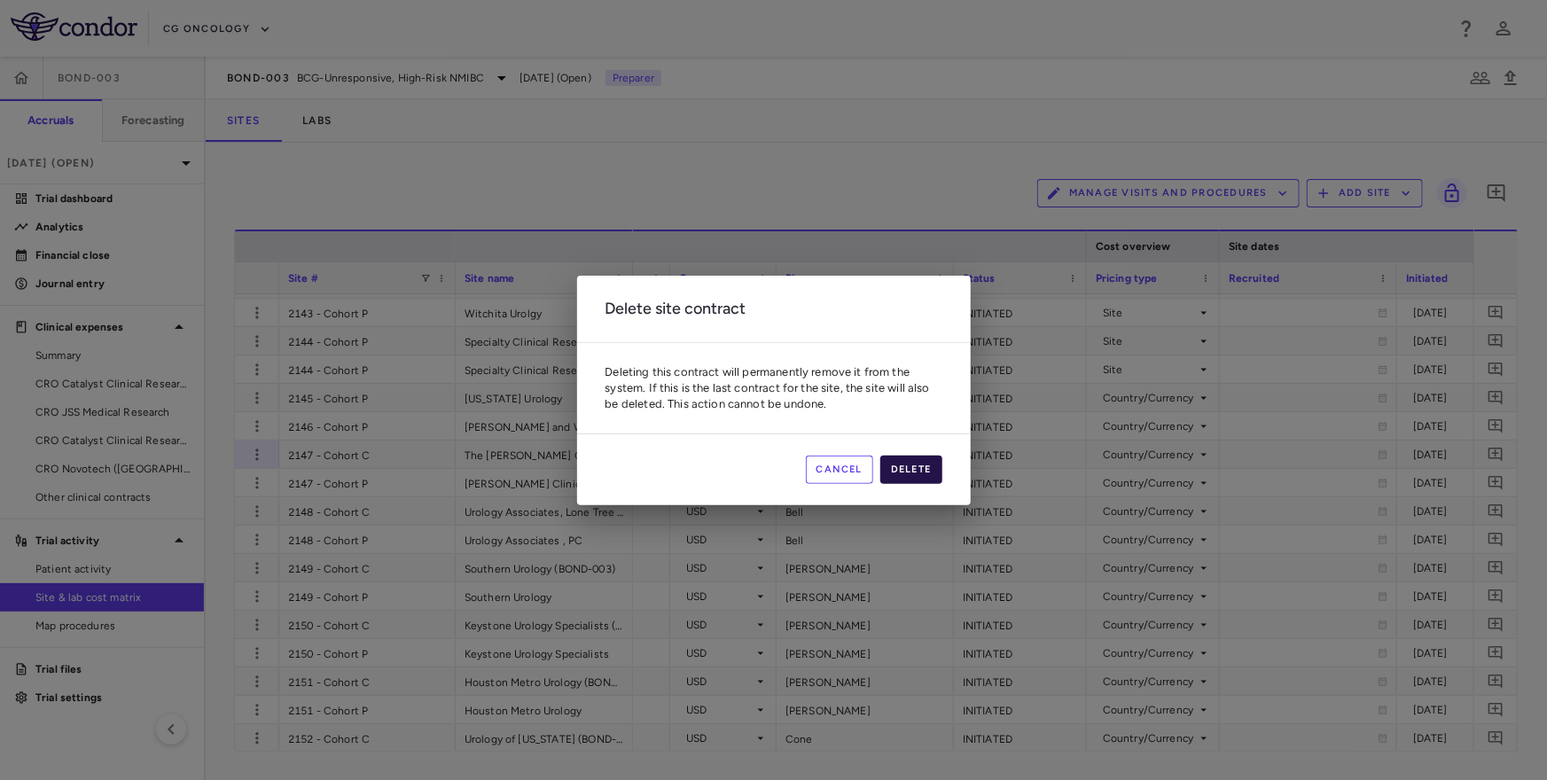
click at [915, 469] on button "Delete" at bounding box center [911, 470] width 62 height 28
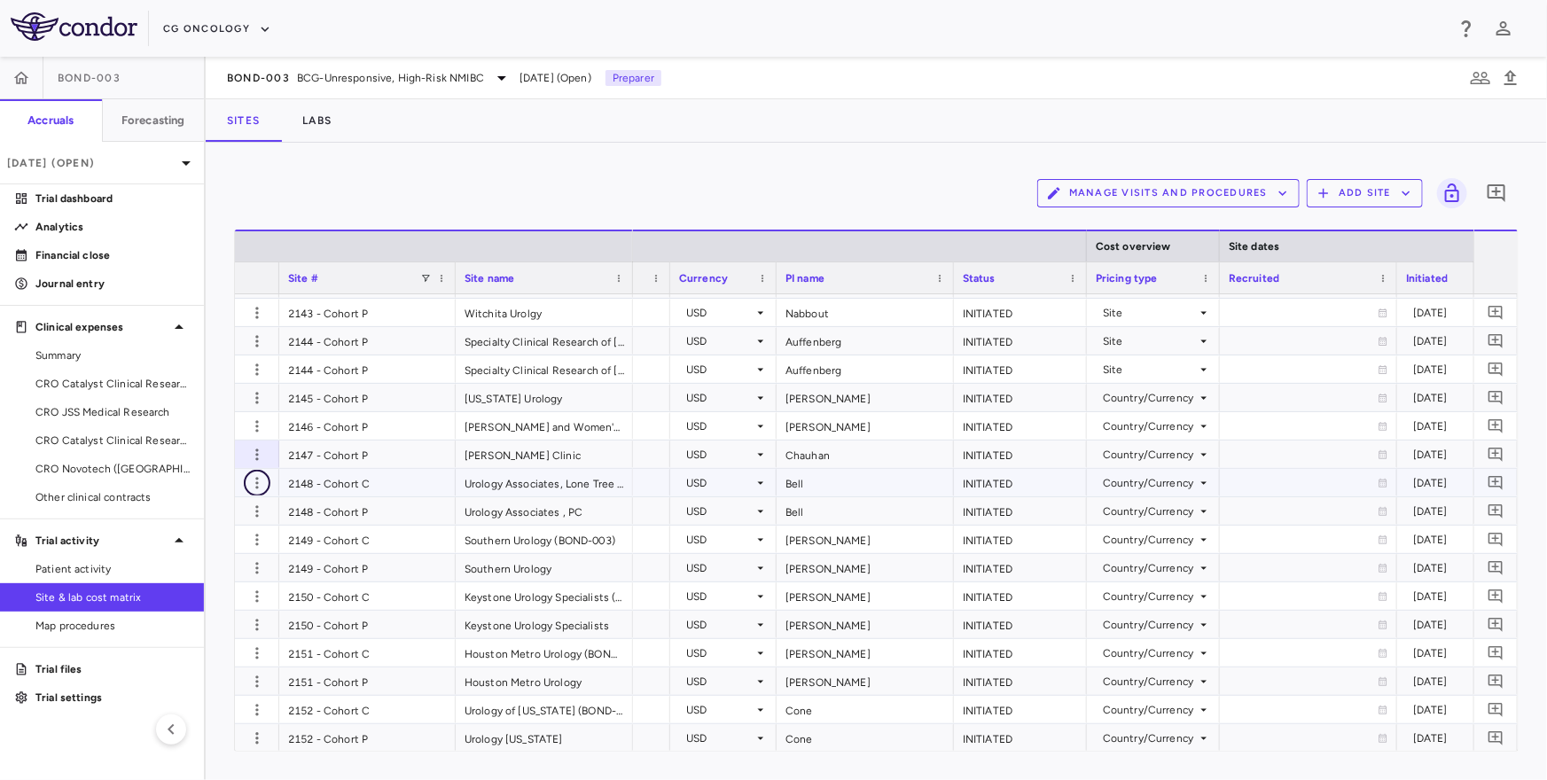
click at [251, 487] on icon "button" at bounding box center [257, 483] width 18 height 18
click at [220, 580] on div "Delete site" at bounding box center [187, 582] width 165 height 32
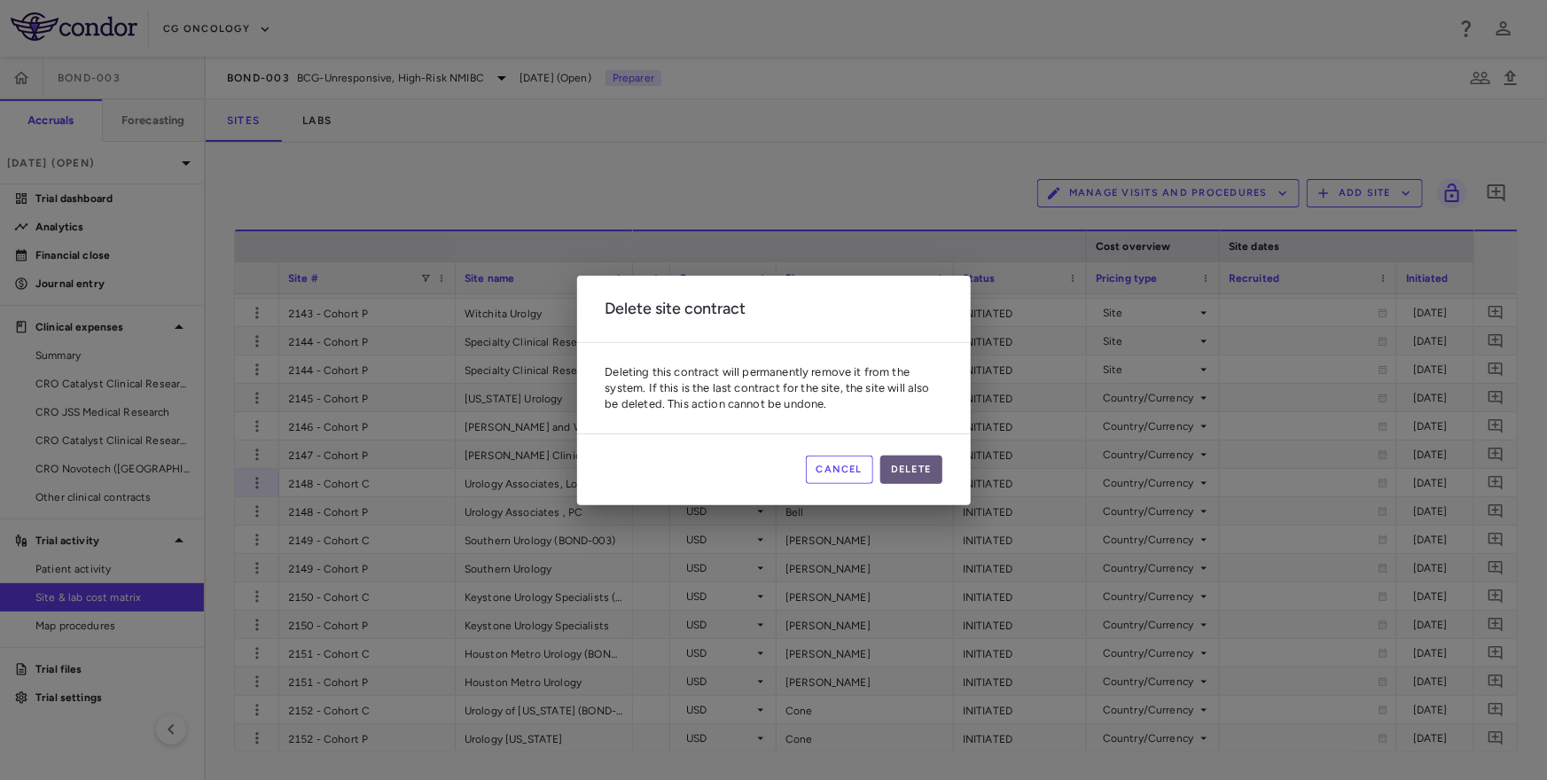
click at [924, 465] on button "Delete" at bounding box center [911, 470] width 62 height 28
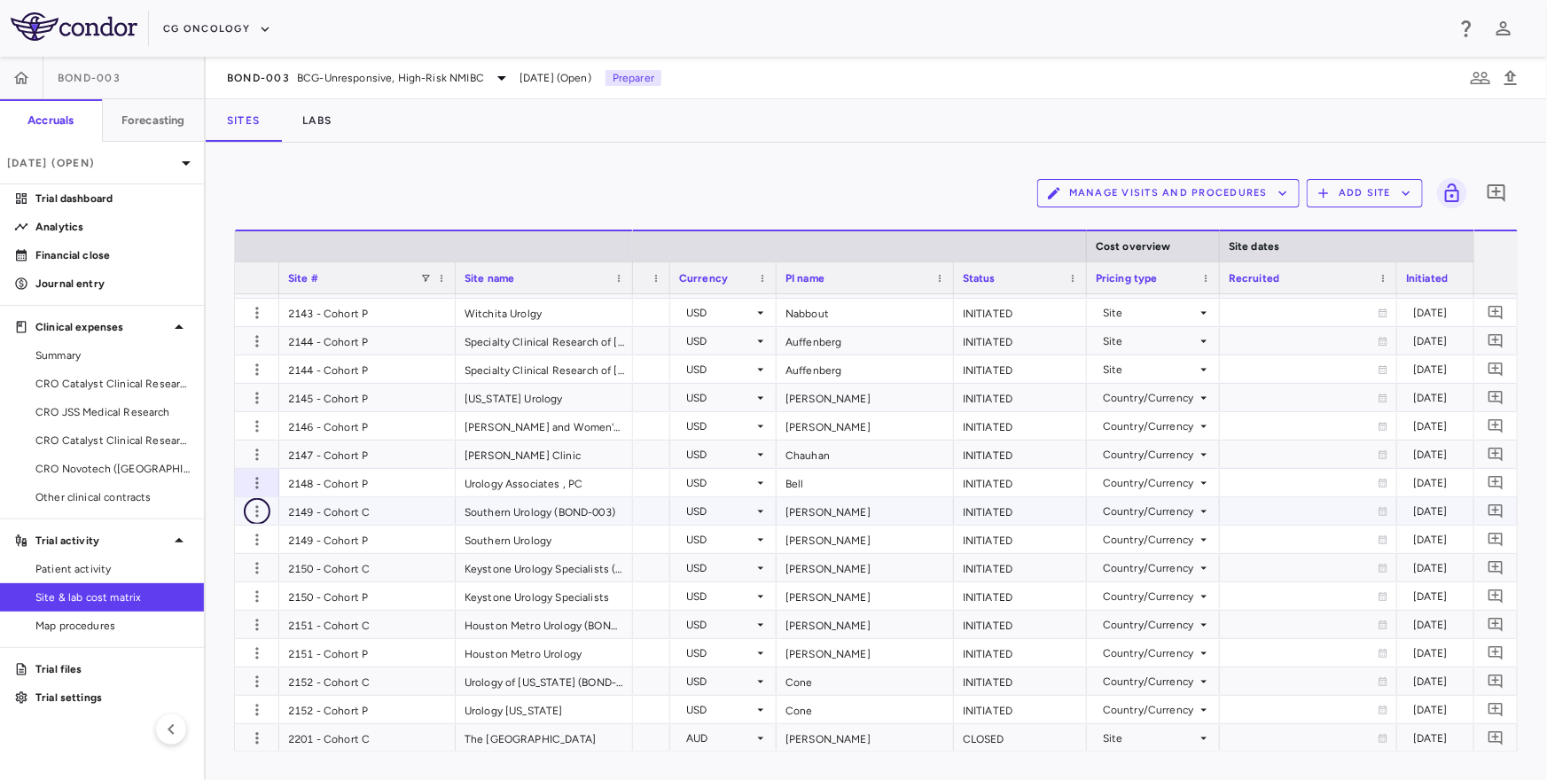
click at [255, 516] on icon "button" at bounding box center [257, 512] width 18 height 18
click at [189, 605] on div "Delete site" at bounding box center [187, 611] width 165 height 32
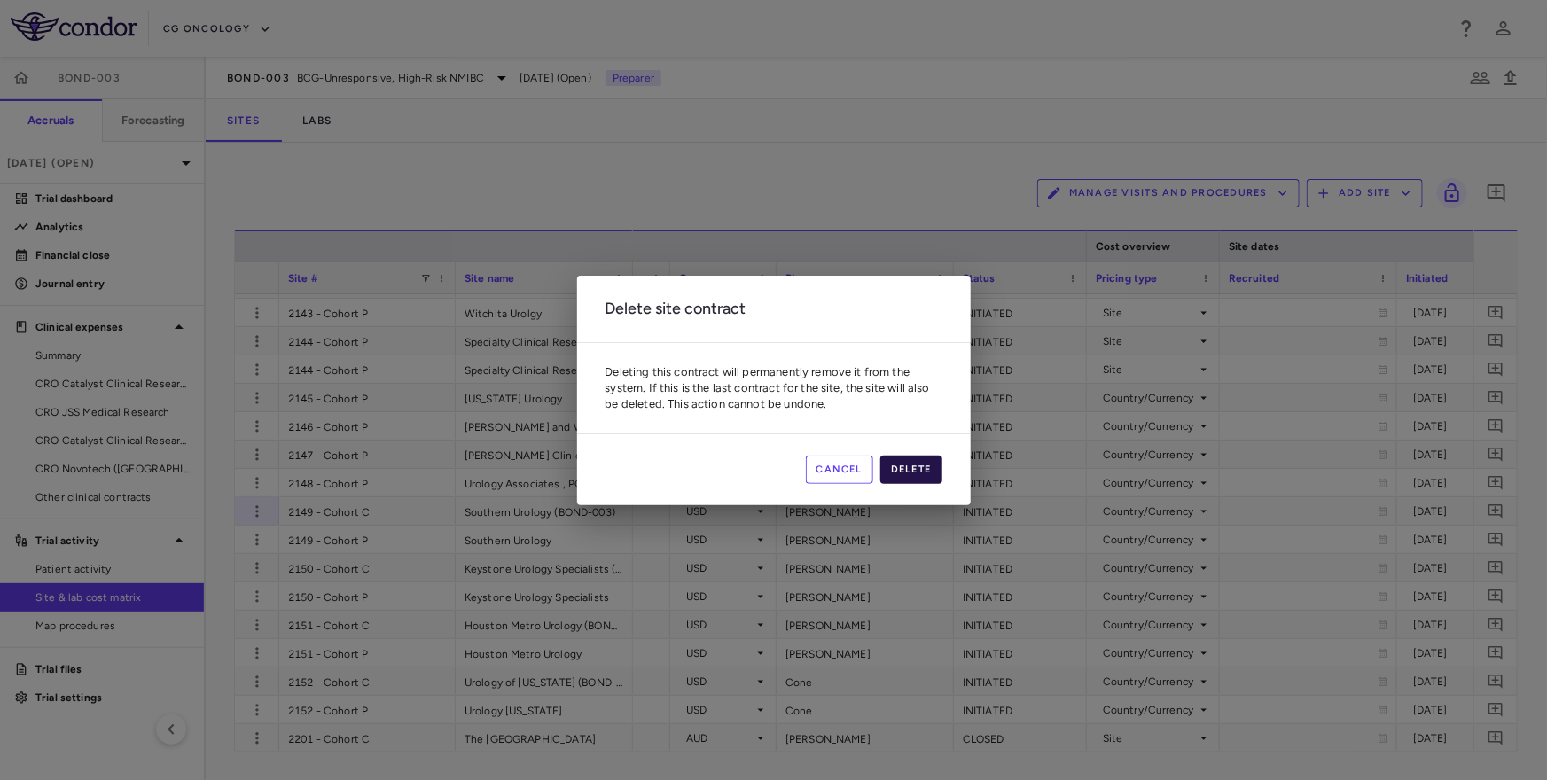
click at [917, 468] on button "Delete" at bounding box center [911, 470] width 62 height 28
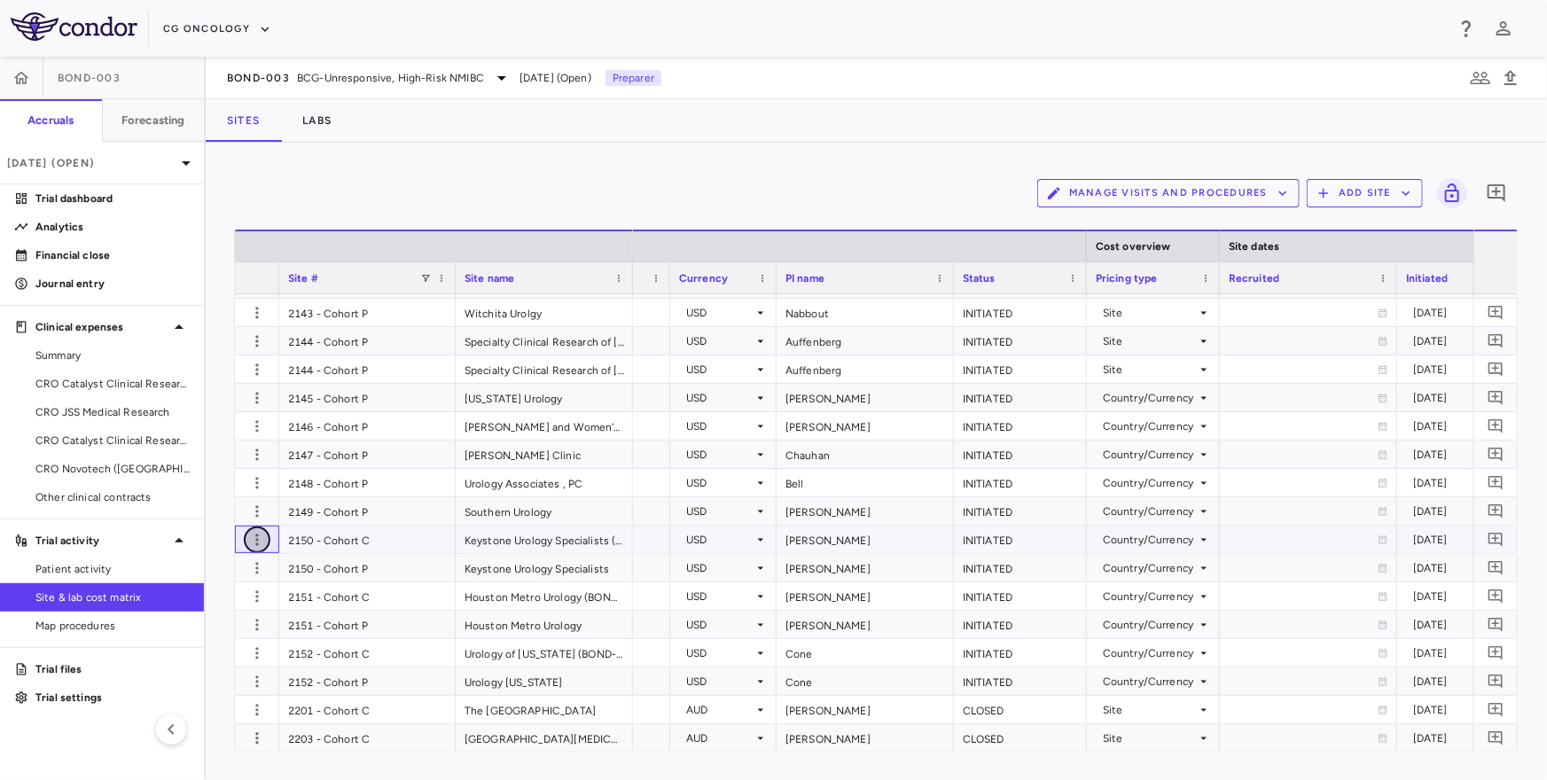
click at [253, 545] on icon "button" at bounding box center [257, 540] width 18 height 18
click at [207, 628] on div "Delete site" at bounding box center [187, 639] width 165 height 32
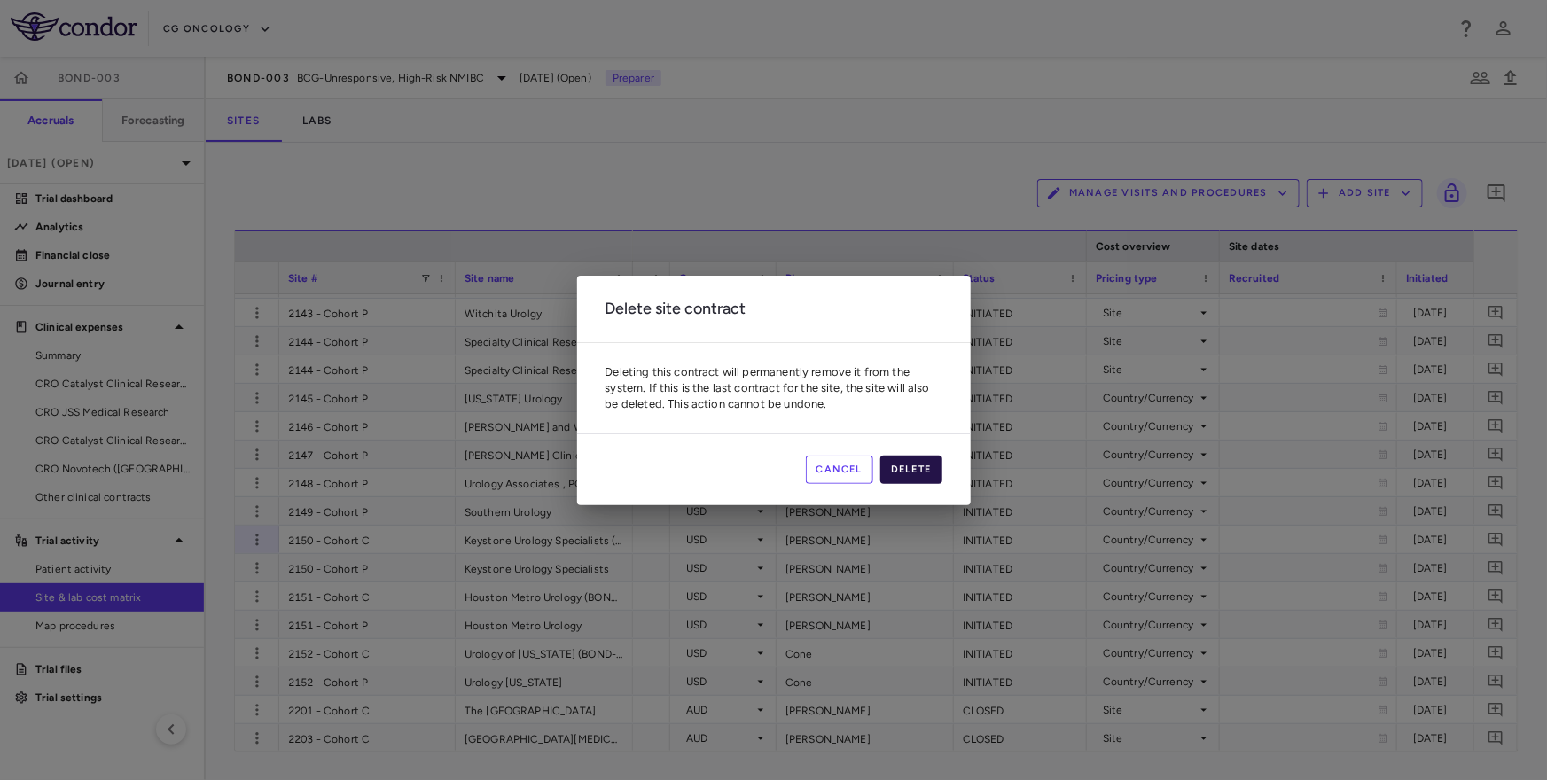
click at [913, 462] on button "Delete" at bounding box center [911, 470] width 62 height 28
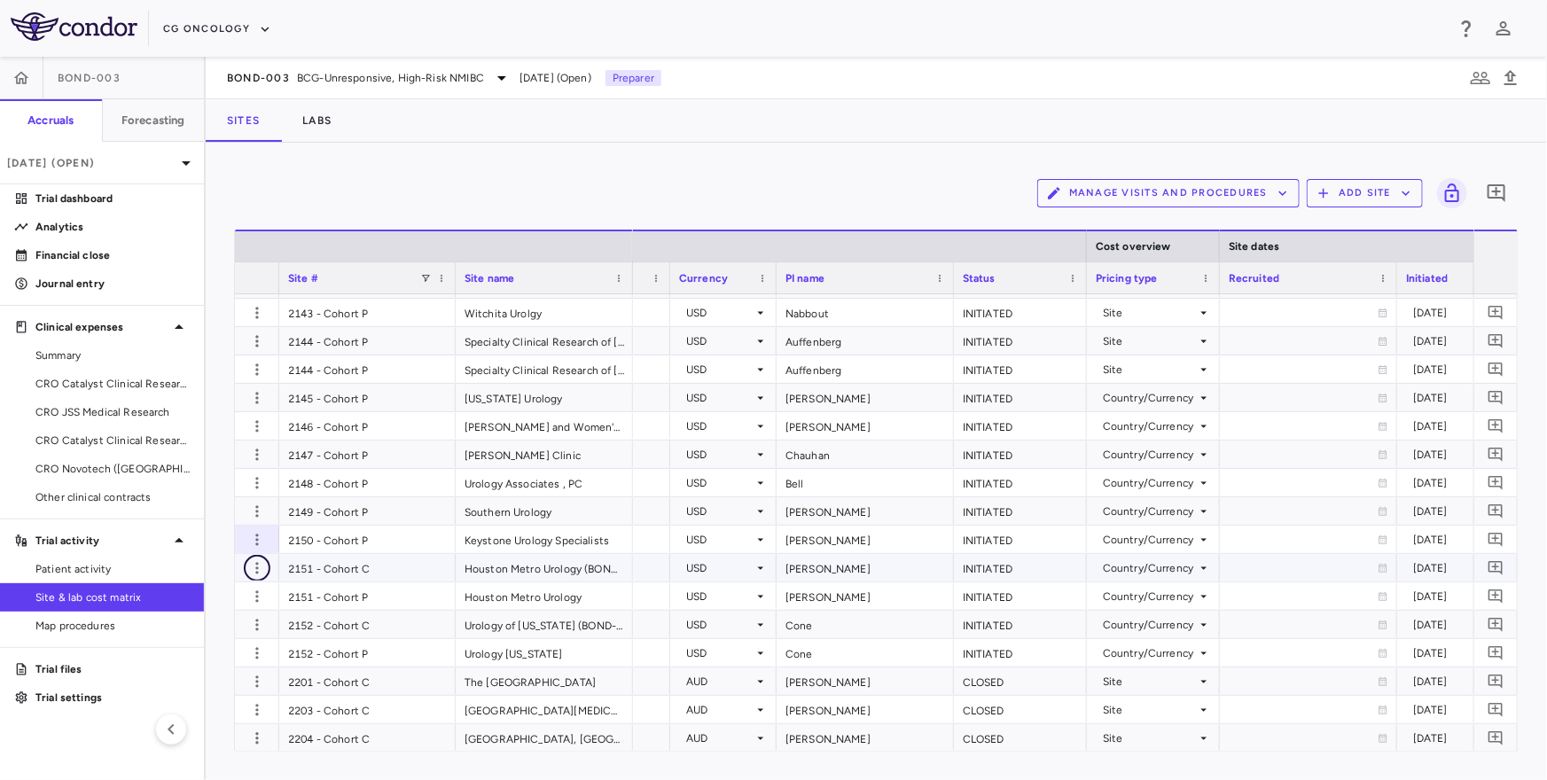
click at [259, 573] on icon "button" at bounding box center [257, 568] width 18 height 18
click at [207, 662] on div "Delete site" at bounding box center [187, 667] width 165 height 32
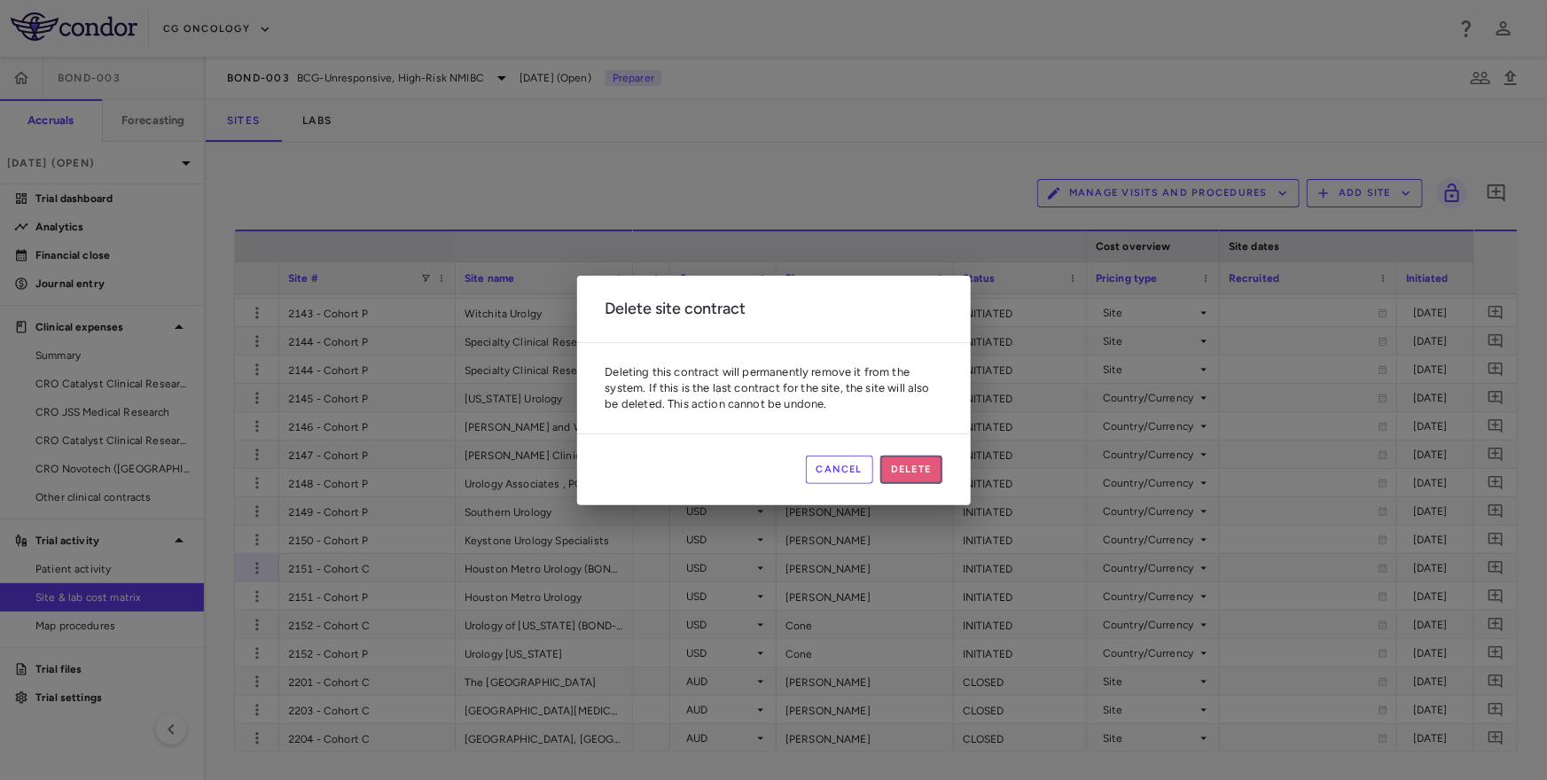
click at [912, 464] on button "Delete" at bounding box center [911, 470] width 62 height 28
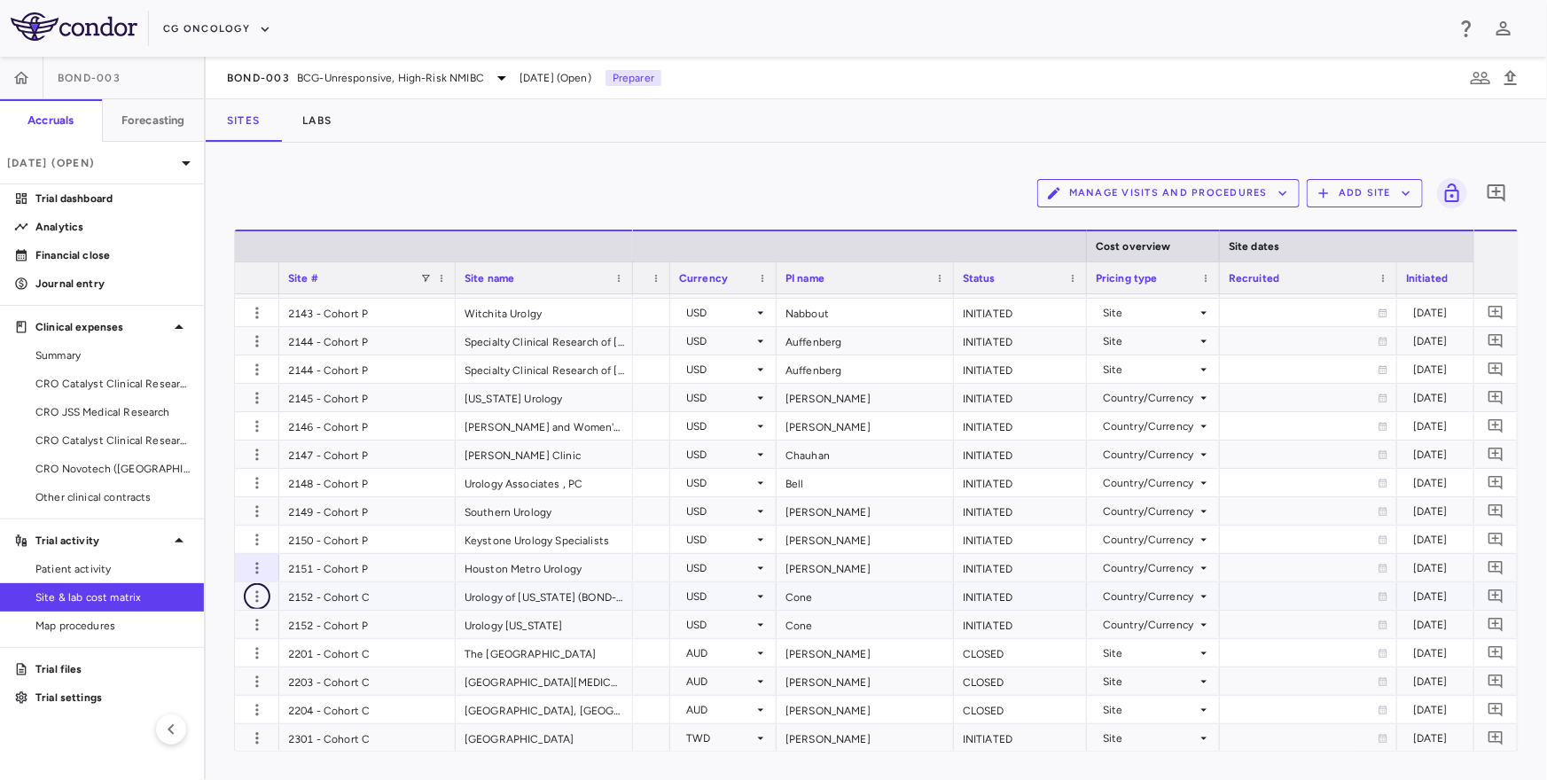
click at [257, 597] on icon "button" at bounding box center [257, 597] width 18 height 18
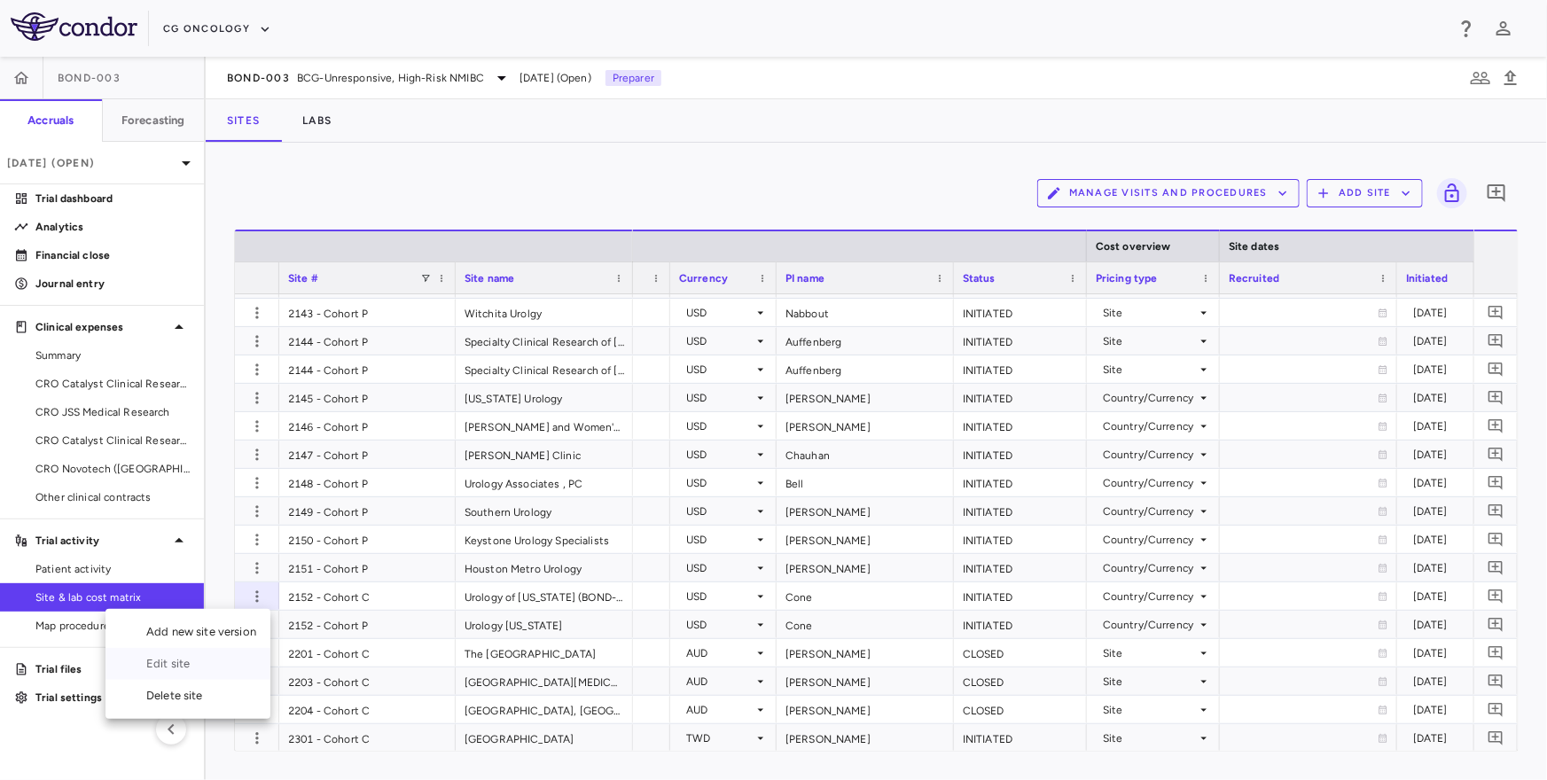
click at [208, 663] on div "Edit site" at bounding box center [187, 664] width 165 height 32
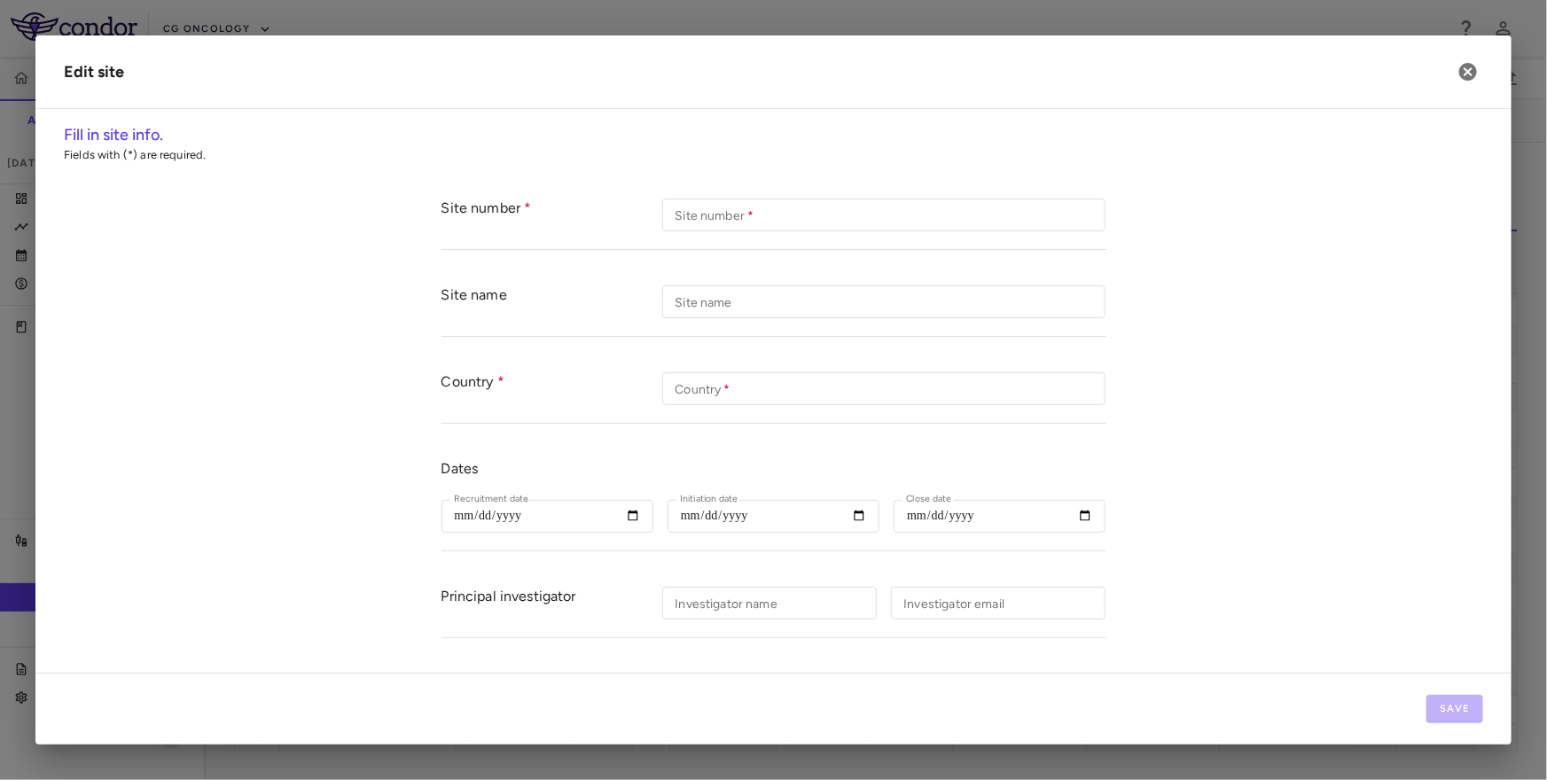
type input "**********"
type input "****"
click at [1477, 61] on icon "button" at bounding box center [1467, 71] width 21 height 21
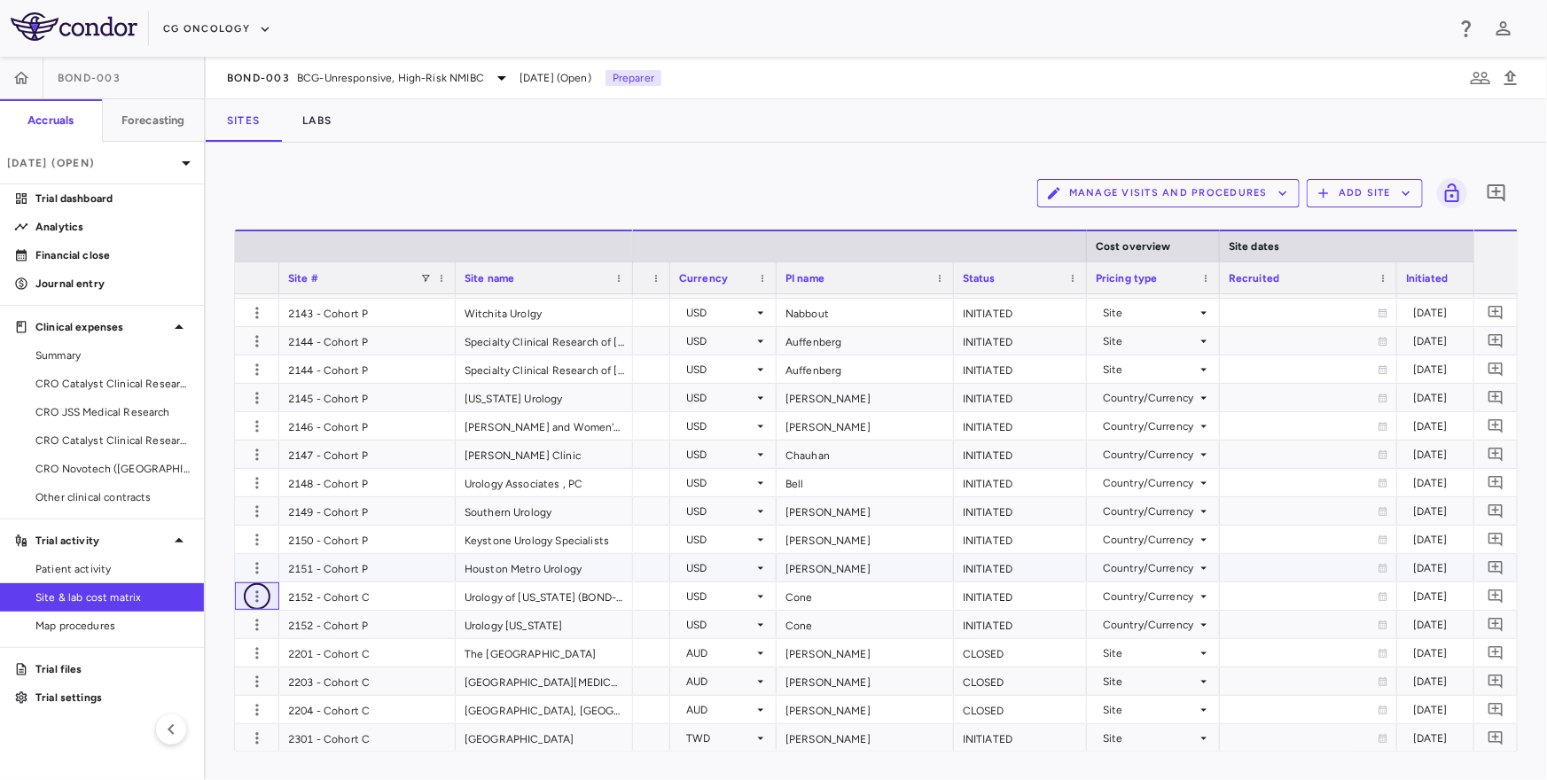
click at [258, 591] on icon "button" at bounding box center [256, 596] width 3 height 12
click at [208, 689] on div "Delete site" at bounding box center [187, 696] width 165 height 32
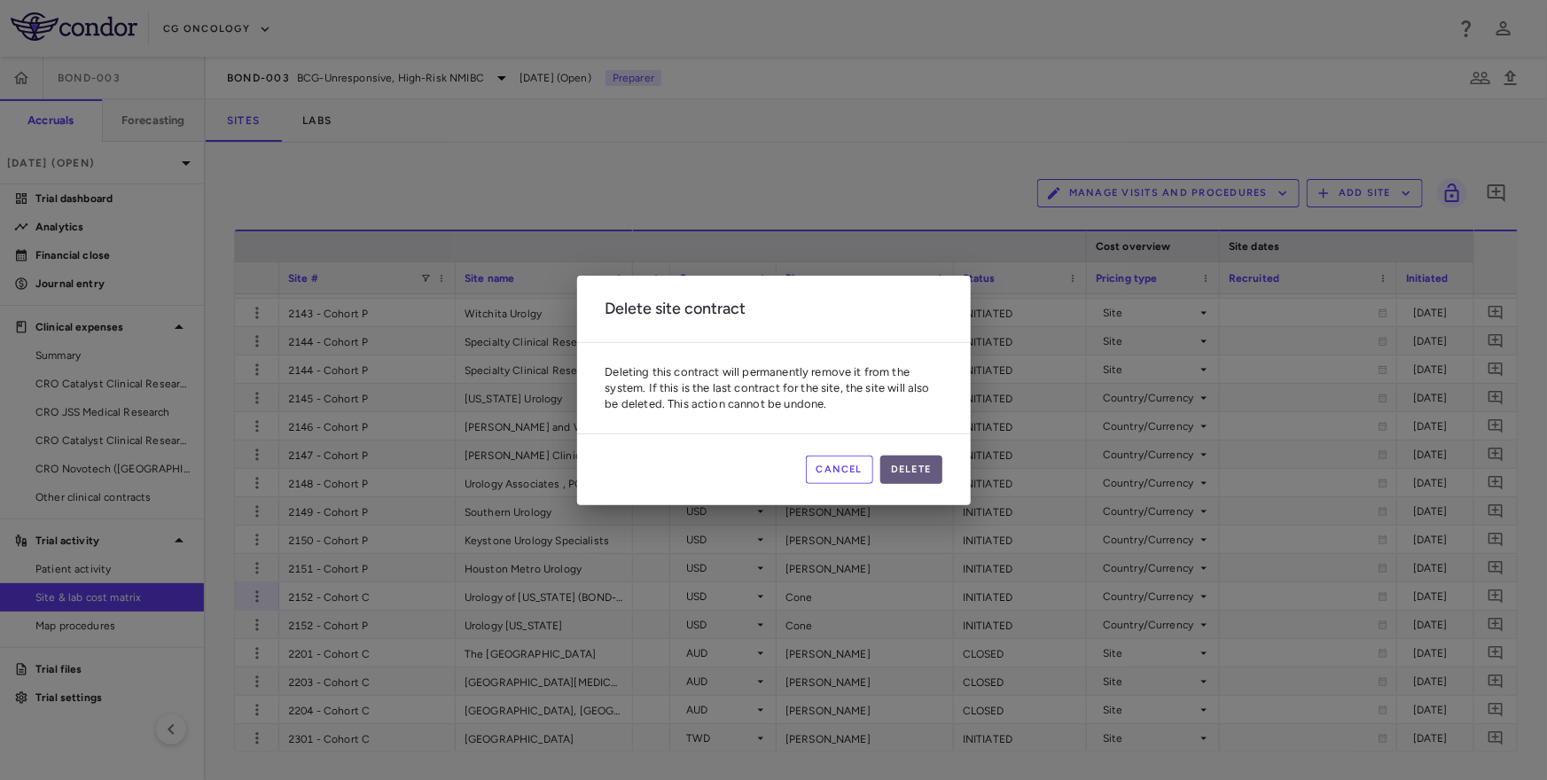
click at [902, 473] on button "Delete" at bounding box center [911, 470] width 62 height 28
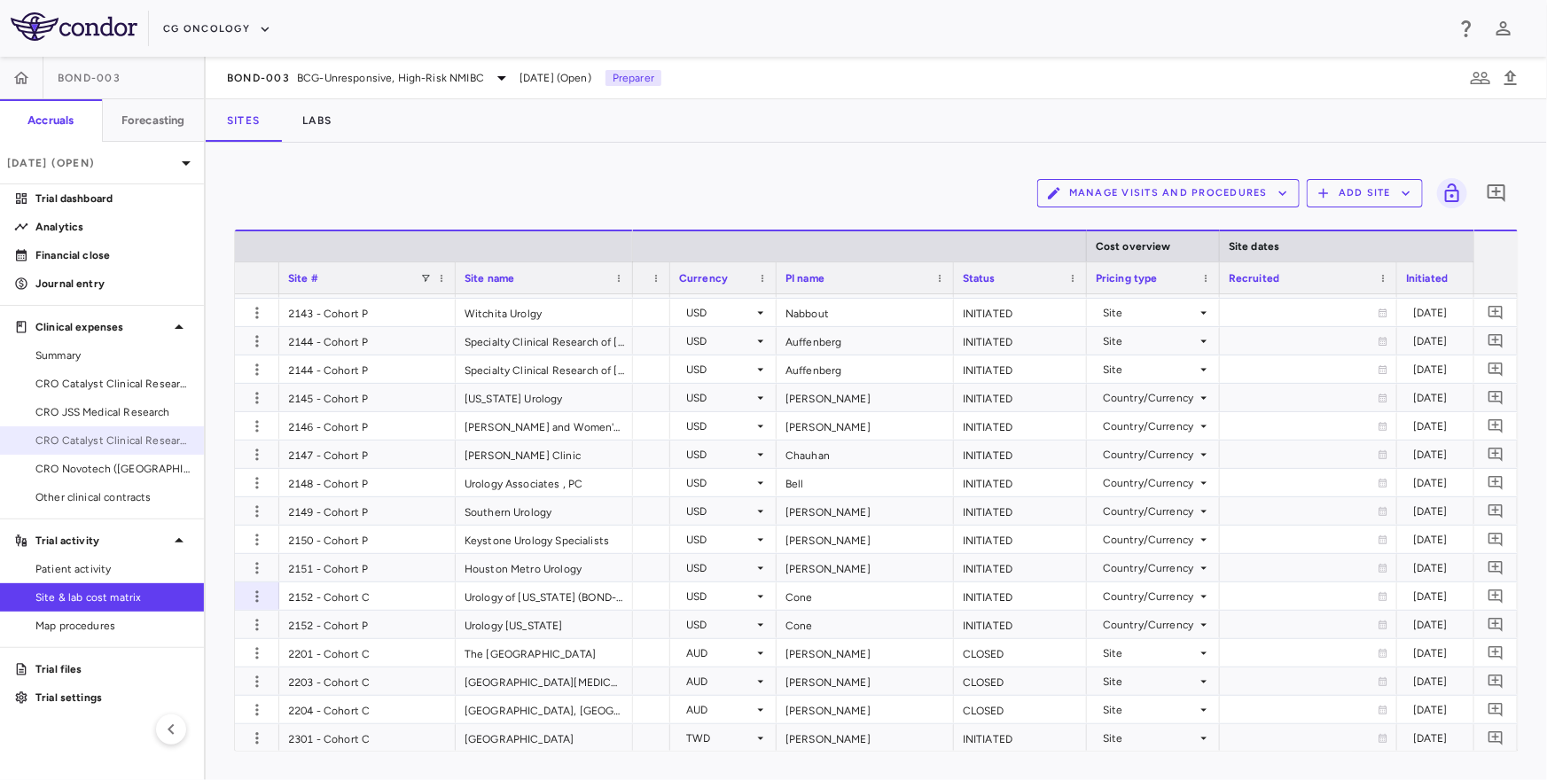
click at [141, 433] on span "CRO Catalyst Clinical Research" at bounding box center [112, 441] width 154 height 16
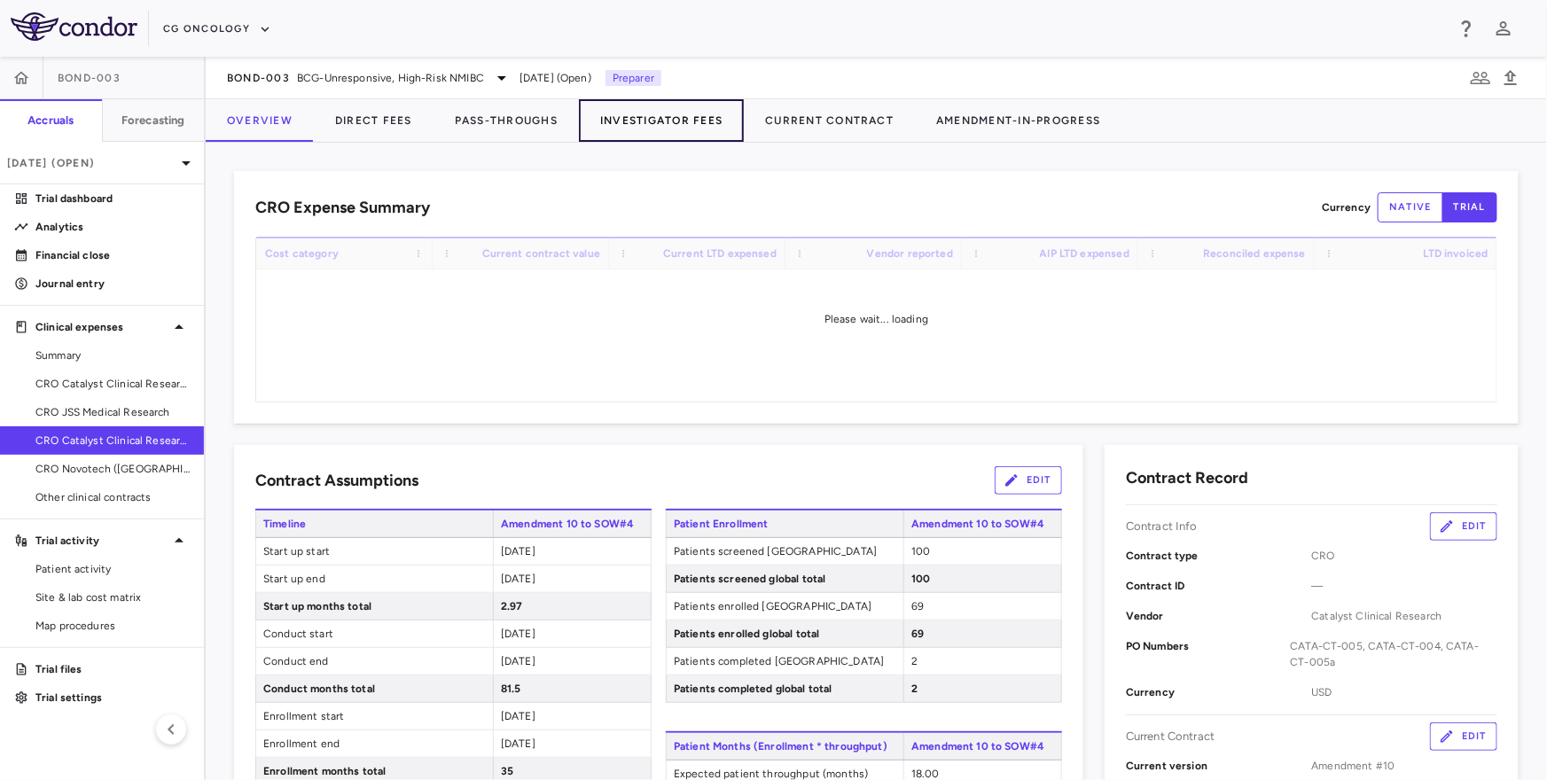
click at [651, 114] on button "Investigator Fees" at bounding box center [661, 120] width 165 height 43
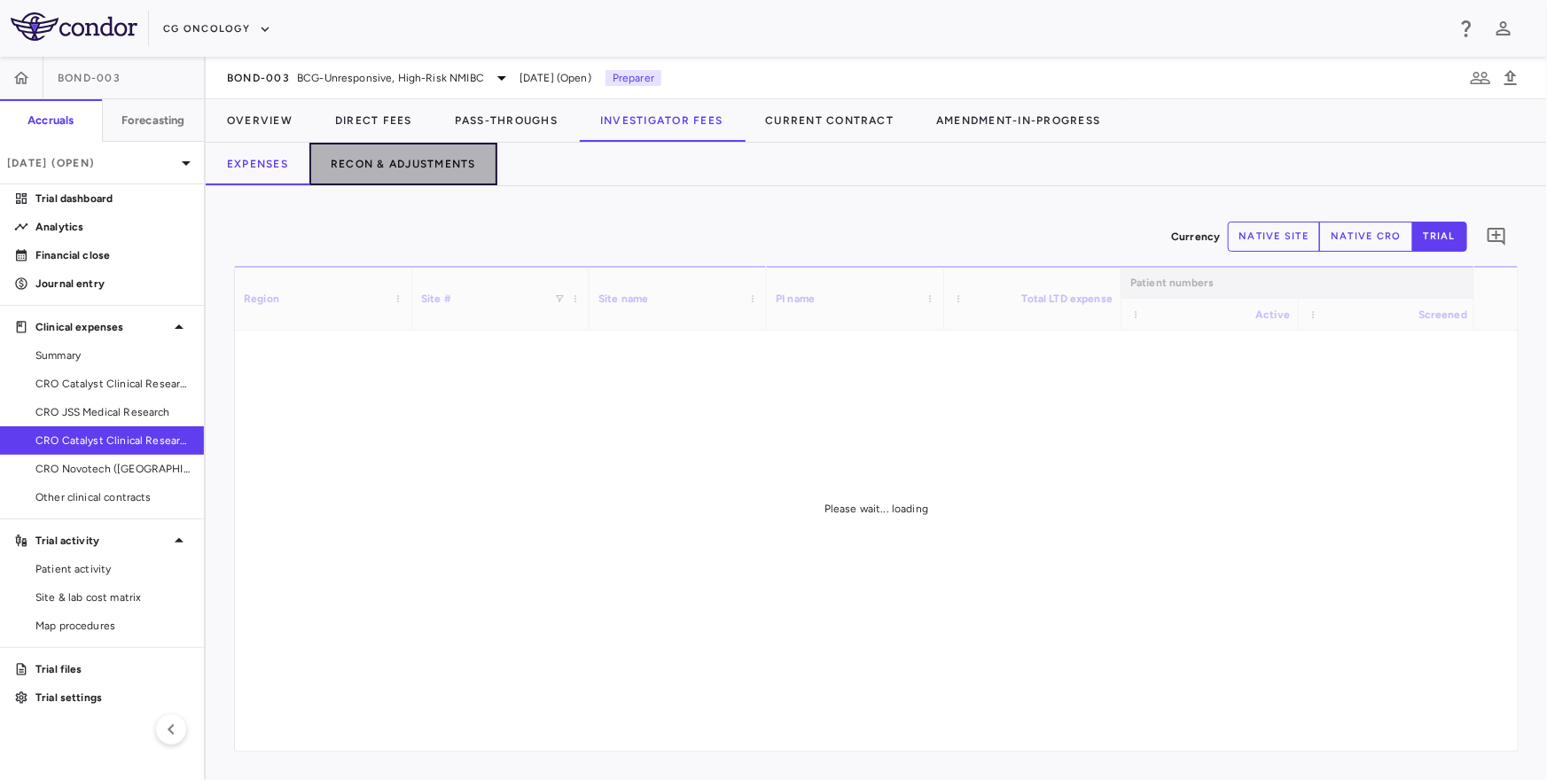
click at [446, 173] on button "Recon & Adjustments" at bounding box center [403, 164] width 188 height 43
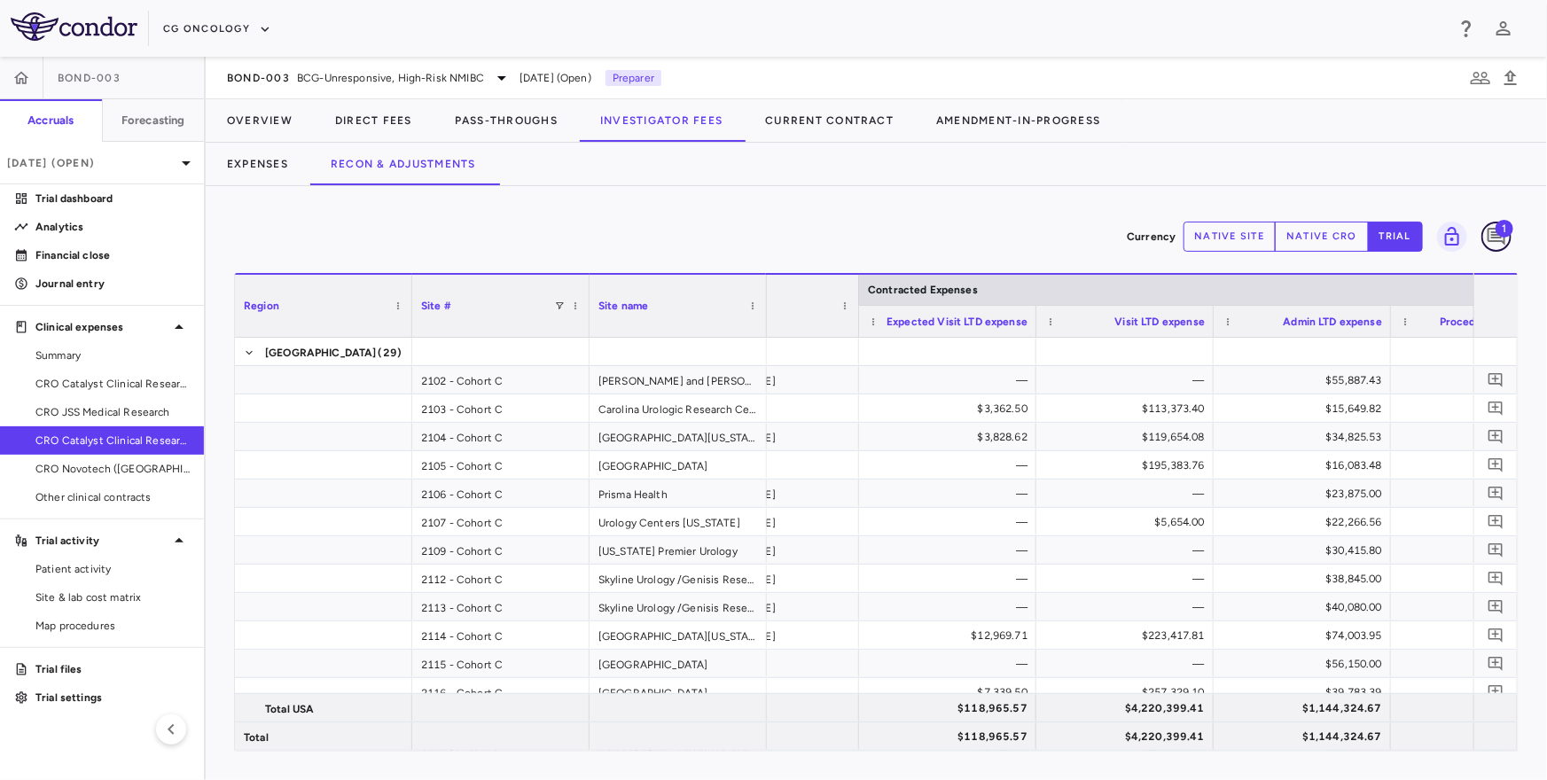
click at [1501, 242] on icon "Add comment" at bounding box center [1496, 236] width 21 height 21
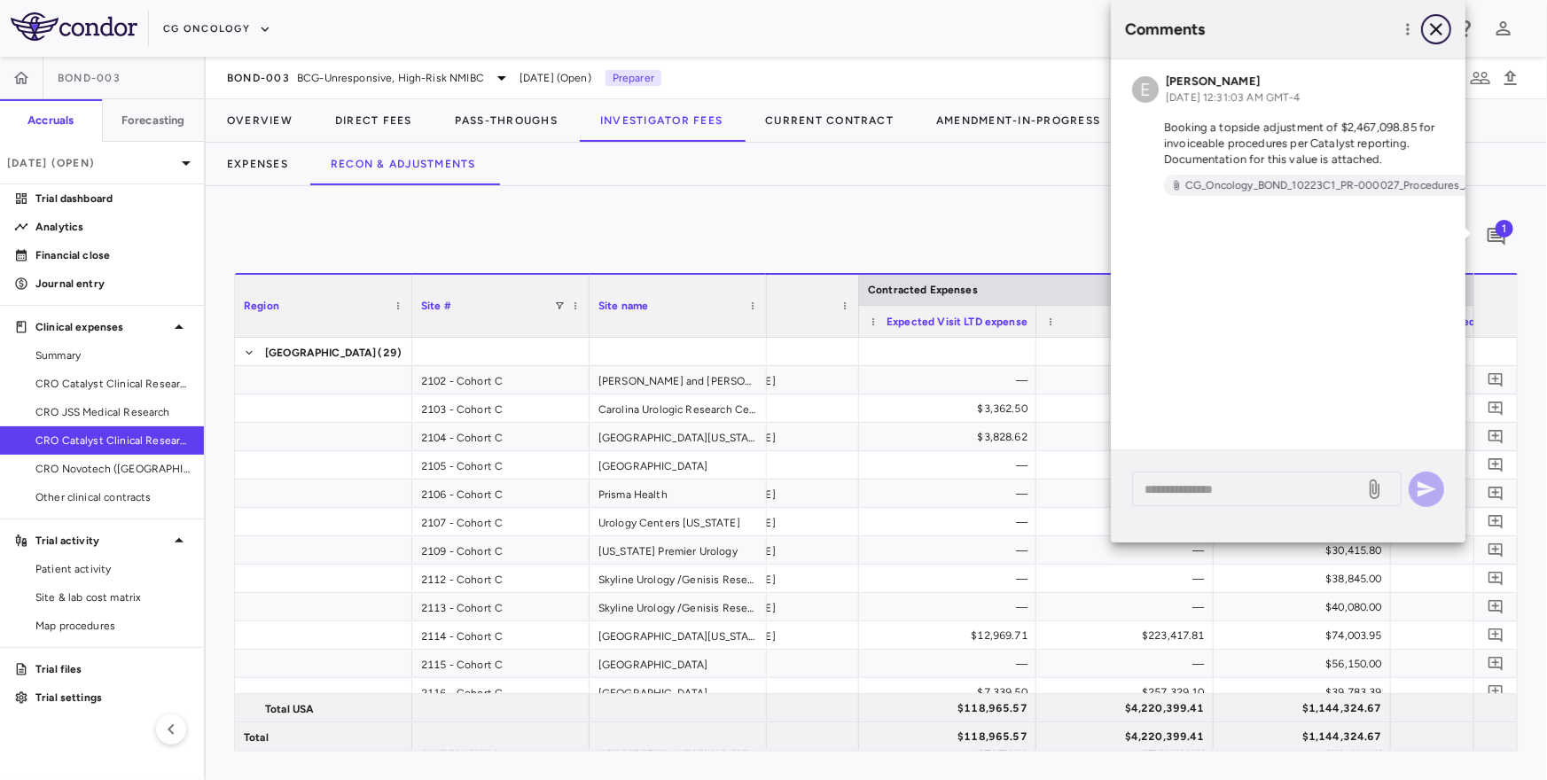
click at [1434, 23] on icon "button" at bounding box center [1435, 29] width 21 height 21
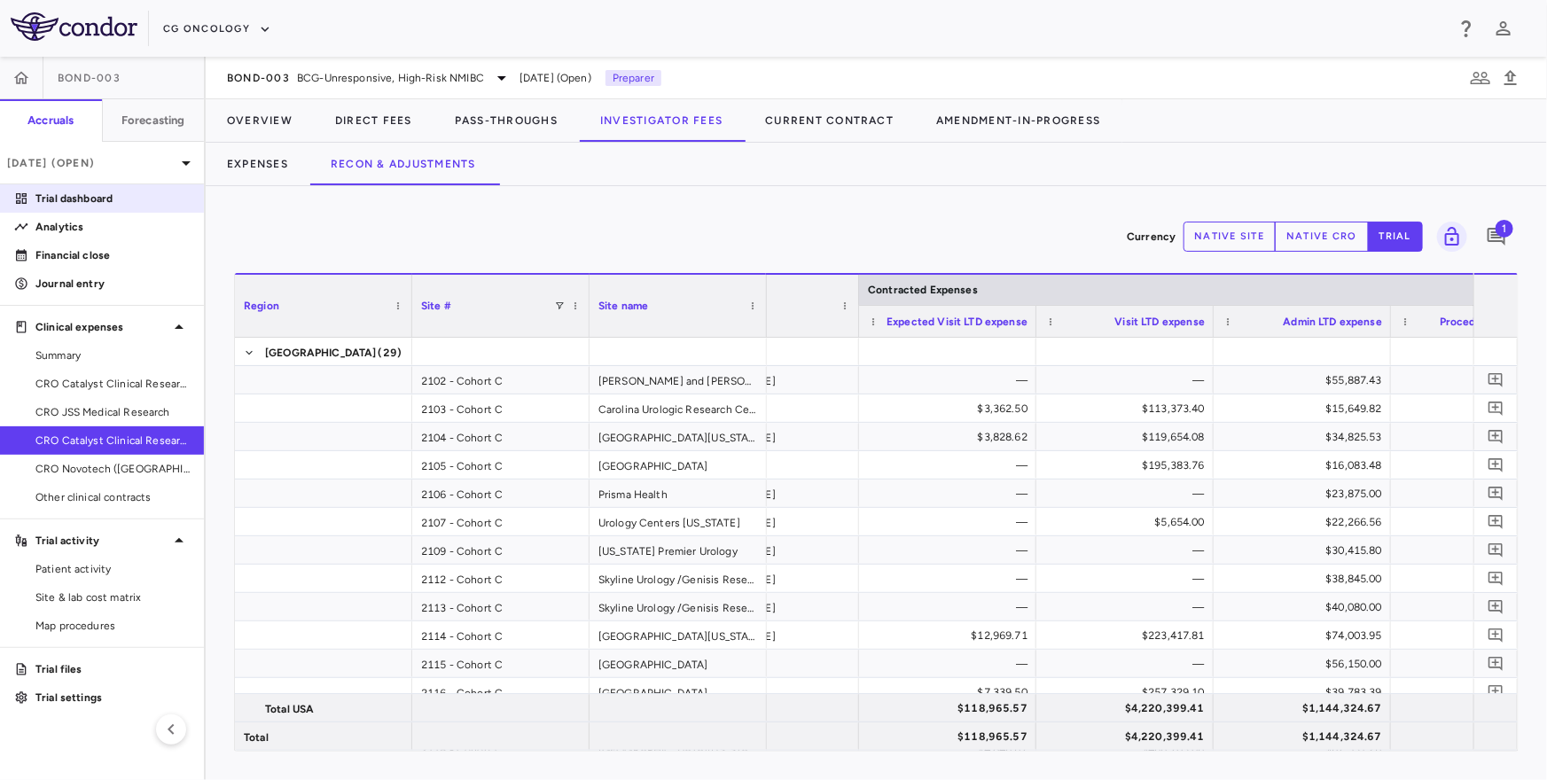
click at [141, 195] on p "Trial dashboard" at bounding box center [112, 199] width 154 height 16
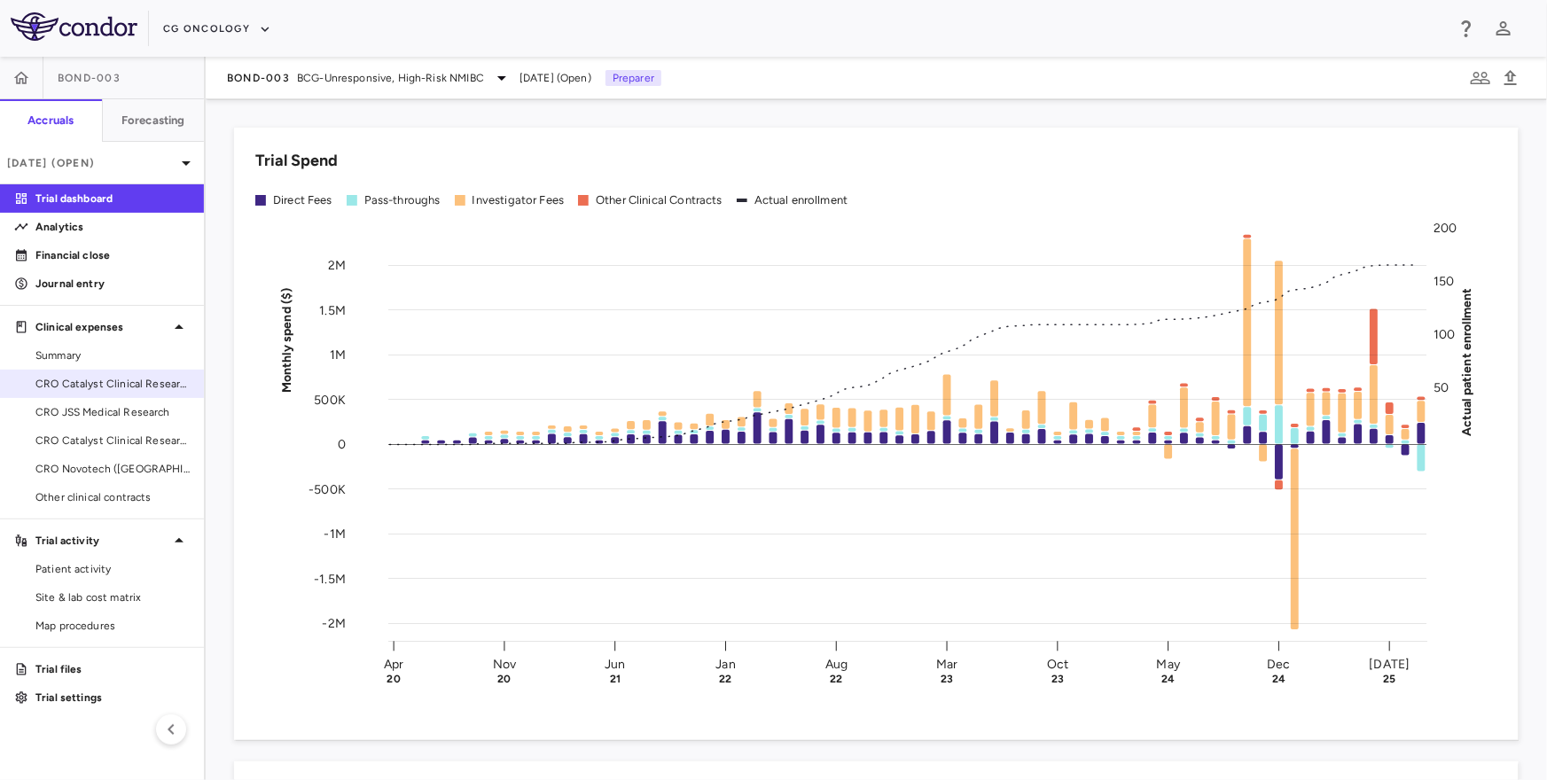
click at [146, 391] on span "CRO Catalyst Clinical Research - Cohort P" at bounding box center [112, 384] width 154 height 16
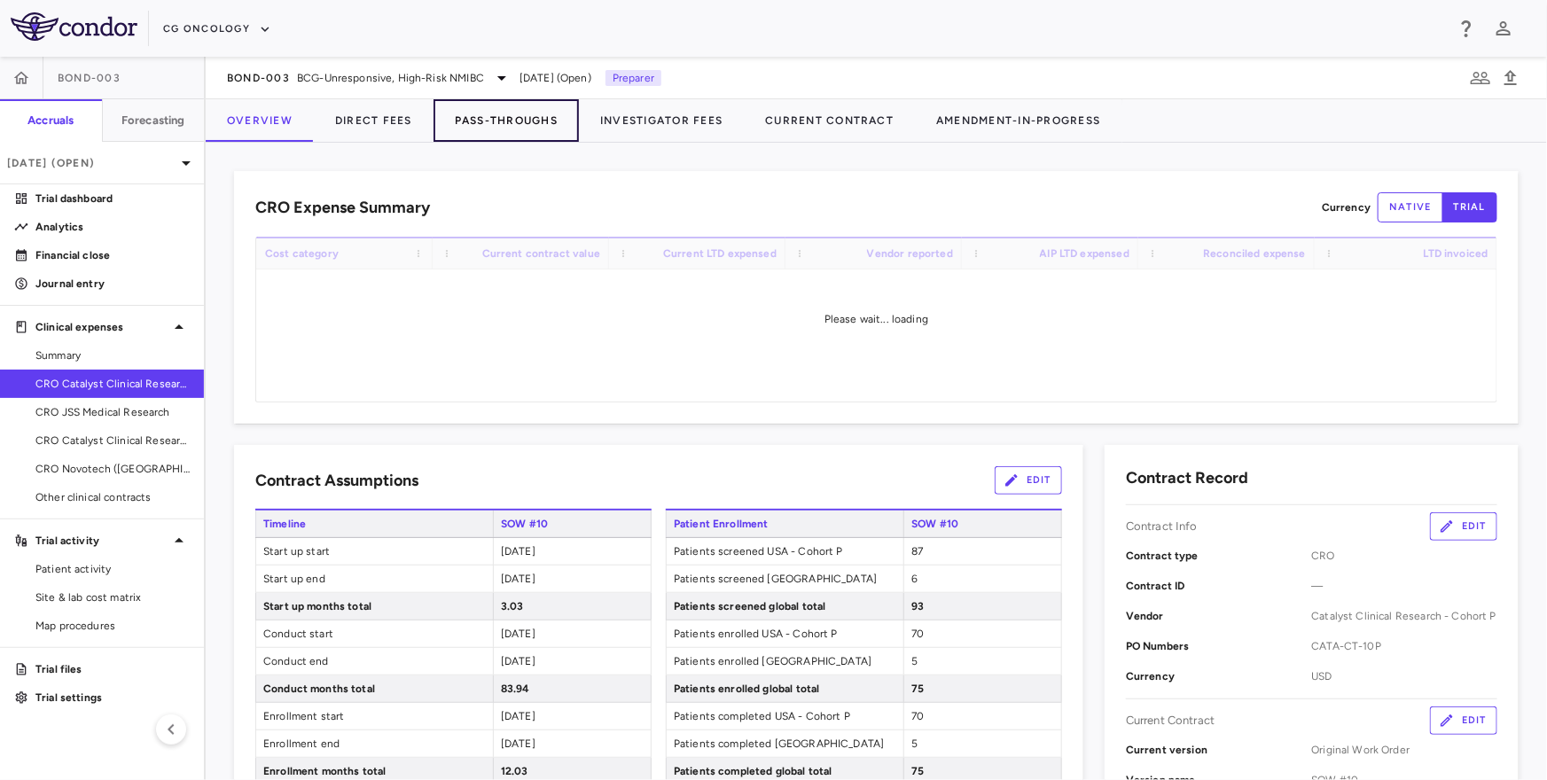
click at [498, 128] on button "Pass-Throughs" at bounding box center [505, 120] width 145 height 43
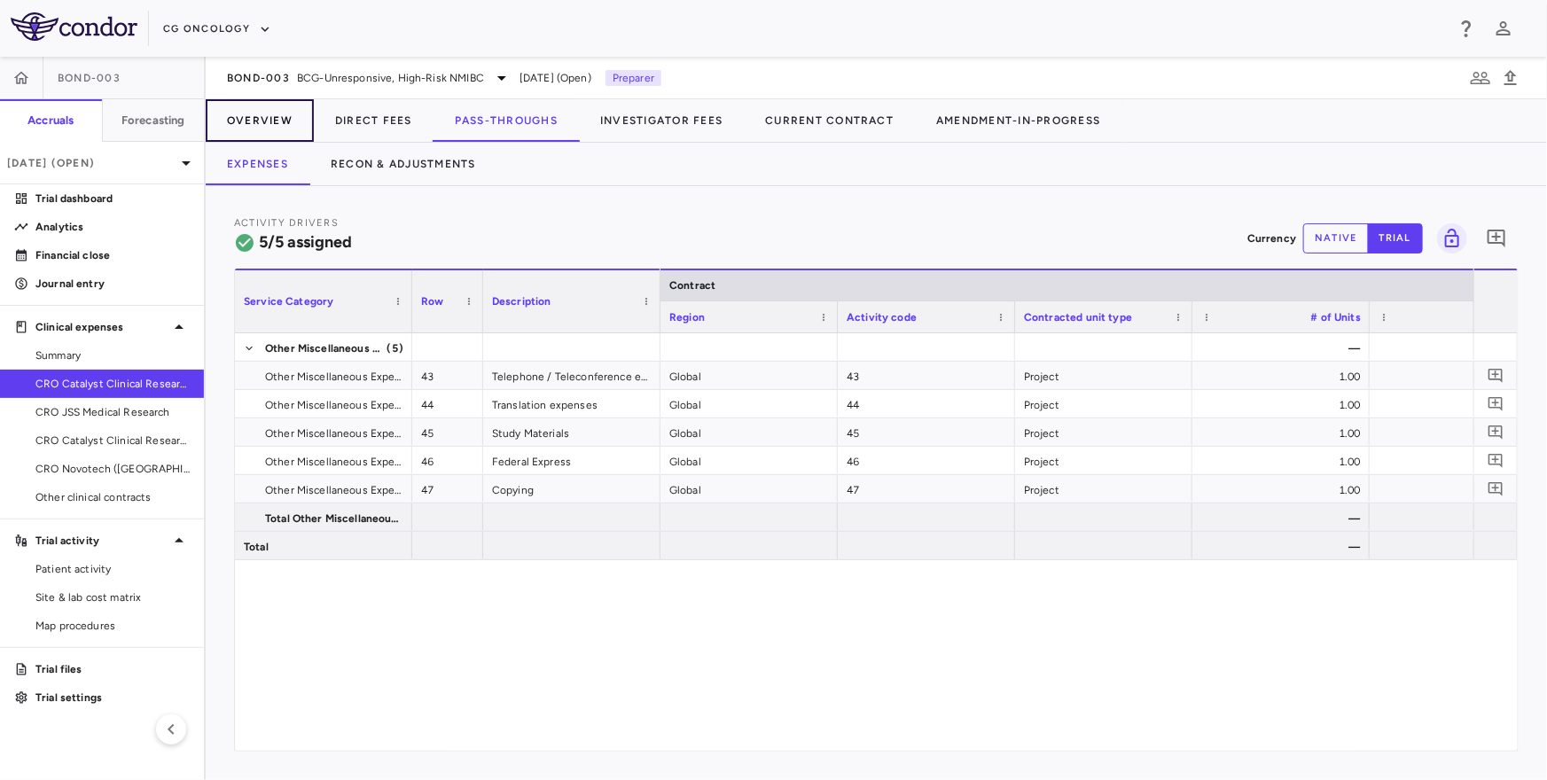
click at [271, 121] on button "Overview" at bounding box center [260, 120] width 108 height 43
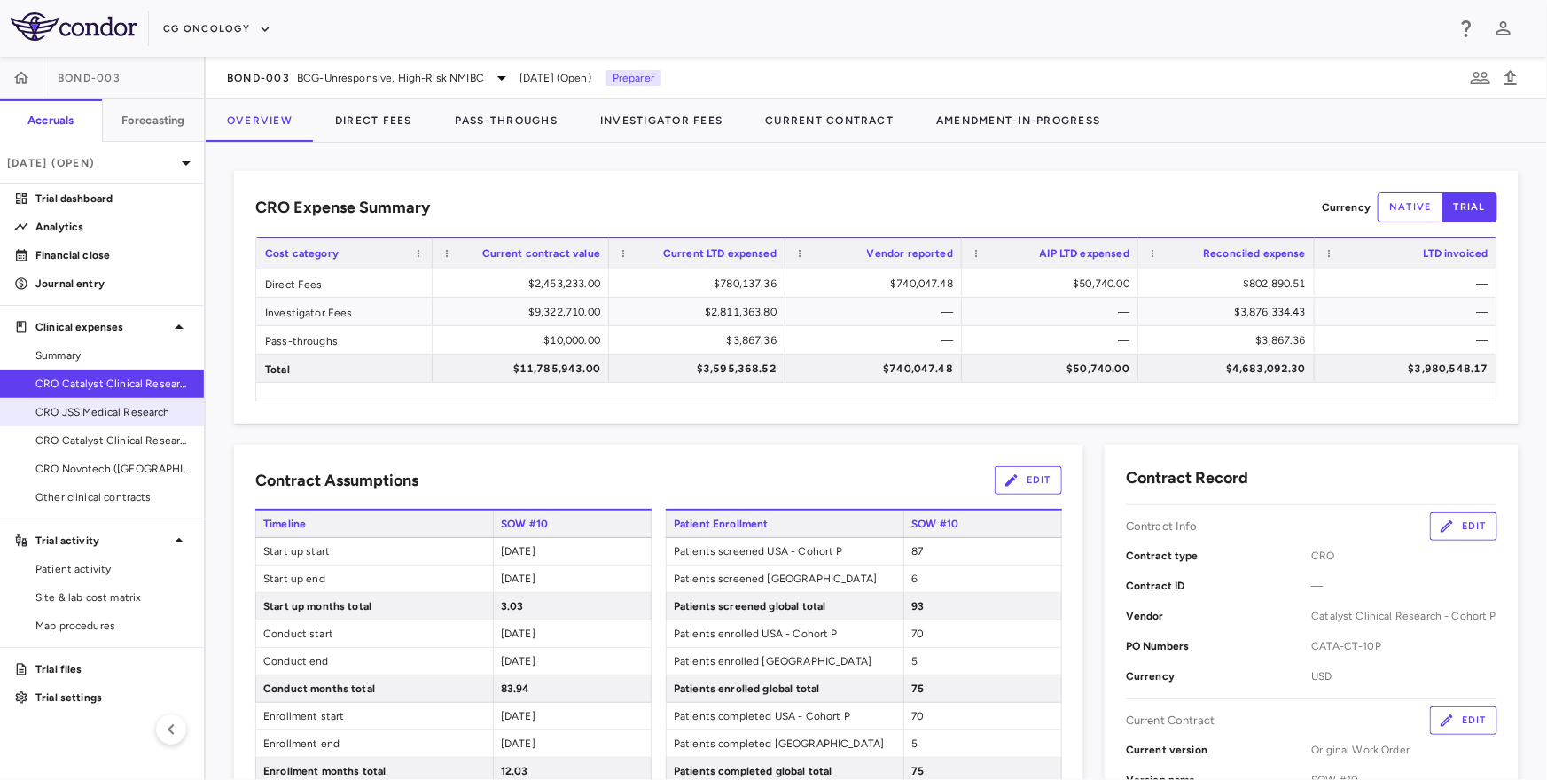
click at [129, 411] on span "CRO JSS Medical Research" at bounding box center [112, 412] width 154 height 16
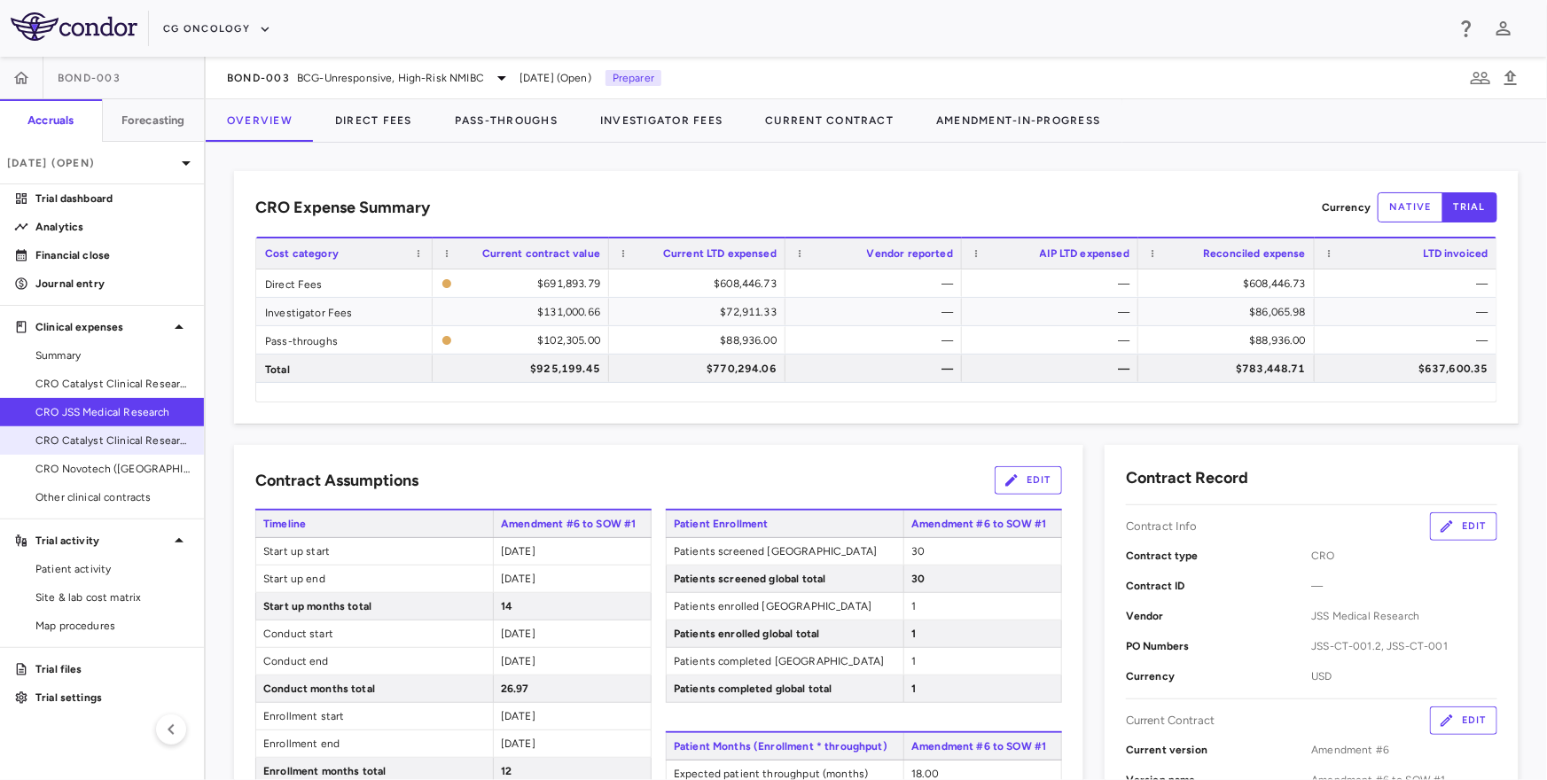
click at [159, 448] on link "CRO Catalyst Clinical Research" at bounding box center [102, 440] width 204 height 27
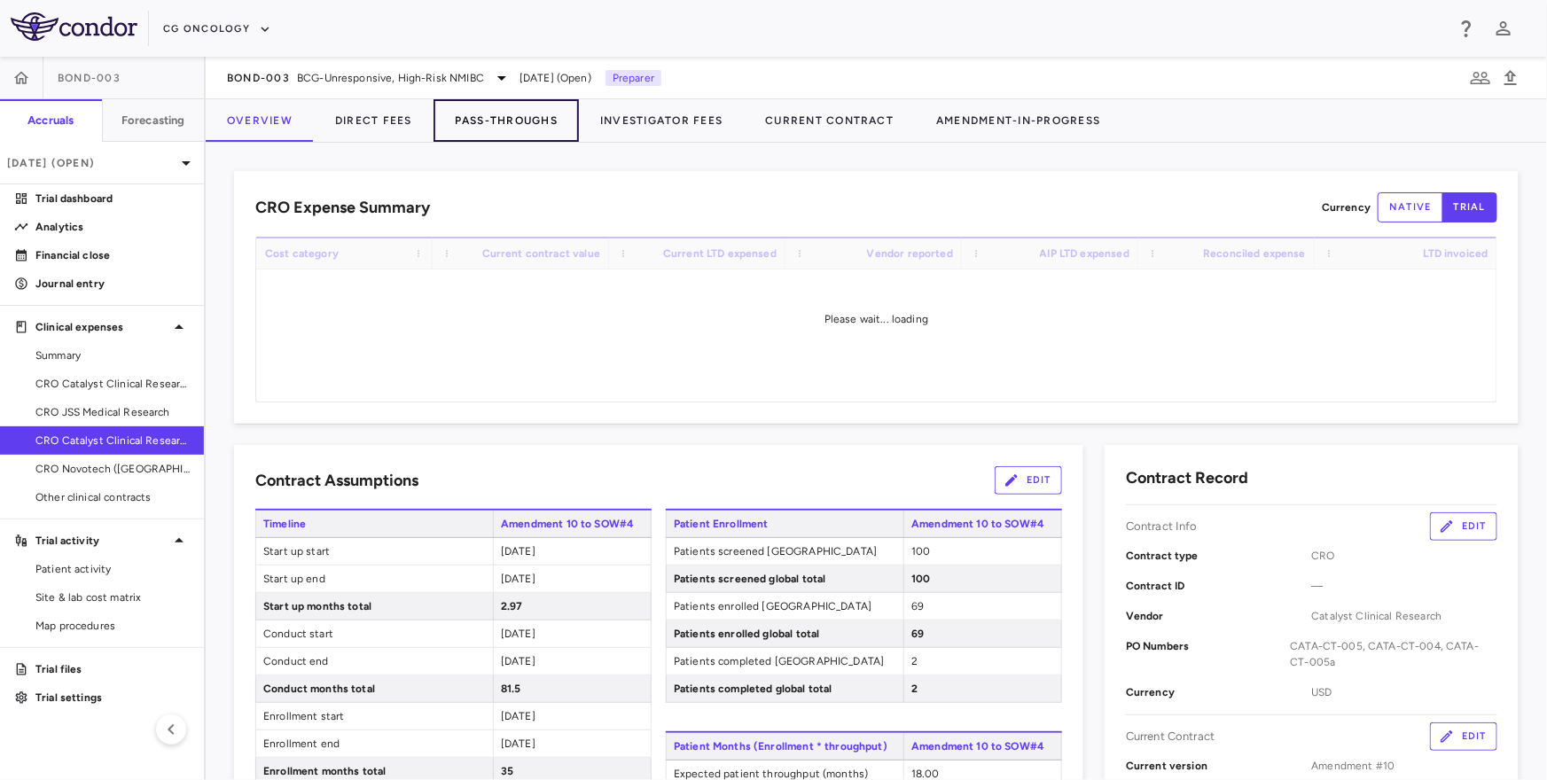
click at [483, 114] on button "Pass-Throughs" at bounding box center [505, 120] width 145 height 43
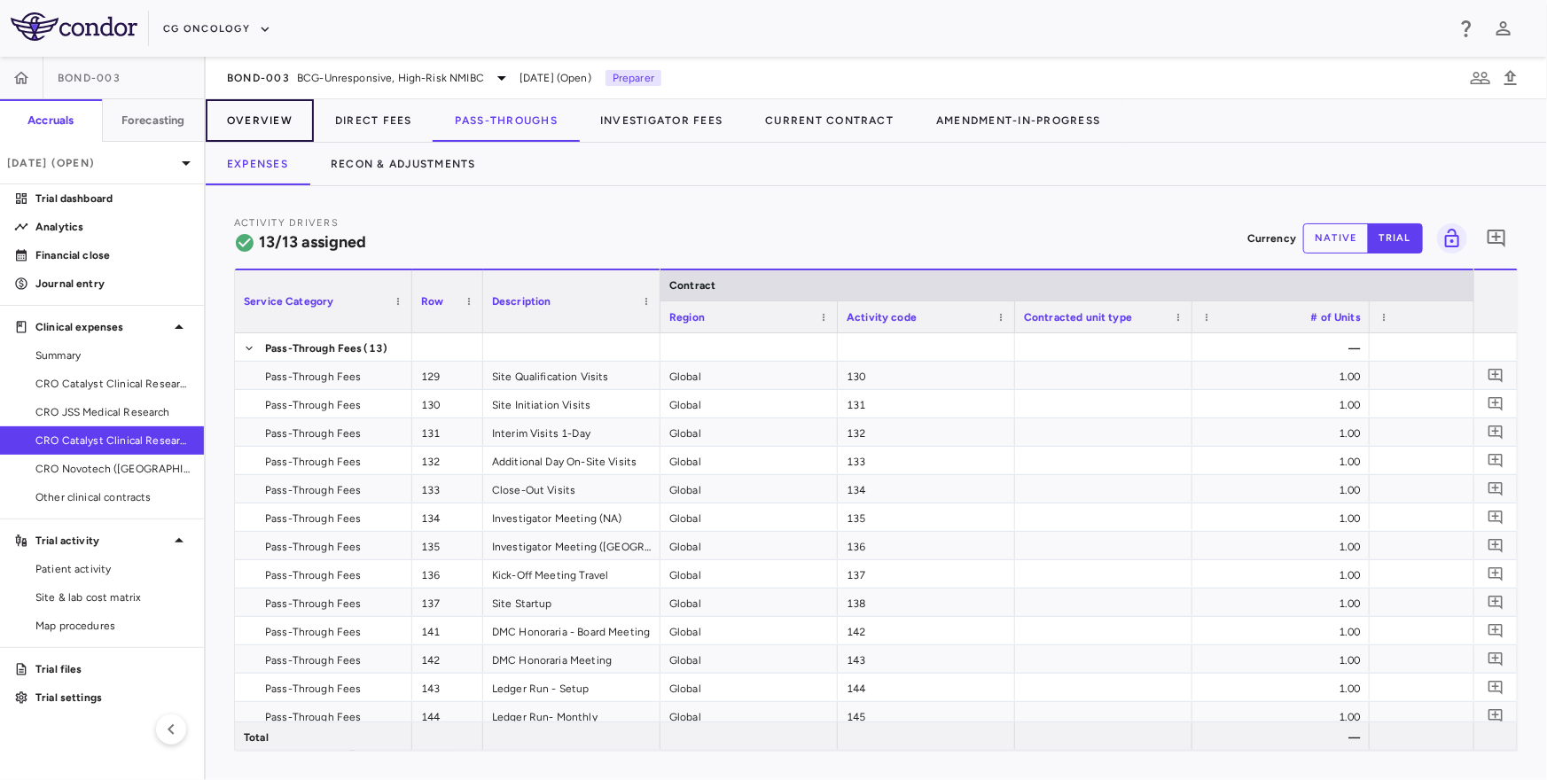
click at [274, 124] on button "Overview" at bounding box center [260, 120] width 108 height 43
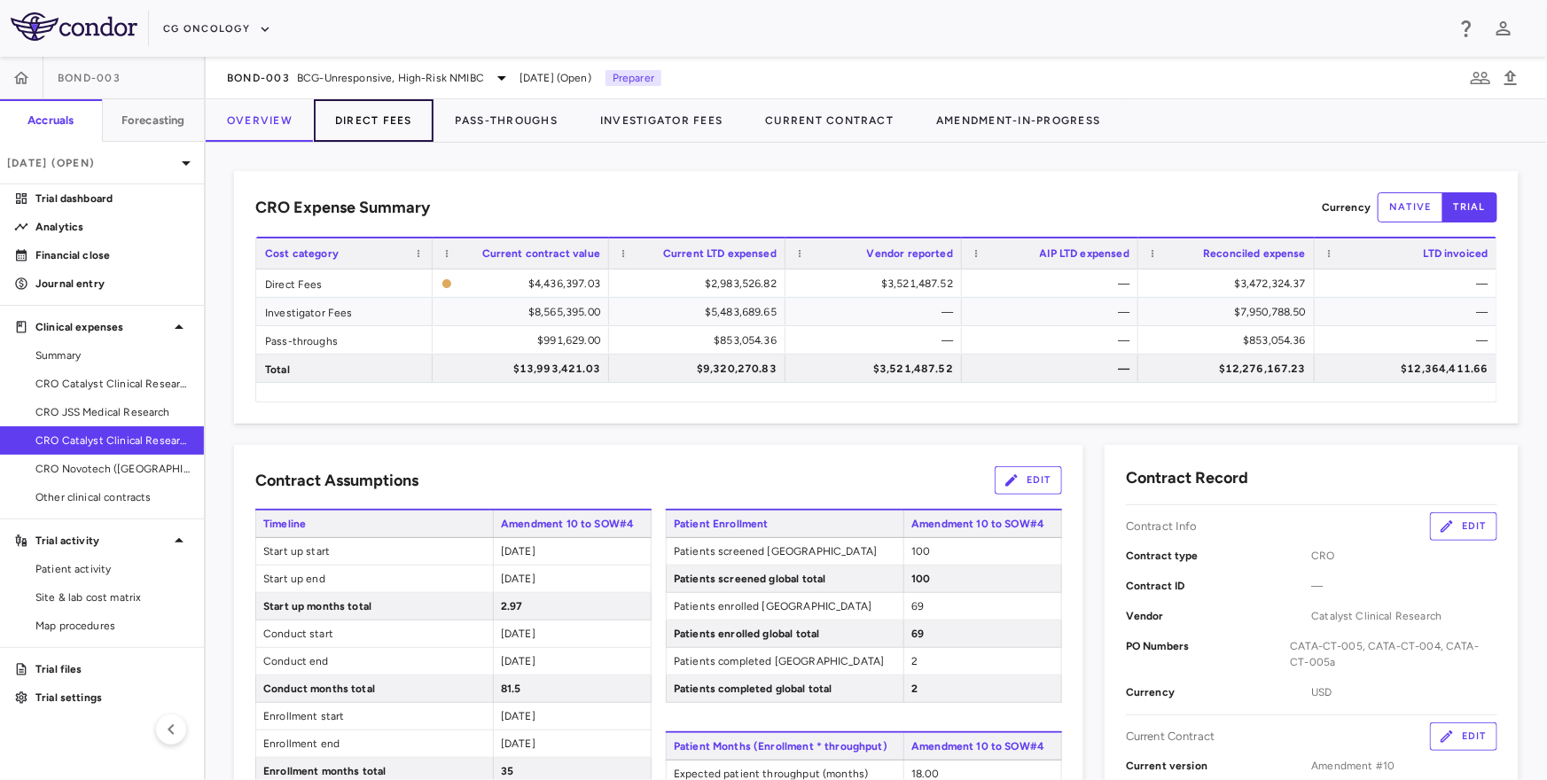
click at [395, 112] on button "Direct Fees" at bounding box center [374, 120] width 120 height 43
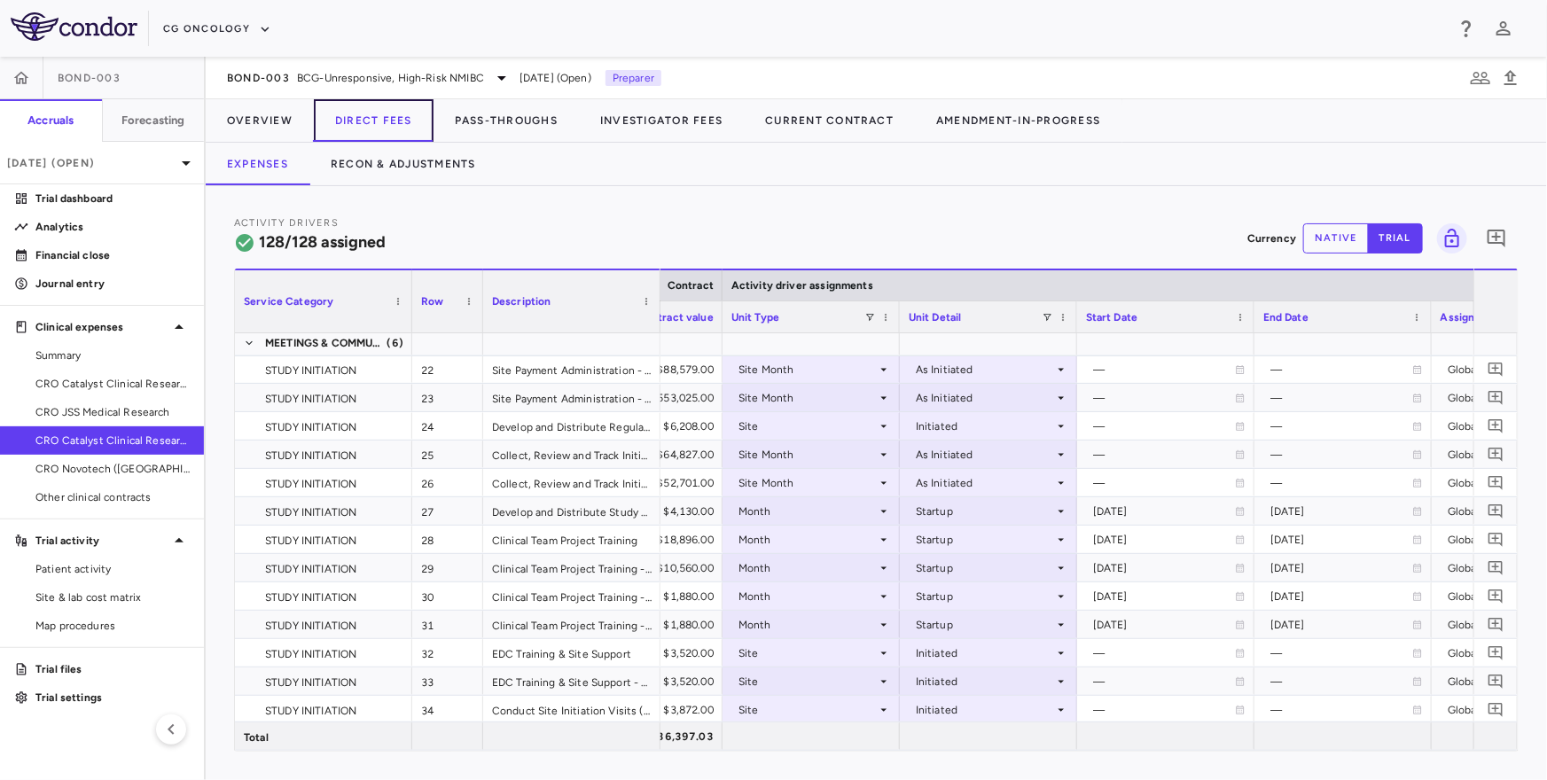
scroll to position [739, 0]
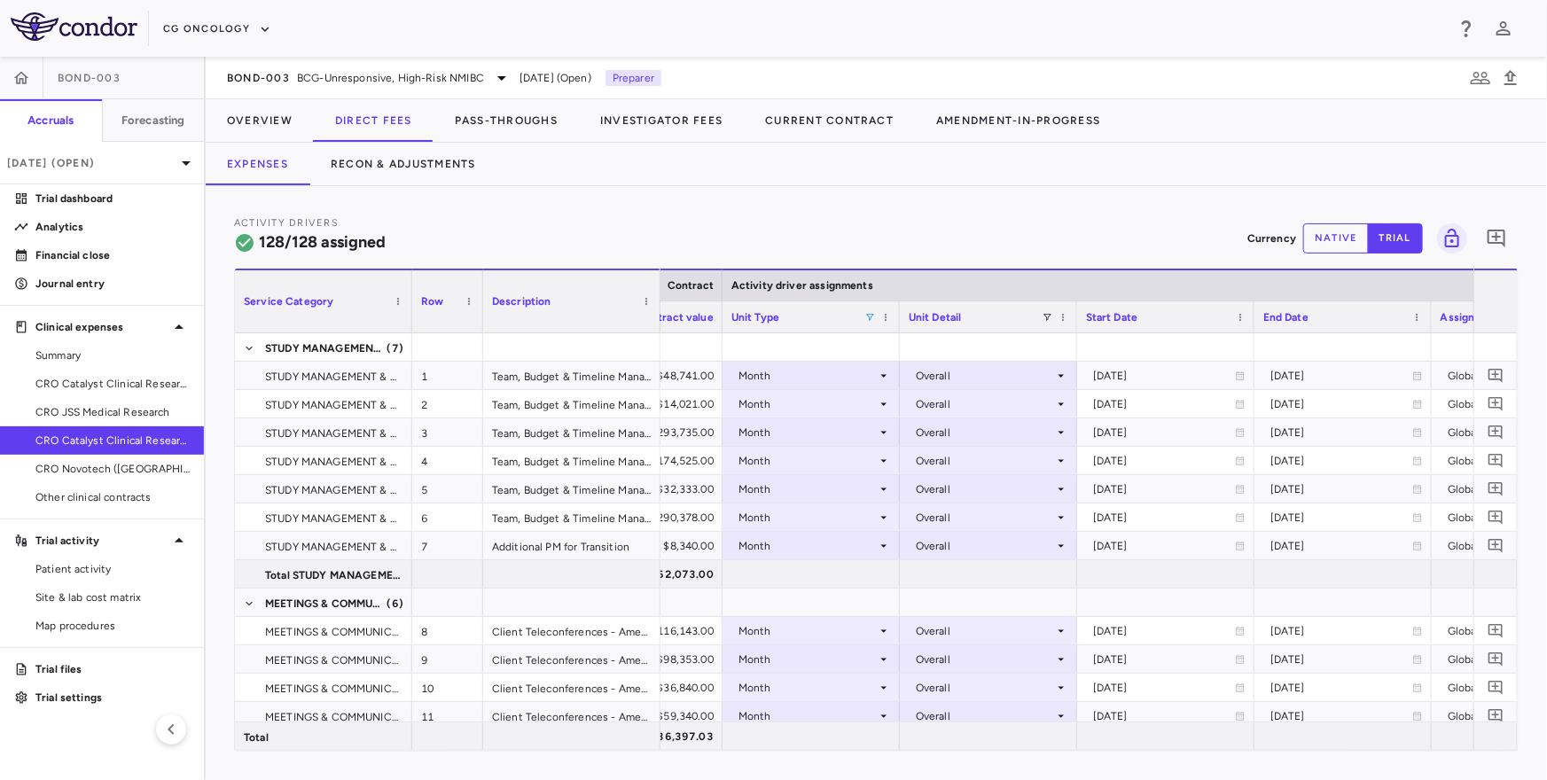
click at [870, 316] on span at bounding box center [869, 317] width 11 height 11
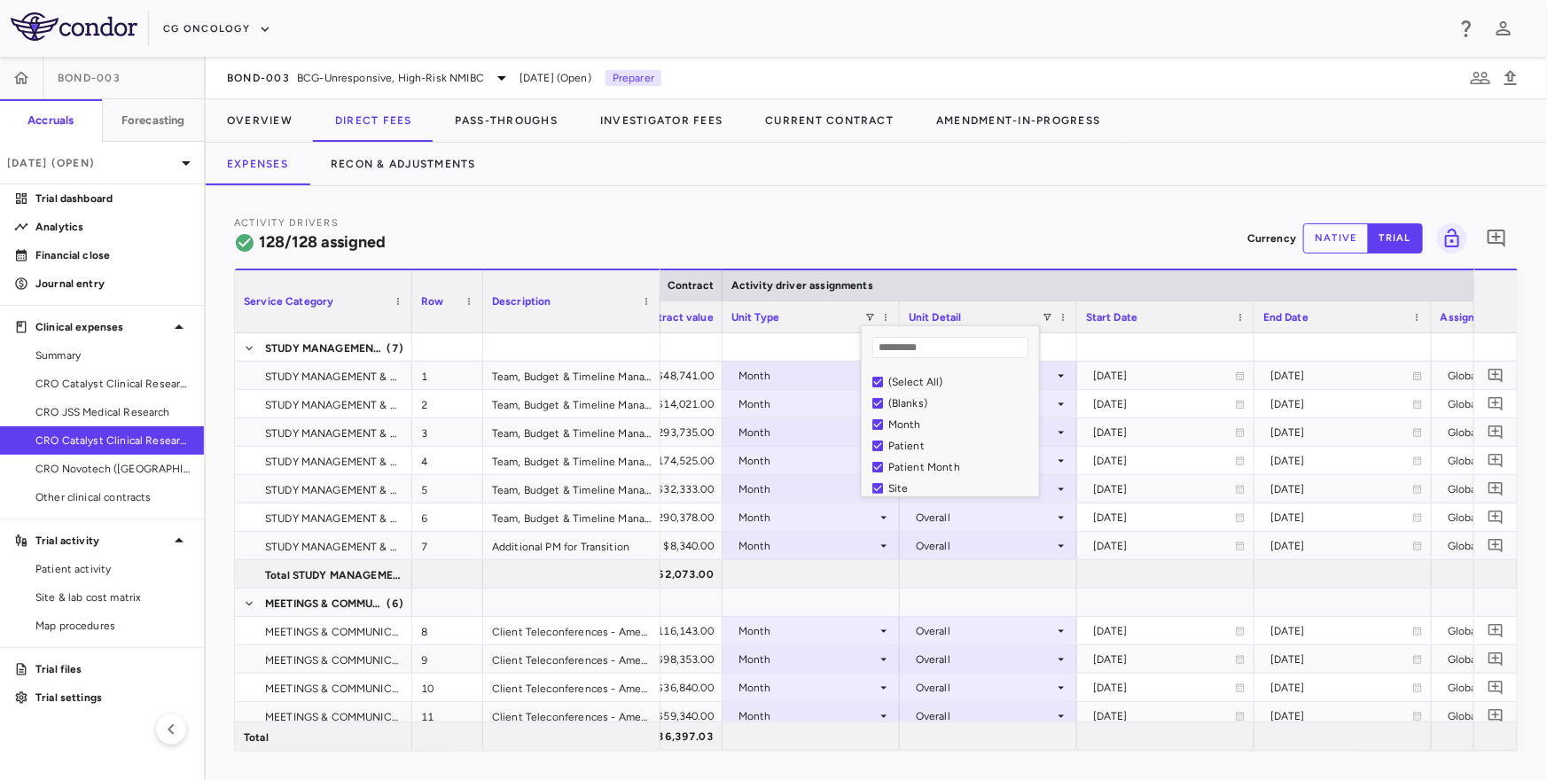
click at [928, 383] on div "(Select All)" at bounding box center [960, 382] width 145 height 12
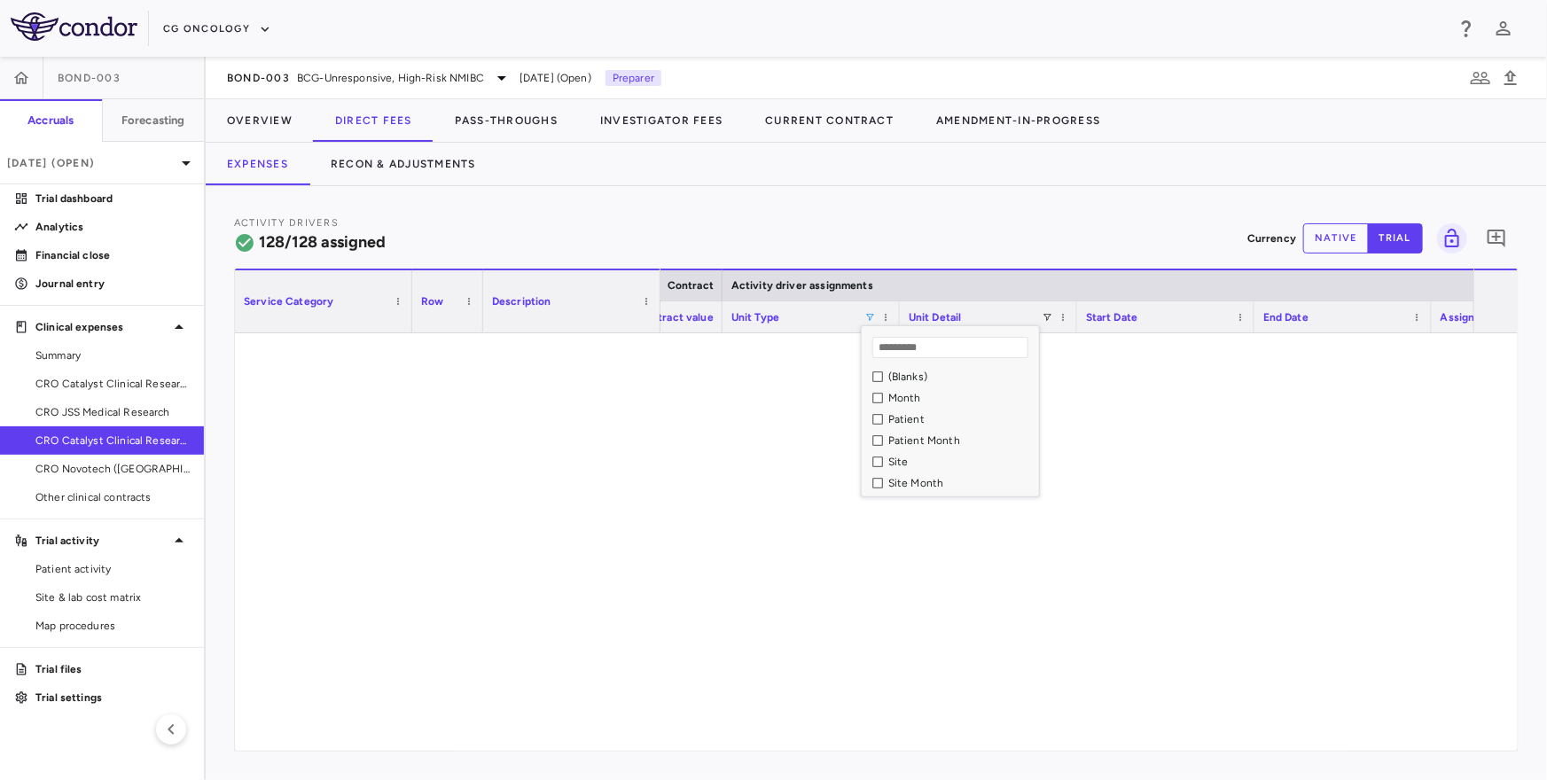
click at [895, 465] on div "Site" at bounding box center [960, 462] width 145 height 12
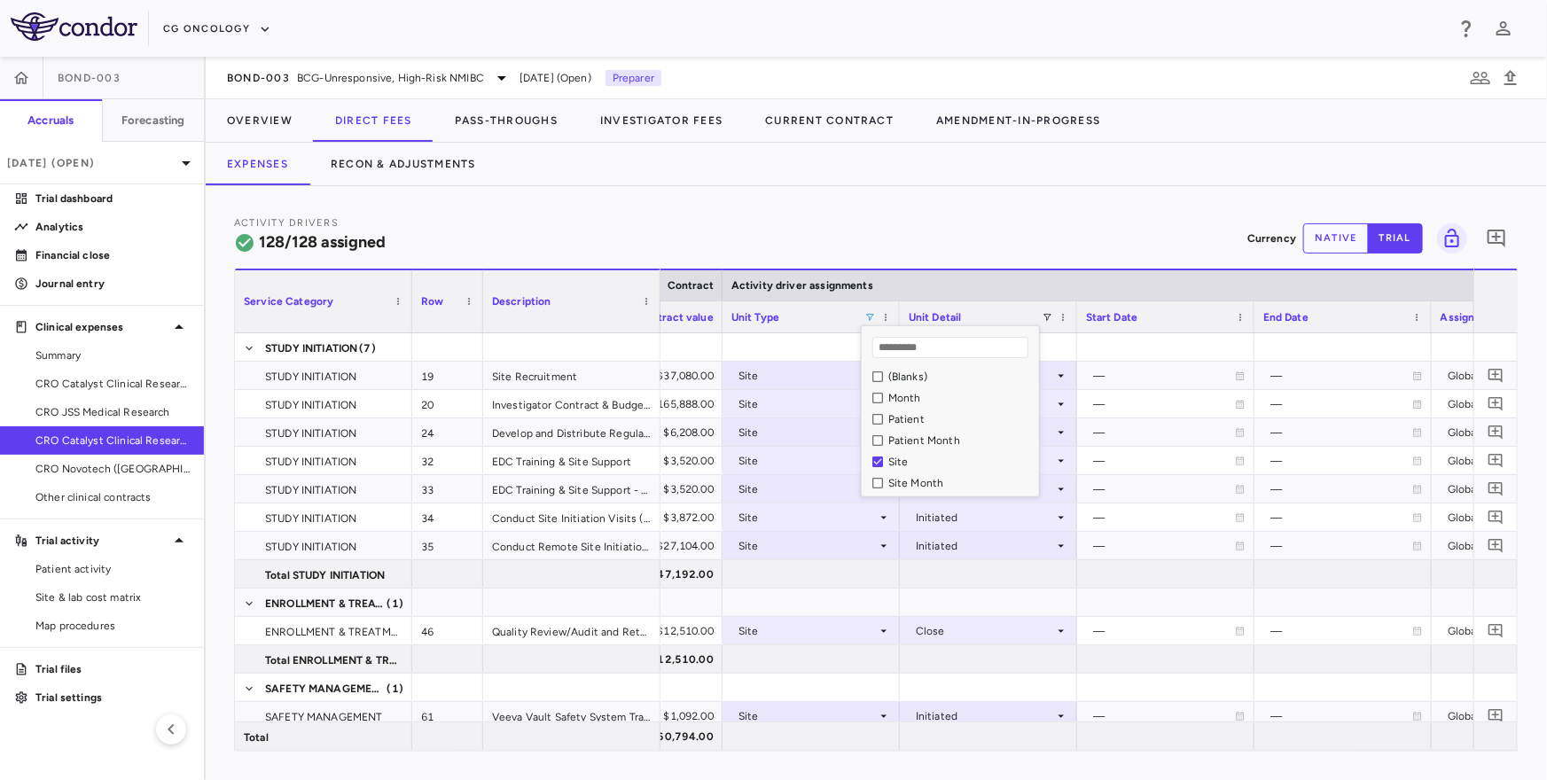
click at [895, 483] on div "Site Month" at bounding box center [960, 483] width 145 height 12
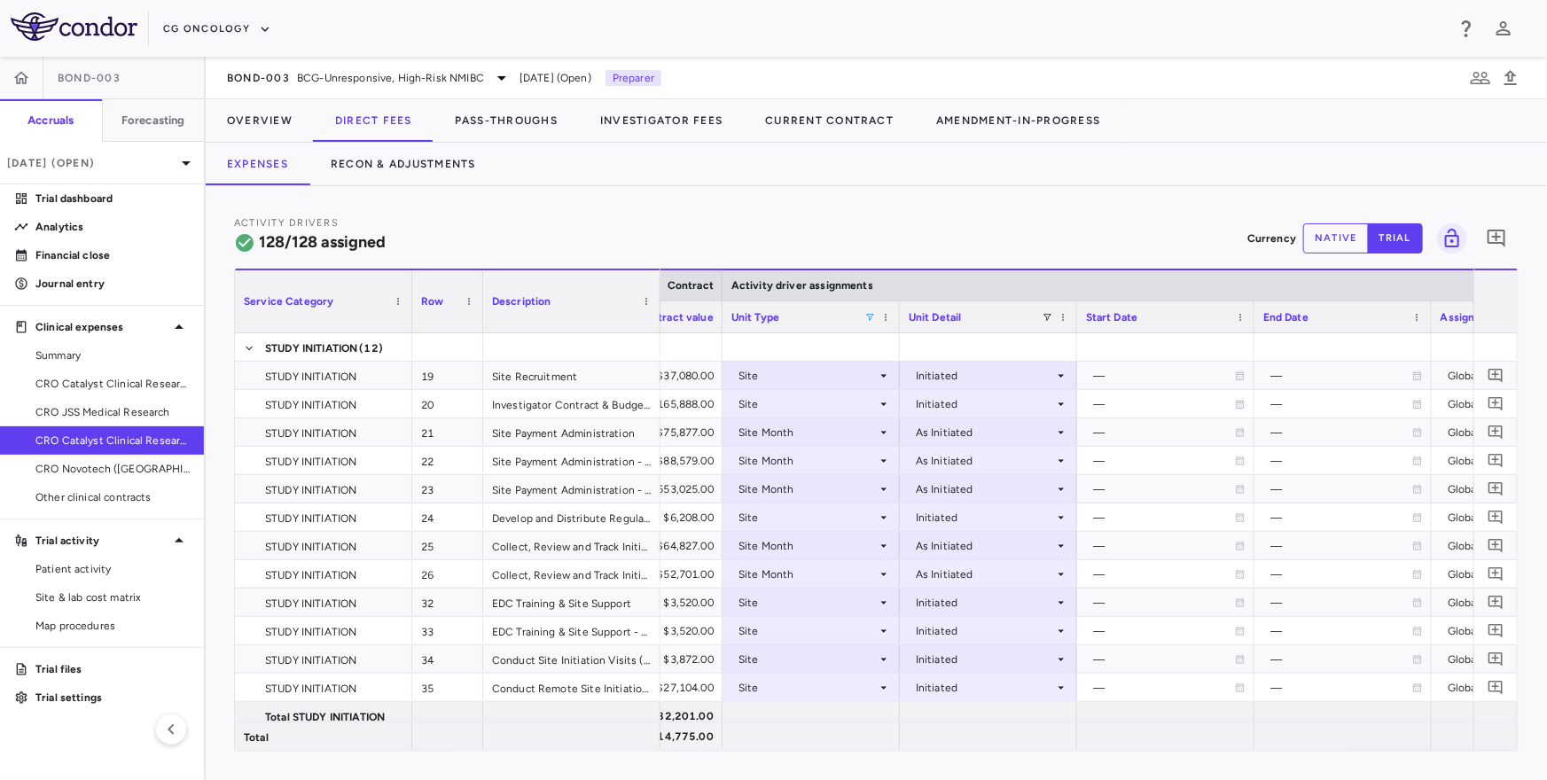
click at [808, 237] on div "Activity Drivers 128/128 assigned Currency native trial 0" at bounding box center [876, 238] width 1284 height 47
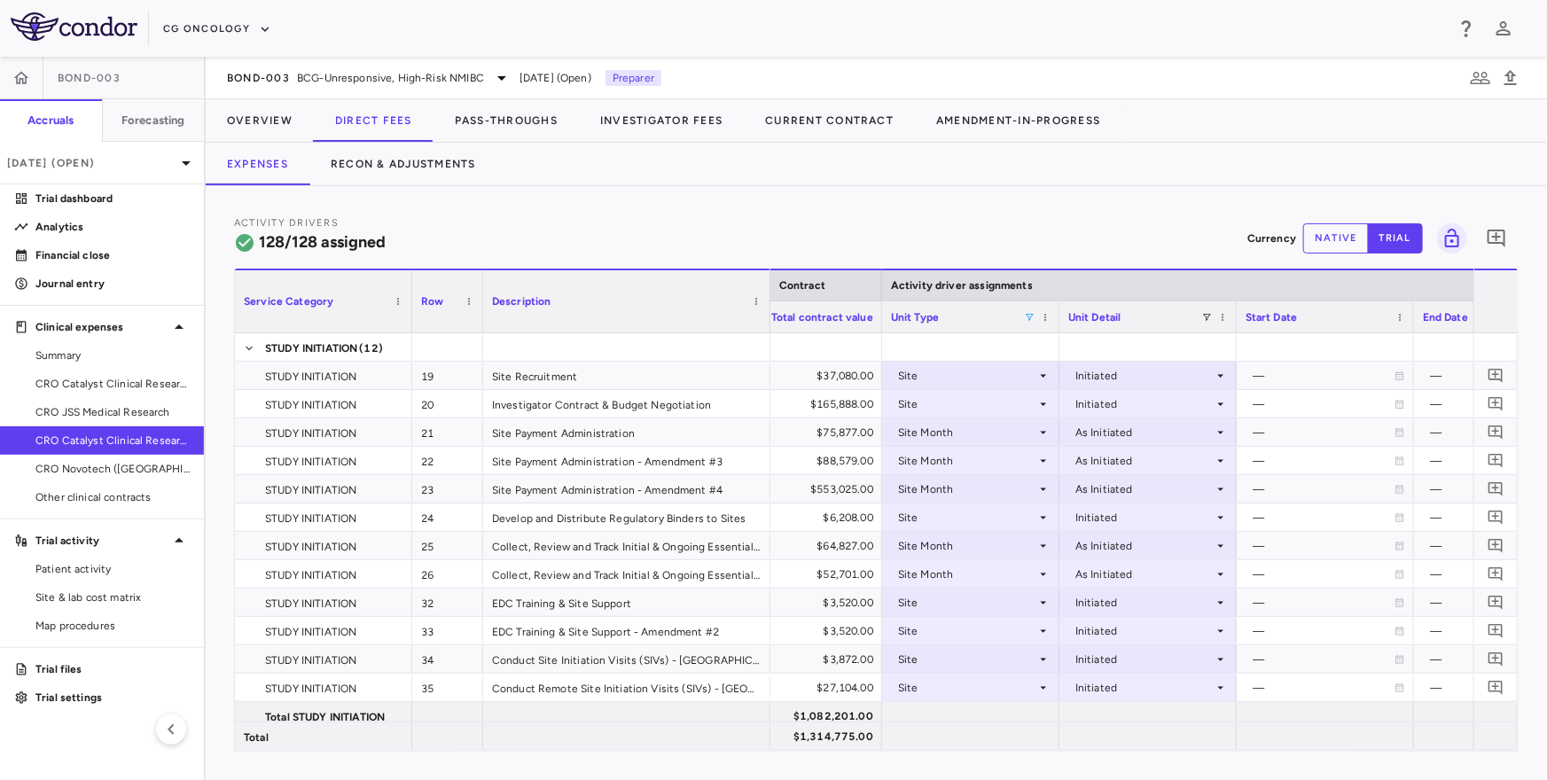
drag, startPoint x: 657, startPoint y: 311, endPoint x: 767, endPoint y: 326, distance: 110.9
click at [767, 326] on div at bounding box center [769, 301] width 7 height 62
click at [46, 191] on p "Trial dashboard" at bounding box center [112, 199] width 154 height 16
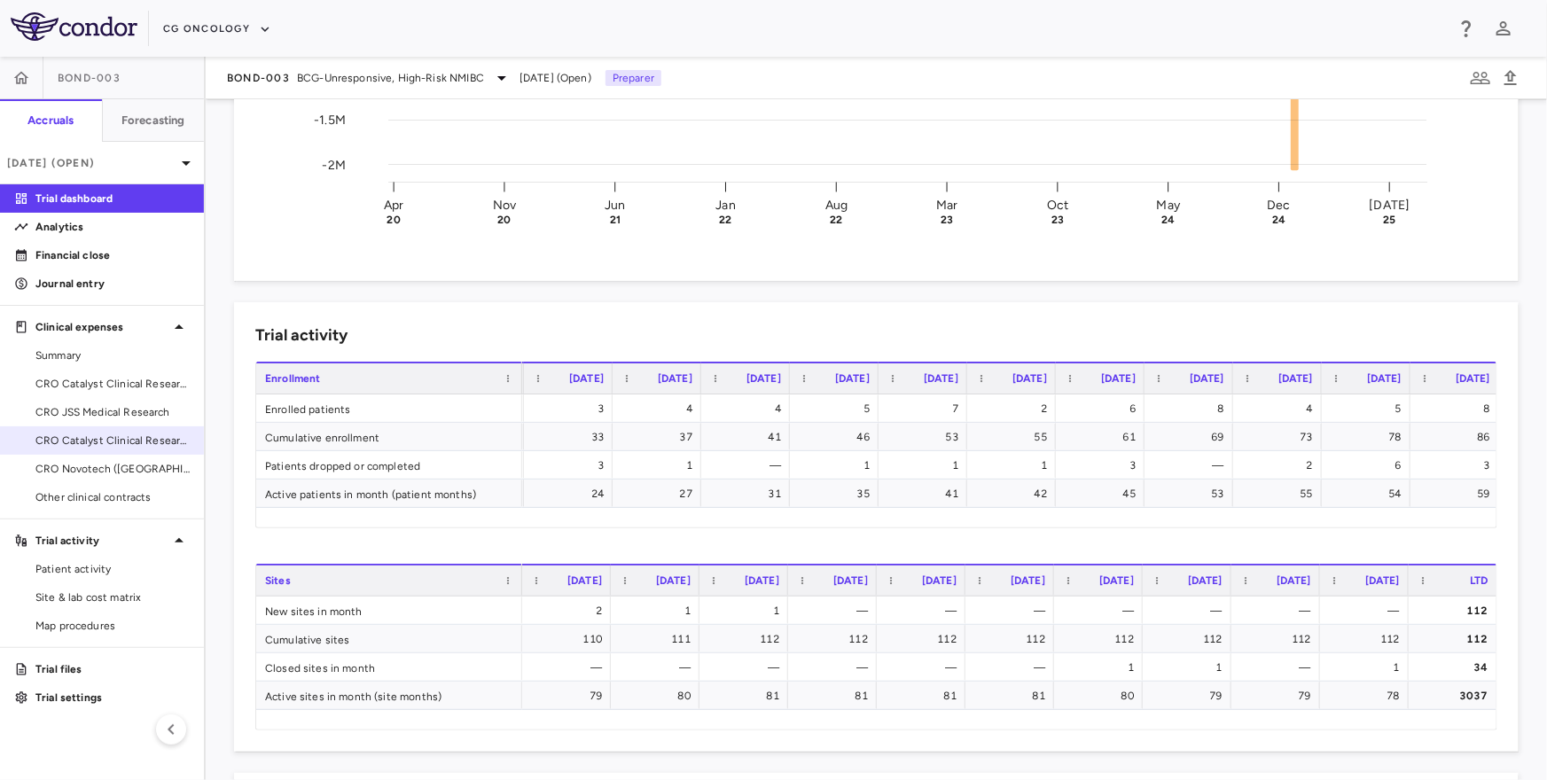
click at [115, 448] on link "CRO Catalyst Clinical Research" at bounding box center [102, 440] width 204 height 27
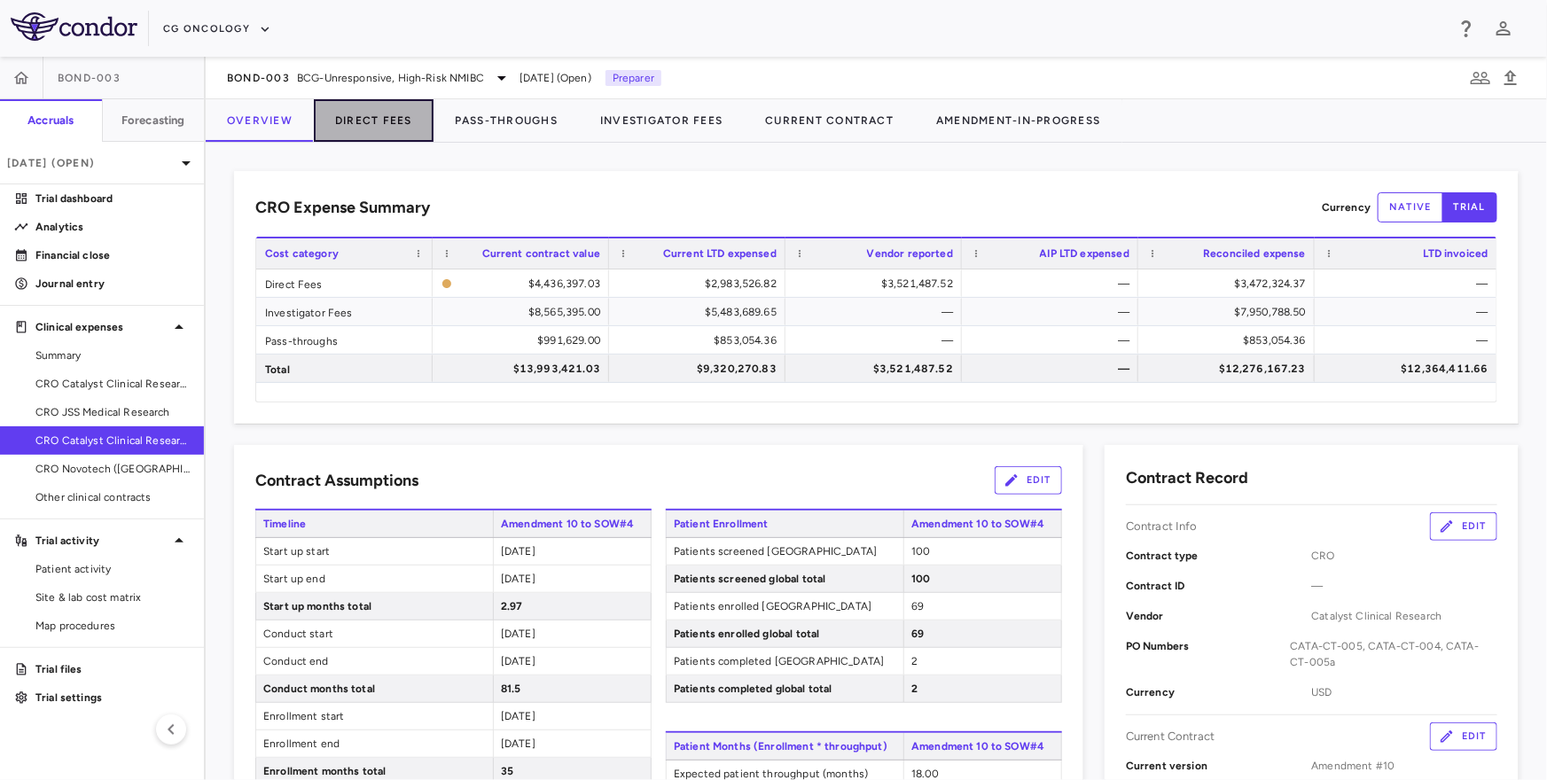
click at [367, 136] on button "Direct Fees" at bounding box center [374, 120] width 120 height 43
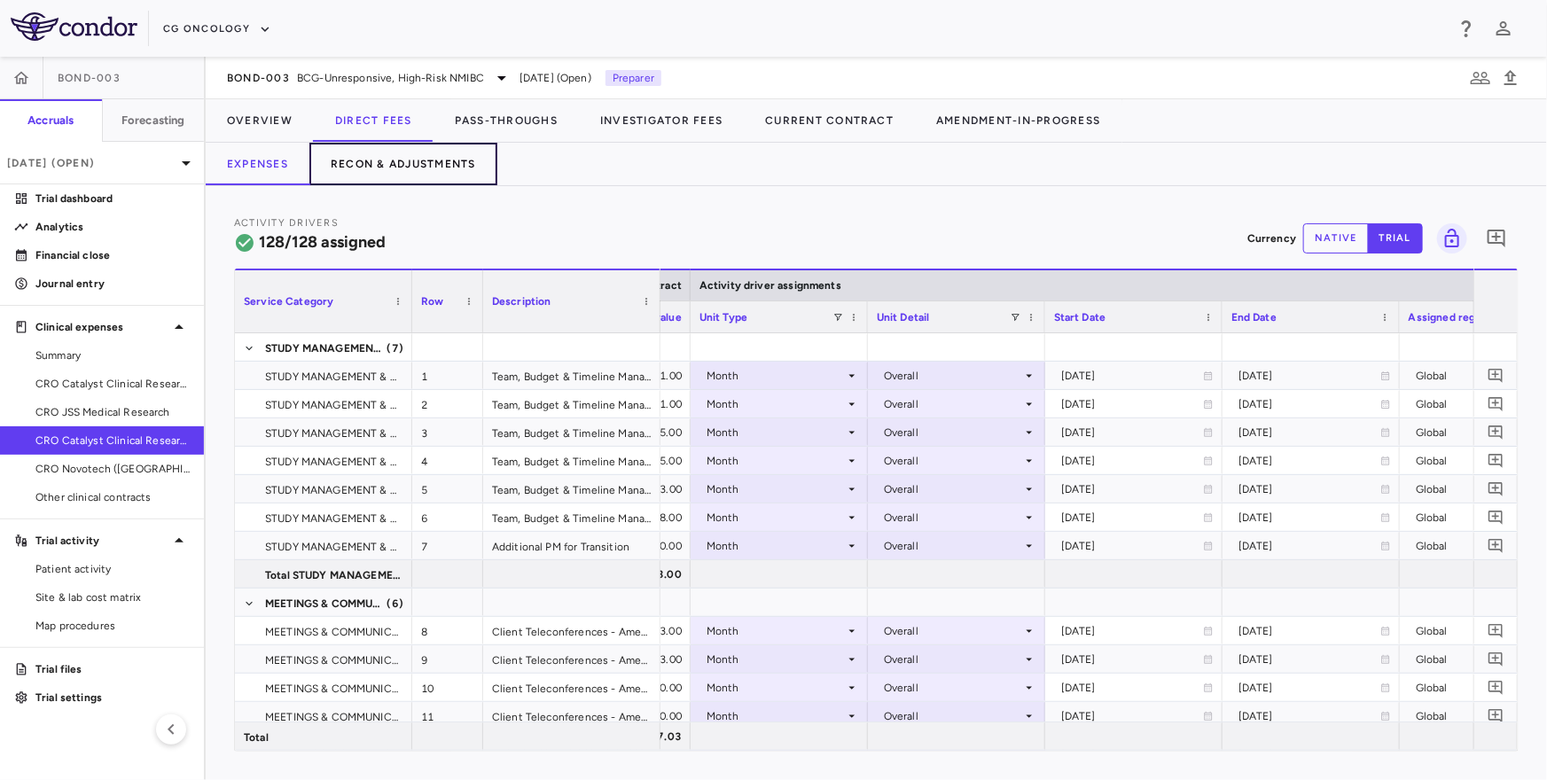
click at [452, 164] on button "Recon & Adjustments" at bounding box center [403, 164] width 188 height 43
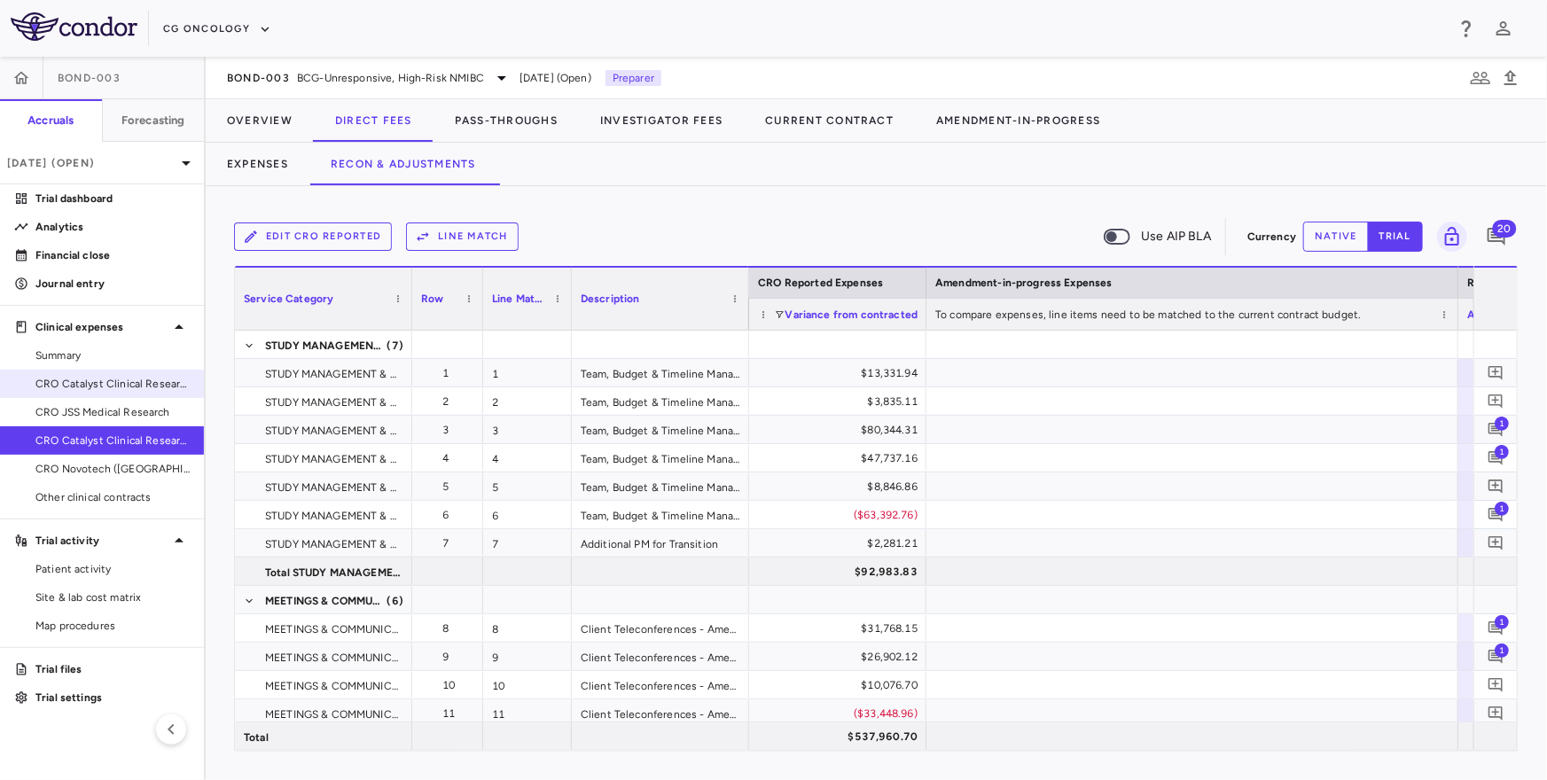
click at [118, 385] on span "CRO Catalyst Clinical Research - Cohort P" at bounding box center [112, 384] width 154 height 16
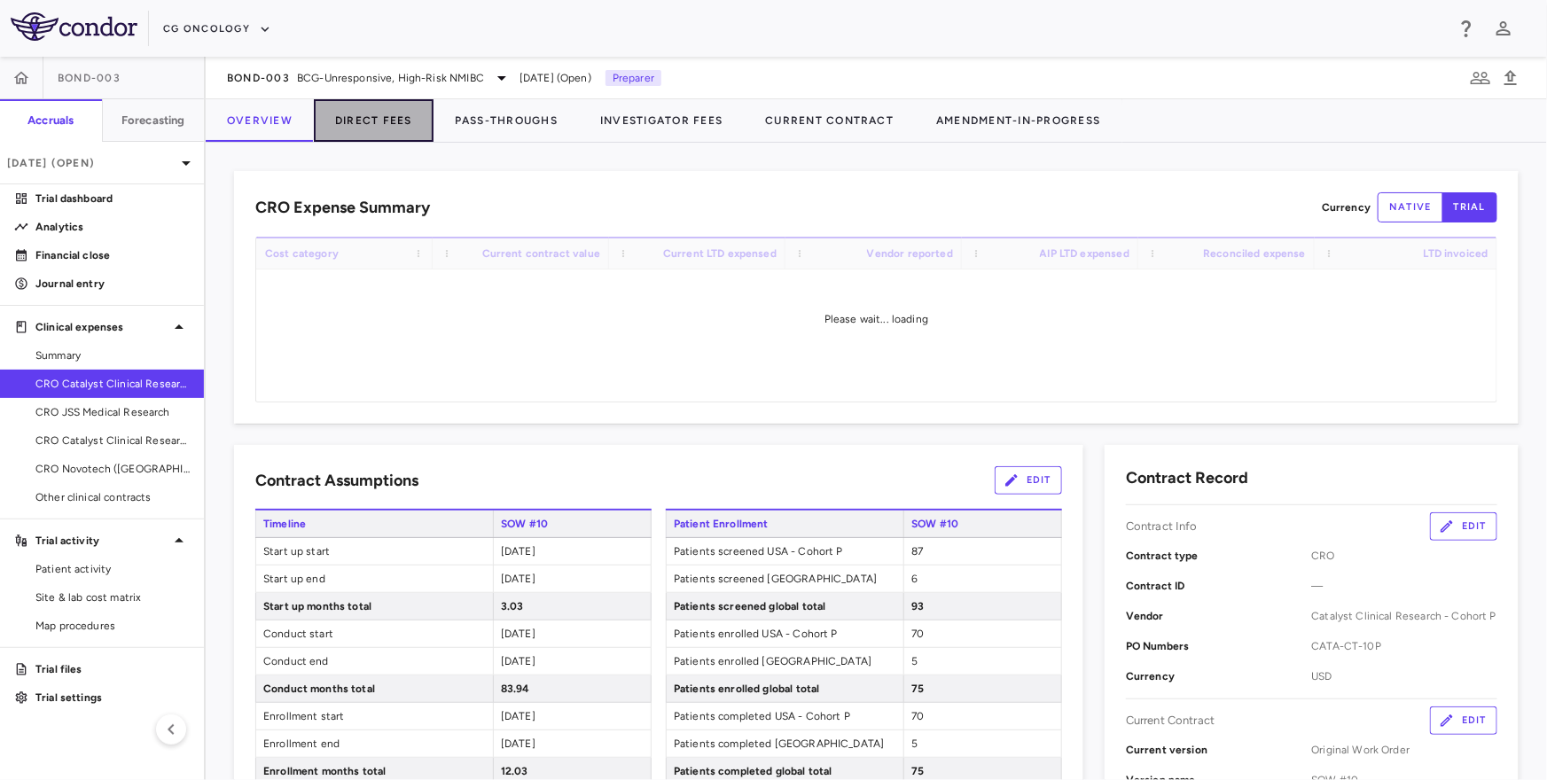
click at [386, 129] on button "Direct Fees" at bounding box center [374, 120] width 120 height 43
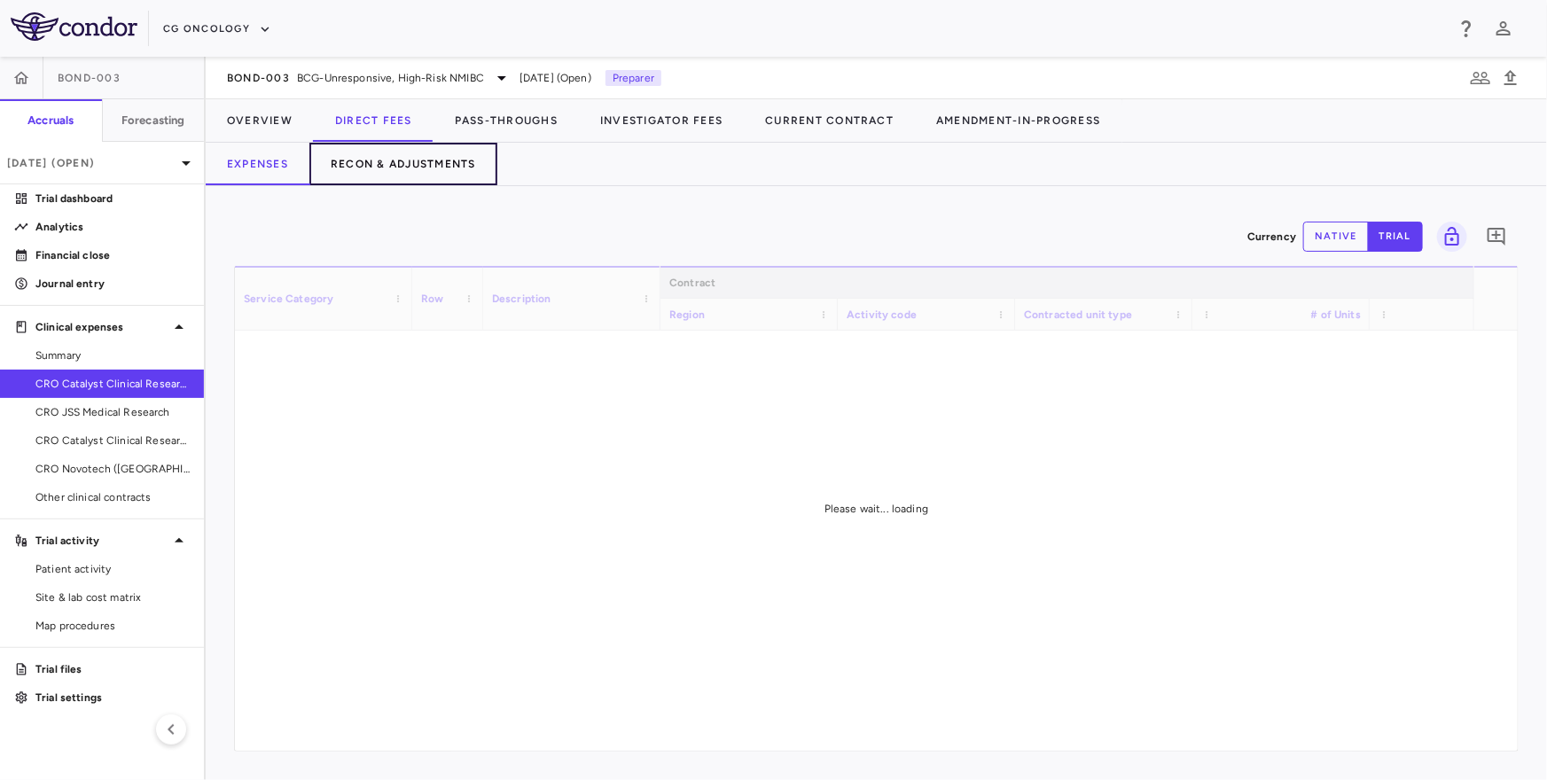
click at [413, 159] on button "Recon & Adjustments" at bounding box center [403, 164] width 188 height 43
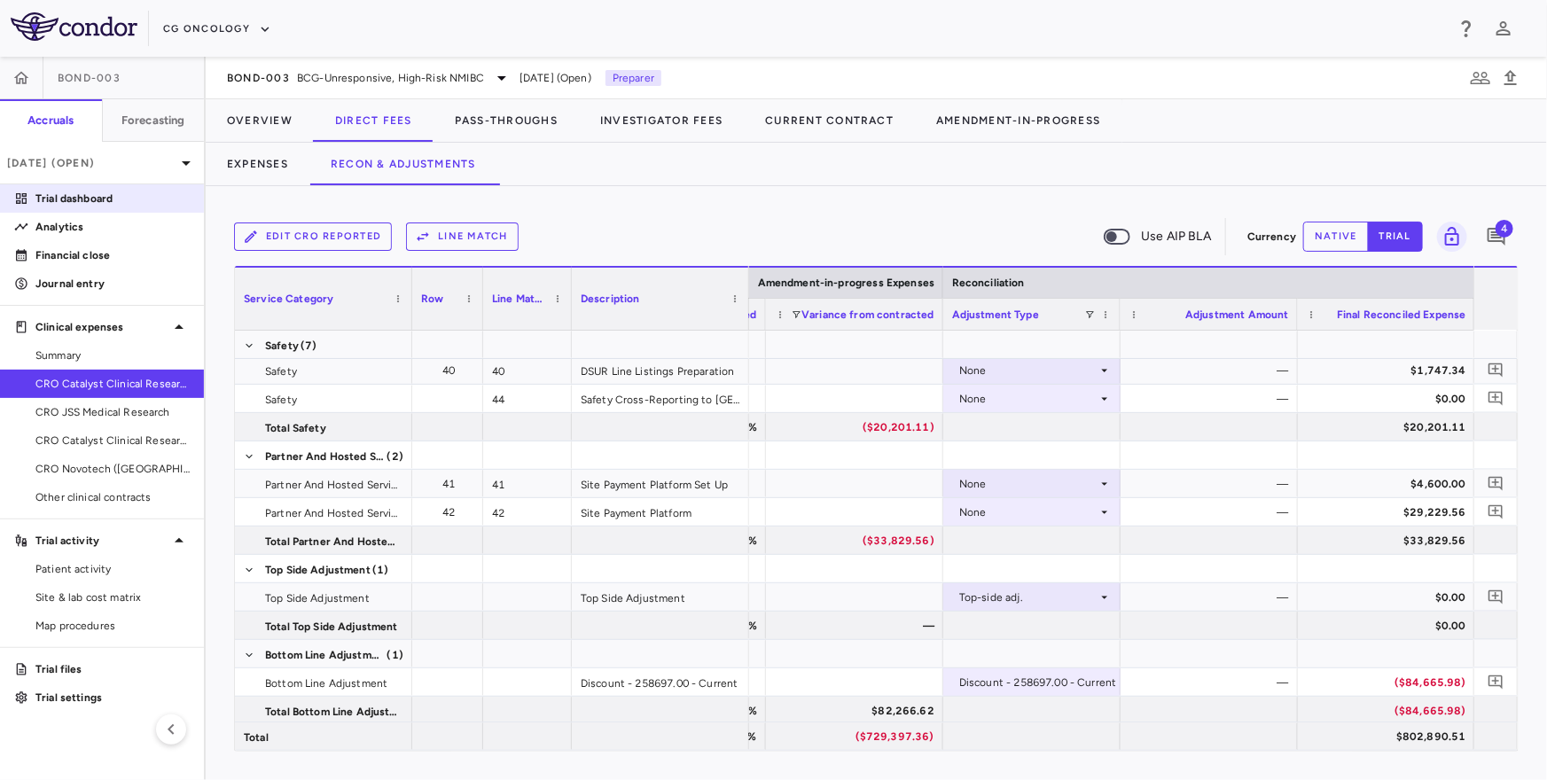
click at [77, 205] on p "Trial dashboard" at bounding box center [112, 199] width 154 height 16
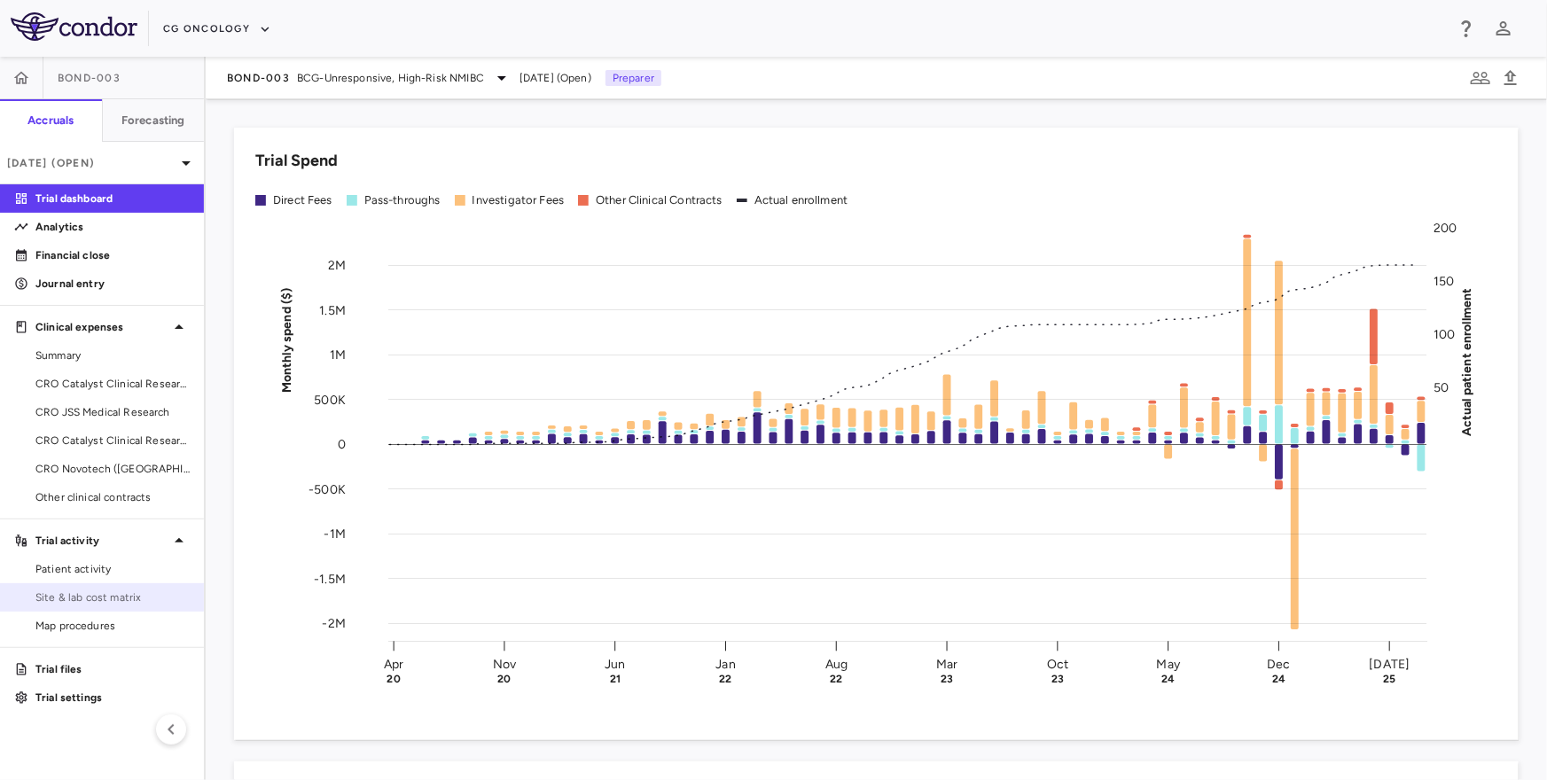
click at [74, 584] on link "Site & lab cost matrix" at bounding box center [102, 597] width 204 height 27
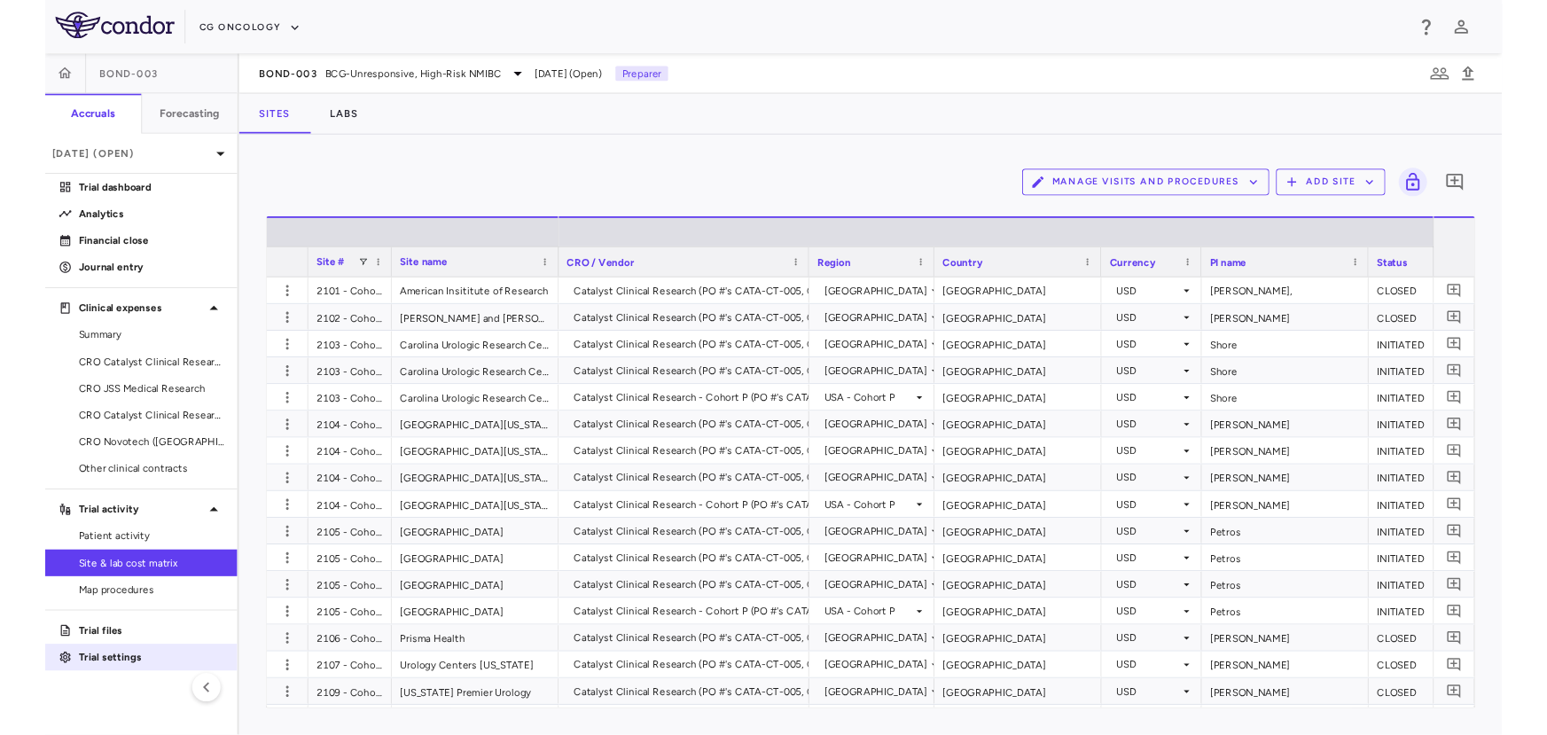
scroll to position [0, 53]
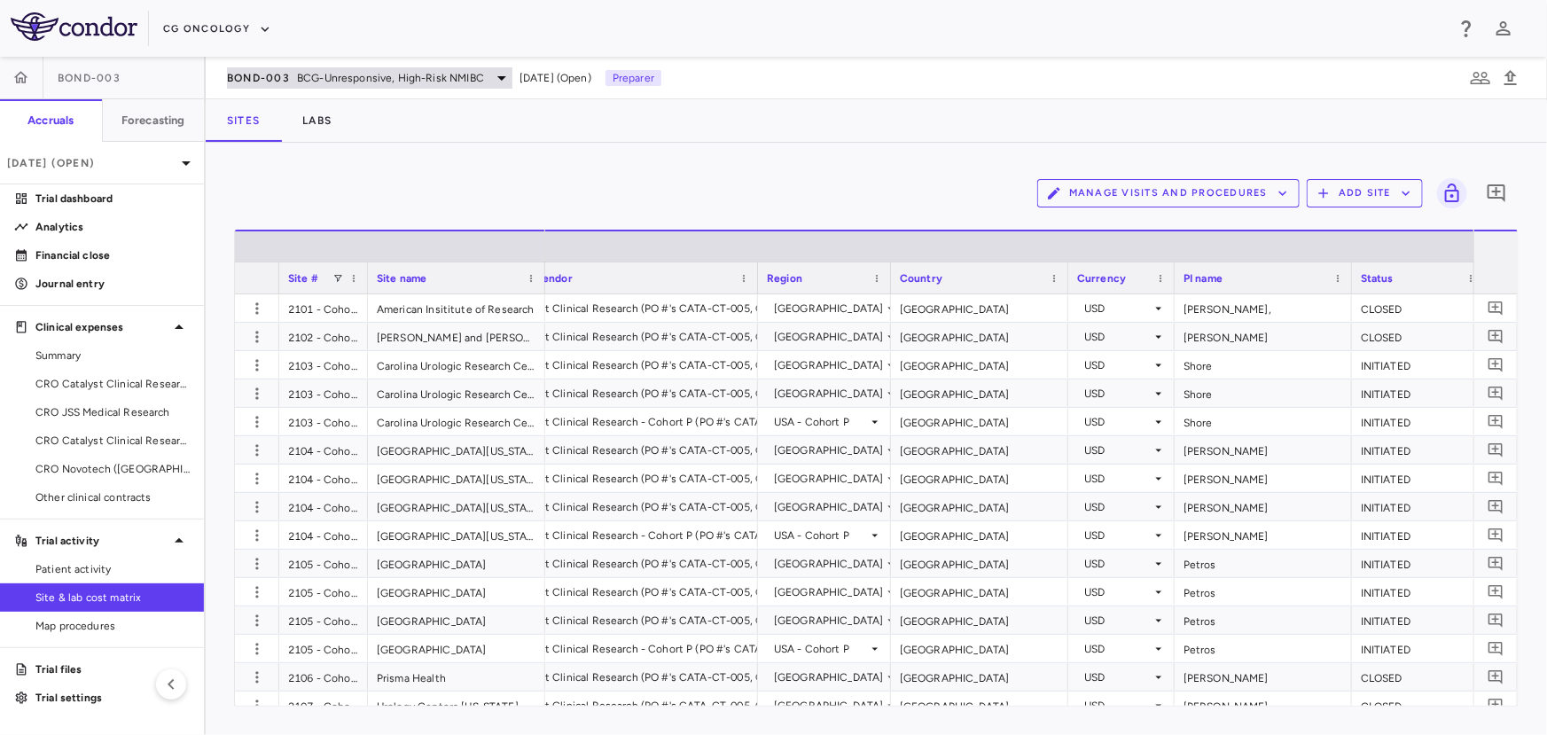
click at [288, 77] on span "BOND-003" at bounding box center [258, 78] width 63 height 14
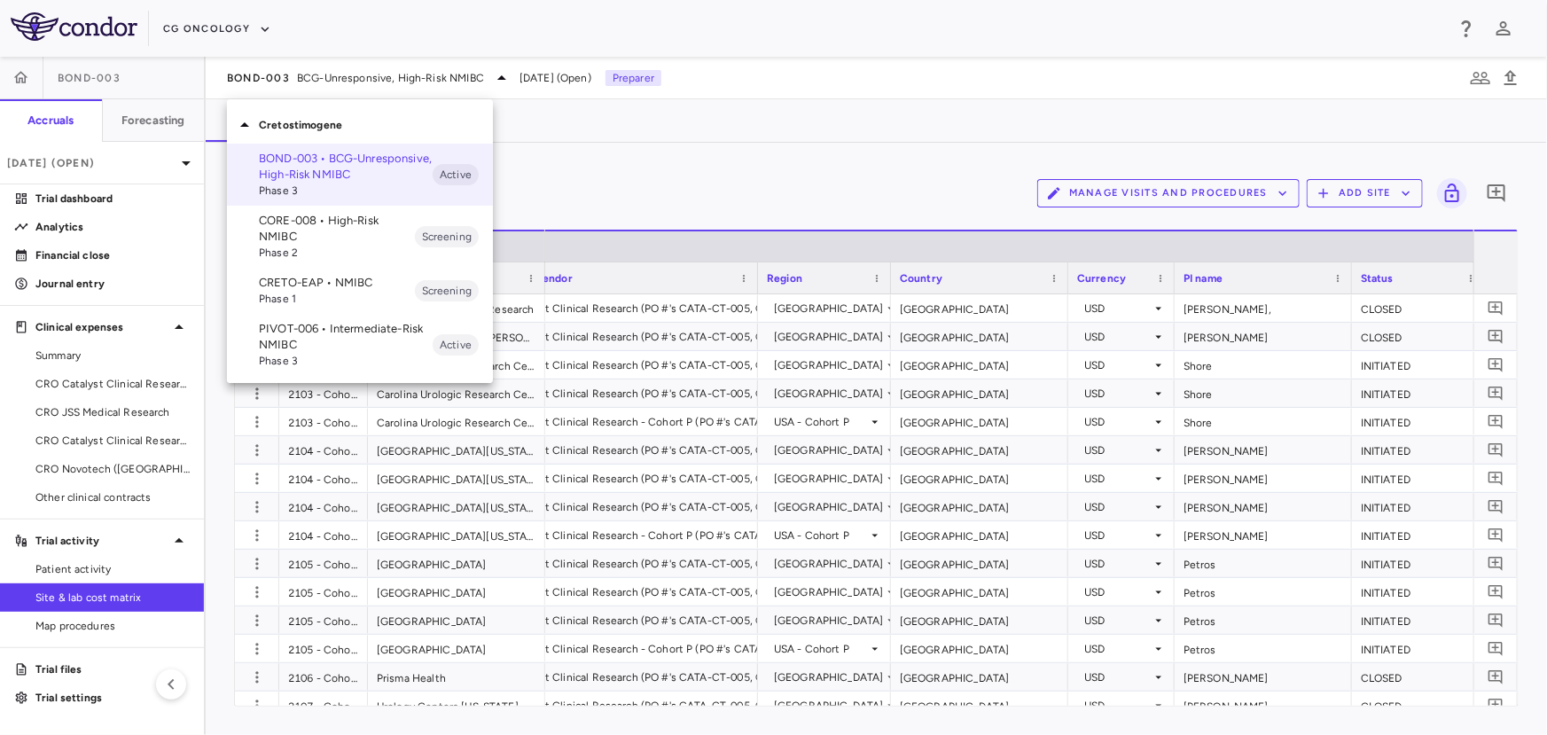
click at [137, 199] on div at bounding box center [773, 367] width 1547 height 735
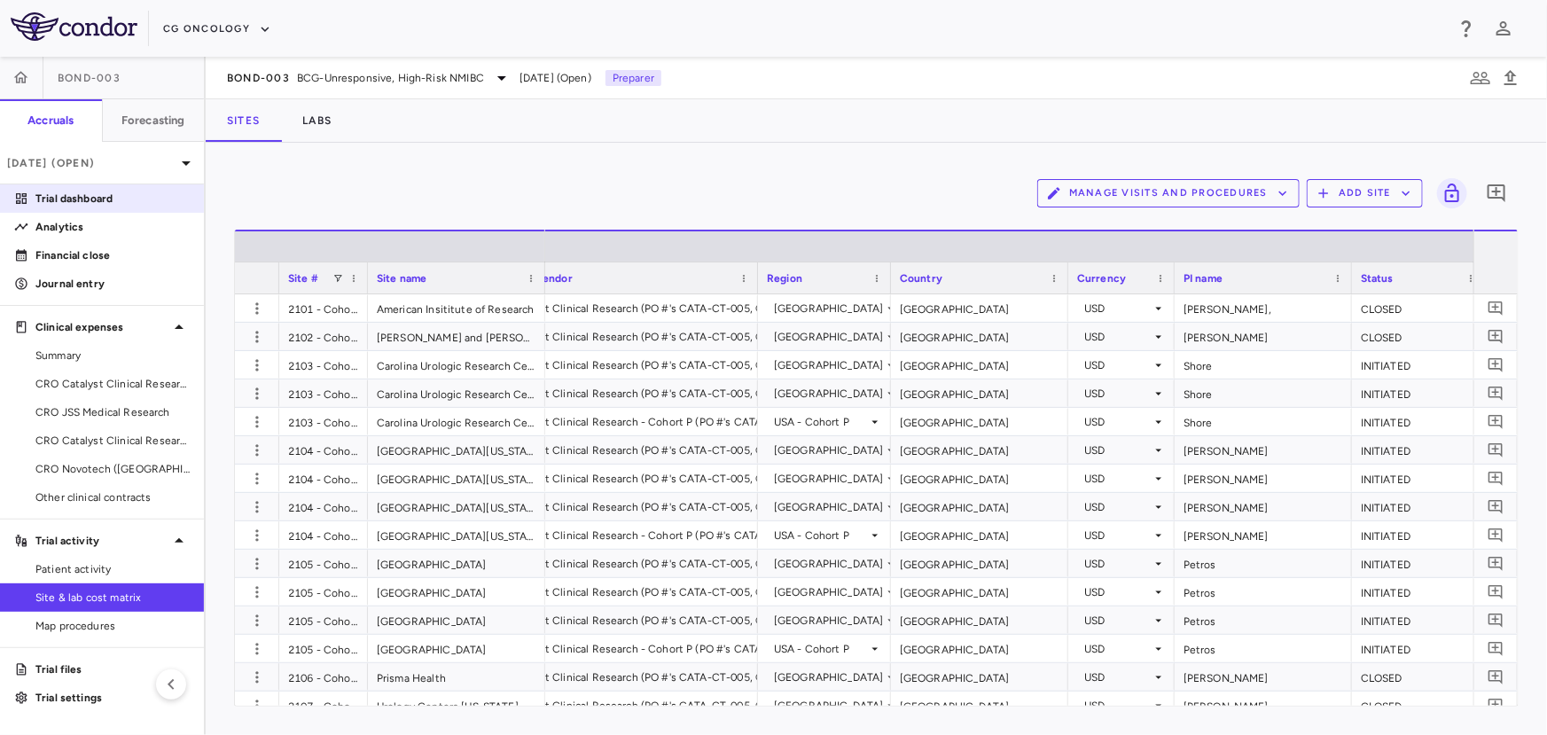
click at [131, 195] on p "Trial dashboard" at bounding box center [112, 199] width 154 height 16
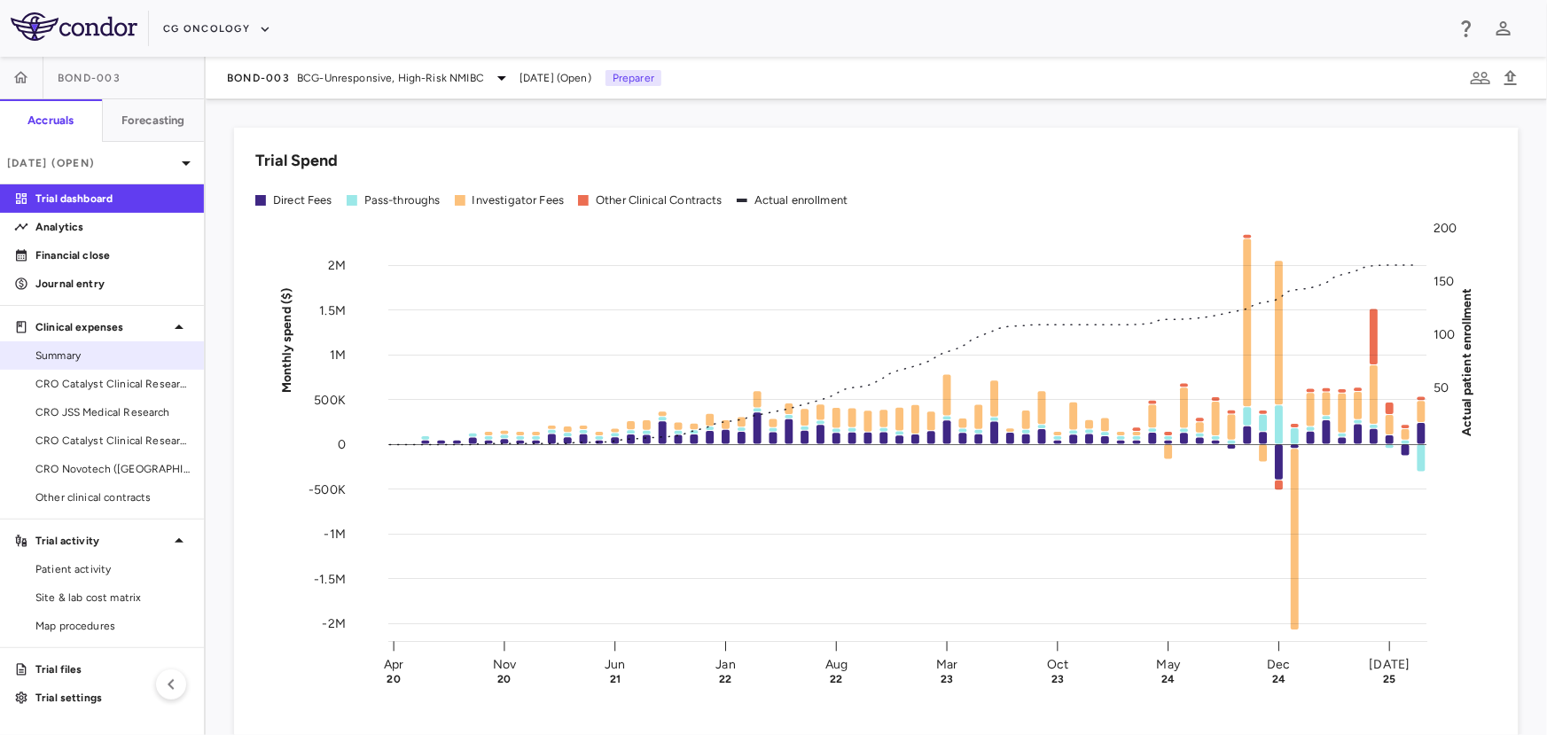
click at [109, 360] on span "Summary" at bounding box center [112, 355] width 154 height 16
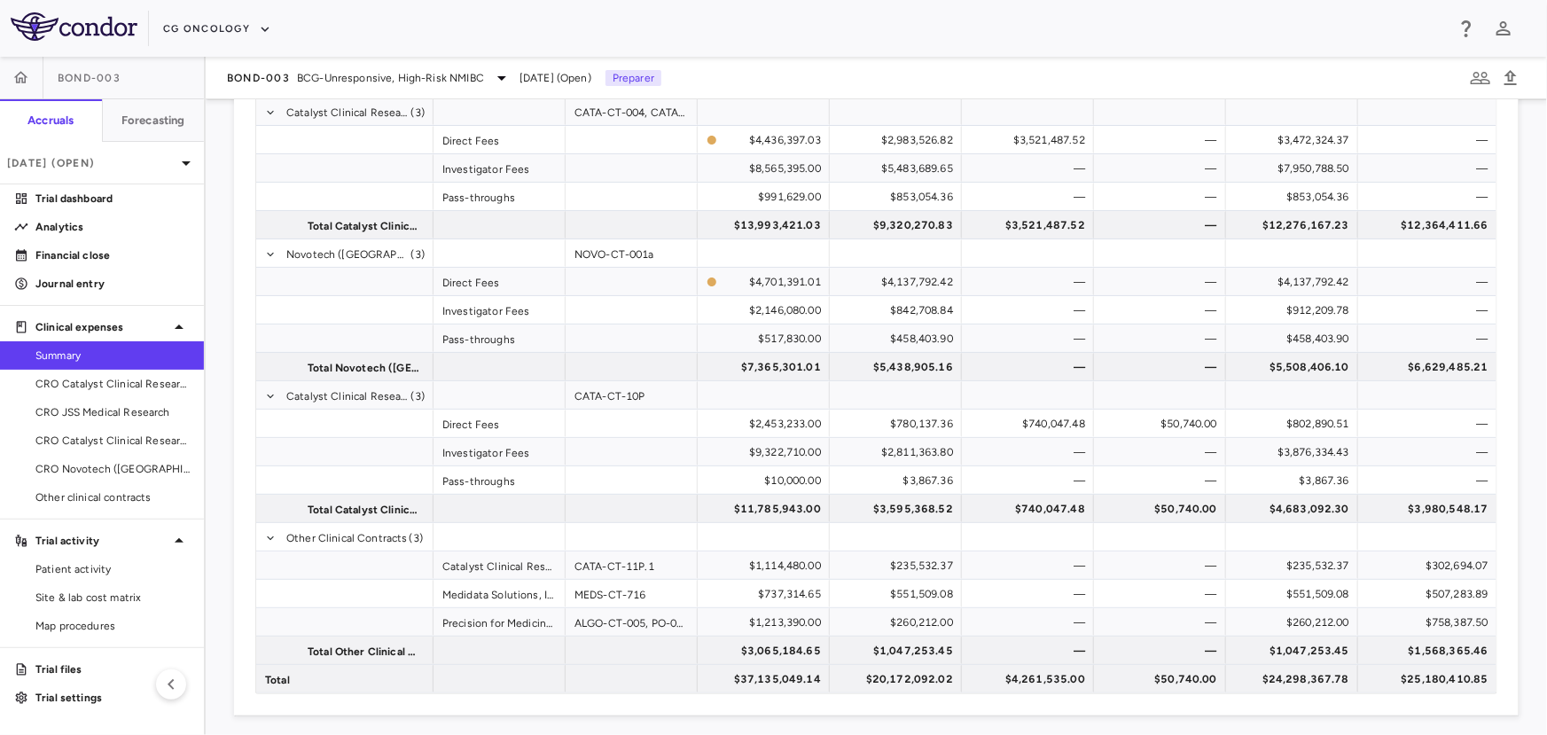
scroll to position [278, 0]
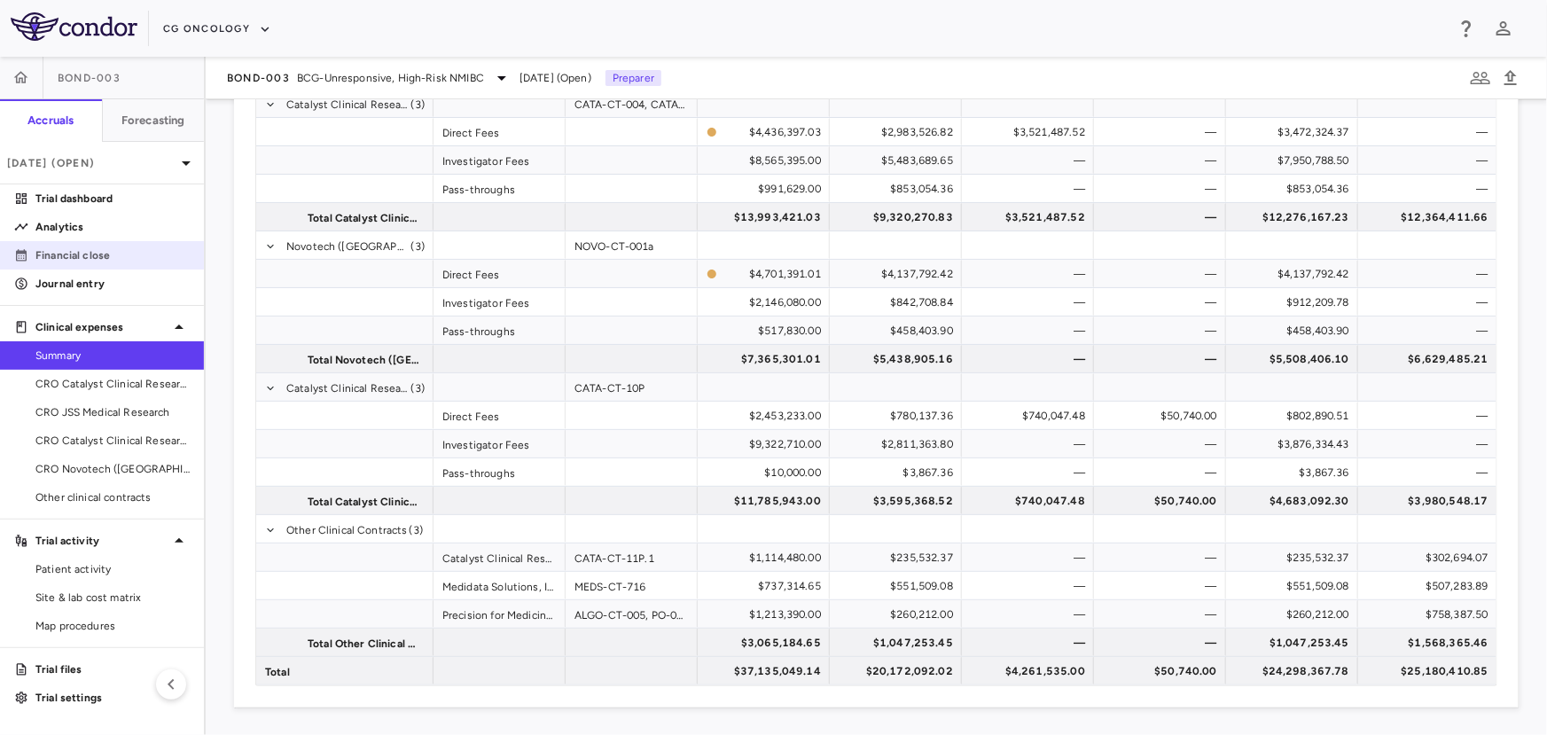
click at [111, 255] on p "Financial close" at bounding box center [112, 255] width 154 height 16
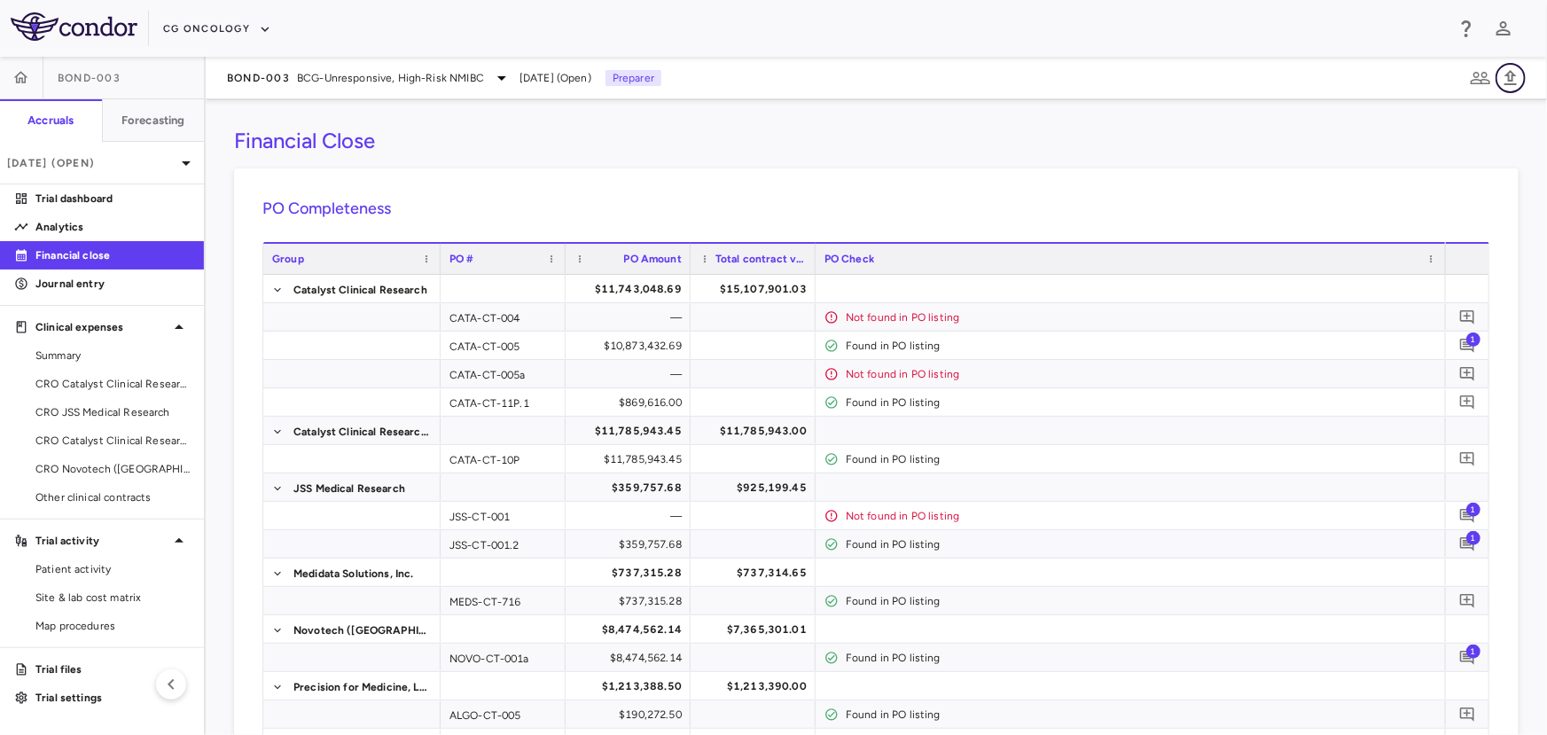
click at [1510, 84] on icon "button" at bounding box center [1510, 77] width 12 height 15
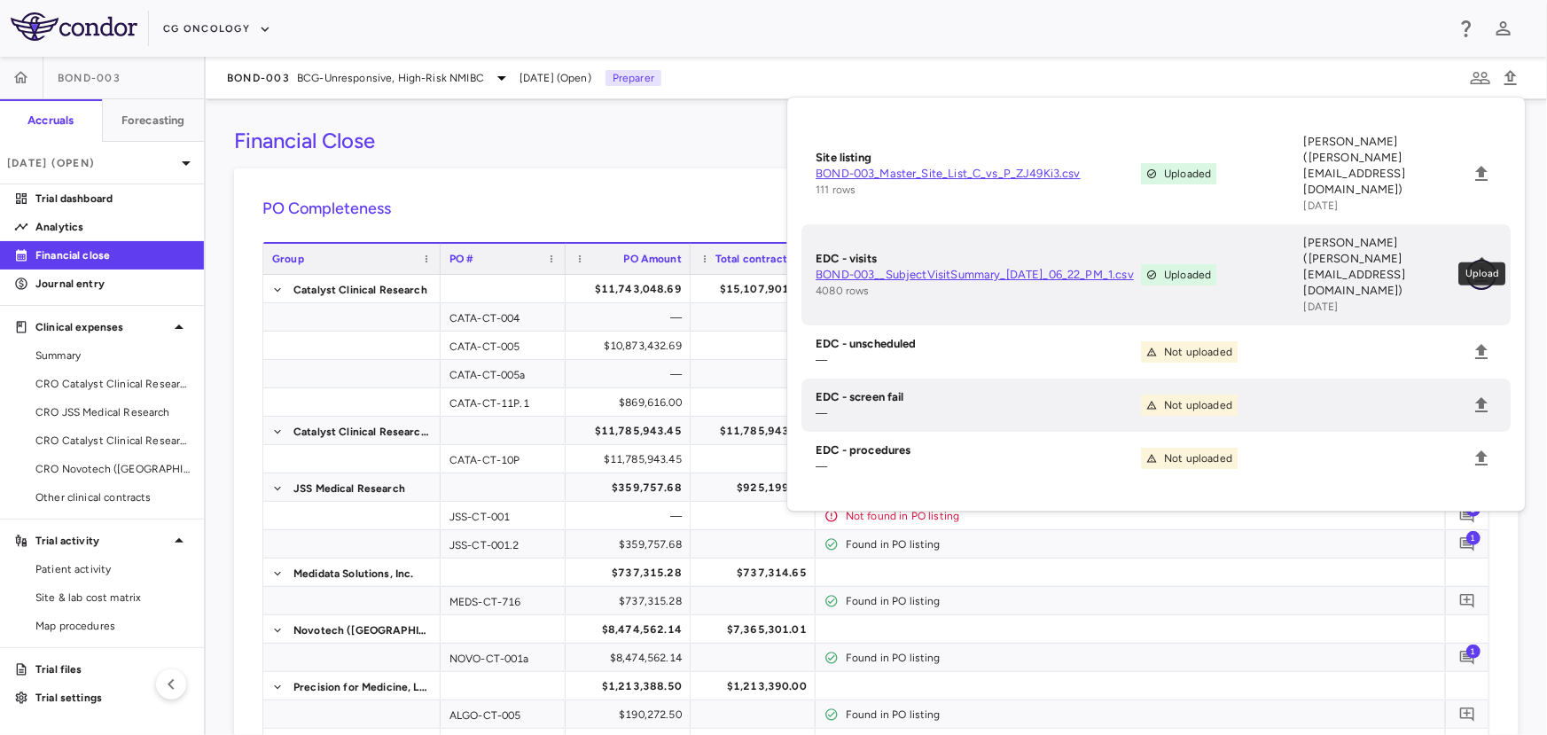
click at [1482, 267] on icon "Upload" at bounding box center [1481, 274] width 12 height 15
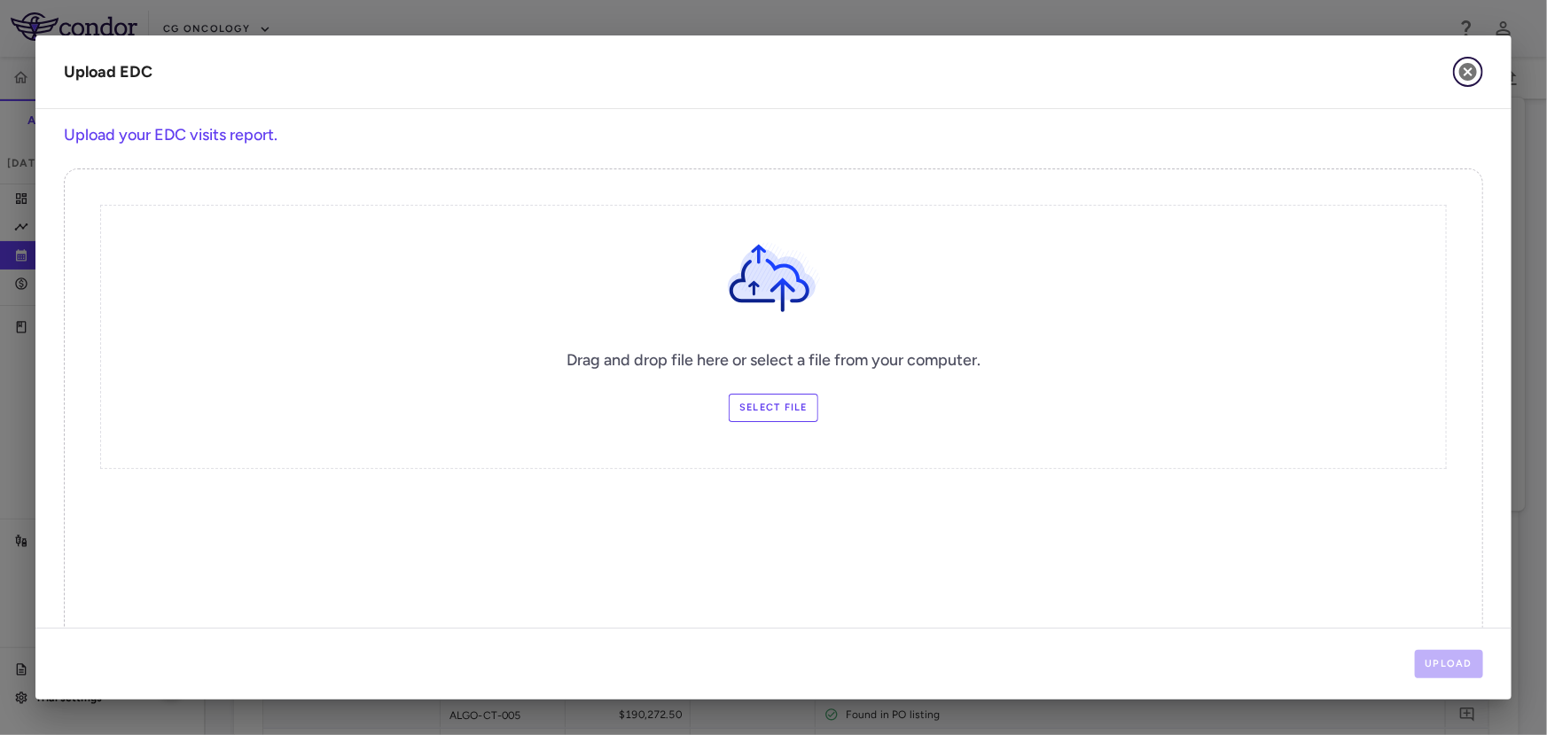
click at [1463, 76] on icon "button" at bounding box center [1468, 72] width 18 height 18
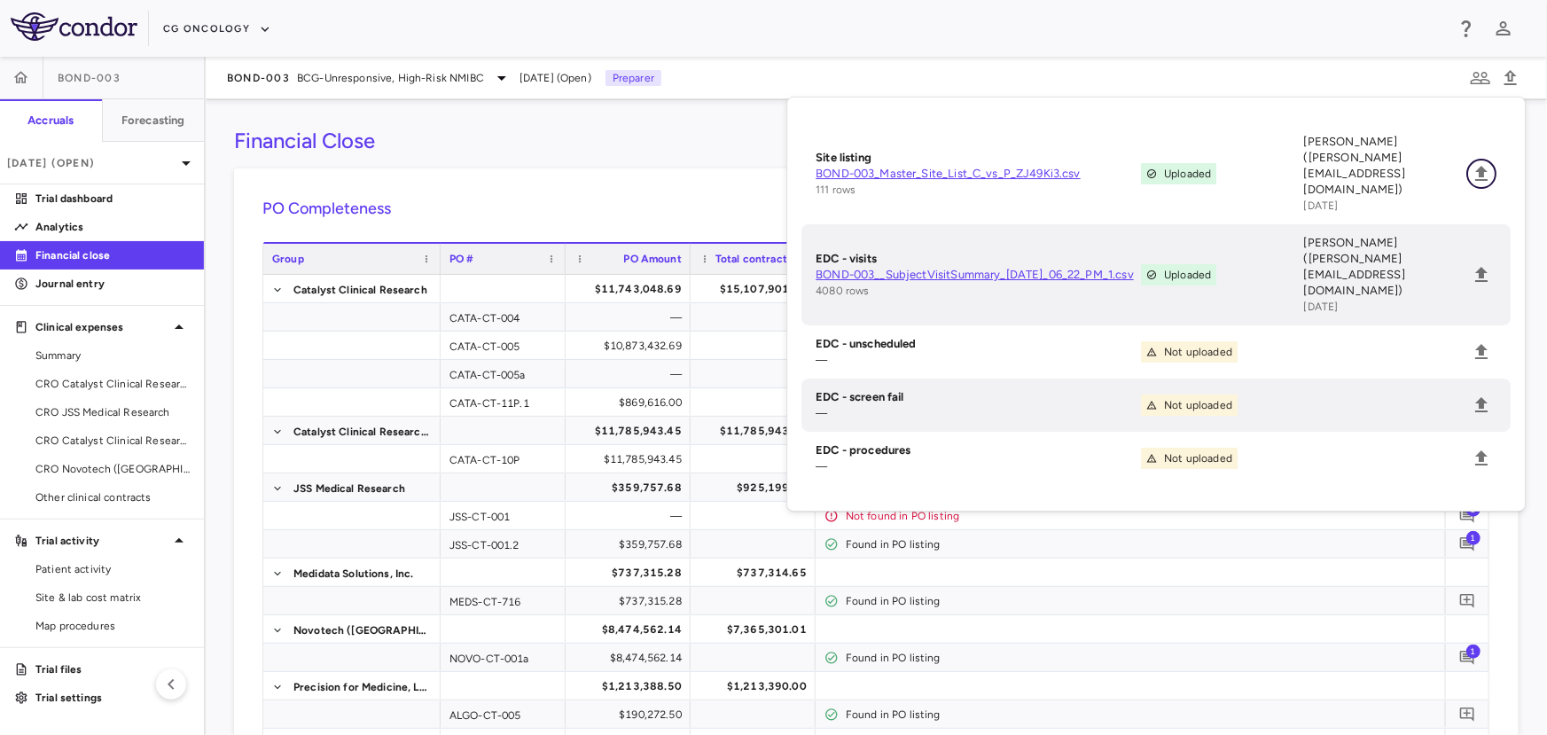
click at [1479, 163] on icon "Upload" at bounding box center [1481, 173] width 21 height 21
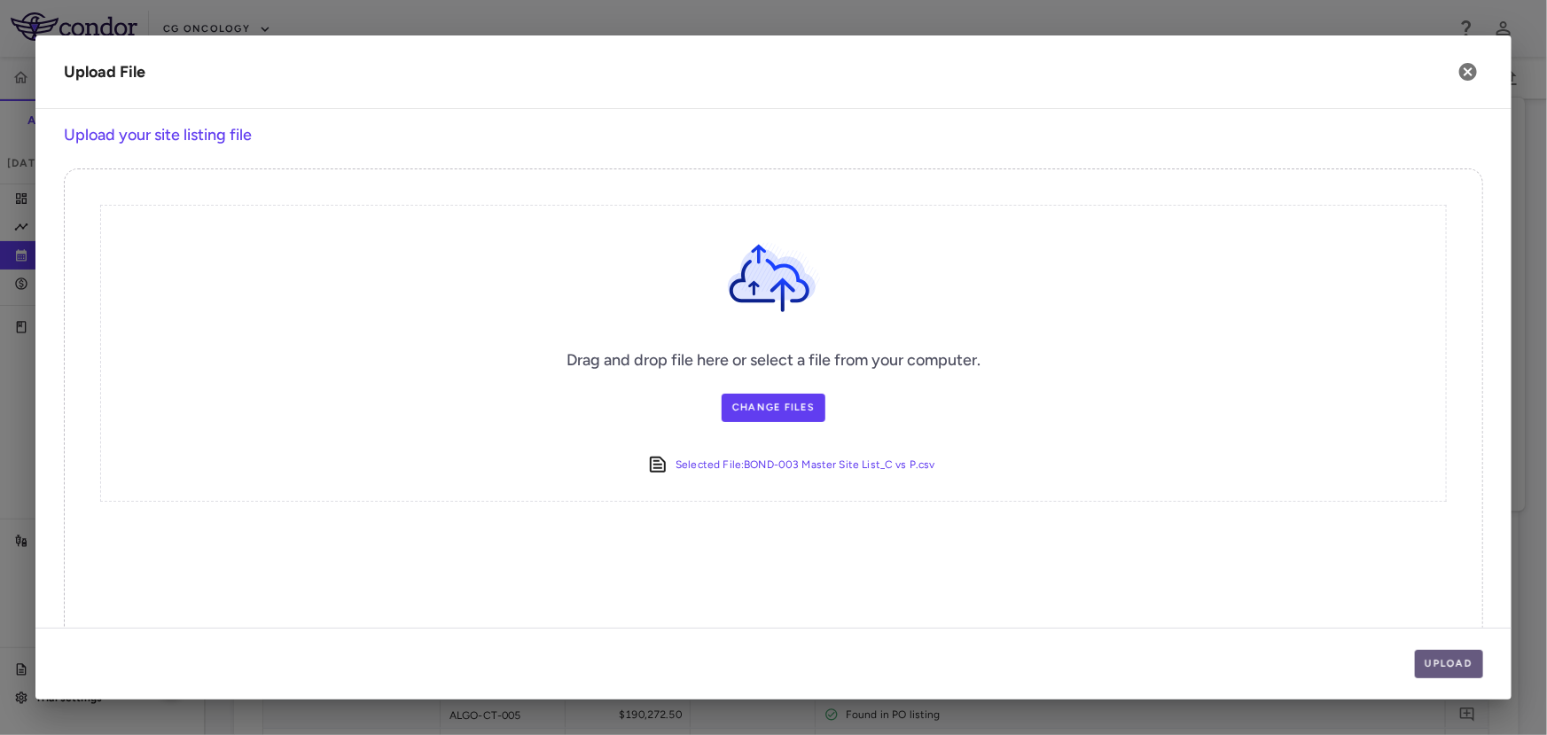
click at [1443, 662] on button "Upload" at bounding box center [1449, 664] width 69 height 28
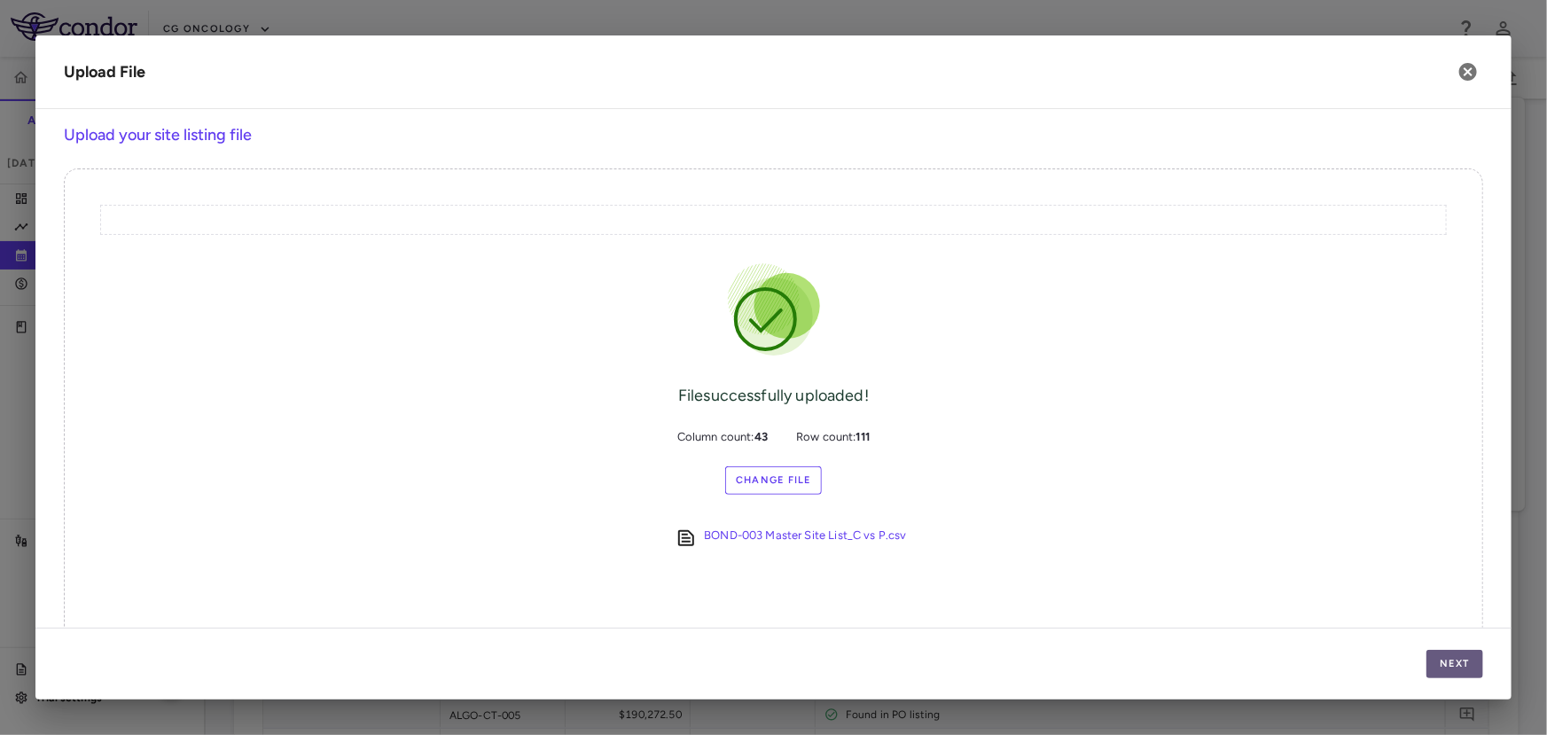
click at [1443, 662] on button "Next" at bounding box center [1454, 664] width 57 height 28
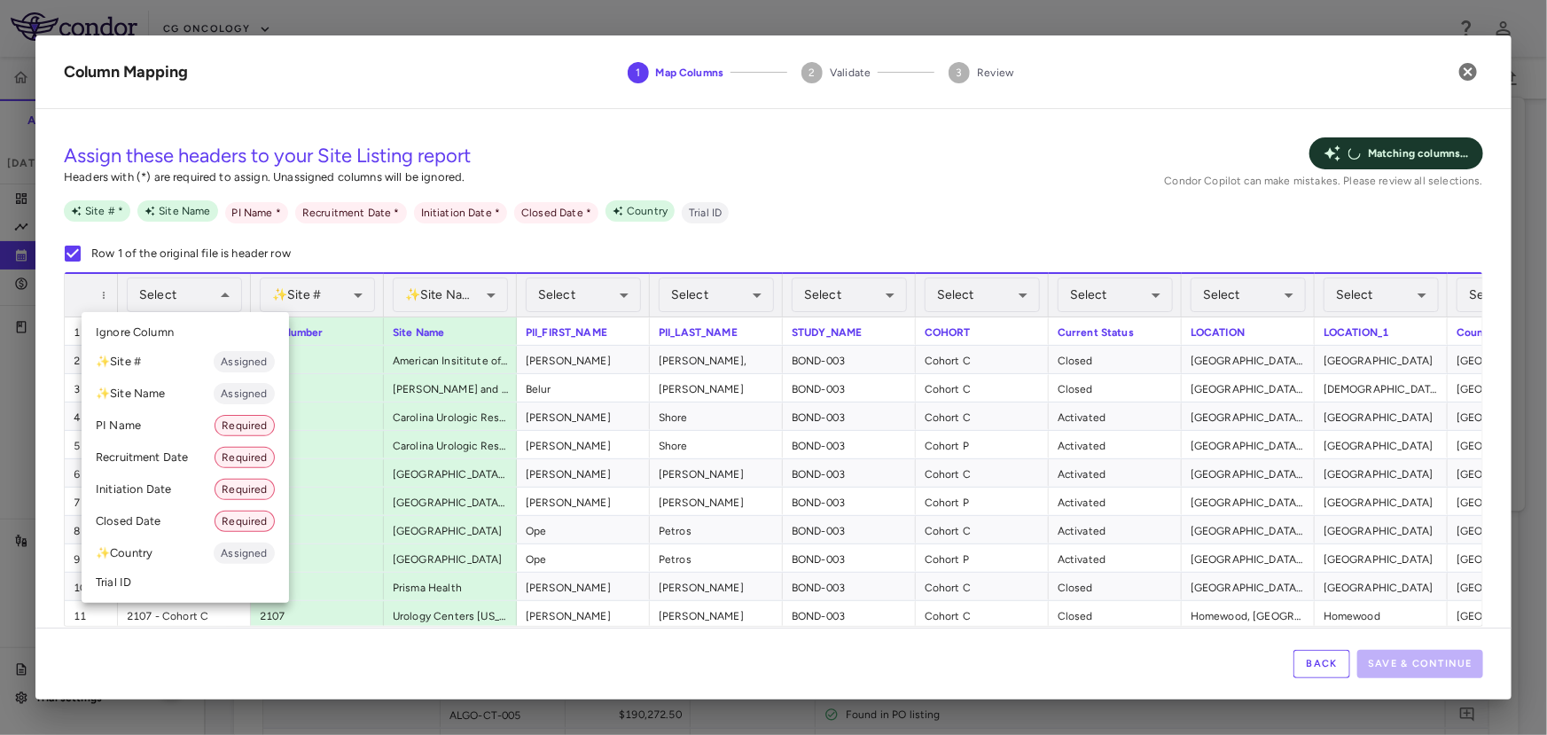
click at [329, 285] on div at bounding box center [773, 367] width 1547 height 735
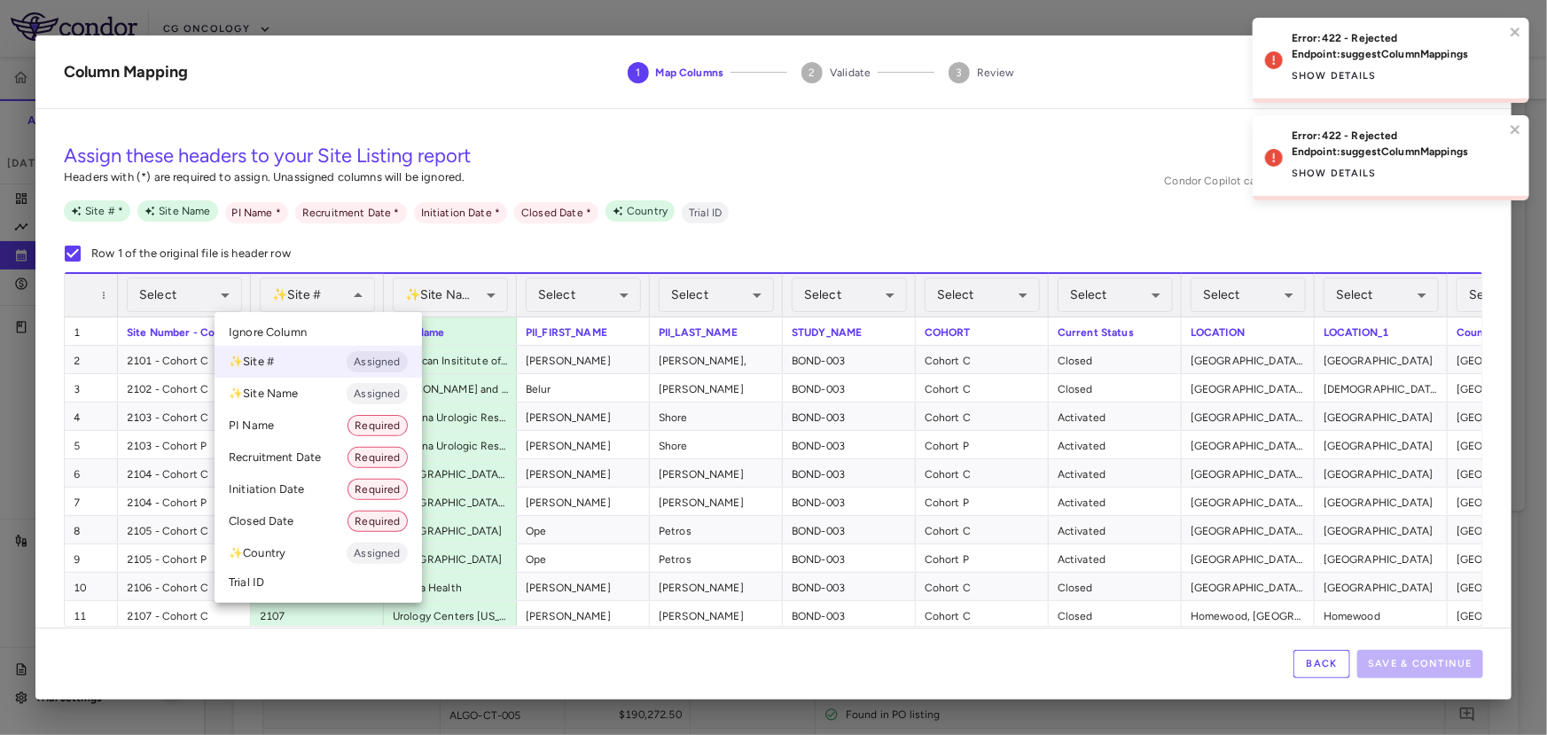
click at [302, 321] on li "Ignore Column" at bounding box center [318, 332] width 207 height 27
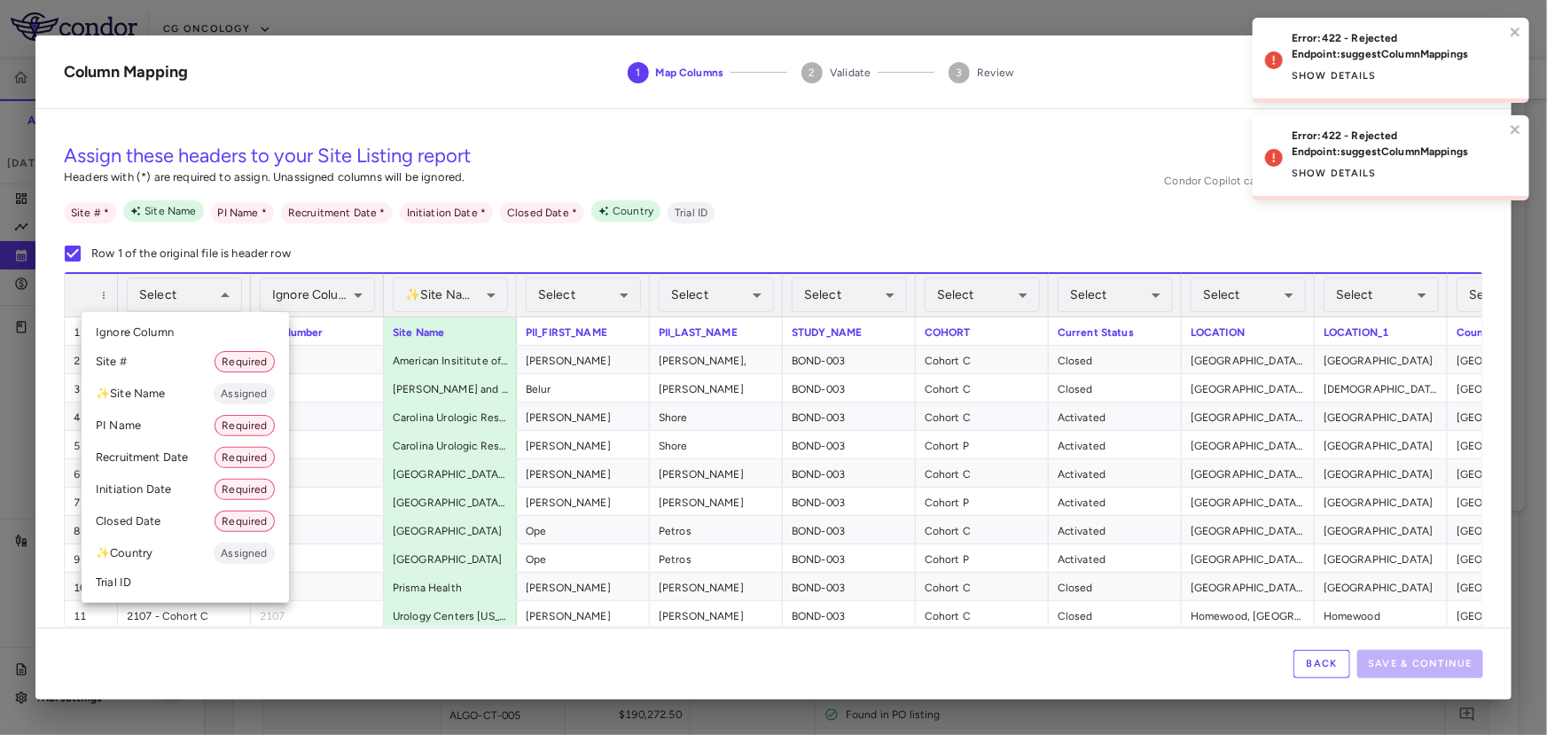
click at [175, 364] on li "Site # Required" at bounding box center [185, 362] width 207 height 32
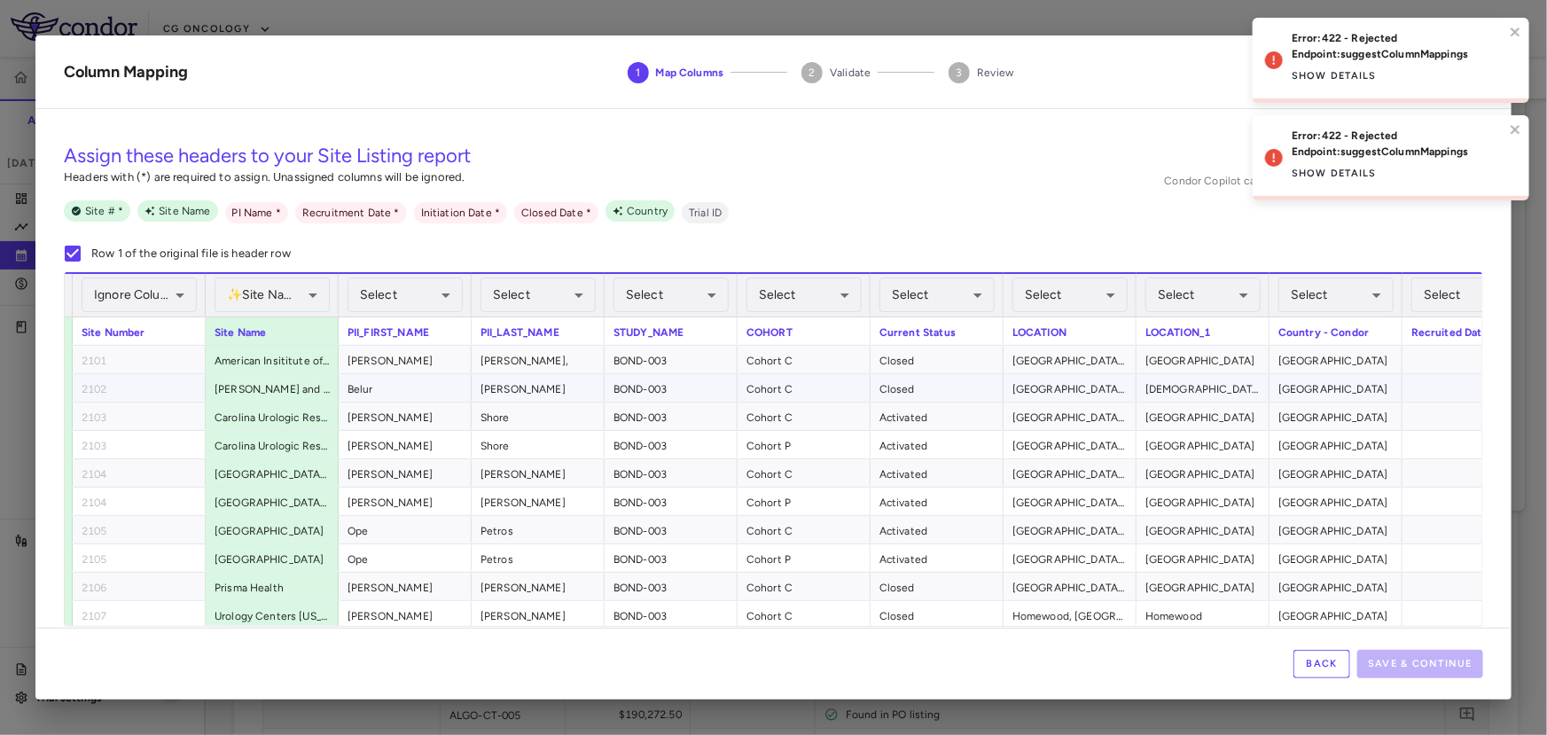
scroll to position [0, 331]
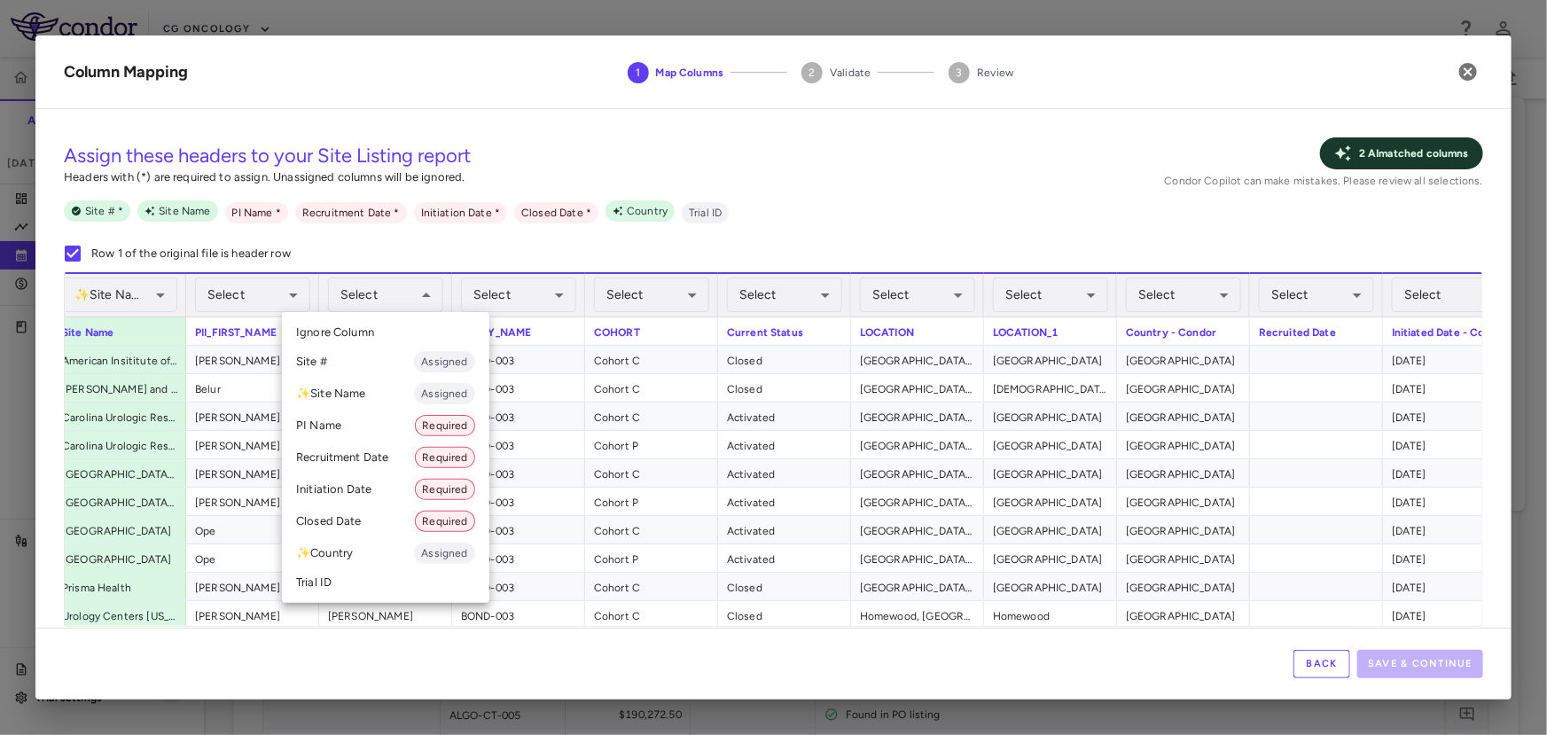
click at [378, 428] on li "PI Name Required" at bounding box center [385, 426] width 207 height 32
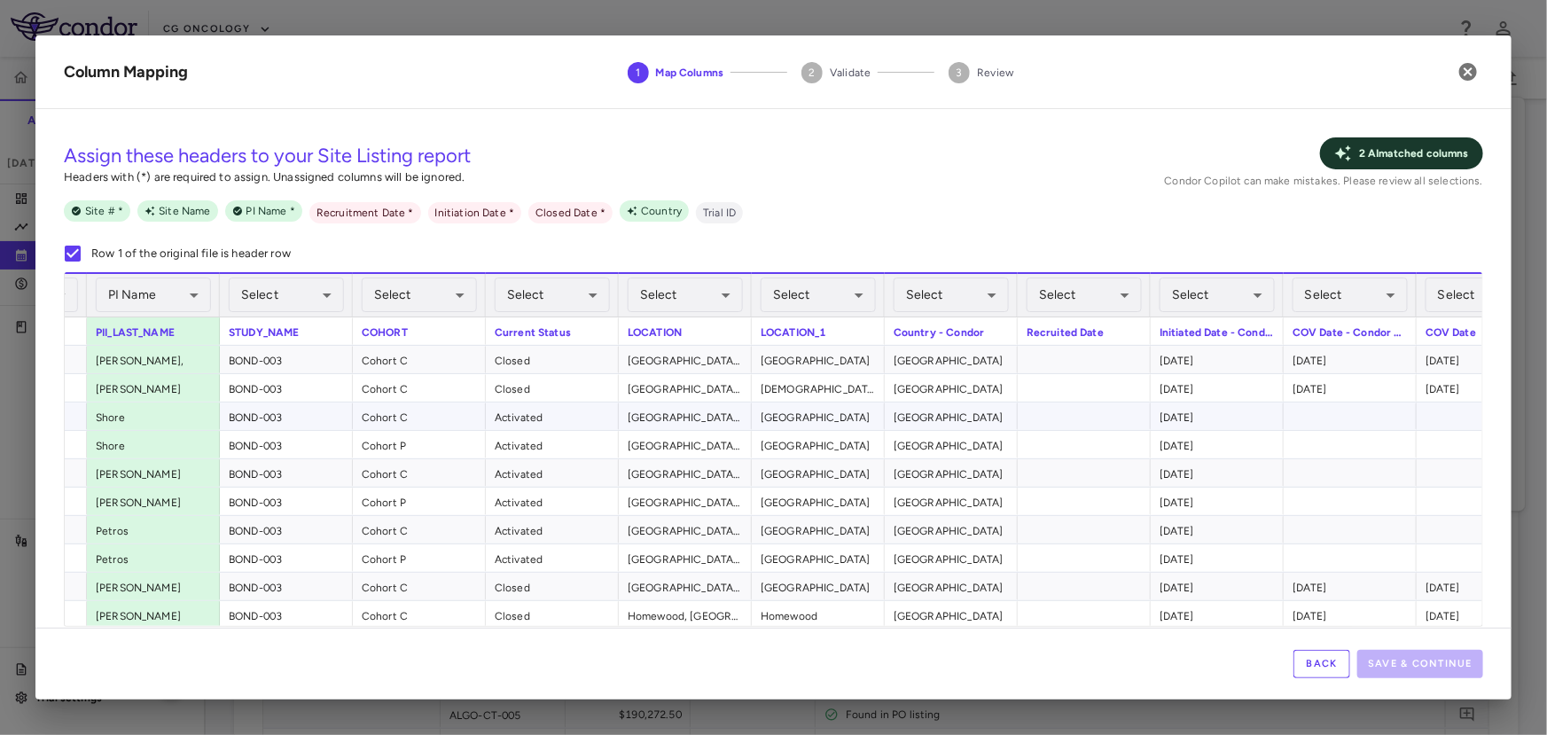
scroll to position [0, 0]
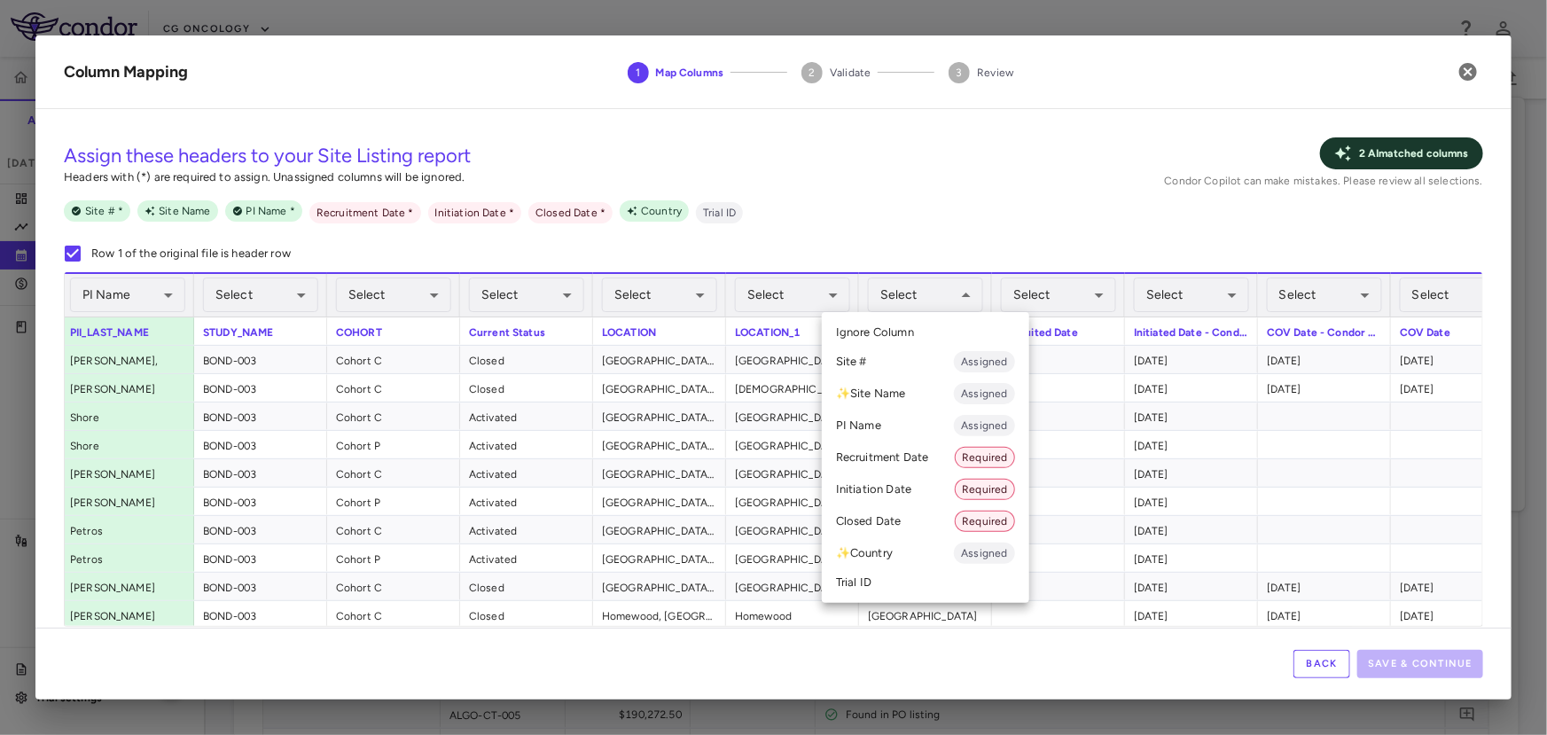
click at [945, 301] on div at bounding box center [773, 367] width 1547 height 735
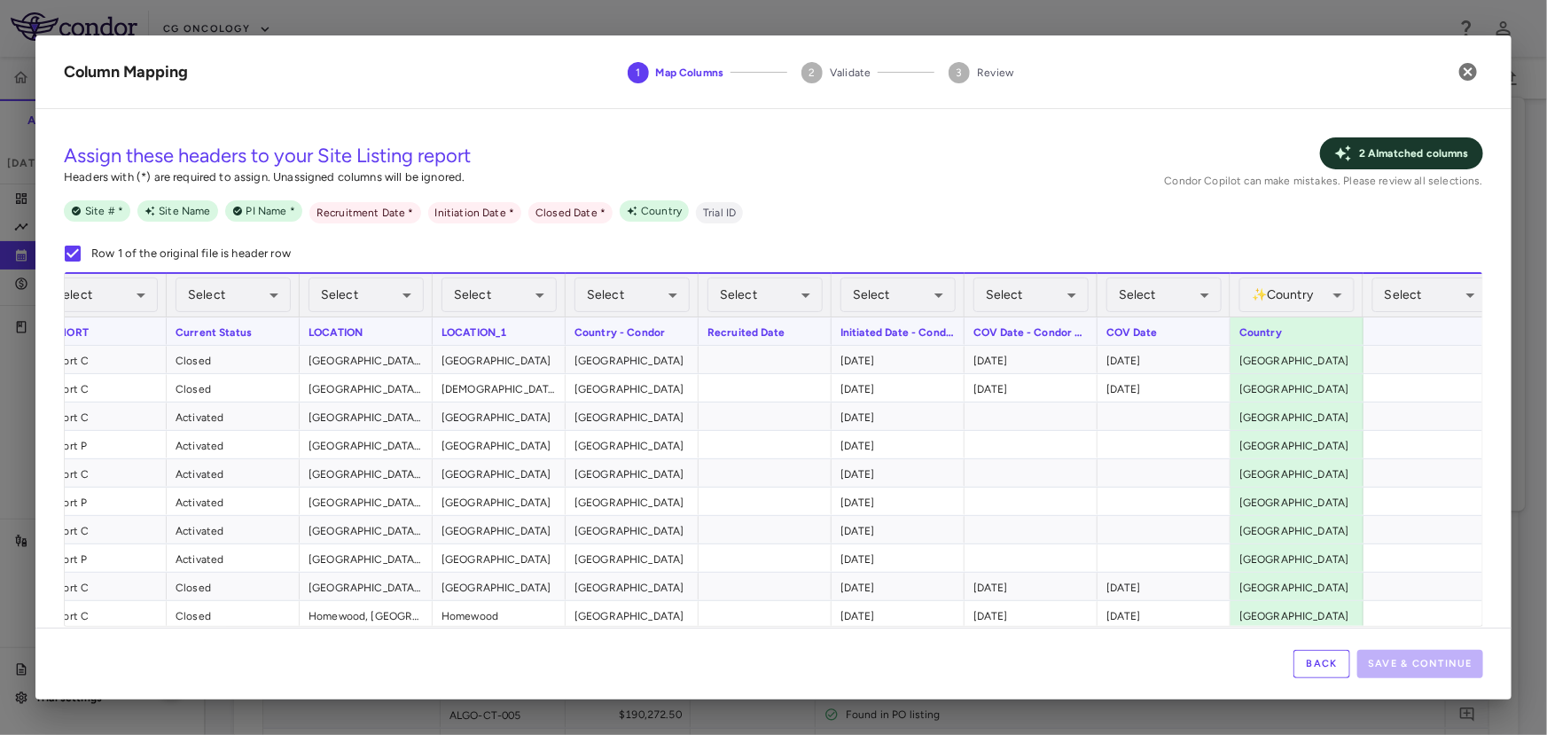
scroll to position [0, 1139]
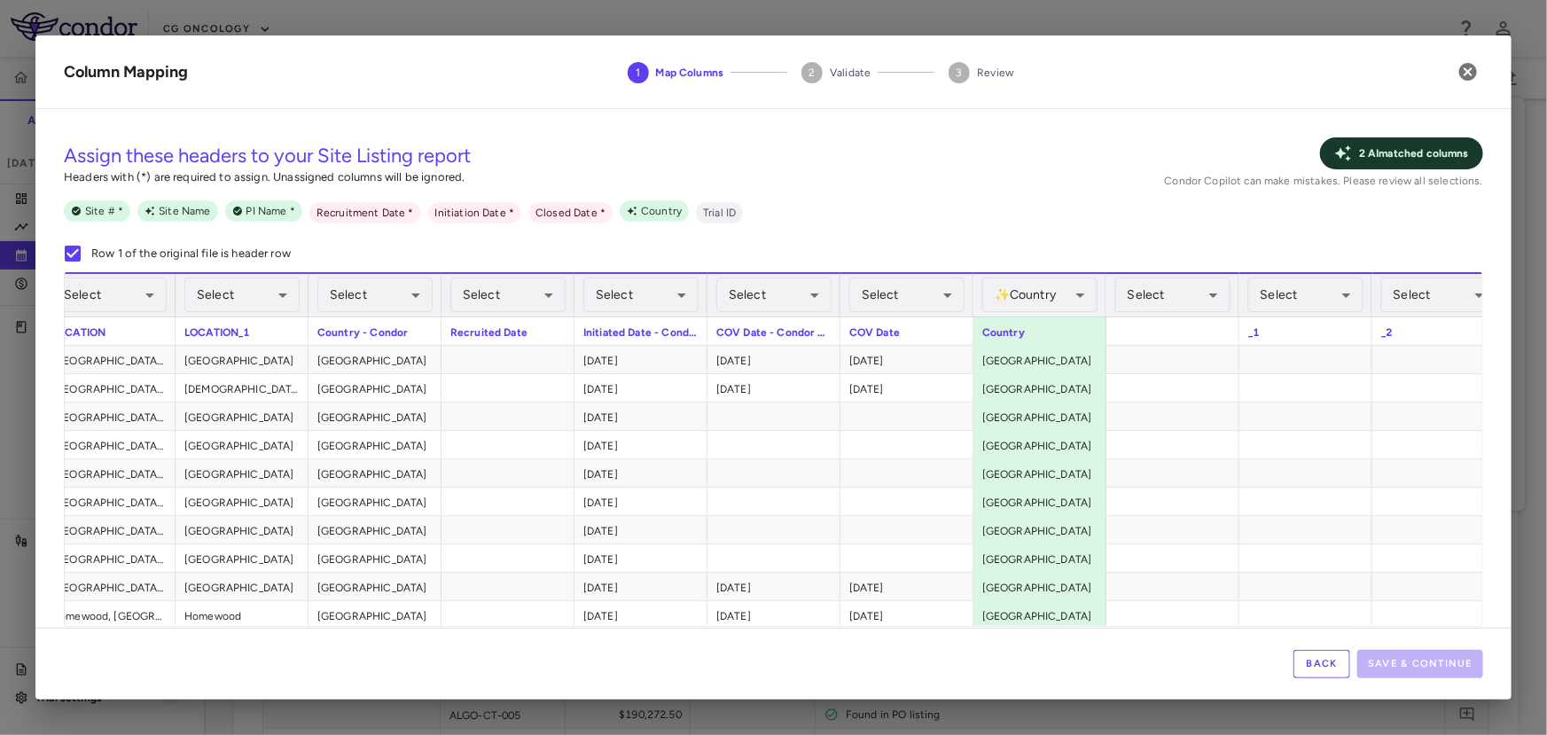
click at [521, 312] on div "Select ​" at bounding box center [507, 295] width 115 height 43
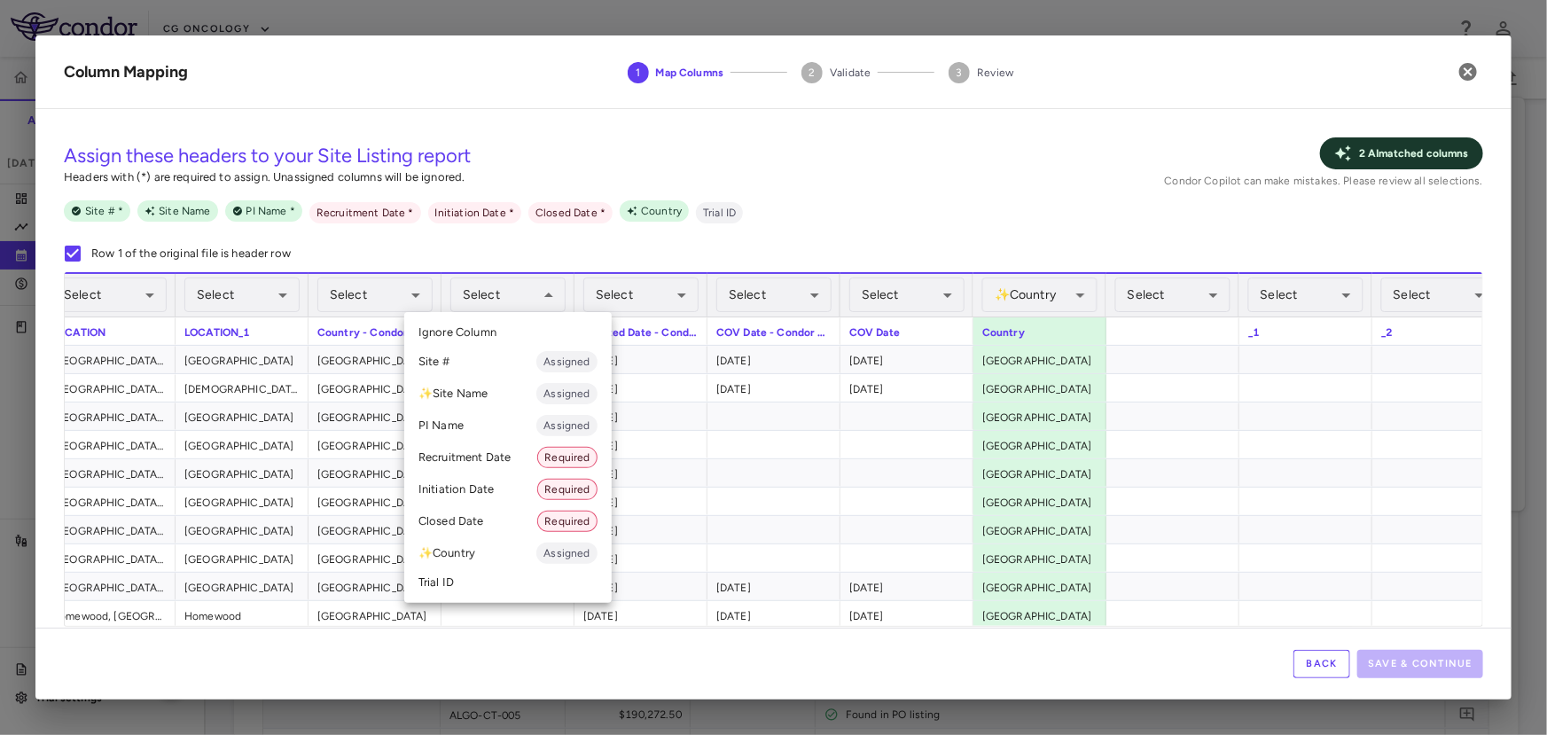
click at [510, 449] on li "Recruitment Date Required" at bounding box center [507, 457] width 207 height 32
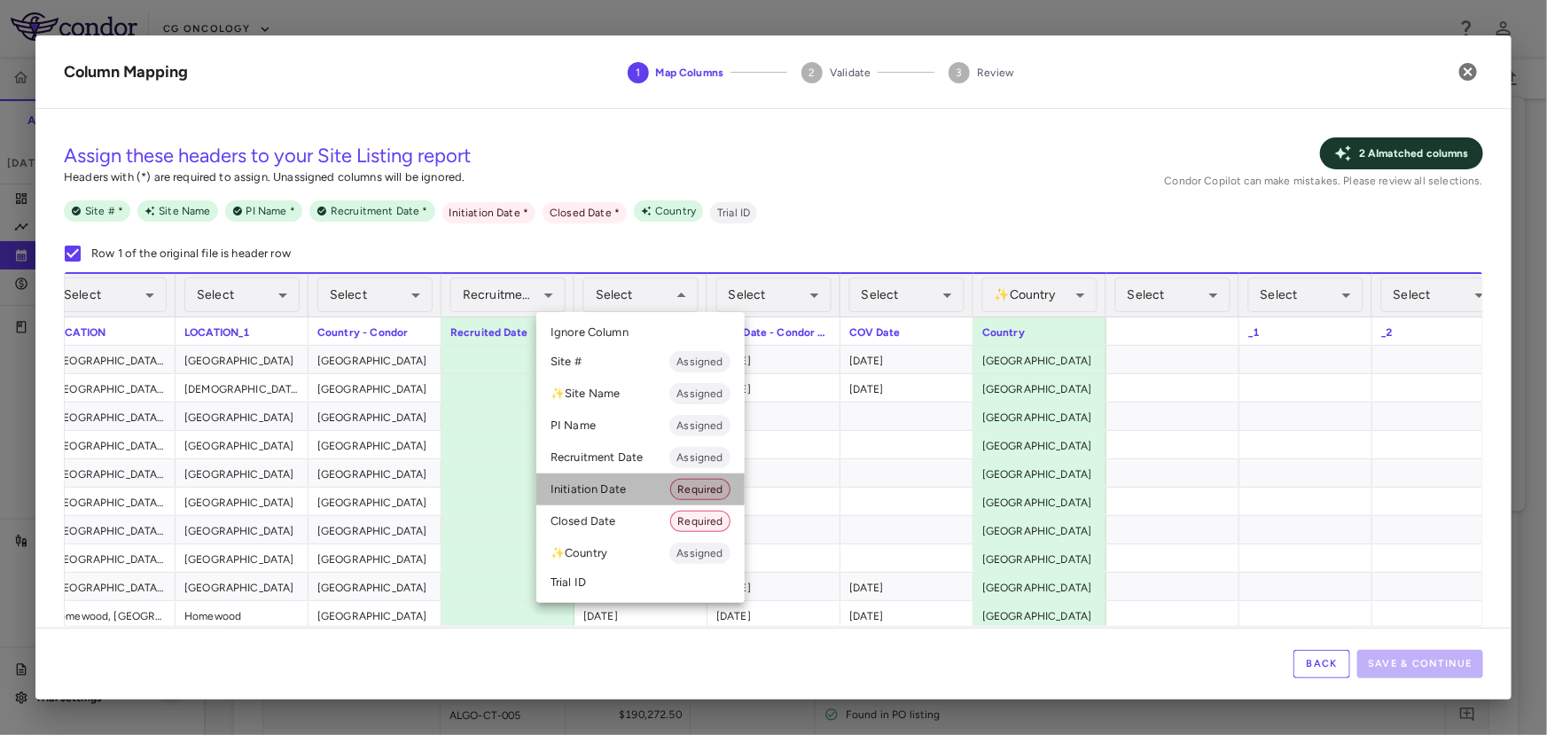
click at [616, 483] on li "Initiation Date Required" at bounding box center [640, 489] width 208 height 32
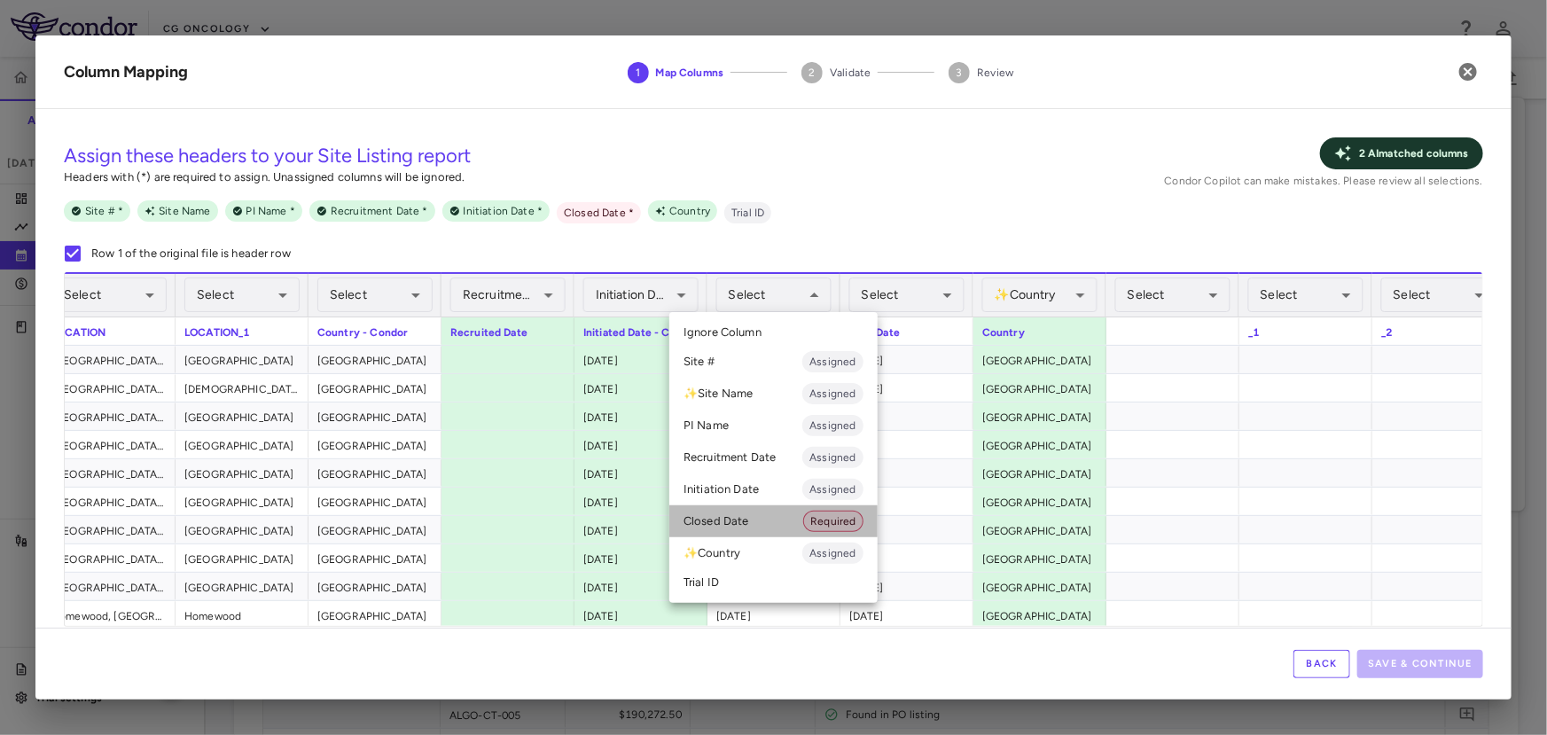
click at [751, 523] on li "Closed Date Required" at bounding box center [773, 521] width 208 height 32
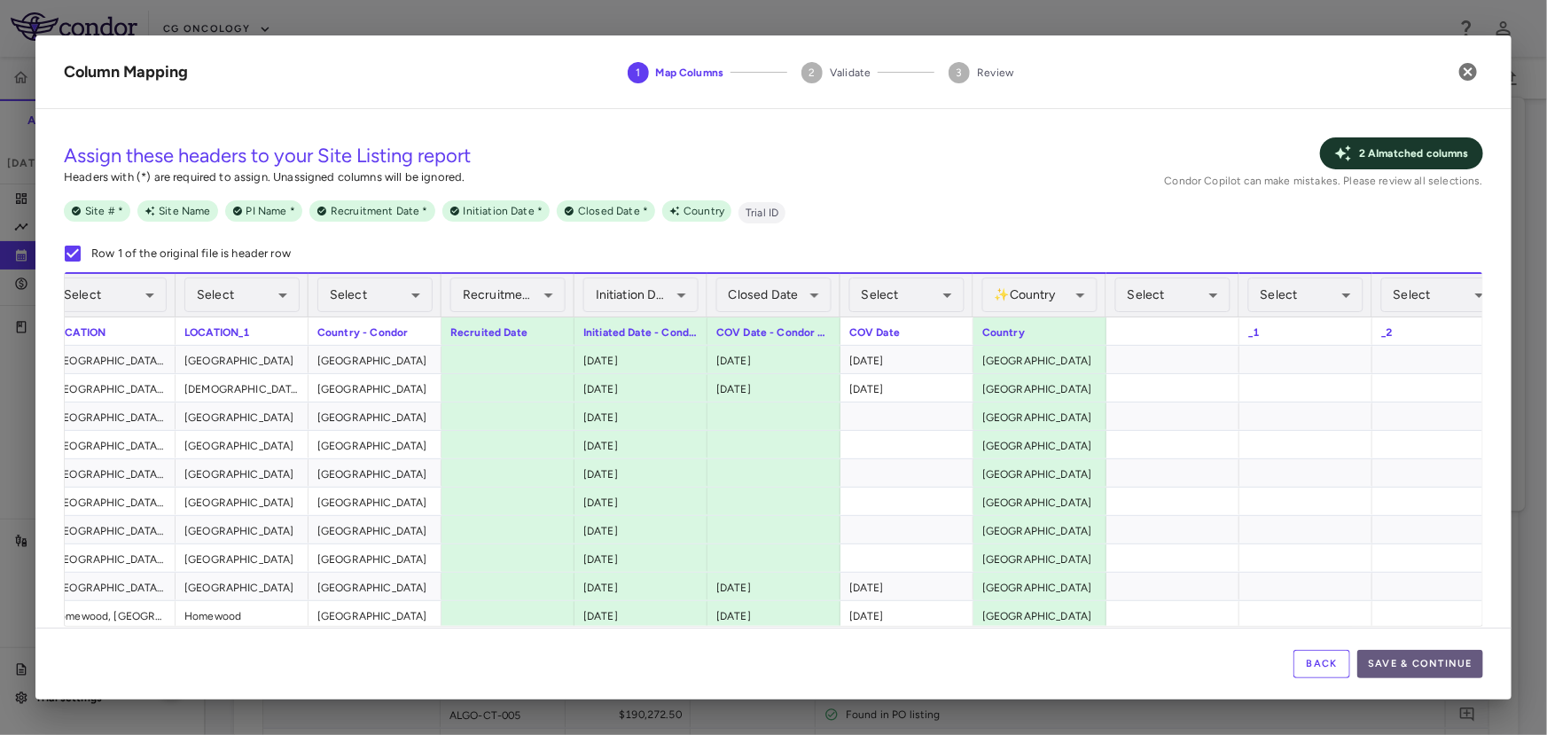
click at [1384, 666] on button "Save & Continue" at bounding box center [1420, 664] width 126 height 28
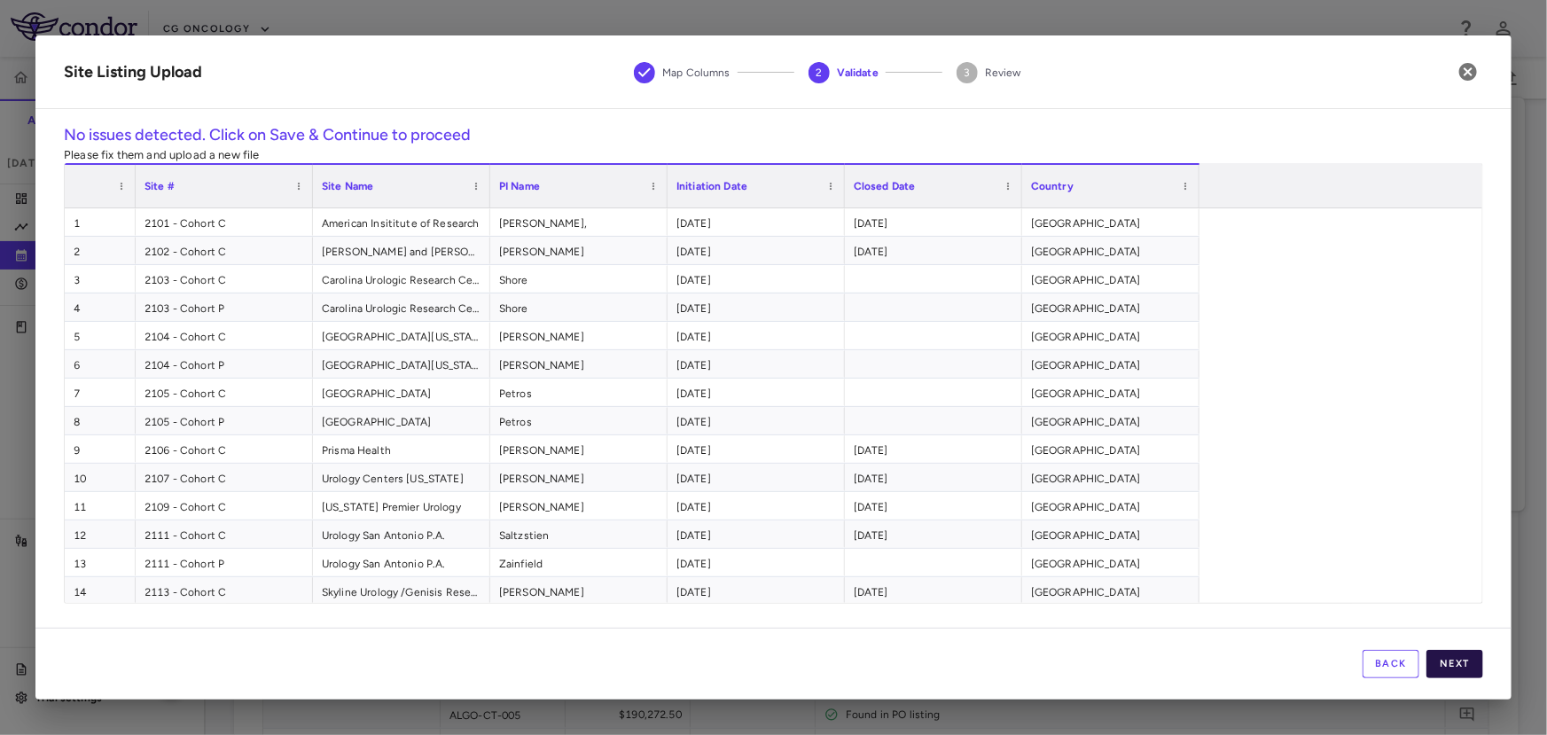
click at [1458, 651] on button "Next" at bounding box center [1454, 664] width 57 height 28
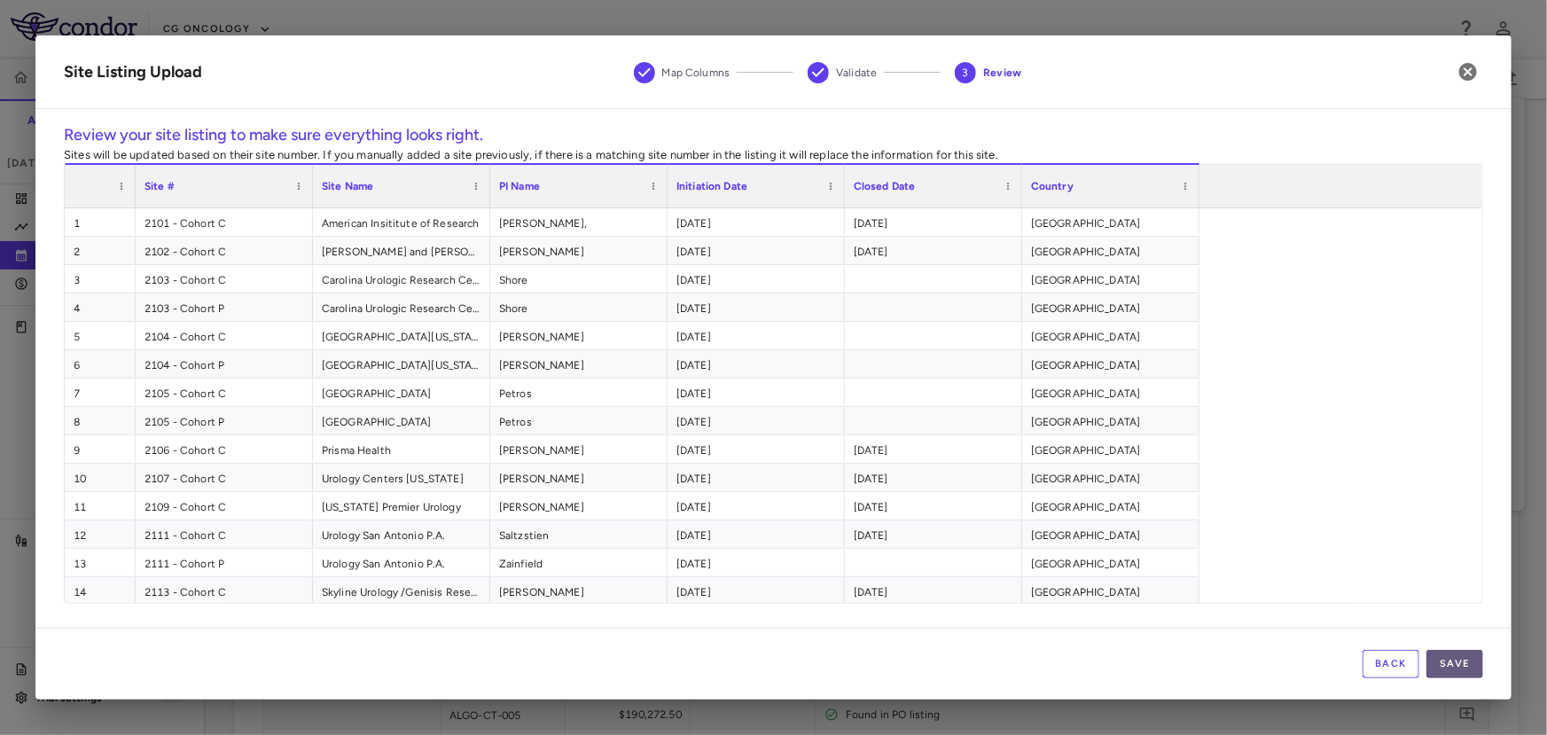
click at [1460, 667] on button "Save" at bounding box center [1454, 664] width 57 height 28
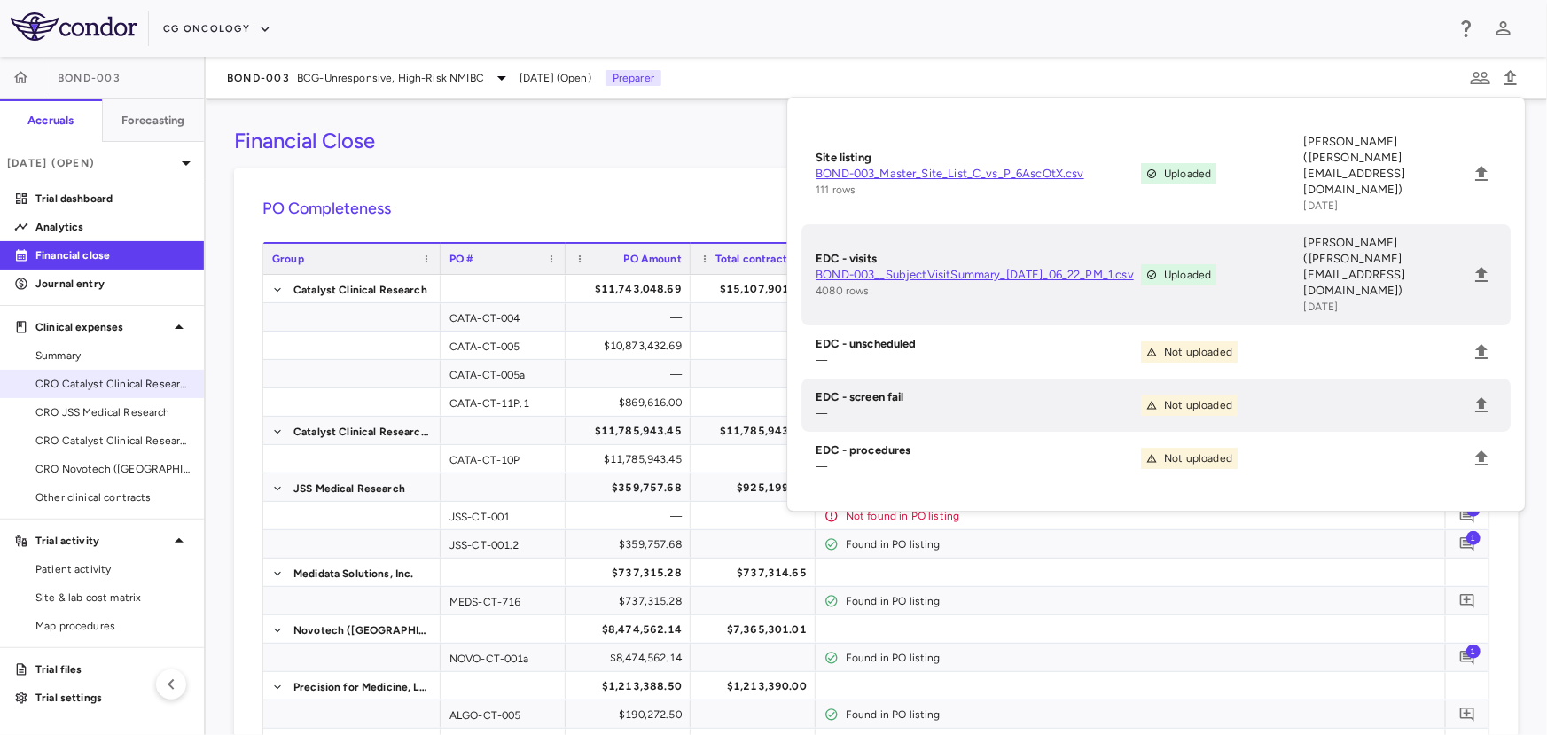
click at [135, 382] on span "CRO Catalyst Clinical Research - Cohort P" at bounding box center [112, 384] width 154 height 16
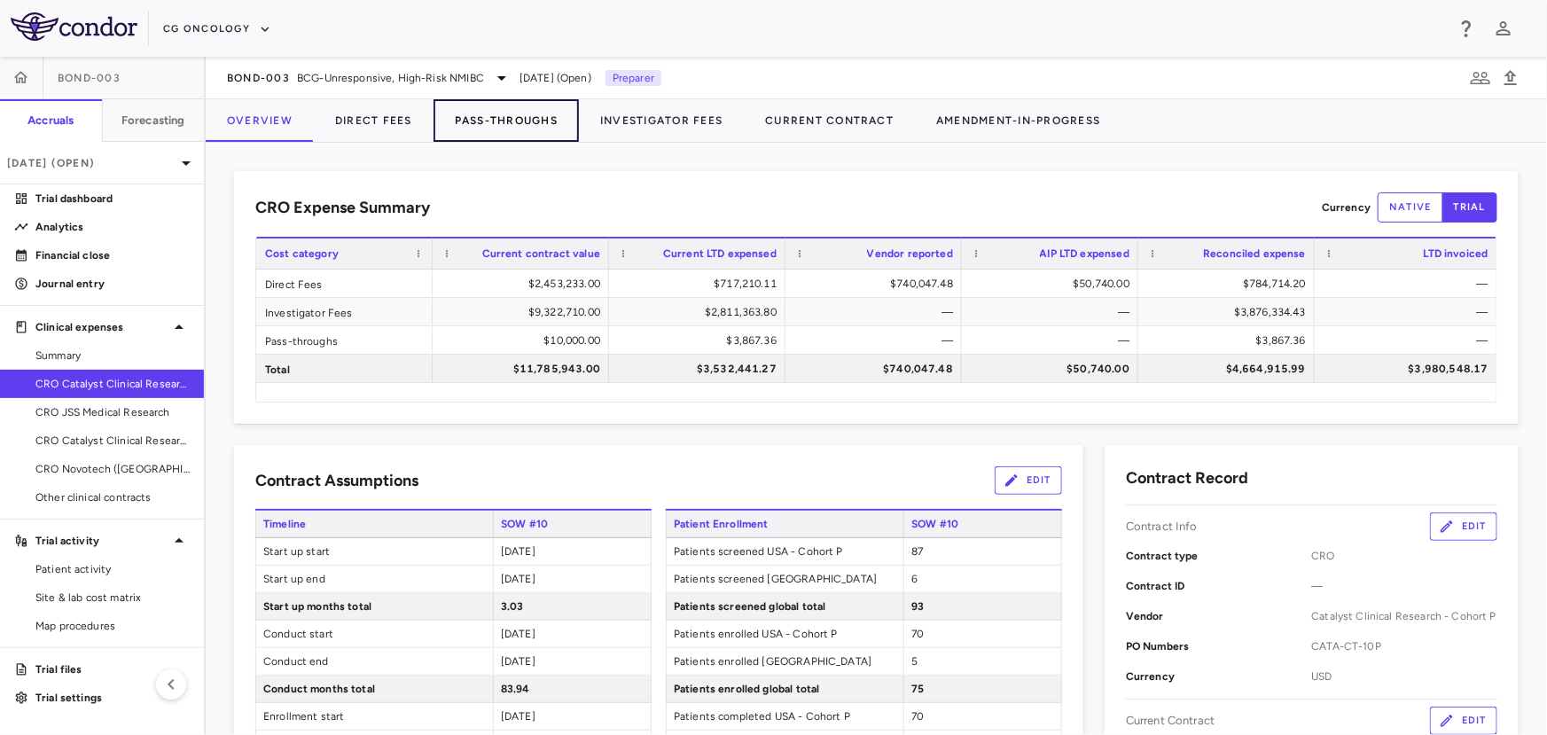
click at [487, 122] on button "Pass-Throughs" at bounding box center [505, 120] width 145 height 43
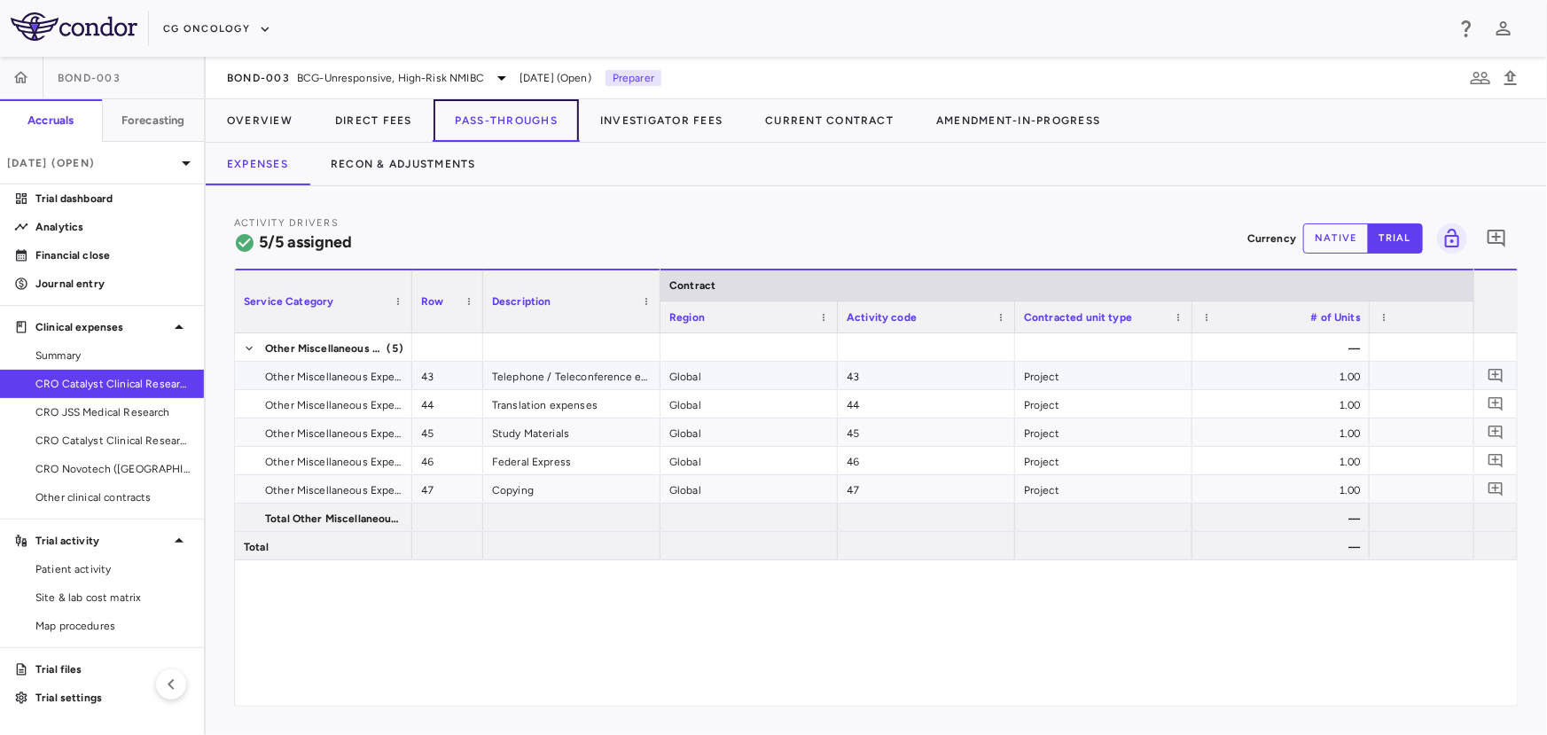
scroll to position [0, 364]
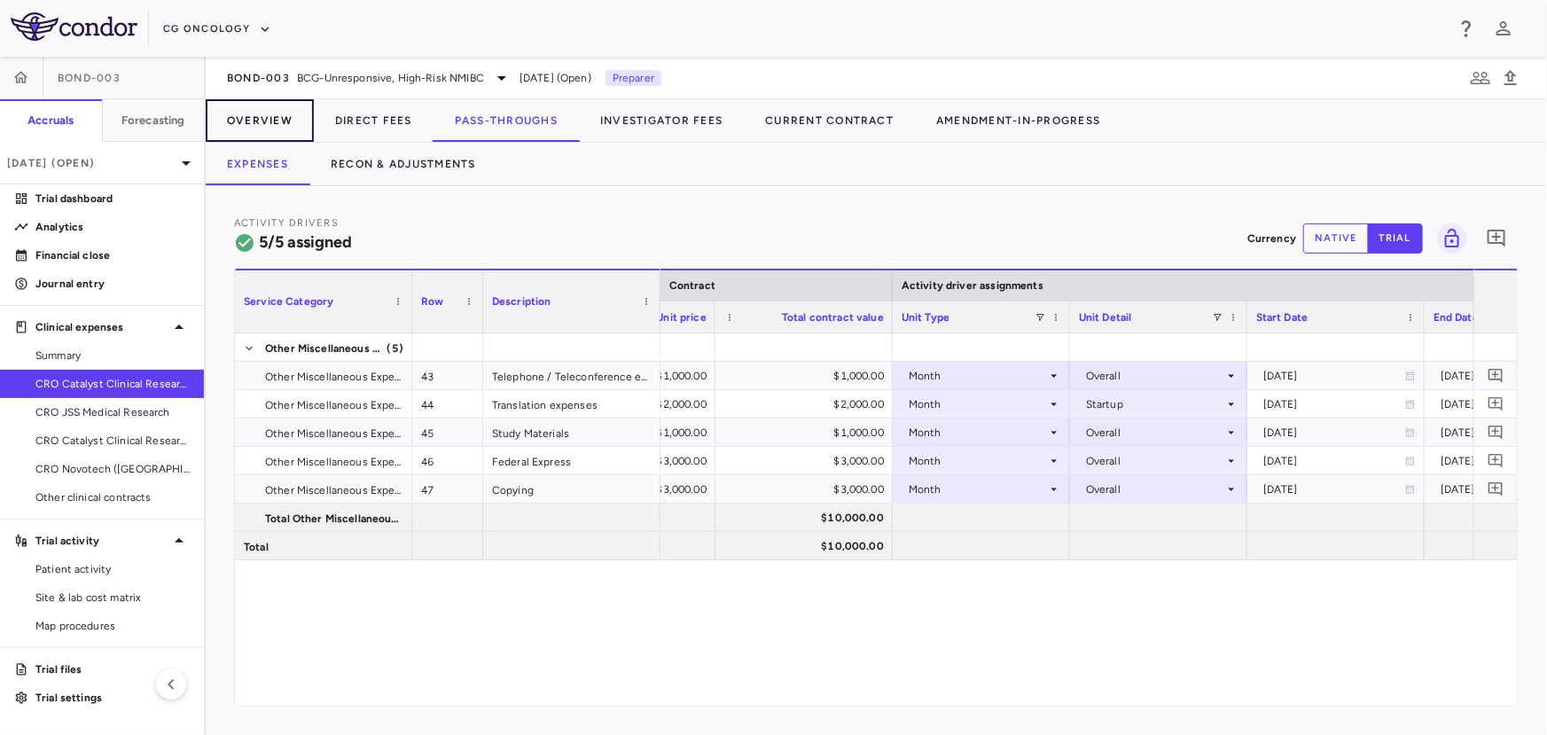
click at [262, 123] on button "Overview" at bounding box center [260, 120] width 108 height 43
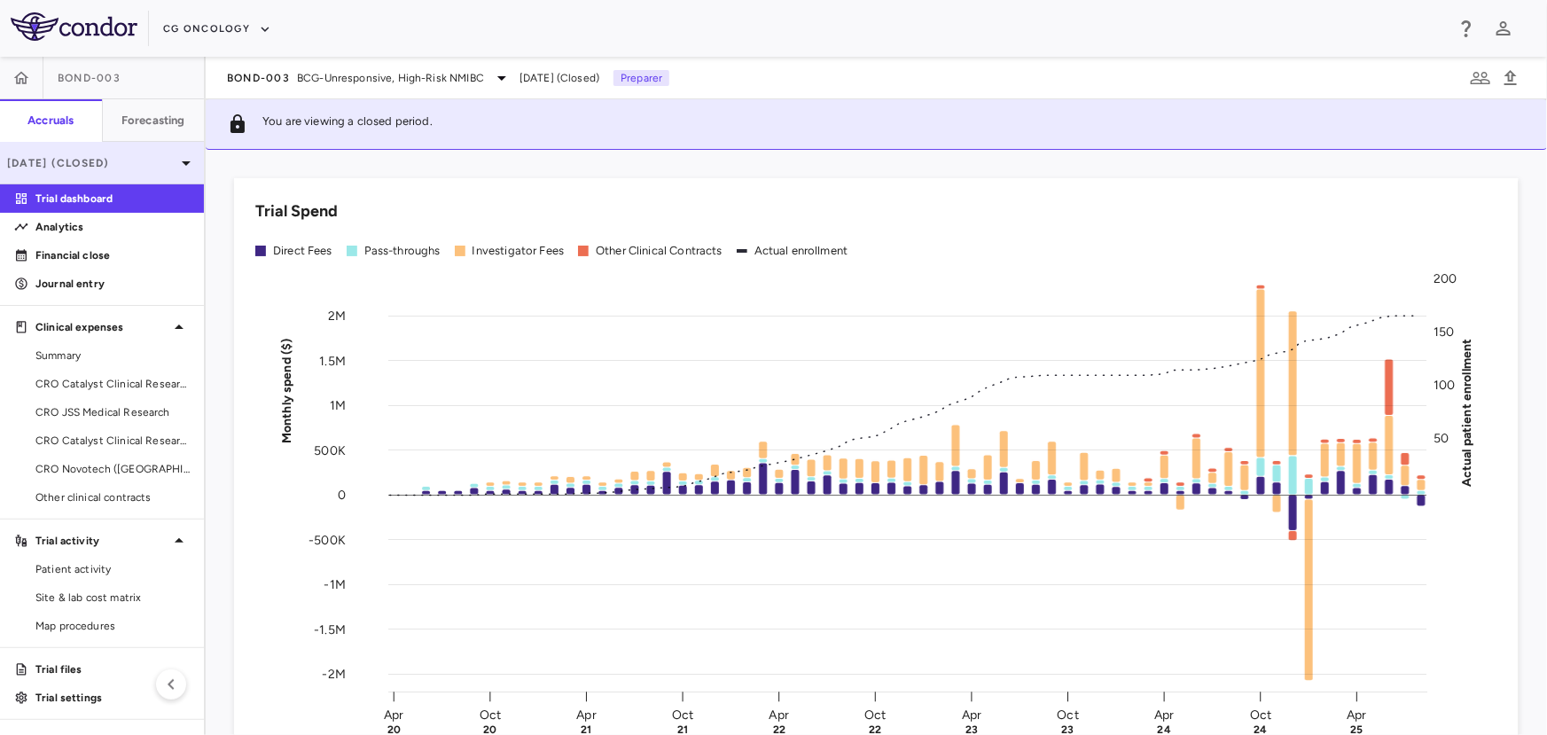
click at [54, 176] on div "[DATE] (Closed)" at bounding box center [102, 163] width 204 height 43
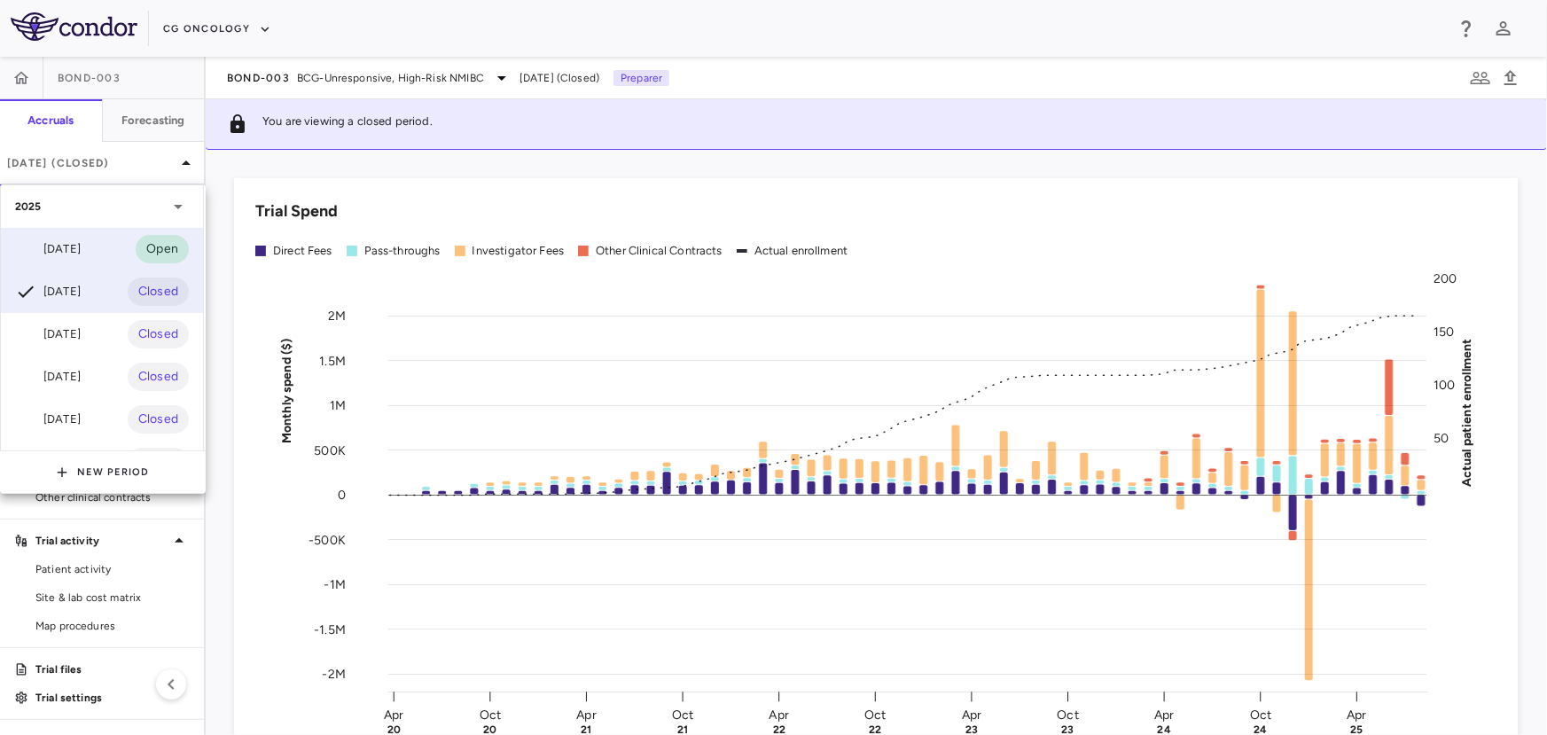
click at [69, 238] on div "[DATE]" at bounding box center [48, 248] width 66 height 21
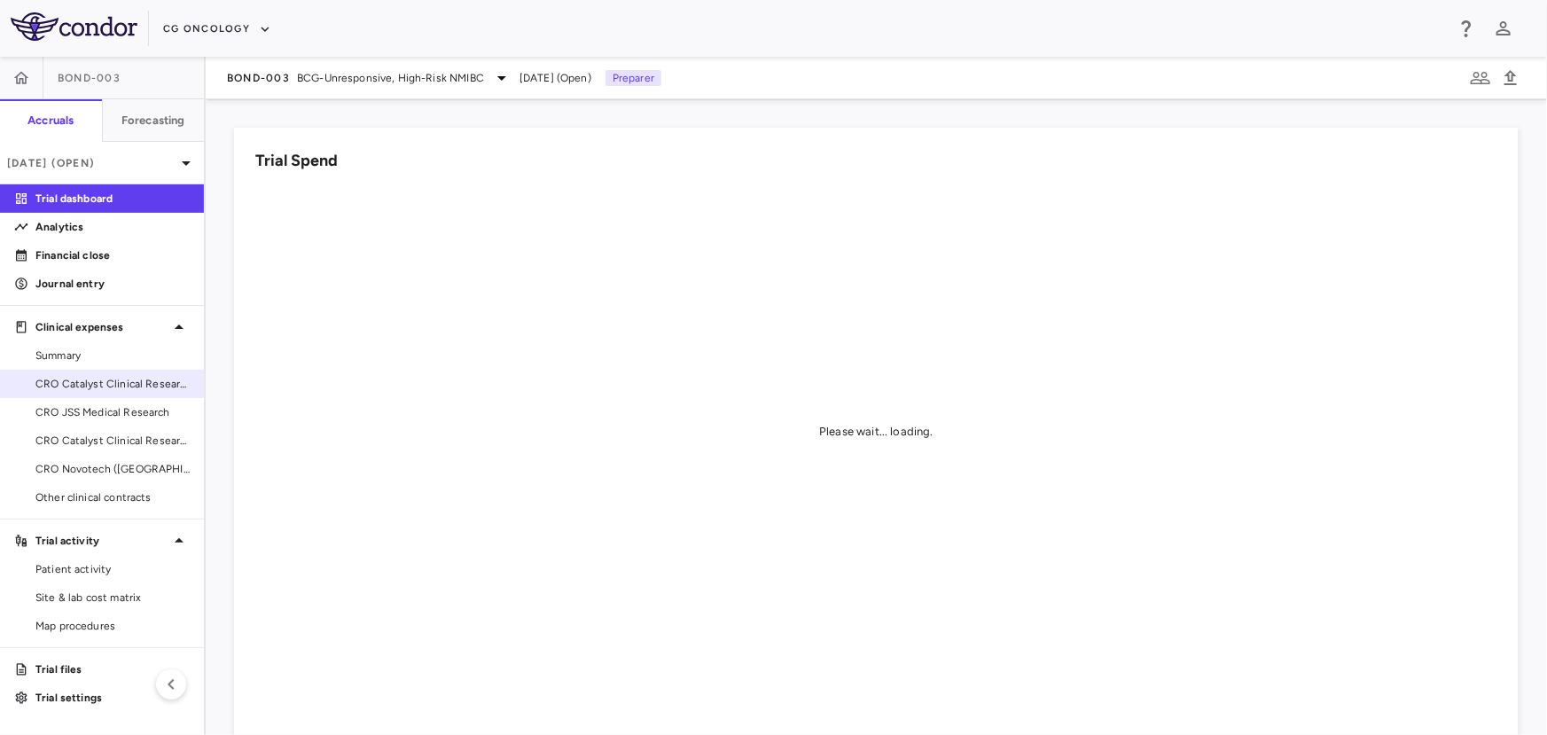
click at [87, 378] on span "CRO Catalyst Clinical Research - Cohort P" at bounding box center [112, 384] width 154 height 16
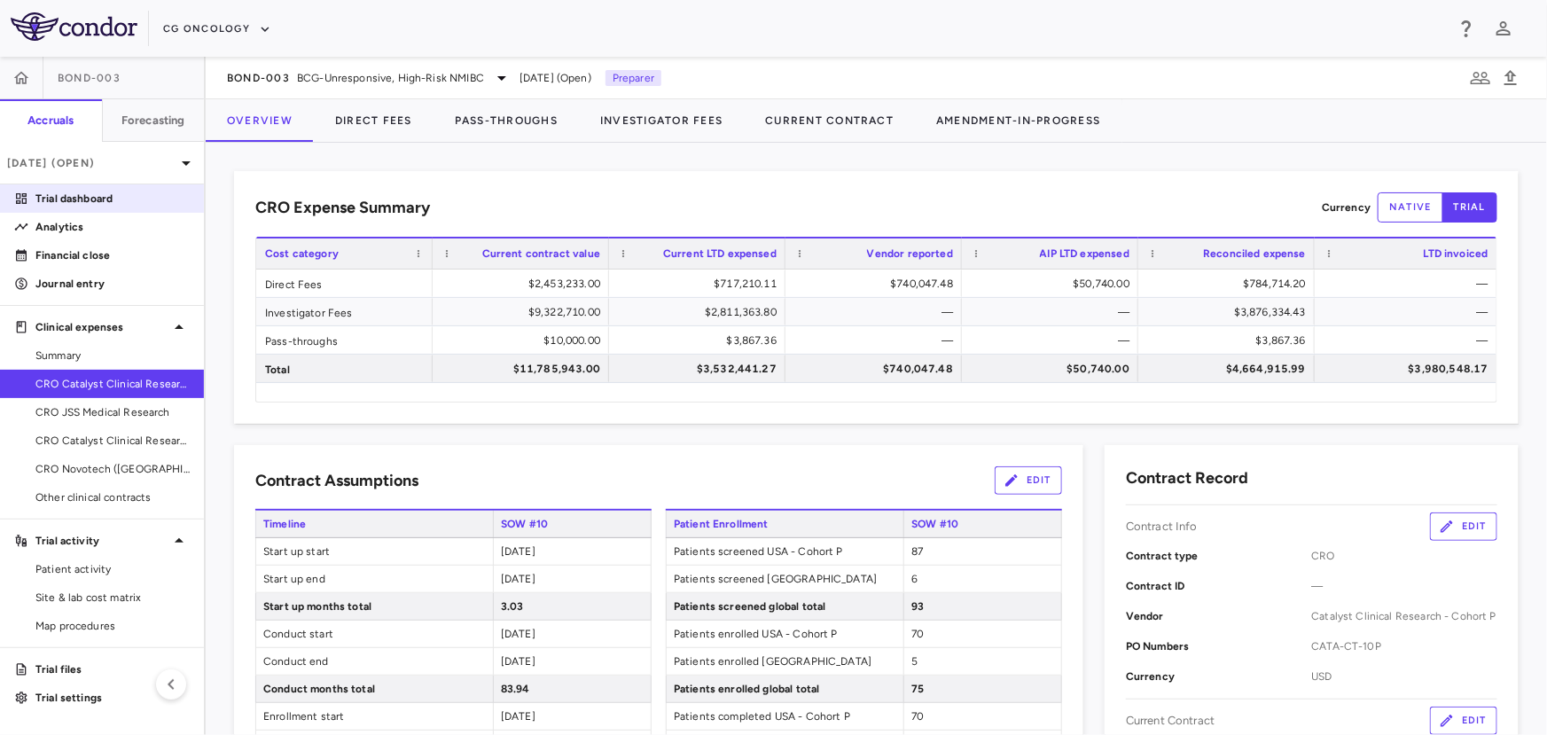
click at [152, 199] on p "Trial dashboard" at bounding box center [112, 199] width 154 height 16
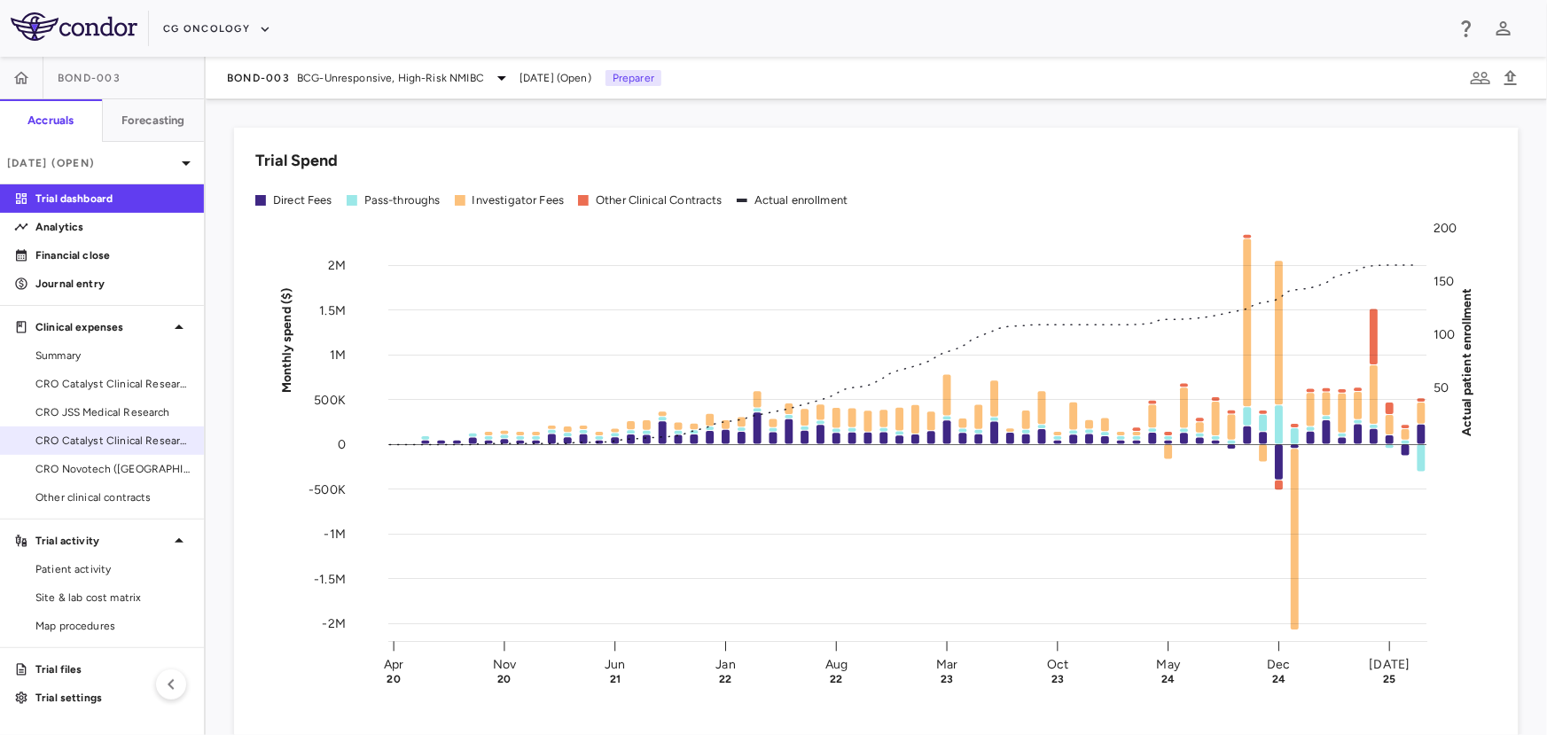
click at [101, 441] on span "CRO Catalyst Clinical Research" at bounding box center [112, 441] width 154 height 16
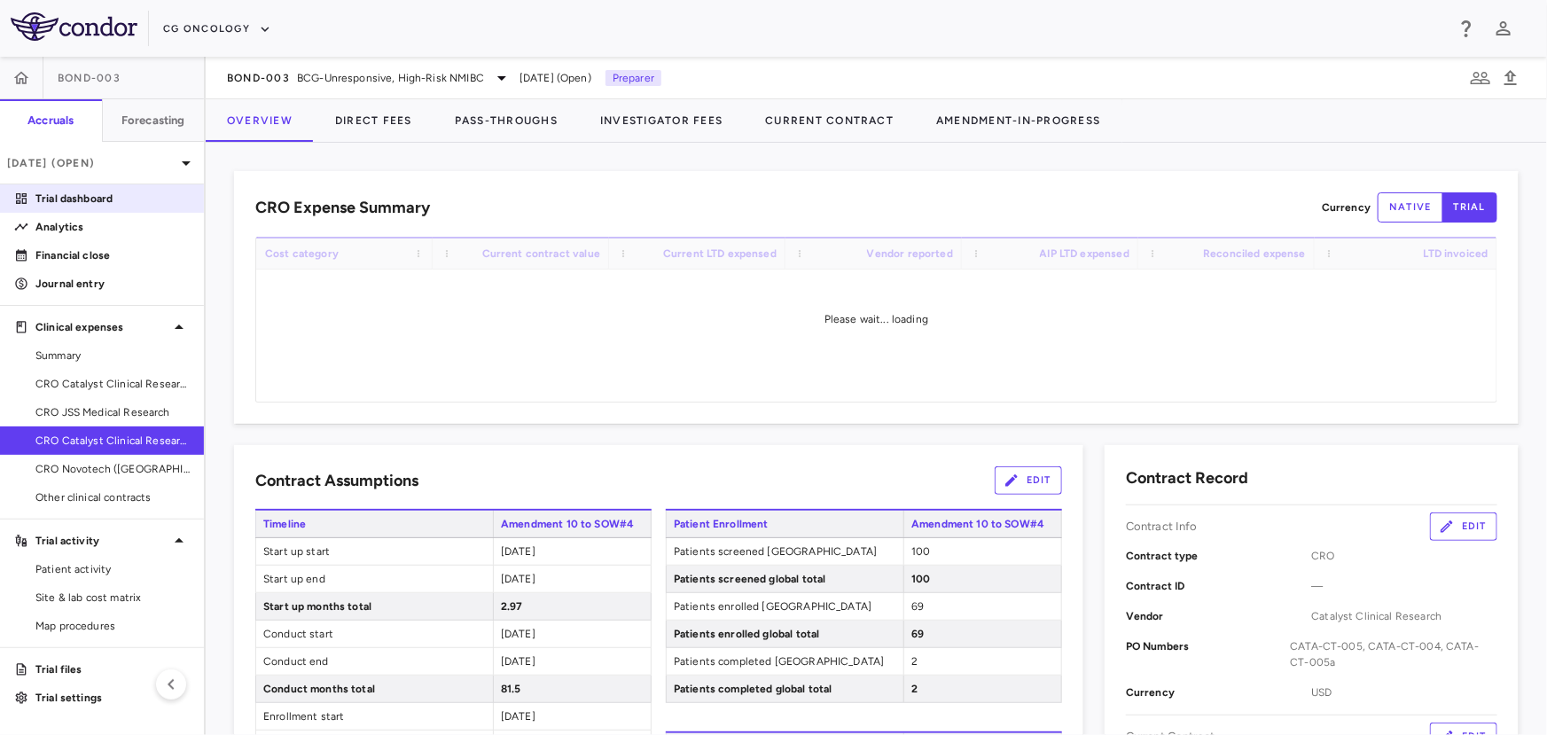
click at [137, 203] on p "Trial dashboard" at bounding box center [112, 199] width 154 height 16
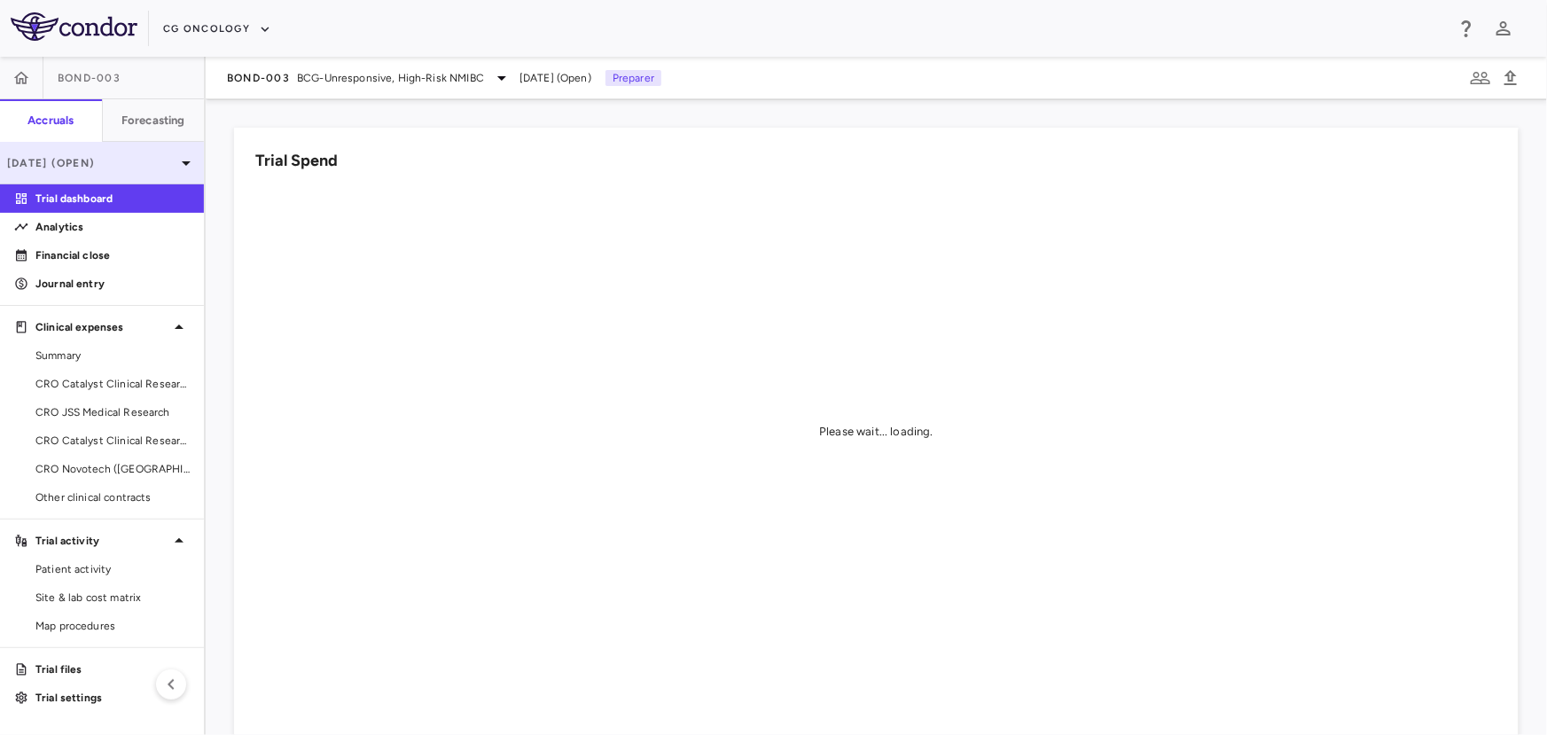
click at [164, 165] on p "[DATE] (Open)" at bounding box center [91, 163] width 168 height 16
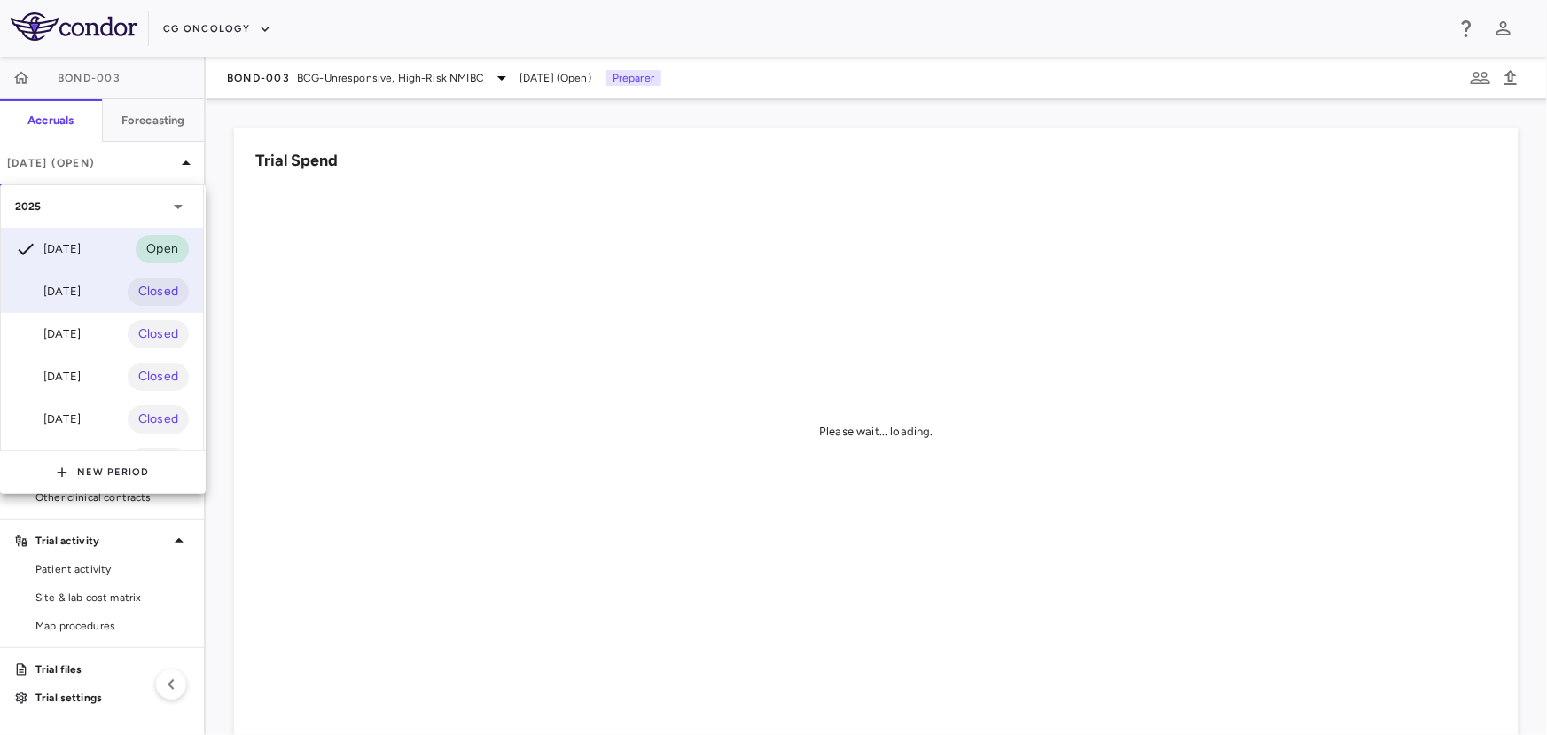
click at [81, 285] on div "[DATE]" at bounding box center [48, 291] width 66 height 21
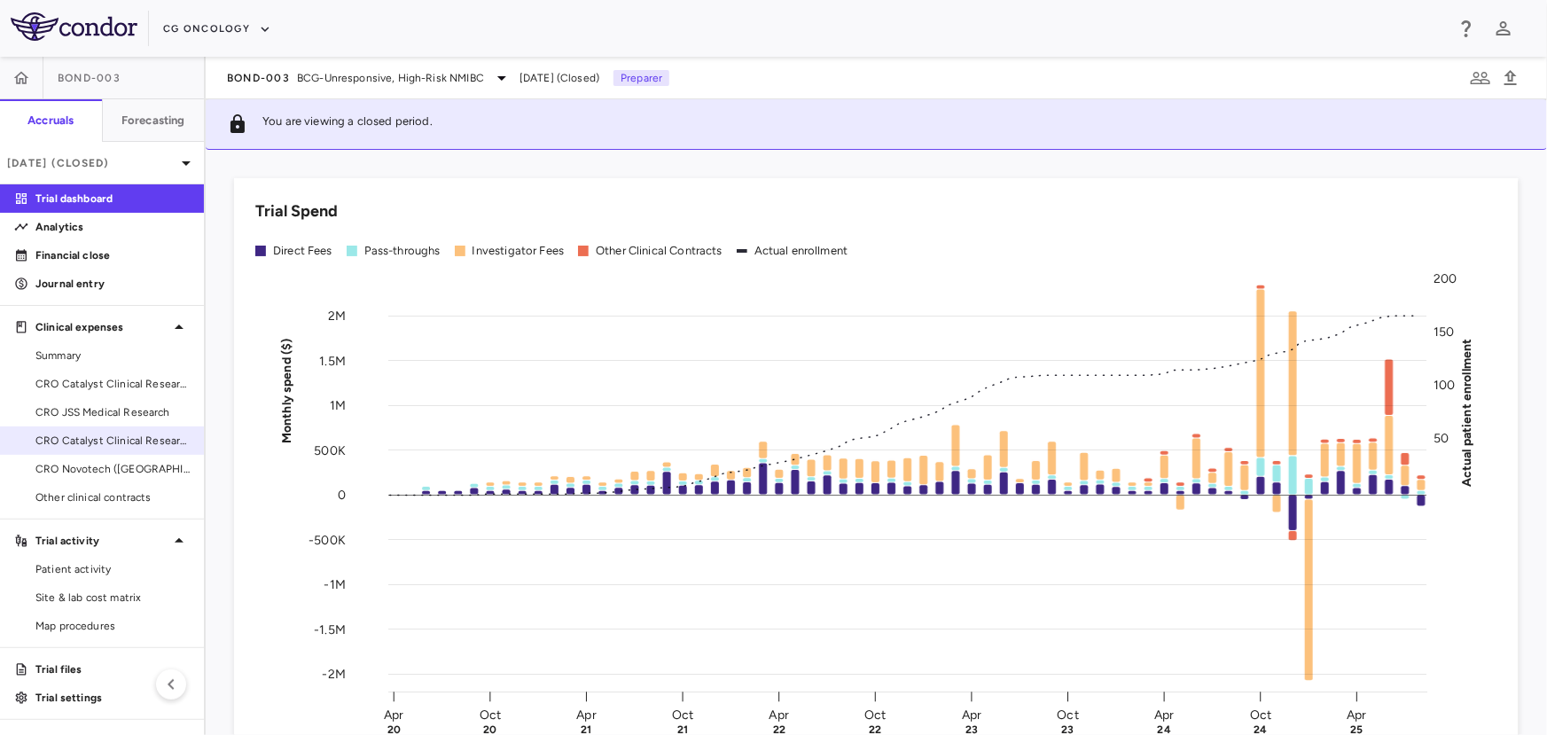
click at [154, 441] on span "CRO Catalyst Clinical Research" at bounding box center [112, 441] width 154 height 16
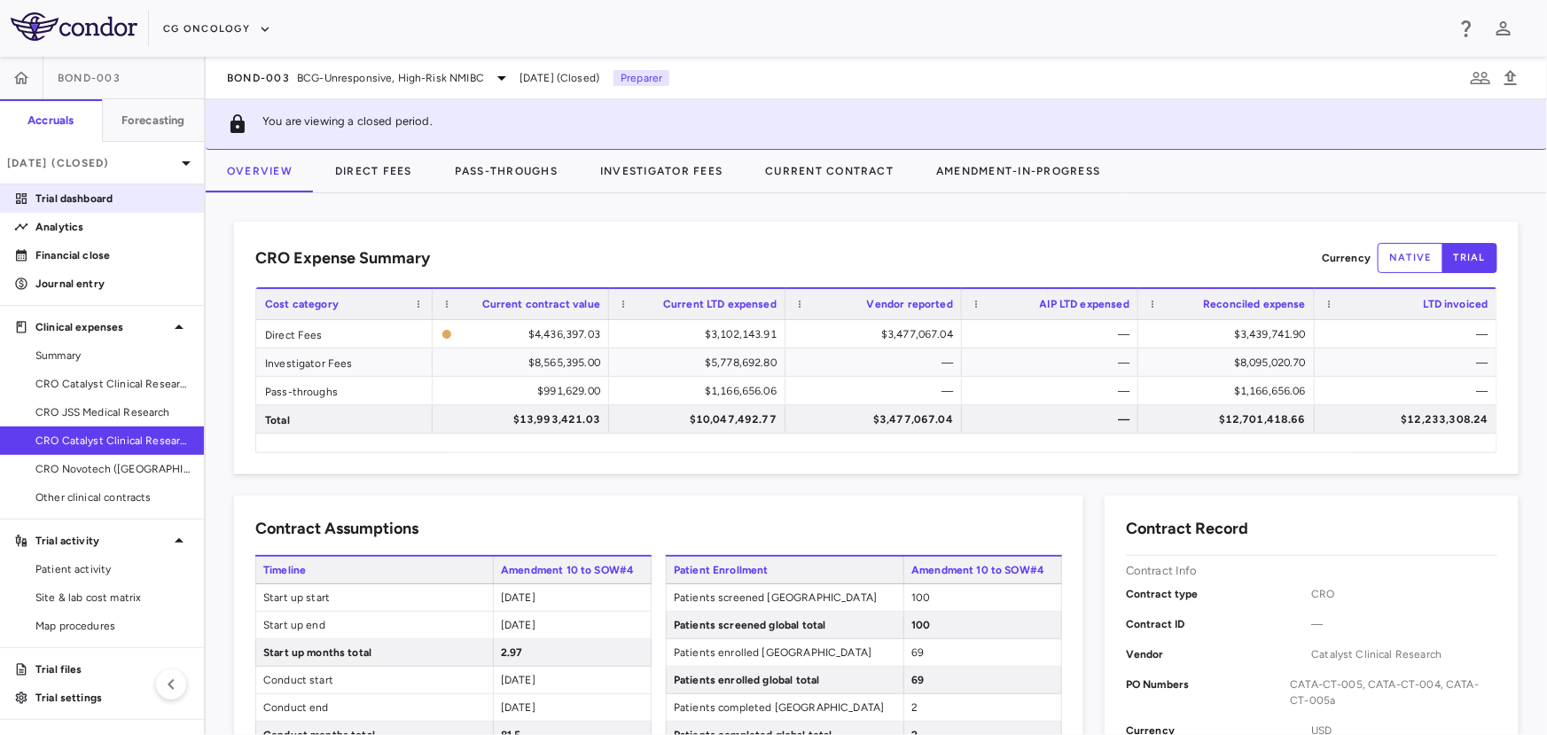
click at [121, 205] on p "Trial dashboard" at bounding box center [112, 199] width 154 height 16
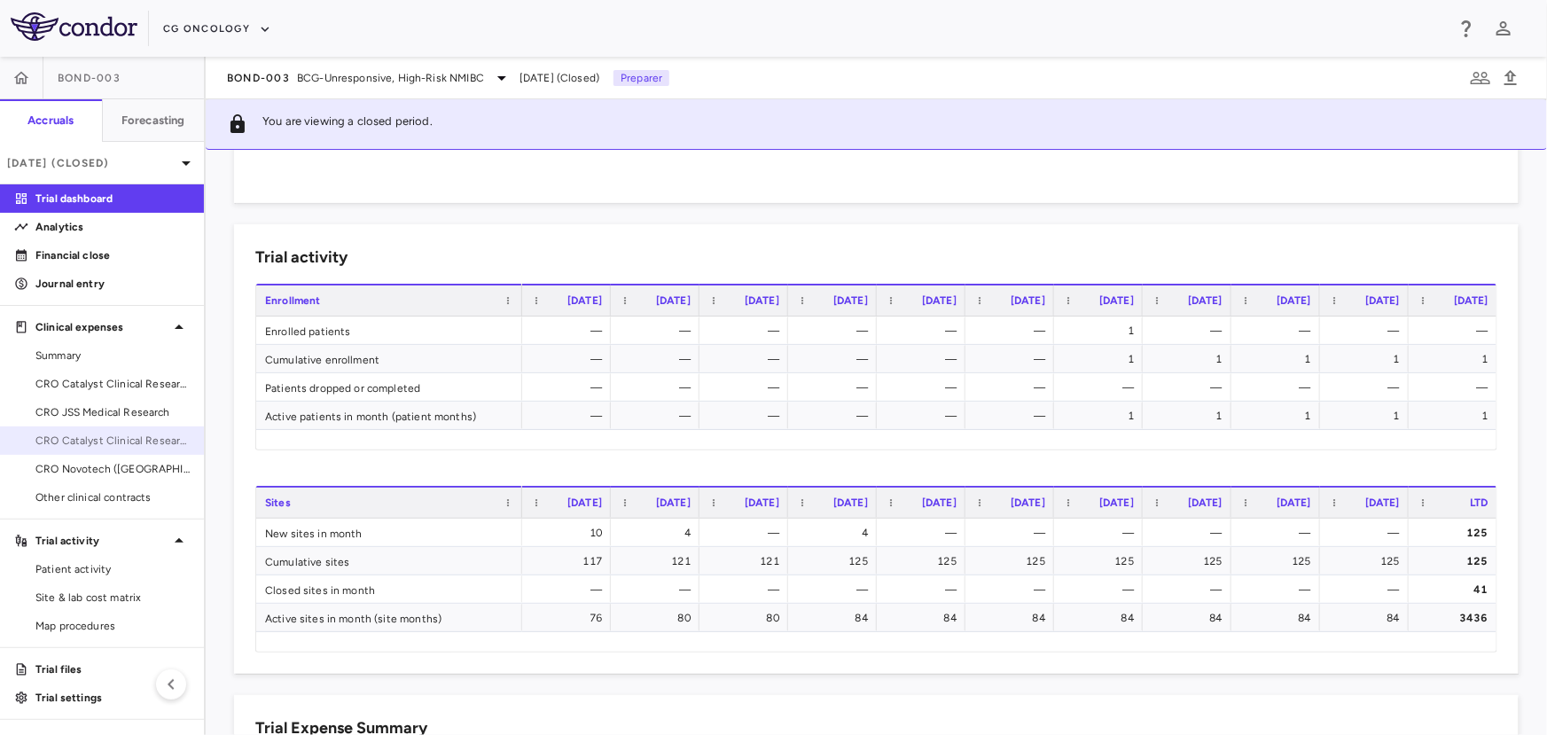
click at [92, 437] on span "CRO Catalyst Clinical Research" at bounding box center [112, 441] width 154 height 16
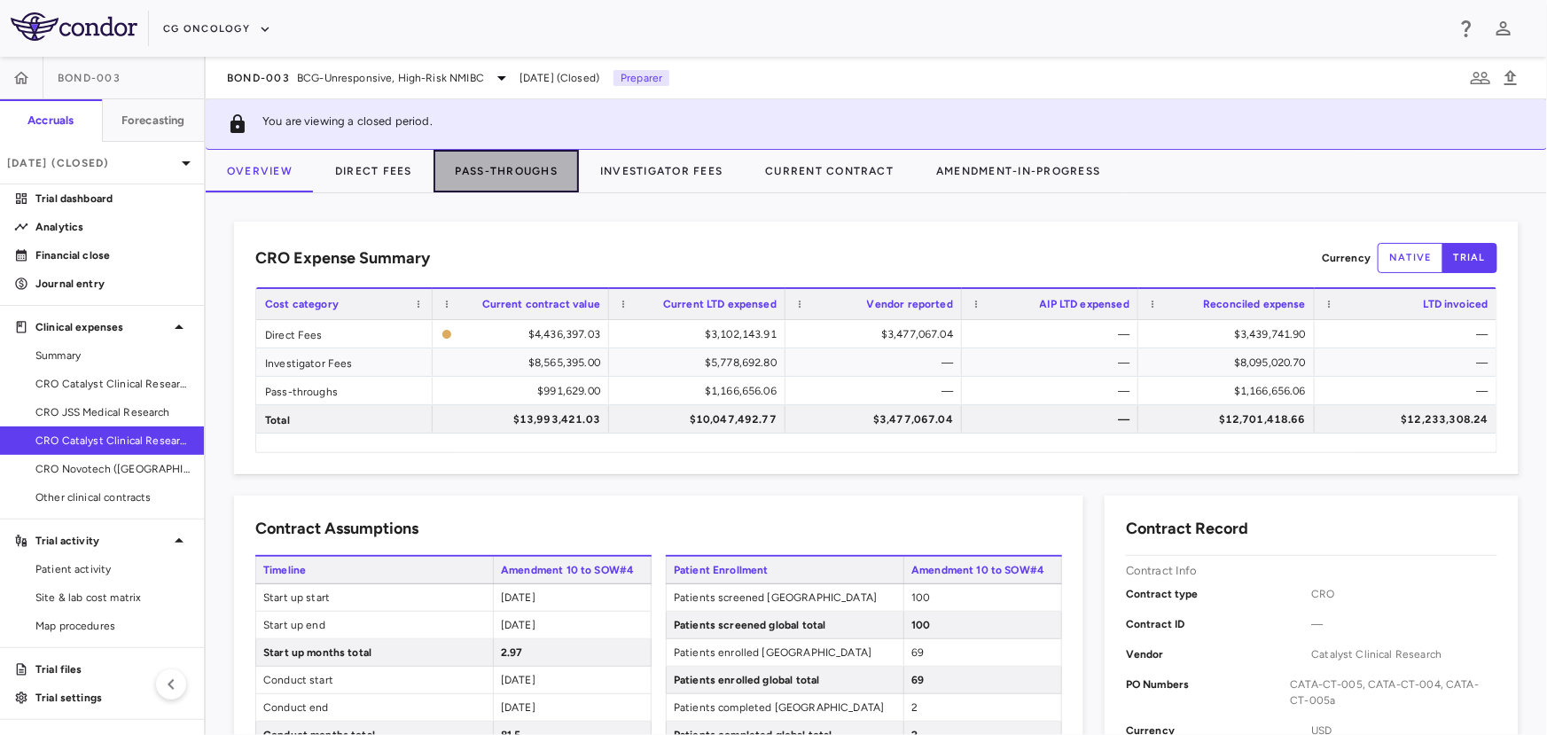
click at [499, 168] on button "Pass-Throughs" at bounding box center [505, 171] width 145 height 43
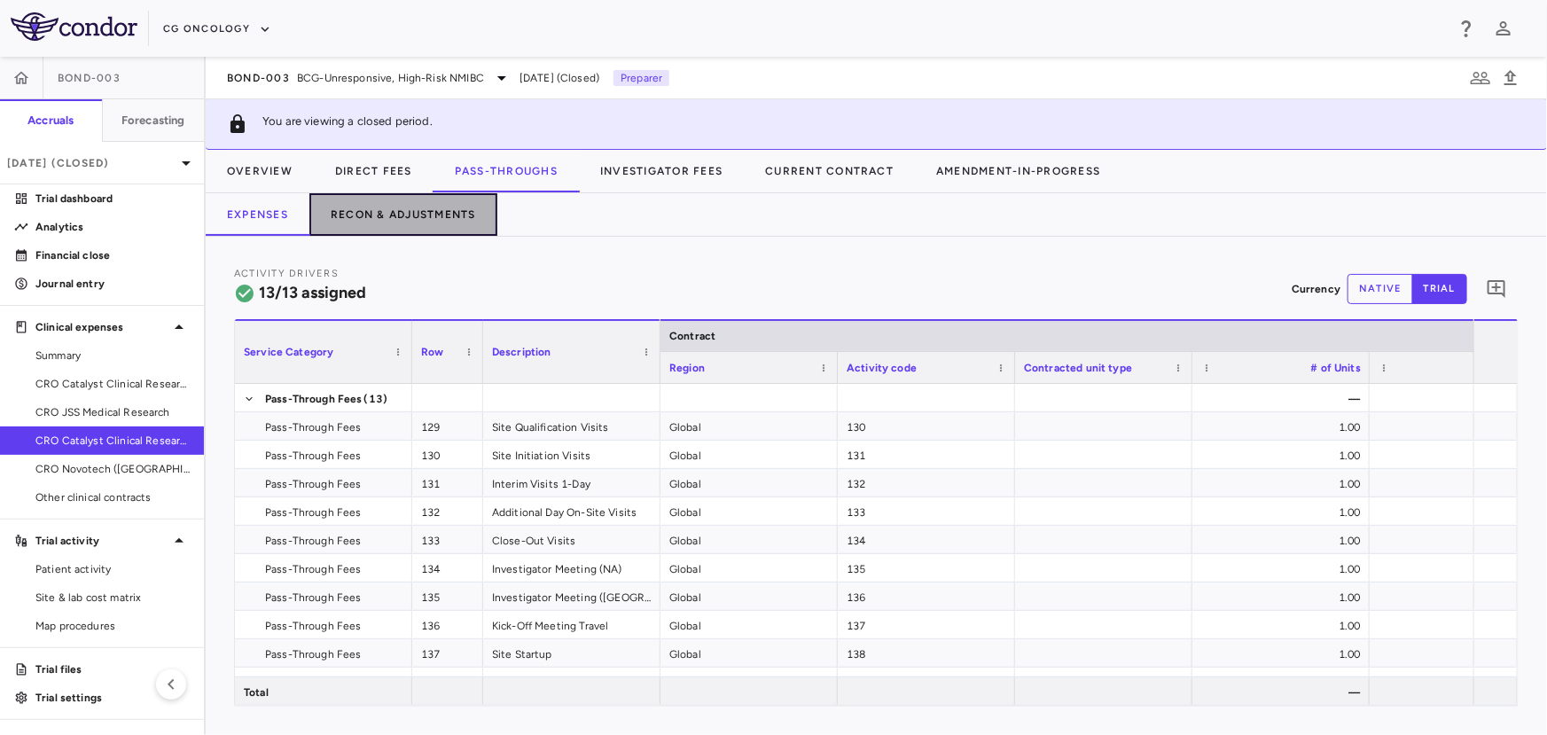
click at [435, 212] on button "Recon & Adjustments" at bounding box center [403, 214] width 188 height 43
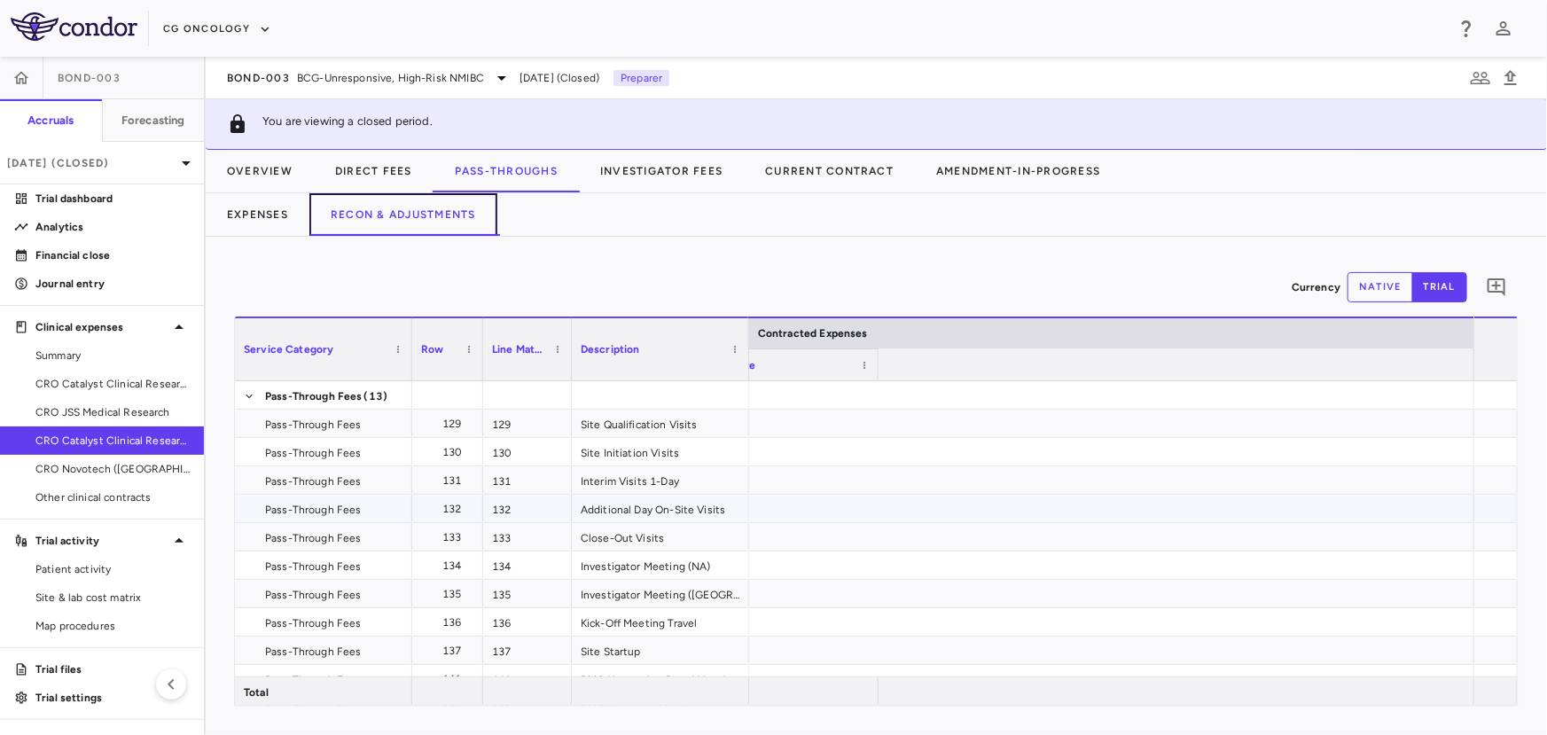
scroll to position [0, 1088]
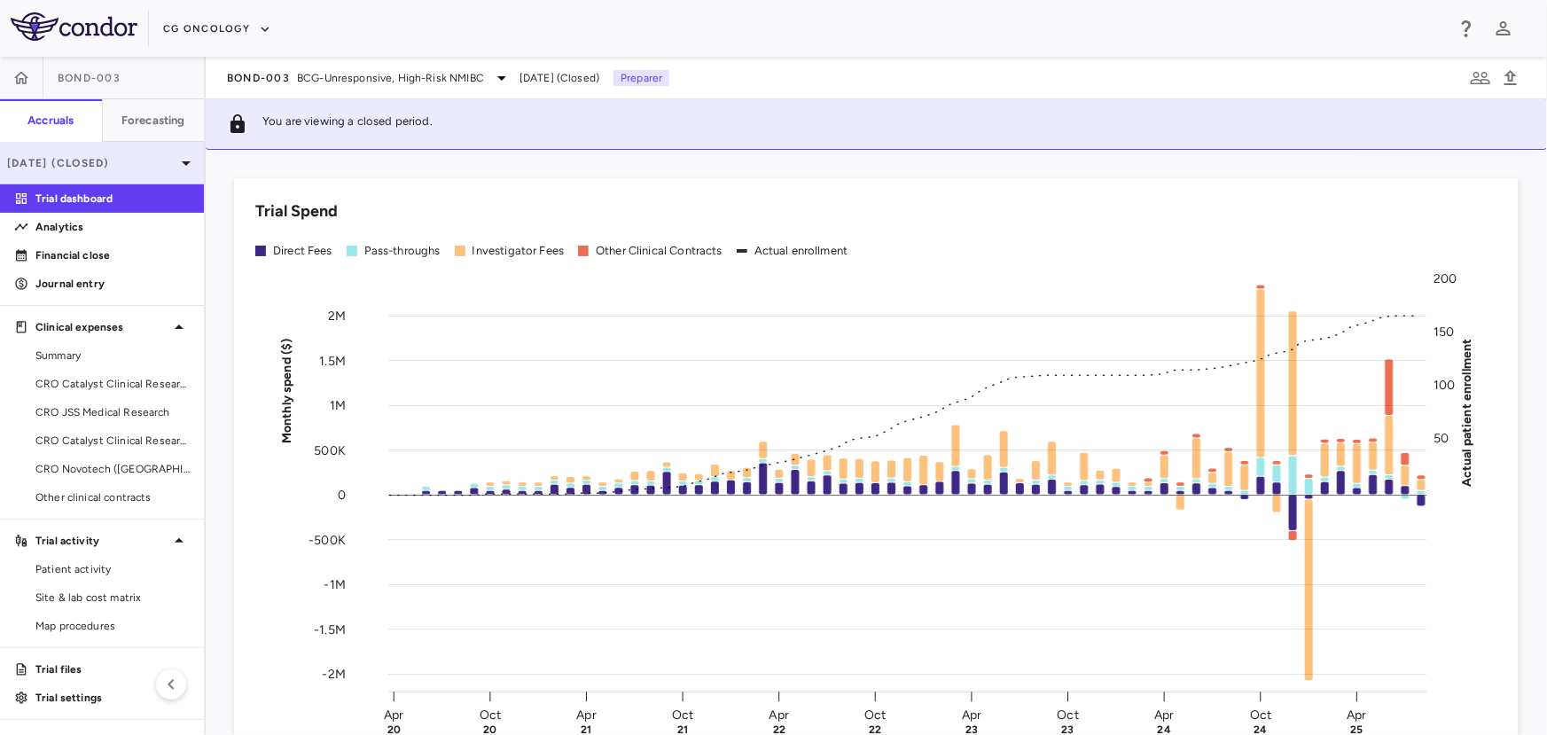
click at [129, 156] on p "[DATE] (Closed)" at bounding box center [91, 163] width 168 height 16
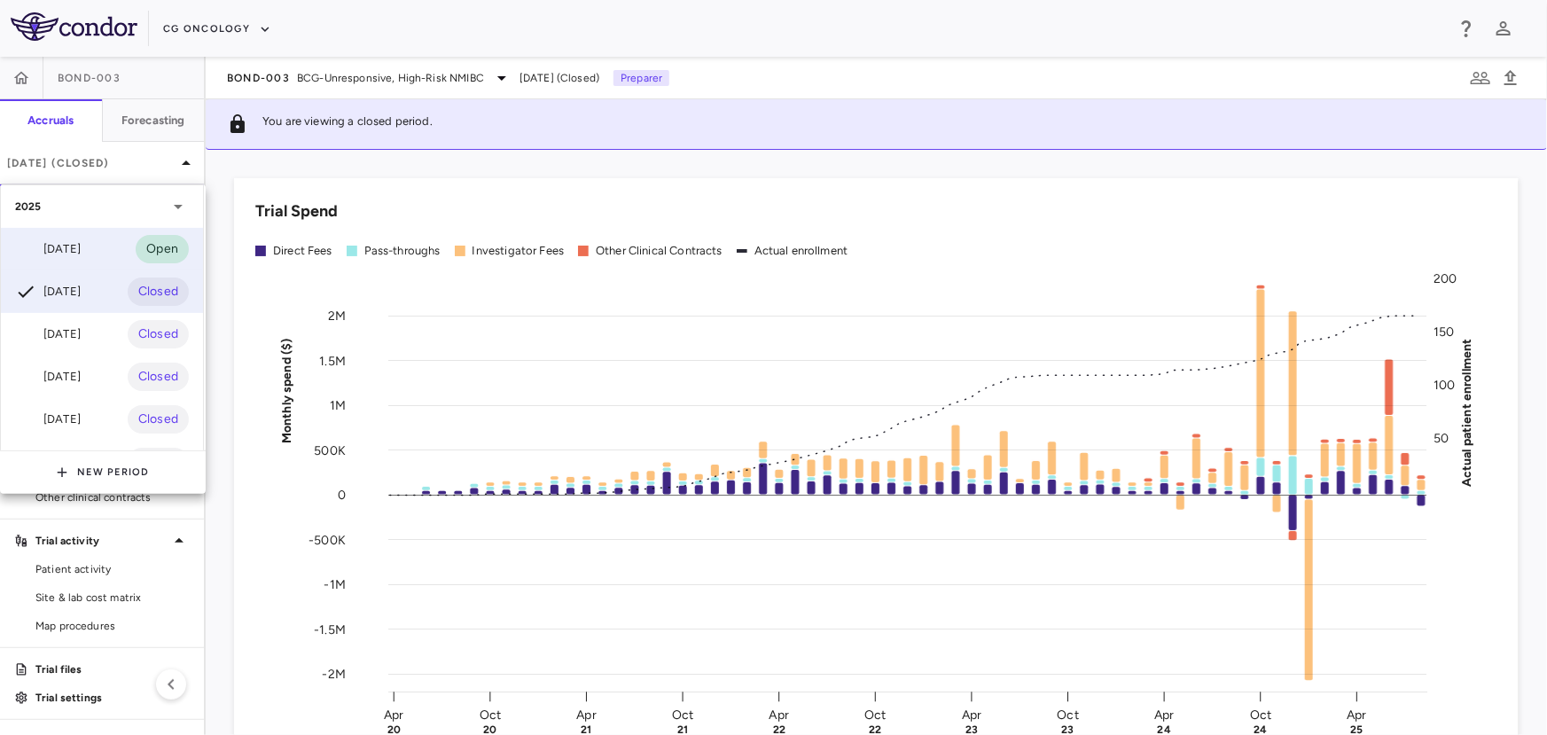
click at [101, 235] on div "[DATE] Open" at bounding box center [102, 249] width 202 height 43
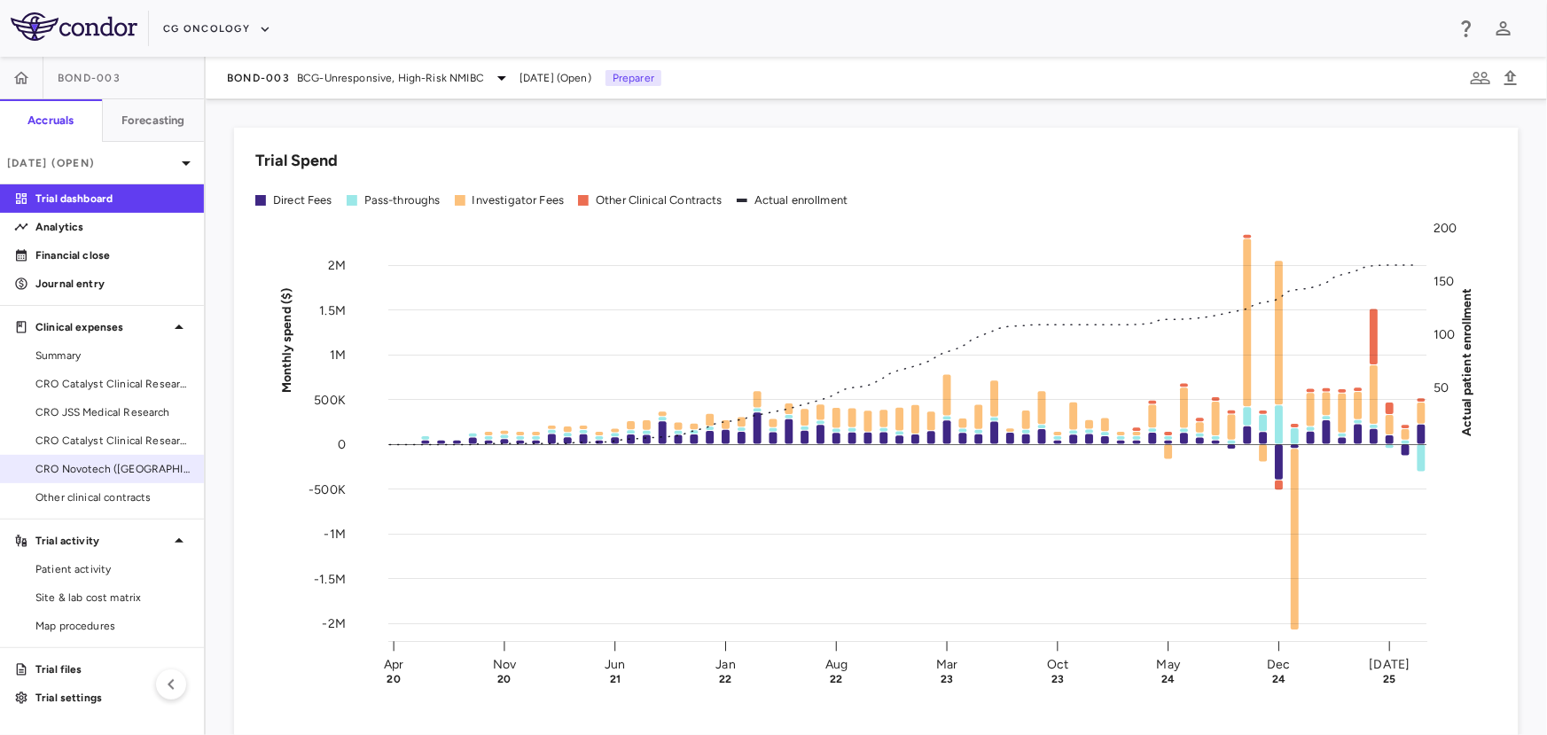
click at [91, 464] on span "CRO Novotech ([GEOGRAPHIC_DATA]) Pty Ltd" at bounding box center [112, 469] width 154 height 16
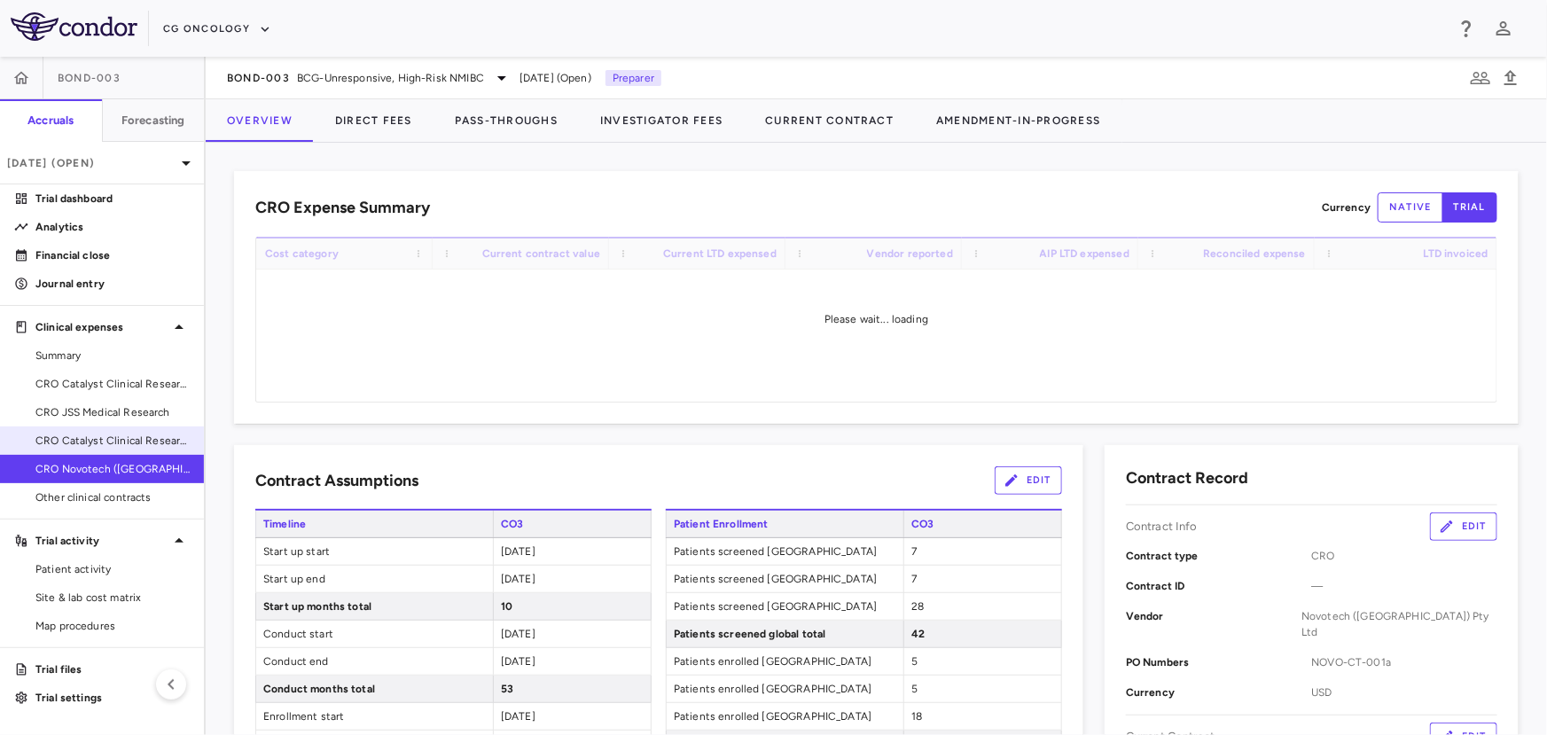
click at [90, 447] on span "CRO Catalyst Clinical Research" at bounding box center [112, 441] width 154 height 16
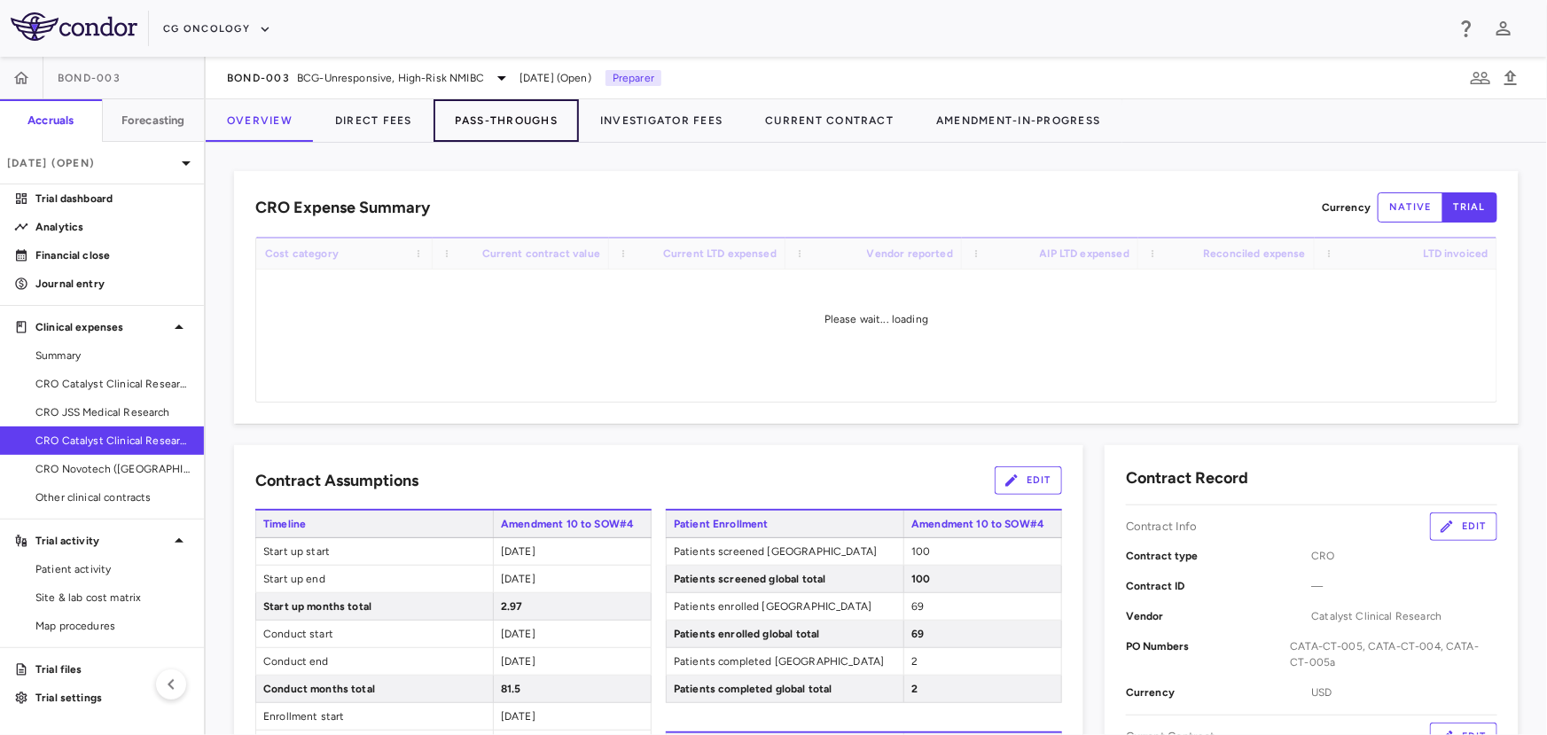
click at [471, 102] on button "Pass-Throughs" at bounding box center [505, 120] width 145 height 43
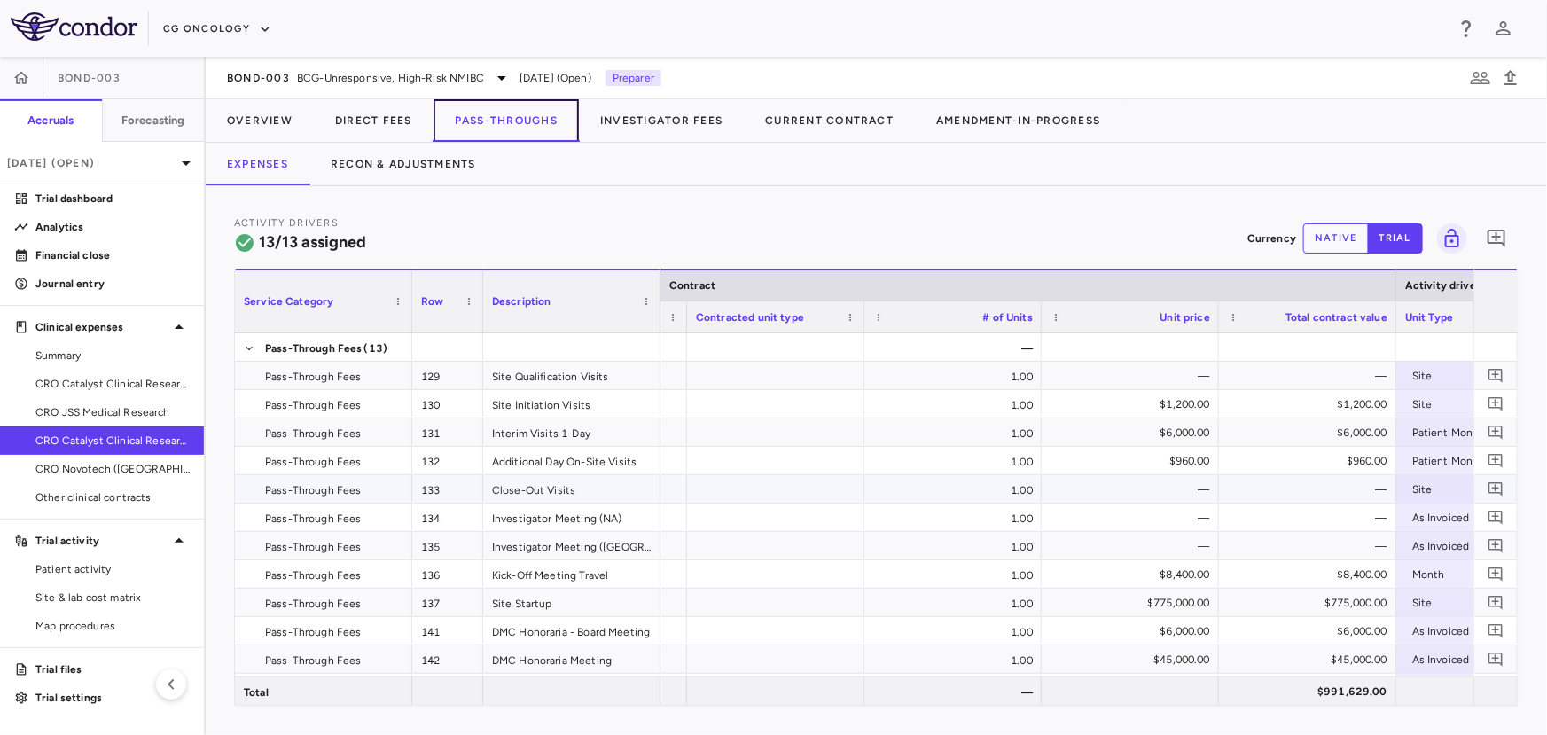
scroll to position [0, 683]
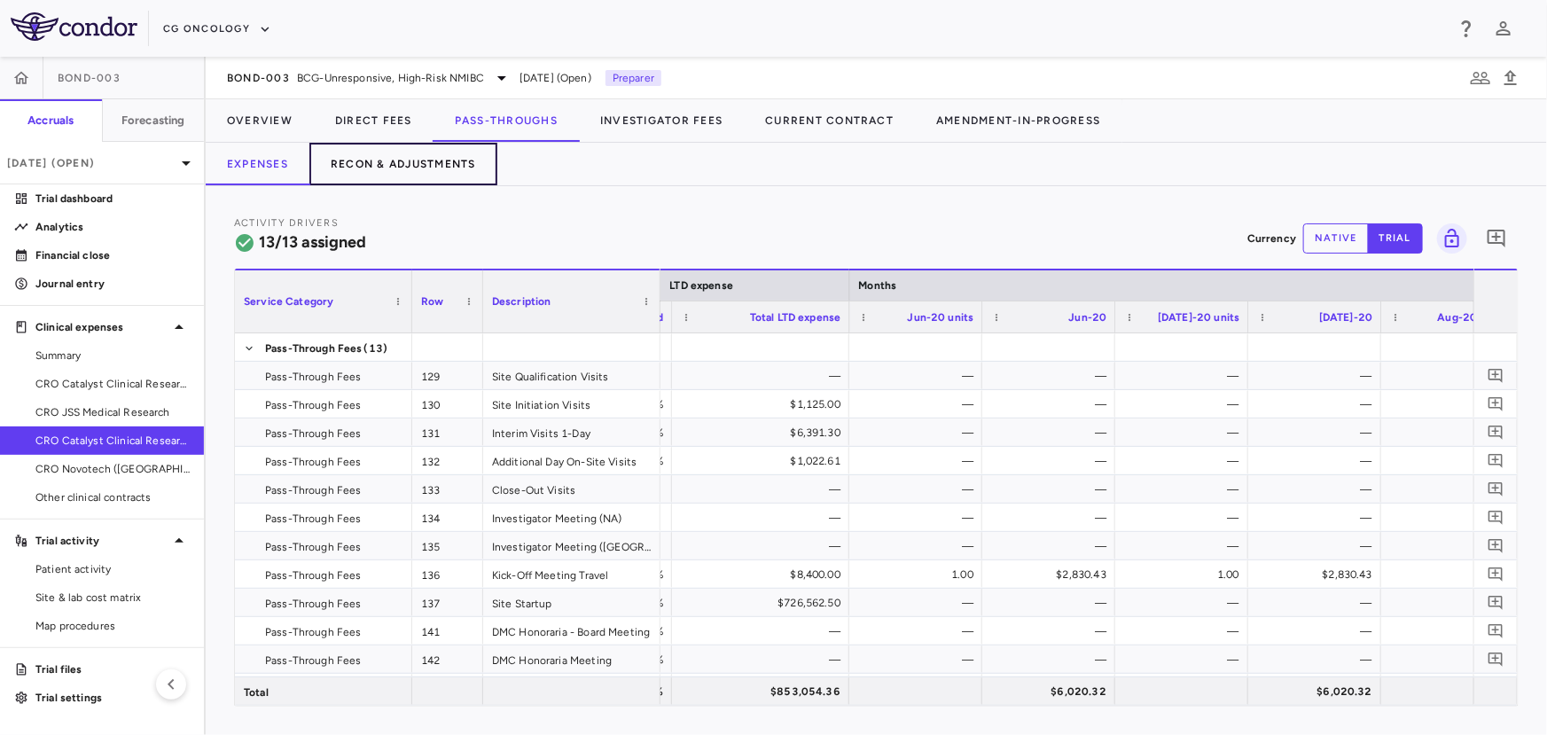
click at [438, 164] on button "Recon & Adjustments" at bounding box center [403, 164] width 188 height 43
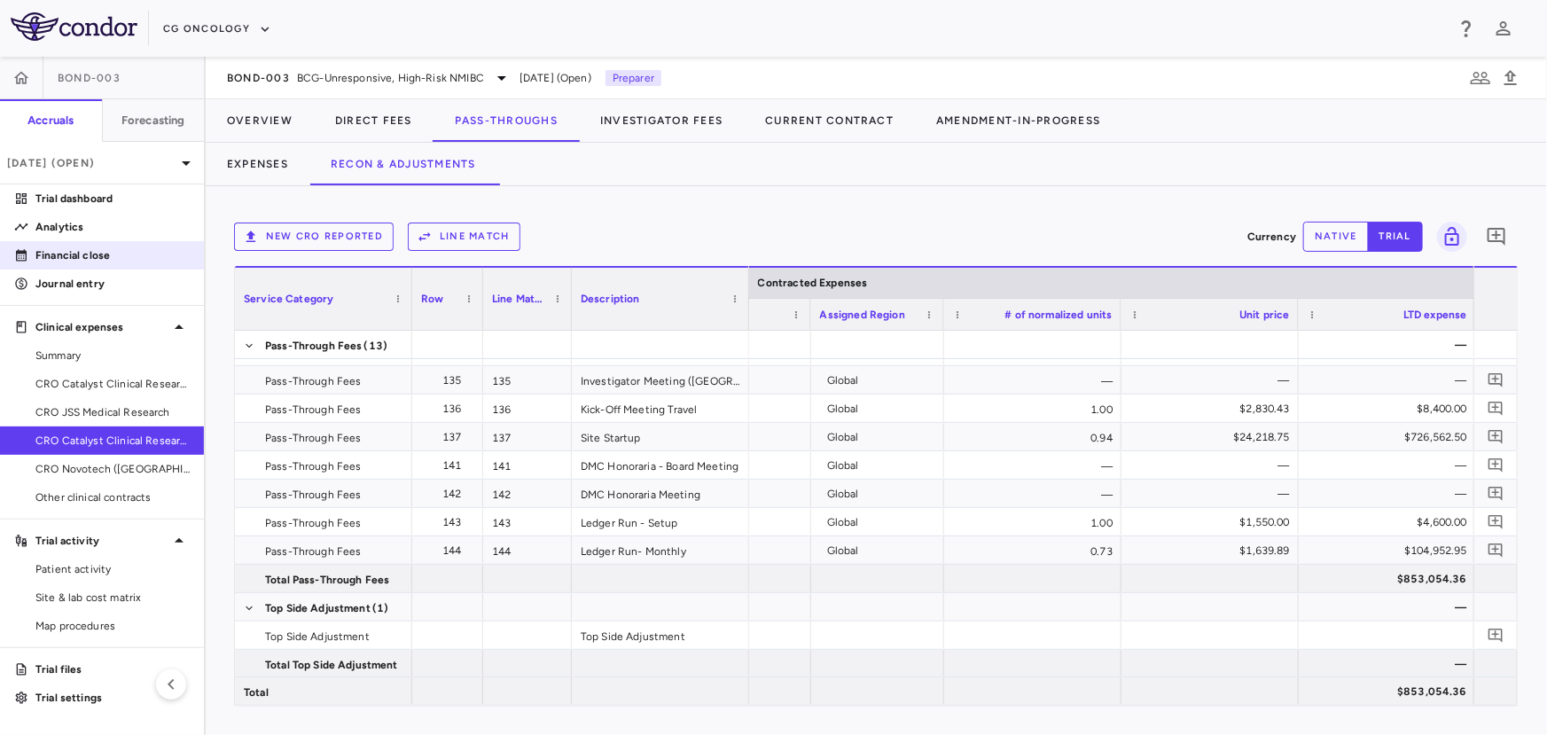
click at [112, 250] on p "Financial close" at bounding box center [112, 255] width 154 height 16
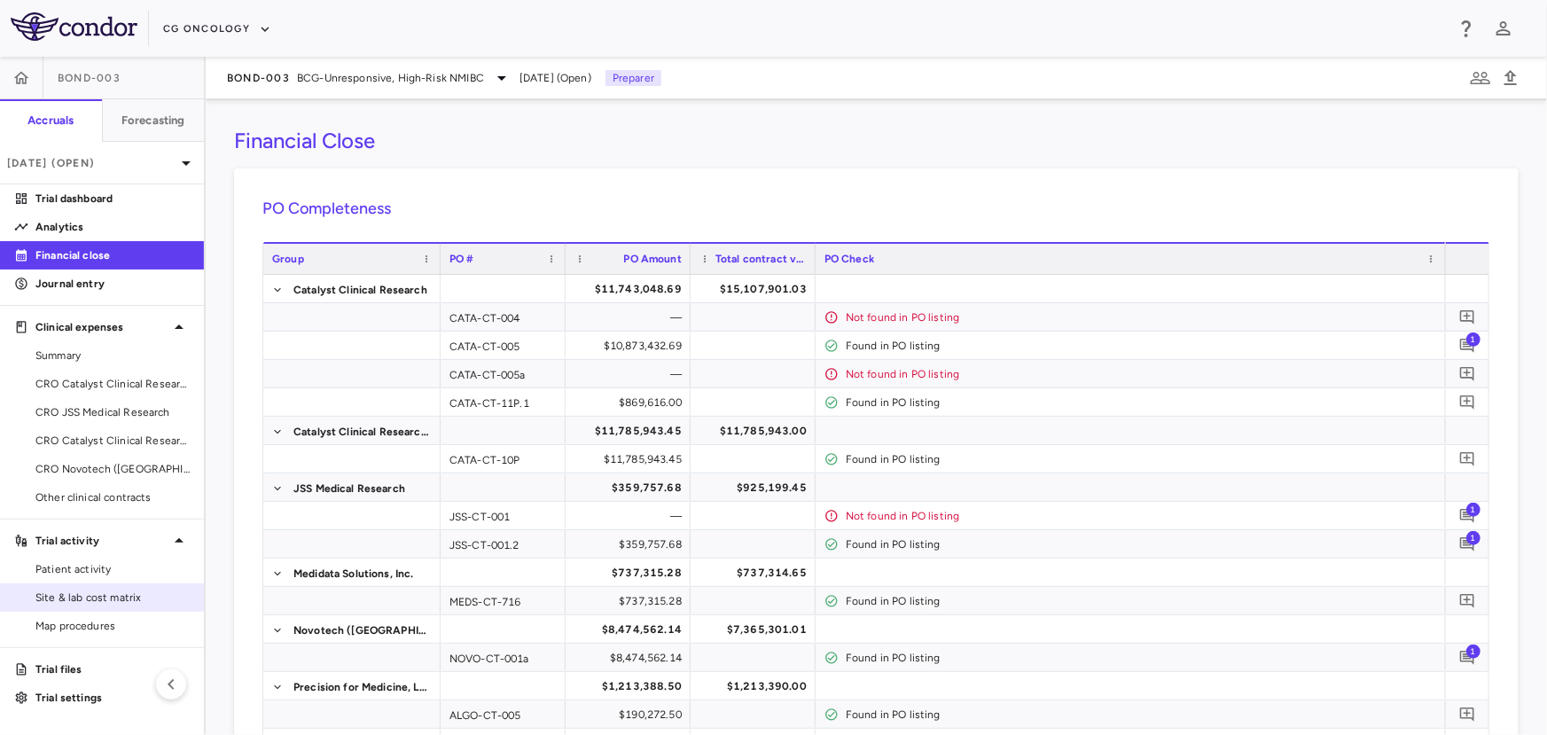
click at [168, 592] on span "Site & lab cost matrix" at bounding box center [112, 597] width 154 height 16
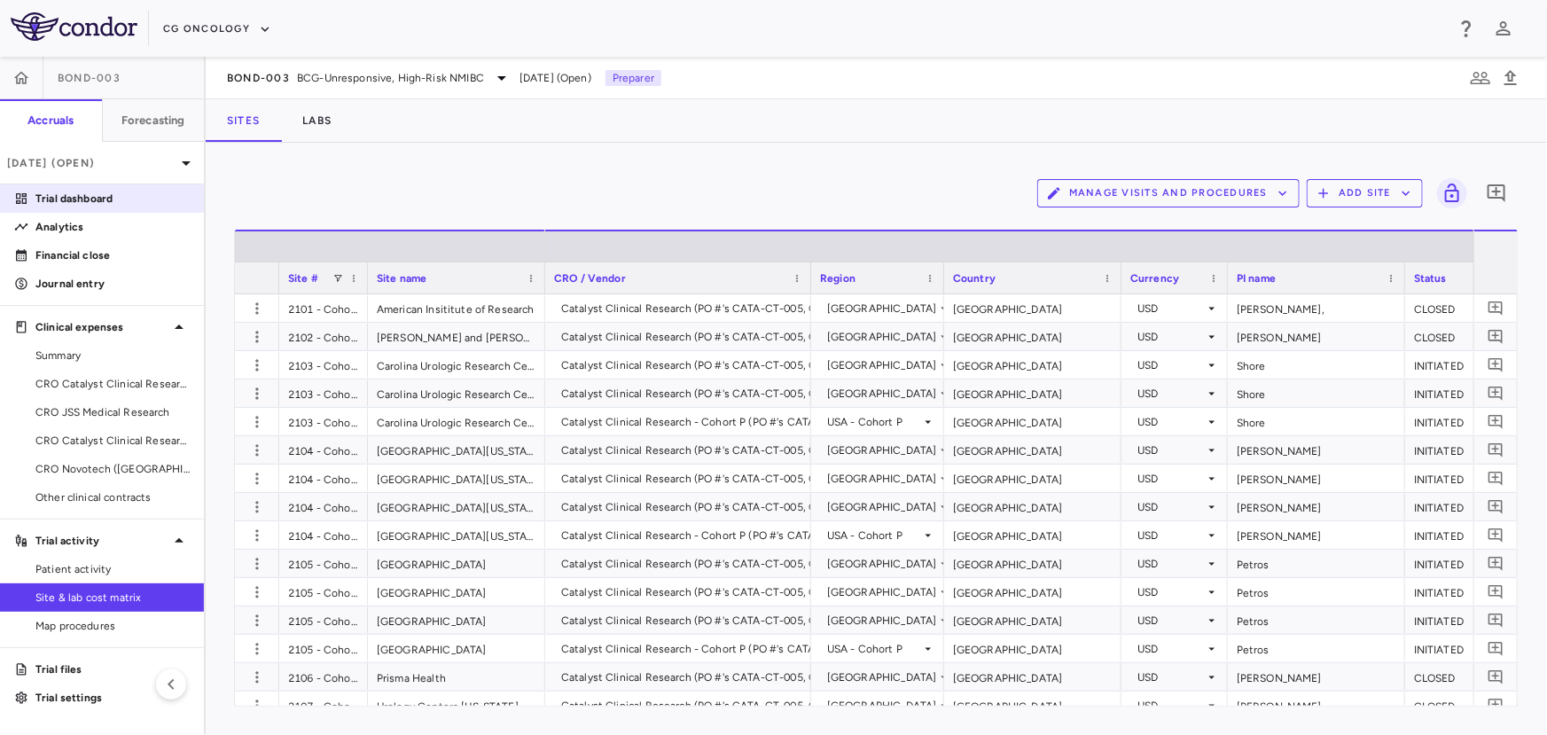
click at [148, 206] on p "Trial dashboard" at bounding box center [112, 199] width 154 height 16
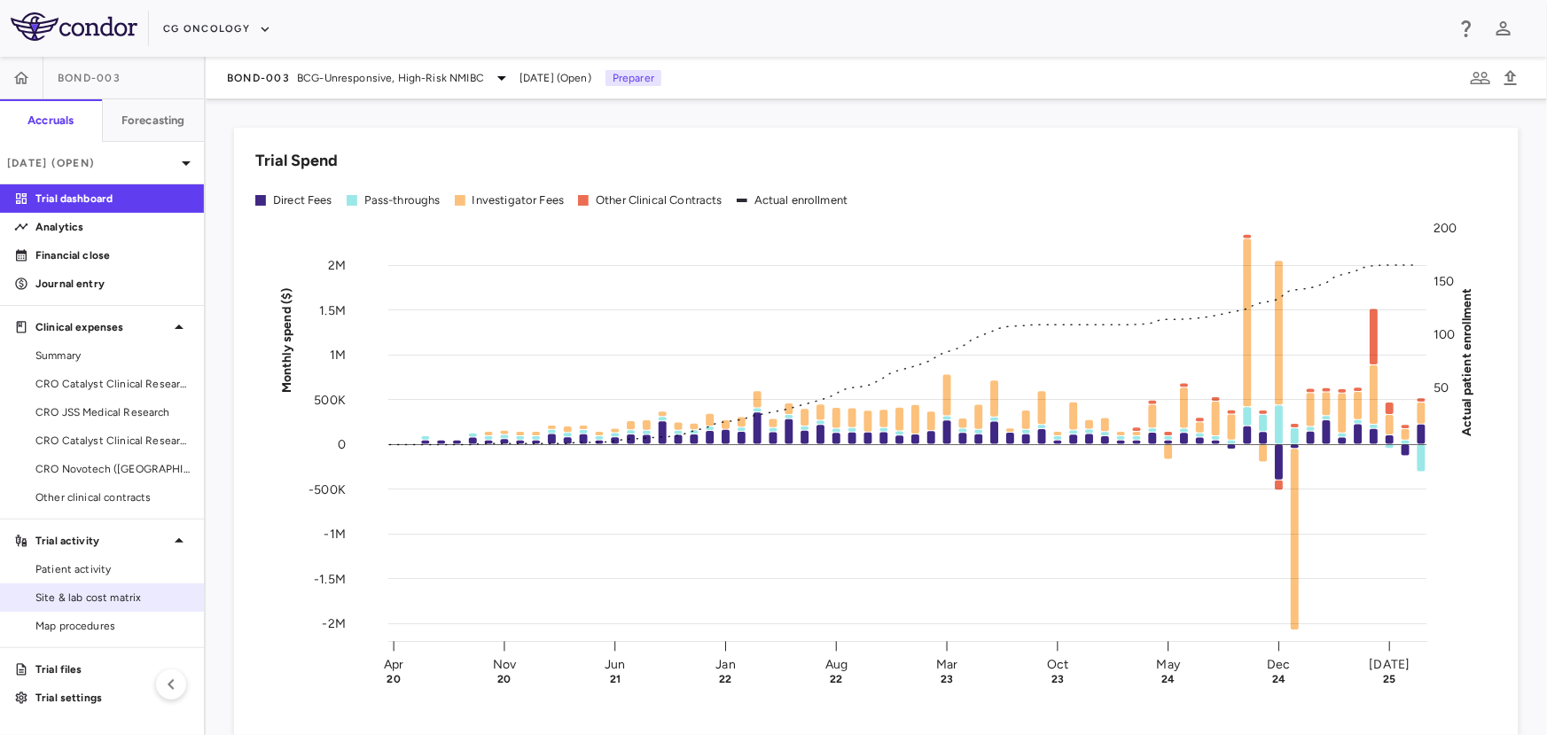
click at [129, 587] on link "Site & lab cost matrix" at bounding box center [102, 597] width 204 height 27
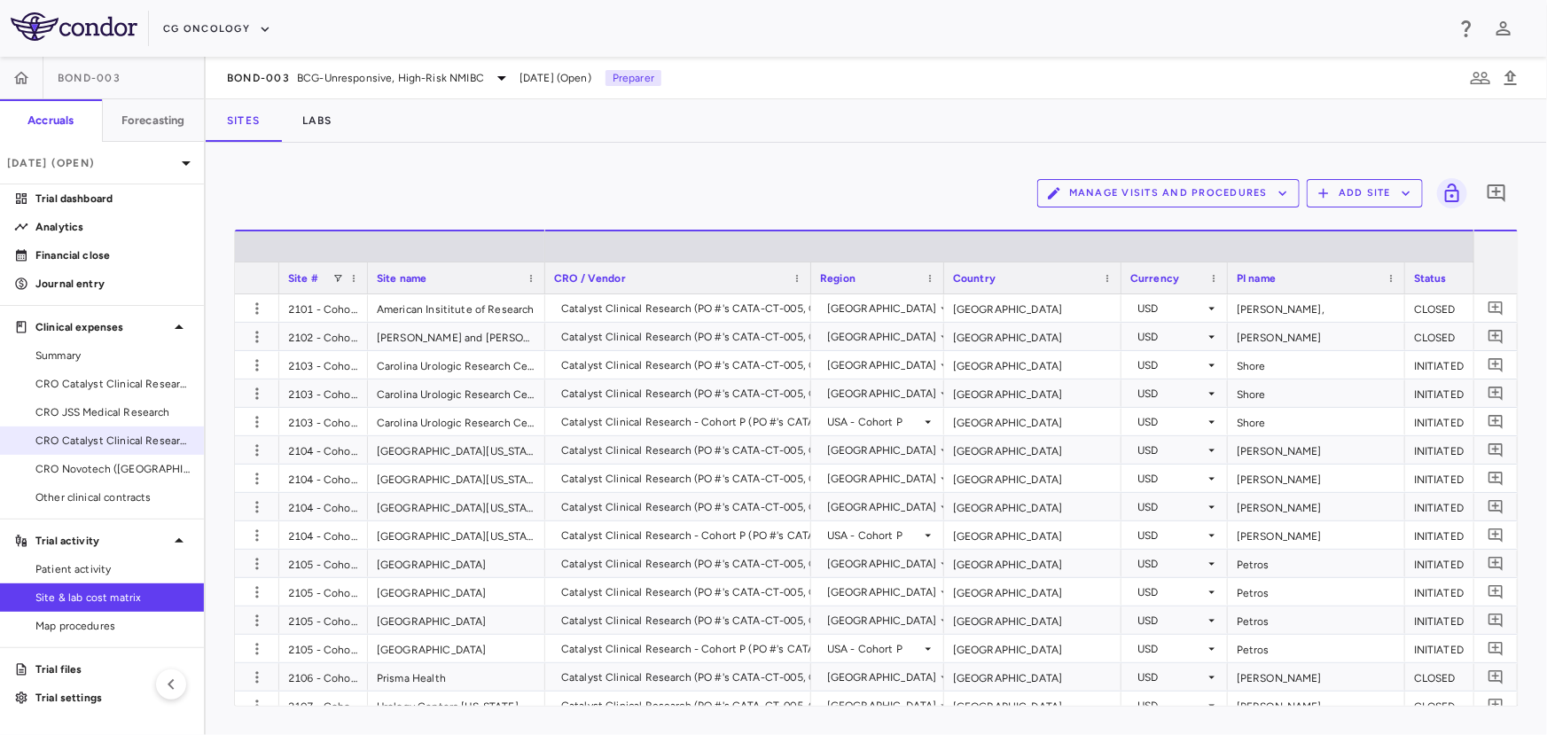
click at [129, 441] on span "CRO Catalyst Clinical Research" at bounding box center [112, 441] width 154 height 16
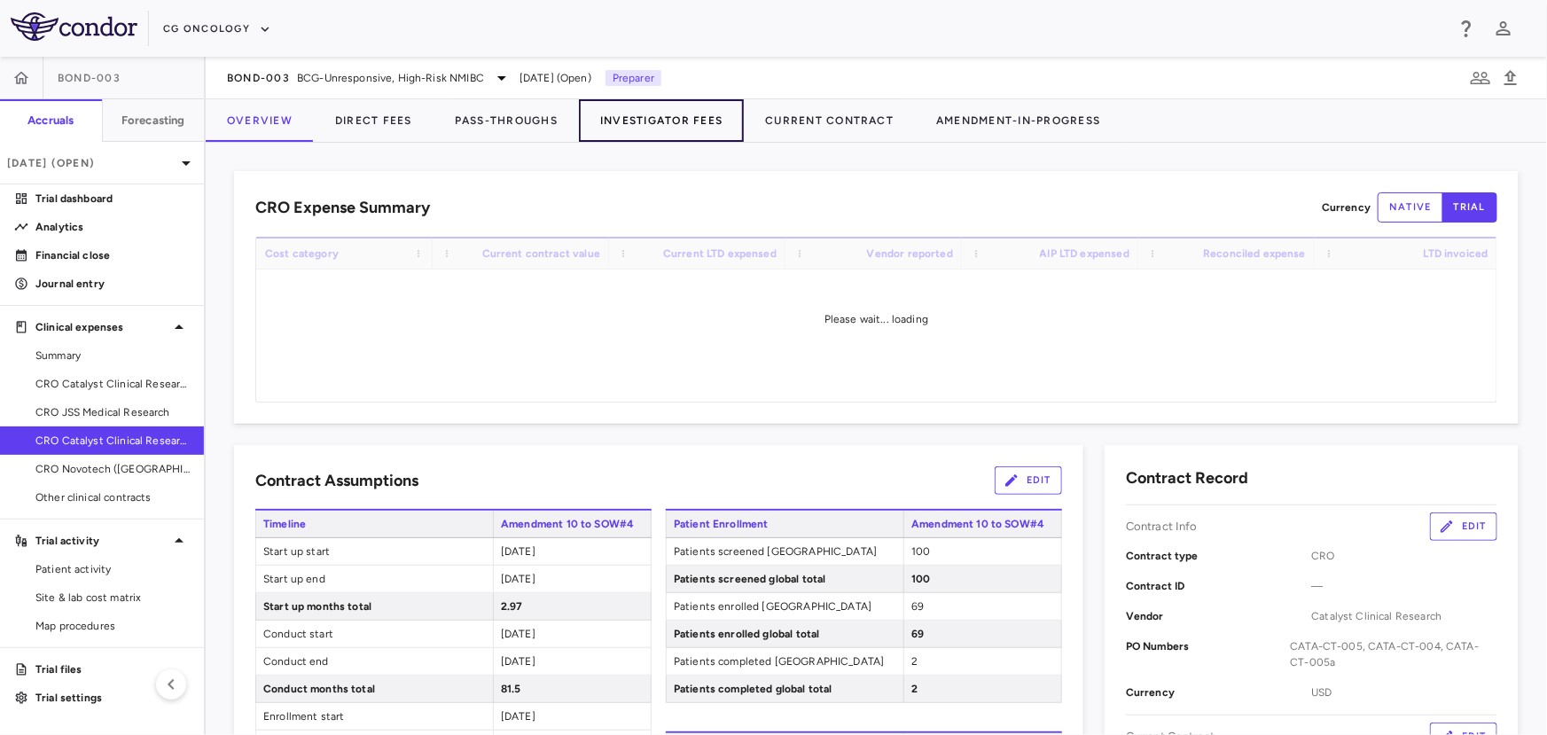
click at [663, 112] on button "Investigator Fees" at bounding box center [661, 120] width 165 height 43
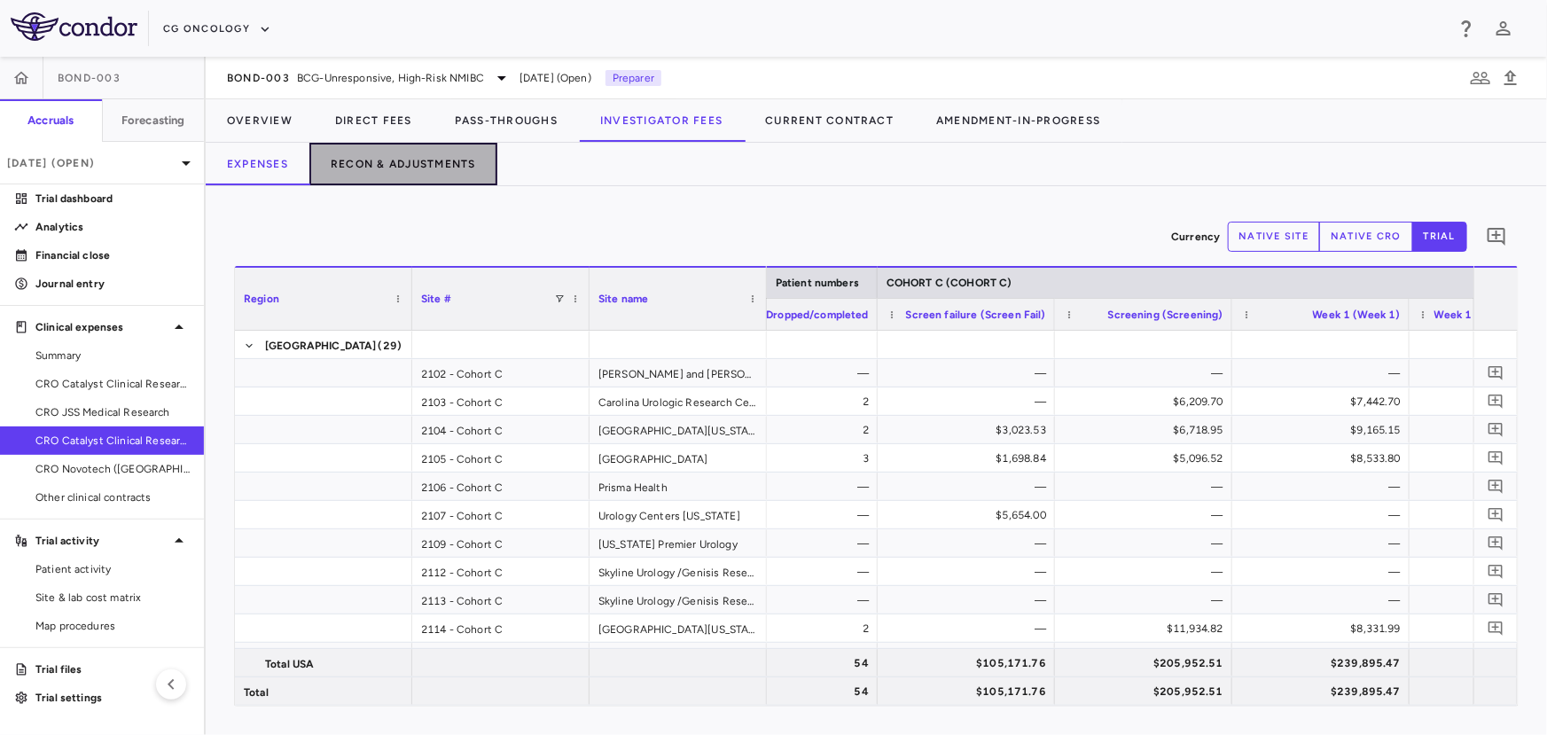
click at [449, 168] on button "Recon & Adjustments" at bounding box center [403, 164] width 188 height 43
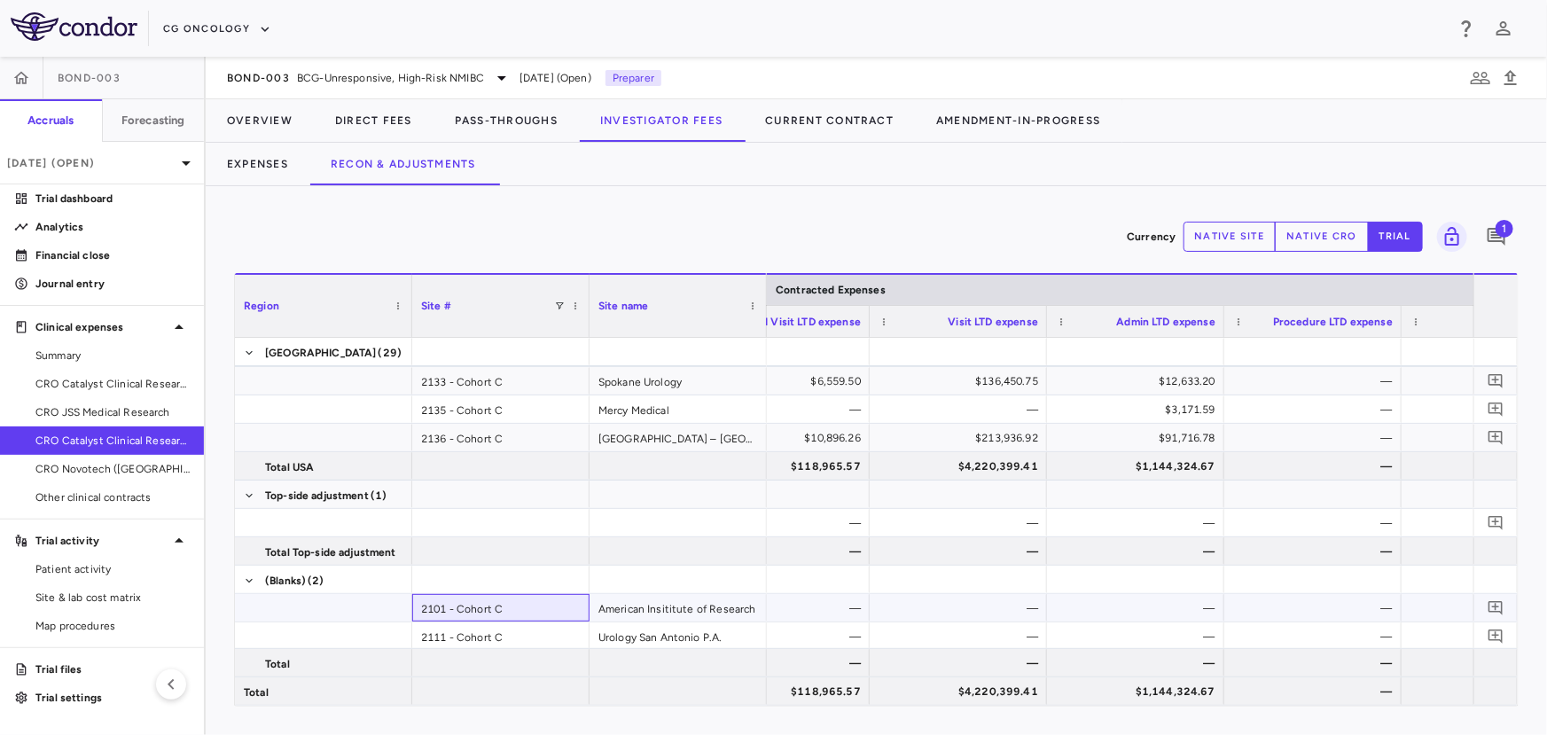
click at [485, 609] on div "2101 - Cohort C" at bounding box center [500, 607] width 177 height 27
click at [482, 634] on div "2111 - Cohort C" at bounding box center [500, 635] width 177 height 27
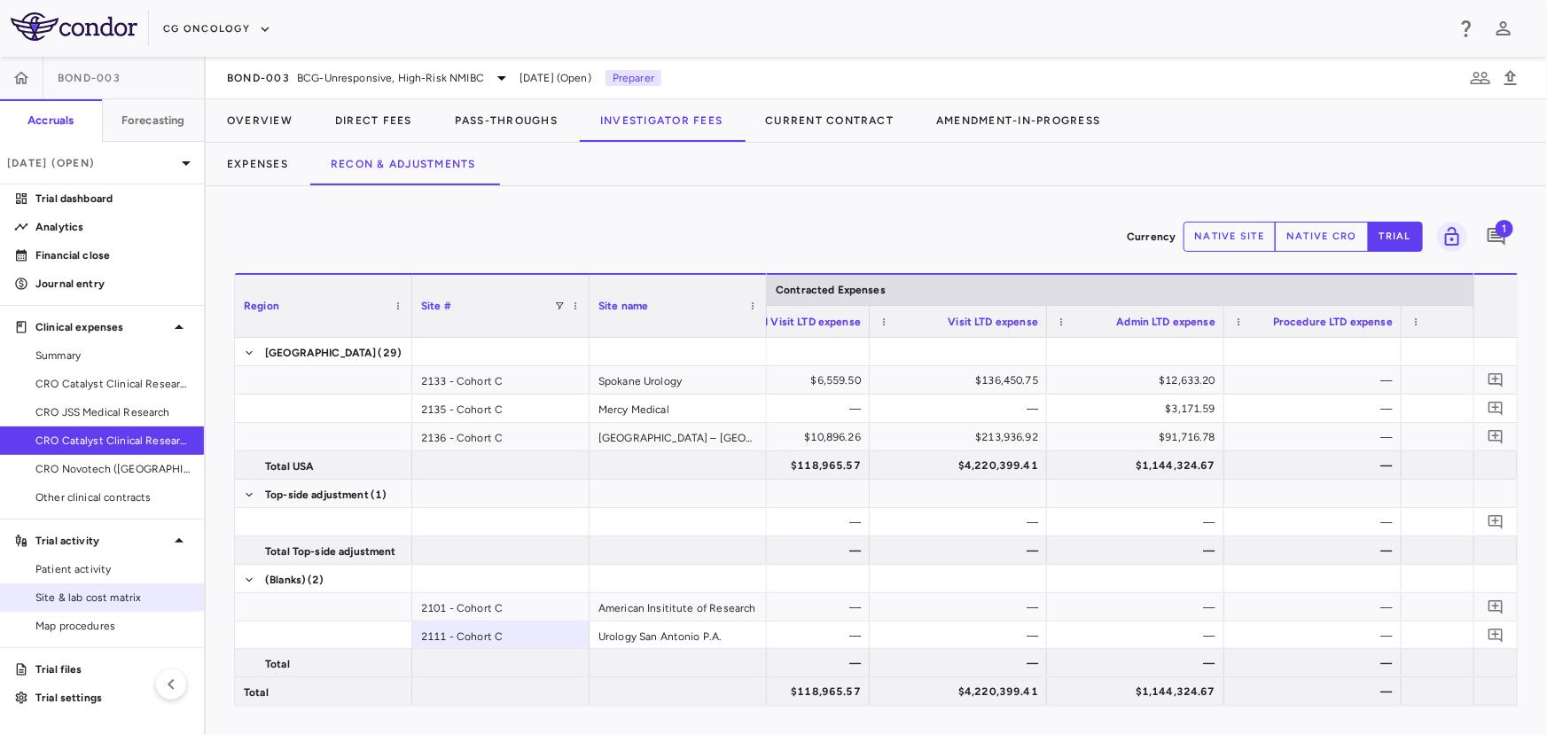
click at [105, 605] on span "Site & lab cost matrix" at bounding box center [112, 597] width 154 height 16
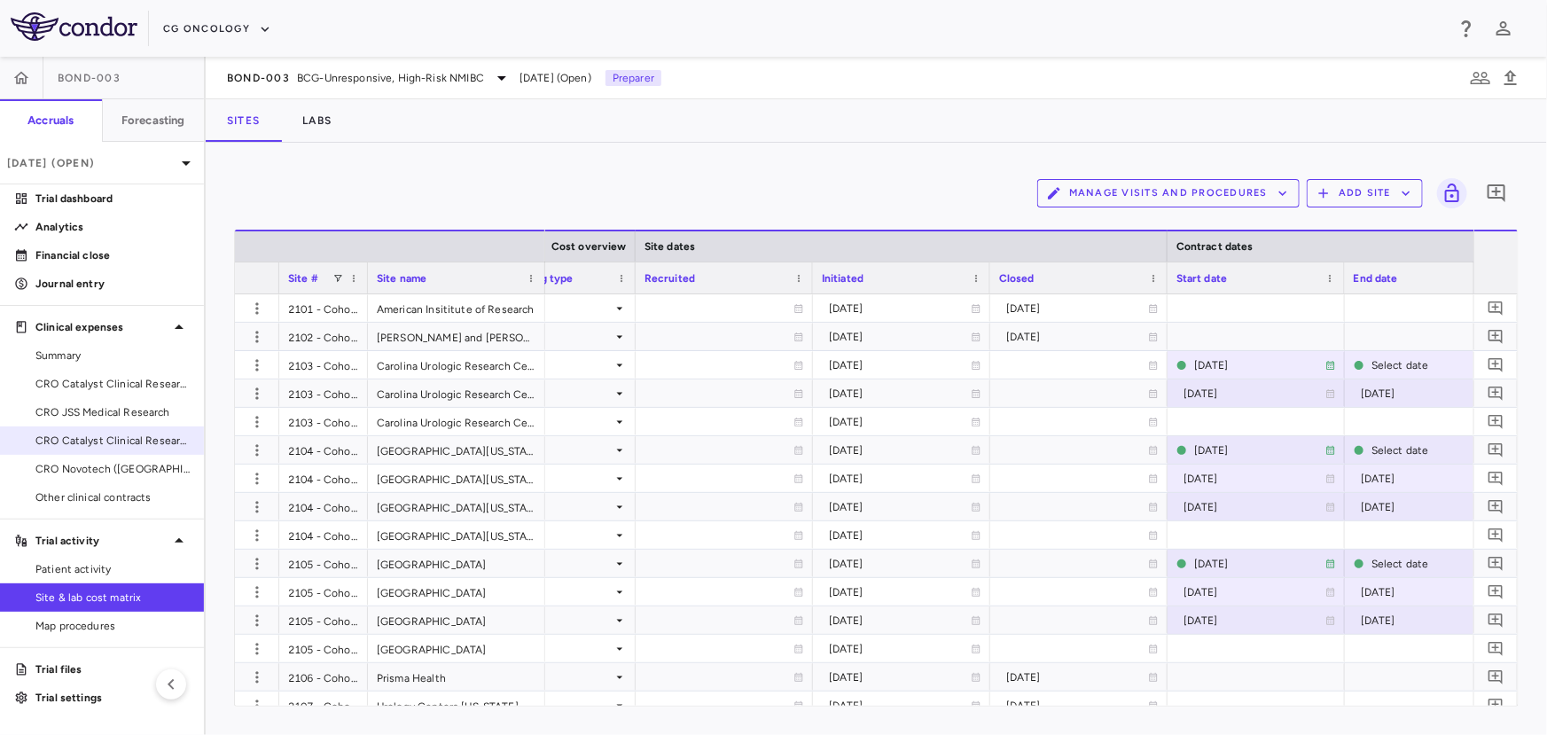
click at [114, 437] on span "CRO Catalyst Clinical Research" at bounding box center [112, 441] width 154 height 16
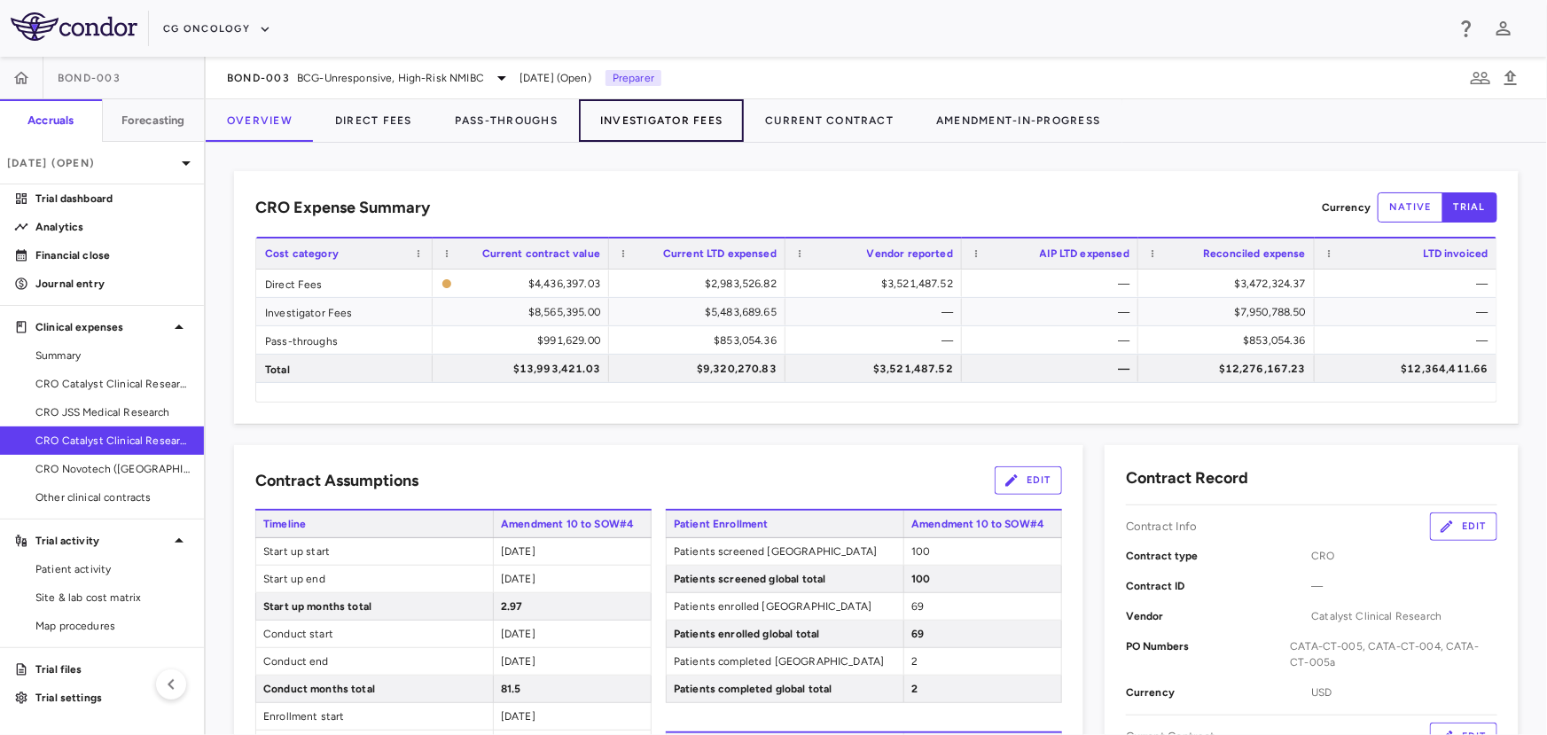
click at [685, 114] on button "Investigator Fees" at bounding box center [661, 120] width 165 height 43
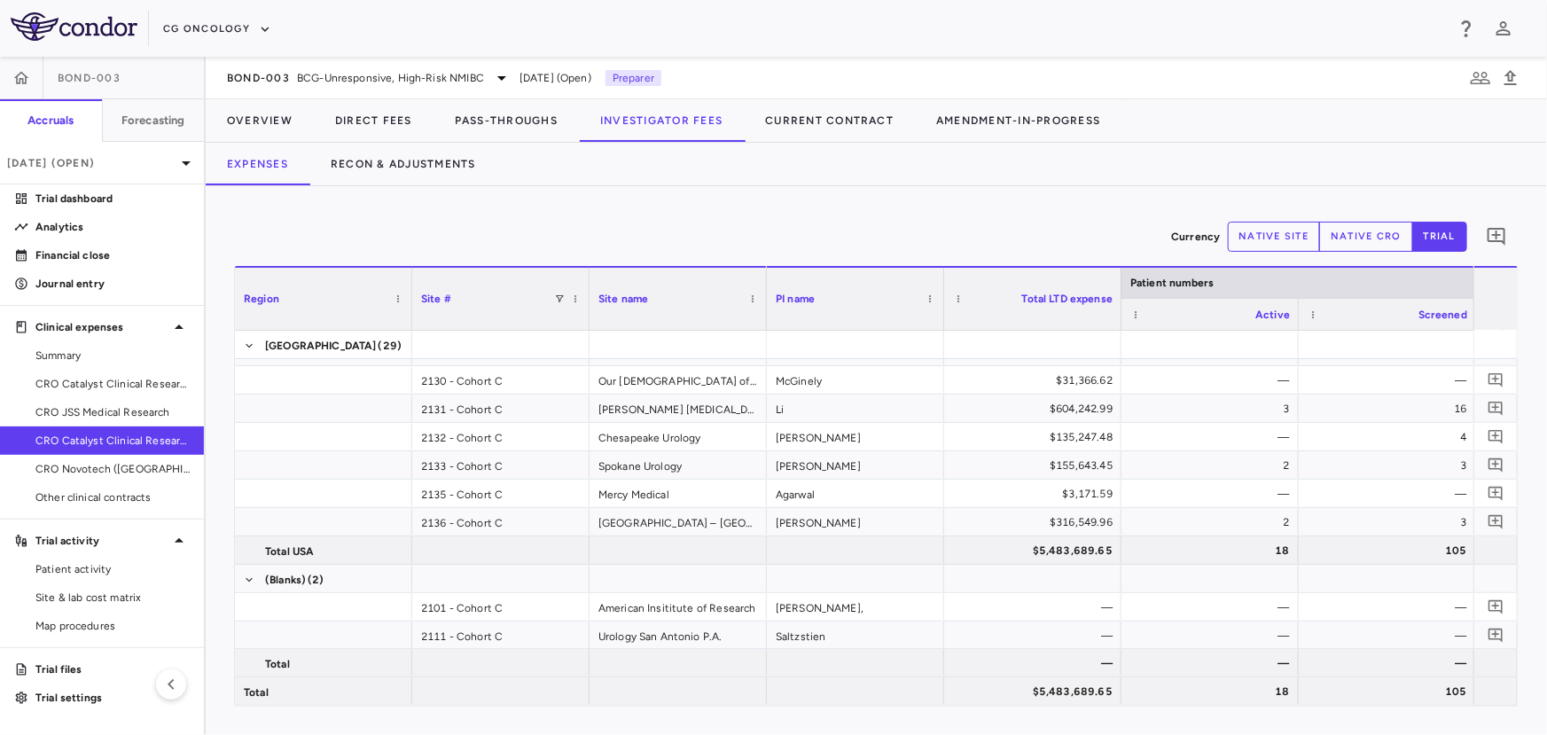
click at [166, 429] on link "CRO Catalyst Clinical Research" at bounding box center [102, 440] width 204 height 27
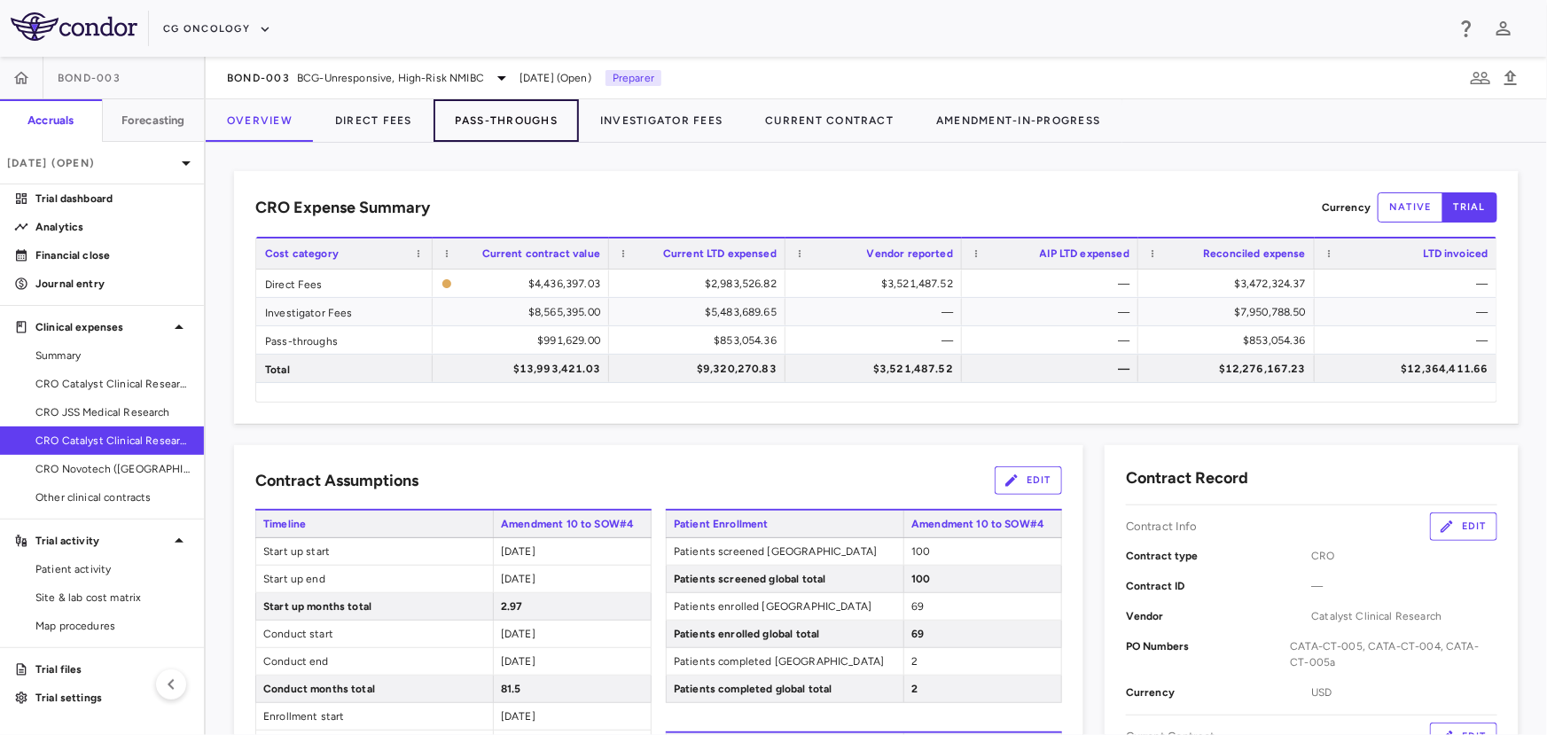
click at [505, 121] on button "Pass-Throughs" at bounding box center [505, 120] width 145 height 43
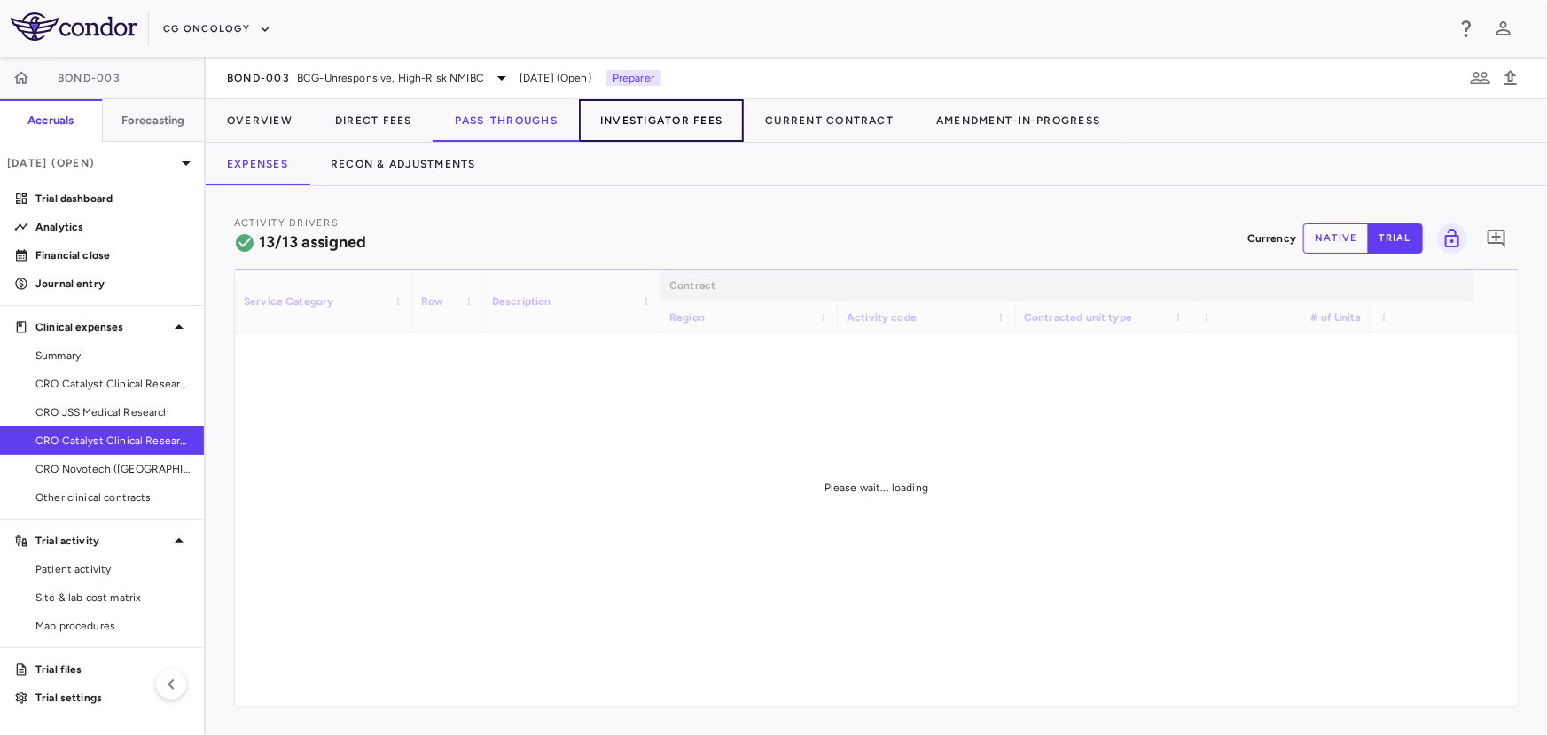
click at [647, 126] on button "Investigator Fees" at bounding box center [661, 120] width 165 height 43
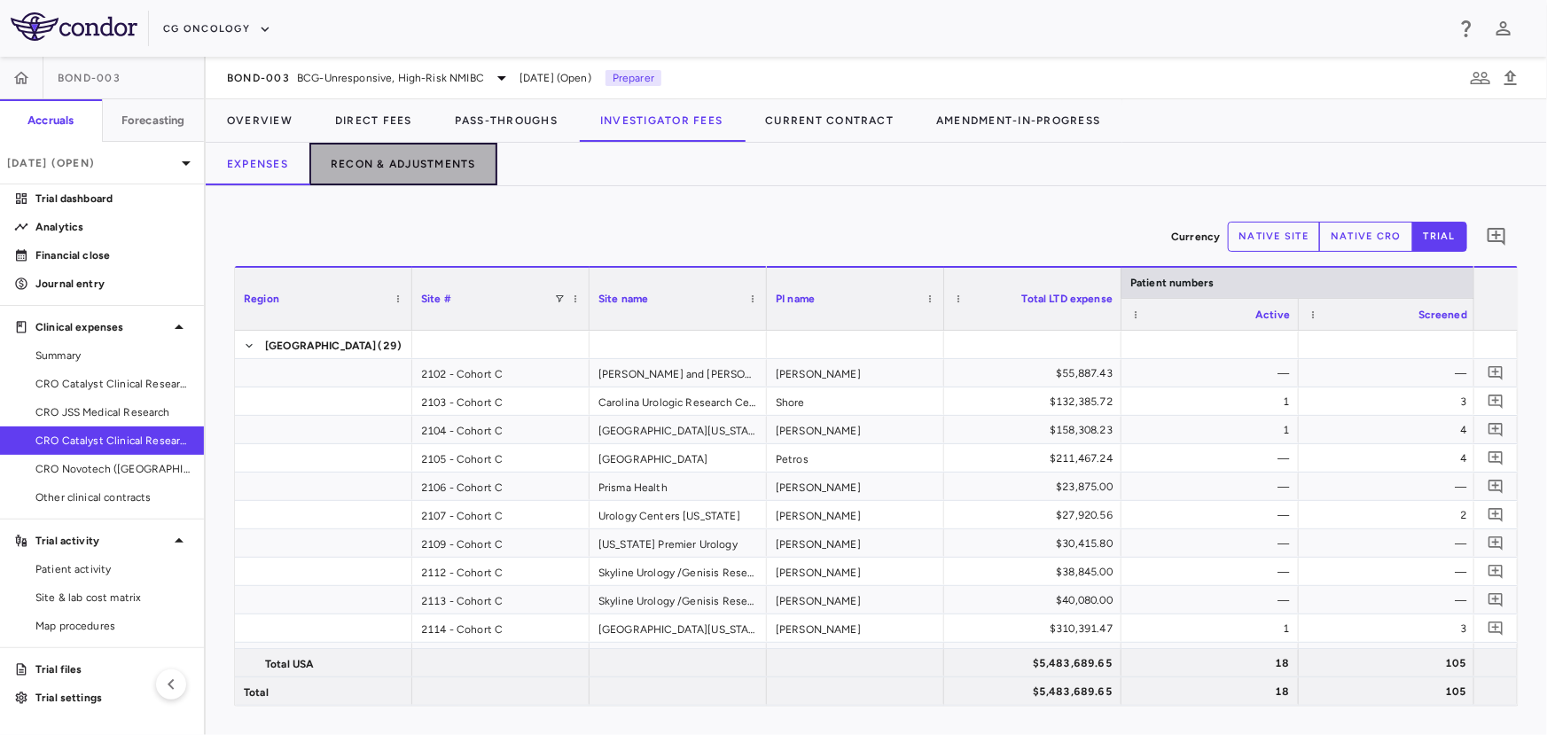
click at [425, 161] on button "Recon & Adjustments" at bounding box center [403, 164] width 188 height 43
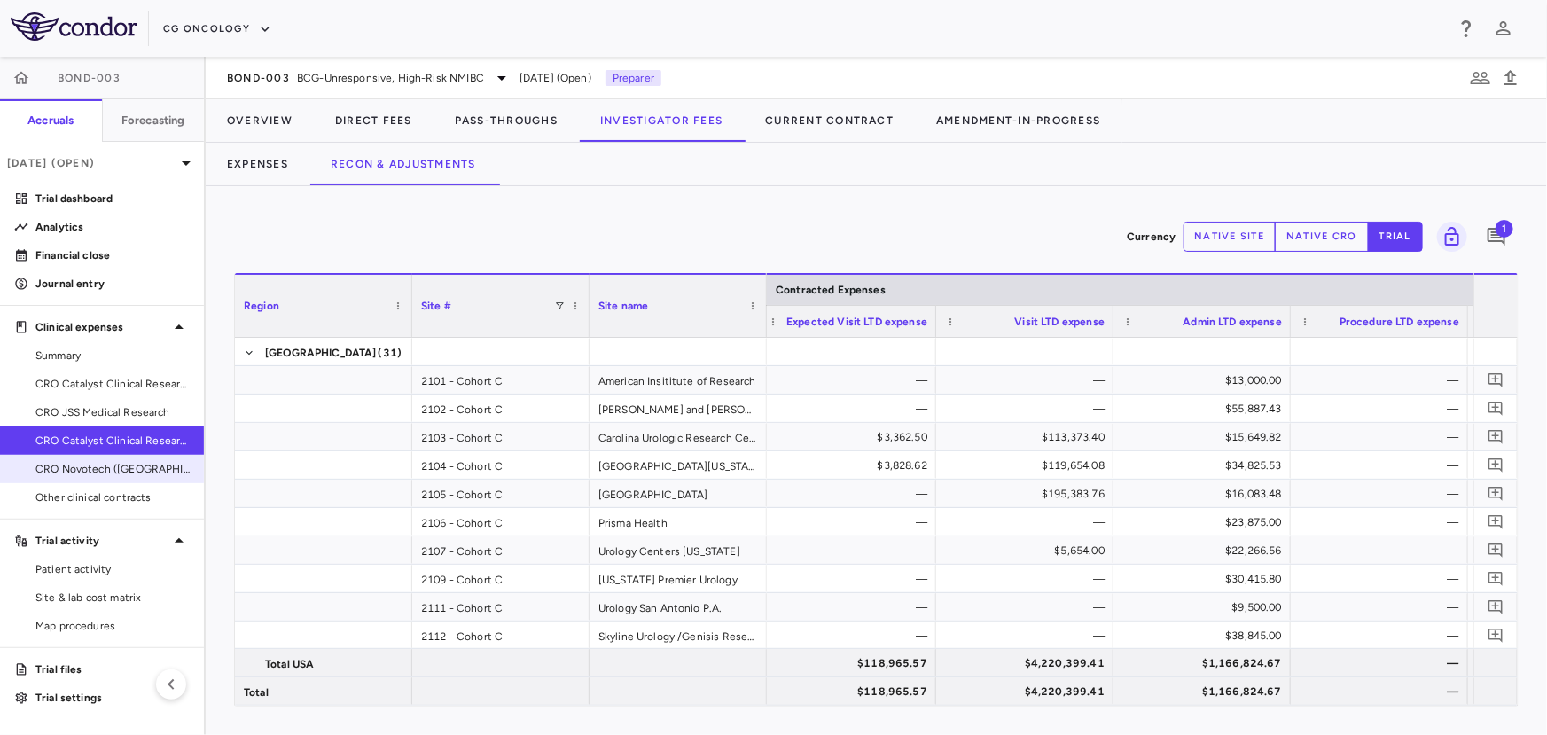
click at [60, 467] on span "CRO Novotech ([GEOGRAPHIC_DATA]) Pty Ltd" at bounding box center [112, 469] width 154 height 16
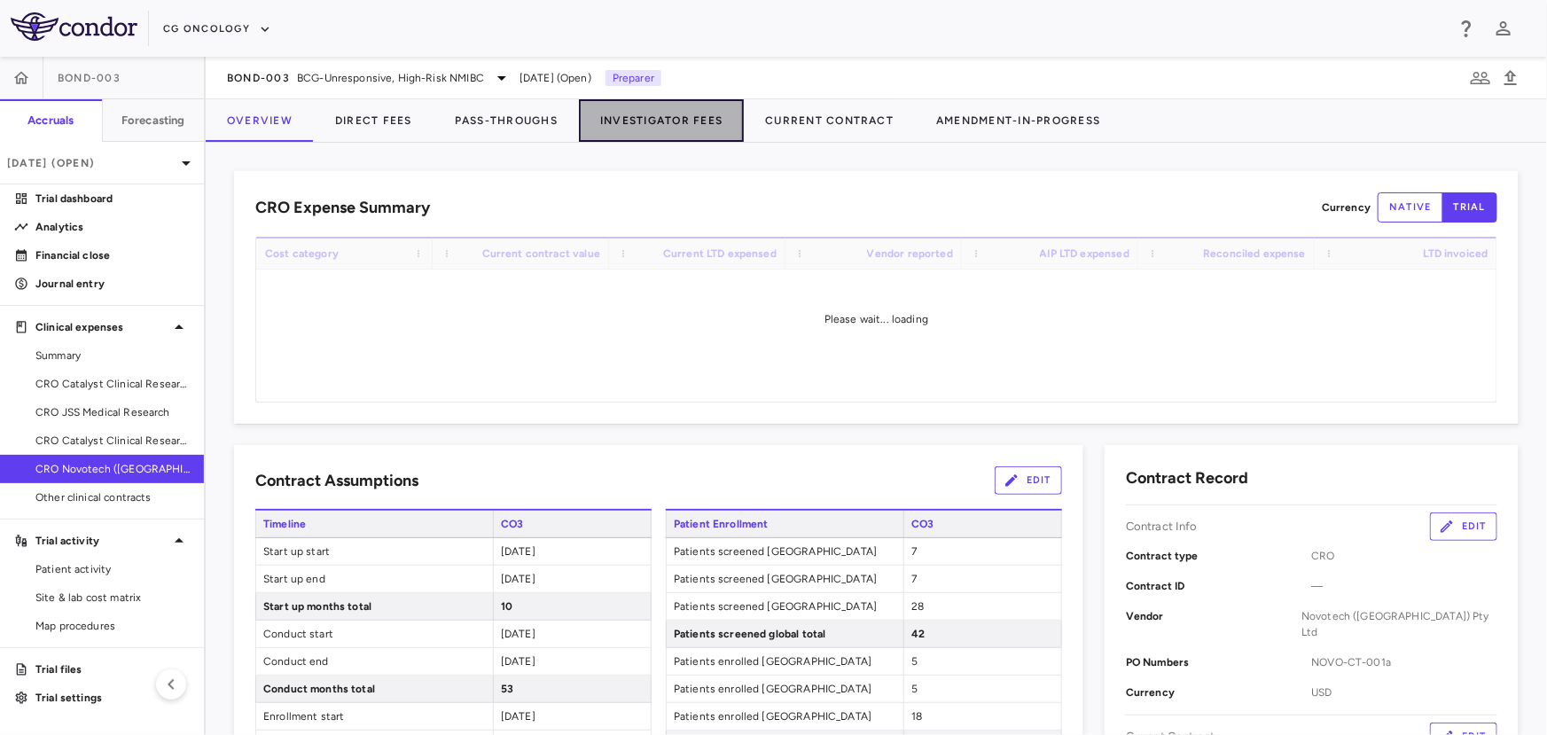
click at [620, 124] on button "Investigator Fees" at bounding box center [661, 120] width 165 height 43
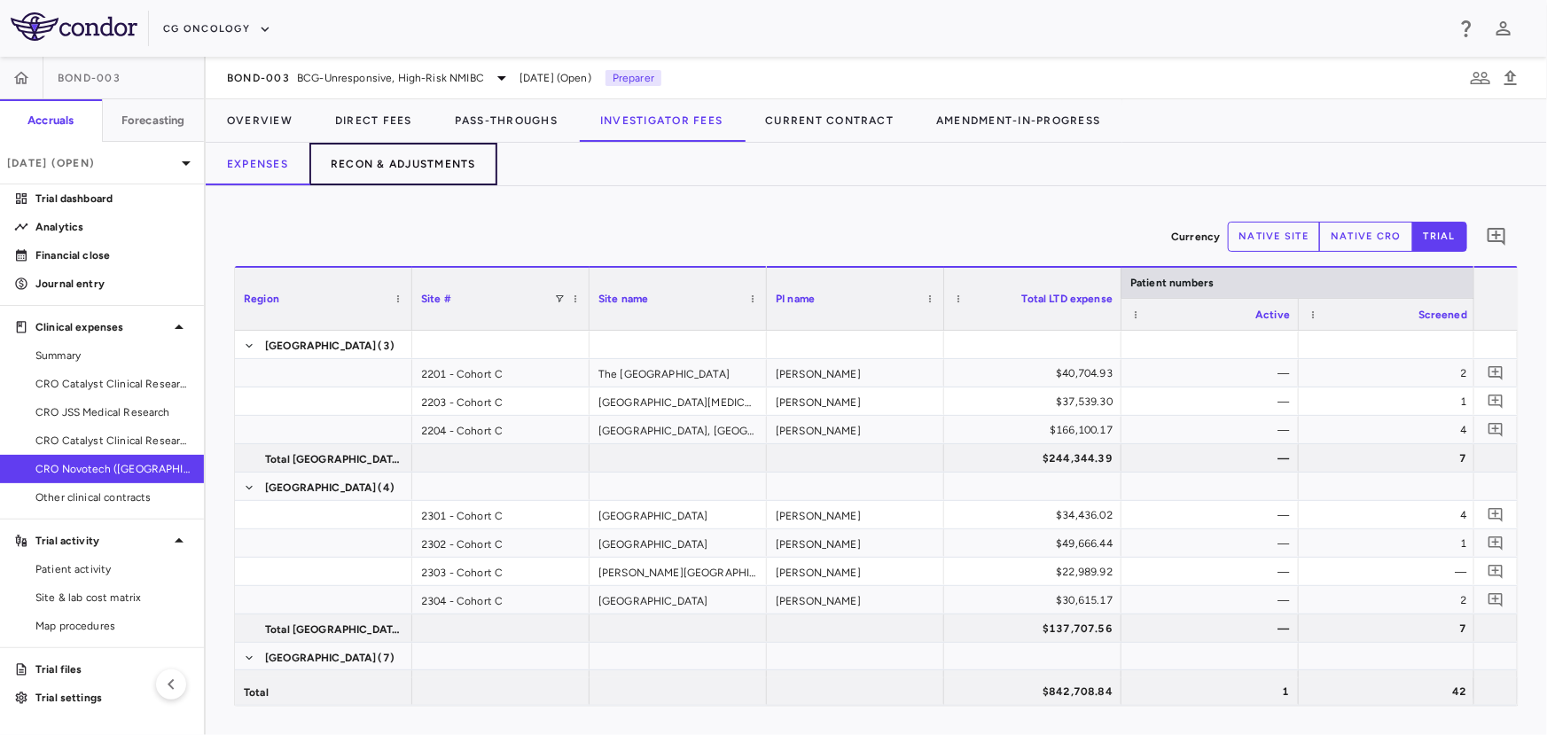
click at [398, 159] on button "Recon & Adjustments" at bounding box center [403, 164] width 188 height 43
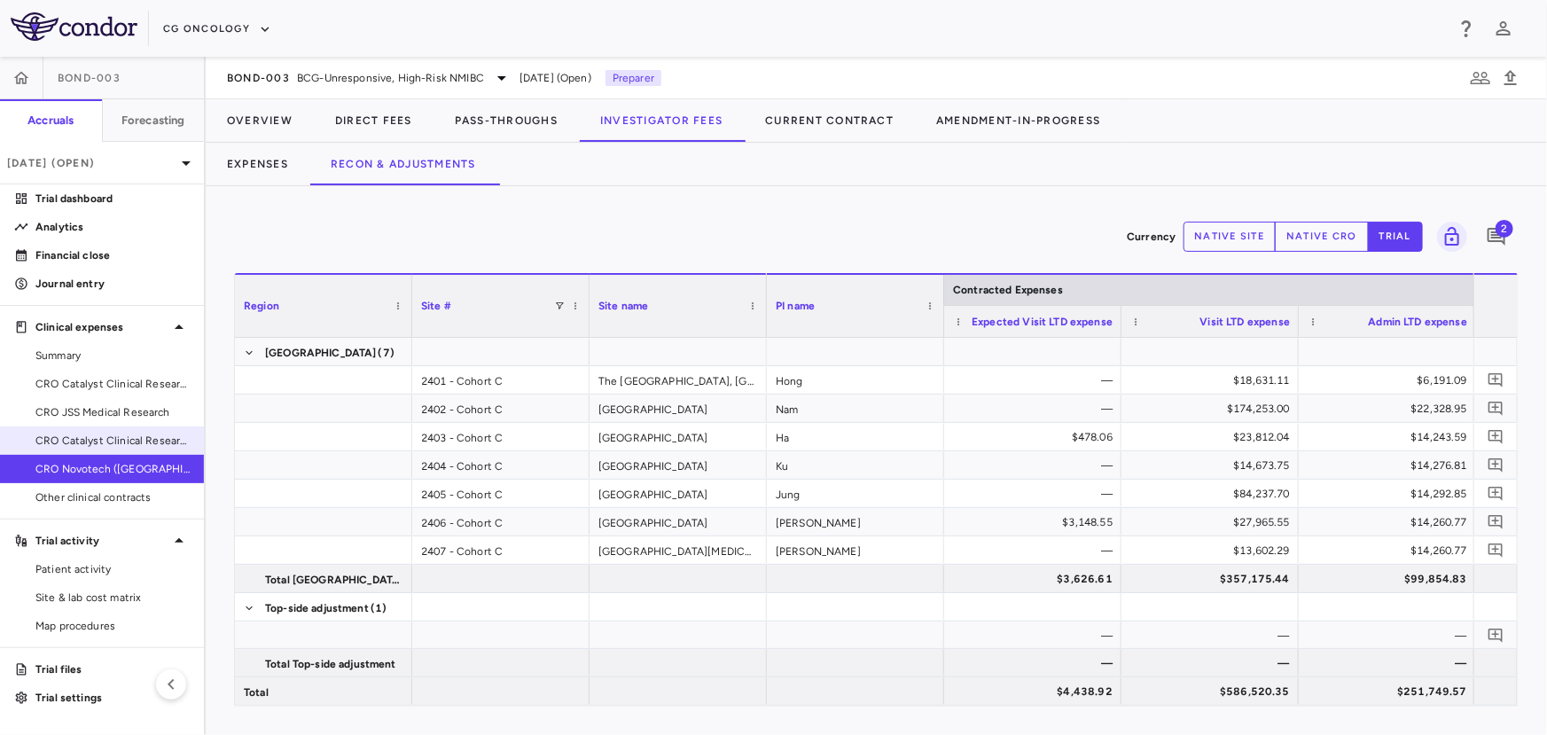
click at [131, 439] on span "CRO Catalyst Clinical Research" at bounding box center [112, 441] width 154 height 16
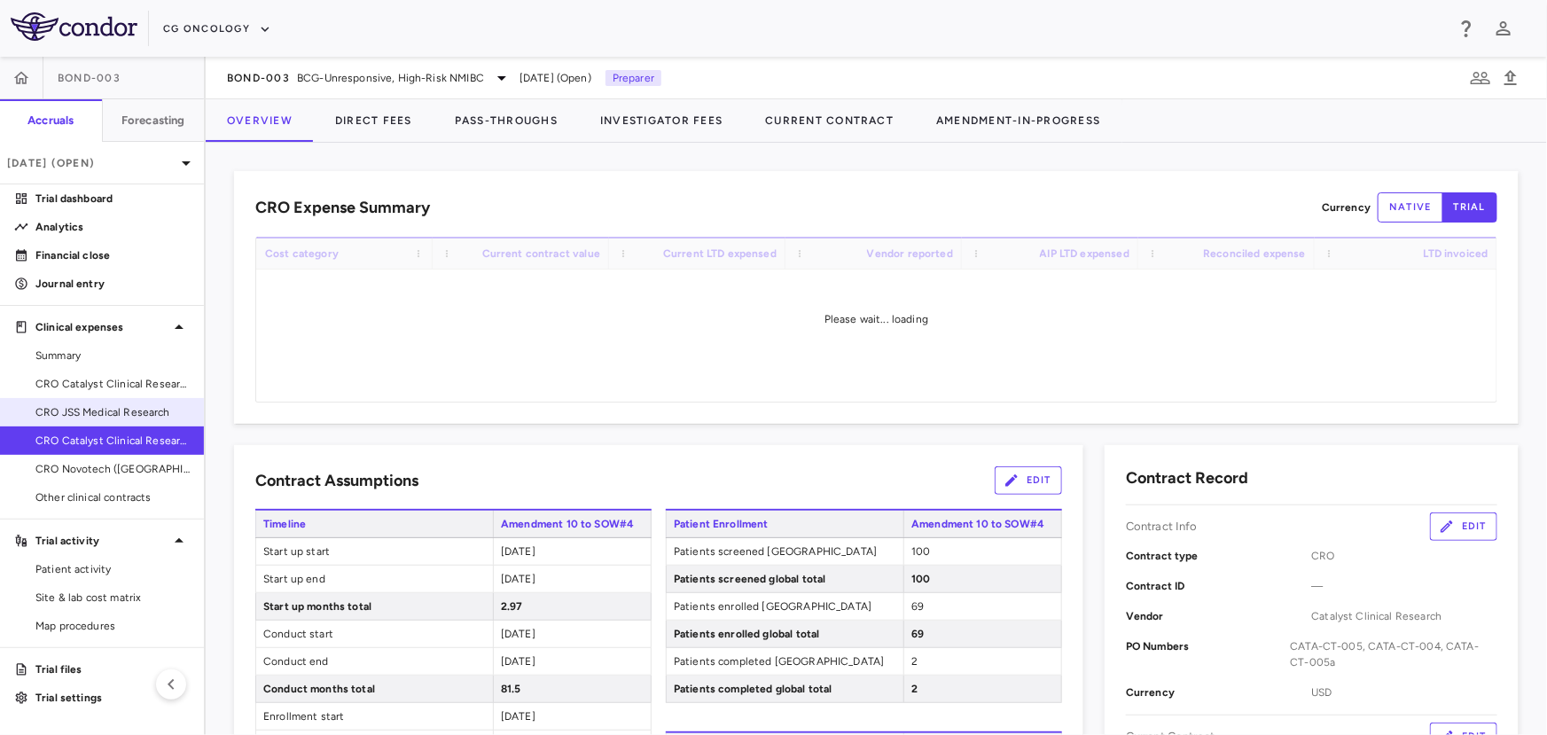
click at [137, 417] on span "CRO JSS Medical Research" at bounding box center [112, 412] width 154 height 16
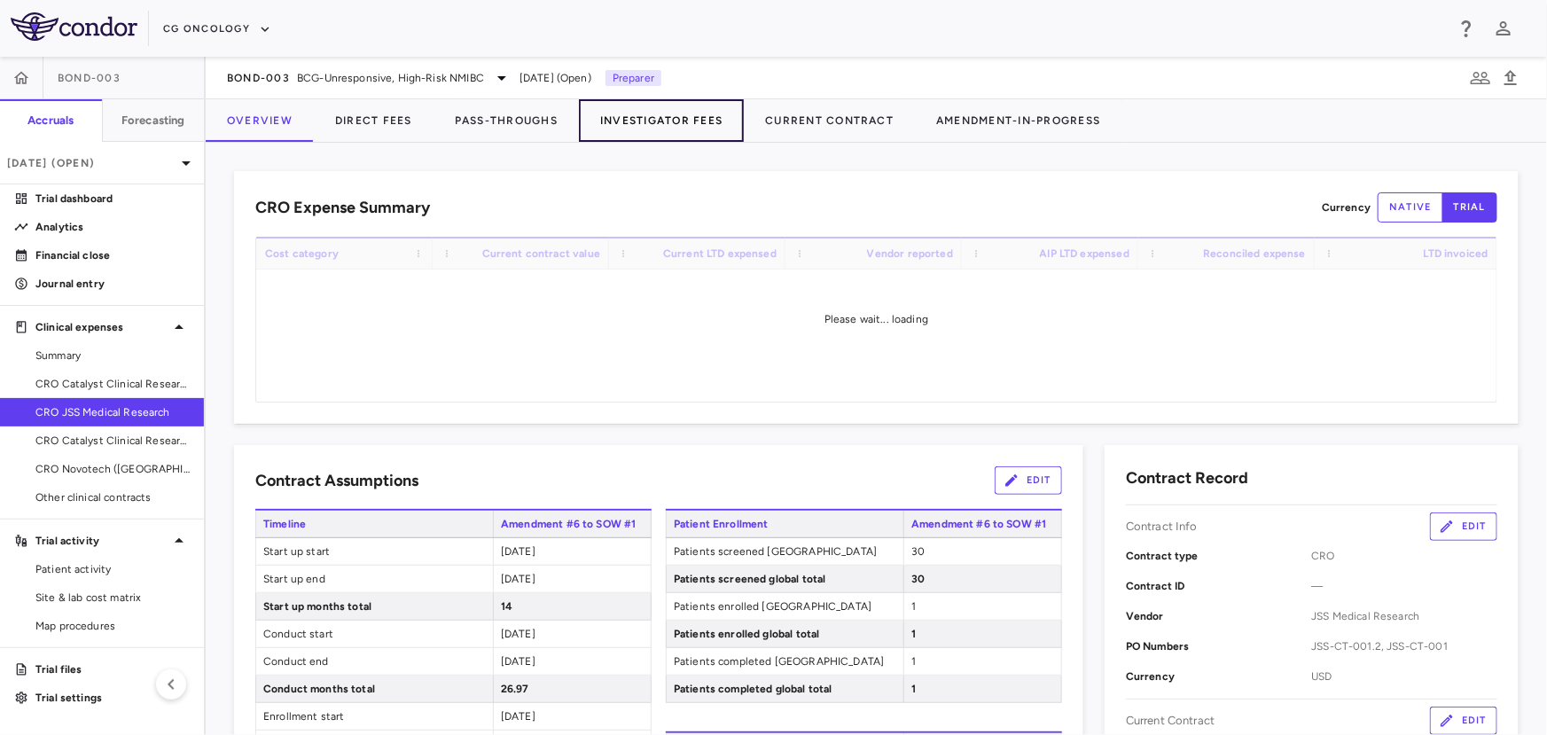
click at [591, 124] on button "Investigator Fees" at bounding box center [661, 120] width 165 height 43
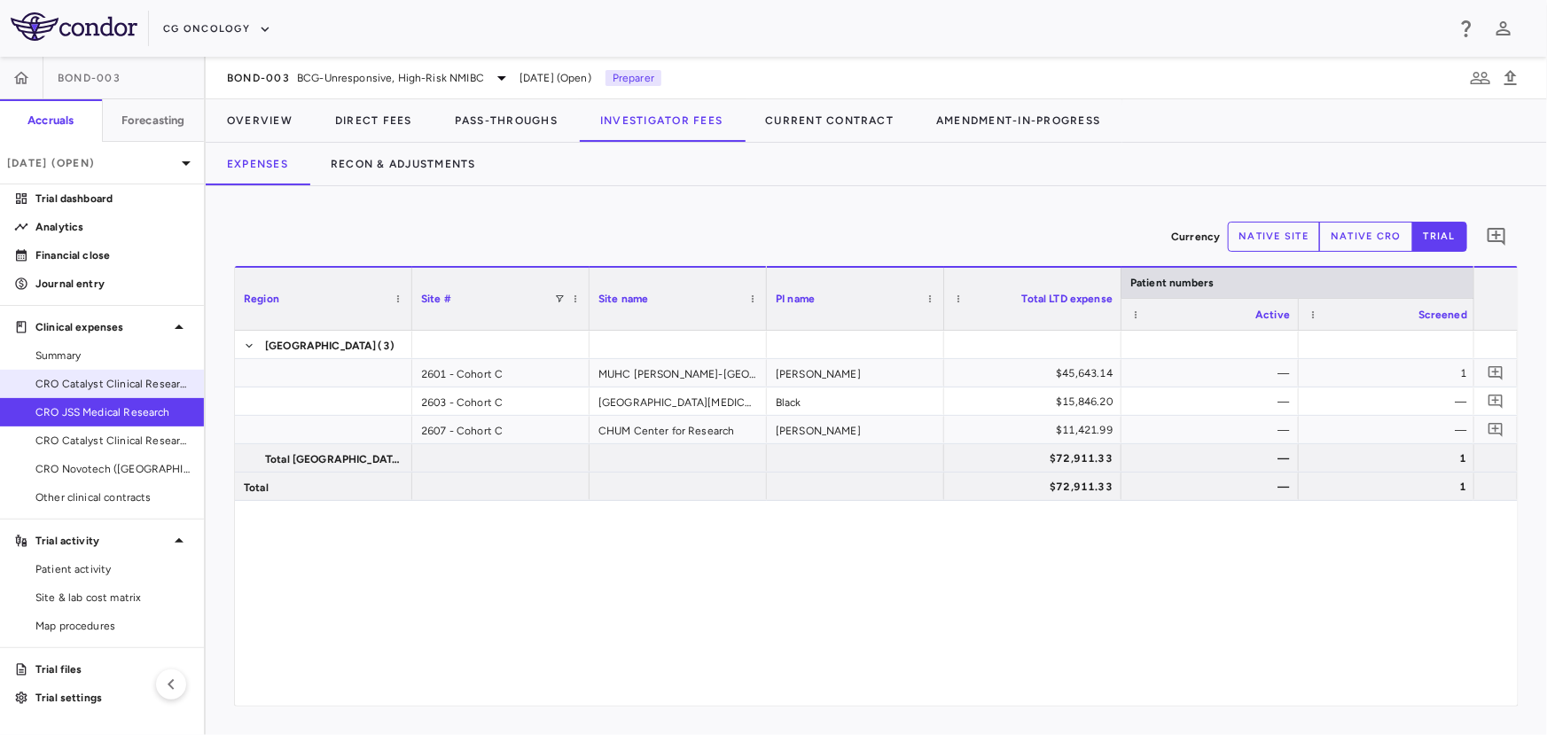
click at [110, 383] on span "CRO Catalyst Clinical Research - Cohort P" at bounding box center [112, 384] width 154 height 16
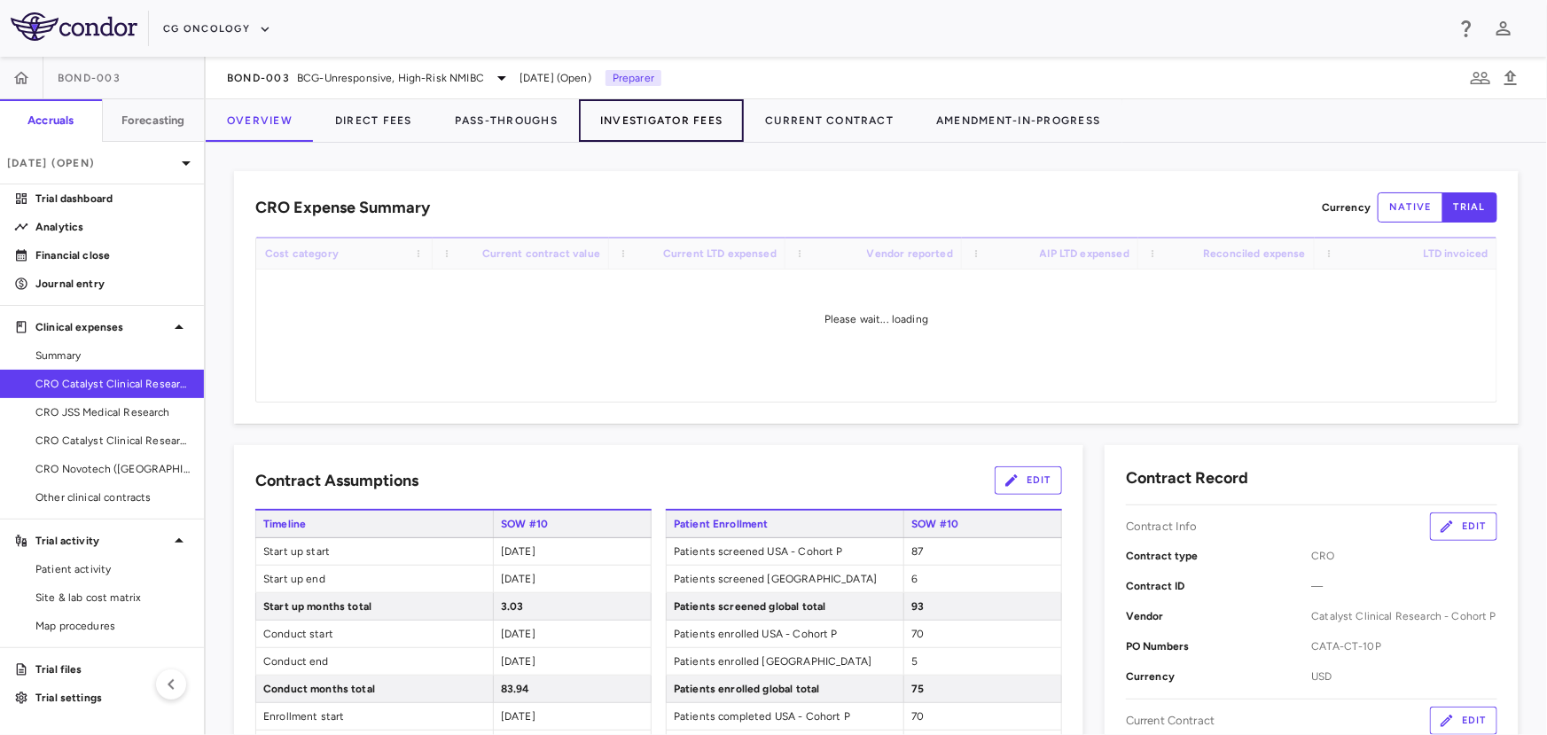
click at [654, 113] on button "Investigator Fees" at bounding box center [661, 120] width 165 height 43
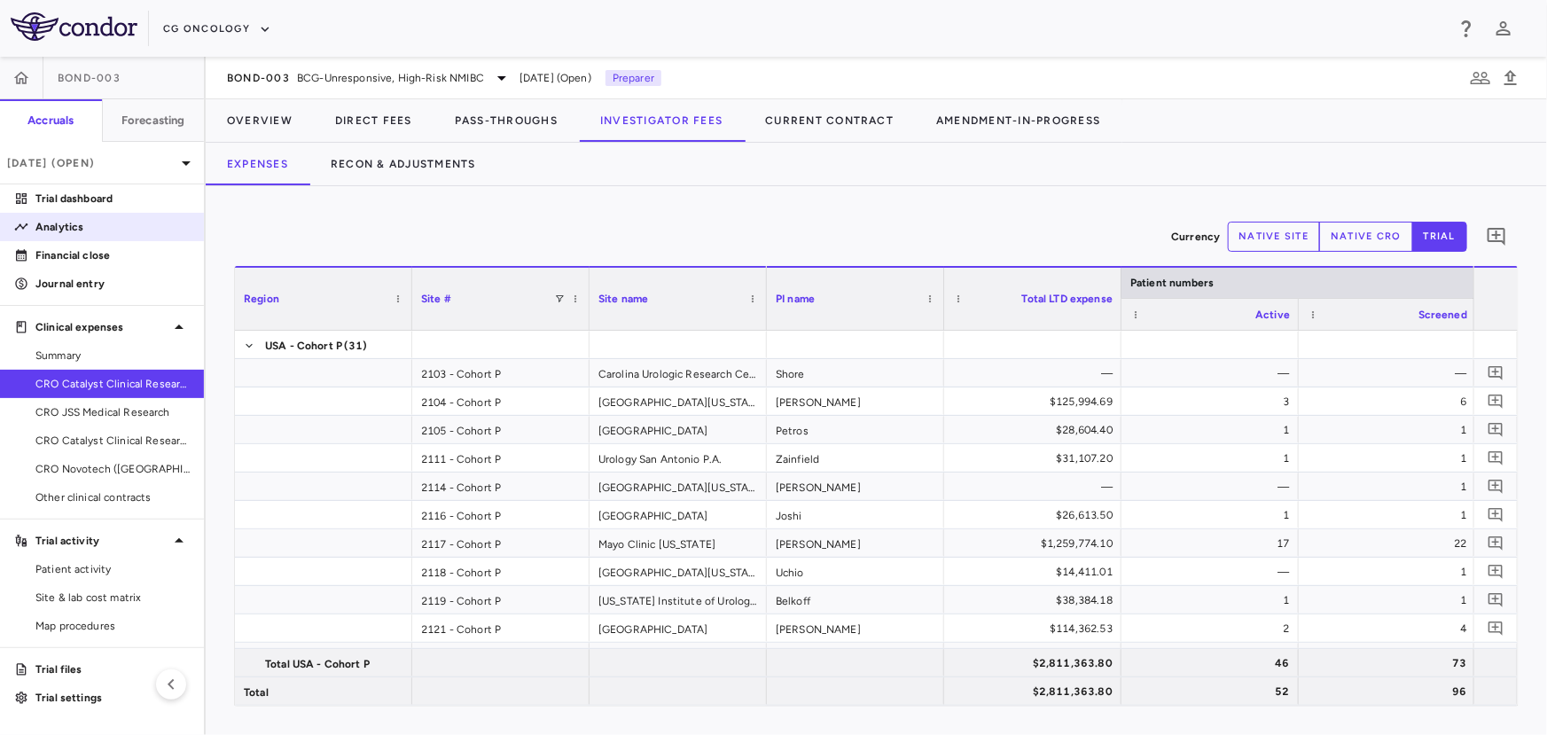
click at [122, 212] on aside "BOND-003 Accruals Forecasting [DATE] (Open) Trial dashboard Analytics Financial…" at bounding box center [103, 396] width 206 height 678
click at [113, 230] on p "Analytics" at bounding box center [112, 227] width 154 height 16
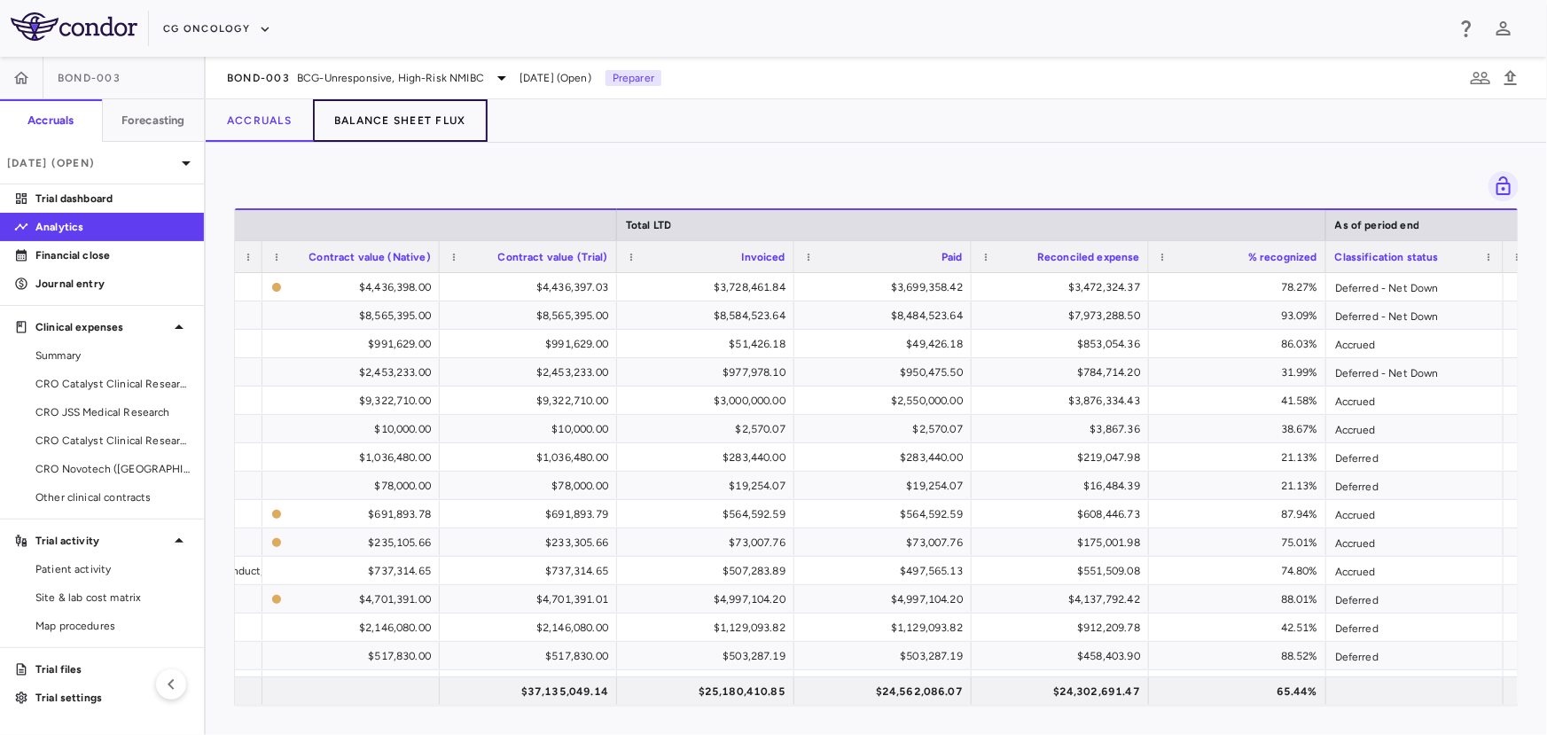
click at [388, 113] on button "Balance Sheet Flux" at bounding box center [400, 120] width 175 height 43
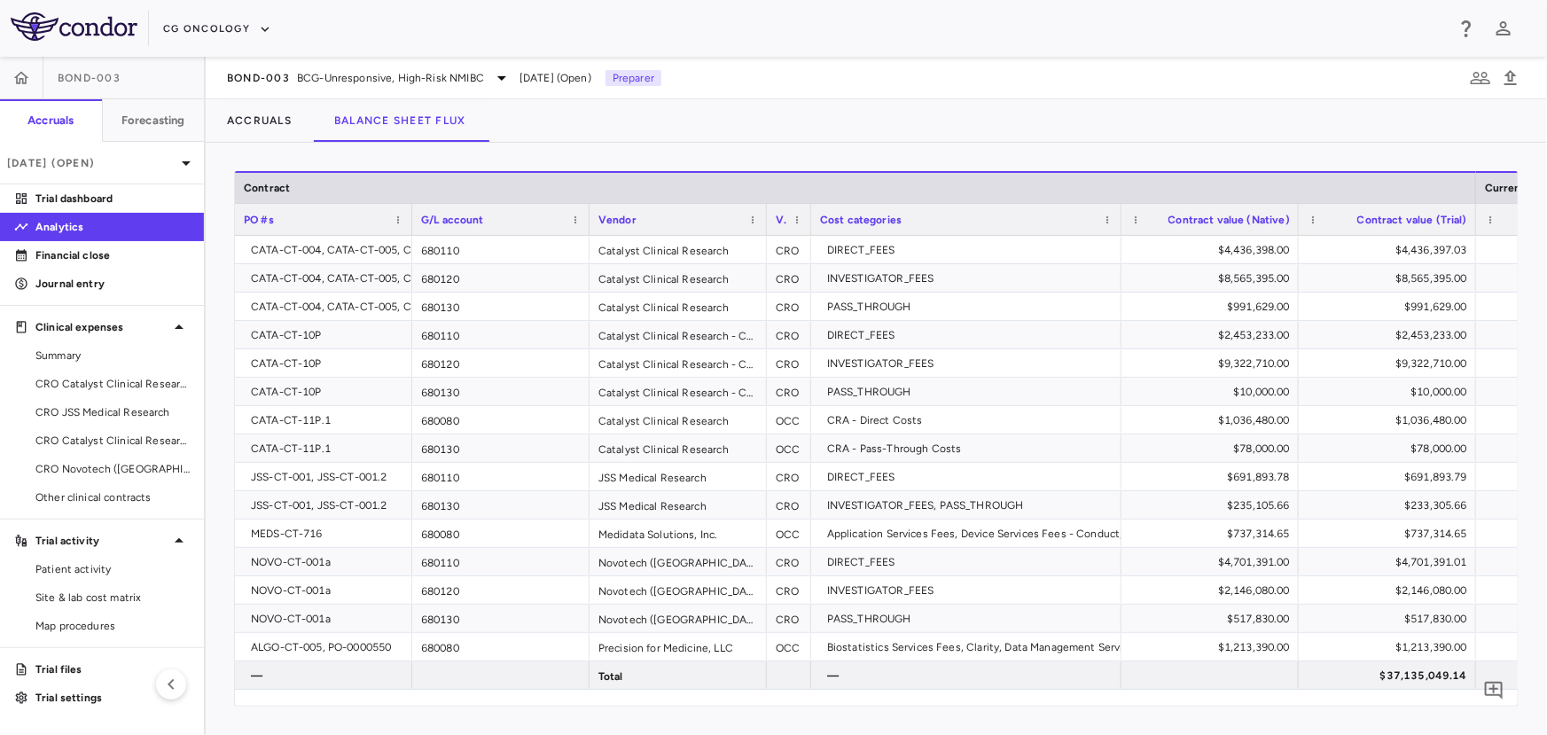
click at [991, 79] on div "BOND-003 BCG-Unresponsive, High-Risk NMIBC [DATE] (Open) Preparer" at bounding box center [876, 78] width 1341 height 43
